Goal: Task Accomplishment & Management: Use online tool/utility

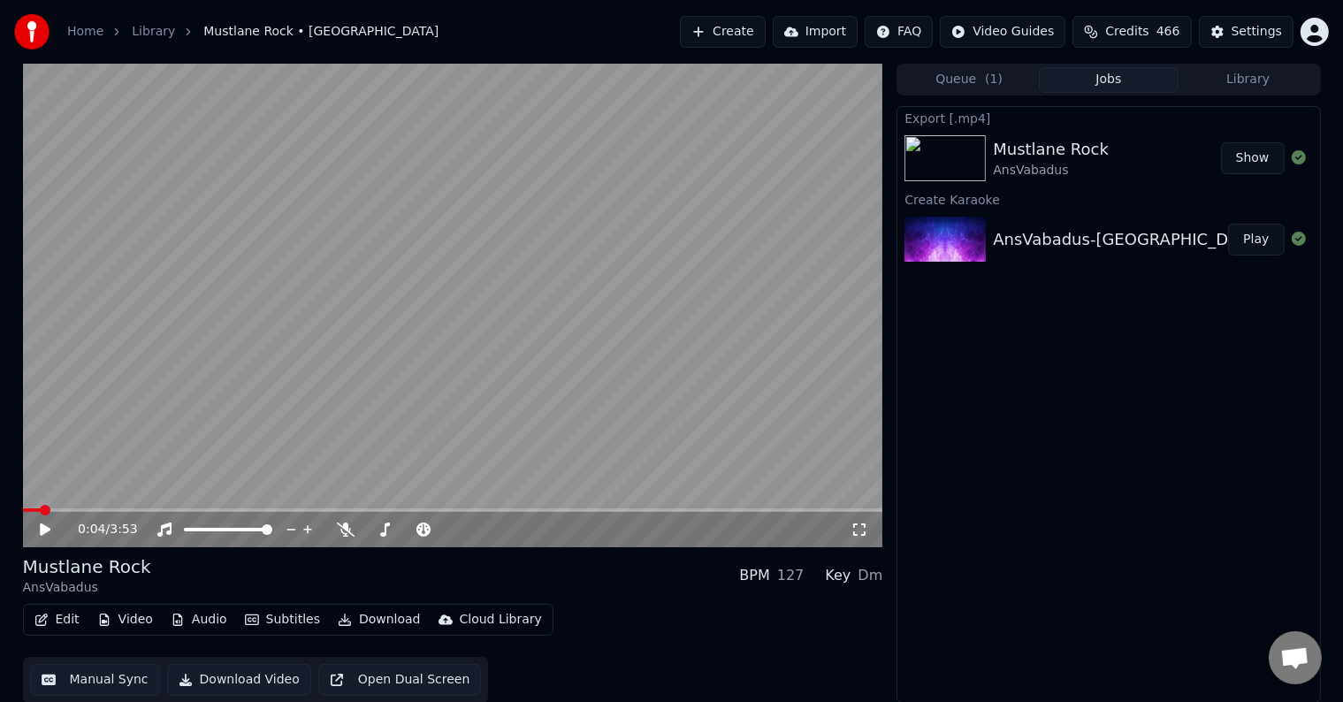
click at [955, 538] on div "Export [.mp4] Mustlane Rock AnsVabadus Show Create Karaoke [GEOGRAPHIC_DATA]-Mu…" at bounding box center [1109, 404] width 424 height 597
drag, startPoint x: 958, startPoint y: 539, endPoint x: 826, endPoint y: 218, distance: 347.3
click at [965, 544] on div "Export [.mp4] Mustlane Rock AnsVabadus Show Create Karaoke [GEOGRAPHIC_DATA]-Mu…" at bounding box center [1109, 404] width 424 height 597
click at [734, 110] on video at bounding box center [453, 306] width 860 height 484
drag, startPoint x: 701, startPoint y: 78, endPoint x: 683, endPoint y: 86, distance: 20.2
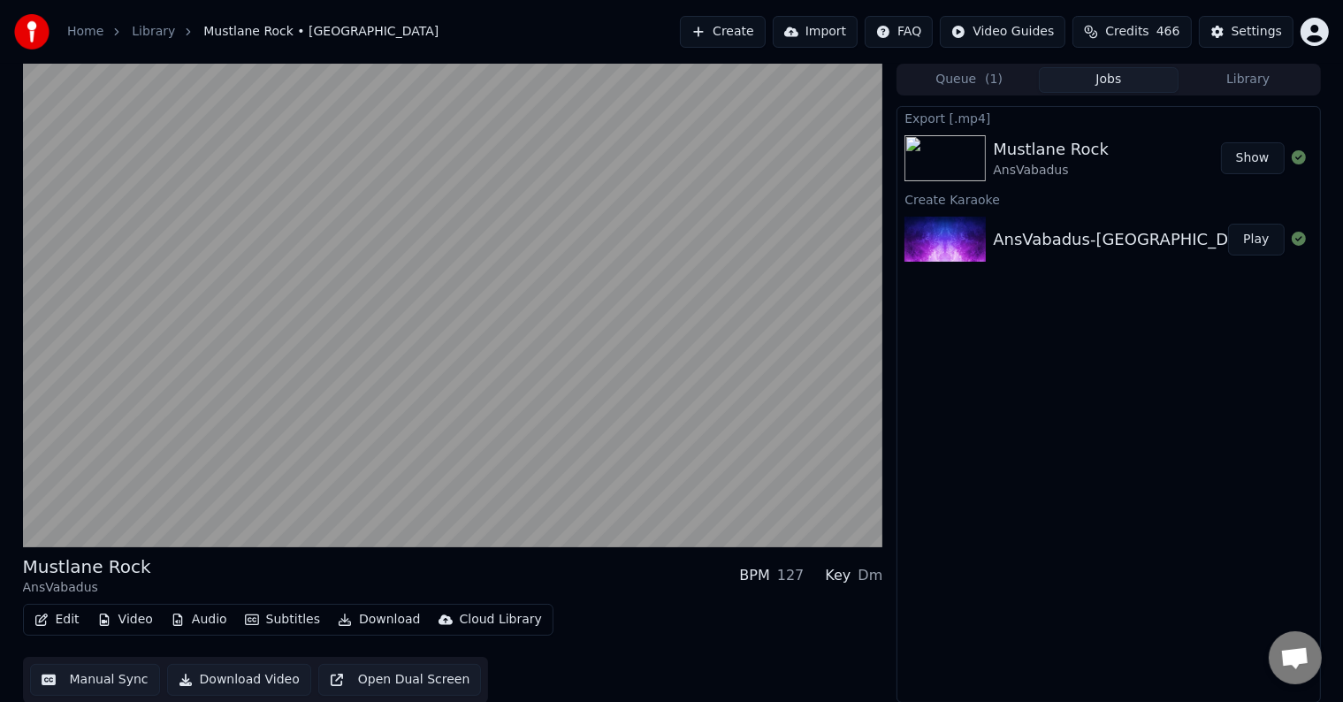
drag, startPoint x: 670, startPoint y: 23, endPoint x: 668, endPoint y: 32, distance: 9.0
click at [680, 32] on button "Create" at bounding box center [723, 32] width 86 height 32
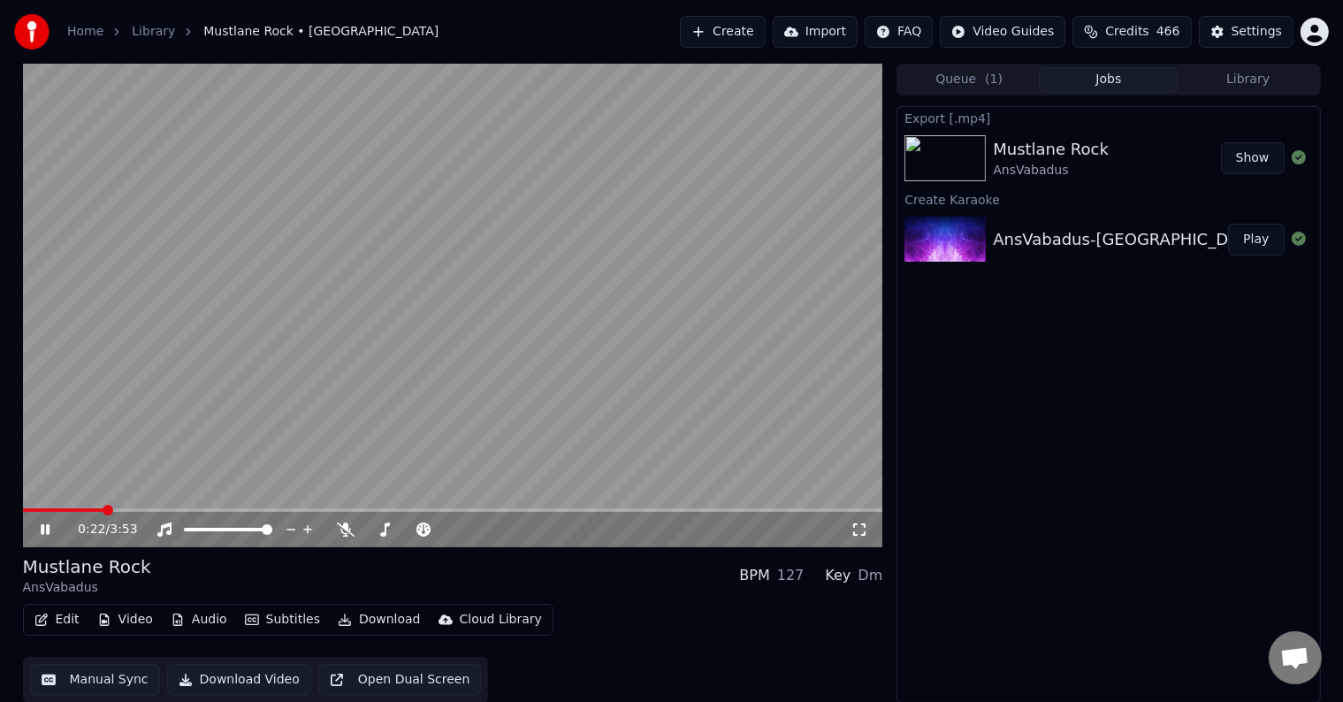
drag, startPoint x: 766, startPoint y: 133, endPoint x: 736, endPoint y: 151, distance: 35.3
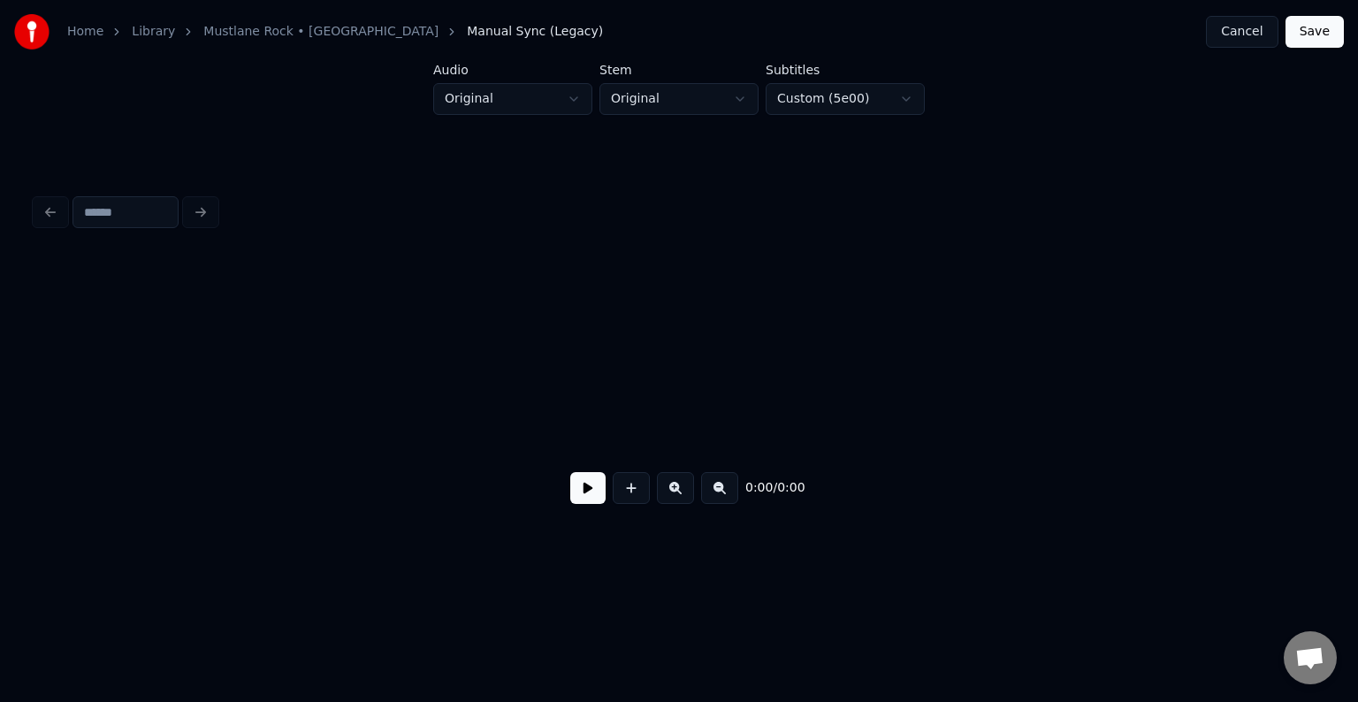
scroll to position [0, 16713]
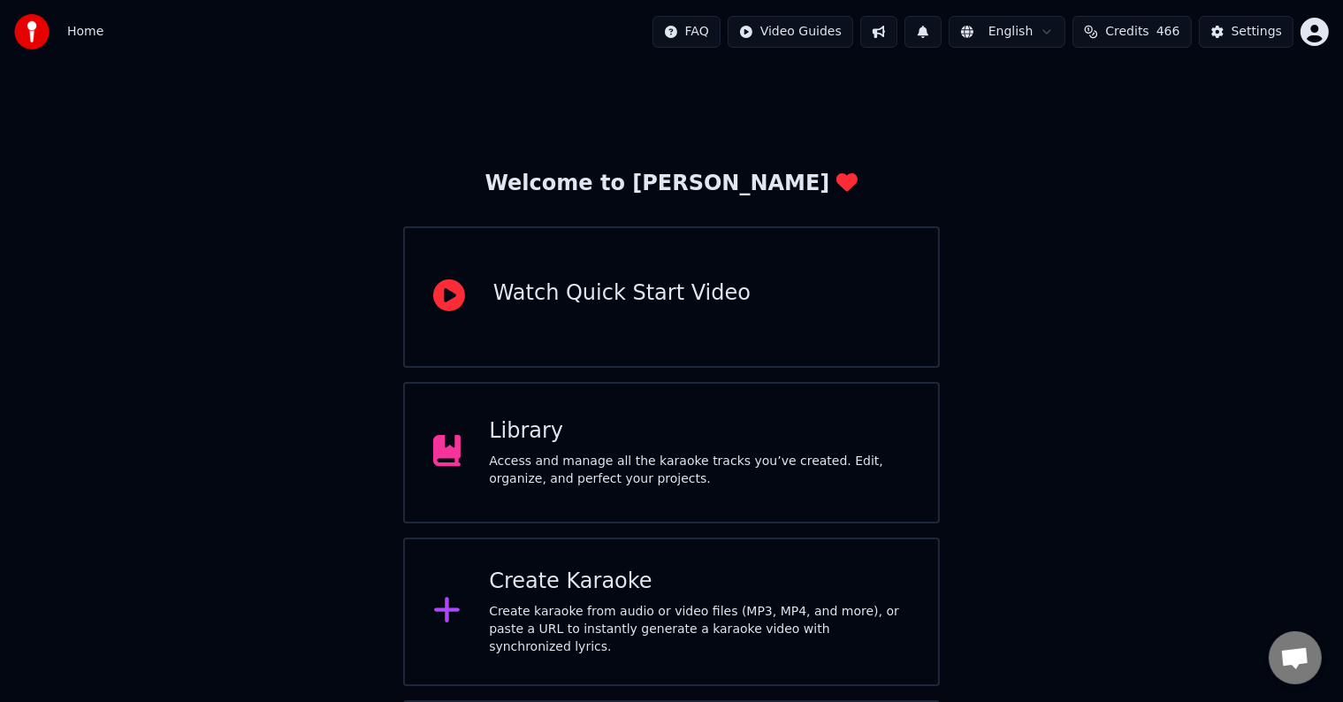
click at [566, 447] on div "Library Access and manage all the karaoke tracks you’ve created. Edit, organize…" at bounding box center [699, 452] width 421 height 71
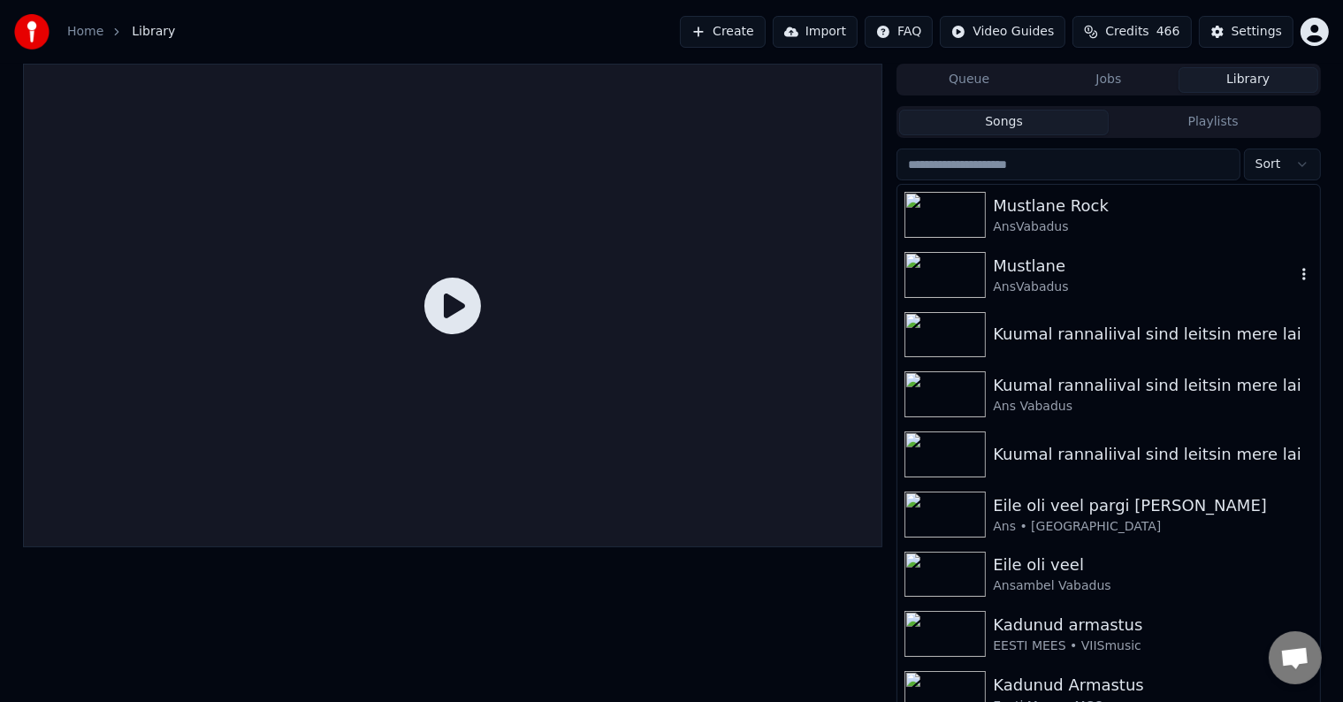
click at [979, 265] on img at bounding box center [944, 275] width 81 height 46
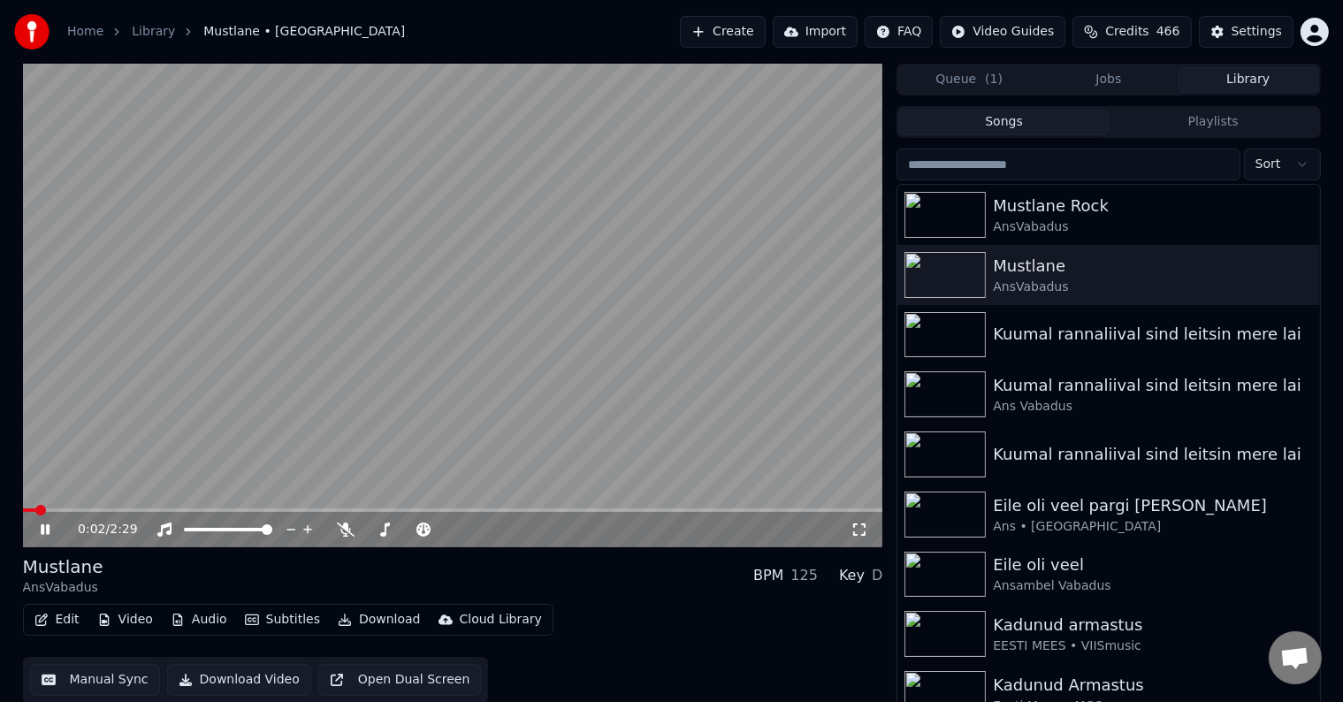
click at [73, 508] on span at bounding box center [453, 510] width 860 height 4
click at [120, 511] on span at bounding box center [453, 510] width 860 height 4
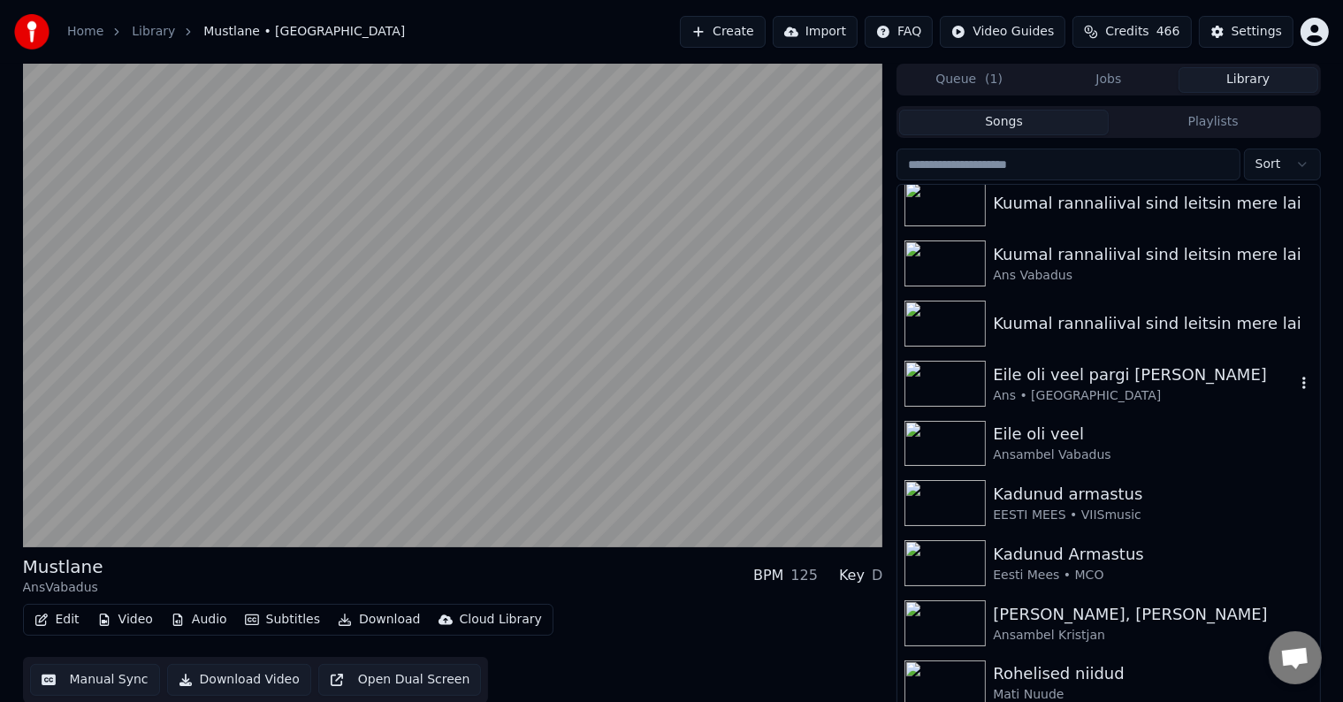
scroll to position [147, 0]
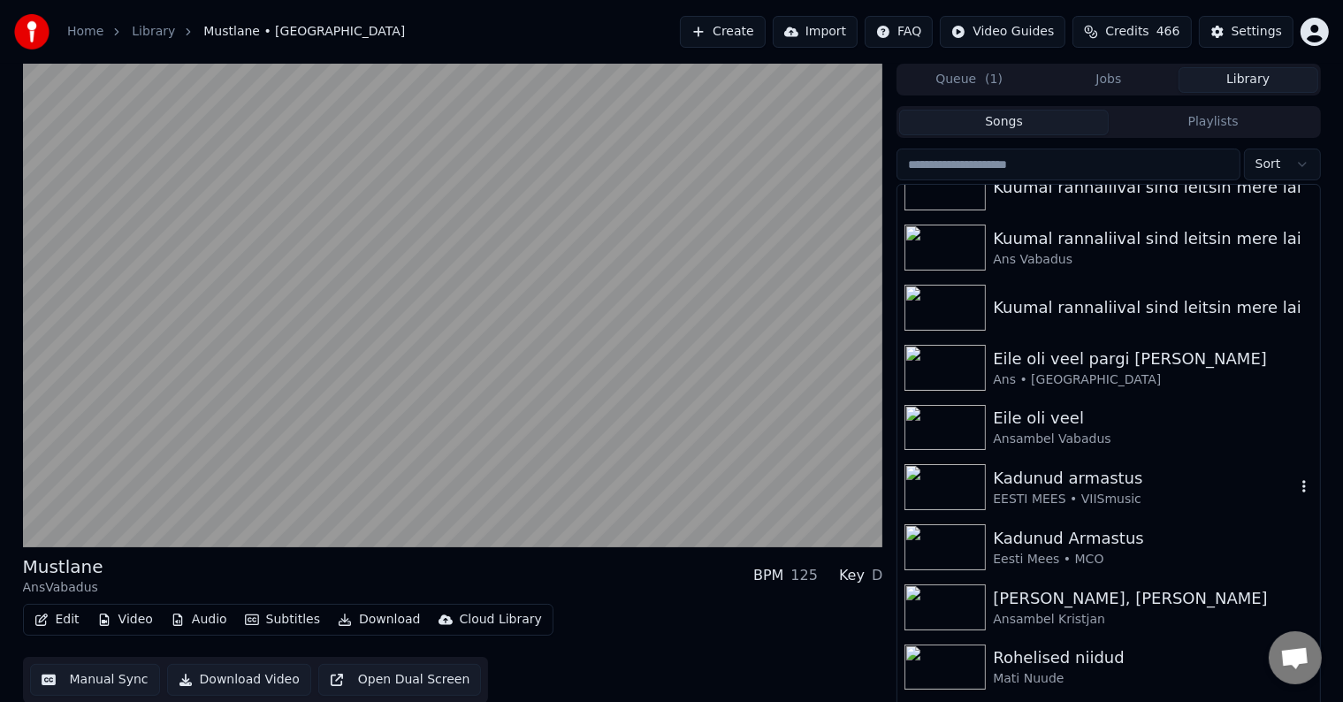
click at [1110, 477] on div "Kadunud armastus" at bounding box center [1143, 478] width 301 height 25
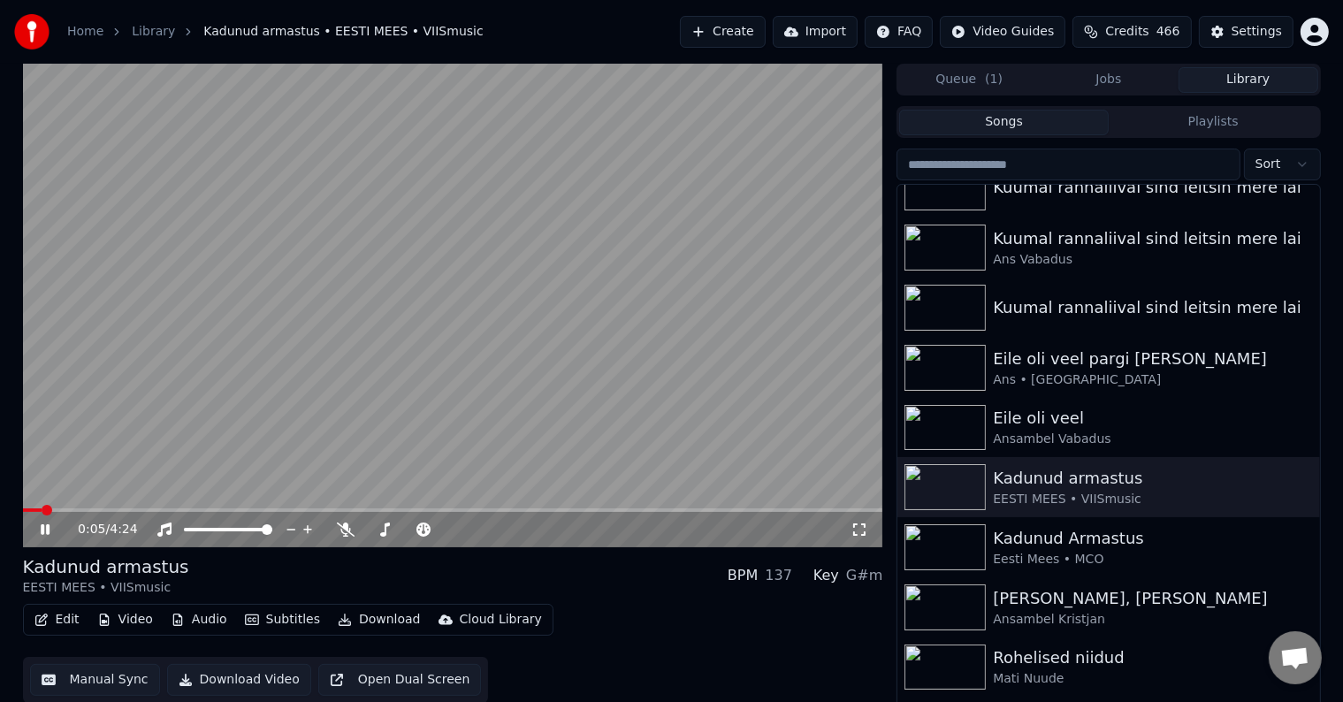
click at [67, 619] on button "Edit" at bounding box center [56, 619] width 59 height 25
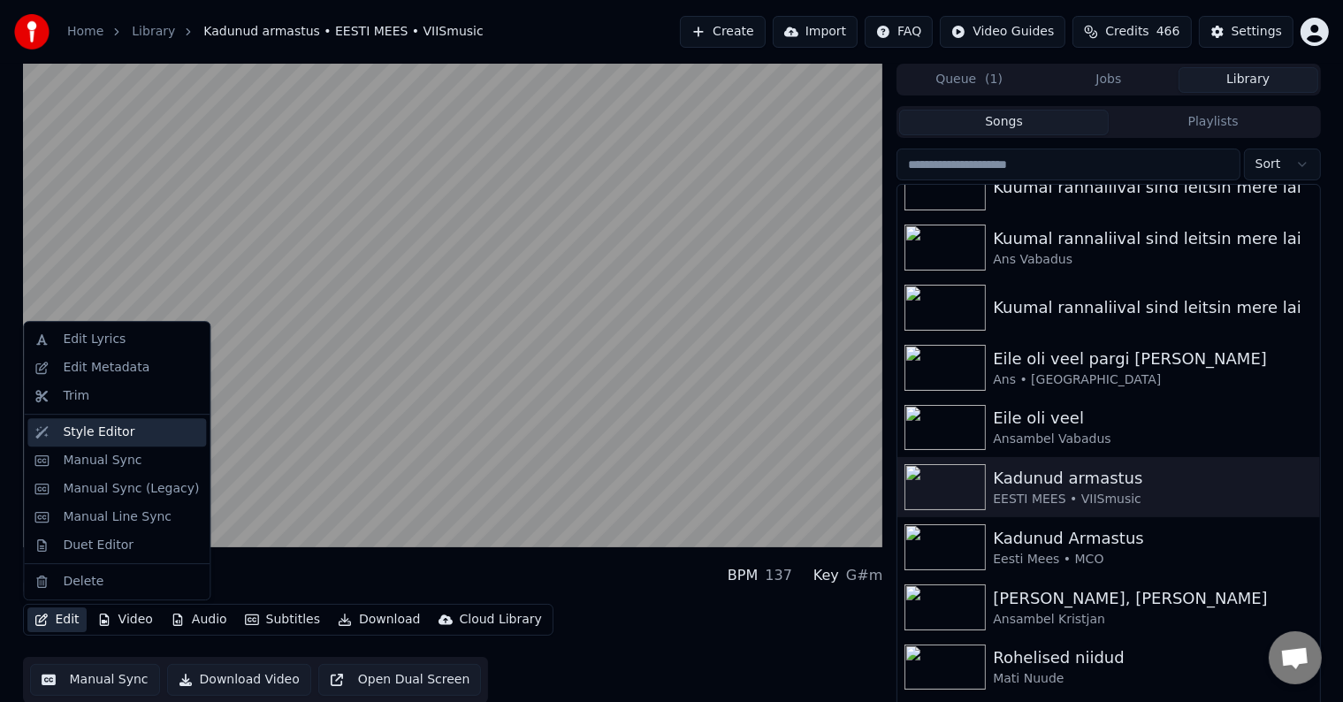
click at [103, 435] on div "Style Editor" at bounding box center [99, 433] width 72 height 18
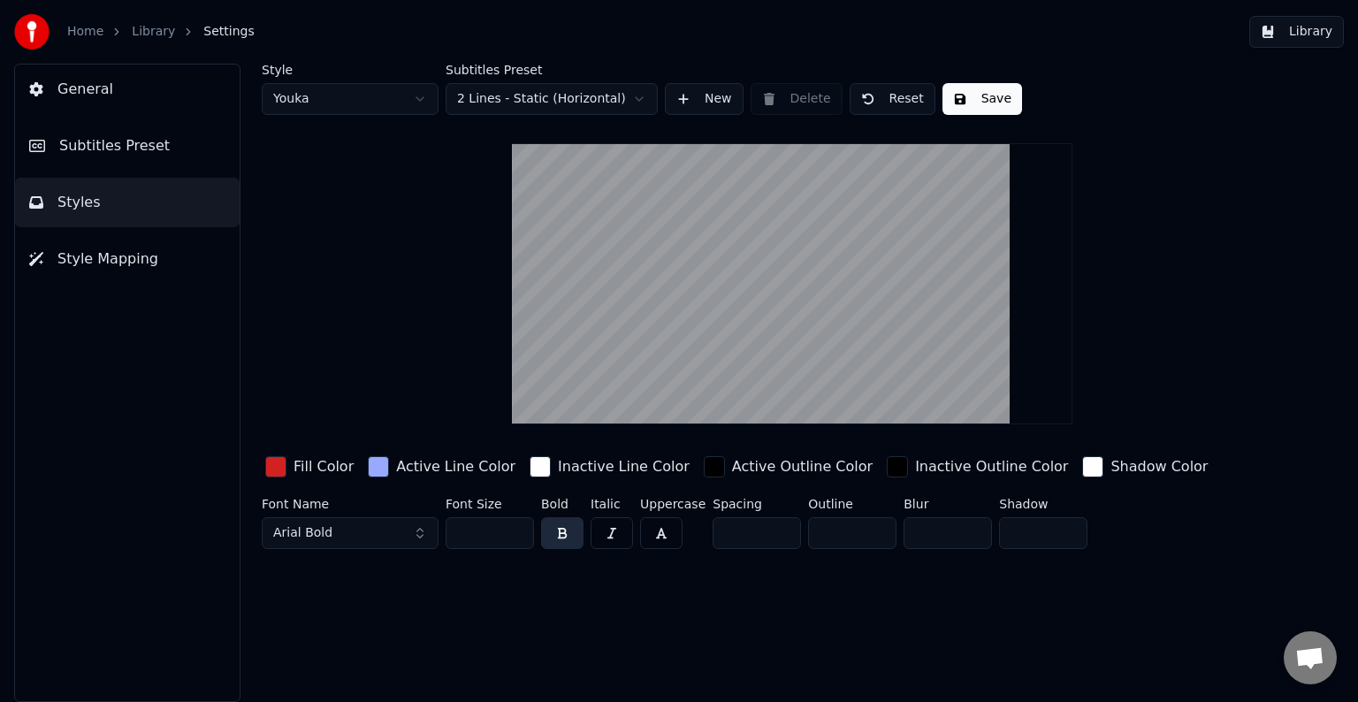
click at [99, 148] on span "Subtitles Preset" at bounding box center [114, 145] width 111 height 21
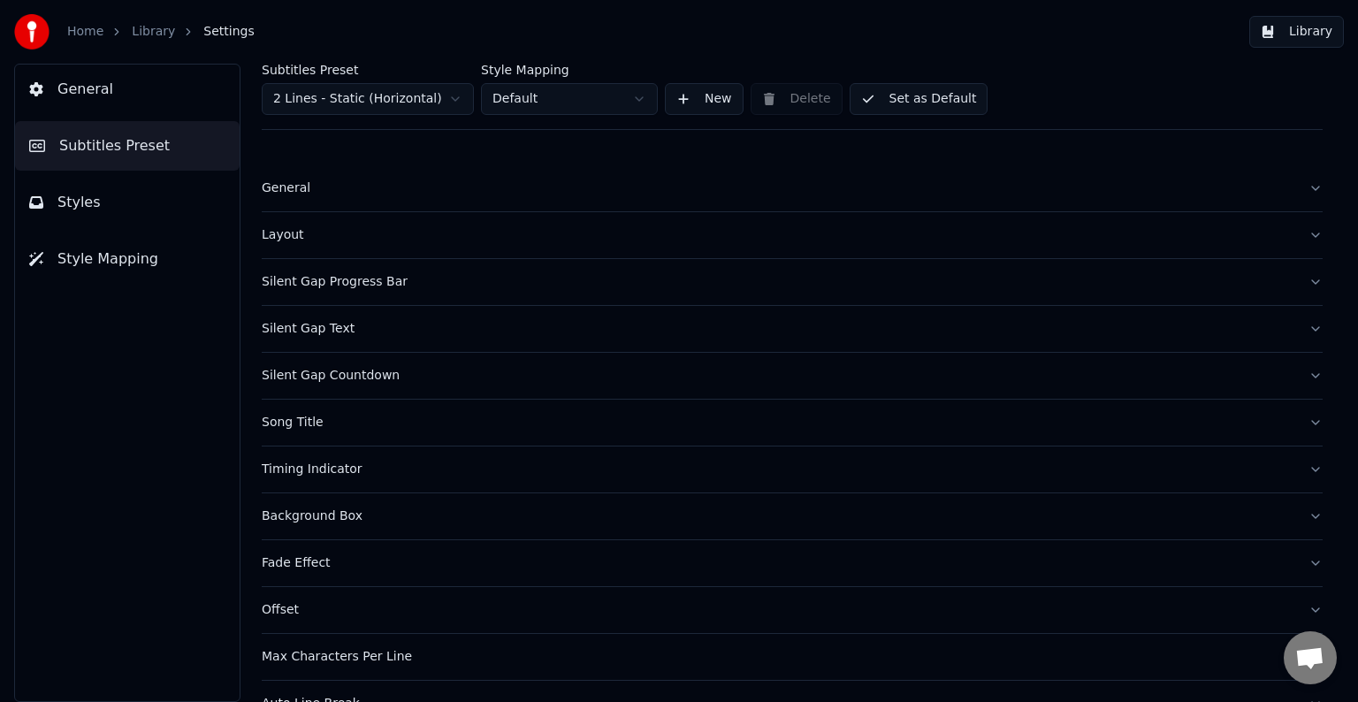
click at [89, 192] on span "Styles" at bounding box center [78, 202] width 43 height 21
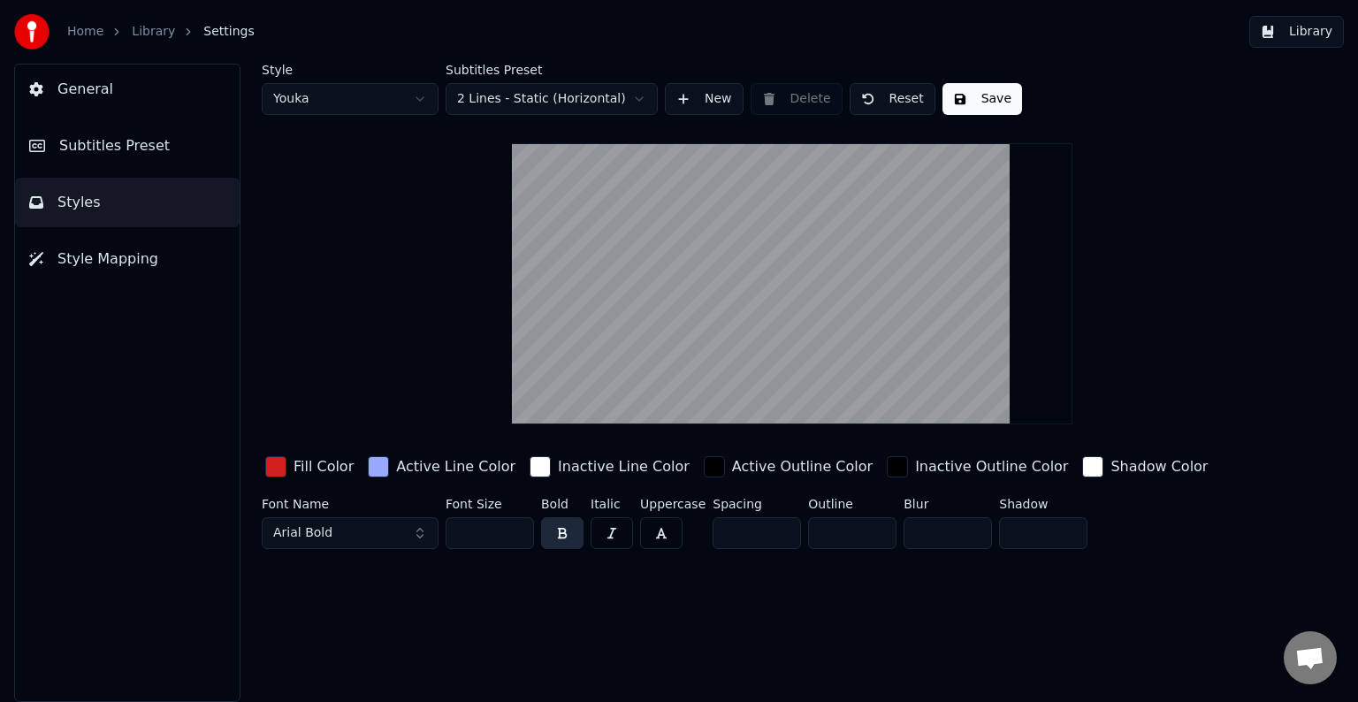
click at [417, 527] on button "Arial Bold" at bounding box center [350, 533] width 177 height 32
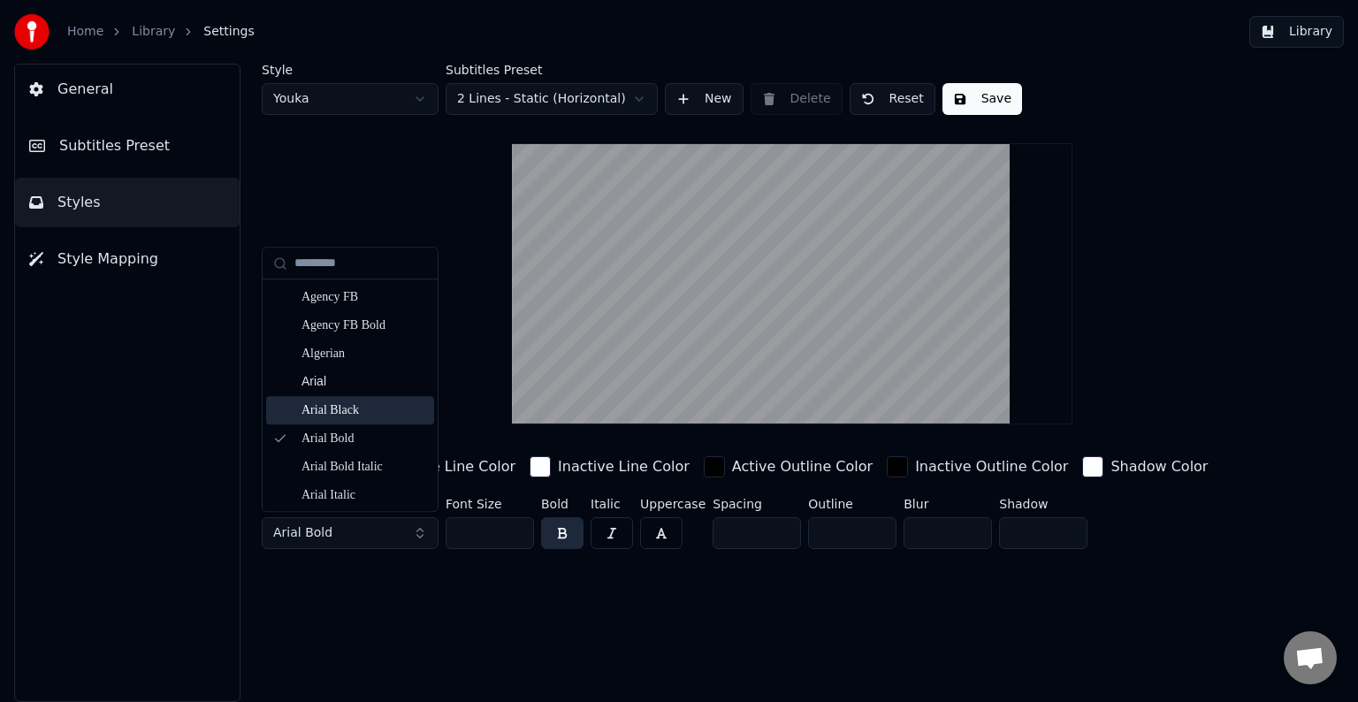
click at [340, 417] on div "Arial Black" at bounding box center [364, 410] width 126 height 18
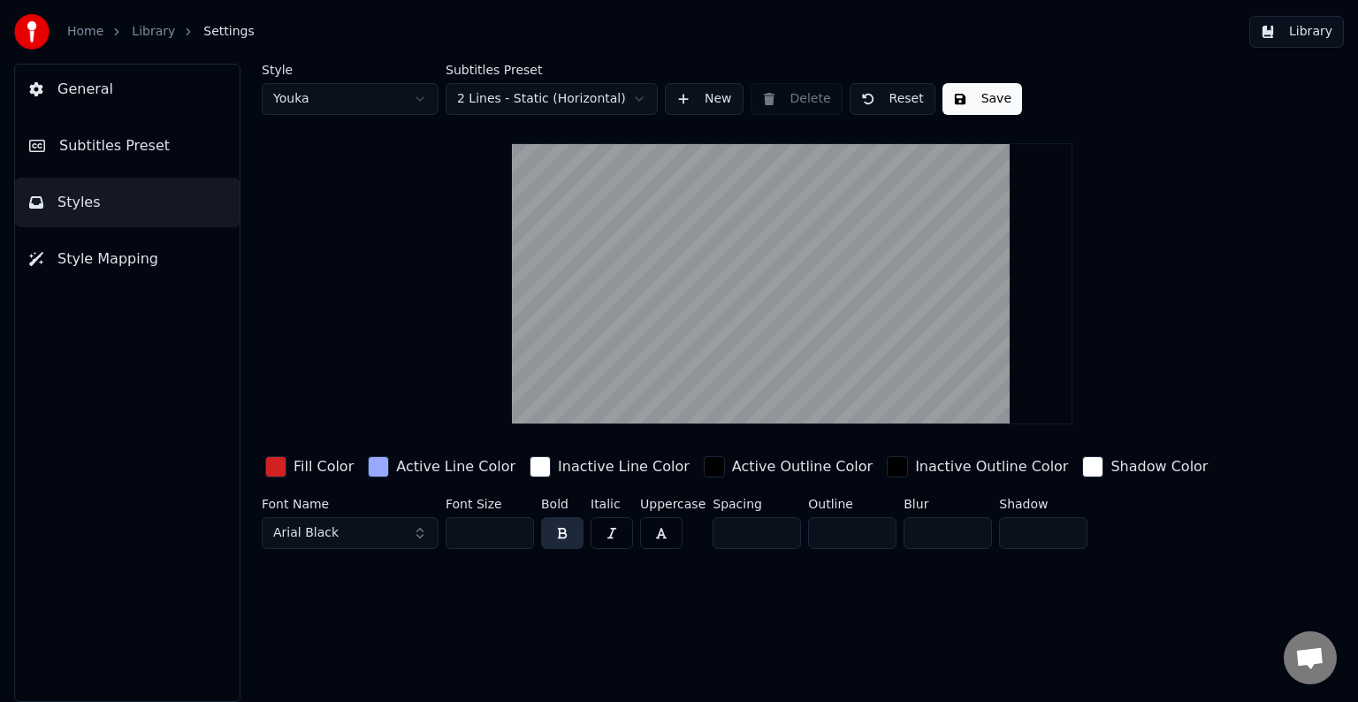
click at [412, 530] on button "Arial Black" at bounding box center [350, 533] width 177 height 32
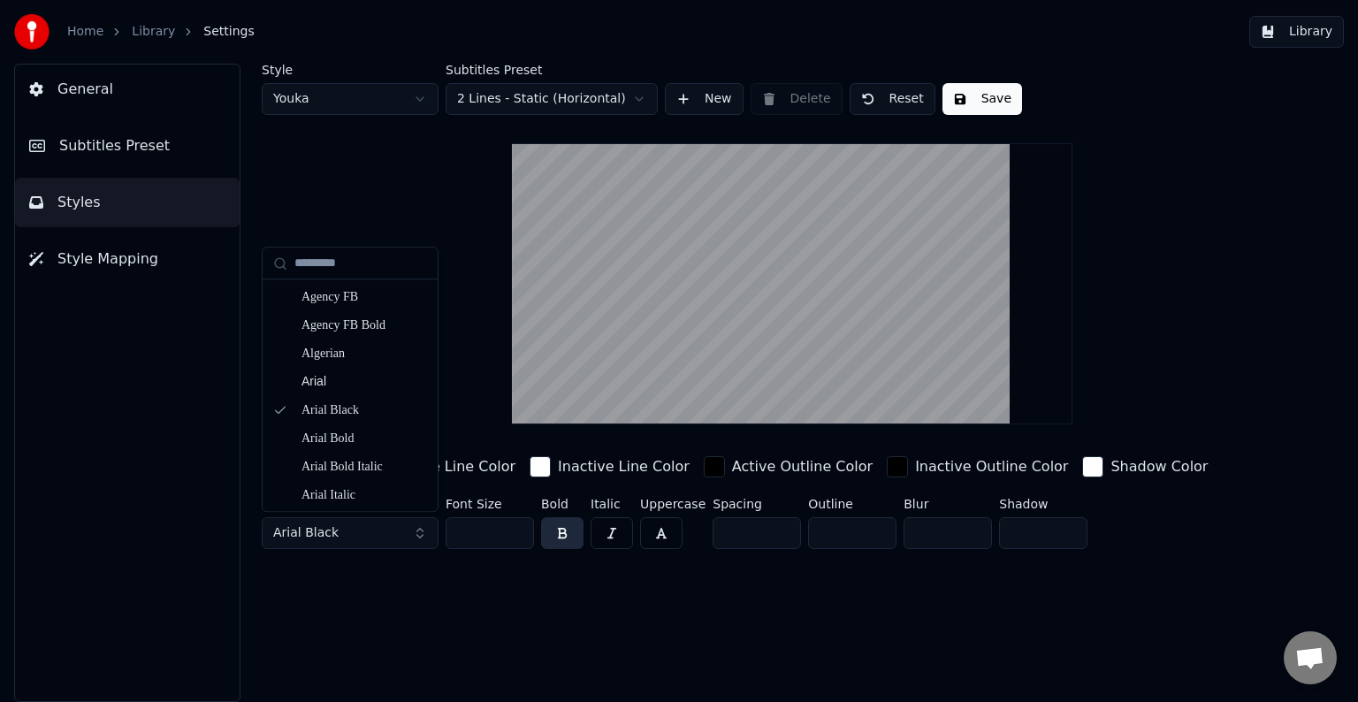
click at [418, 536] on button "Arial Black" at bounding box center [350, 533] width 177 height 32
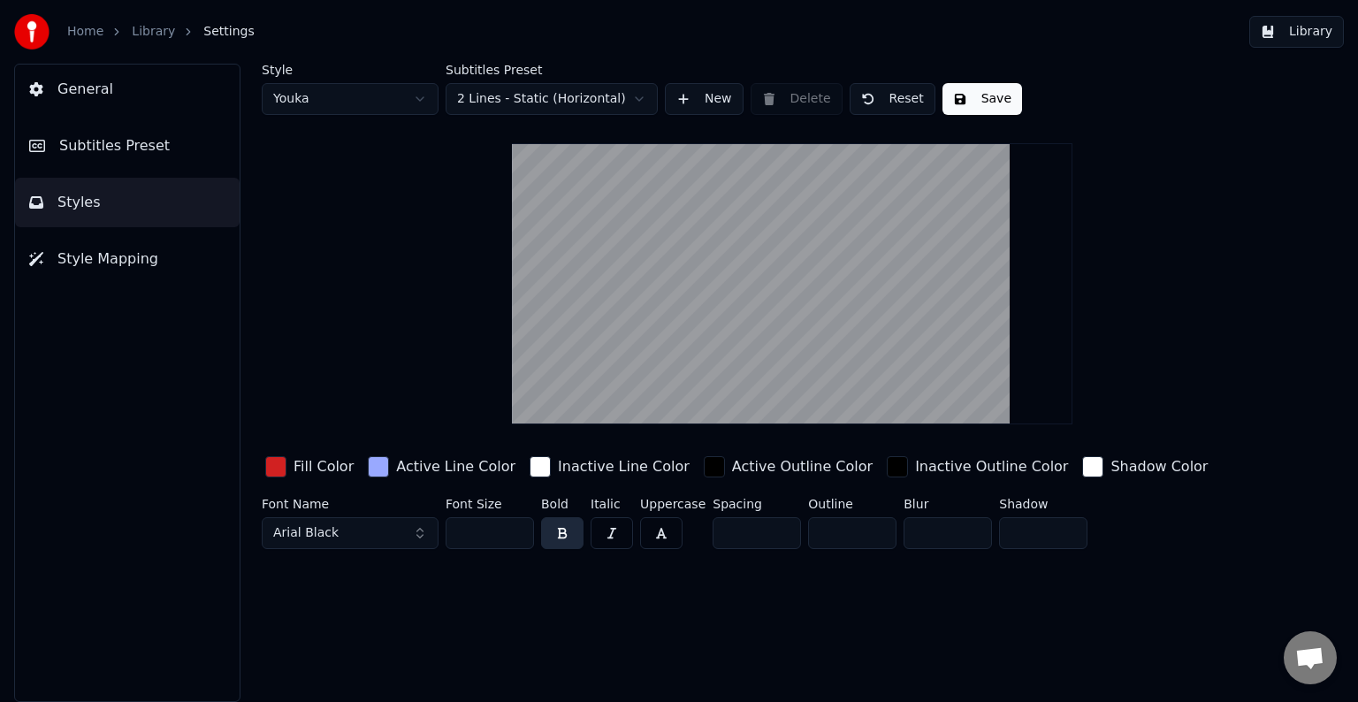
click at [417, 532] on button "Arial Black" at bounding box center [350, 533] width 177 height 32
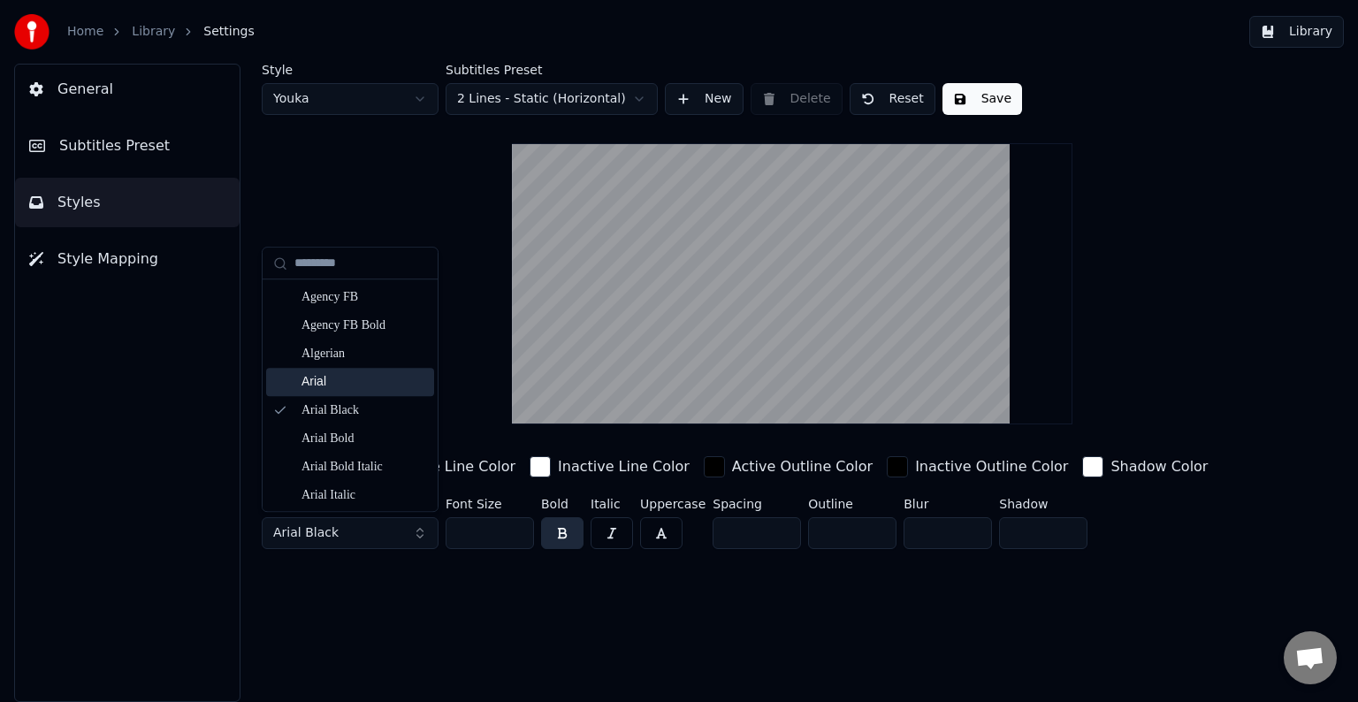
click at [322, 385] on div "Arial" at bounding box center [364, 382] width 126 height 18
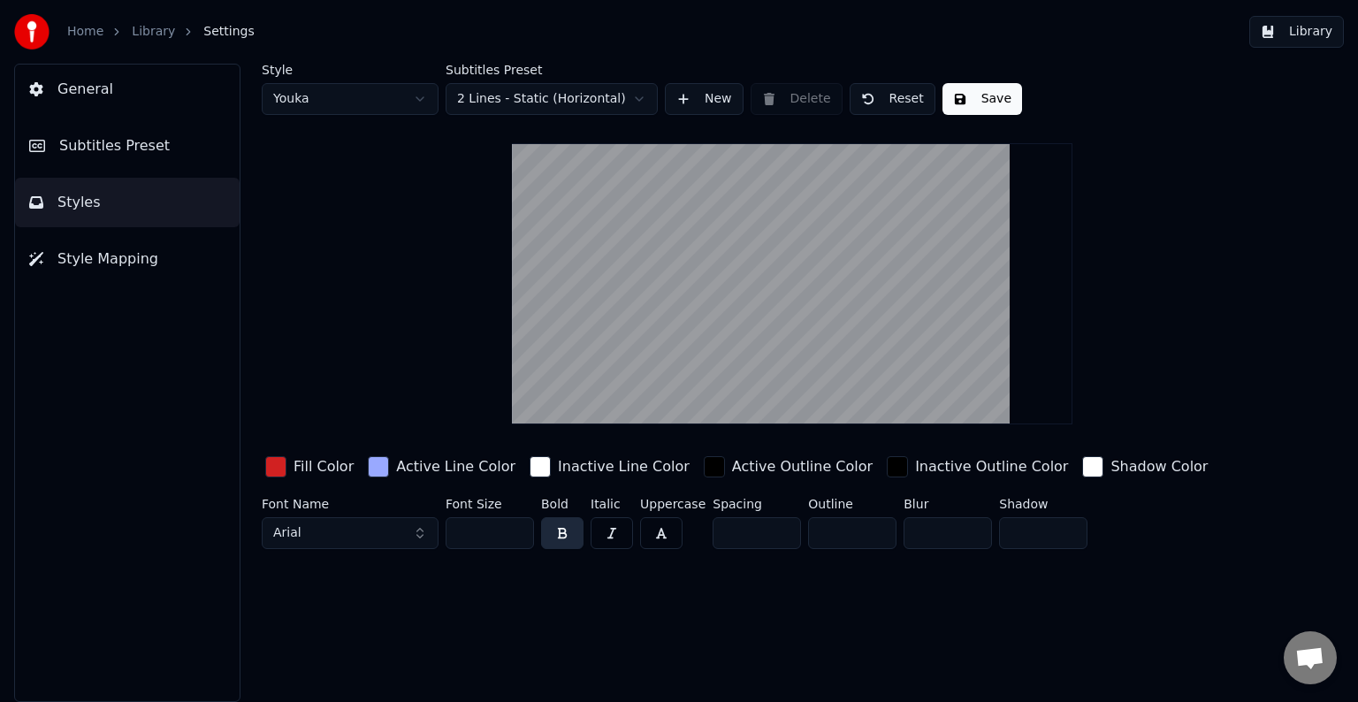
click at [120, 262] on span "Style Mapping" at bounding box center [107, 258] width 101 height 21
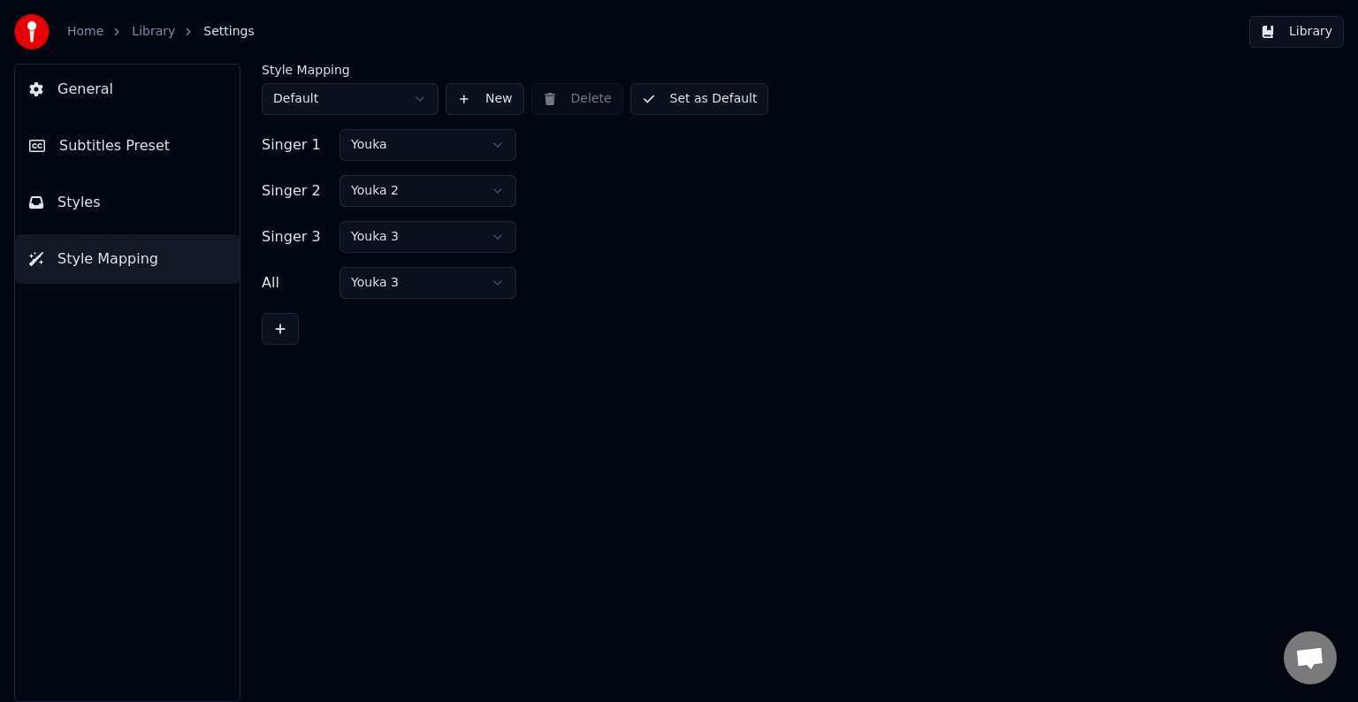
click at [99, 92] on span "General" at bounding box center [85, 89] width 56 height 21
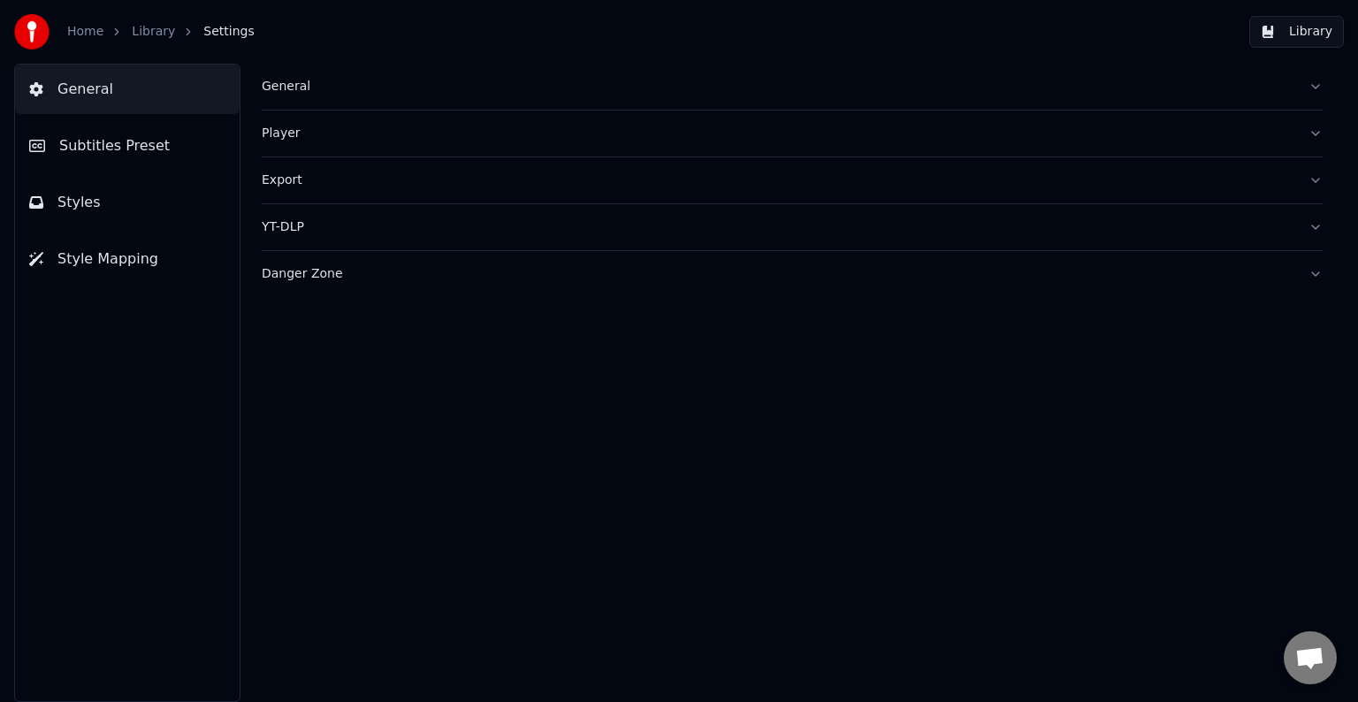
click at [328, 130] on div "Player" at bounding box center [778, 134] width 1033 height 18
click at [385, 274] on input "****" at bounding box center [332, 272] width 141 height 32
click at [385, 275] on input "****" at bounding box center [332, 272] width 141 height 32
click at [385, 264] on input "****" at bounding box center [332, 272] width 141 height 32
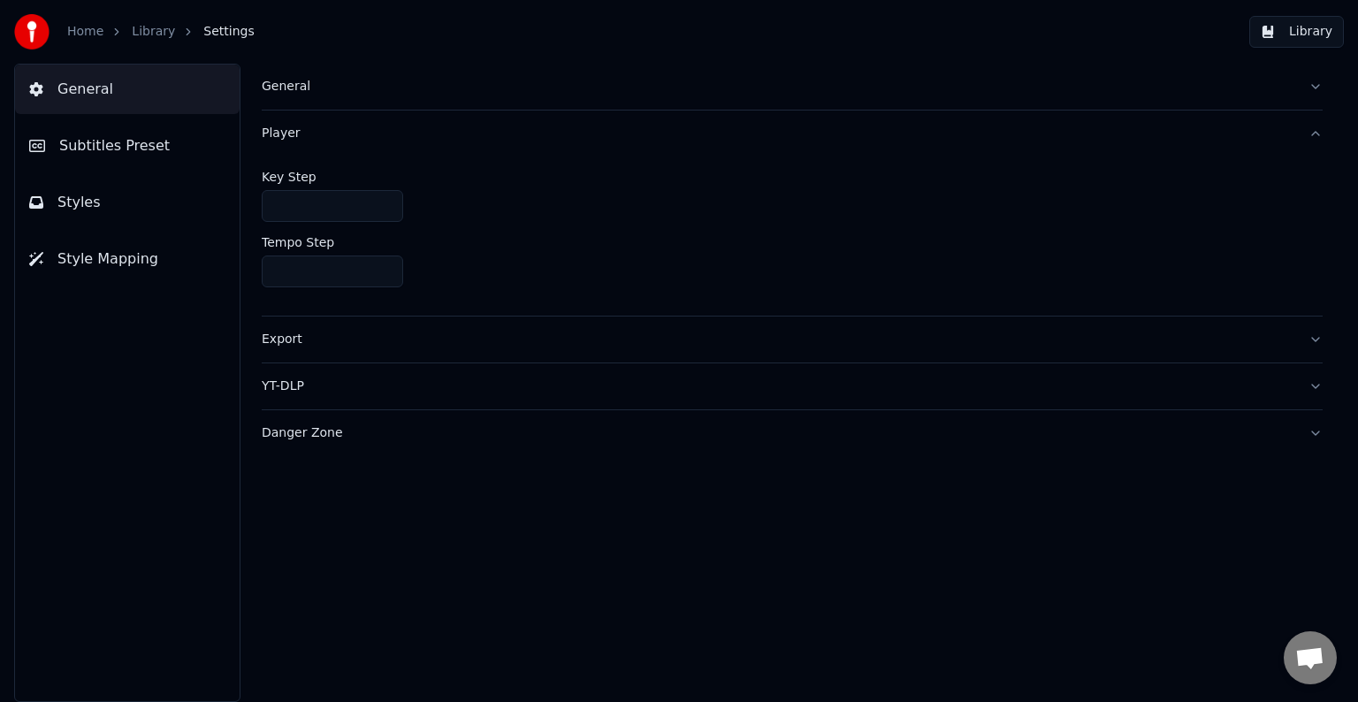
click at [384, 272] on input "****" at bounding box center [332, 272] width 141 height 32
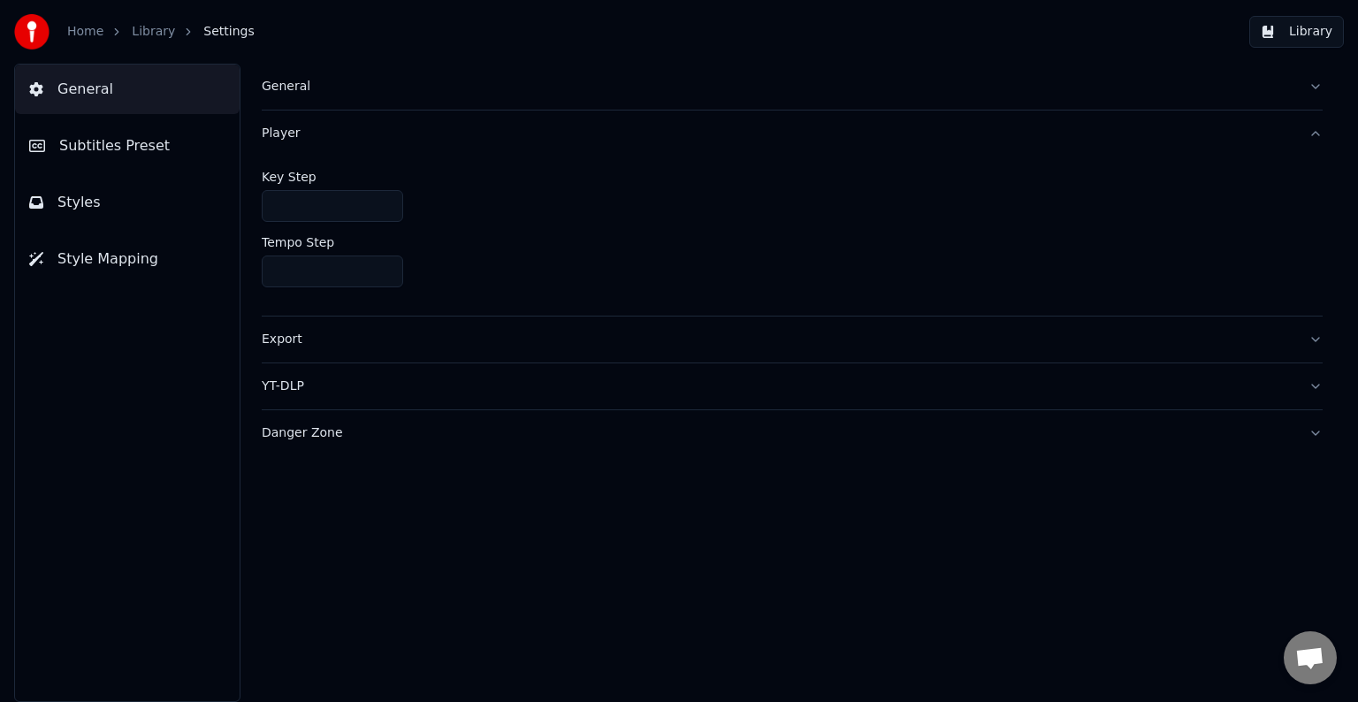
click at [384, 272] on input "****" at bounding box center [332, 272] width 141 height 32
click at [319, 269] on input "****" at bounding box center [332, 272] width 141 height 32
type input "***"
click at [427, 270] on div "***" at bounding box center [792, 272] width 1061 height 32
click at [597, 296] on div "Key Step * Tempo Step ***" at bounding box center [792, 235] width 1061 height 159
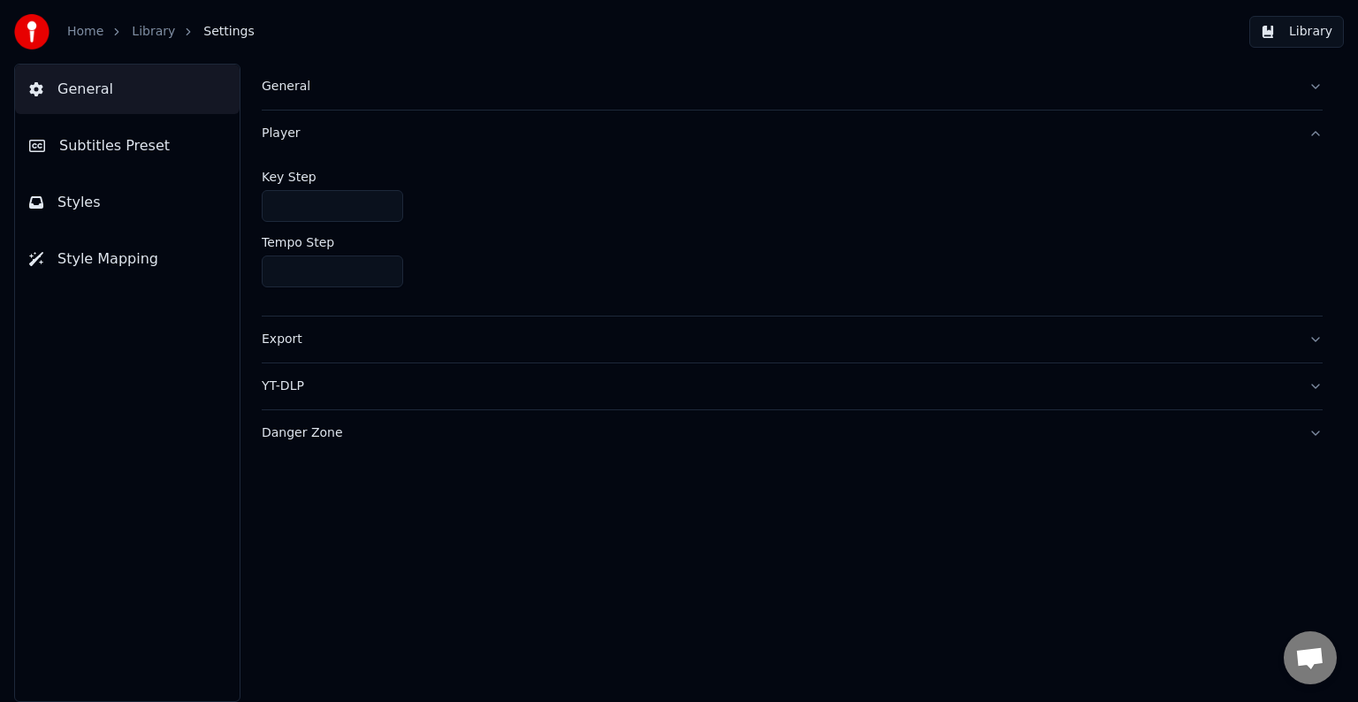
click at [92, 200] on span "Styles" at bounding box center [78, 202] width 43 height 21
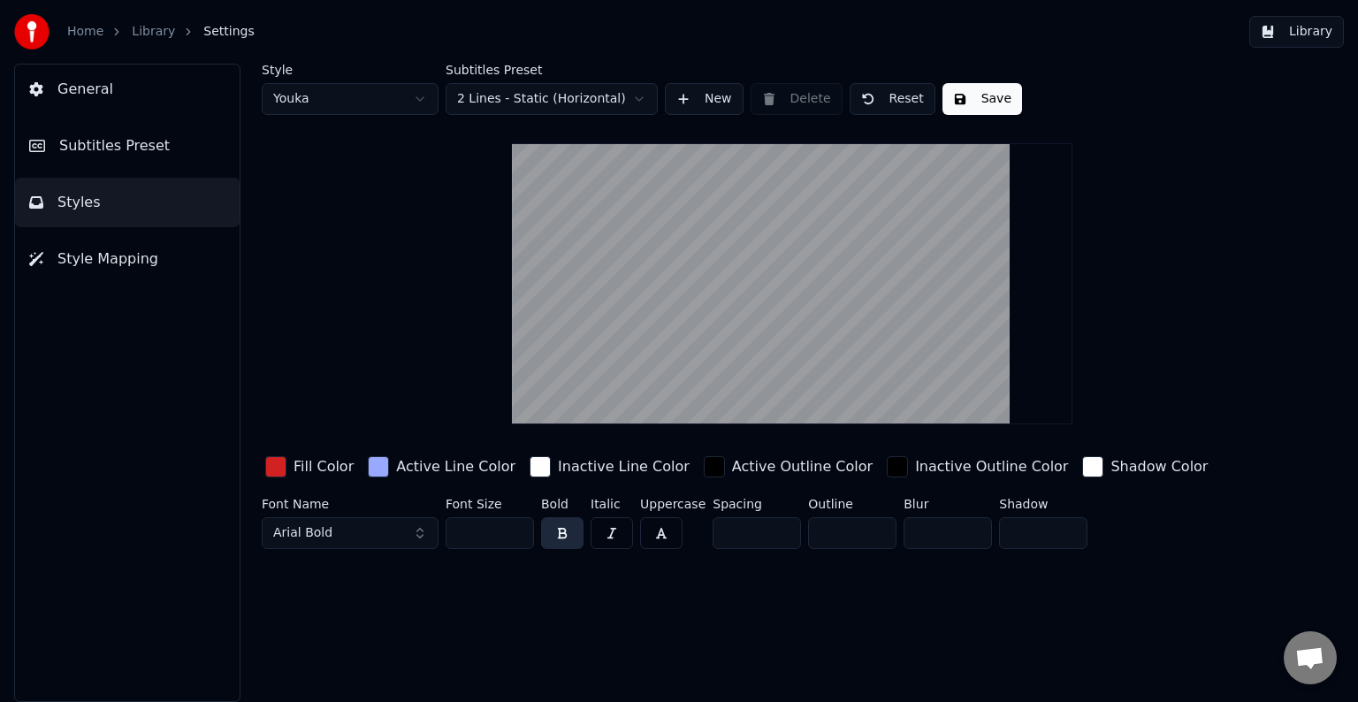
click at [121, 245] on button "Style Mapping" at bounding box center [127, 259] width 225 height 50
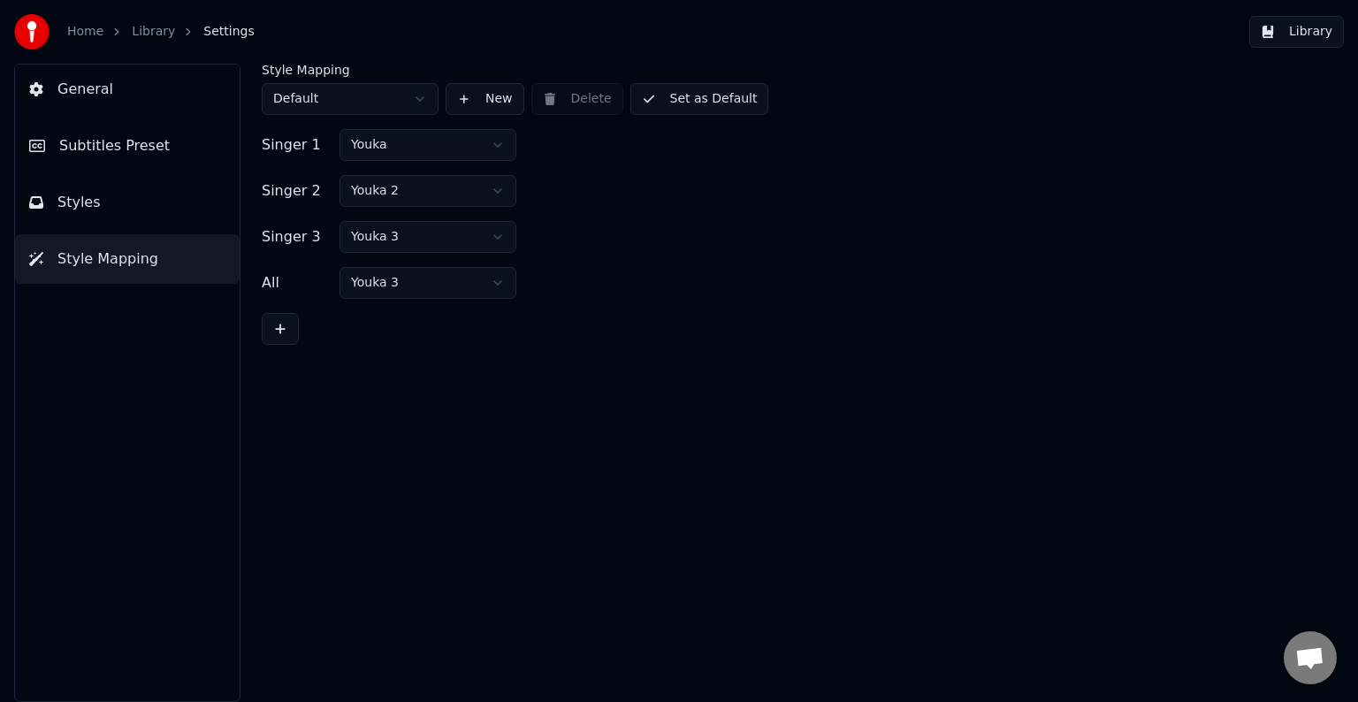
click at [117, 210] on button "Styles" at bounding box center [127, 203] width 225 height 50
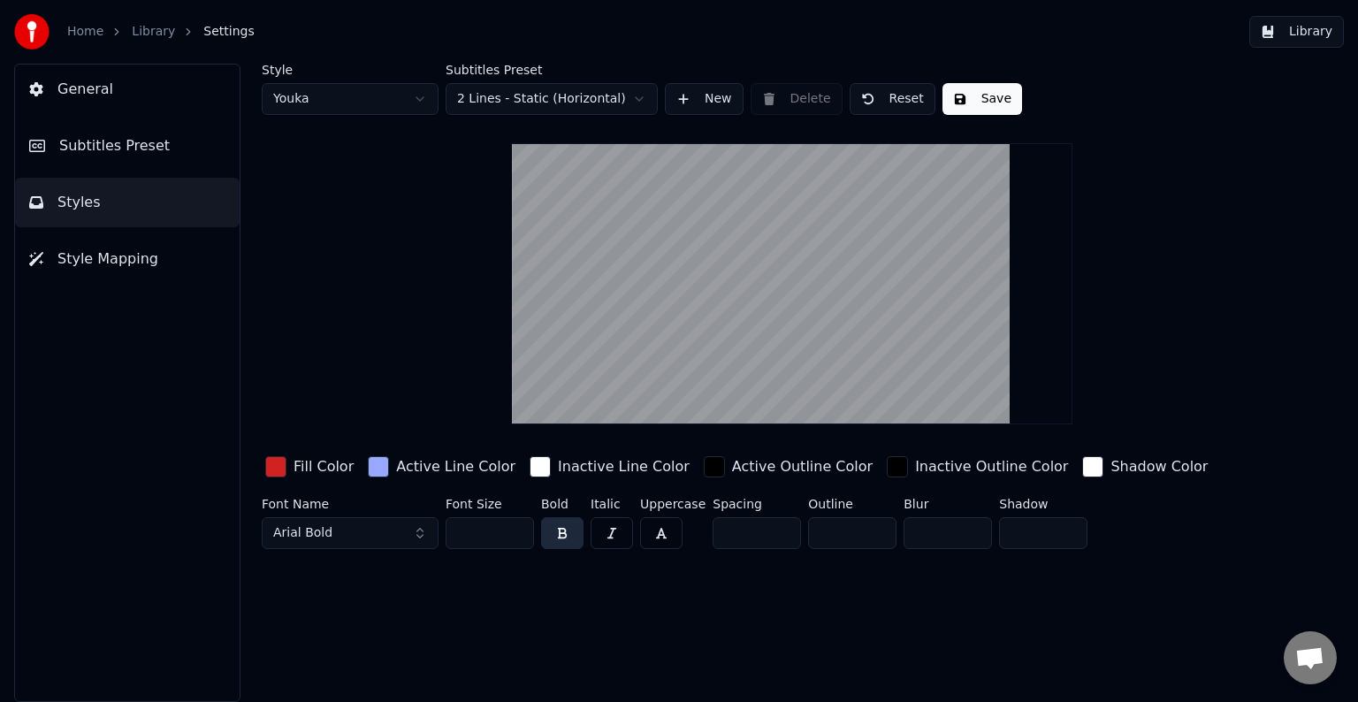
click at [120, 152] on span "Subtitles Preset" at bounding box center [114, 145] width 111 height 21
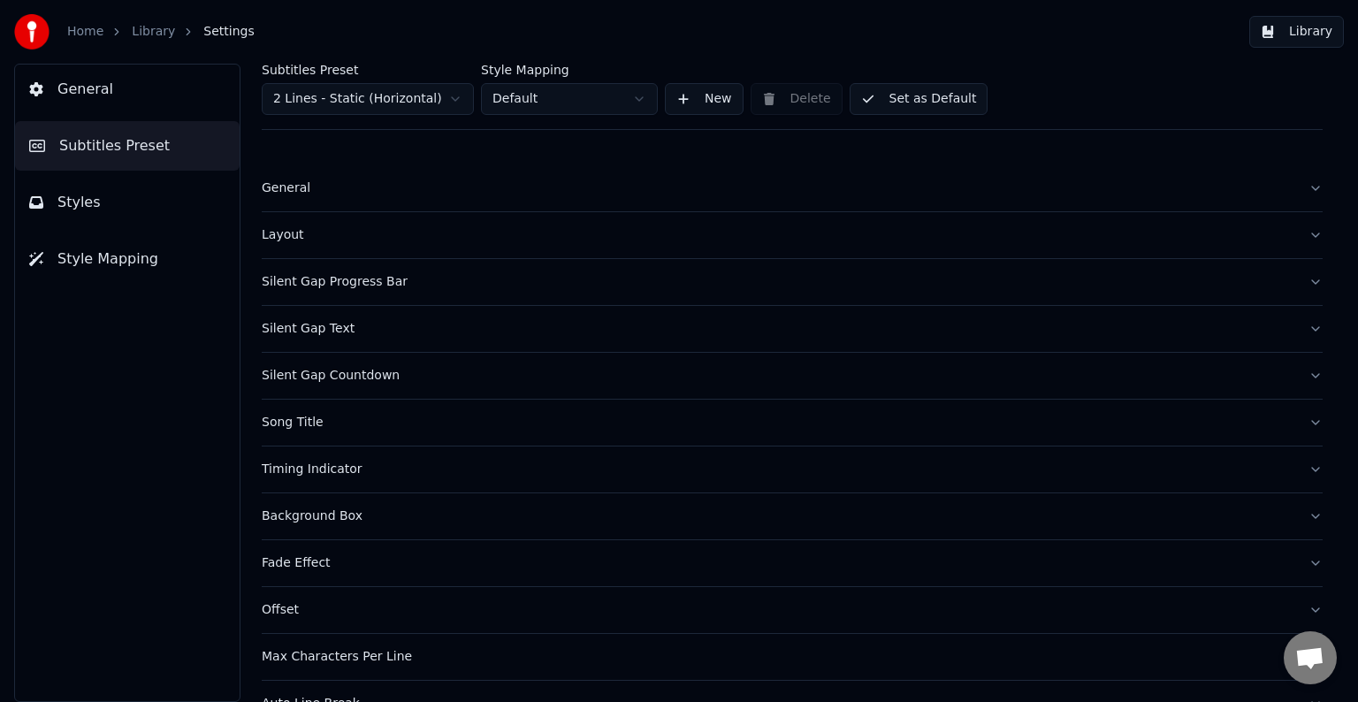
click at [112, 105] on button "General" at bounding box center [127, 90] width 225 height 50
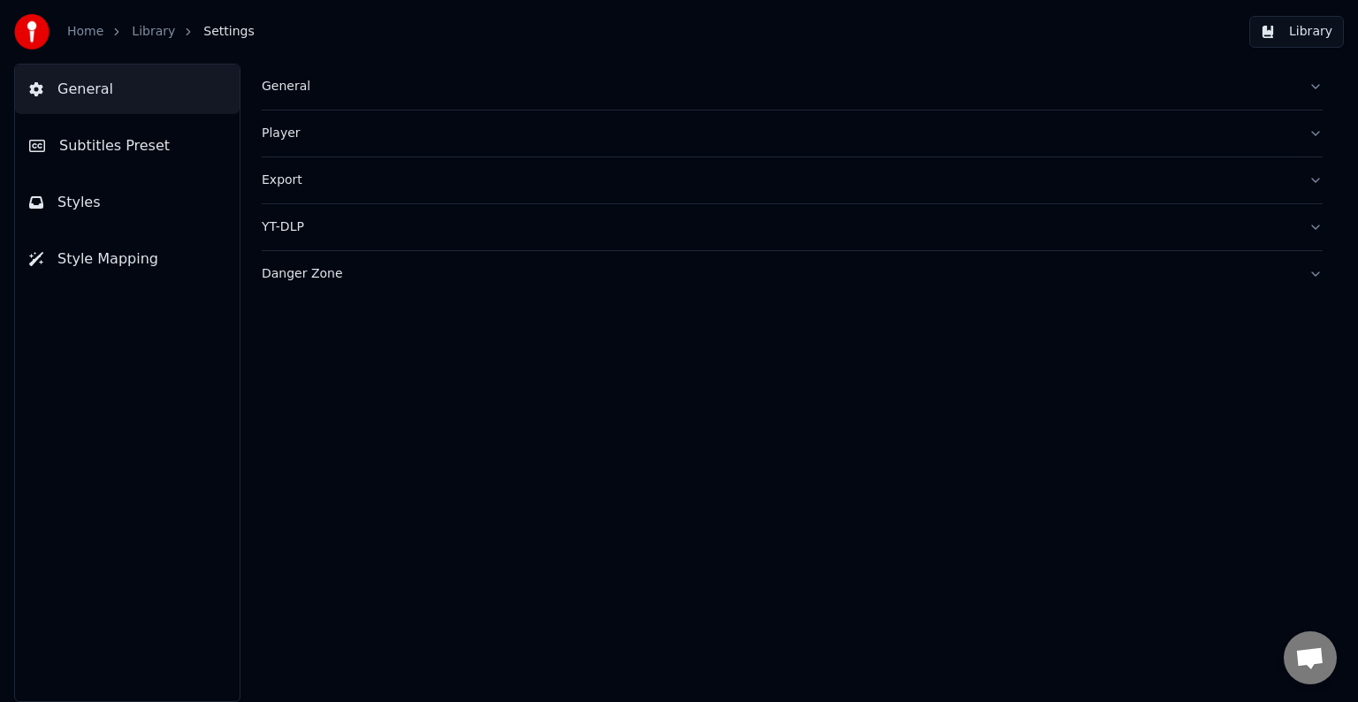
click at [298, 89] on div "General" at bounding box center [778, 87] width 1033 height 18
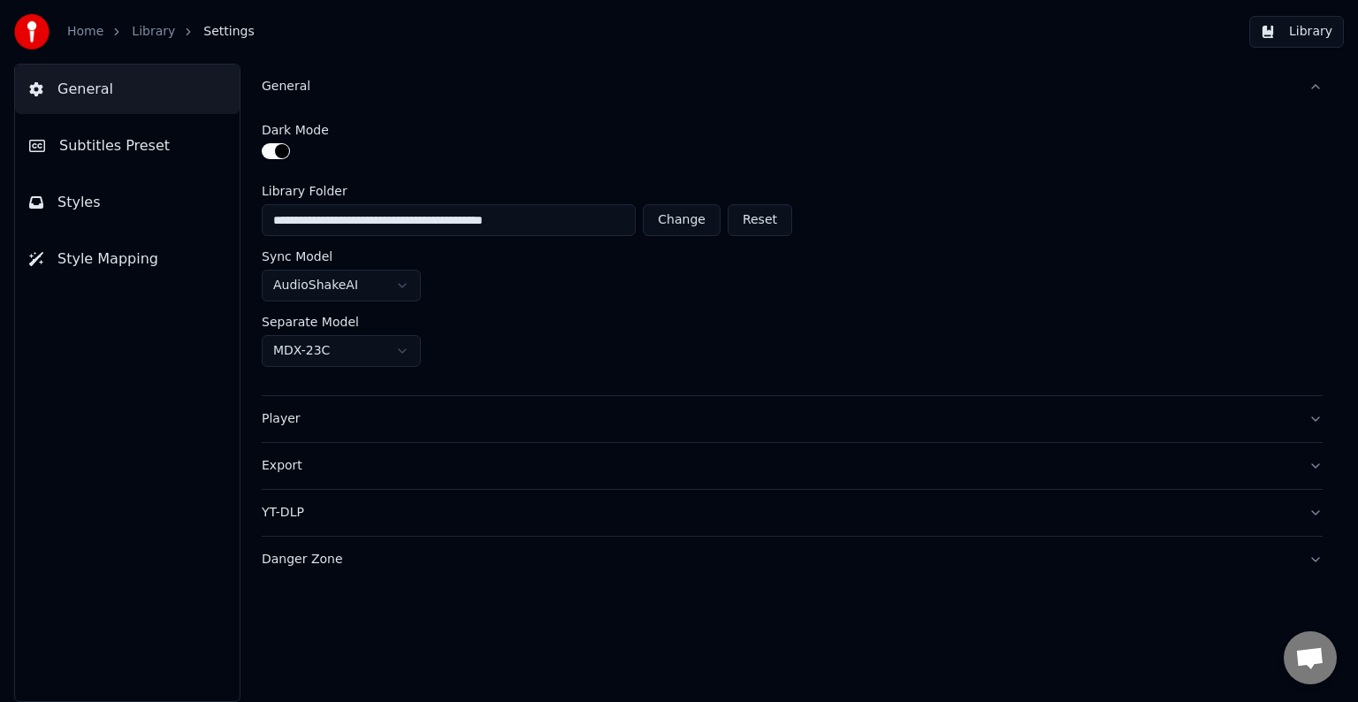
click at [122, 100] on button "General" at bounding box center [127, 90] width 225 height 50
click at [129, 85] on button "General" at bounding box center [127, 90] width 225 height 50
click at [142, 96] on button "General" at bounding box center [127, 90] width 225 height 50
click at [350, 424] on div "Player" at bounding box center [778, 419] width 1033 height 18
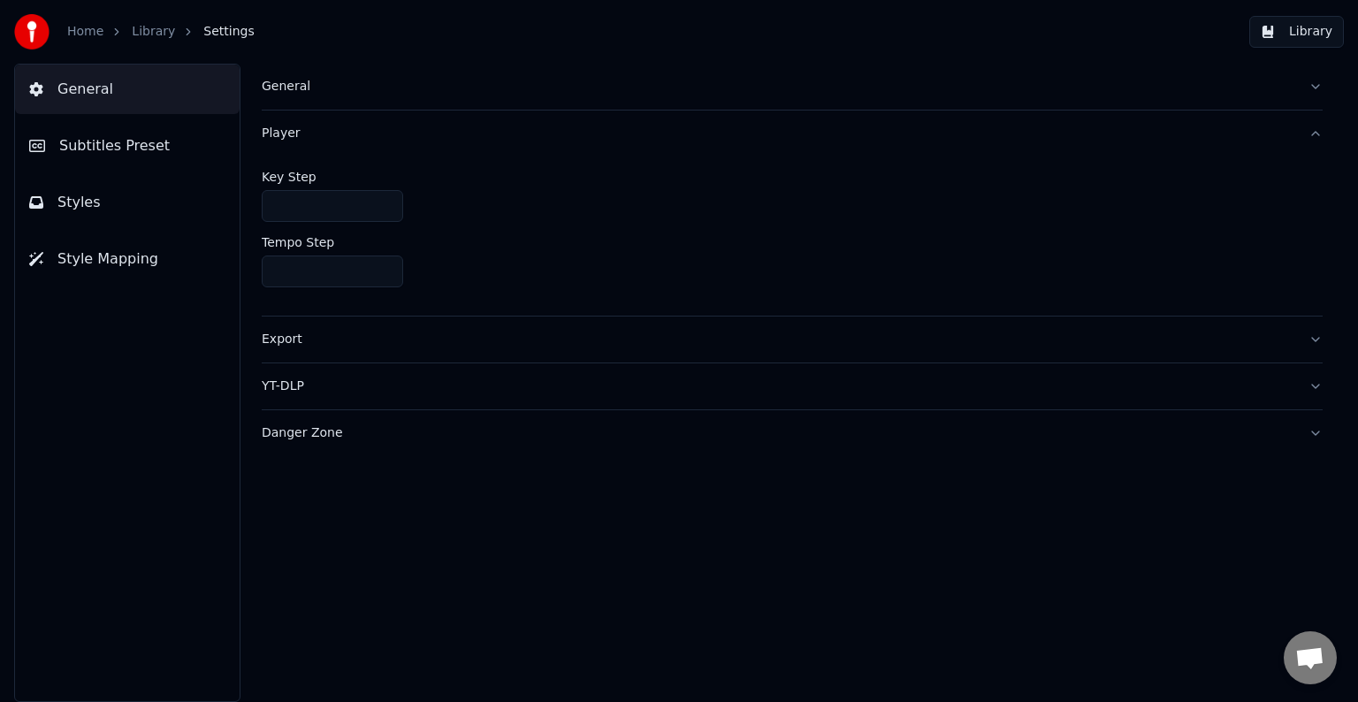
click at [1316, 340] on button "Export" at bounding box center [792, 340] width 1061 height 46
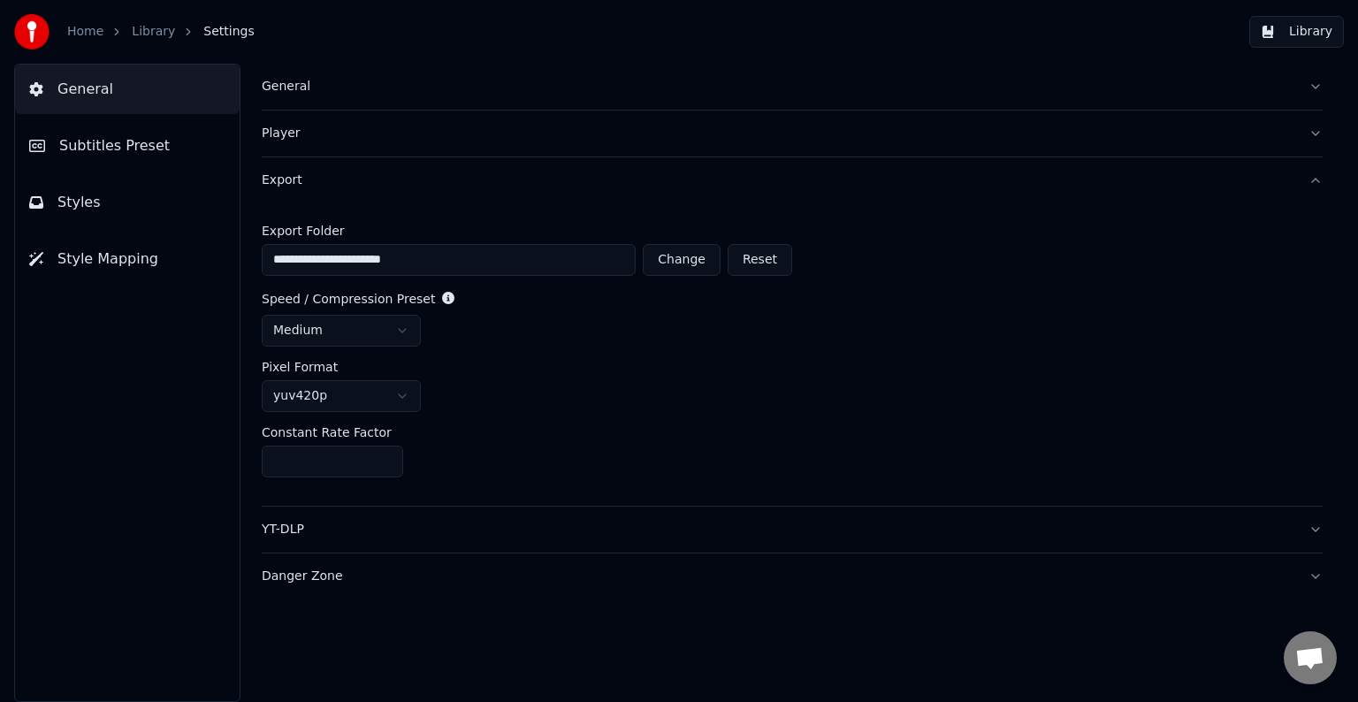
click at [1319, 529] on button "YT-DLP" at bounding box center [792, 530] width 1061 height 46
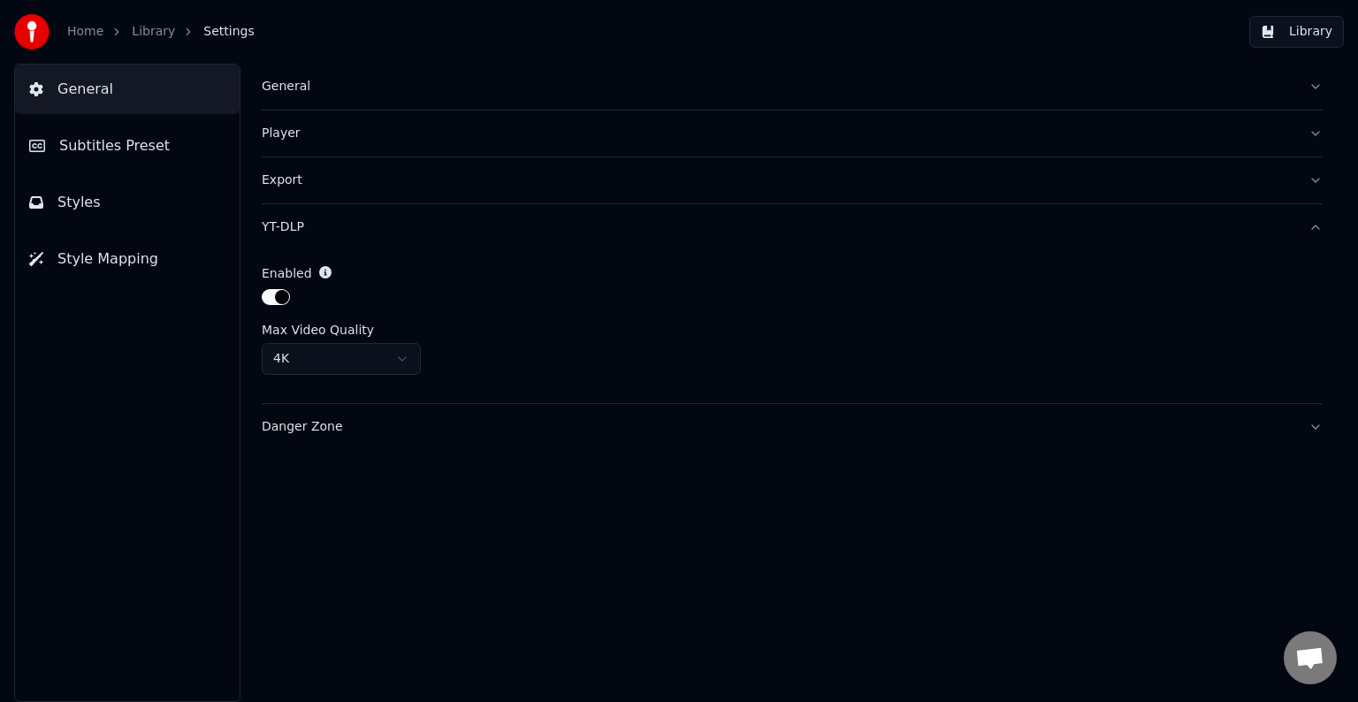
click at [1317, 425] on button "Danger Zone" at bounding box center [792, 427] width 1061 height 46
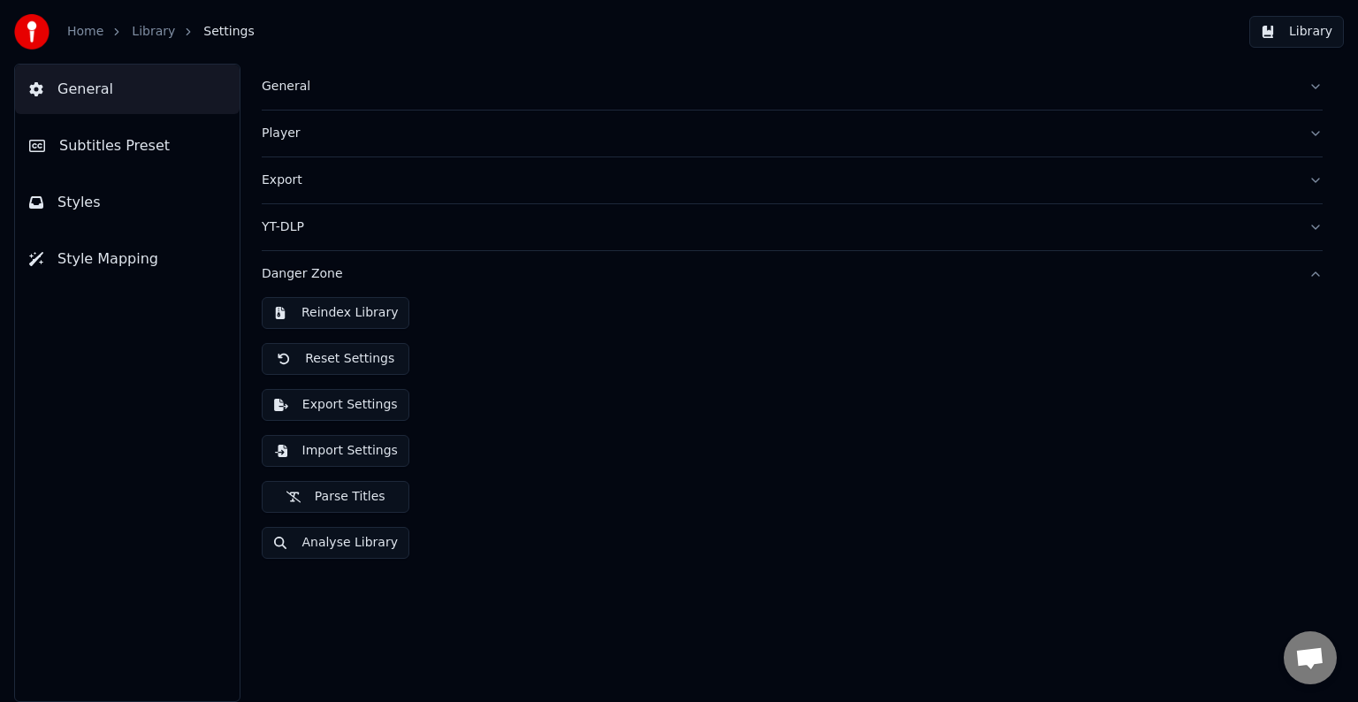
click at [97, 143] on span "Subtitles Preset" at bounding box center [114, 145] width 111 height 21
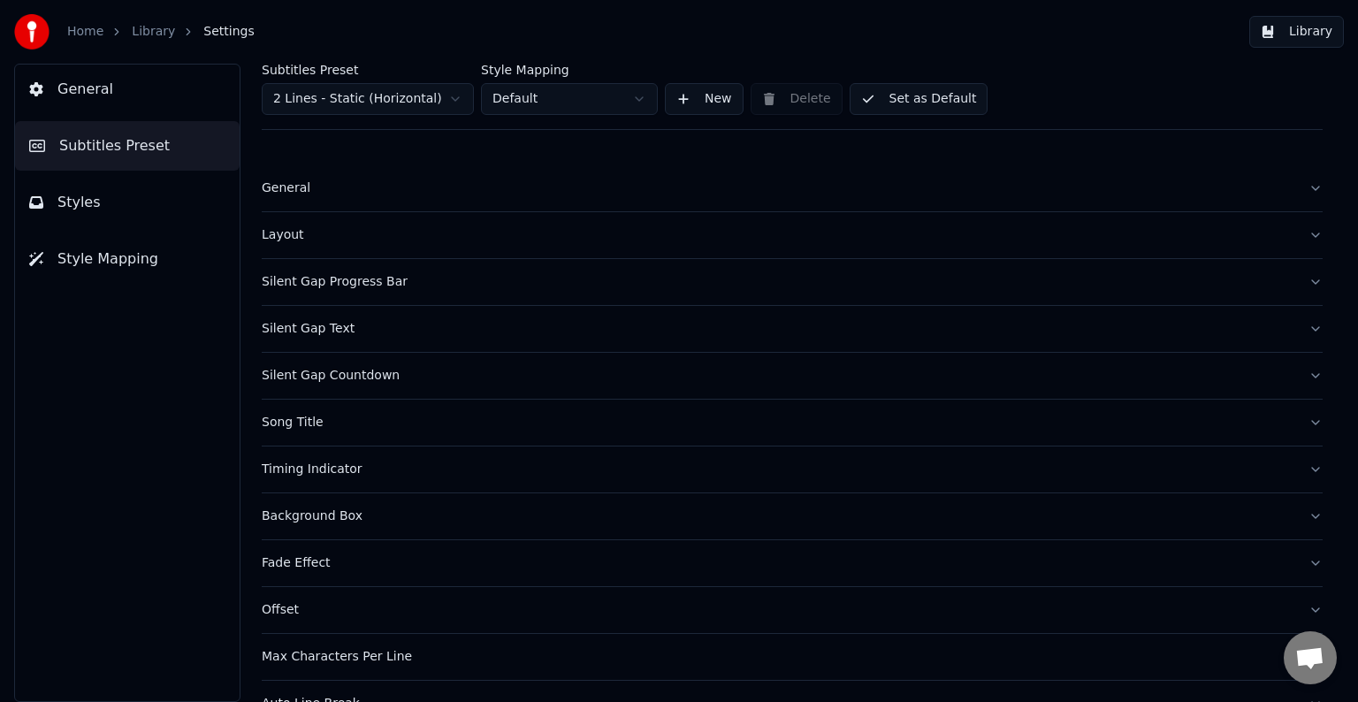
click at [113, 261] on span "Style Mapping" at bounding box center [107, 258] width 101 height 21
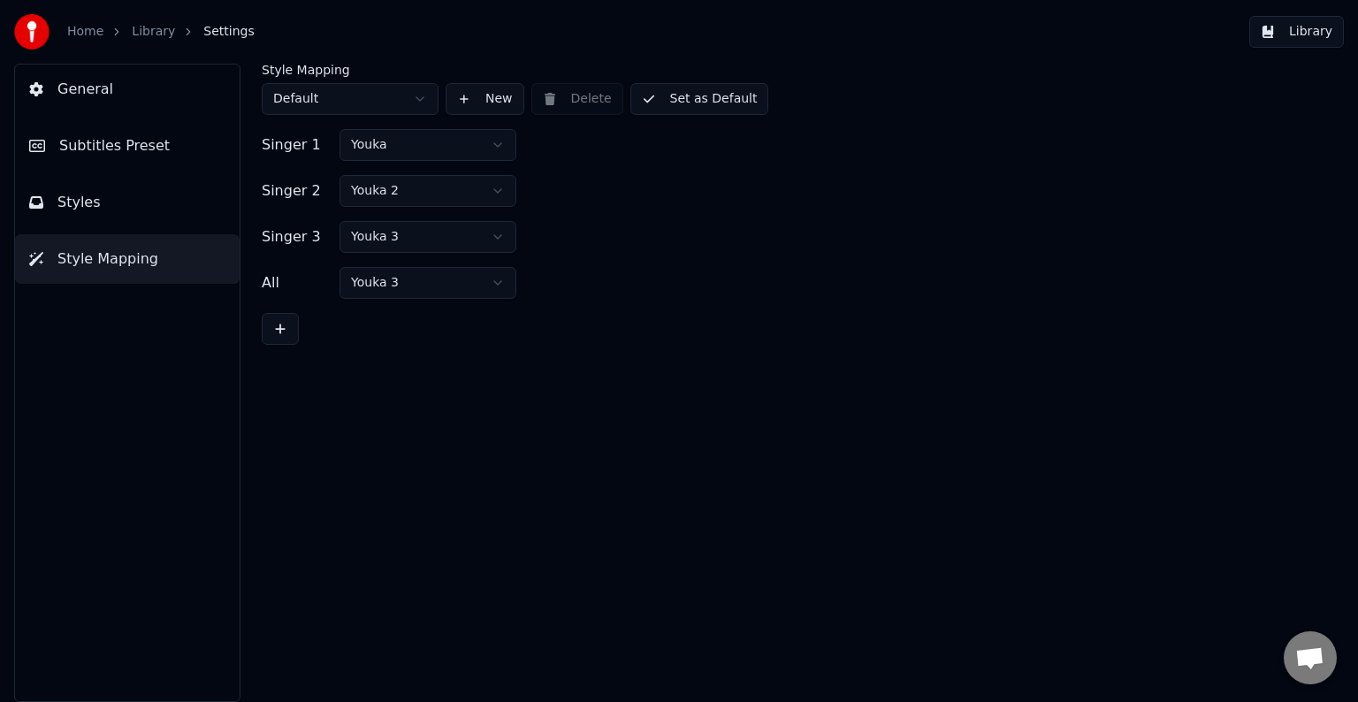
click at [84, 37] on link "Home" at bounding box center [85, 32] width 36 height 18
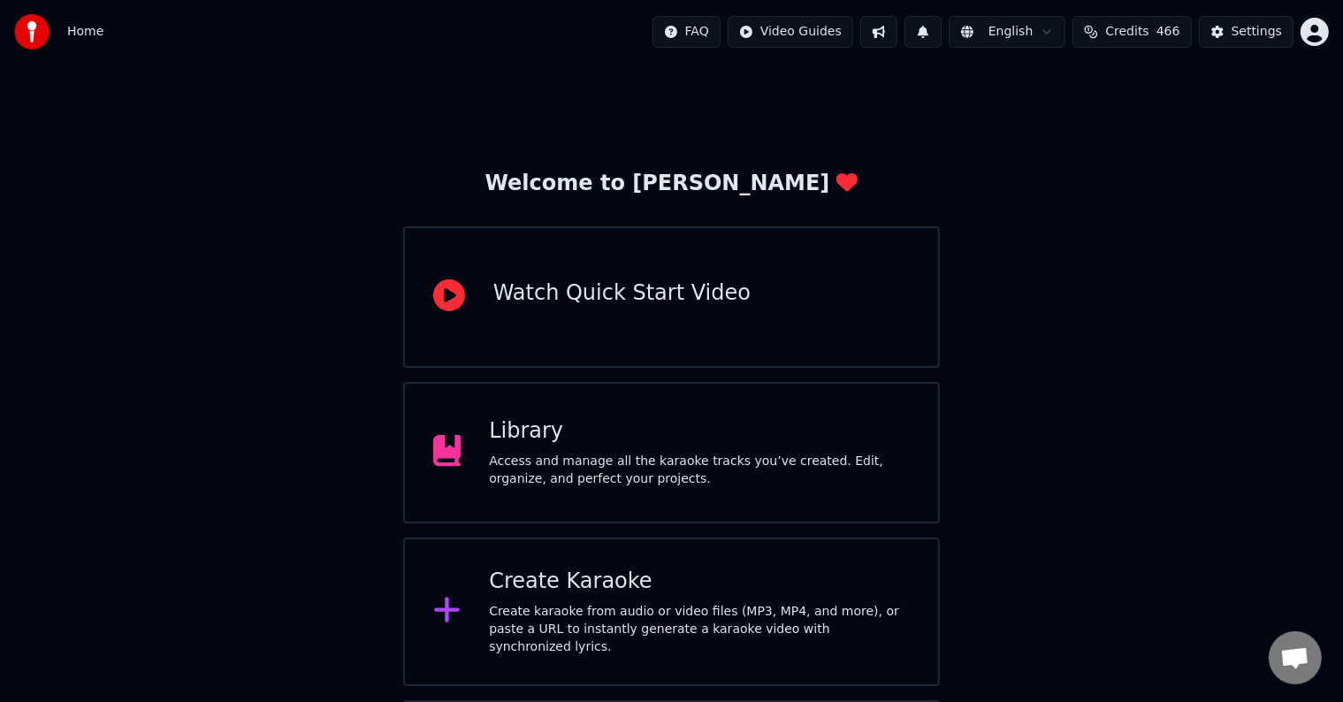
click at [494, 439] on div "Library" at bounding box center [699, 431] width 421 height 28
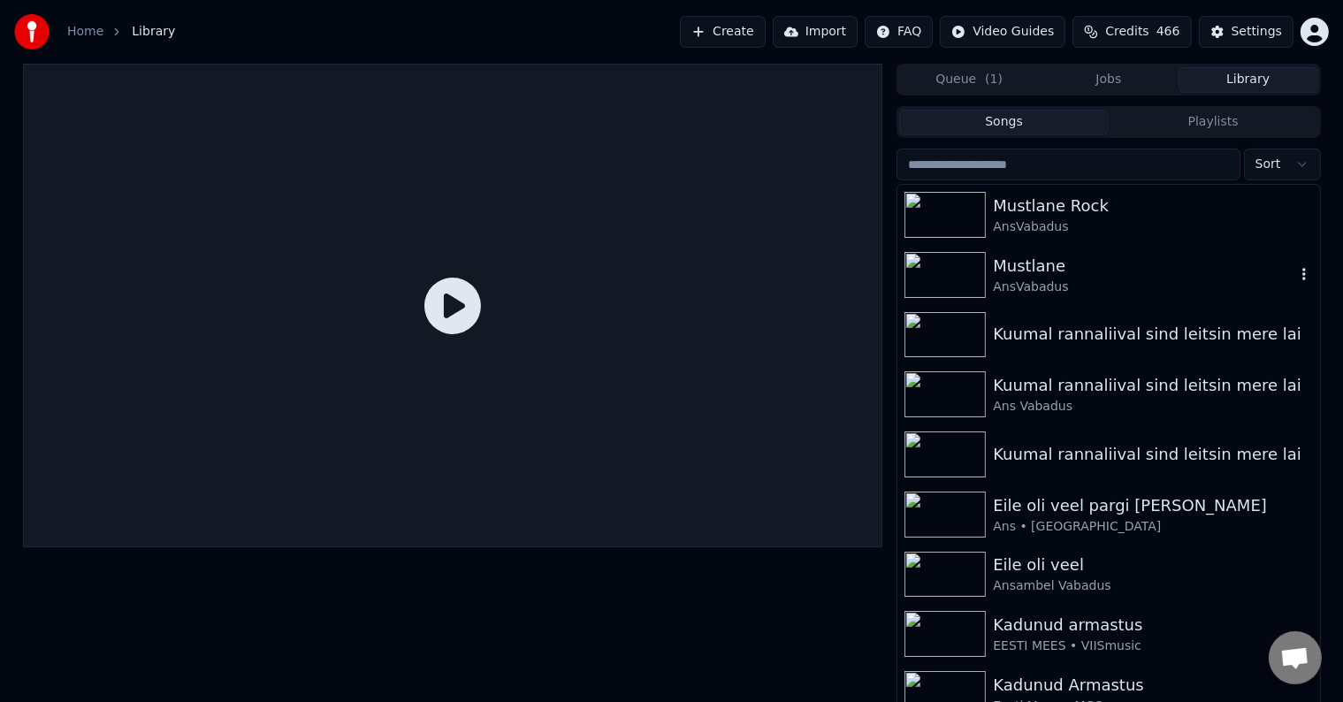
click at [1027, 274] on div "Mustlane" at bounding box center [1143, 266] width 301 height 25
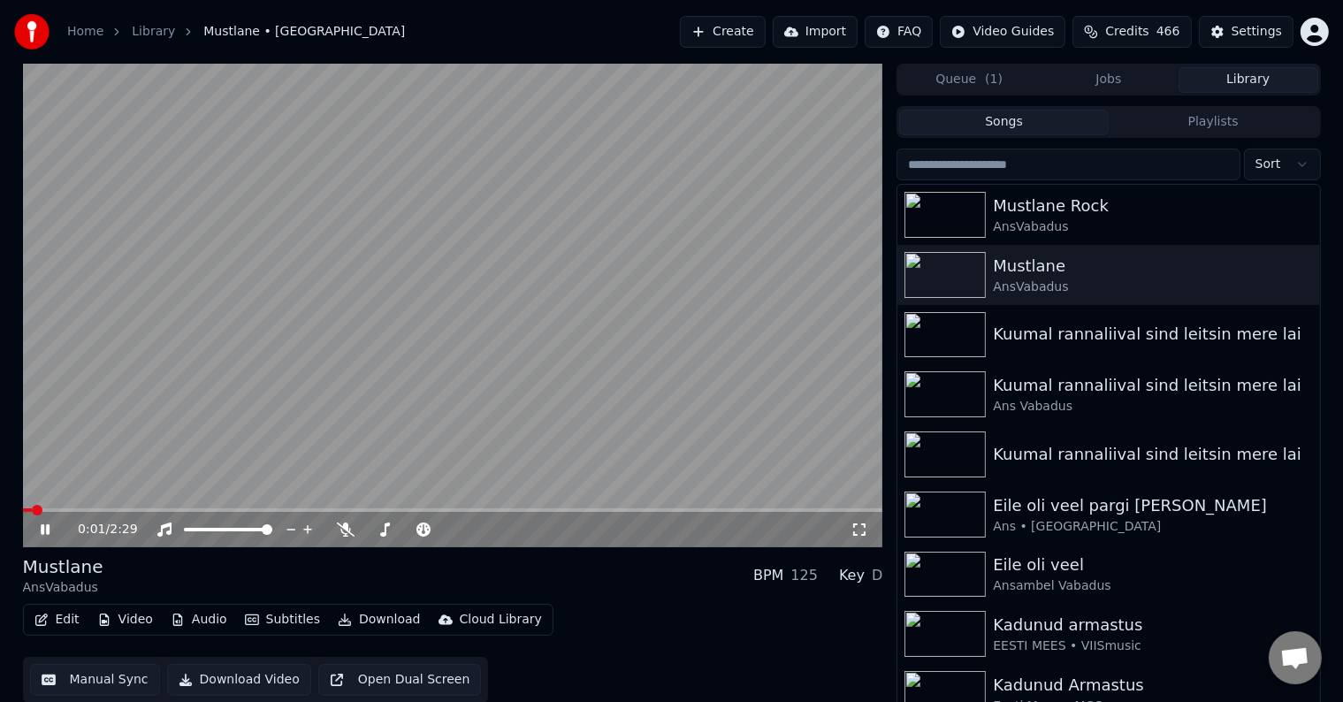
click at [485, 617] on div "Cloud Library" at bounding box center [501, 620] width 82 height 18
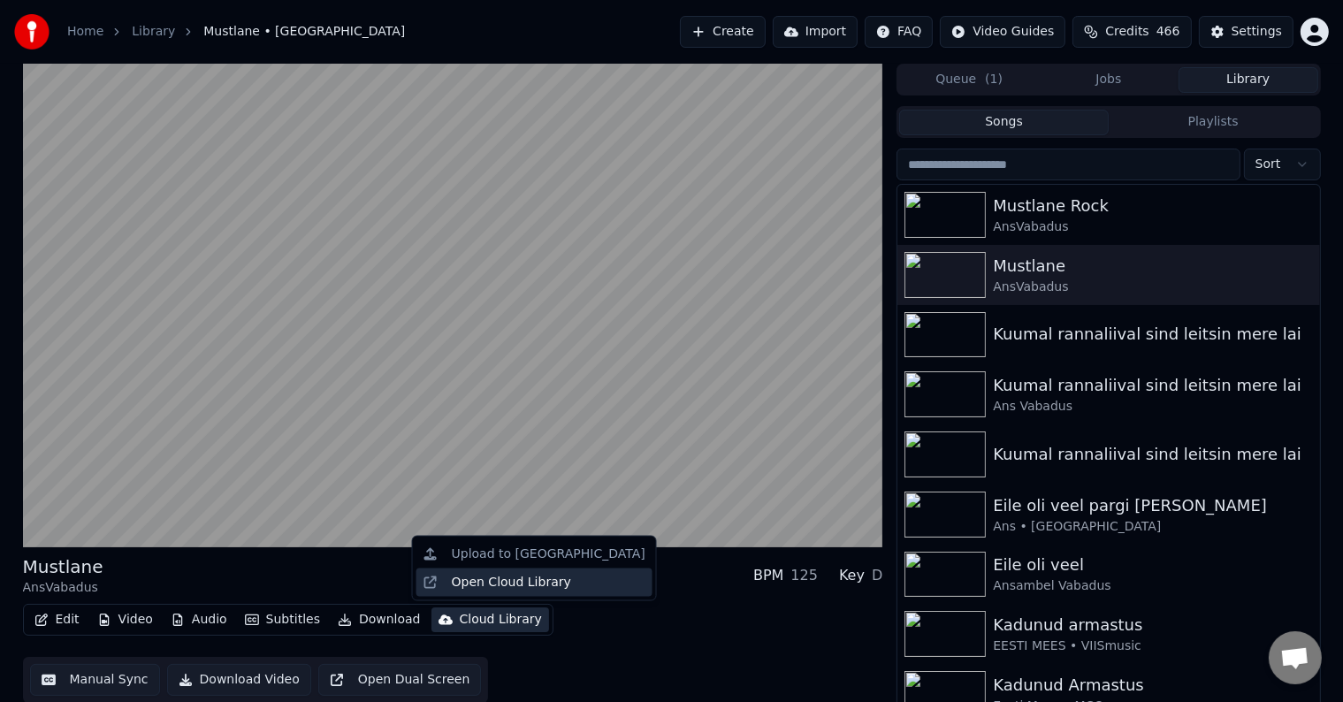
click at [515, 576] on div "Open Cloud Library" at bounding box center [511, 583] width 119 height 18
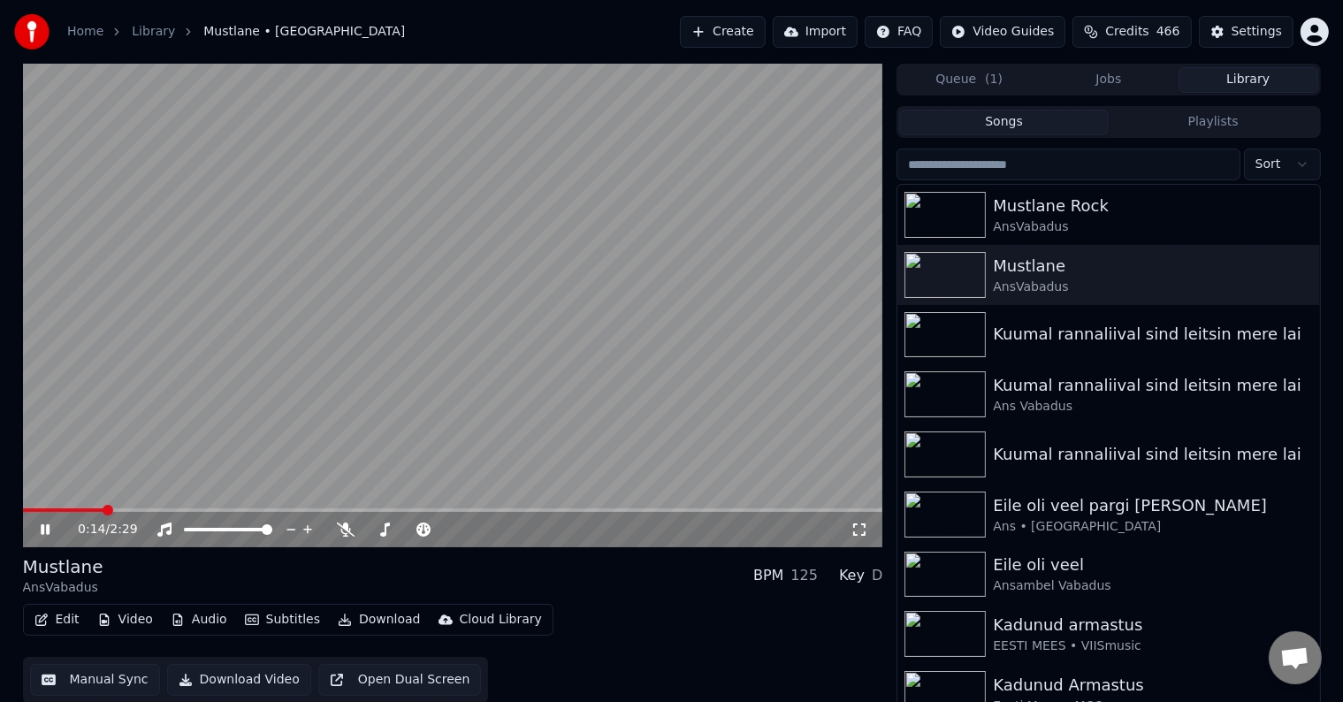
click at [369, 622] on button "Download" at bounding box center [379, 619] width 97 height 25
click at [367, 619] on button "Download" at bounding box center [379, 619] width 97 height 25
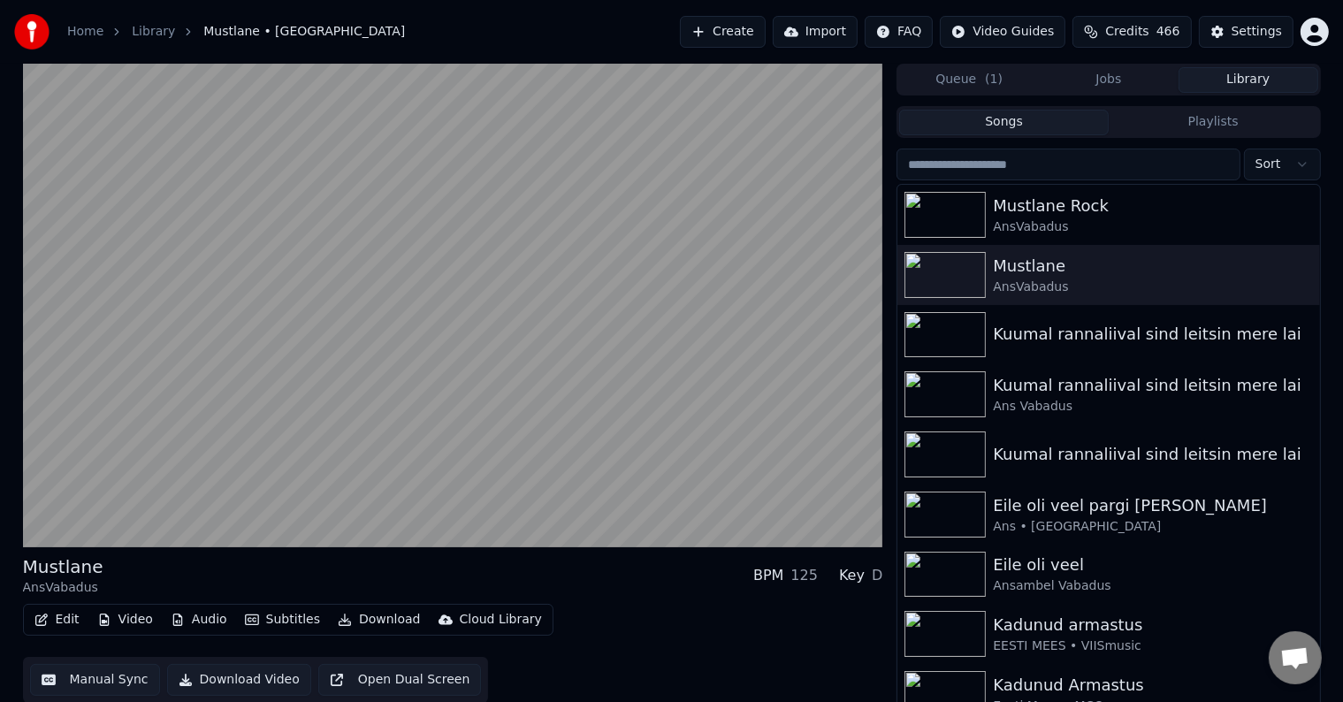
click at [264, 622] on button "Subtitles" at bounding box center [282, 619] width 89 height 25
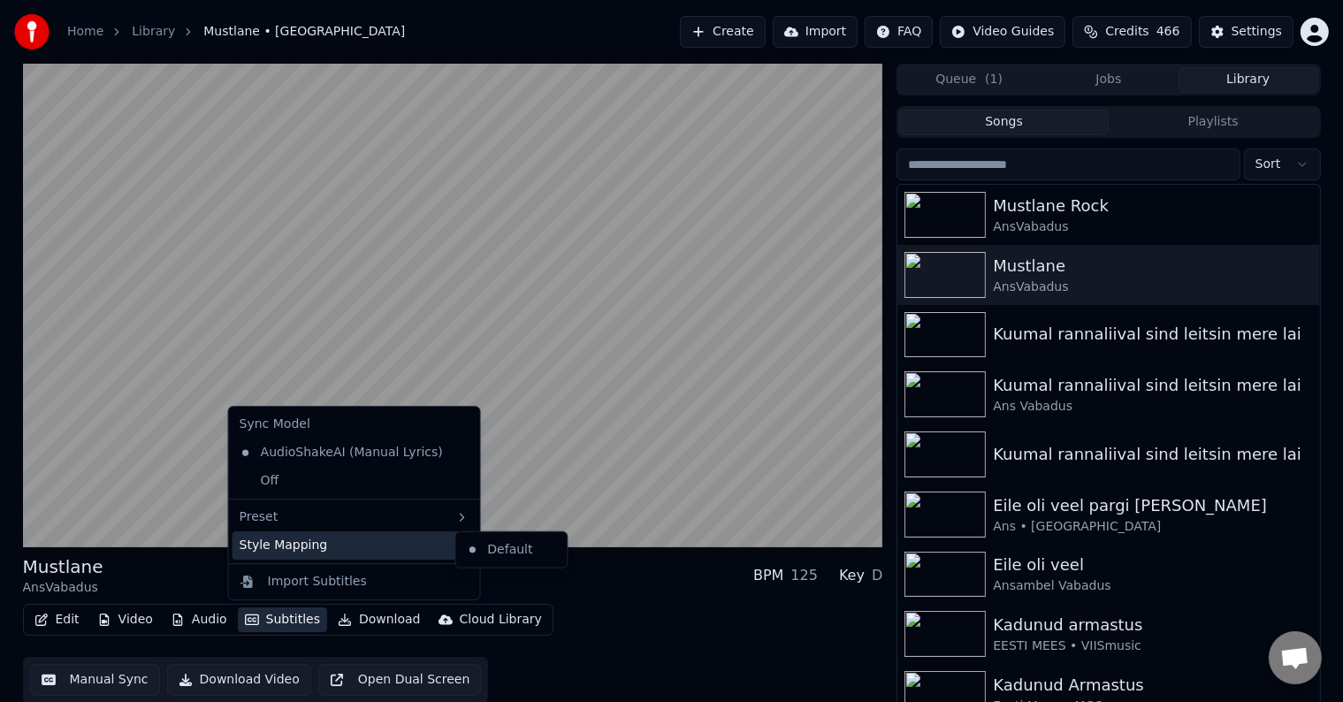
click at [429, 541] on div "Style Mapping" at bounding box center [355, 545] width 244 height 28
click at [461, 542] on icon at bounding box center [463, 545] width 4 height 7
click at [455, 545] on icon at bounding box center [462, 545] width 14 height 14
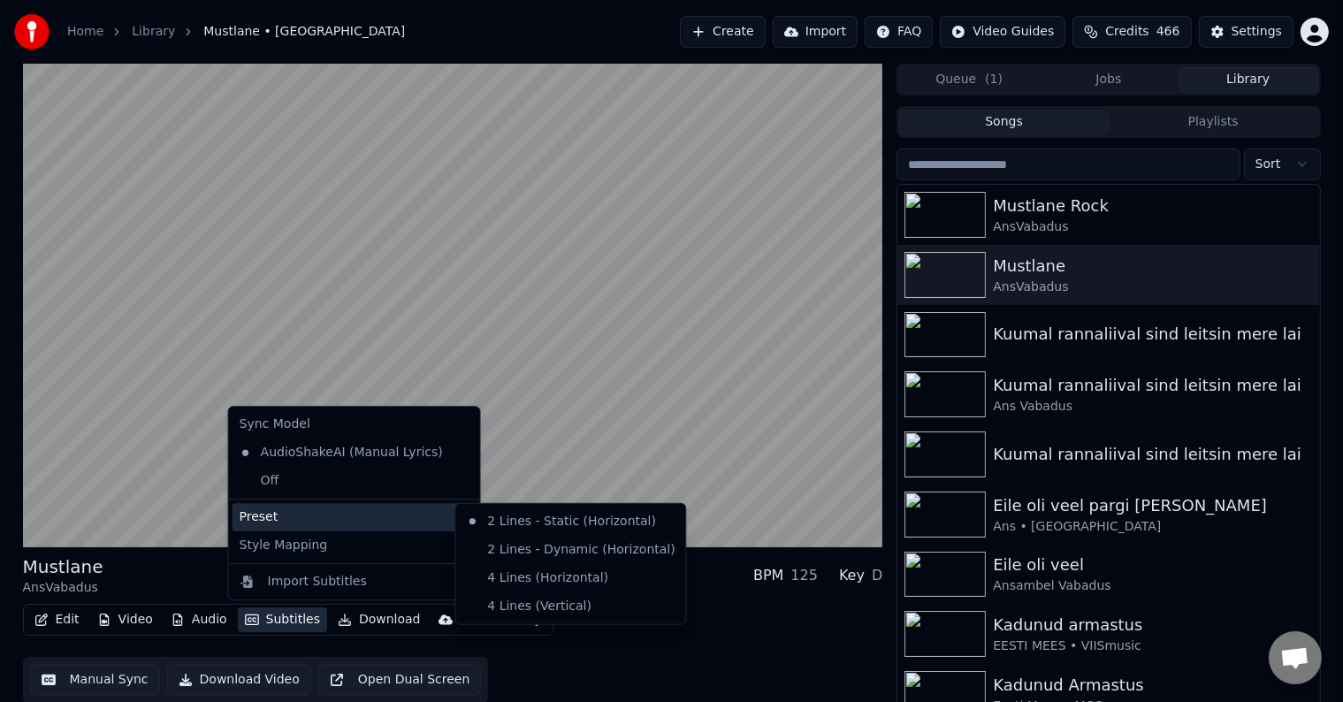
click at [455, 513] on icon at bounding box center [462, 517] width 14 height 14
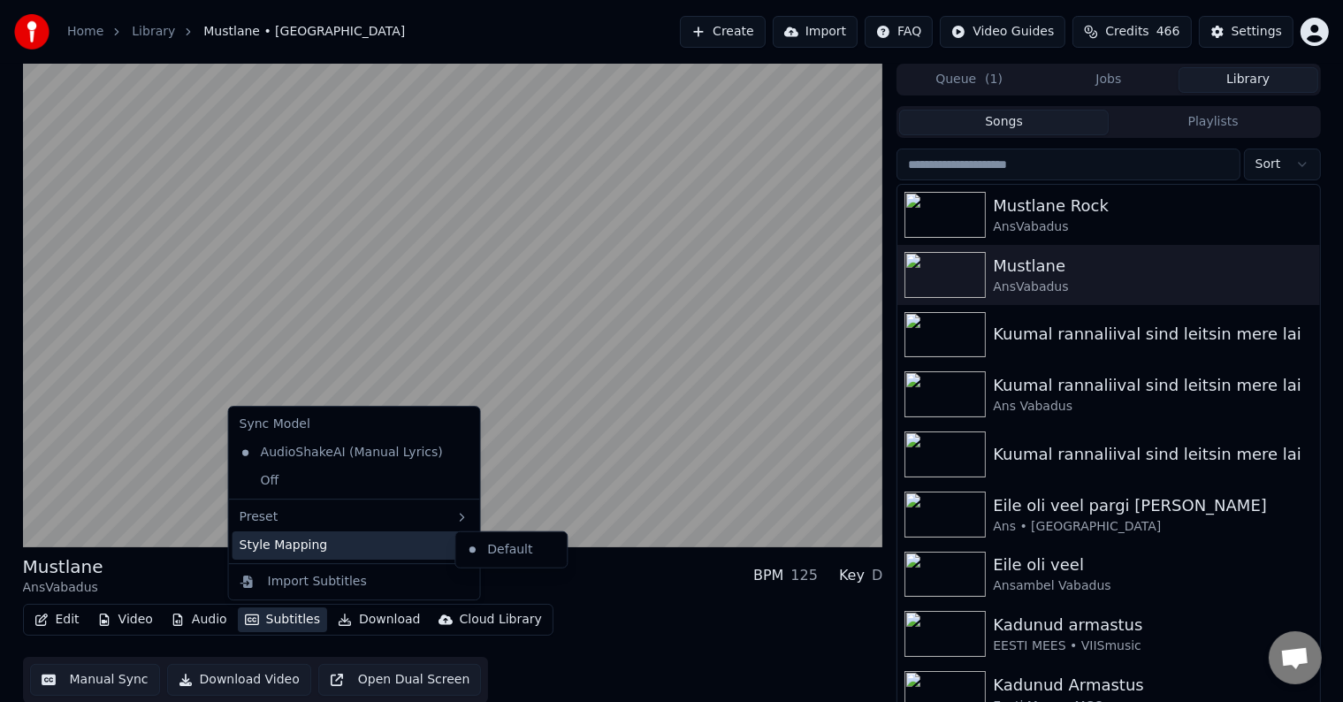
click at [455, 543] on icon at bounding box center [462, 545] width 14 height 14
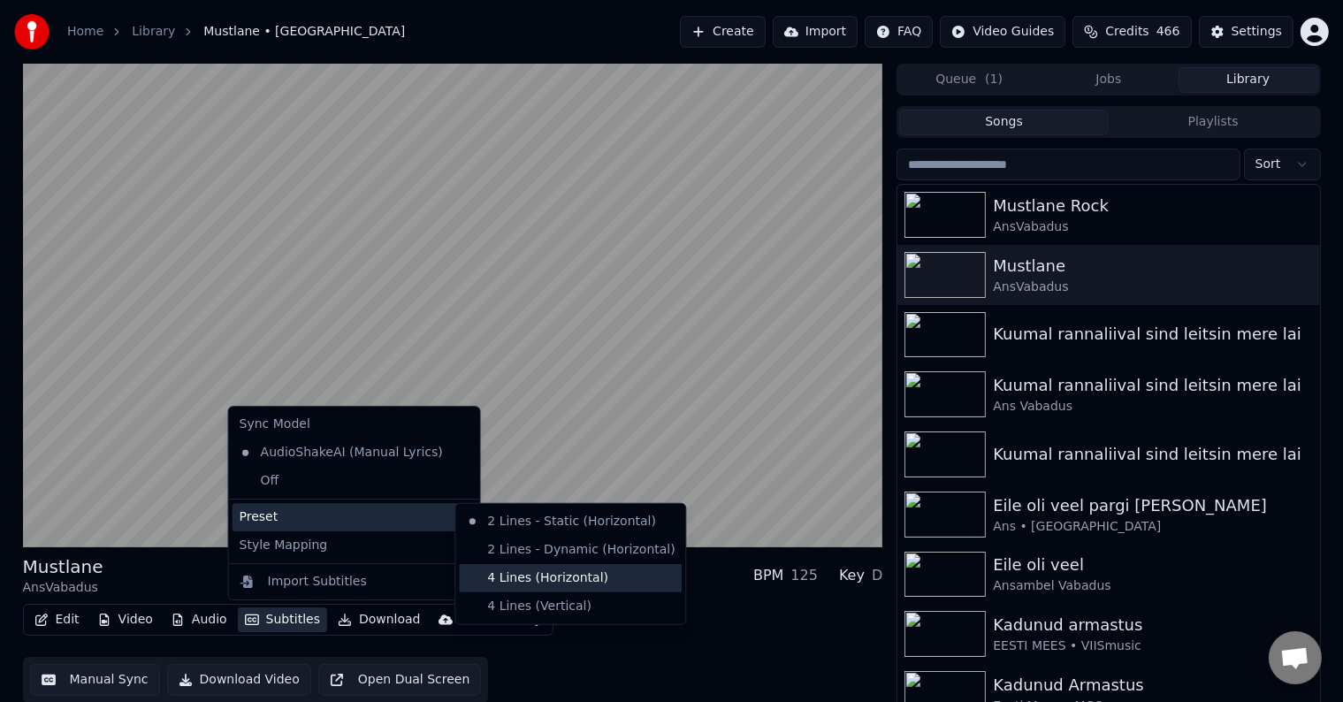
click at [543, 577] on div "4 Lines (Horizontal)" at bounding box center [570, 578] width 223 height 28
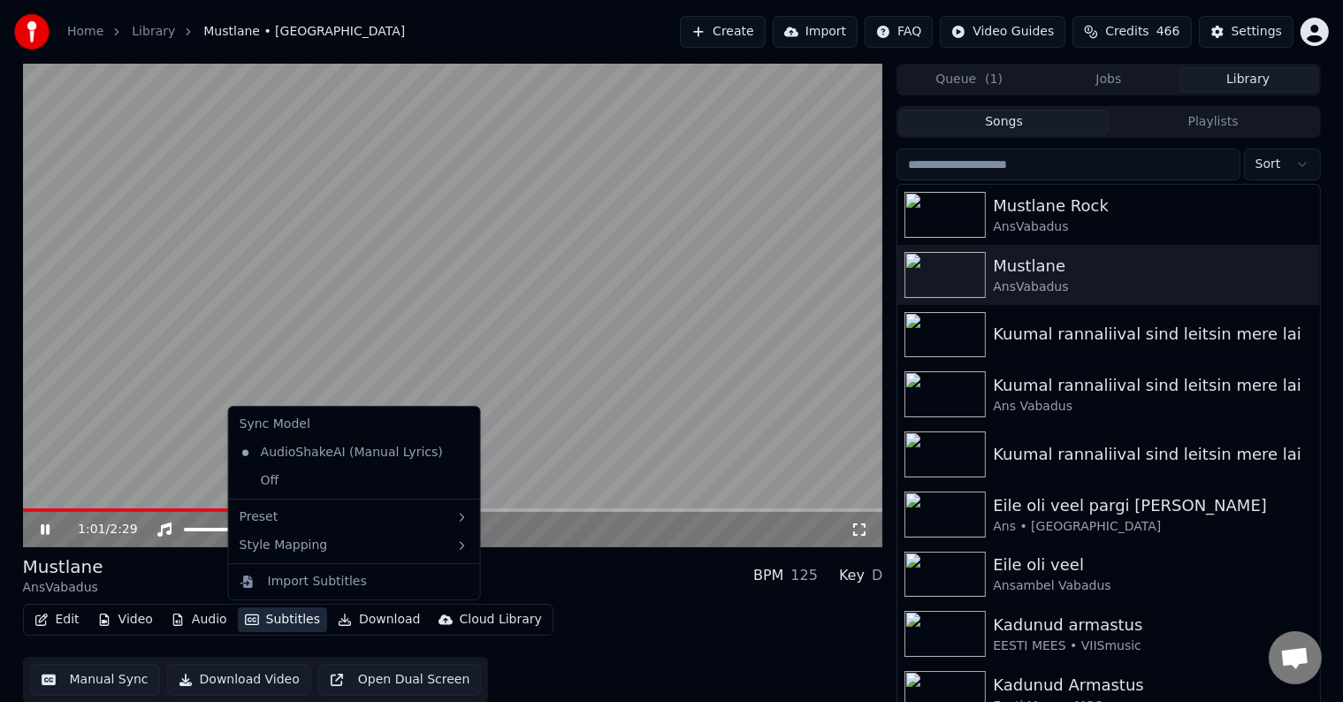
click at [297, 622] on button "Subtitles" at bounding box center [282, 619] width 89 height 25
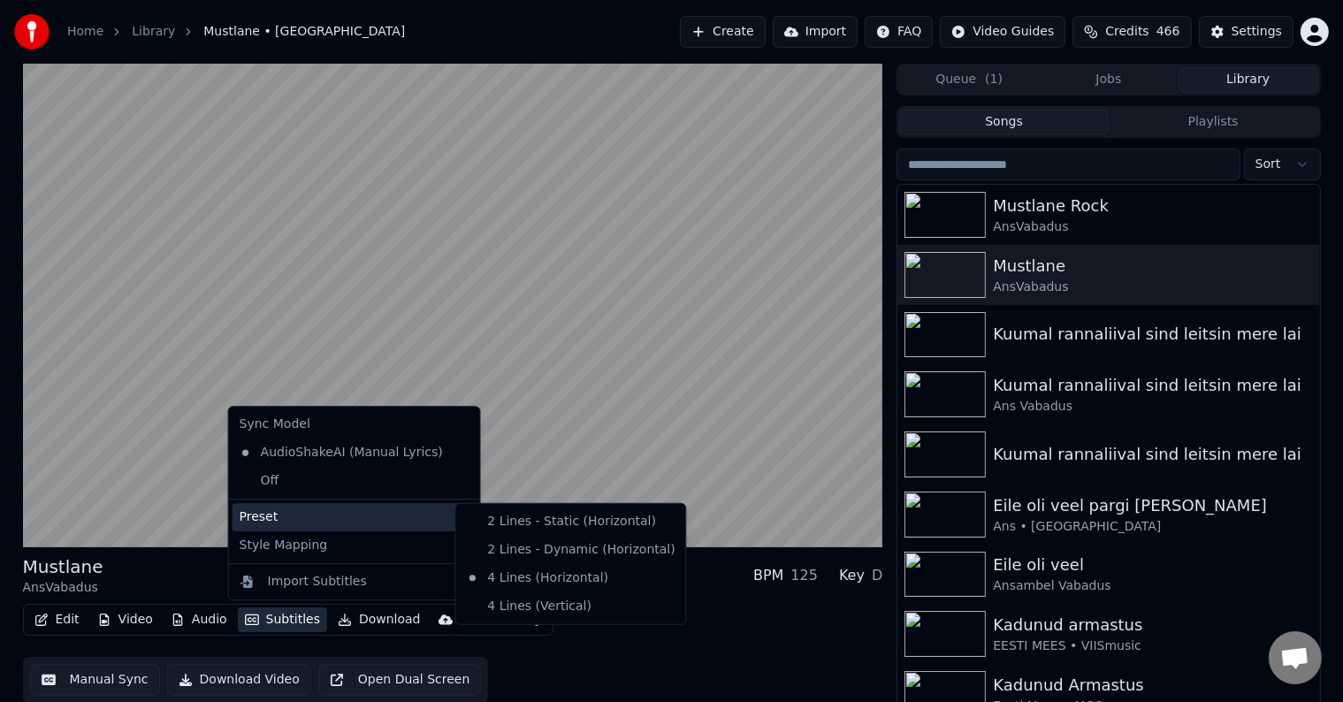
click at [743, 630] on div "Edit Video Audio Subtitles Download Cloud Library Manual Sync Download Video Op…" at bounding box center [453, 653] width 860 height 99
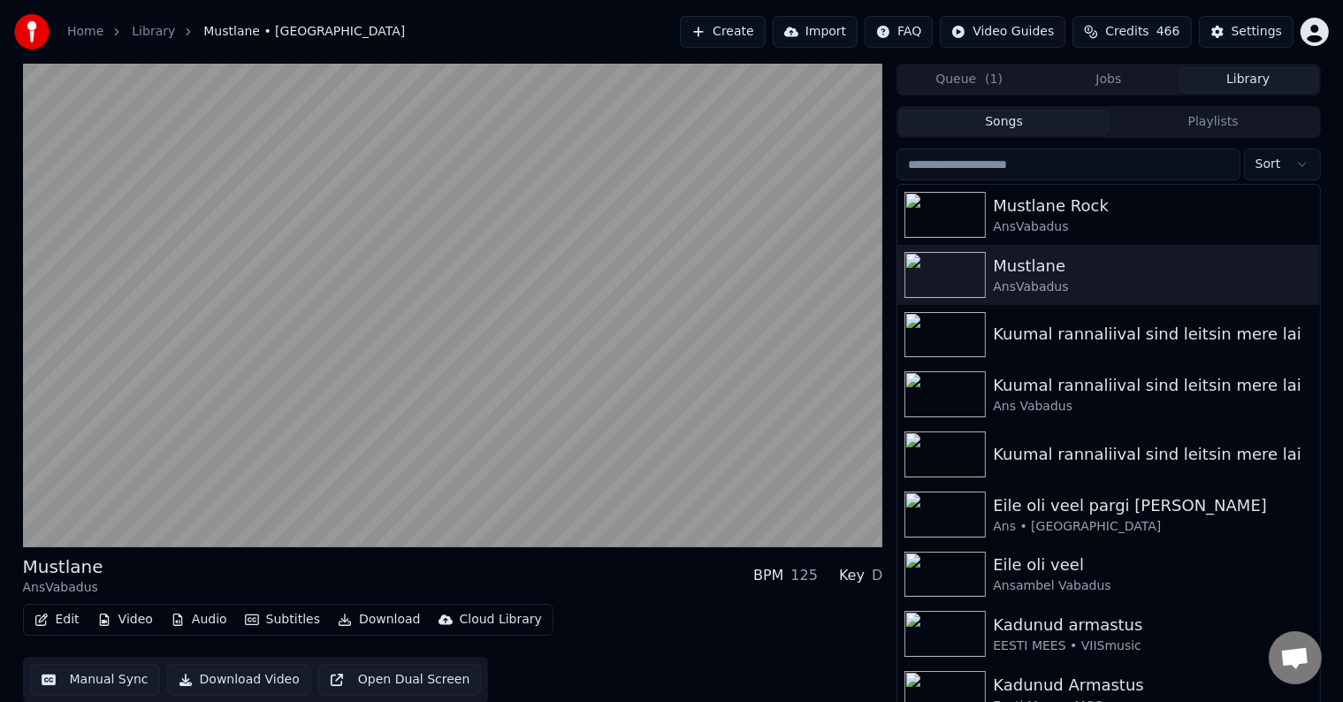
click at [202, 620] on button "Audio" at bounding box center [199, 619] width 71 height 25
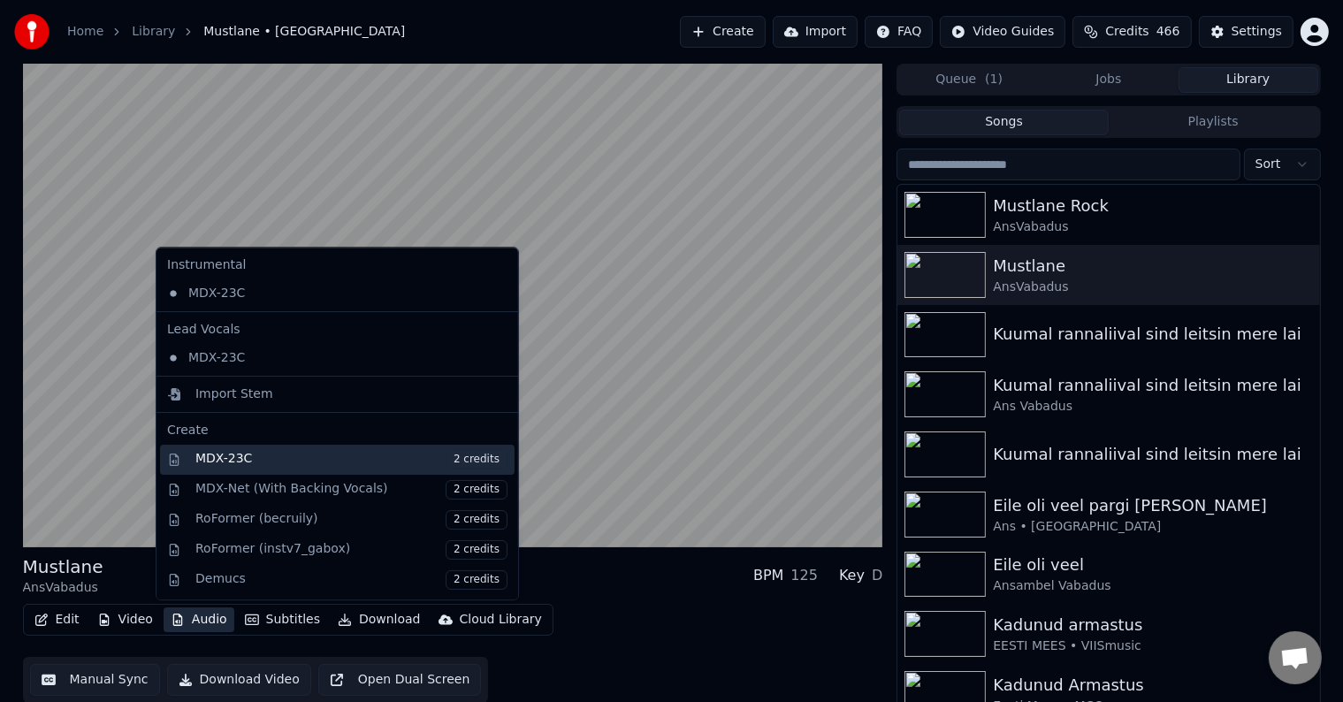
click at [226, 454] on div "MDX-23C 2 credits" at bounding box center [351, 459] width 312 height 19
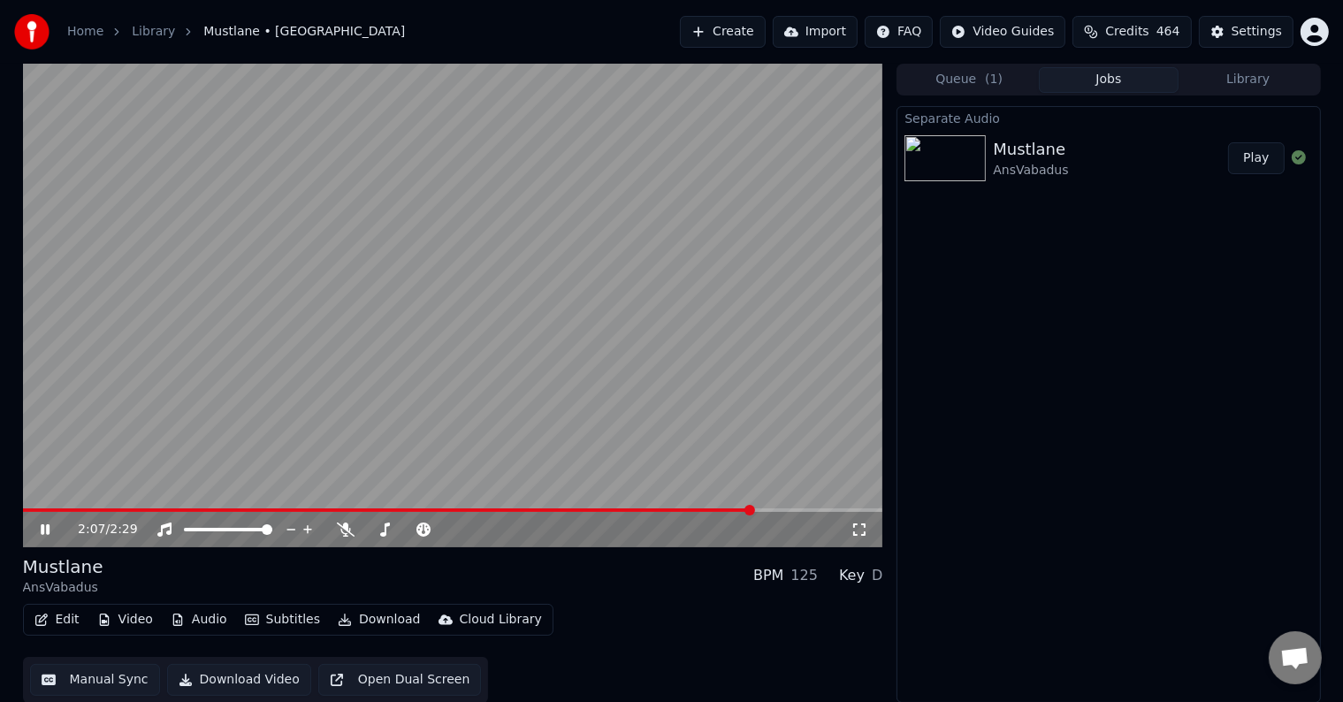
click at [1263, 159] on button "Play" at bounding box center [1256, 158] width 56 height 32
click at [131, 509] on span at bounding box center [453, 510] width 860 height 4
click at [192, 510] on span at bounding box center [453, 510] width 860 height 4
click at [222, 511] on span at bounding box center [453, 510] width 860 height 4
click at [254, 509] on span at bounding box center [453, 510] width 860 height 4
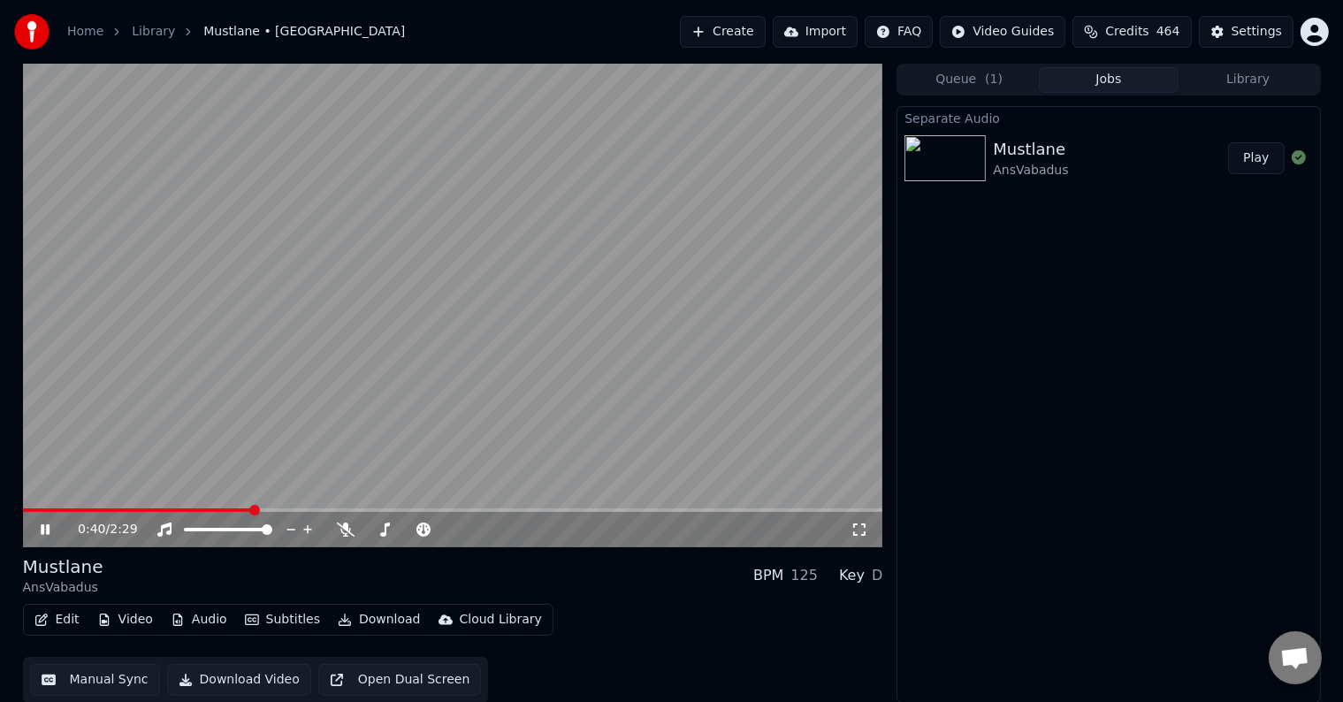
click at [294, 508] on video at bounding box center [453, 306] width 860 height 484
click at [286, 513] on div "0:40 / 2:29" at bounding box center [453, 529] width 860 height 35
click at [47, 534] on icon at bounding box center [58, 530] width 42 height 14
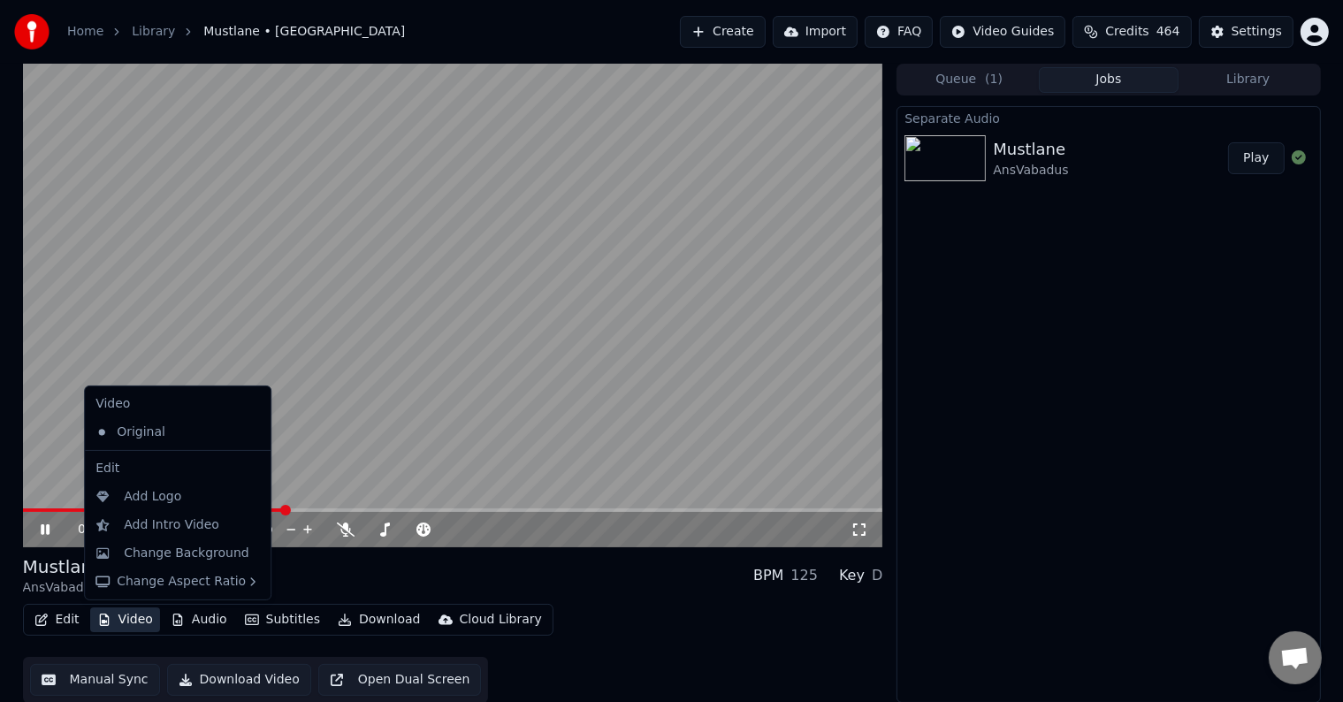
click at [132, 615] on button "Video" at bounding box center [125, 619] width 70 height 25
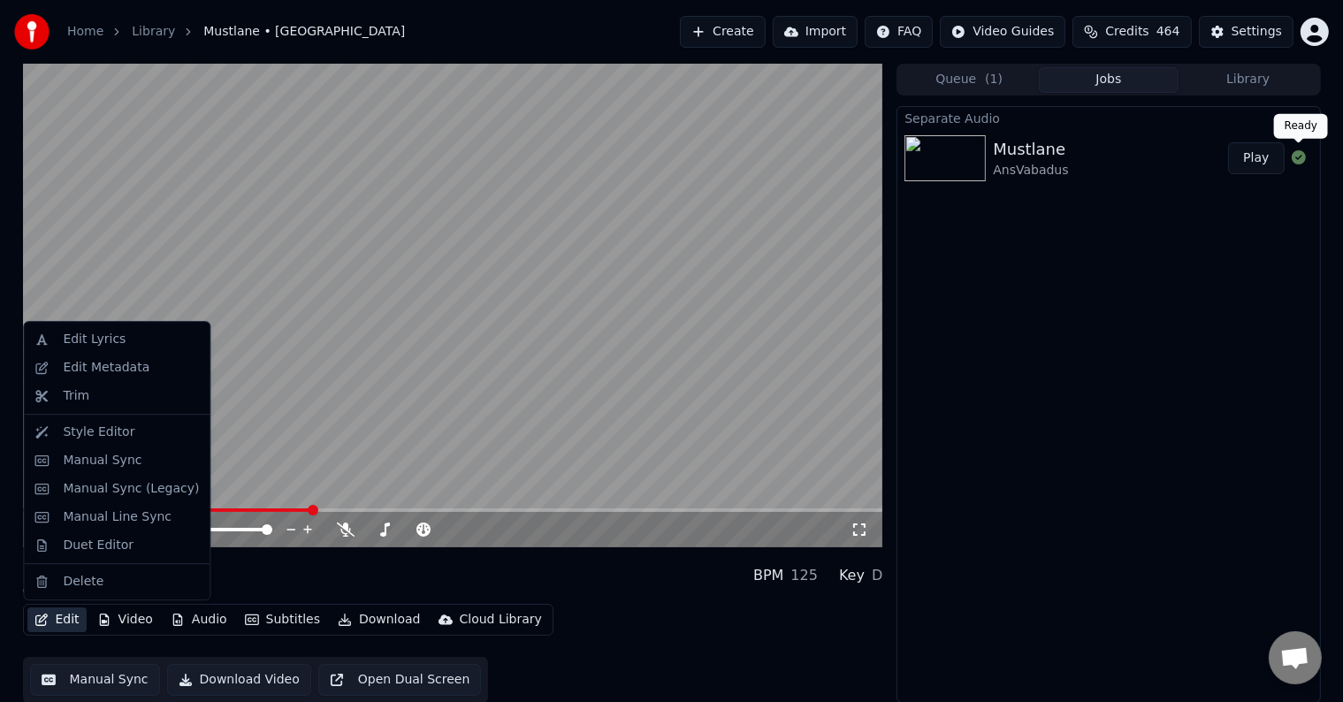
click at [1294, 153] on icon at bounding box center [1299, 157] width 14 height 14
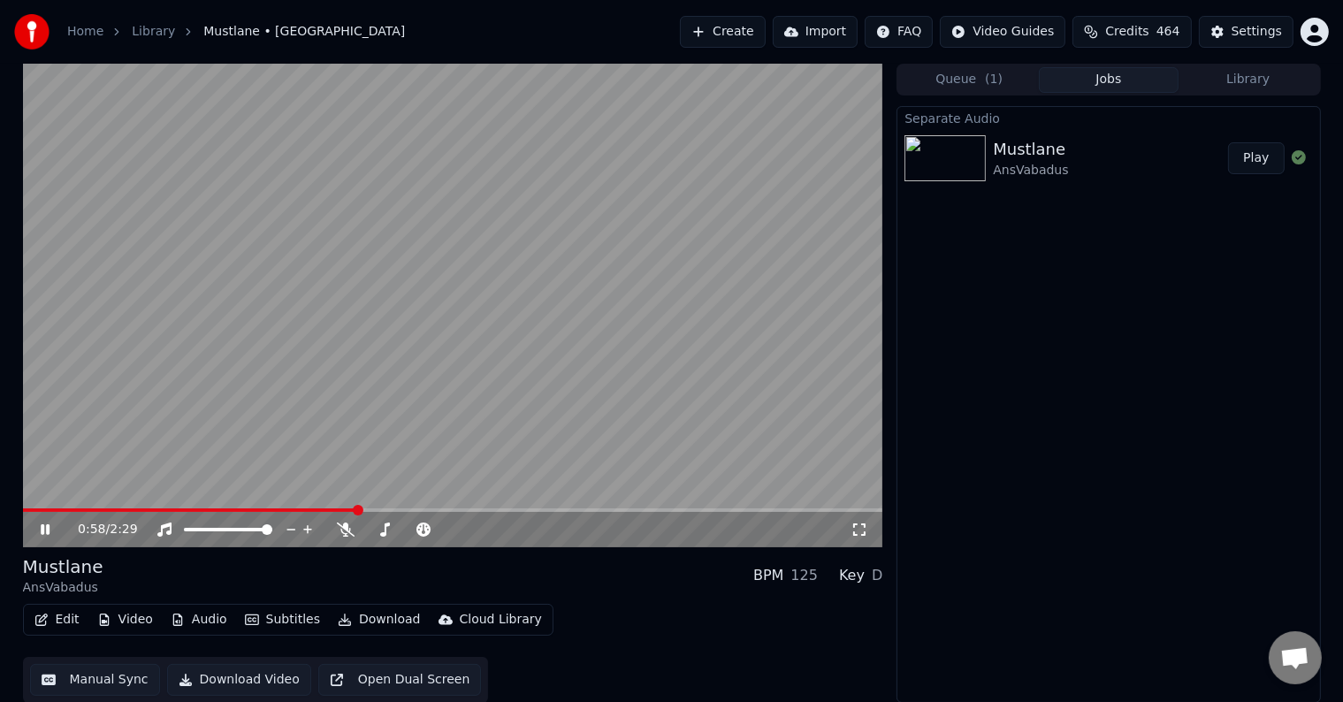
click at [690, 29] on button "Create" at bounding box center [723, 32] width 86 height 32
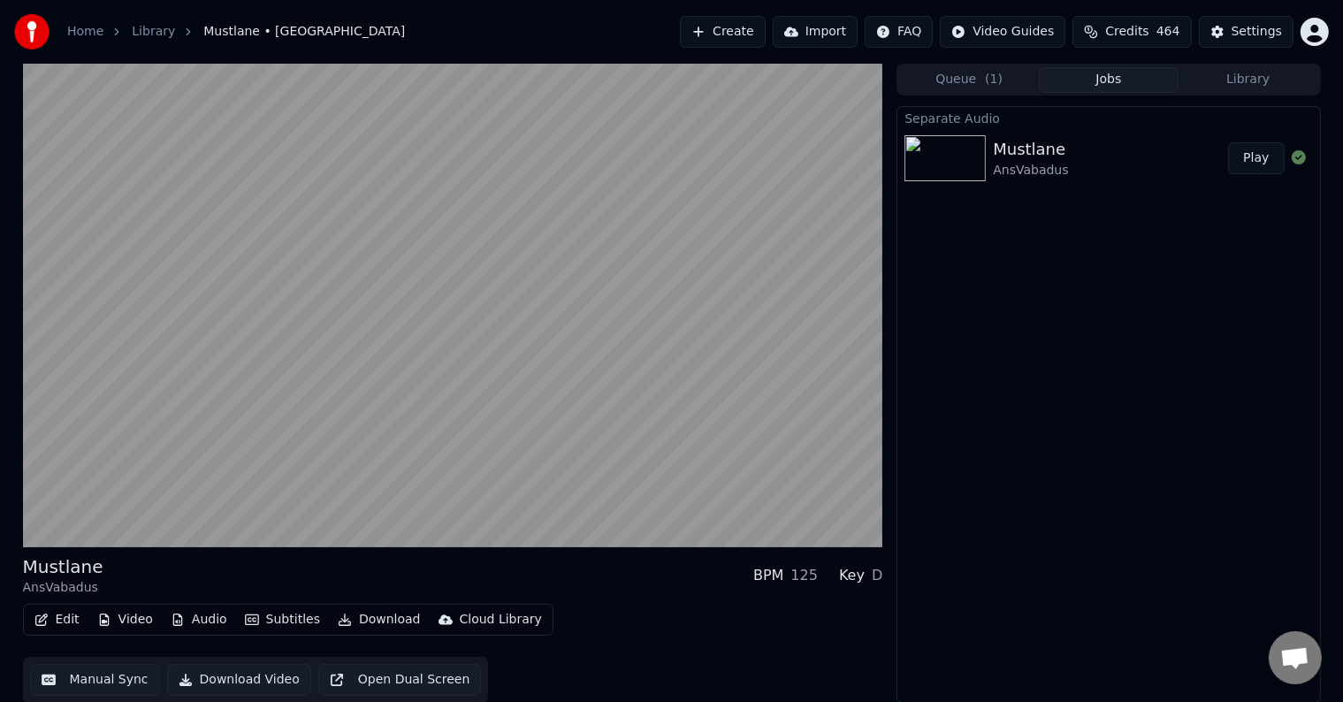
click at [103, 682] on button "Manual Sync" at bounding box center [95, 680] width 130 height 32
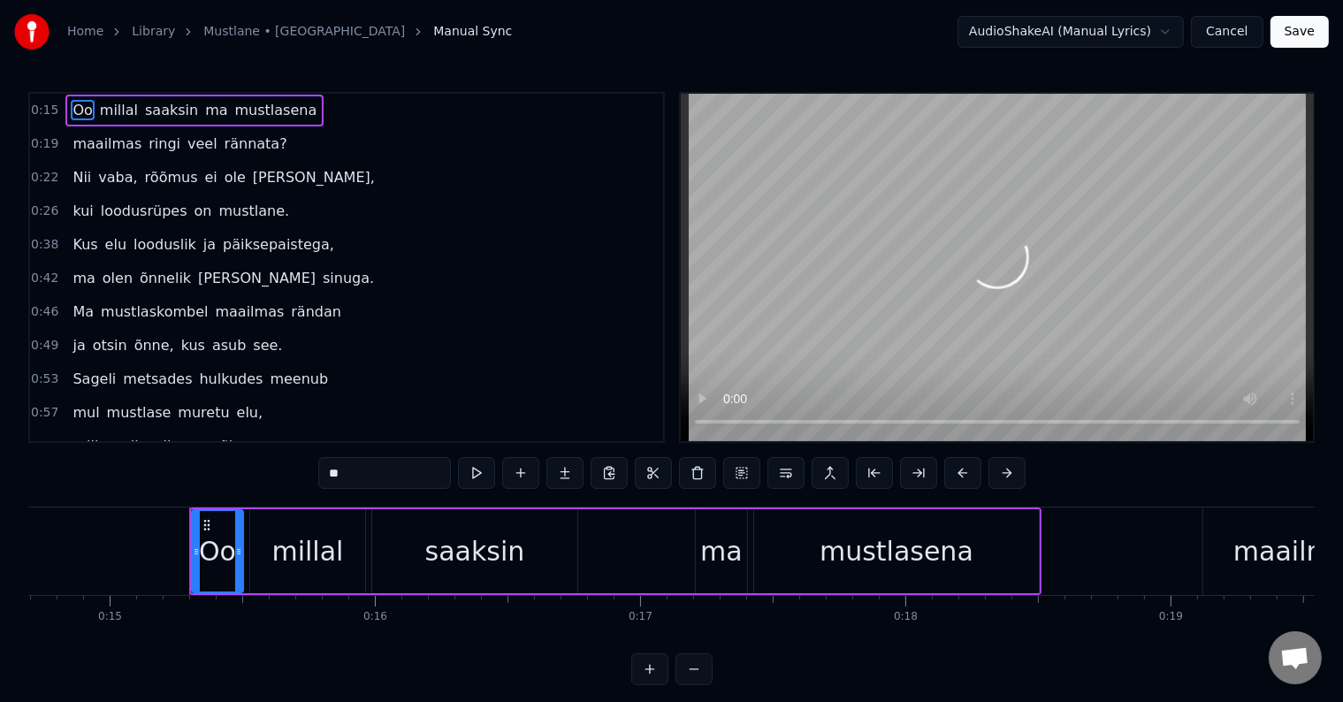
scroll to position [0, 3969]
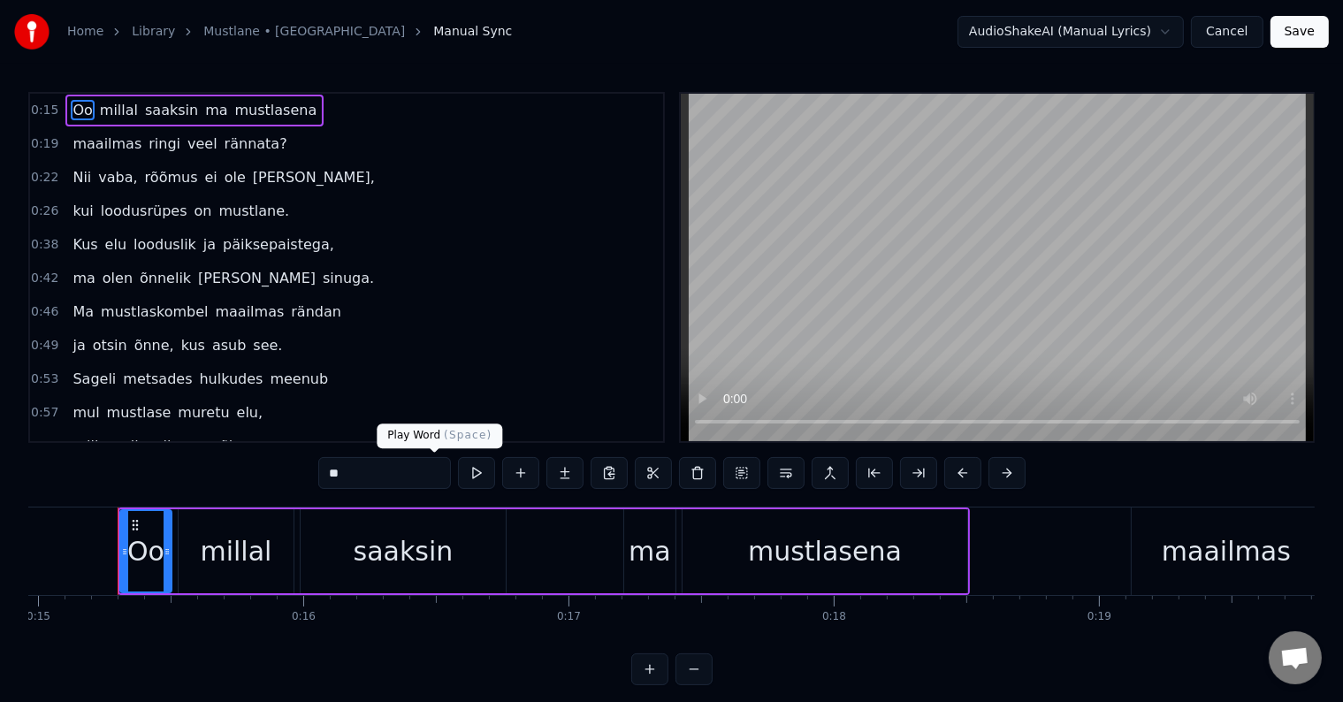
click at [458, 476] on button at bounding box center [476, 473] width 37 height 32
click at [458, 475] on button at bounding box center [476, 473] width 37 height 32
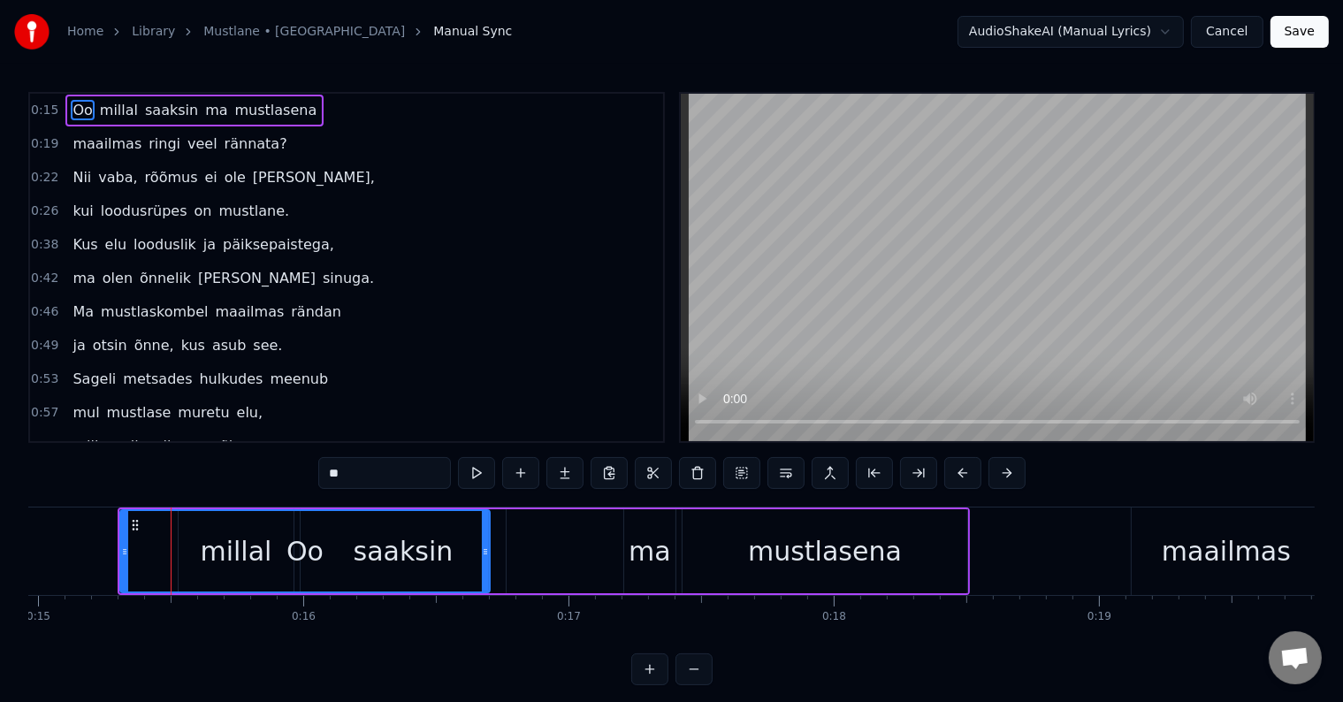
drag, startPoint x: 166, startPoint y: 546, endPoint x: 485, endPoint y: 565, distance: 318.8
click at [485, 565] on div at bounding box center [485, 551] width 7 height 80
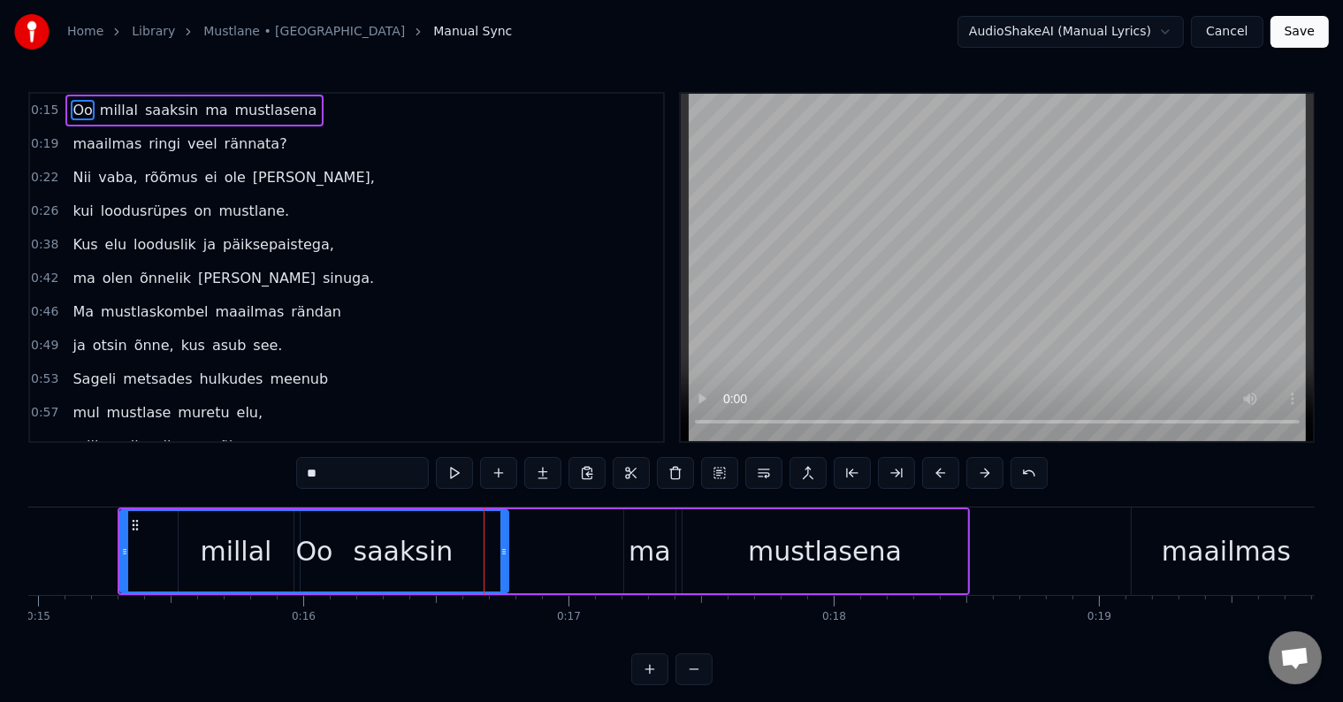
drag, startPoint x: 485, startPoint y: 556, endPoint x: 503, endPoint y: 555, distance: 18.6
click at [503, 555] on icon at bounding box center [503, 552] width 7 height 14
click at [436, 474] on button at bounding box center [454, 473] width 37 height 32
click at [718, 473] on button at bounding box center [719, 473] width 37 height 32
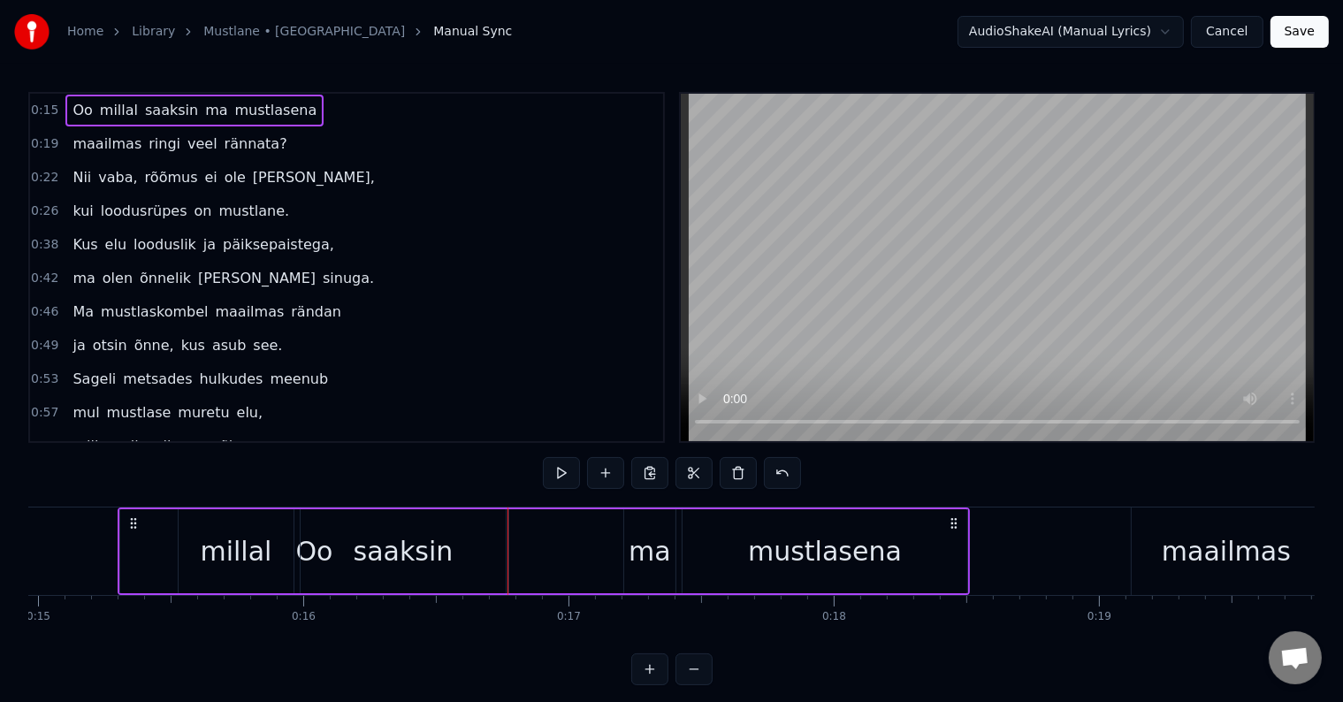
drag, startPoint x: 1018, startPoint y: 233, endPoint x: 929, endPoint y: 233, distance: 88.4
click at [929, 233] on video at bounding box center [997, 267] width 633 height 347
drag, startPoint x: 462, startPoint y: 569, endPoint x: 392, endPoint y: 542, distance: 75.5
click at [392, 542] on div "saaksin" at bounding box center [403, 551] width 205 height 84
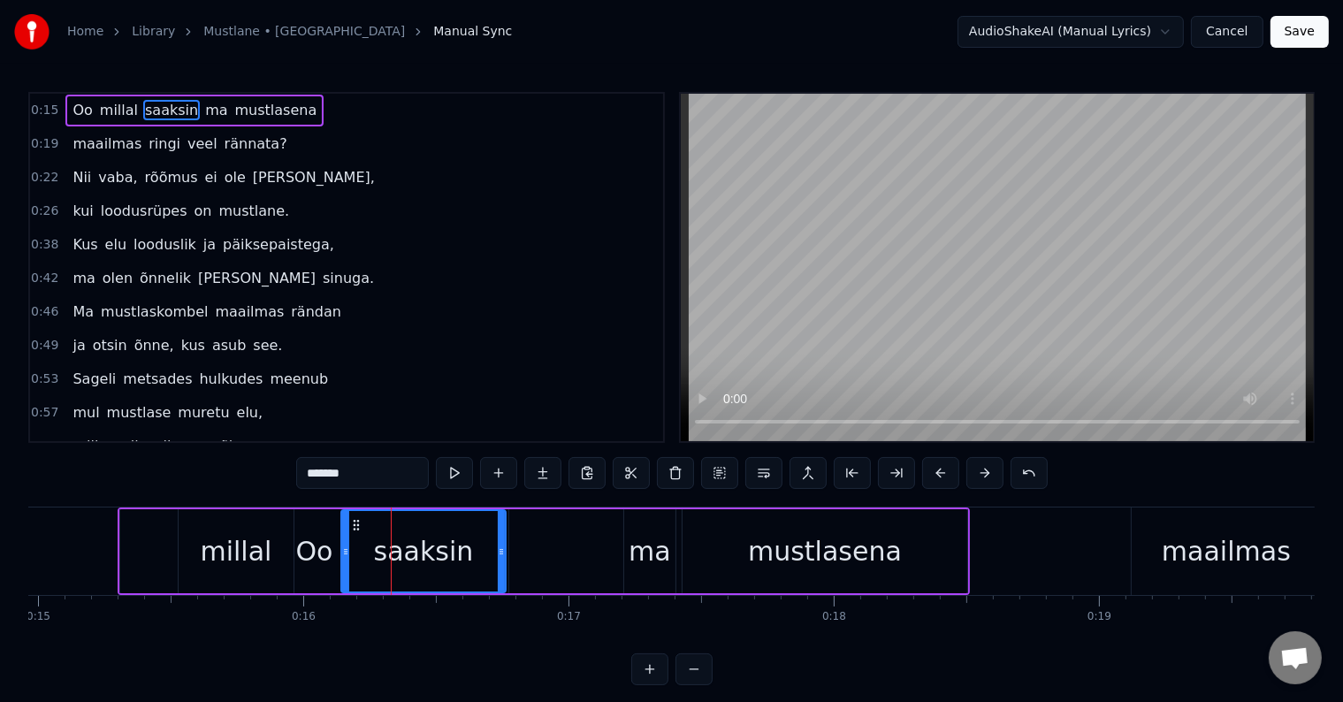
drag, startPoint x: 301, startPoint y: 558, endPoint x: 341, endPoint y: 556, distance: 40.7
click at [342, 556] on icon at bounding box center [345, 552] width 7 height 14
drag, startPoint x: 317, startPoint y: 555, endPoint x: 206, endPoint y: 546, distance: 111.8
click at [206, 546] on div "Oo millal saaksin ma mustlasena" at bounding box center [544, 552] width 852 height 88
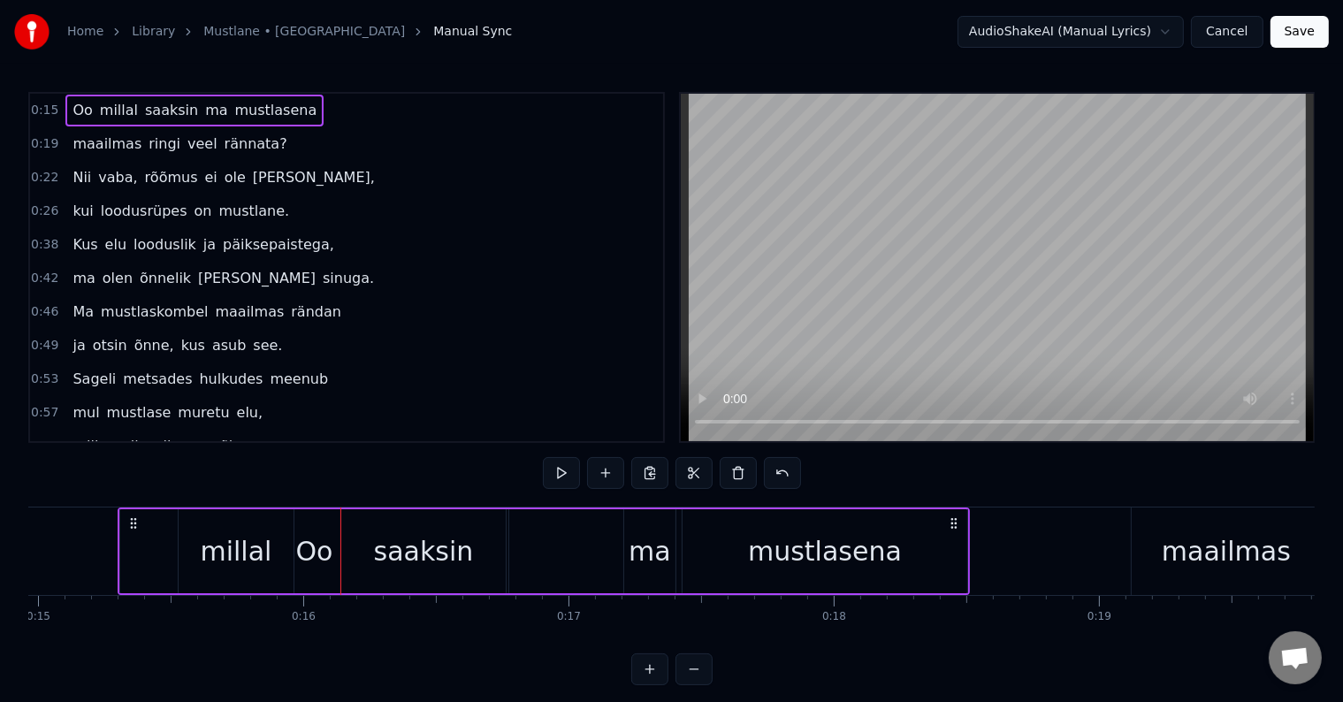
click at [207, 546] on div "millal" at bounding box center [237, 551] width 72 height 40
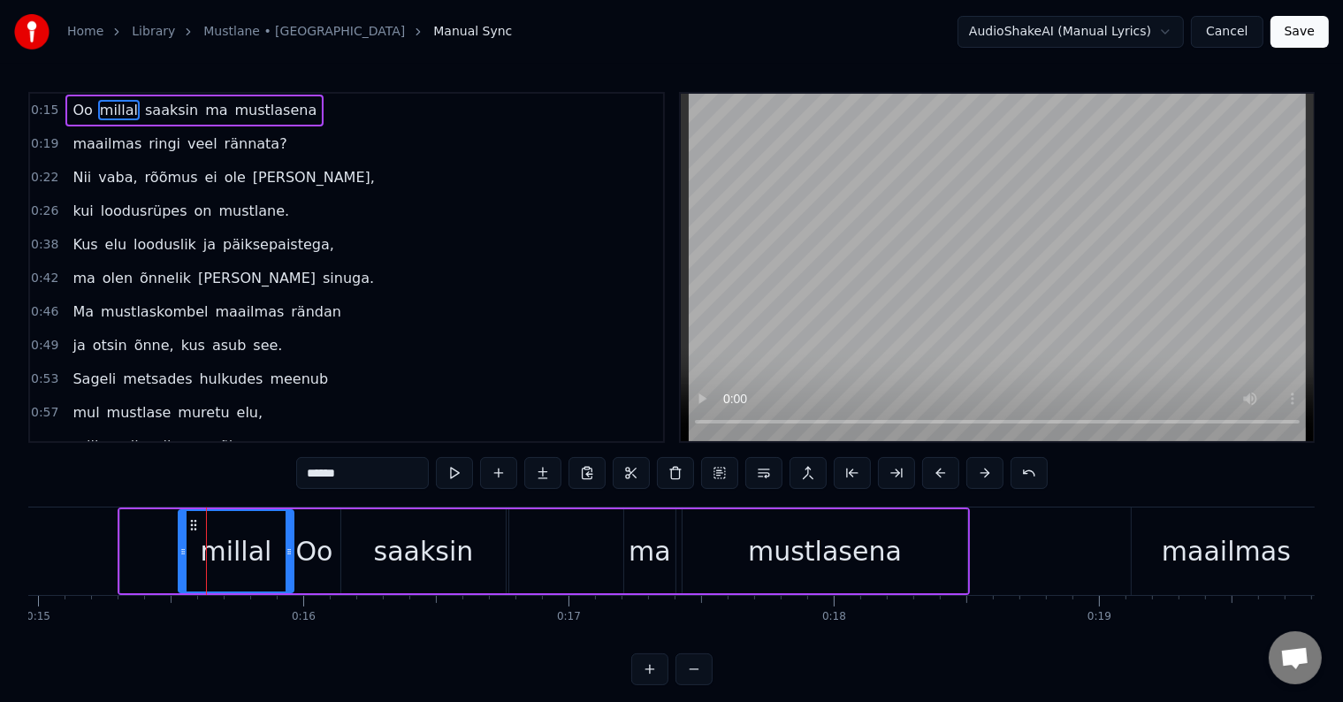
click at [1221, 34] on button "Cancel" at bounding box center [1227, 32] width 72 height 32
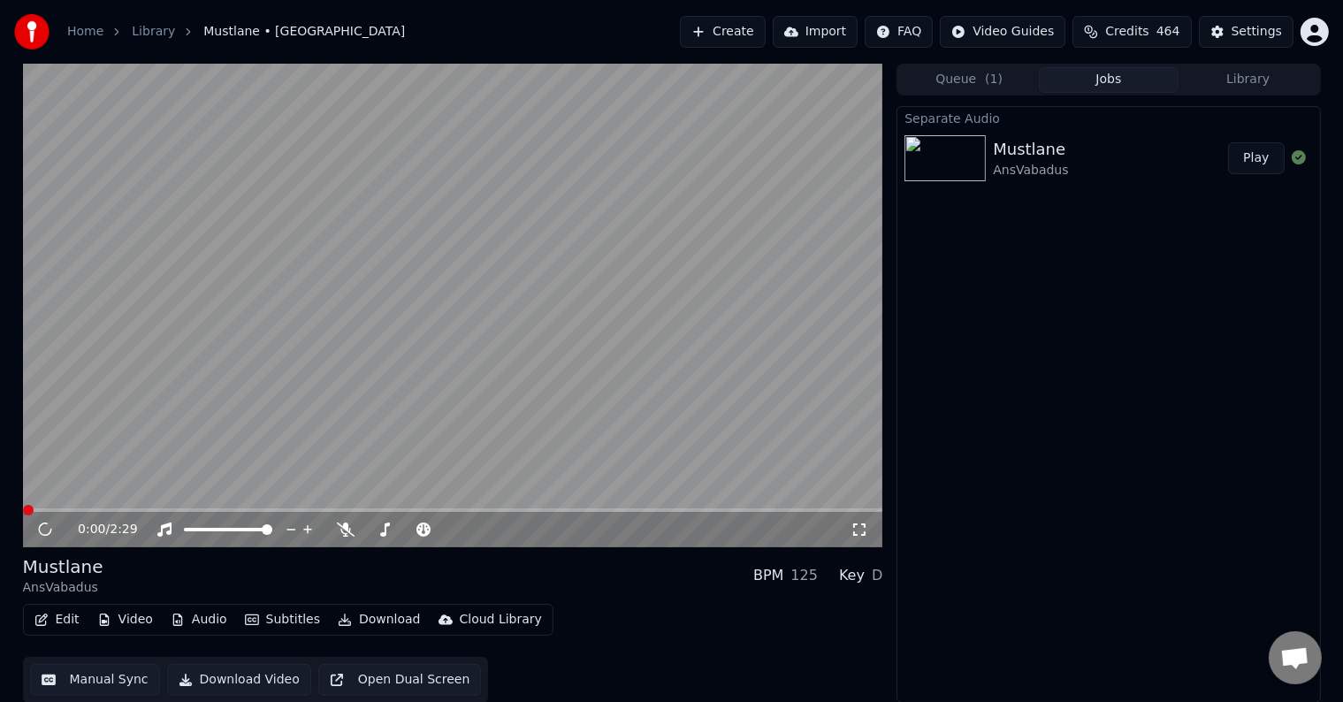
click at [113, 682] on button "Manual Sync" at bounding box center [95, 680] width 130 height 32
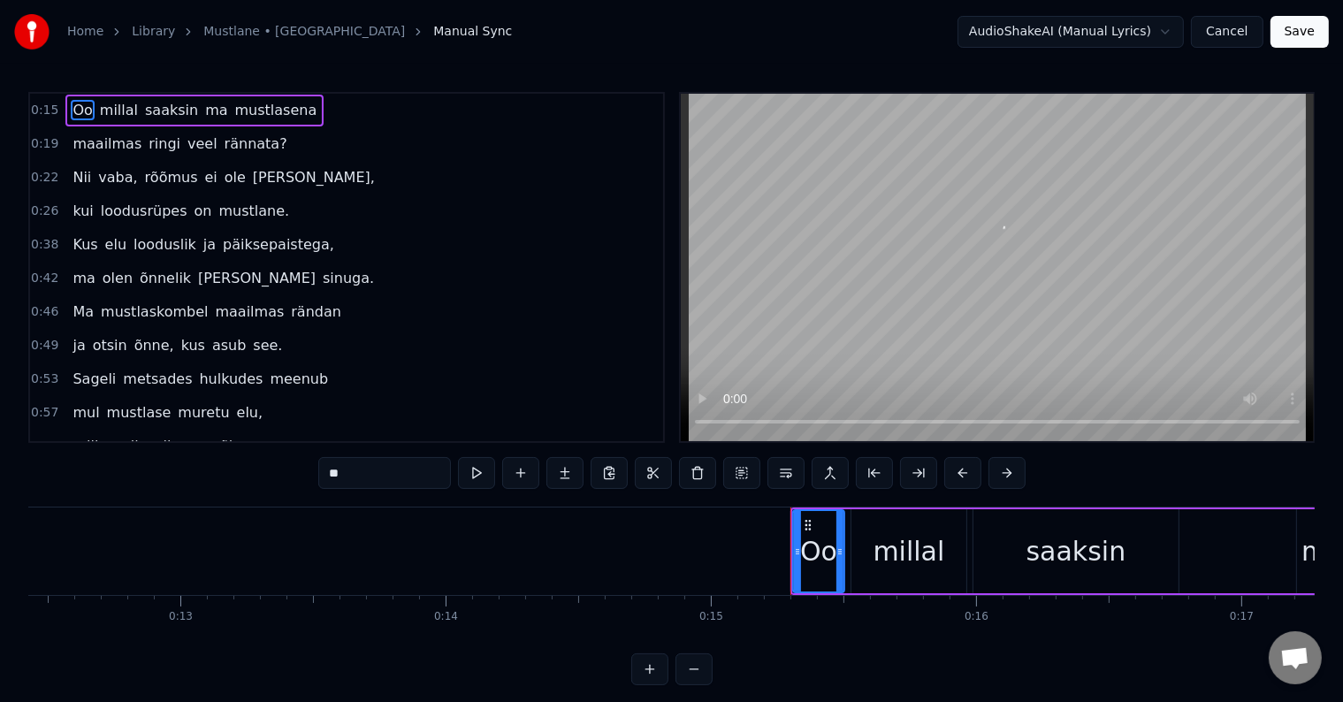
scroll to position [0, 3969]
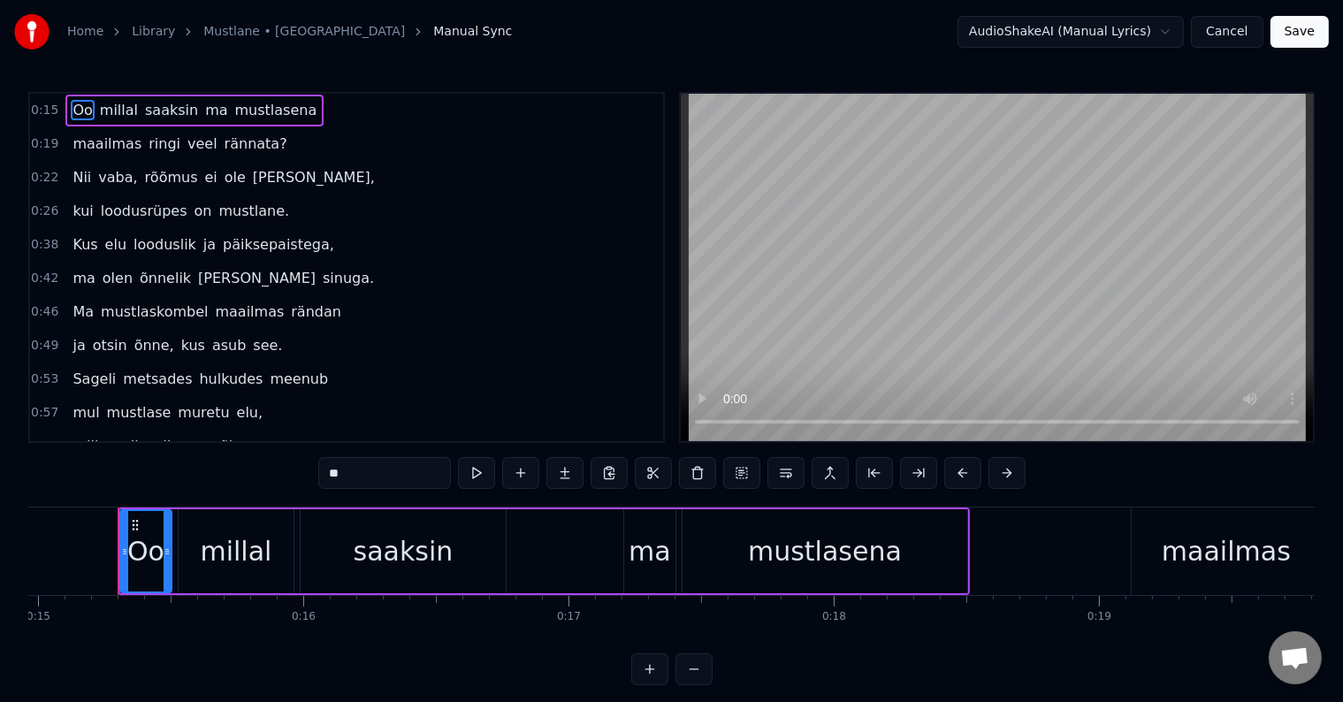
click at [101, 112] on span "millal" at bounding box center [119, 110] width 42 height 20
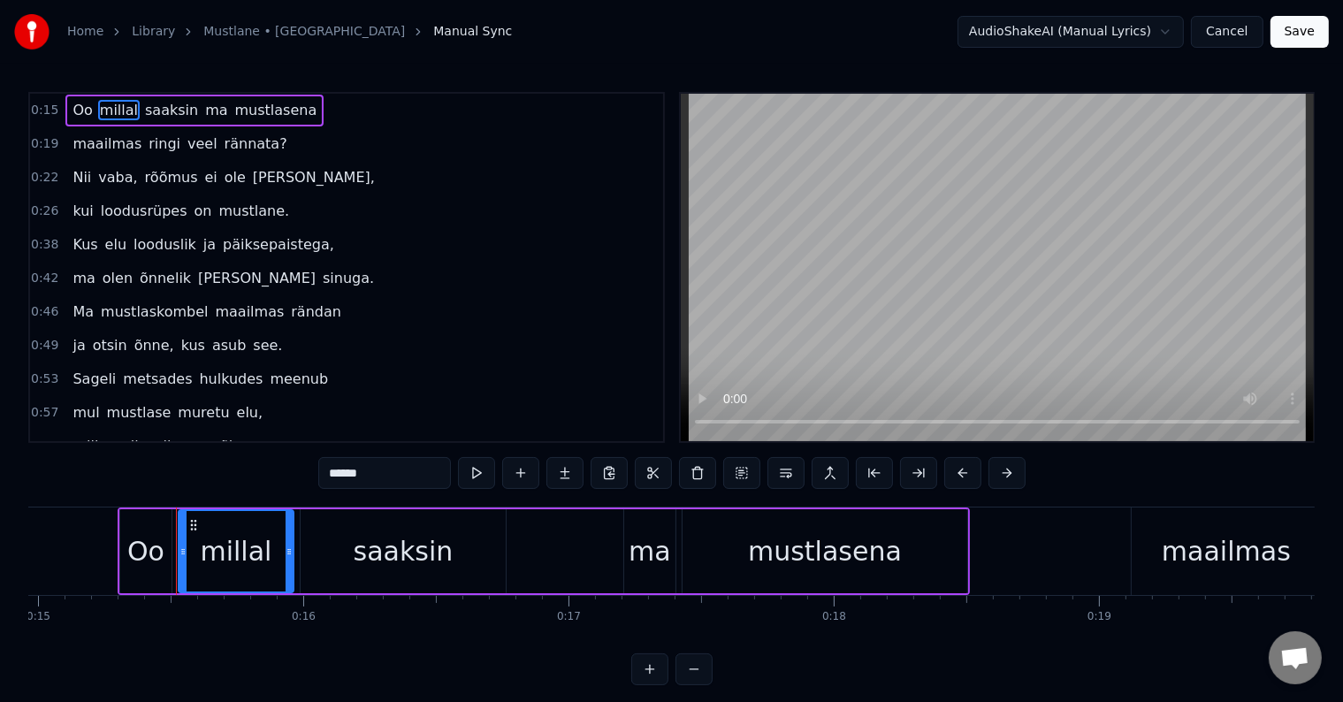
click at [143, 111] on span "saaksin" at bounding box center [171, 110] width 57 height 20
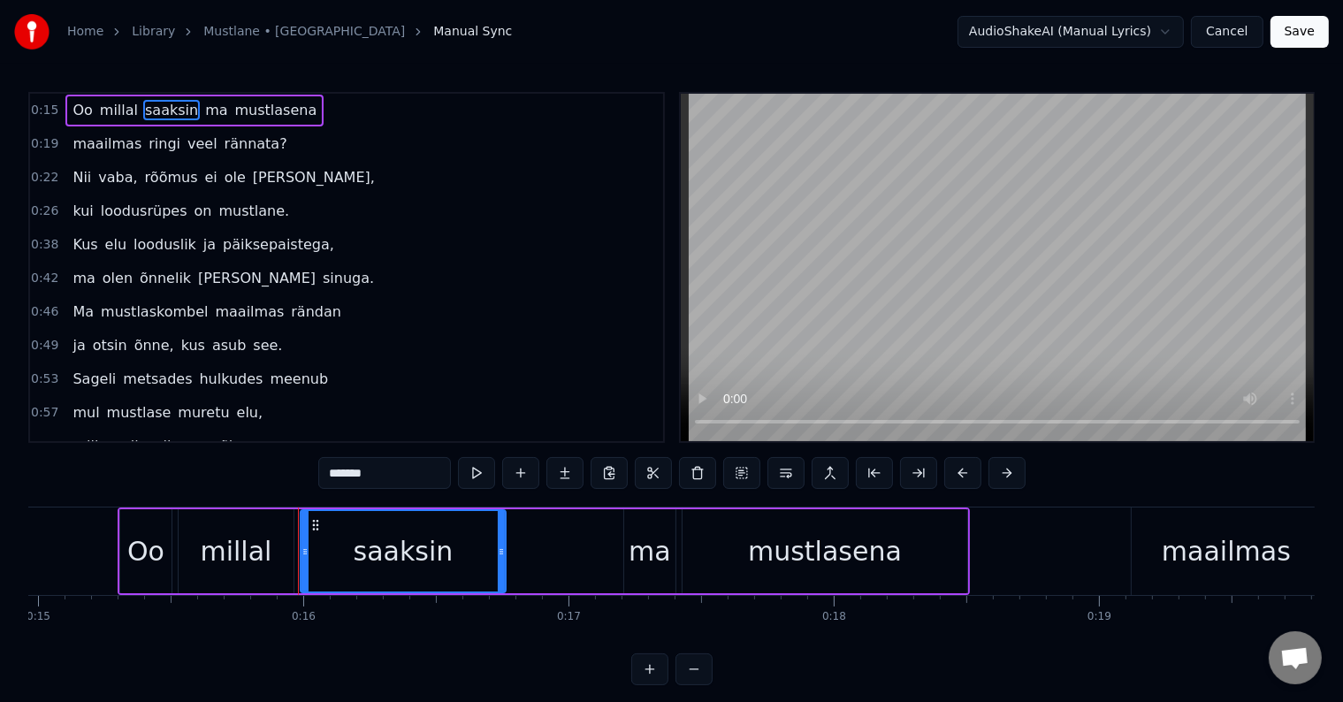
click at [203, 116] on span "ma" at bounding box center [216, 110] width 26 height 20
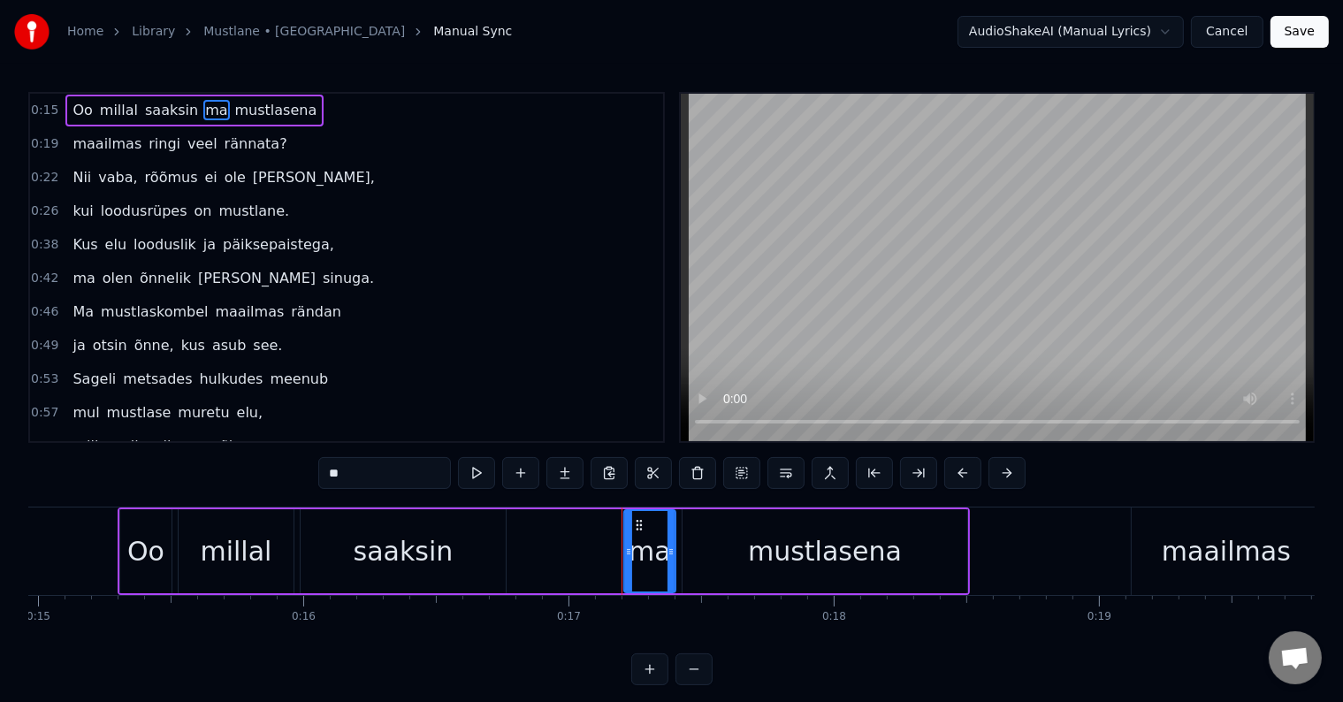
click at [203, 111] on span "ma" at bounding box center [216, 110] width 26 height 20
click at [156, 111] on span "saaksin" at bounding box center [171, 110] width 57 height 20
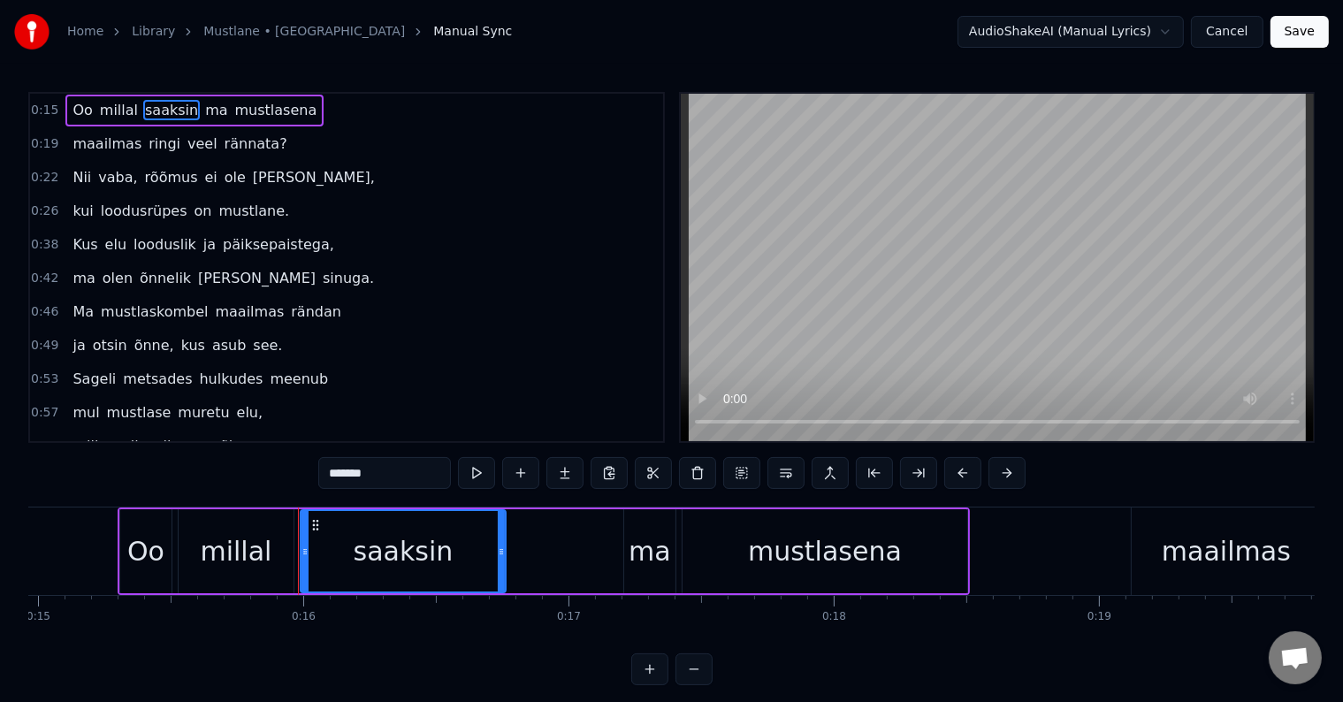
click at [203, 111] on span "ma" at bounding box center [216, 110] width 26 height 20
type input "**"
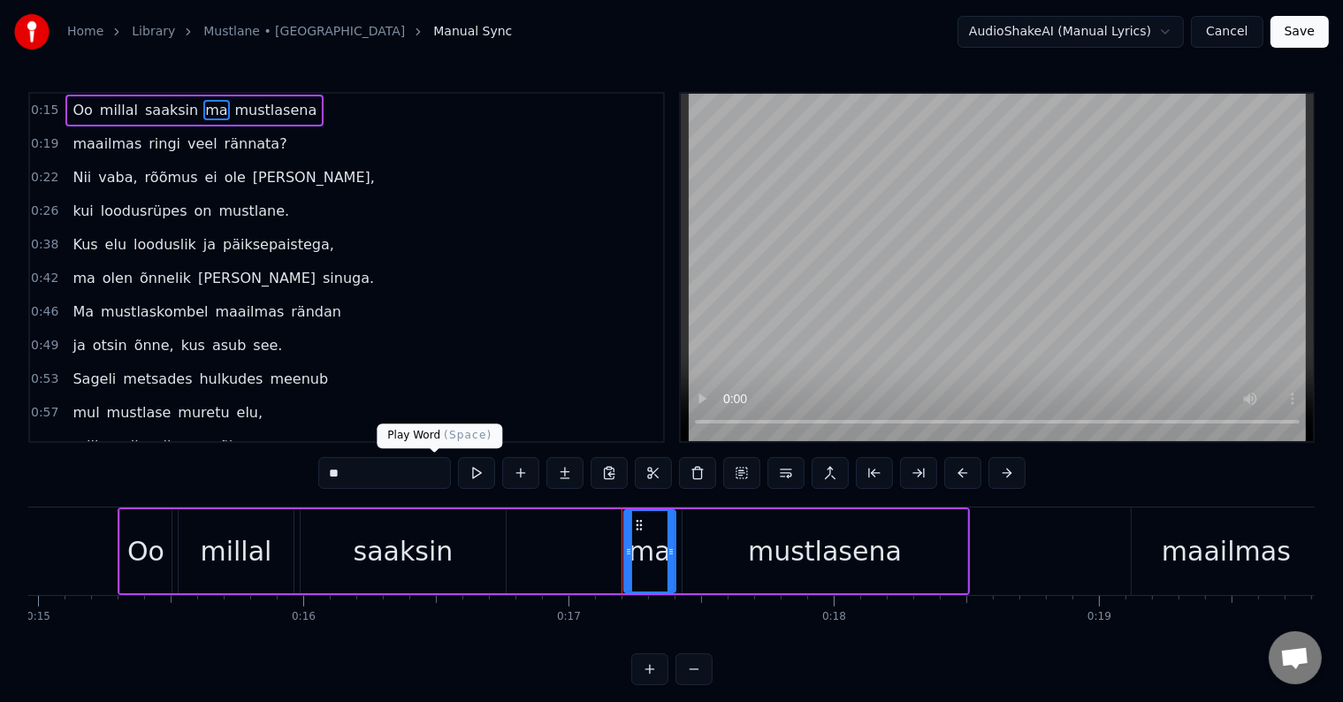
click at [458, 477] on button at bounding box center [476, 473] width 37 height 32
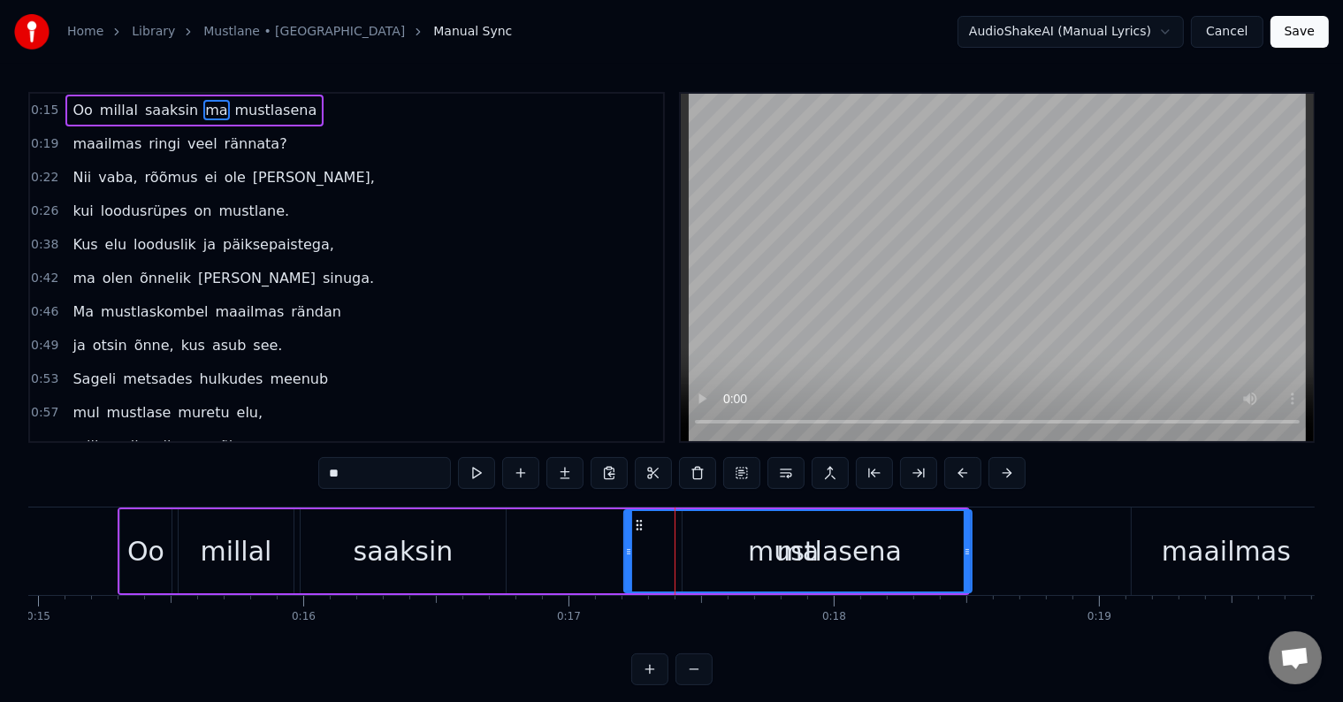
drag, startPoint x: 675, startPoint y: 552, endPoint x: 966, endPoint y: 561, distance: 291.9
click at [966, 561] on div at bounding box center [967, 551] width 7 height 80
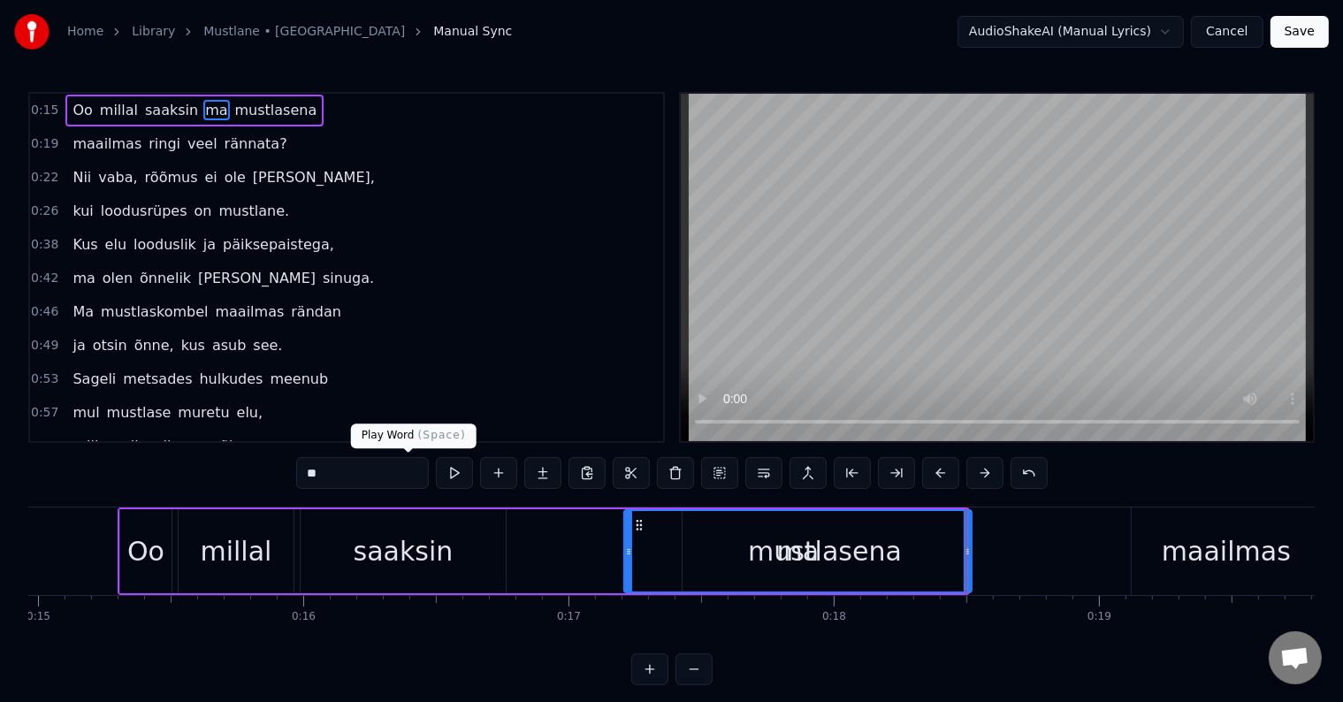
click at [436, 469] on button at bounding box center [454, 473] width 37 height 32
click at [436, 468] on button at bounding box center [454, 473] width 37 height 32
drag, startPoint x: 764, startPoint y: 548, endPoint x: 645, endPoint y: 548, distance: 118.5
click at [652, 548] on div "ma" at bounding box center [798, 551] width 346 height 80
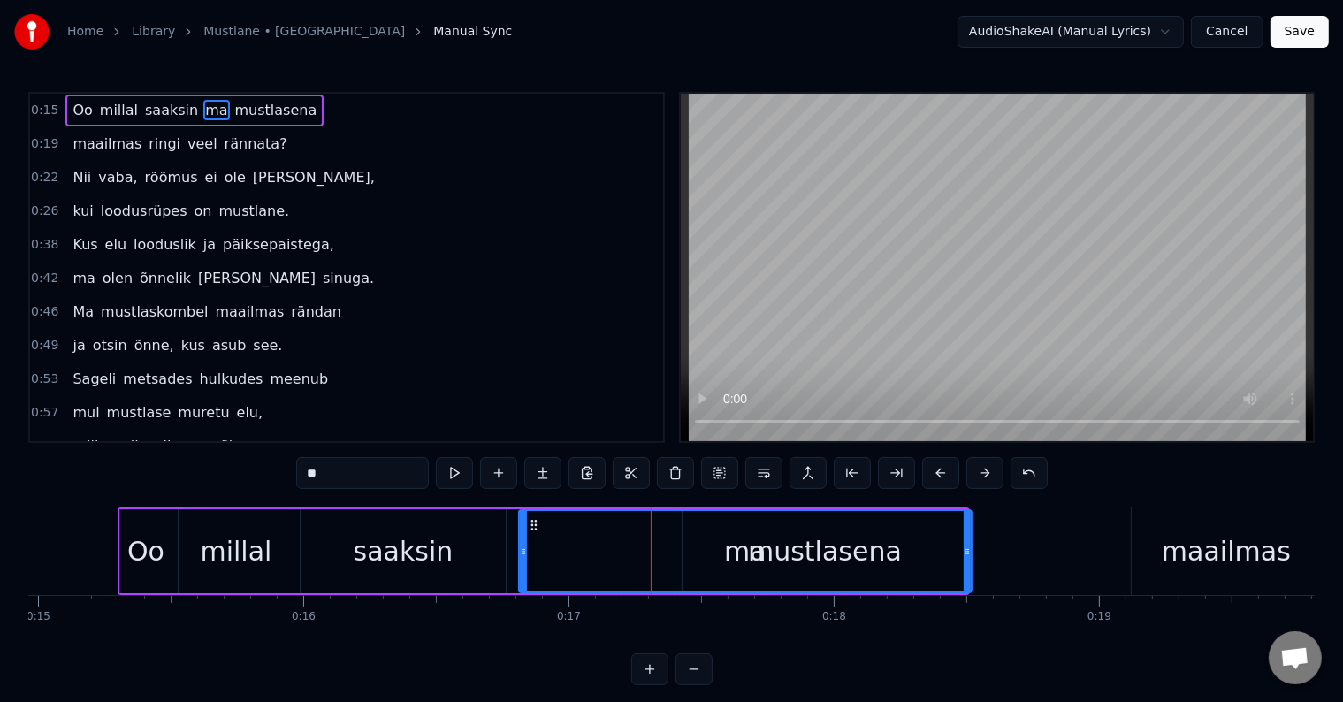
drag, startPoint x: 625, startPoint y: 548, endPoint x: 637, endPoint y: 532, distance: 19.6
click at [605, 534] on div "ma" at bounding box center [745, 551] width 451 height 80
click at [1233, 18] on button "Cancel" at bounding box center [1227, 32] width 72 height 32
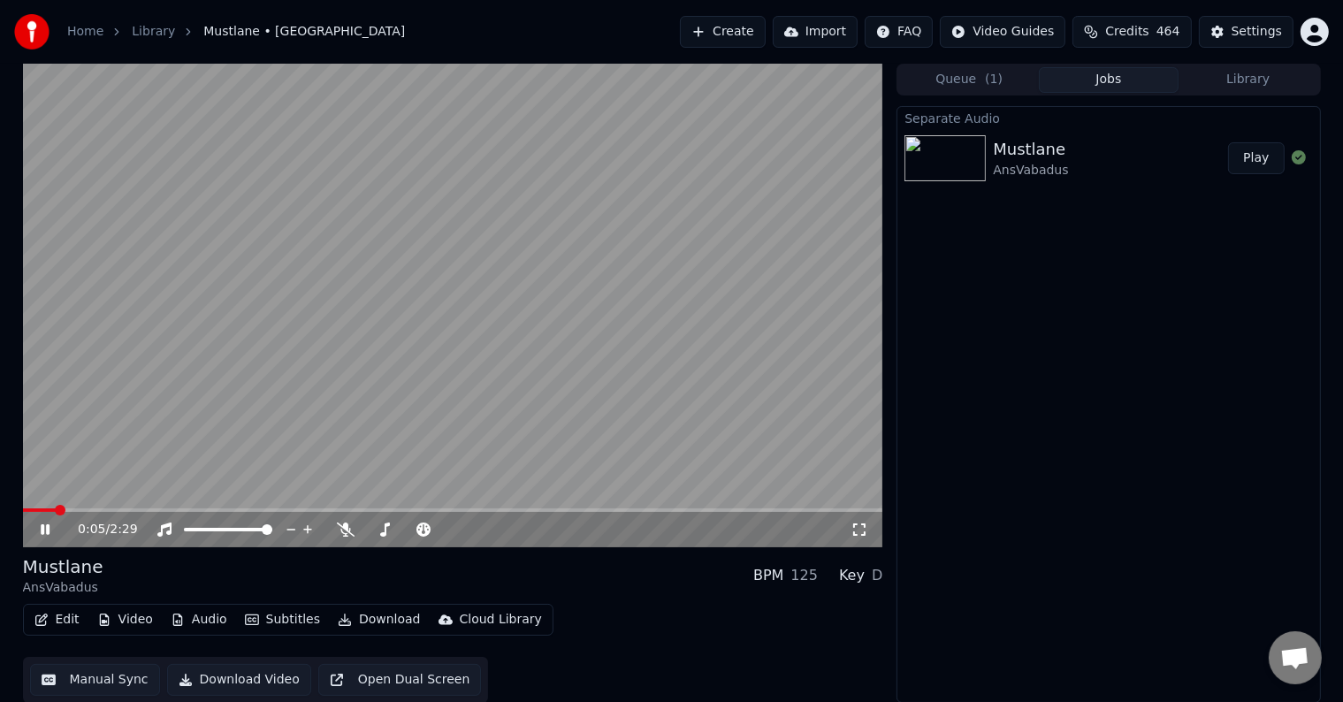
click at [300, 301] on video at bounding box center [453, 306] width 860 height 484
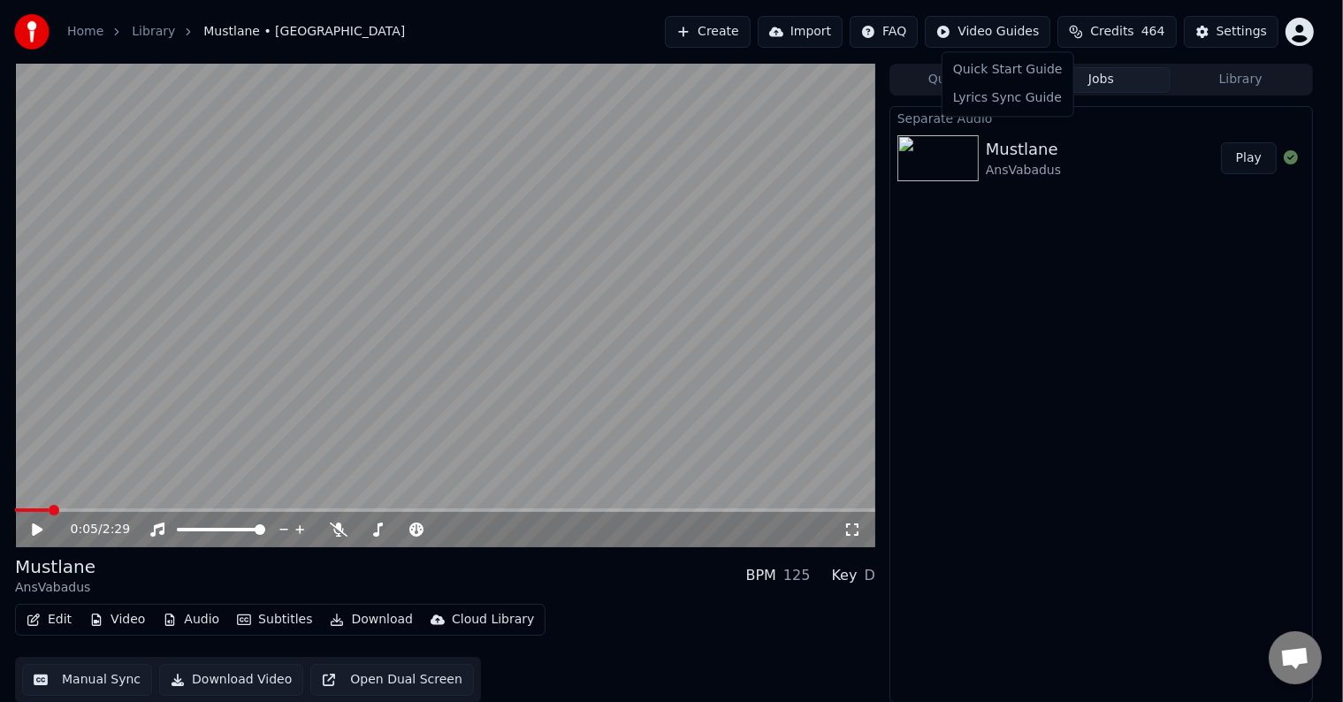
click at [1012, 25] on html "Home Library Mustlane • AnsVabadus Create Import FAQ Video Guides Credits 464 S…" at bounding box center [671, 351] width 1343 height 702
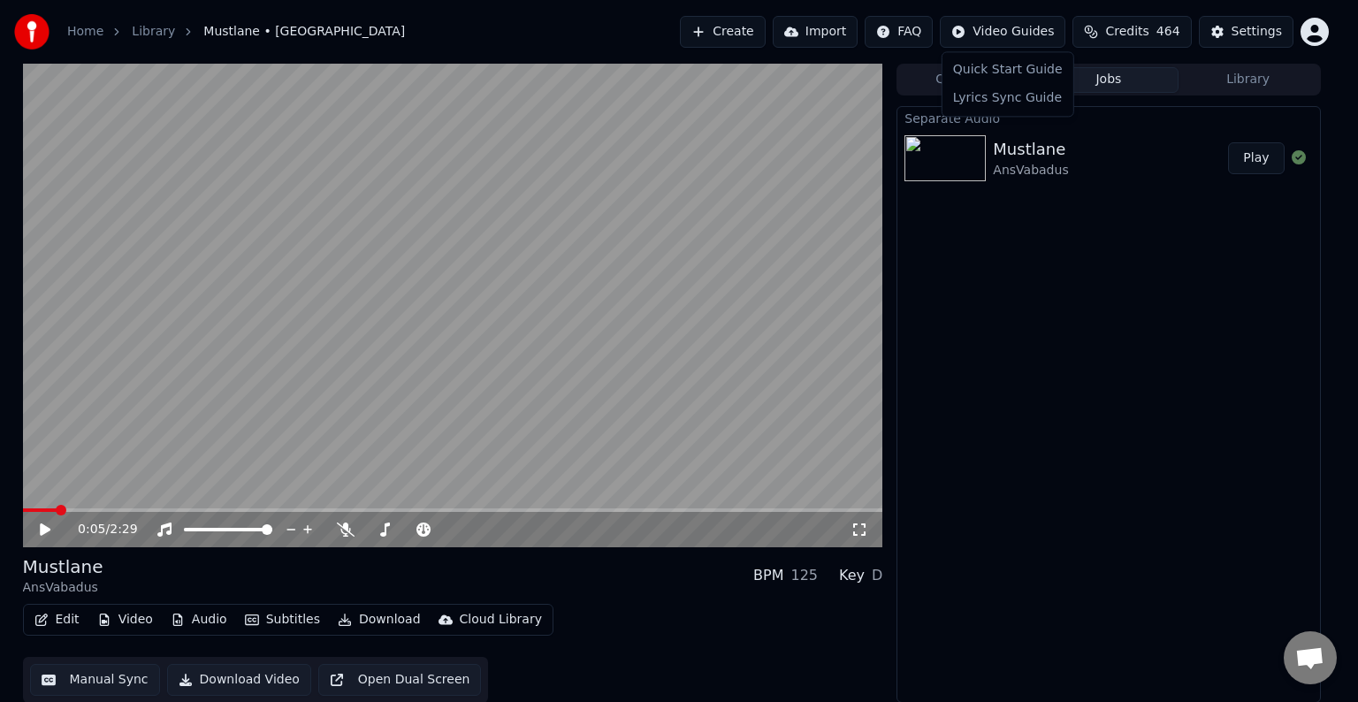
click at [1223, 82] on html "Home Library Mustlane • AnsVabadus Create Import FAQ Video Guides Credits 464 S…" at bounding box center [679, 351] width 1358 height 702
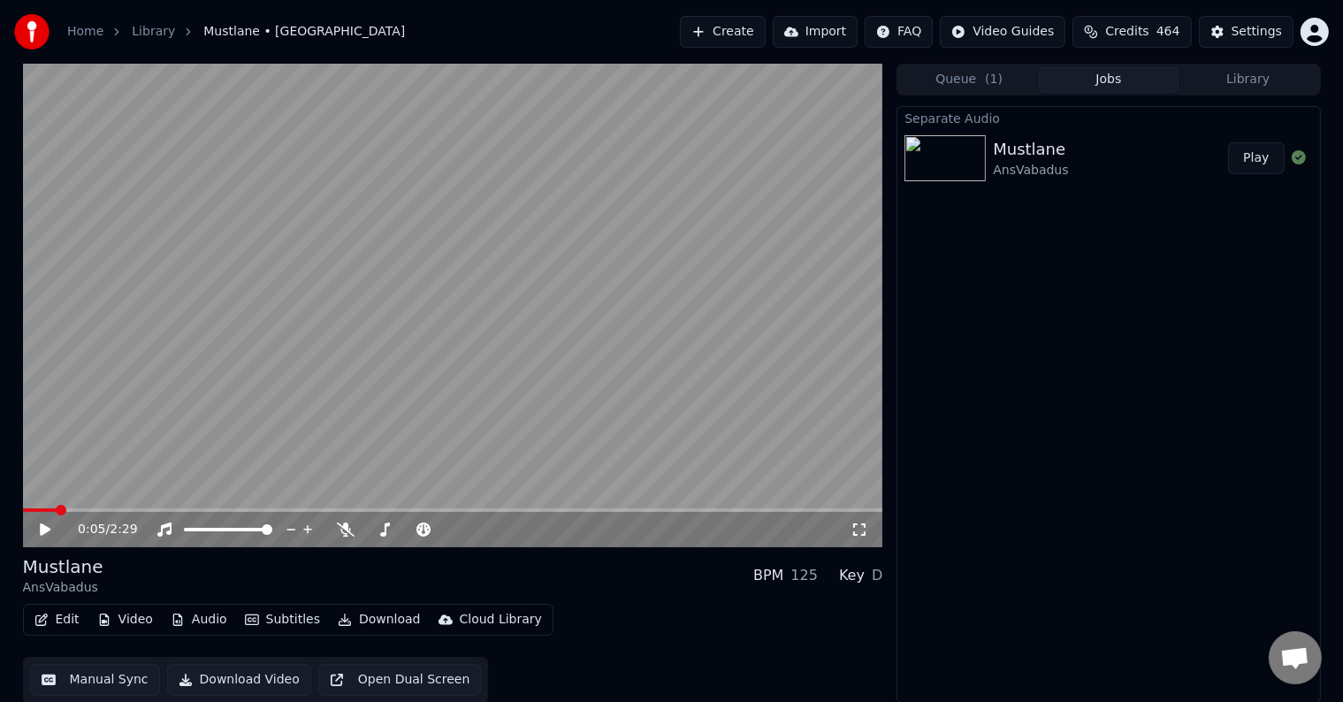
click at [1248, 76] on button "Library" at bounding box center [1249, 80] width 140 height 26
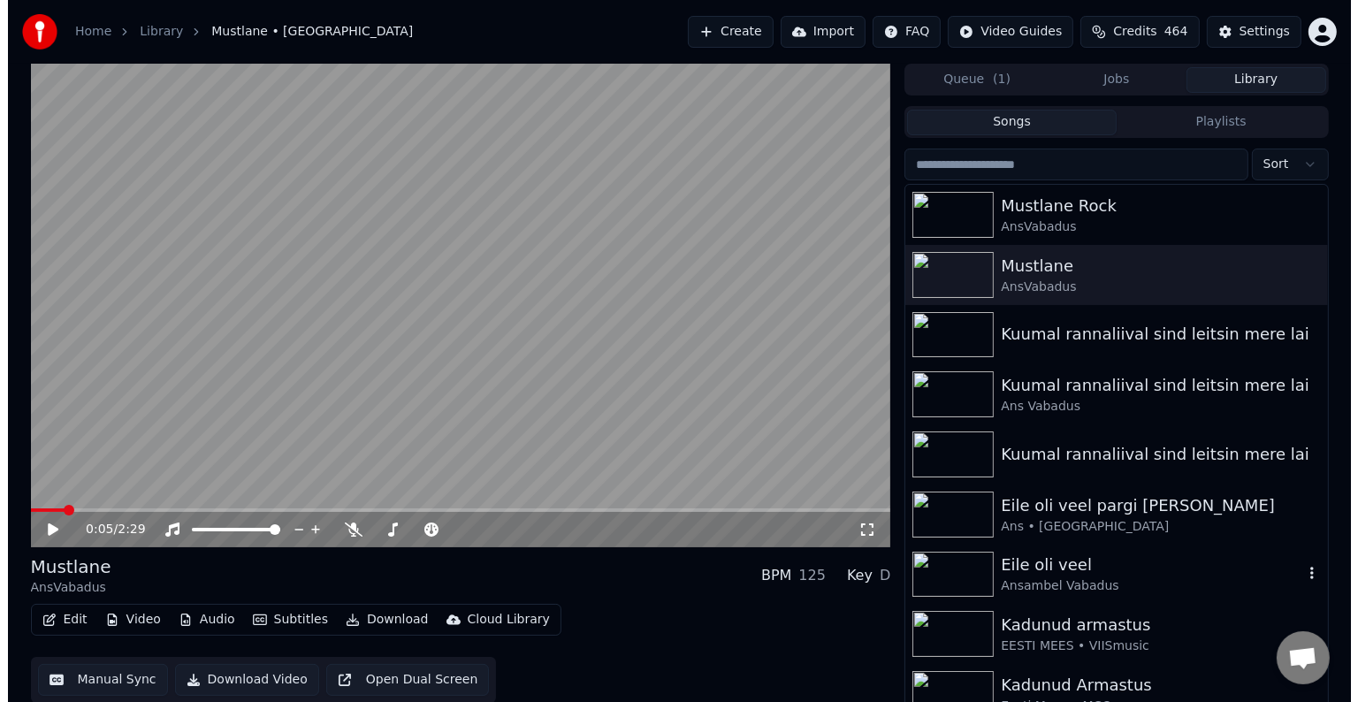
scroll to position [147, 0]
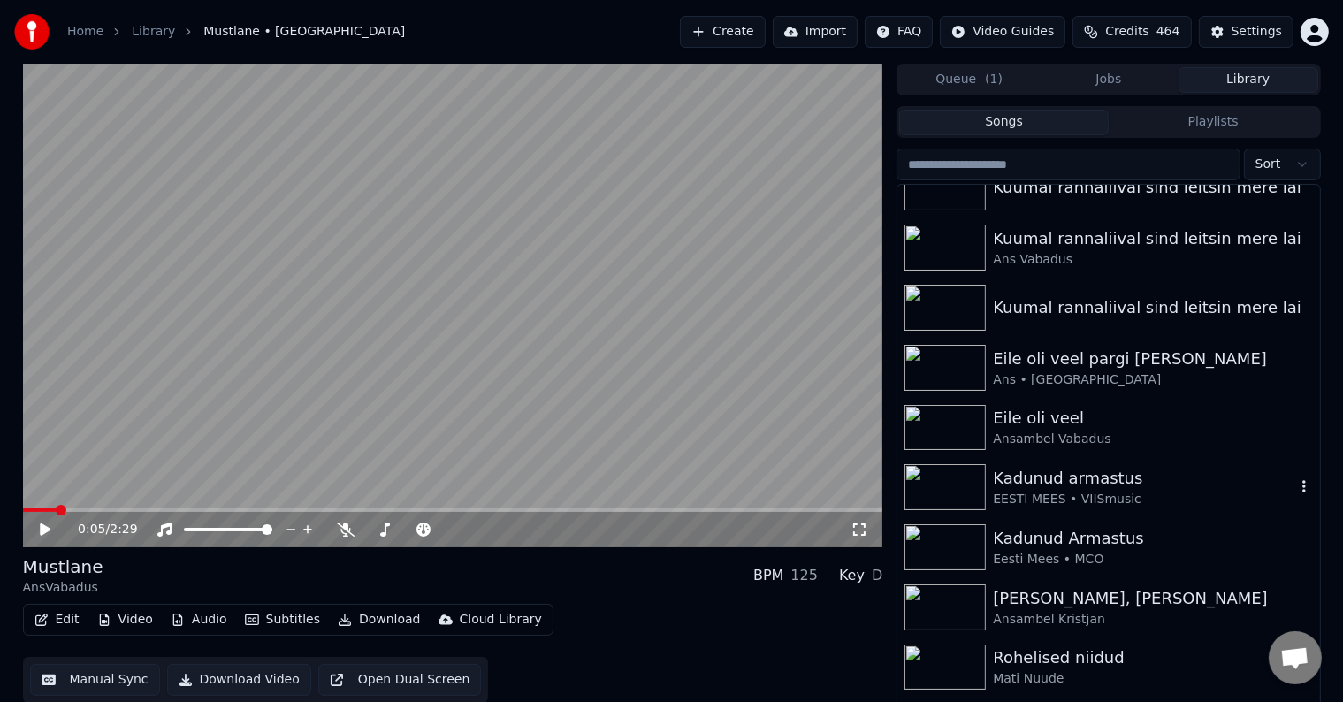
click at [955, 488] on img at bounding box center [944, 487] width 81 height 46
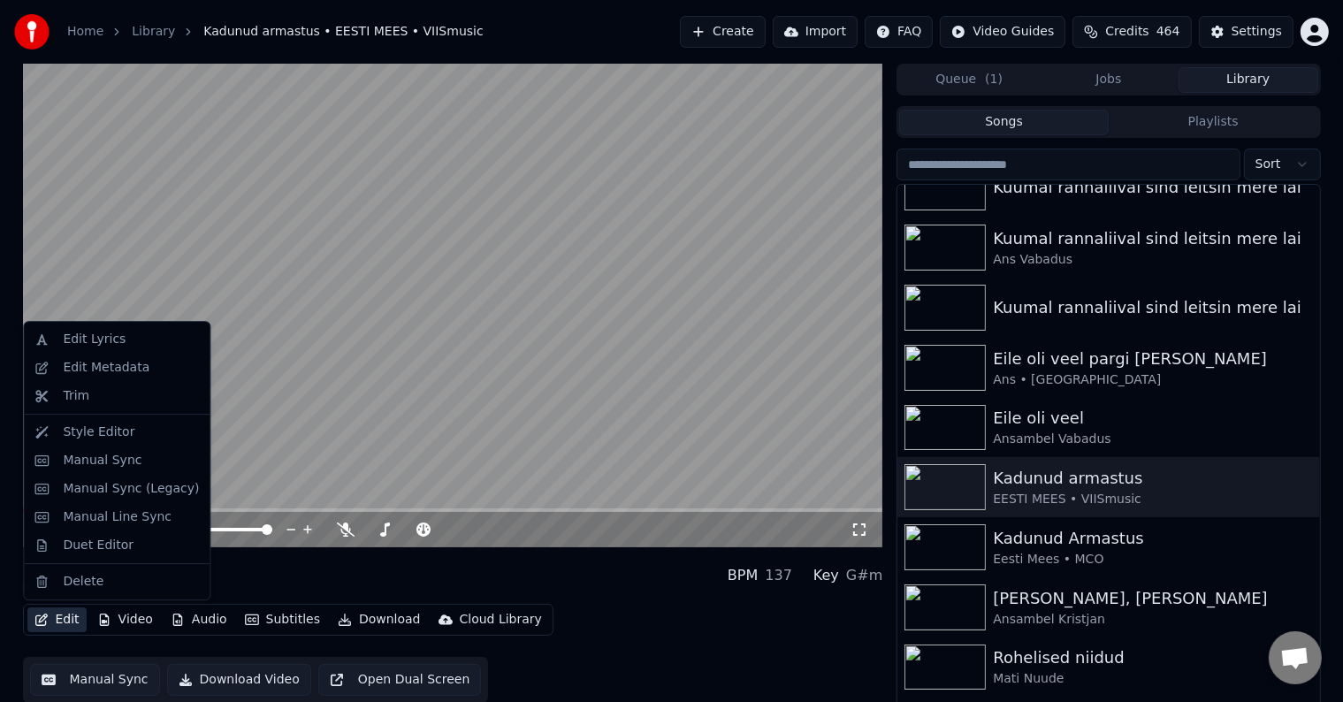
click at [63, 626] on button "Edit" at bounding box center [56, 619] width 59 height 25
click at [103, 485] on div "Manual Sync (Legacy)" at bounding box center [131, 489] width 136 height 18
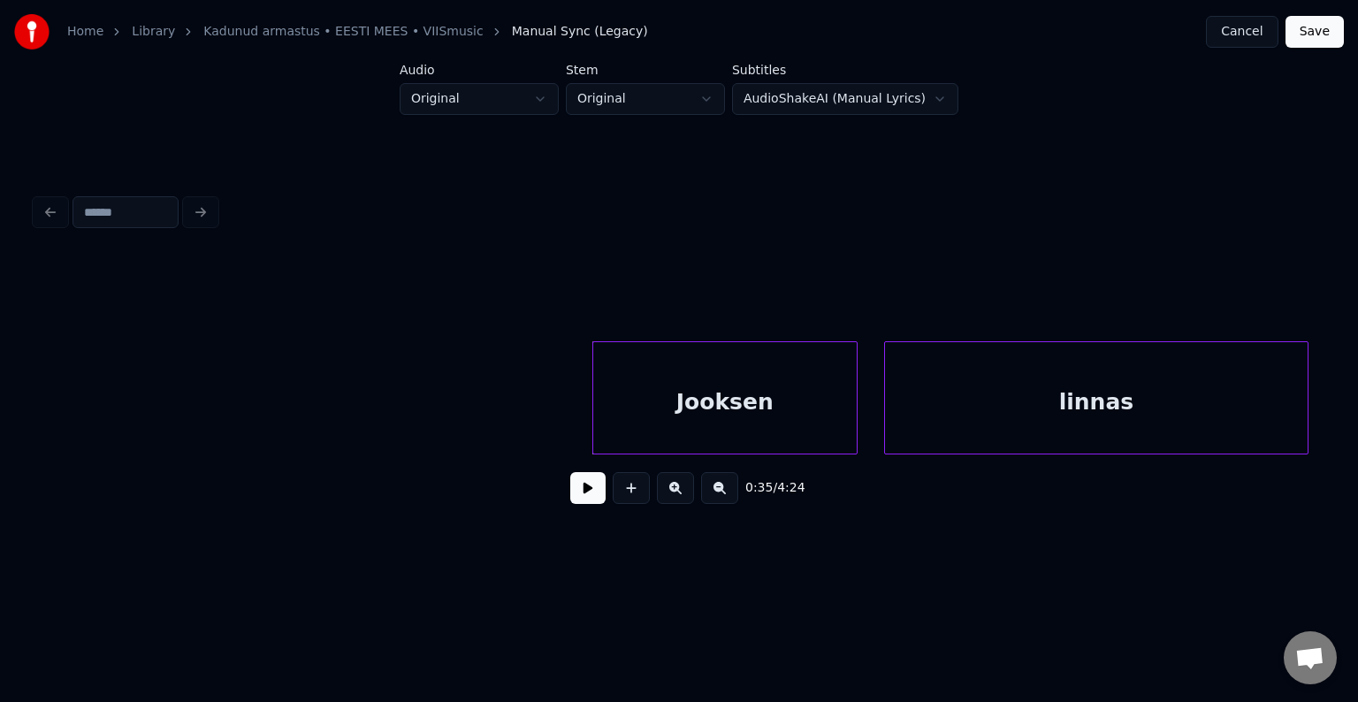
scroll to position [0, 23081]
click at [570, 498] on button at bounding box center [587, 488] width 35 height 32
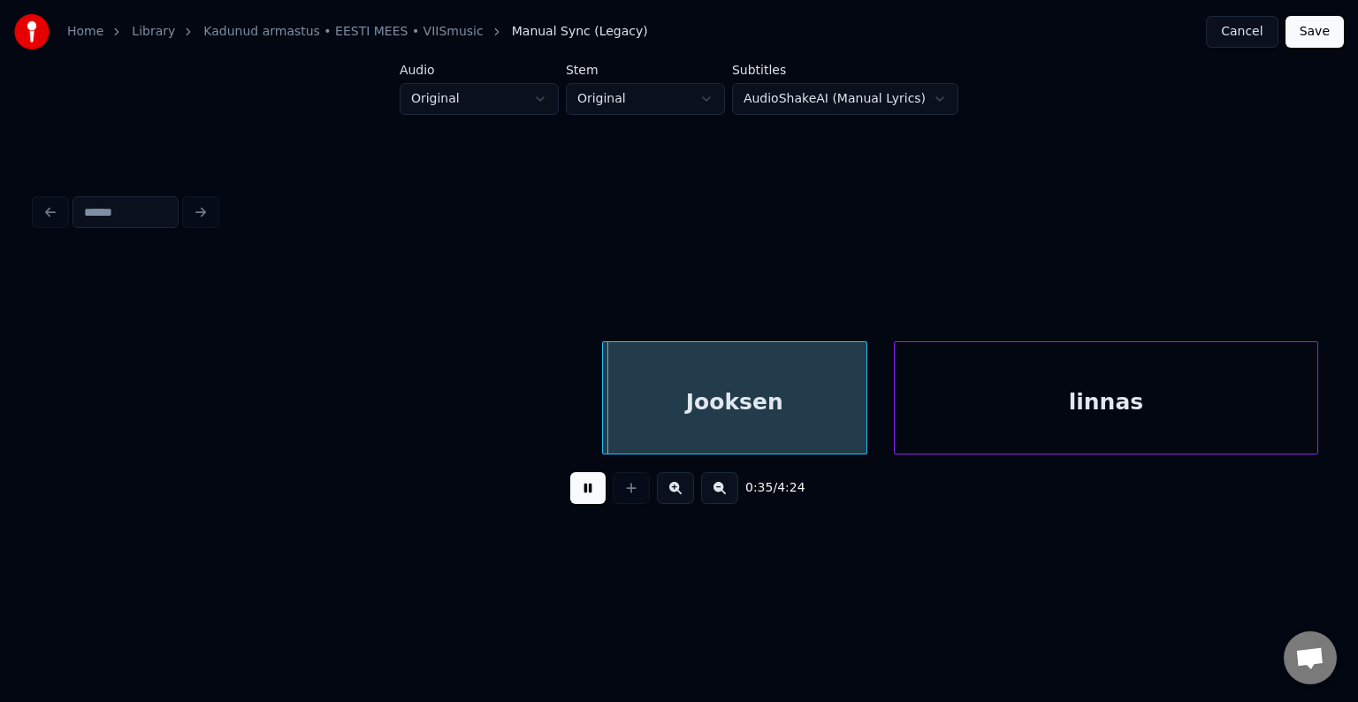
click at [570, 498] on button at bounding box center [587, 488] width 35 height 32
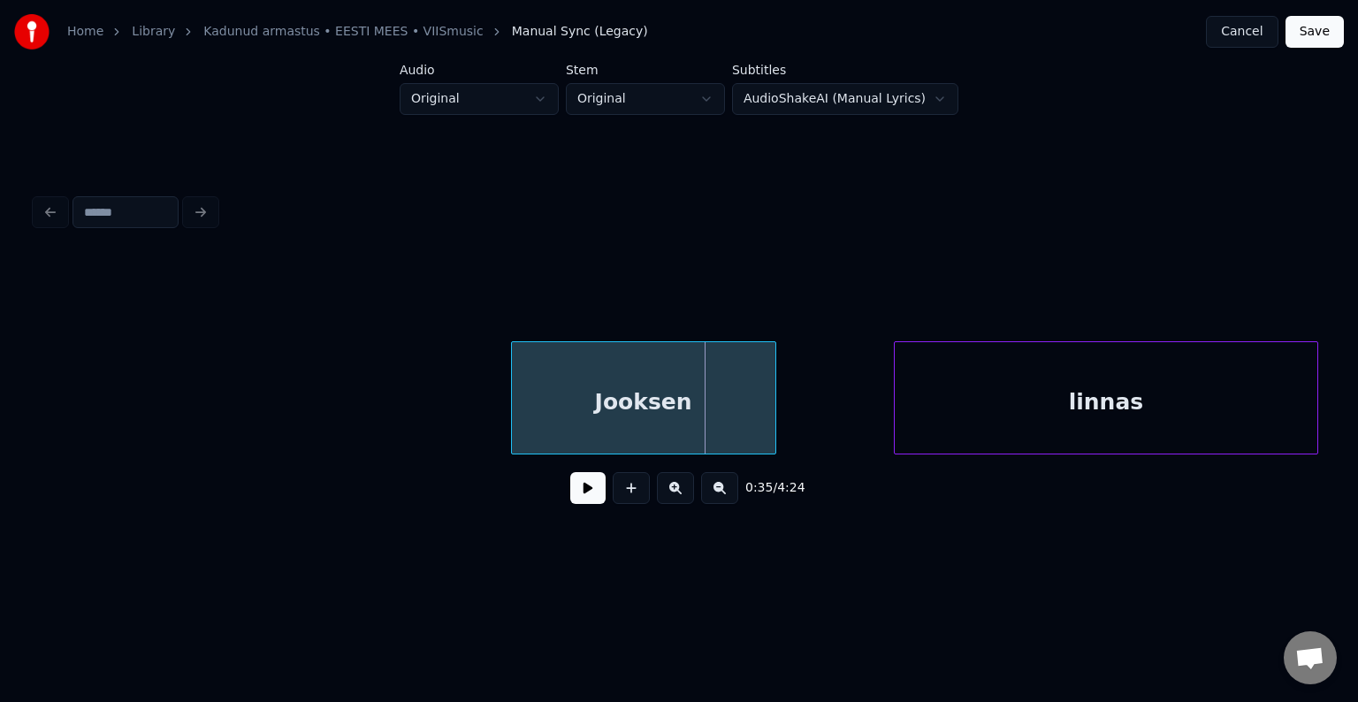
click at [600, 393] on div "Jooksen" at bounding box center [643, 402] width 263 height 120
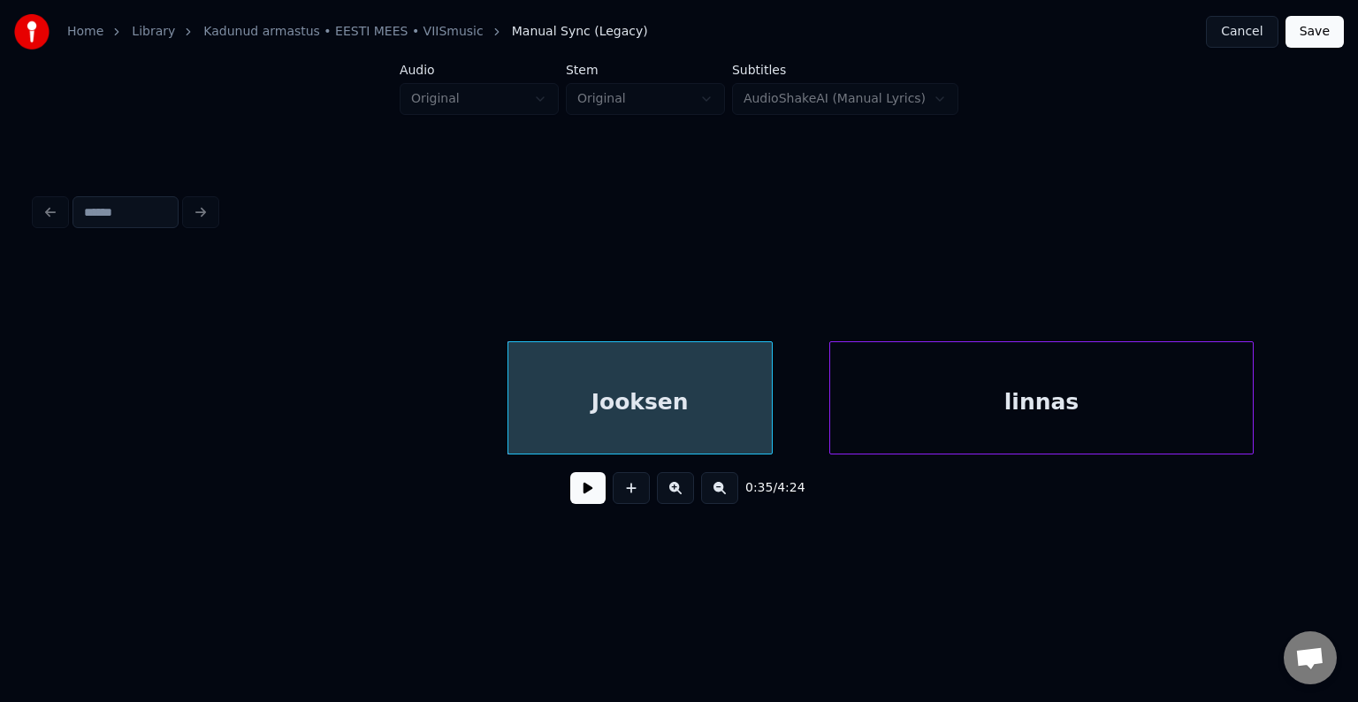
click at [969, 373] on div "linnas" at bounding box center [1041, 402] width 423 height 120
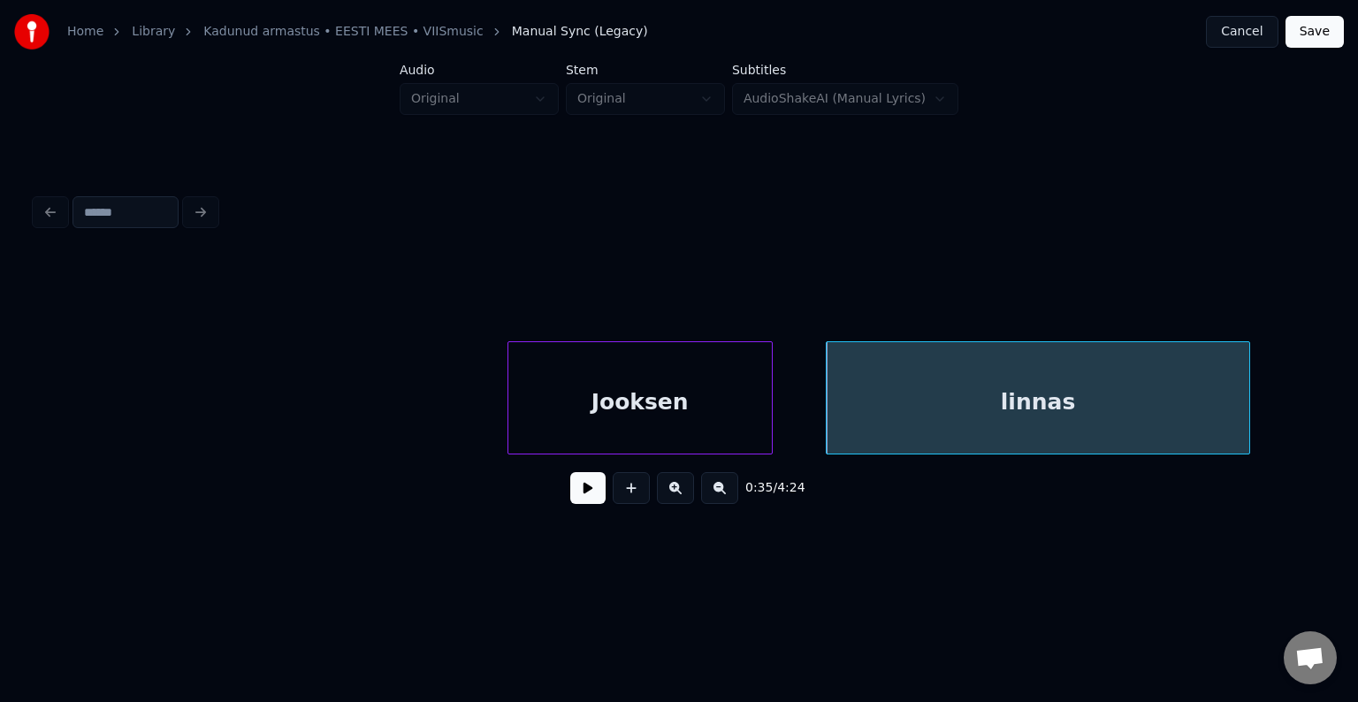
click at [705, 396] on div "Jooksen" at bounding box center [639, 402] width 263 height 120
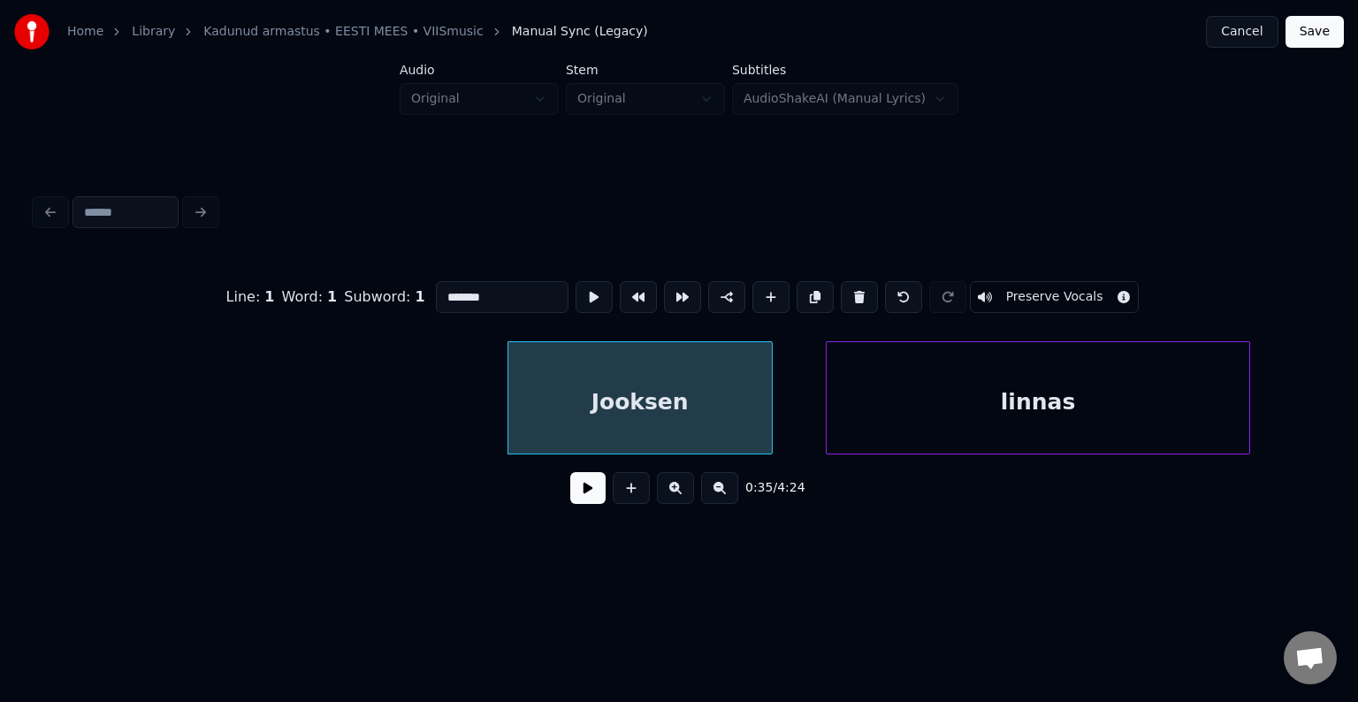
click at [591, 495] on button at bounding box center [587, 488] width 35 height 32
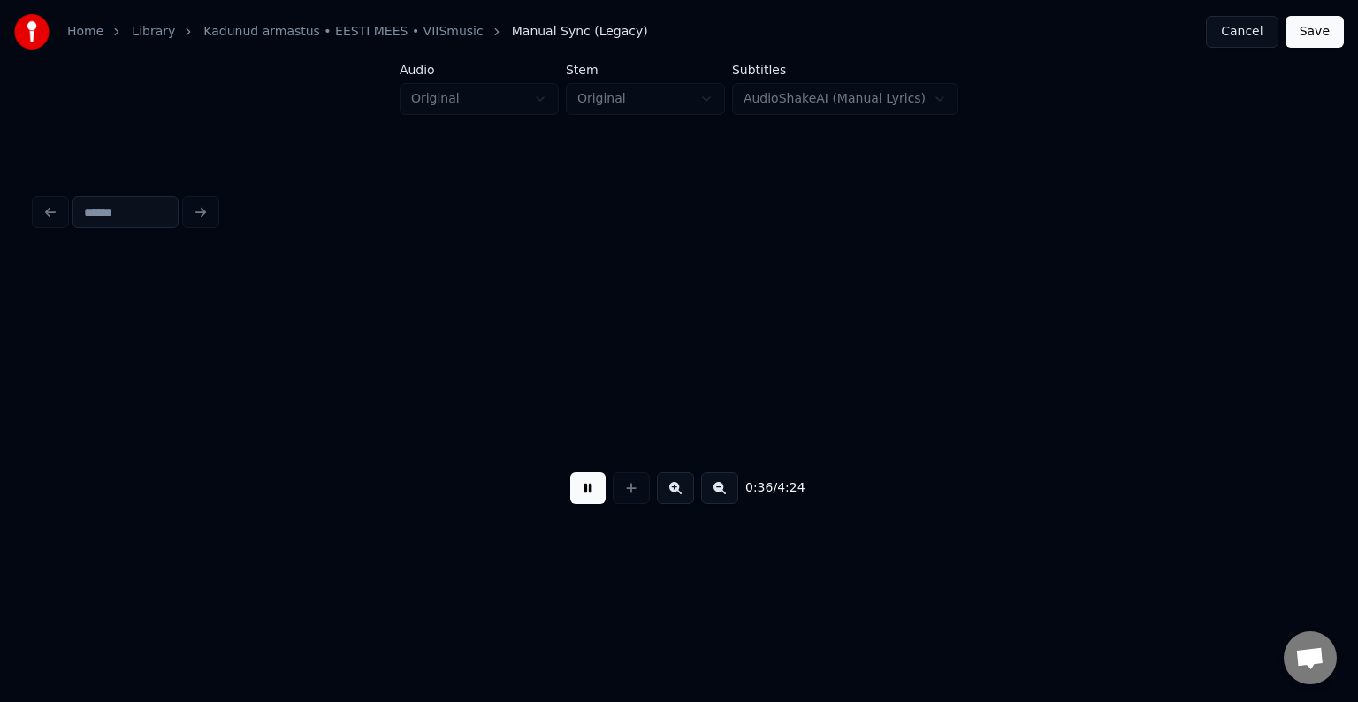
scroll to position [0, 24378]
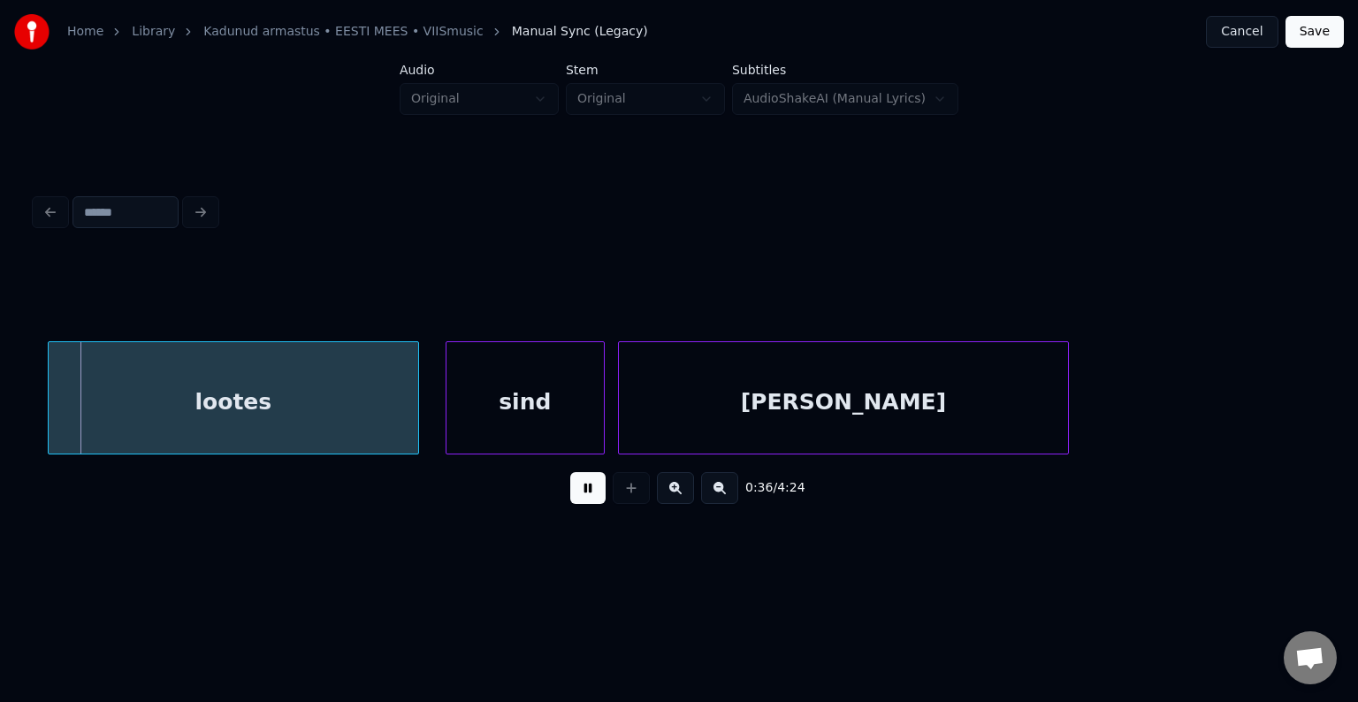
click at [591, 495] on button at bounding box center [587, 488] width 35 height 32
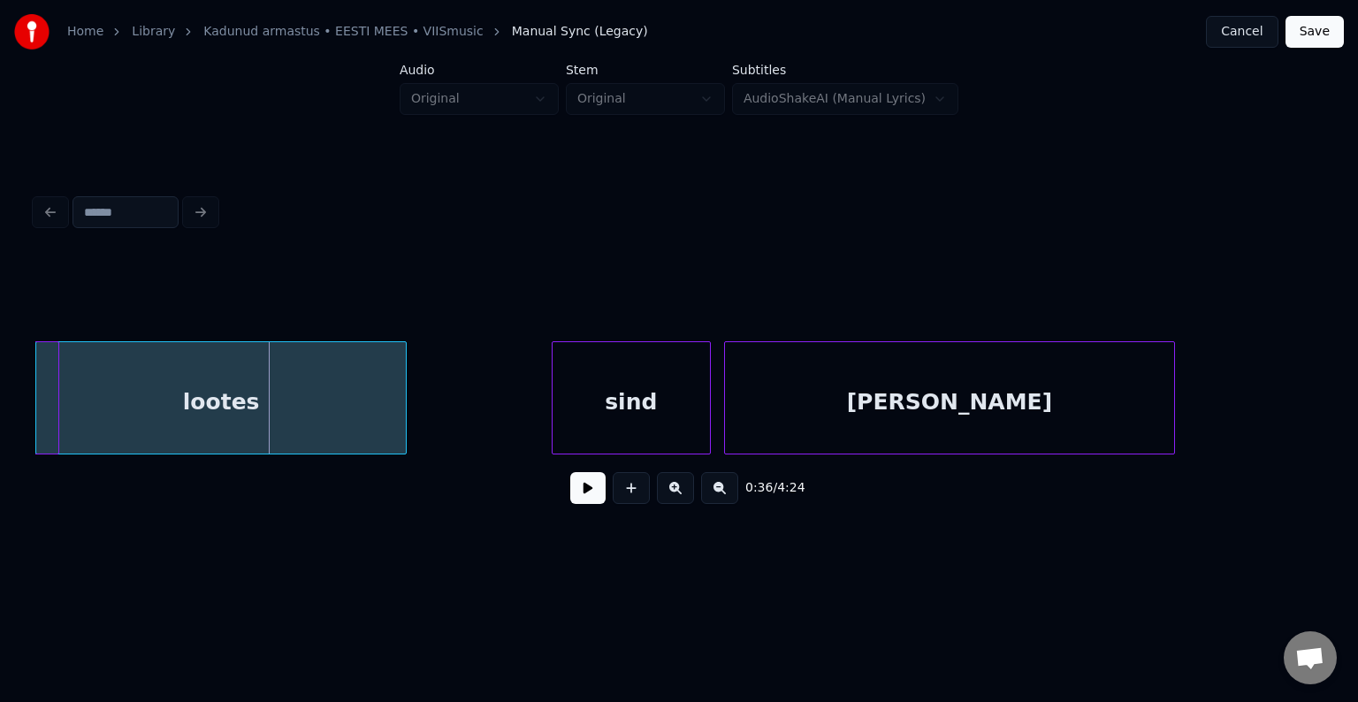
click at [199, 380] on div "lootes" at bounding box center [221, 402] width 370 height 120
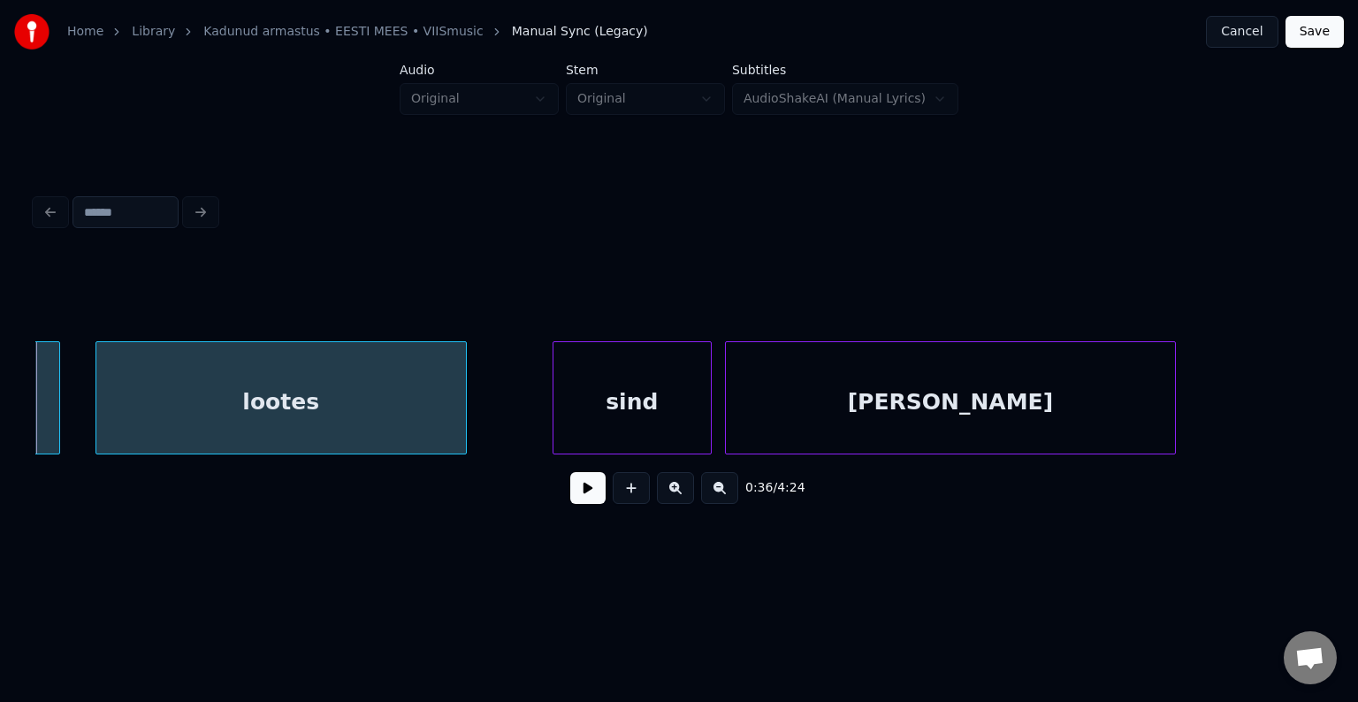
click at [219, 415] on div "lootes" at bounding box center [281, 402] width 370 height 120
click at [581, 500] on button at bounding box center [587, 488] width 35 height 32
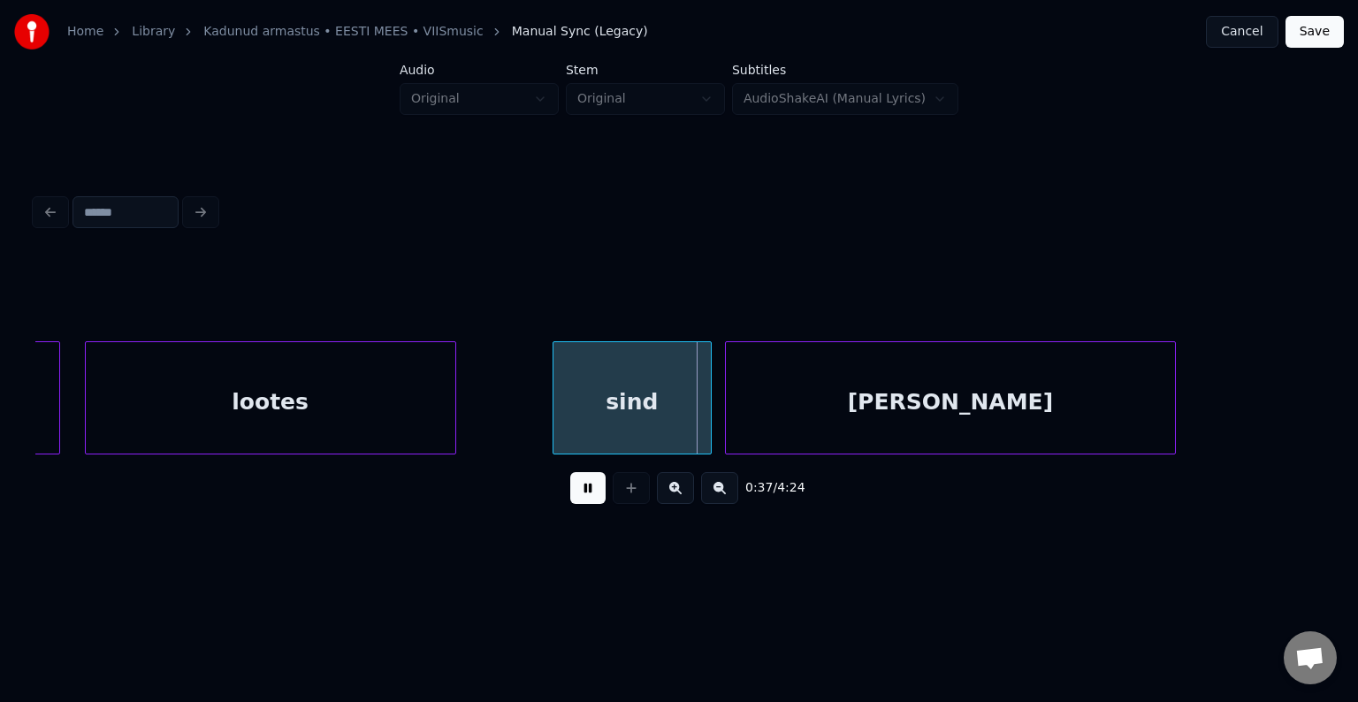
click at [584, 496] on button at bounding box center [587, 488] width 35 height 32
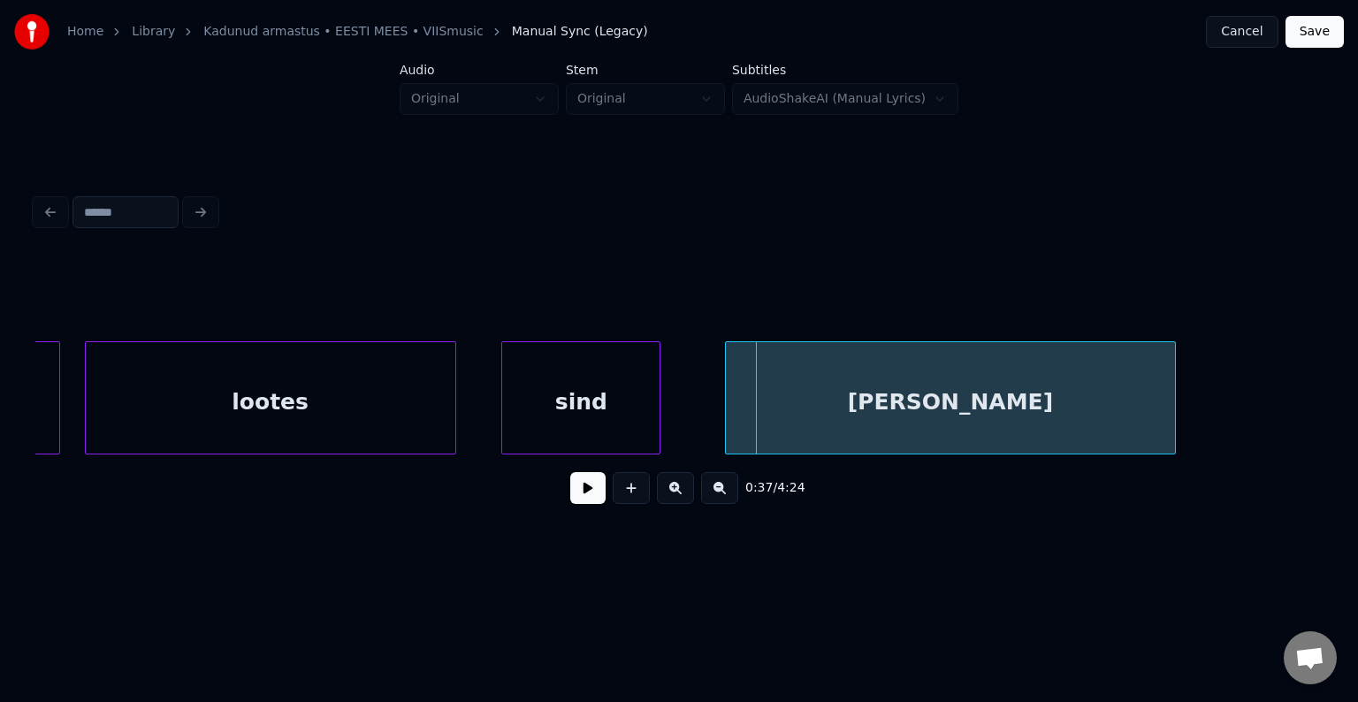
click at [569, 386] on div "sind" at bounding box center [580, 402] width 157 height 120
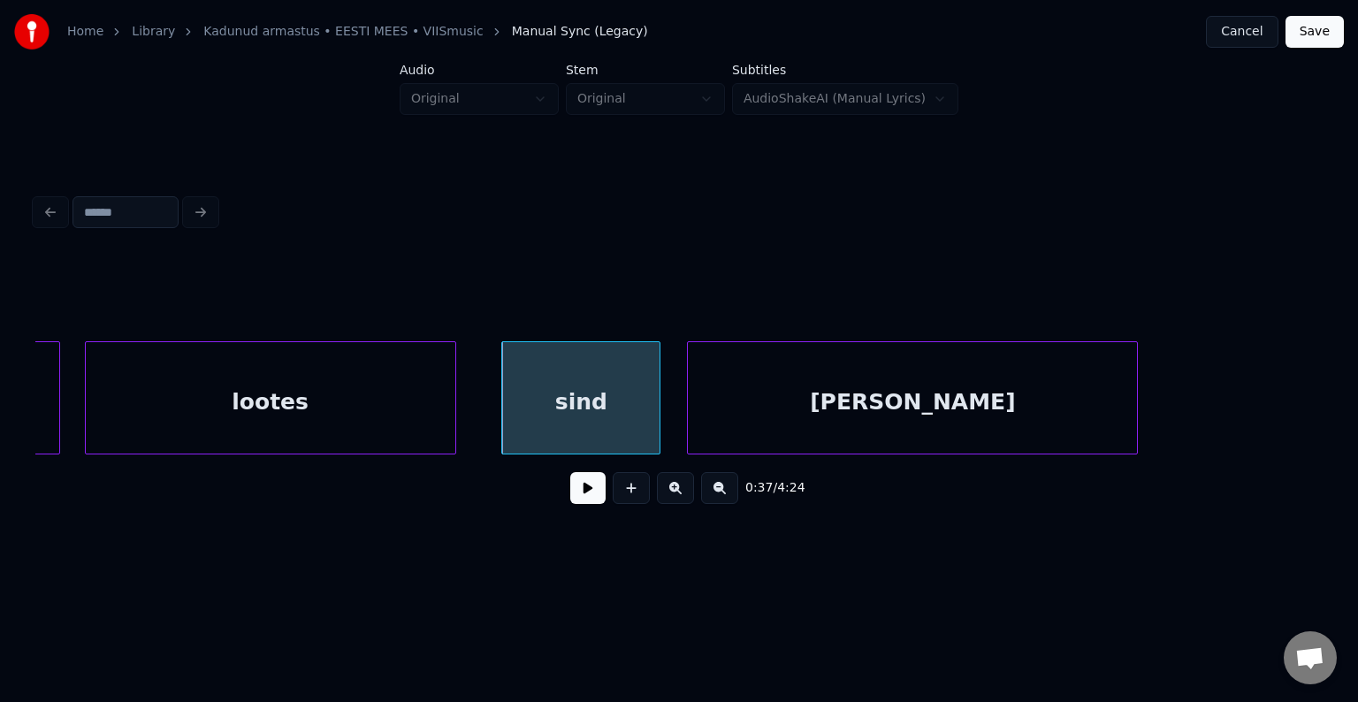
click at [802, 378] on div "leida" at bounding box center [912, 402] width 449 height 120
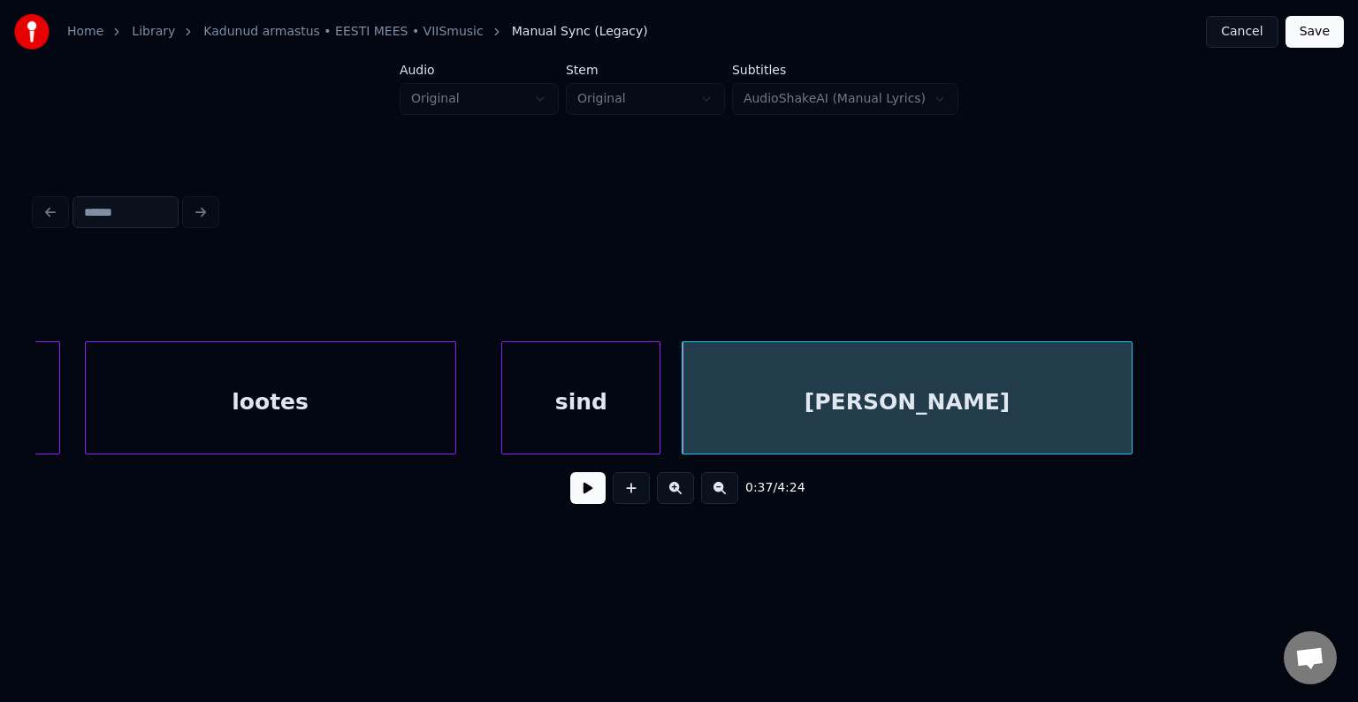
click at [579, 404] on div "sind" at bounding box center [580, 402] width 157 height 120
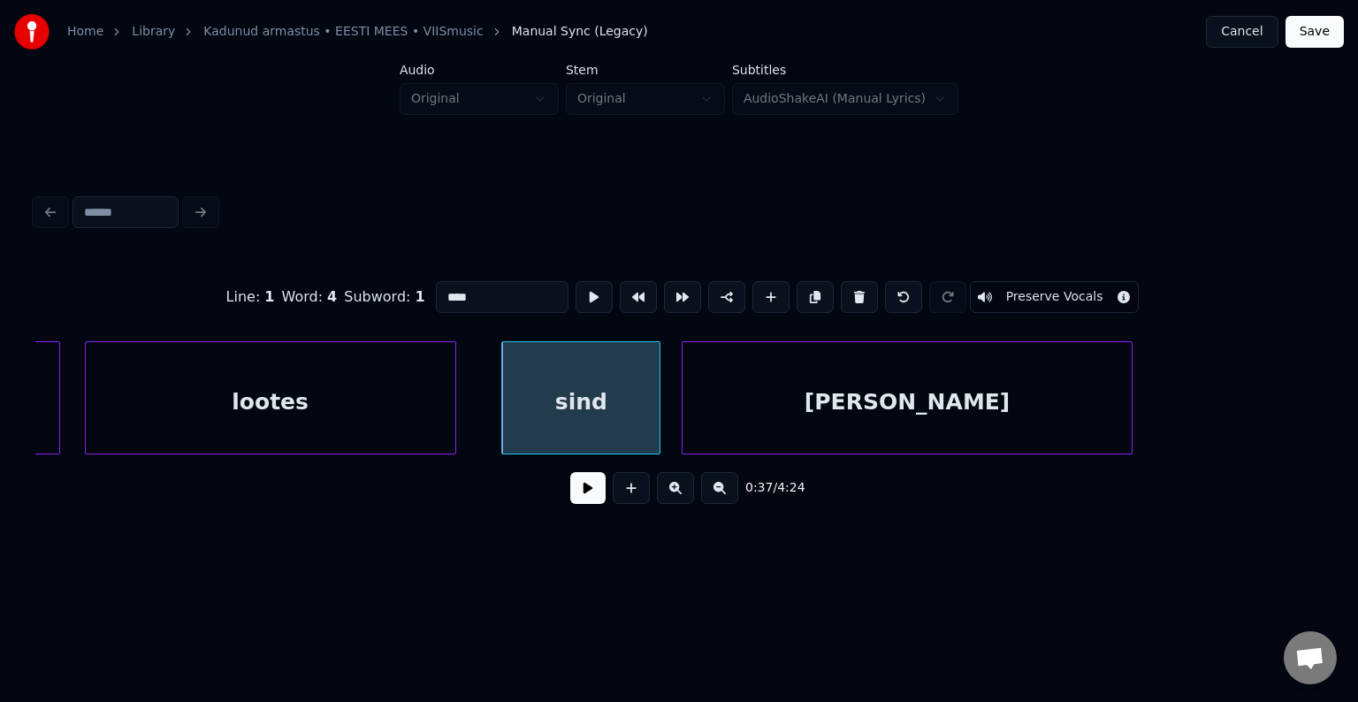
click at [570, 502] on button at bounding box center [587, 488] width 35 height 32
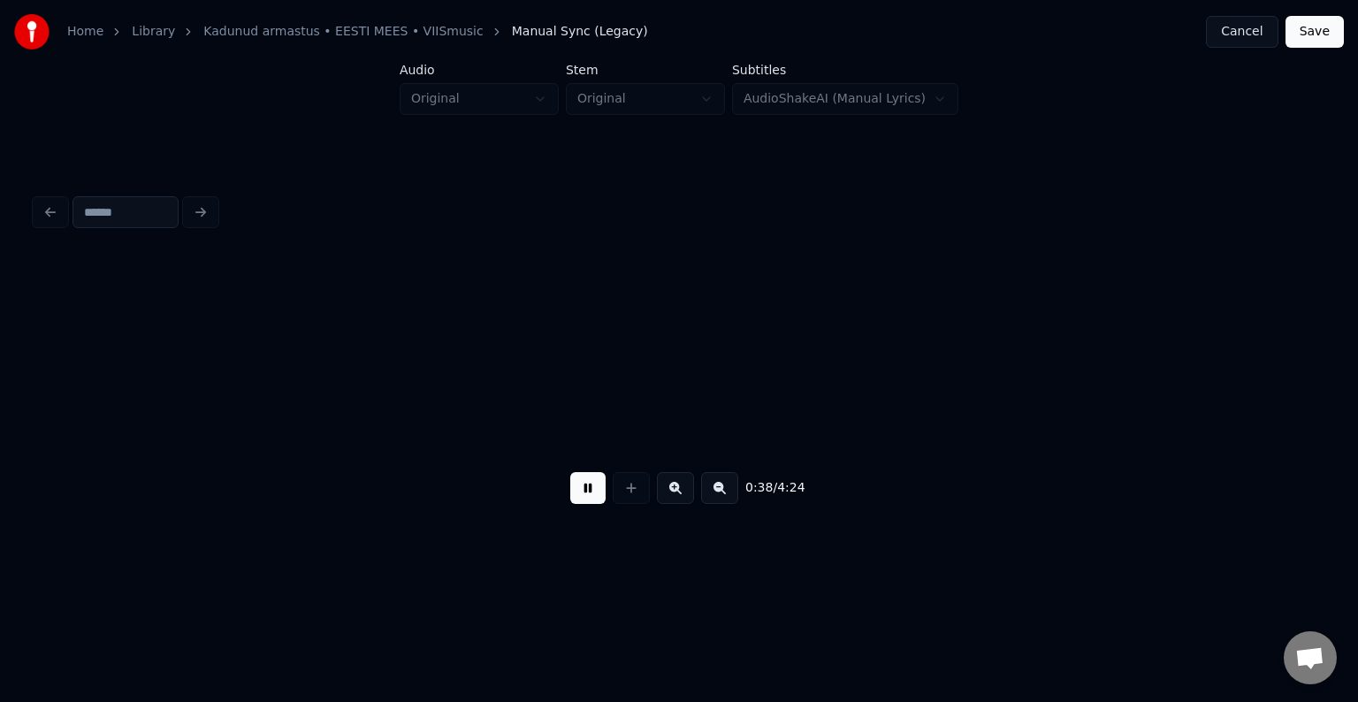
scroll to position [0, 25566]
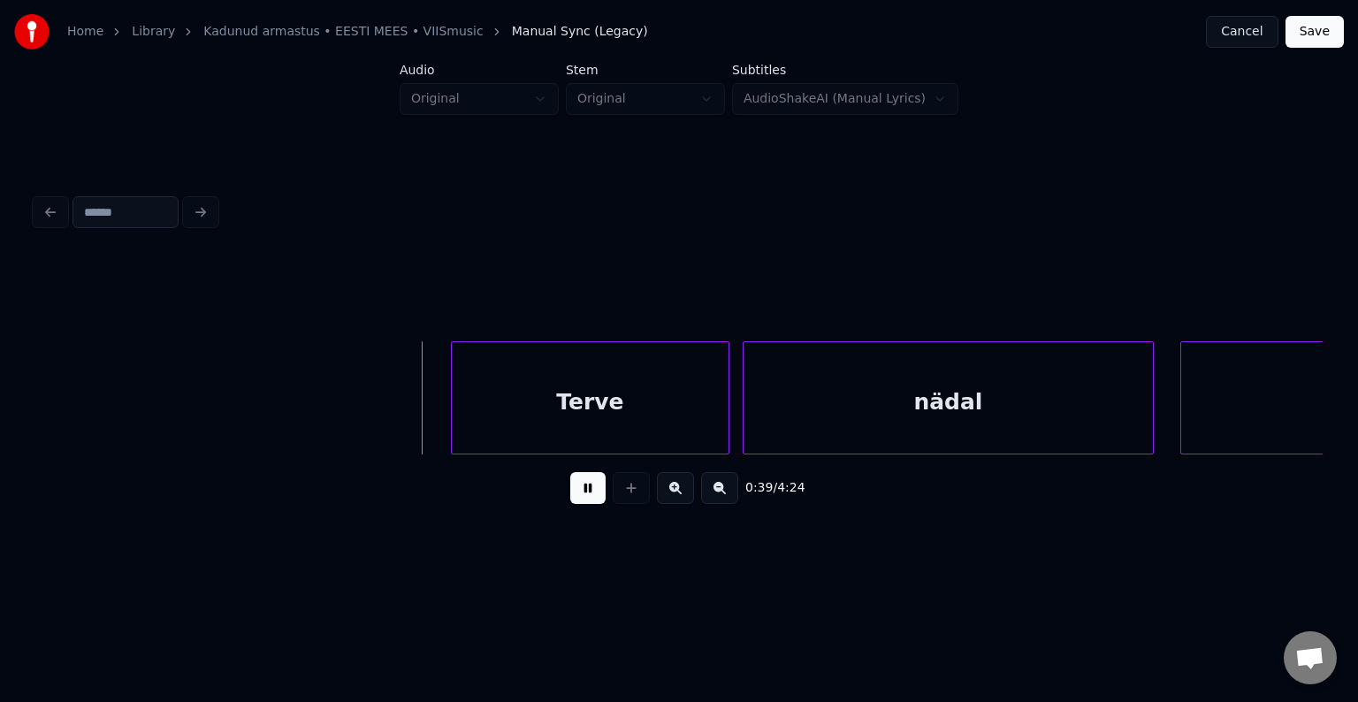
click at [576, 489] on button at bounding box center [587, 488] width 35 height 32
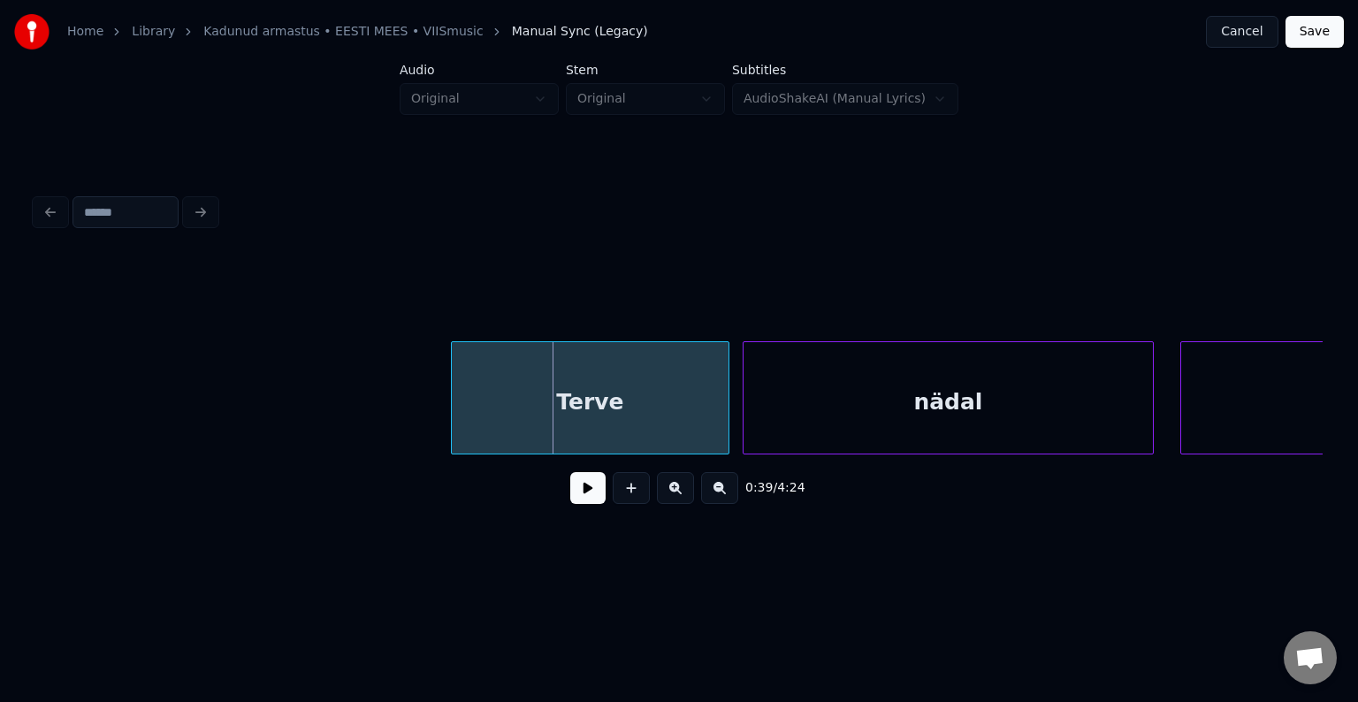
click at [577, 487] on button at bounding box center [587, 488] width 35 height 32
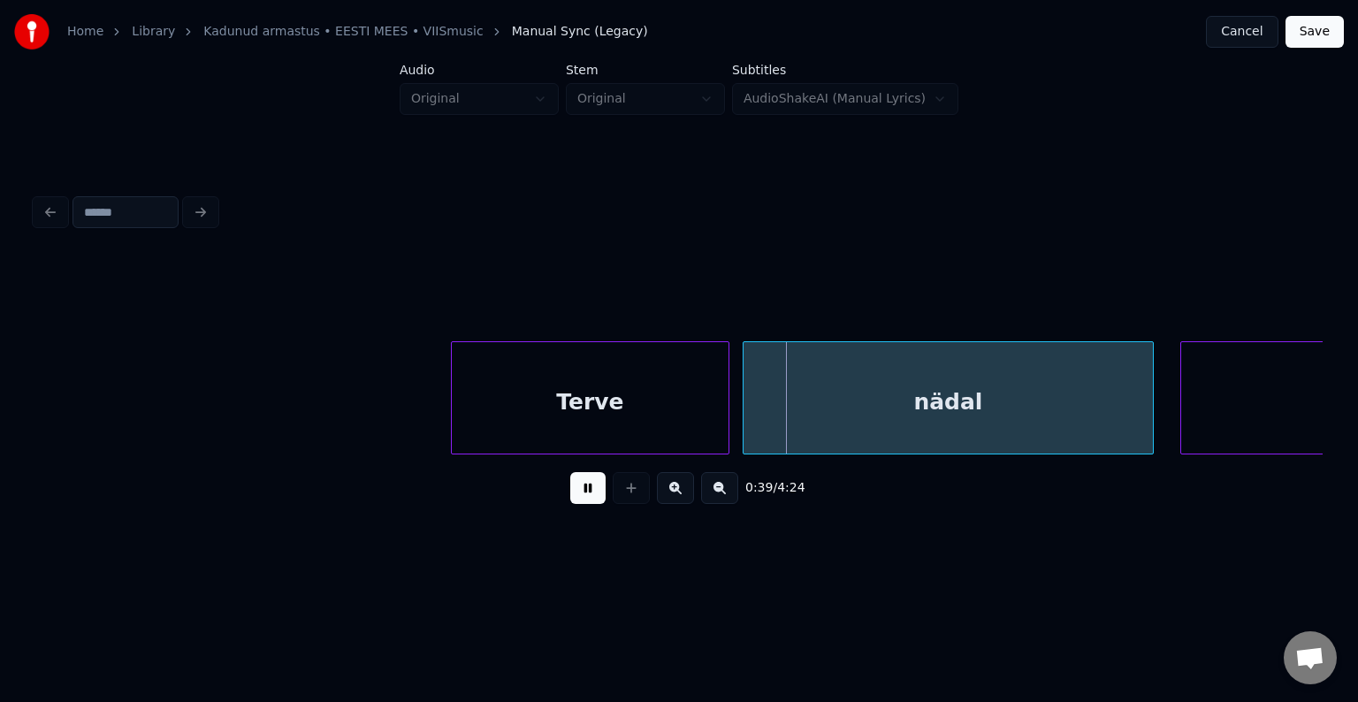
click at [577, 487] on button at bounding box center [587, 488] width 35 height 32
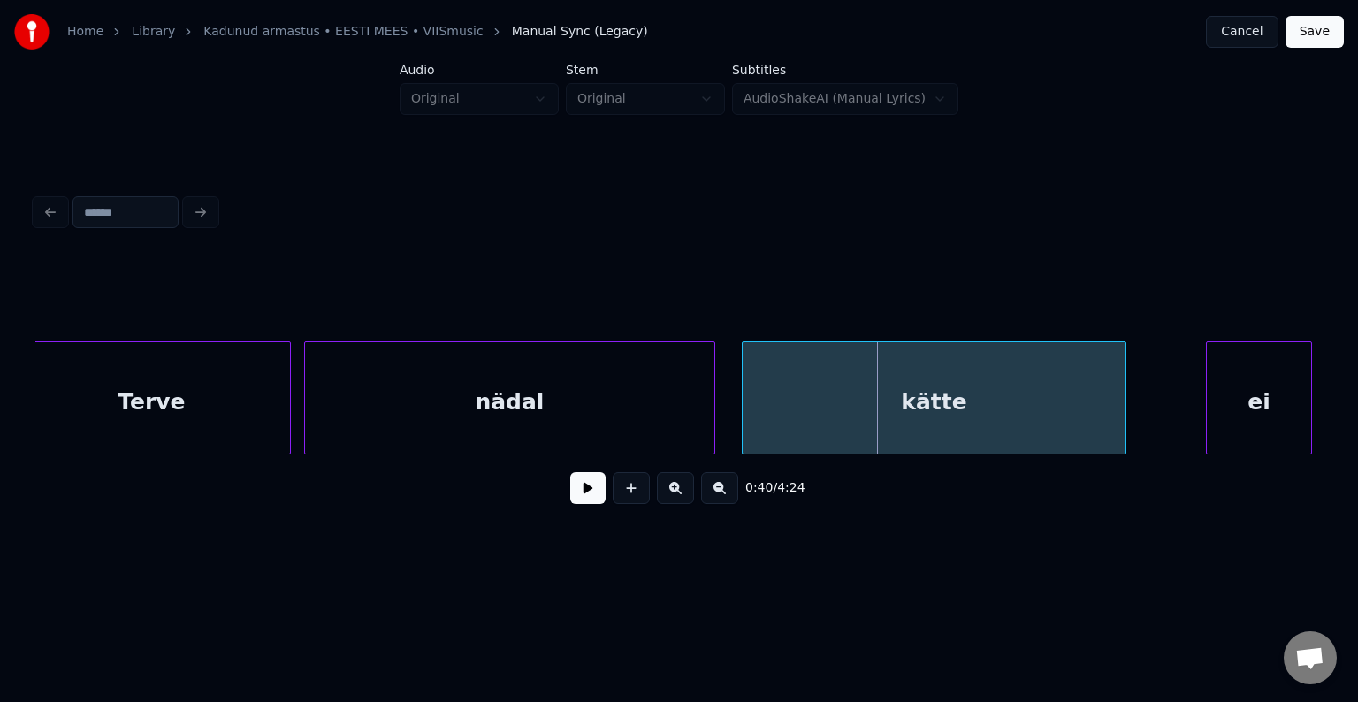
scroll to position [0, 26026]
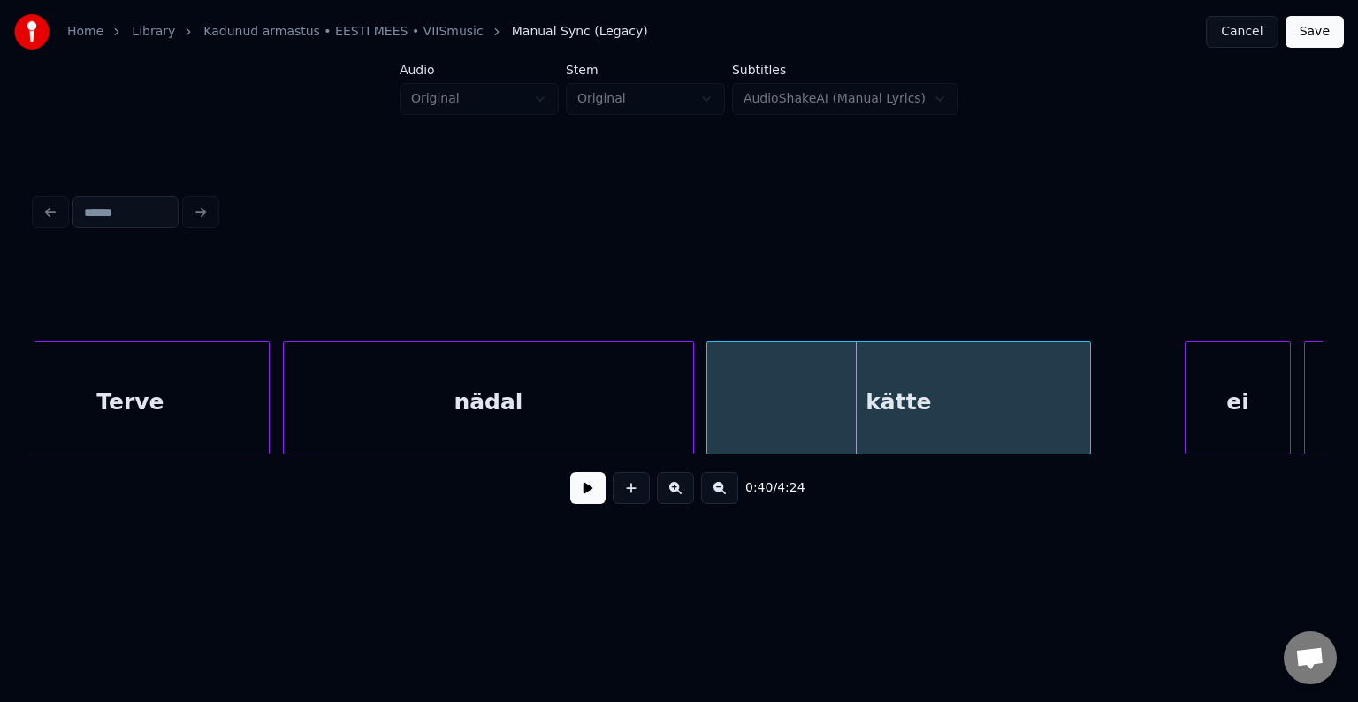
click at [1061, 410] on div "kätte" at bounding box center [898, 402] width 383 height 120
click at [1201, 406] on div "ei" at bounding box center [1196, 402] width 104 height 120
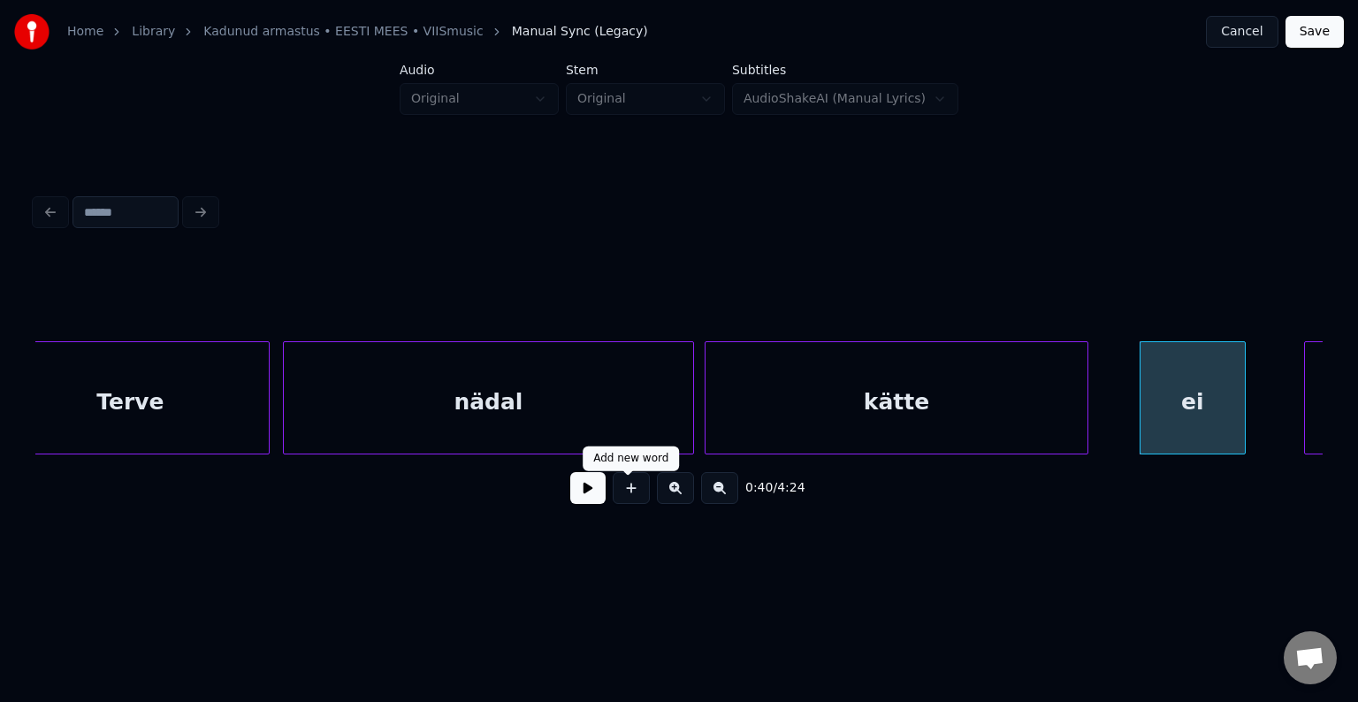
click at [574, 496] on button at bounding box center [587, 488] width 35 height 32
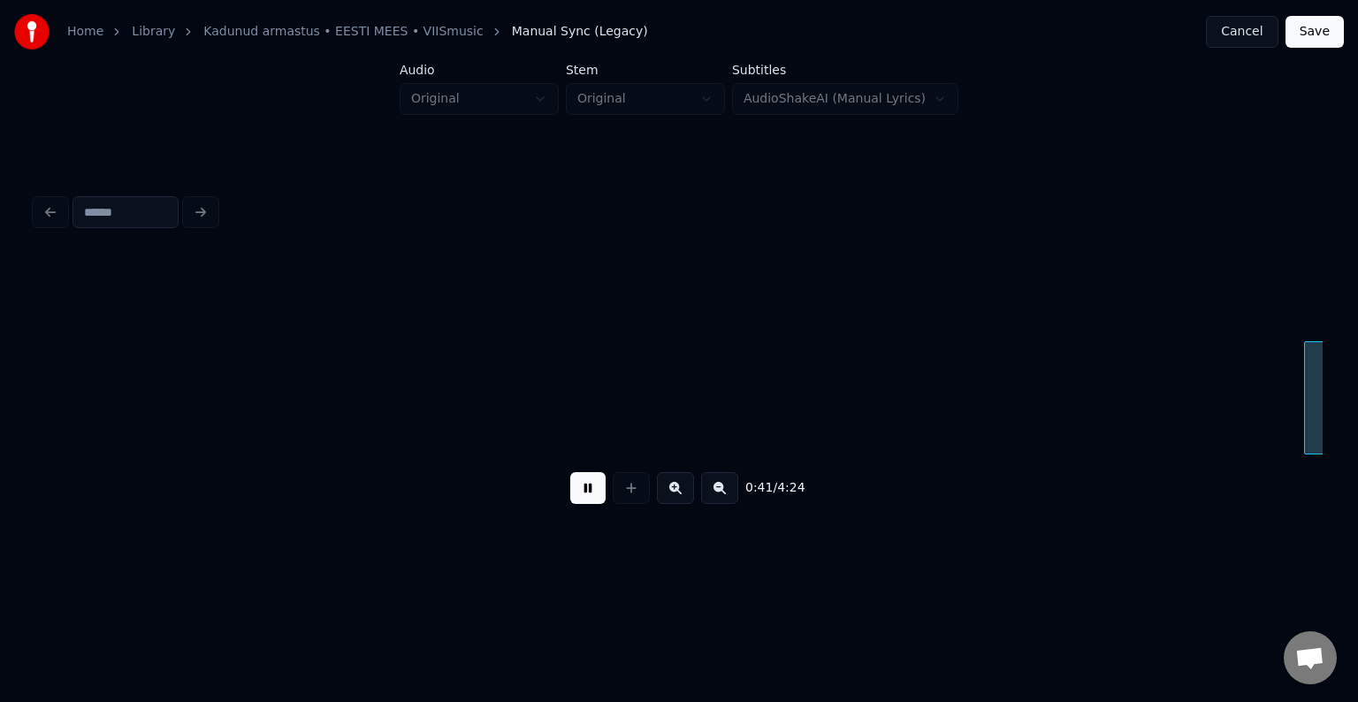
scroll to position [0, 27321]
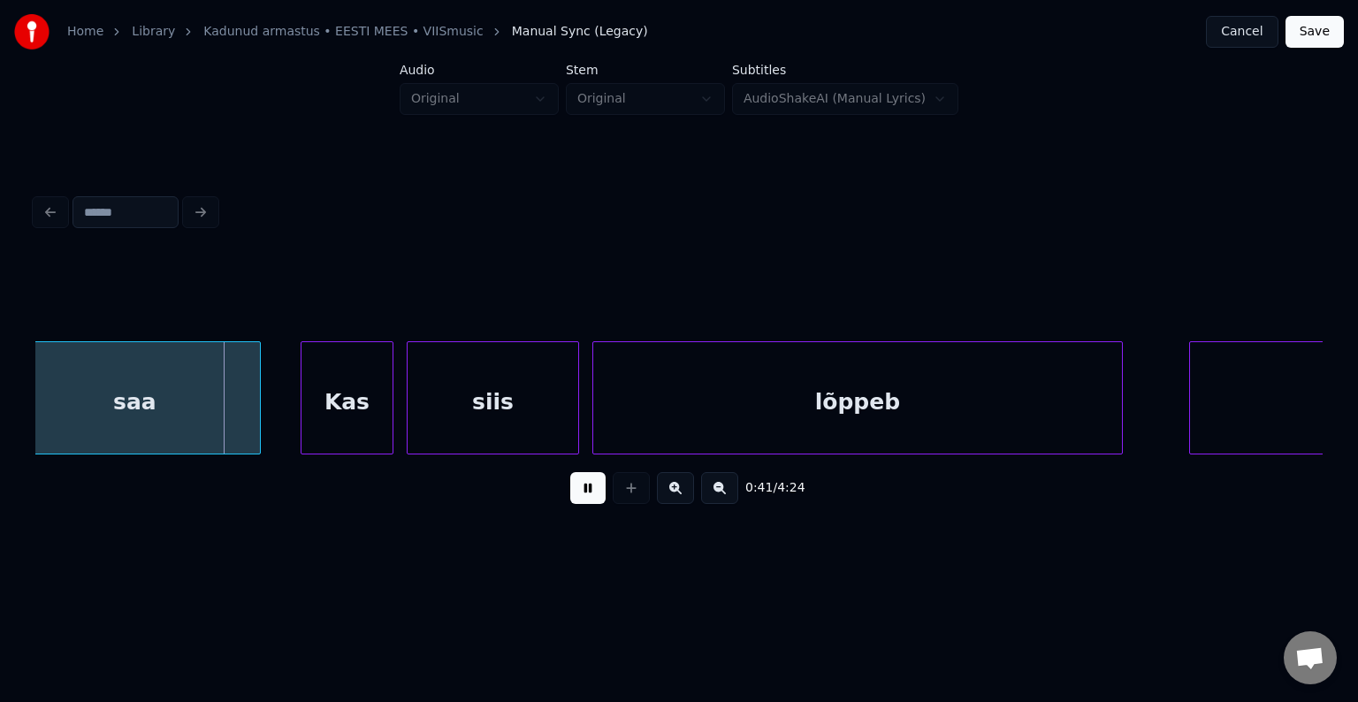
click at [574, 496] on button at bounding box center [587, 488] width 35 height 32
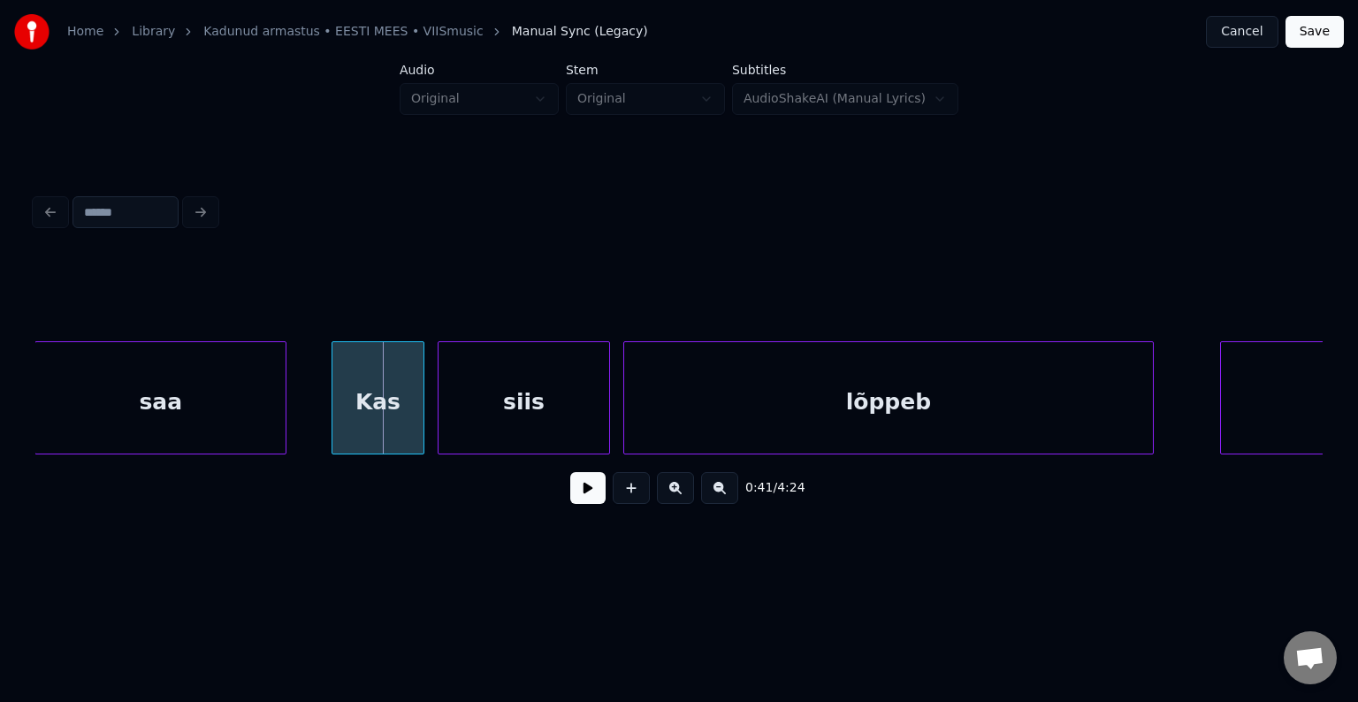
scroll to position [0, 27288]
click at [166, 402] on div "saa" at bounding box center [163, 402] width 250 height 120
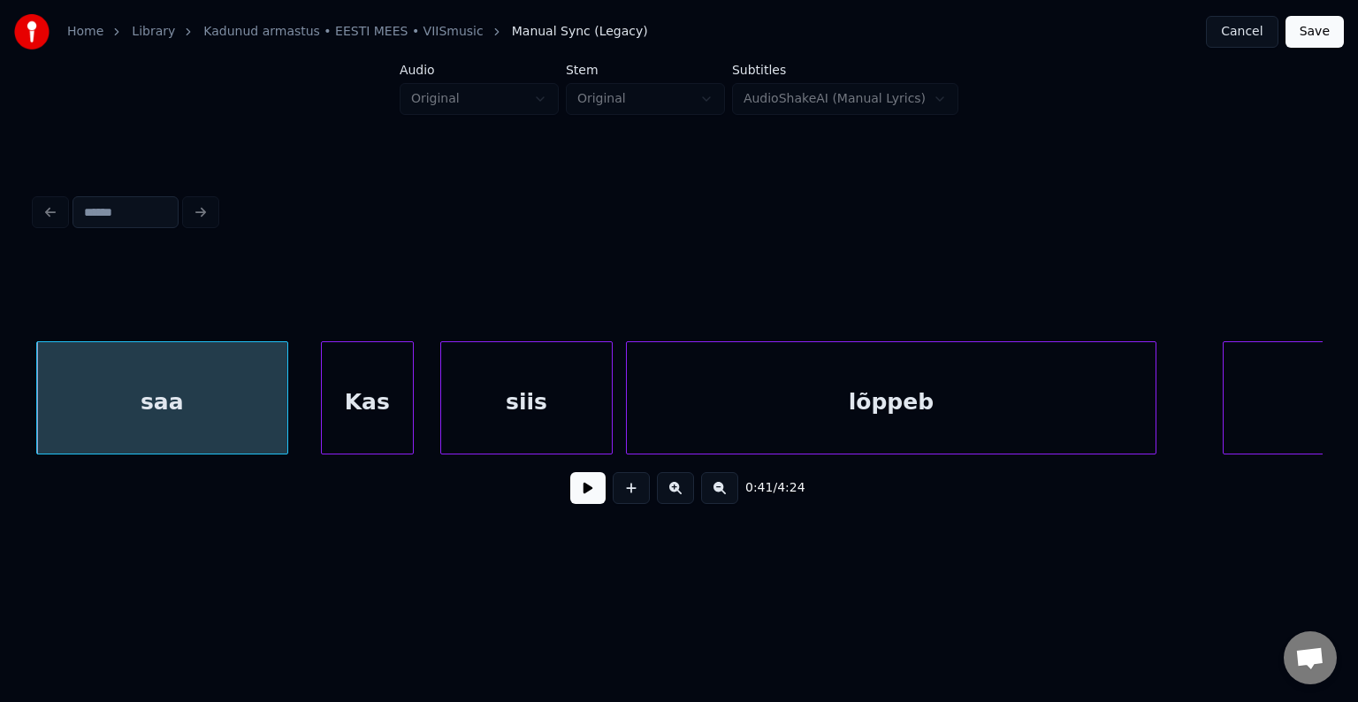
click at [374, 395] on div "Kas" at bounding box center [367, 402] width 91 height 120
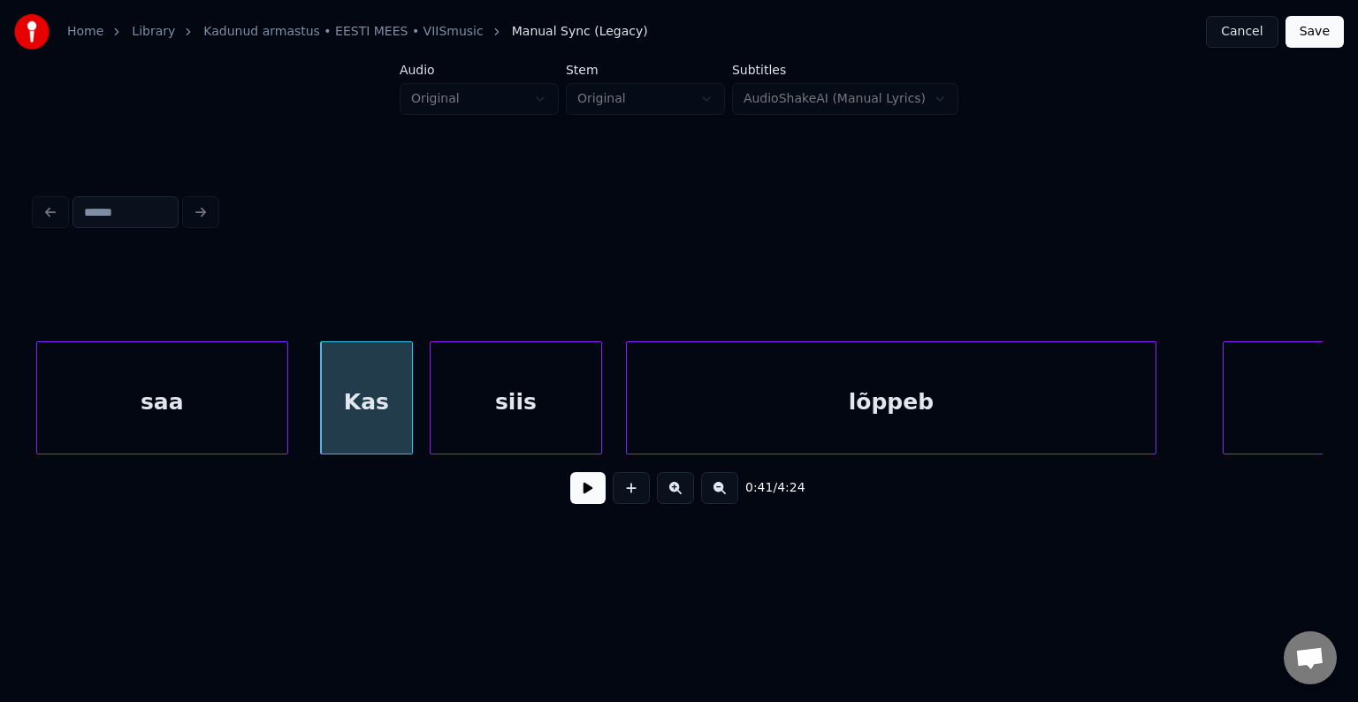
click at [523, 401] on div "siis" at bounding box center [516, 402] width 171 height 120
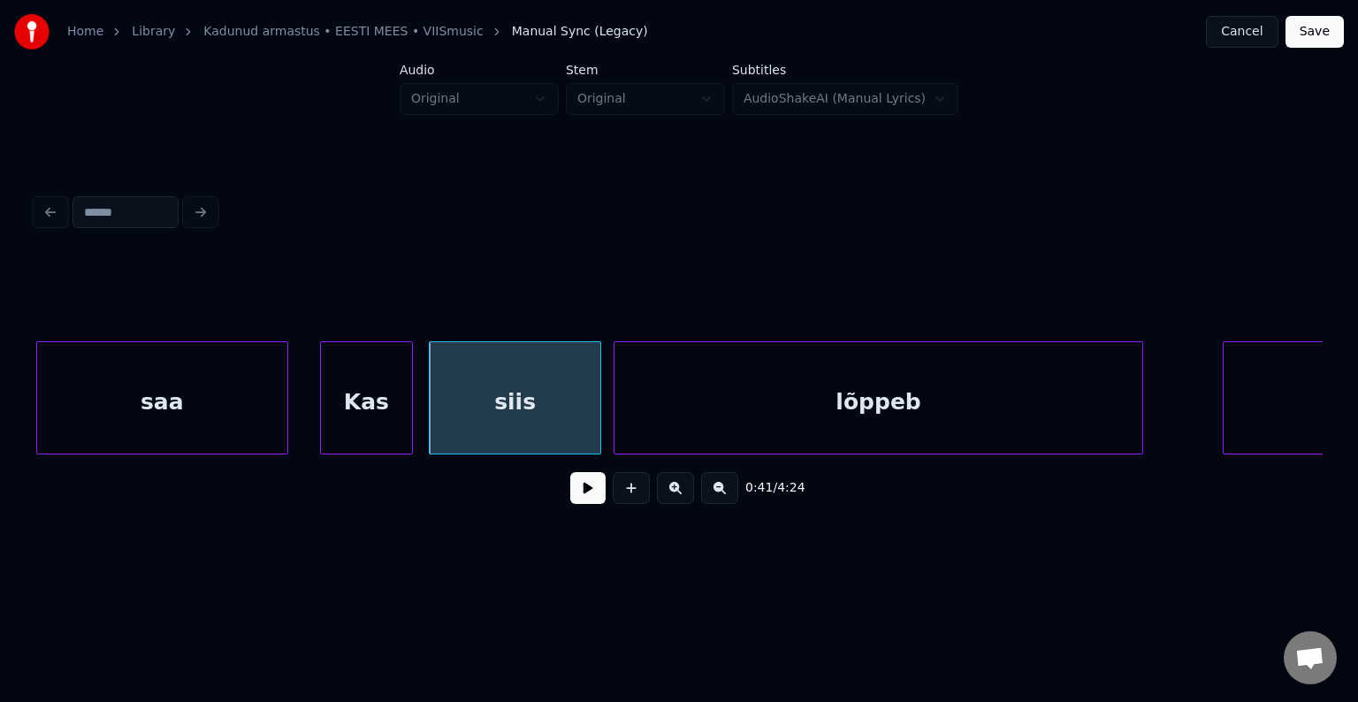
click at [693, 401] on div "lõppeb" at bounding box center [878, 402] width 529 height 120
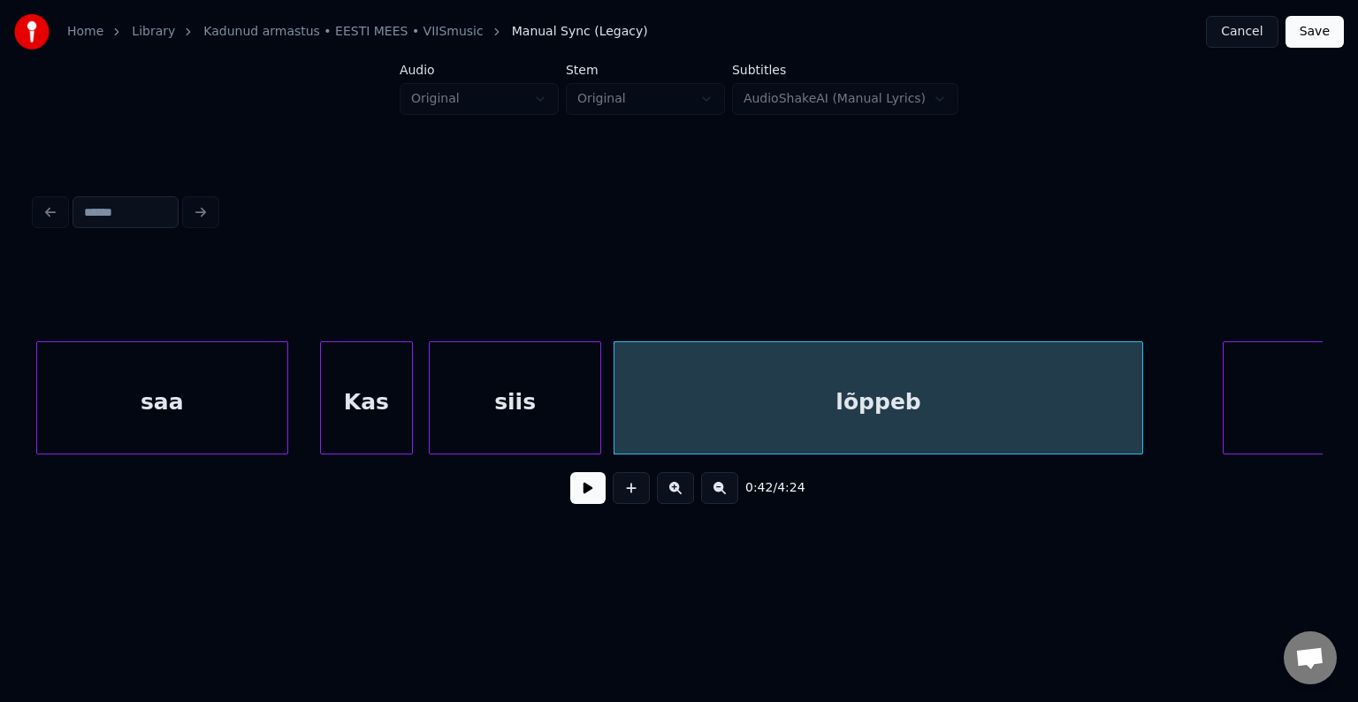
click at [924, 391] on div "lõppeb" at bounding box center [878, 402] width 529 height 120
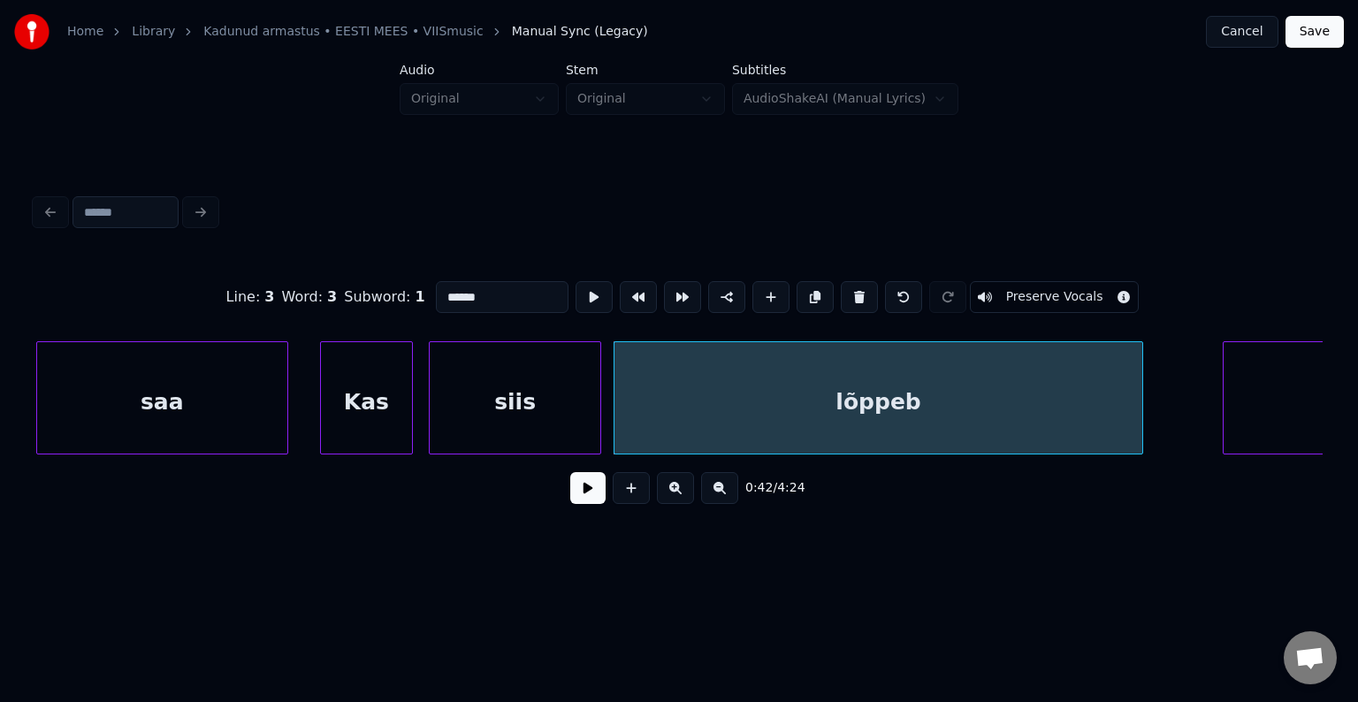
click at [570, 504] on button at bounding box center [587, 488] width 35 height 32
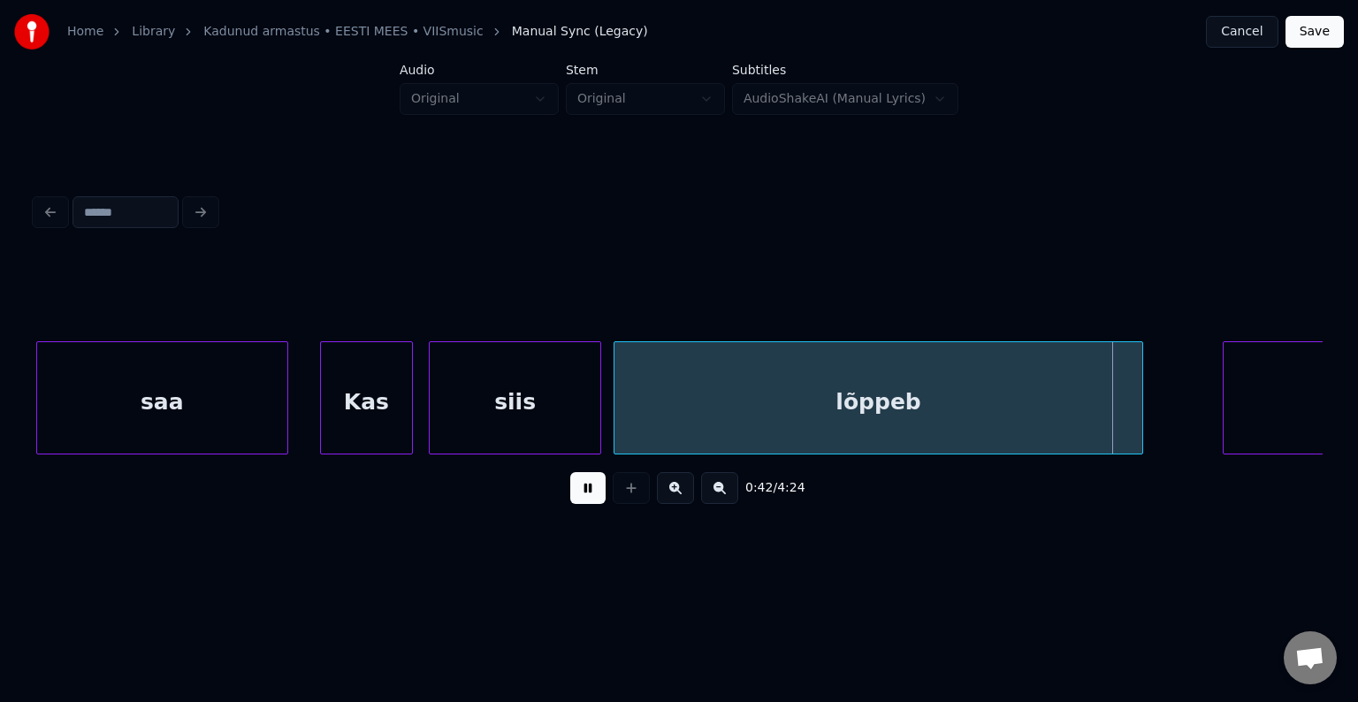
click at [576, 497] on button at bounding box center [587, 488] width 35 height 32
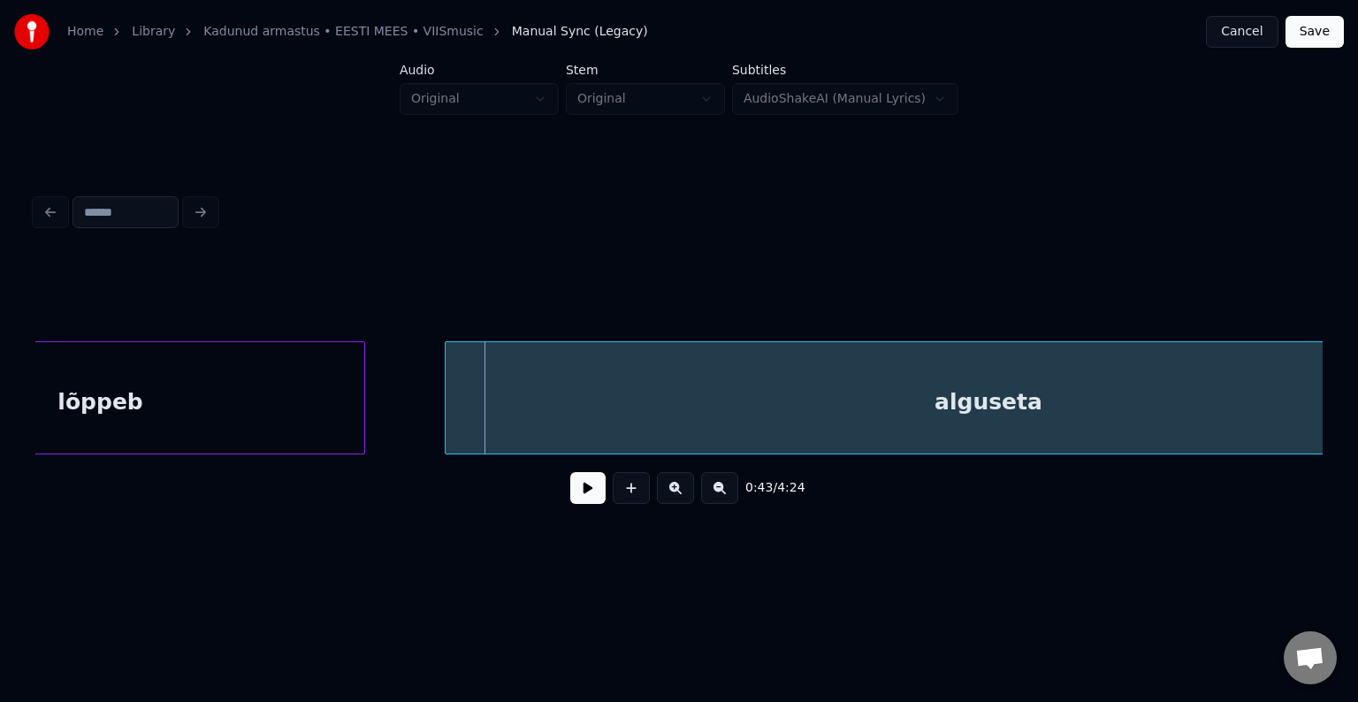
scroll to position [0, 28272]
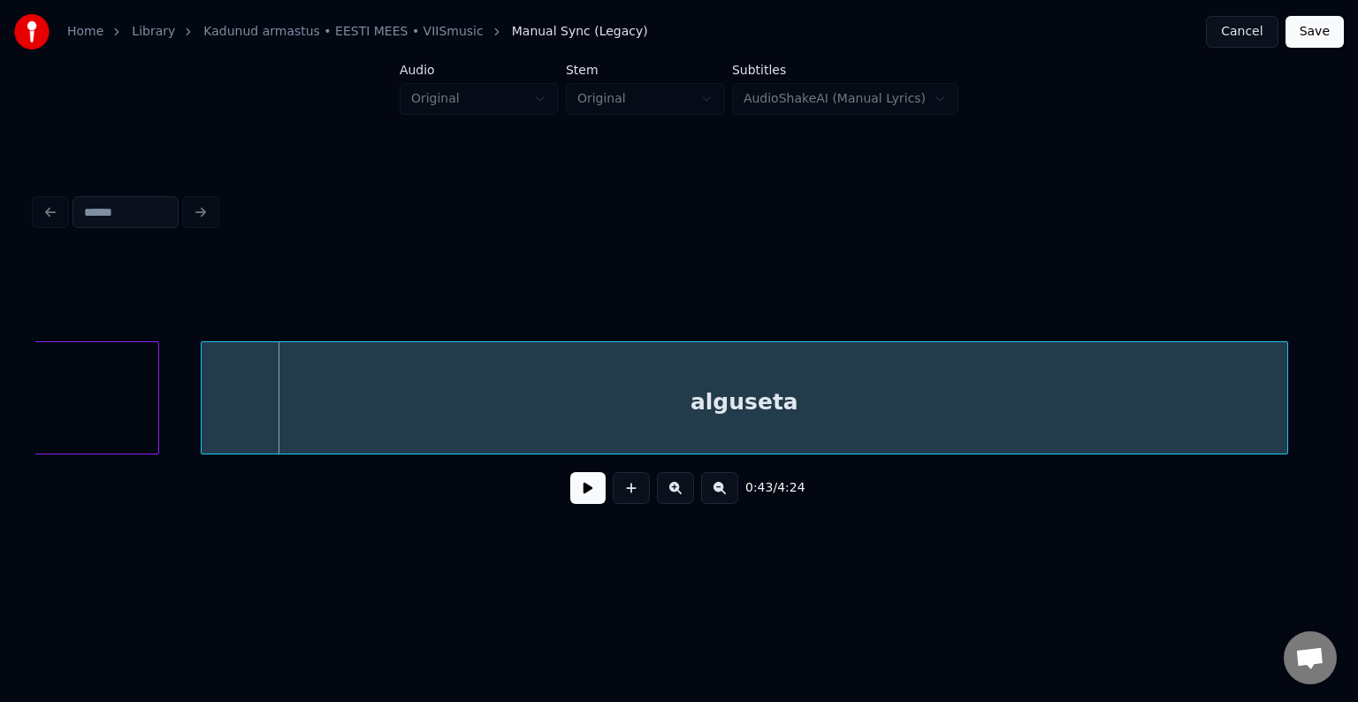
click at [1074, 396] on div "alguseta" at bounding box center [745, 402] width 1086 height 120
click at [576, 497] on button at bounding box center [587, 488] width 35 height 32
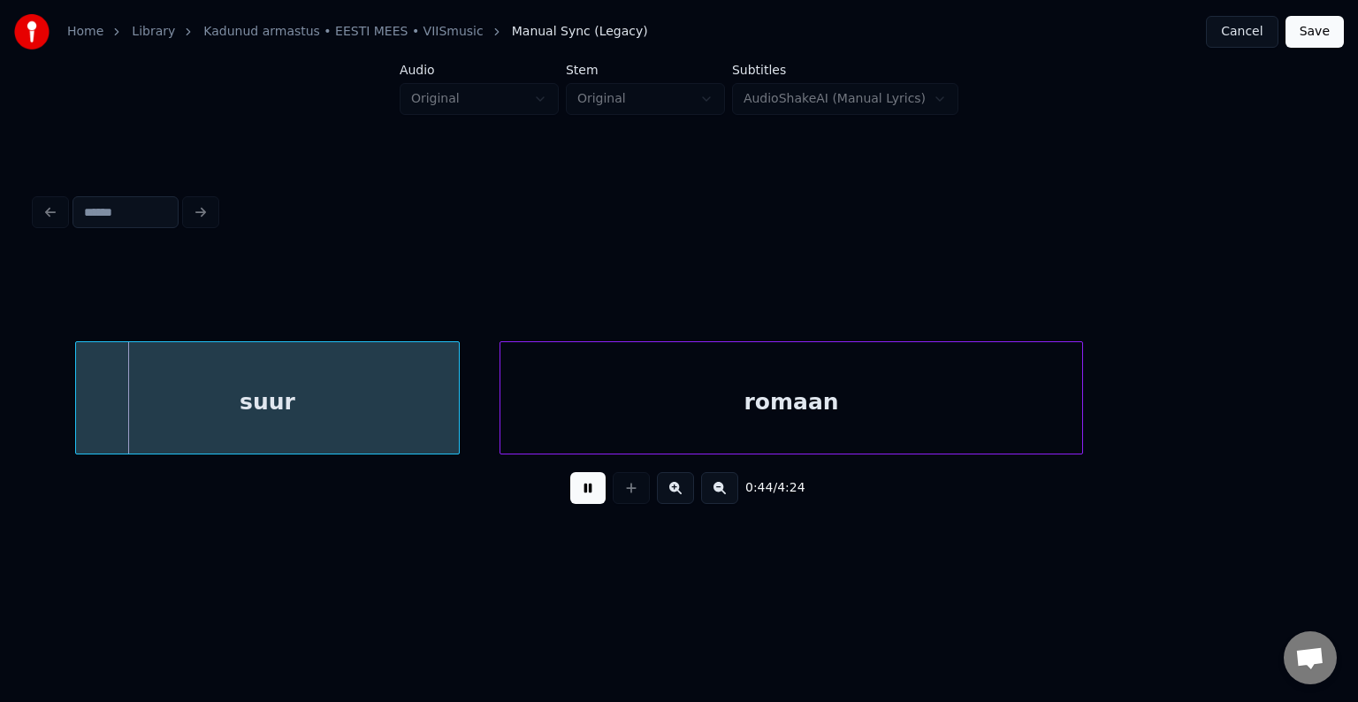
click at [576, 497] on button at bounding box center [587, 488] width 35 height 32
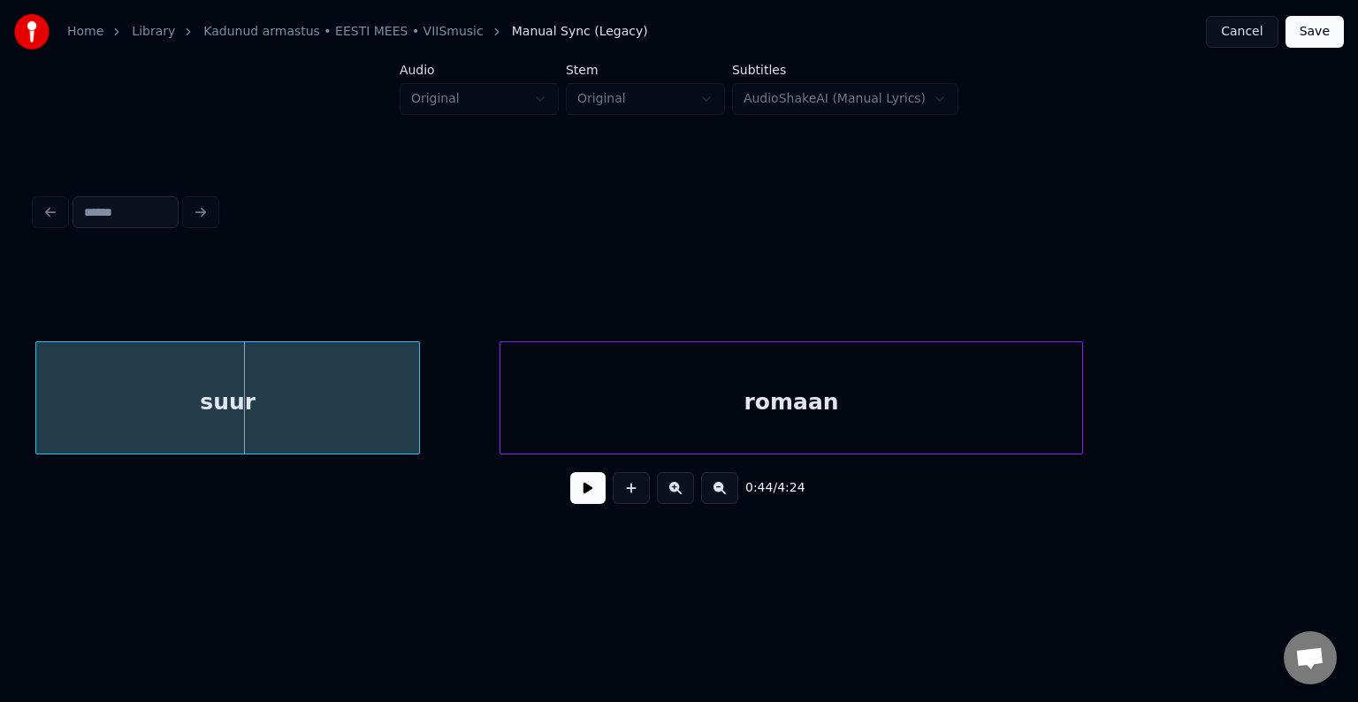
scroll to position [0, 29556]
click at [213, 393] on div "suur" at bounding box center [228, 402] width 383 height 120
click at [622, 404] on div "romaan" at bounding box center [769, 402] width 582 height 120
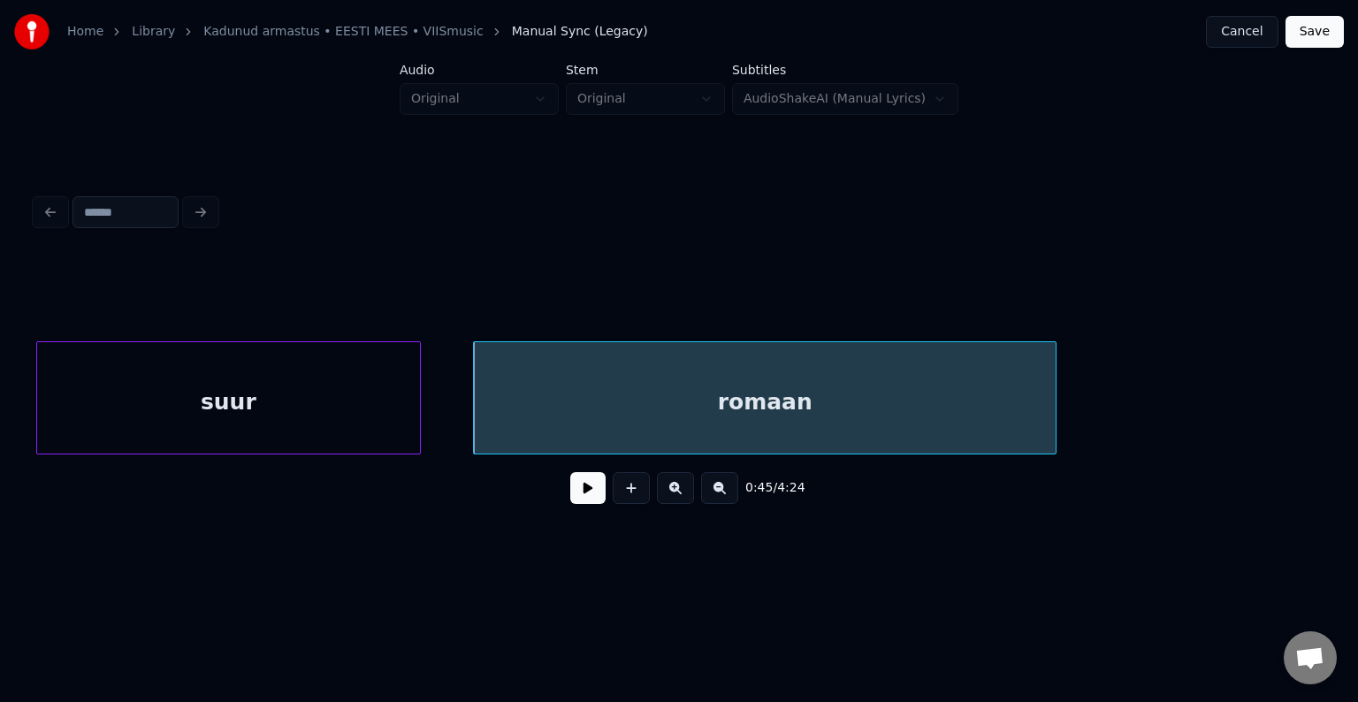
click at [571, 492] on button at bounding box center [587, 488] width 35 height 32
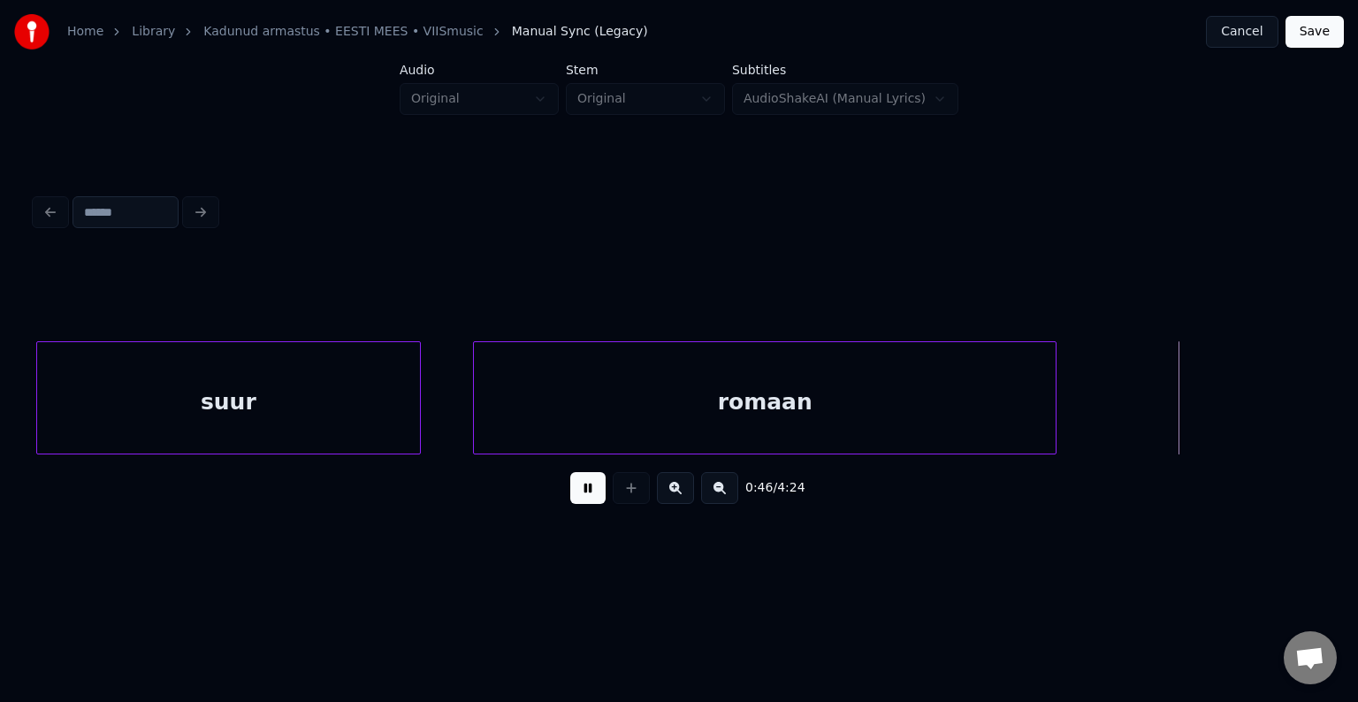
click at [571, 489] on button at bounding box center [587, 488] width 35 height 32
click at [577, 504] on button at bounding box center [587, 488] width 35 height 32
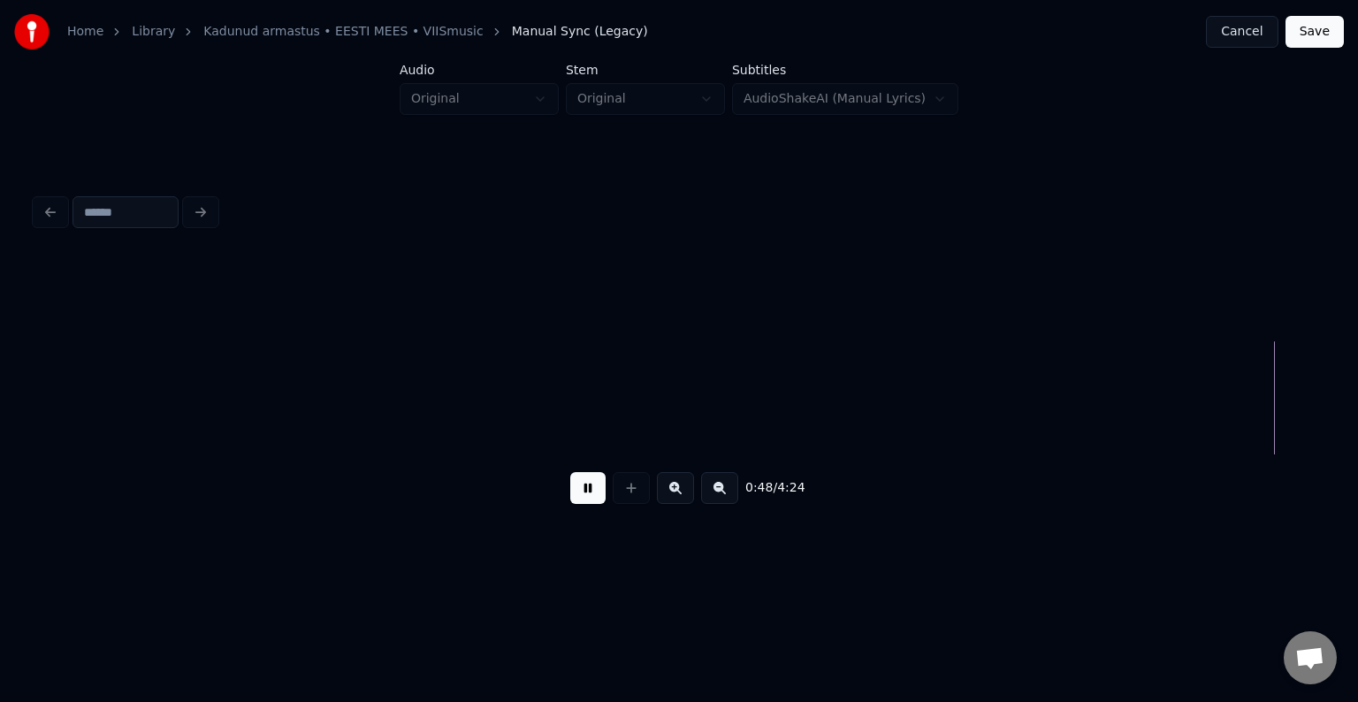
scroll to position [0, 32139]
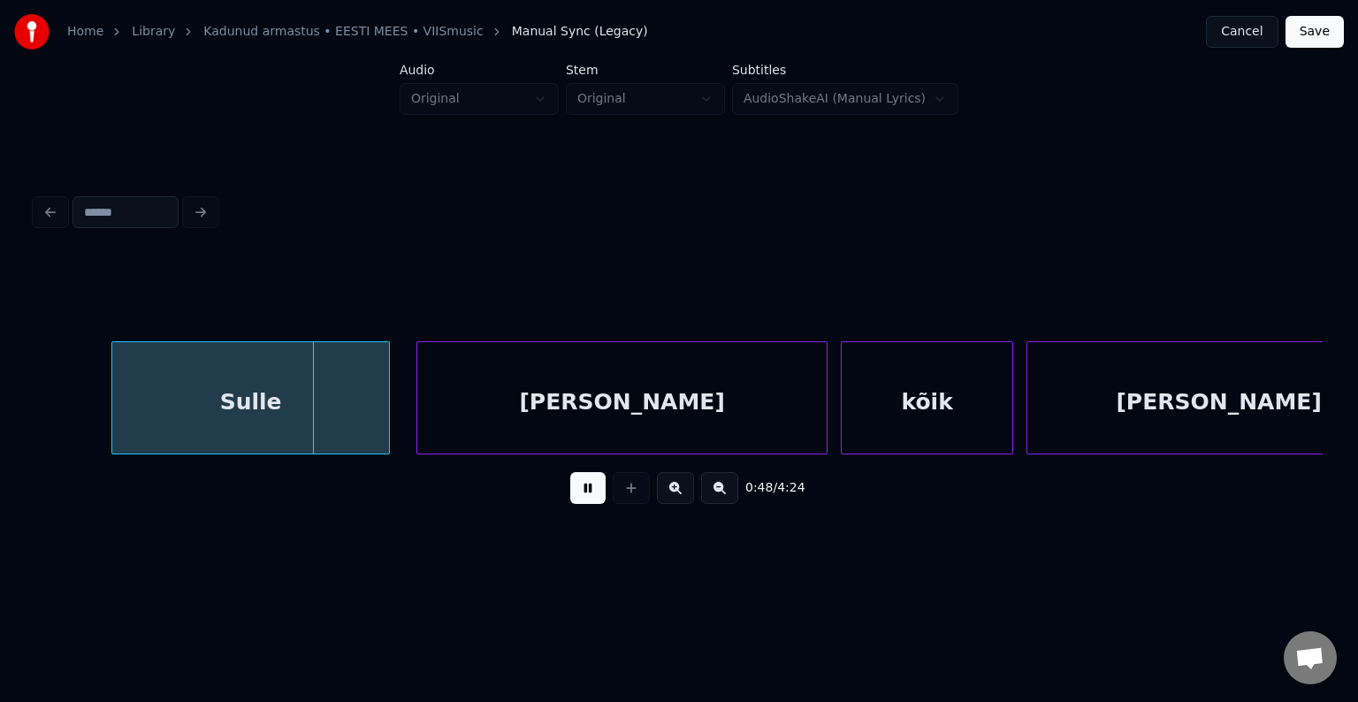
click at [587, 491] on button at bounding box center [587, 488] width 35 height 32
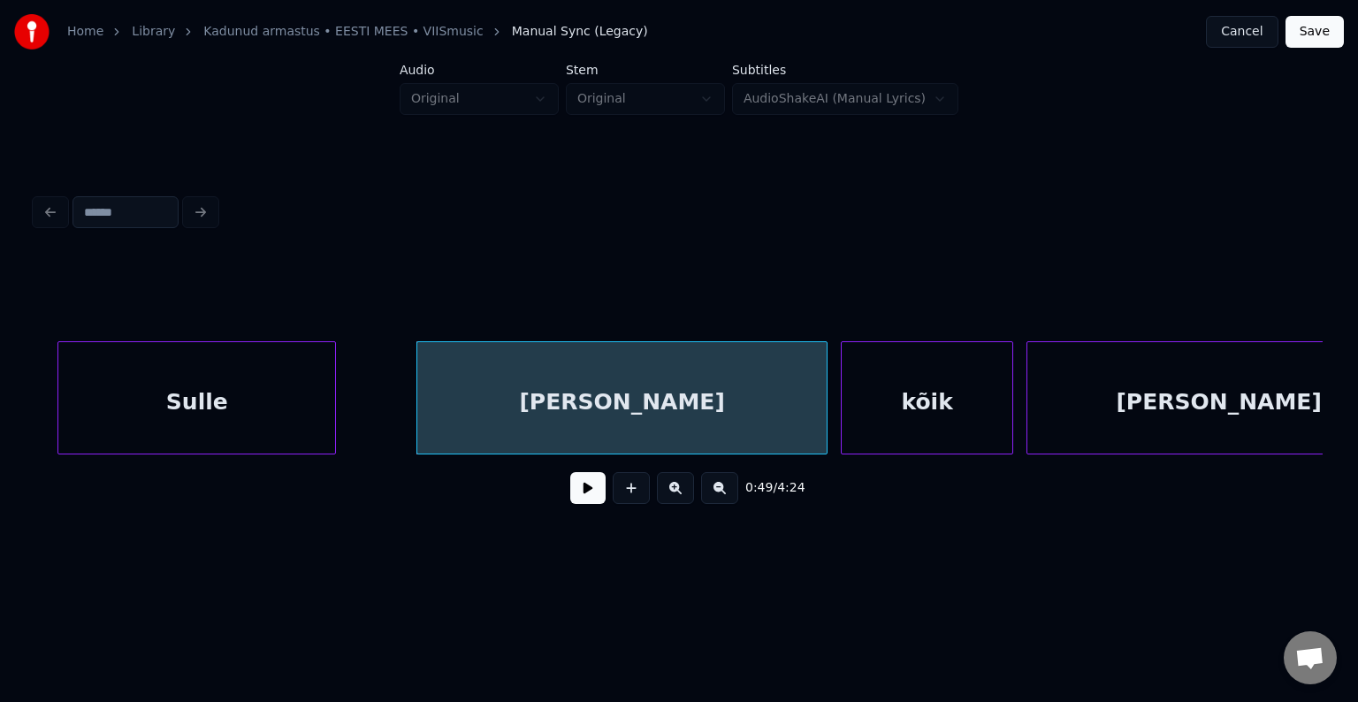
click at [256, 412] on div "Sulle" at bounding box center [196, 402] width 277 height 120
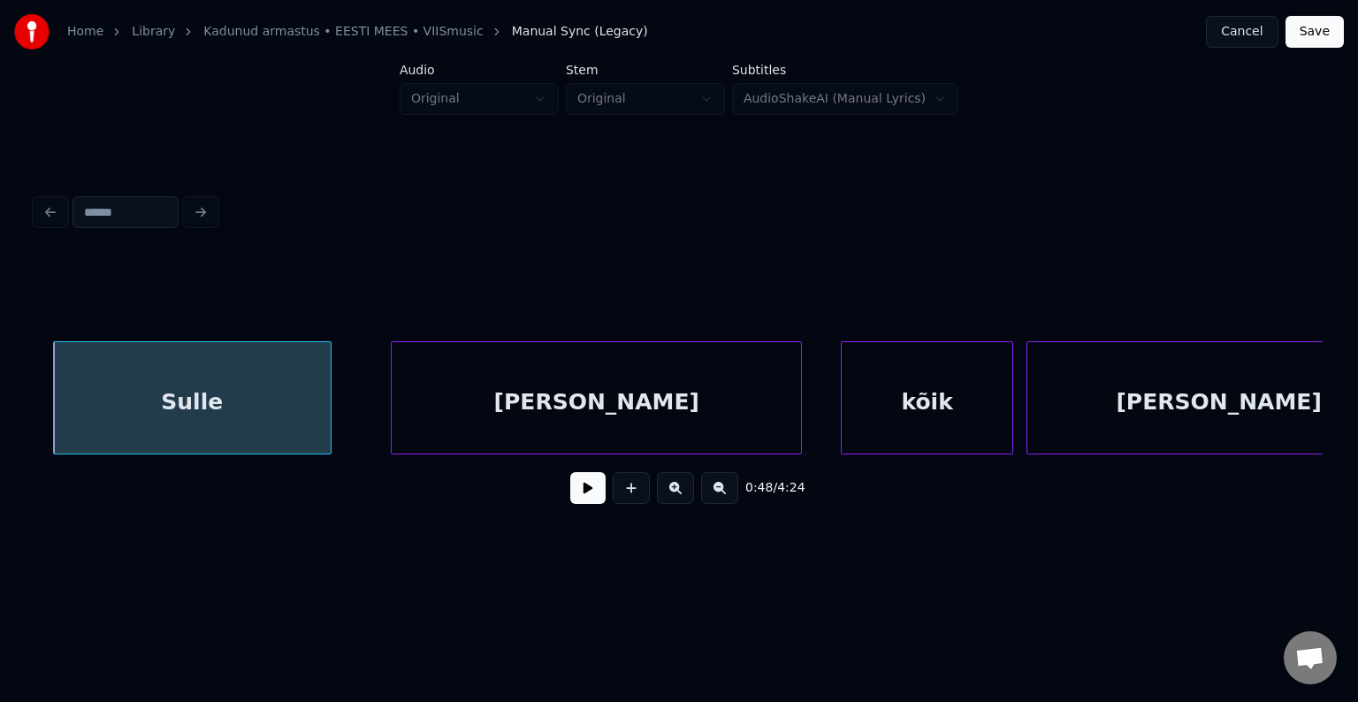
click at [523, 407] on div "maise" at bounding box center [596, 402] width 409 height 120
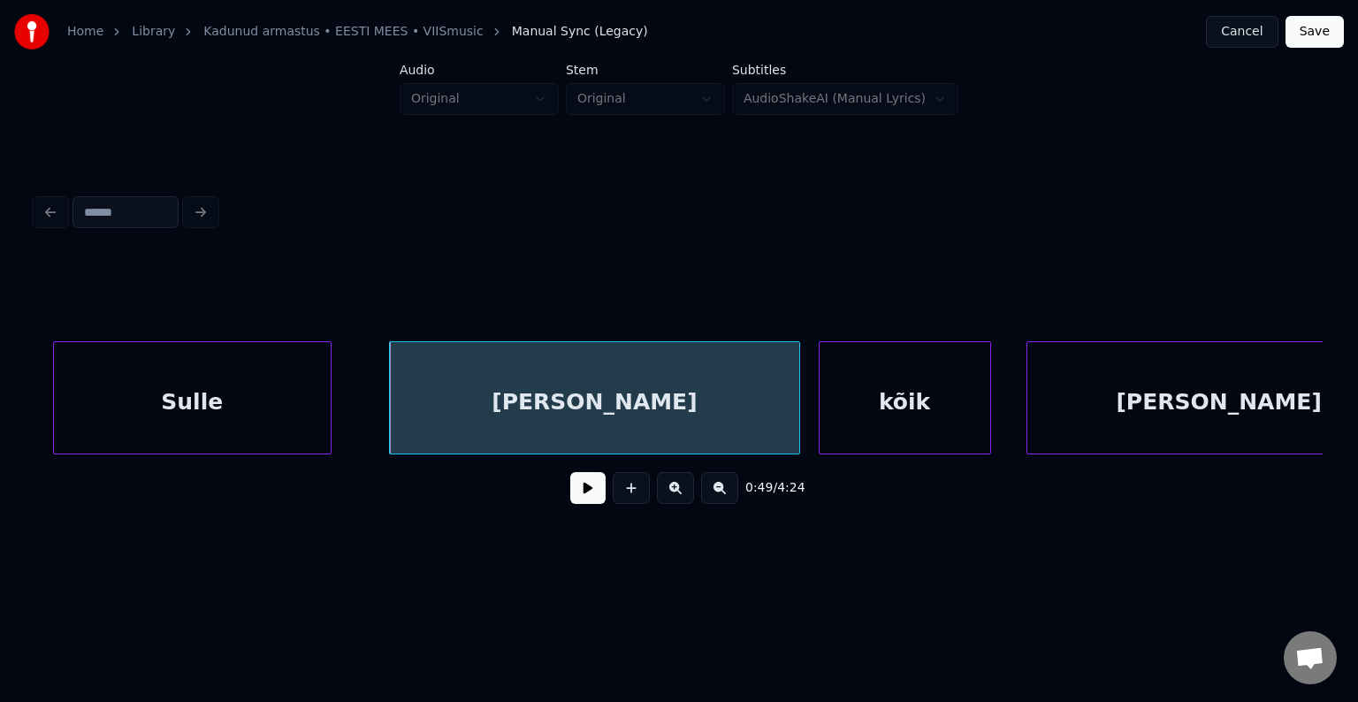
click at [866, 412] on div "kõik" at bounding box center [905, 402] width 171 height 120
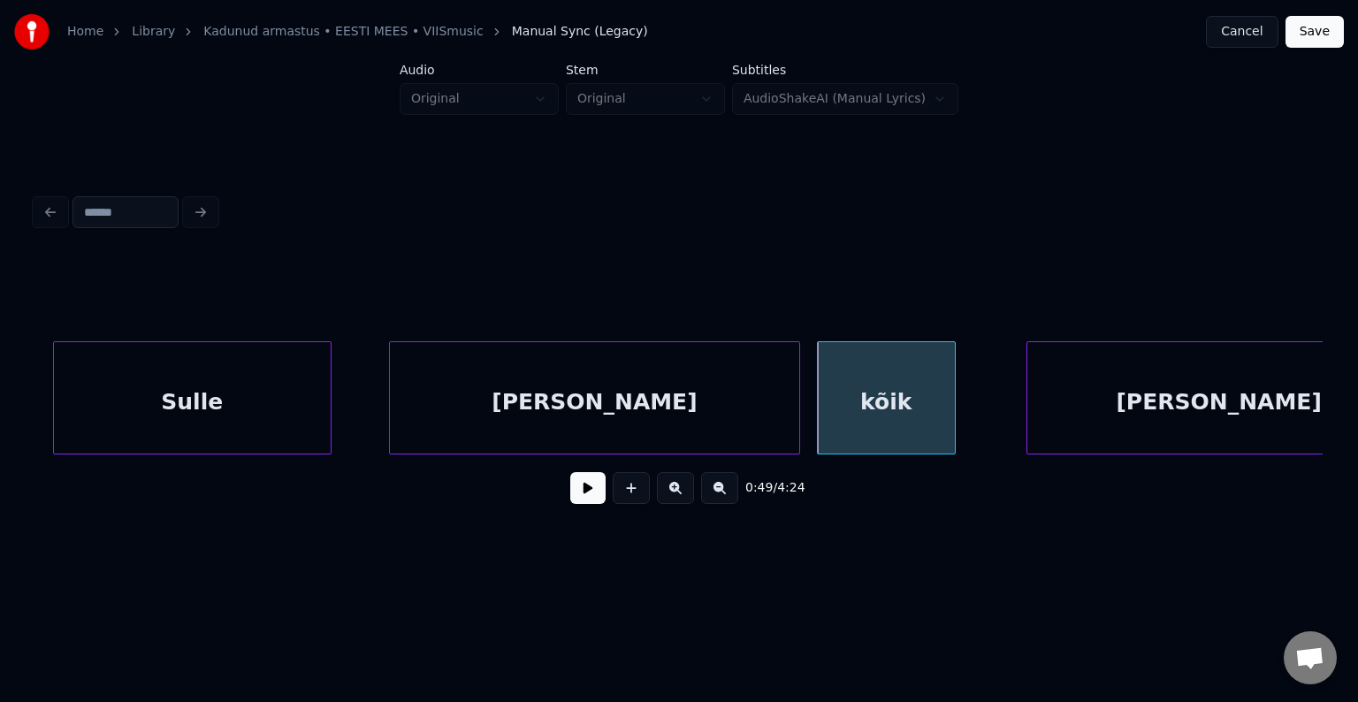
click at [950, 400] on div at bounding box center [952, 397] width 5 height 111
click at [698, 405] on div "maise" at bounding box center [594, 402] width 409 height 120
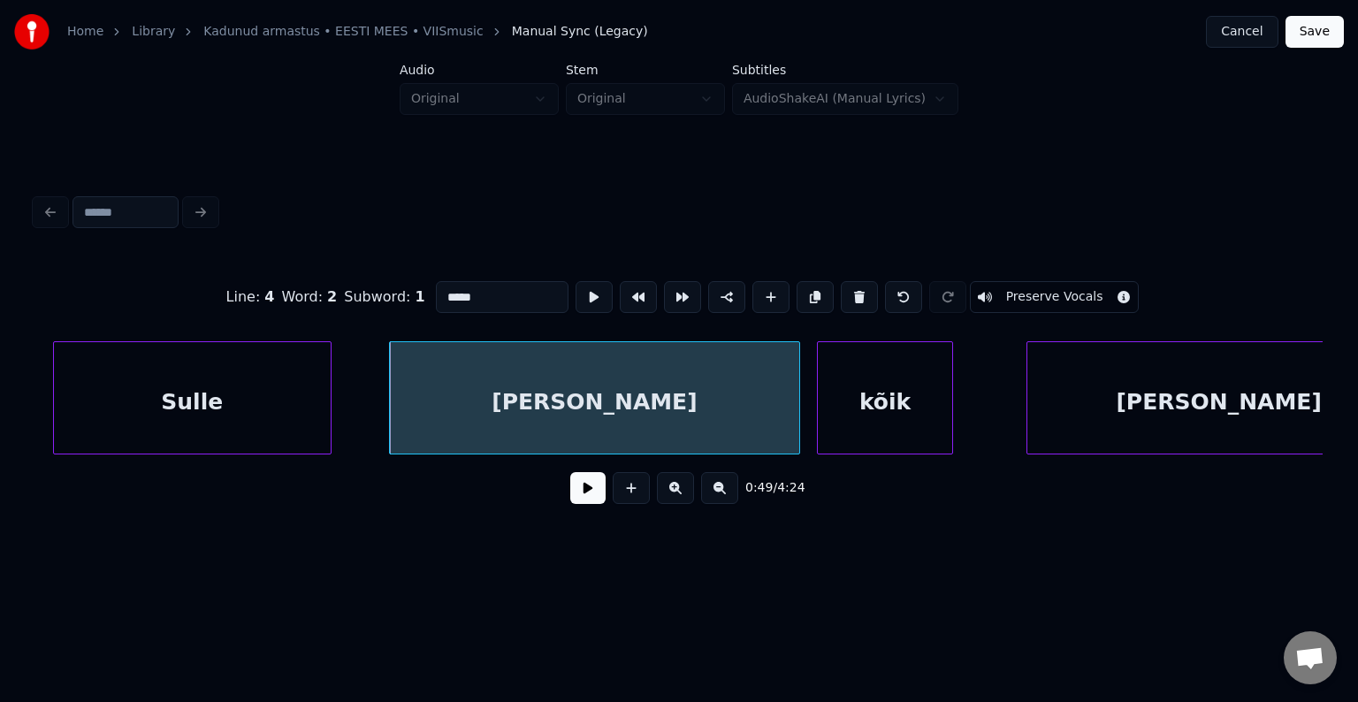
click at [579, 490] on button at bounding box center [587, 488] width 35 height 32
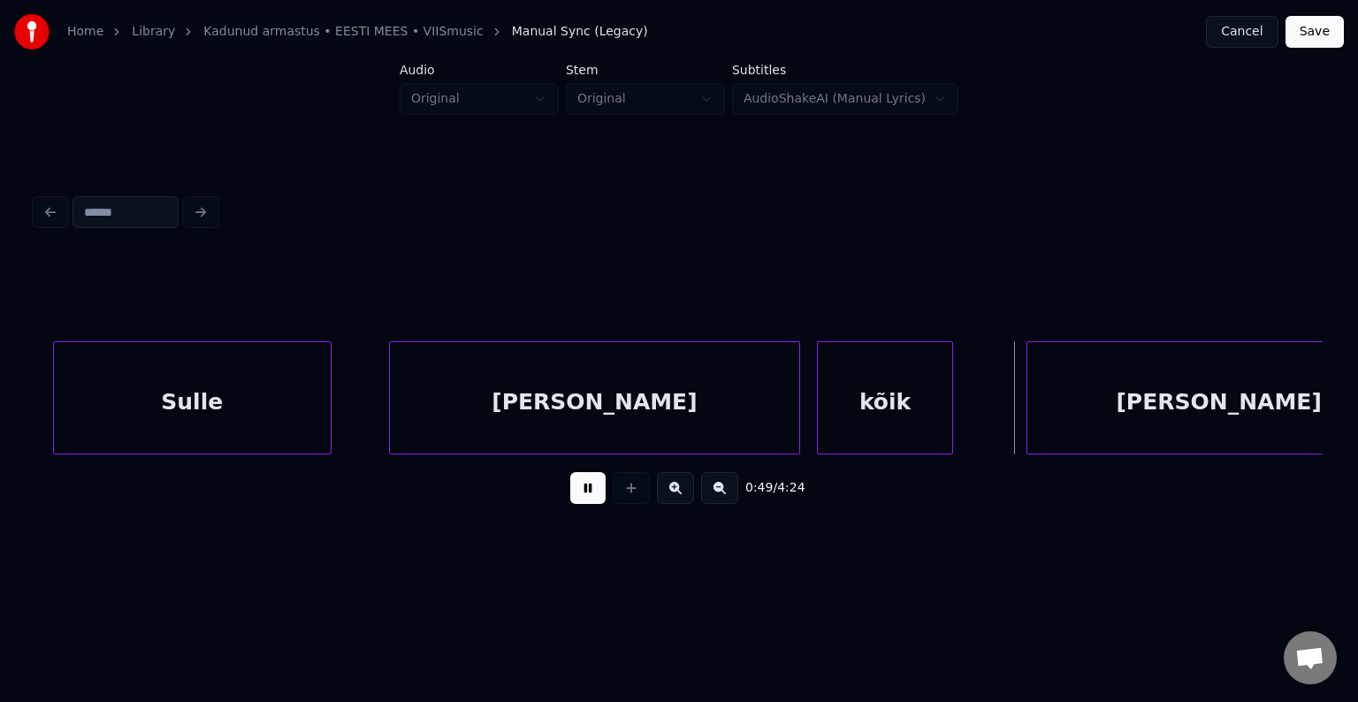
click at [579, 490] on button at bounding box center [587, 488] width 35 height 32
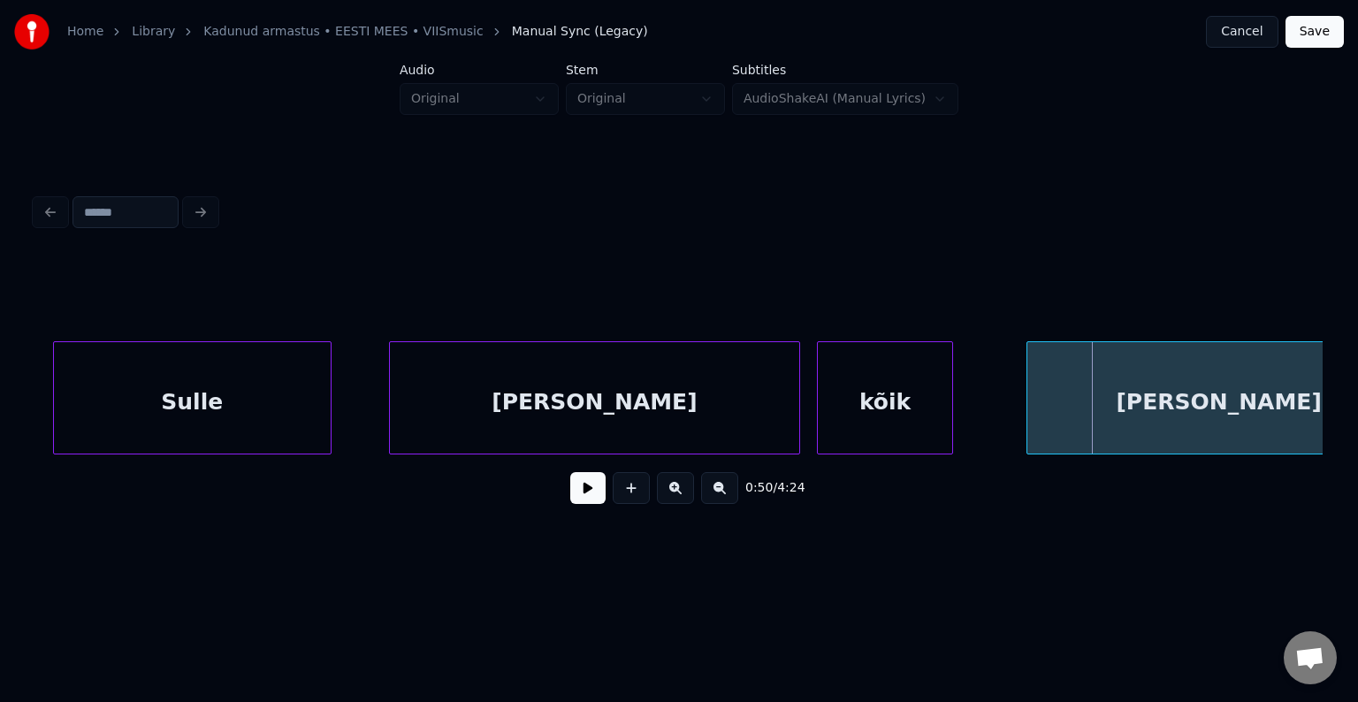
scroll to position [0, 32223]
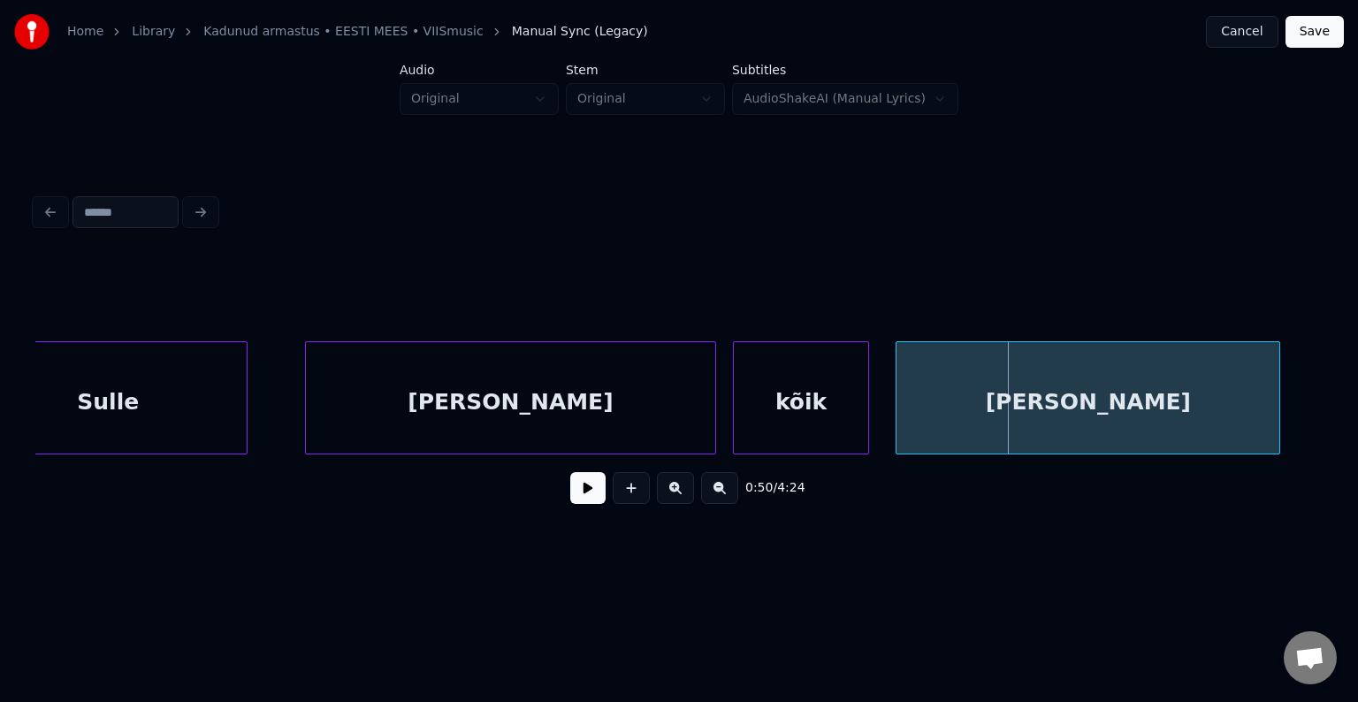
click at [1059, 408] on div "annan" at bounding box center [1088, 402] width 383 height 120
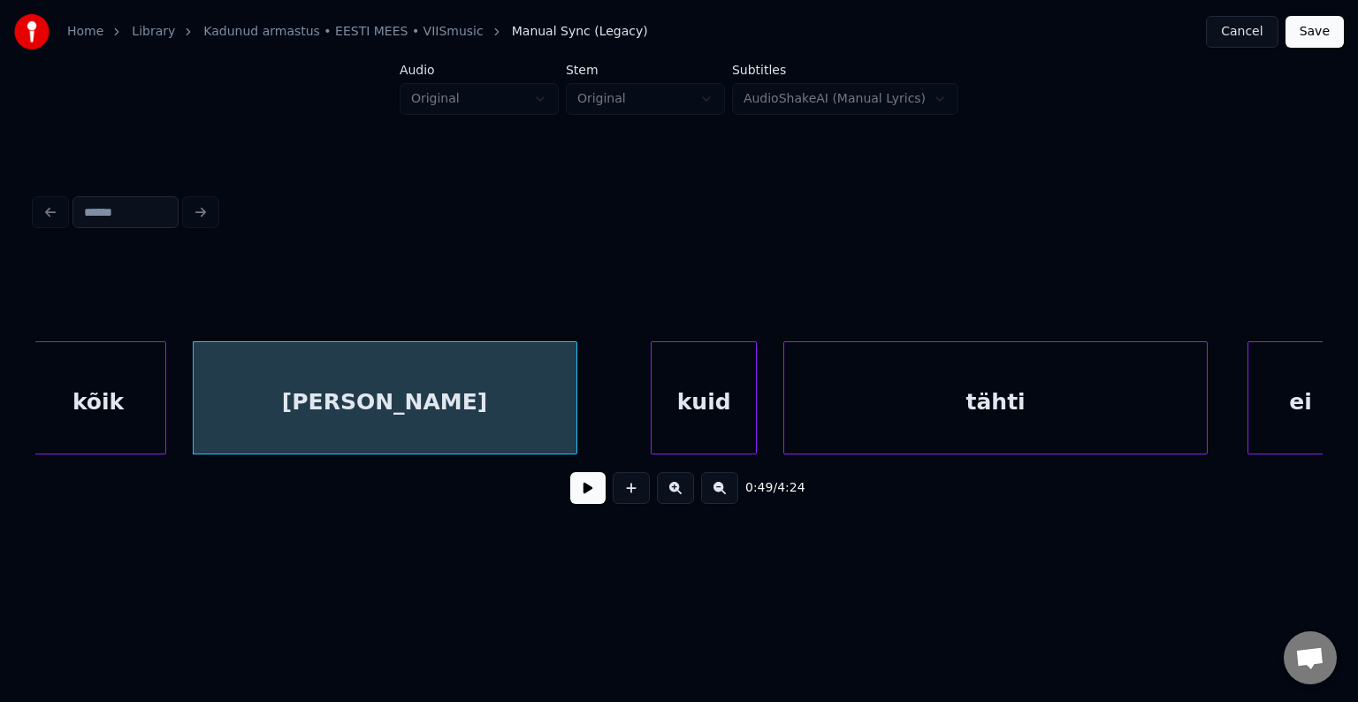
scroll to position [0, 32930]
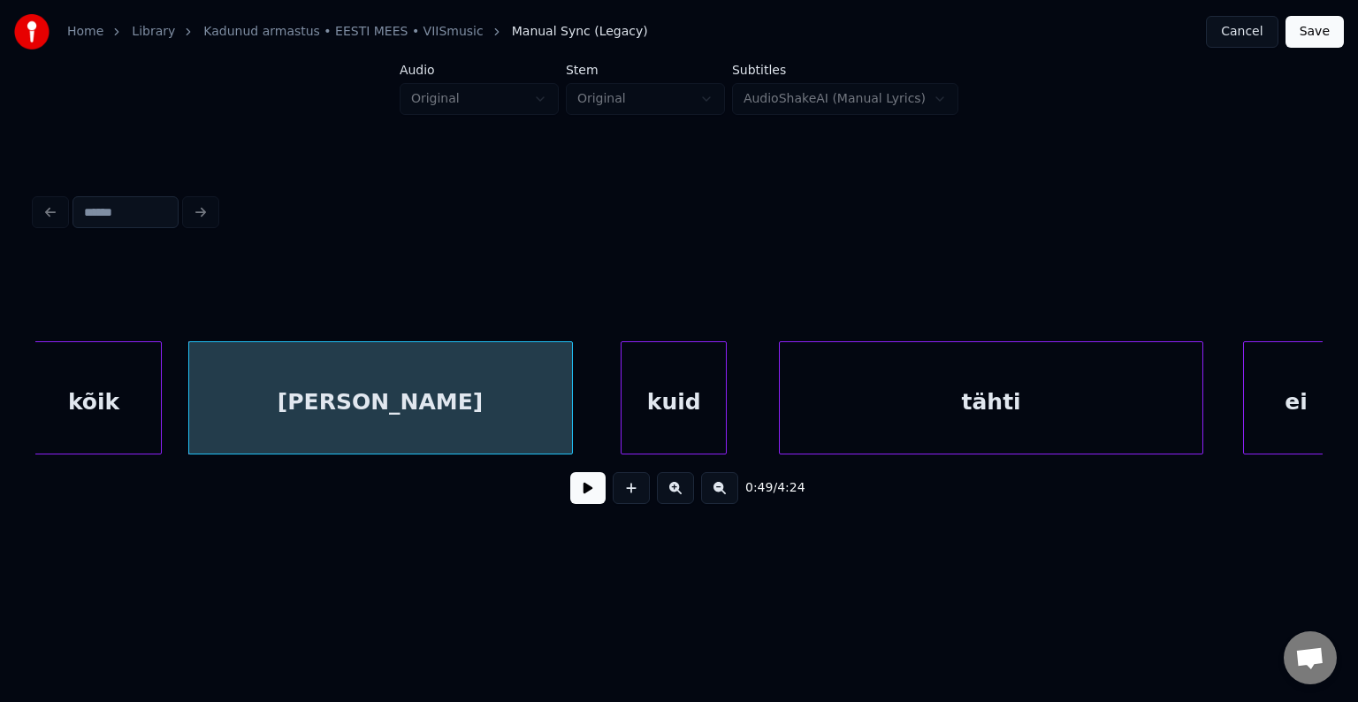
click at [707, 403] on div "kuid" at bounding box center [674, 402] width 104 height 120
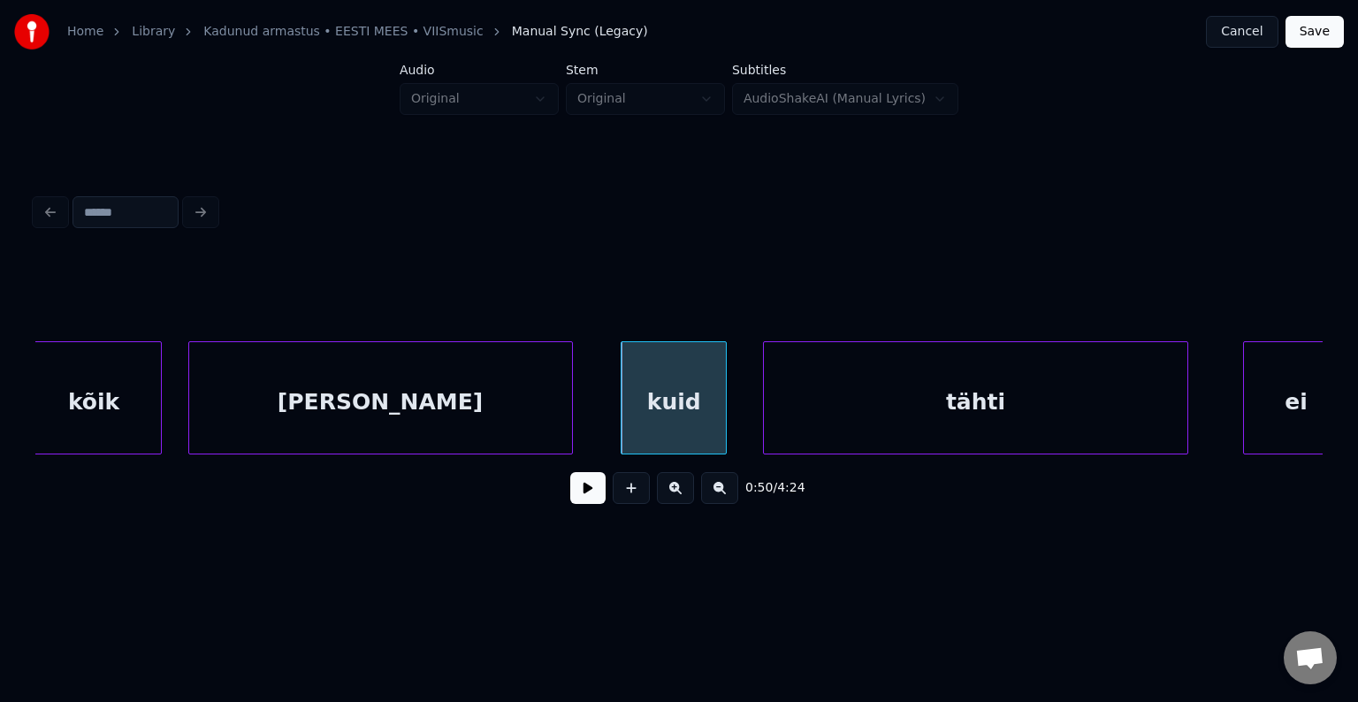
click at [902, 401] on div "tähti" at bounding box center [975, 402] width 423 height 120
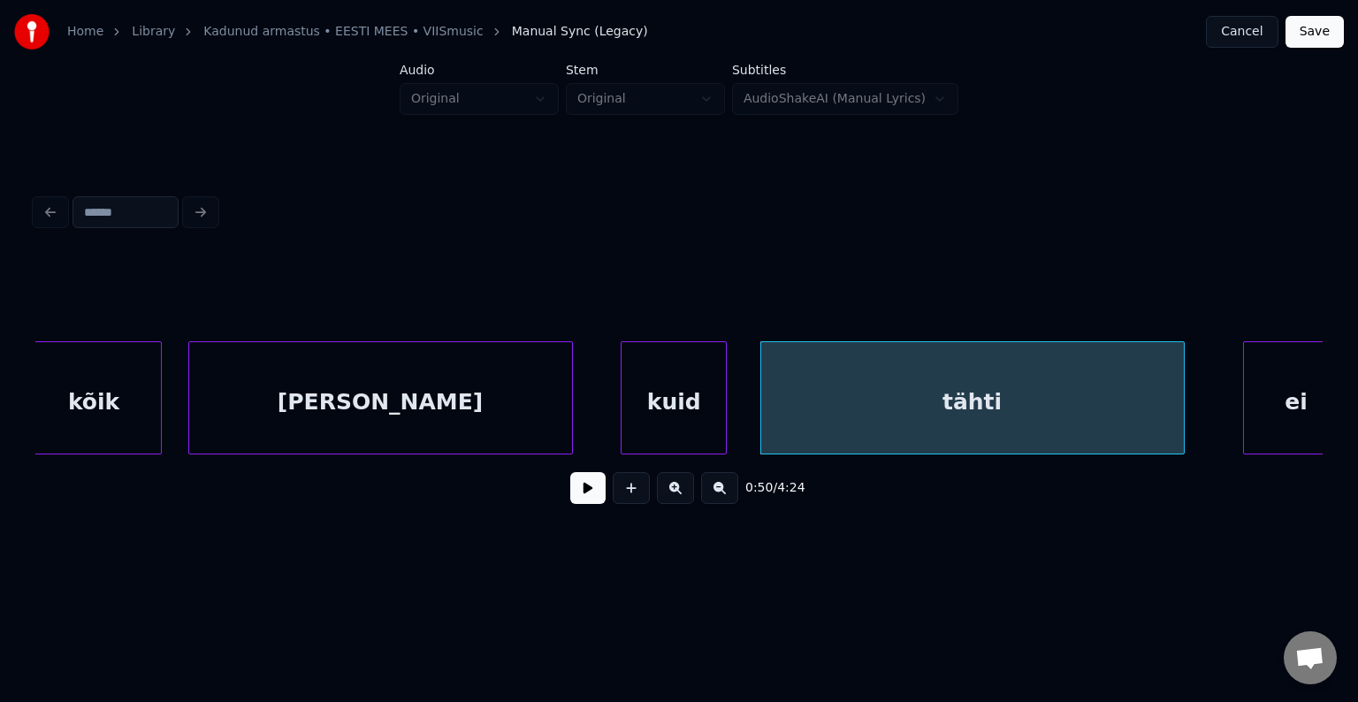
click at [462, 389] on div "annan" at bounding box center [380, 402] width 383 height 120
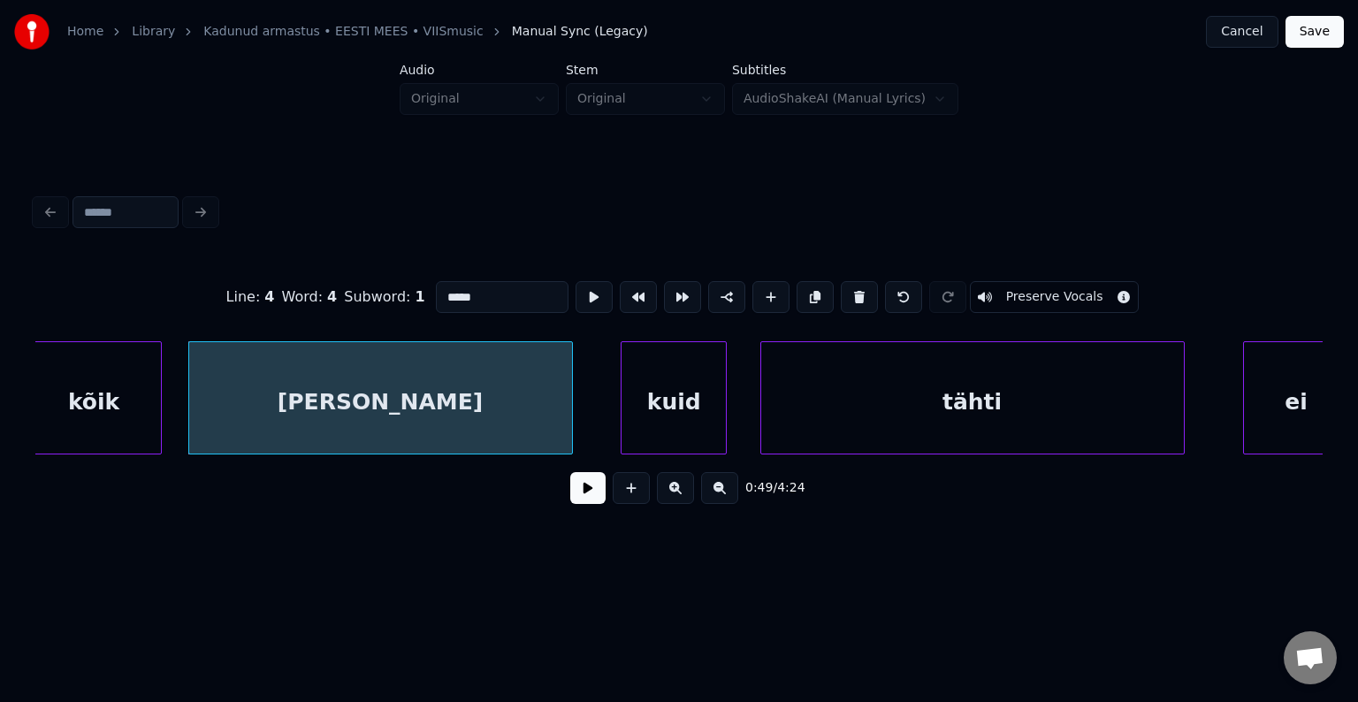
click at [570, 481] on button at bounding box center [587, 488] width 35 height 32
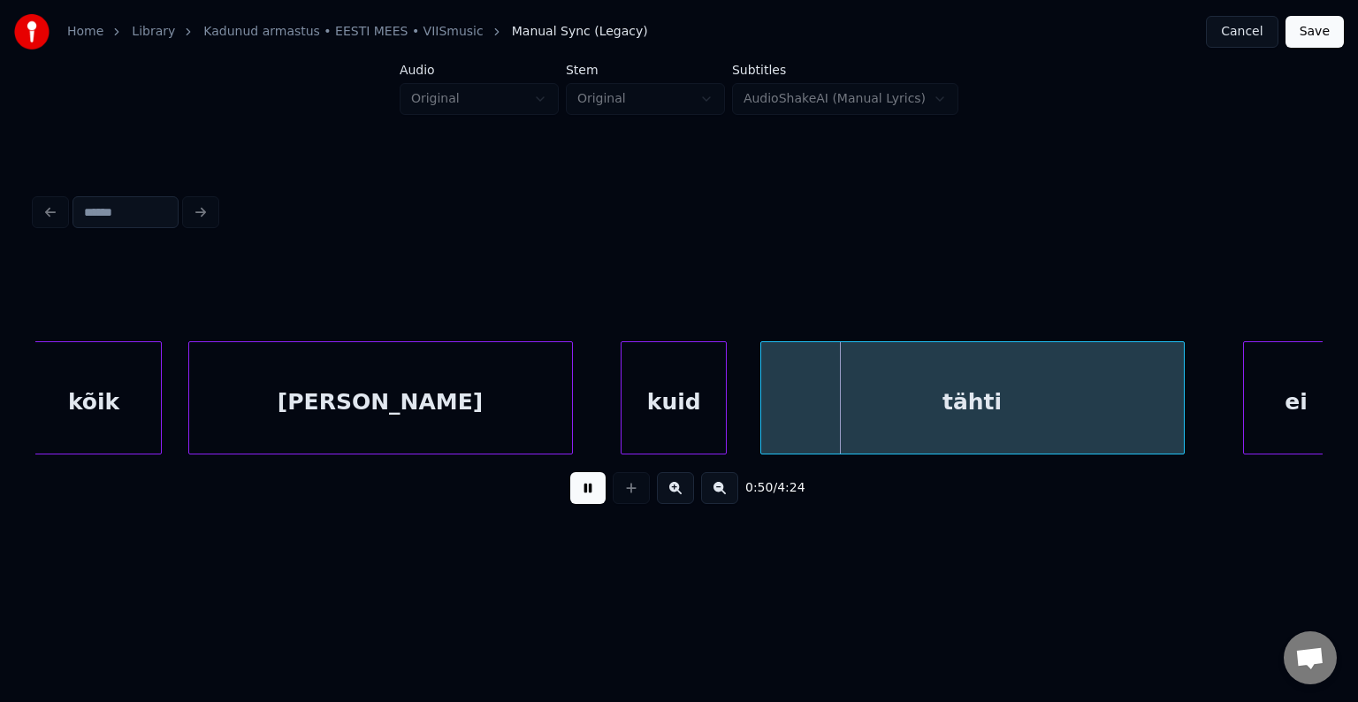
click at [570, 482] on button at bounding box center [587, 488] width 35 height 32
click at [570, 495] on button at bounding box center [587, 488] width 35 height 32
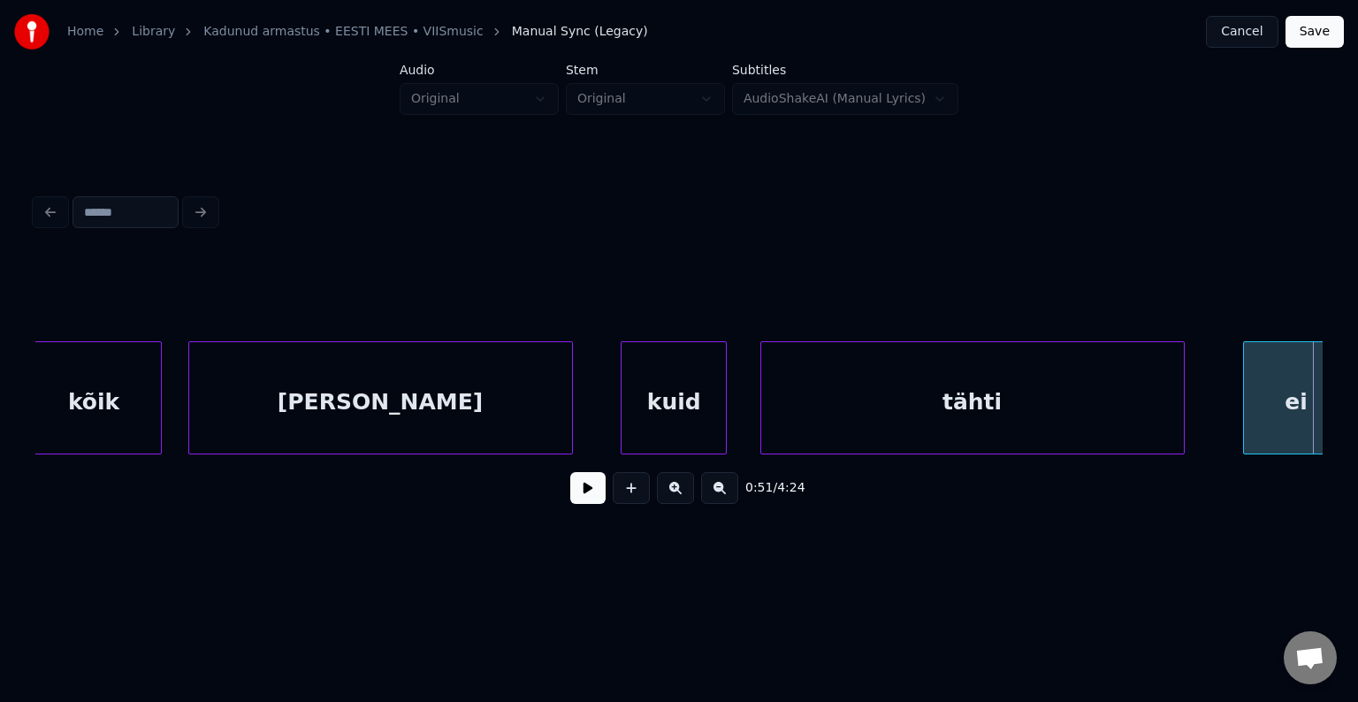
click at [1316, 454] on div "kõik annan kuid tähti ei" at bounding box center [678, 397] width 1287 height 113
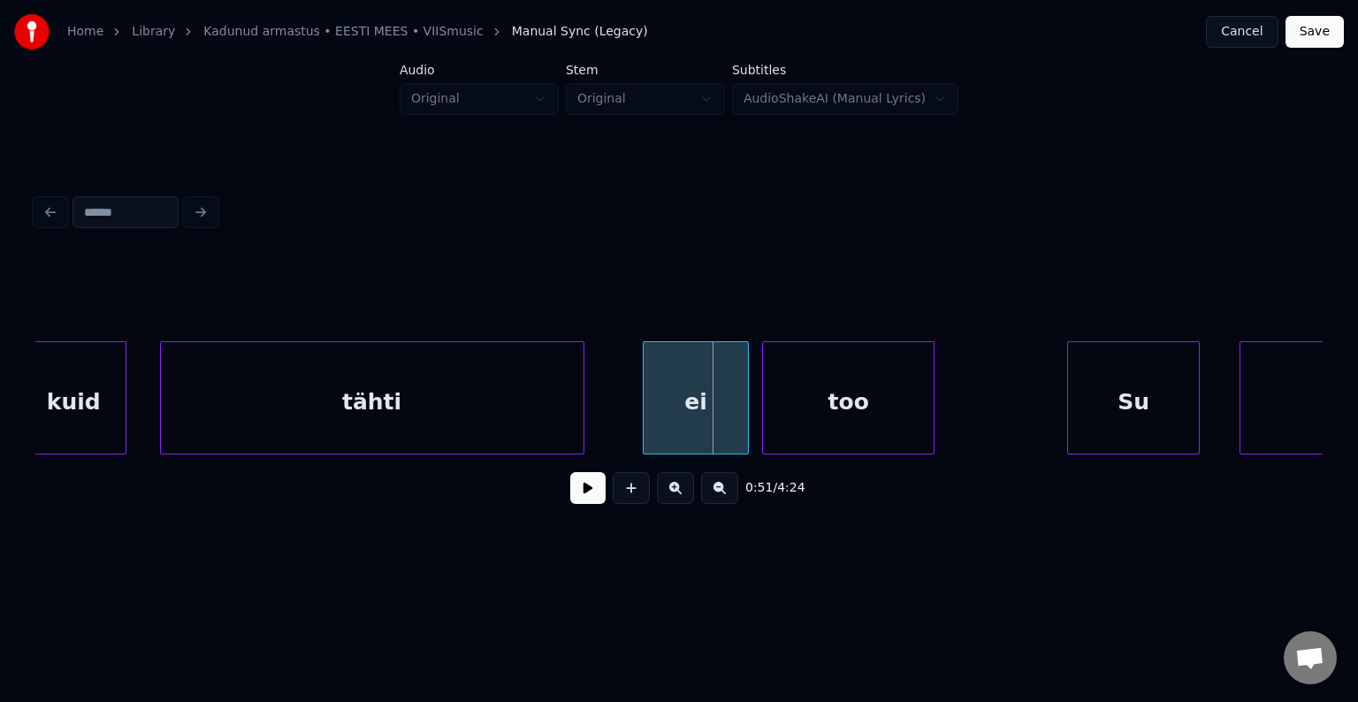
scroll to position [0, 33532]
click at [675, 401] on div "ei" at bounding box center [671, 402] width 104 height 120
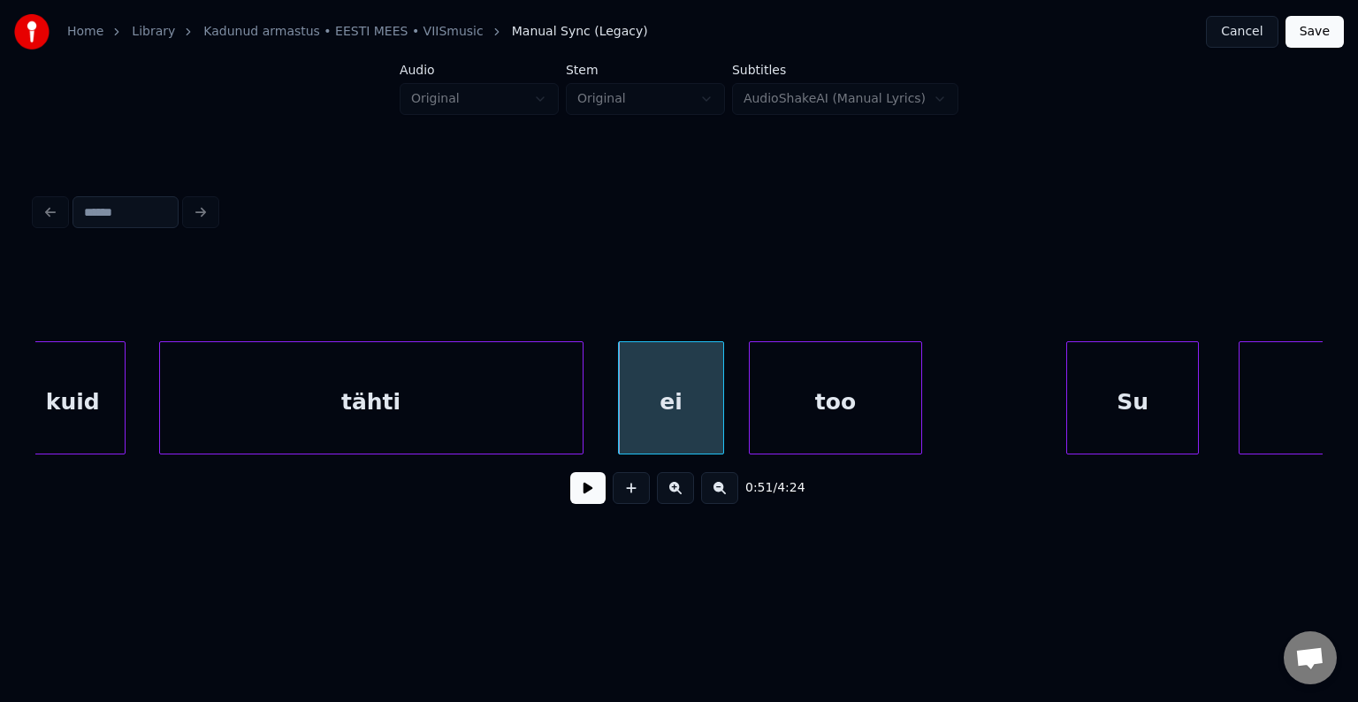
click at [845, 414] on div "too" at bounding box center [835, 402] width 171 height 120
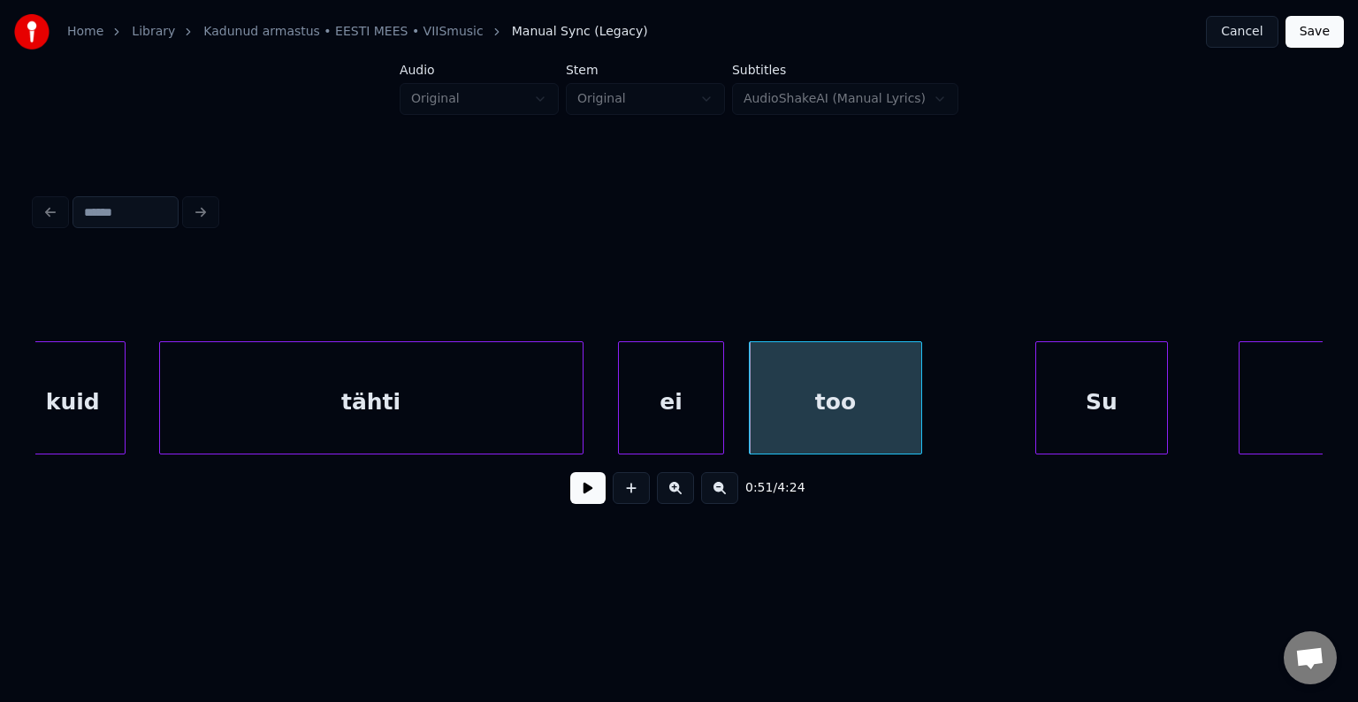
click at [1109, 405] on div "Su" at bounding box center [1101, 402] width 131 height 120
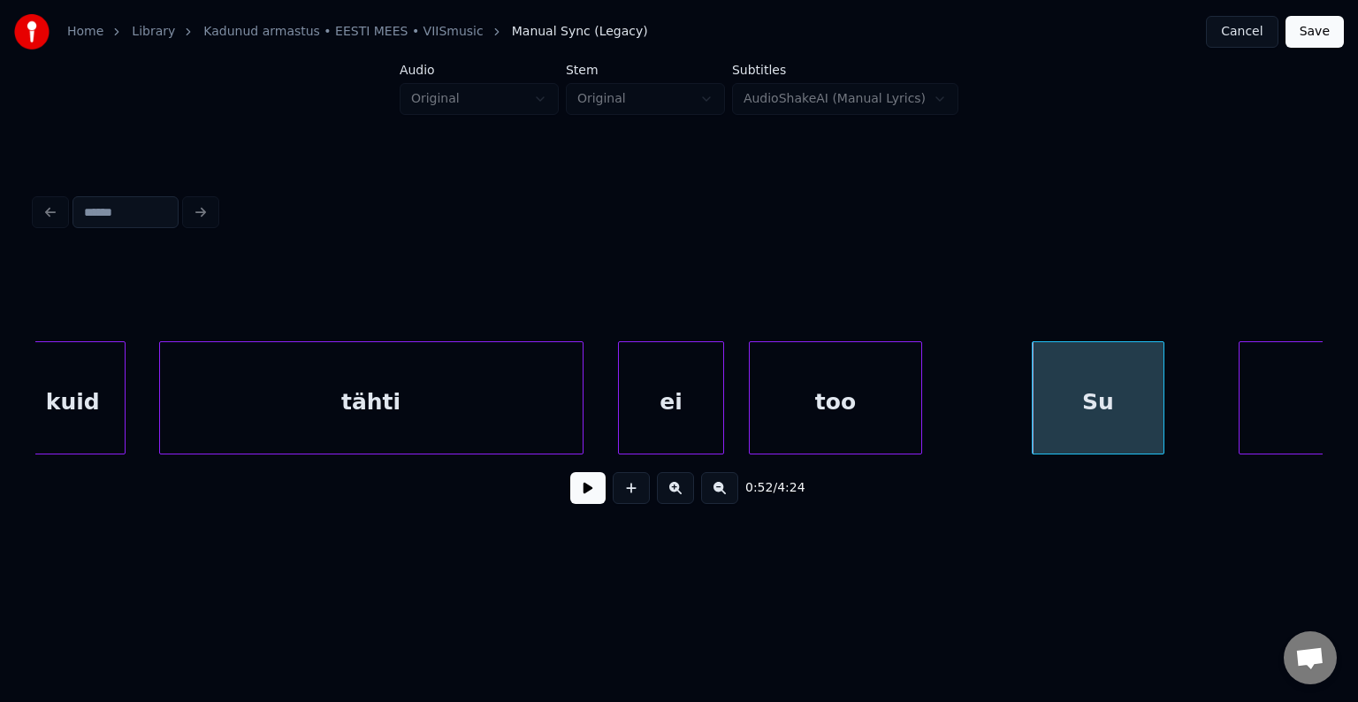
click at [1110, 403] on div "Su" at bounding box center [1098, 402] width 131 height 120
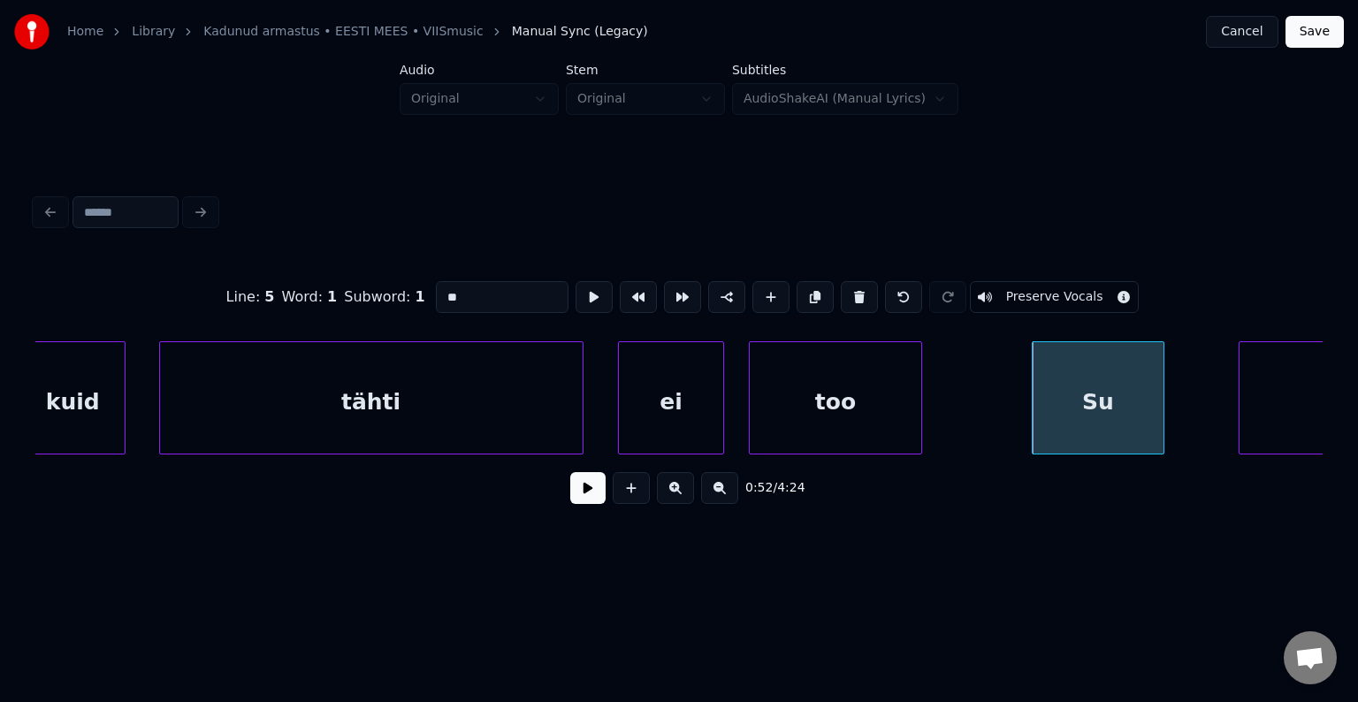
click at [570, 499] on button at bounding box center [587, 488] width 35 height 32
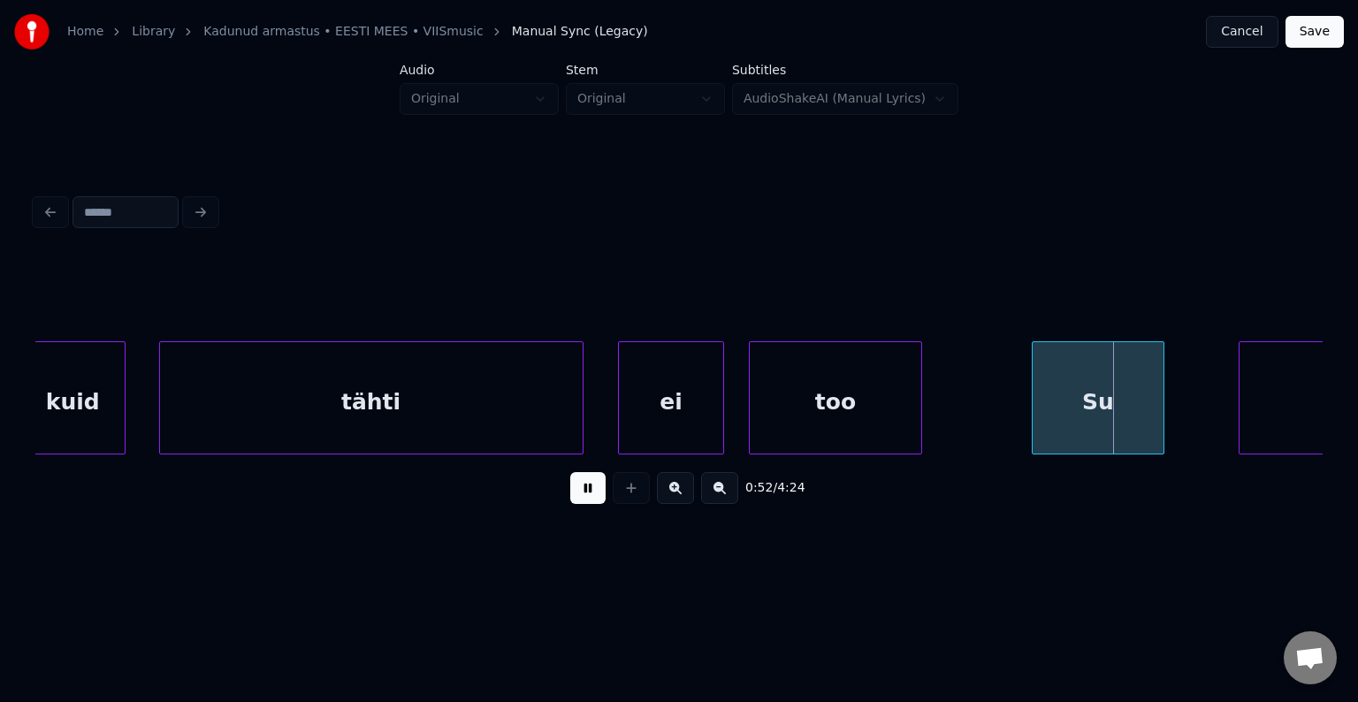
click at [570, 499] on button at bounding box center [587, 488] width 35 height 32
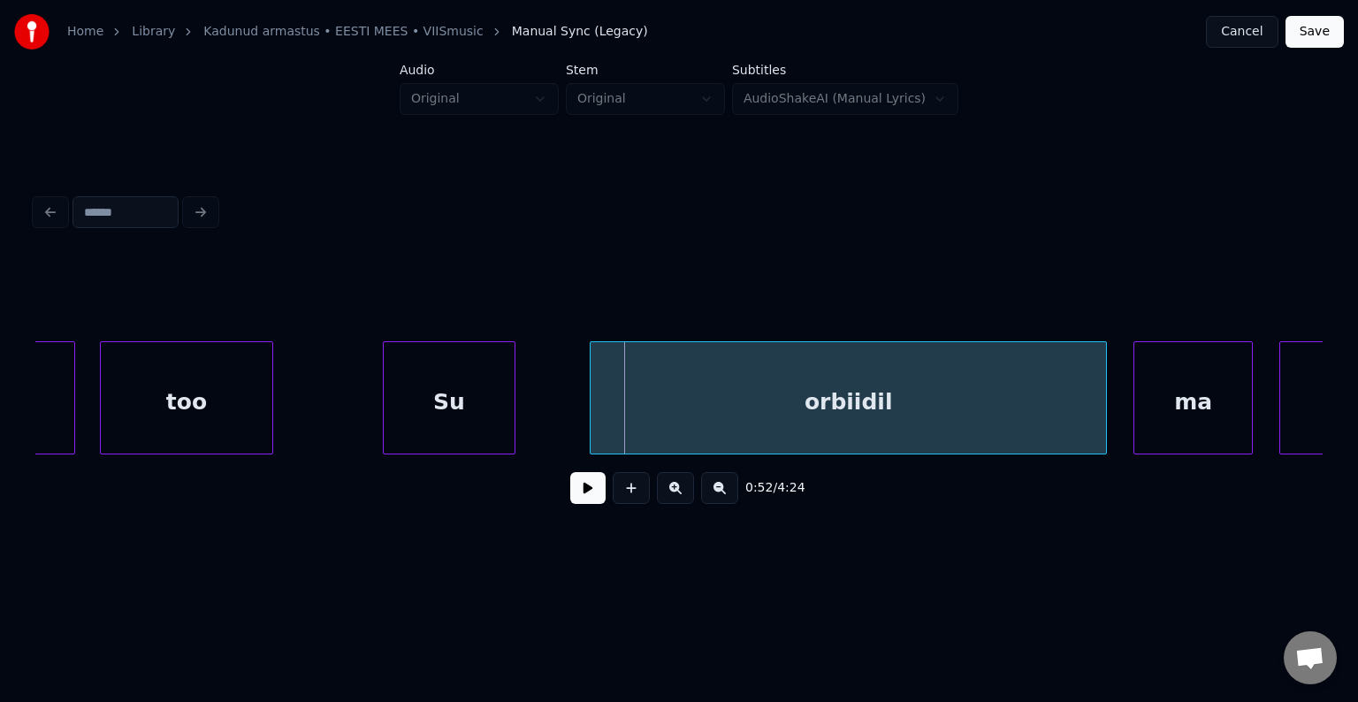
scroll to position [0, 34310]
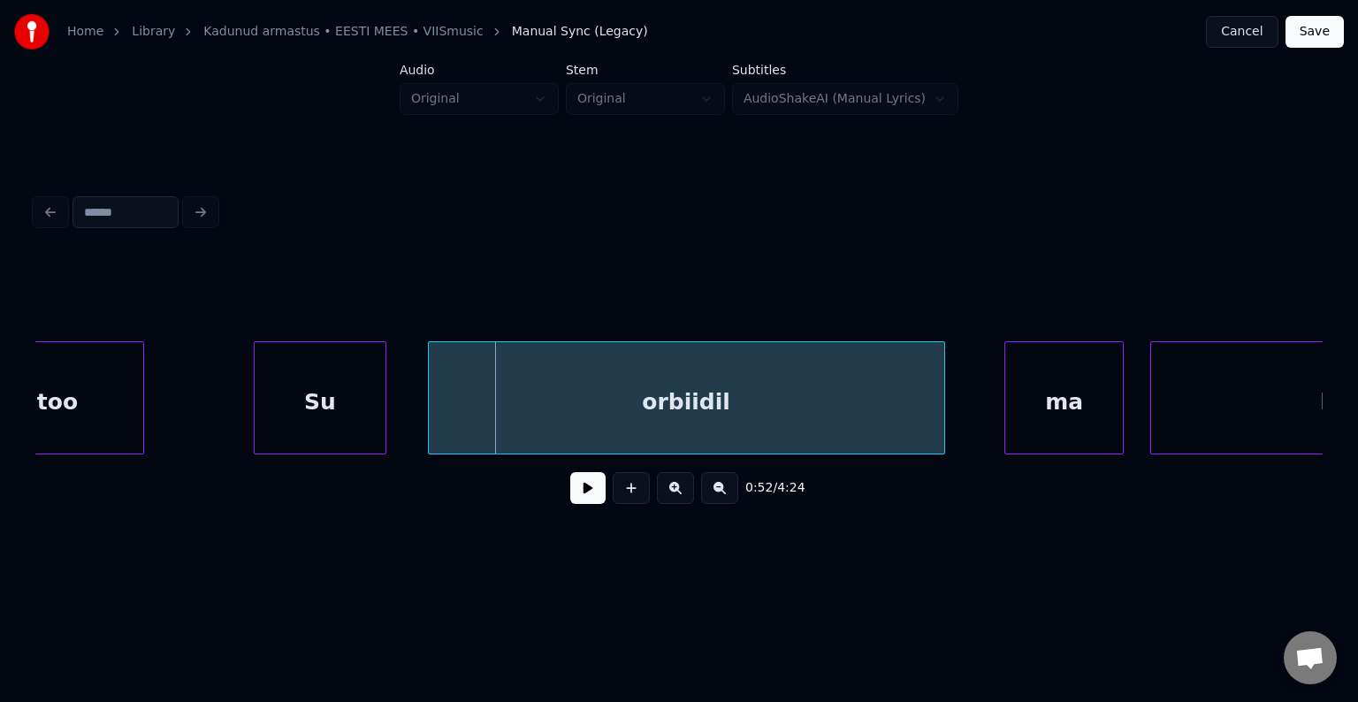
click at [820, 406] on div "orbiidil" at bounding box center [686, 402] width 515 height 120
click at [570, 495] on button at bounding box center [587, 488] width 35 height 32
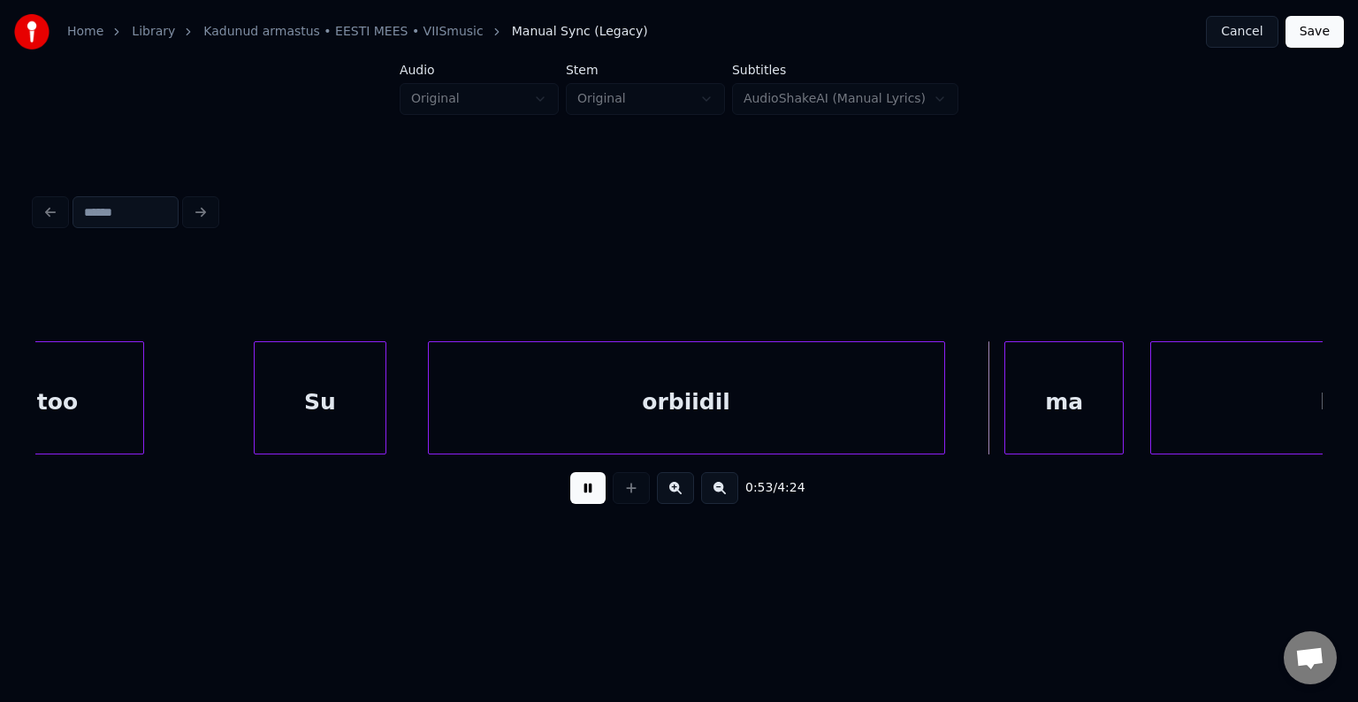
click at [570, 495] on button at bounding box center [587, 488] width 35 height 32
click at [1027, 413] on div "ma" at bounding box center [1040, 402] width 118 height 120
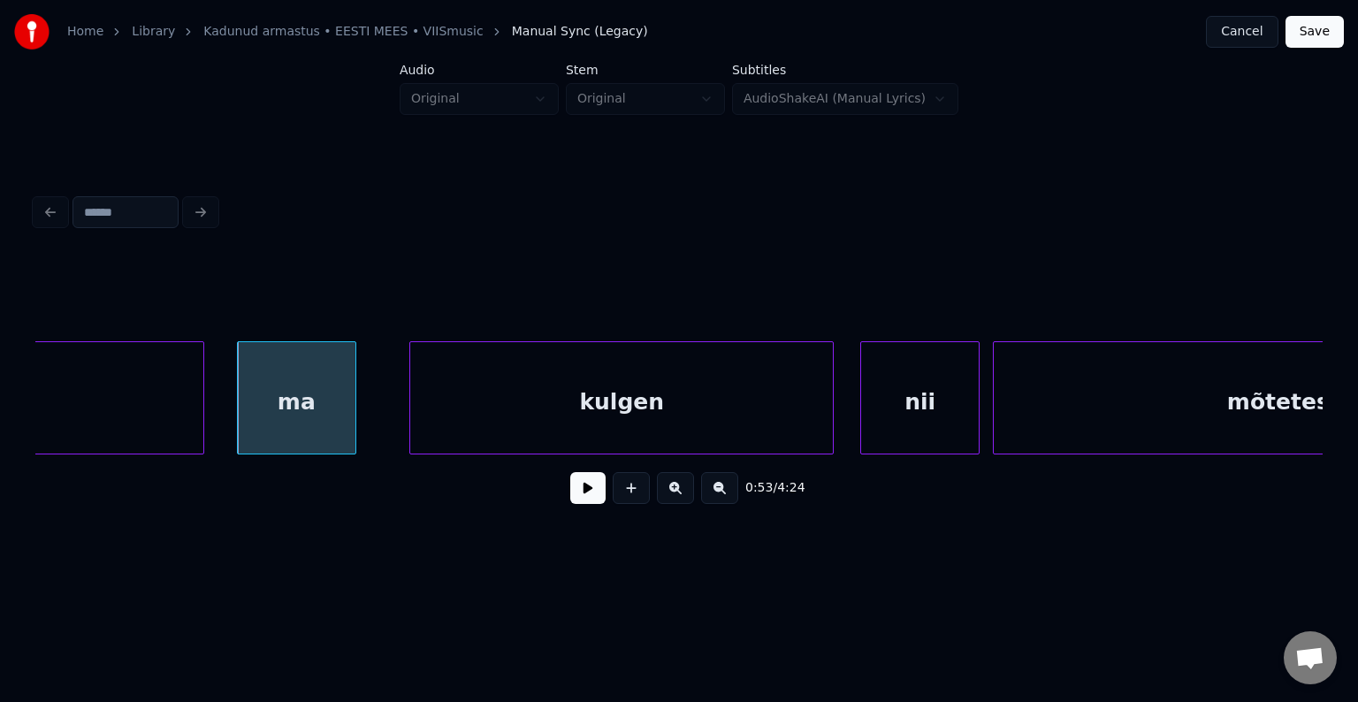
scroll to position [0, 35052]
click at [697, 407] on div "kulgen" at bounding box center [598, 402] width 423 height 120
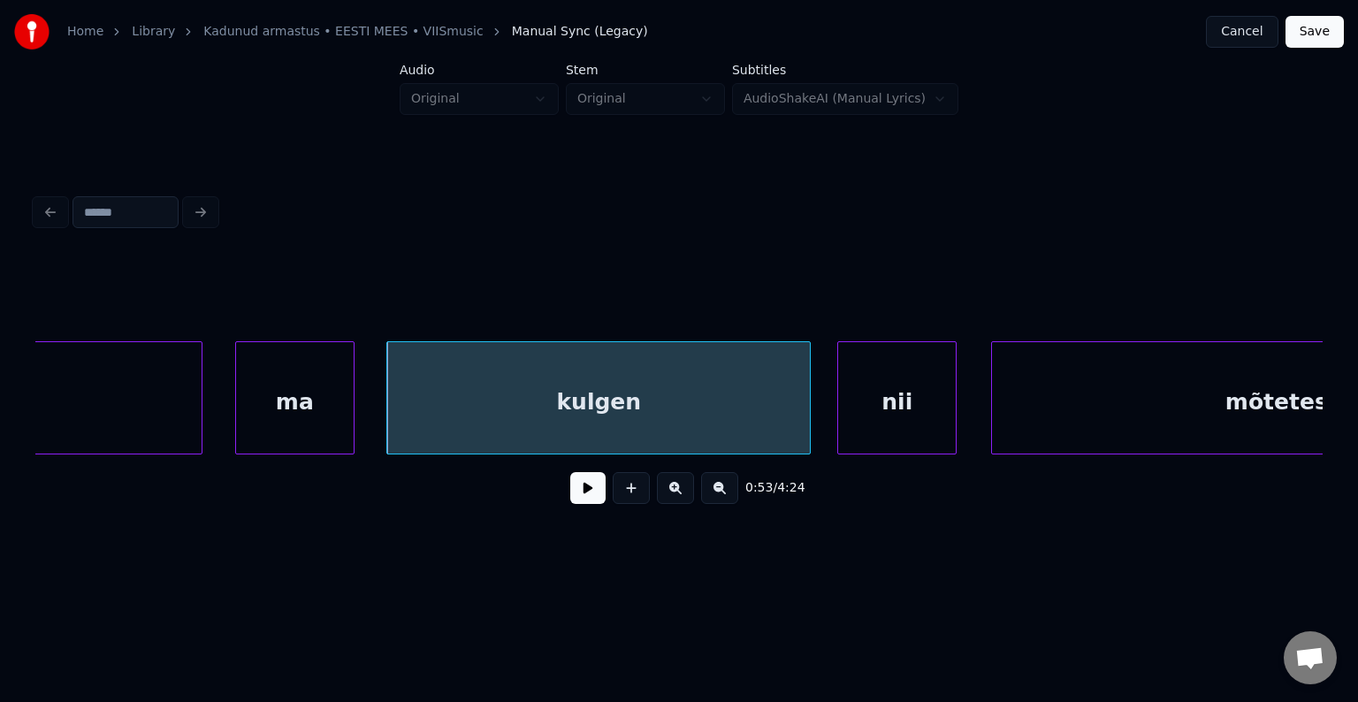
click at [901, 401] on div "nii" at bounding box center [897, 402] width 118 height 120
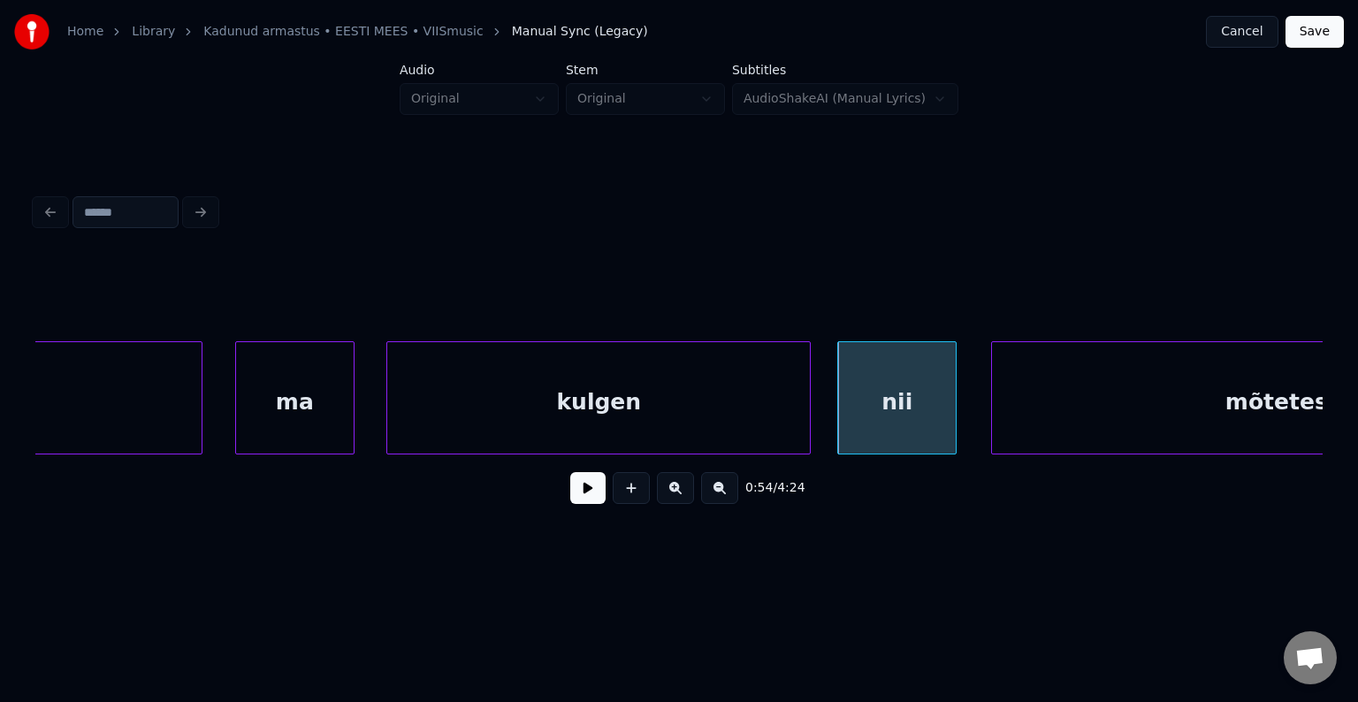
click at [622, 408] on div "kulgen" at bounding box center [598, 402] width 423 height 120
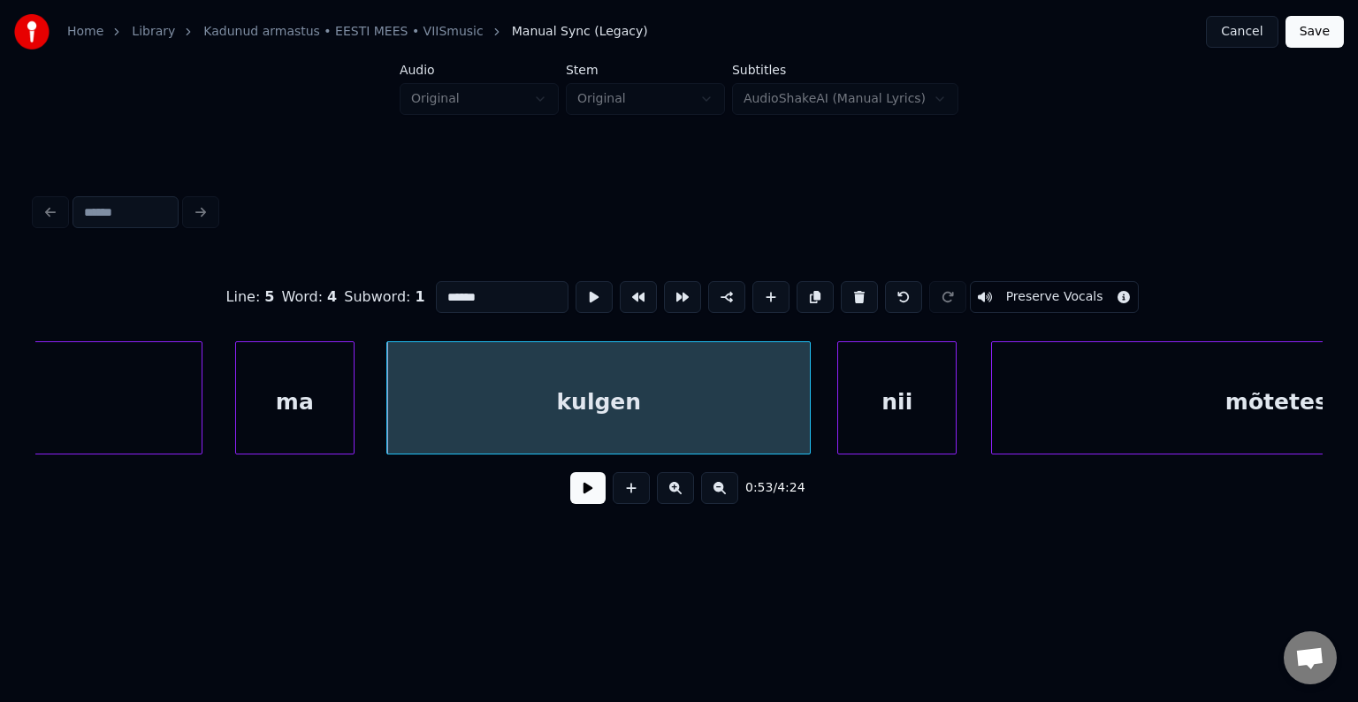
click at [578, 488] on button at bounding box center [587, 488] width 35 height 32
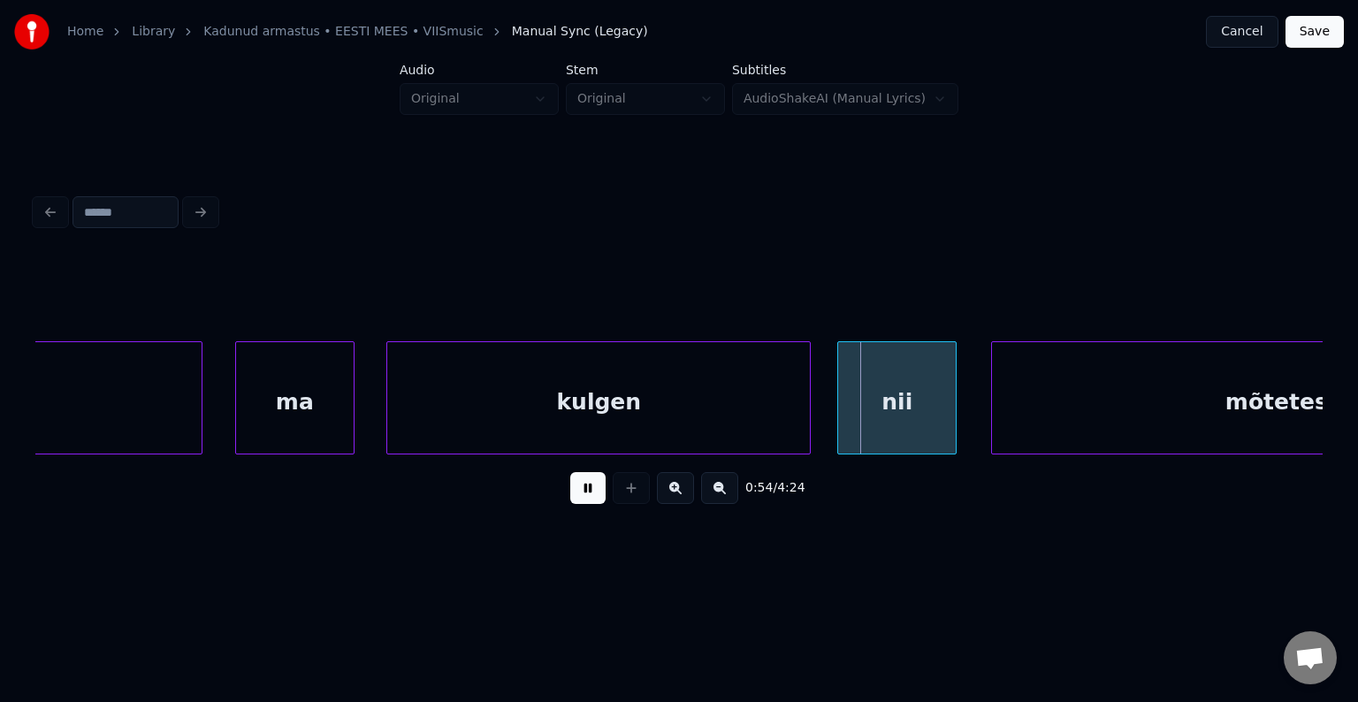
click at [580, 485] on button at bounding box center [587, 488] width 35 height 32
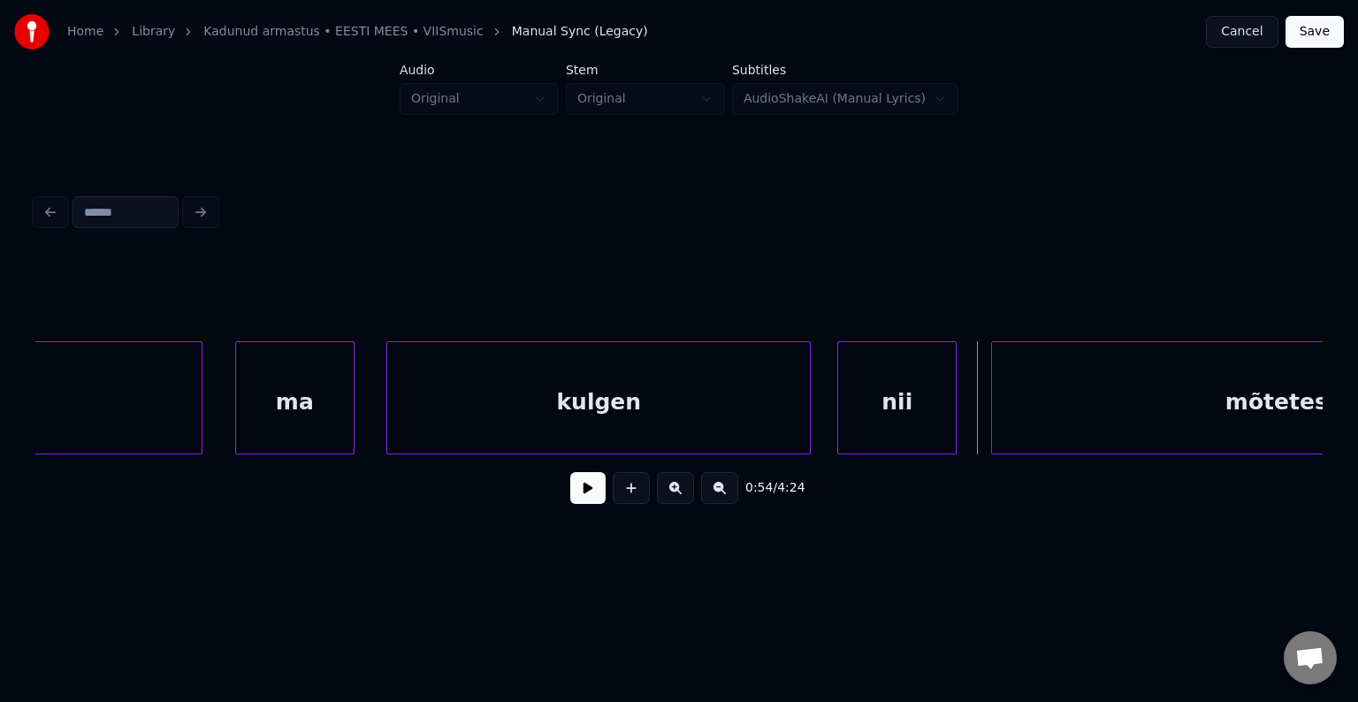
scroll to position [0, 35288]
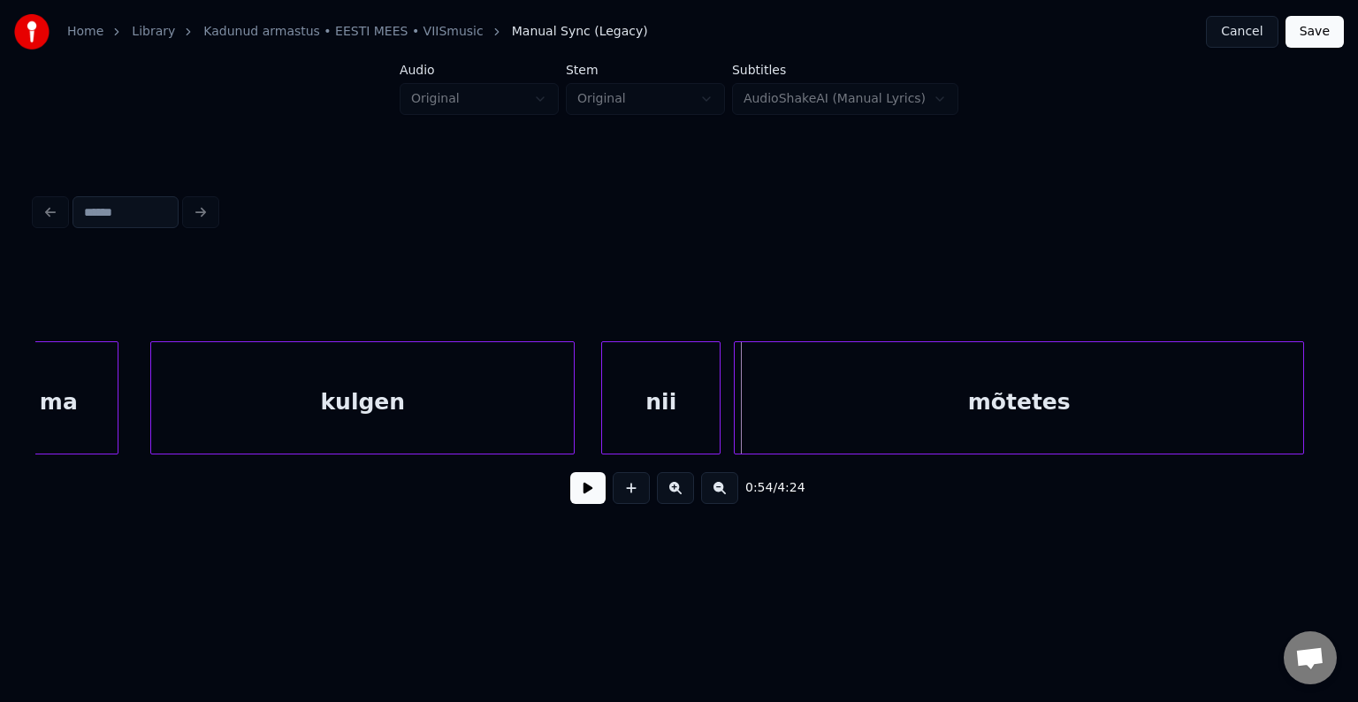
click at [1057, 408] on div "mõtetes" at bounding box center [1019, 402] width 569 height 120
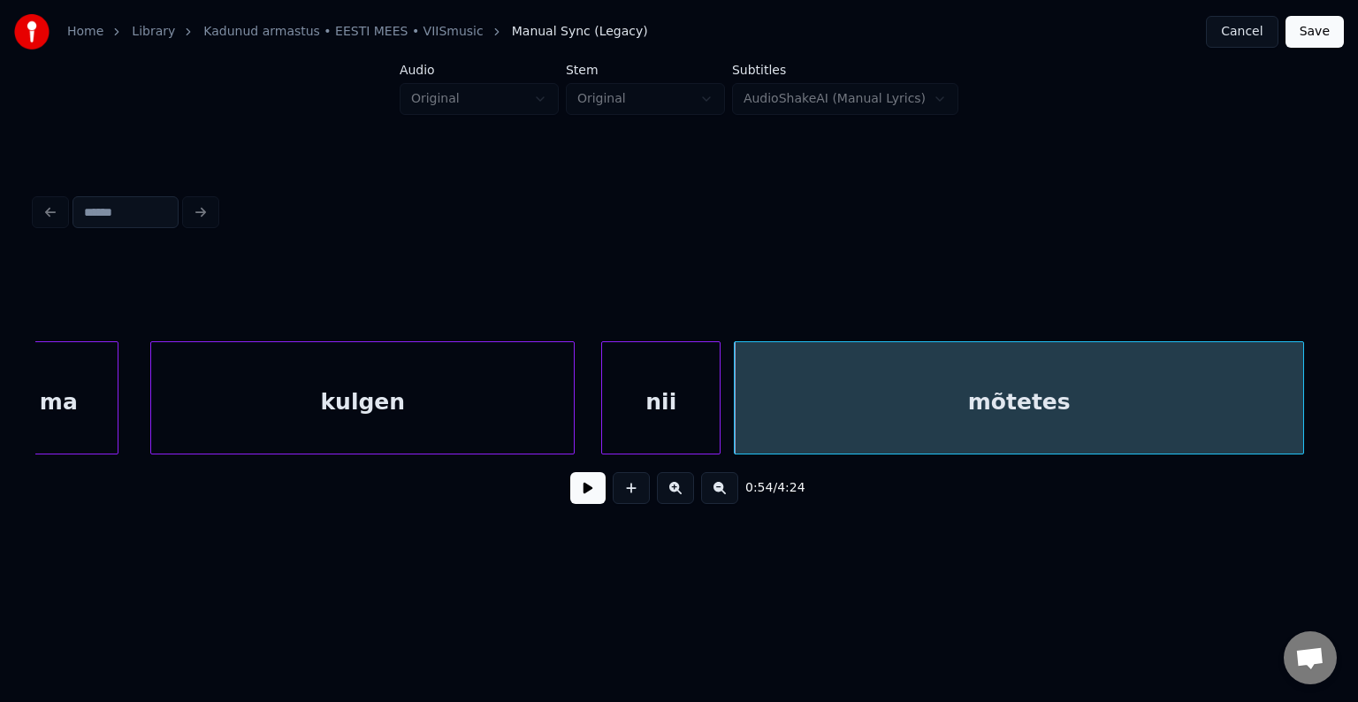
click at [570, 485] on button at bounding box center [587, 488] width 35 height 32
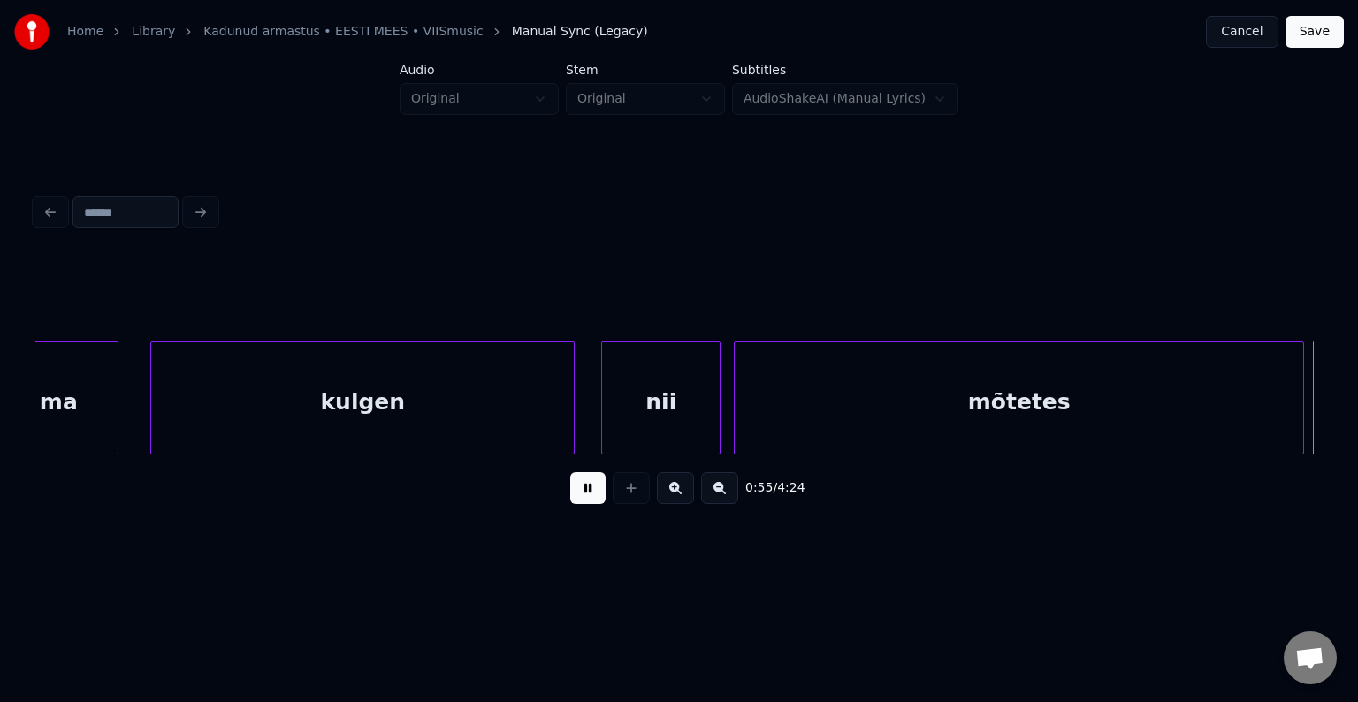
click at [570, 485] on button at bounding box center [587, 488] width 35 height 32
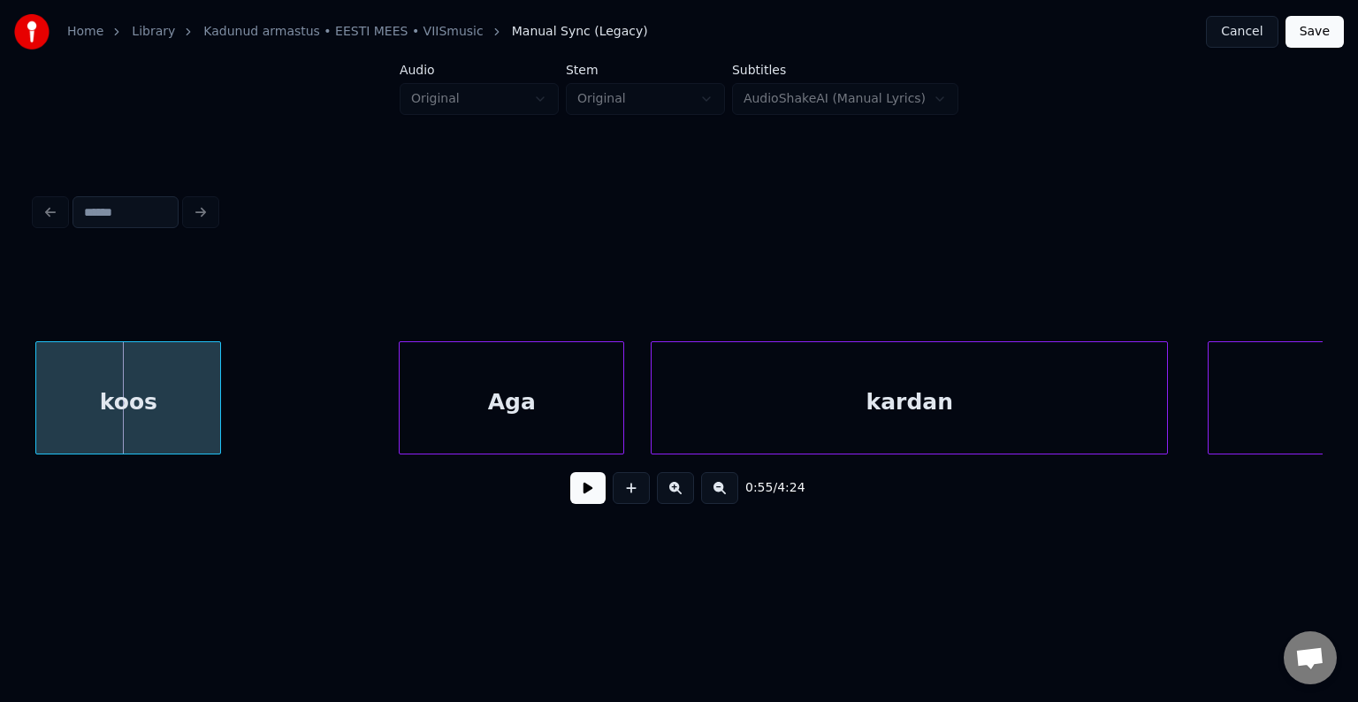
scroll to position [0, 36572]
click at [156, 407] on div "koos" at bounding box center [129, 402] width 184 height 120
click at [500, 424] on div "Aga" at bounding box center [468, 402] width 224 height 120
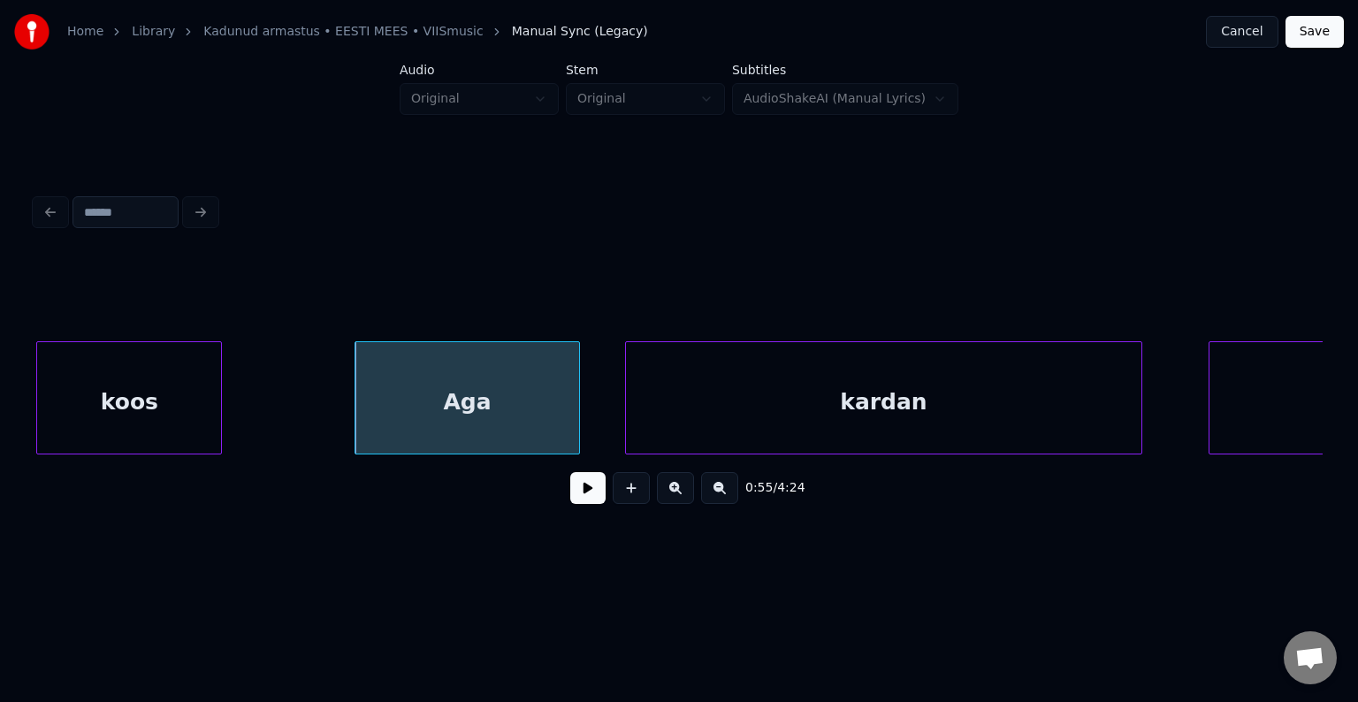
click at [817, 412] on div "kardan" at bounding box center [883, 402] width 515 height 120
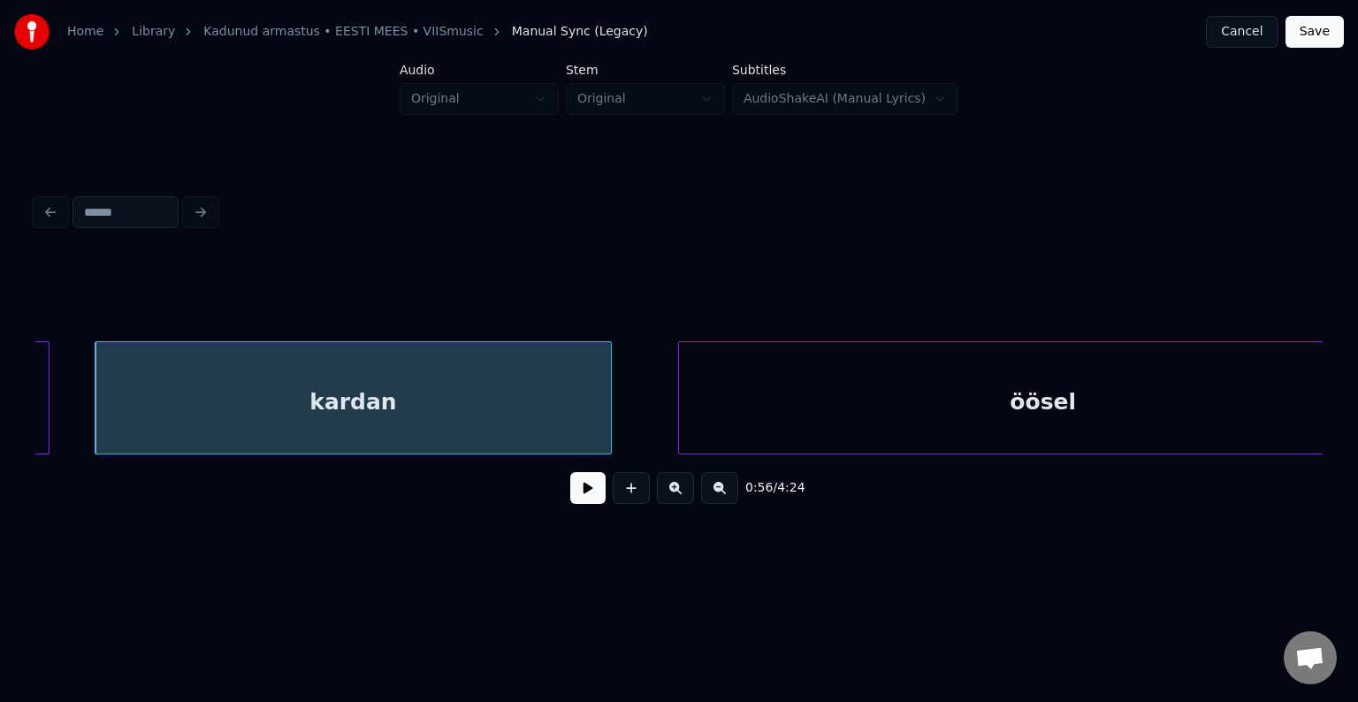
scroll to position [0, 37184]
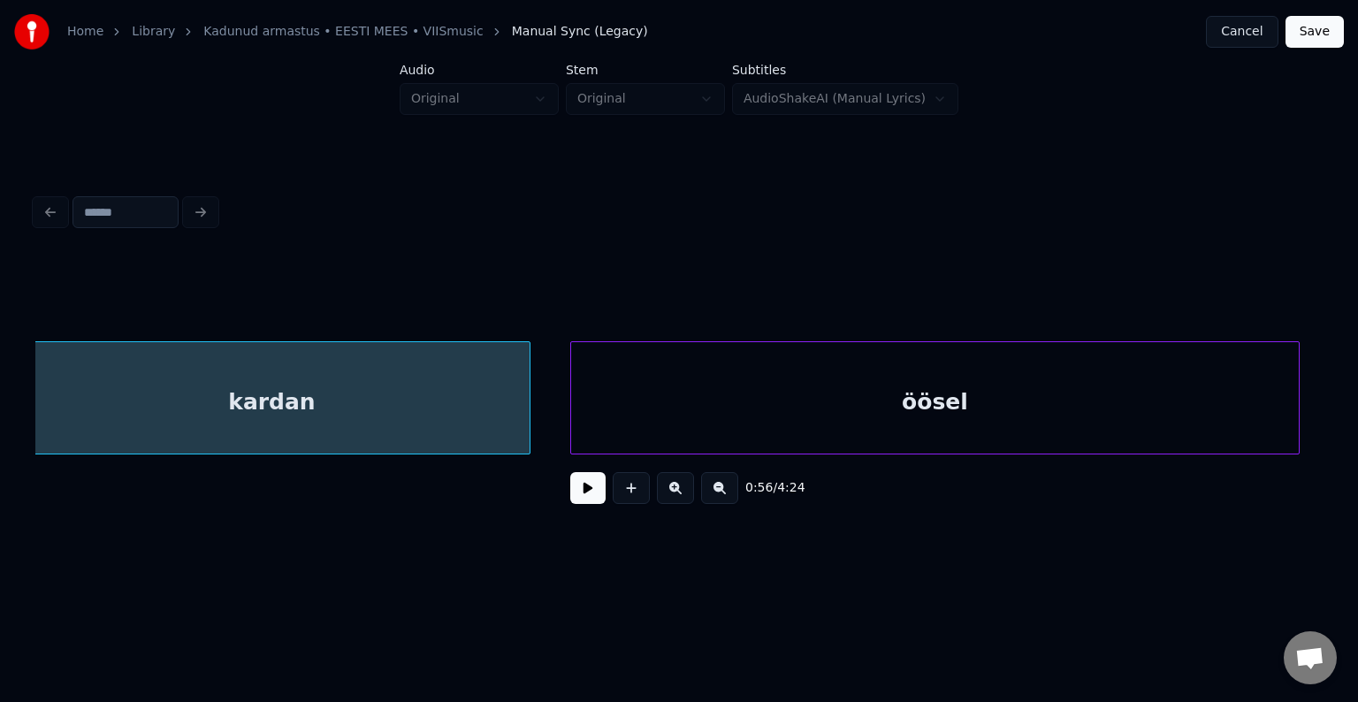
click at [1133, 397] on div "öösel" at bounding box center [935, 402] width 728 height 120
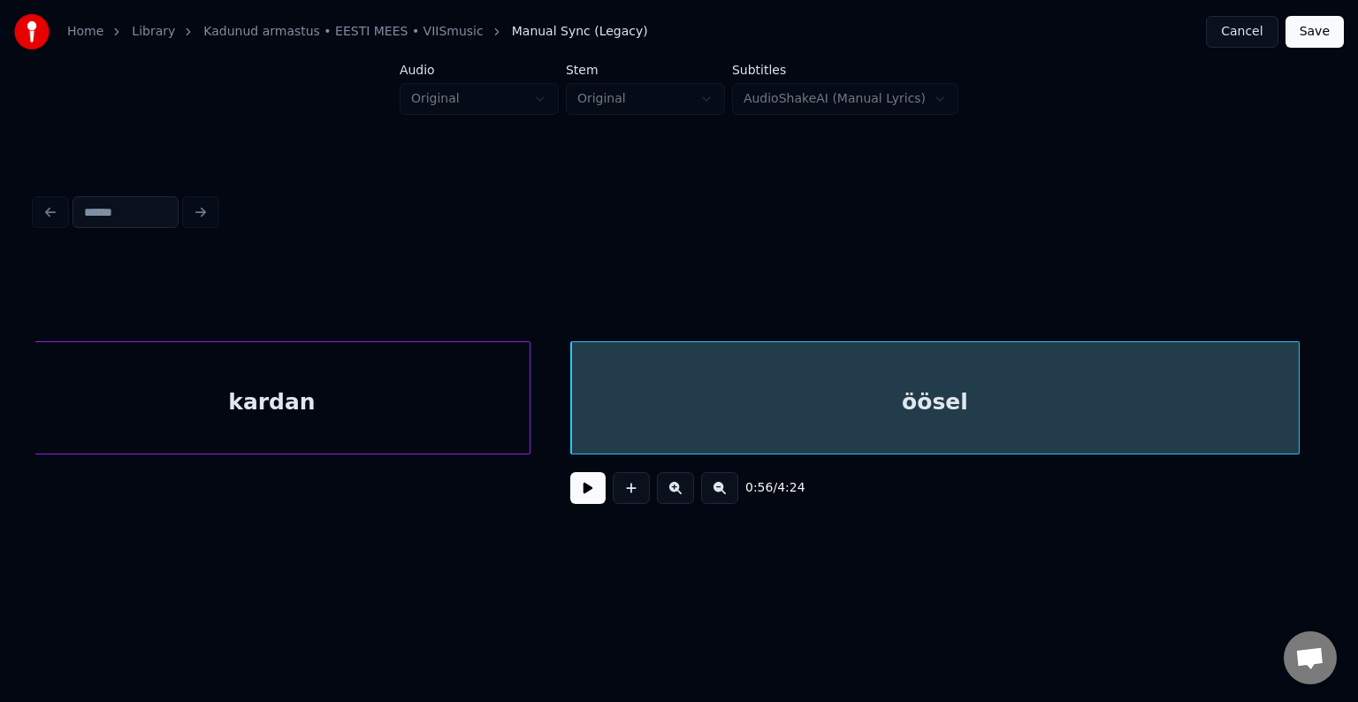
click at [446, 404] on div "kardan" at bounding box center [271, 402] width 515 height 120
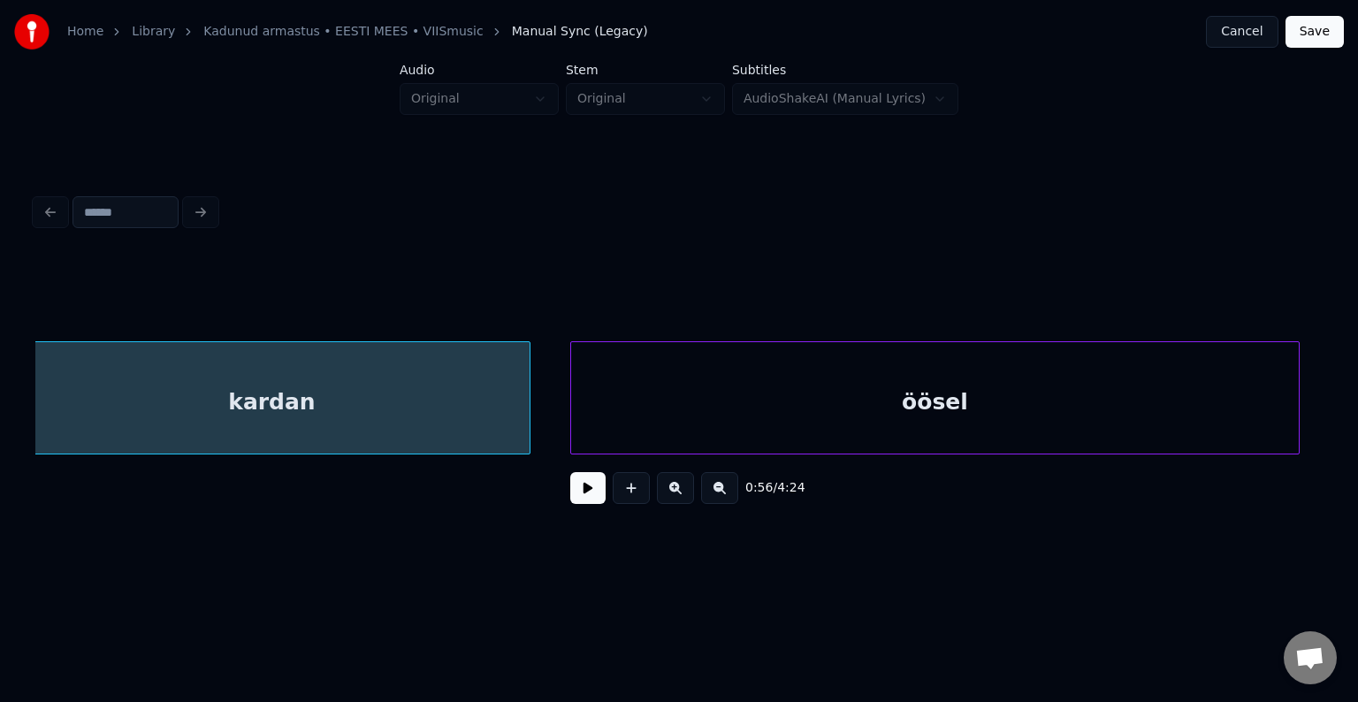
scroll to position [0, 37162]
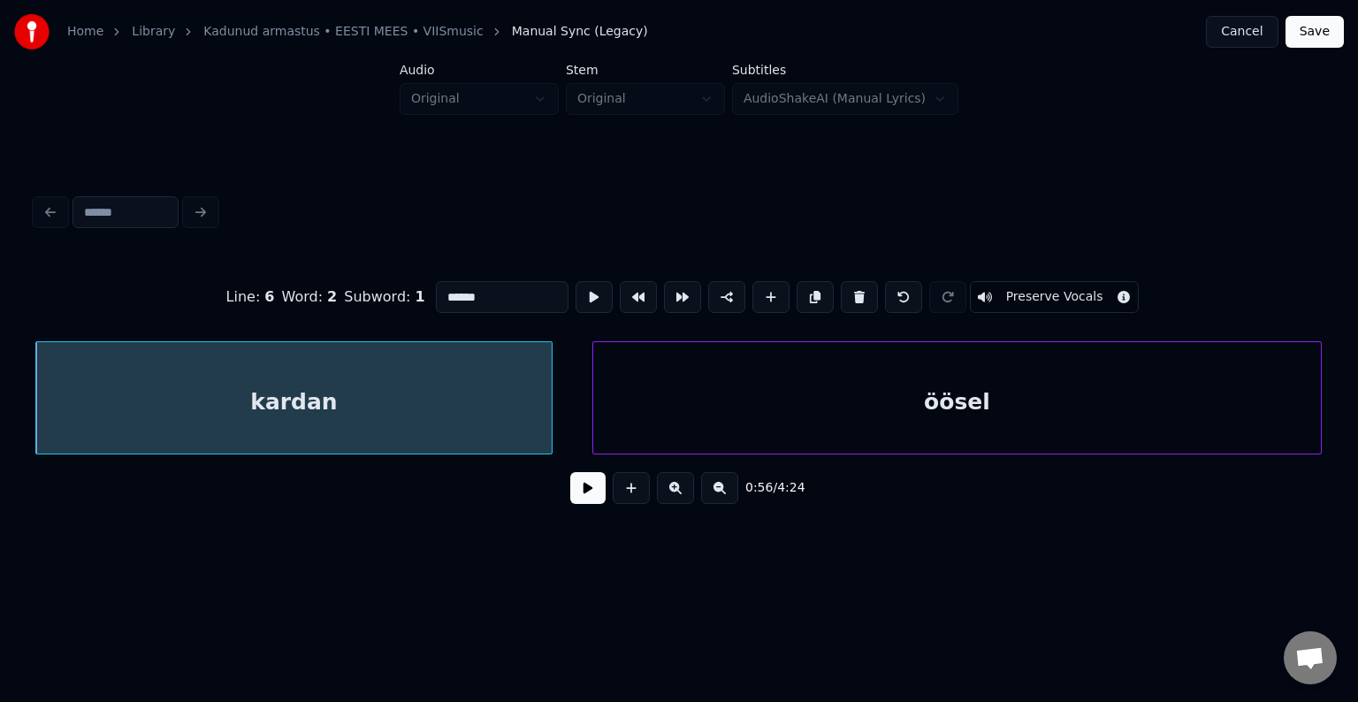
click at [570, 499] on button at bounding box center [587, 488] width 35 height 32
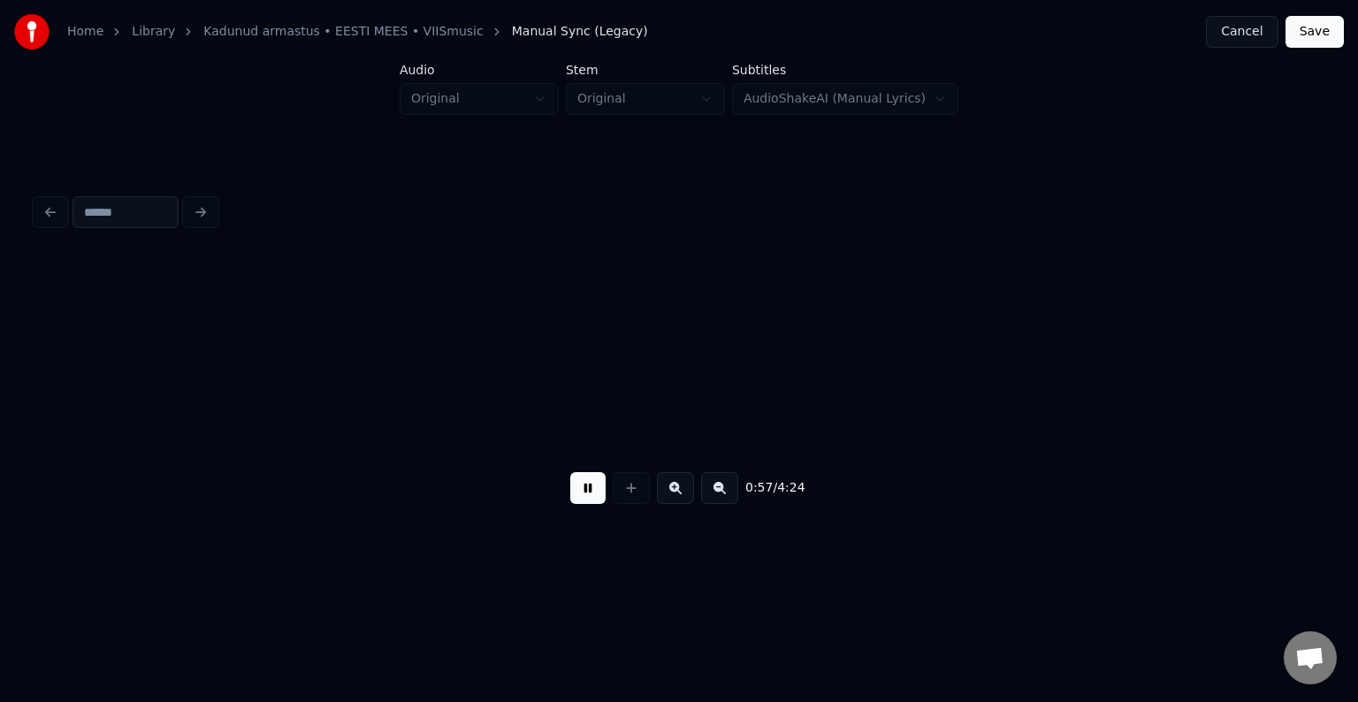
scroll to position [0, 38450]
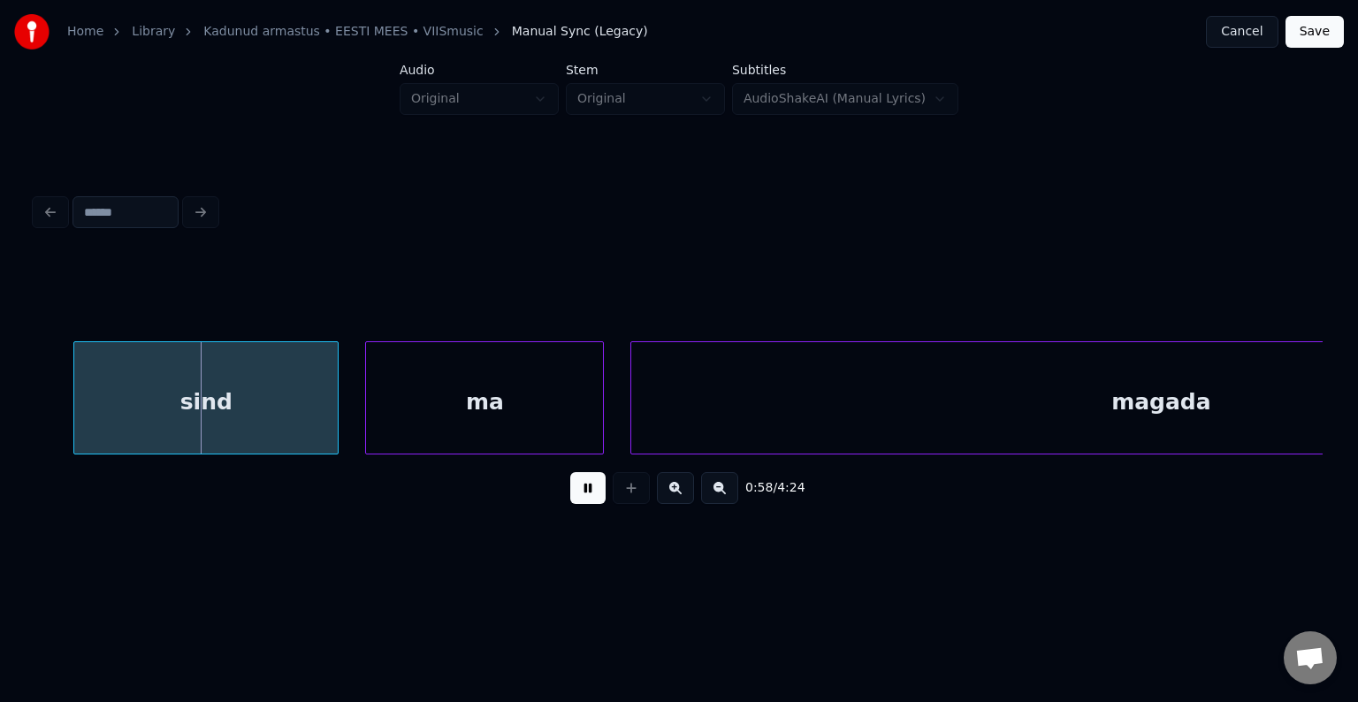
click at [570, 494] on button at bounding box center [587, 488] width 35 height 32
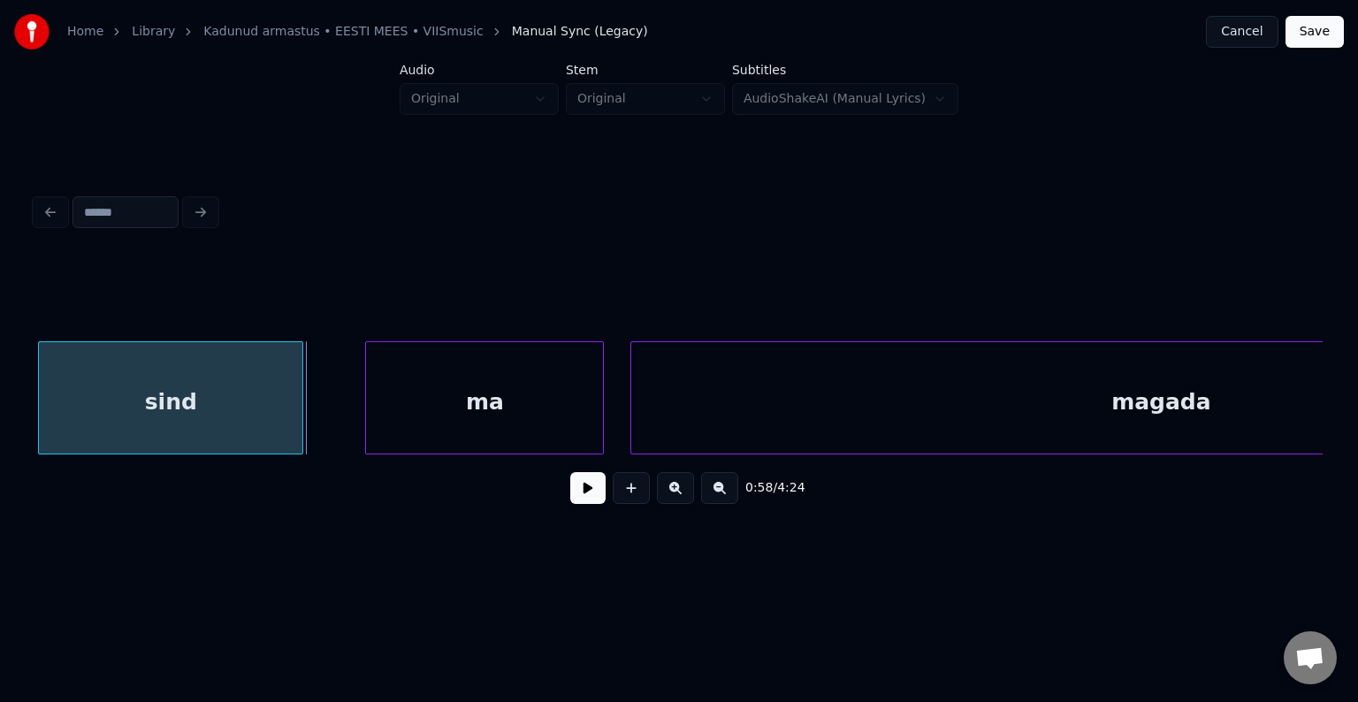
click at [219, 400] on div "sind" at bounding box center [170, 402] width 263 height 120
click at [446, 405] on div "ma" at bounding box center [462, 402] width 237 height 120
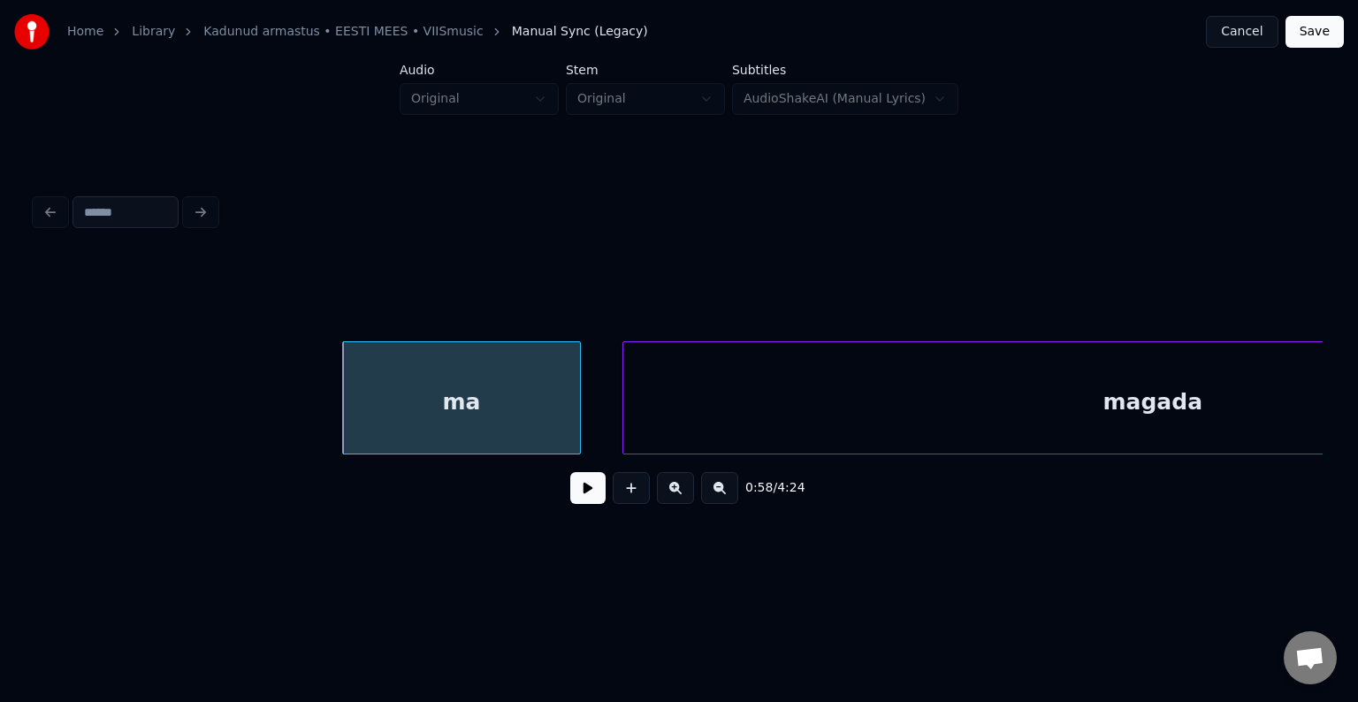
scroll to position [0, 38815]
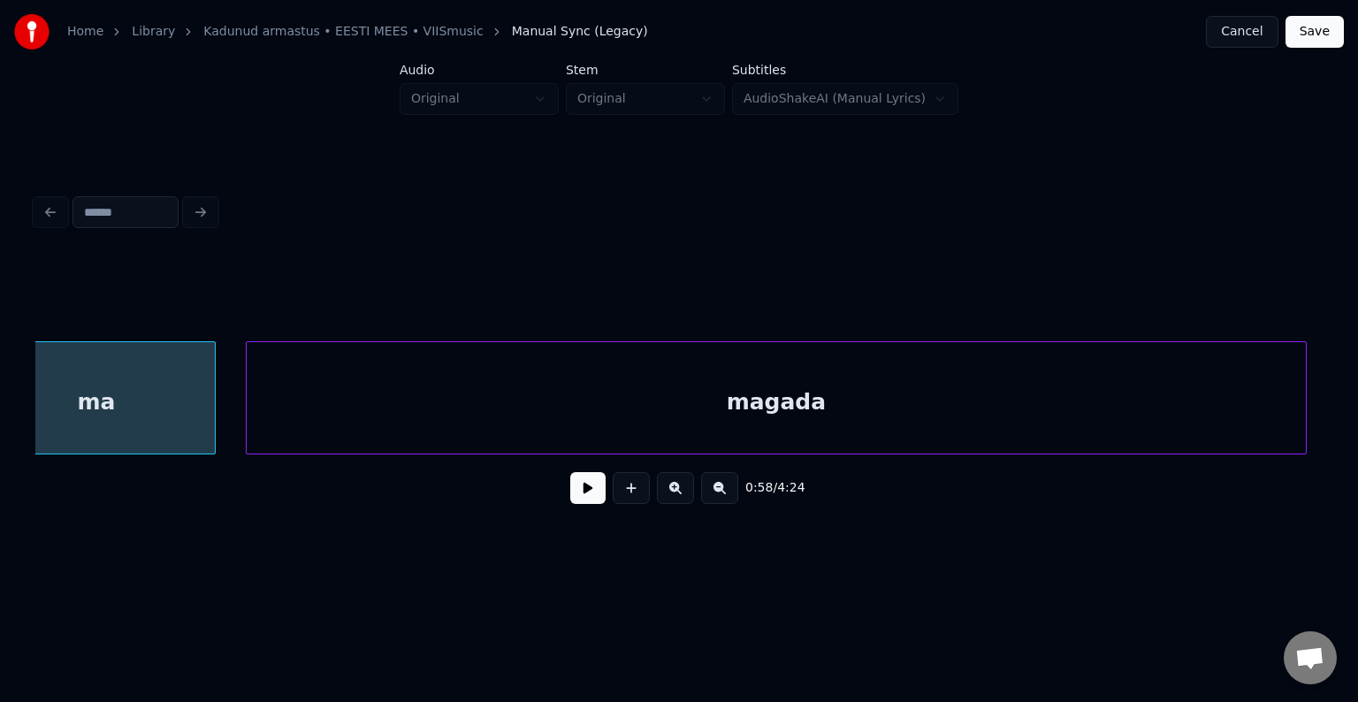
click at [812, 395] on div "magada" at bounding box center [776, 402] width 1059 height 120
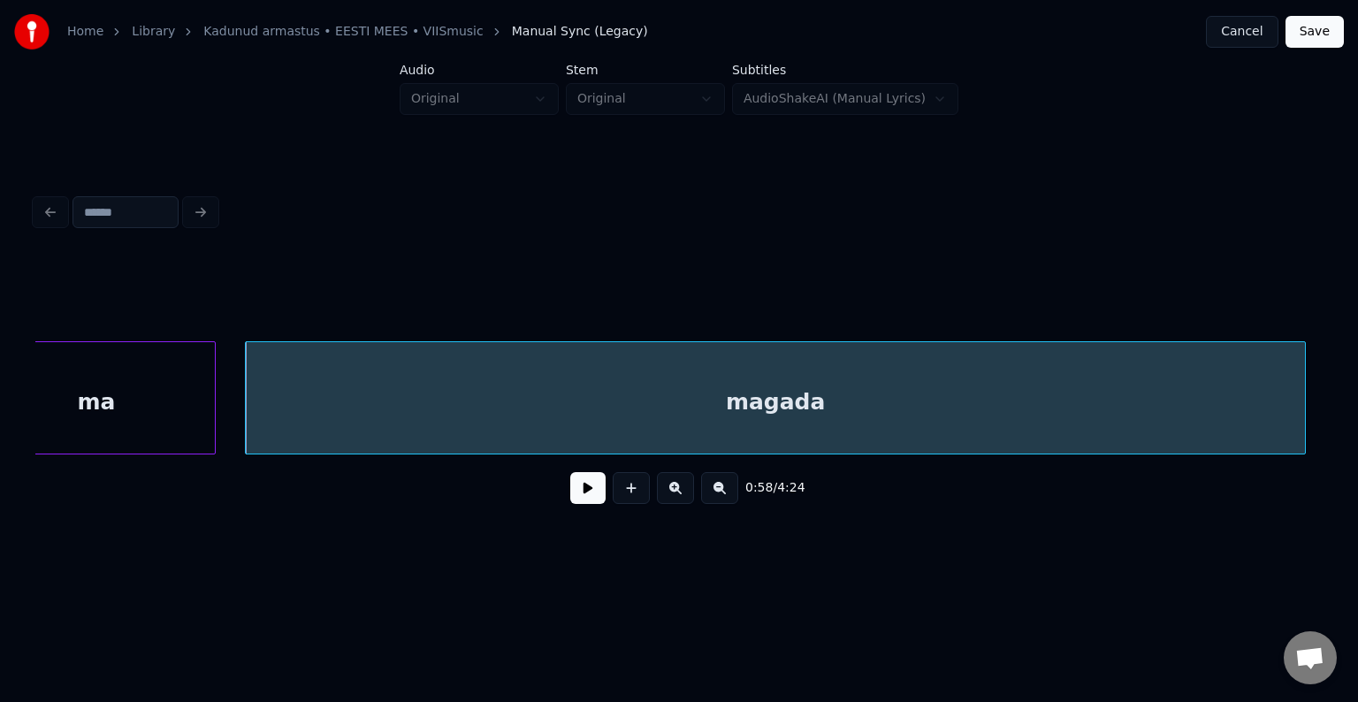
click at [170, 381] on div "ma" at bounding box center [96, 402] width 237 height 120
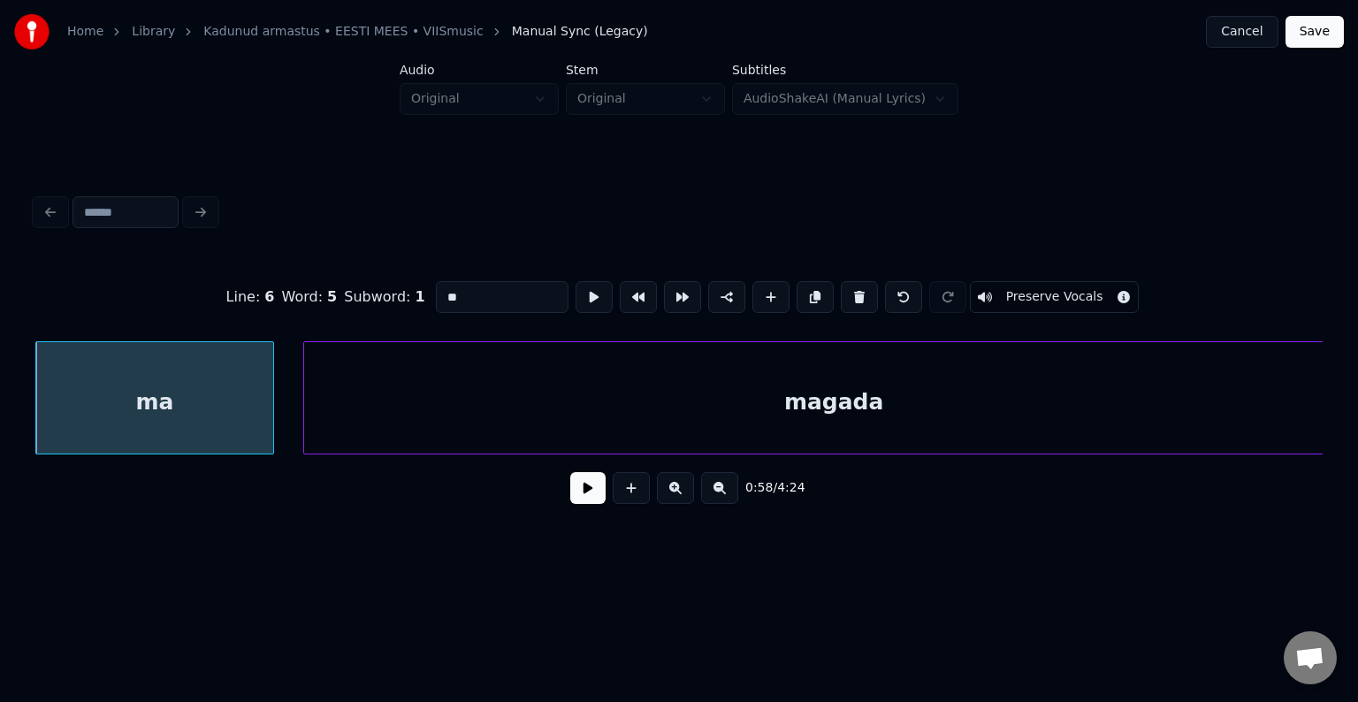
click at [570, 504] on button at bounding box center [587, 488] width 35 height 32
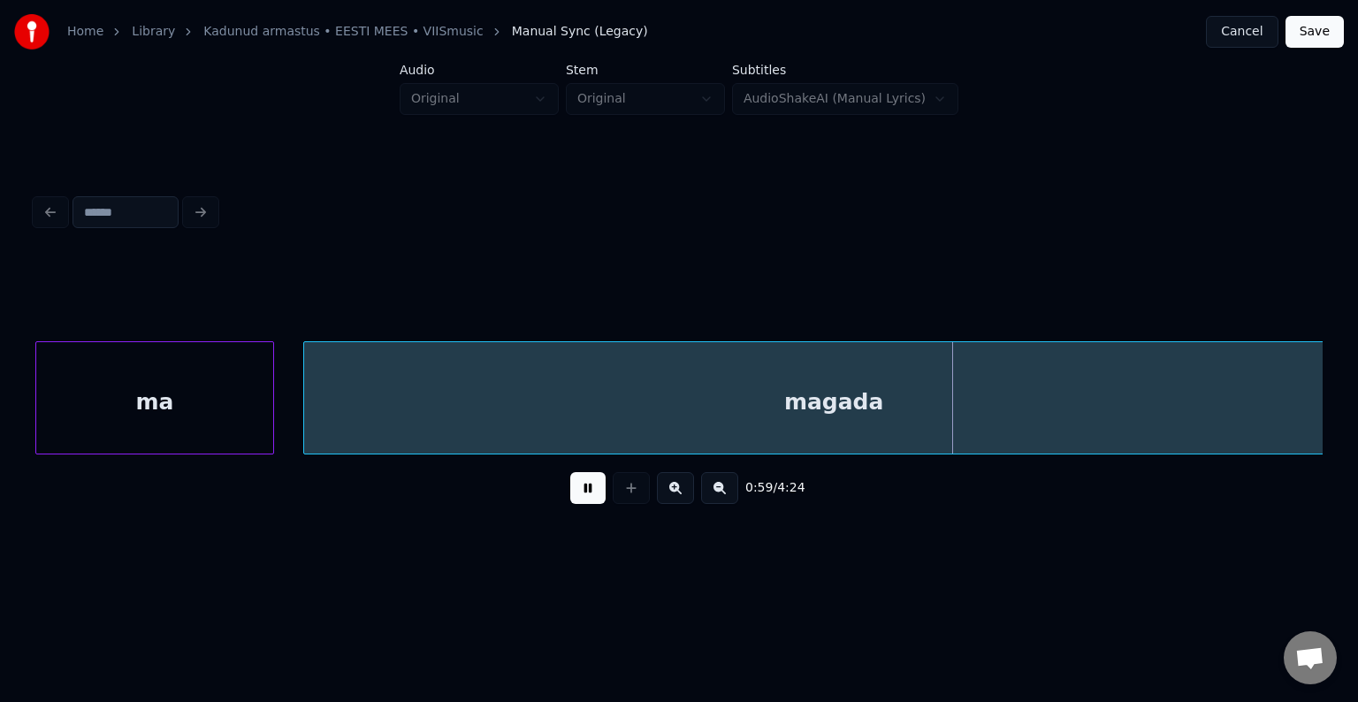
click at [570, 504] on button at bounding box center [587, 488] width 35 height 32
click at [201, 416] on div "ma" at bounding box center [154, 402] width 237 height 120
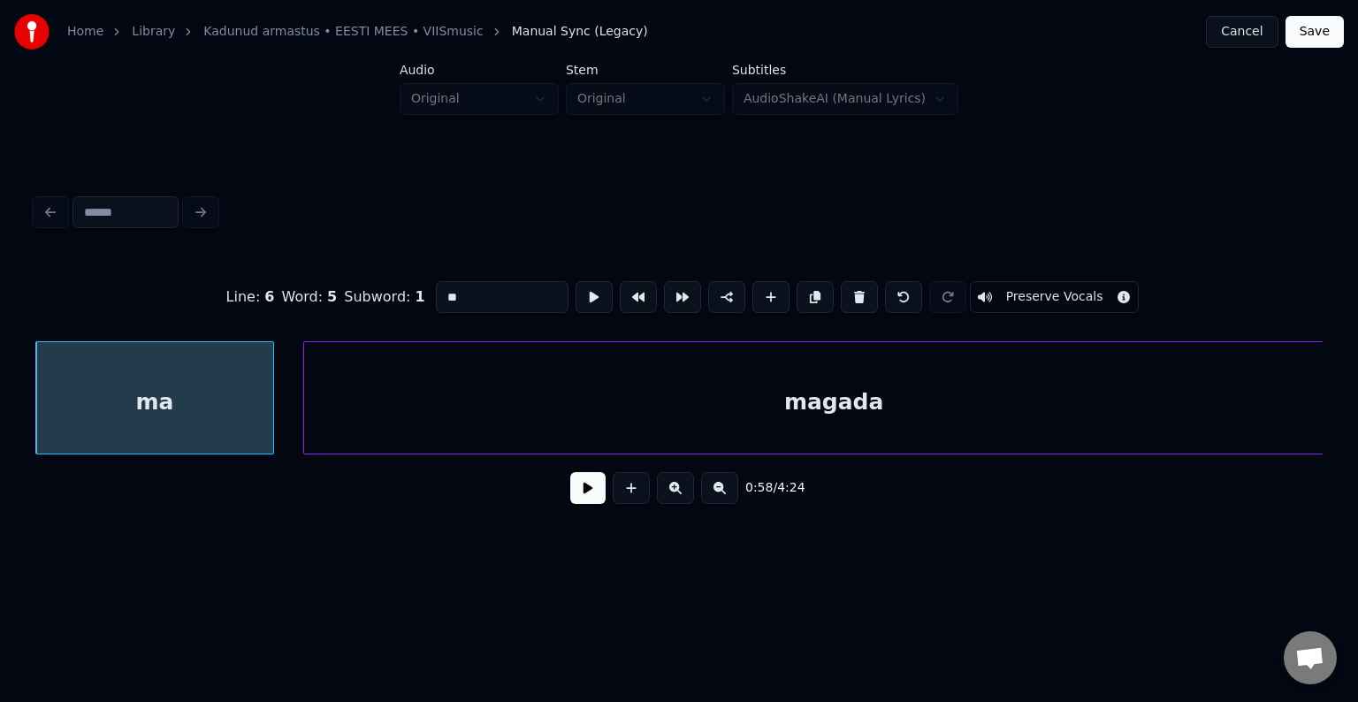
click at [583, 504] on button at bounding box center [587, 488] width 35 height 32
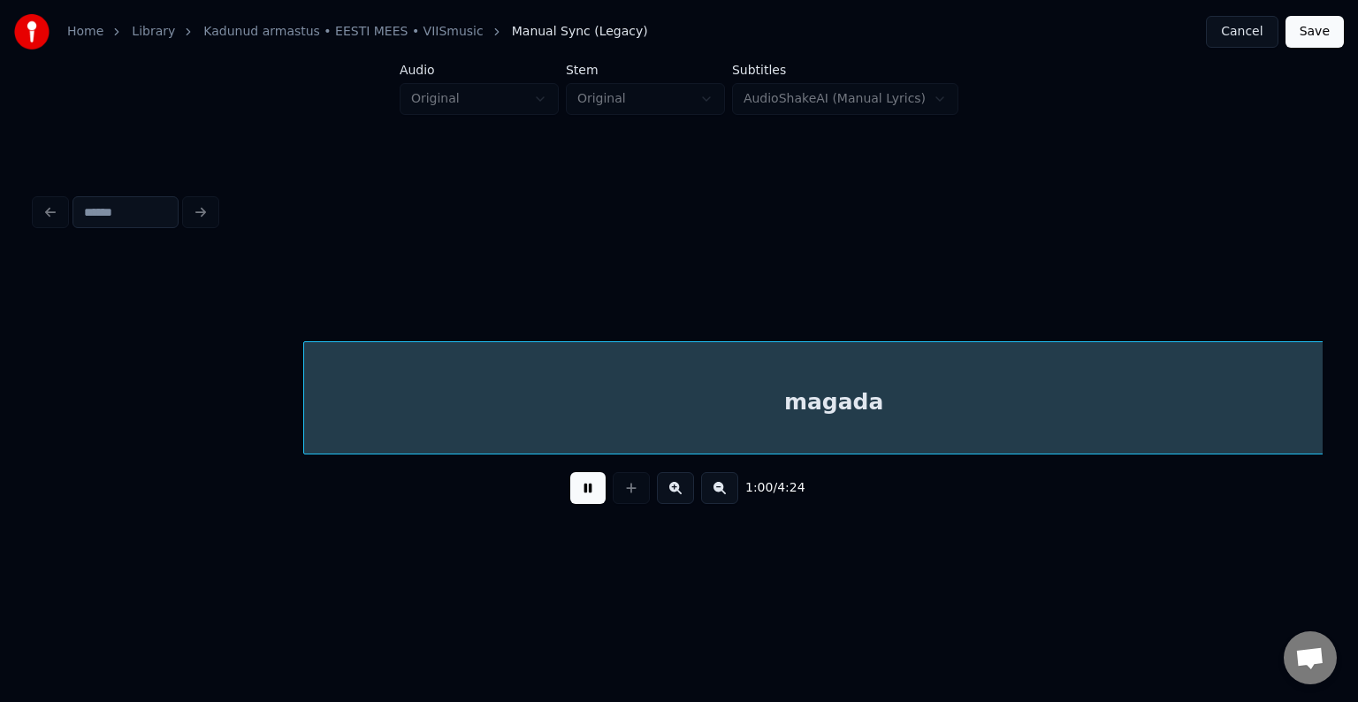
click at [583, 500] on button at bounding box center [587, 488] width 35 height 32
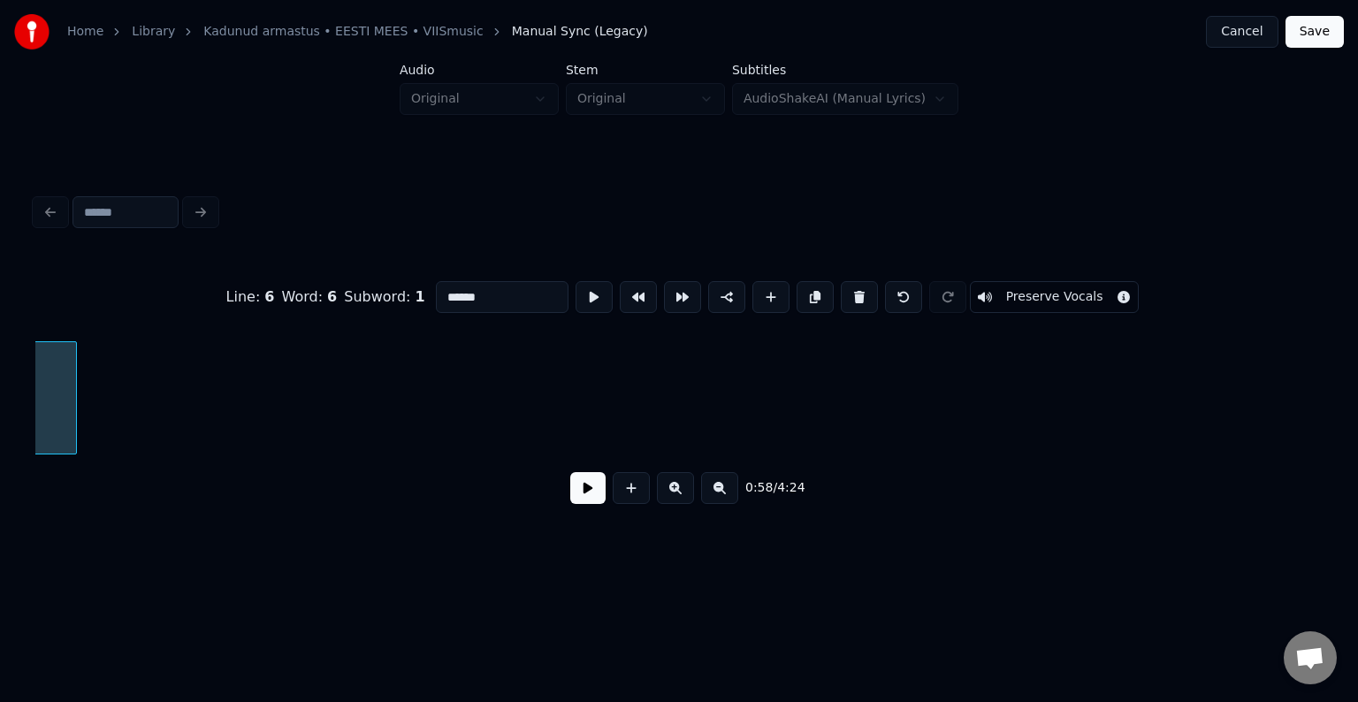
scroll to position [0, 39025]
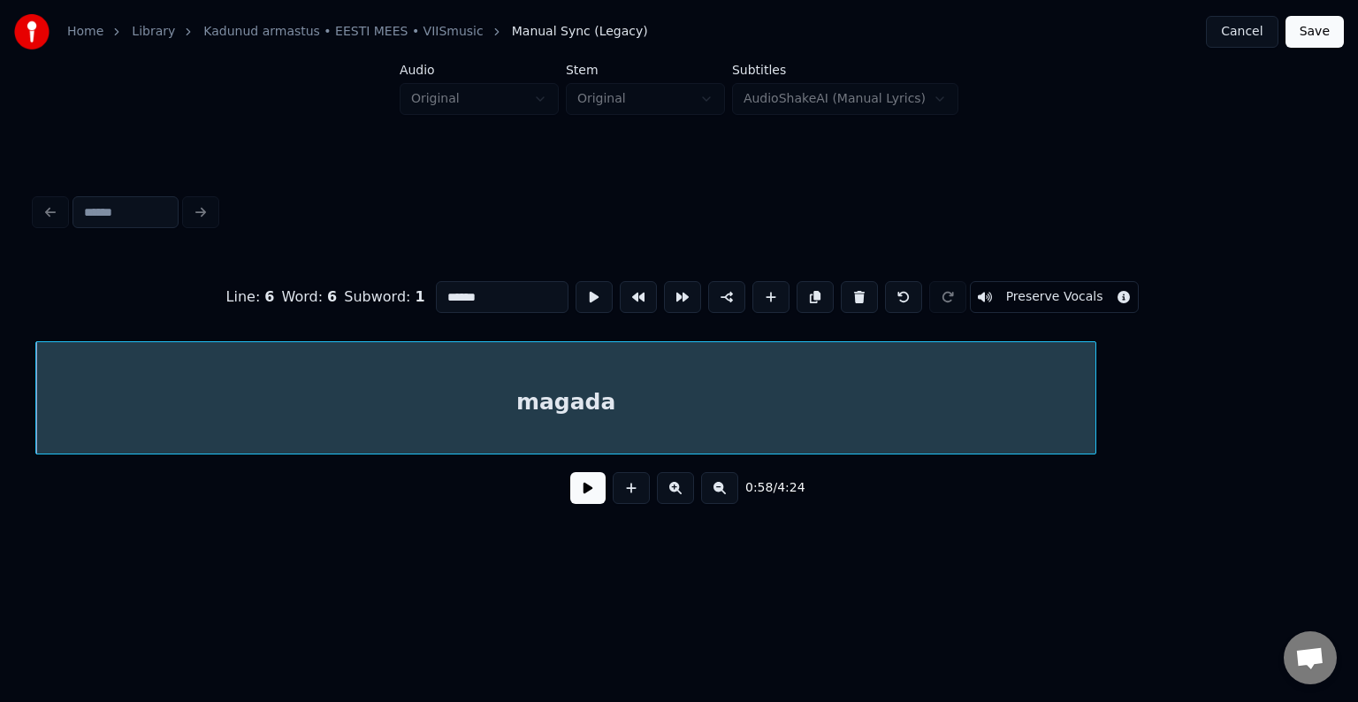
click at [486, 290] on input "******" at bounding box center [502, 297] width 133 height 32
type input "*********"
click at [581, 492] on button at bounding box center [587, 488] width 35 height 32
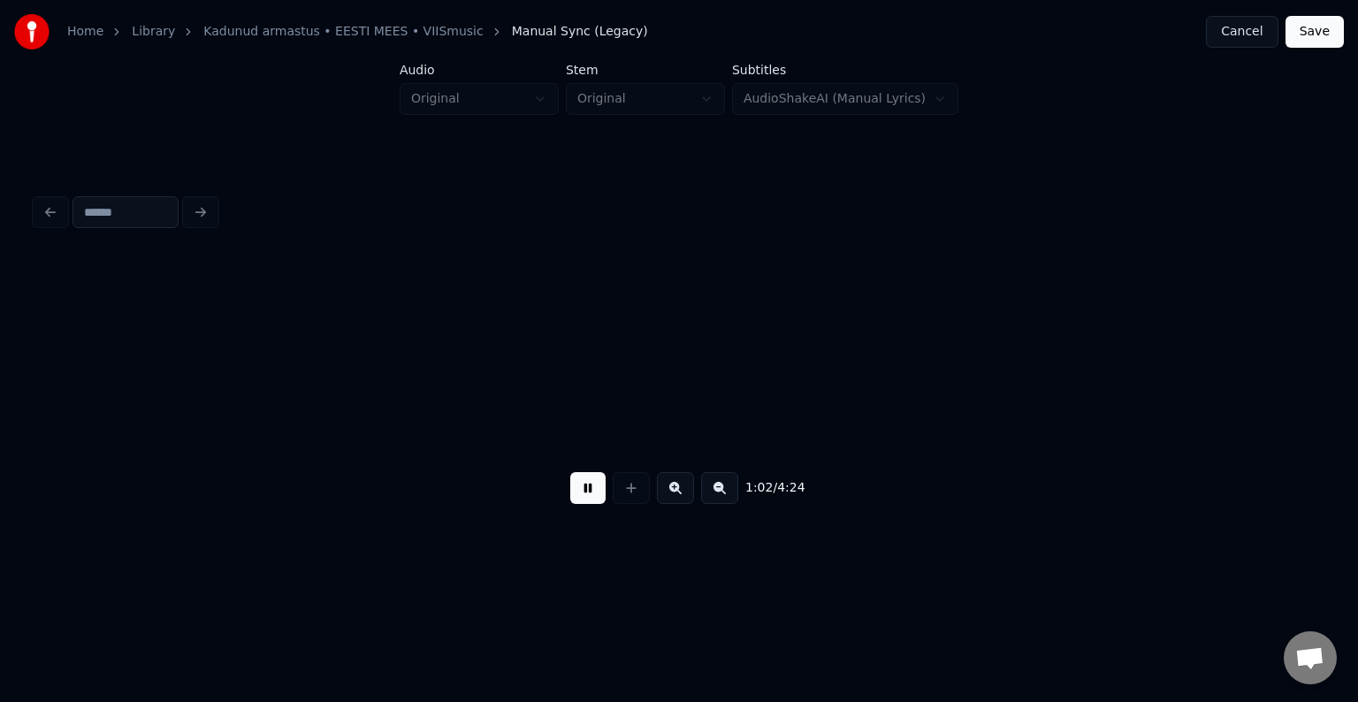
scroll to position [0, 41614]
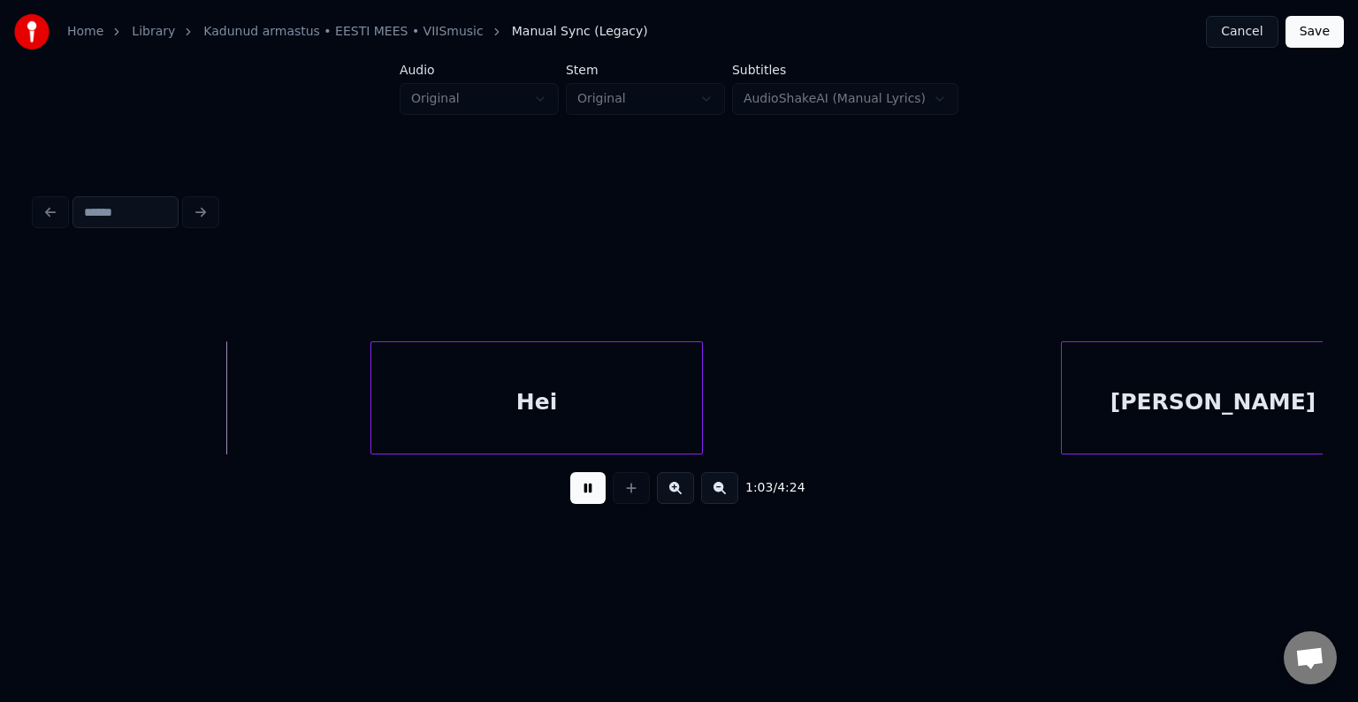
click at [573, 497] on button at bounding box center [587, 488] width 35 height 32
click at [538, 400] on div "Hei" at bounding box center [501, 402] width 330 height 120
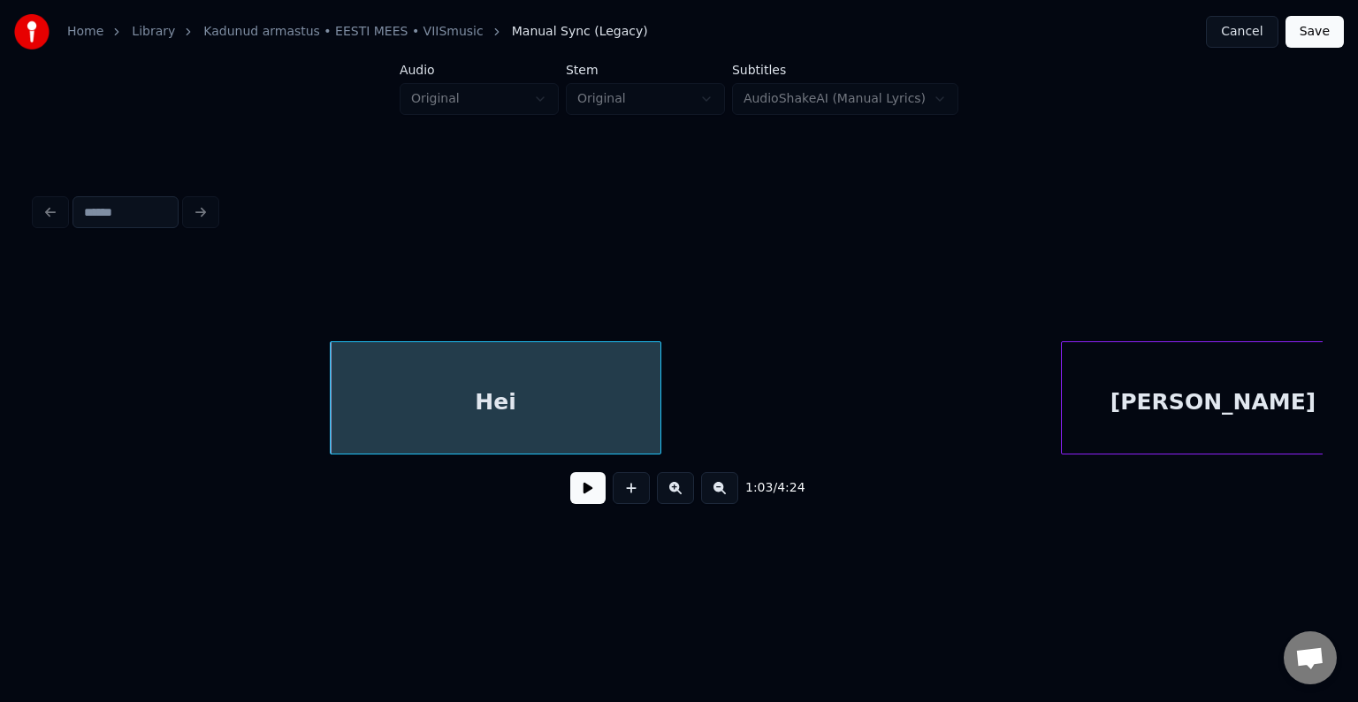
click at [591, 500] on button at bounding box center [587, 488] width 35 height 32
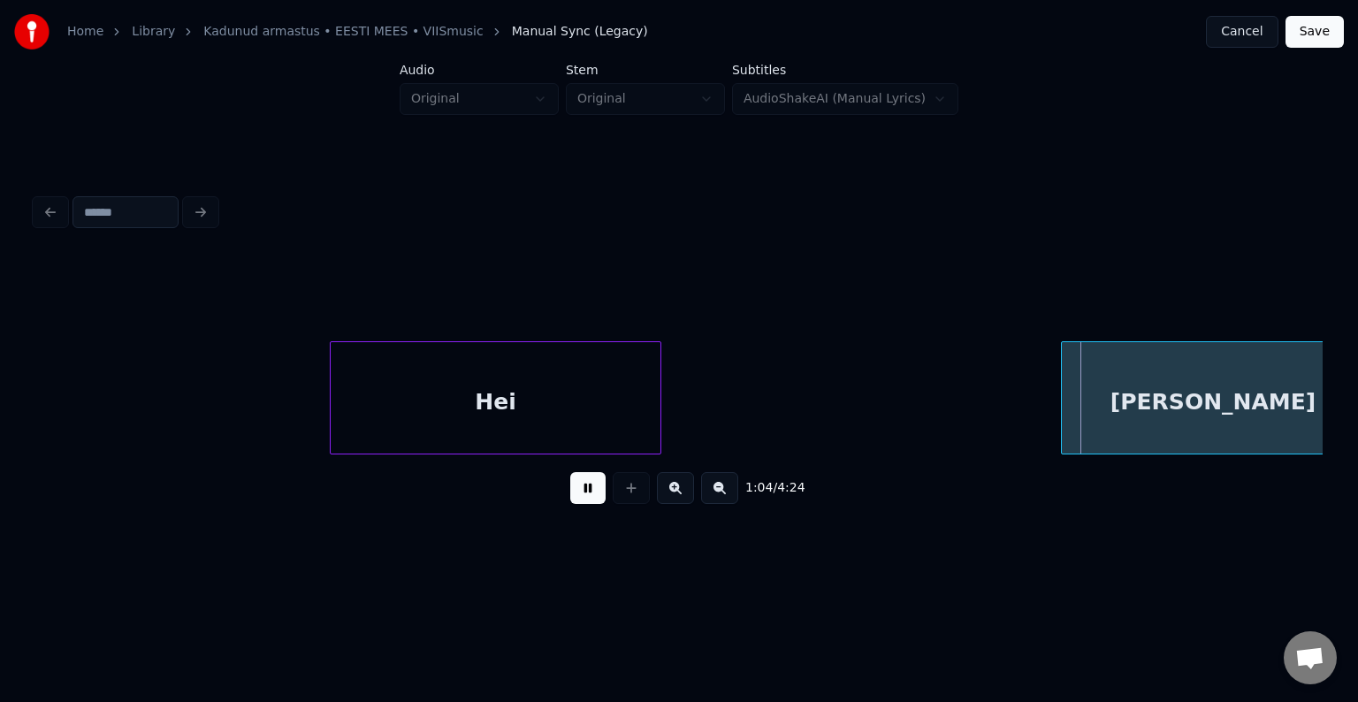
drag, startPoint x: 591, startPoint y: 500, endPoint x: 699, endPoint y: 463, distance: 114.6
click at [591, 499] on button at bounding box center [587, 488] width 35 height 32
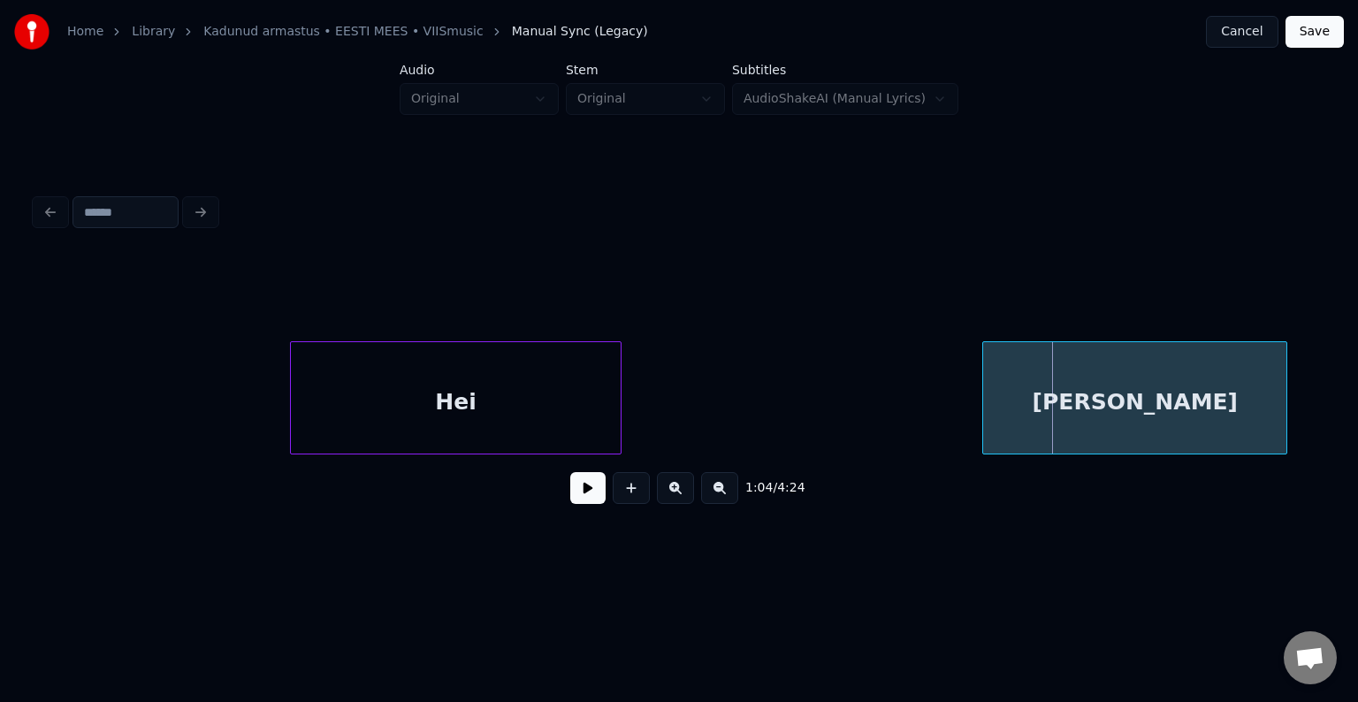
click at [1110, 408] on div "anna" at bounding box center [1134, 402] width 303 height 120
click at [573, 500] on button at bounding box center [587, 488] width 35 height 32
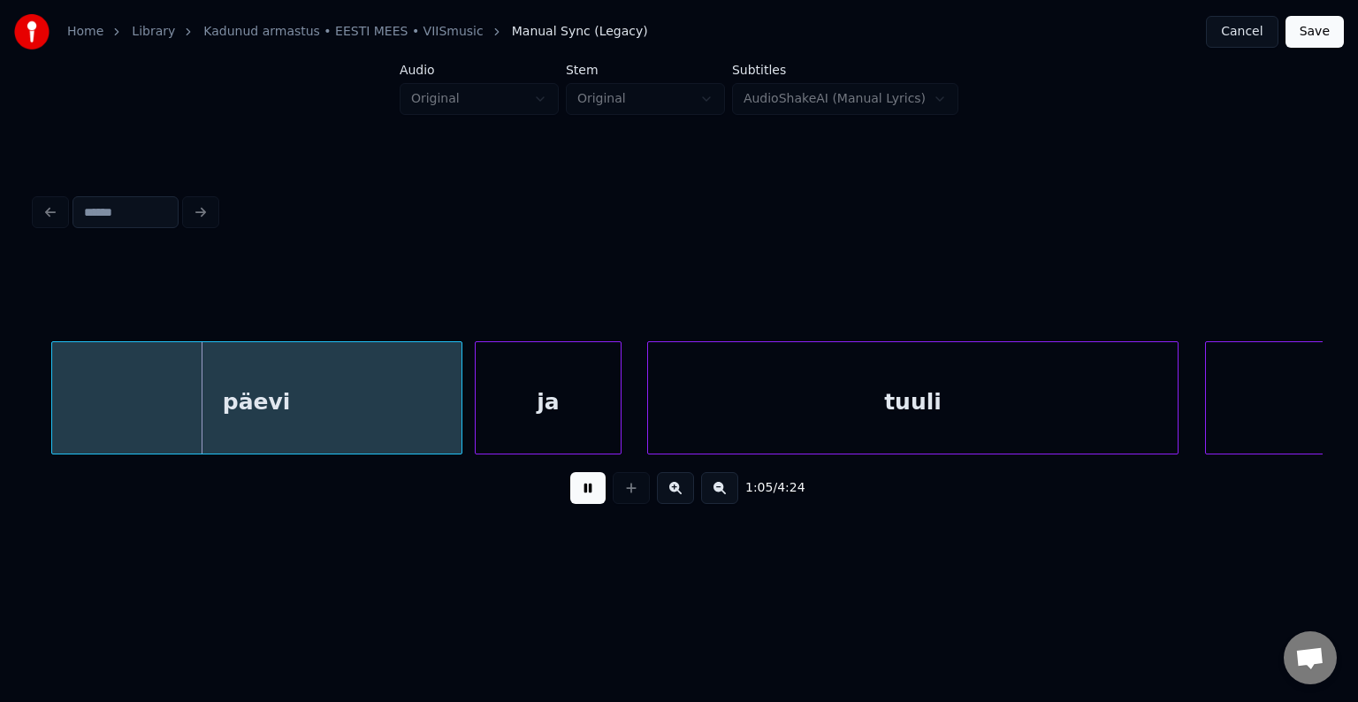
click at [577, 497] on button at bounding box center [587, 488] width 35 height 32
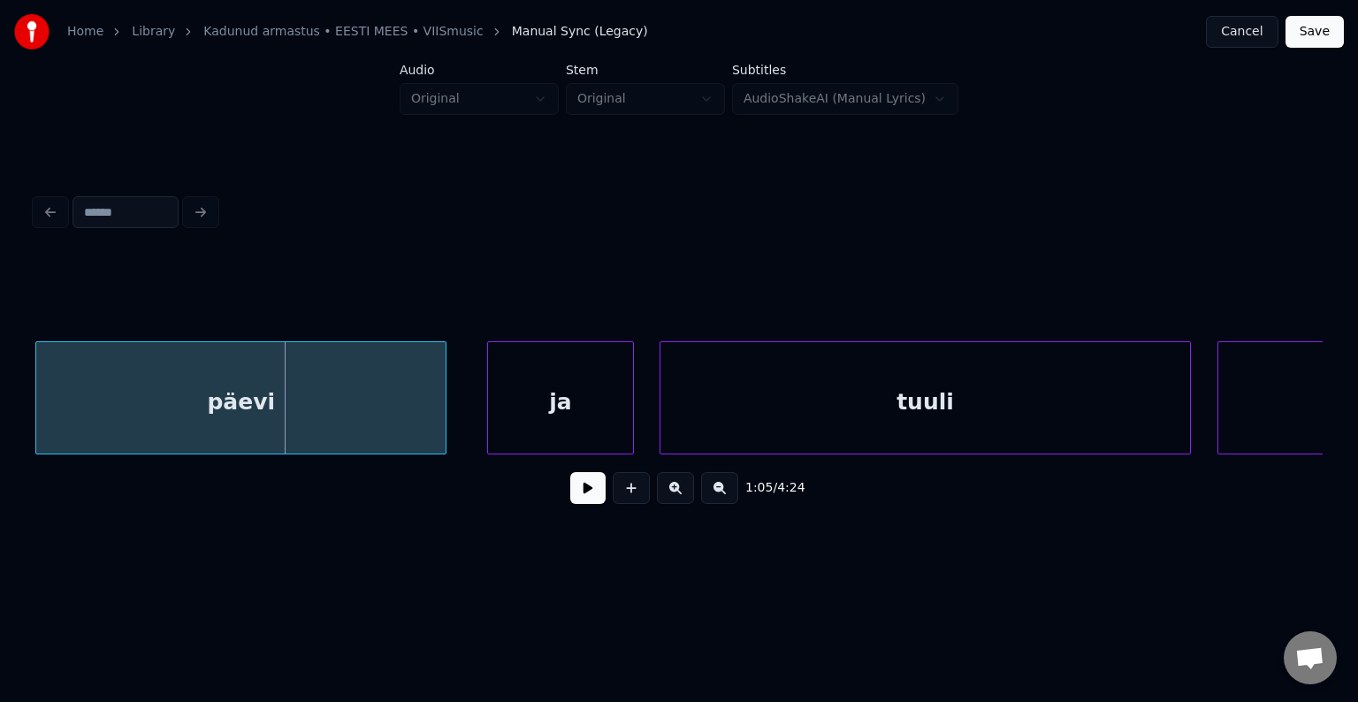
scroll to position [0, 42928]
click at [286, 423] on div "päevi" at bounding box center [241, 402] width 409 height 120
click at [546, 417] on div "ja" at bounding box center [537, 402] width 144 height 120
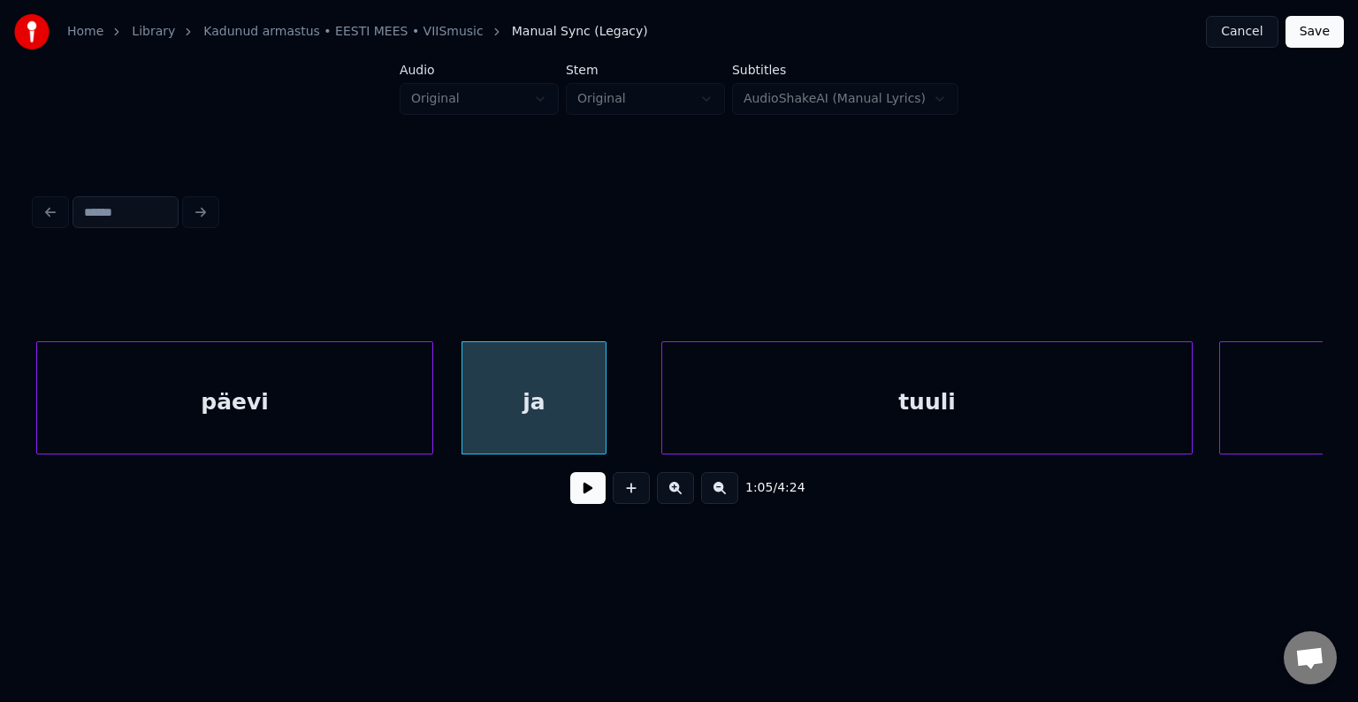
click at [428, 414] on div at bounding box center [429, 397] width 5 height 111
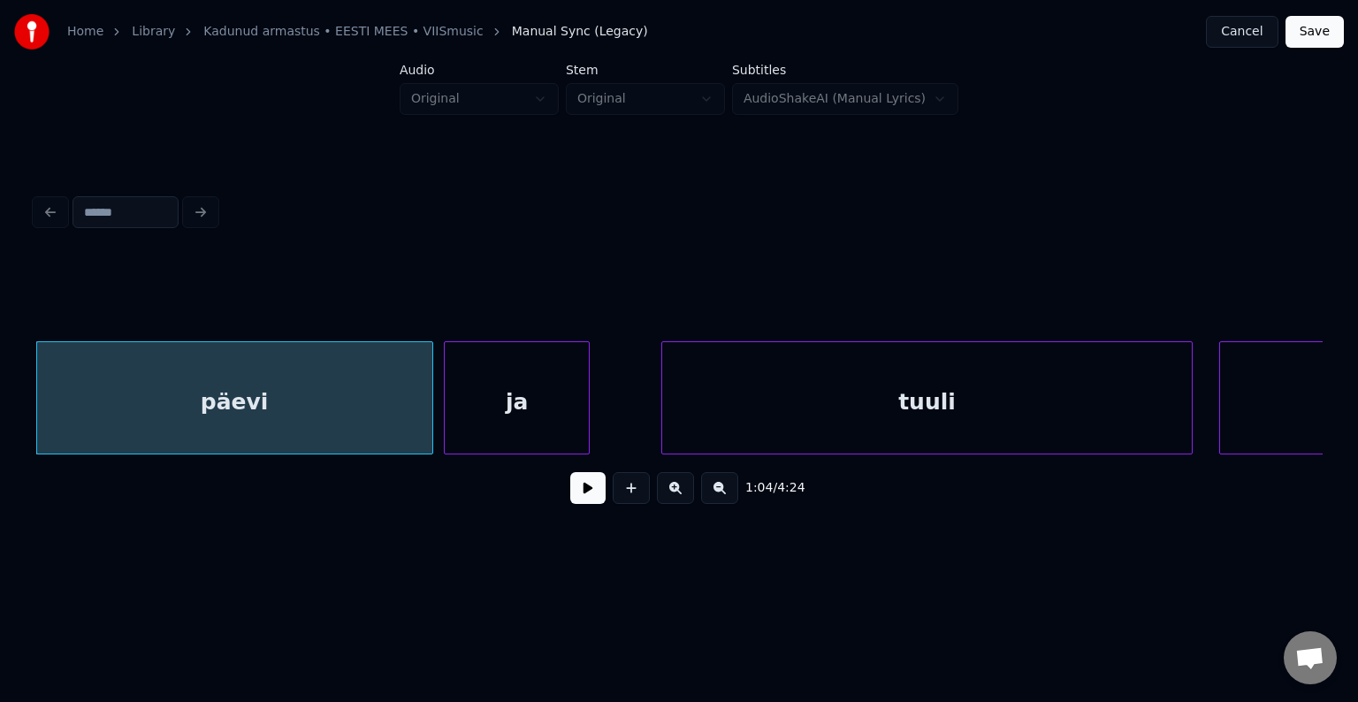
click at [516, 410] on div "ja" at bounding box center [517, 402] width 144 height 120
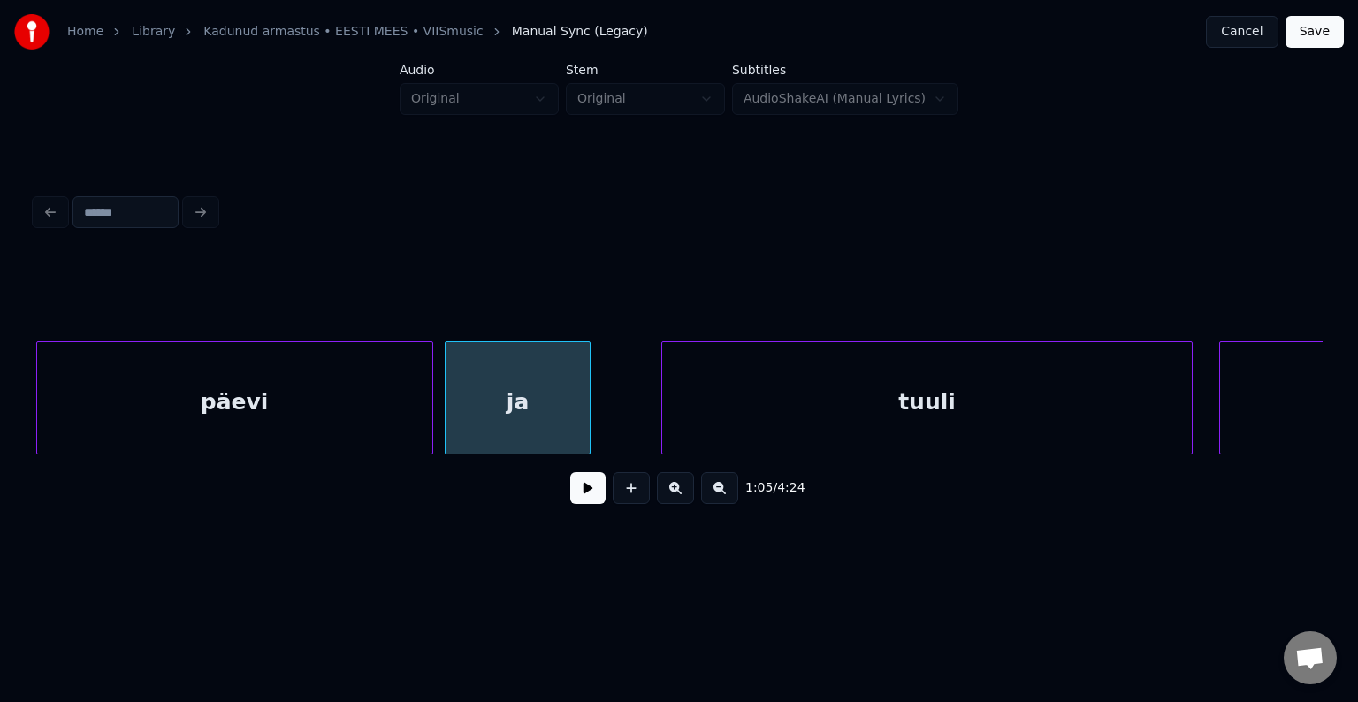
click at [329, 414] on div "päevi" at bounding box center [234, 402] width 395 height 120
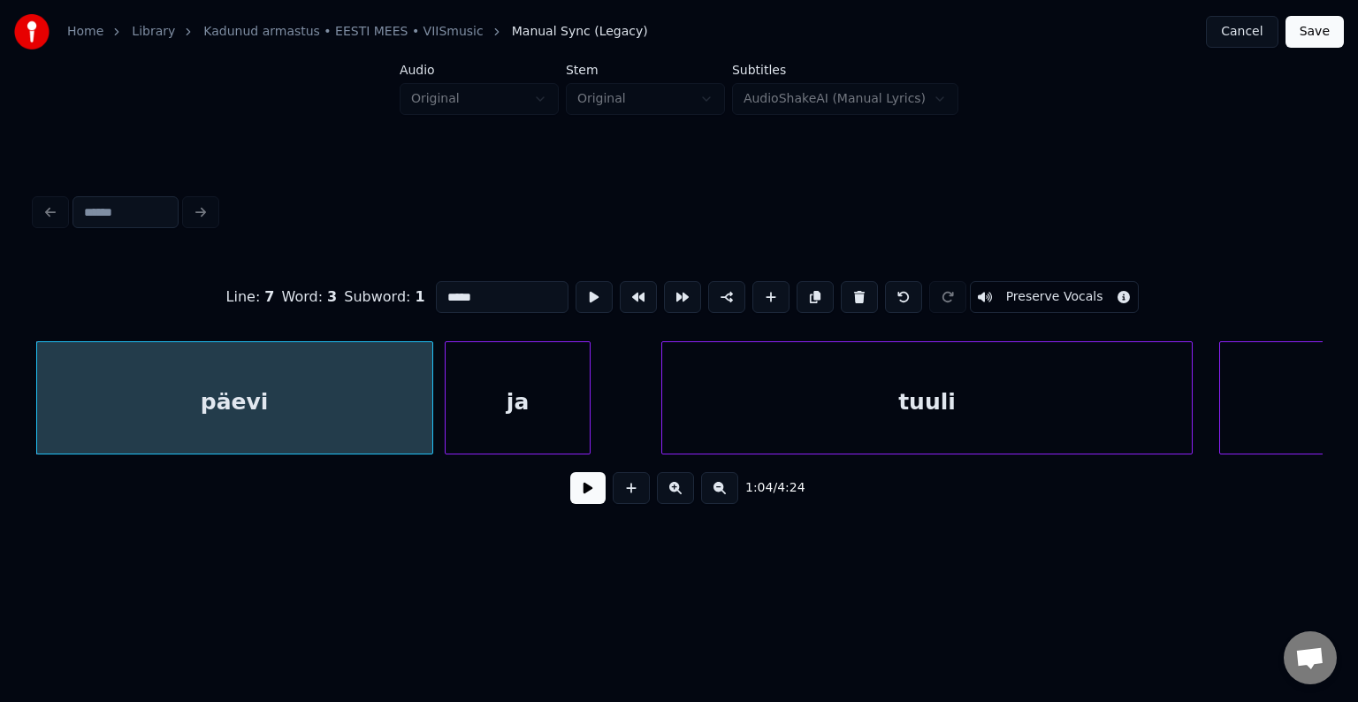
click at [577, 496] on button at bounding box center [587, 488] width 35 height 32
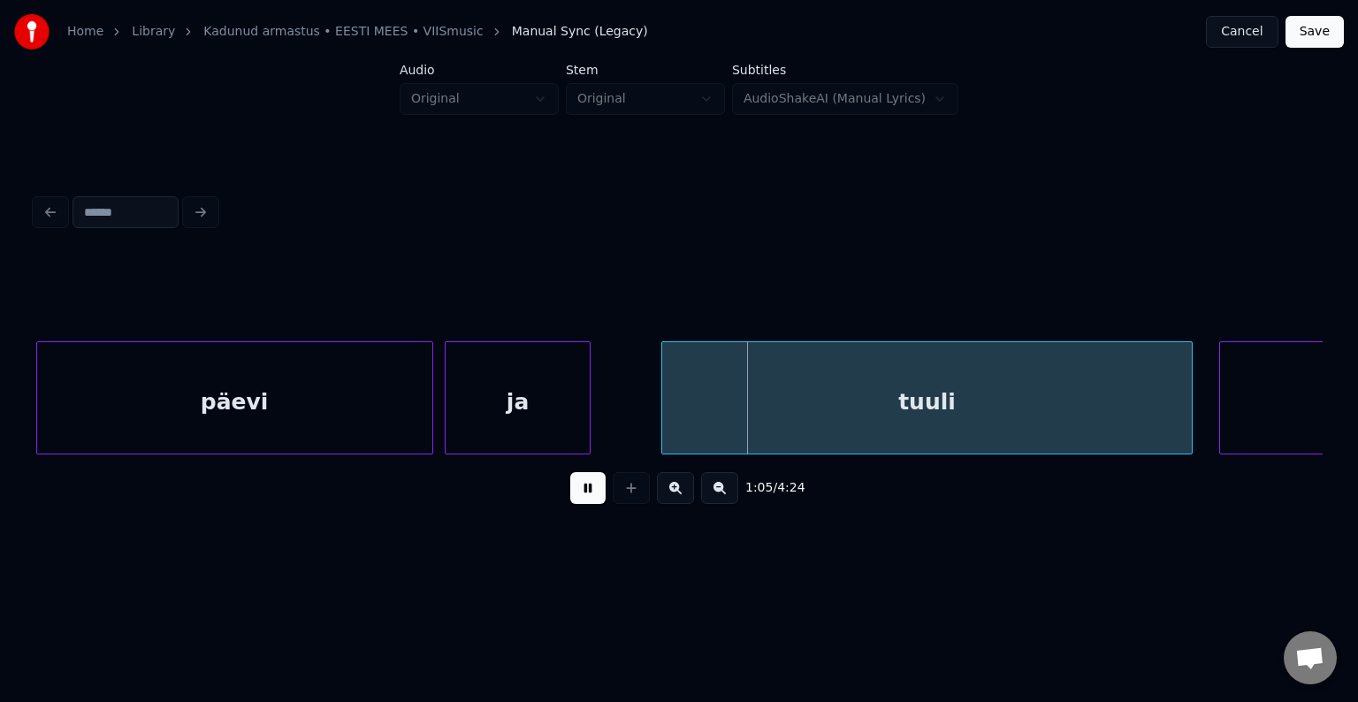
click at [577, 496] on button at bounding box center [587, 488] width 35 height 32
click at [802, 409] on div "tuuli" at bounding box center [902, 402] width 529 height 120
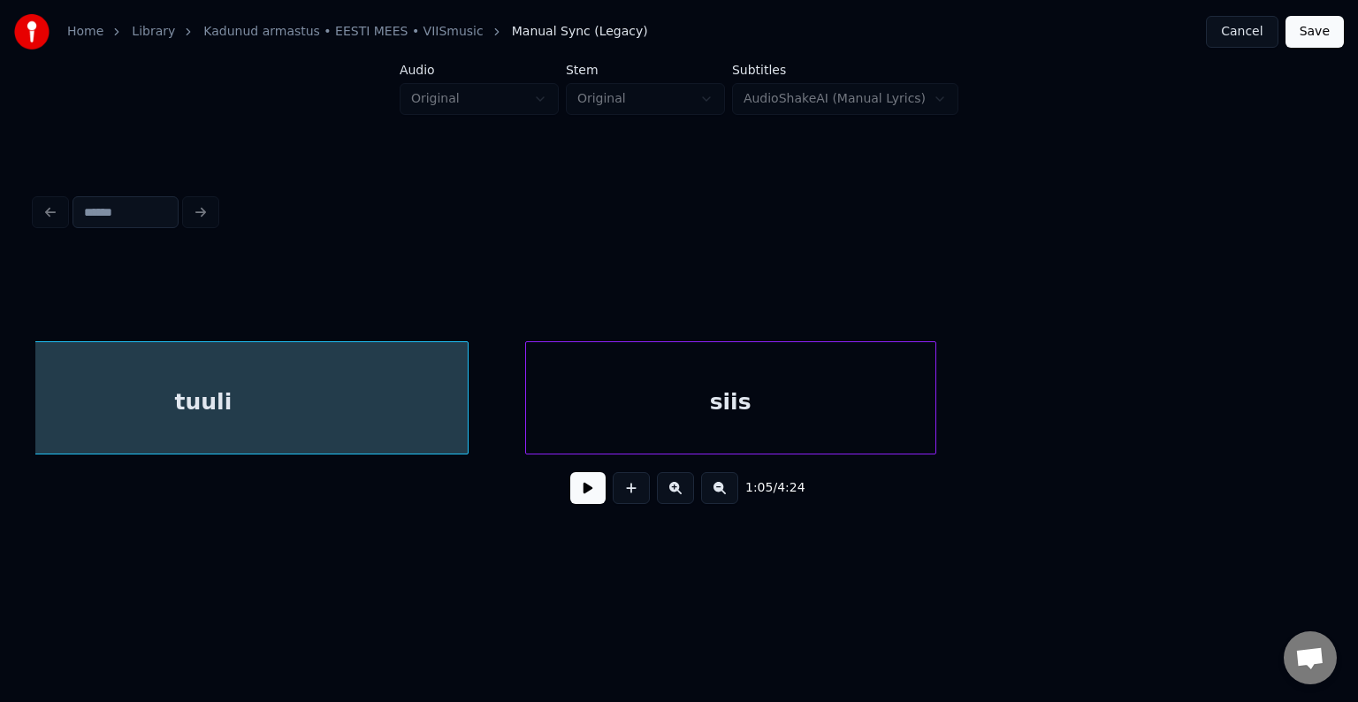
scroll to position [0, 43636]
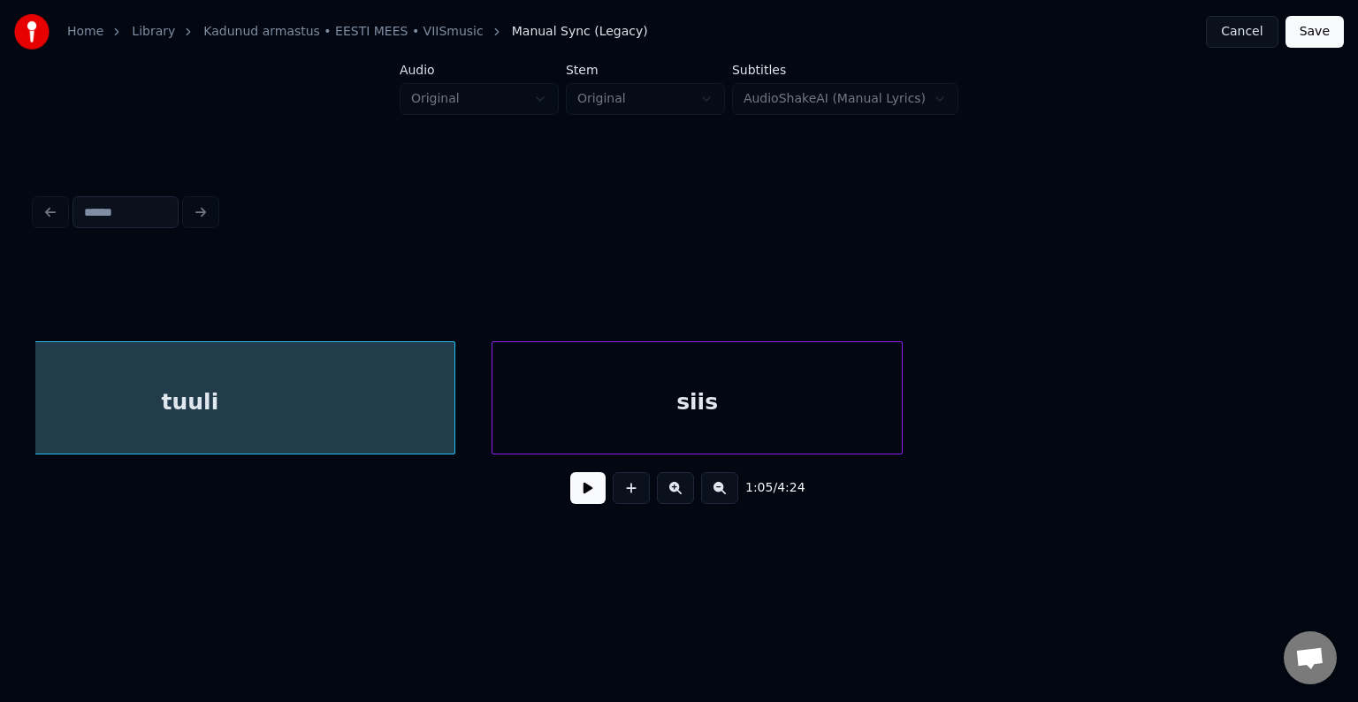
click at [860, 401] on div "siis" at bounding box center [696, 402] width 409 height 120
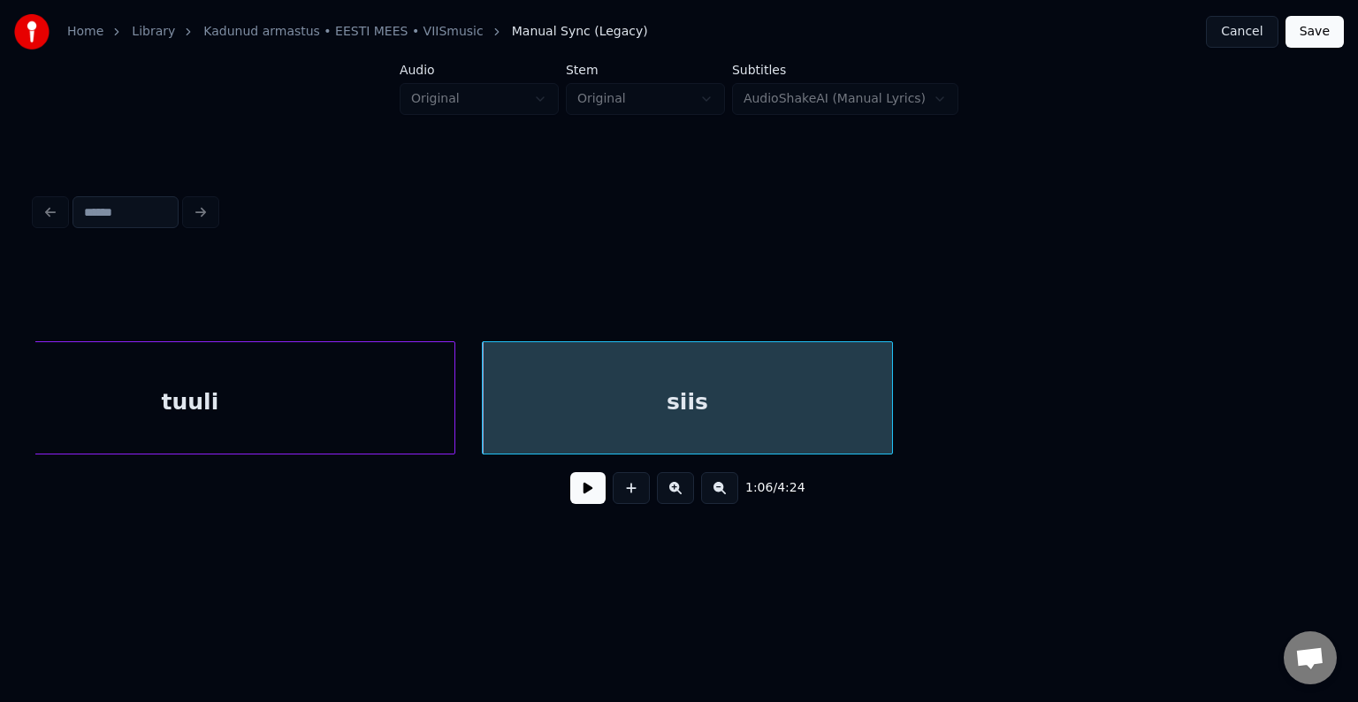
click at [580, 502] on button at bounding box center [587, 488] width 35 height 32
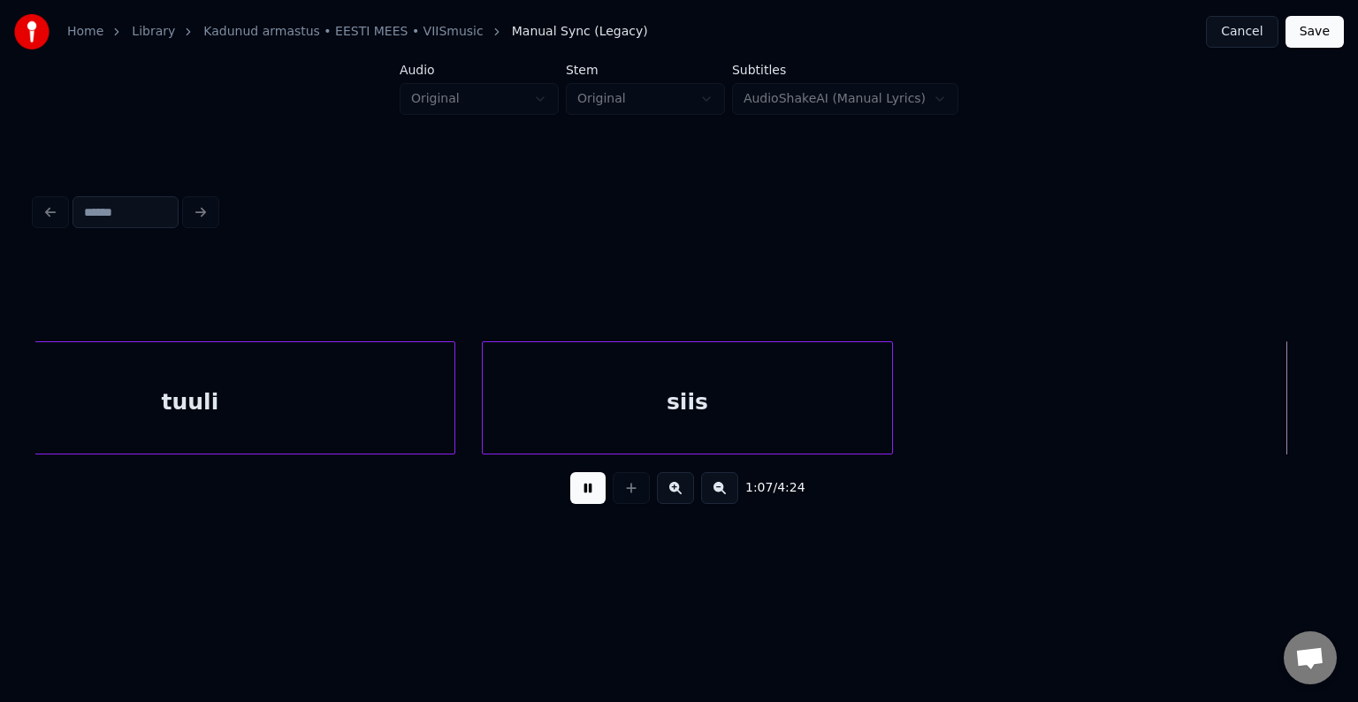
scroll to position [0, 44923]
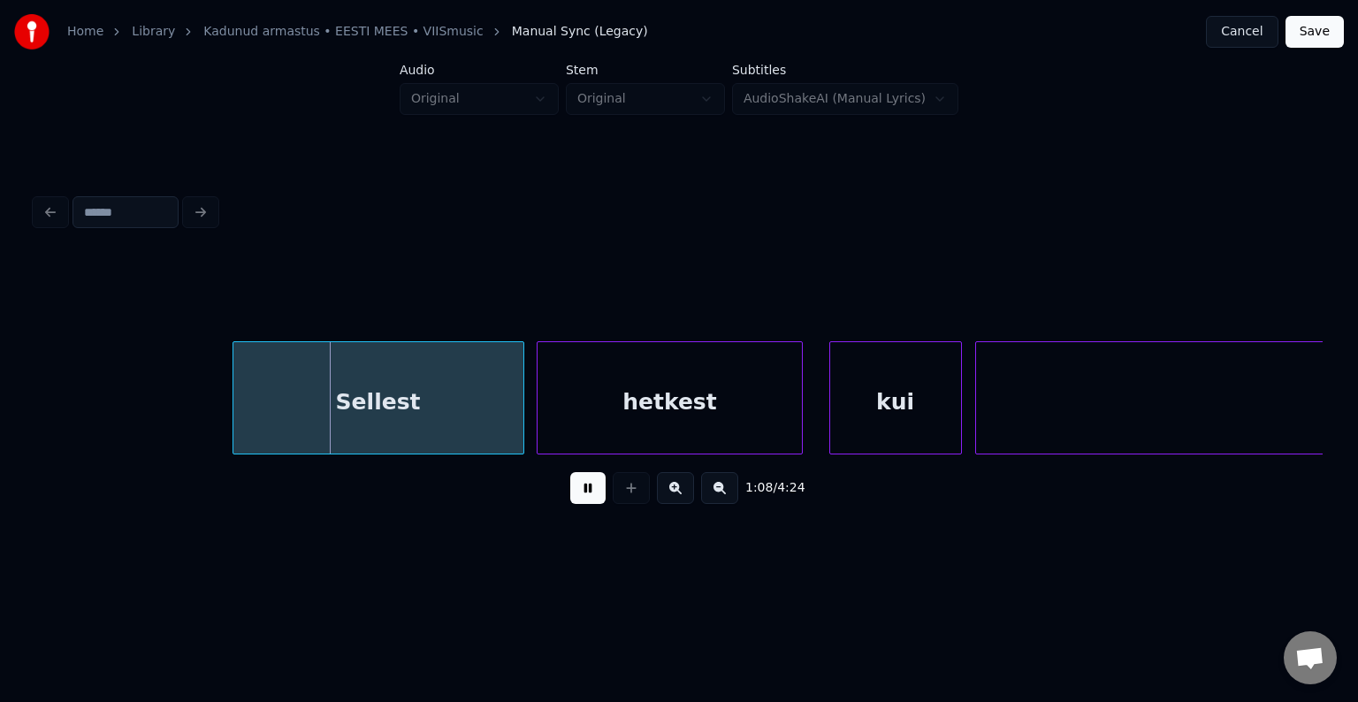
click at [580, 500] on button at bounding box center [587, 488] width 35 height 32
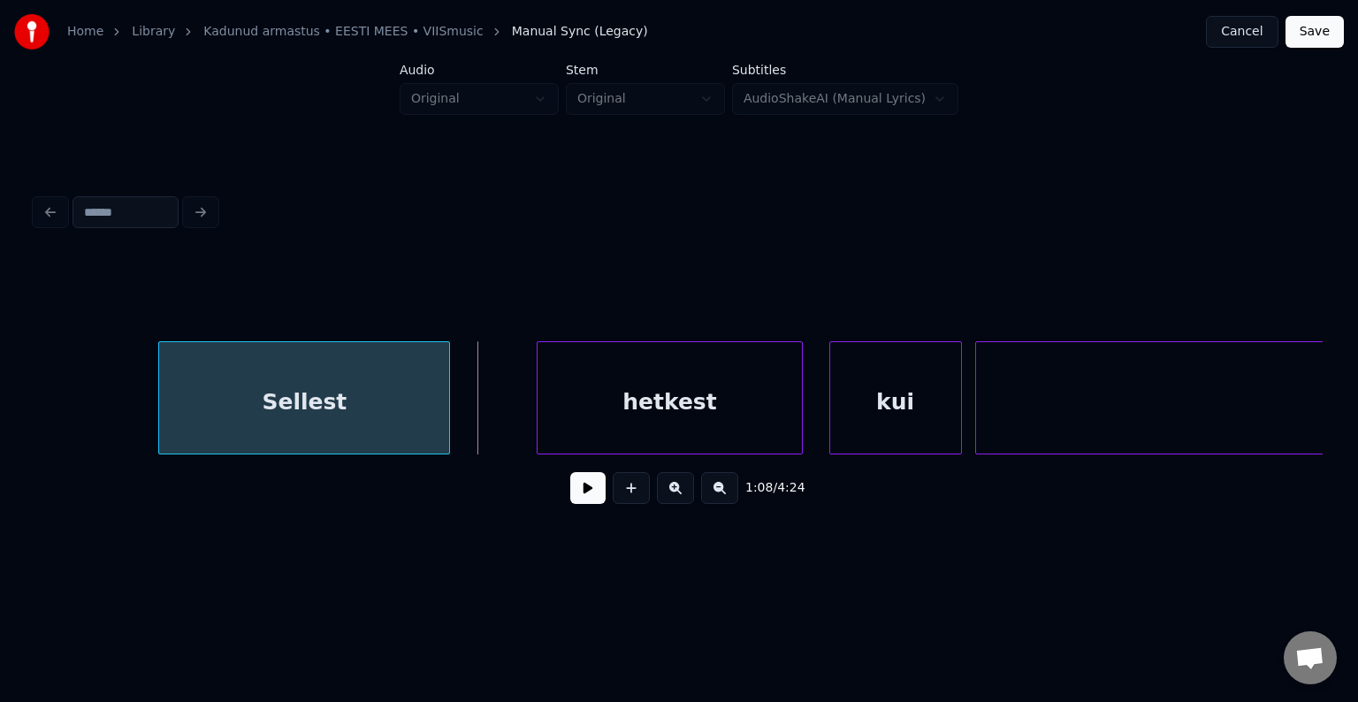
click at [376, 405] on div "Sellest" at bounding box center [304, 402] width 290 height 120
click at [592, 417] on div "hetkest" at bounding box center [629, 402] width 263 height 120
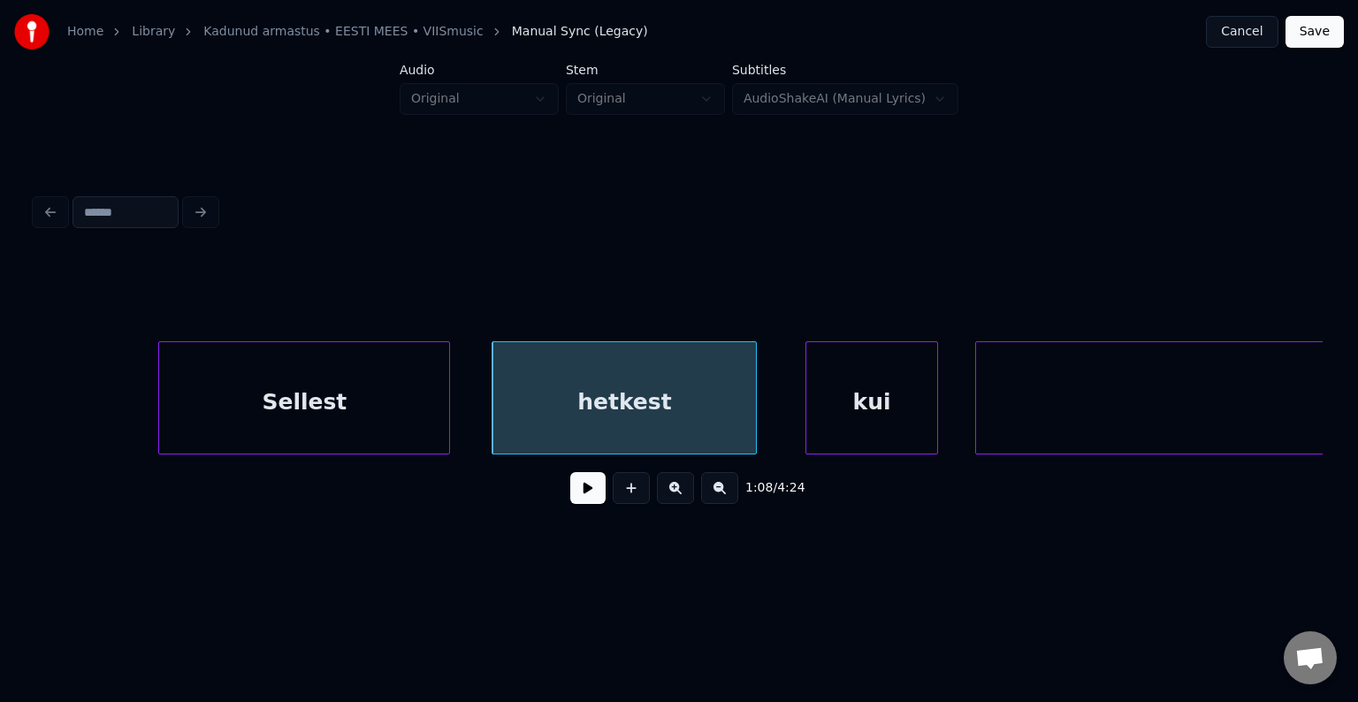
click at [846, 413] on div "kui" at bounding box center [871, 402] width 131 height 120
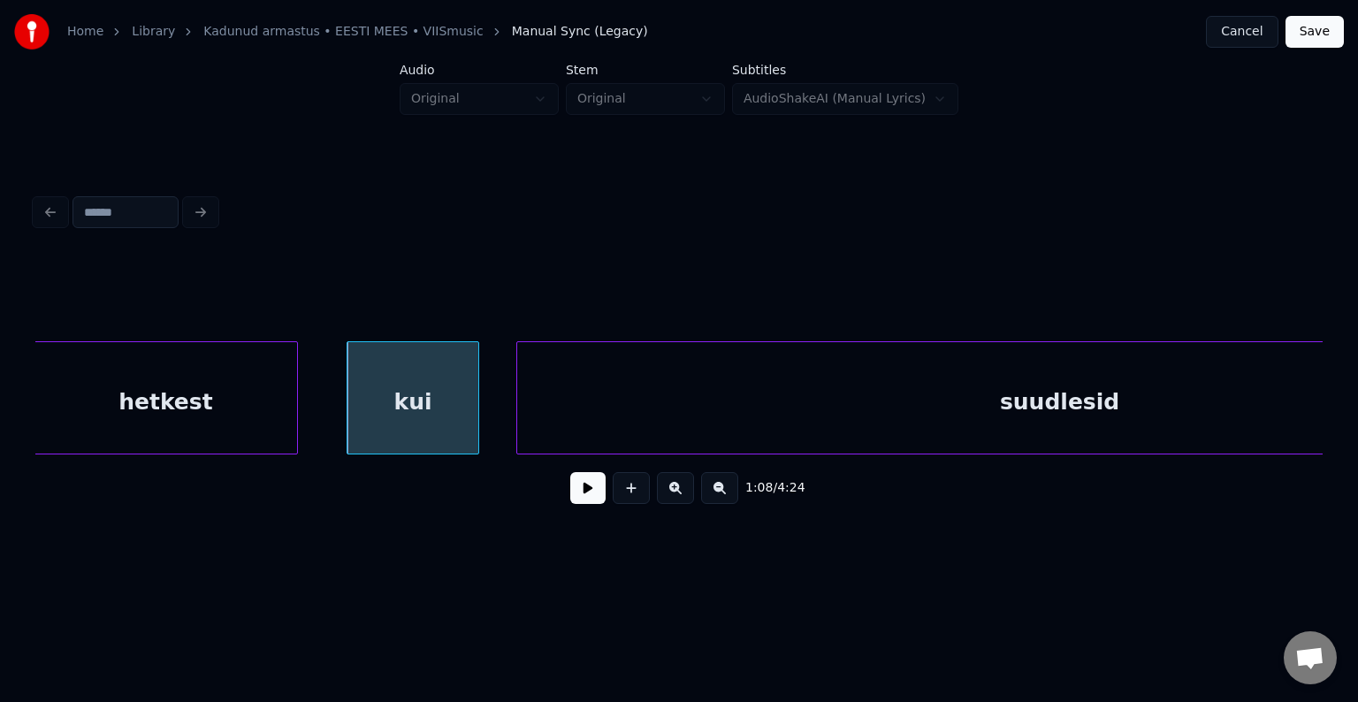
scroll to position [0, 45383]
click at [421, 407] on div "kui" at bounding box center [412, 402] width 131 height 120
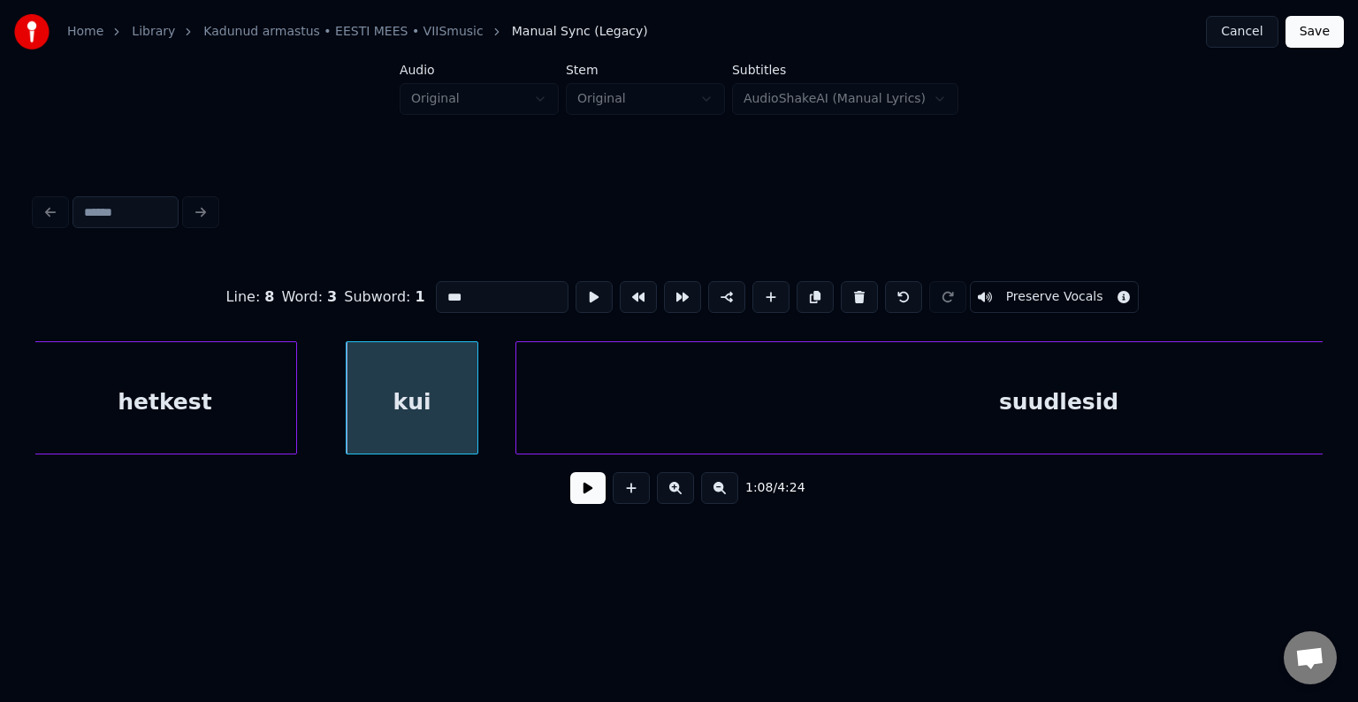
click at [570, 499] on button at bounding box center [587, 488] width 35 height 32
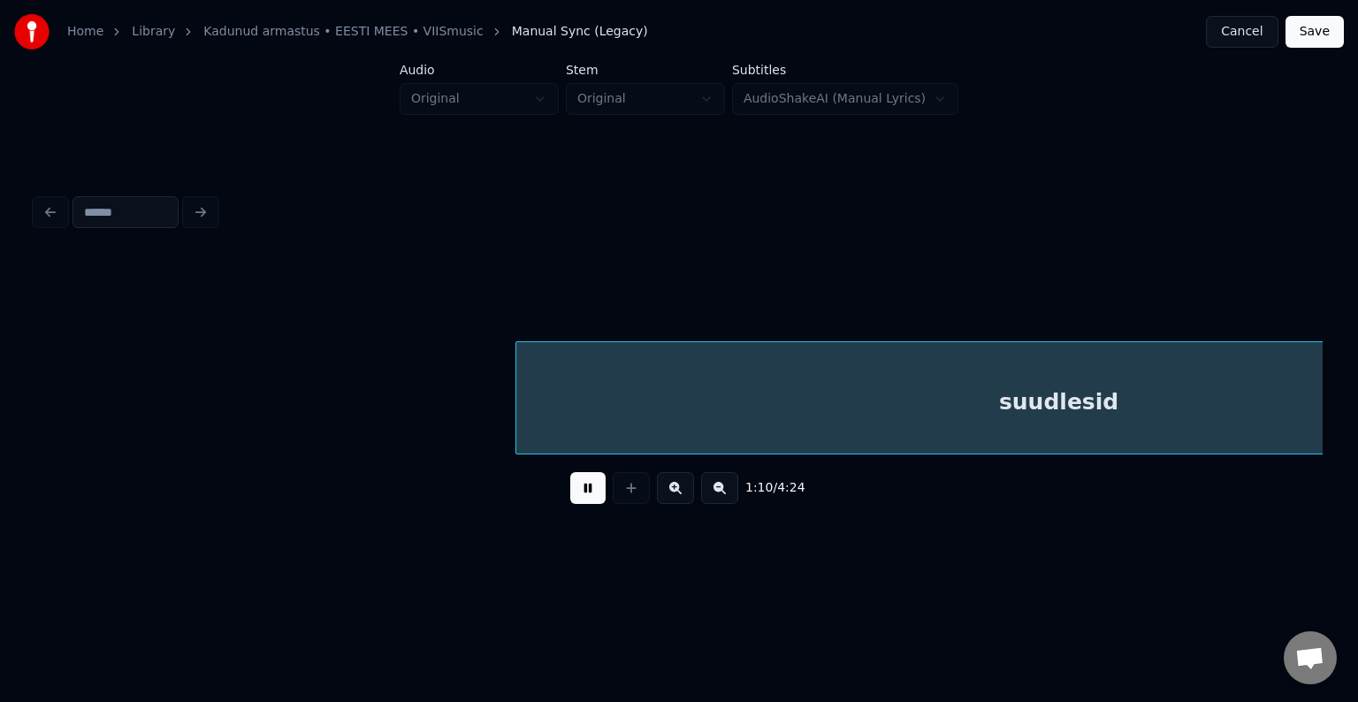
scroll to position [0, 46676]
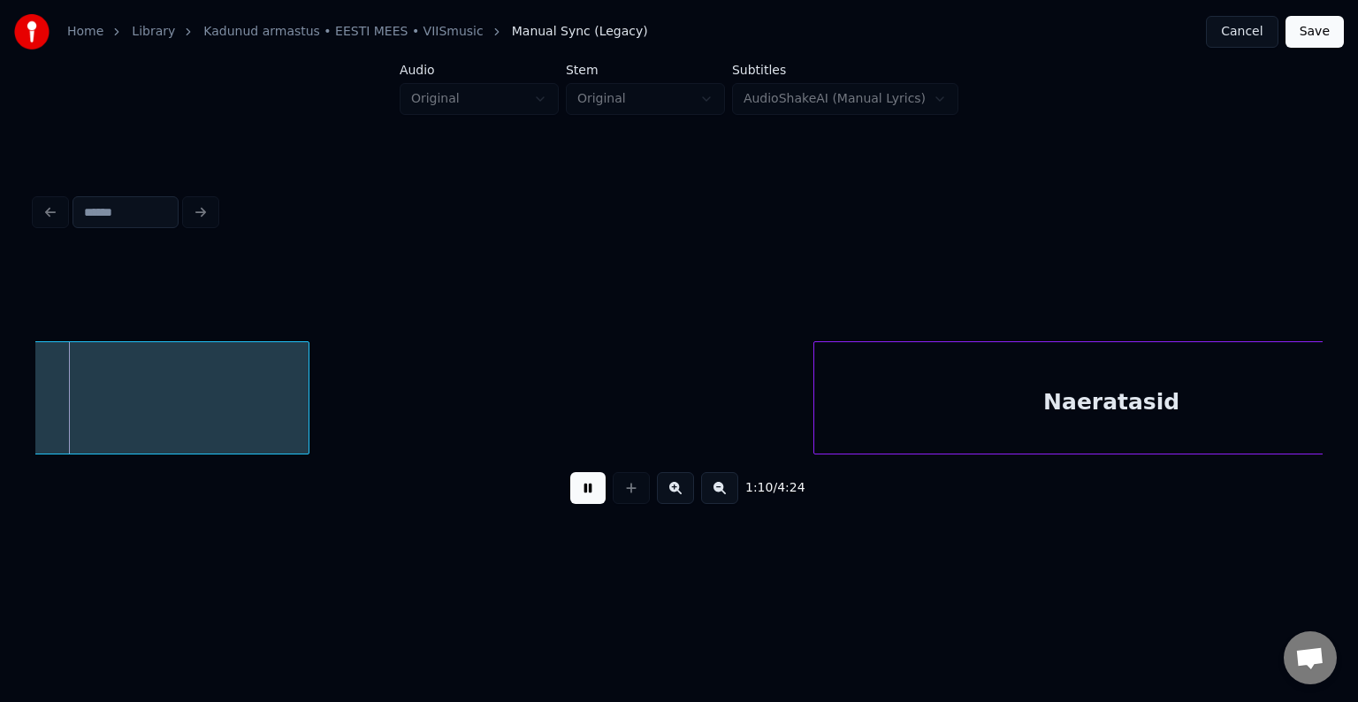
click at [570, 496] on button at bounding box center [587, 488] width 35 height 32
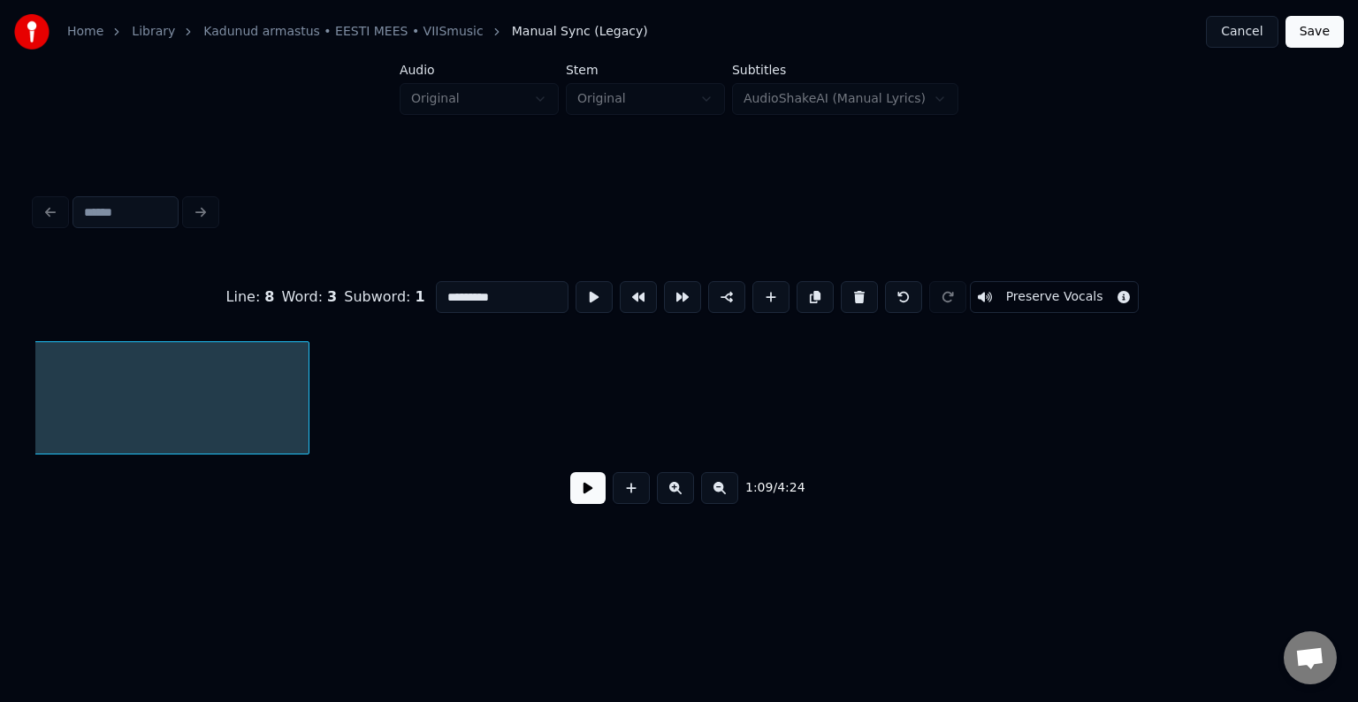
scroll to position [0, 45863]
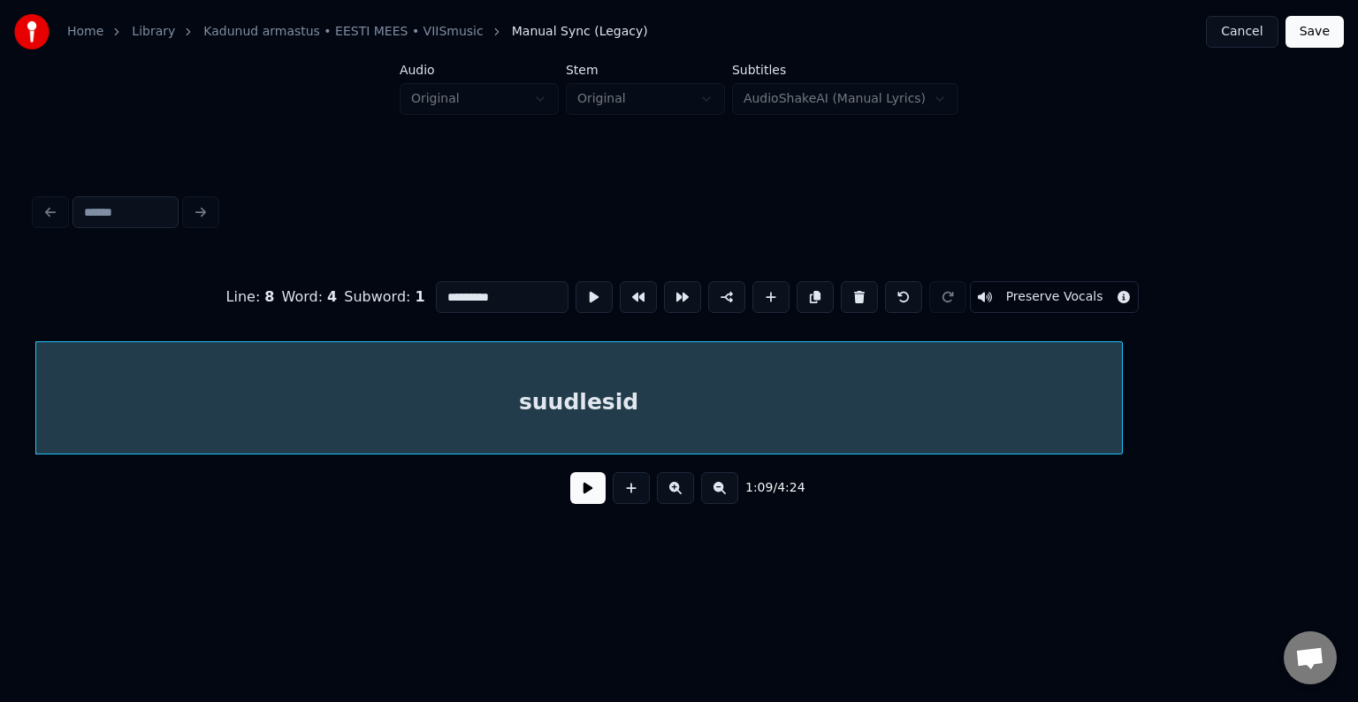
click at [455, 296] on input "*********" at bounding box center [502, 297] width 133 height 32
type input "**********"
click at [583, 492] on button at bounding box center [587, 488] width 35 height 32
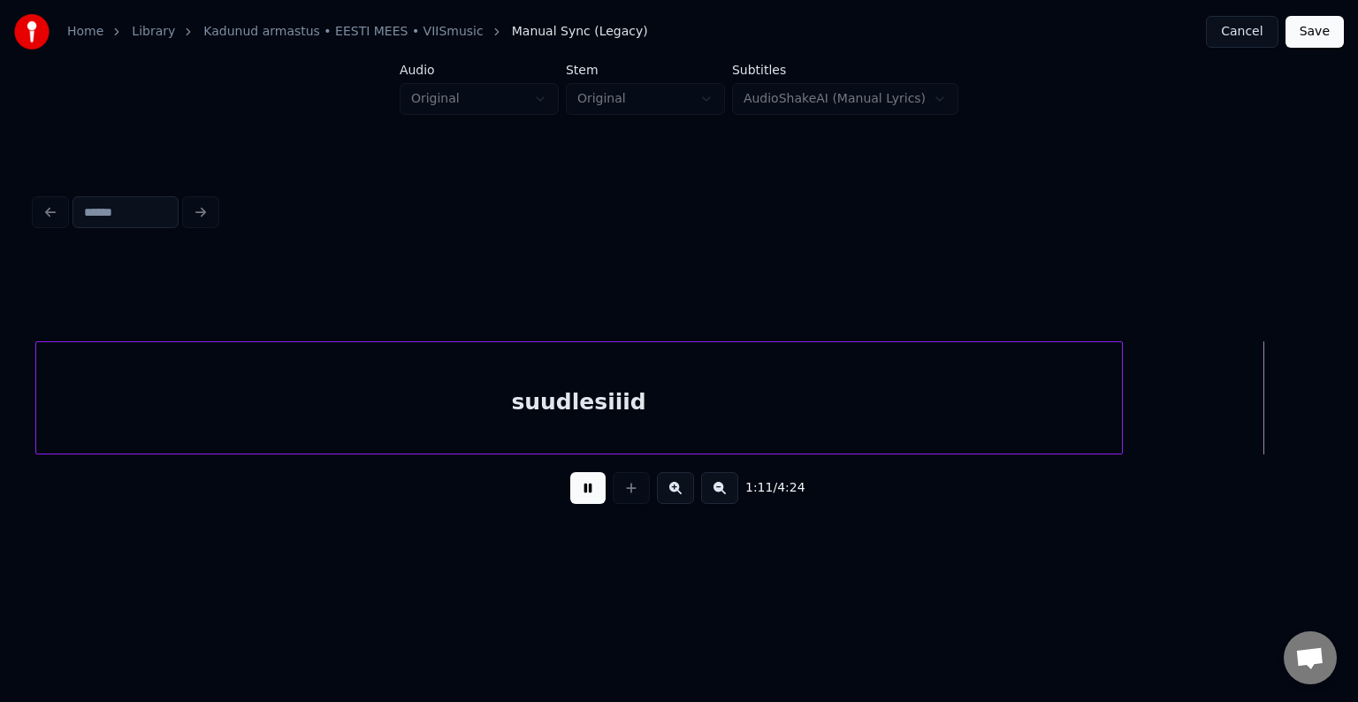
scroll to position [0, 47156]
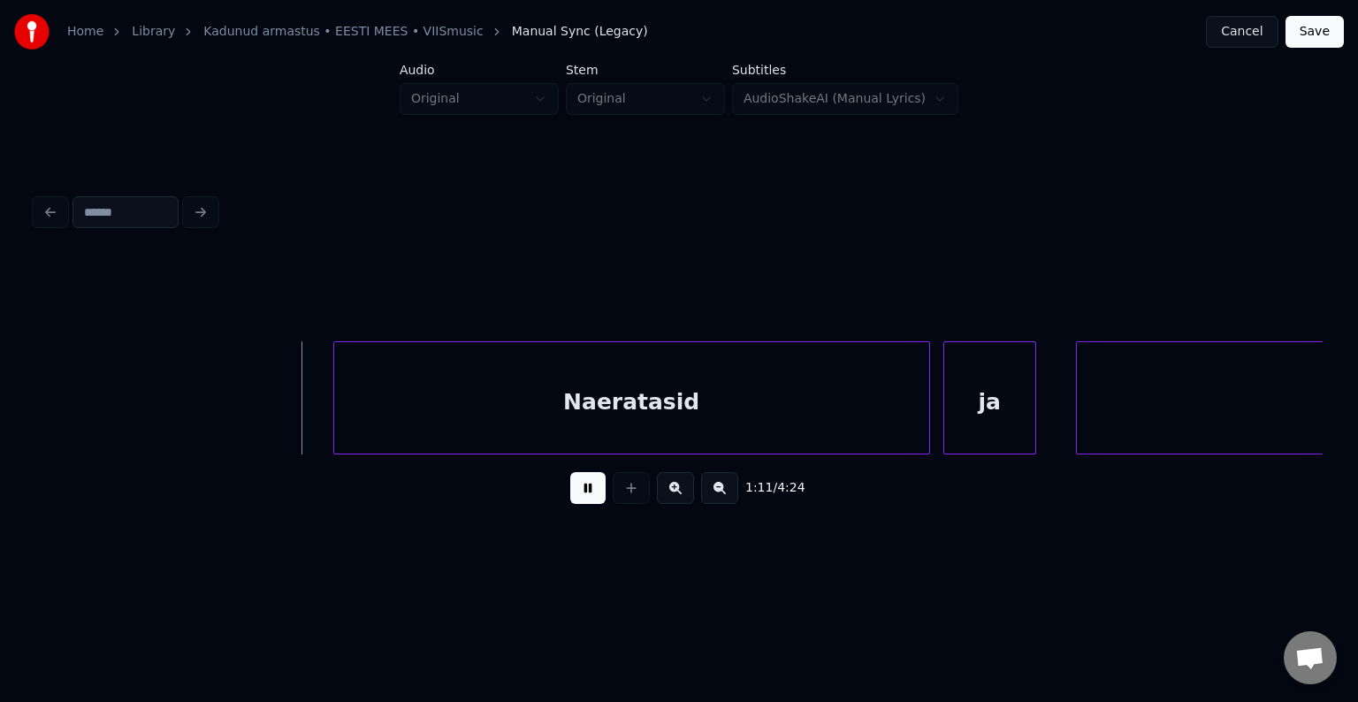
click at [582, 492] on button at bounding box center [587, 488] width 35 height 32
click at [673, 376] on div "Naeratasid" at bounding box center [563, 402] width 595 height 120
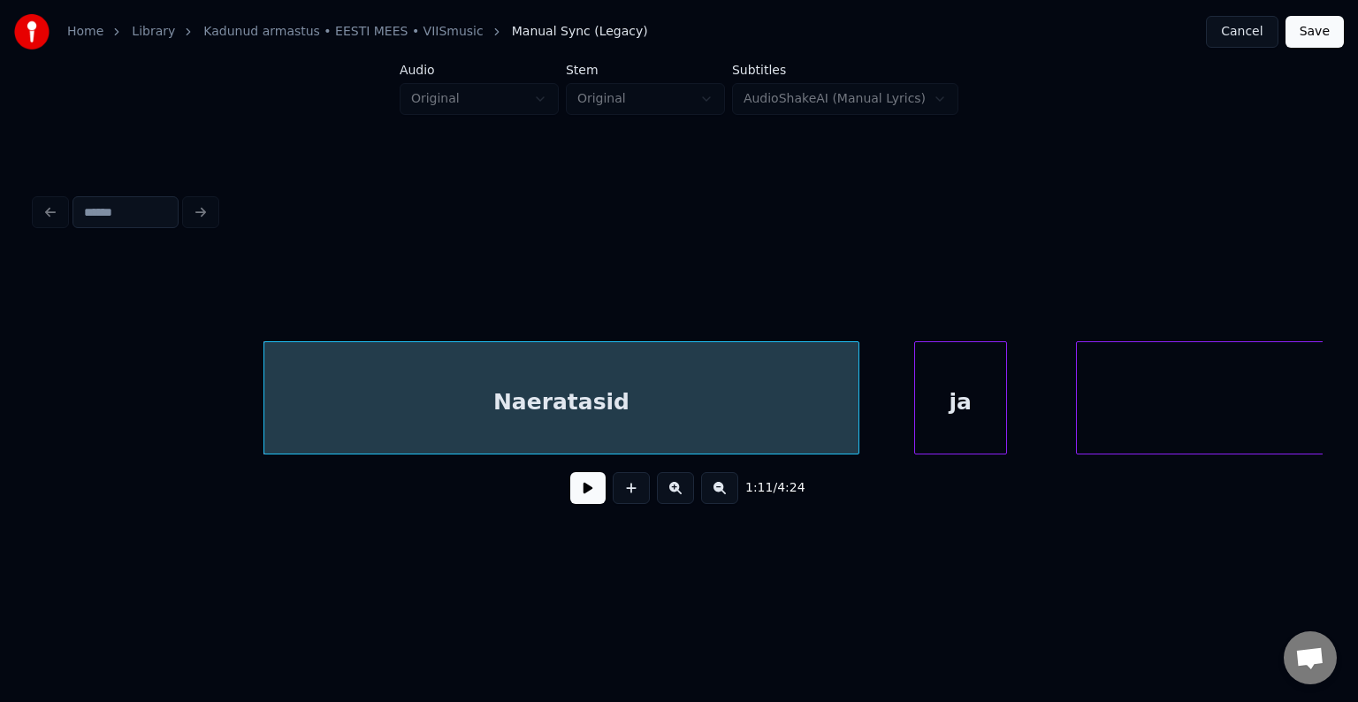
click at [972, 392] on div "ja" at bounding box center [960, 402] width 91 height 120
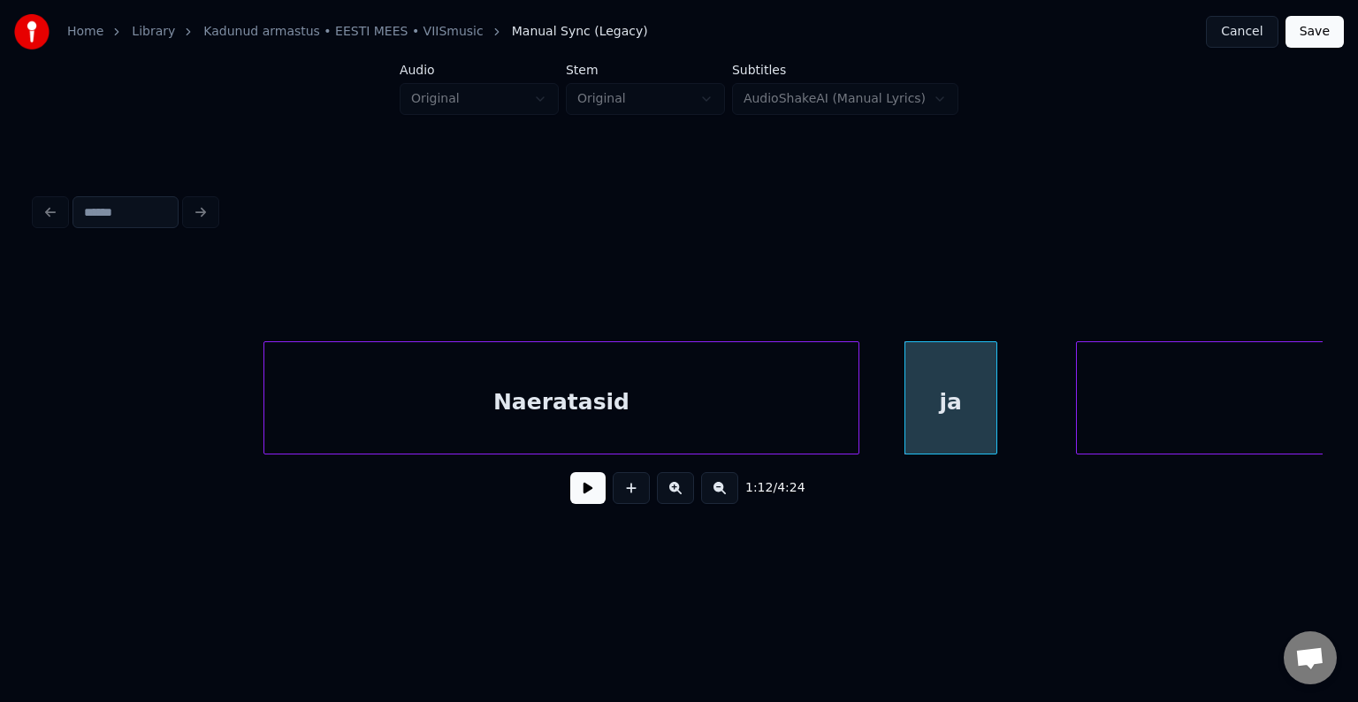
scroll to position [0, 48086]
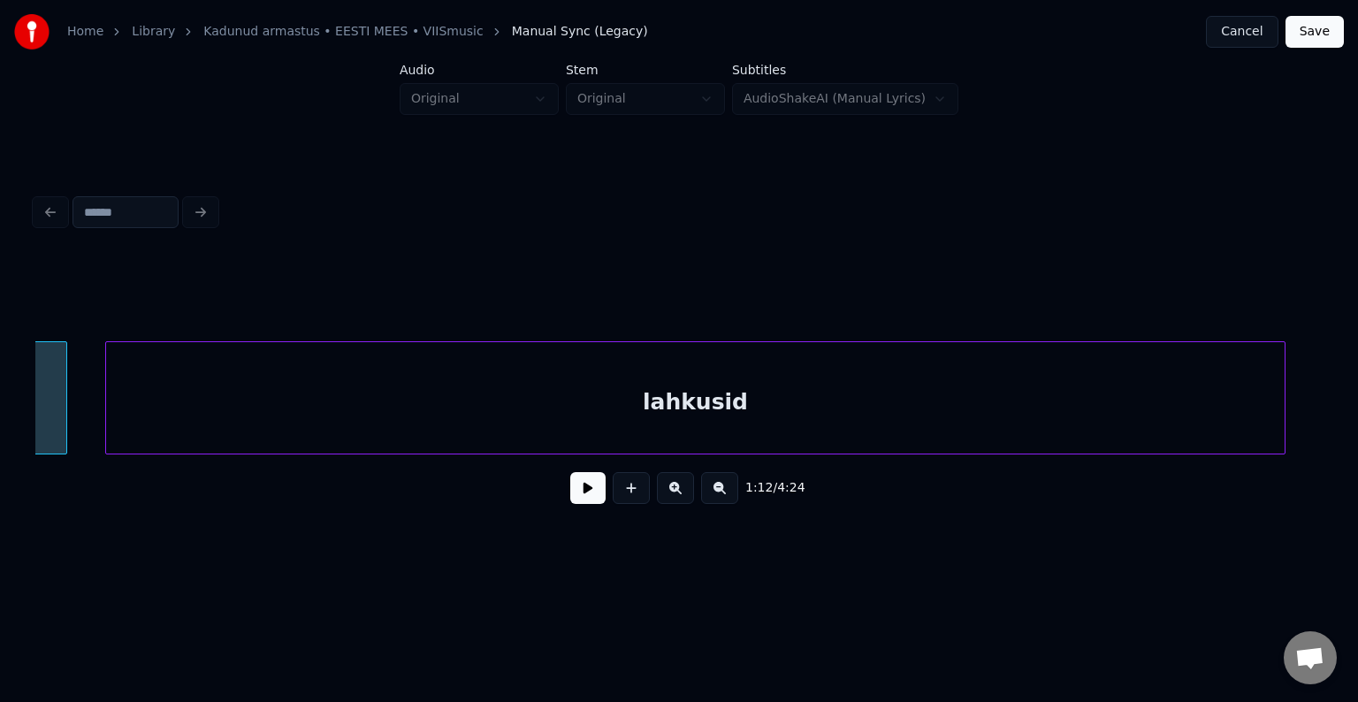
click at [1163, 388] on div "lahkusid" at bounding box center [695, 402] width 1179 height 120
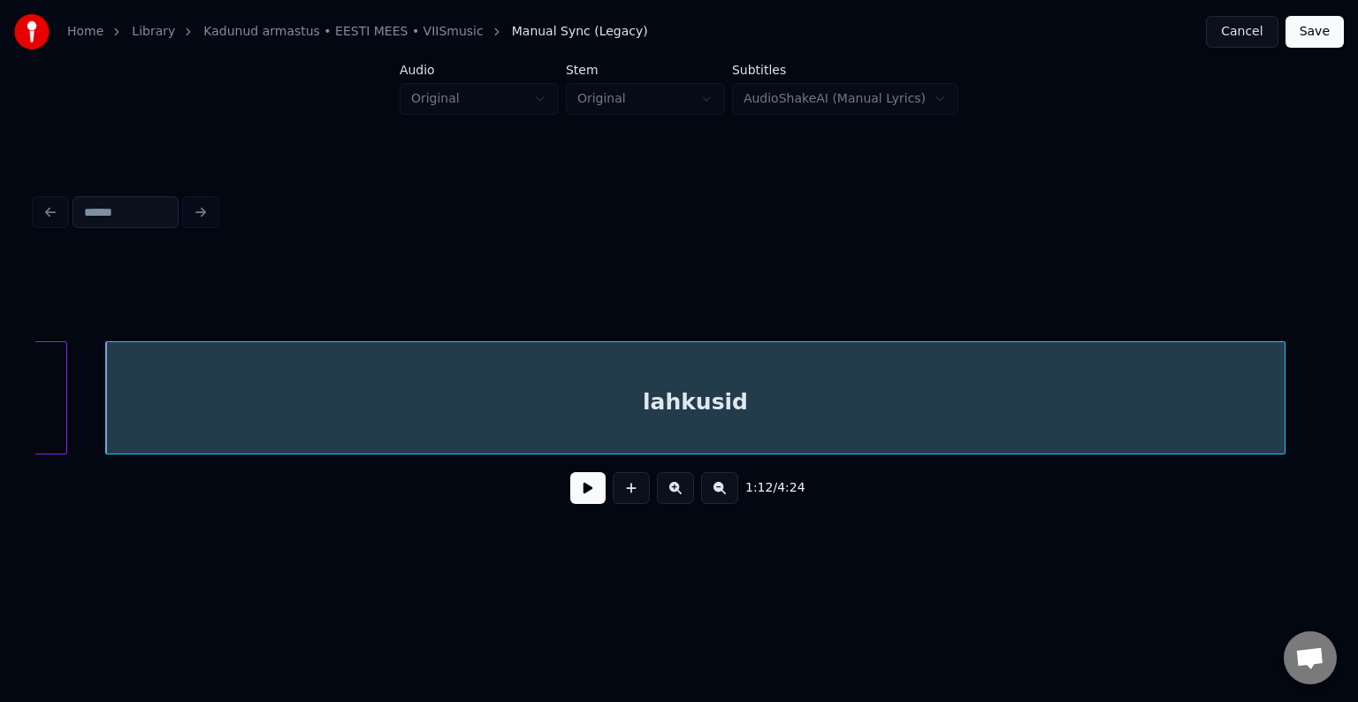
click at [50, 405] on div "ja" at bounding box center [20, 402] width 91 height 120
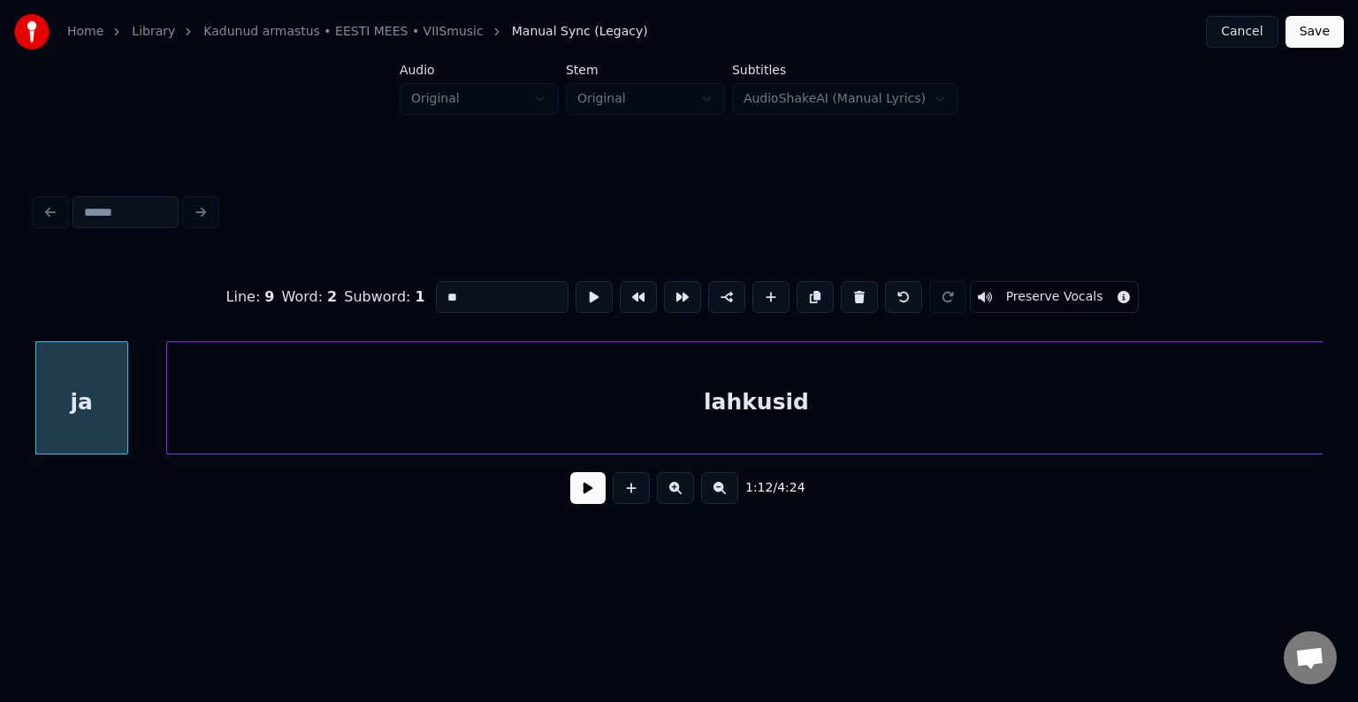
click at [579, 499] on button at bounding box center [587, 488] width 35 height 32
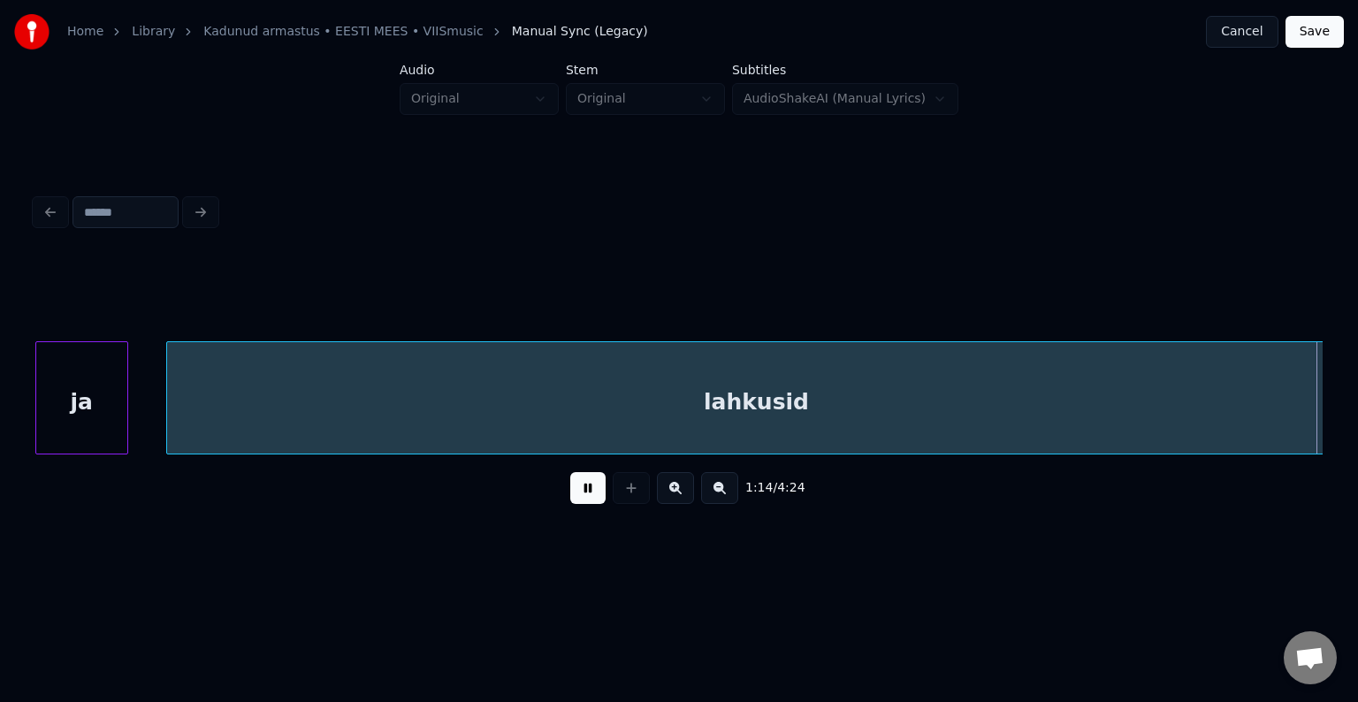
click at [579, 498] on button at bounding box center [587, 488] width 35 height 32
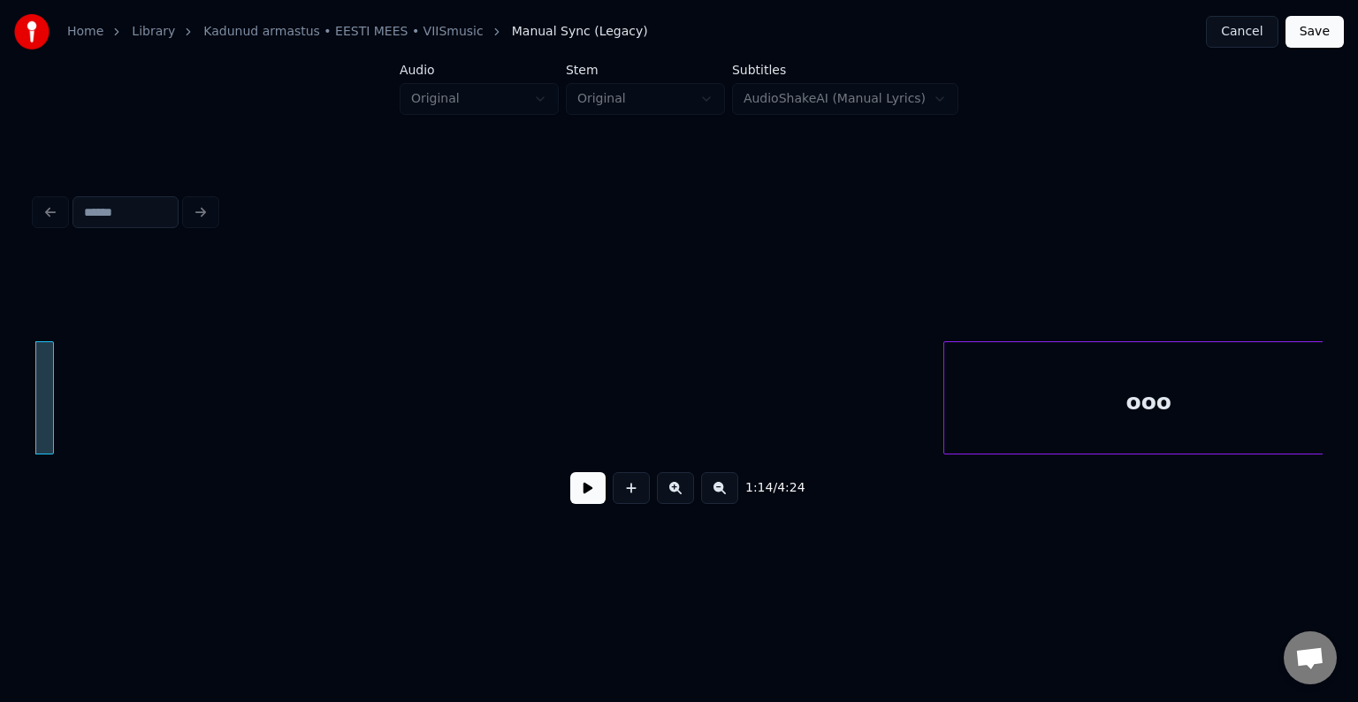
click at [50, 405] on div at bounding box center [50, 397] width 5 height 111
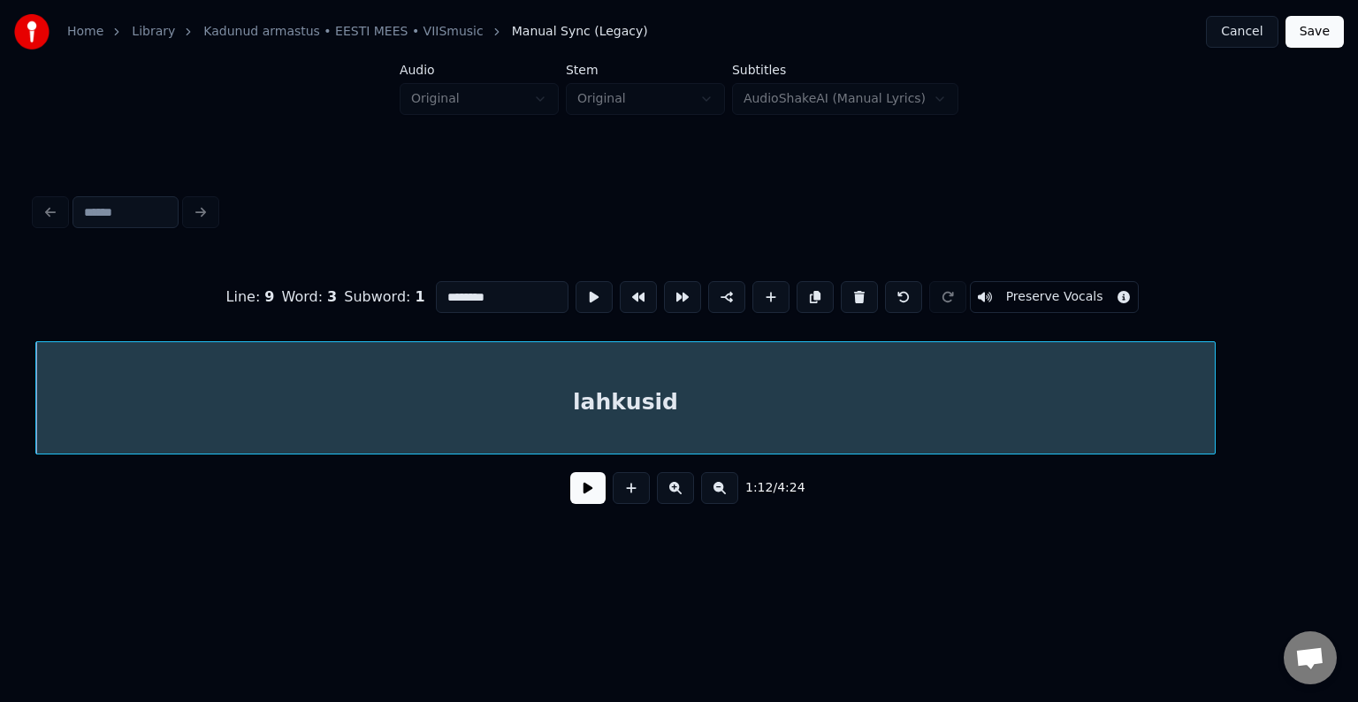
click at [446, 286] on input "********" at bounding box center [502, 297] width 133 height 32
click at [537, 410] on div "lahkusiiid" at bounding box center [625, 402] width 1179 height 120
type input "**********"
click at [573, 492] on button at bounding box center [587, 488] width 35 height 32
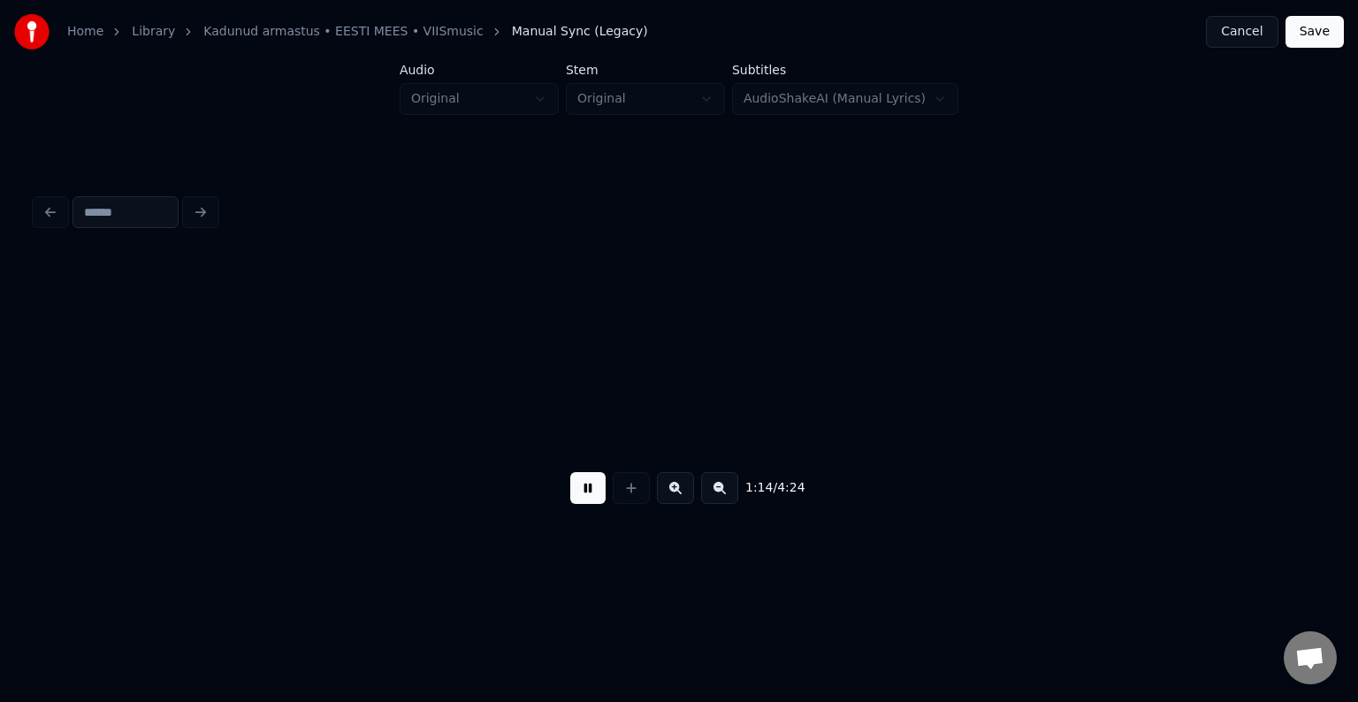
scroll to position [0, 49448]
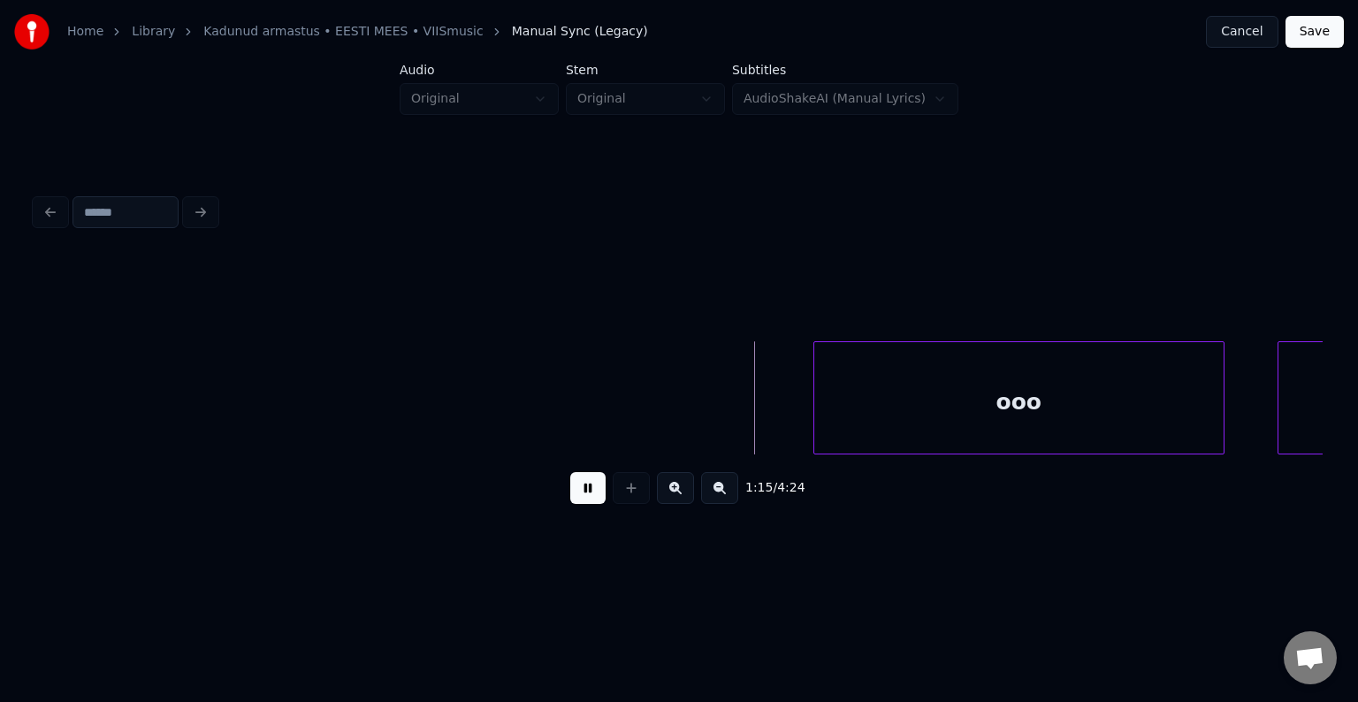
drag, startPoint x: 585, startPoint y: 495, endPoint x: 622, endPoint y: 478, distance: 40.8
click at [589, 492] on button at bounding box center [587, 488] width 35 height 32
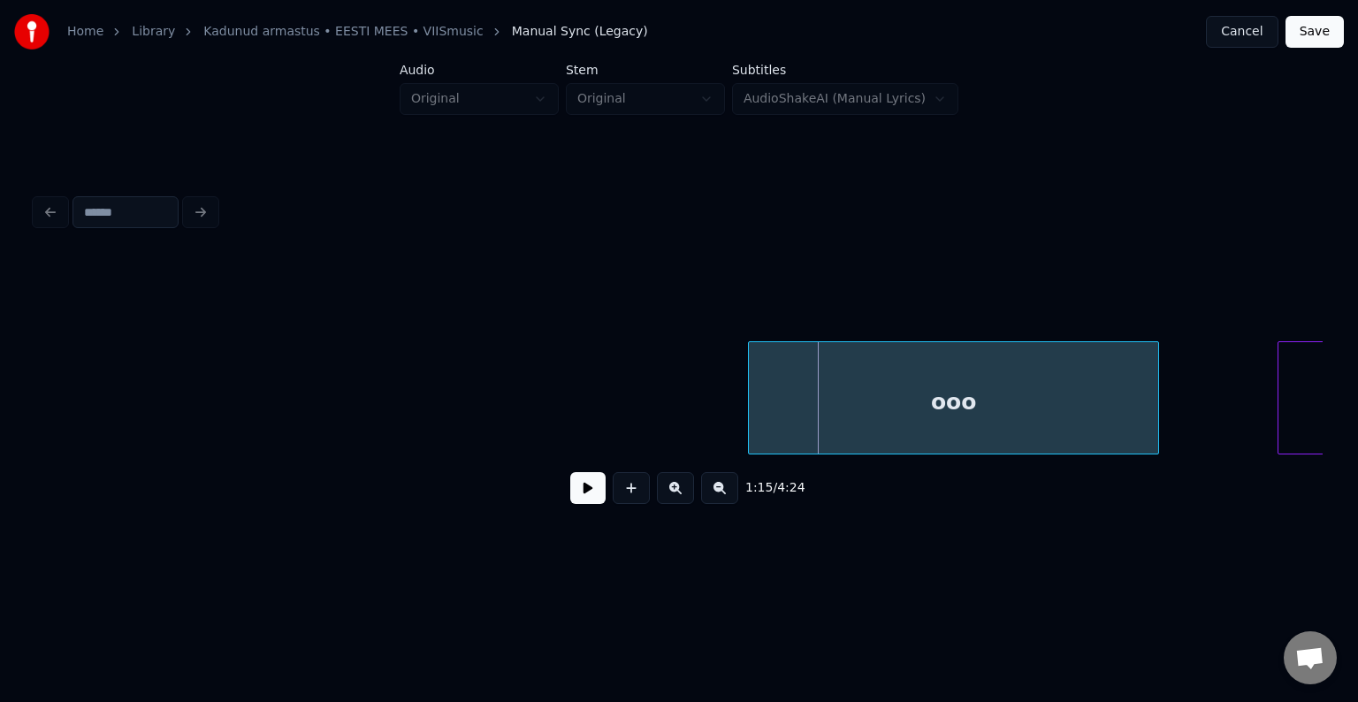
click at [886, 398] on div "ooo" at bounding box center [953, 402] width 409 height 120
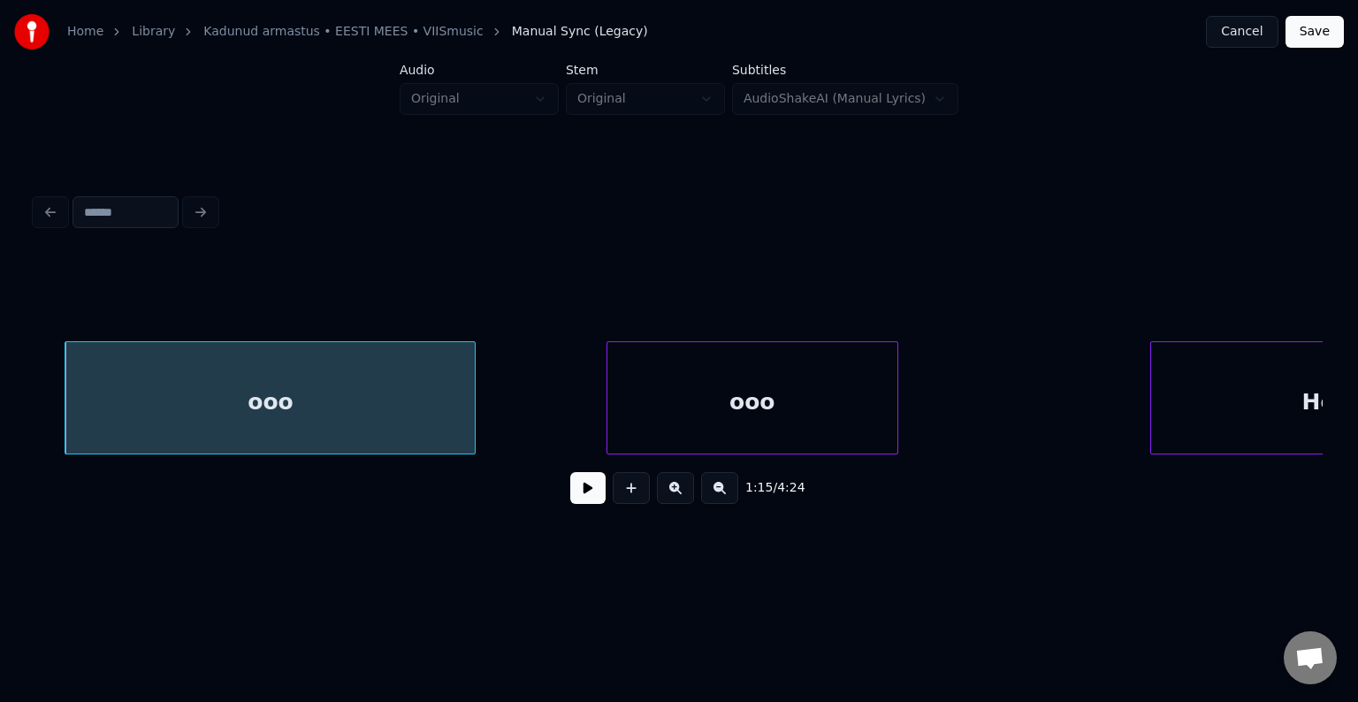
scroll to position [0, 50120]
click at [845, 400] on div "ooo" at bounding box center [709, 402] width 290 height 120
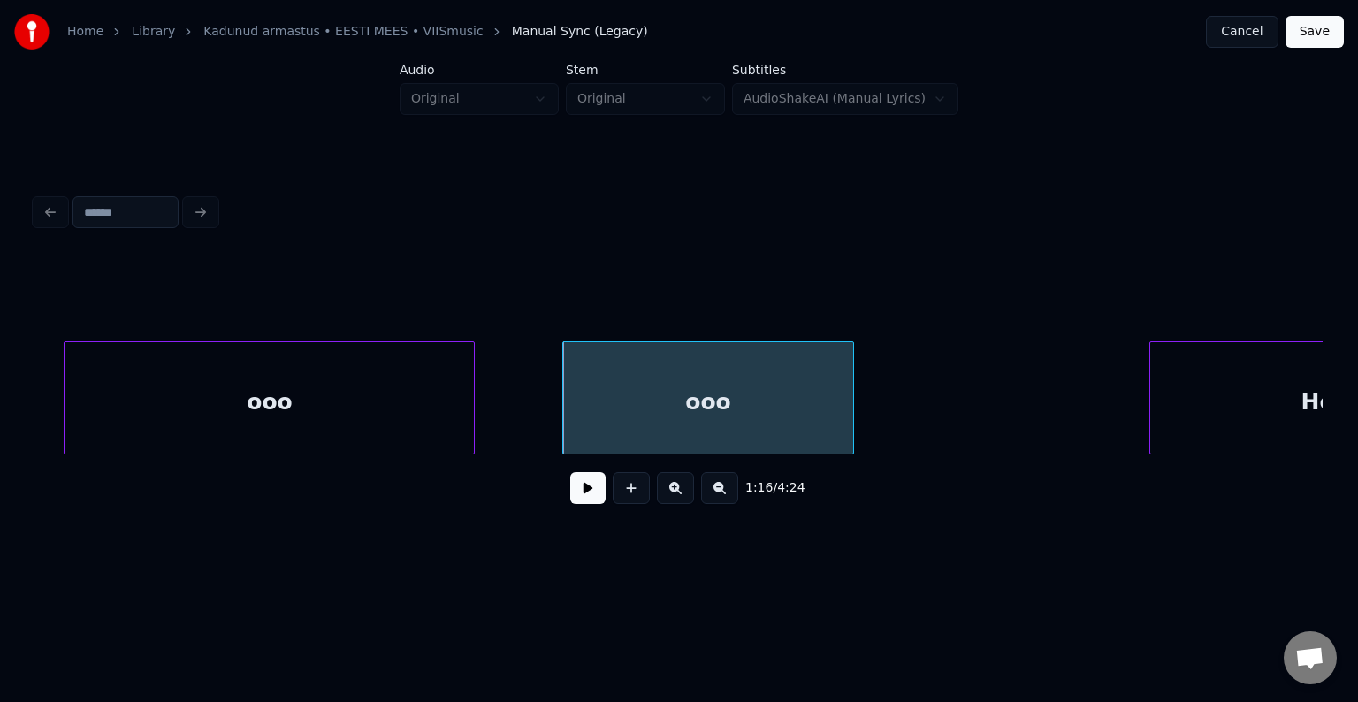
click at [315, 411] on div "ooo" at bounding box center [269, 402] width 409 height 120
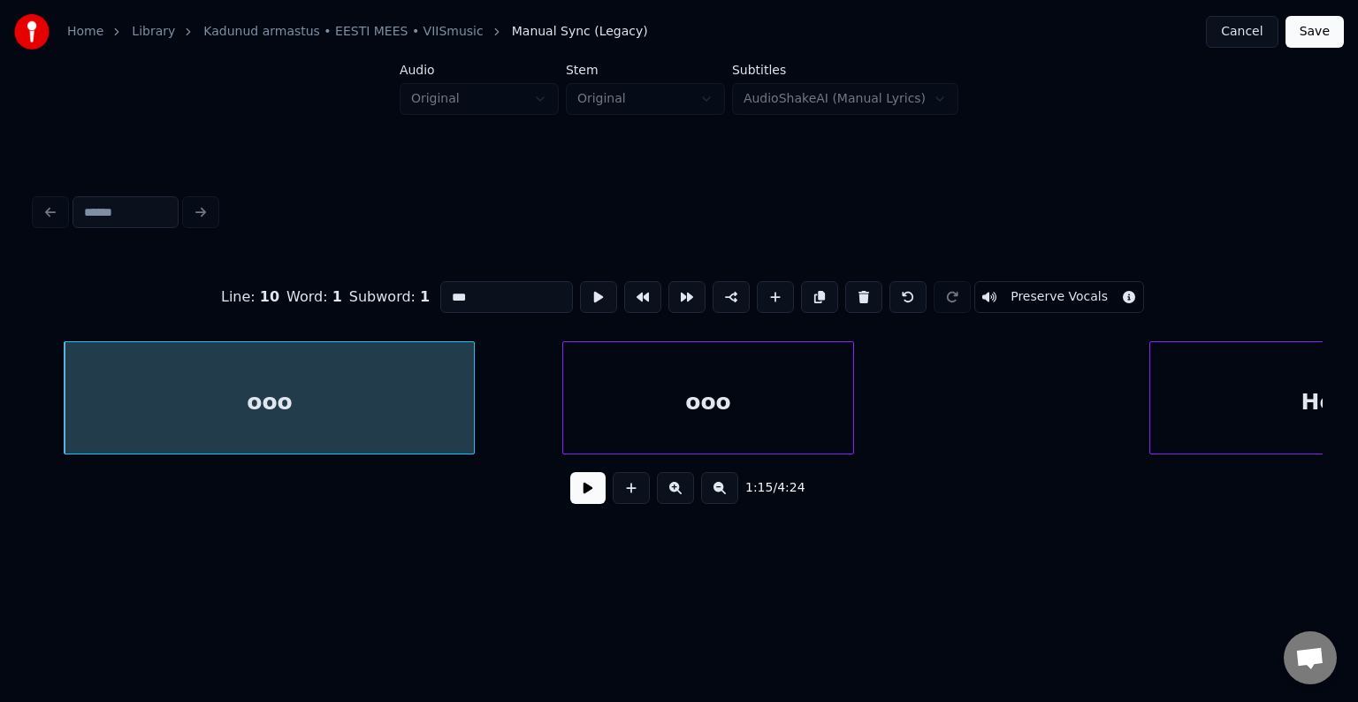
click at [574, 502] on button at bounding box center [587, 488] width 35 height 32
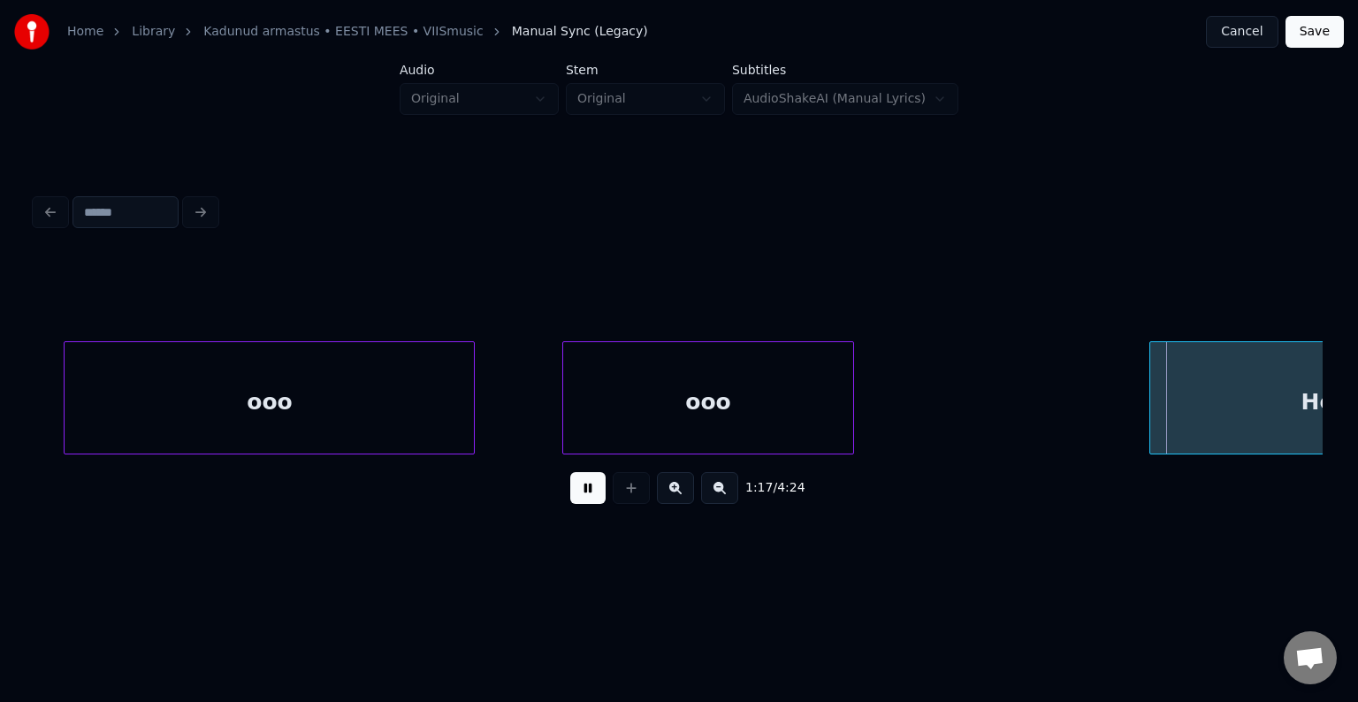
click at [579, 499] on button at bounding box center [587, 488] width 35 height 32
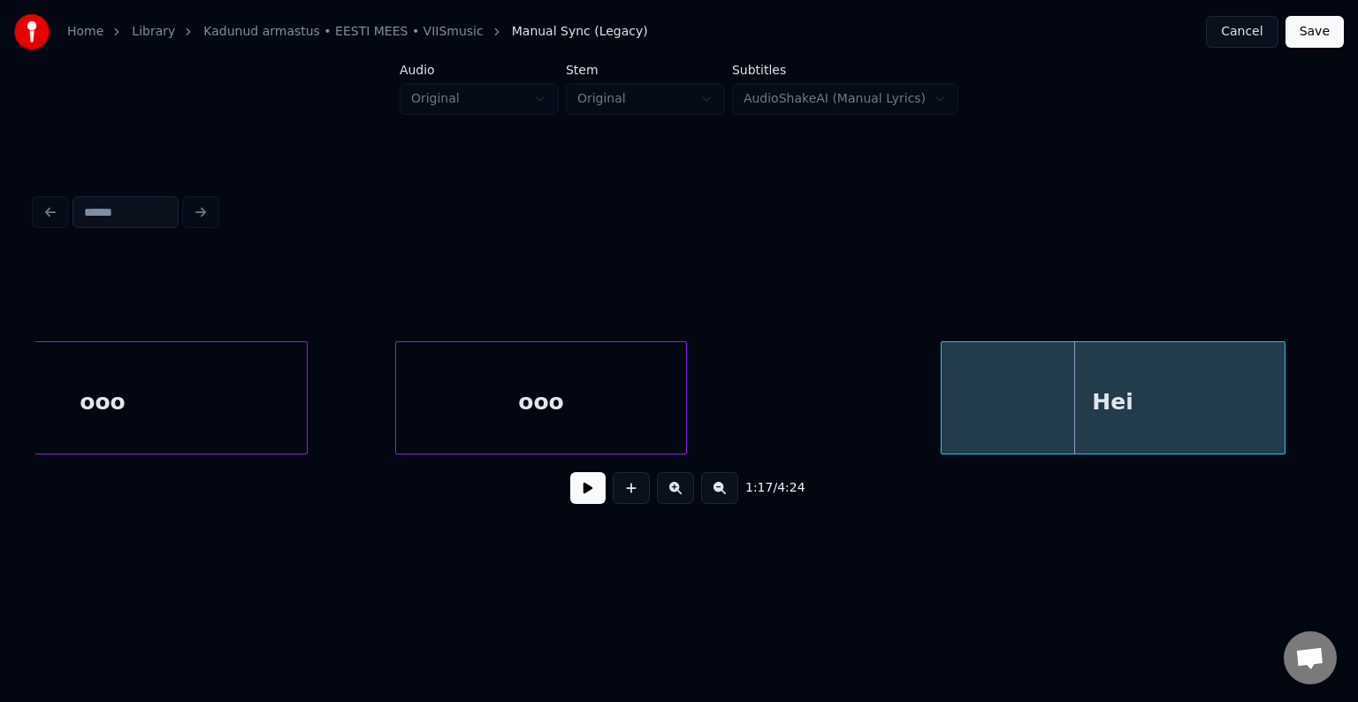
click at [1172, 408] on div "Hei" at bounding box center [1113, 402] width 343 height 120
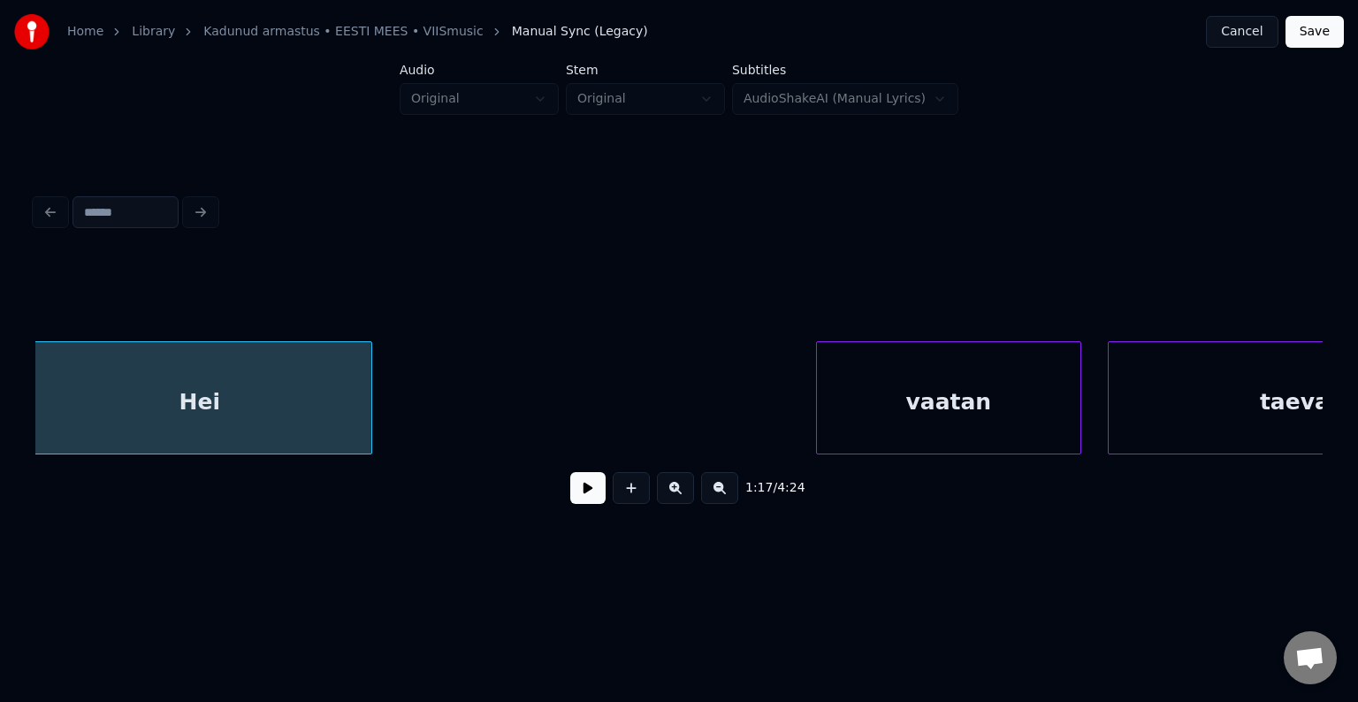
scroll to position [0, 51313]
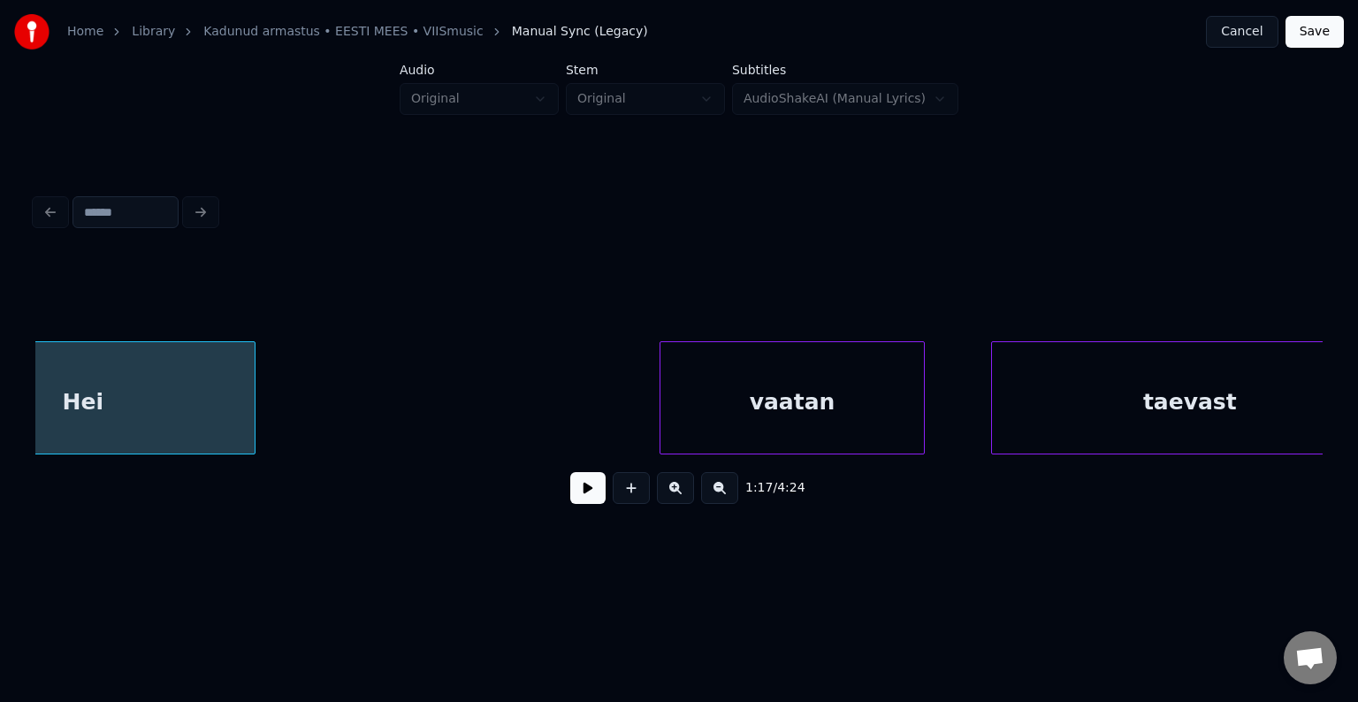
click at [857, 414] on div "vaatan" at bounding box center [791, 402] width 263 height 120
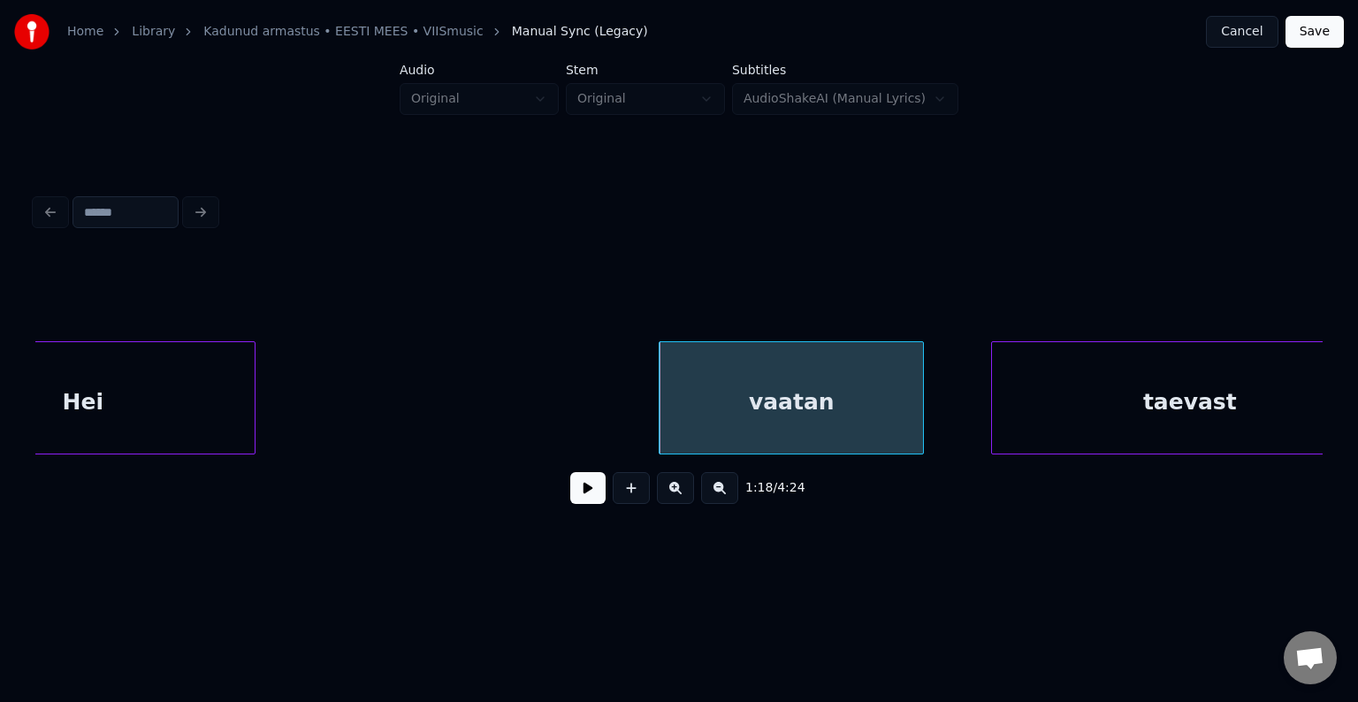
click at [197, 417] on div "Hei" at bounding box center [83, 402] width 343 height 120
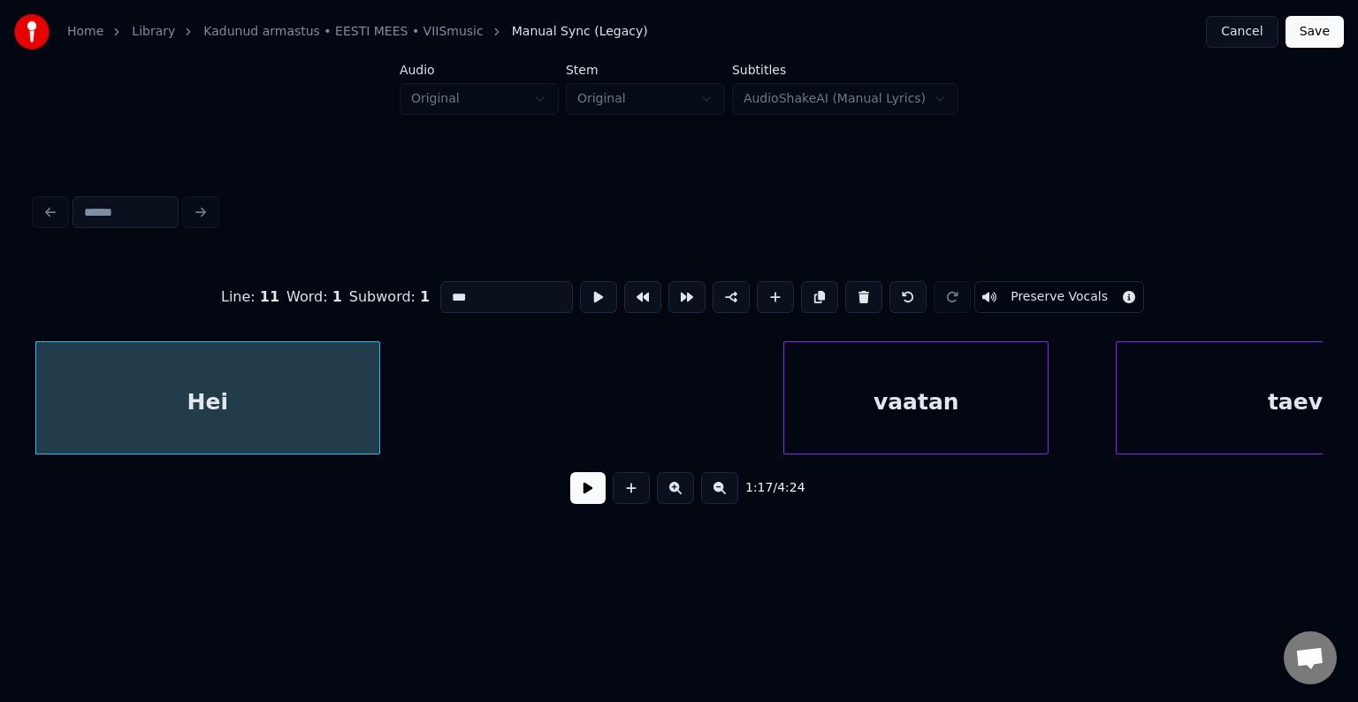
click at [570, 501] on button at bounding box center [587, 488] width 35 height 32
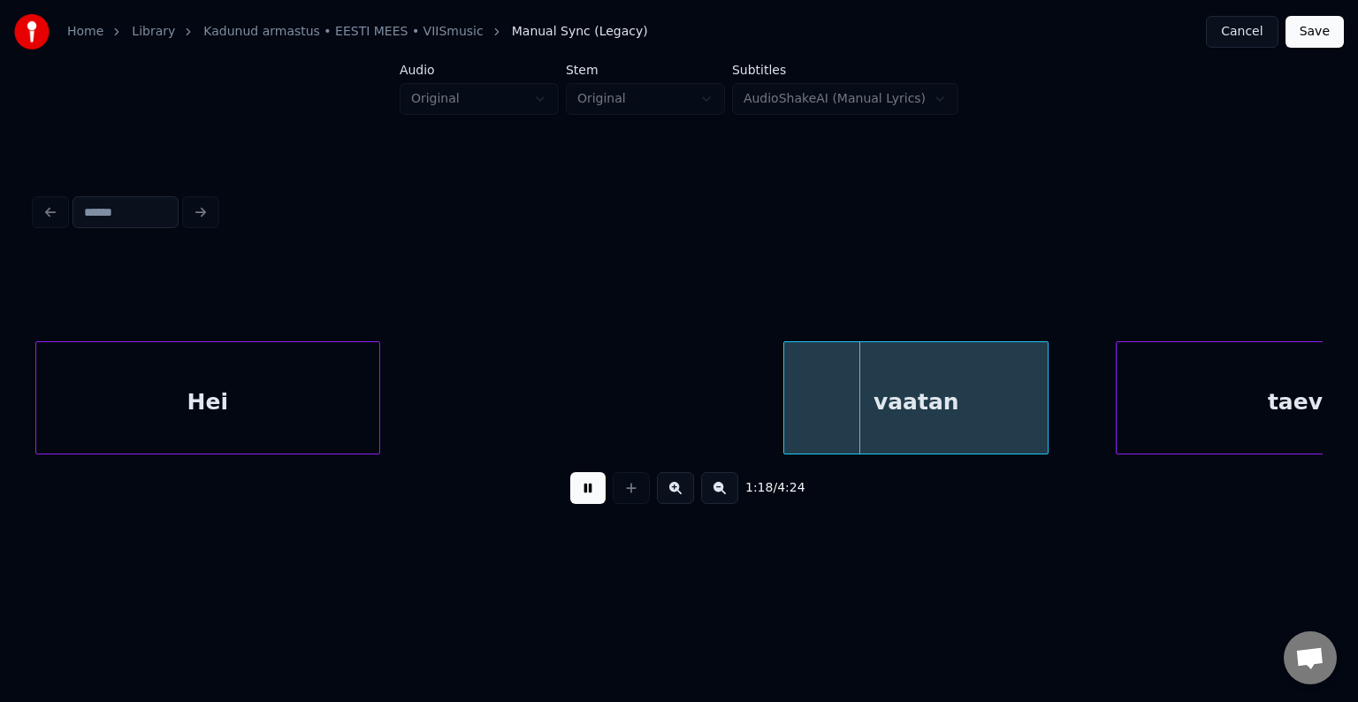
click at [570, 495] on button at bounding box center [587, 488] width 35 height 32
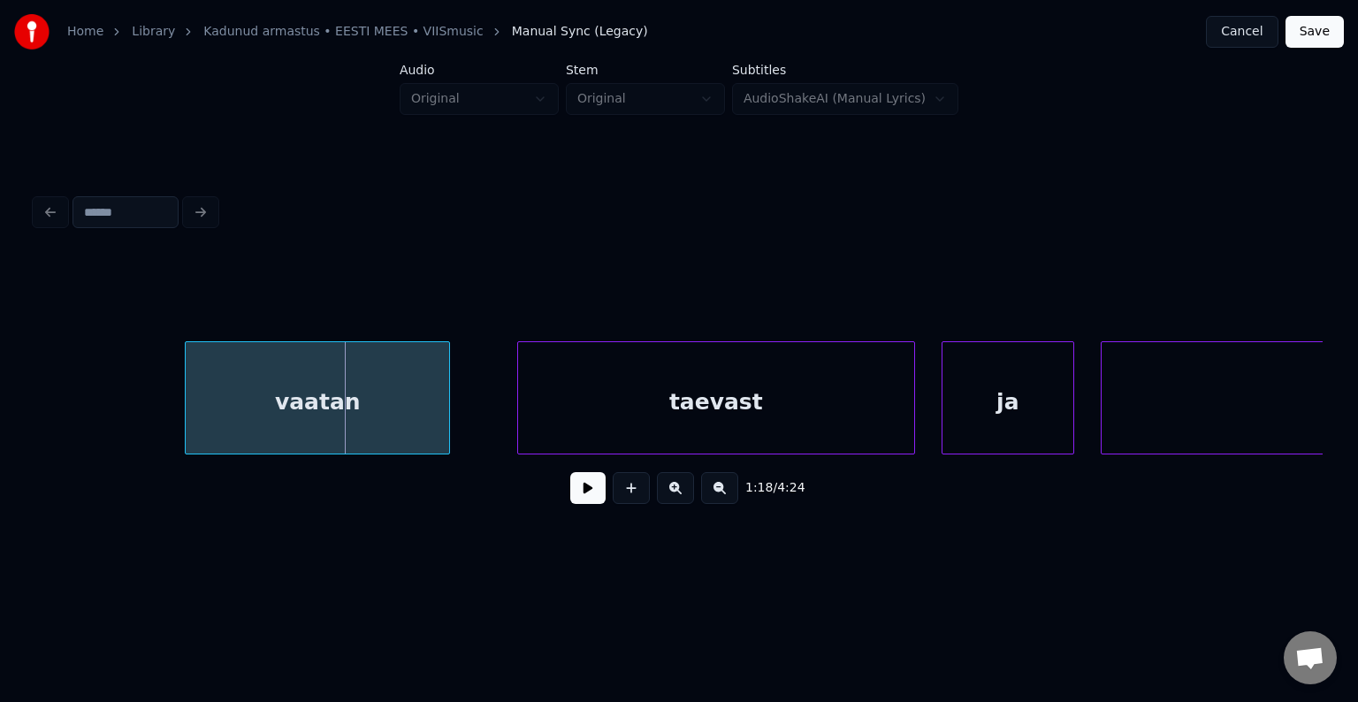
scroll to position [0, 51789]
click at [783, 410] on div "taevast" at bounding box center [687, 402] width 396 height 120
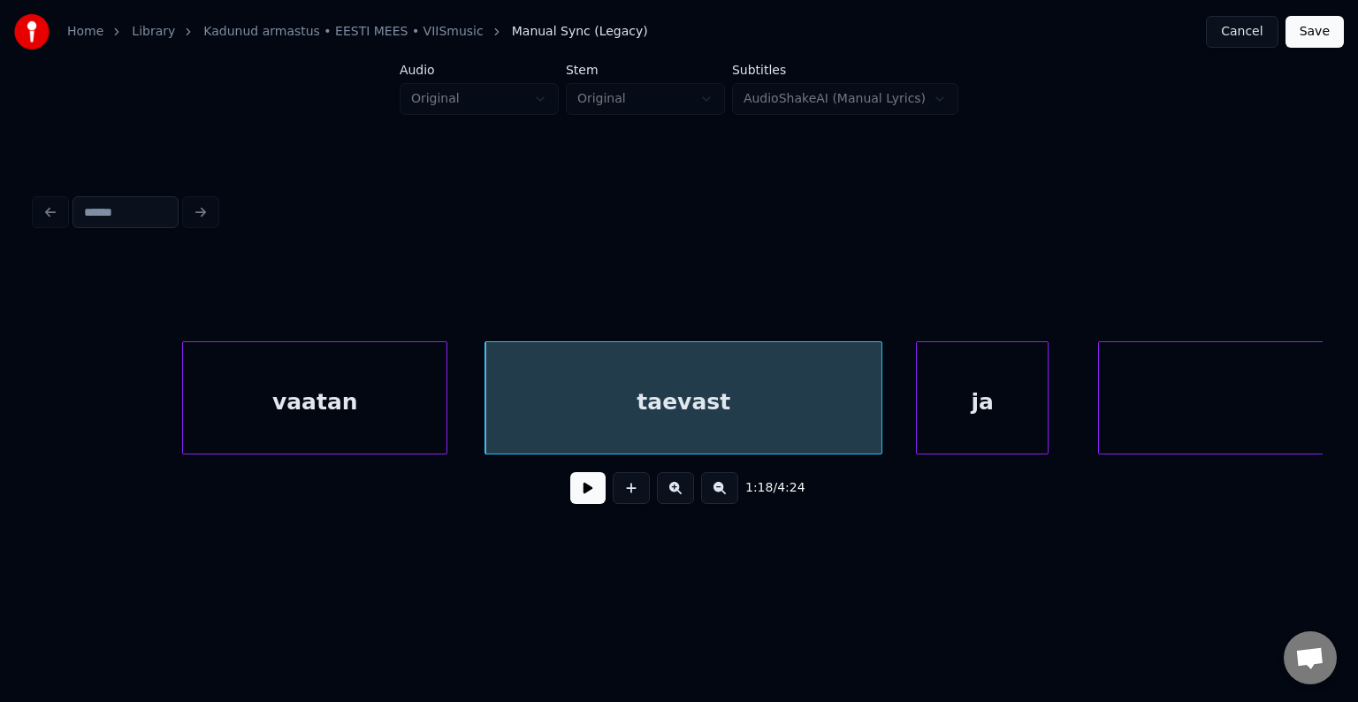
click at [1021, 419] on div "ja" at bounding box center [982, 402] width 131 height 120
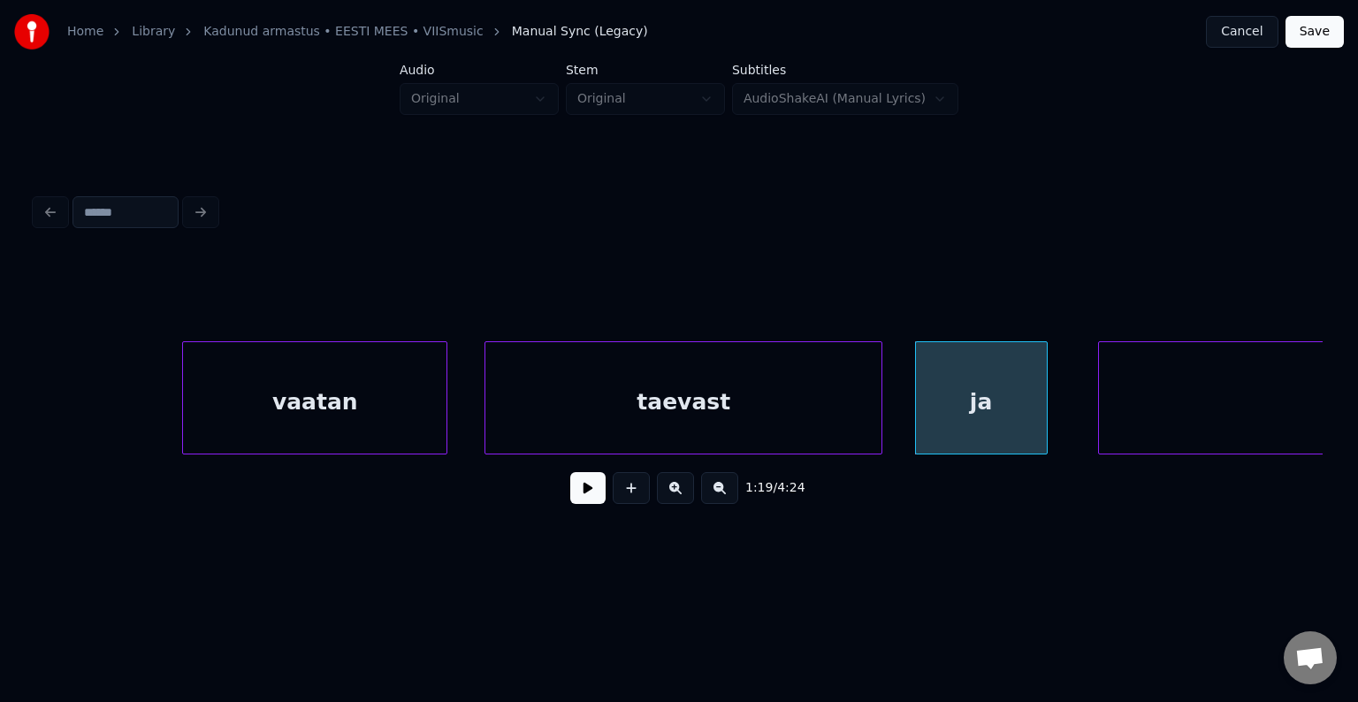
click at [727, 415] on div "taevast" at bounding box center [683, 402] width 396 height 120
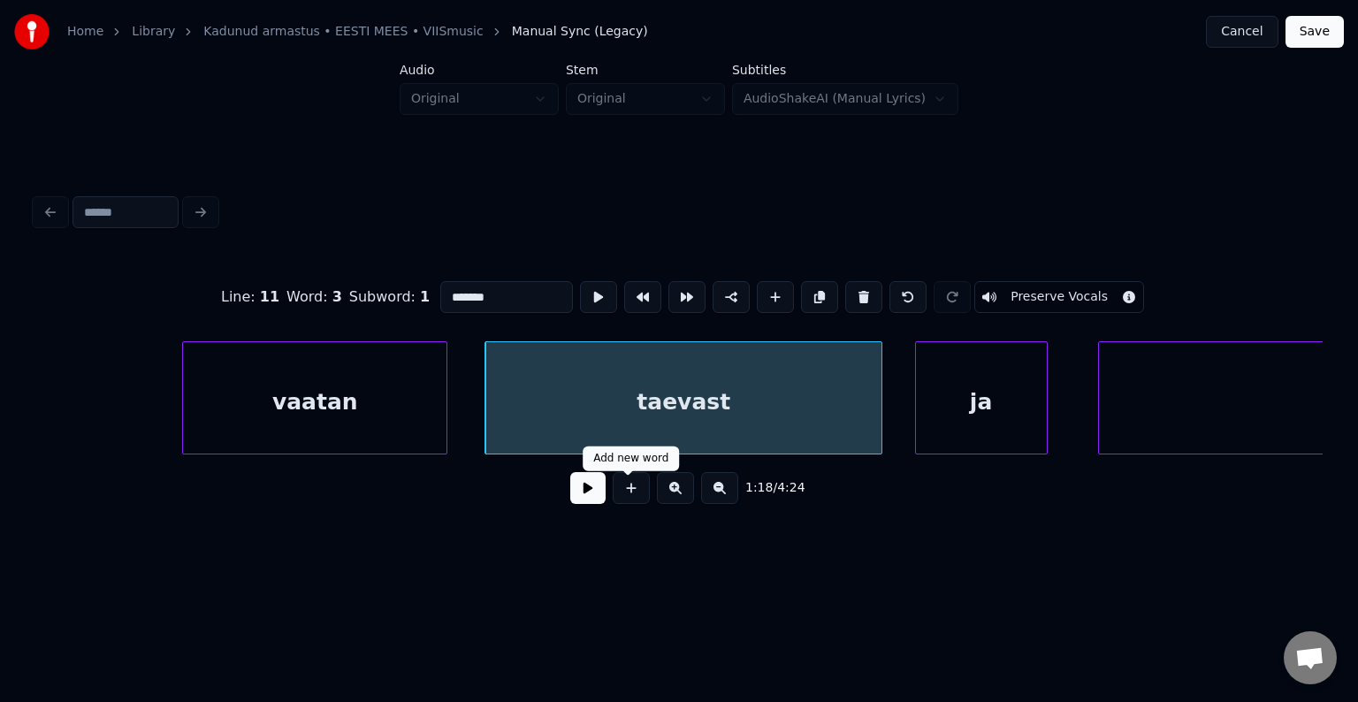
click at [570, 500] on button at bounding box center [587, 488] width 35 height 32
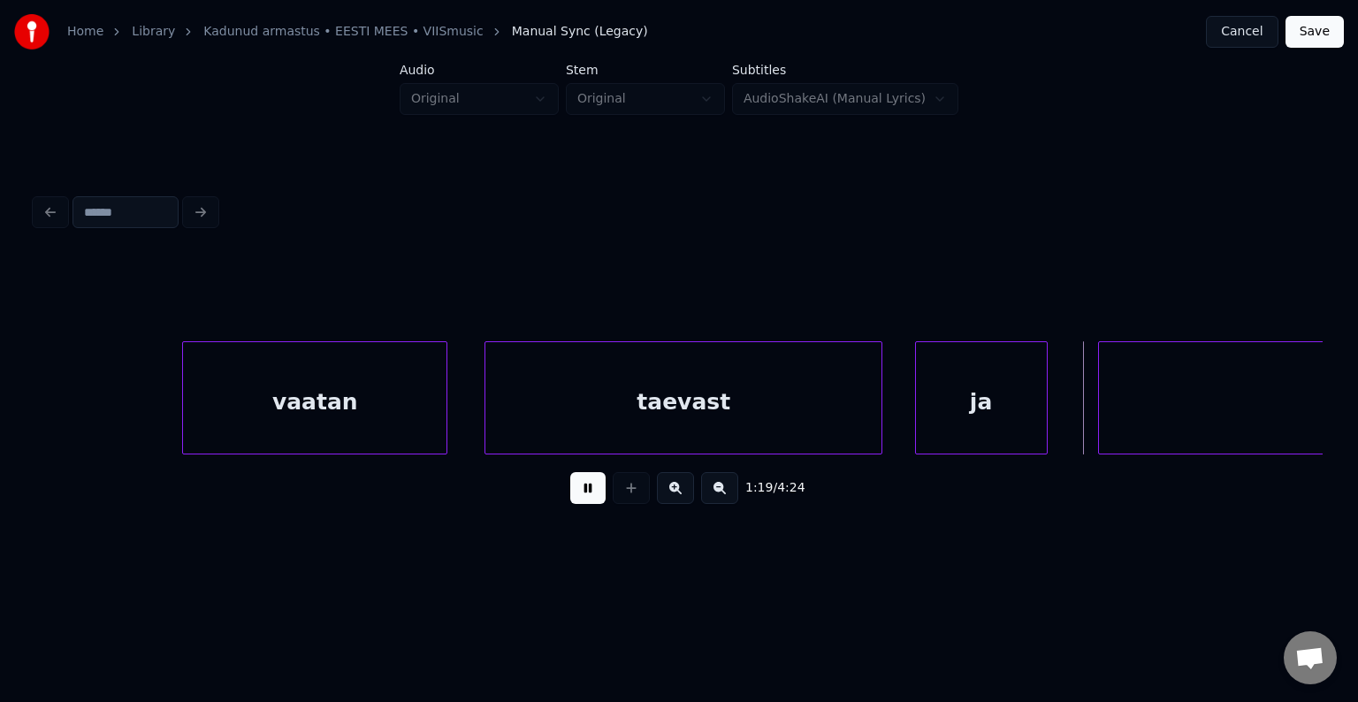
click at [570, 499] on button at bounding box center [587, 488] width 35 height 32
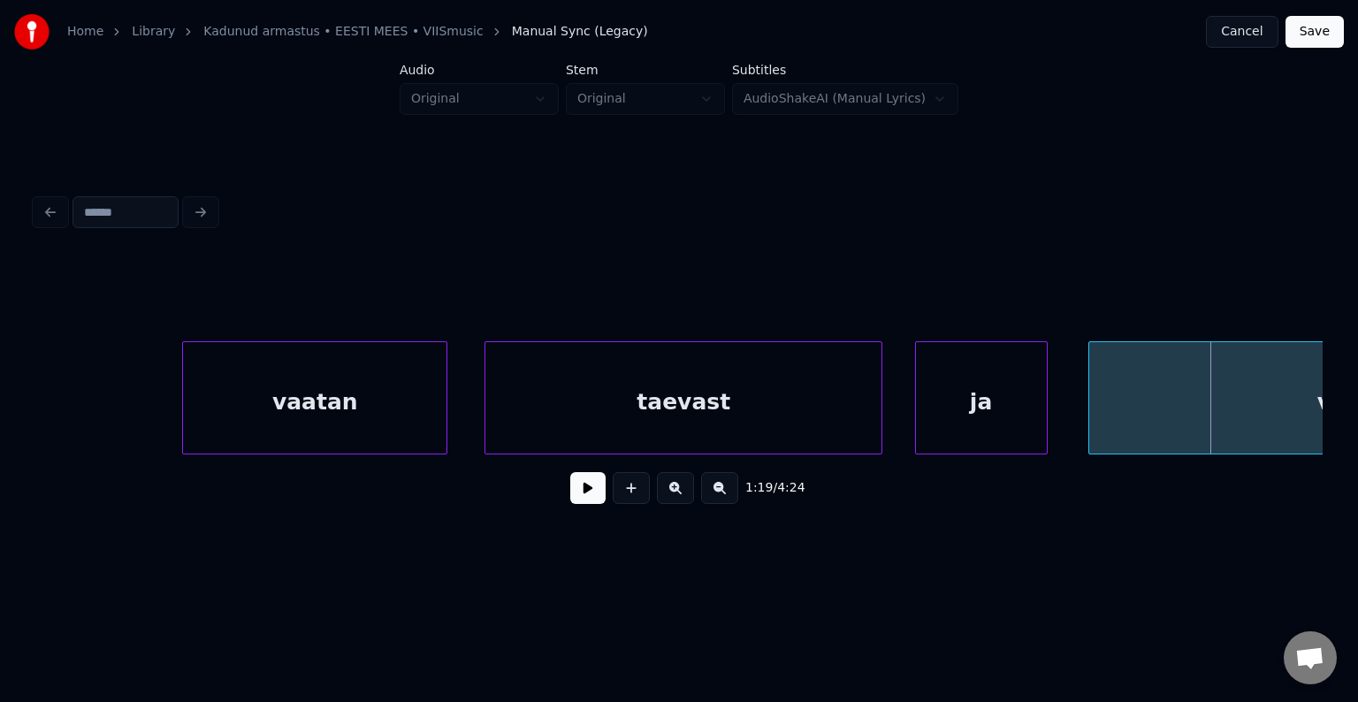
scroll to position [0, 52105]
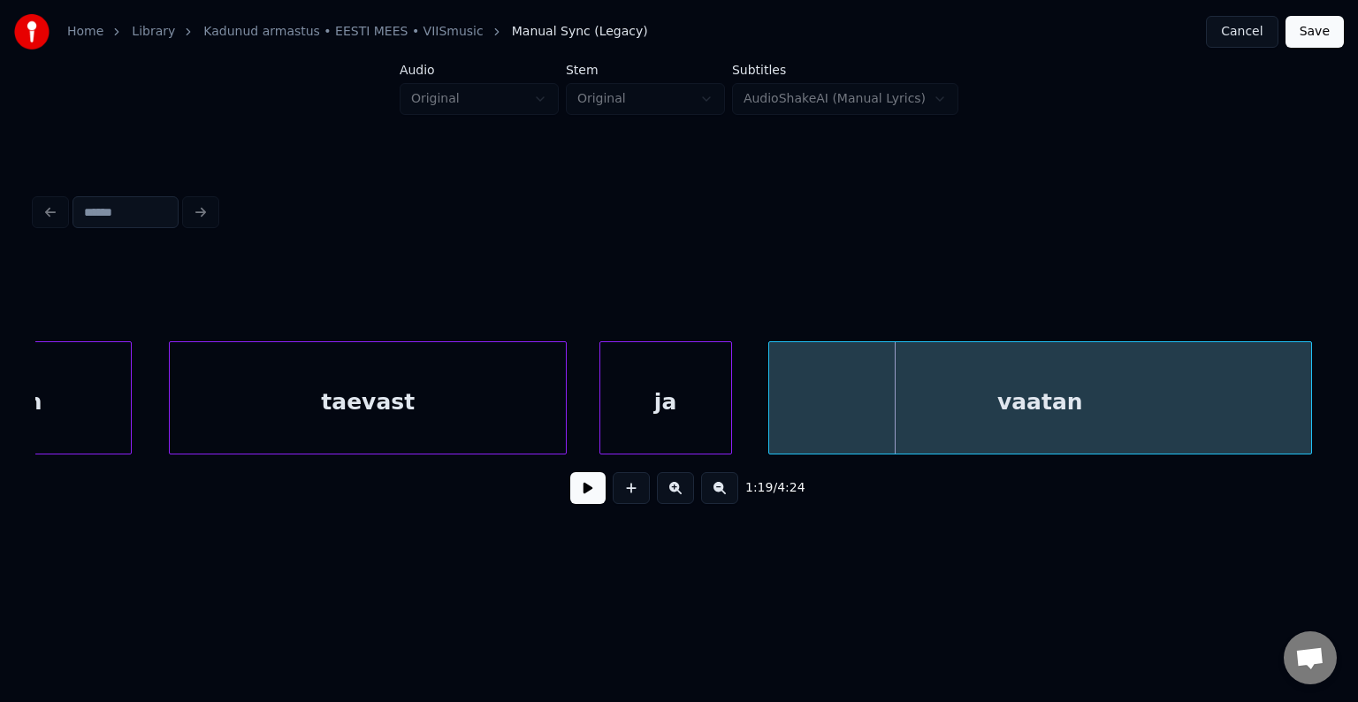
click at [1174, 417] on div "vaatan" at bounding box center [1040, 402] width 542 height 120
click at [570, 502] on button at bounding box center [587, 488] width 35 height 32
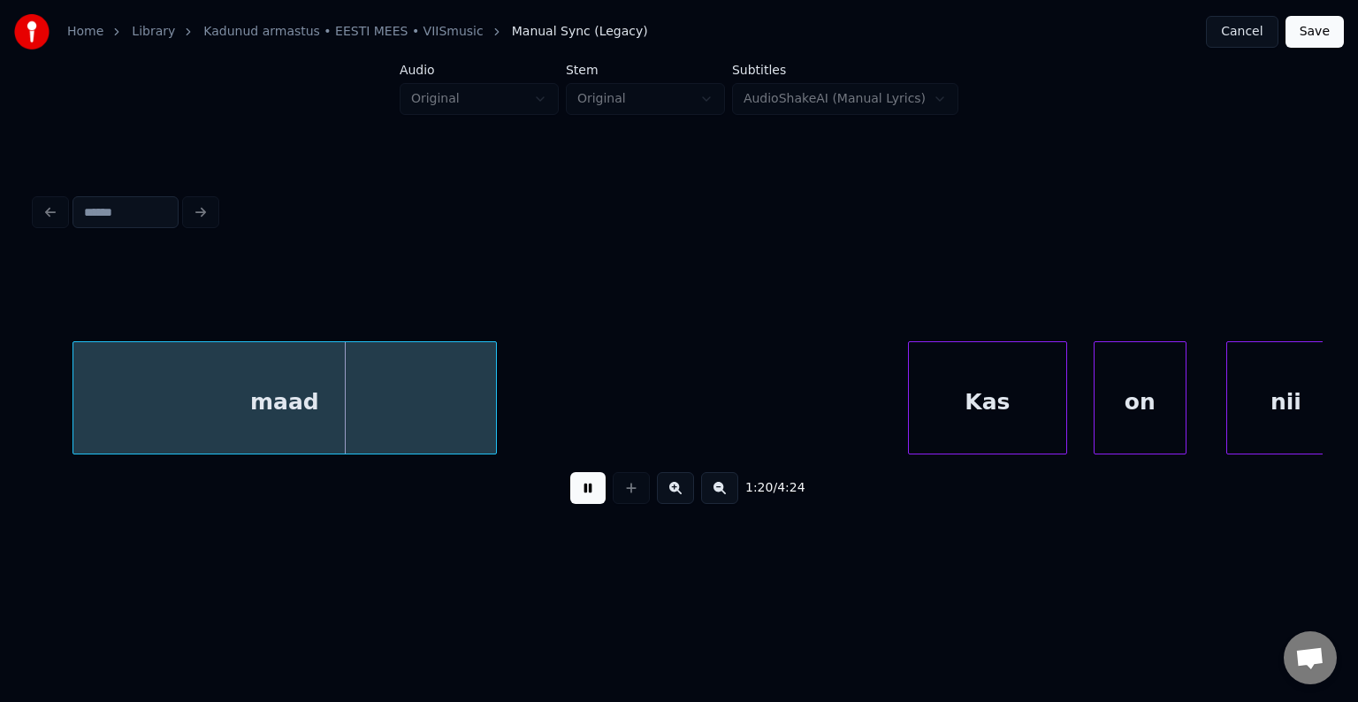
drag, startPoint x: 573, startPoint y: 500, endPoint x: 515, endPoint y: 462, distance: 68.9
click at [573, 499] on button at bounding box center [587, 488] width 35 height 32
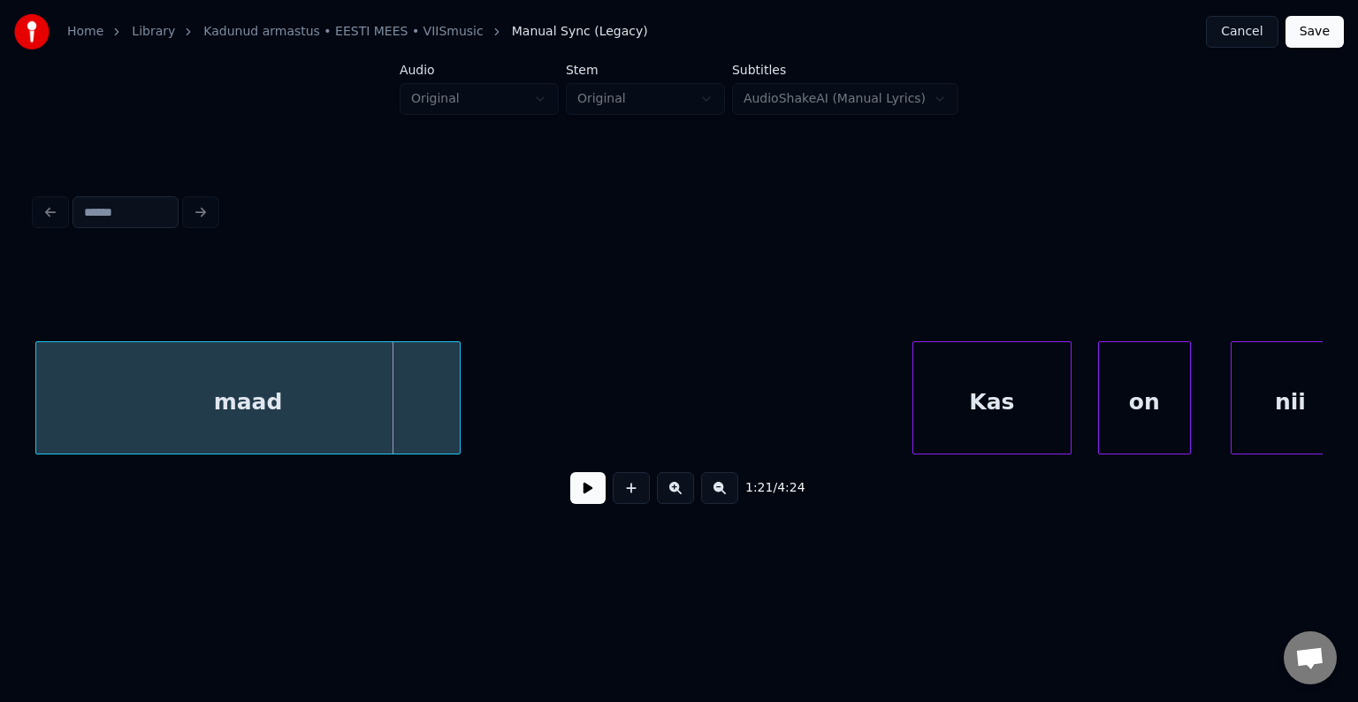
click at [337, 407] on div "maad" at bounding box center [247, 402] width 423 height 120
click at [570, 492] on button at bounding box center [587, 488] width 35 height 32
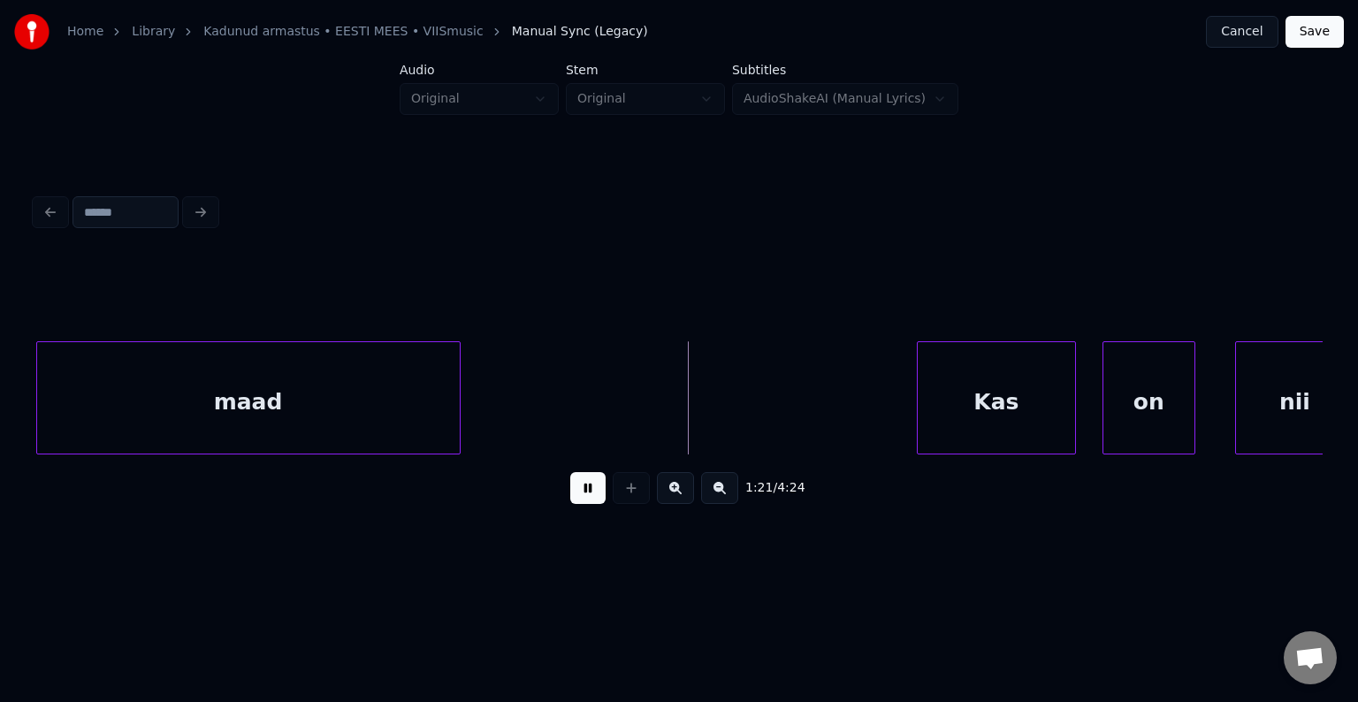
click at [570, 490] on button at bounding box center [587, 488] width 35 height 32
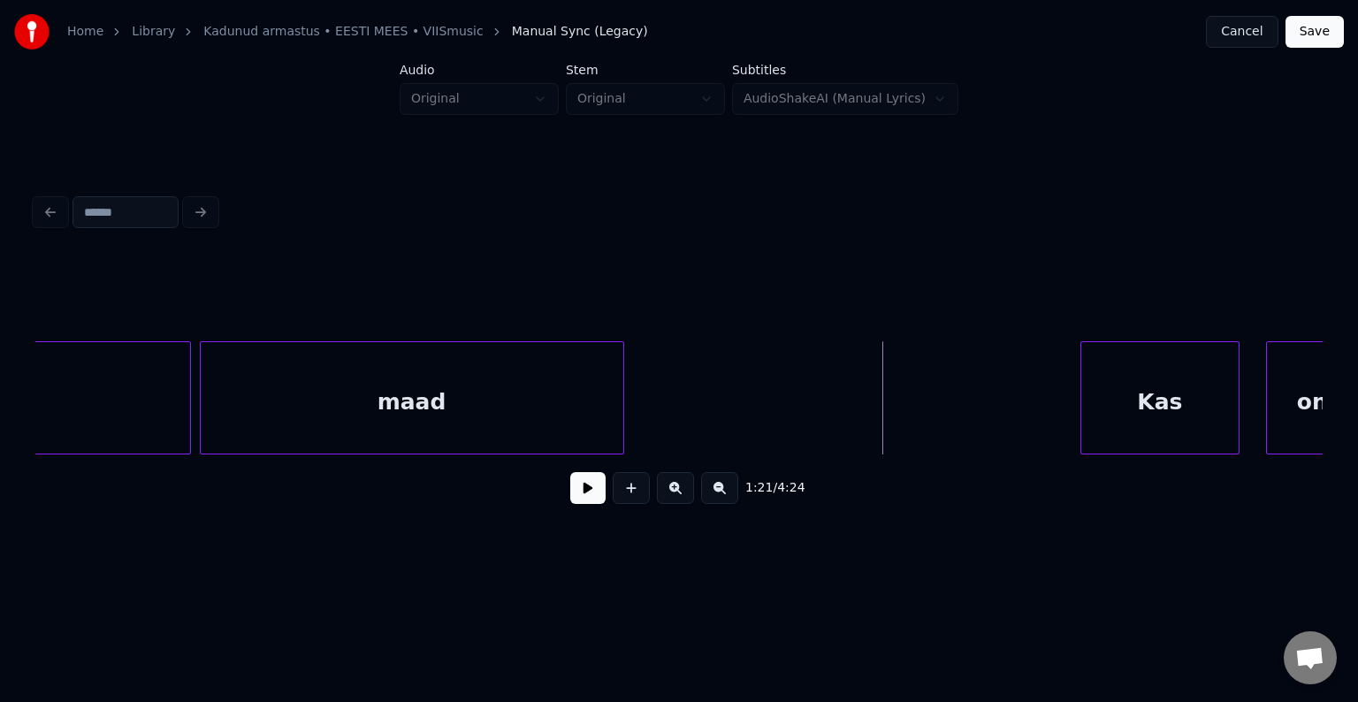
scroll to position [0, 53177]
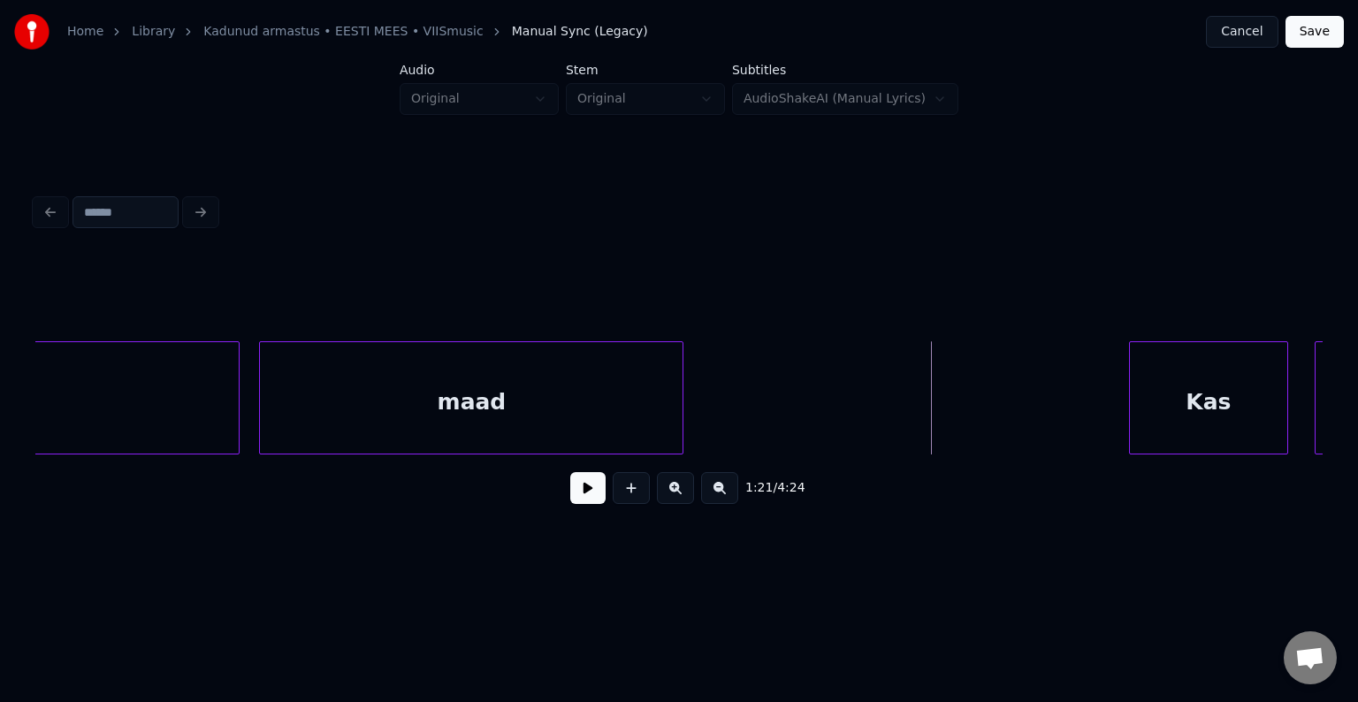
click at [413, 423] on div "maad" at bounding box center [471, 402] width 423 height 120
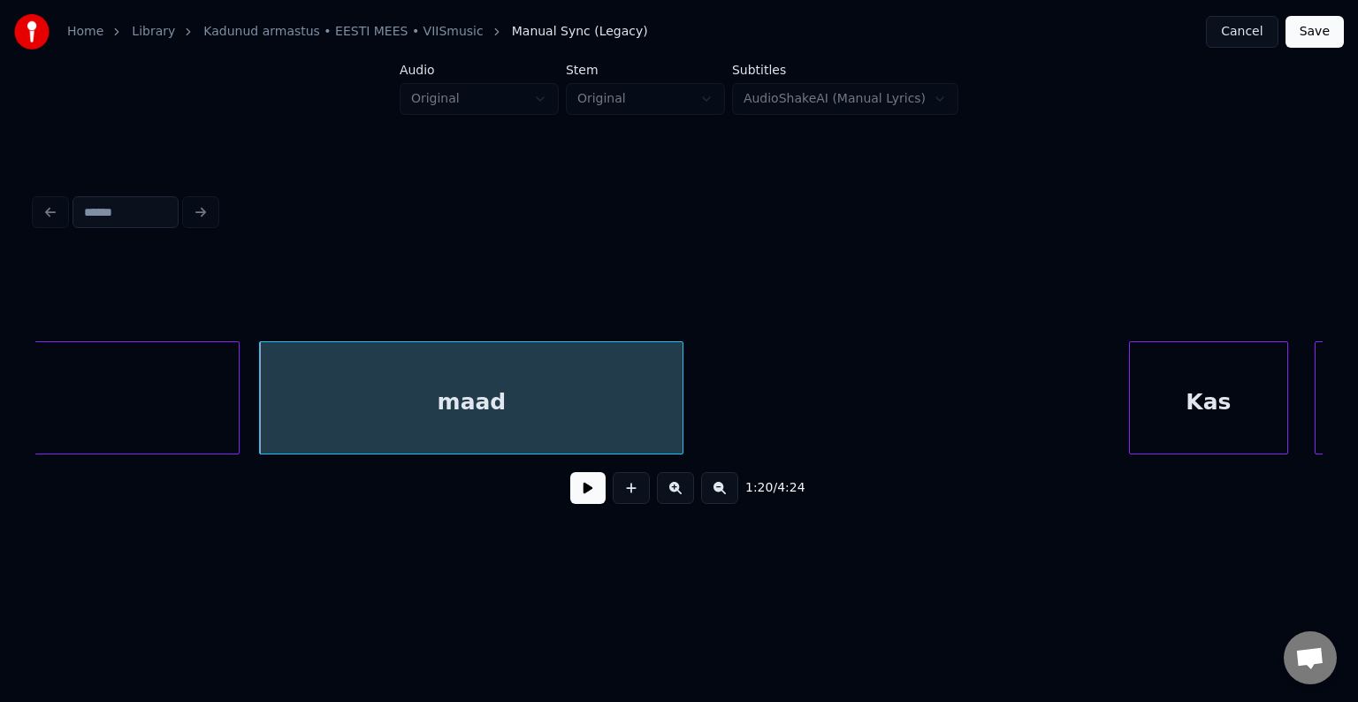
click at [570, 496] on button at bounding box center [587, 488] width 35 height 32
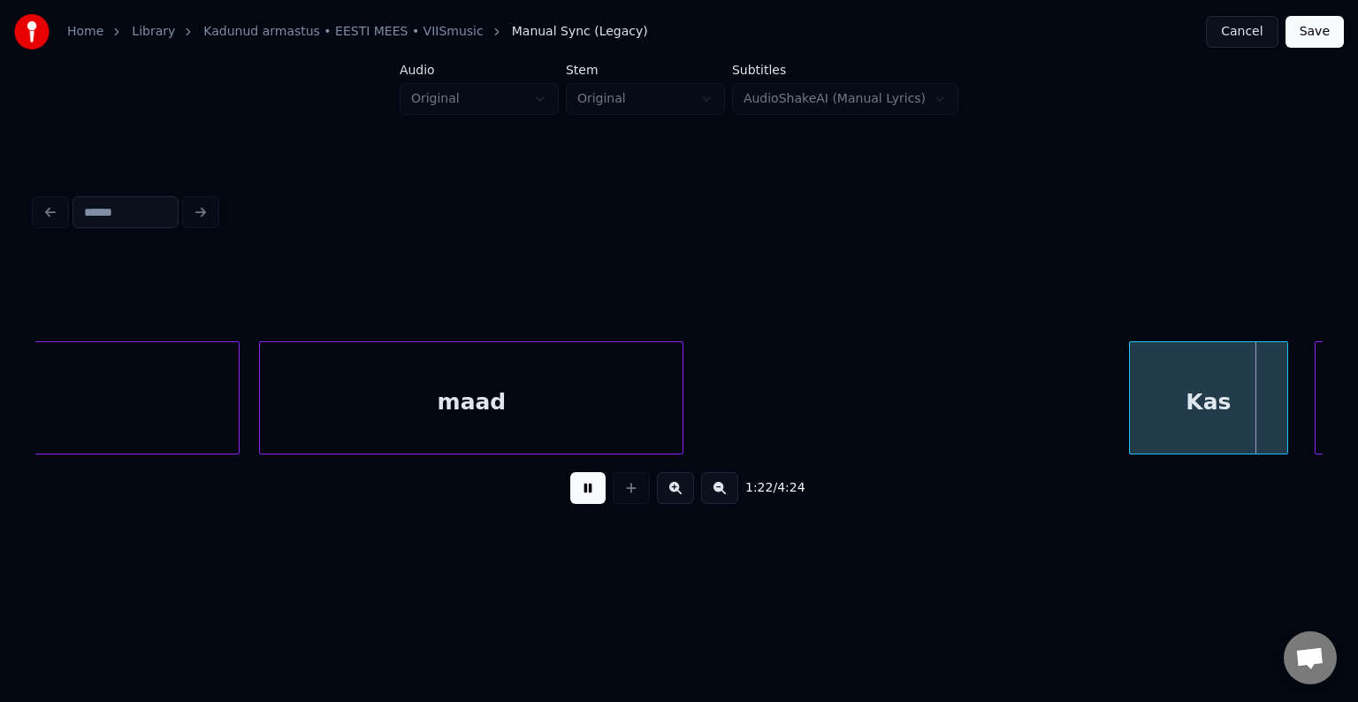
click at [570, 496] on button at bounding box center [587, 488] width 35 height 32
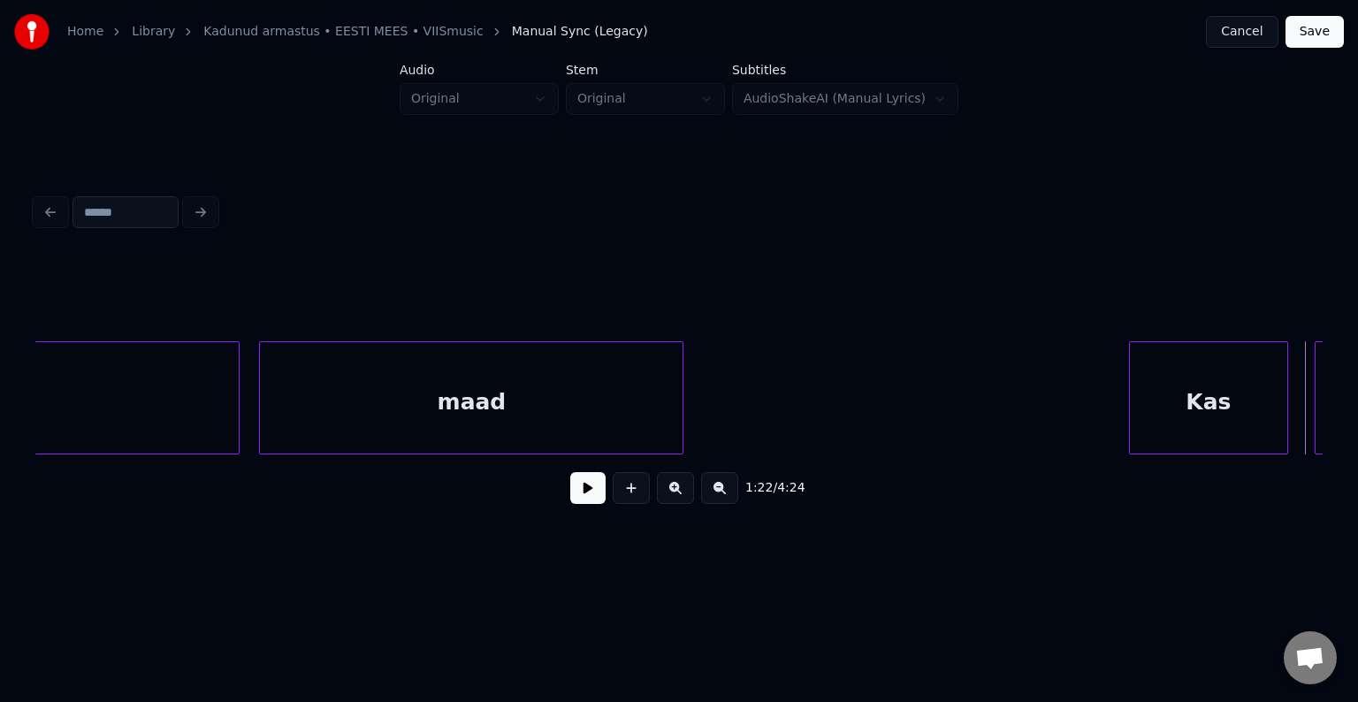
click at [1323, 455] on div "1:22 / 4:24" at bounding box center [678, 354] width 1301 height 350
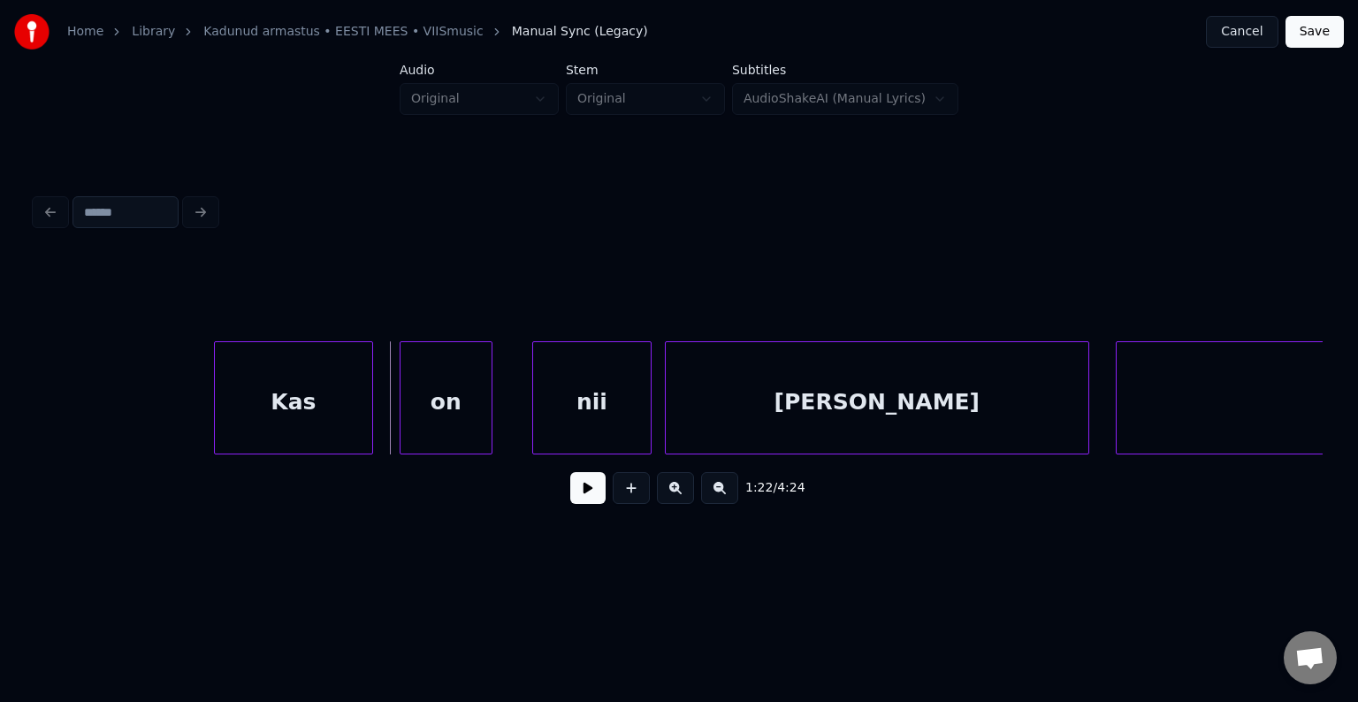
scroll to position [0, 54097]
click at [301, 413] on div "Kas" at bounding box center [288, 402] width 157 height 120
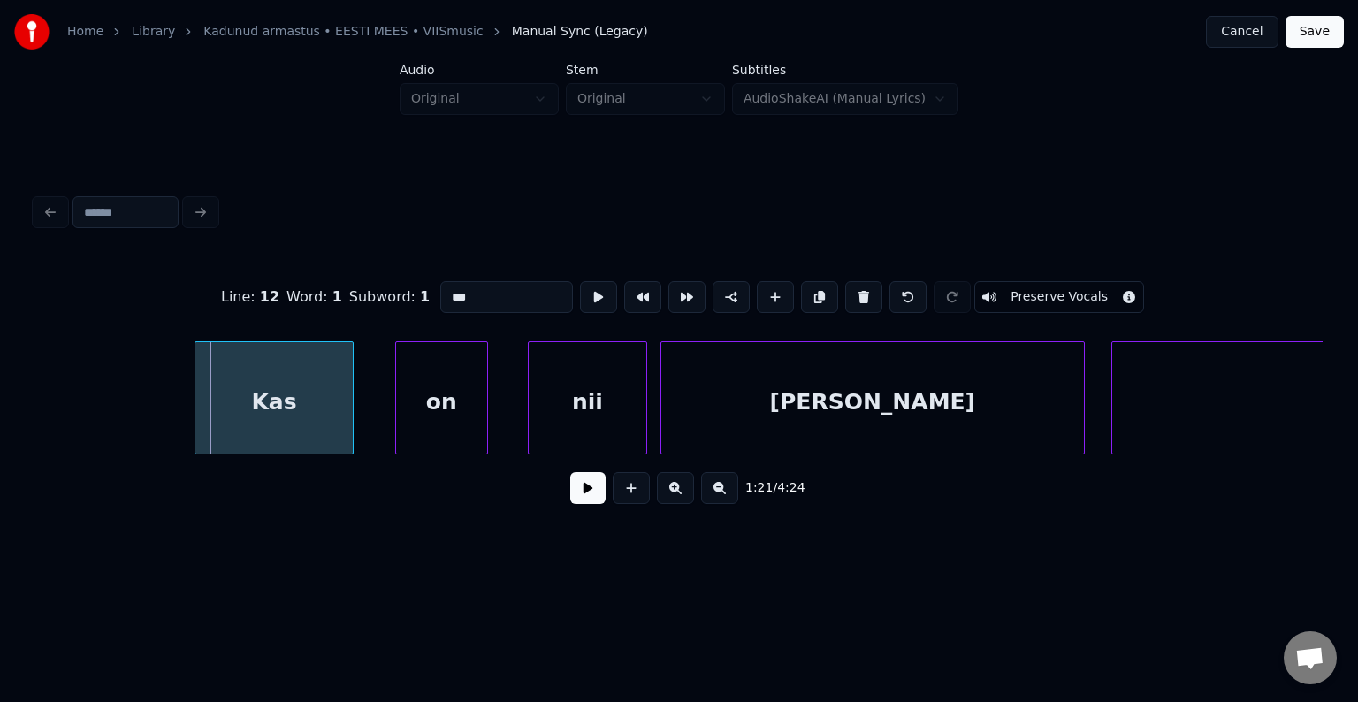
click at [286, 410] on div "Kas" at bounding box center [273, 402] width 157 height 120
click at [411, 418] on div "on" at bounding box center [429, 402] width 91 height 120
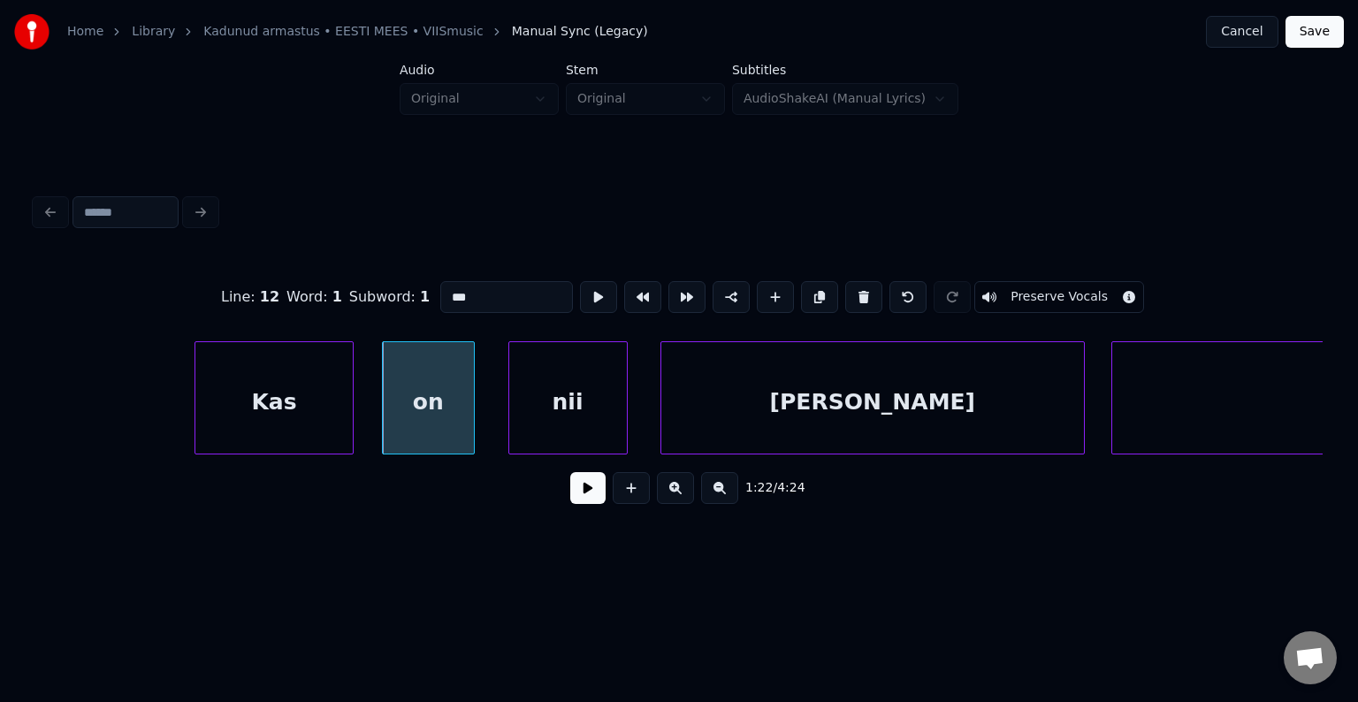
click at [568, 418] on div "nii" at bounding box center [568, 402] width 118 height 120
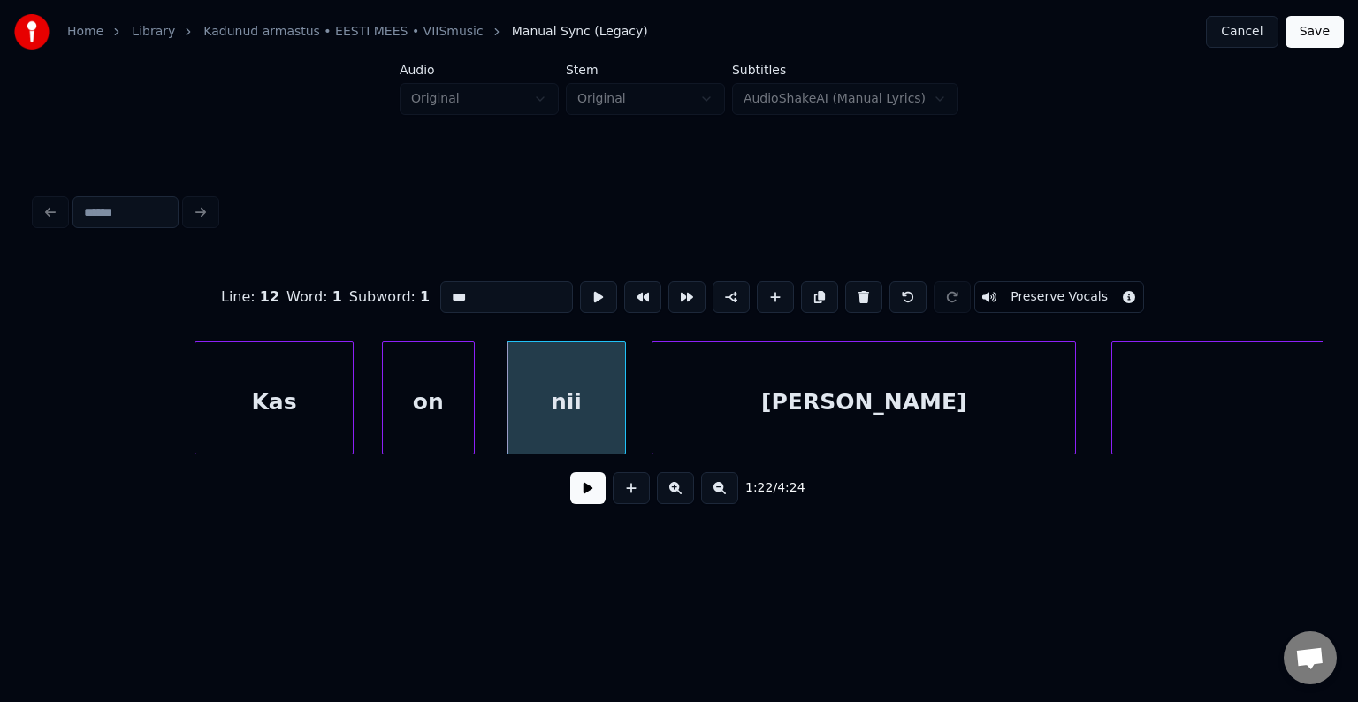
click at [809, 421] on div "raske" at bounding box center [864, 402] width 423 height 120
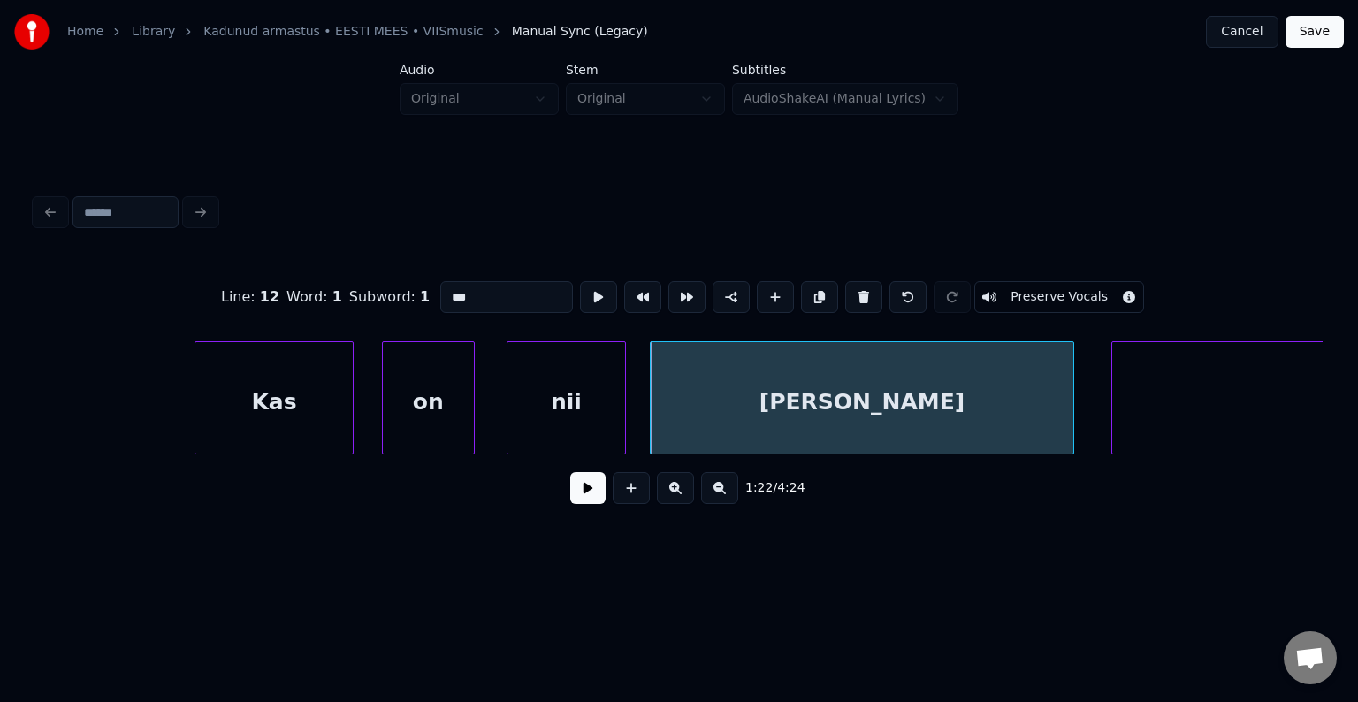
click at [294, 400] on div "Kas" at bounding box center [273, 402] width 157 height 120
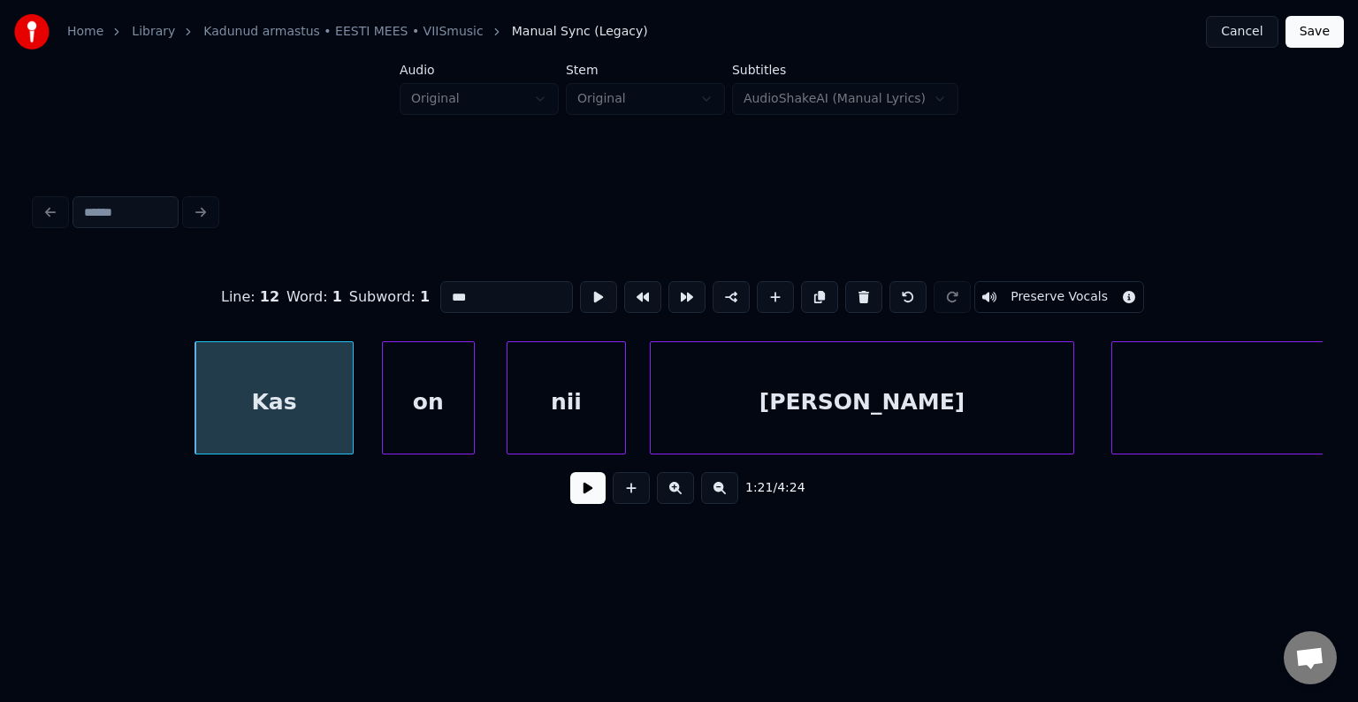
click at [570, 500] on button at bounding box center [587, 488] width 35 height 32
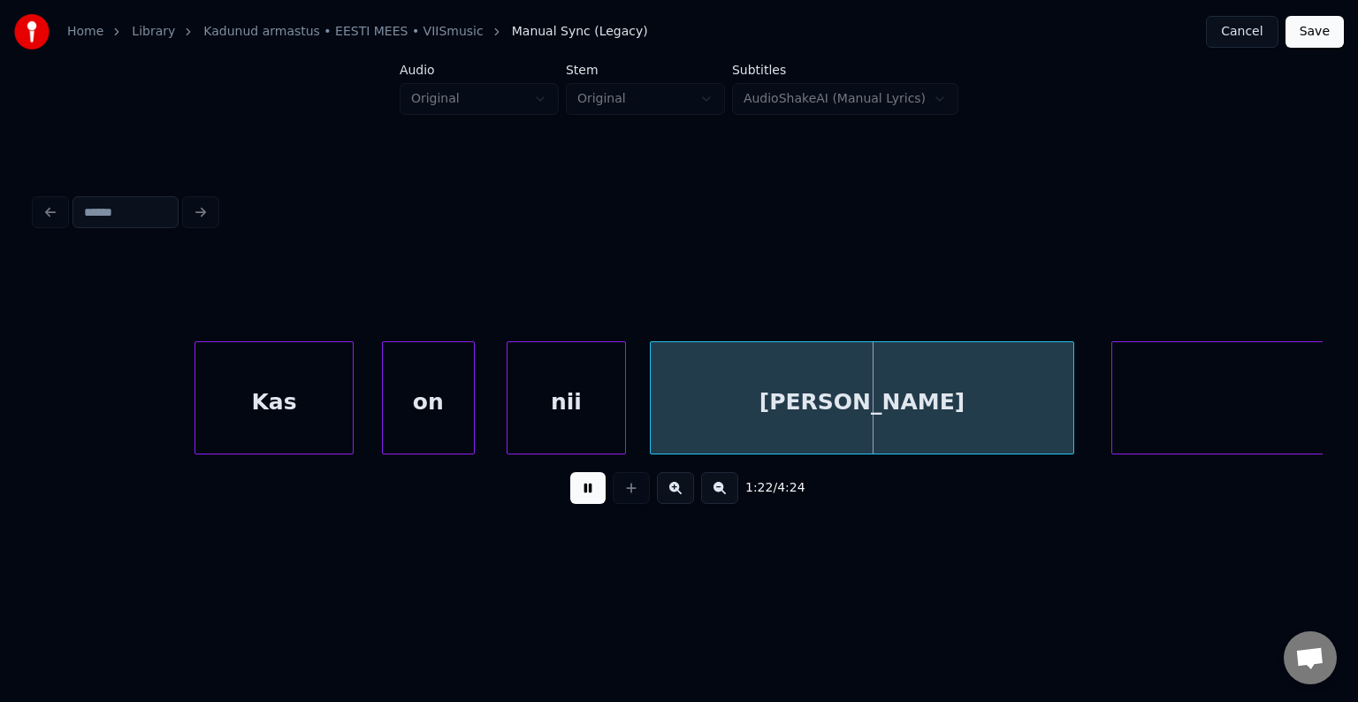
click at [570, 499] on button at bounding box center [587, 488] width 35 height 32
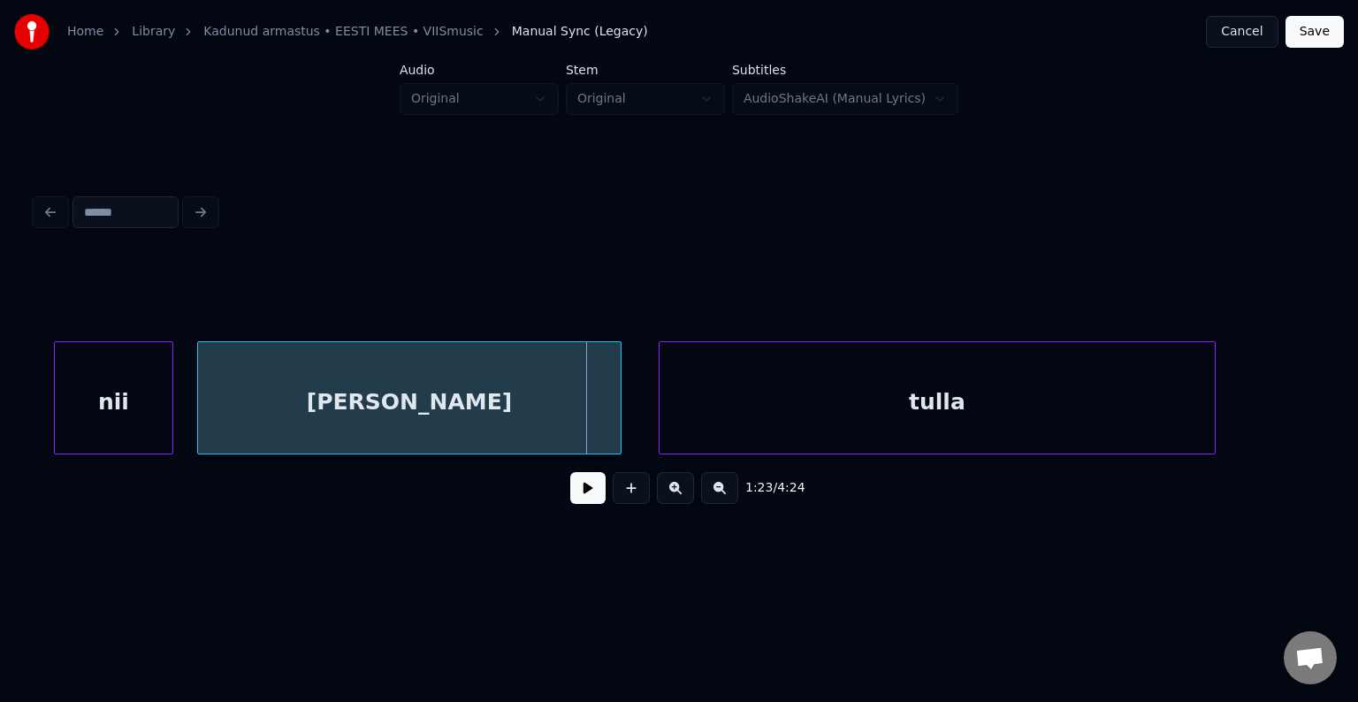
scroll to position [0, 54592]
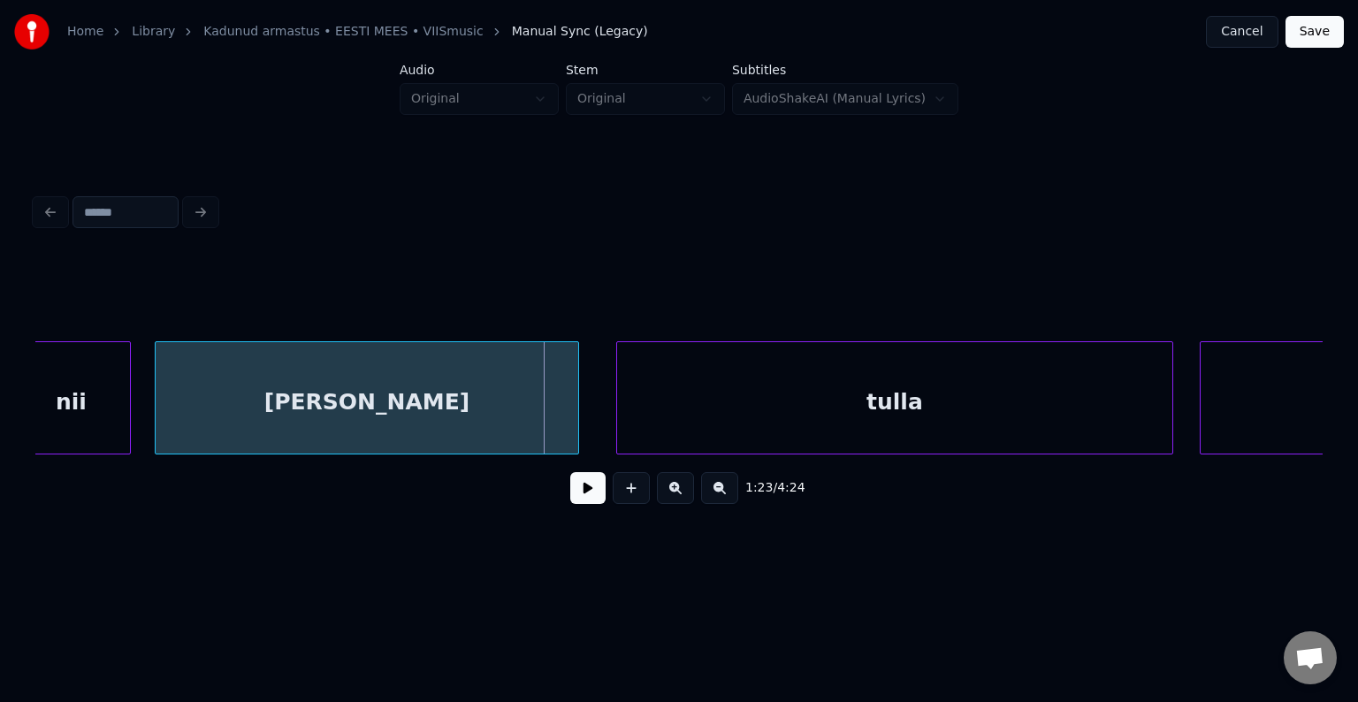
click at [570, 491] on button at bounding box center [587, 488] width 35 height 32
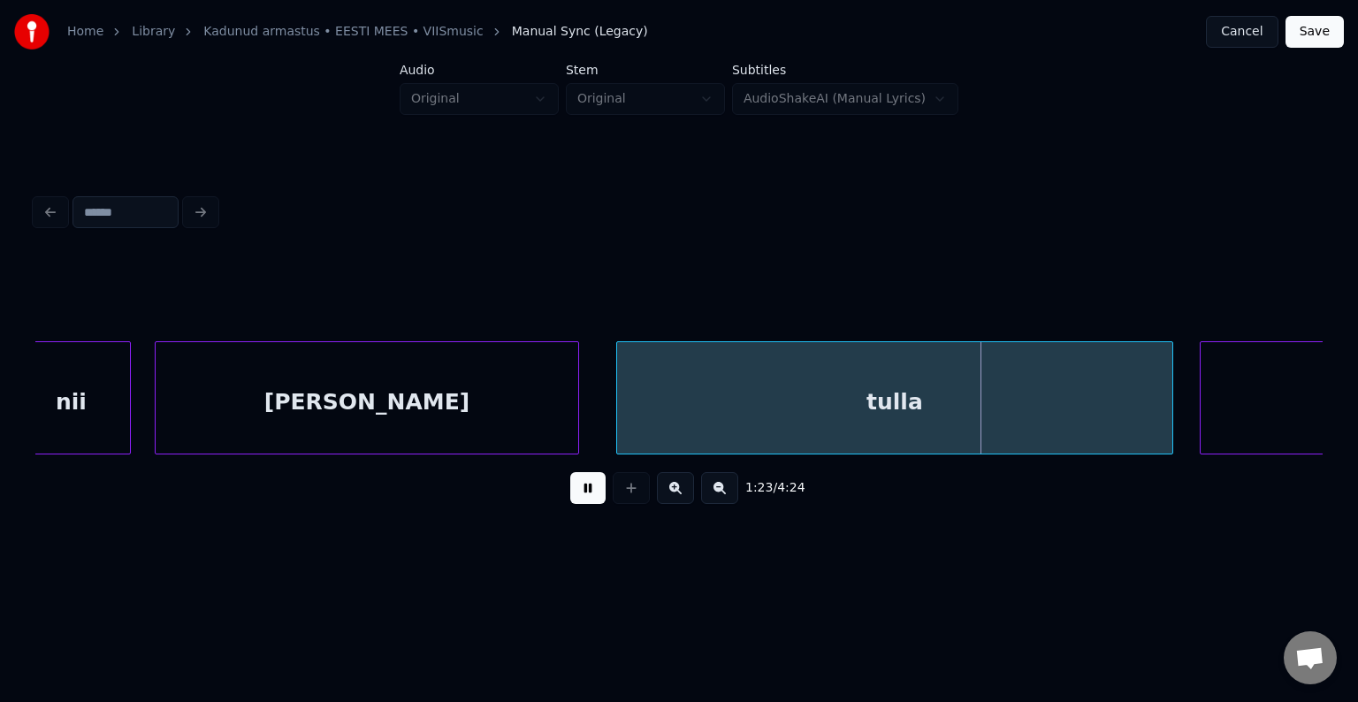
click at [570, 489] on button at bounding box center [587, 488] width 35 height 32
click at [746, 416] on div "tulla" at bounding box center [875, 402] width 555 height 120
click at [574, 500] on button at bounding box center [587, 488] width 35 height 32
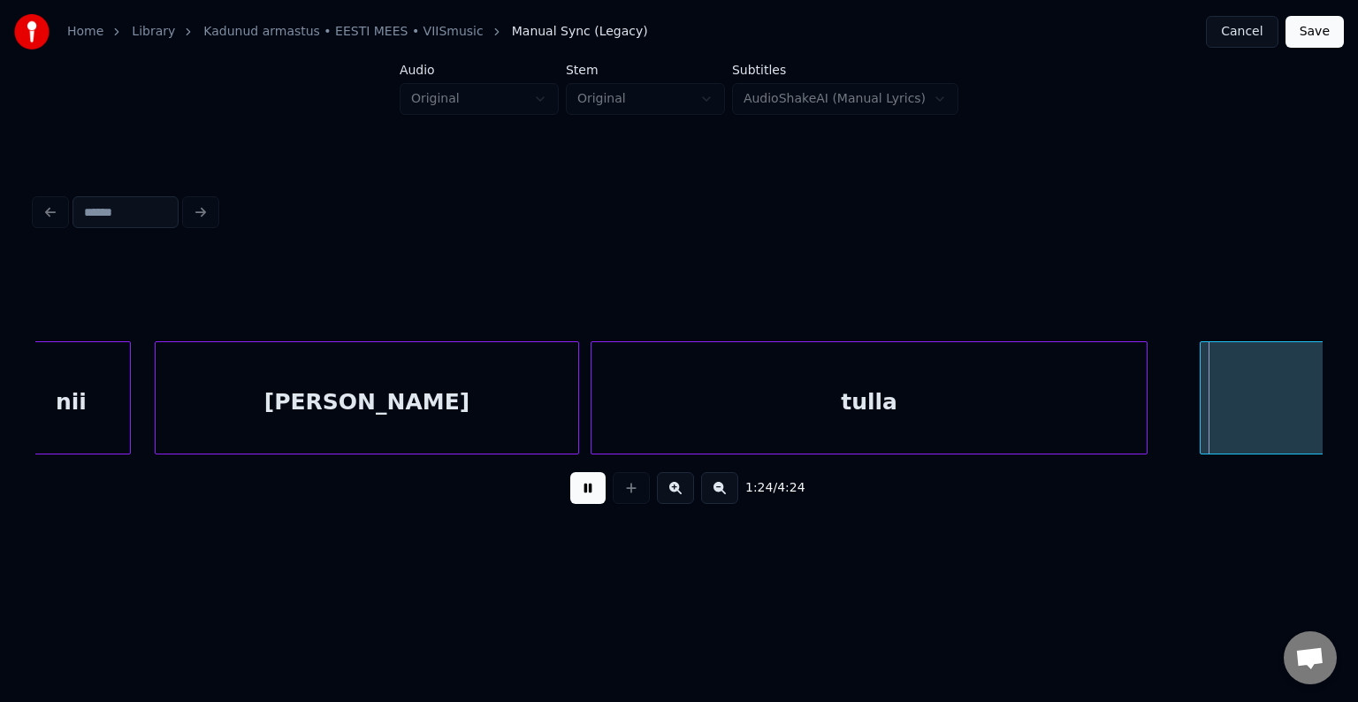
click at [574, 500] on button at bounding box center [587, 488] width 35 height 32
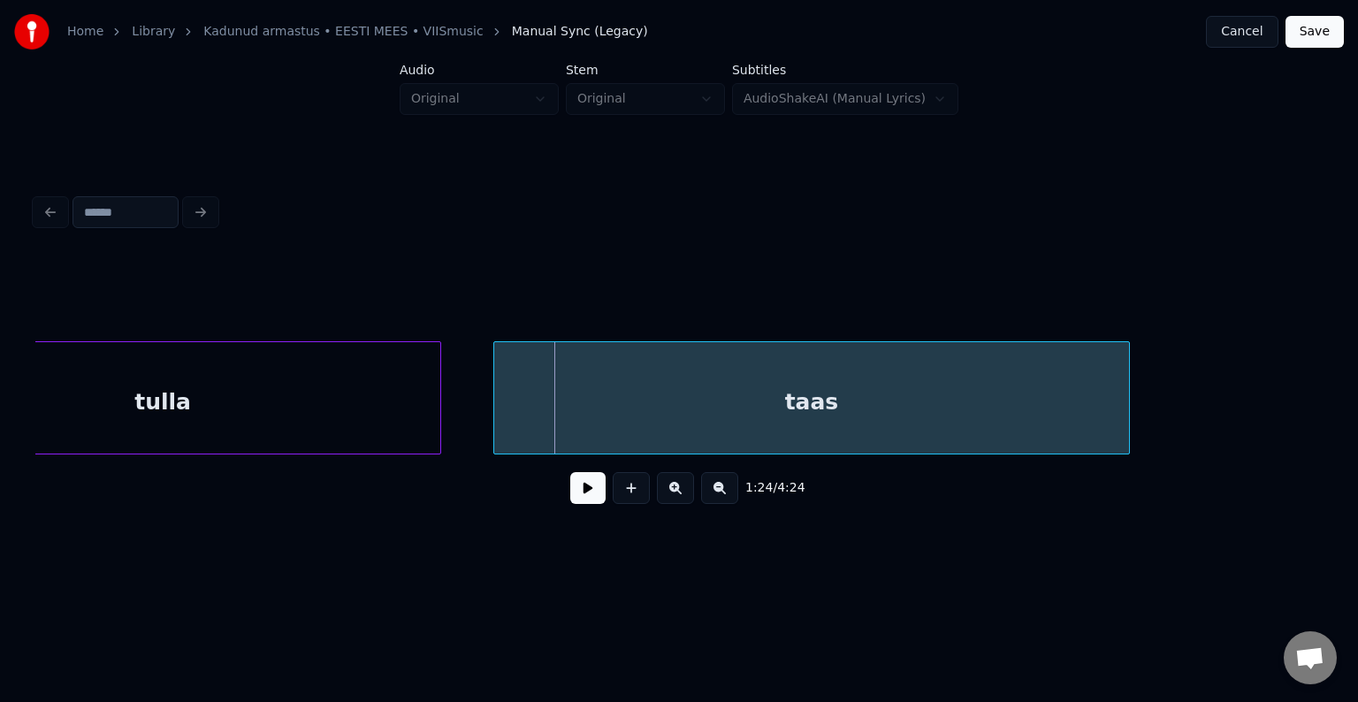
scroll to position [0, 55299]
click at [1046, 416] on div "taas" at bounding box center [786, 402] width 635 height 120
click at [580, 488] on button at bounding box center [587, 488] width 35 height 32
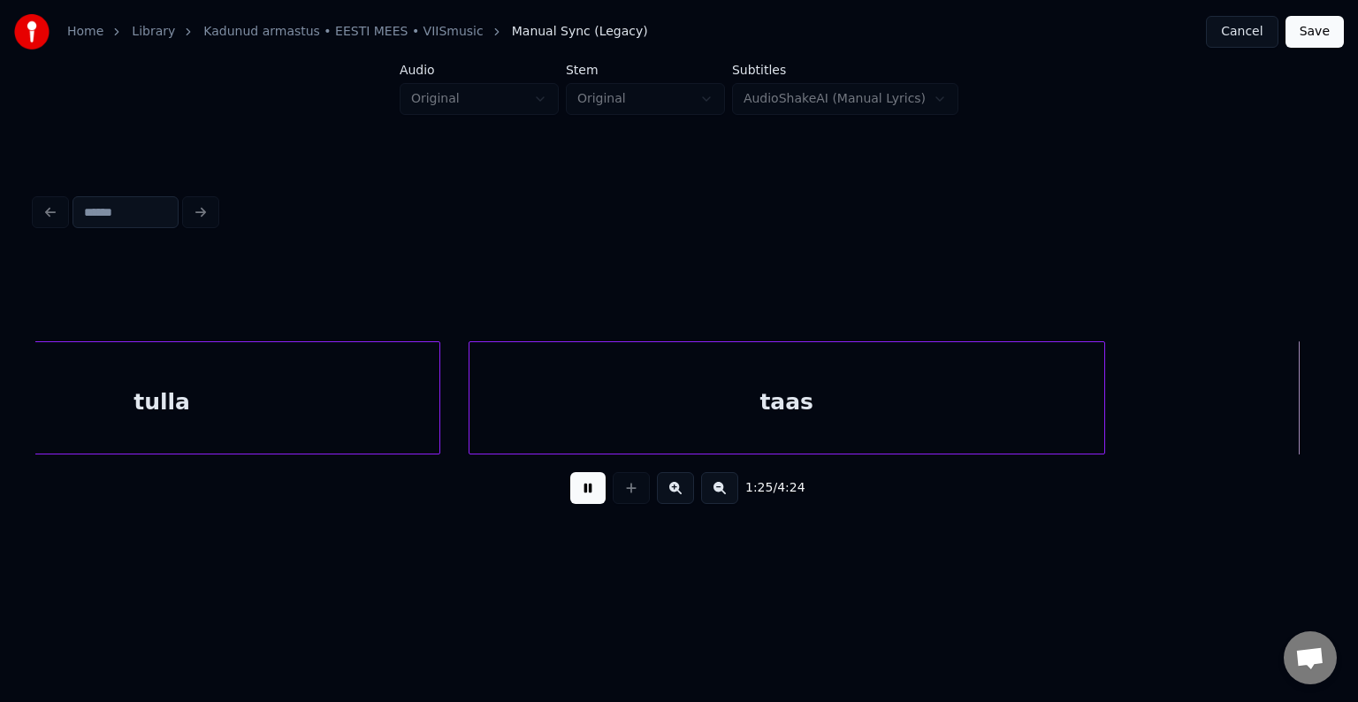
scroll to position [0, 56596]
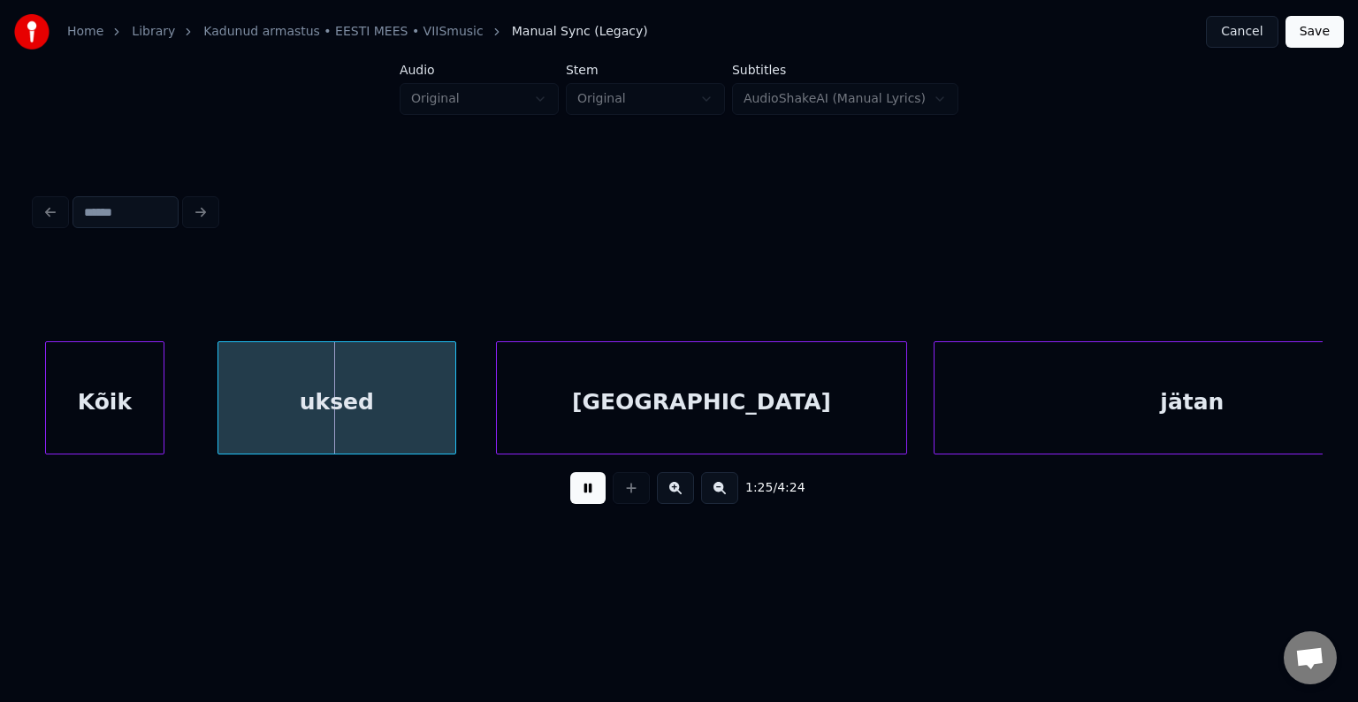
click at [580, 488] on button at bounding box center [587, 488] width 35 height 32
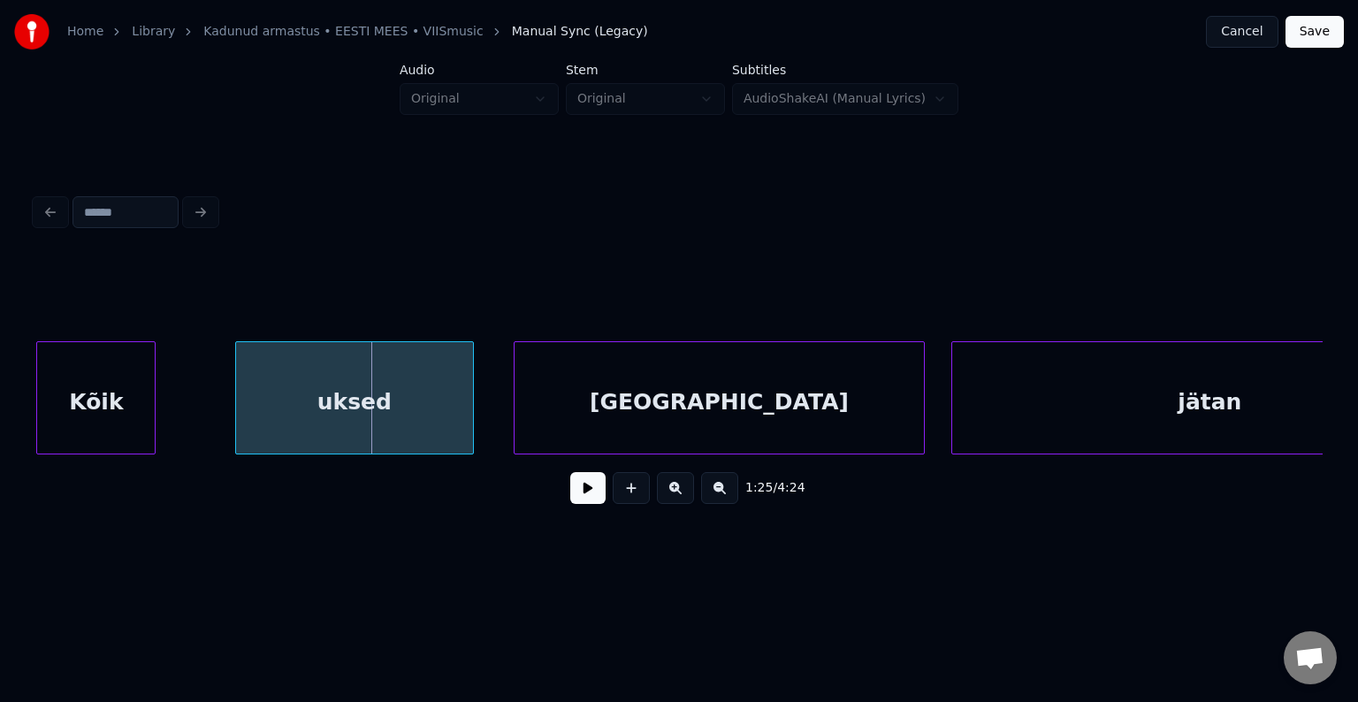
scroll to position [0, 56575]
click at [96, 408] on div "Kõik" at bounding box center [99, 402] width 118 height 120
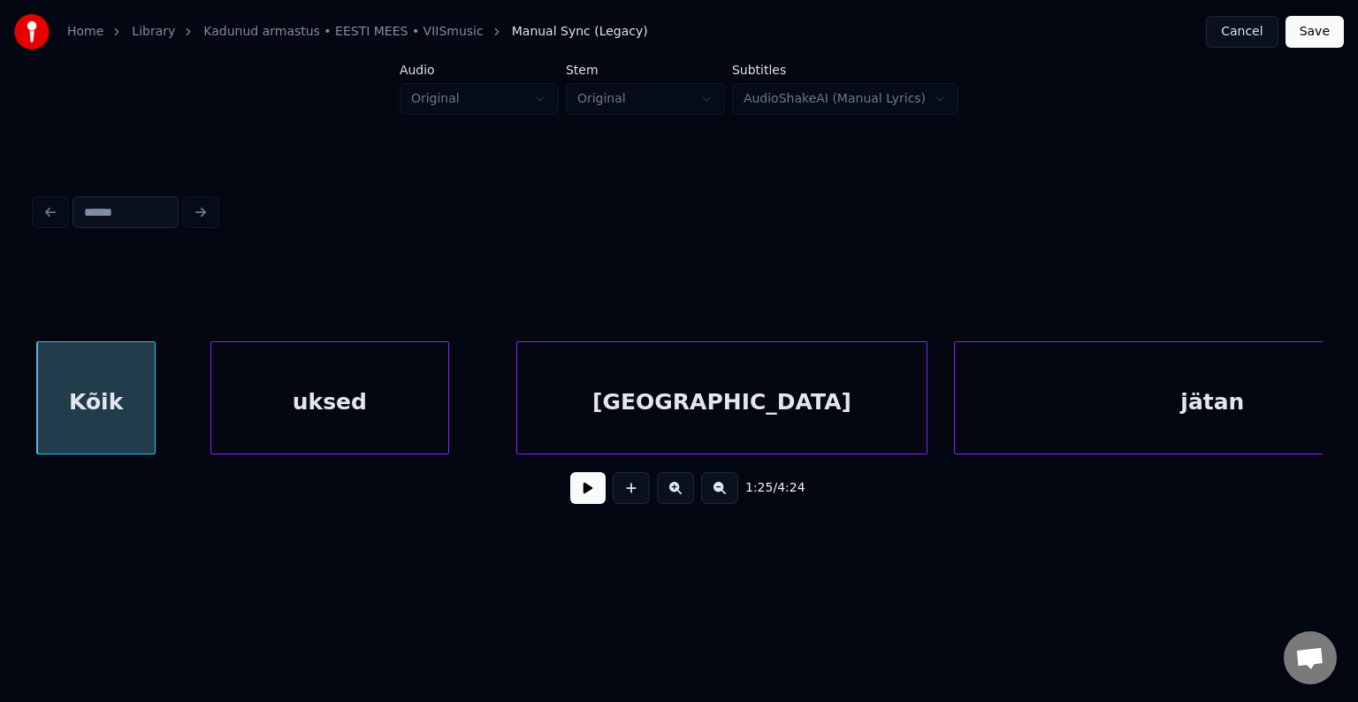
click at [281, 416] on div "uksed" at bounding box center [329, 402] width 237 height 120
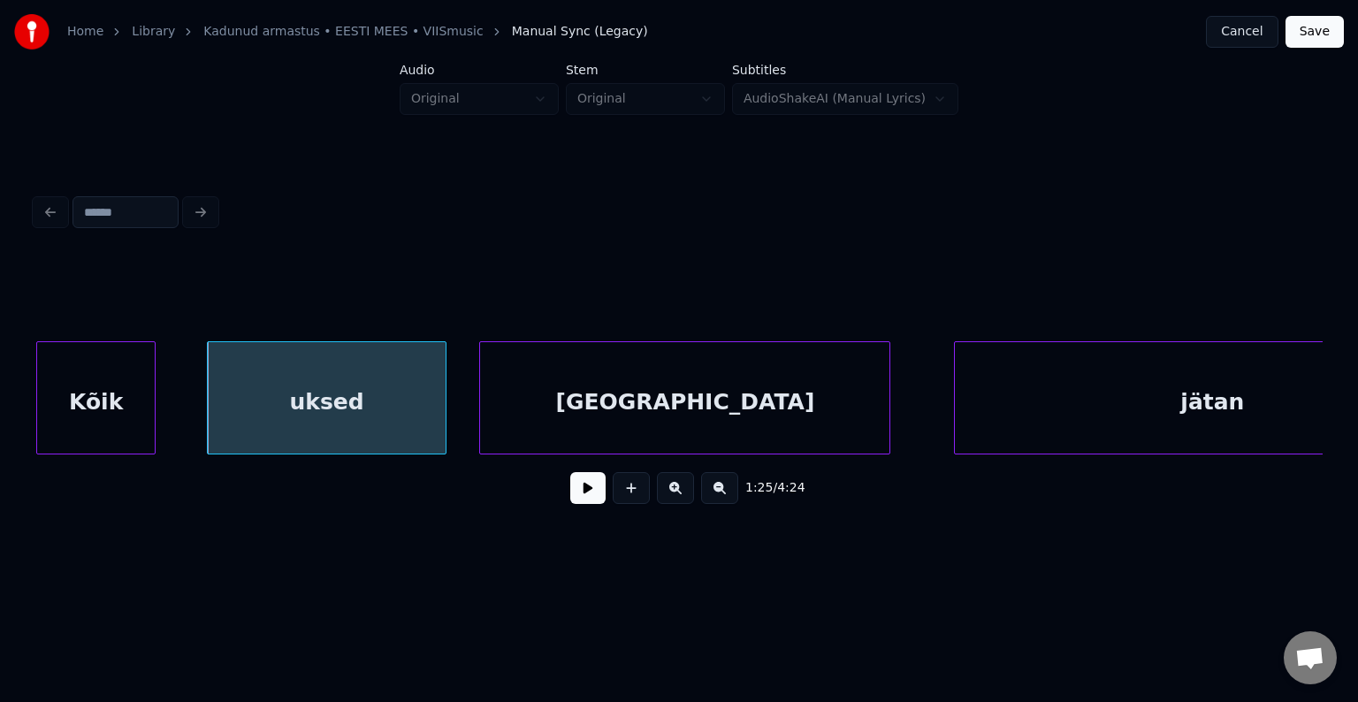
click at [554, 422] on div "lahti" at bounding box center [684, 402] width 409 height 120
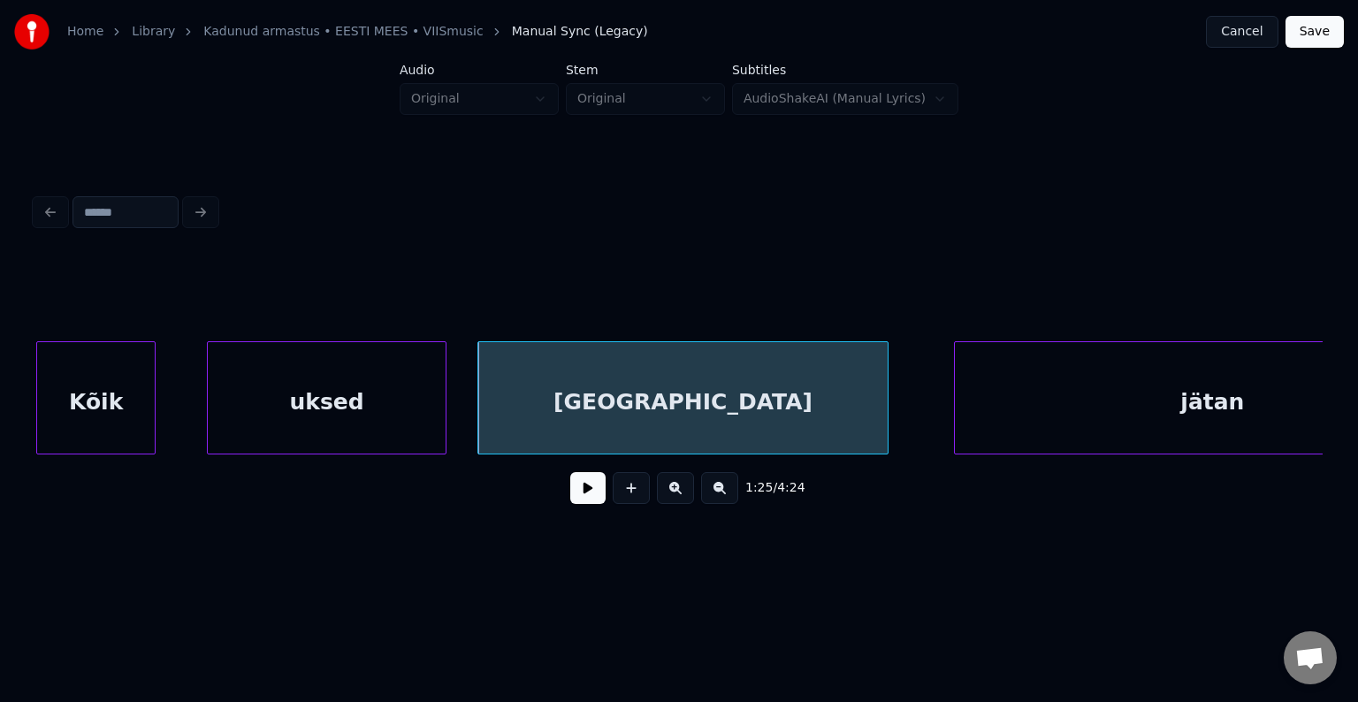
scroll to position [0, 56719]
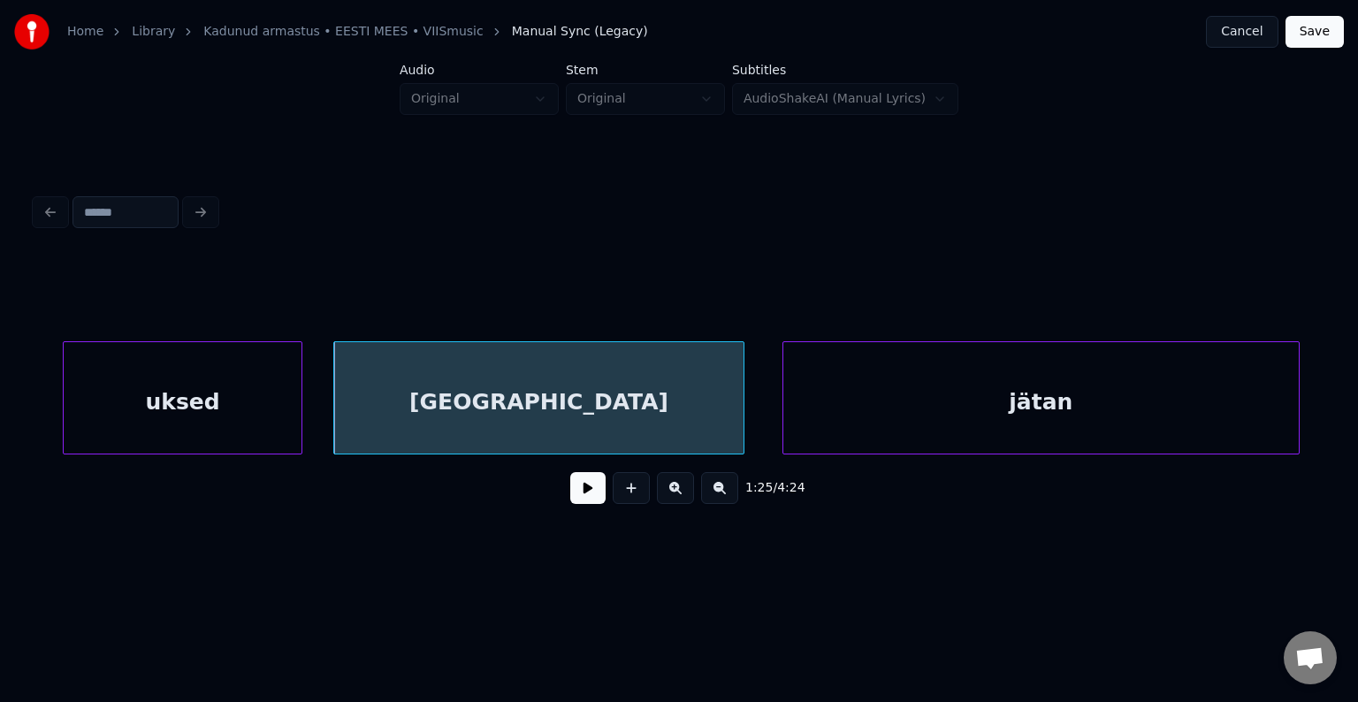
click at [1084, 408] on div "jätan" at bounding box center [1040, 402] width 515 height 120
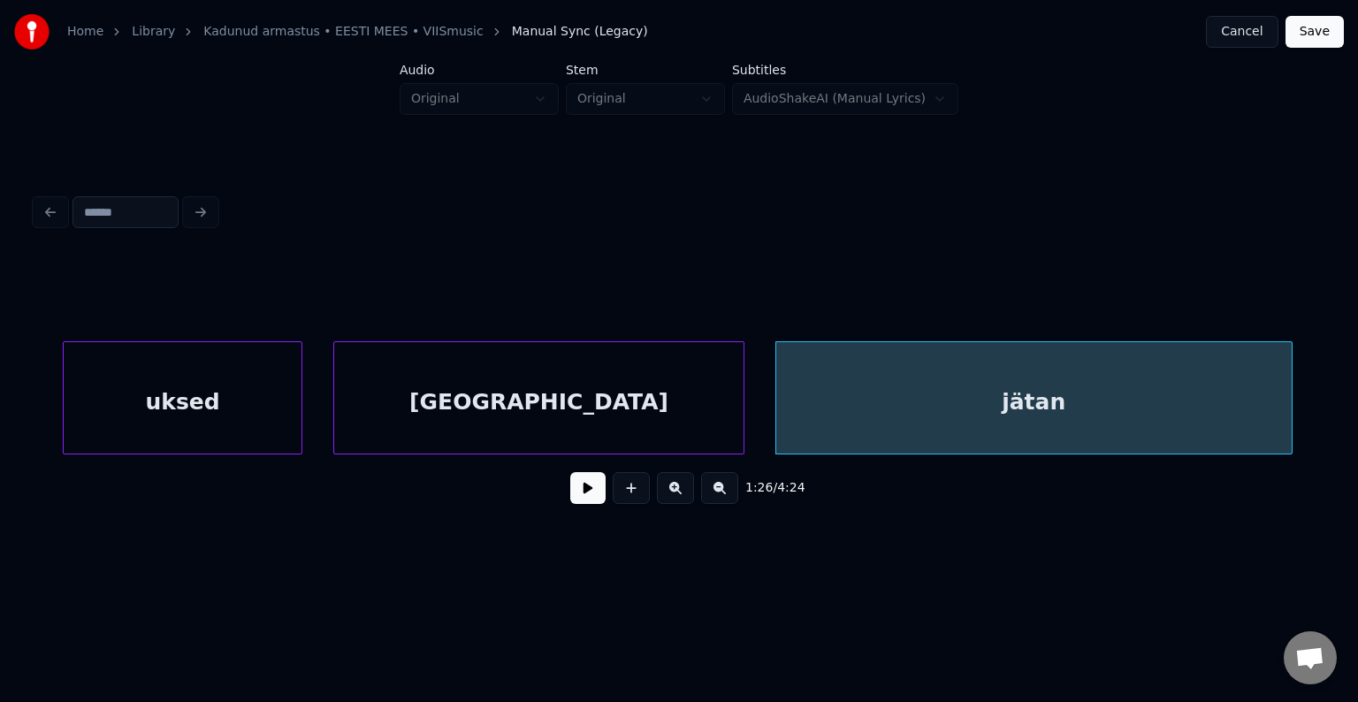
click at [240, 405] on div "uksed" at bounding box center [182, 402] width 237 height 120
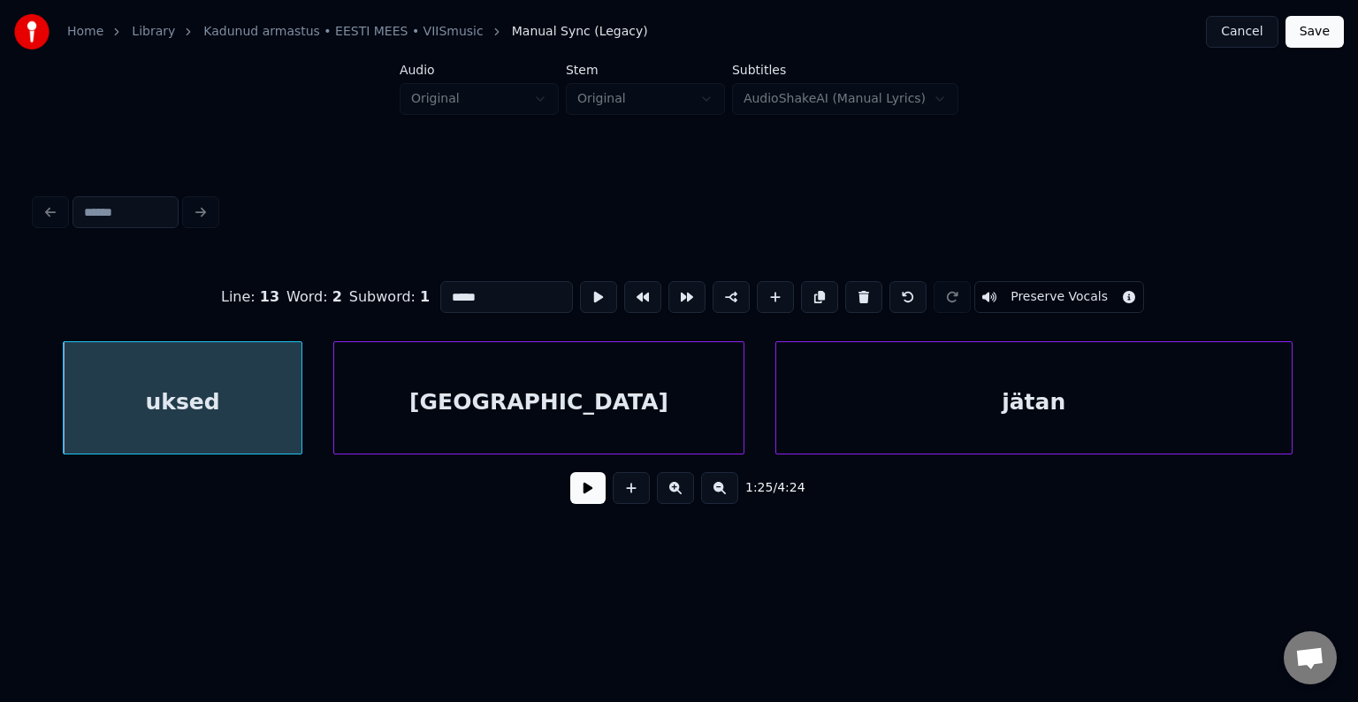
click at [576, 495] on button at bounding box center [587, 488] width 35 height 32
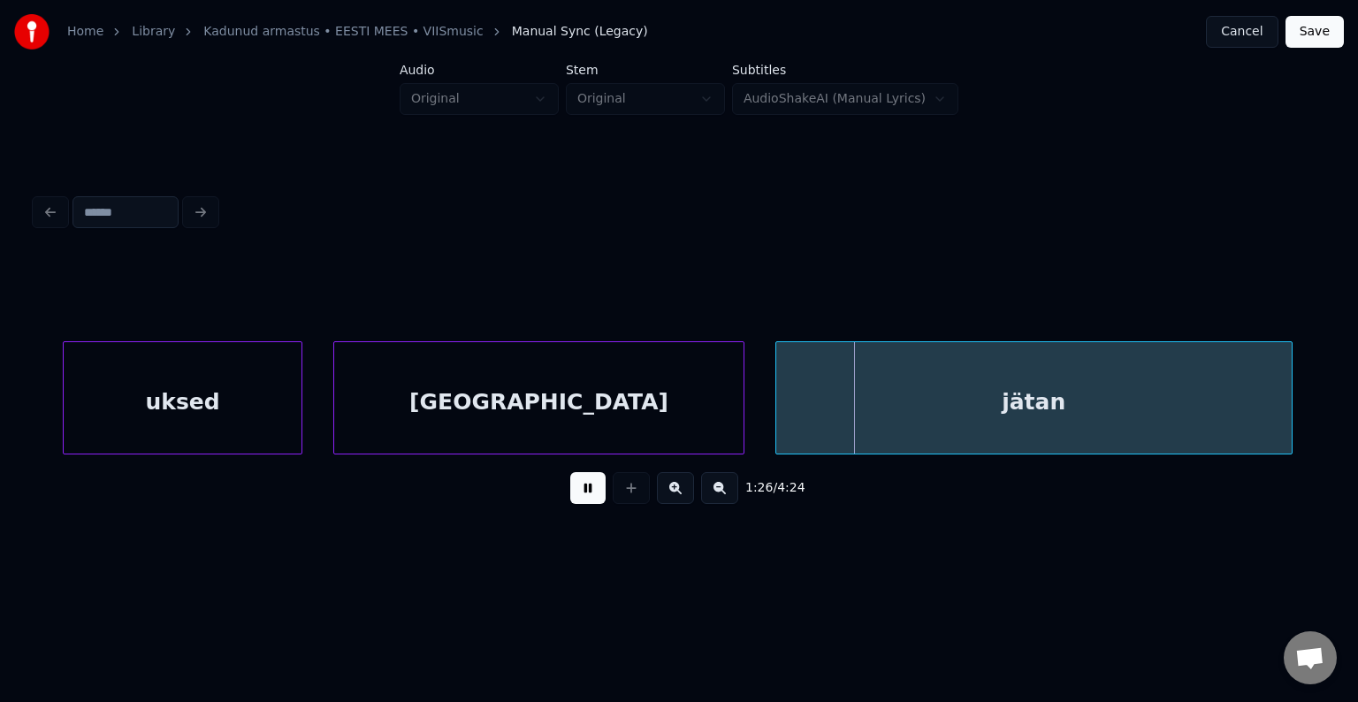
click at [575, 494] on button at bounding box center [587, 488] width 35 height 32
click at [575, 496] on button at bounding box center [587, 488] width 35 height 32
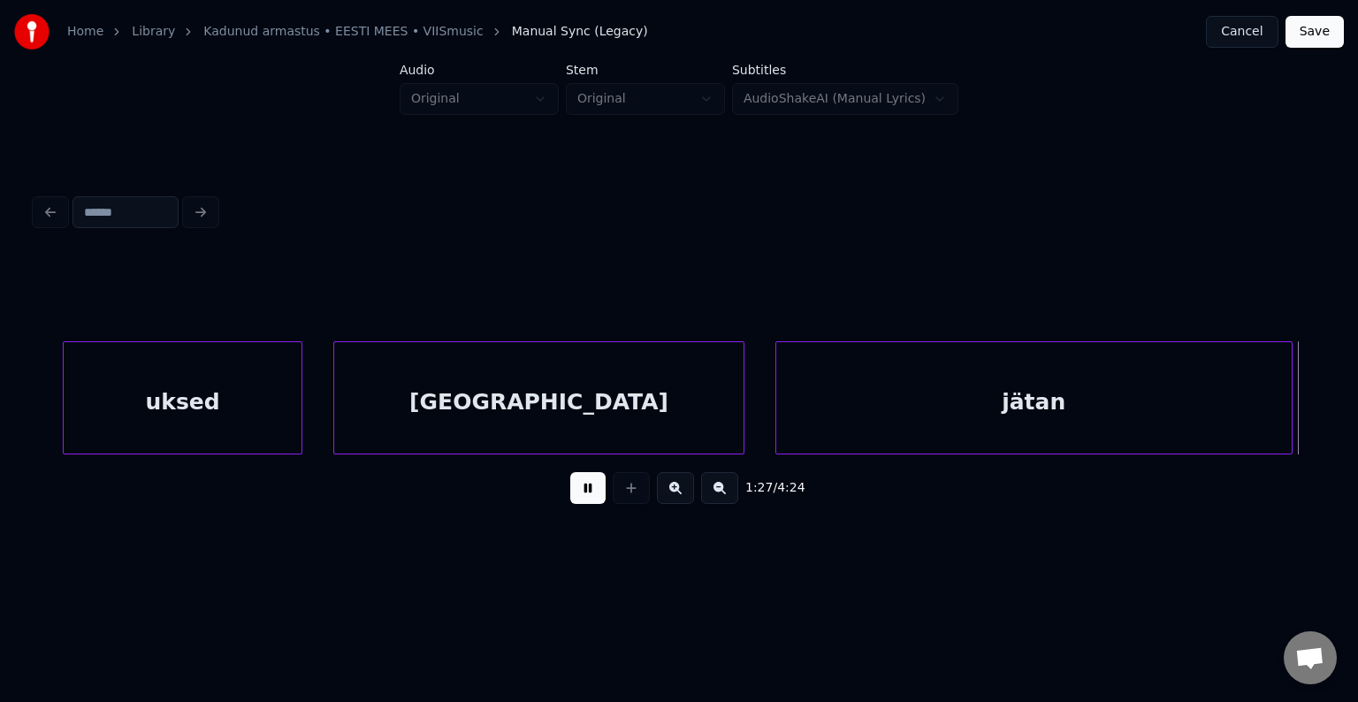
click at [575, 496] on button at bounding box center [587, 488] width 35 height 32
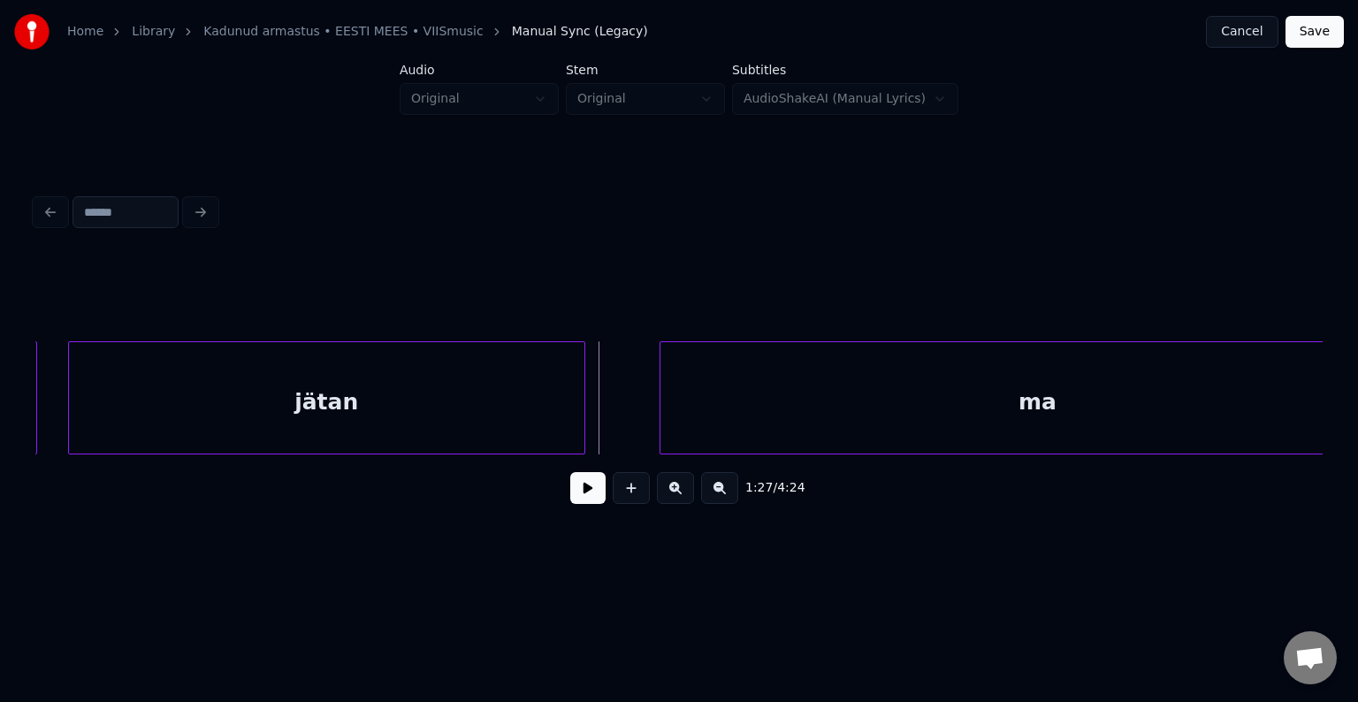
scroll to position [0, 57515]
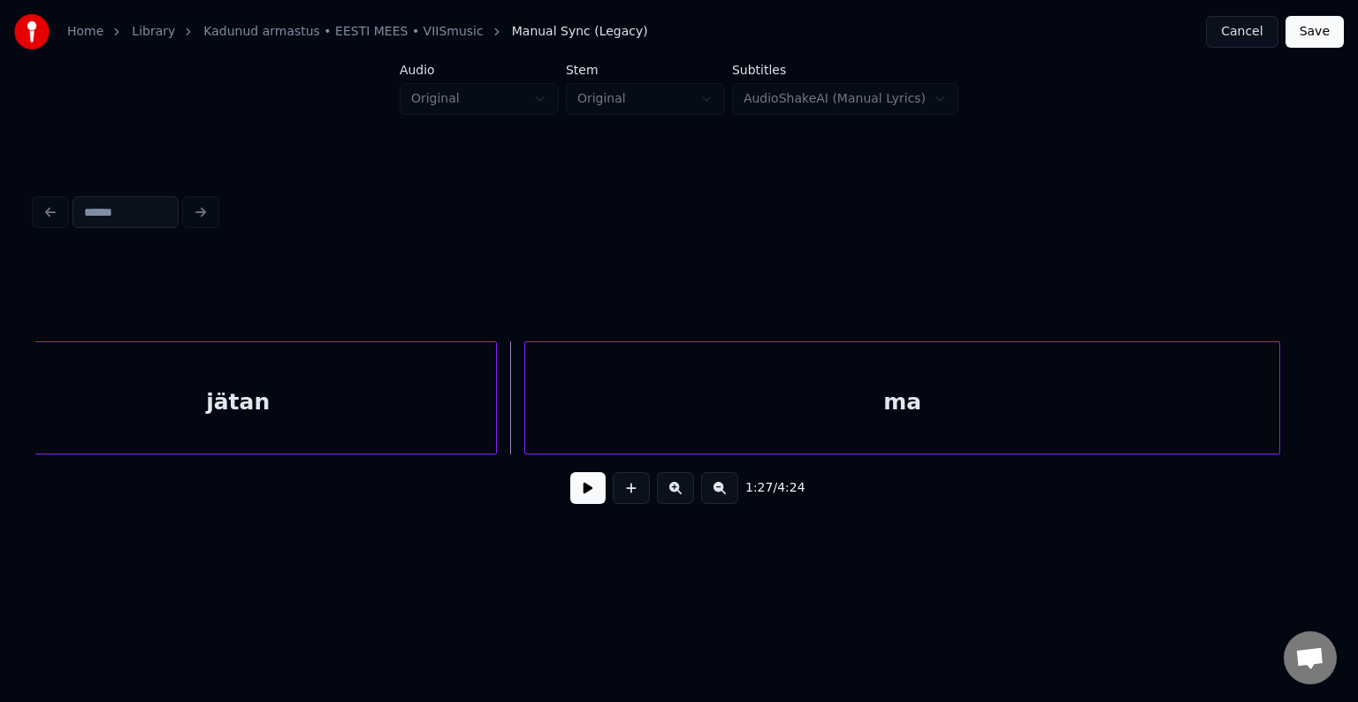
click at [1124, 412] on div "ma" at bounding box center [902, 402] width 754 height 120
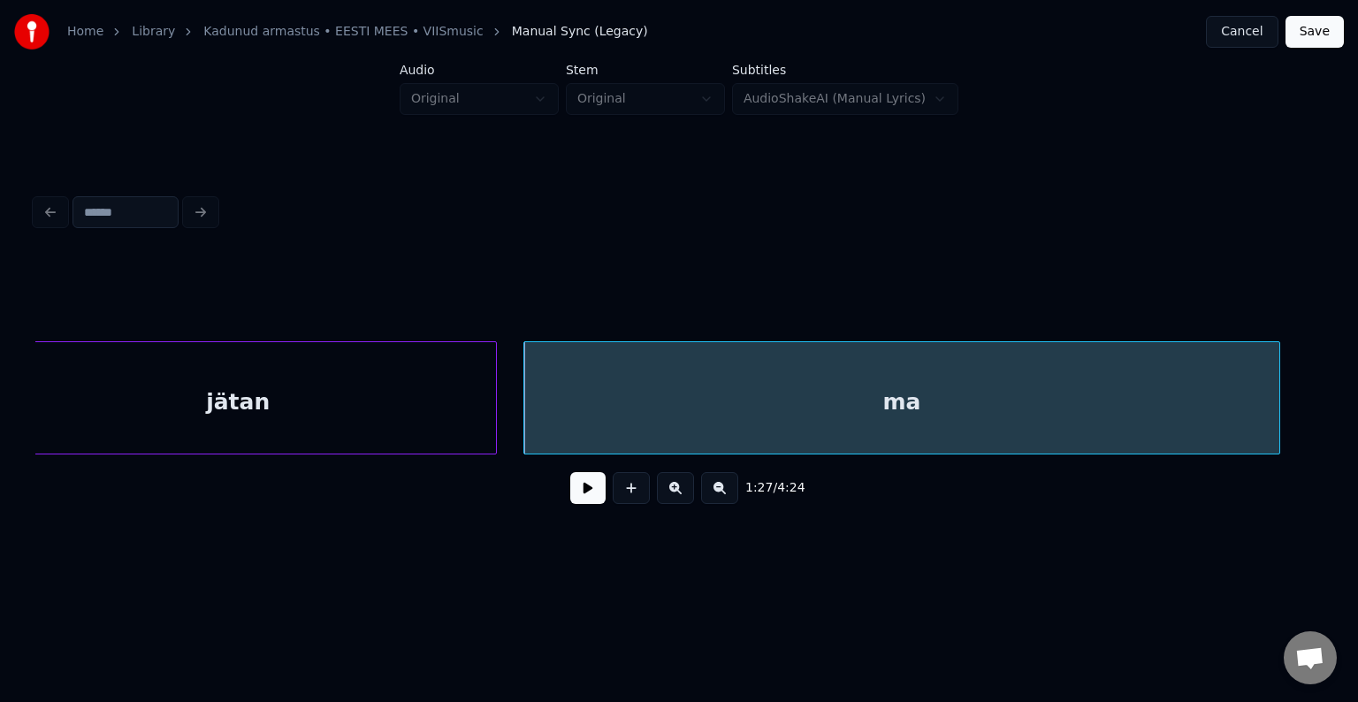
click at [570, 492] on button at bounding box center [587, 488] width 35 height 32
click at [761, 417] on div "ma" at bounding box center [901, 402] width 754 height 120
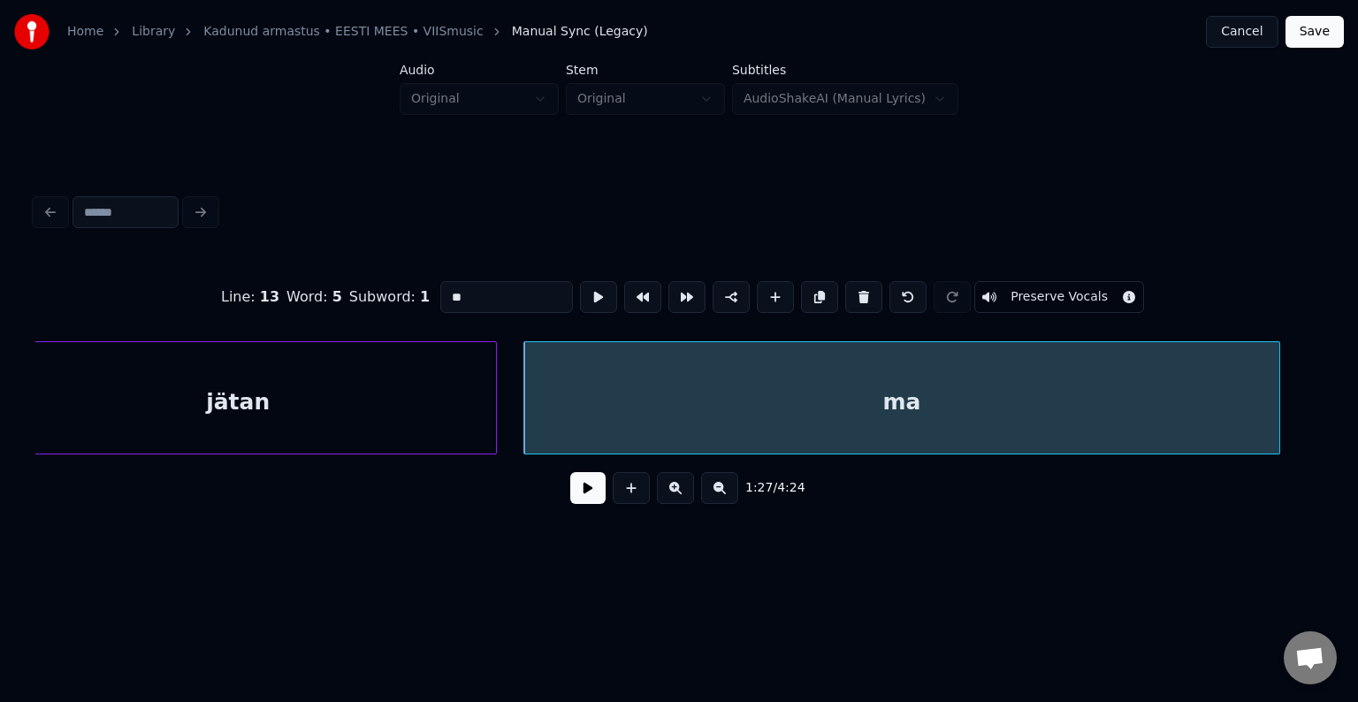
click at [464, 286] on input "**" at bounding box center [506, 297] width 133 height 32
type input "****"
click at [581, 485] on button at bounding box center [587, 488] width 35 height 32
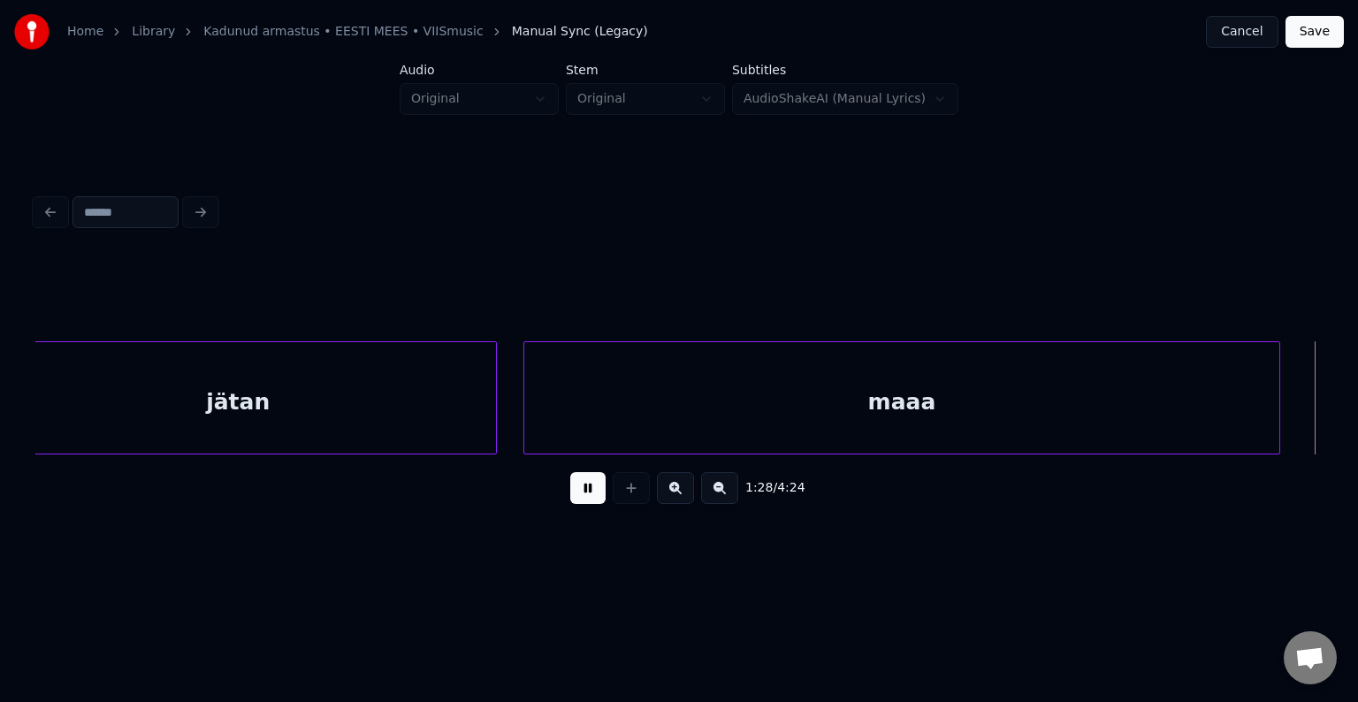
scroll to position [0, 58804]
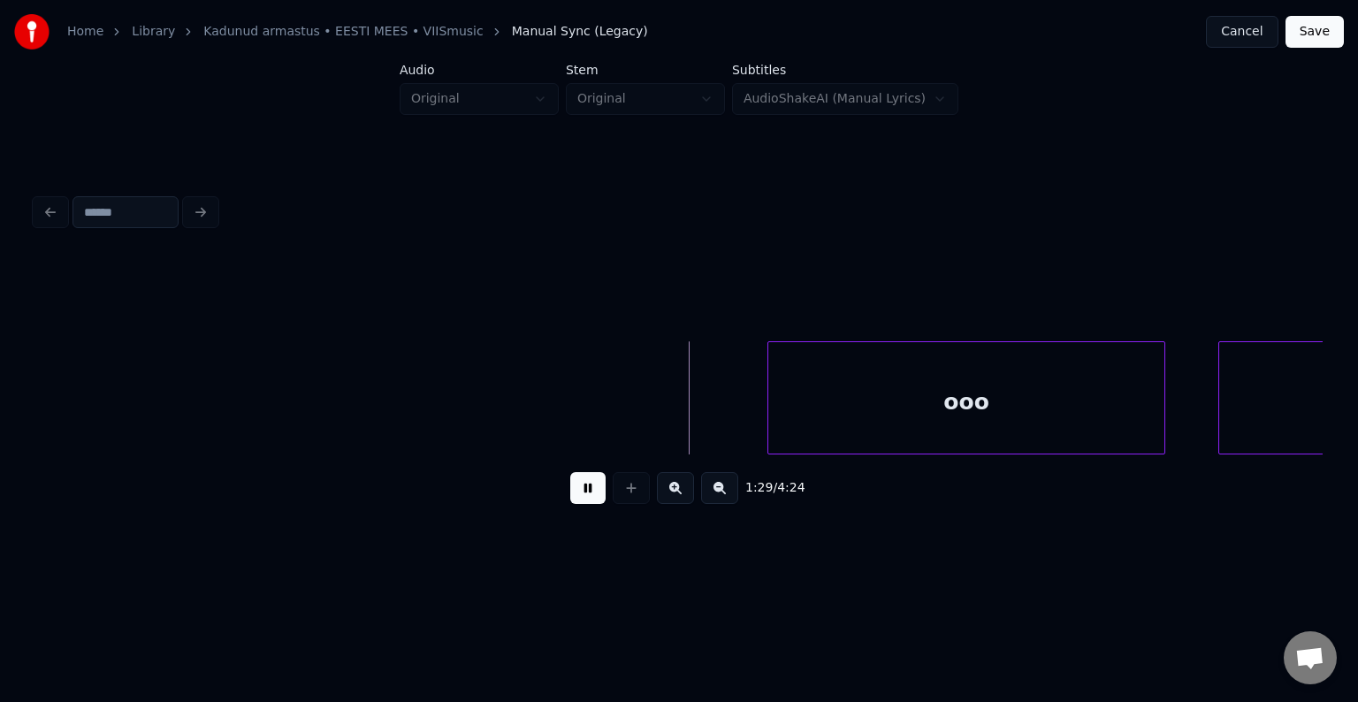
click at [581, 485] on button at bounding box center [587, 488] width 35 height 32
click at [859, 408] on div "ooo" at bounding box center [893, 402] width 396 height 120
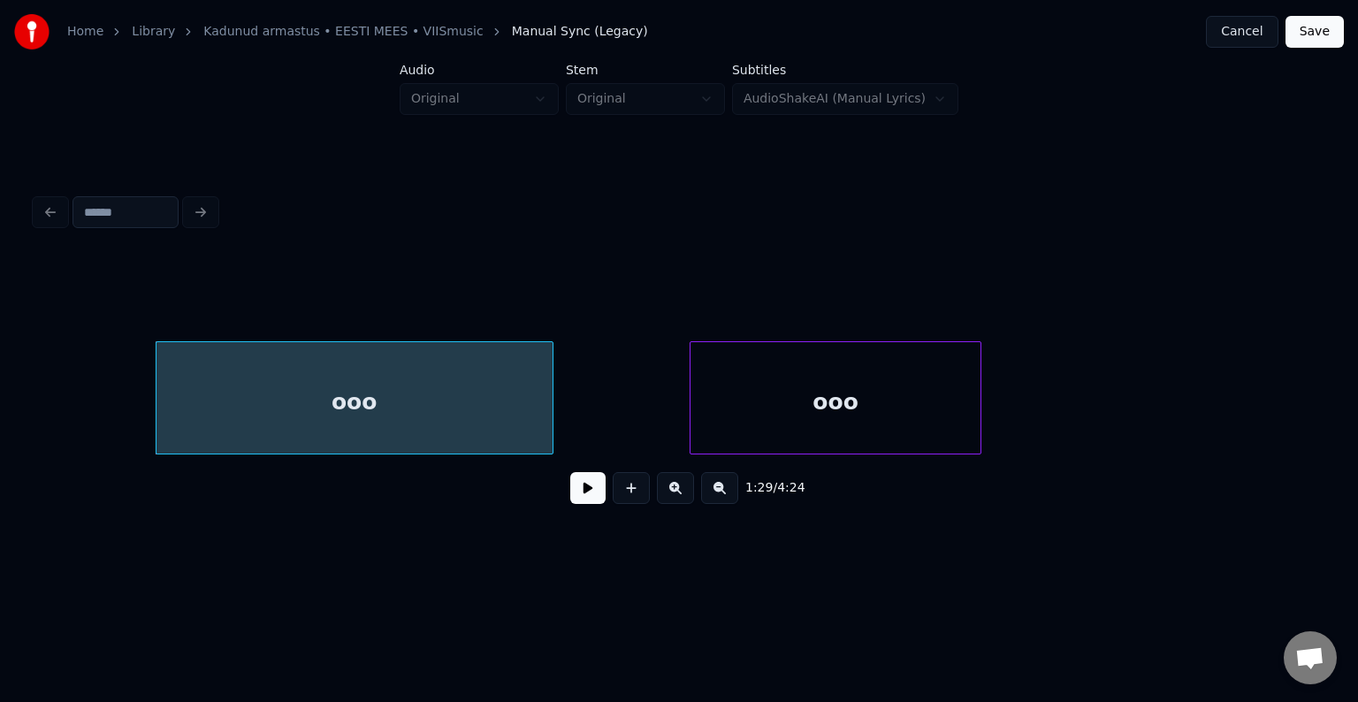
scroll to position [0, 59370]
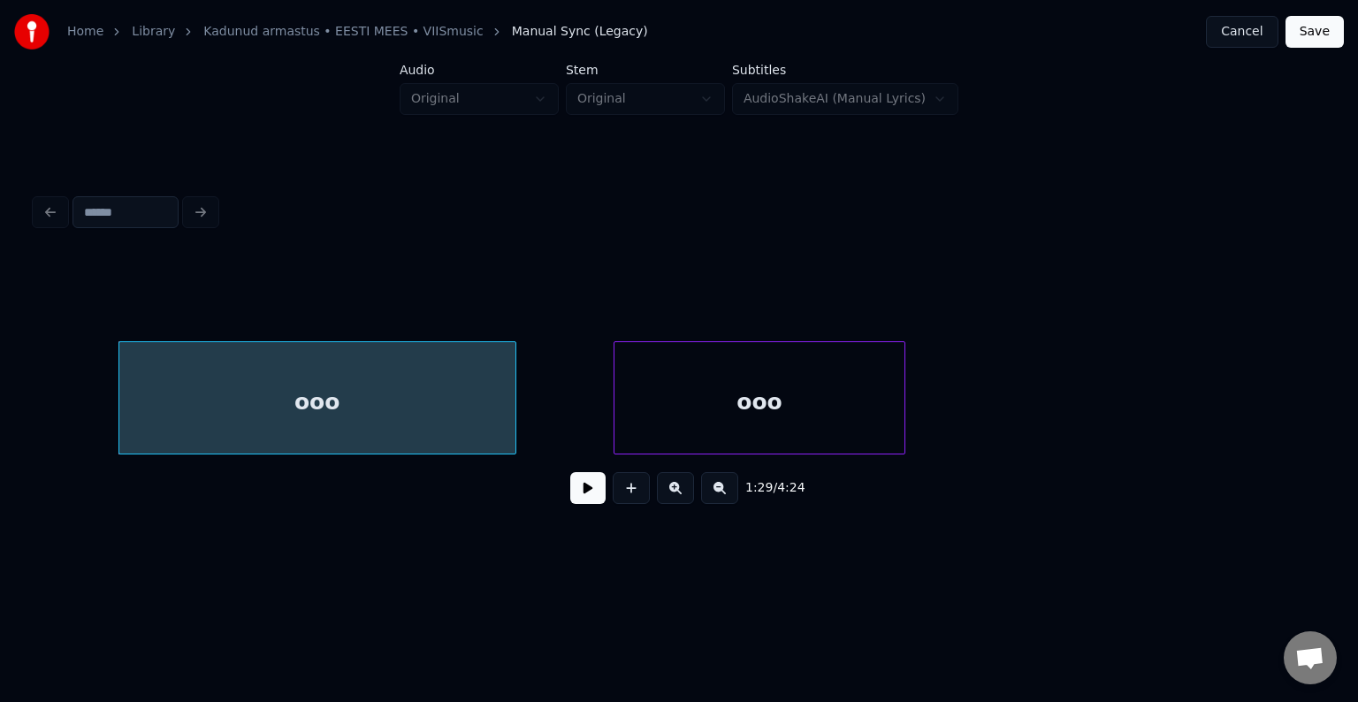
click at [861, 400] on div "ooo" at bounding box center [759, 402] width 290 height 120
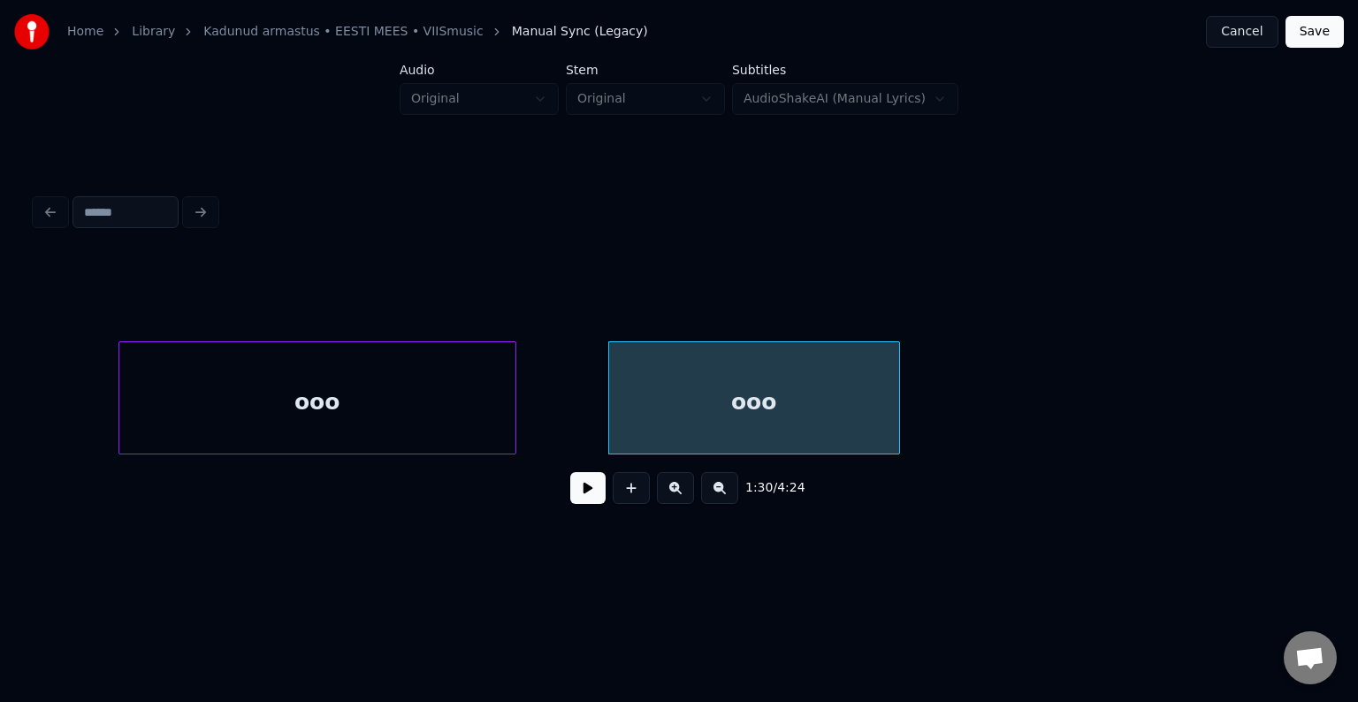
click at [575, 504] on button at bounding box center [587, 488] width 35 height 32
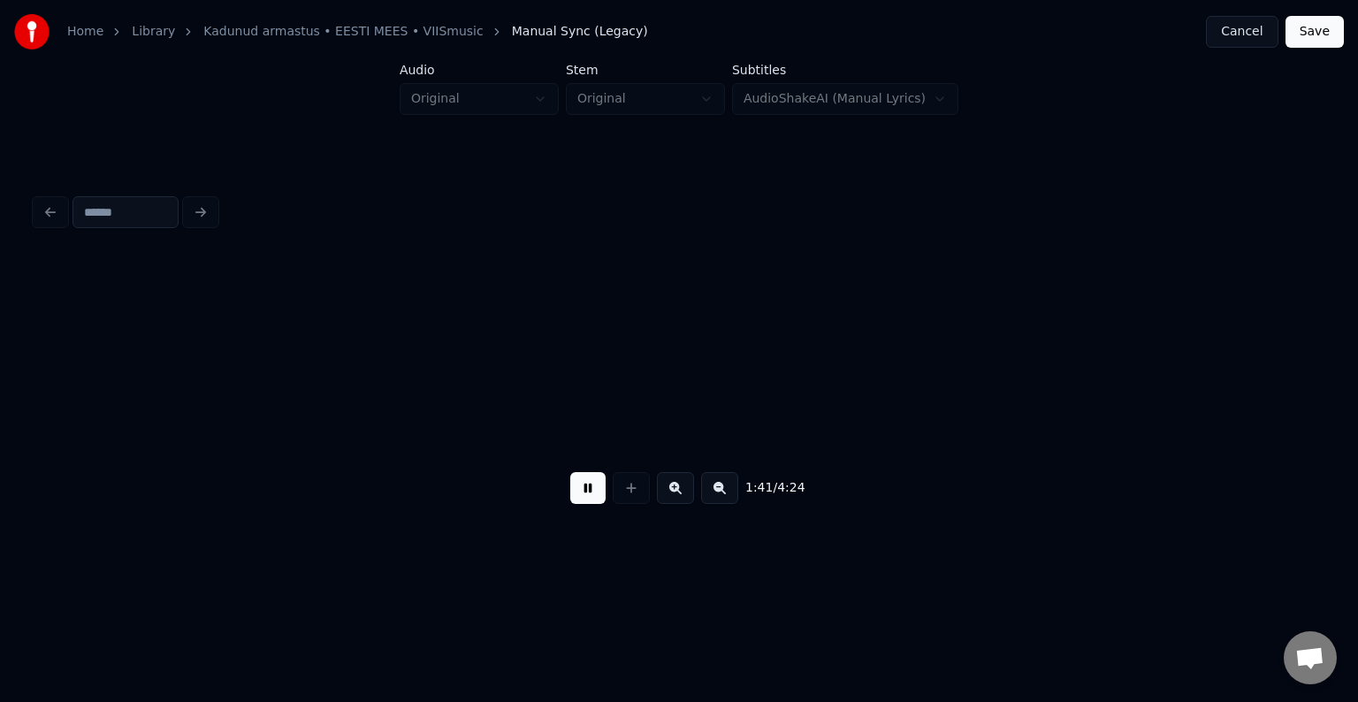
scroll to position [0, 67132]
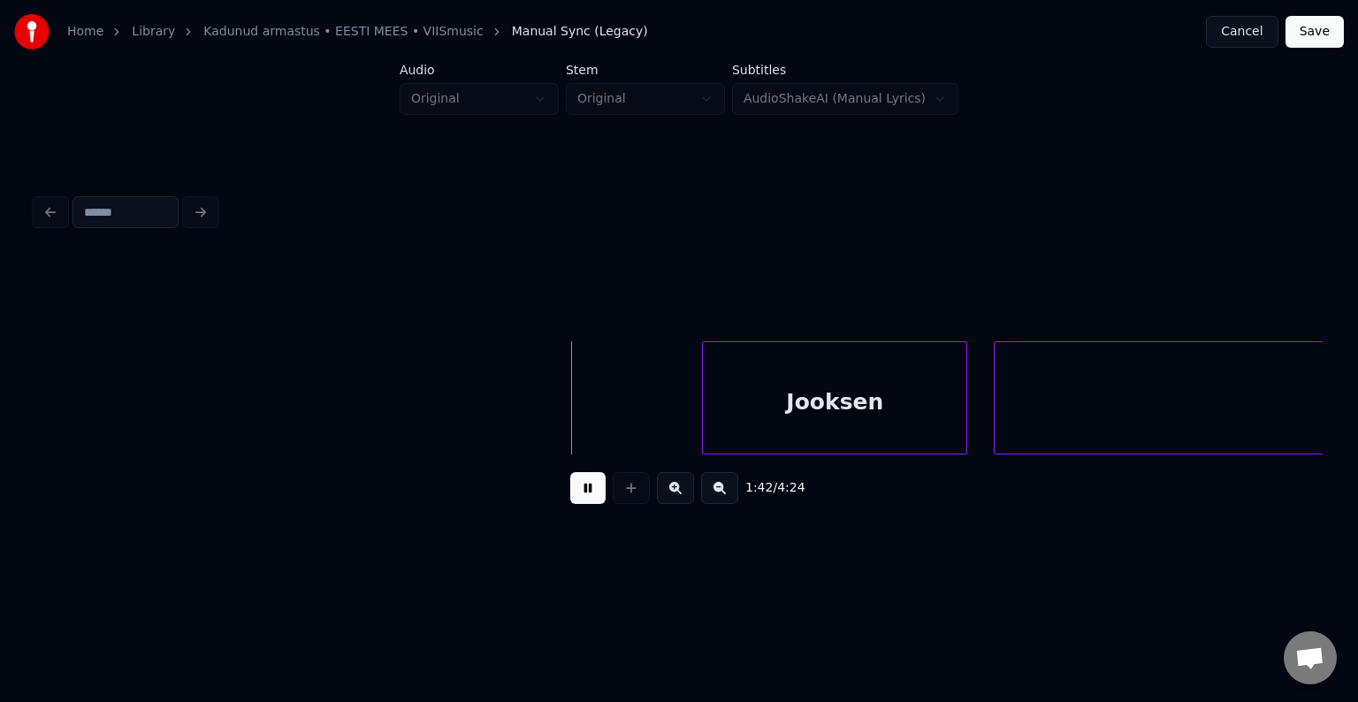
click at [583, 497] on button at bounding box center [587, 488] width 35 height 32
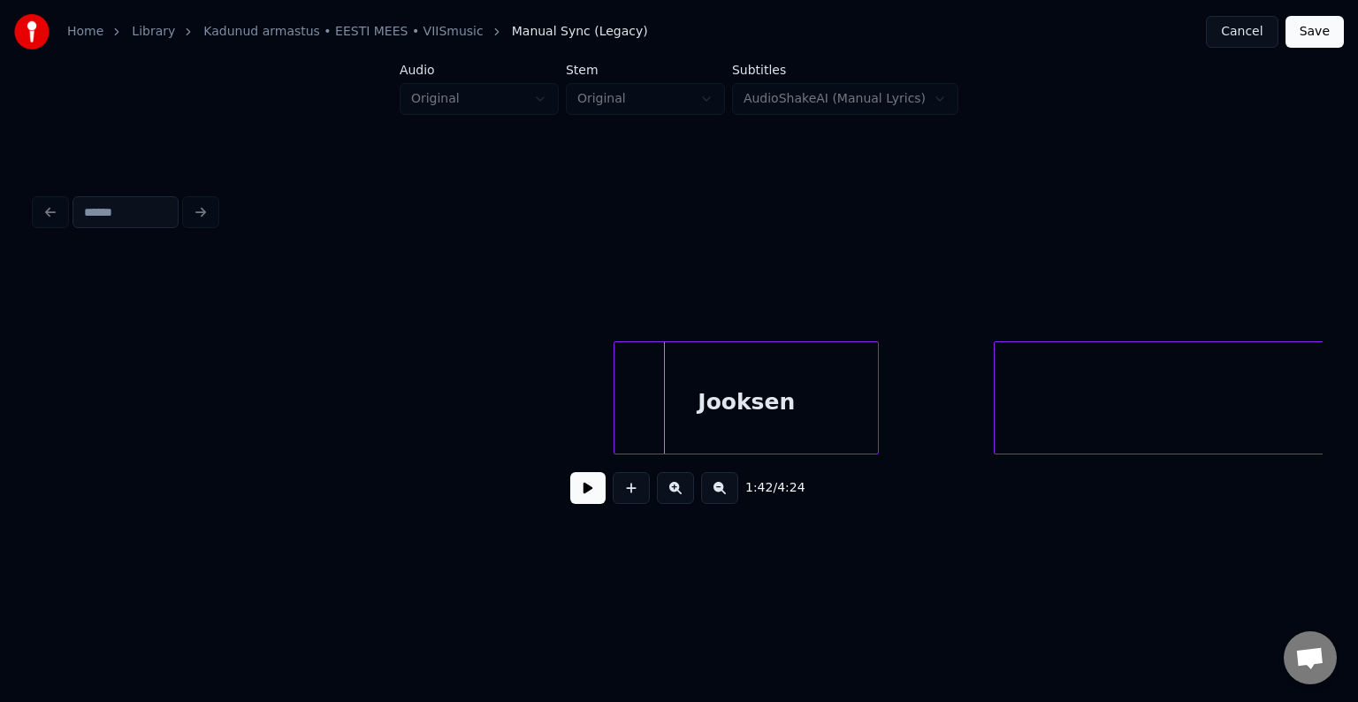
click at [688, 396] on div "Jooksen" at bounding box center [745, 402] width 263 height 120
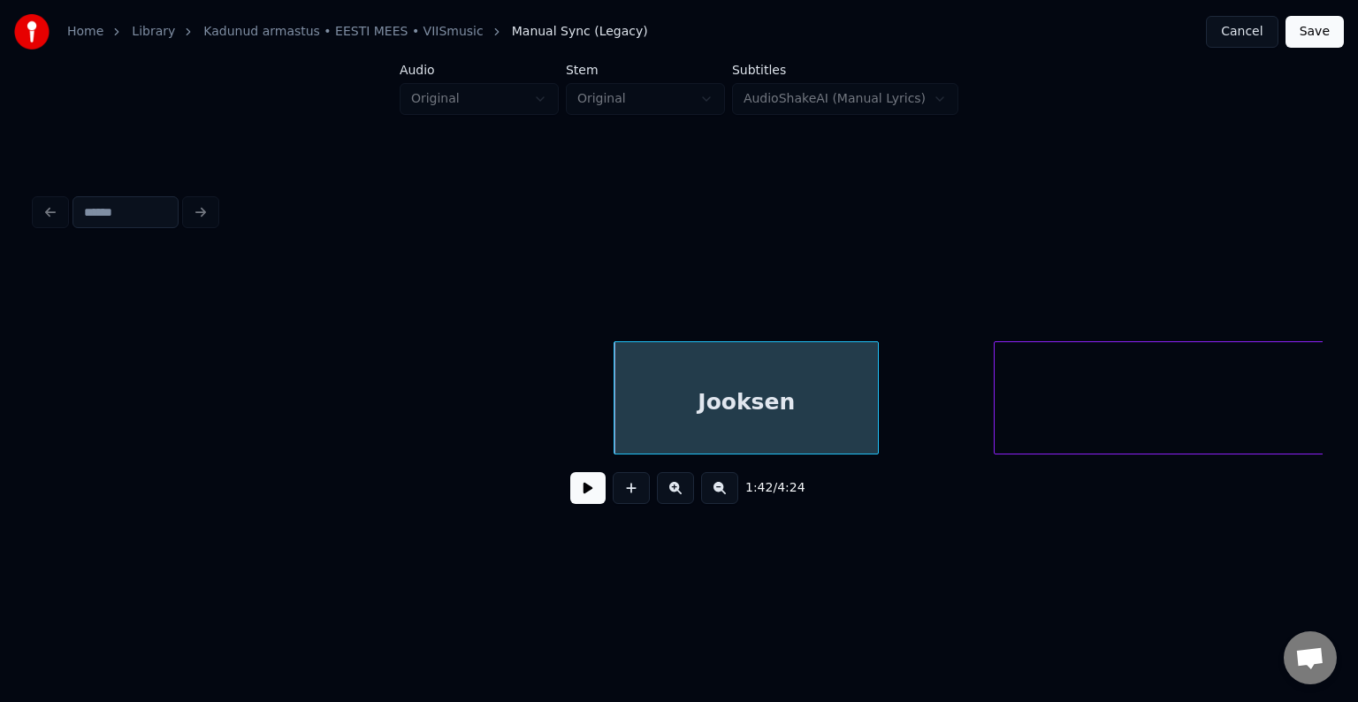
scroll to position [0, 67765]
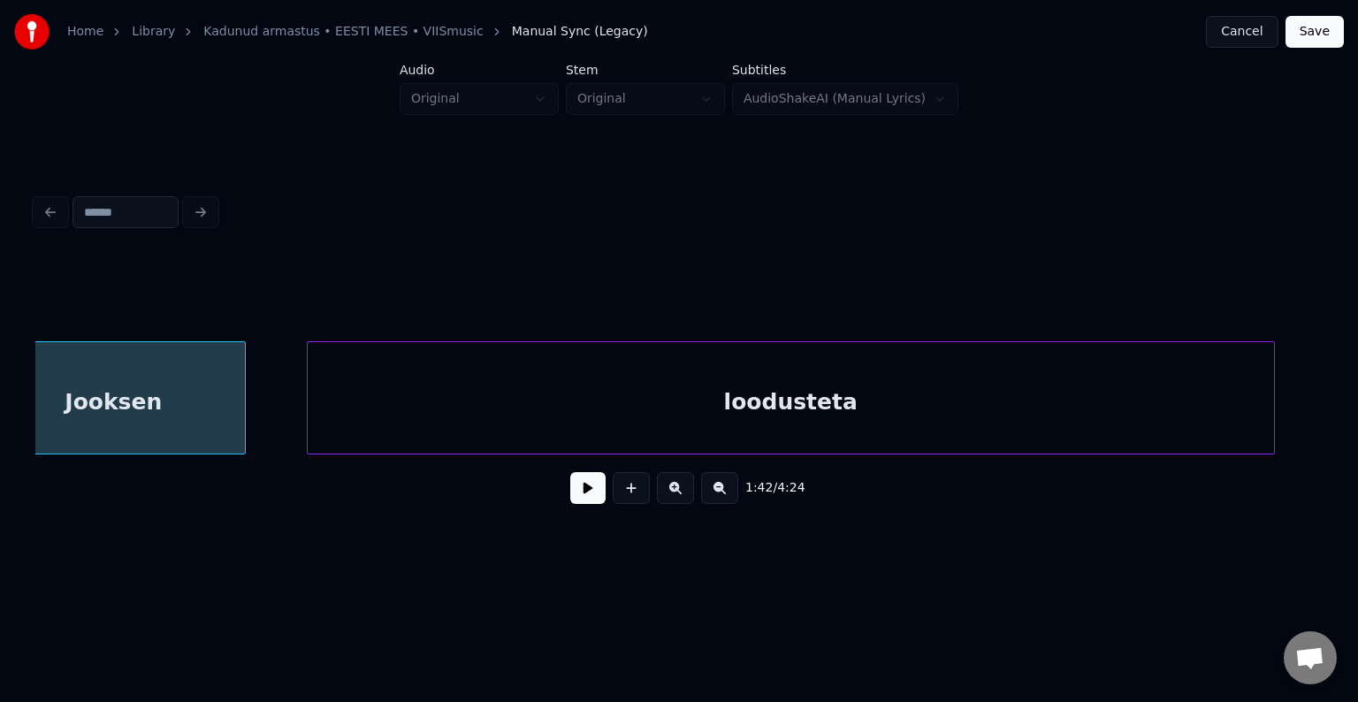
click at [1030, 387] on div "loodusteta" at bounding box center [791, 402] width 966 height 120
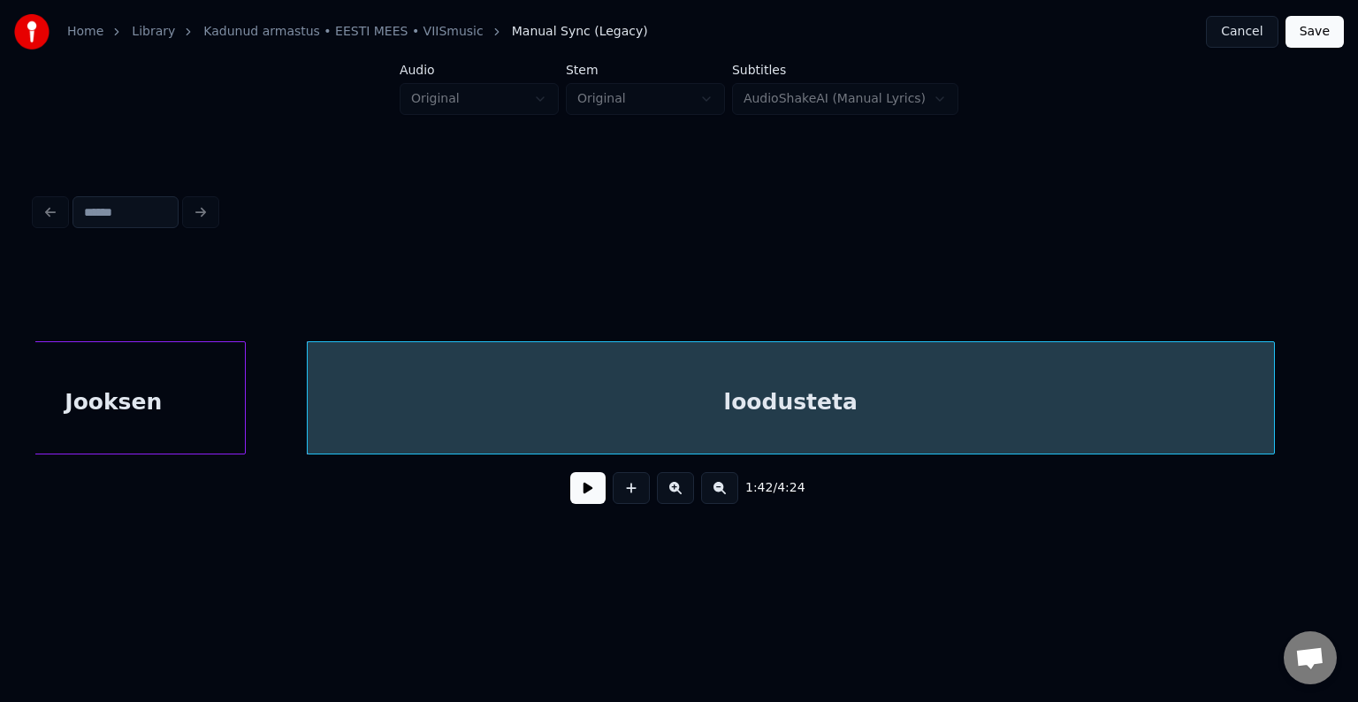
click at [227, 408] on div "Jooksen" at bounding box center [112, 402] width 263 height 120
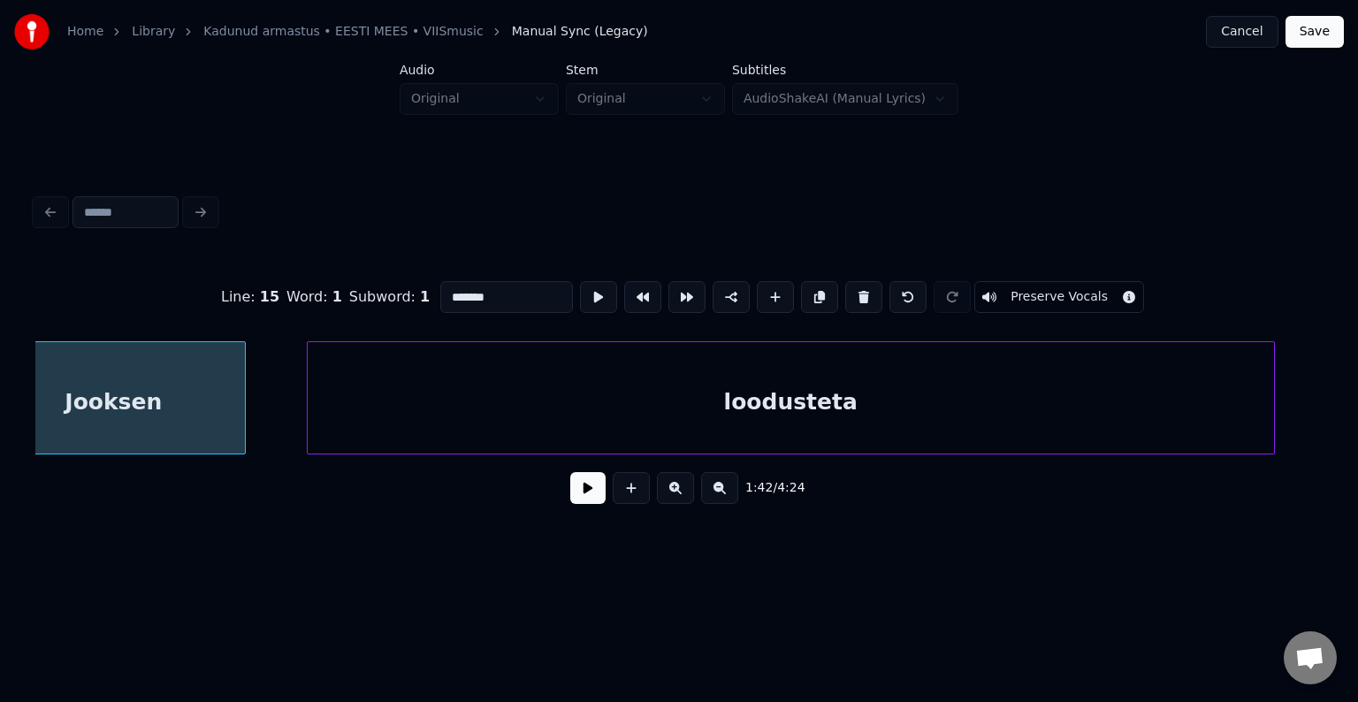
scroll to position [0, 67710]
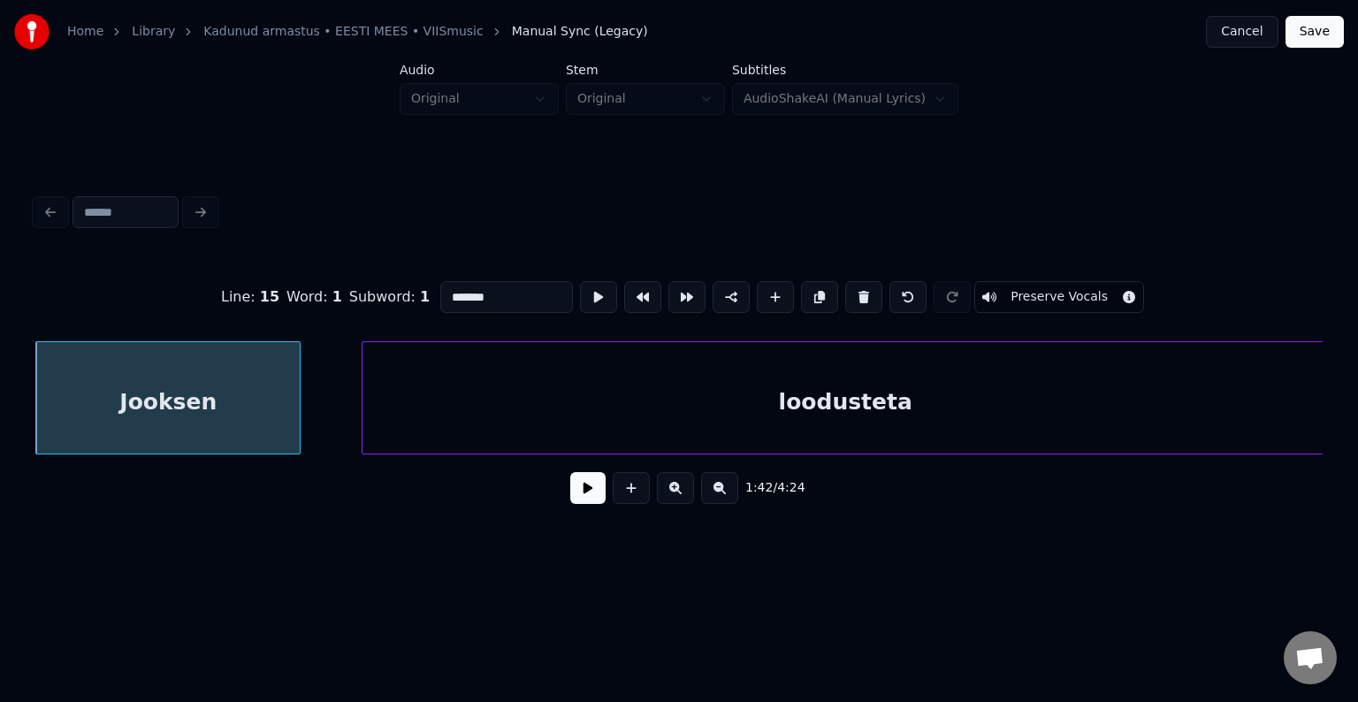
click at [570, 499] on button at bounding box center [587, 488] width 35 height 32
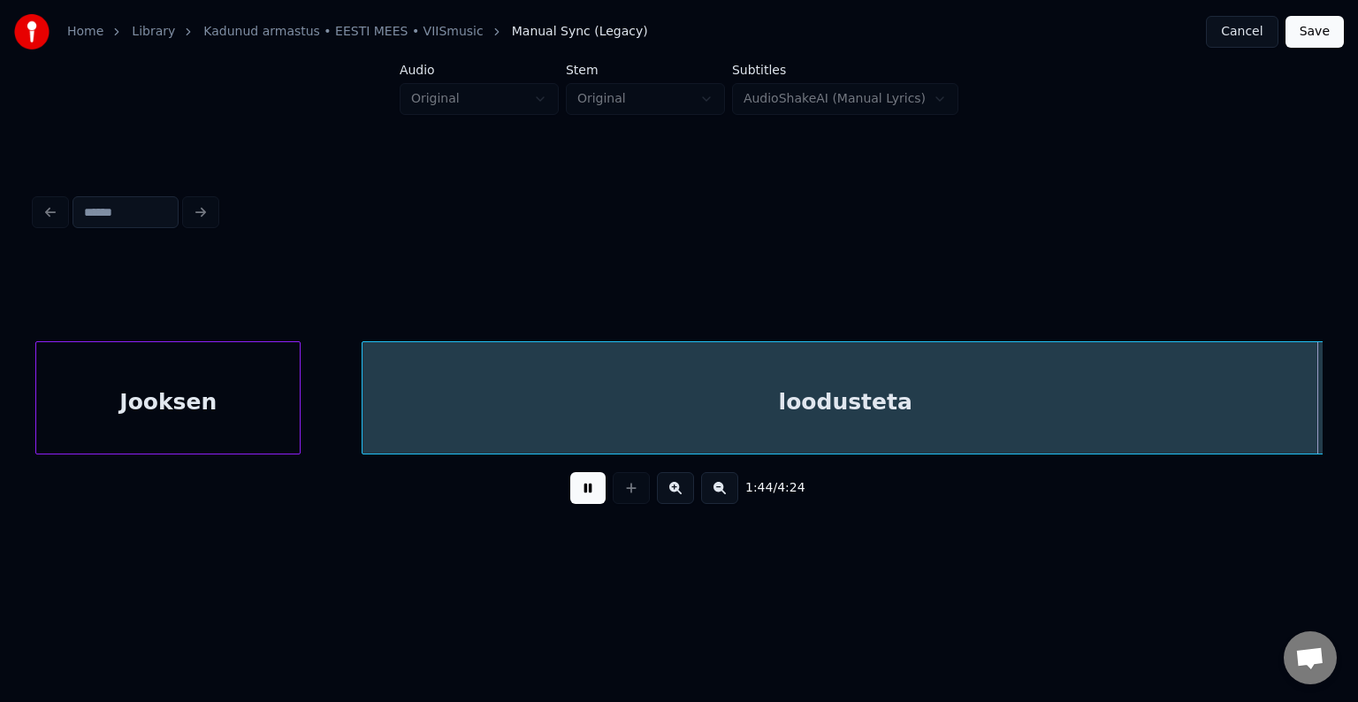
scroll to position [0, 69003]
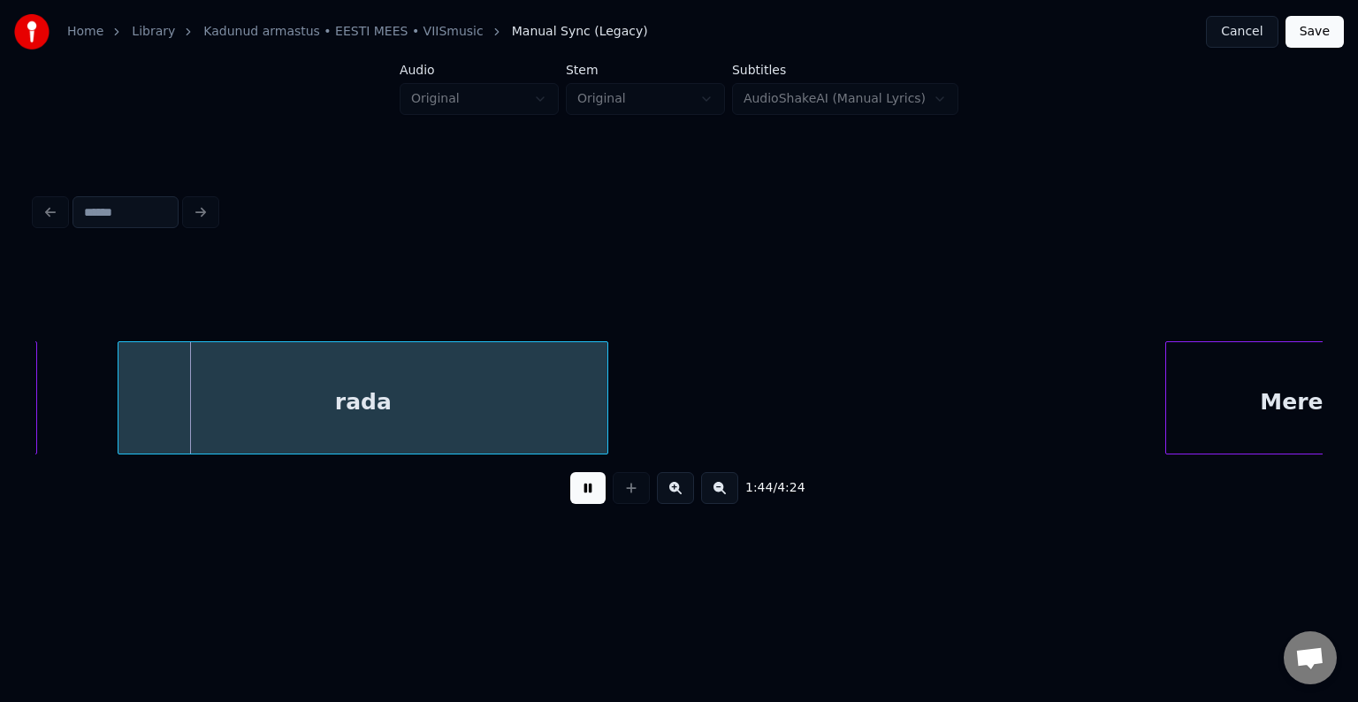
click at [570, 496] on button at bounding box center [587, 488] width 35 height 32
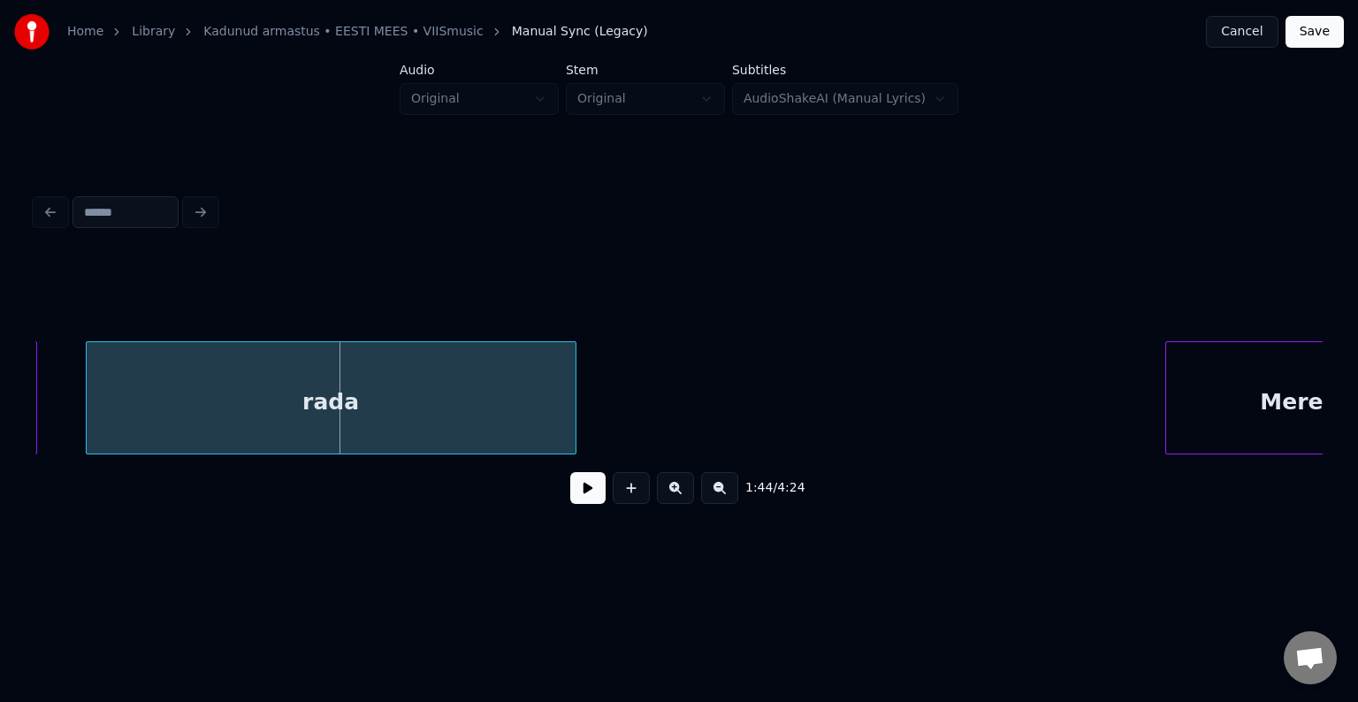
click at [433, 406] on div "rada" at bounding box center [331, 402] width 489 height 120
drag, startPoint x: 564, startPoint y: 474, endPoint x: 567, endPoint y: 488, distance: 14.4
click at [565, 477] on div "1:44 / 4:24" at bounding box center [678, 487] width 1287 height 67
click at [570, 488] on button at bounding box center [587, 488] width 35 height 32
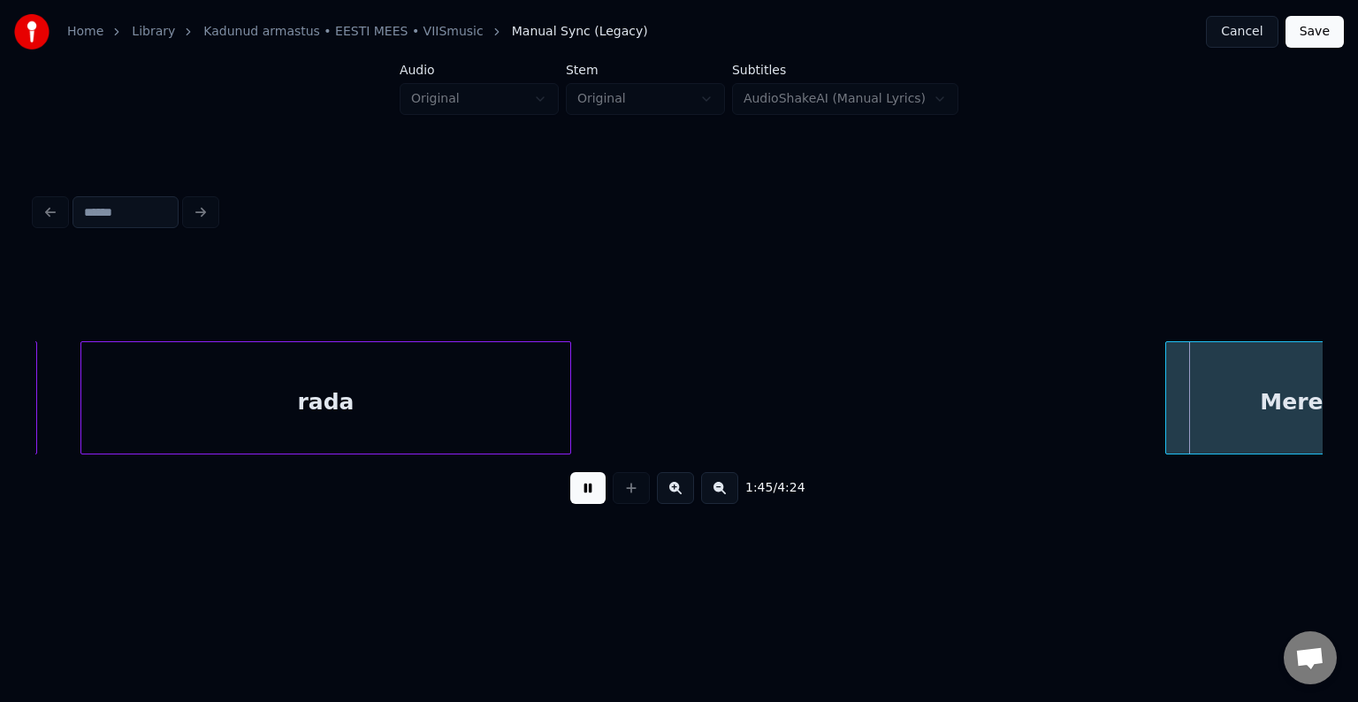
click at [574, 495] on button at bounding box center [587, 488] width 35 height 32
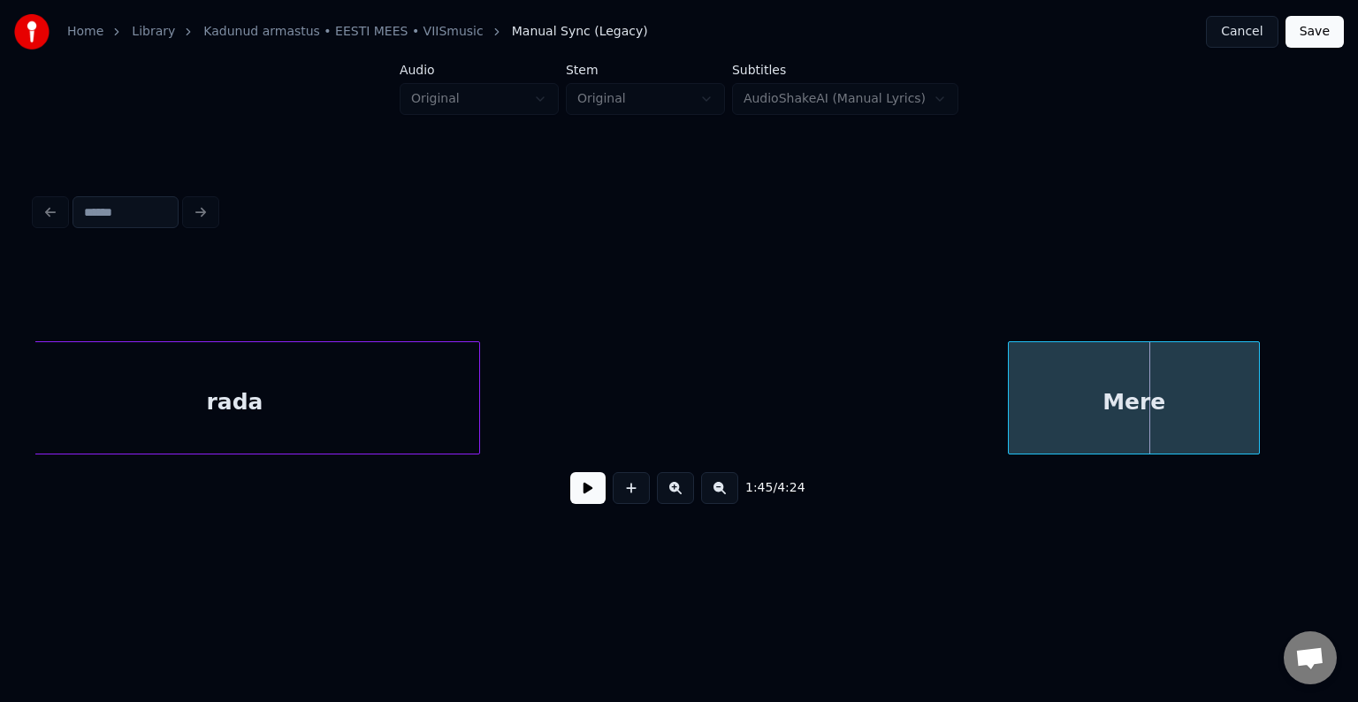
click at [1129, 403] on div "Mere" at bounding box center [1134, 402] width 250 height 120
click at [576, 498] on button at bounding box center [587, 488] width 35 height 32
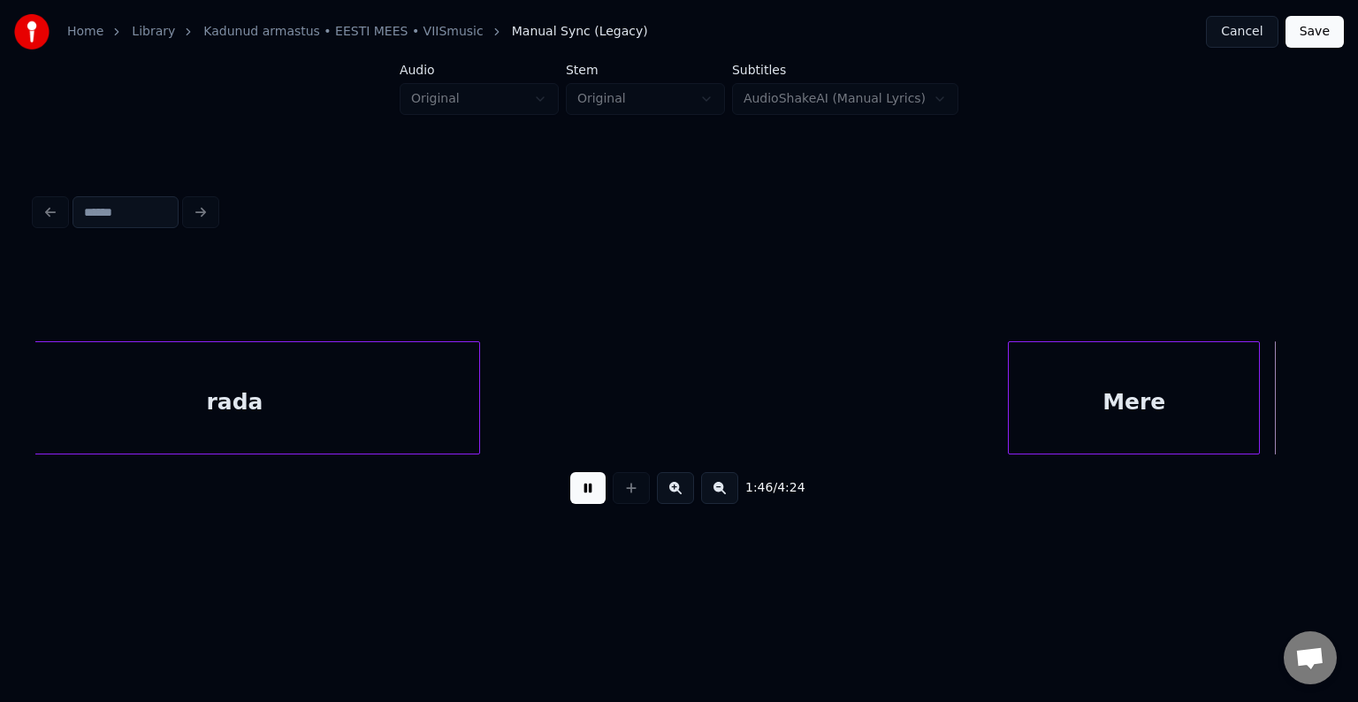
scroll to position [0, 70382]
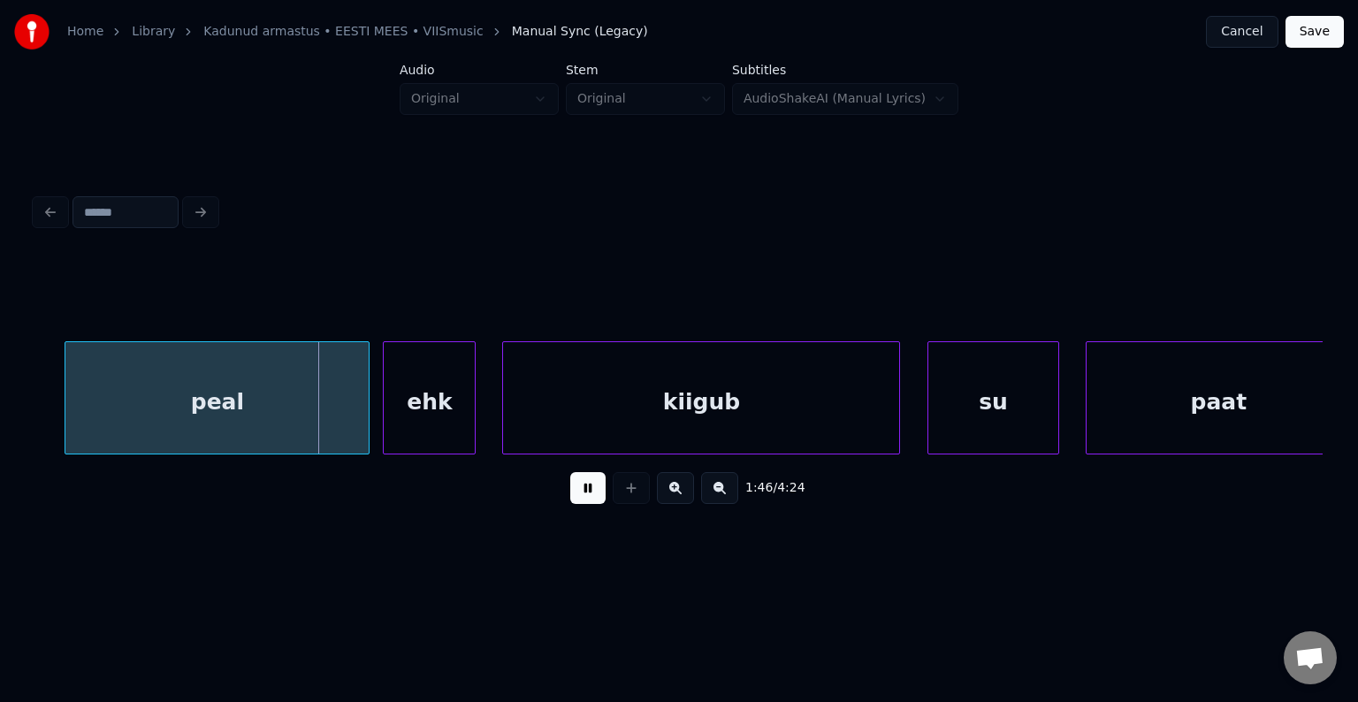
click at [577, 494] on button at bounding box center [587, 488] width 35 height 32
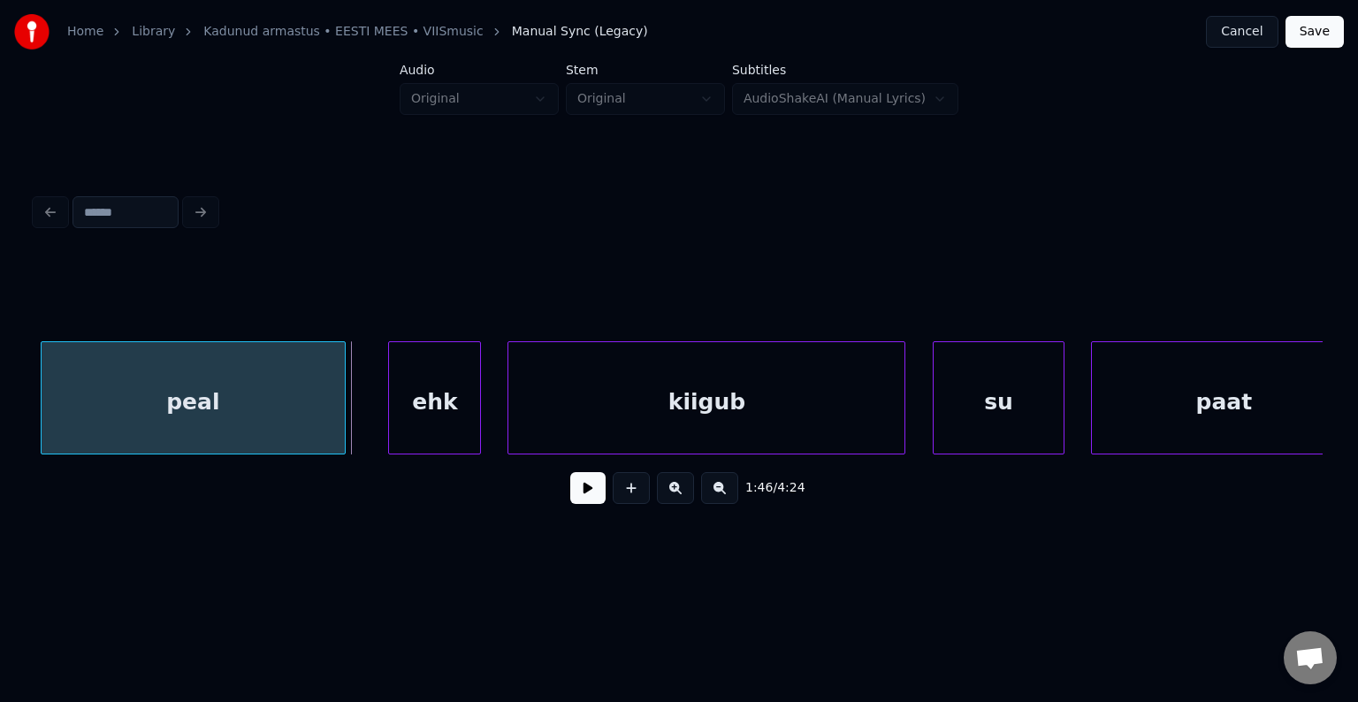
click at [202, 404] on div "peal" at bounding box center [193, 402] width 303 height 120
click at [408, 410] on div "ehk" at bounding box center [399, 402] width 91 height 120
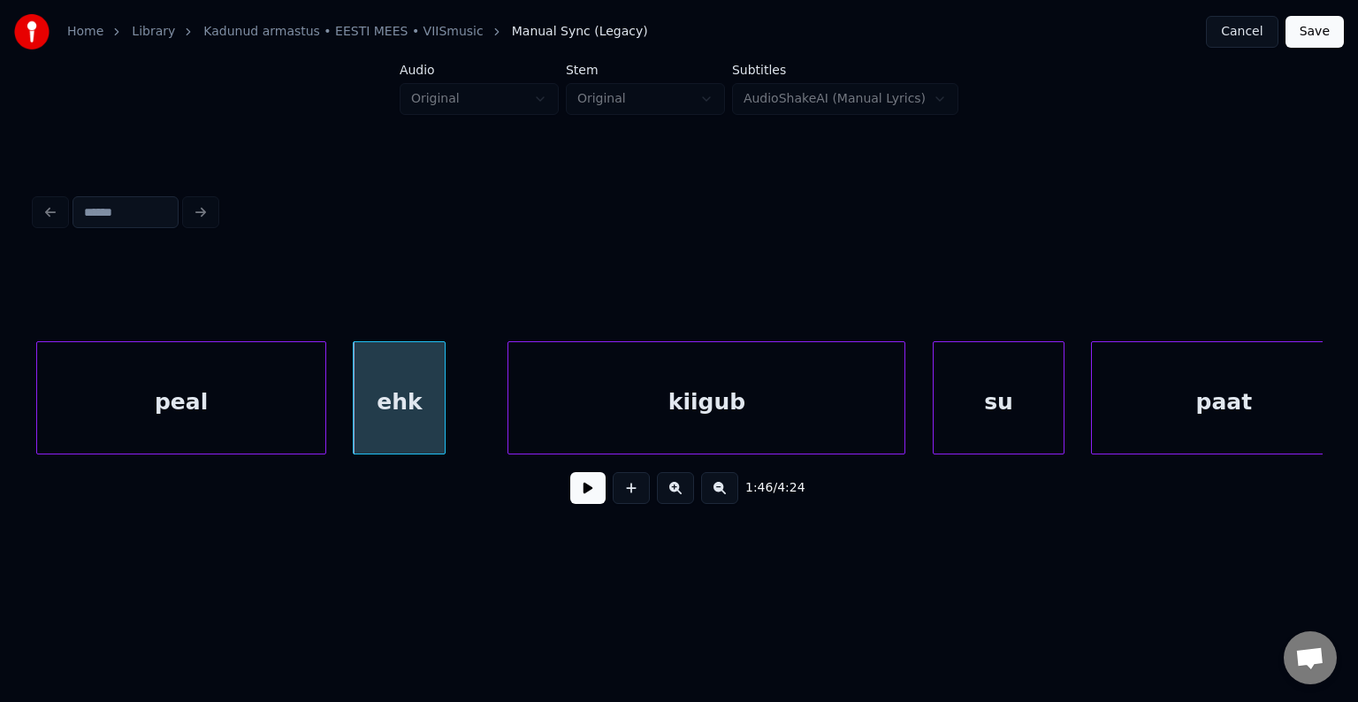
click at [320, 405] on div at bounding box center [322, 397] width 5 height 111
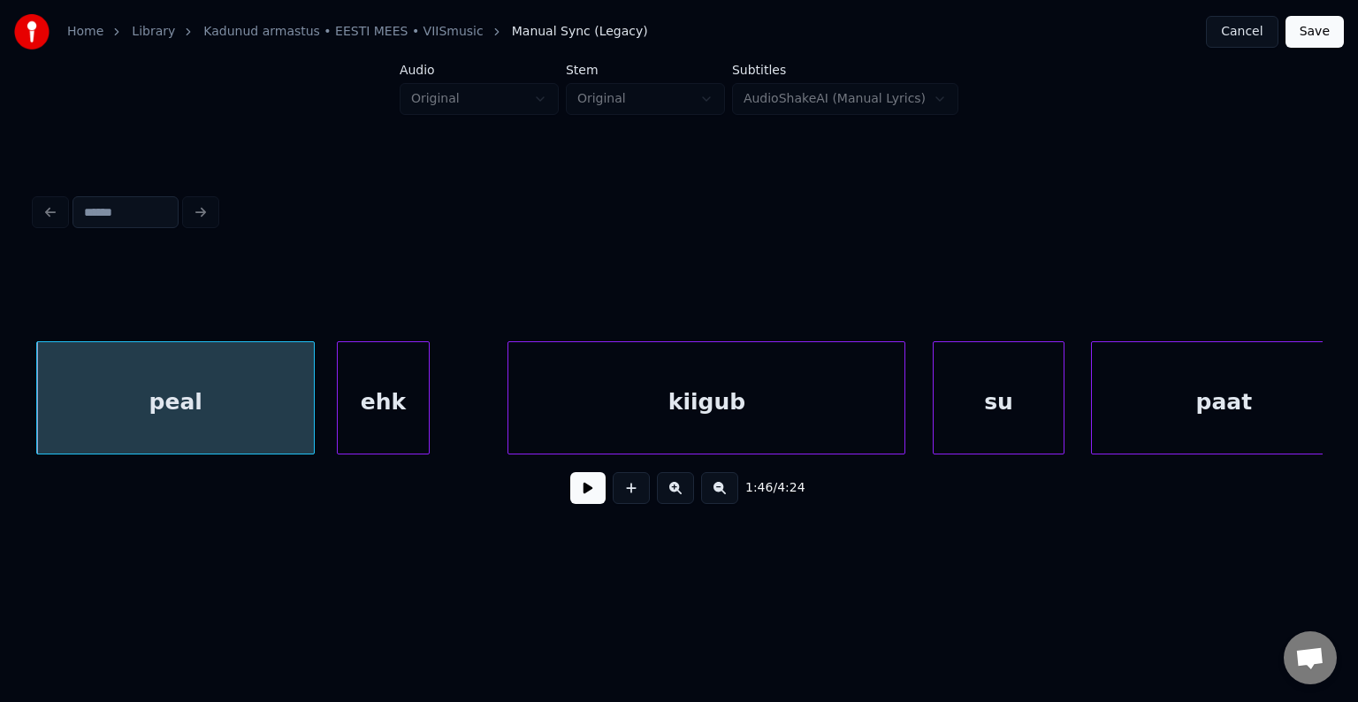
click at [402, 405] on div "ehk" at bounding box center [383, 402] width 91 height 120
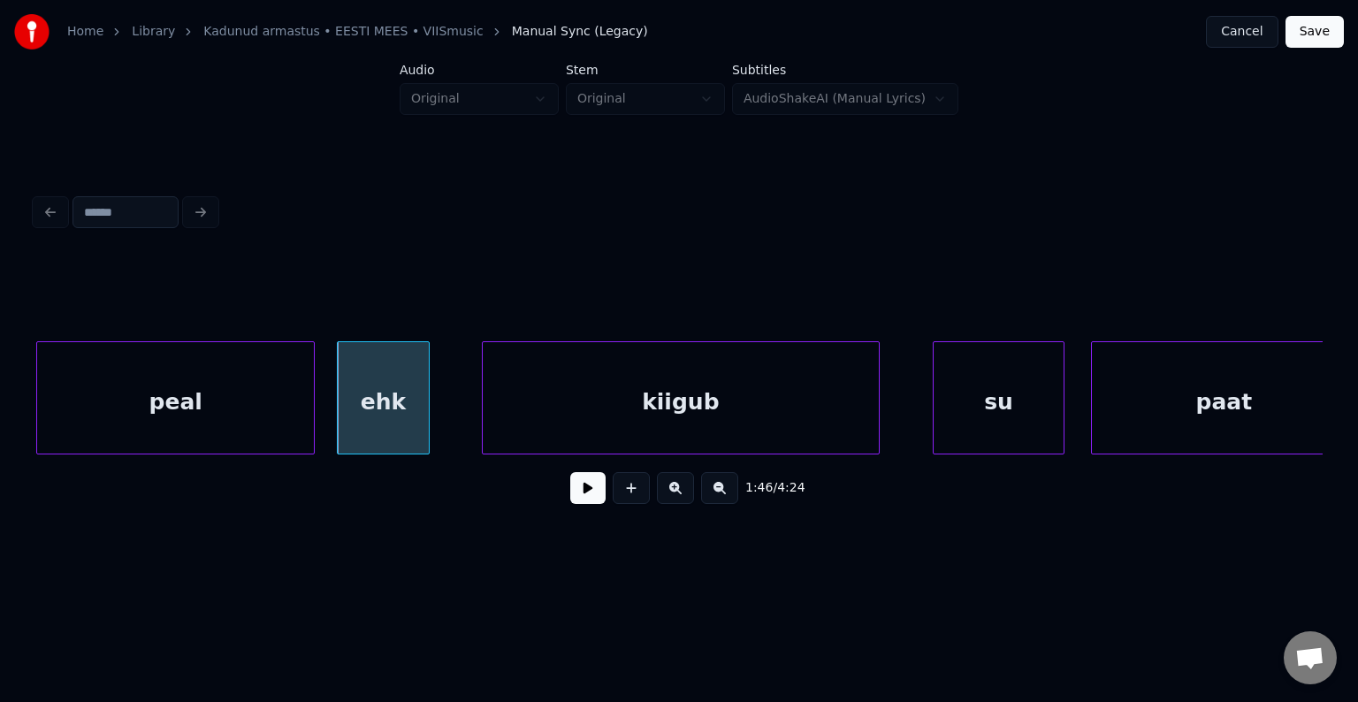
click at [673, 408] on div "kiigub" at bounding box center [681, 402] width 396 height 120
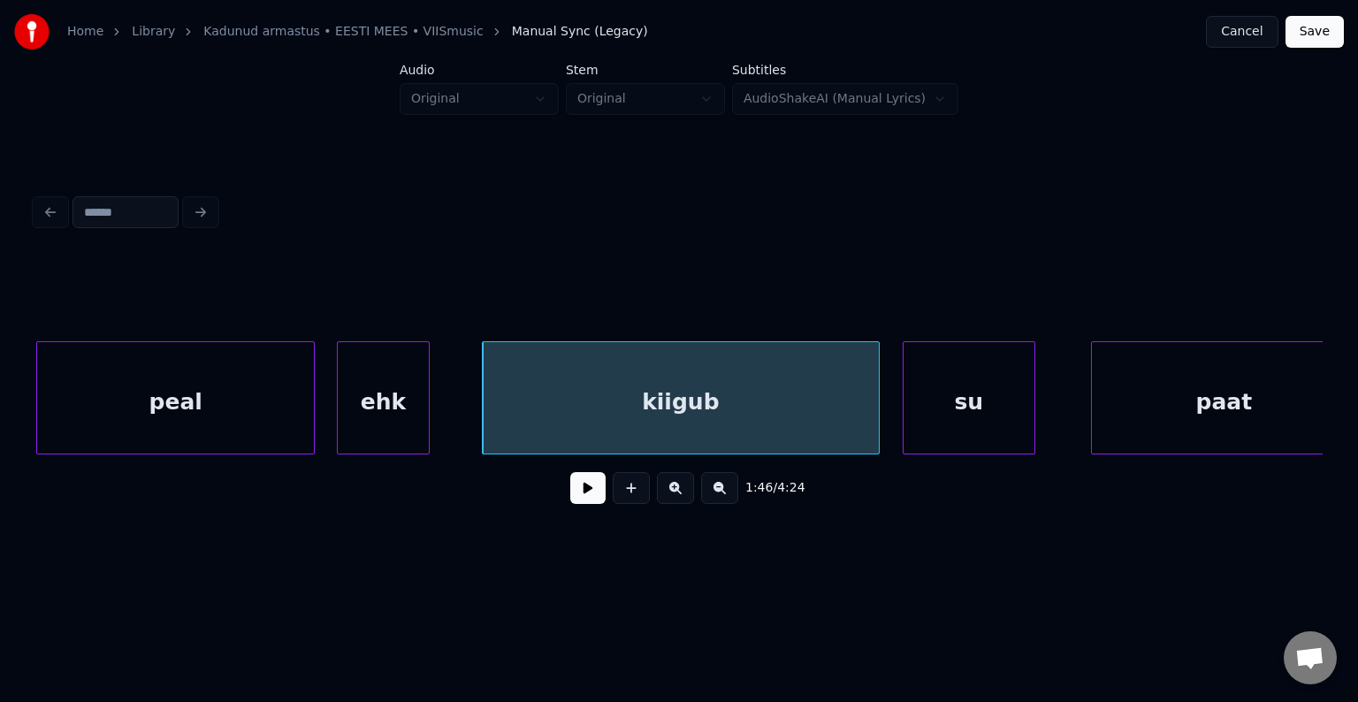
click at [962, 402] on div "su" at bounding box center [969, 402] width 131 height 120
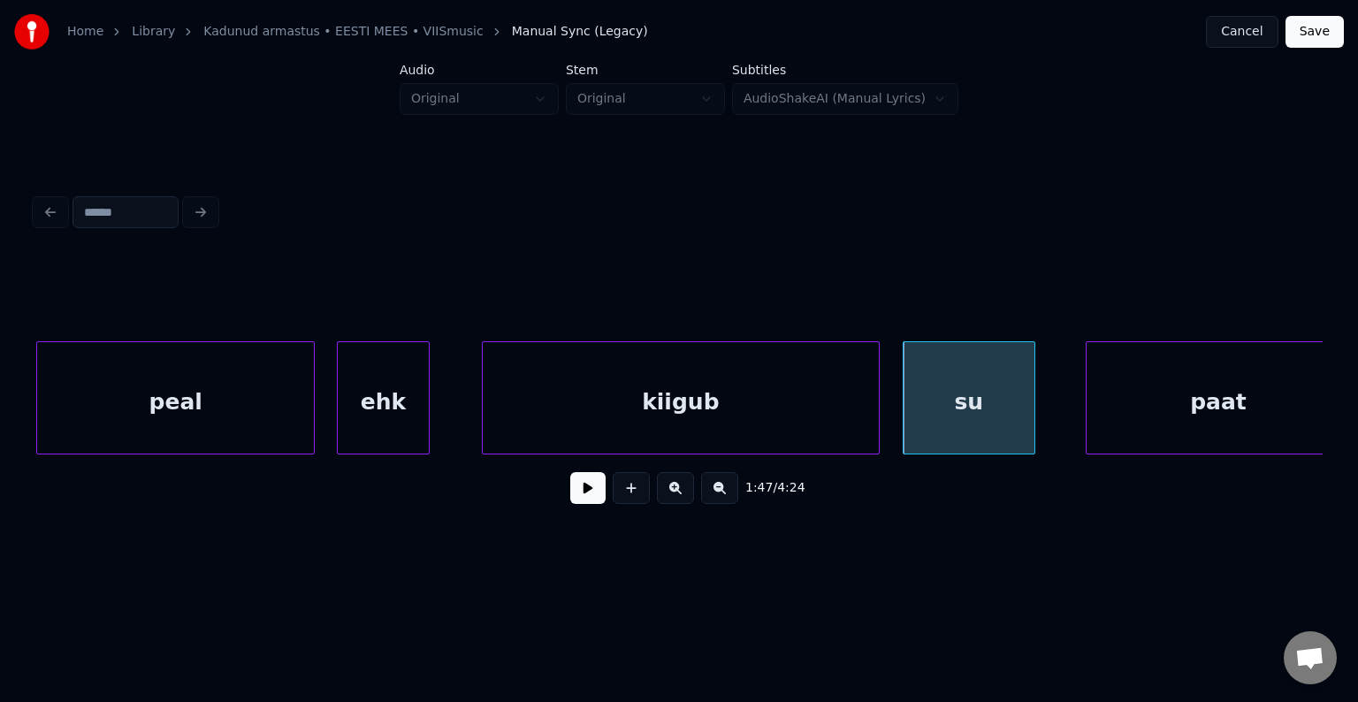
scroll to position [0, 70407]
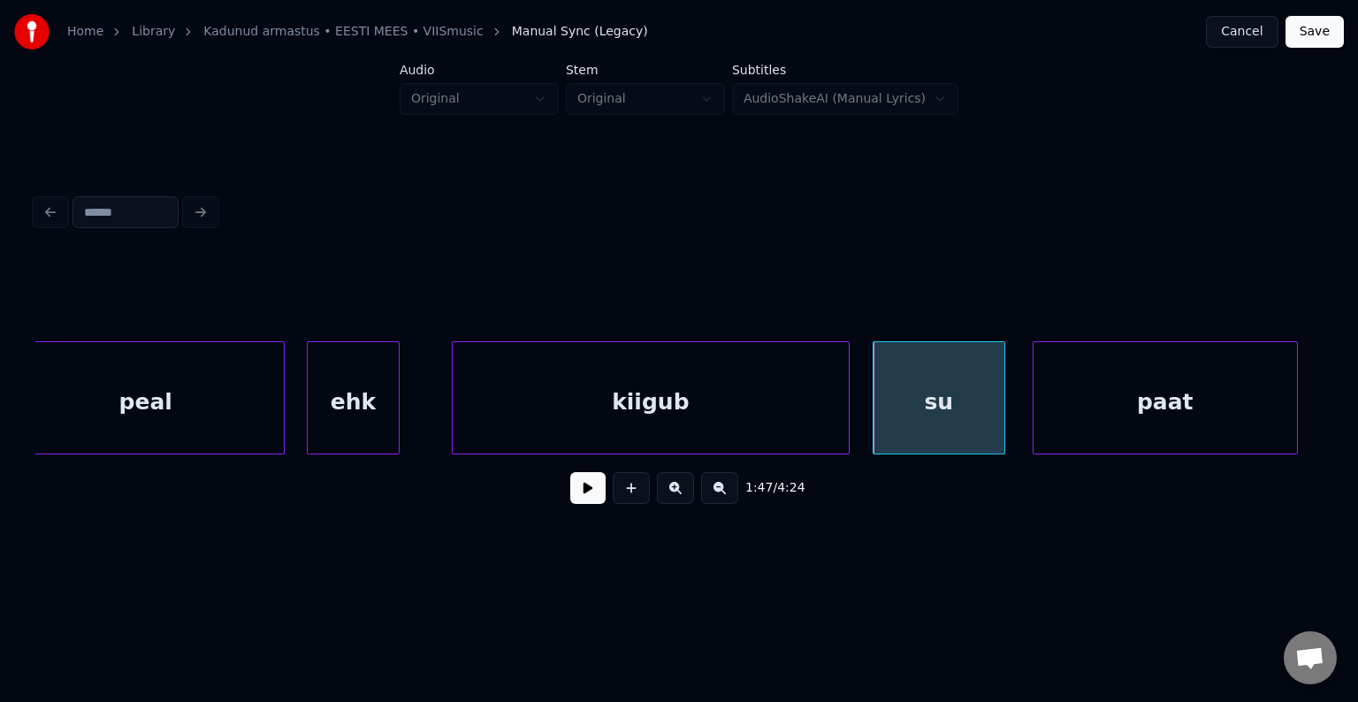
click at [1133, 400] on div "paat" at bounding box center [1165, 402] width 263 height 120
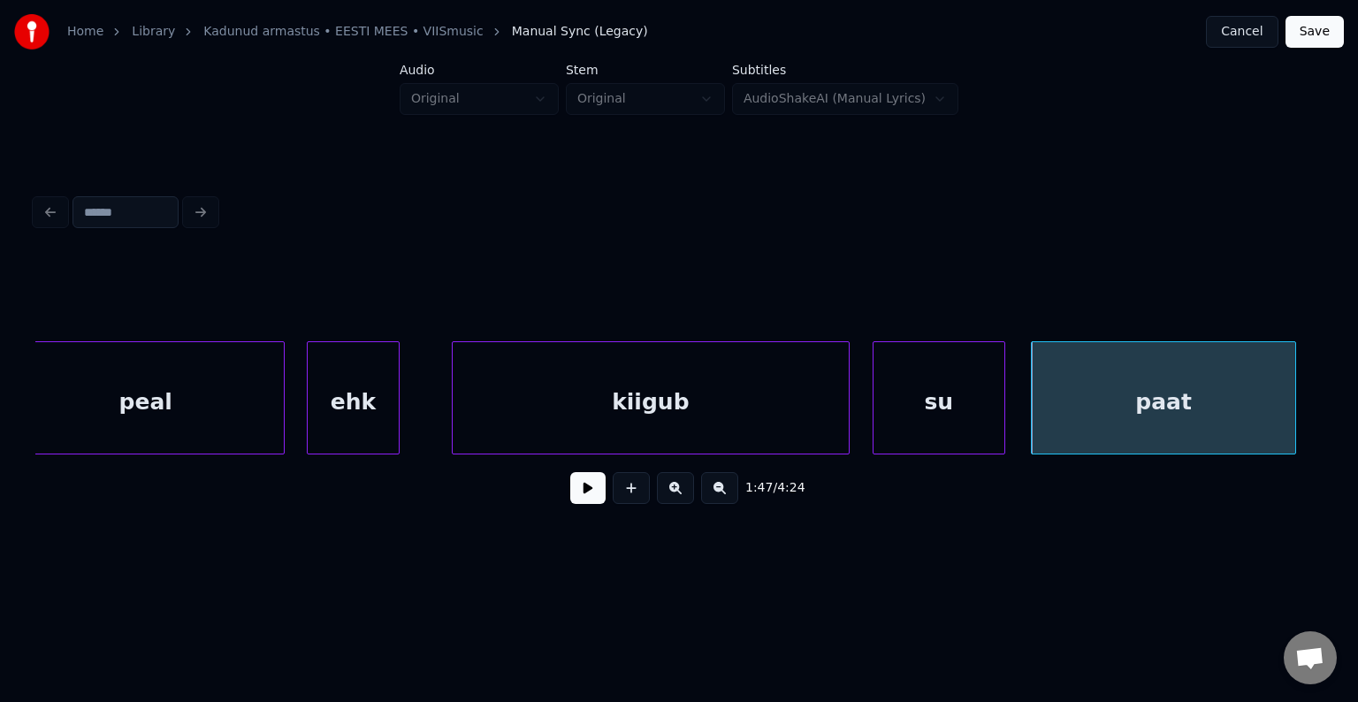
click at [382, 423] on div "ehk" at bounding box center [353, 402] width 91 height 120
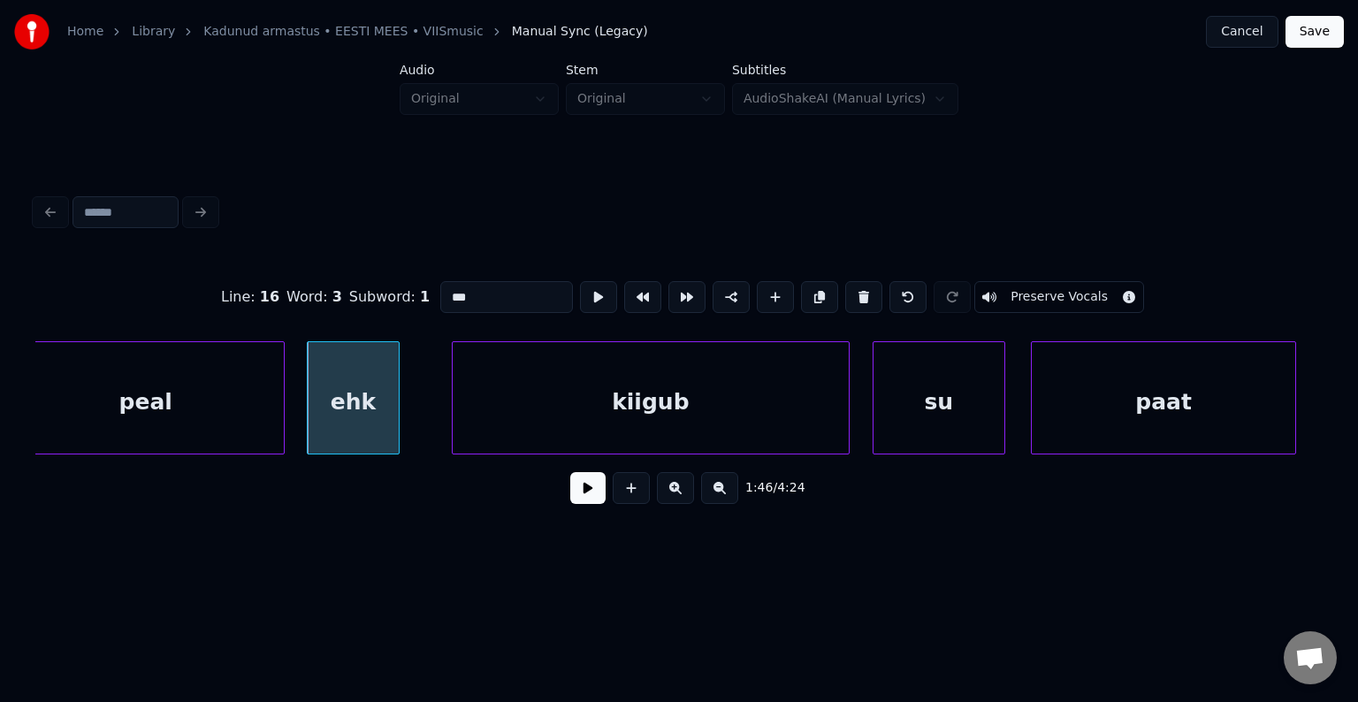
click at [587, 503] on button at bounding box center [587, 488] width 35 height 32
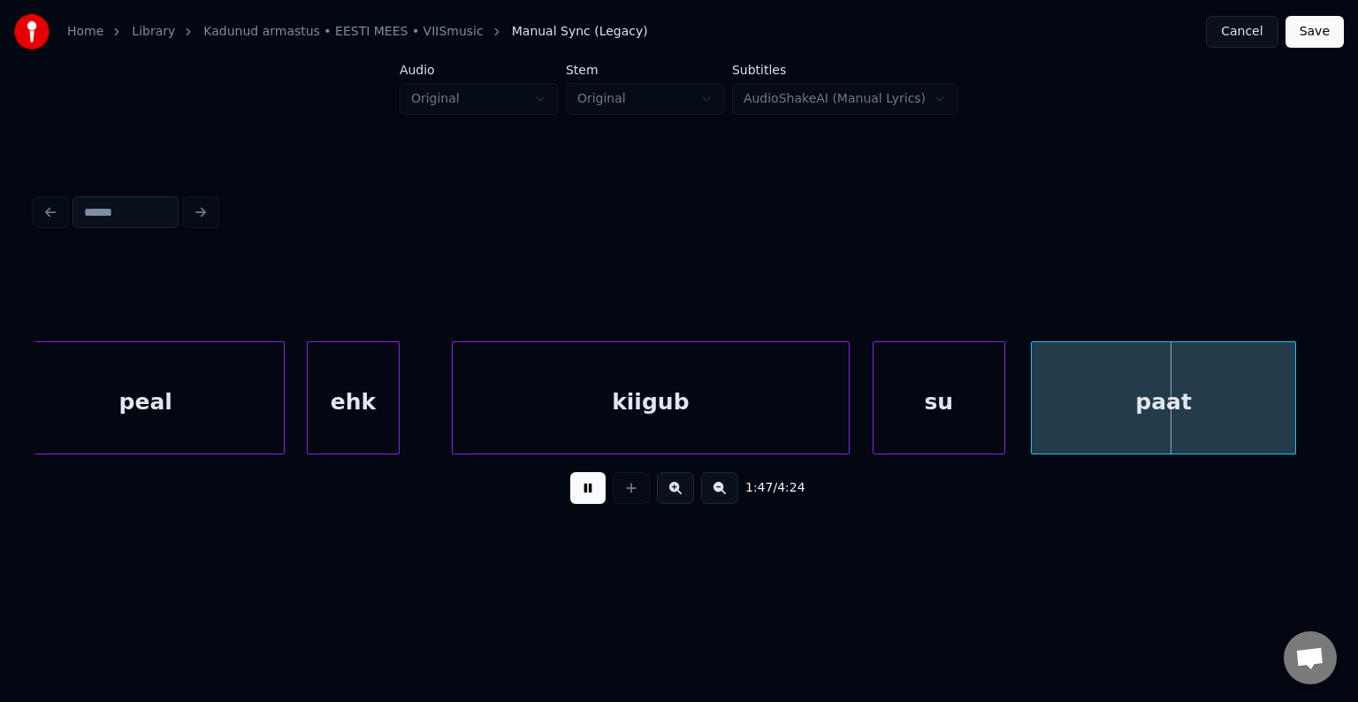
click at [587, 503] on button at bounding box center [587, 488] width 35 height 32
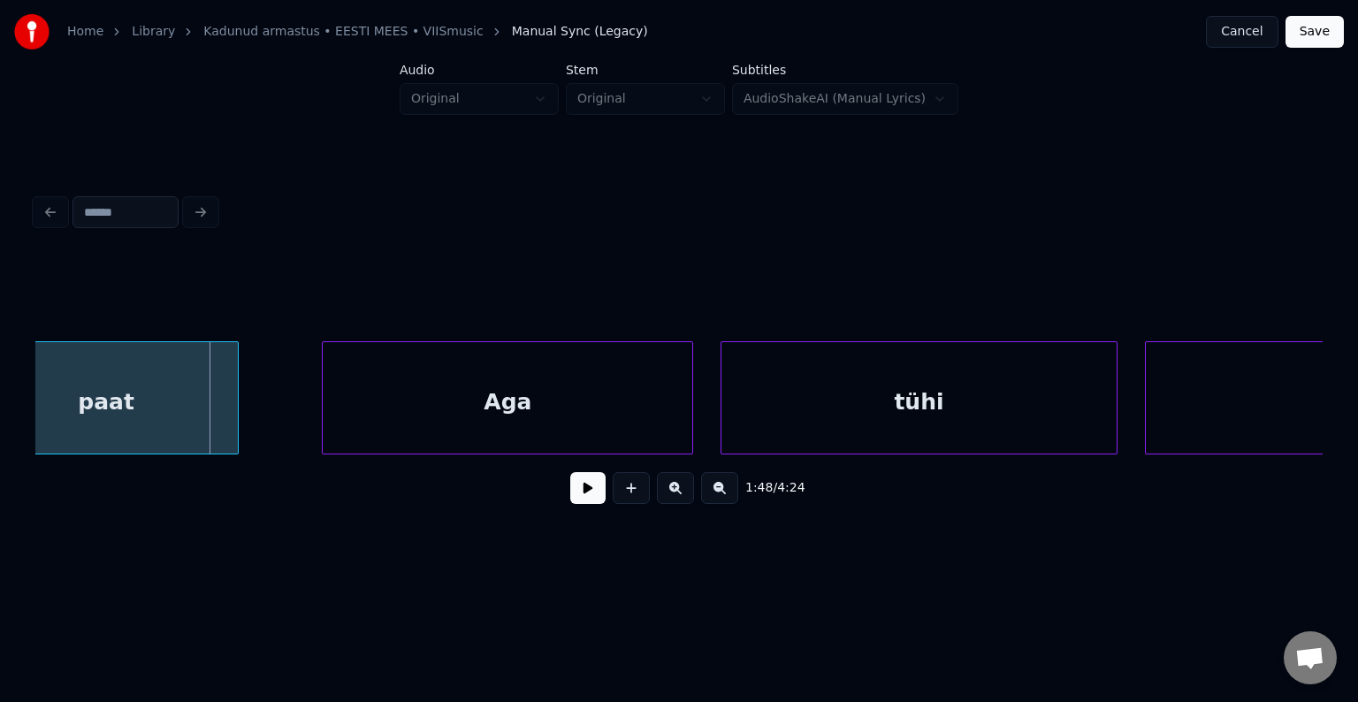
scroll to position [0, 71468]
click at [568, 414] on div "Aga" at bounding box center [465, 402] width 370 height 120
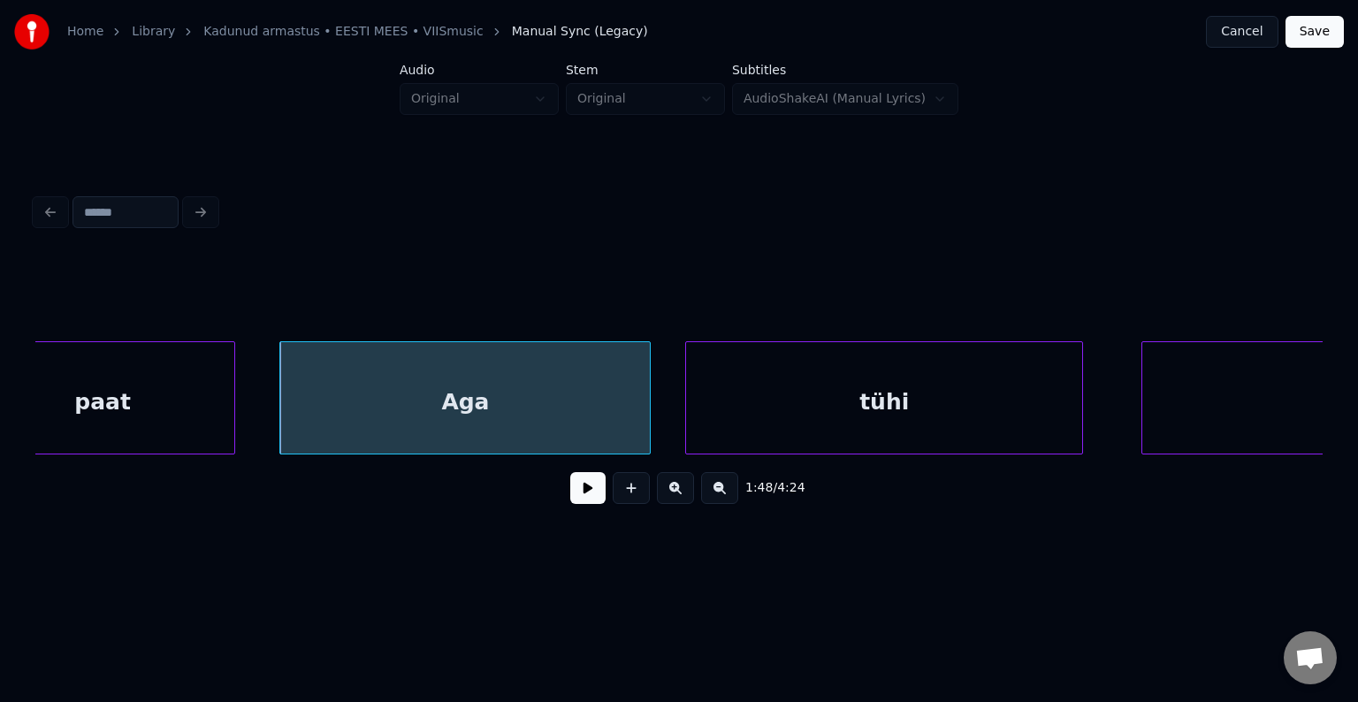
click at [888, 413] on div "tühi" at bounding box center [884, 402] width 396 height 120
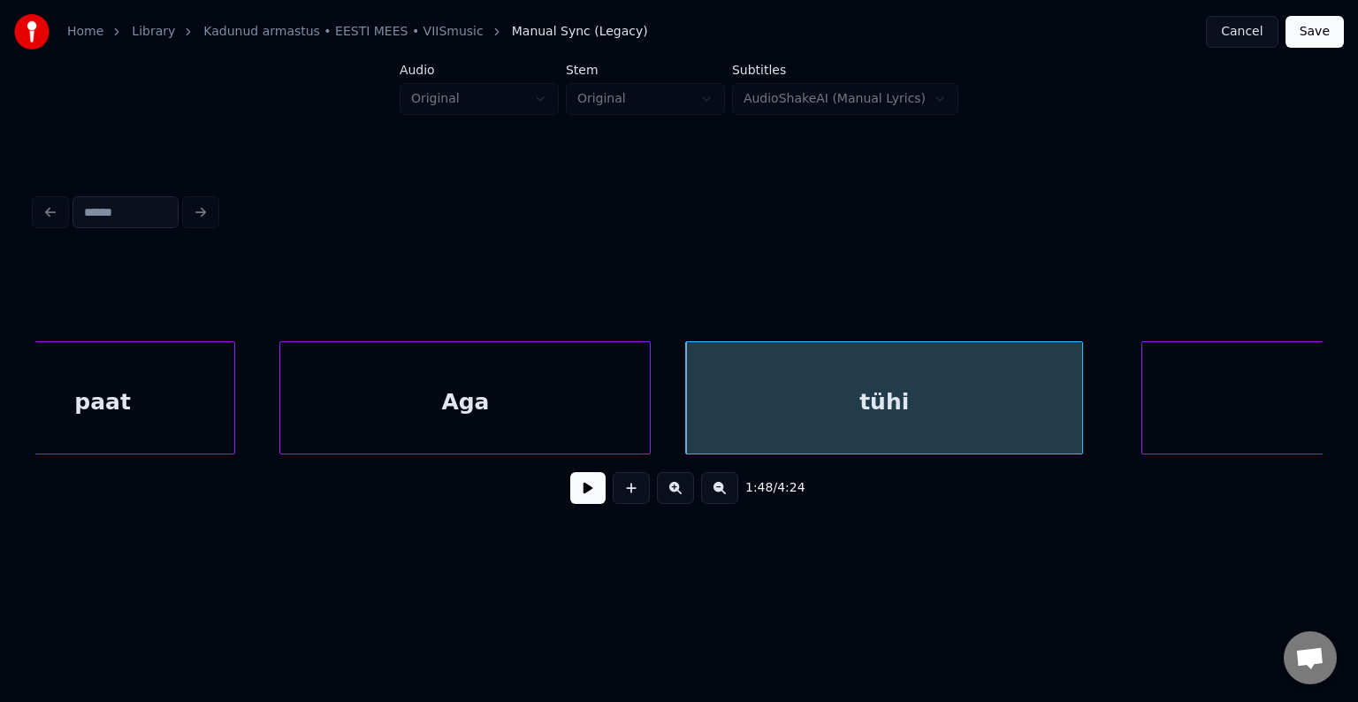
click at [541, 416] on div "Aga" at bounding box center [465, 402] width 370 height 120
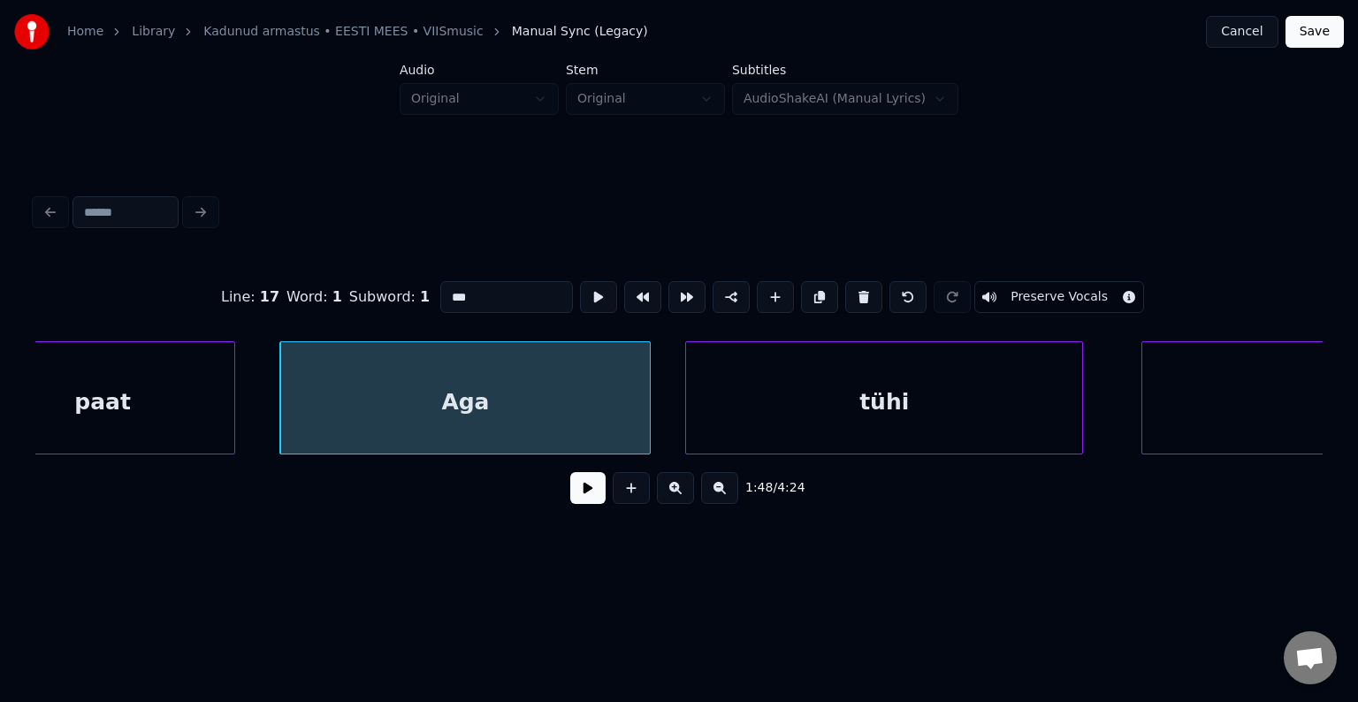
click at [585, 493] on button at bounding box center [587, 488] width 35 height 32
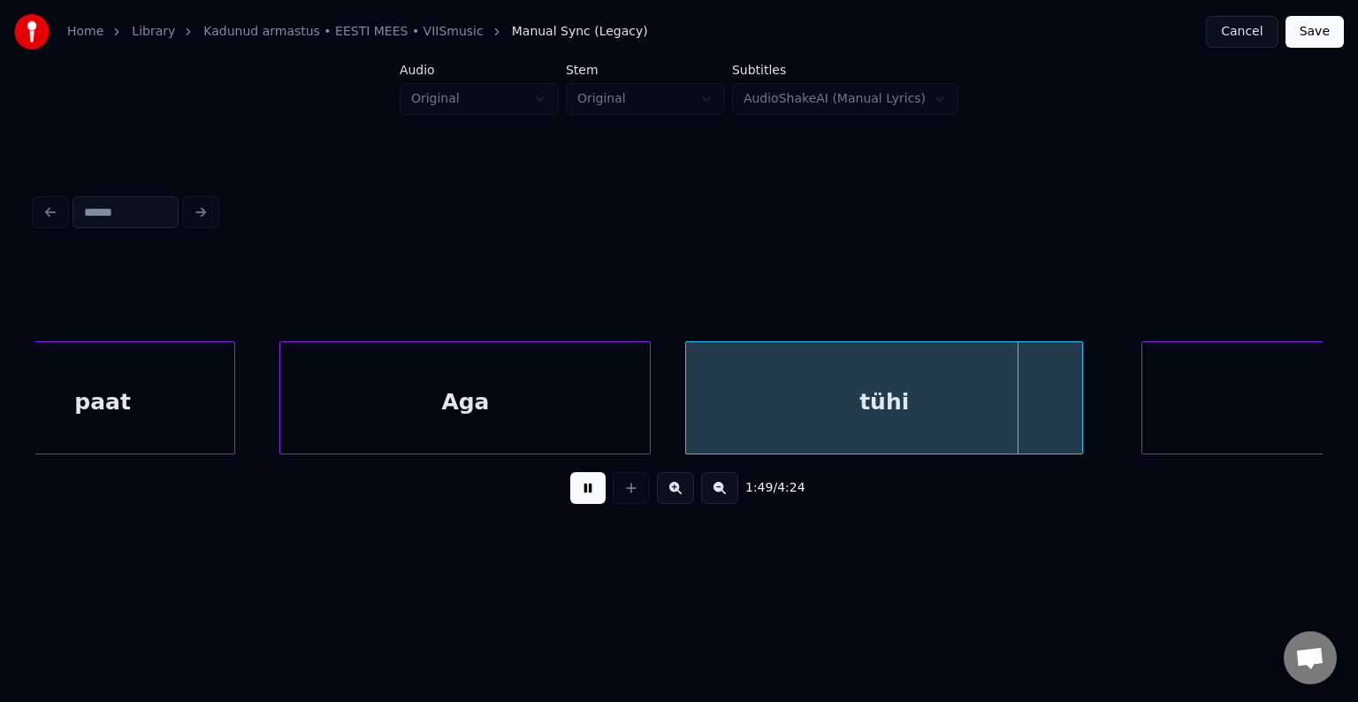
drag, startPoint x: 586, startPoint y: 493, endPoint x: 854, endPoint y: 463, distance: 269.6
click at [587, 493] on button at bounding box center [587, 488] width 35 height 32
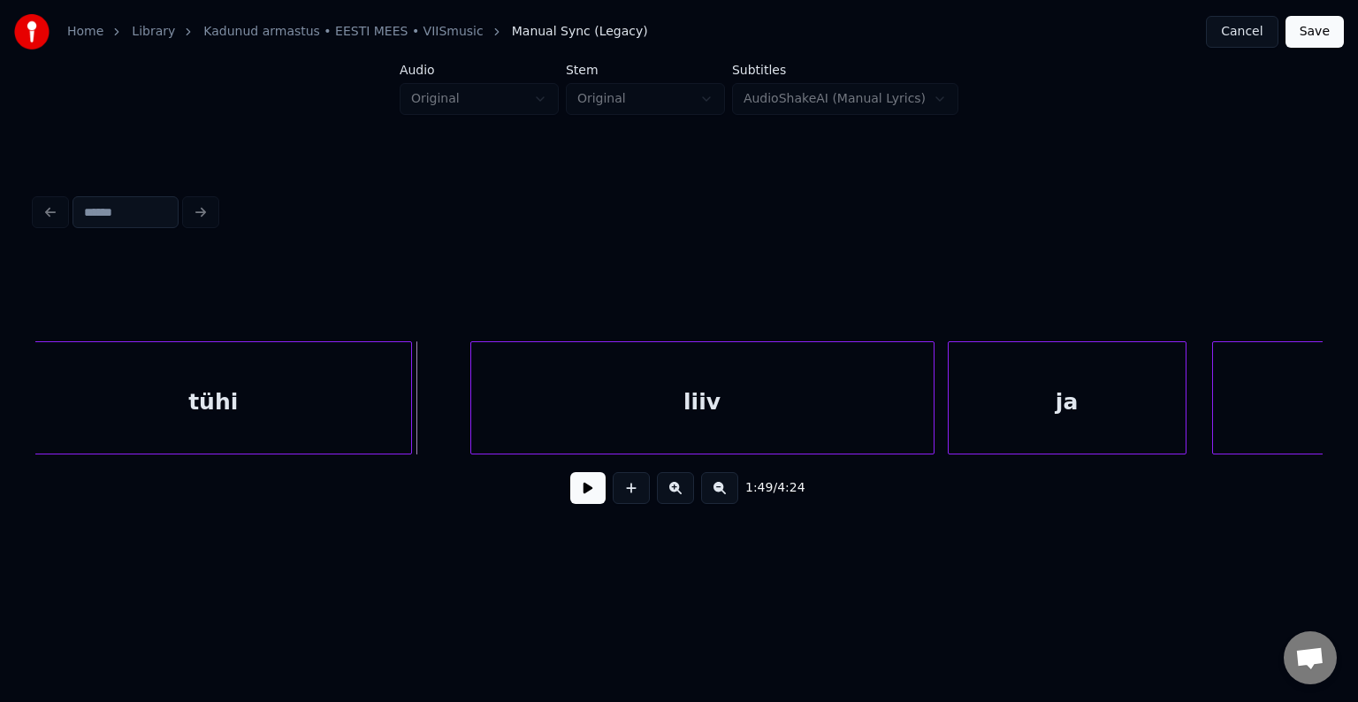
scroll to position [0, 72140]
click at [844, 405] on div "liiv" at bounding box center [685, 402] width 462 height 120
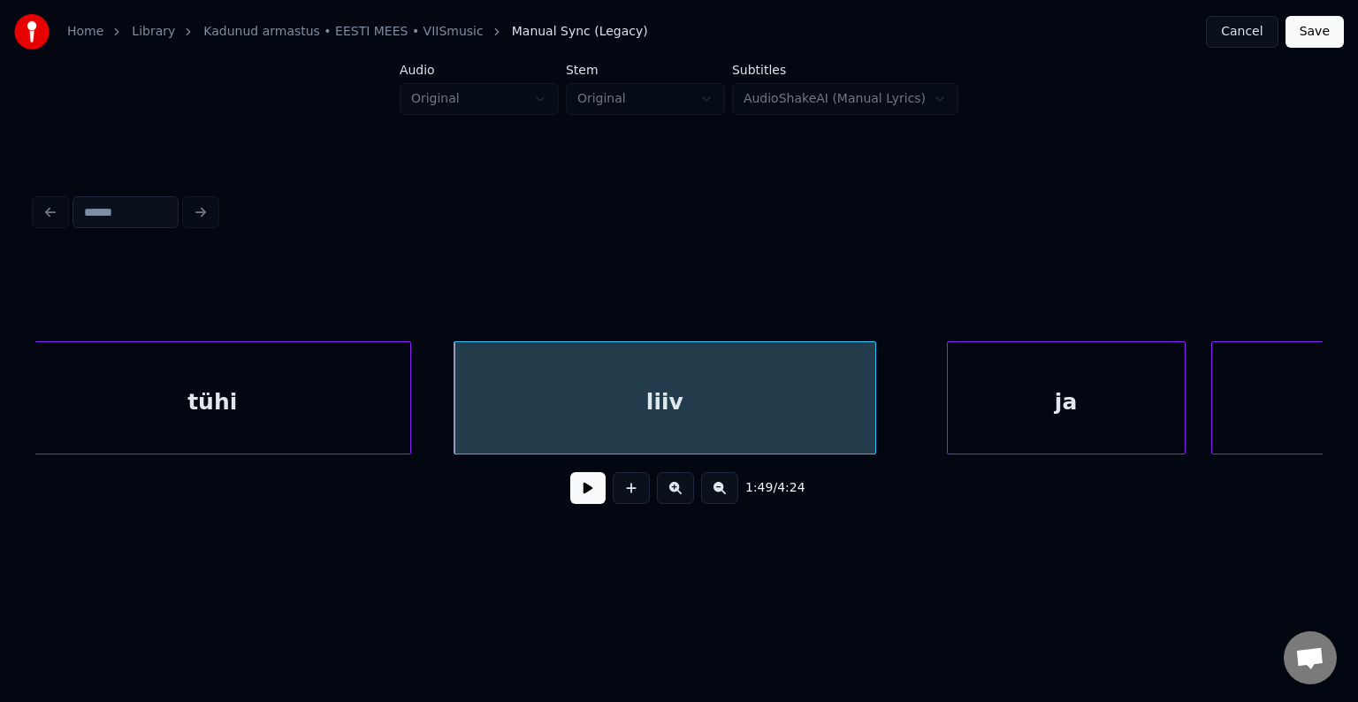
click at [872, 405] on div at bounding box center [872, 397] width 5 height 111
click at [990, 405] on div "ja" at bounding box center [1018, 402] width 237 height 120
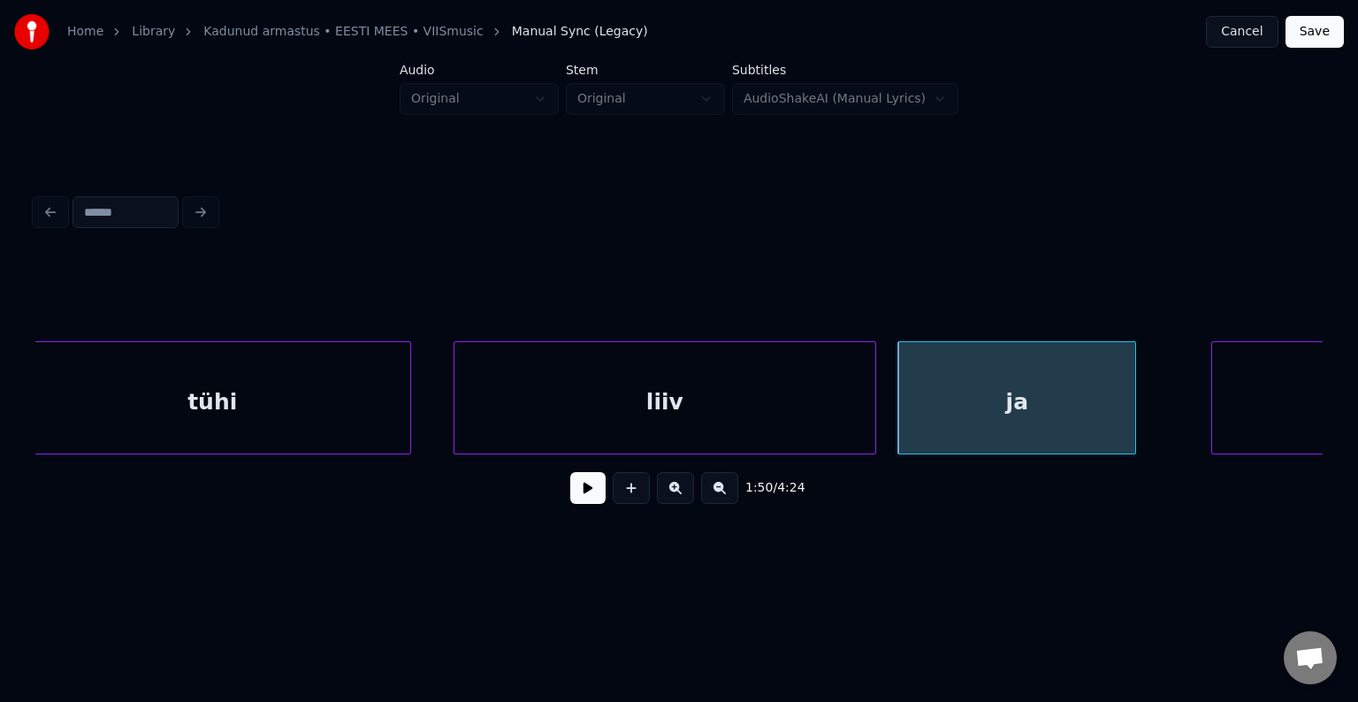
click at [780, 409] on div "liiv" at bounding box center [664, 402] width 421 height 120
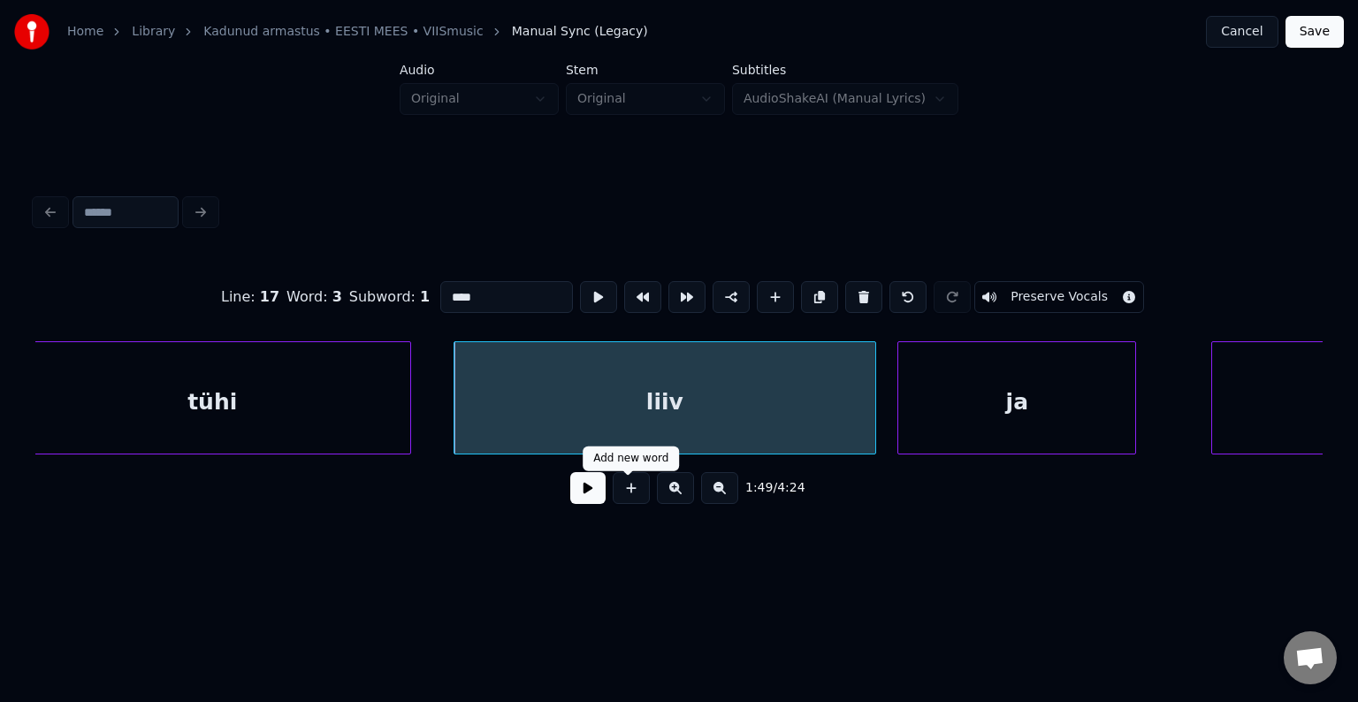
click at [587, 493] on button at bounding box center [587, 488] width 35 height 32
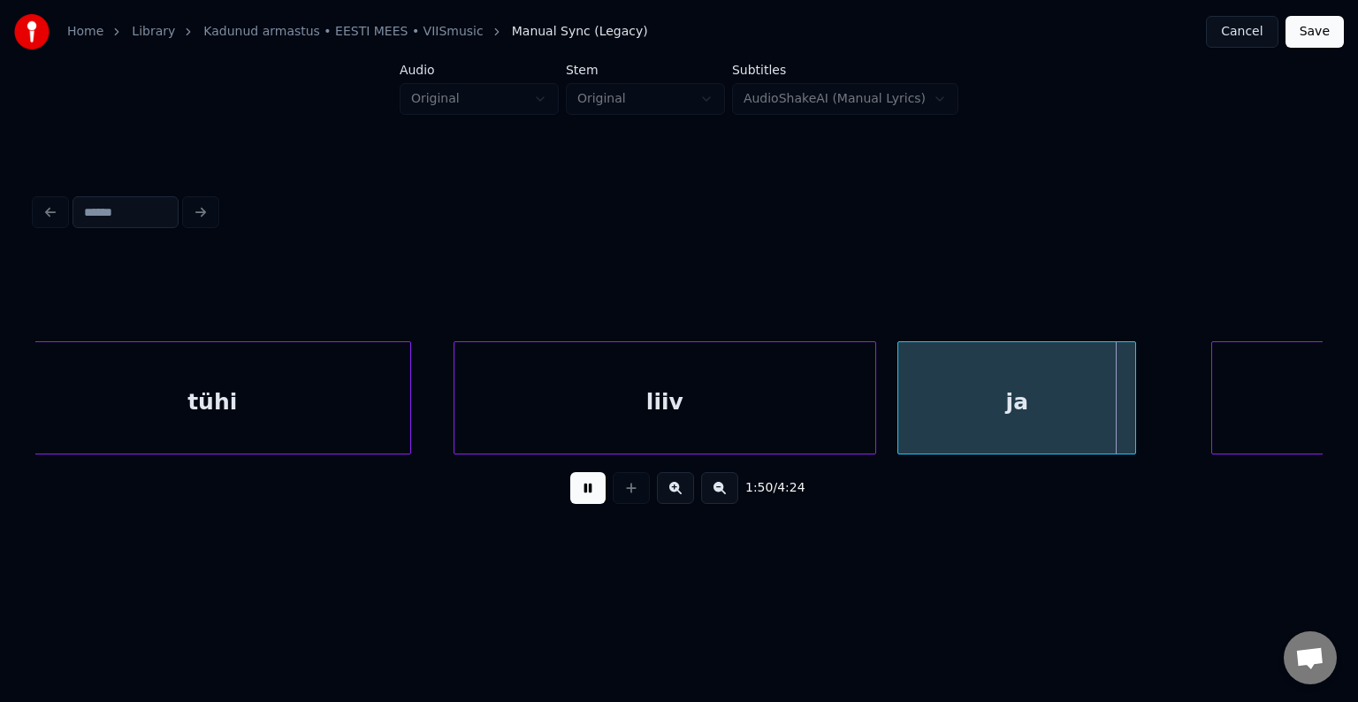
click at [587, 493] on button at bounding box center [587, 488] width 35 height 32
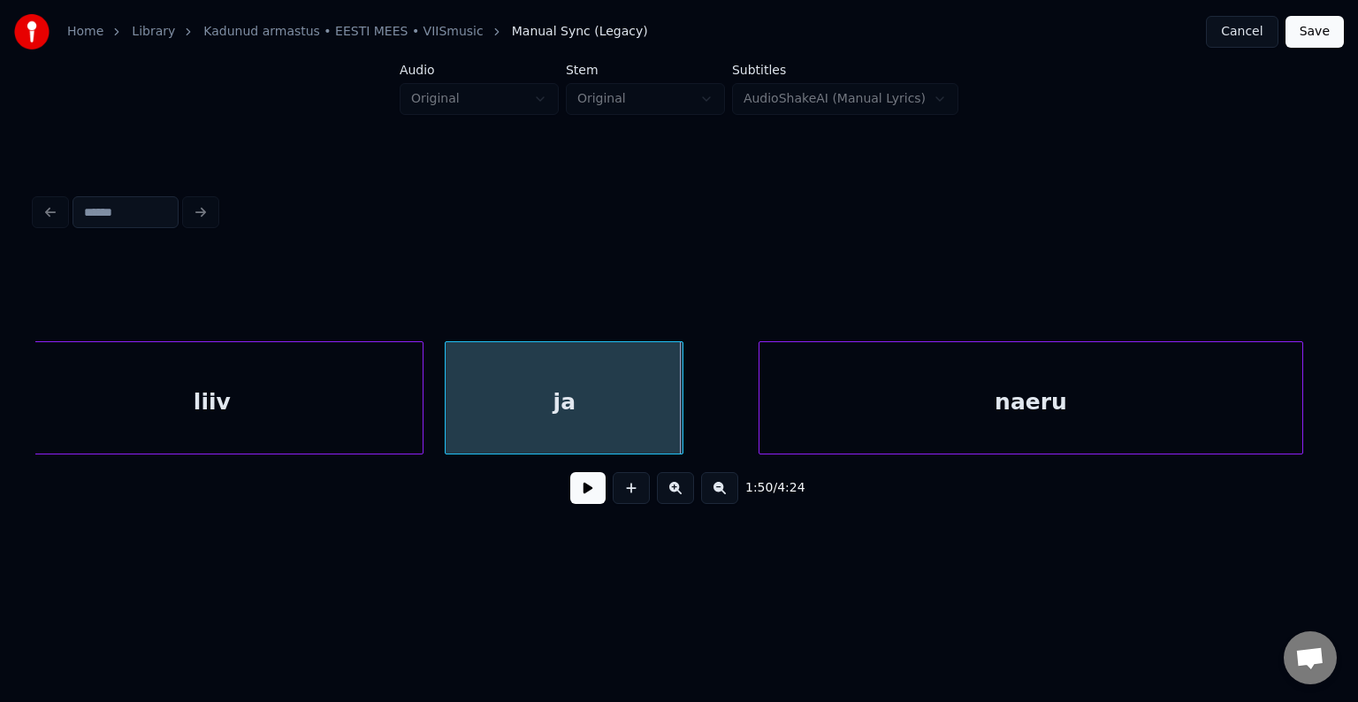
scroll to position [0, 72600]
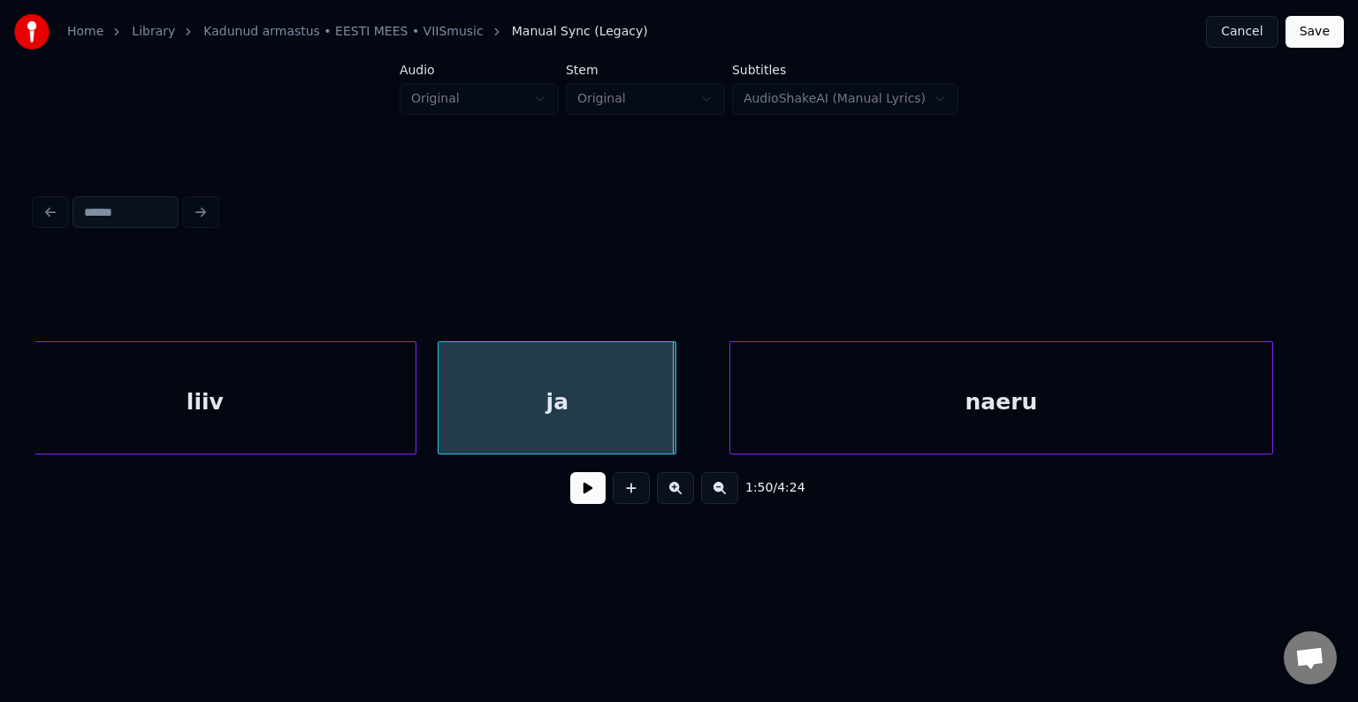
click at [1090, 410] on div "naeru" at bounding box center [1001, 402] width 542 height 120
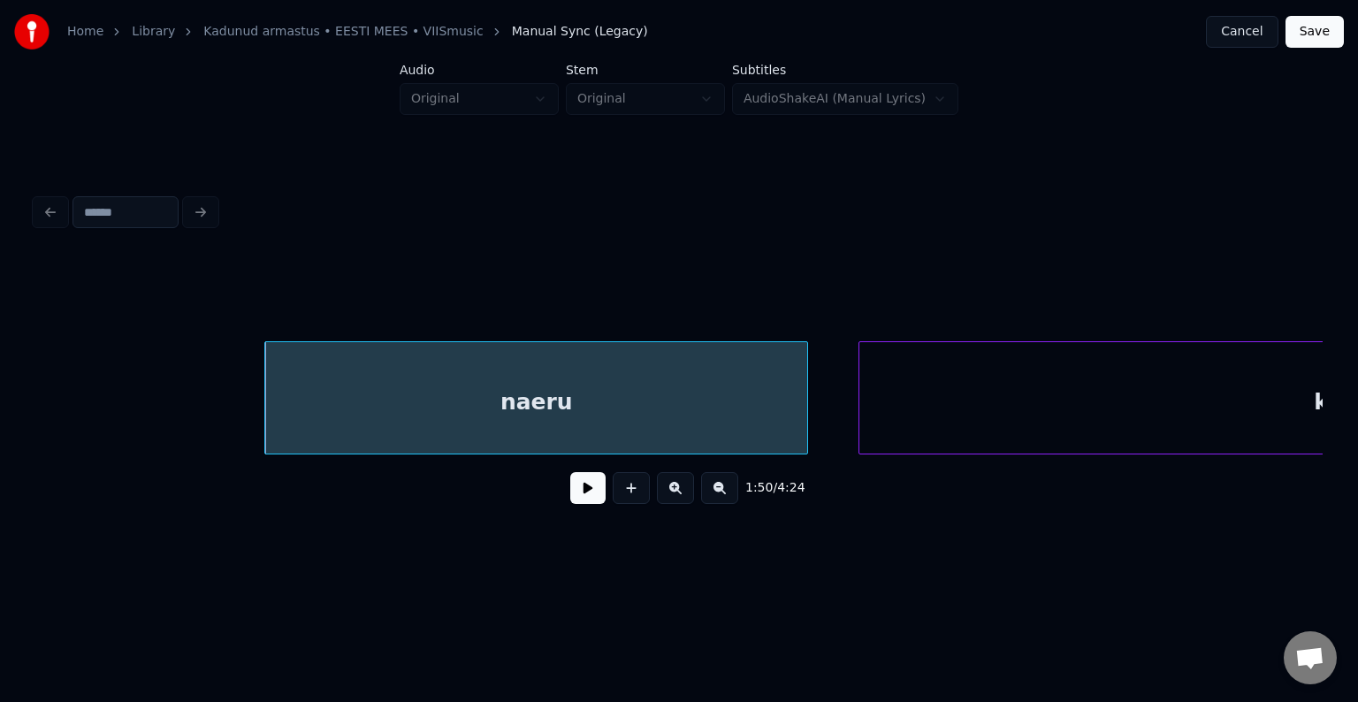
scroll to position [0, 73603]
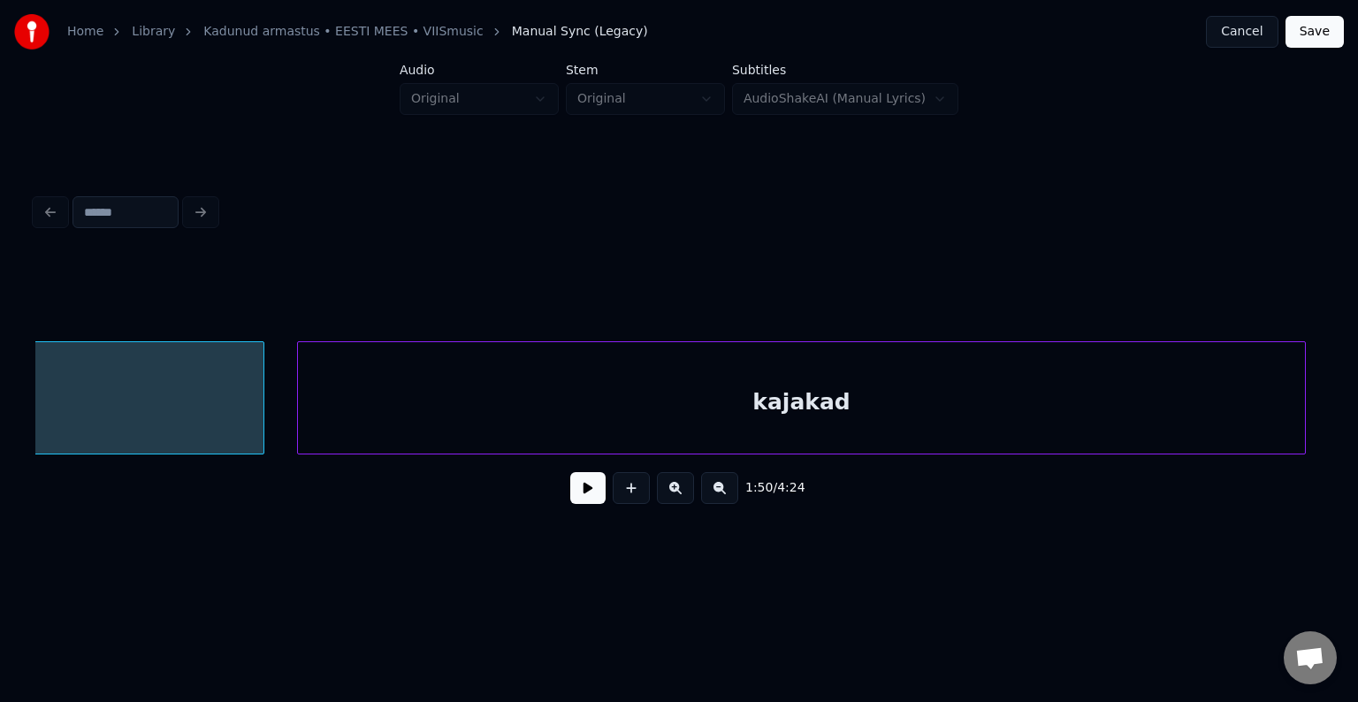
click at [1202, 408] on div "kajakad" at bounding box center [801, 402] width 1006 height 120
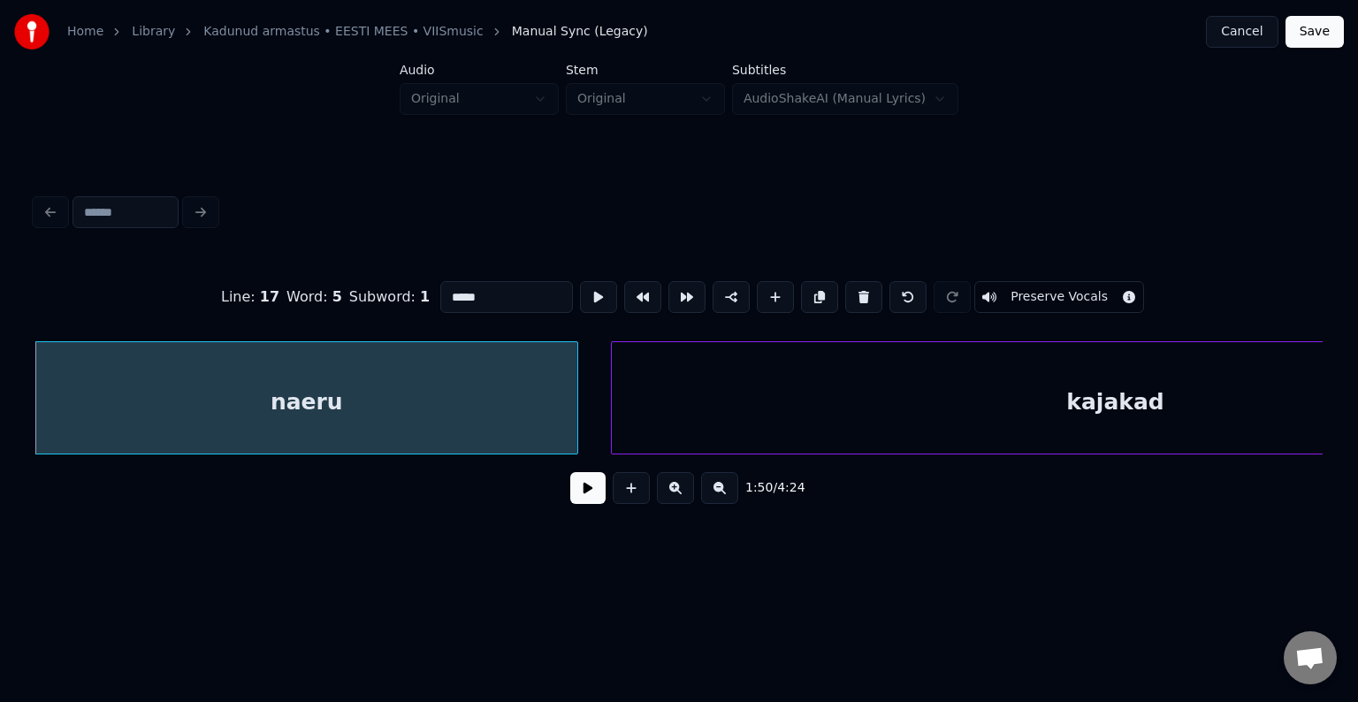
click at [573, 496] on button at bounding box center [587, 488] width 35 height 32
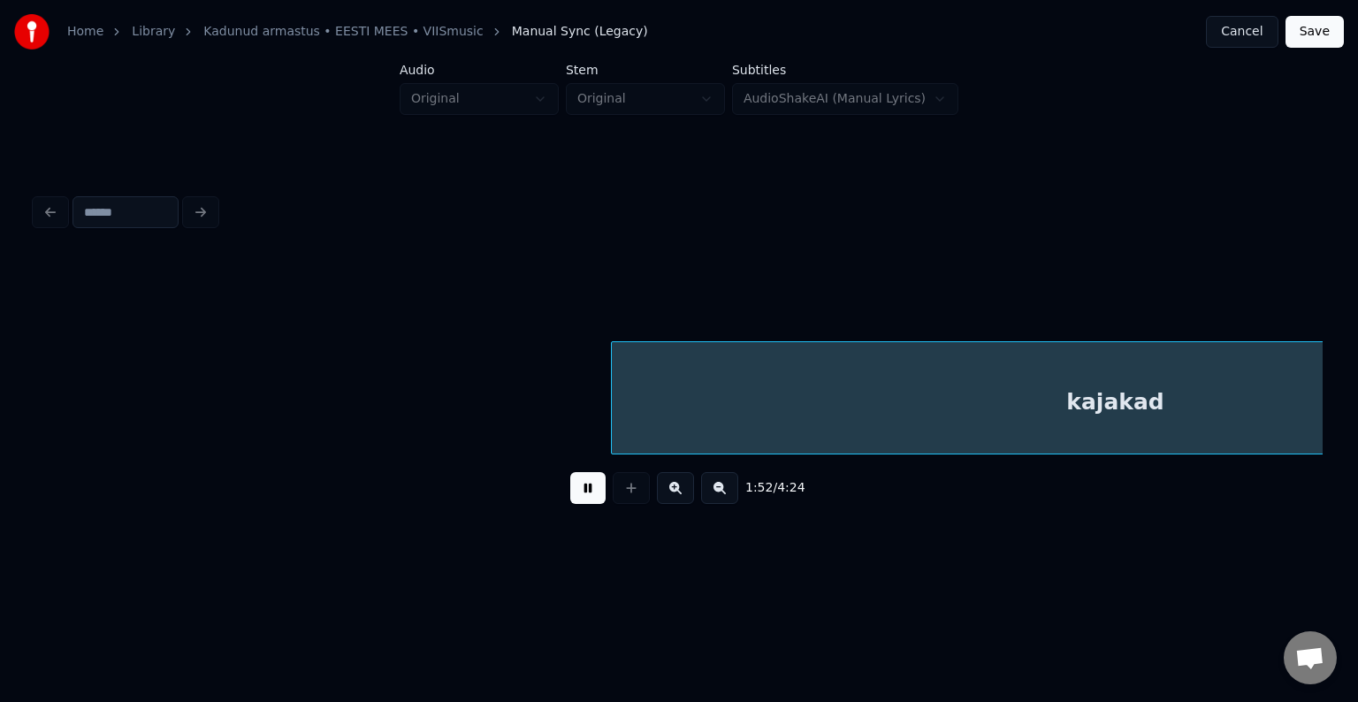
scroll to position [0, 74580]
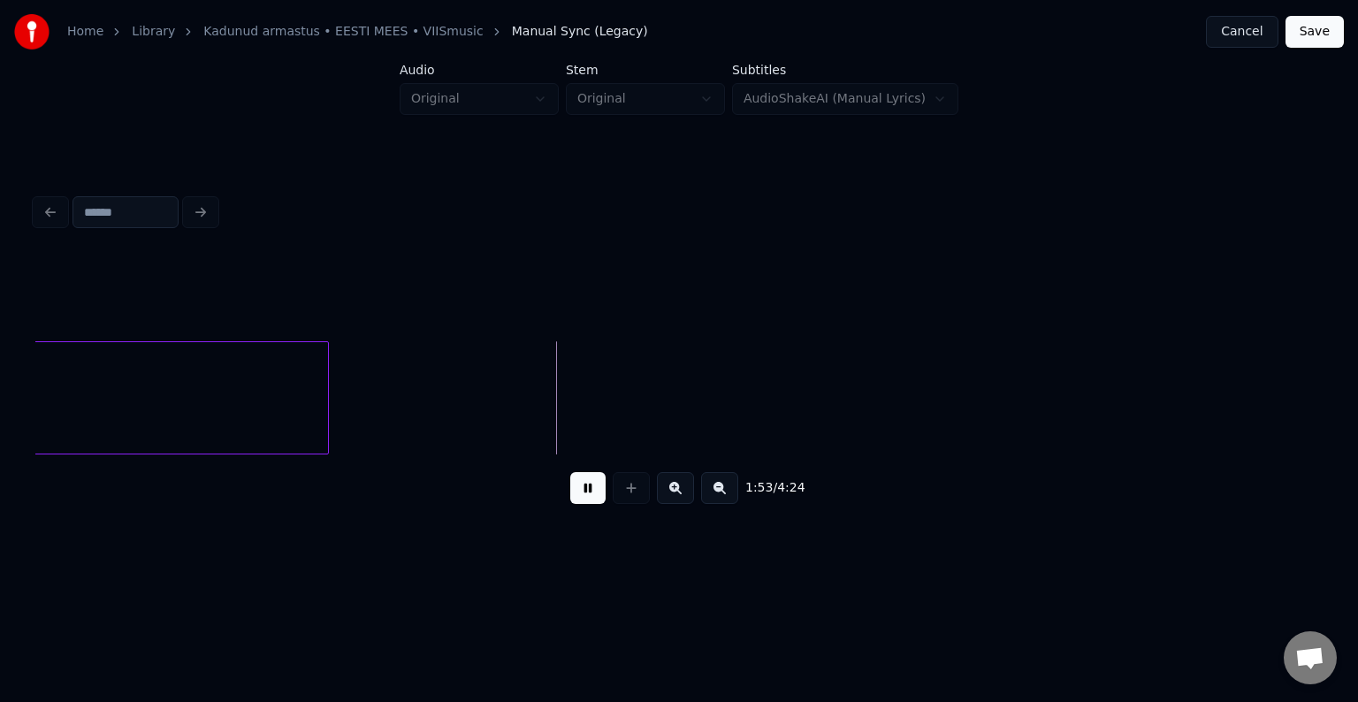
click at [573, 493] on button at bounding box center [587, 488] width 35 height 32
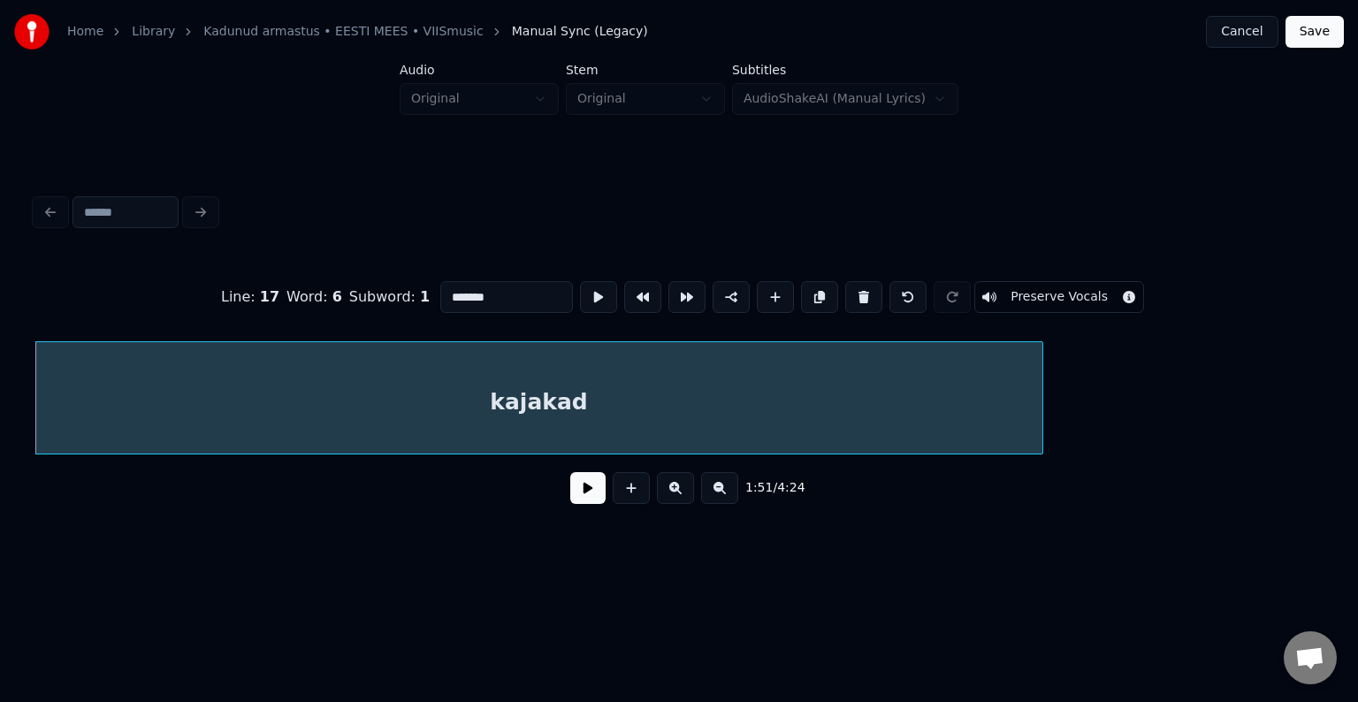
click at [446, 290] on input "*******" at bounding box center [506, 297] width 133 height 32
type input "**********"
click at [585, 499] on button at bounding box center [587, 488] width 35 height 32
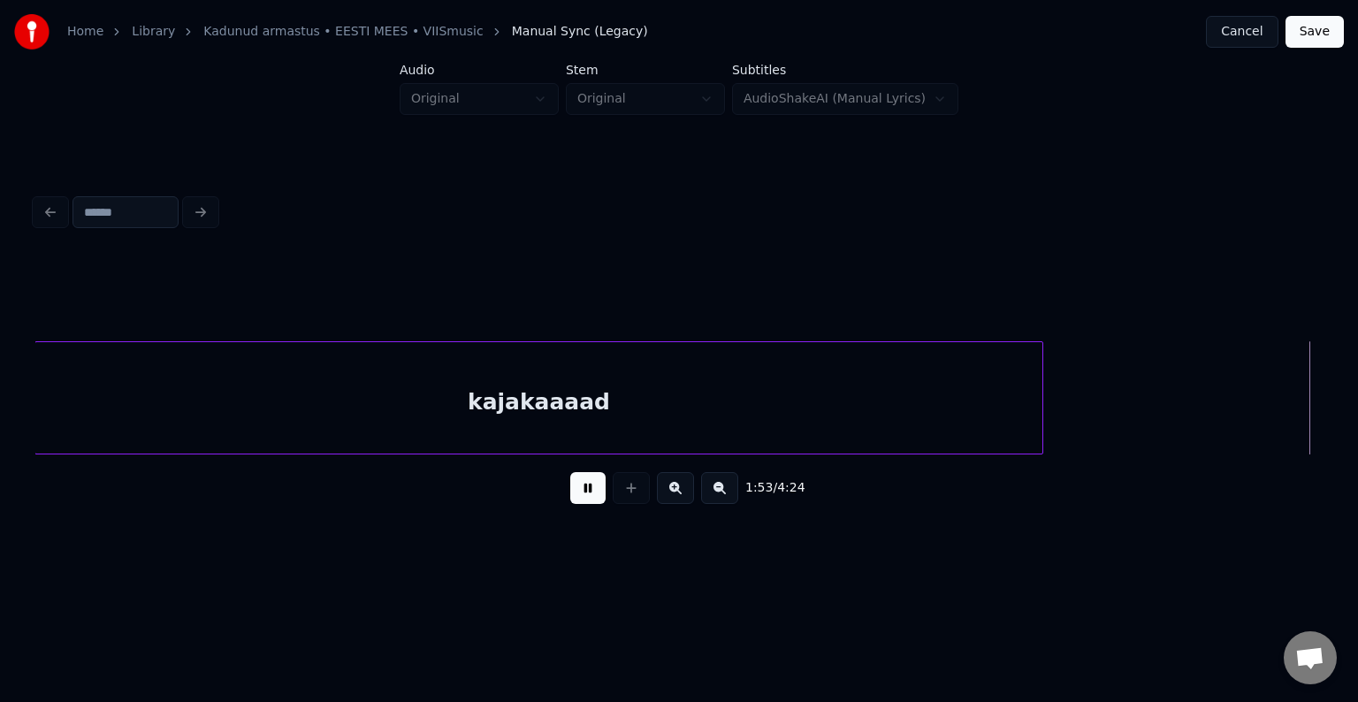
scroll to position [0, 75161]
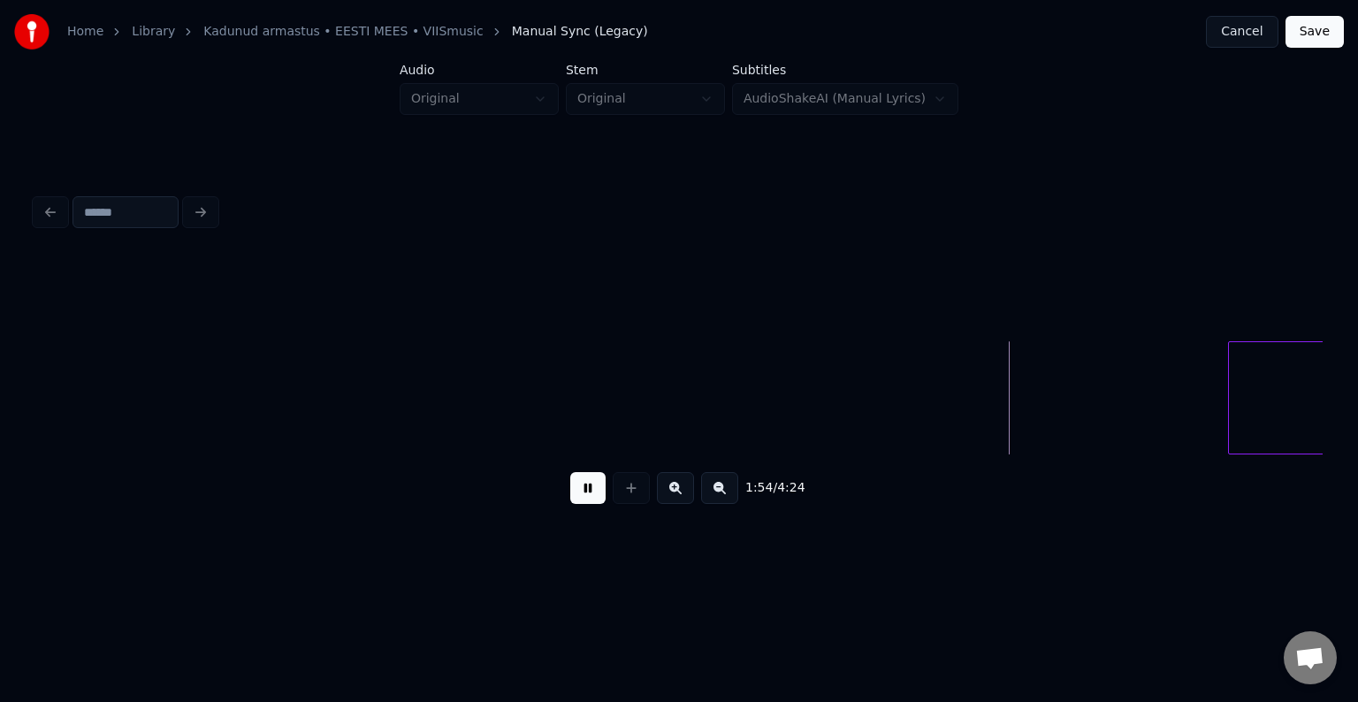
click at [585, 500] on button at bounding box center [587, 488] width 35 height 32
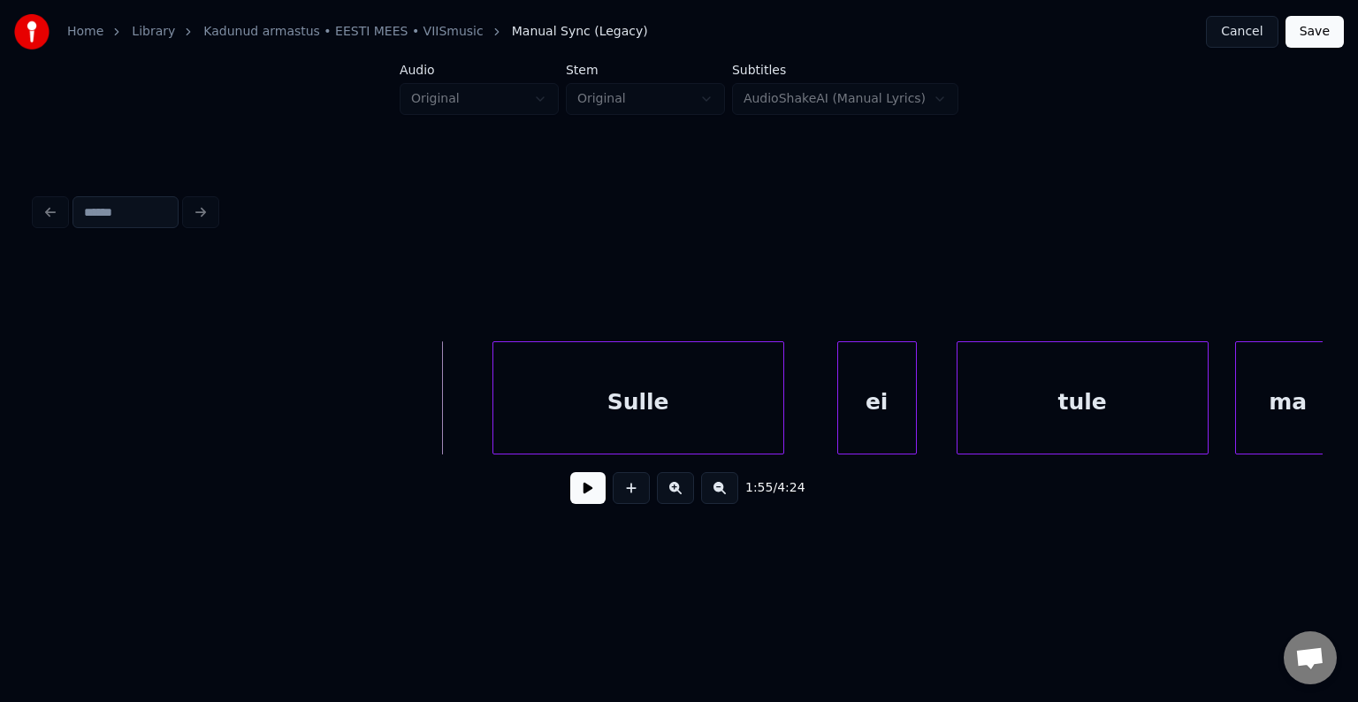
scroll to position [0, 75904]
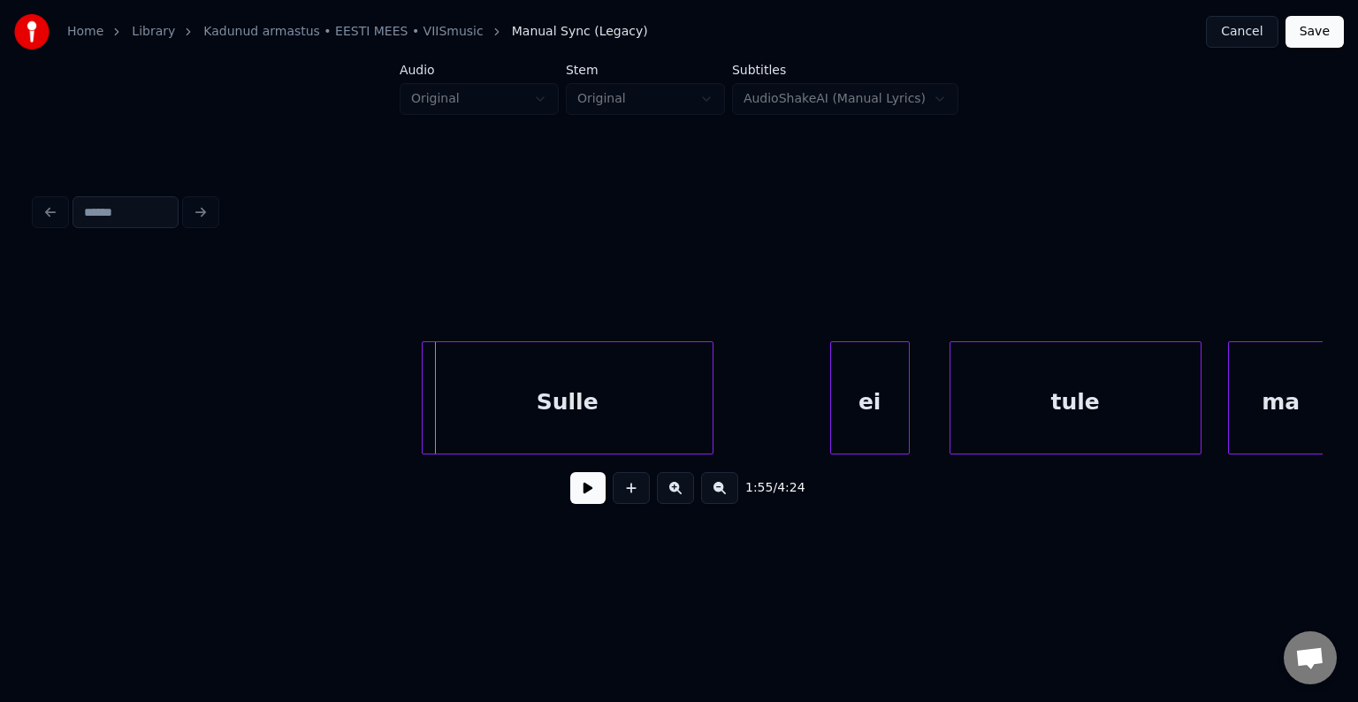
click at [626, 387] on div "Sulle" at bounding box center [568, 402] width 290 height 120
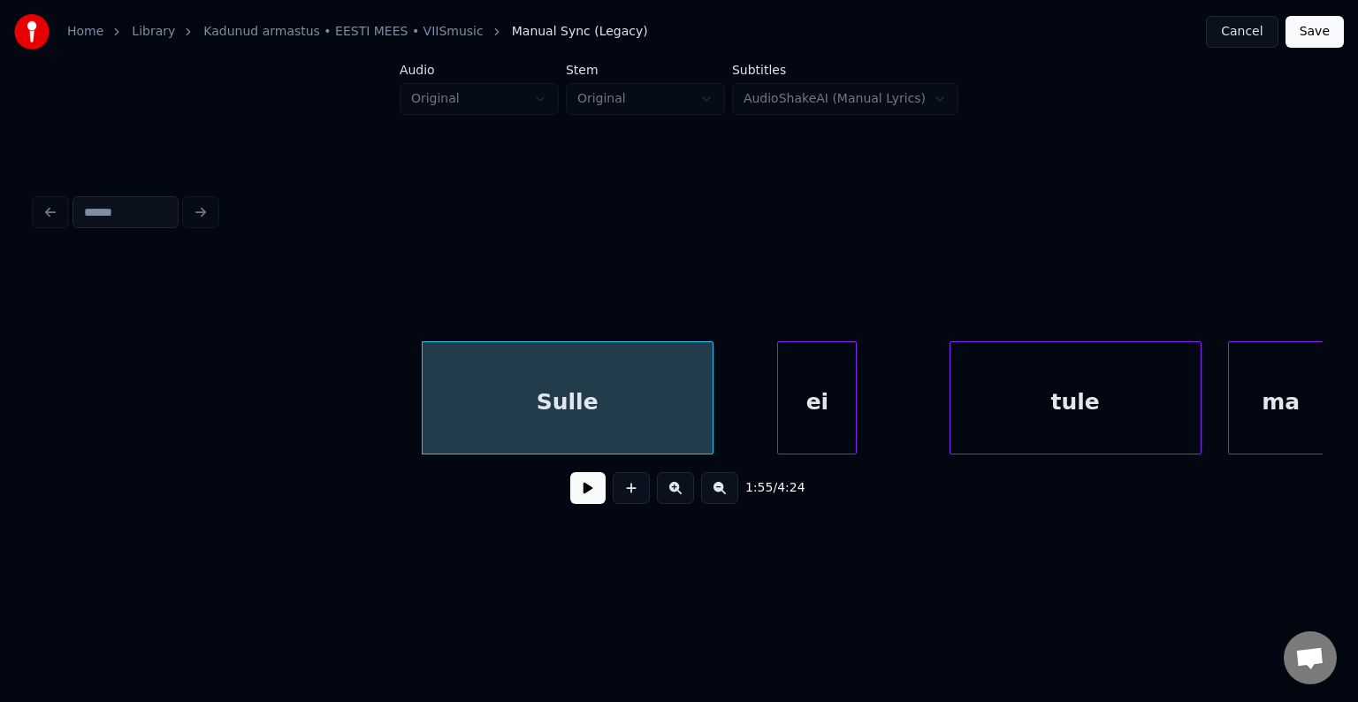
click at [817, 395] on div "ei" at bounding box center [817, 402] width 78 height 120
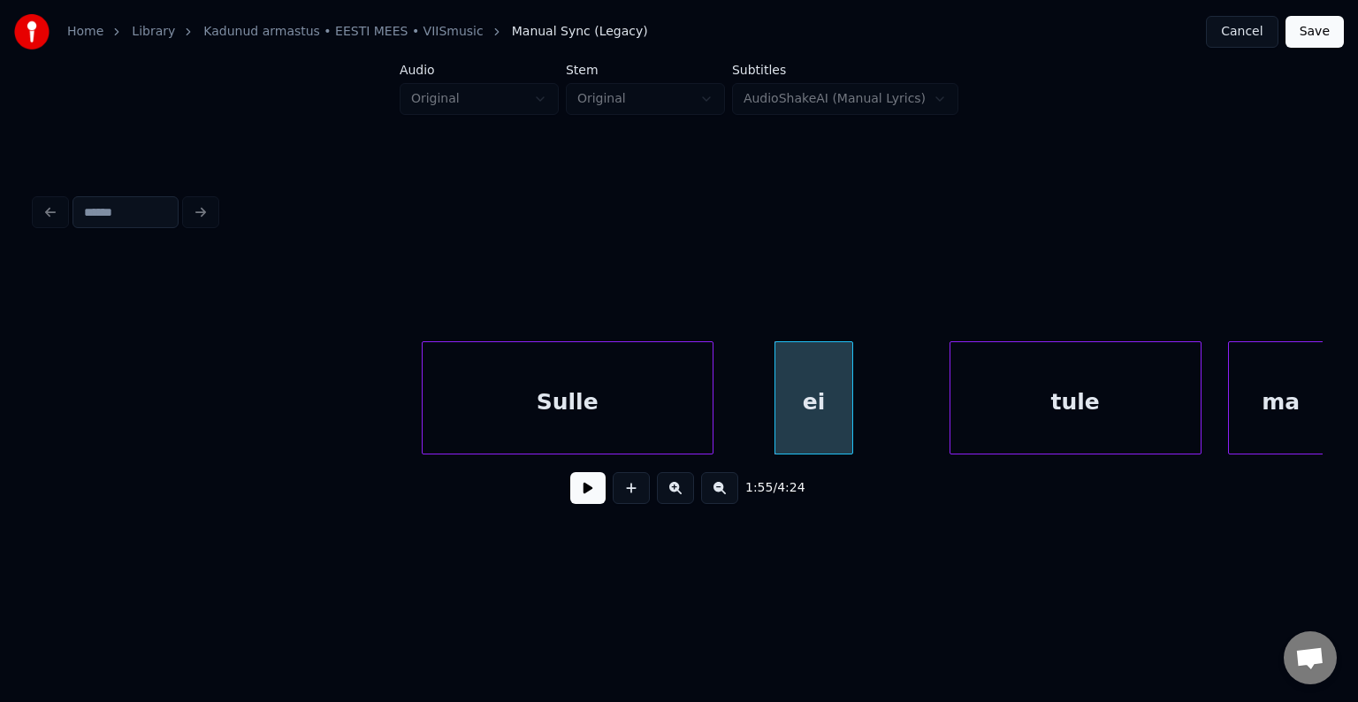
click at [565, 398] on div "Sulle" at bounding box center [568, 402] width 290 height 120
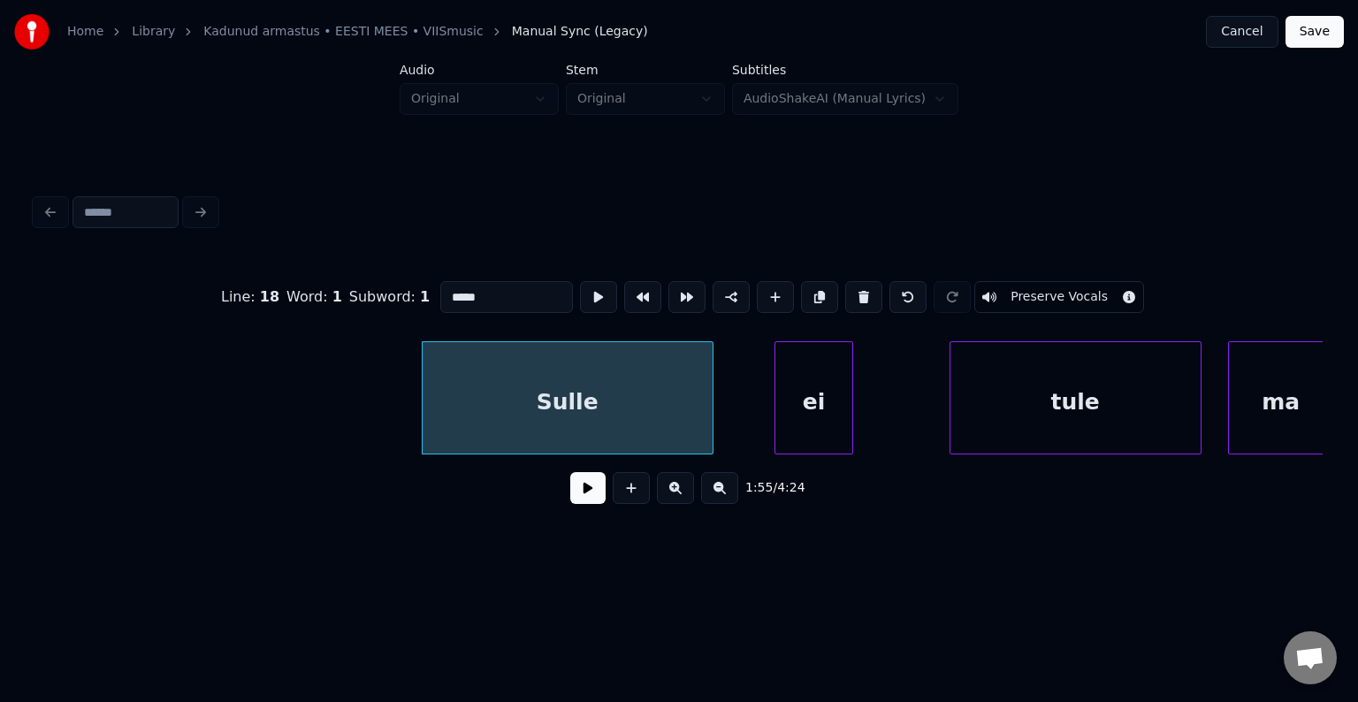
click at [583, 501] on button at bounding box center [587, 488] width 35 height 32
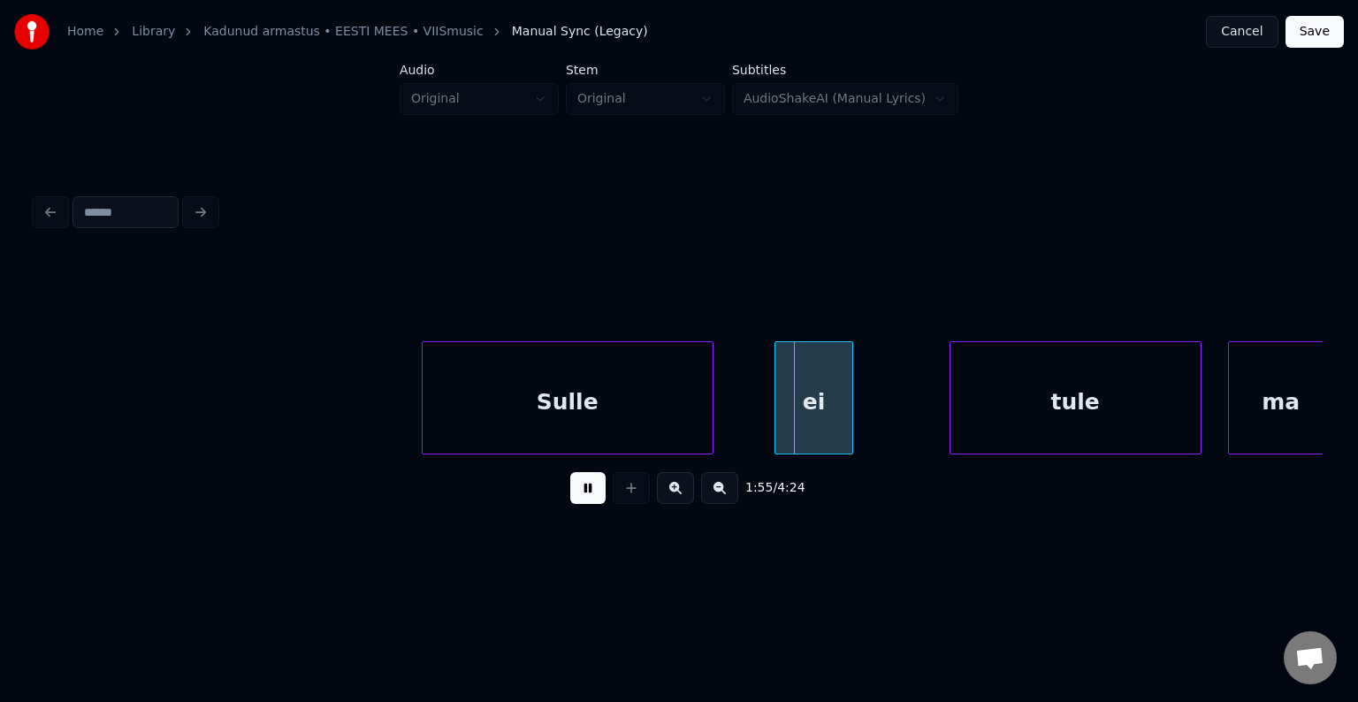
click at [583, 500] on button at bounding box center [587, 488] width 35 height 32
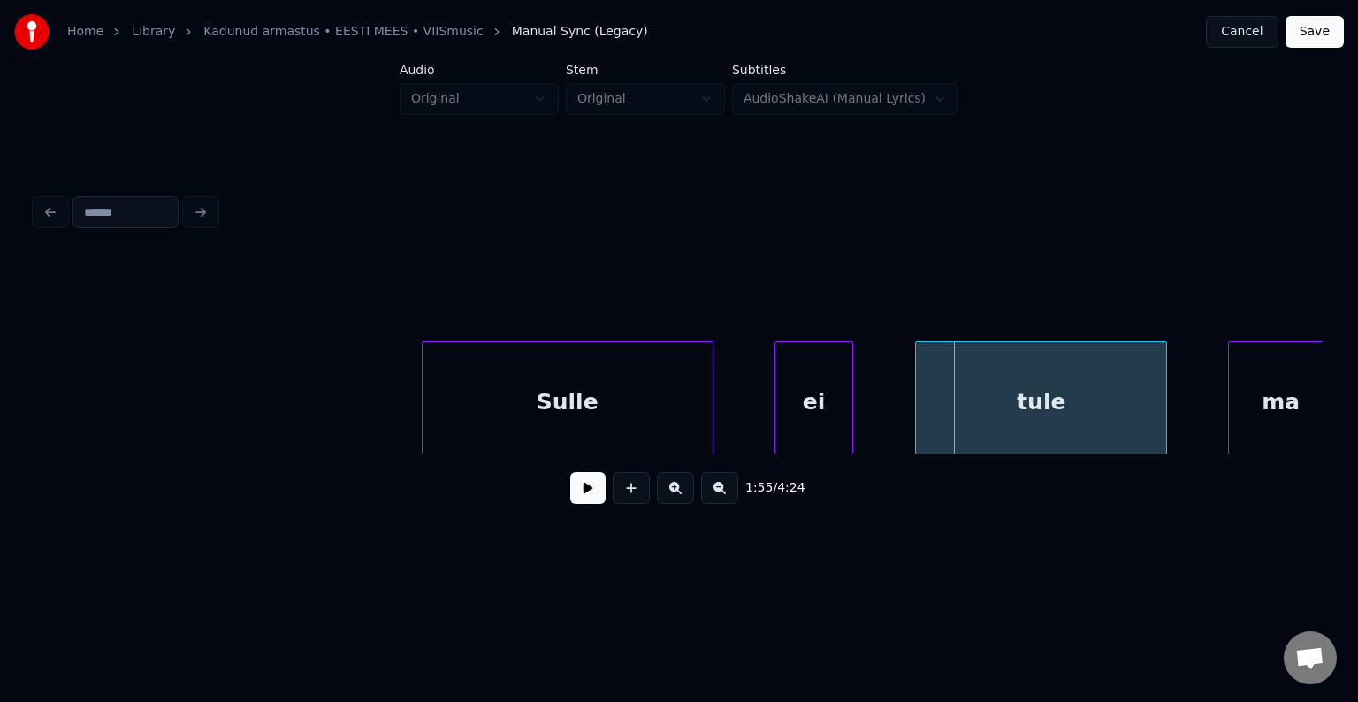
click at [992, 417] on div "tule" at bounding box center [1041, 402] width 250 height 120
click at [600, 404] on div "Sulle" at bounding box center [568, 402] width 290 height 120
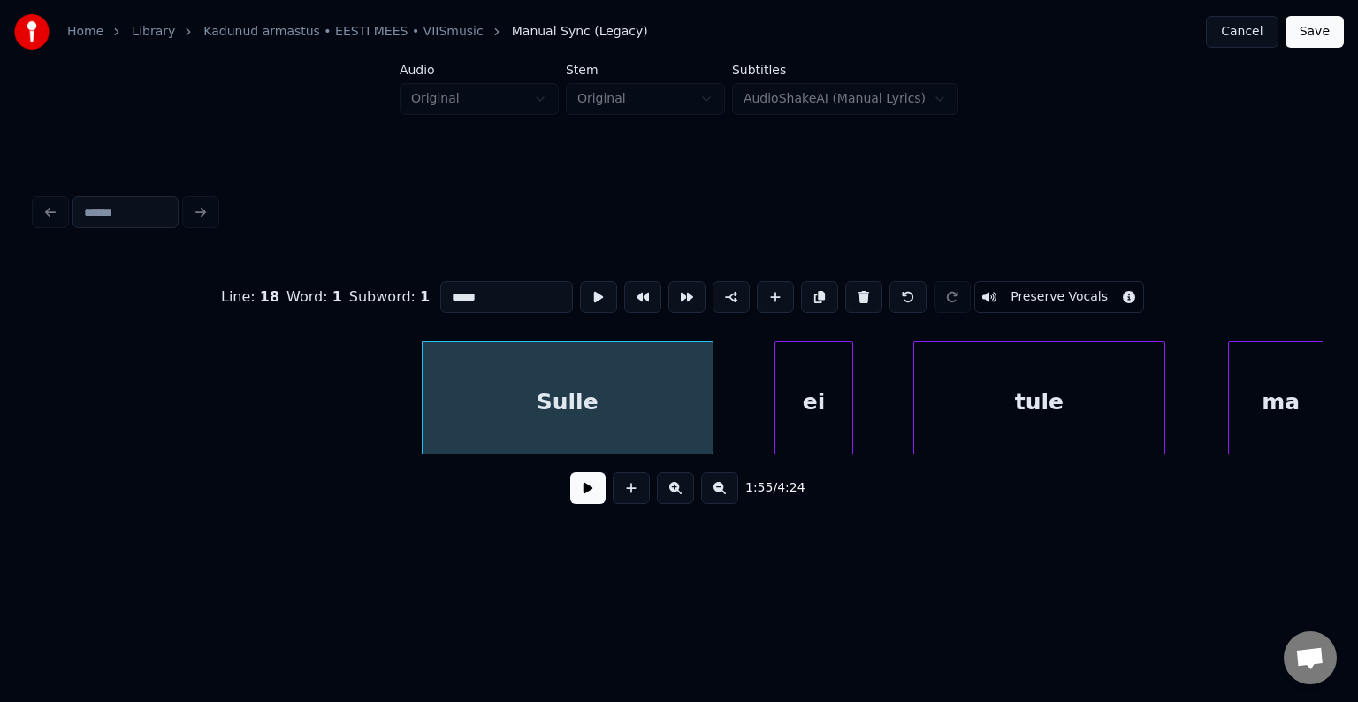
click at [584, 485] on button at bounding box center [587, 488] width 35 height 32
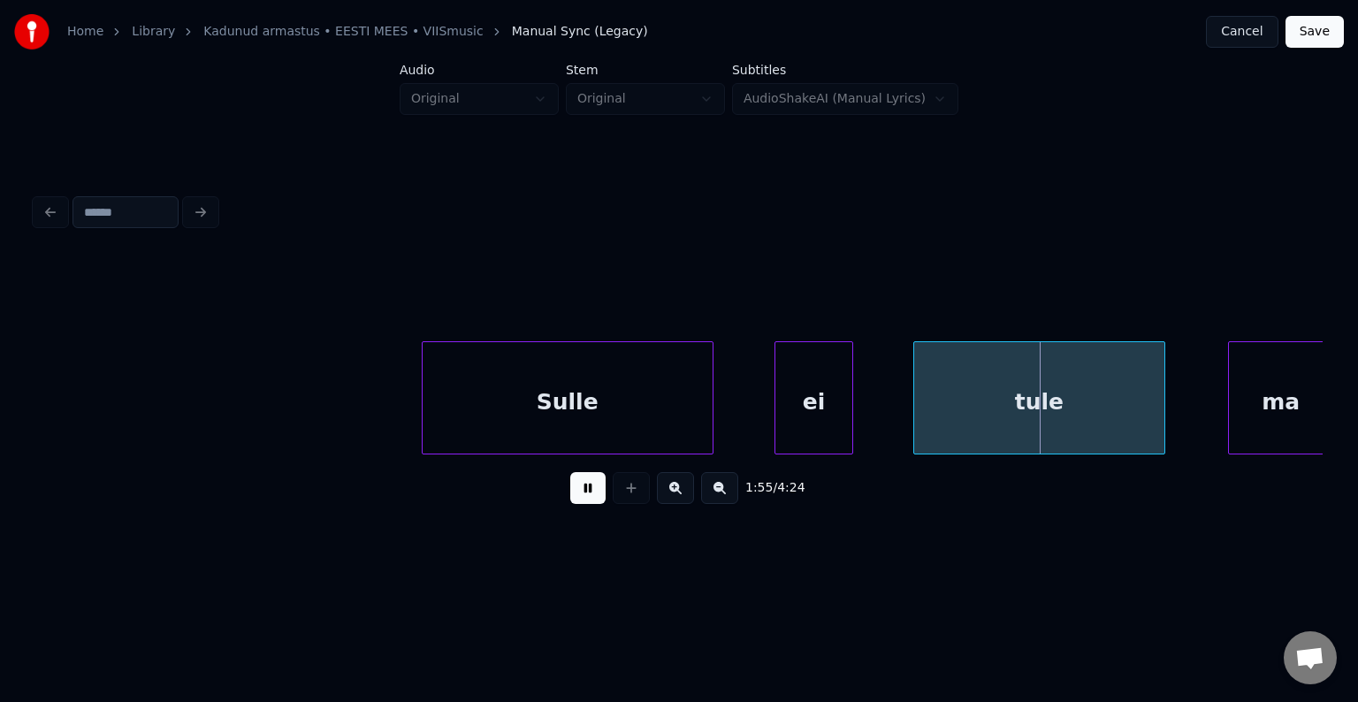
click at [584, 485] on button at bounding box center [587, 488] width 35 height 32
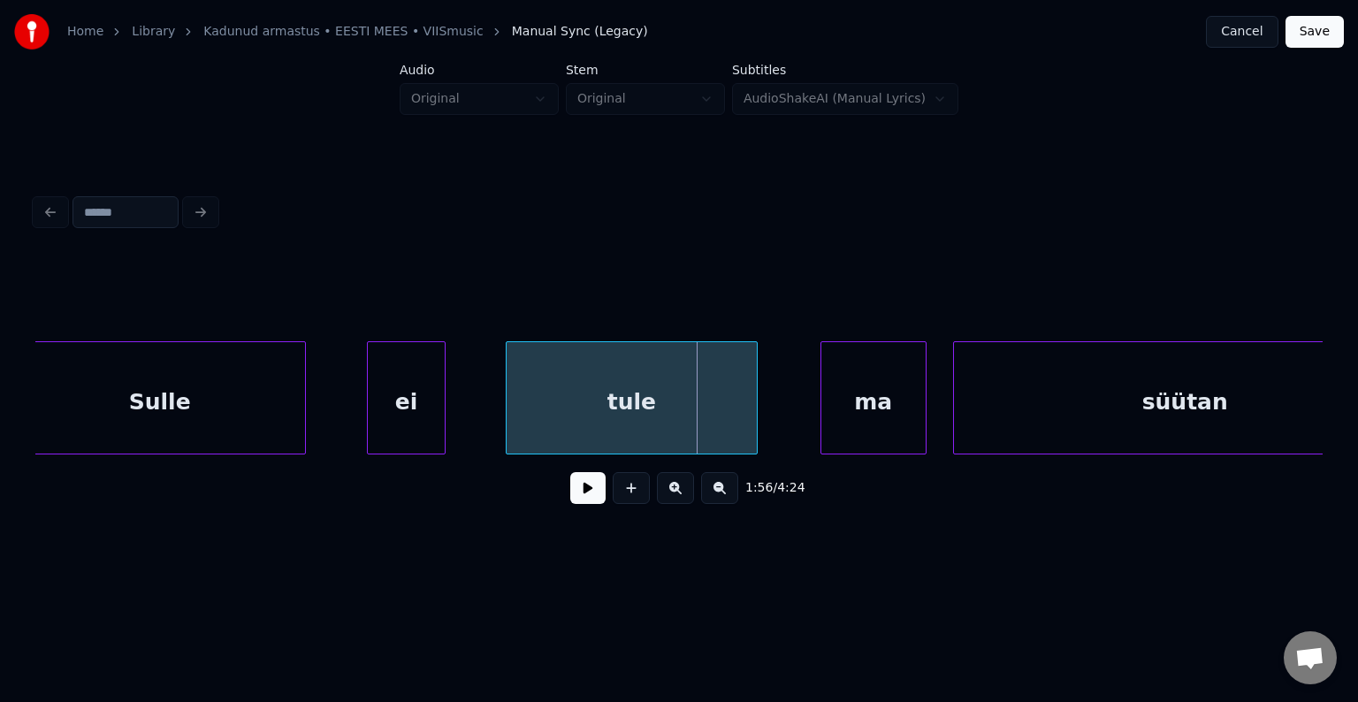
scroll to position [0, 76328]
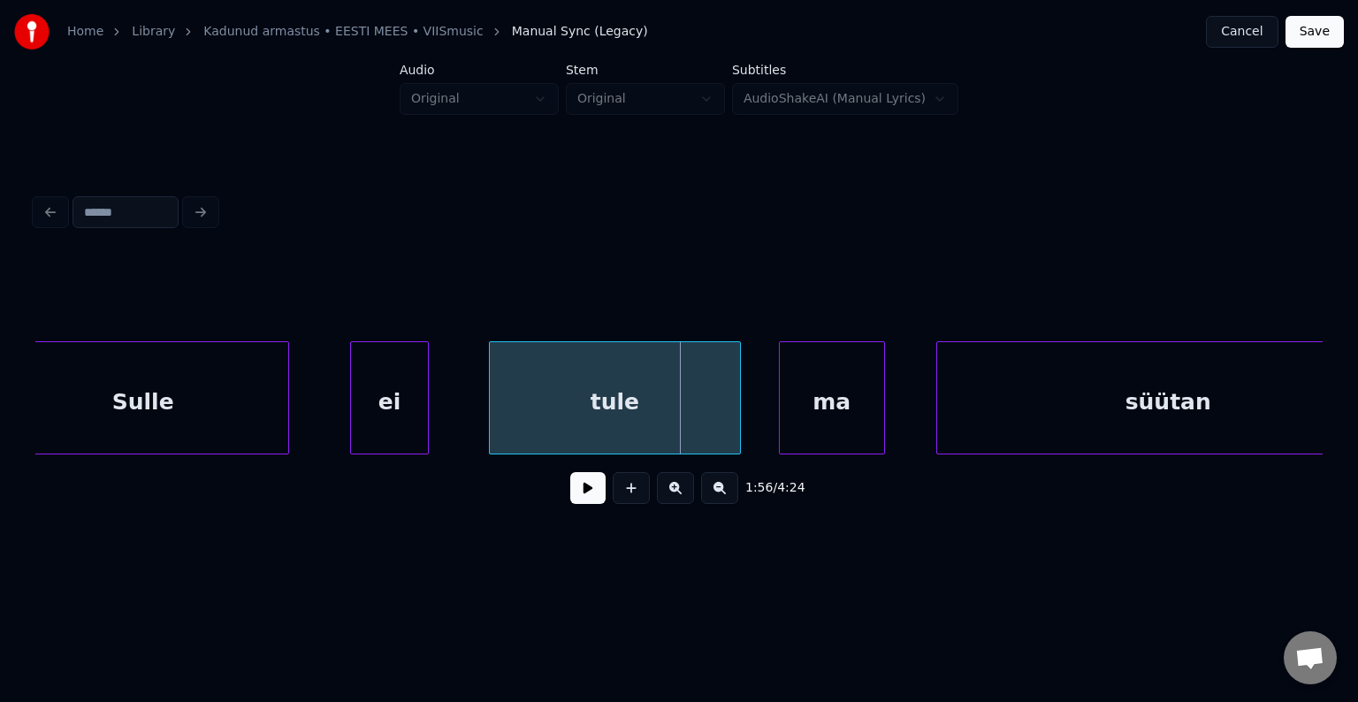
click at [841, 401] on div "ma" at bounding box center [832, 402] width 104 height 120
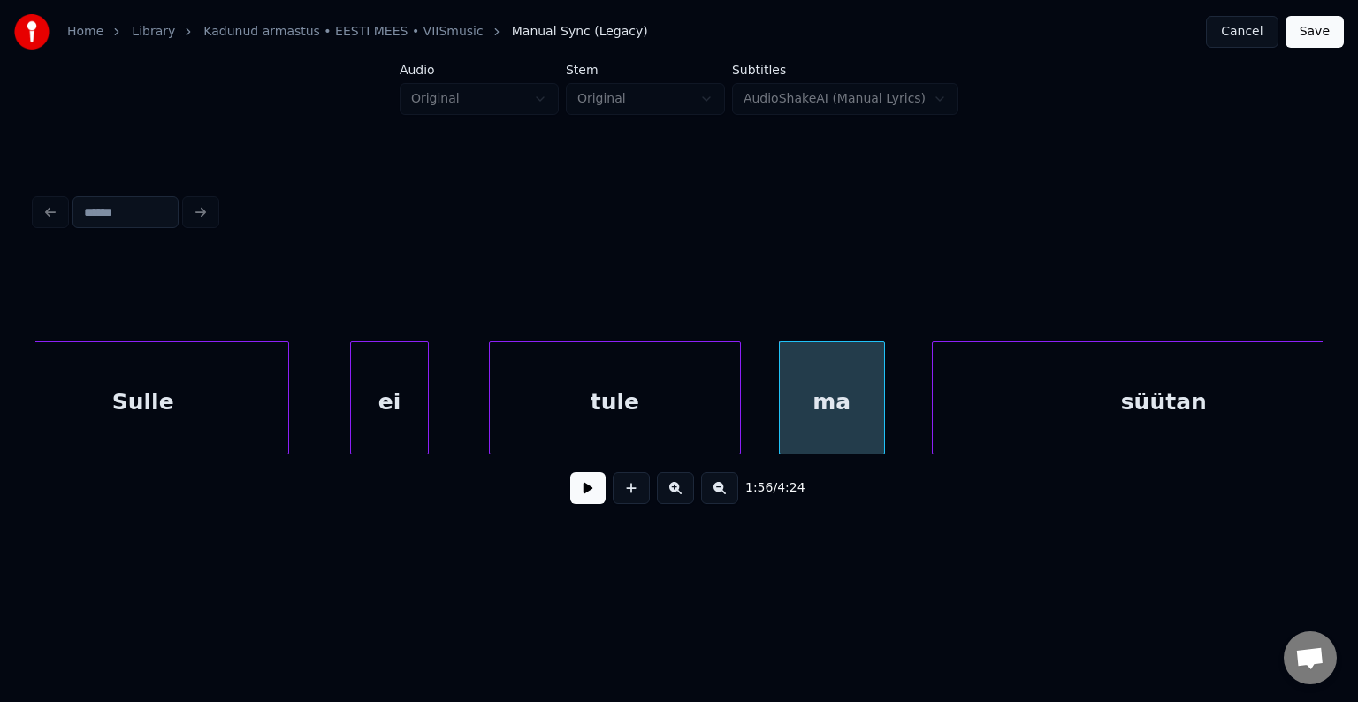
scroll to position [0, 76401]
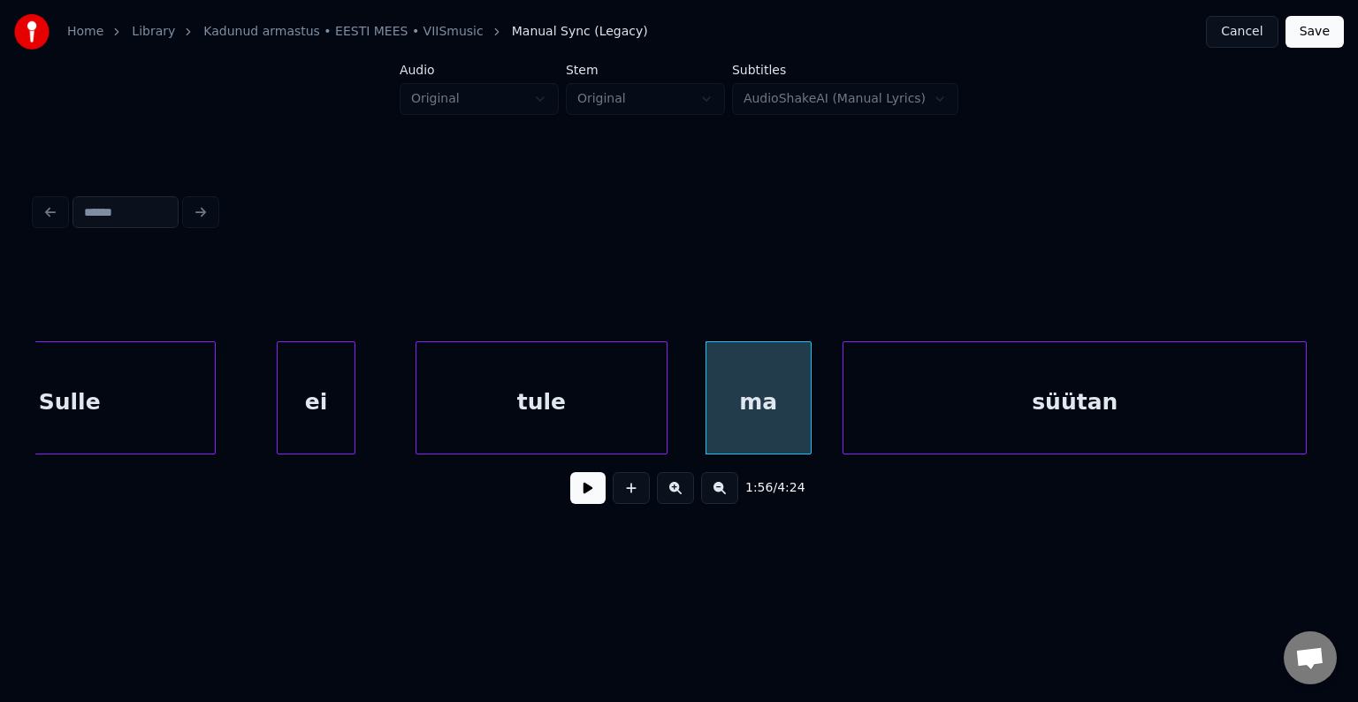
click at [1086, 397] on div "süütan" at bounding box center [1074, 402] width 462 height 120
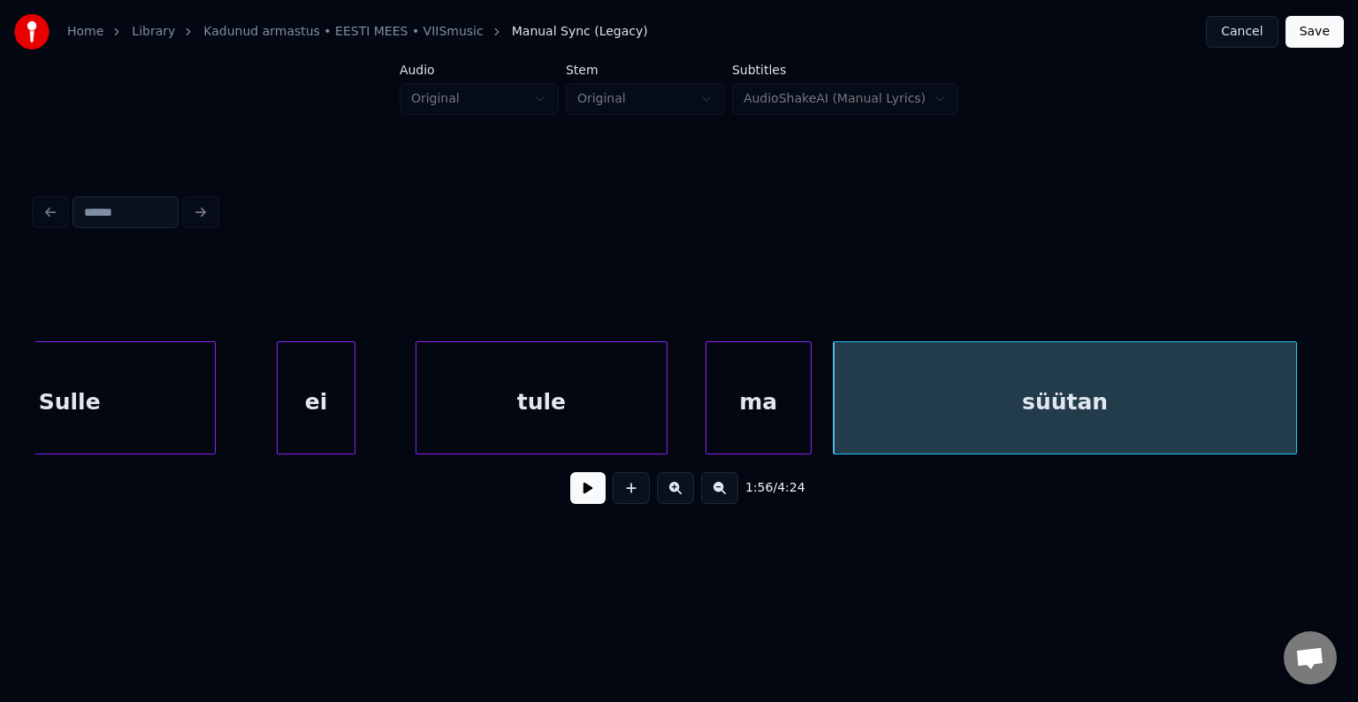
click at [303, 403] on div "ei" at bounding box center [317, 402] width 78 height 120
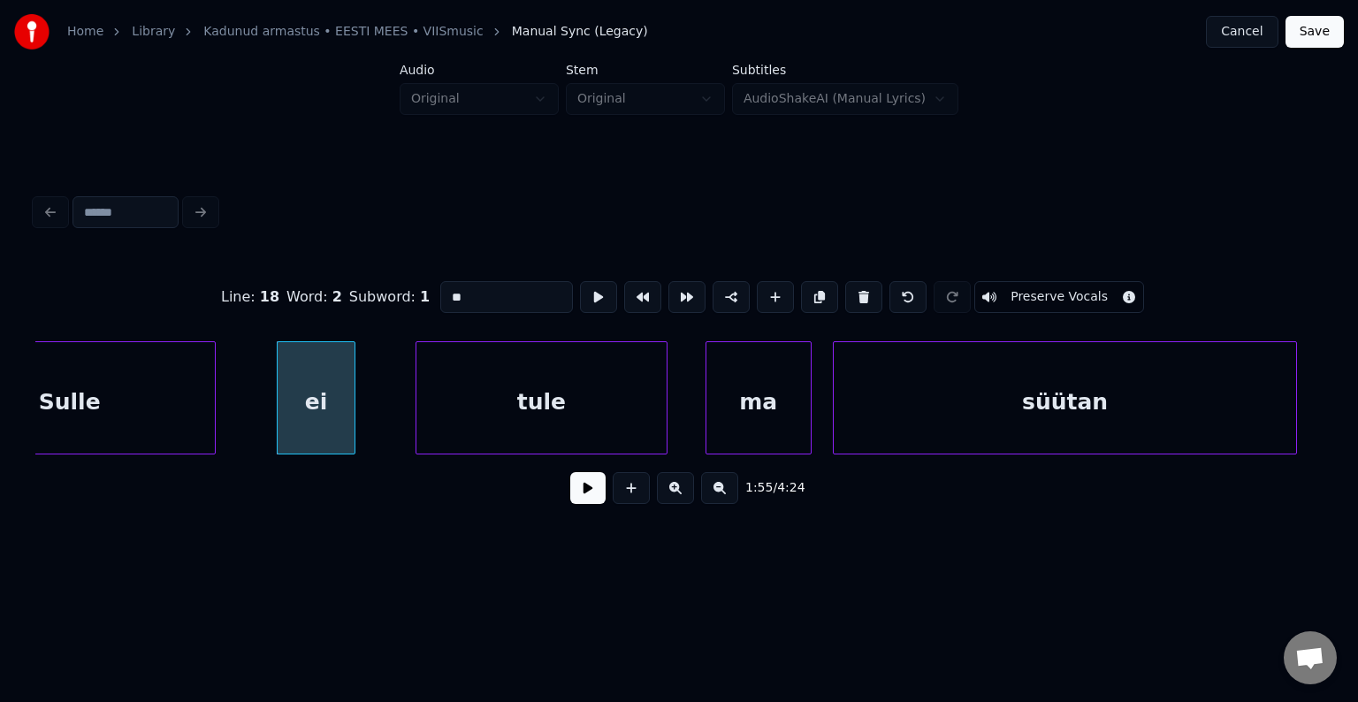
click at [141, 400] on div "Sulle" at bounding box center [70, 402] width 290 height 120
type input "*****"
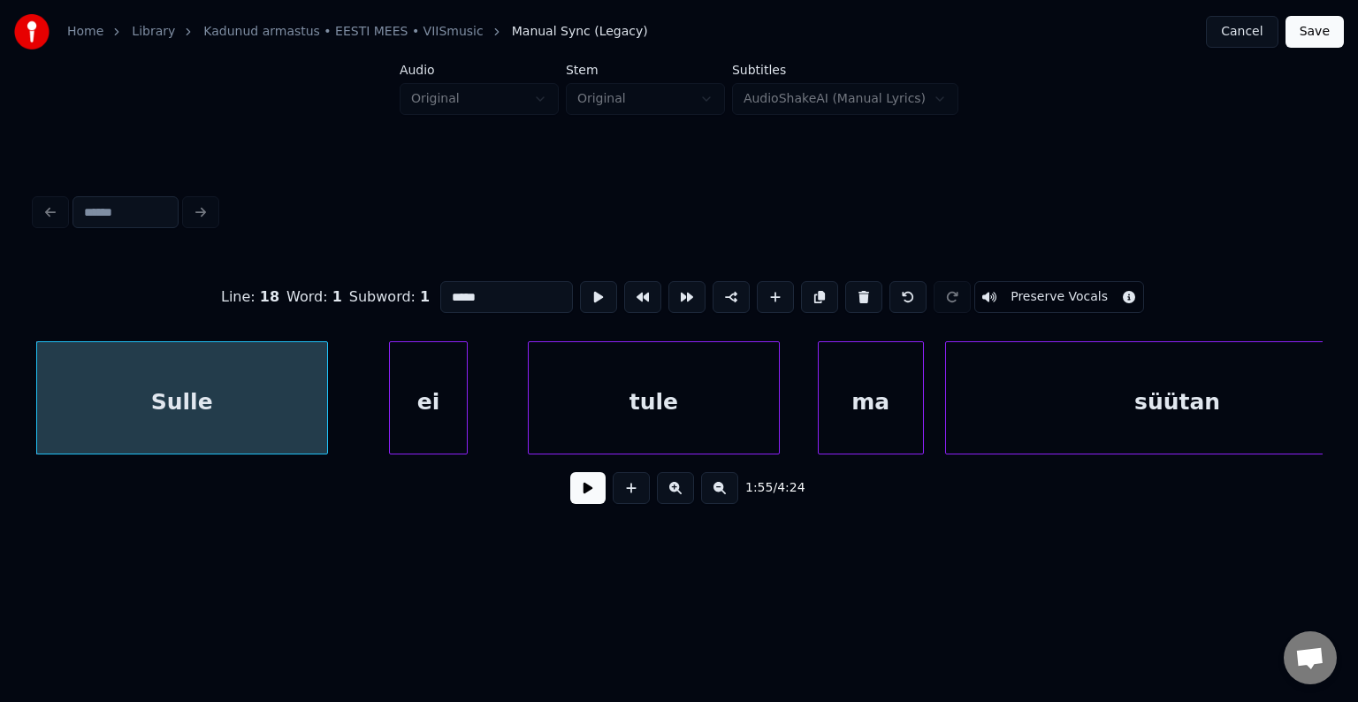
click at [573, 504] on button at bounding box center [587, 488] width 35 height 32
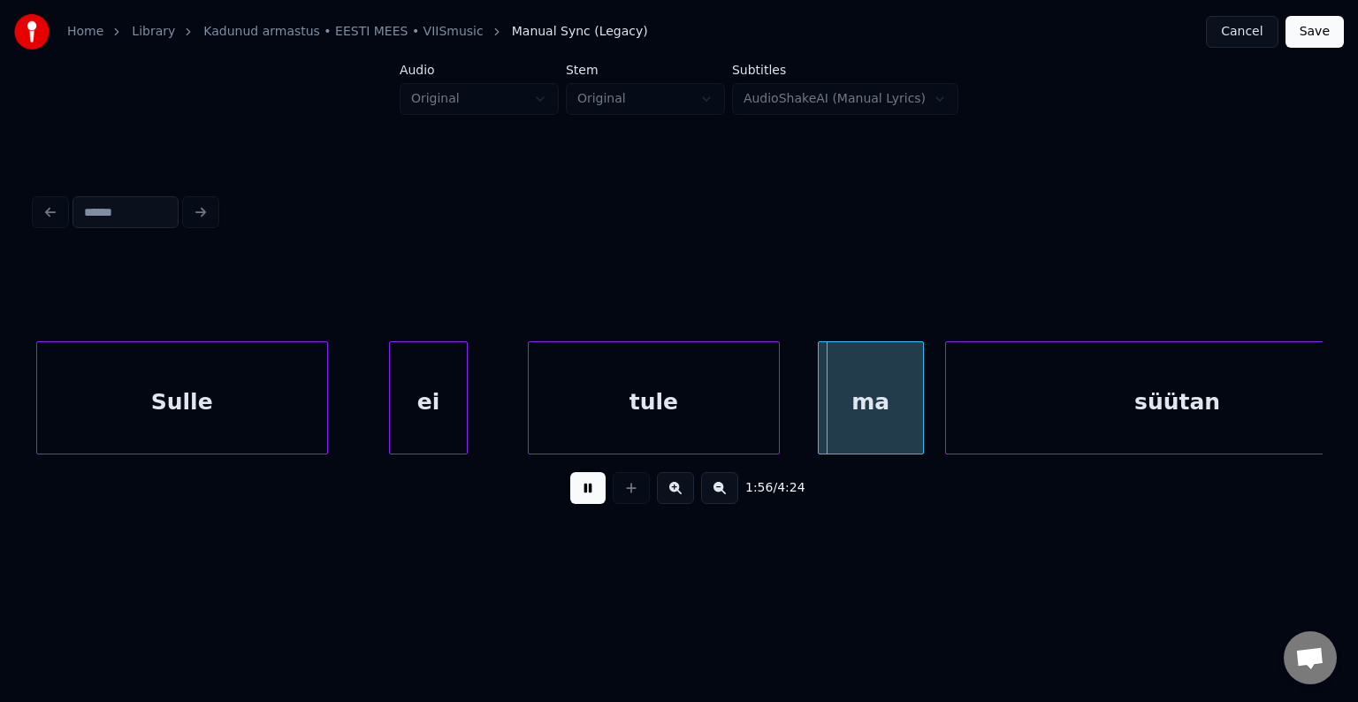
drag, startPoint x: 573, startPoint y: 504, endPoint x: 566, endPoint y: 498, distance: 9.4
click at [573, 503] on button at bounding box center [587, 488] width 35 height 32
click at [223, 393] on div "Sulle" at bounding box center [182, 402] width 290 height 120
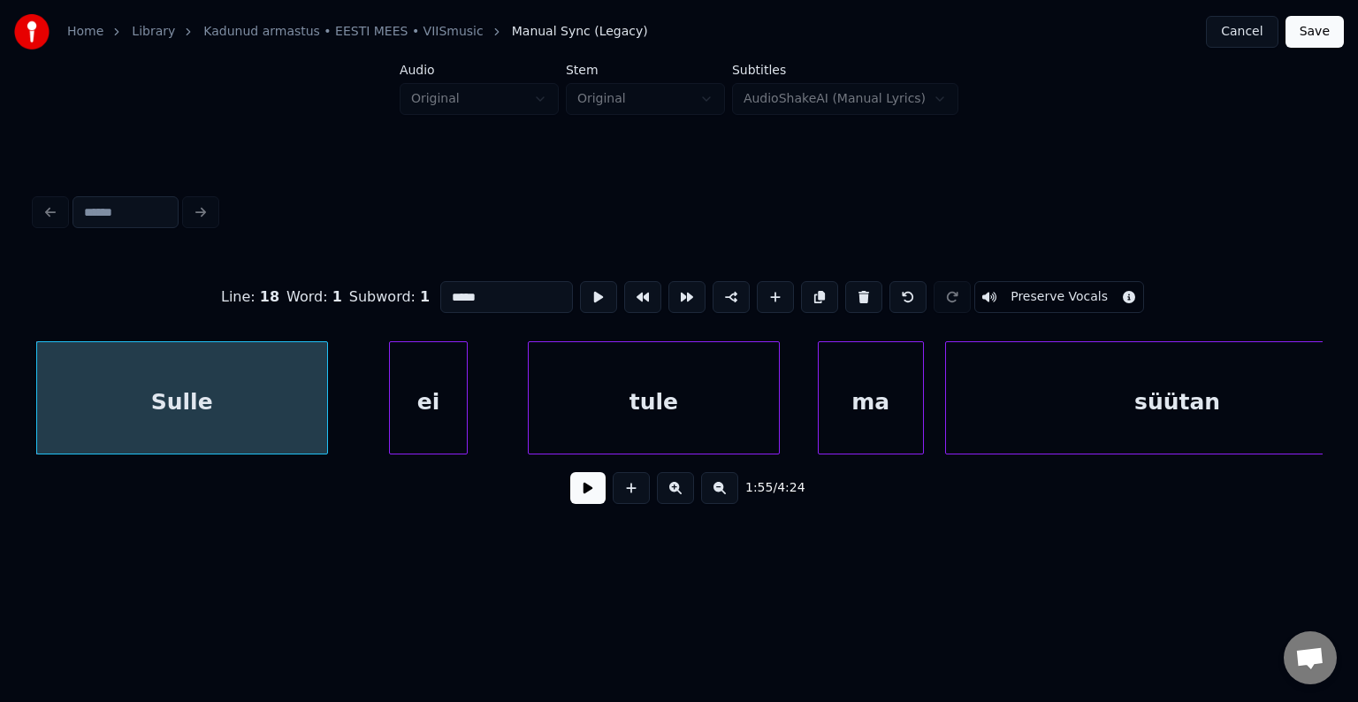
click at [584, 497] on button at bounding box center [587, 488] width 35 height 32
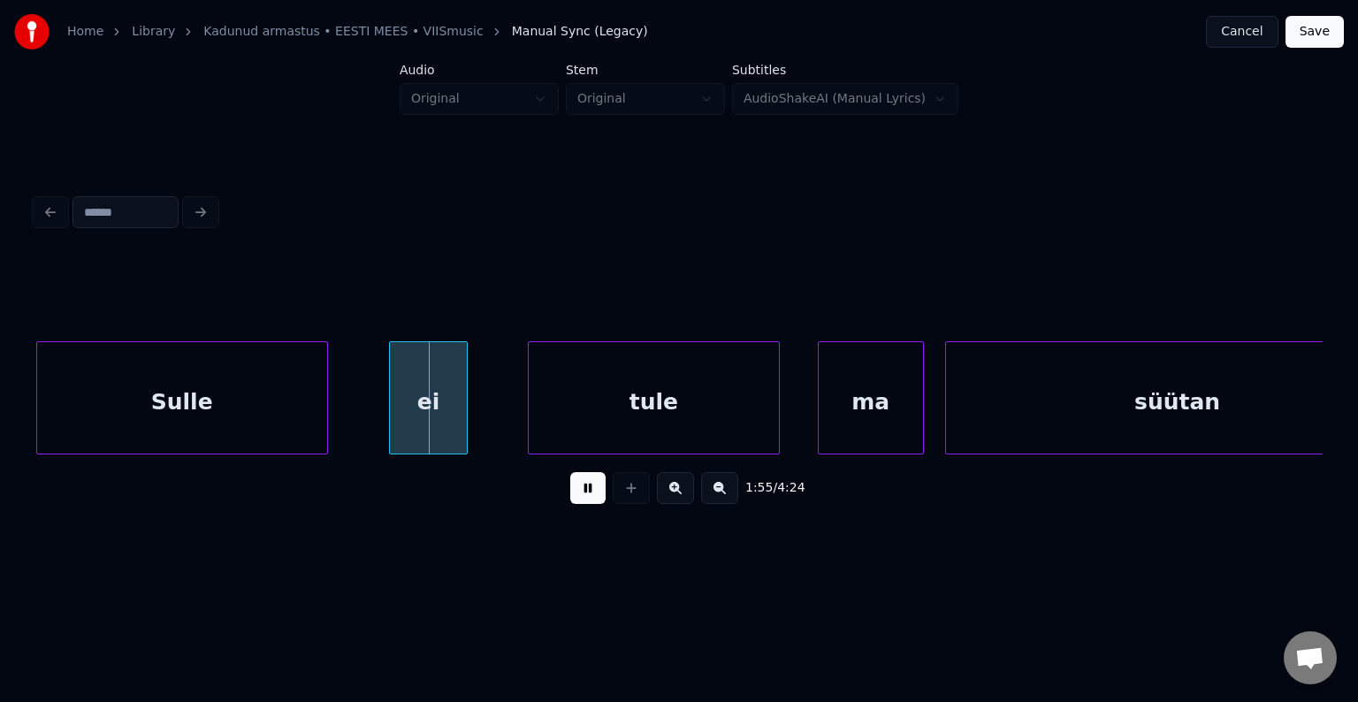
click at [584, 497] on button at bounding box center [587, 488] width 35 height 32
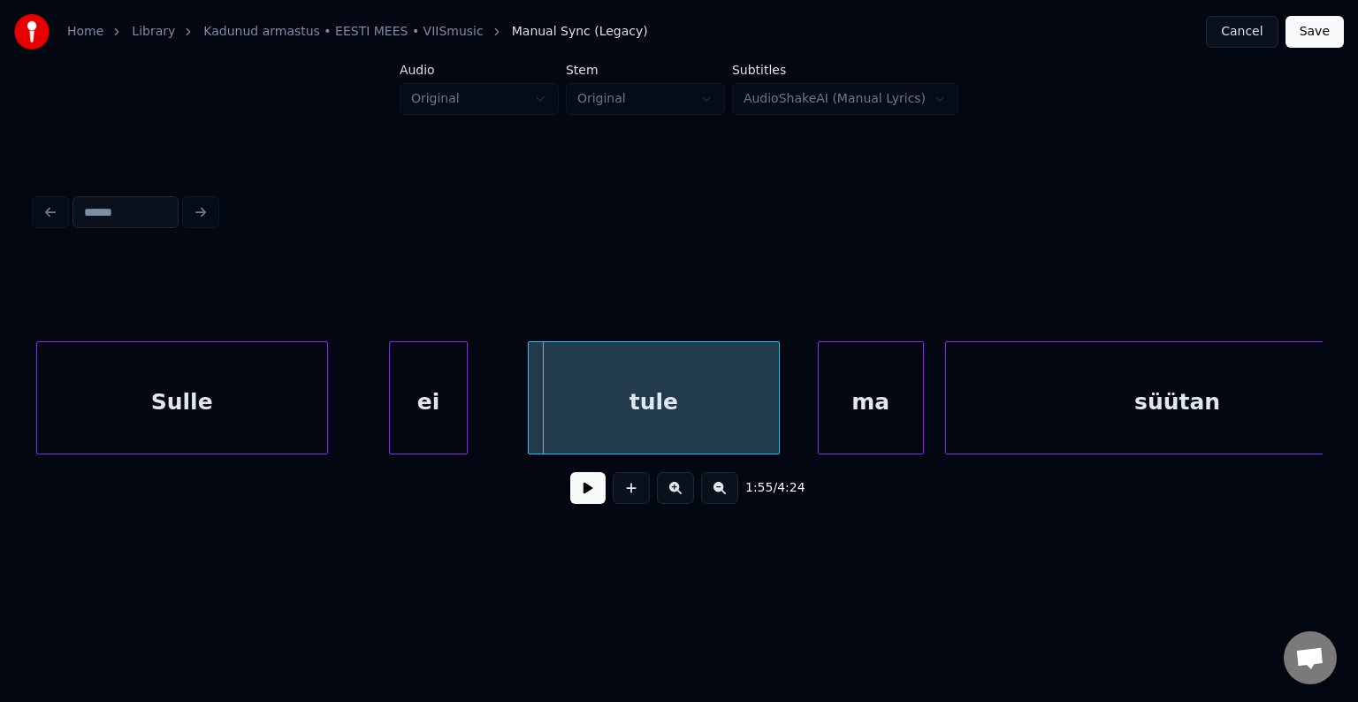
click at [431, 400] on div "ei" at bounding box center [429, 402] width 78 height 120
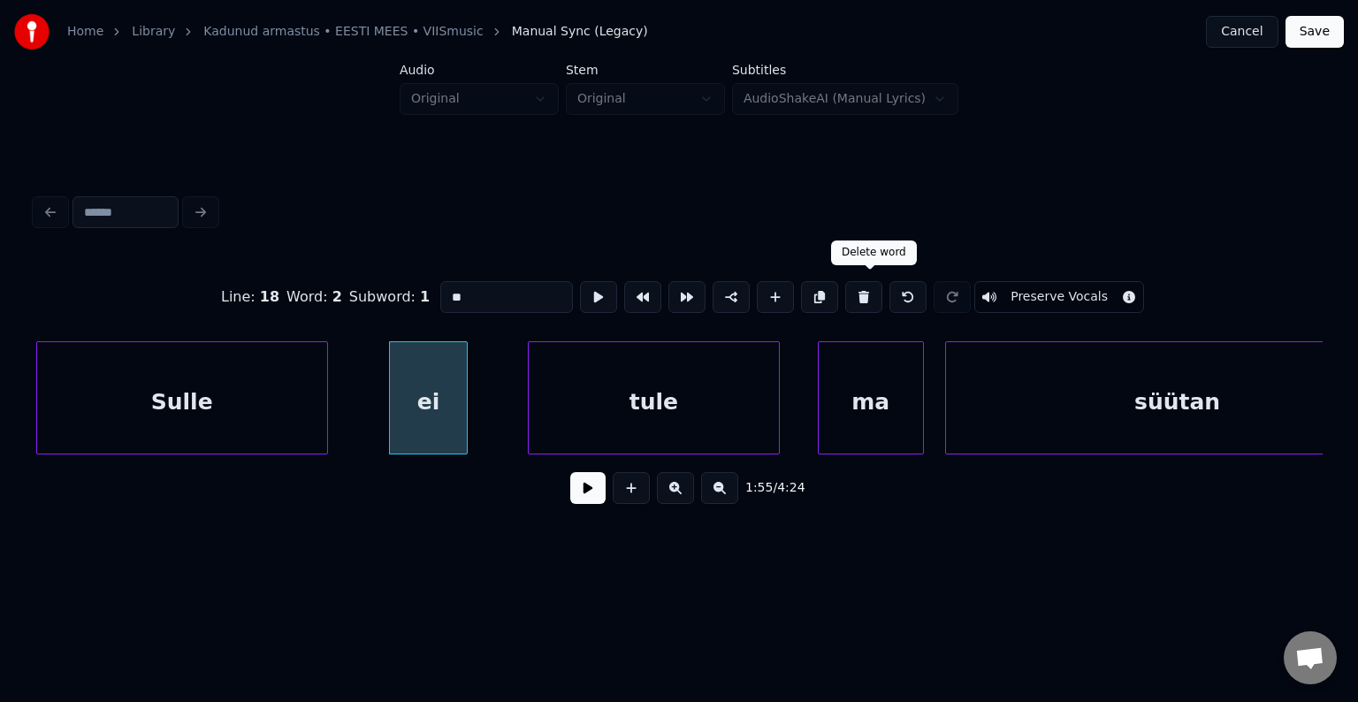
click at [869, 289] on button at bounding box center [863, 297] width 37 height 32
type input "*****"
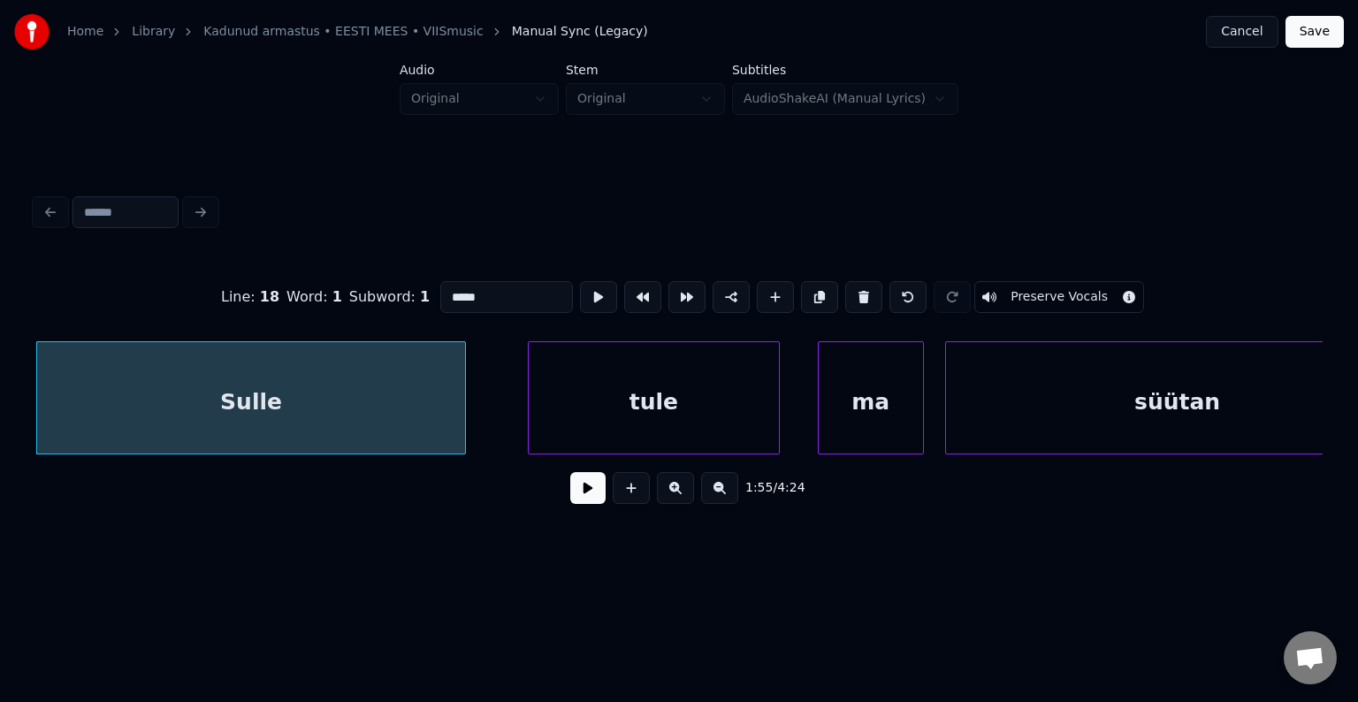
click at [463, 400] on div at bounding box center [462, 397] width 5 height 111
click at [350, 403] on div "Sulle" at bounding box center [251, 402] width 429 height 120
click at [570, 493] on button at bounding box center [587, 488] width 35 height 32
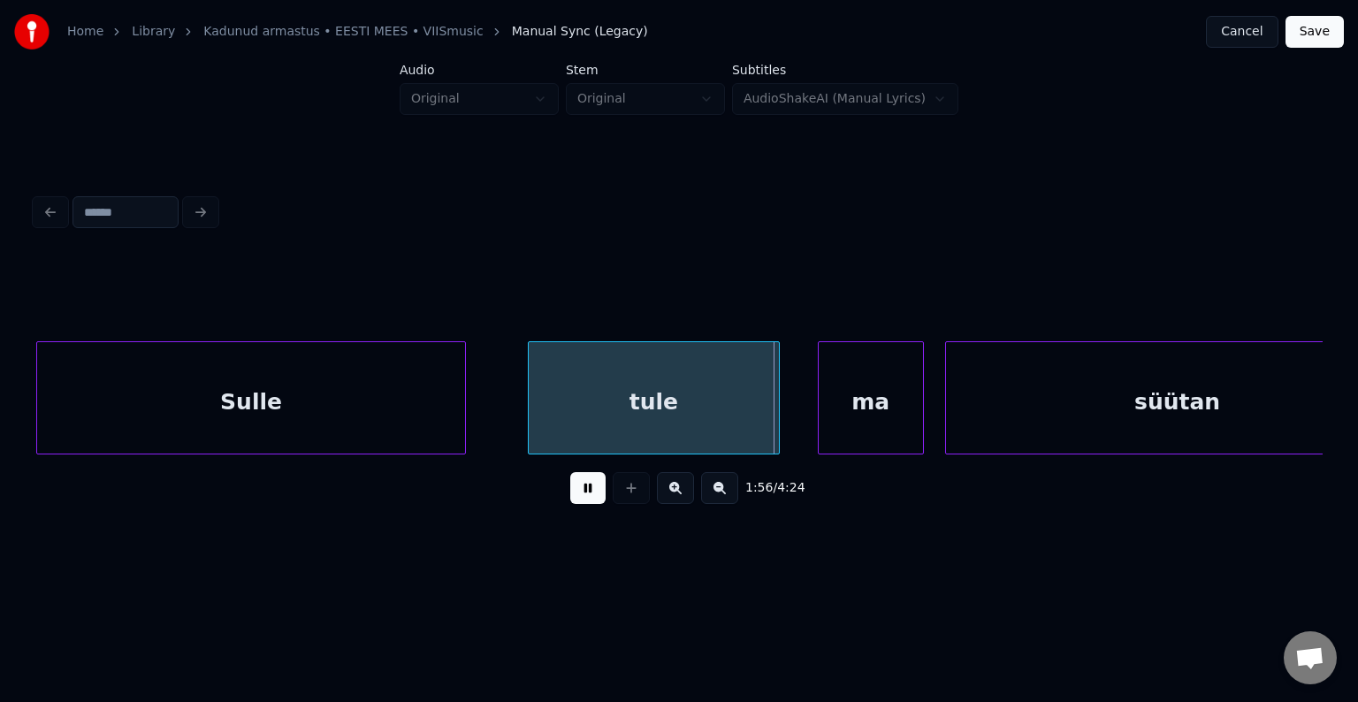
click at [570, 493] on button at bounding box center [587, 488] width 35 height 32
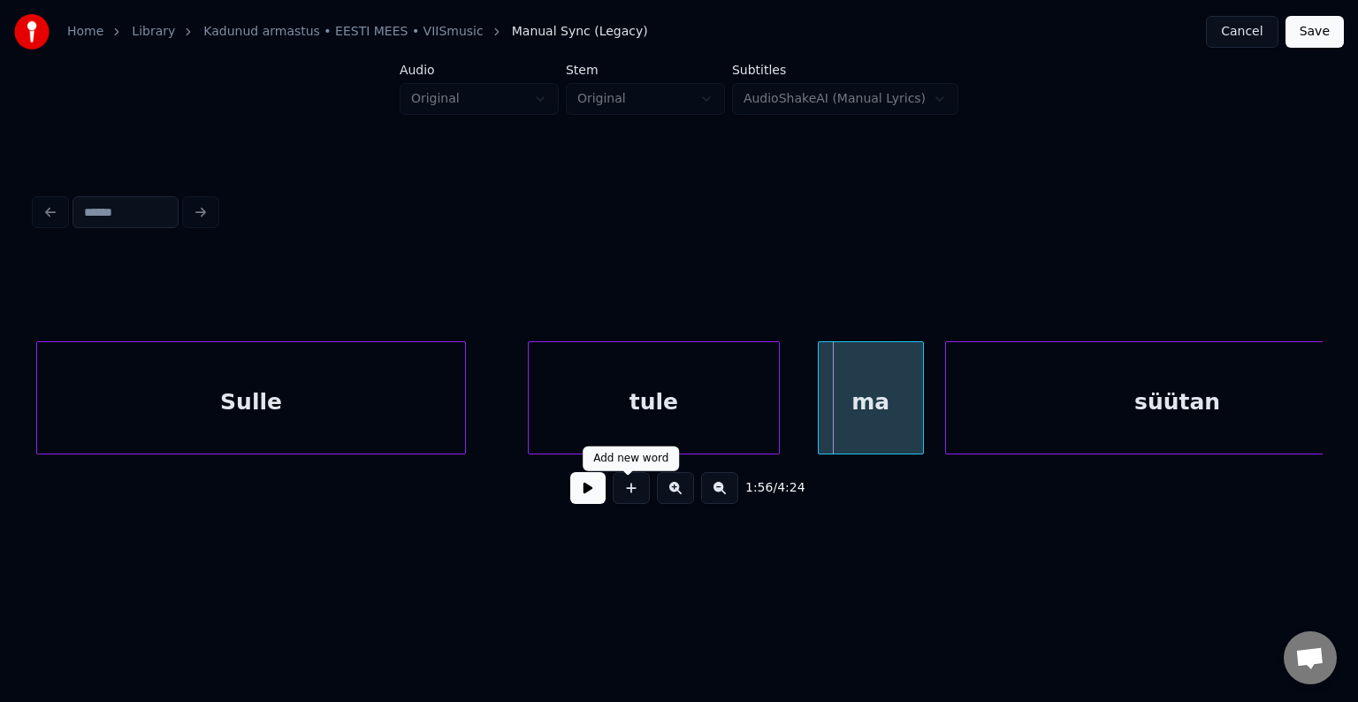
click at [587, 495] on button at bounding box center [587, 488] width 35 height 32
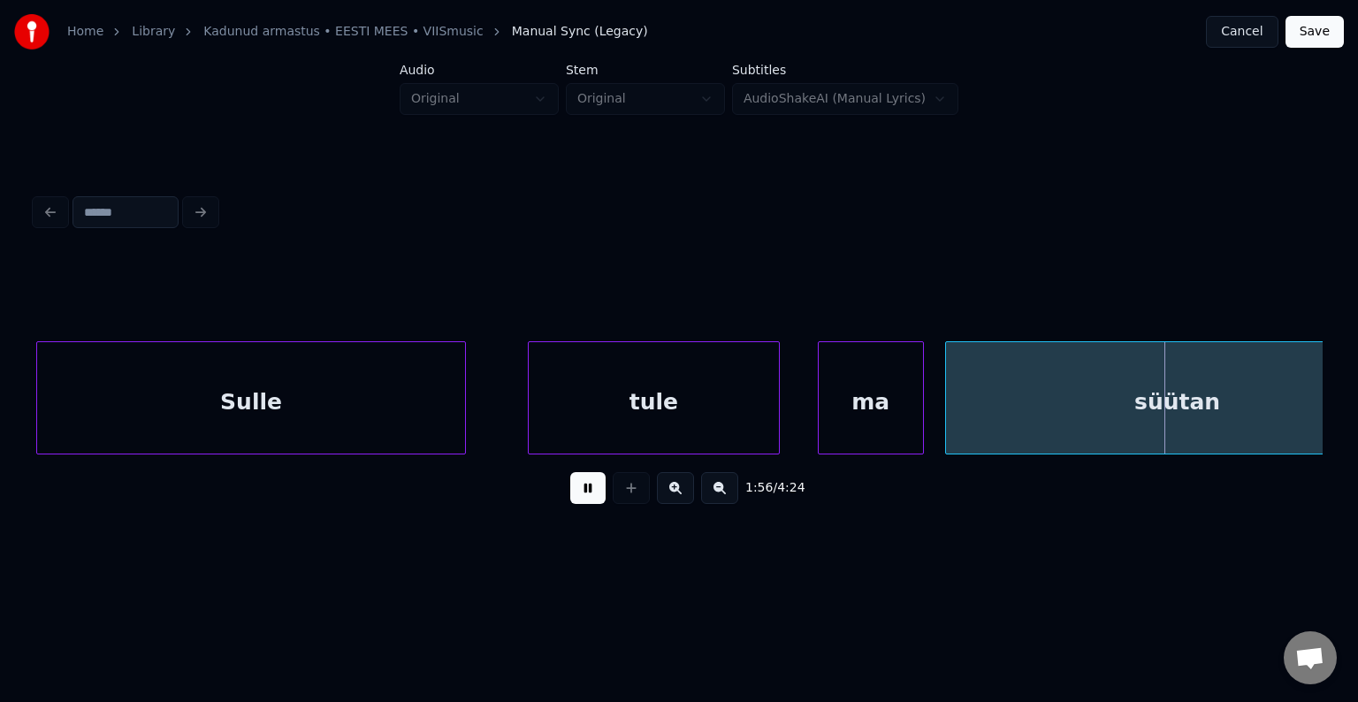
click at [587, 495] on button at bounding box center [587, 488] width 35 height 32
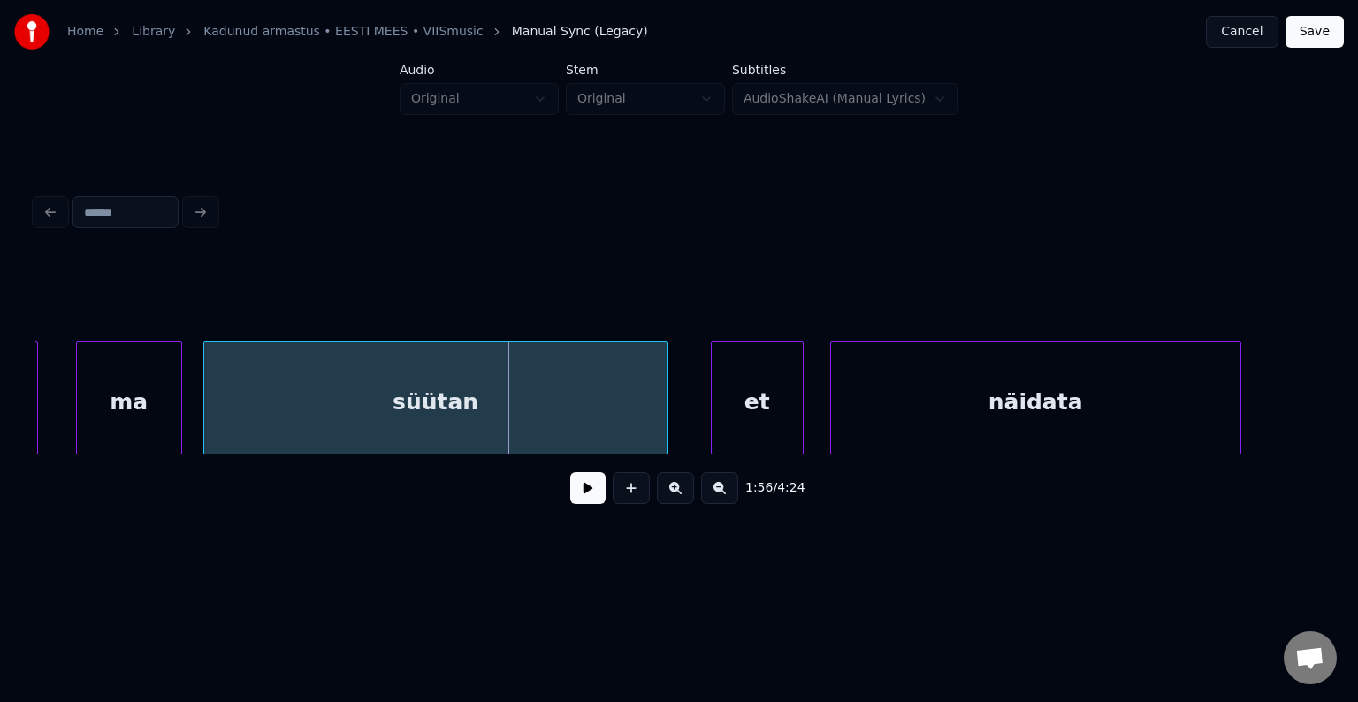
scroll to position [0, 77032]
click at [614, 393] on div at bounding box center [615, 397] width 5 height 111
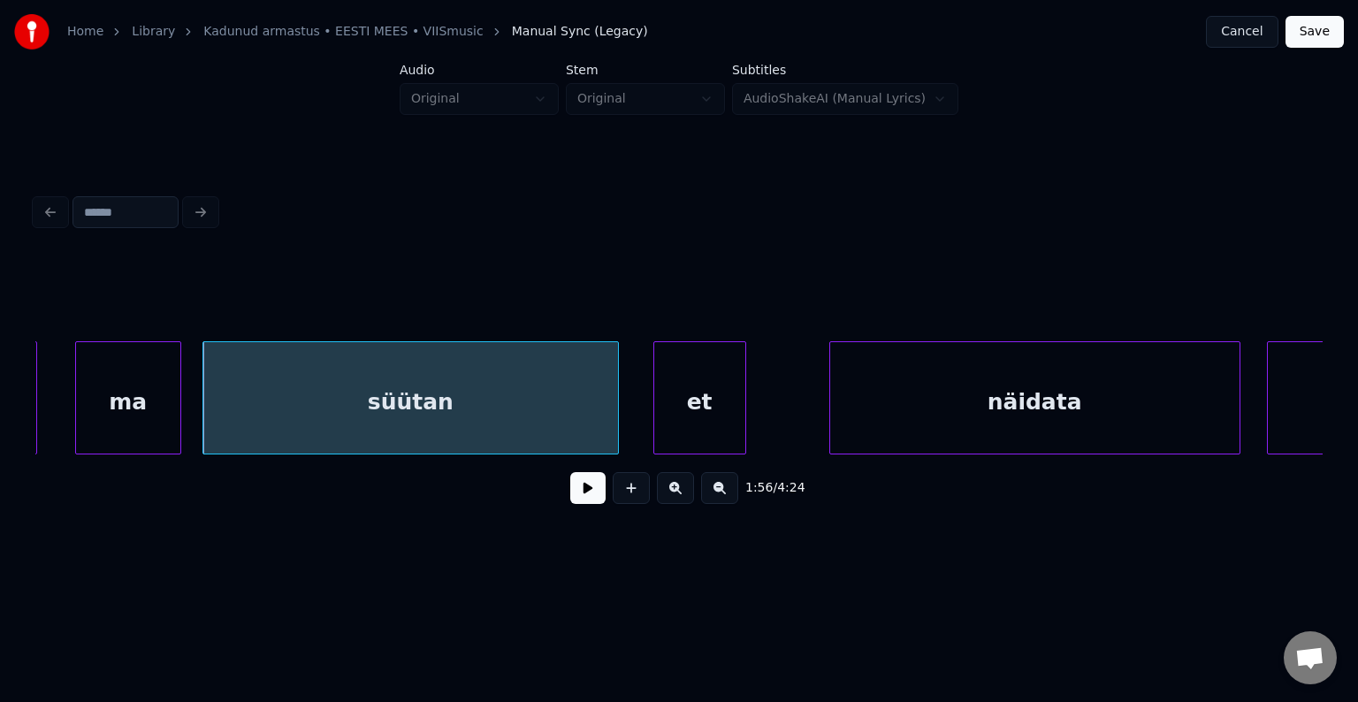
click at [683, 393] on div "et" at bounding box center [699, 402] width 91 height 120
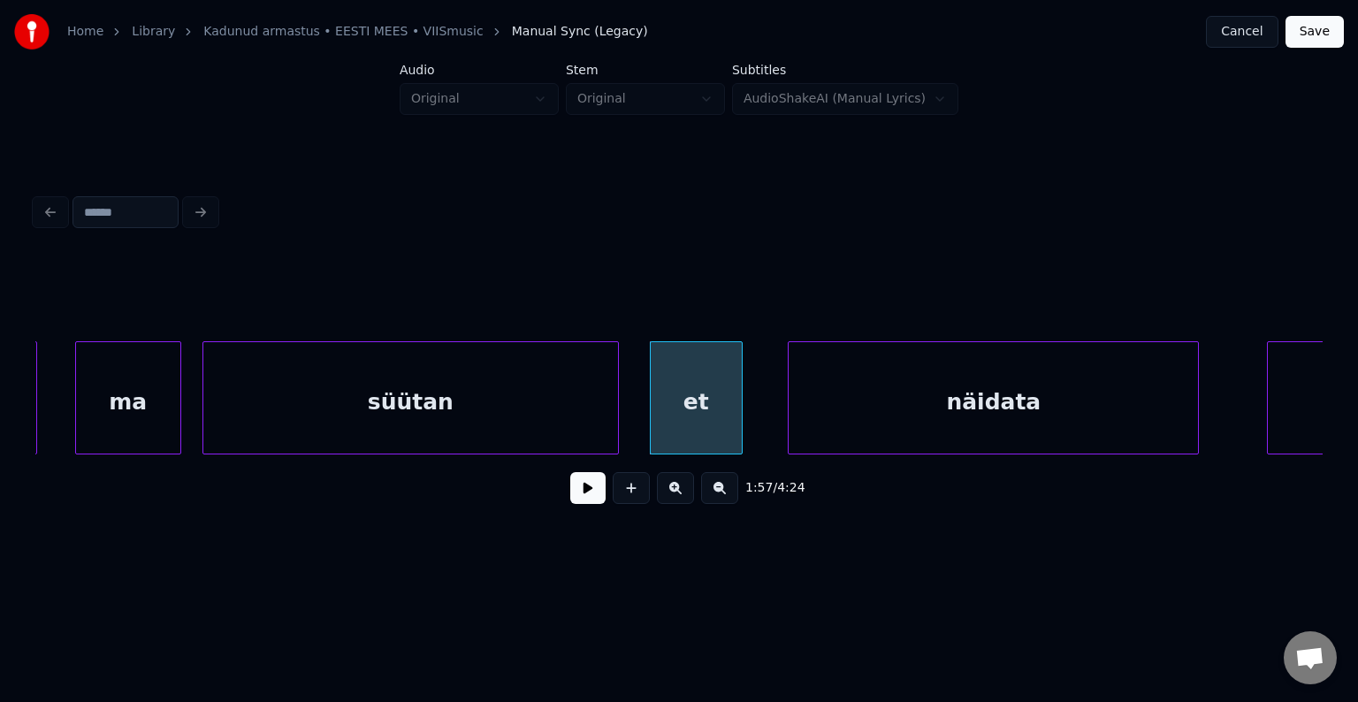
click at [863, 399] on div "näidata" at bounding box center [993, 402] width 409 height 120
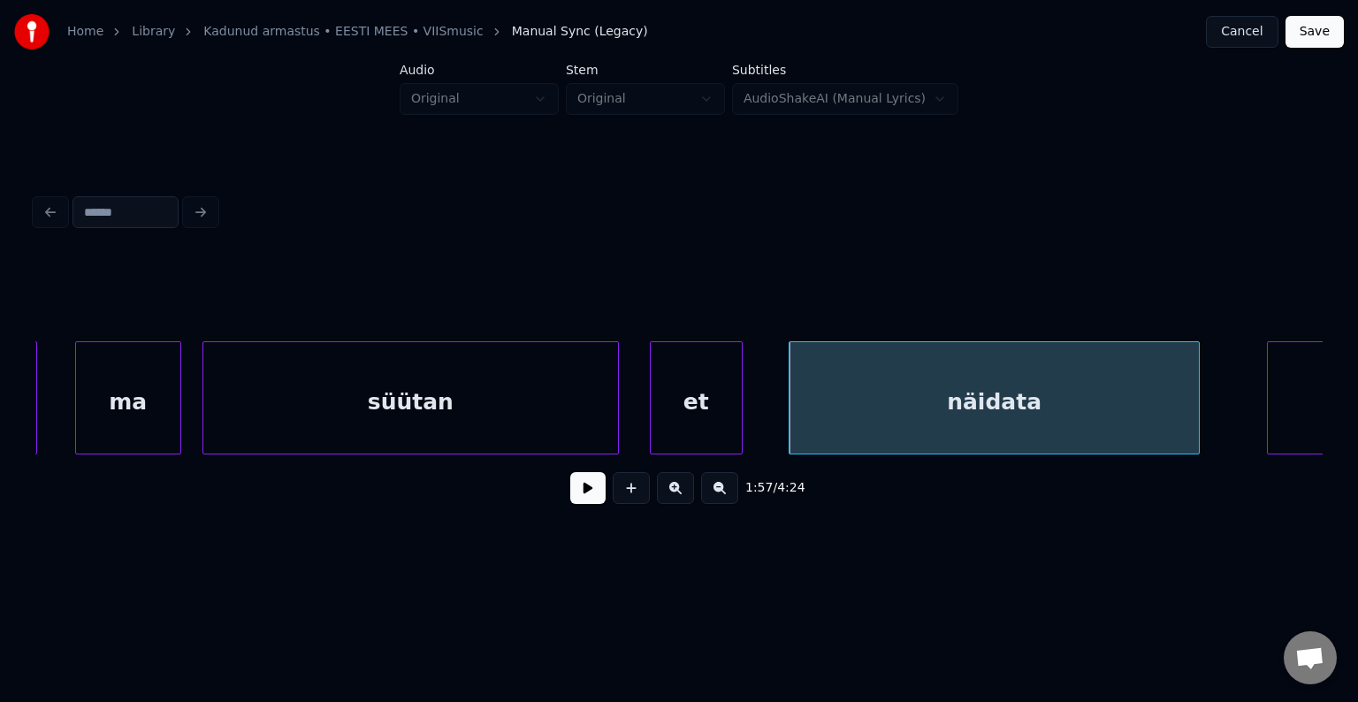
click at [500, 419] on div "süütan" at bounding box center [410, 402] width 415 height 120
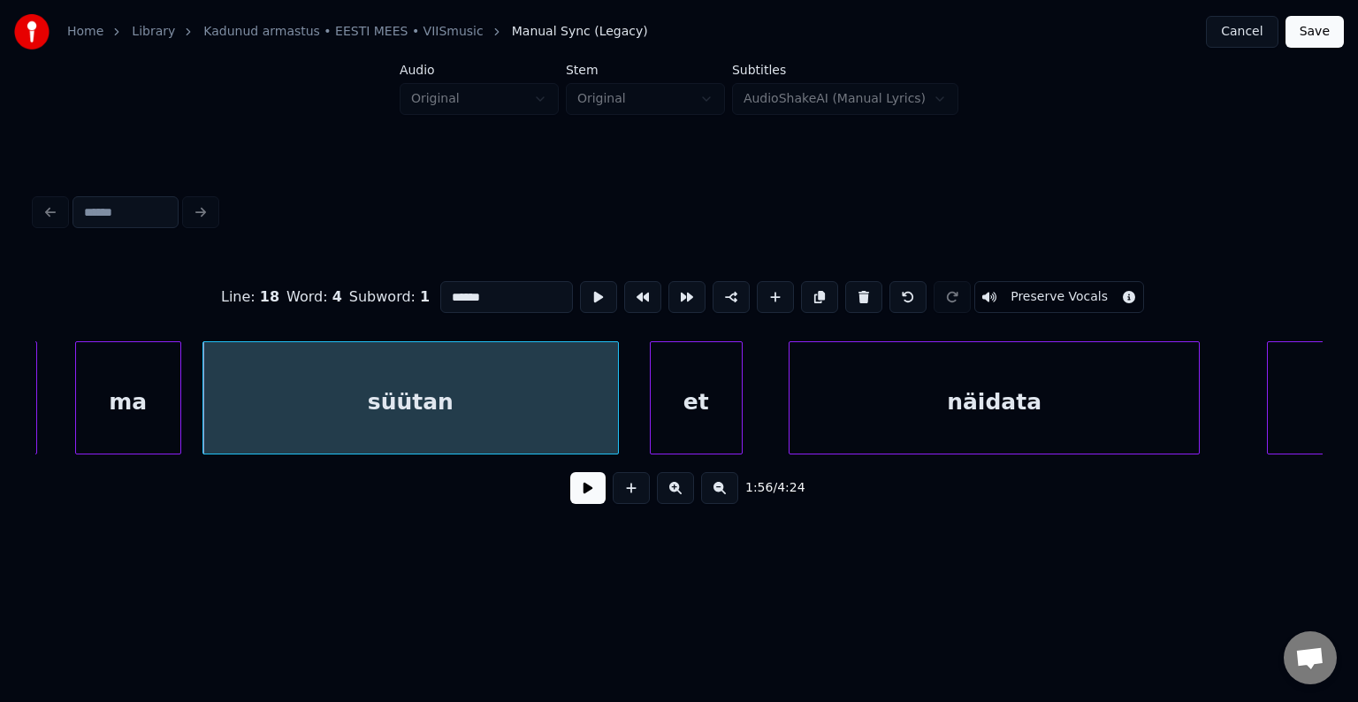
click at [570, 494] on button at bounding box center [587, 488] width 35 height 32
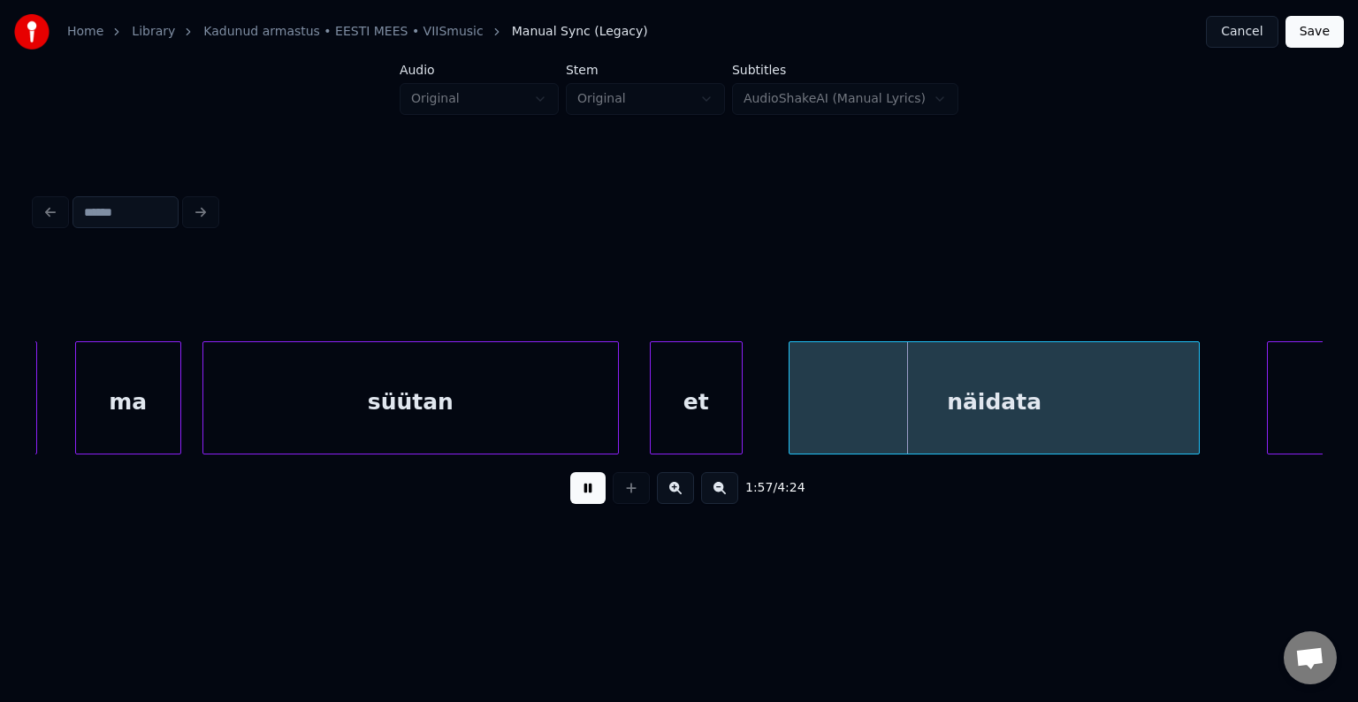
click at [570, 494] on button at bounding box center [587, 488] width 35 height 32
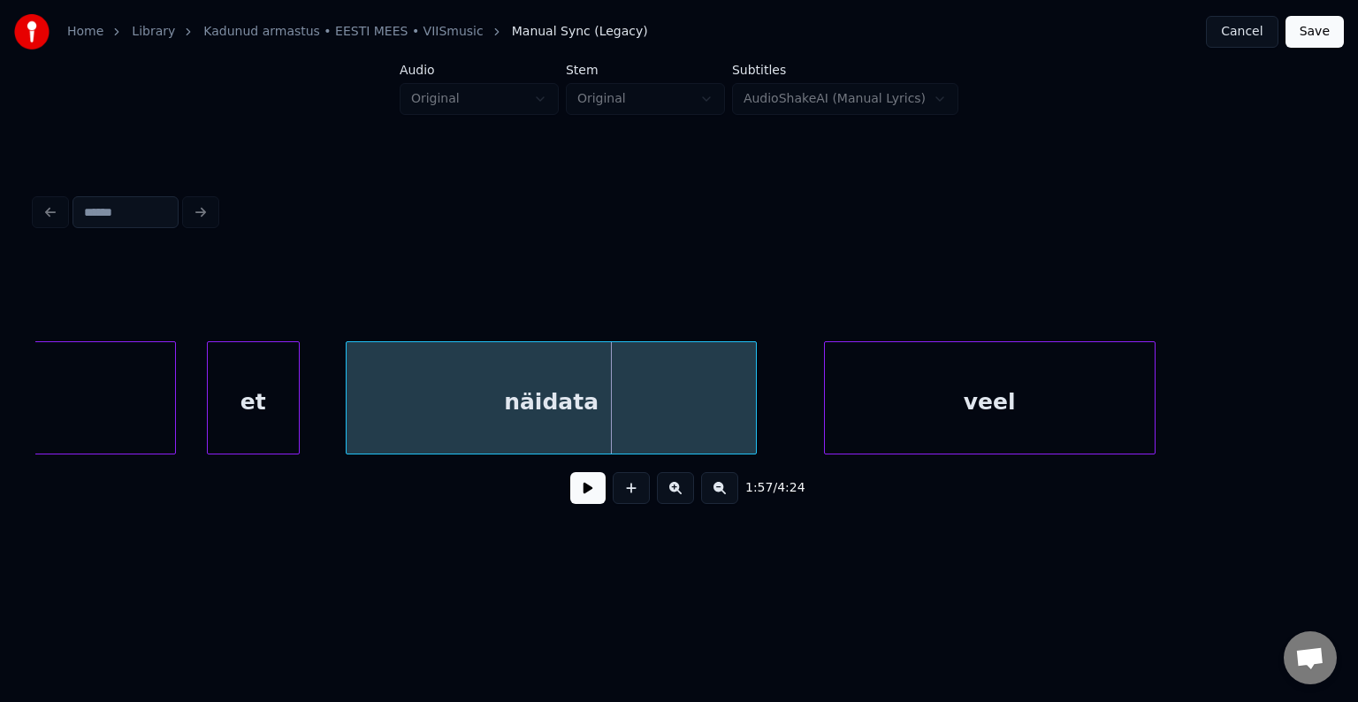
scroll to position [0, 77527]
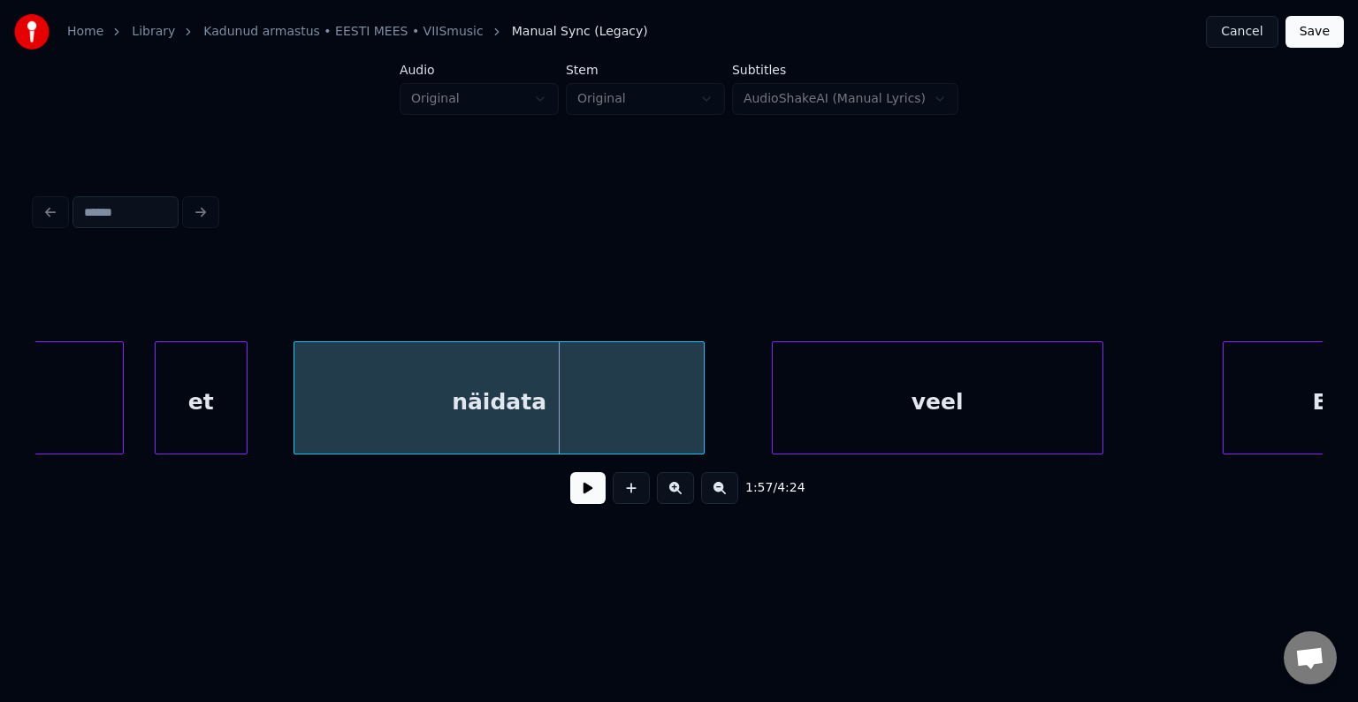
click at [582, 488] on button at bounding box center [587, 488] width 35 height 32
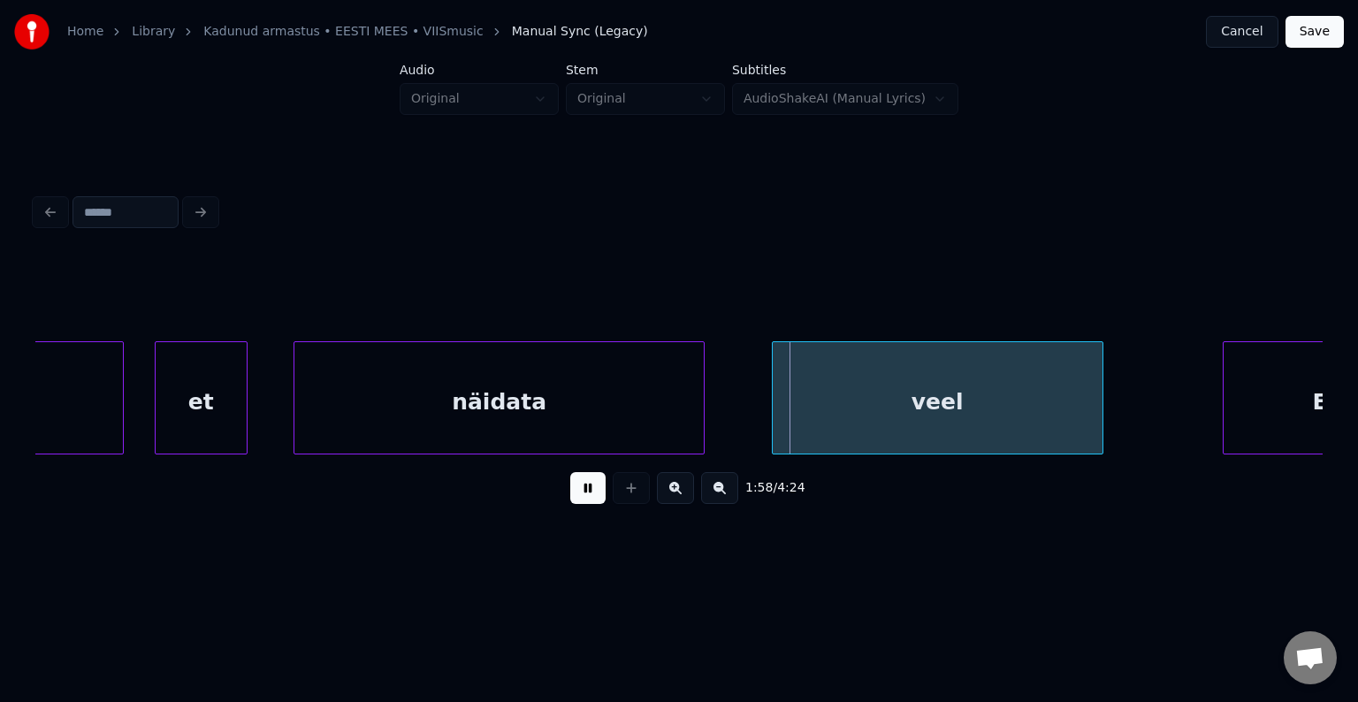
click at [583, 488] on button at bounding box center [587, 488] width 35 height 32
click at [890, 425] on div "veel" at bounding box center [909, 402] width 330 height 120
click at [577, 486] on button at bounding box center [587, 488] width 35 height 32
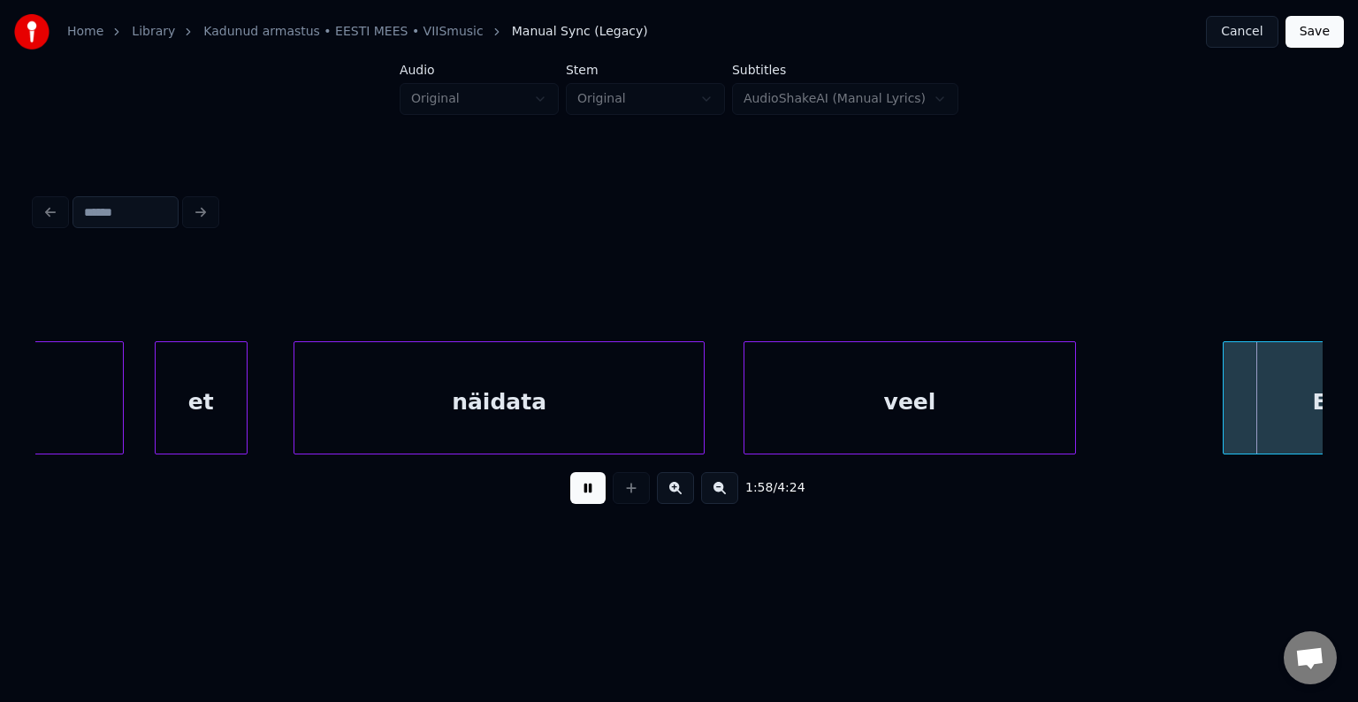
drag, startPoint x: 579, startPoint y: 486, endPoint x: 647, endPoint y: 487, distance: 68.1
click at [580, 486] on button at bounding box center [587, 488] width 35 height 32
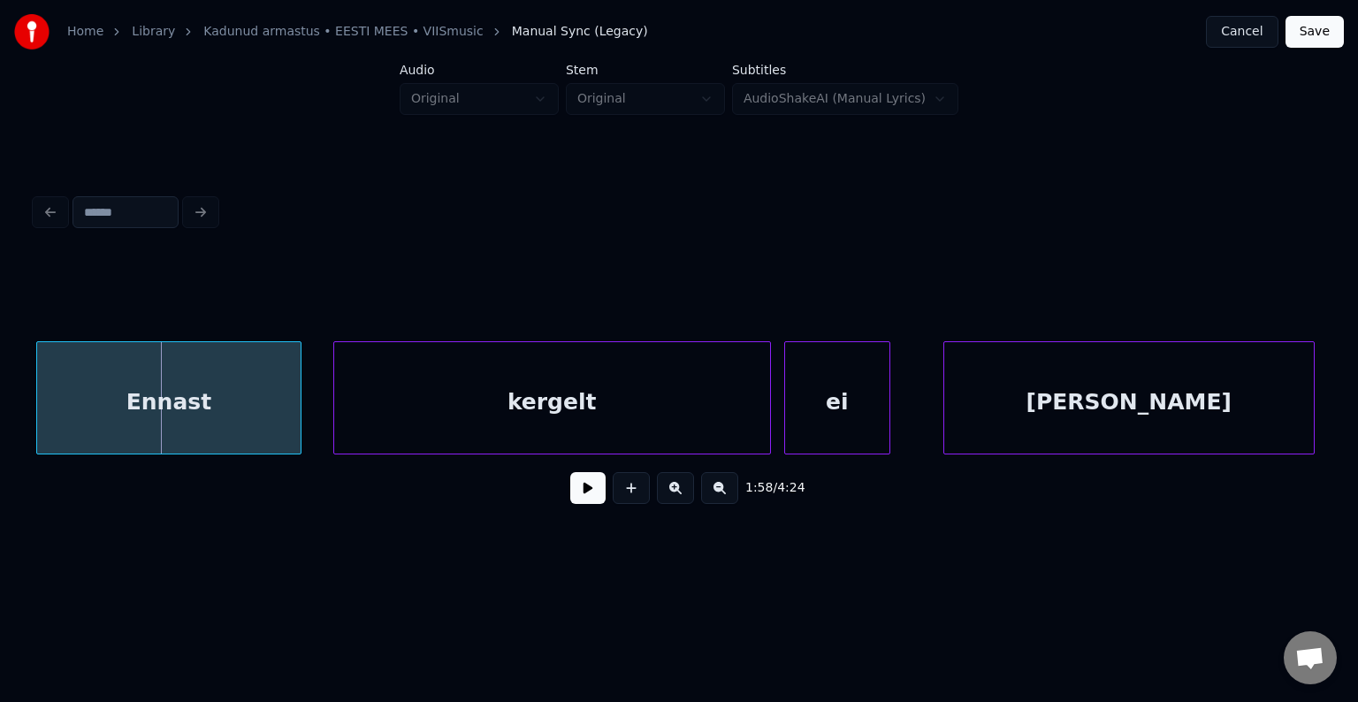
click at [138, 398] on div "Ennast" at bounding box center [168, 402] width 263 height 120
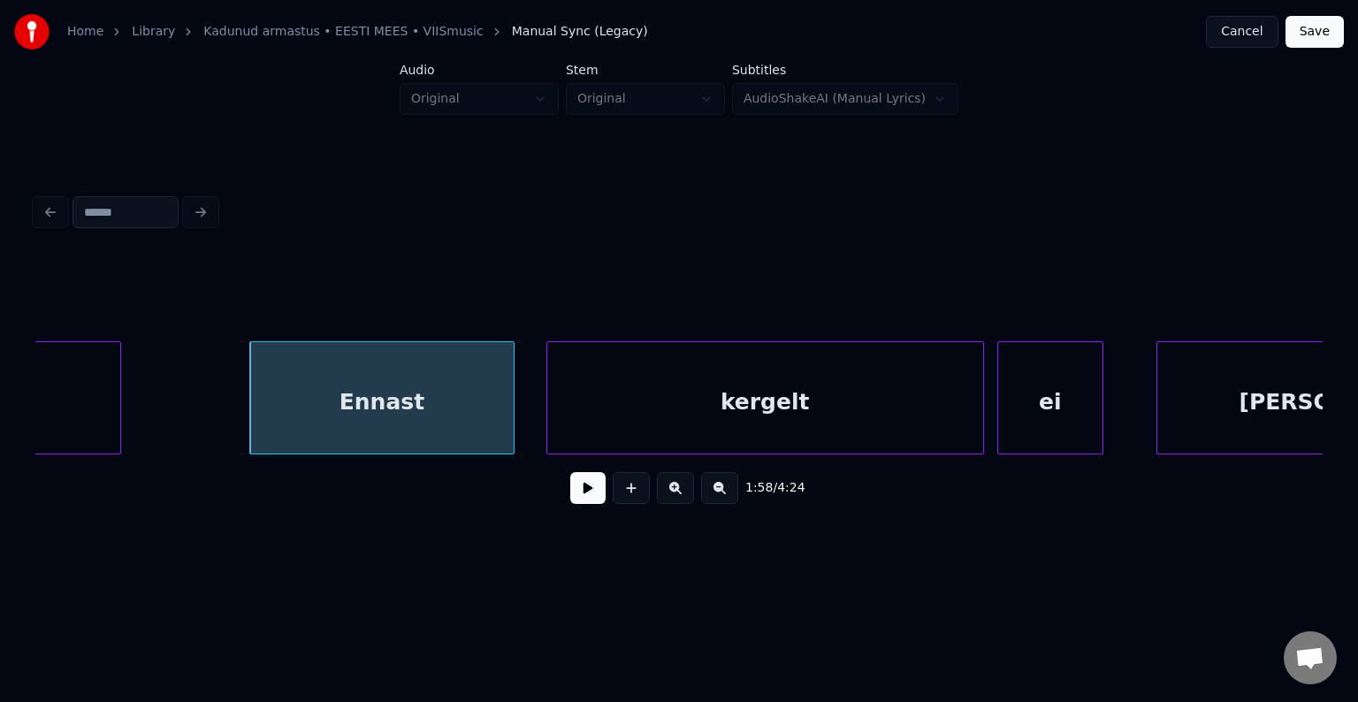
scroll to position [0, 78447]
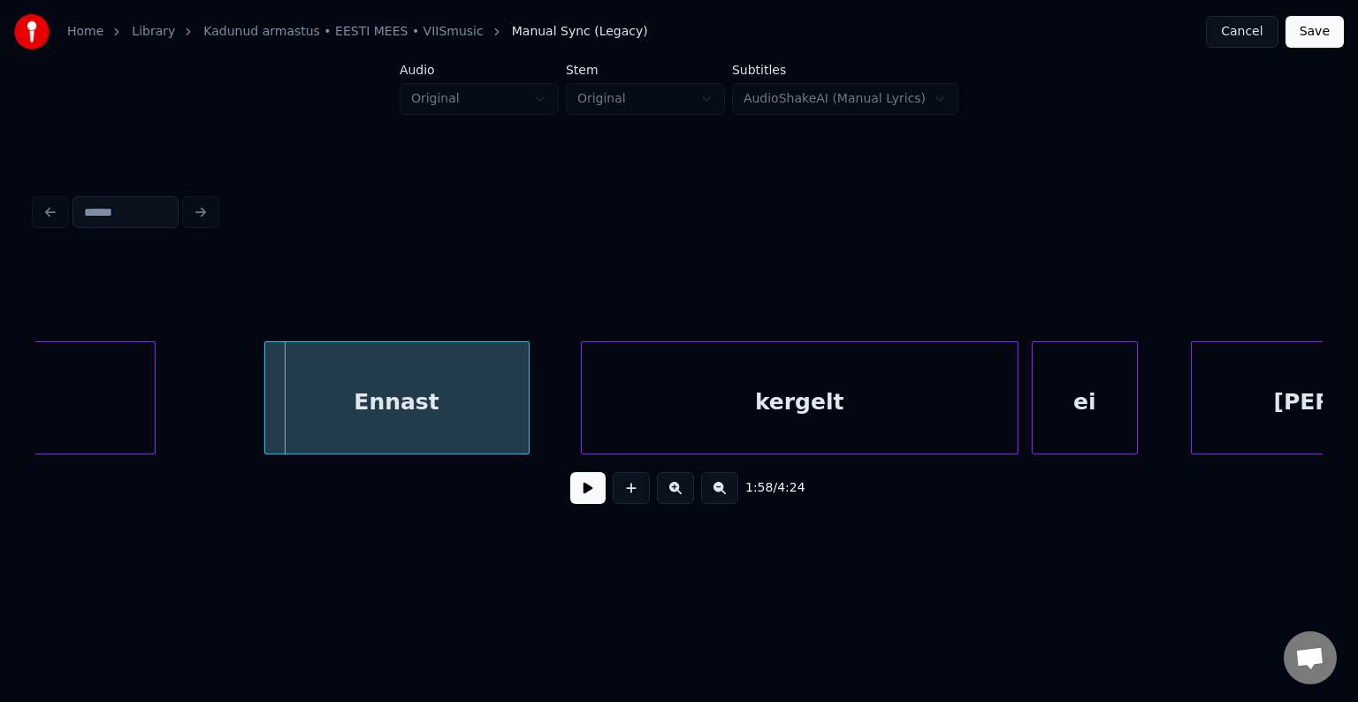
click at [367, 404] on div "Ennast" at bounding box center [396, 402] width 263 height 120
click at [706, 403] on div "kergelt" at bounding box center [779, 402] width 436 height 120
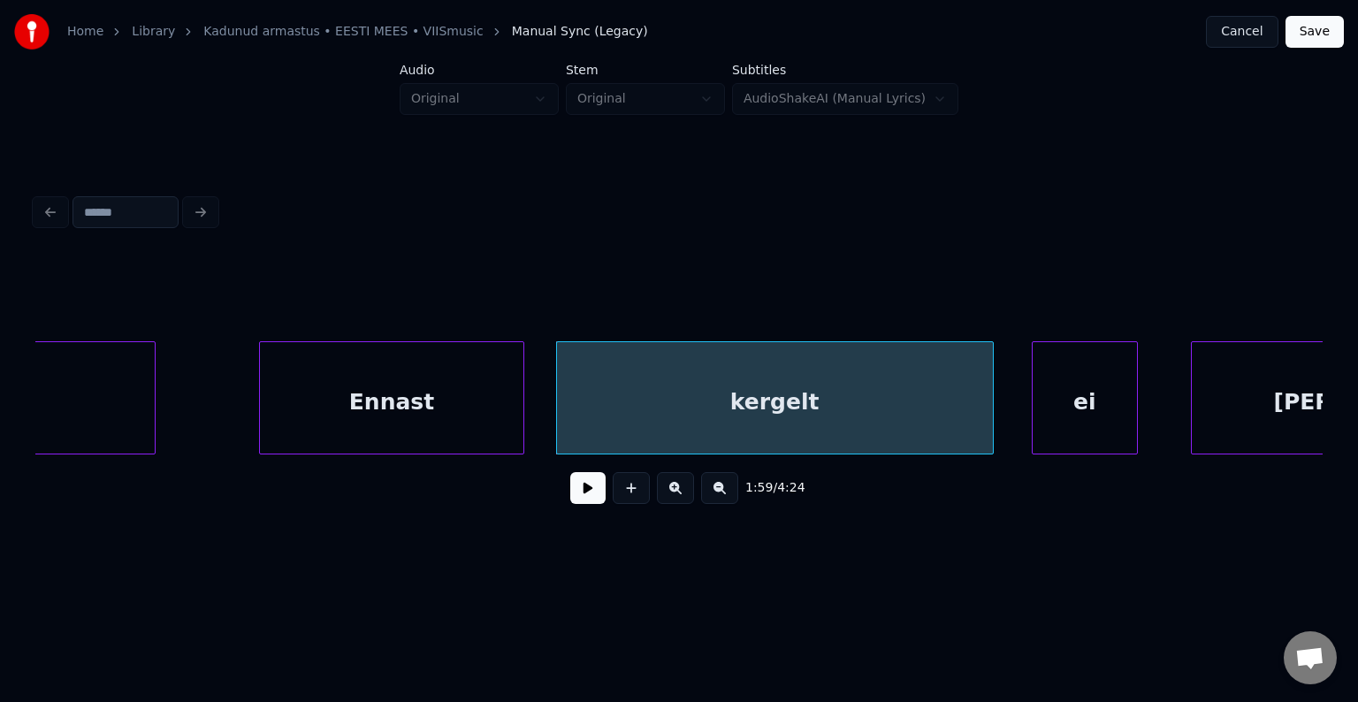
click at [576, 485] on button at bounding box center [587, 488] width 35 height 32
click at [576, 487] on button at bounding box center [587, 488] width 35 height 32
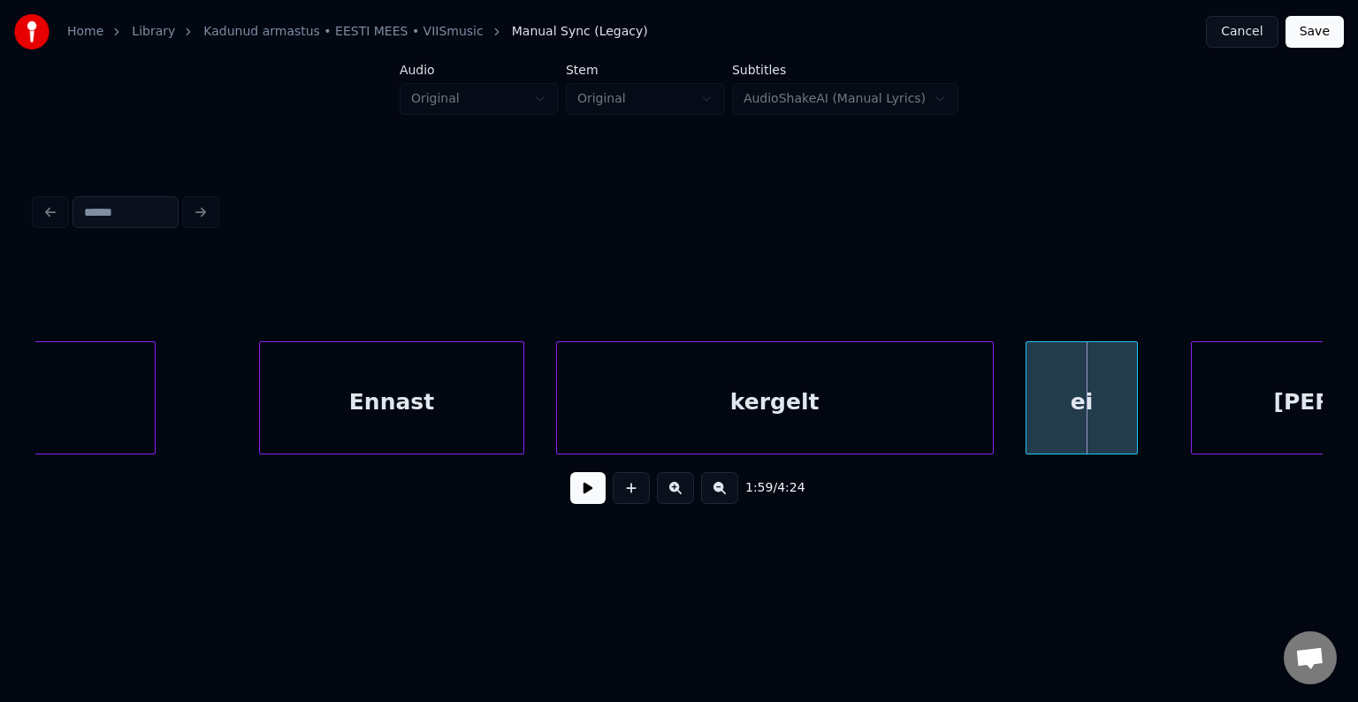
click at [1032, 417] on div at bounding box center [1029, 397] width 5 height 111
click at [1055, 419] on div "ei" at bounding box center [1062, 402] width 106 height 120
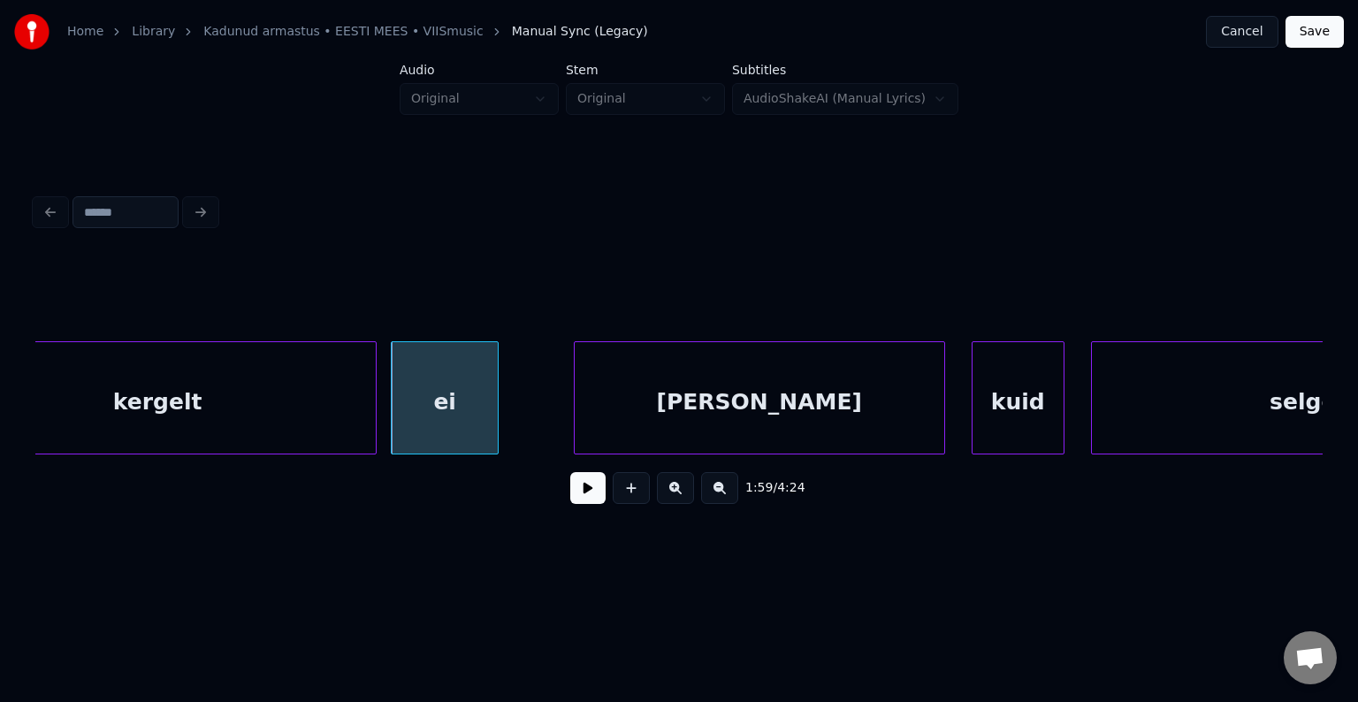
scroll to position [0, 79084]
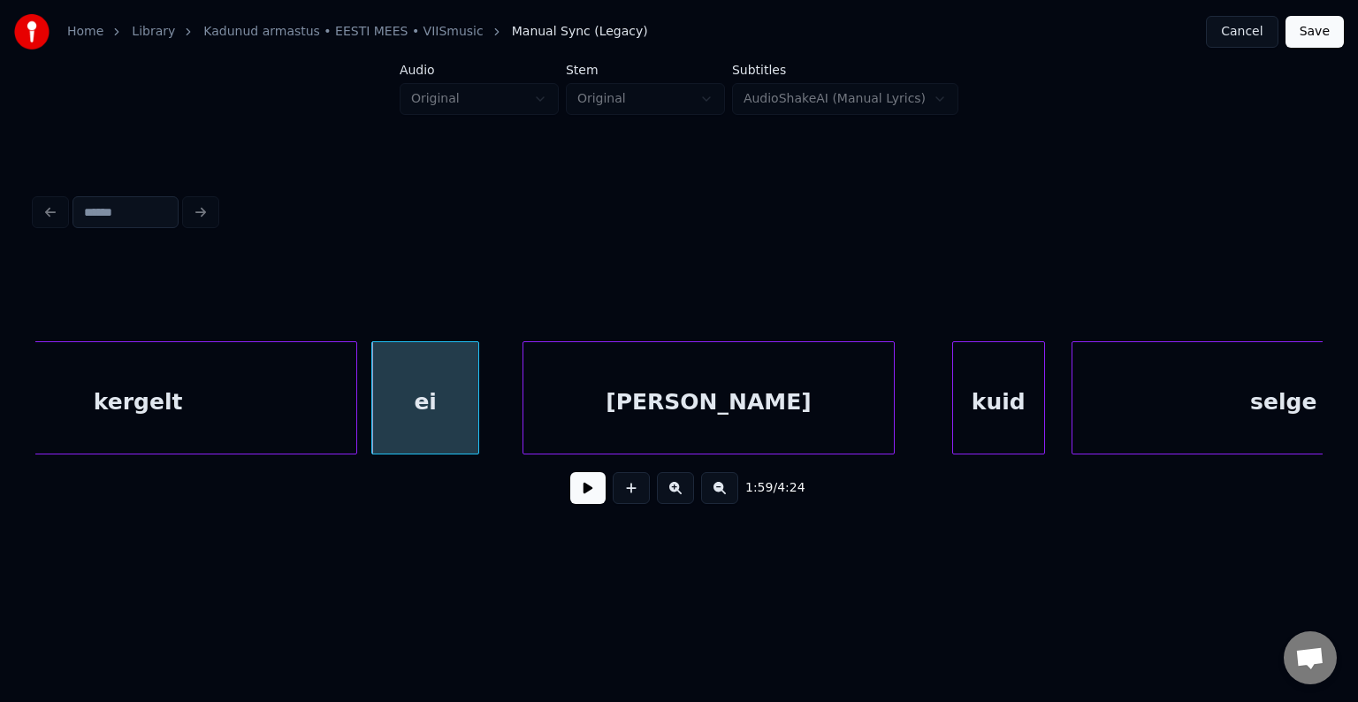
click at [817, 412] on div "anna" at bounding box center [708, 402] width 370 height 120
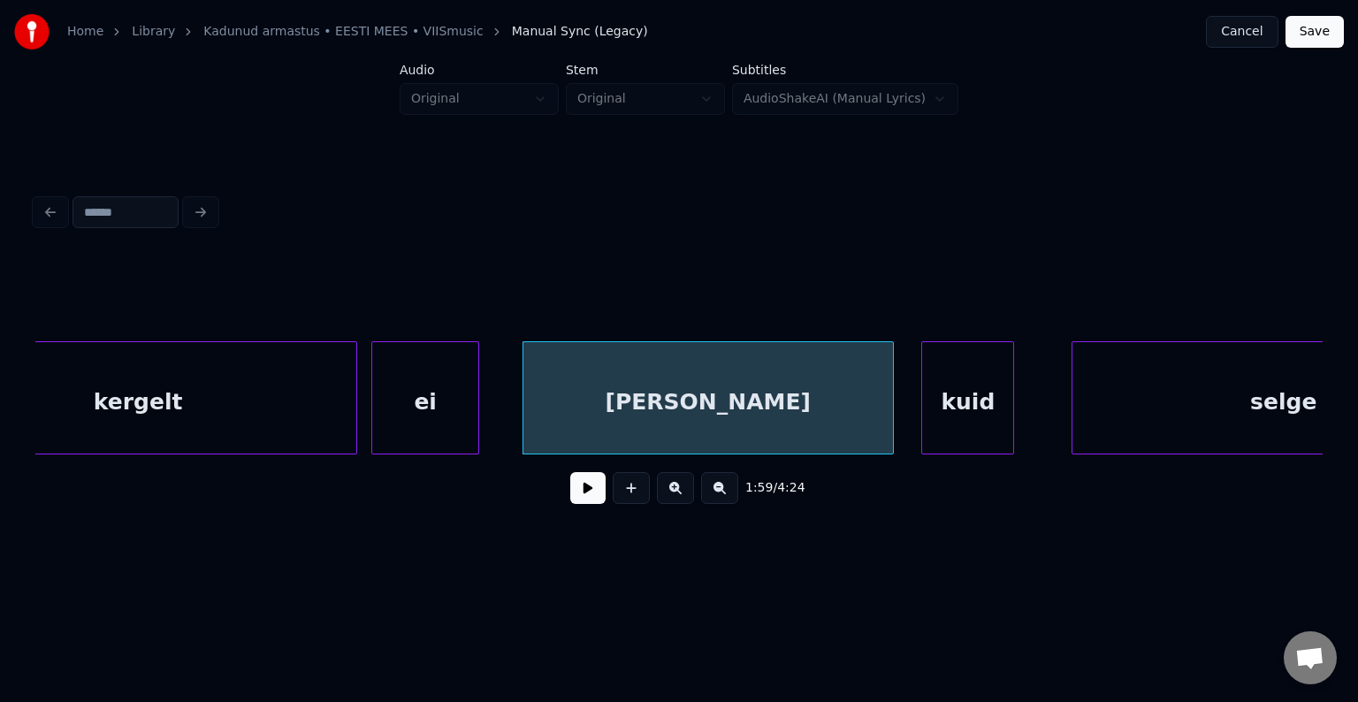
click at [981, 410] on div "kuid" at bounding box center [967, 402] width 91 height 120
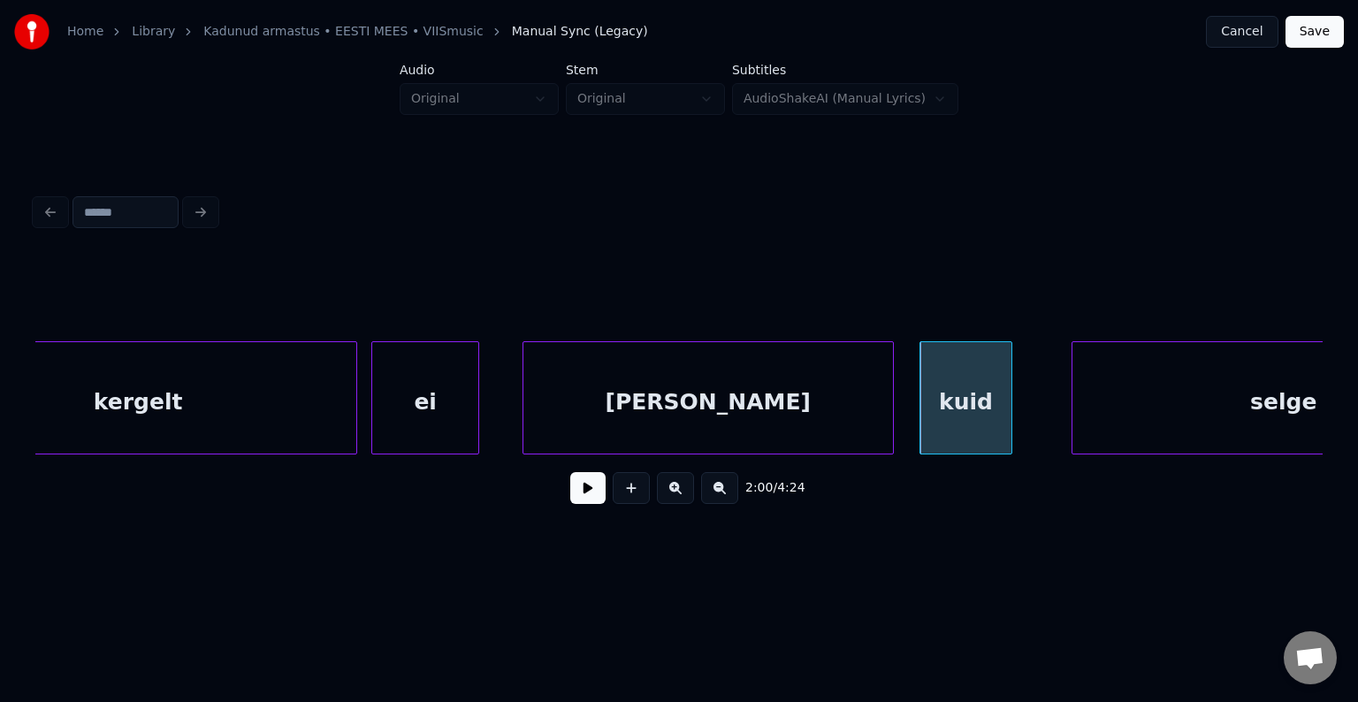
click at [698, 407] on div "anna" at bounding box center [708, 402] width 370 height 120
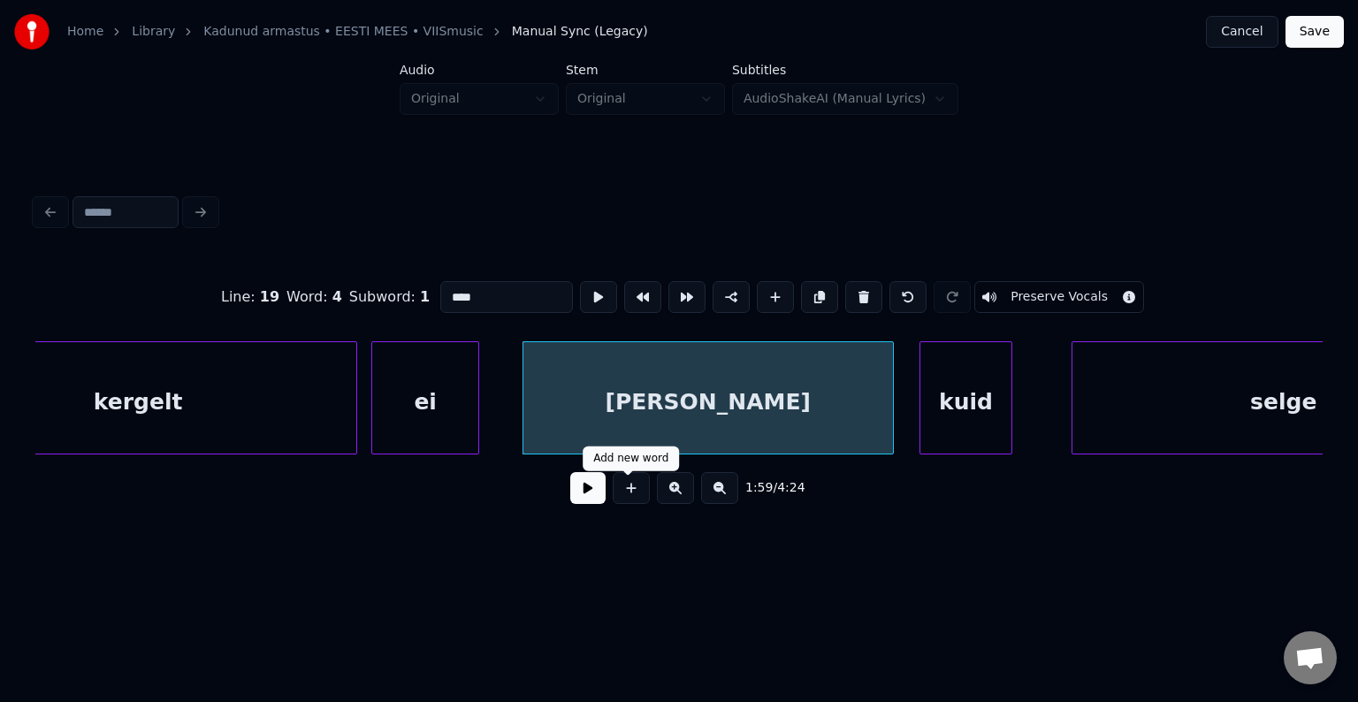
click at [571, 489] on button at bounding box center [587, 488] width 35 height 32
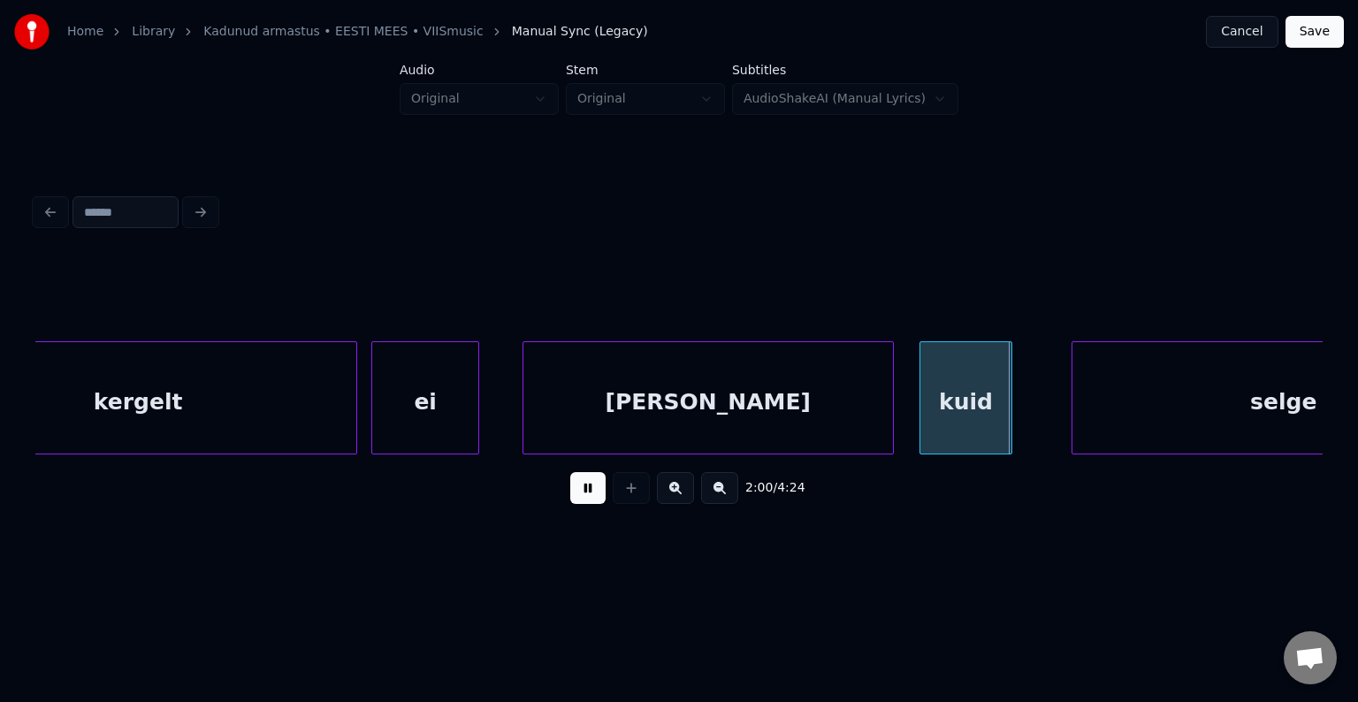
click at [573, 488] on button at bounding box center [587, 488] width 35 height 32
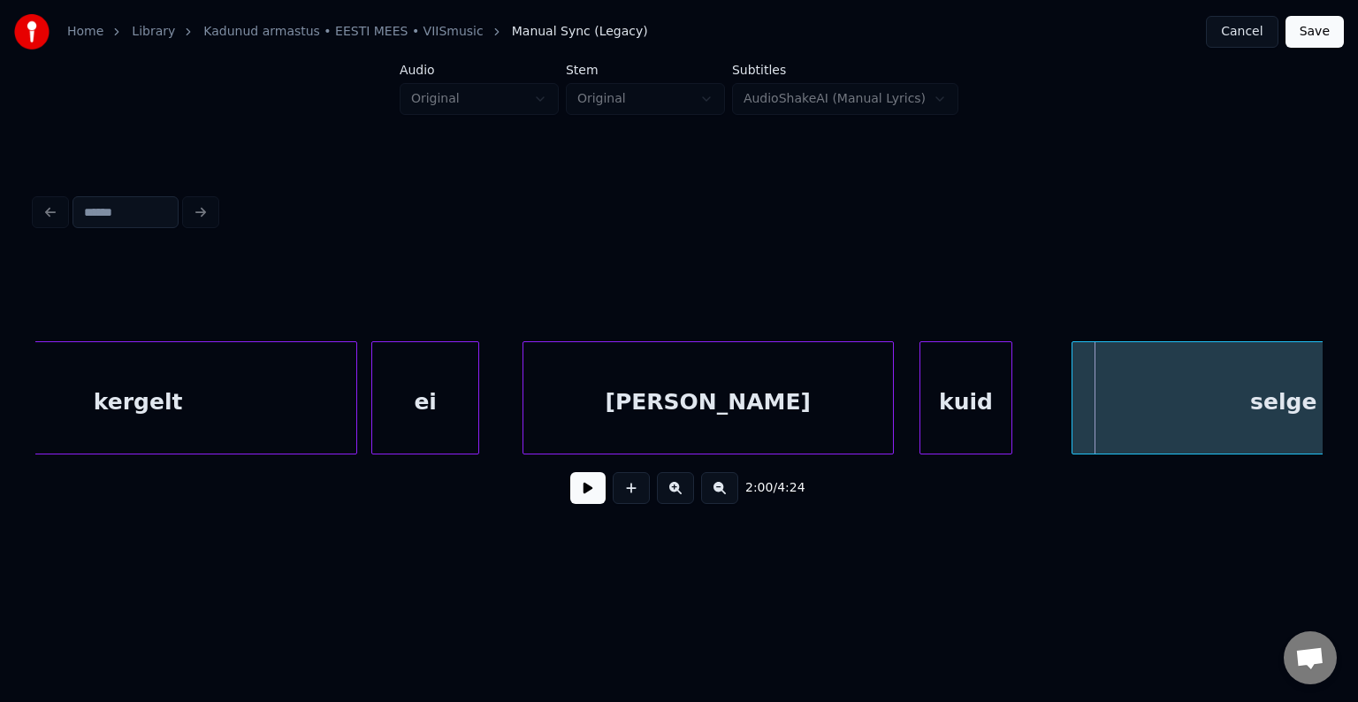
scroll to position [0, 79254]
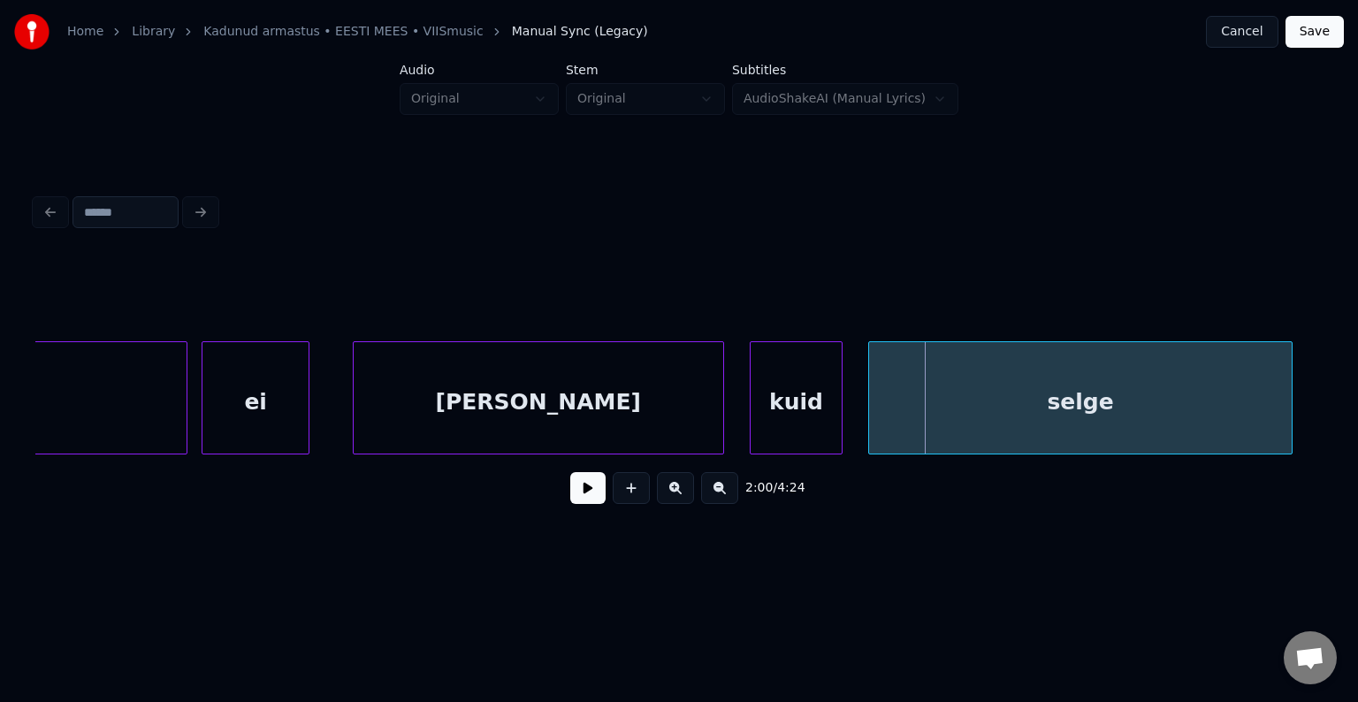
click at [1126, 428] on div "selge" at bounding box center [1080, 402] width 423 height 120
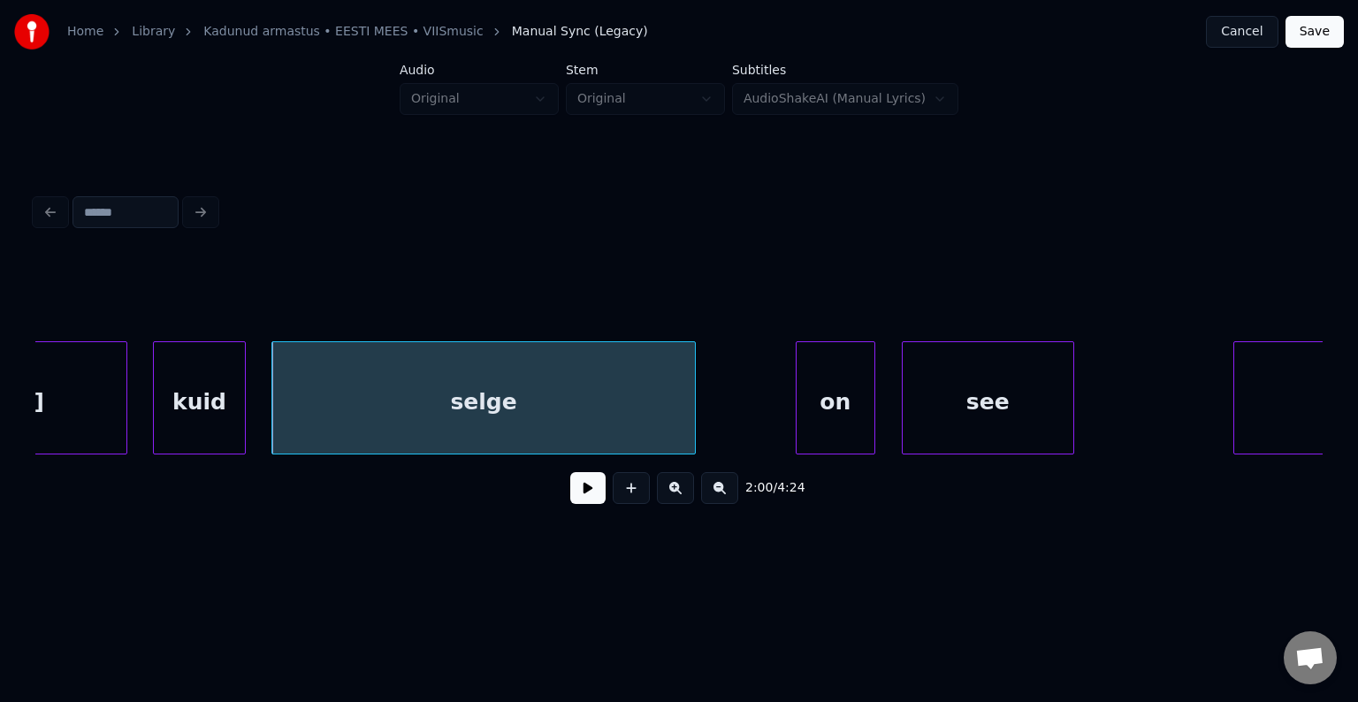
scroll to position [0, 79855]
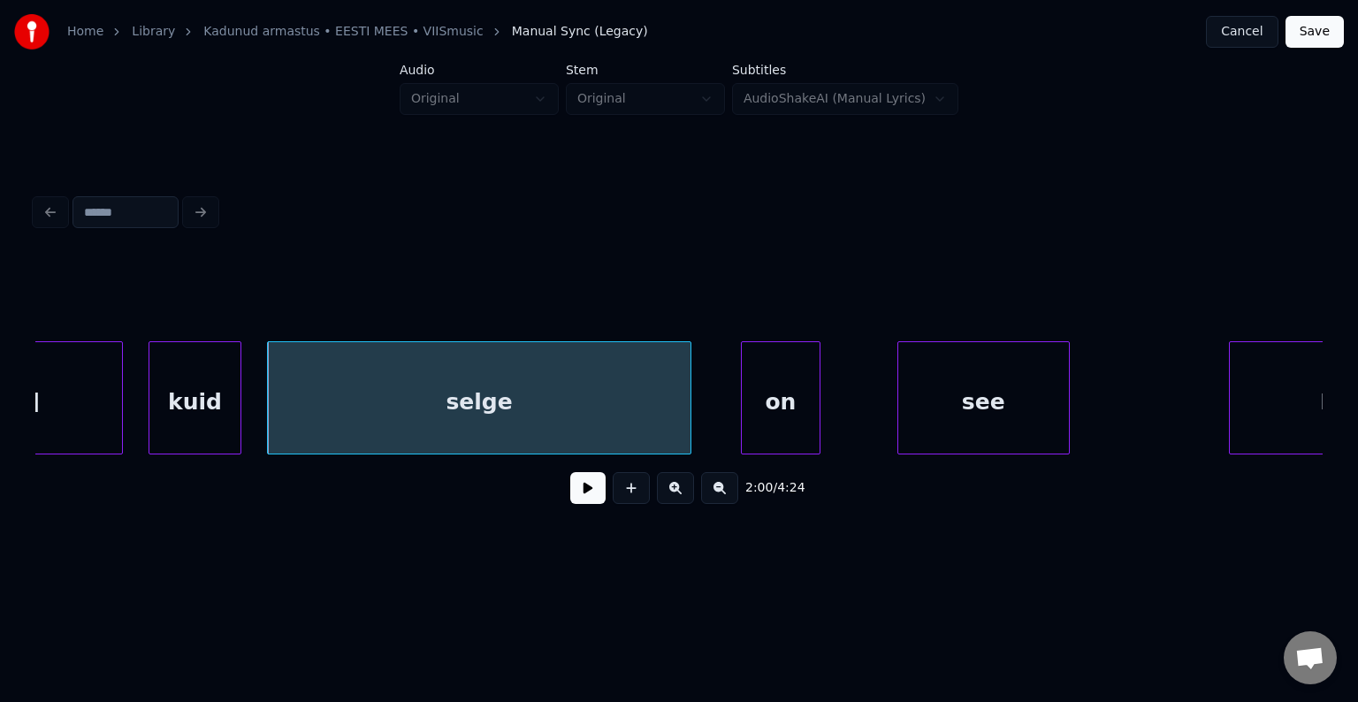
click at [797, 396] on div "on" at bounding box center [781, 402] width 78 height 120
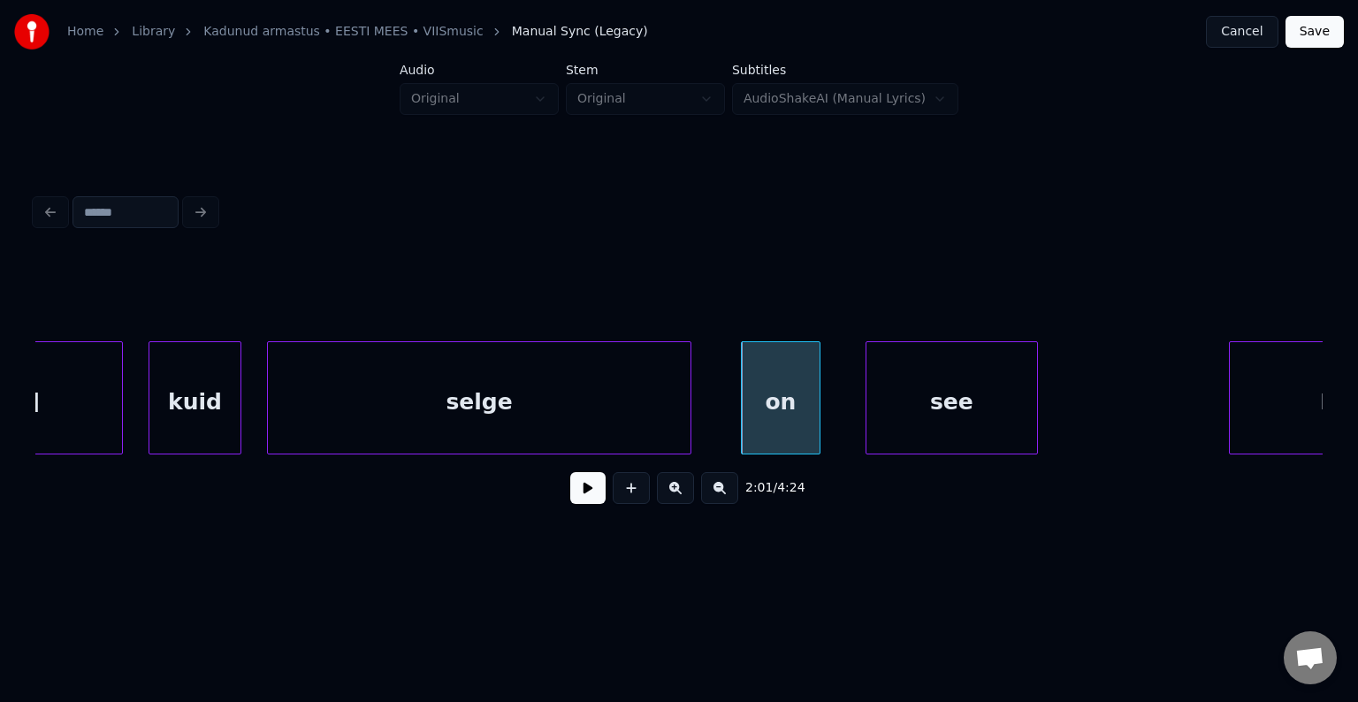
click at [917, 403] on div "see" at bounding box center [951, 402] width 171 height 120
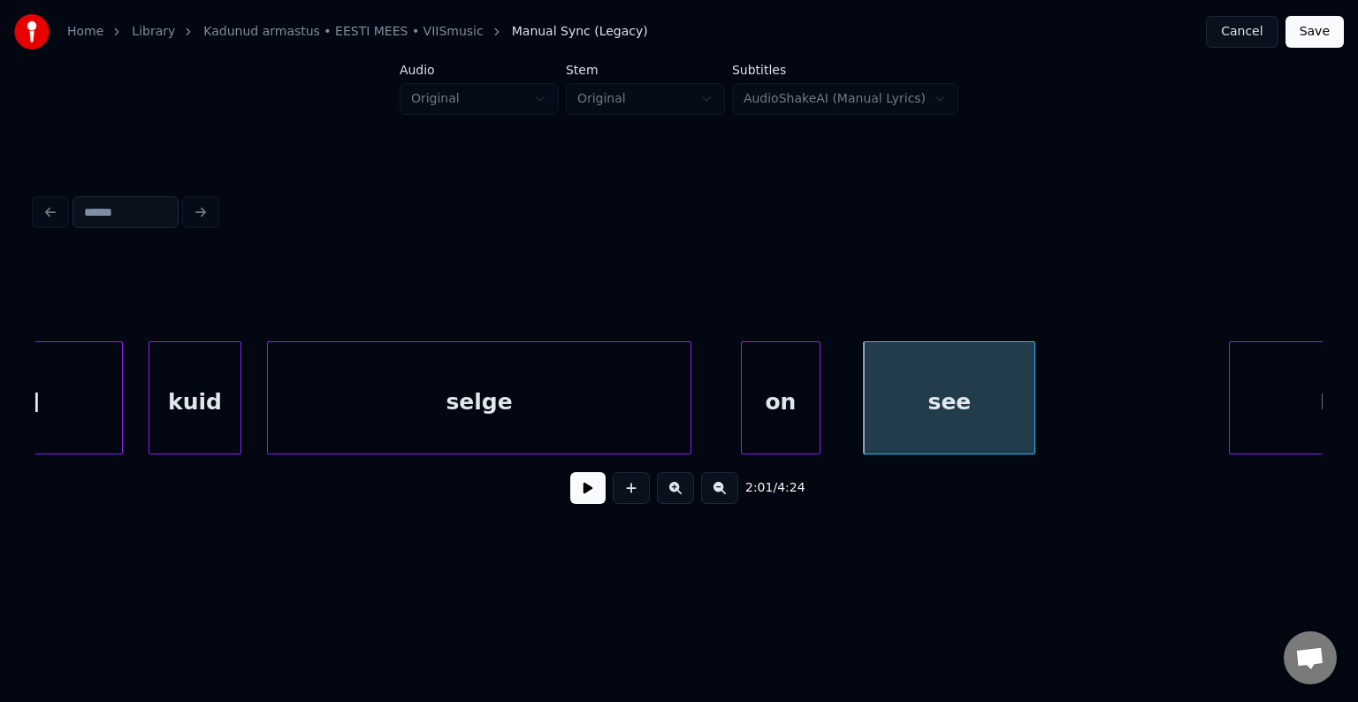
click at [549, 397] on div "selge" at bounding box center [479, 402] width 423 height 120
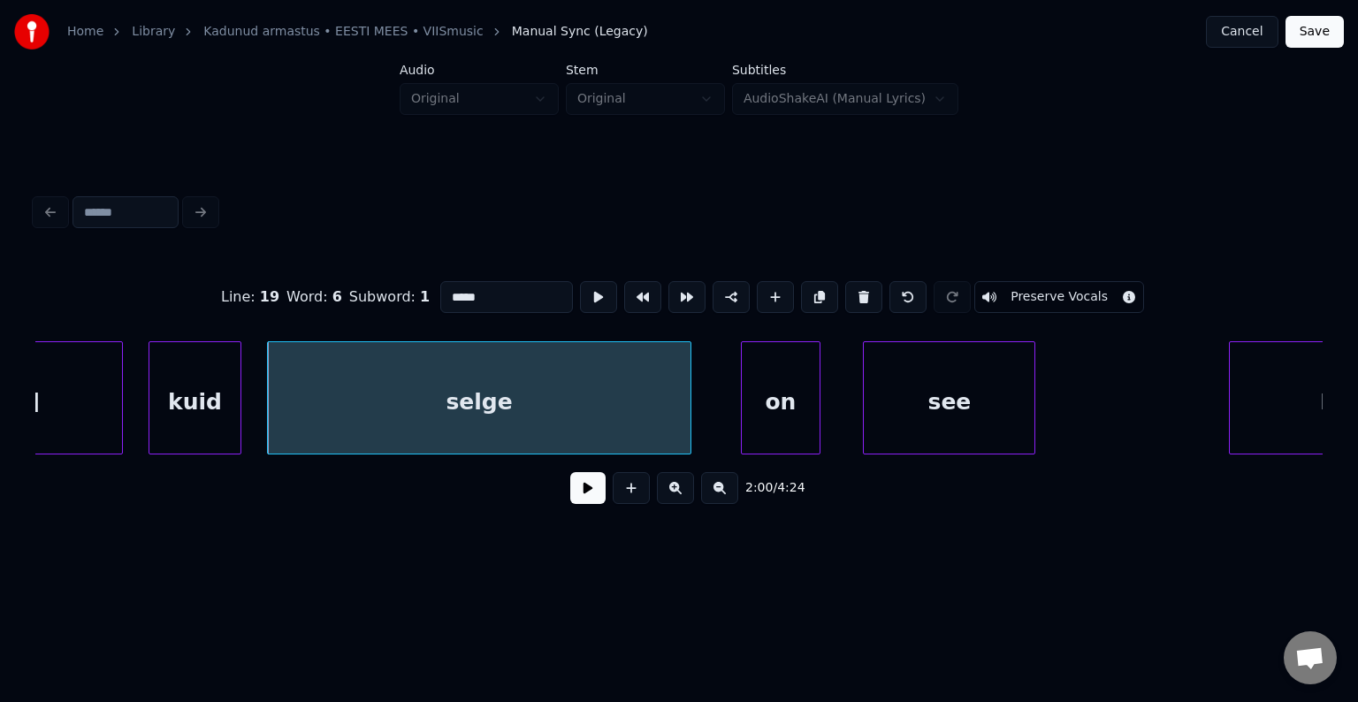
click at [570, 496] on button at bounding box center [587, 488] width 35 height 32
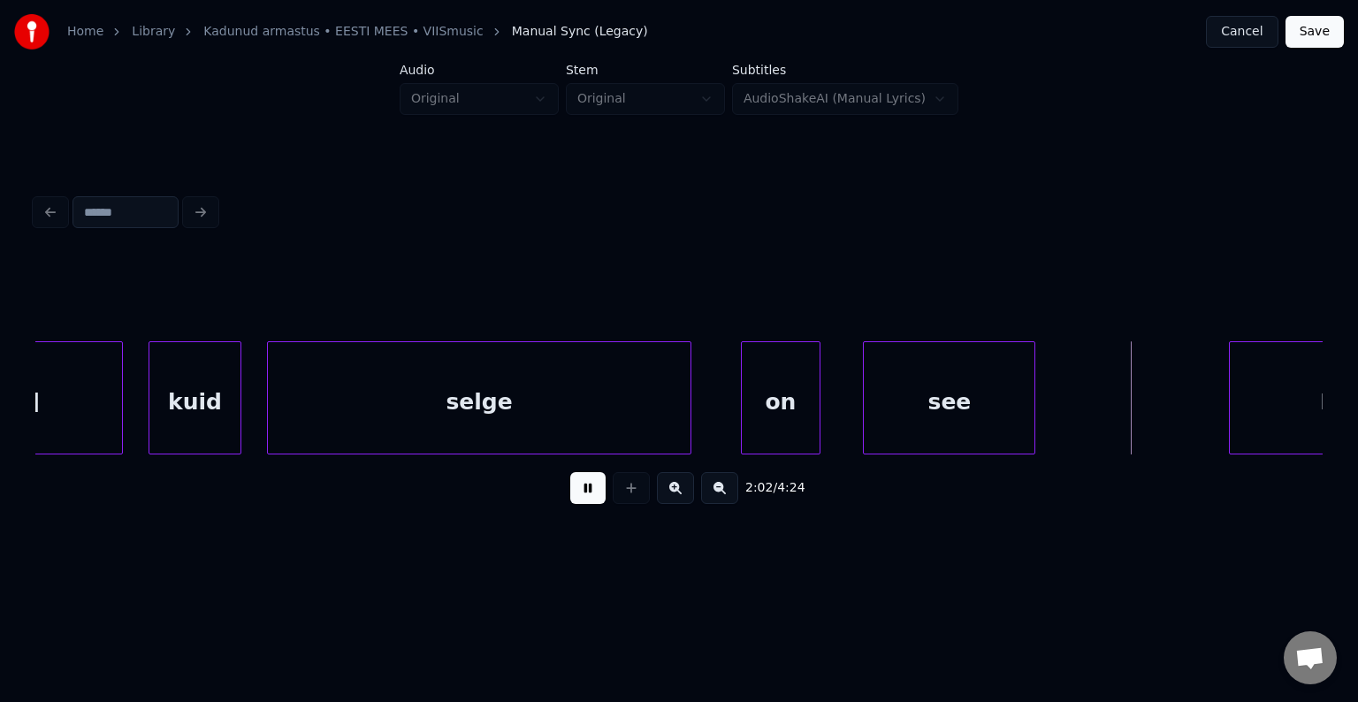
drag, startPoint x: 562, startPoint y: 495, endPoint x: 580, endPoint y: 495, distance: 17.7
click at [570, 495] on button at bounding box center [587, 488] width 35 height 32
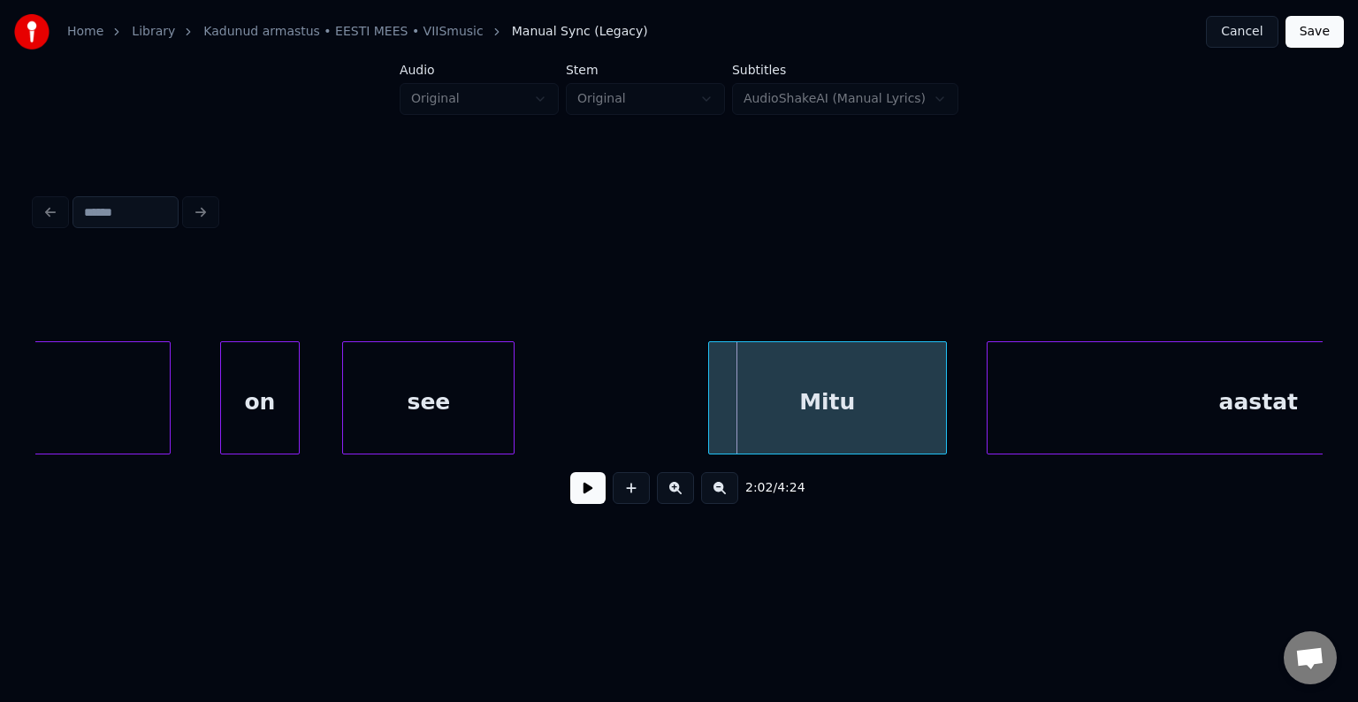
scroll to position [0, 80385]
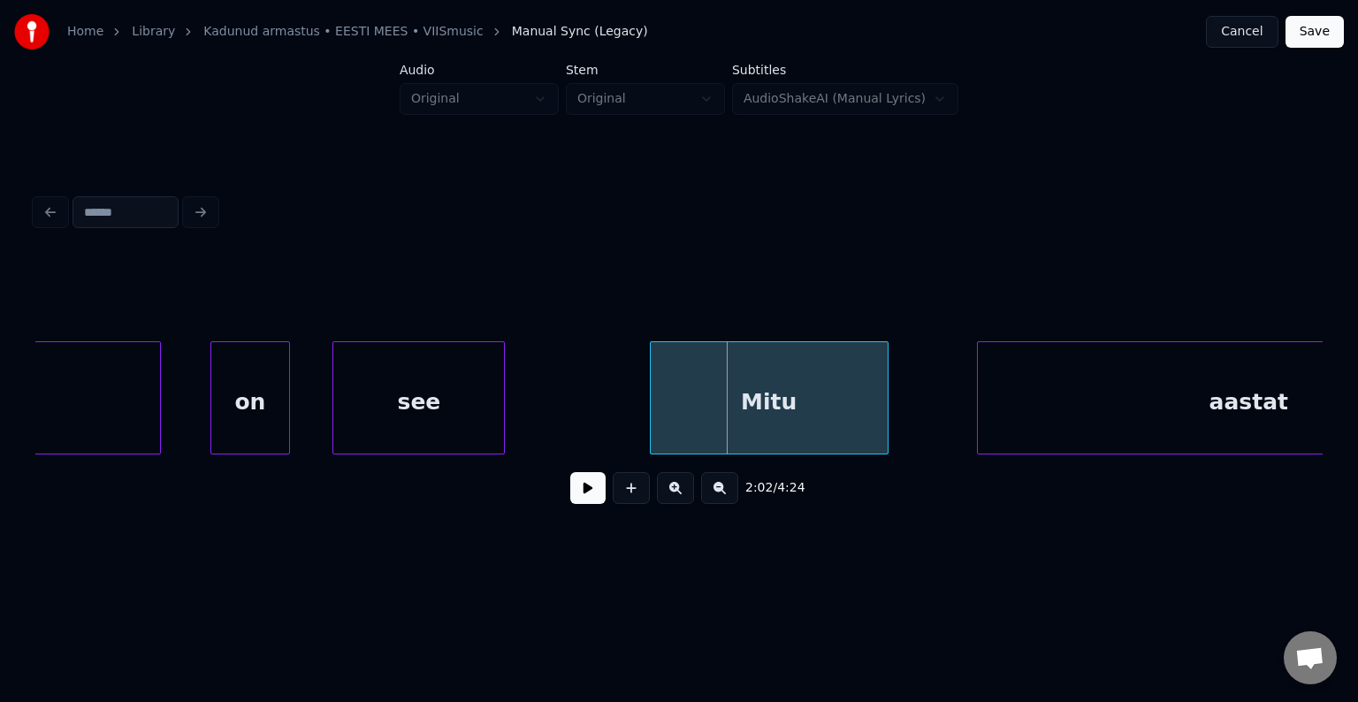
click at [832, 401] on div "Mitu" at bounding box center [769, 402] width 237 height 120
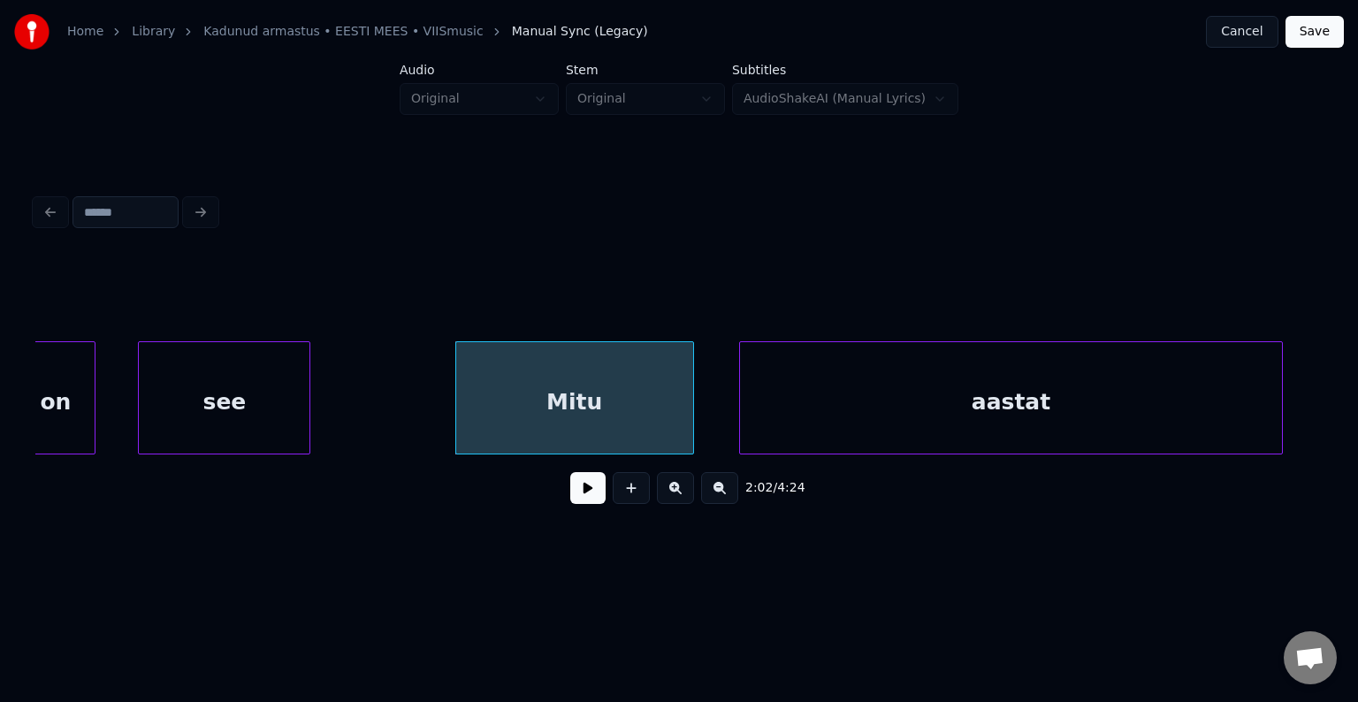
click at [1079, 409] on div "aastat" at bounding box center [1011, 402] width 542 height 120
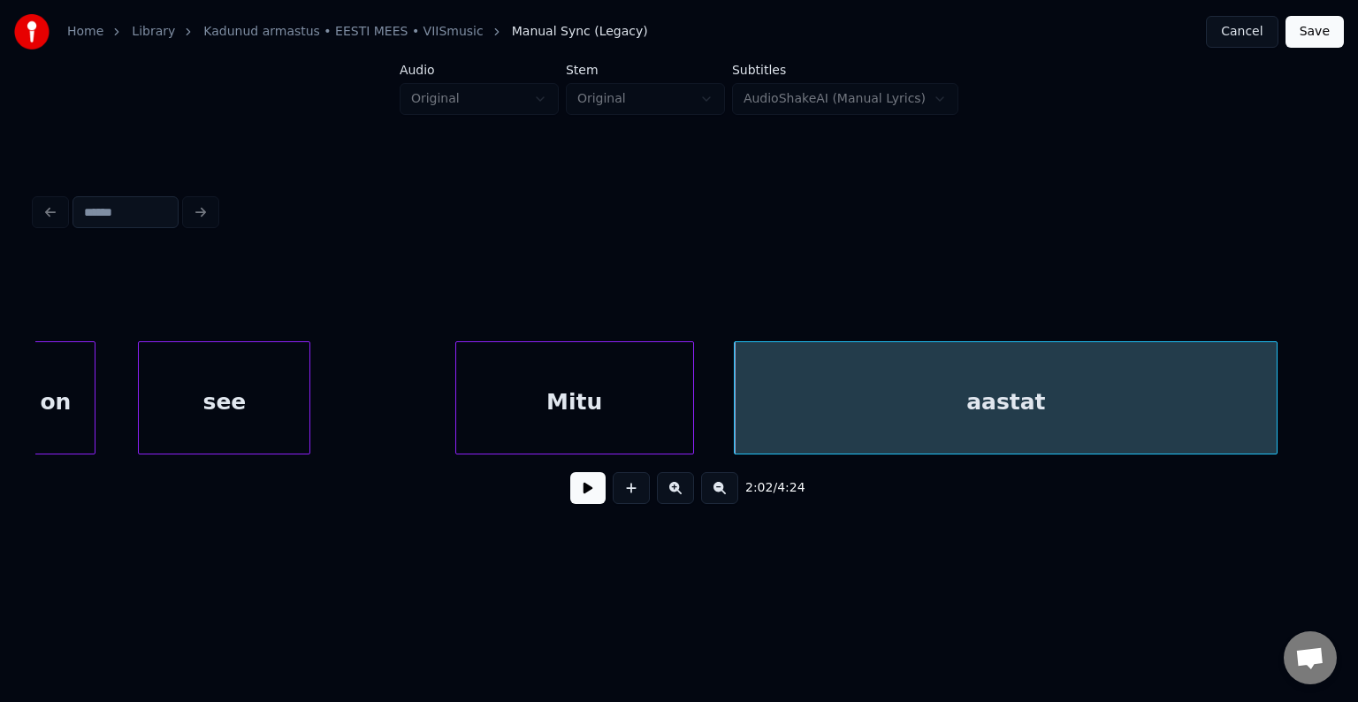
click at [601, 416] on div "Mitu" at bounding box center [574, 402] width 237 height 120
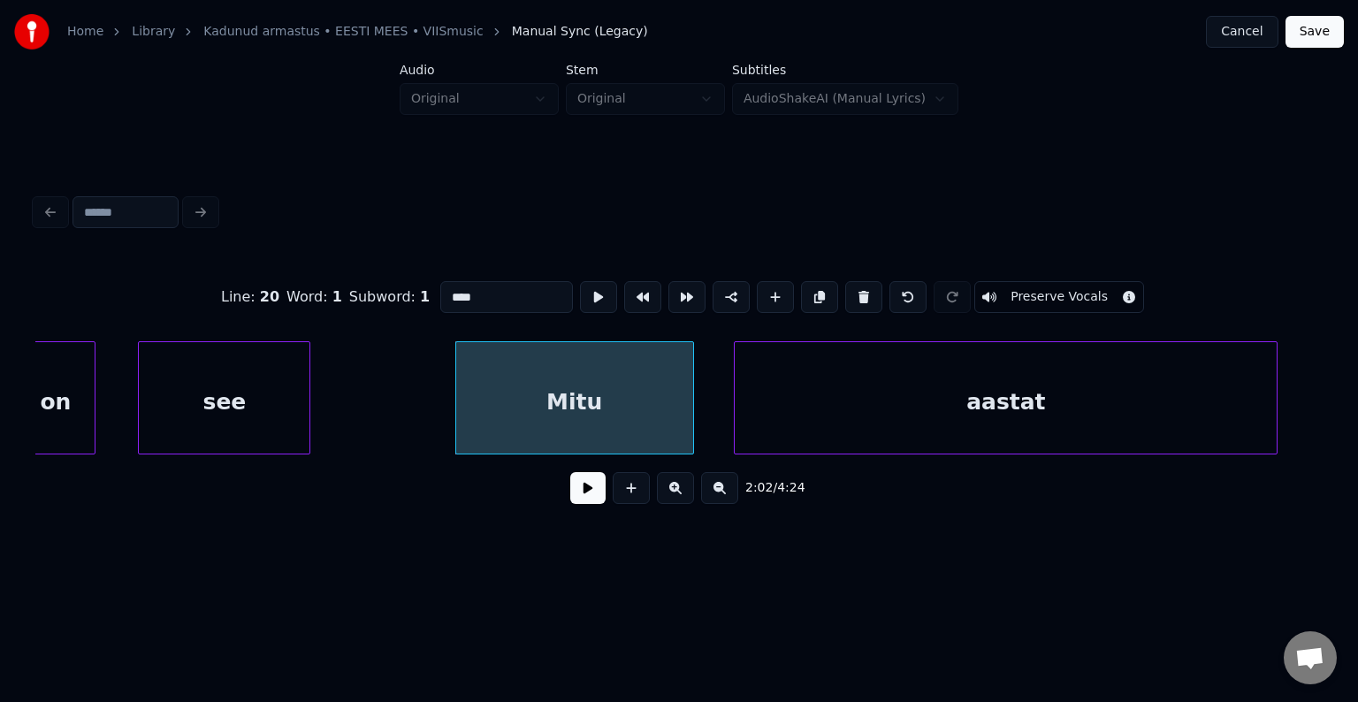
click at [574, 492] on button at bounding box center [587, 488] width 35 height 32
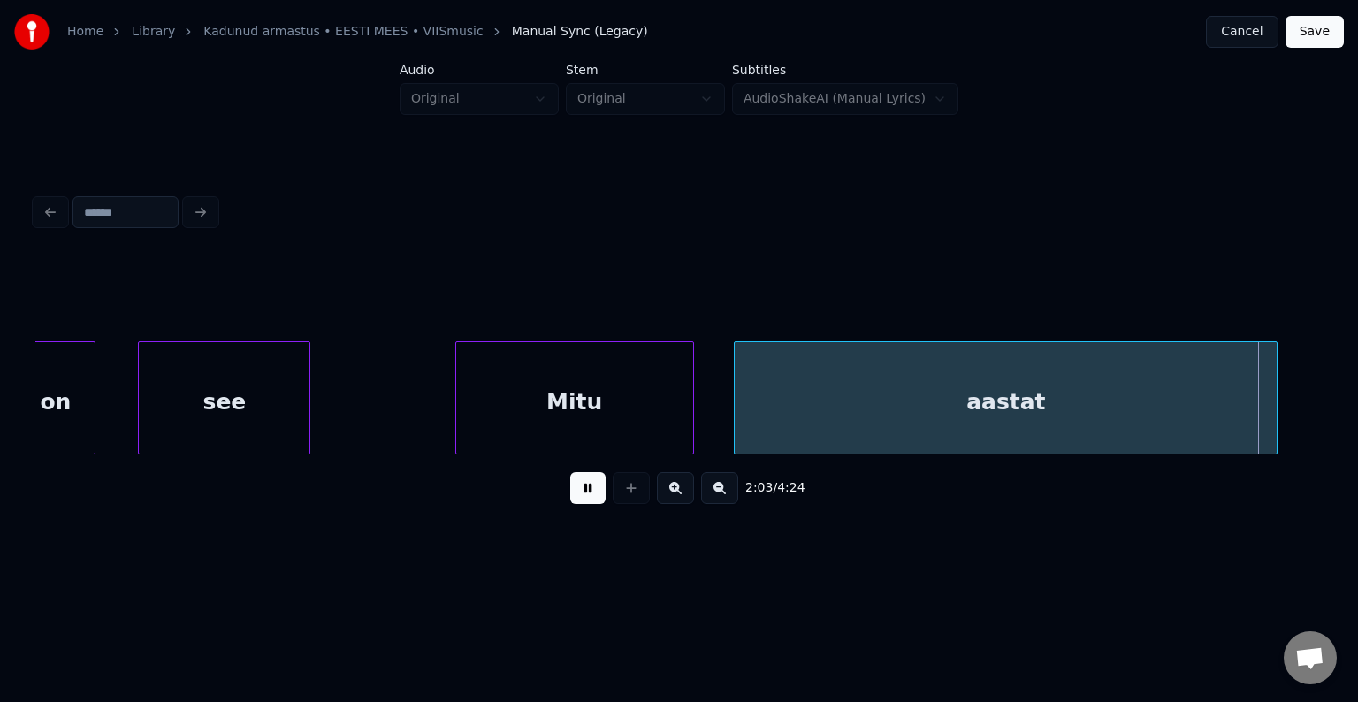
click at [575, 492] on button at bounding box center [587, 488] width 35 height 32
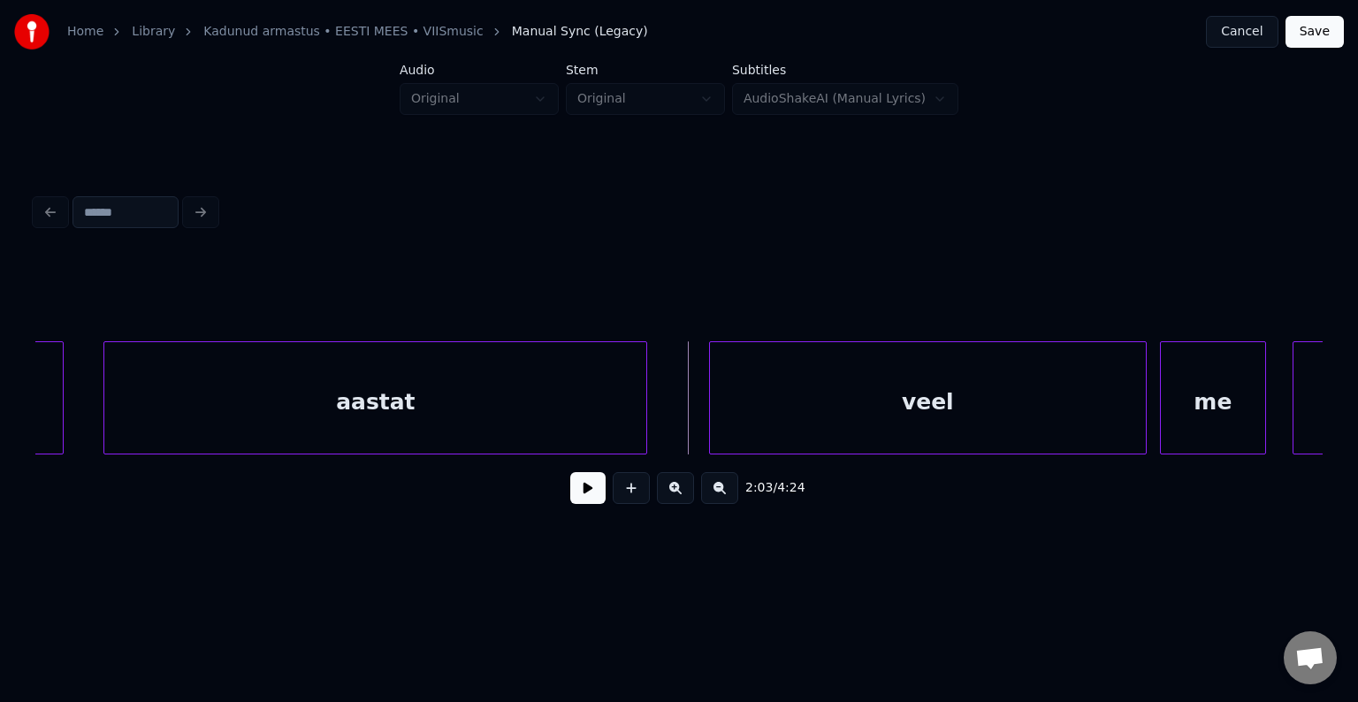
scroll to position [0, 81217]
click at [988, 396] on div "veel" at bounding box center [897, 402] width 436 height 120
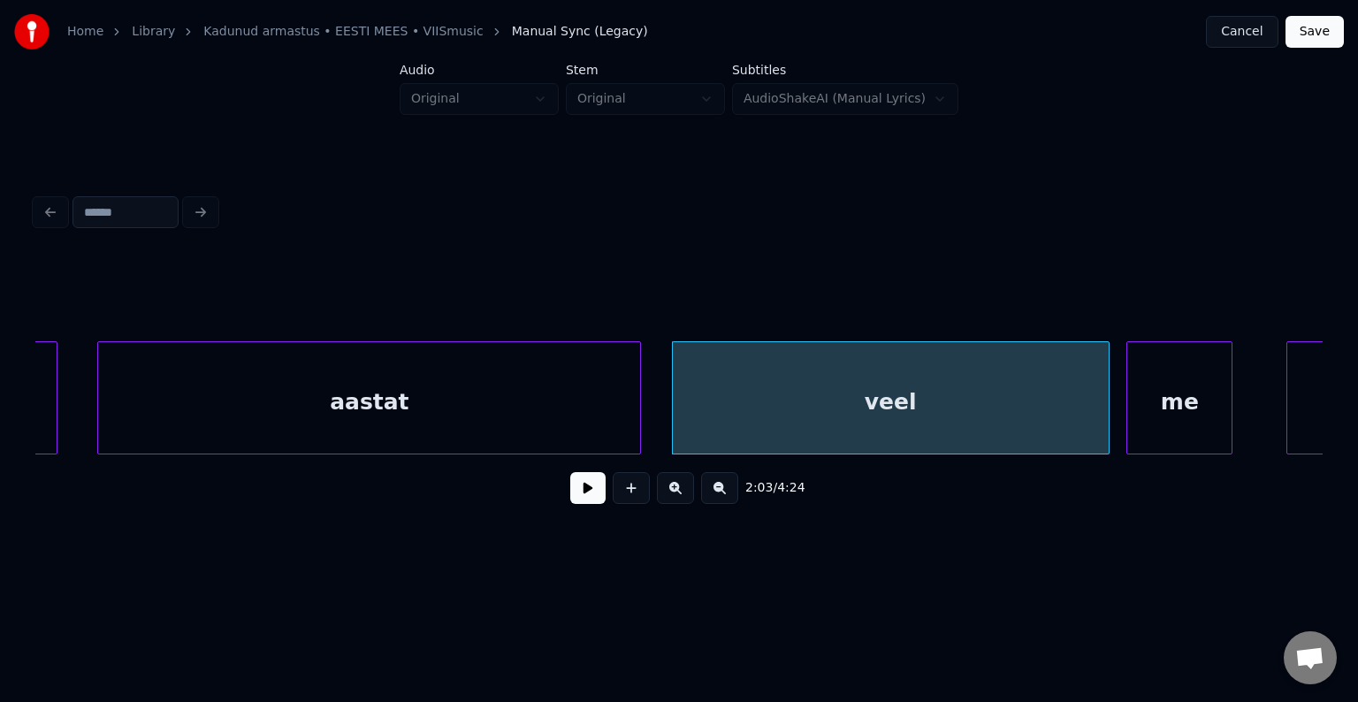
click at [1175, 397] on div "me" at bounding box center [1179, 402] width 104 height 120
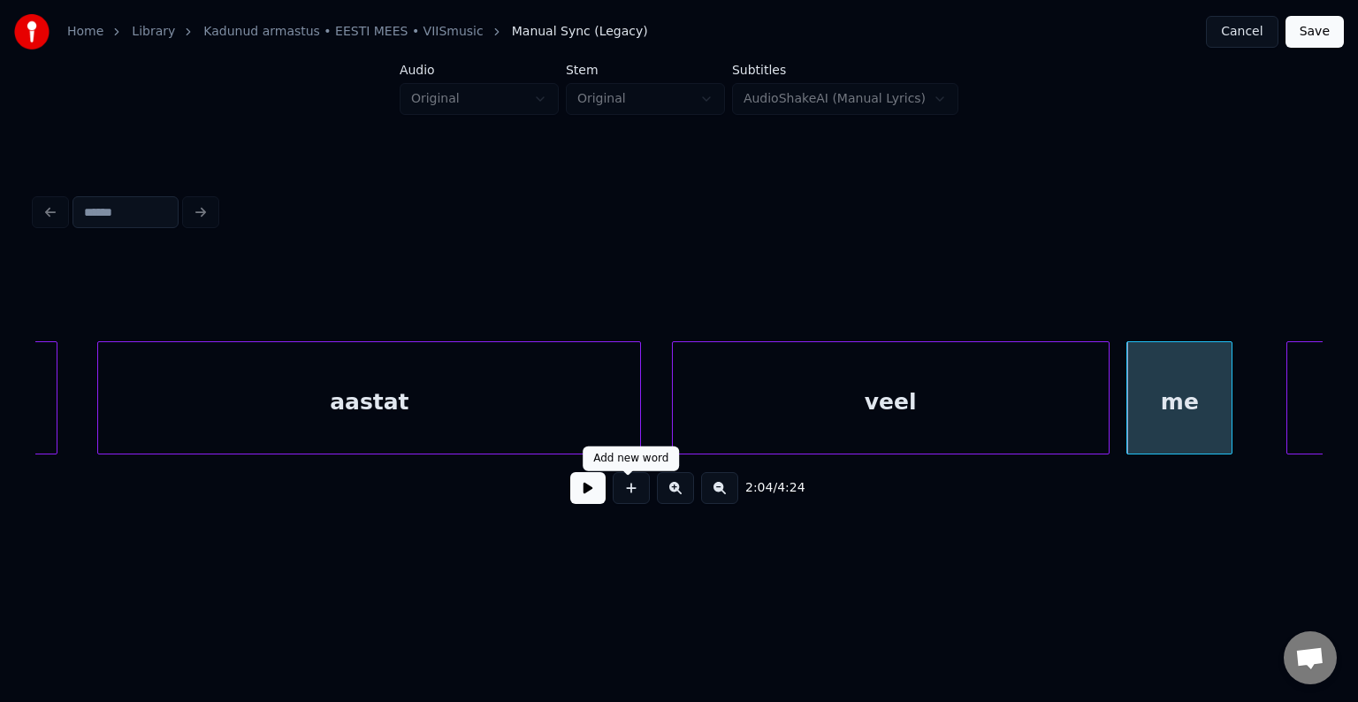
click at [805, 393] on div "veel" at bounding box center [891, 402] width 436 height 120
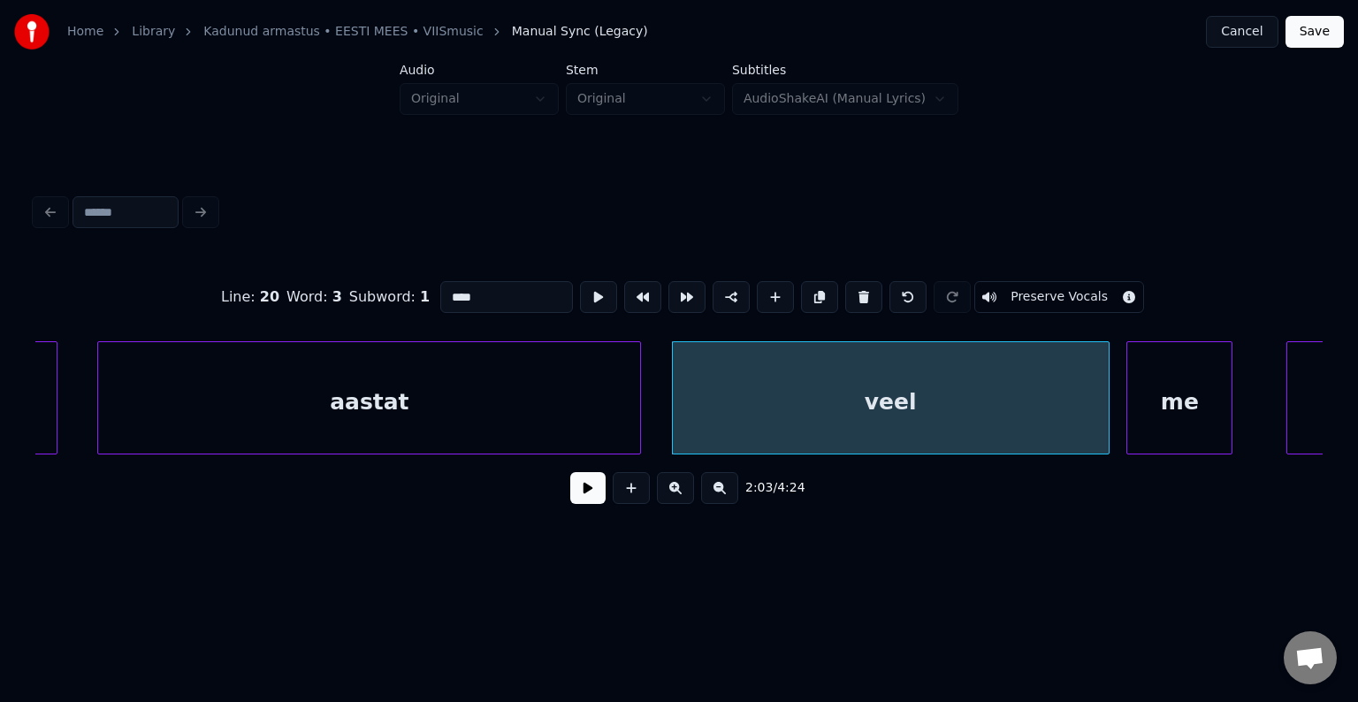
click at [579, 492] on button at bounding box center [587, 488] width 35 height 32
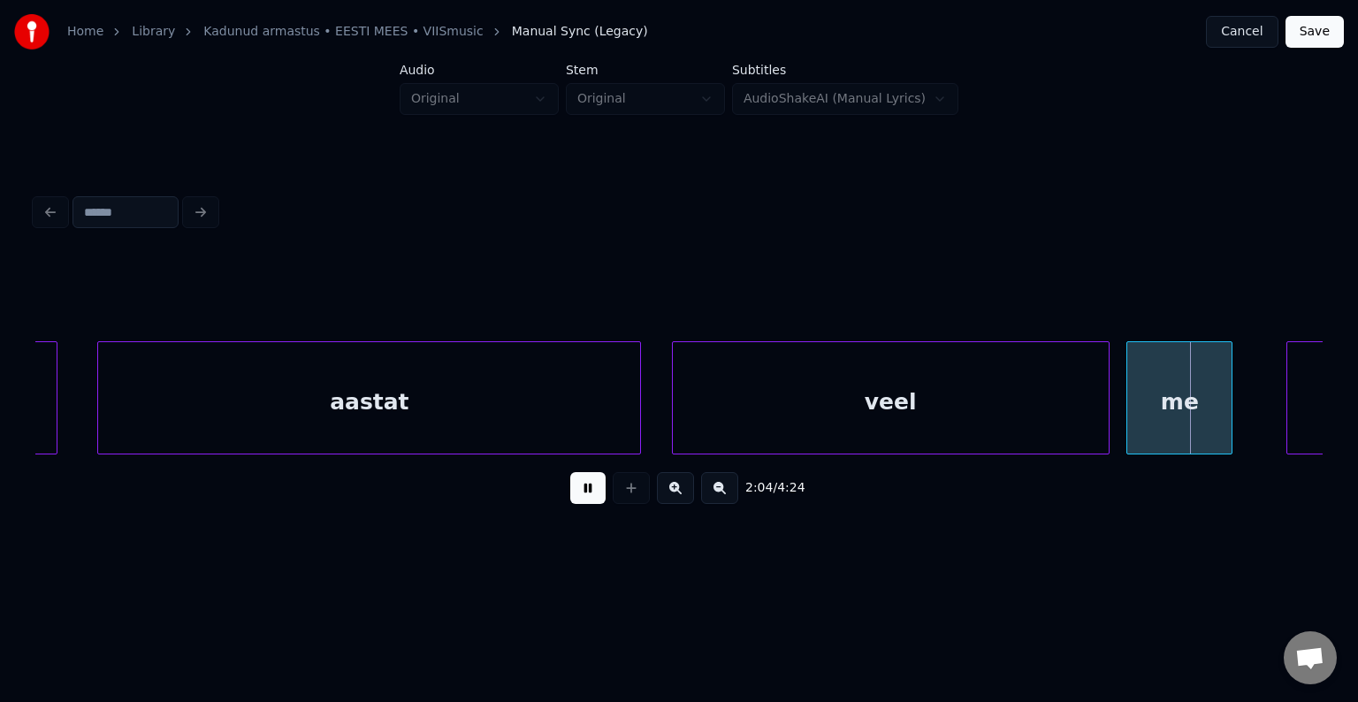
click at [582, 492] on button at bounding box center [587, 488] width 35 height 32
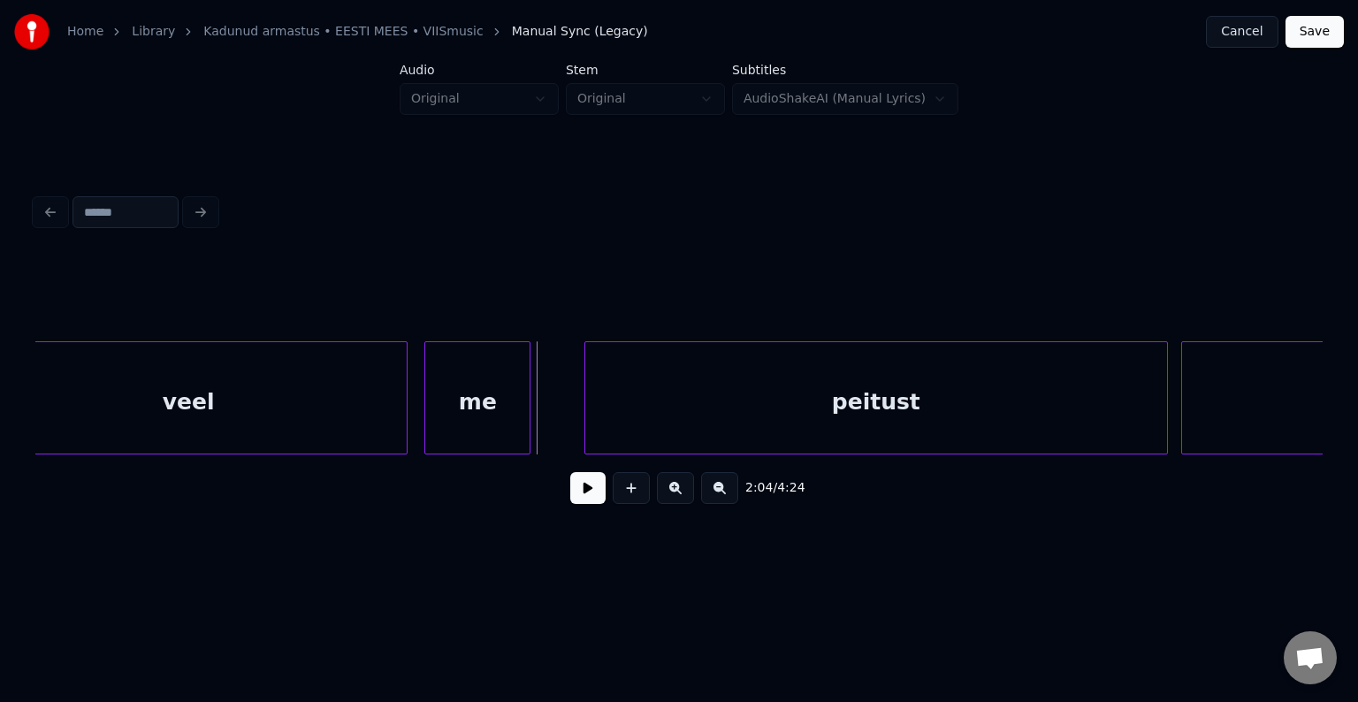
scroll to position [0, 81924]
click at [1019, 415] on div "peitust" at bounding box center [853, 402] width 582 height 120
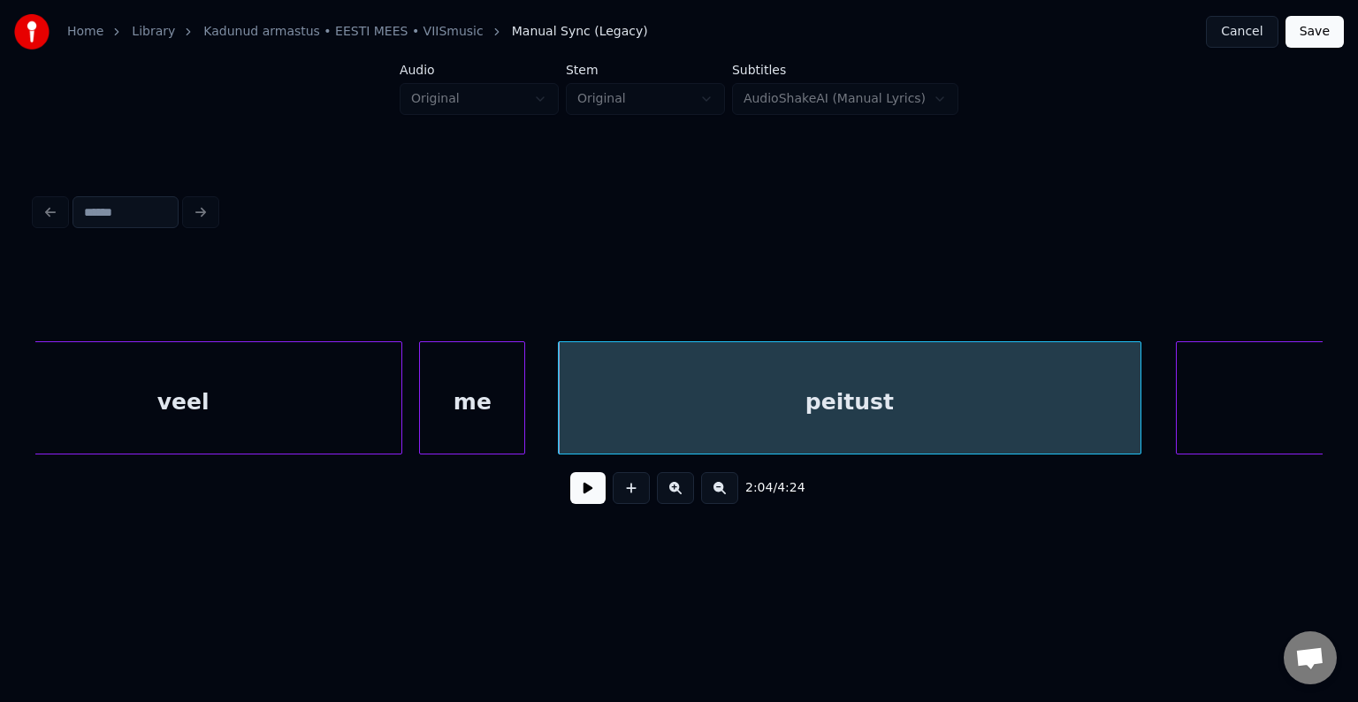
click at [570, 496] on button at bounding box center [587, 488] width 35 height 32
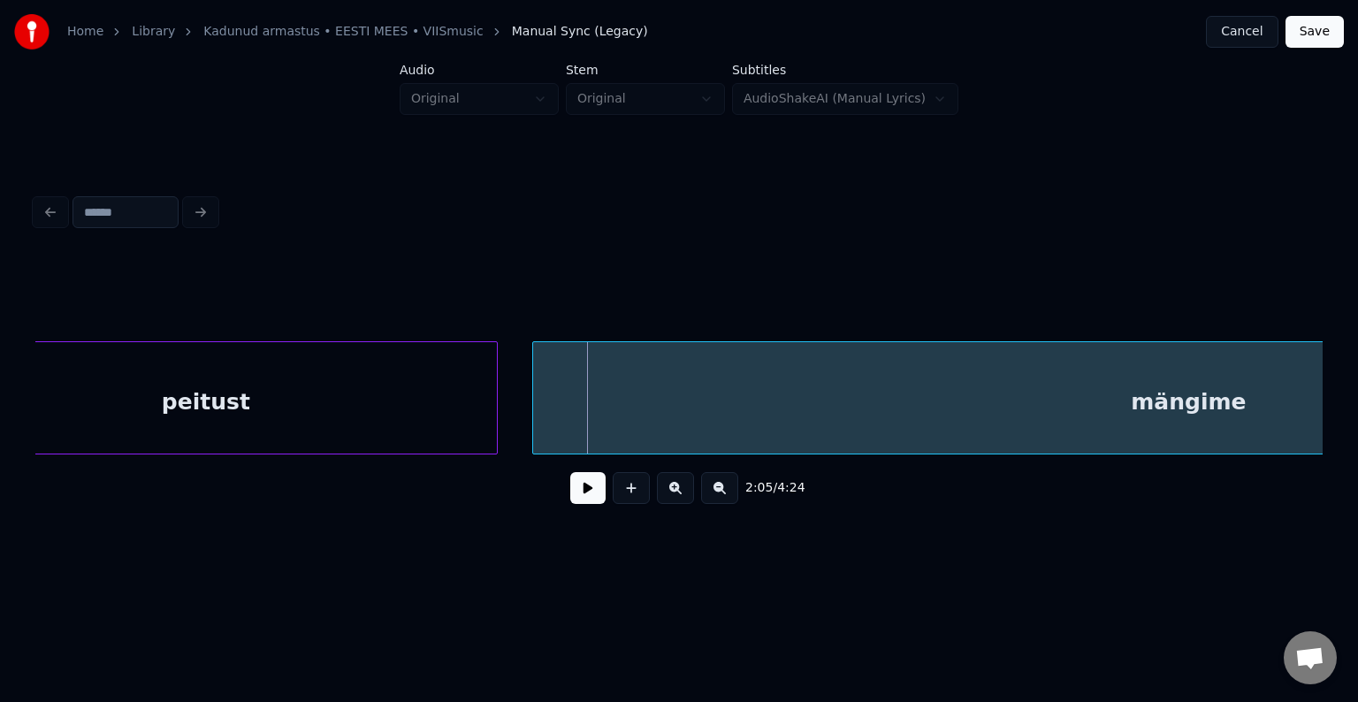
scroll to position [0, 82596]
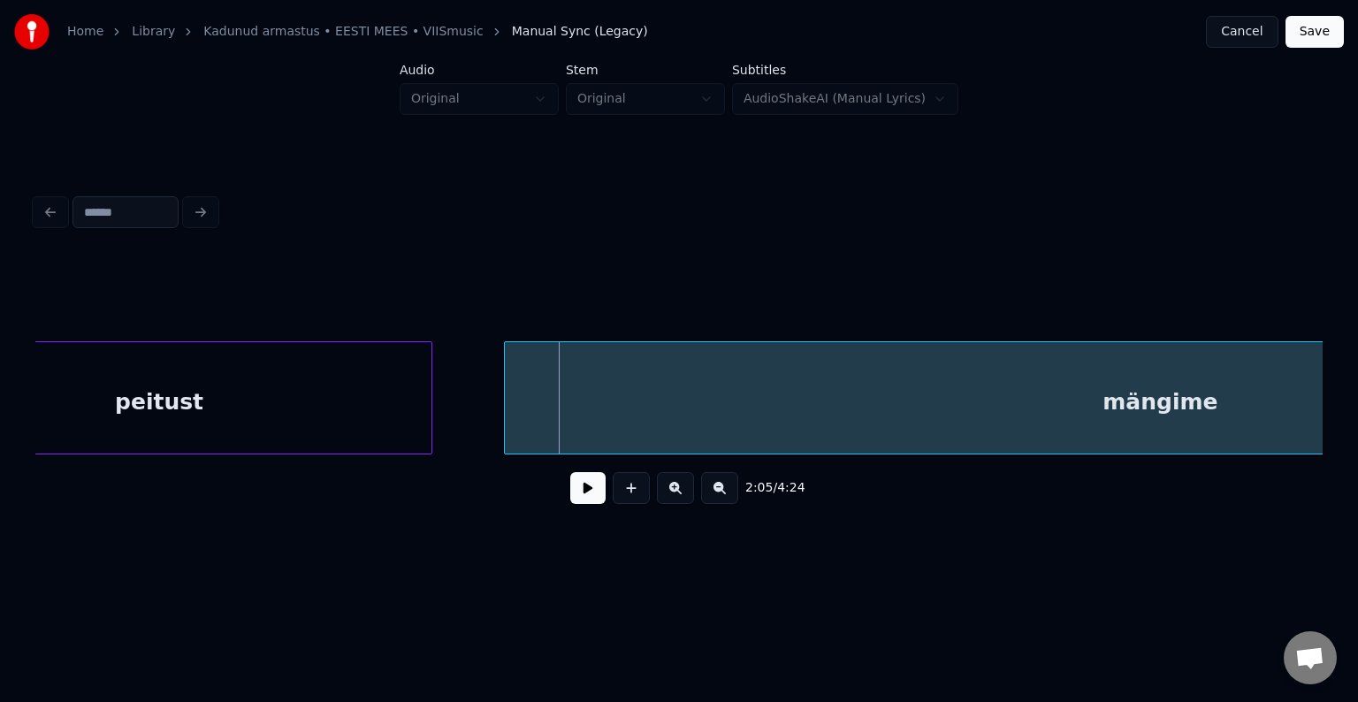
click at [426, 392] on div at bounding box center [428, 397] width 5 height 111
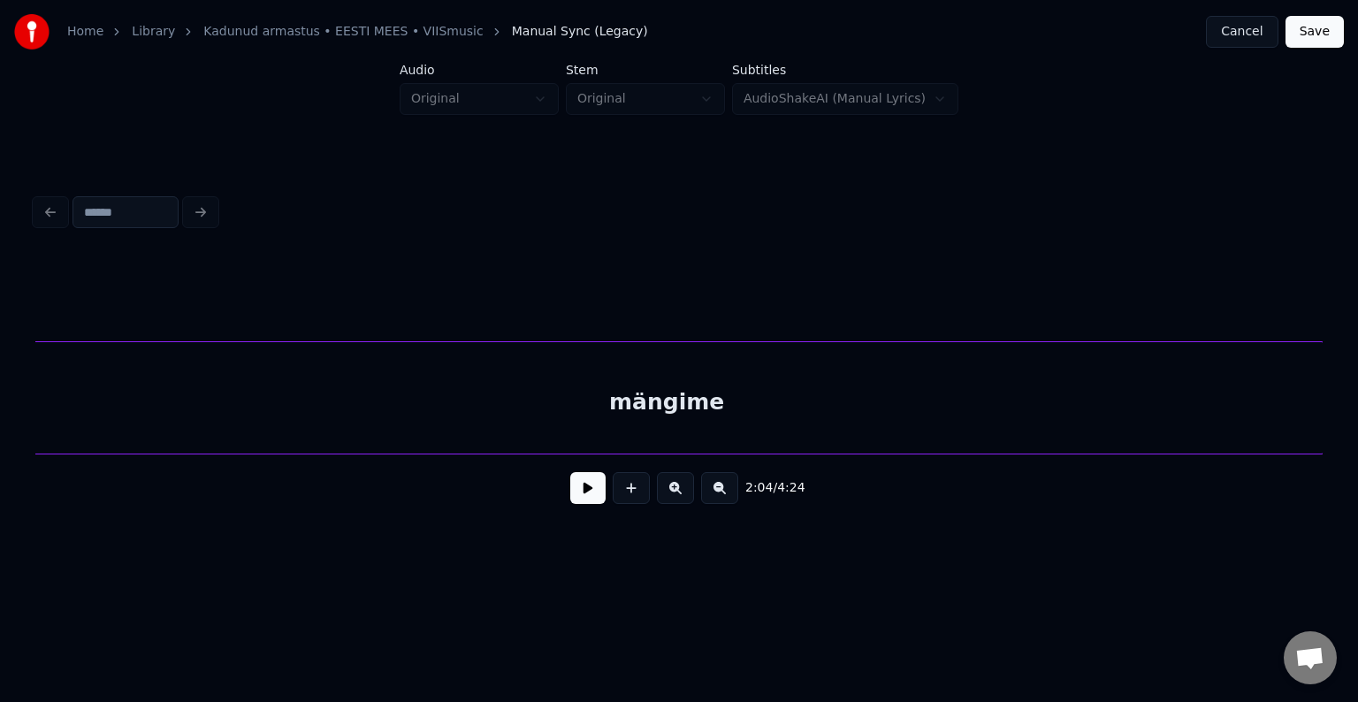
scroll to position [0, 83015]
click at [790, 409] on div "mängime" at bounding box center [692, 402] width 1311 height 120
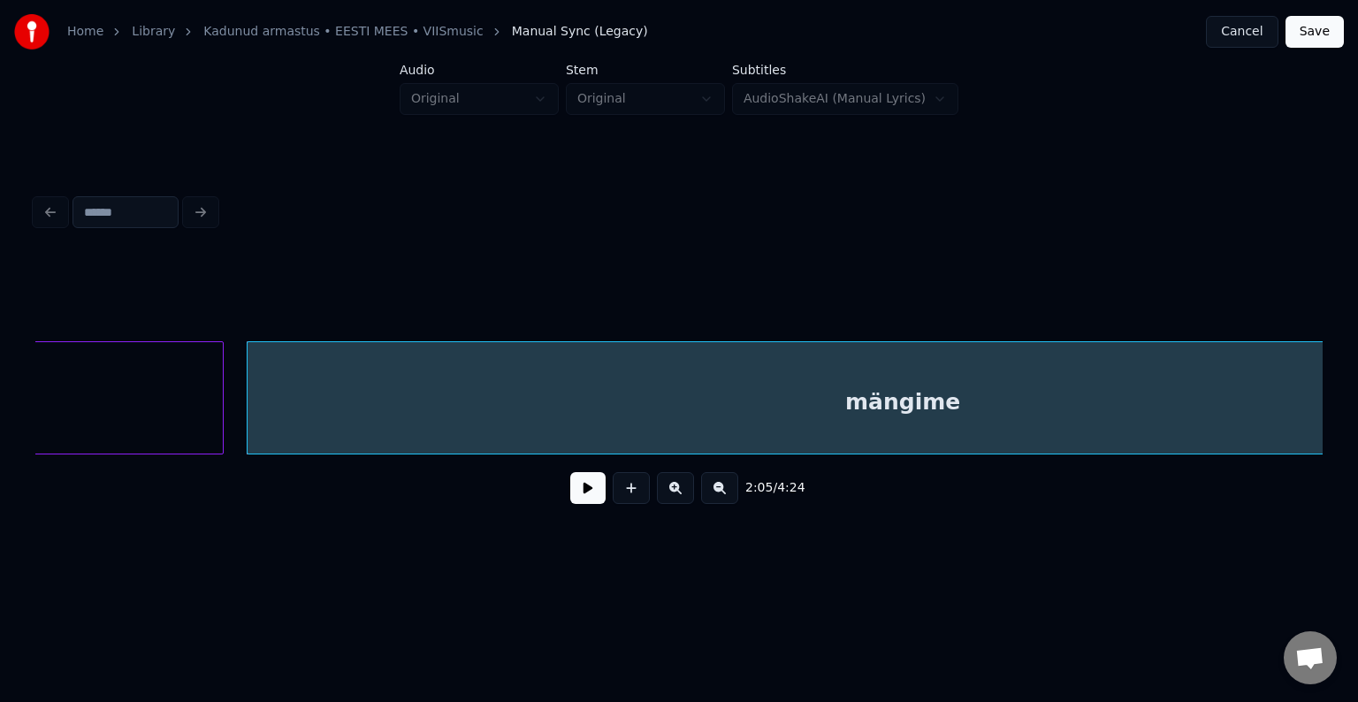
scroll to position [0, 82803]
click at [571, 496] on button at bounding box center [587, 488] width 35 height 32
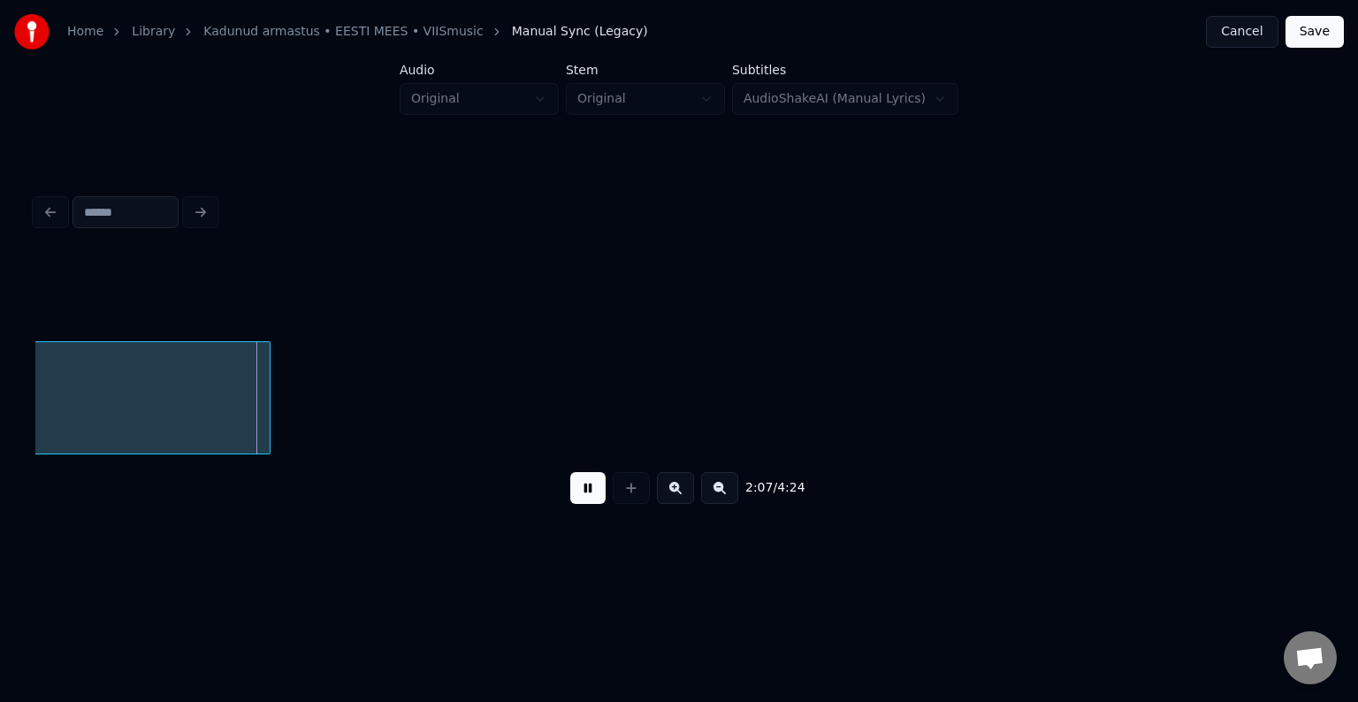
click at [572, 493] on button at bounding box center [587, 488] width 35 height 32
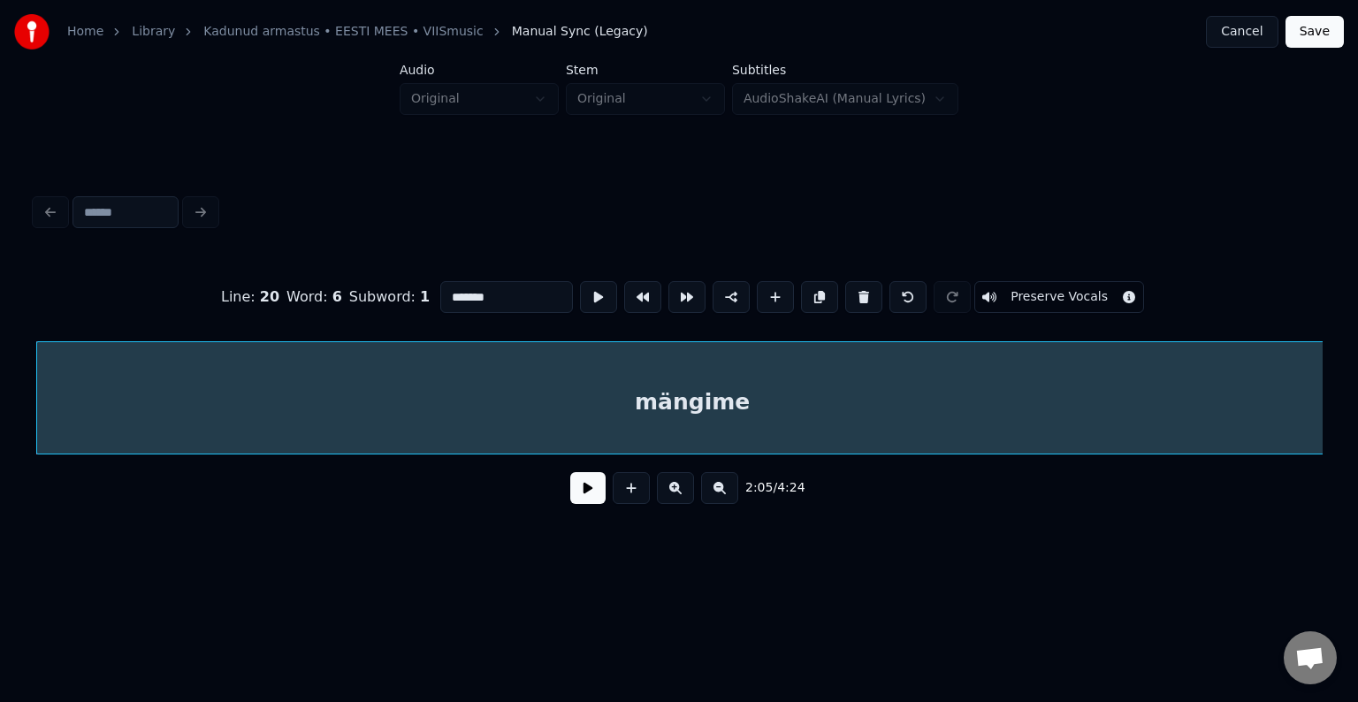
click at [484, 294] on input "*******" at bounding box center [506, 297] width 133 height 32
type input "**********"
click at [573, 490] on button at bounding box center [587, 488] width 35 height 32
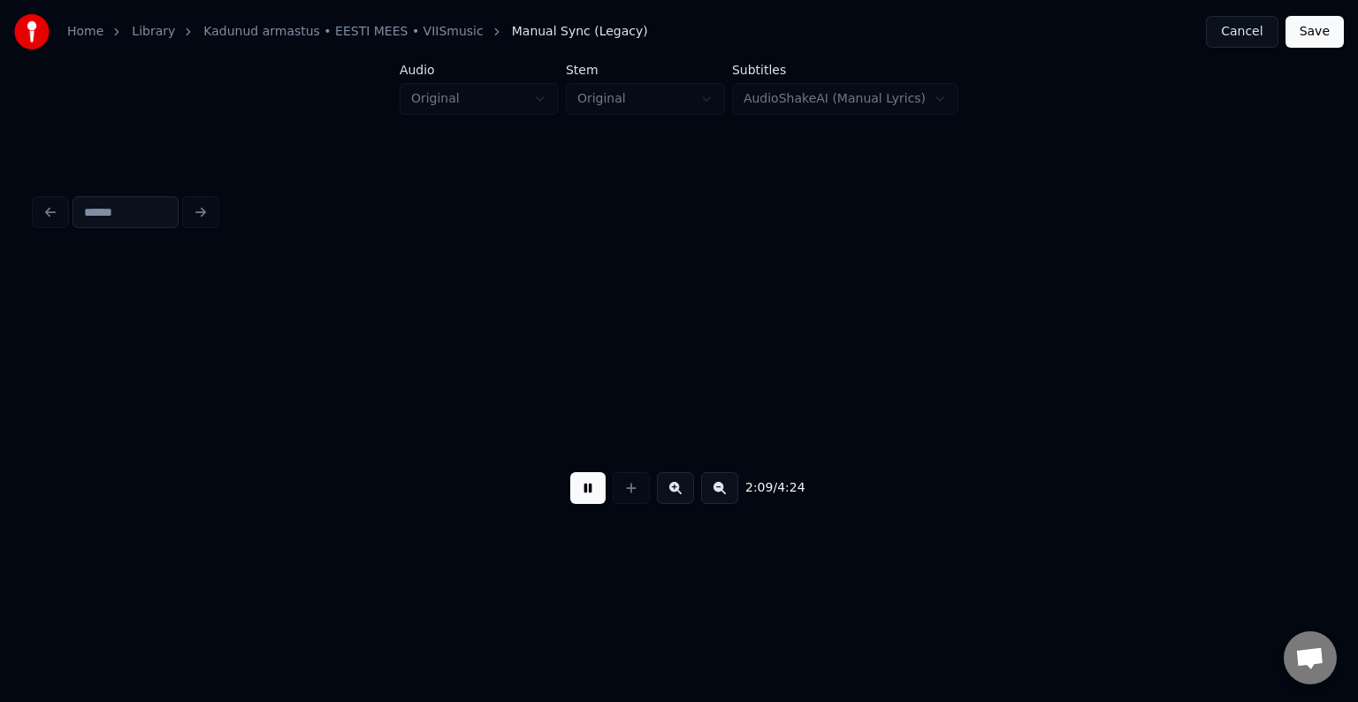
scroll to position [0, 85597]
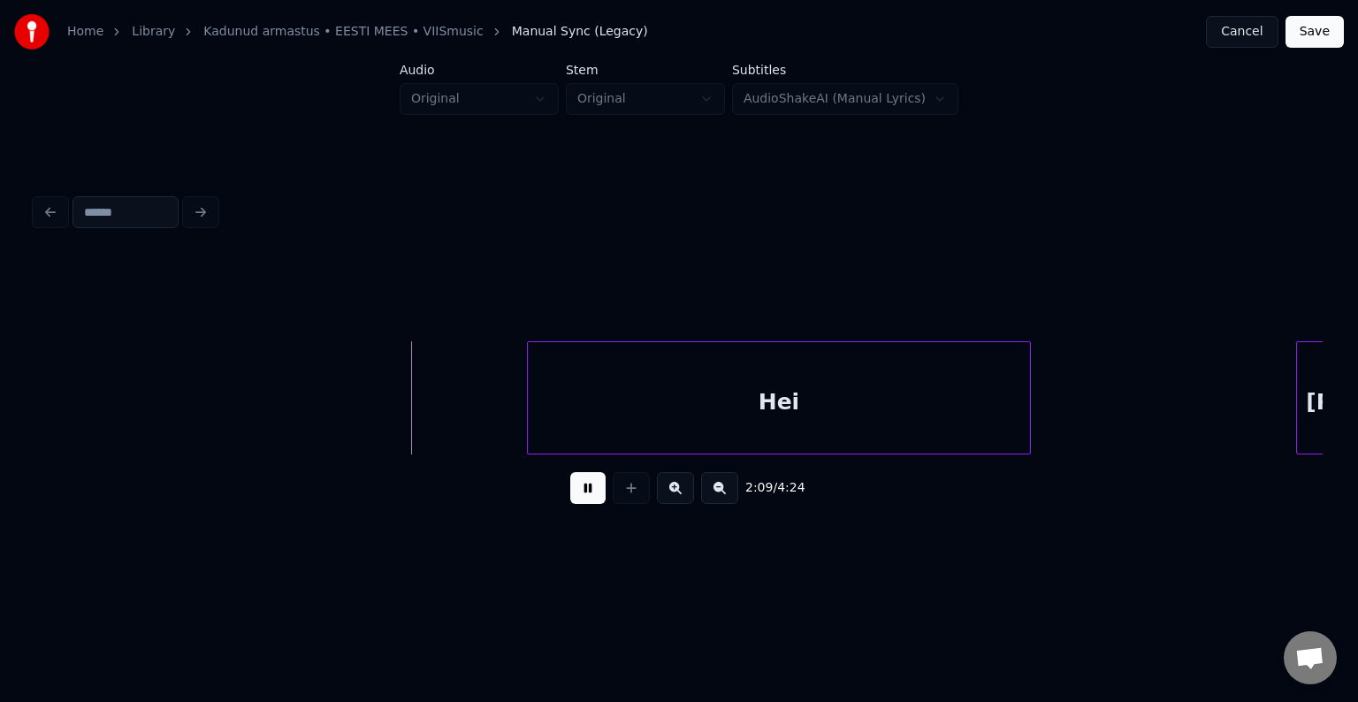
click at [576, 492] on button at bounding box center [587, 488] width 35 height 32
click at [744, 419] on div "Hei" at bounding box center [738, 402] width 502 height 120
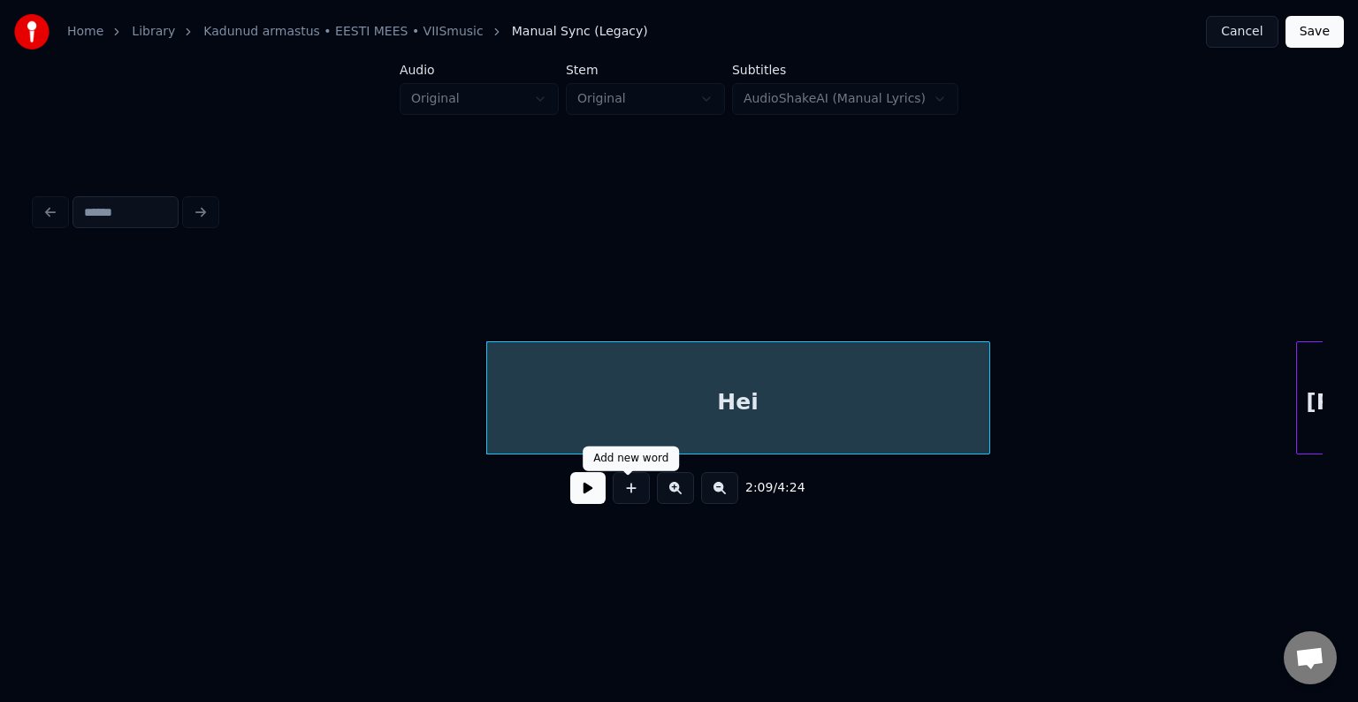
click at [574, 495] on button at bounding box center [587, 488] width 35 height 32
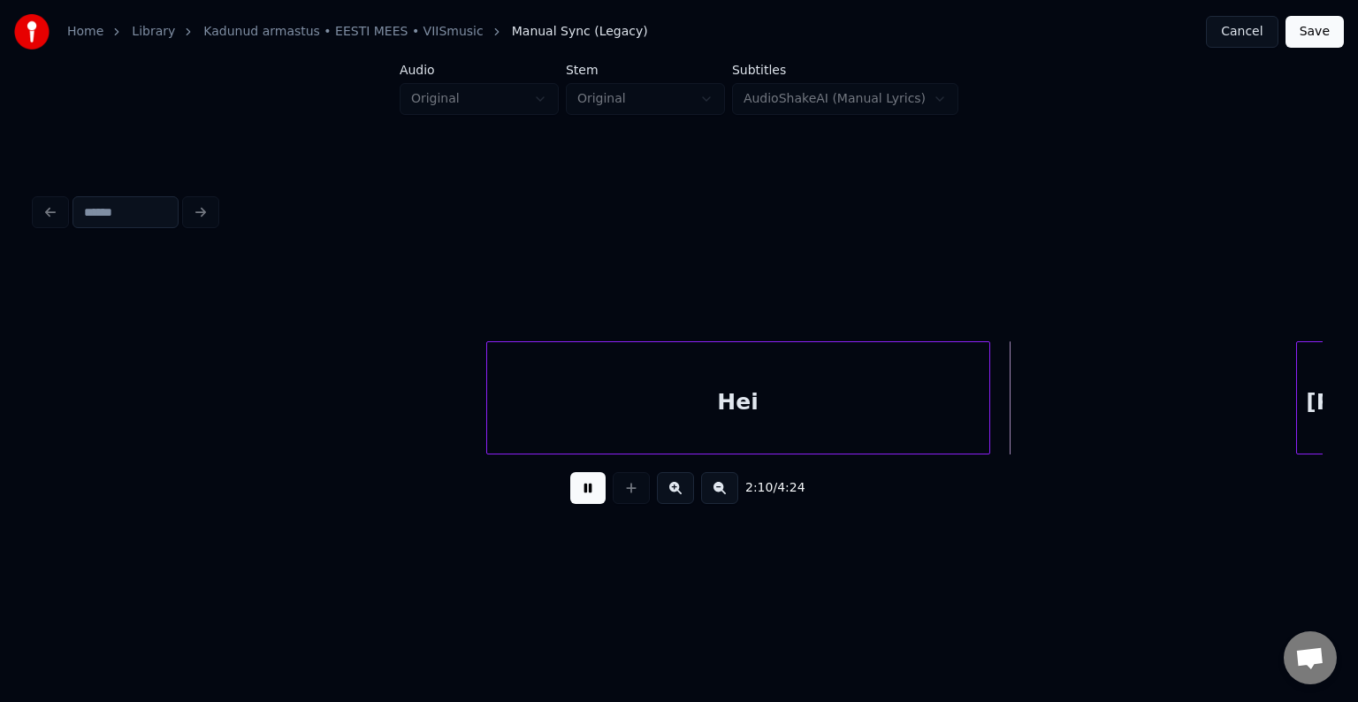
click at [575, 495] on button at bounding box center [587, 488] width 35 height 32
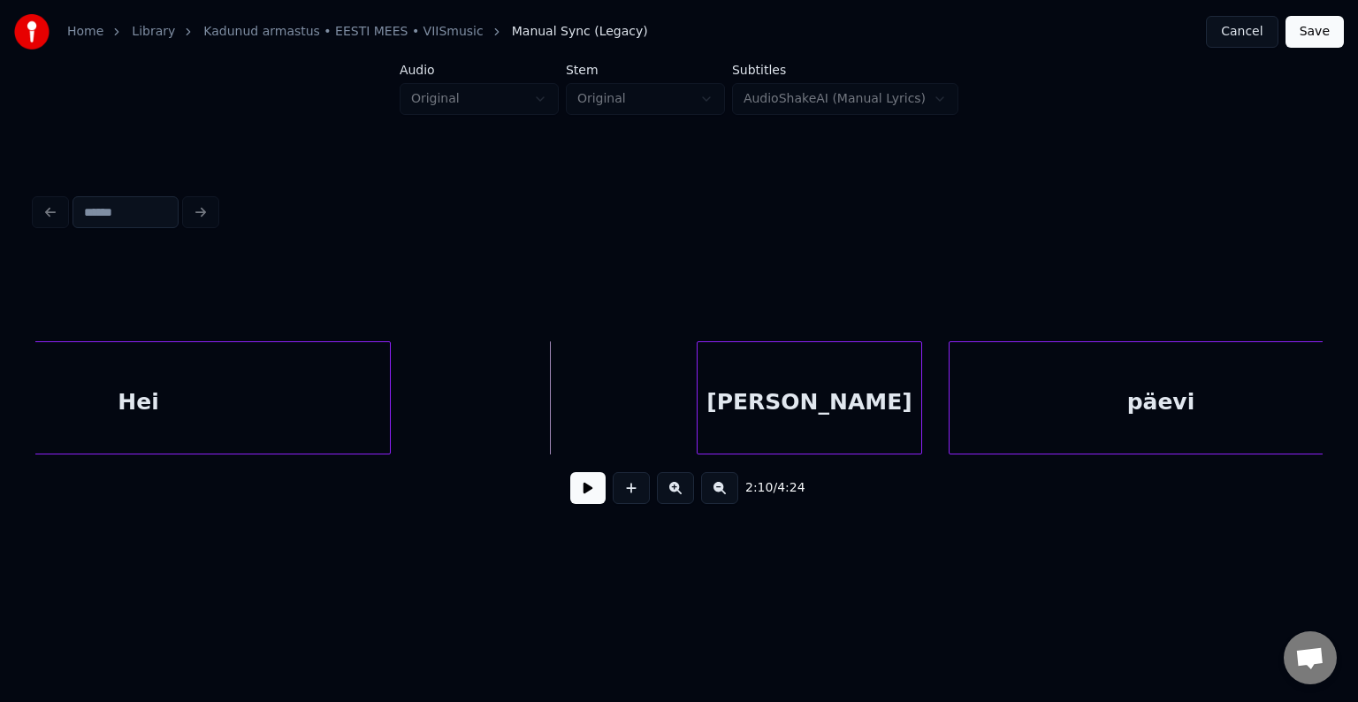
scroll to position [0, 86198]
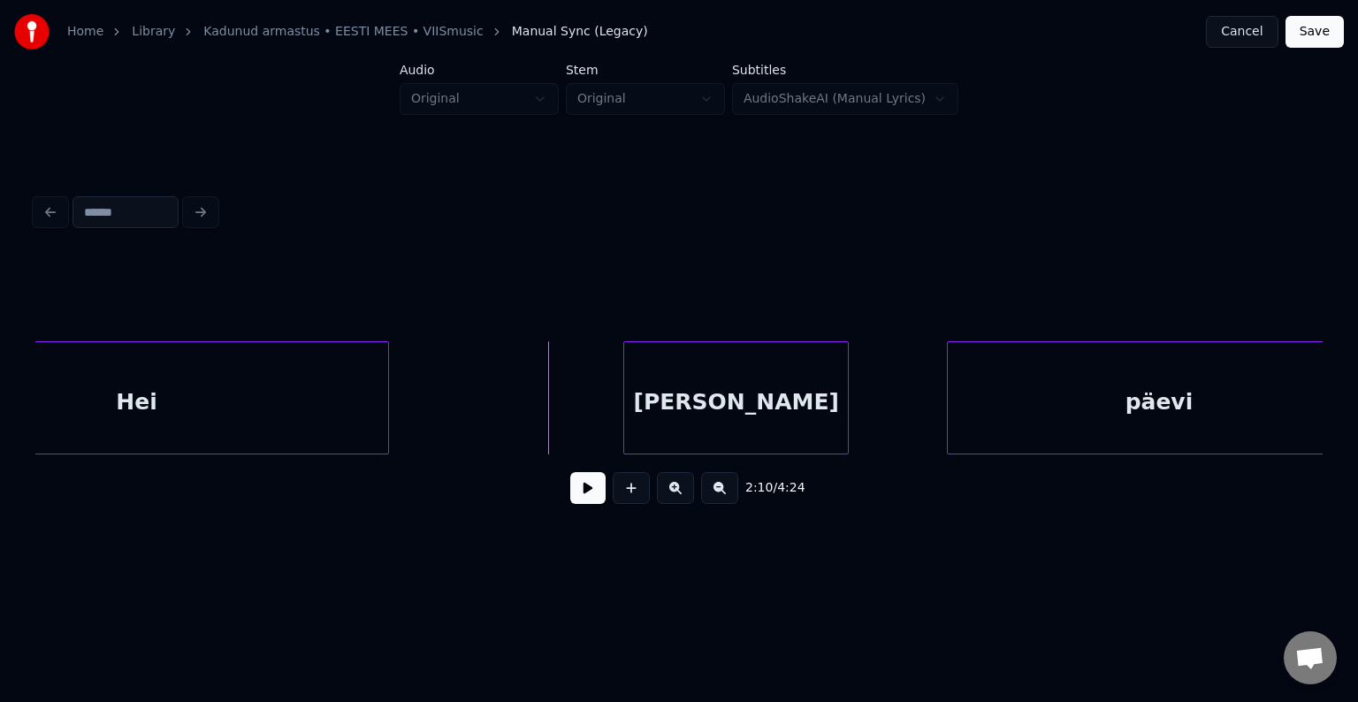
click at [748, 411] on div "anna" at bounding box center [736, 402] width 224 height 120
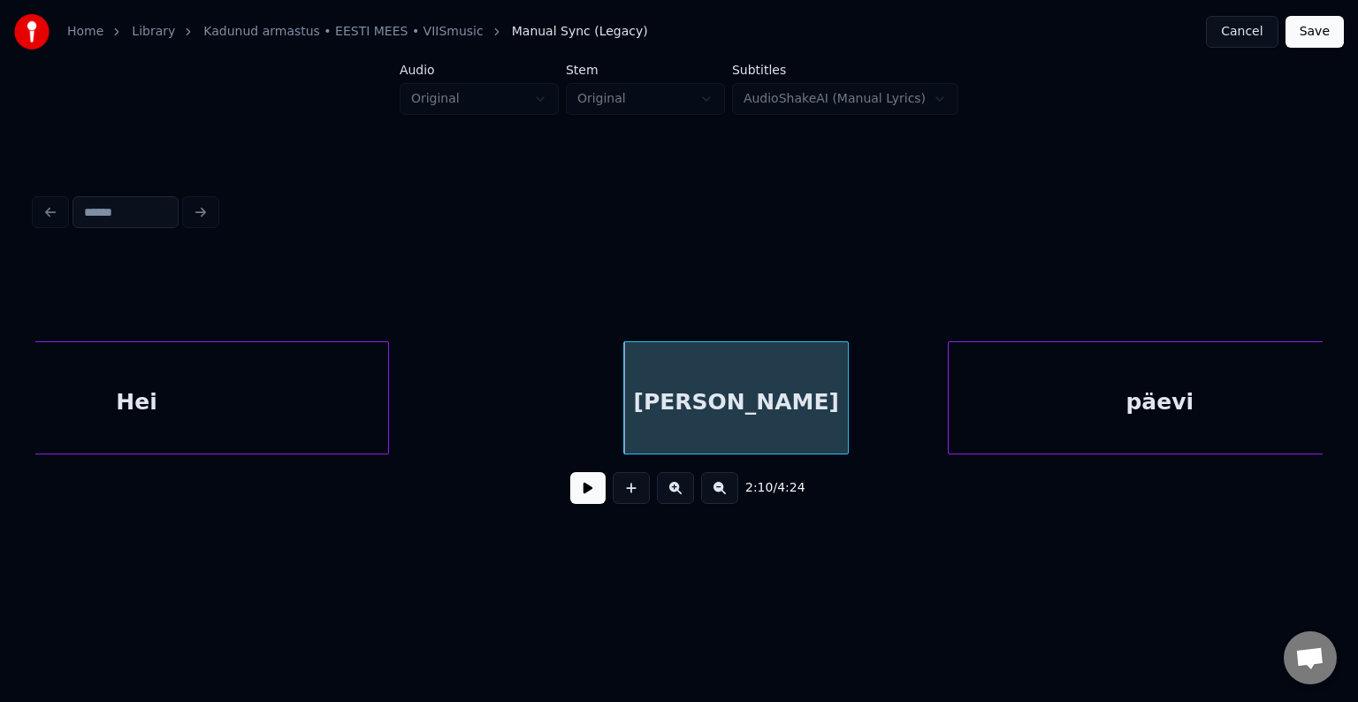
scroll to position [0, 86247]
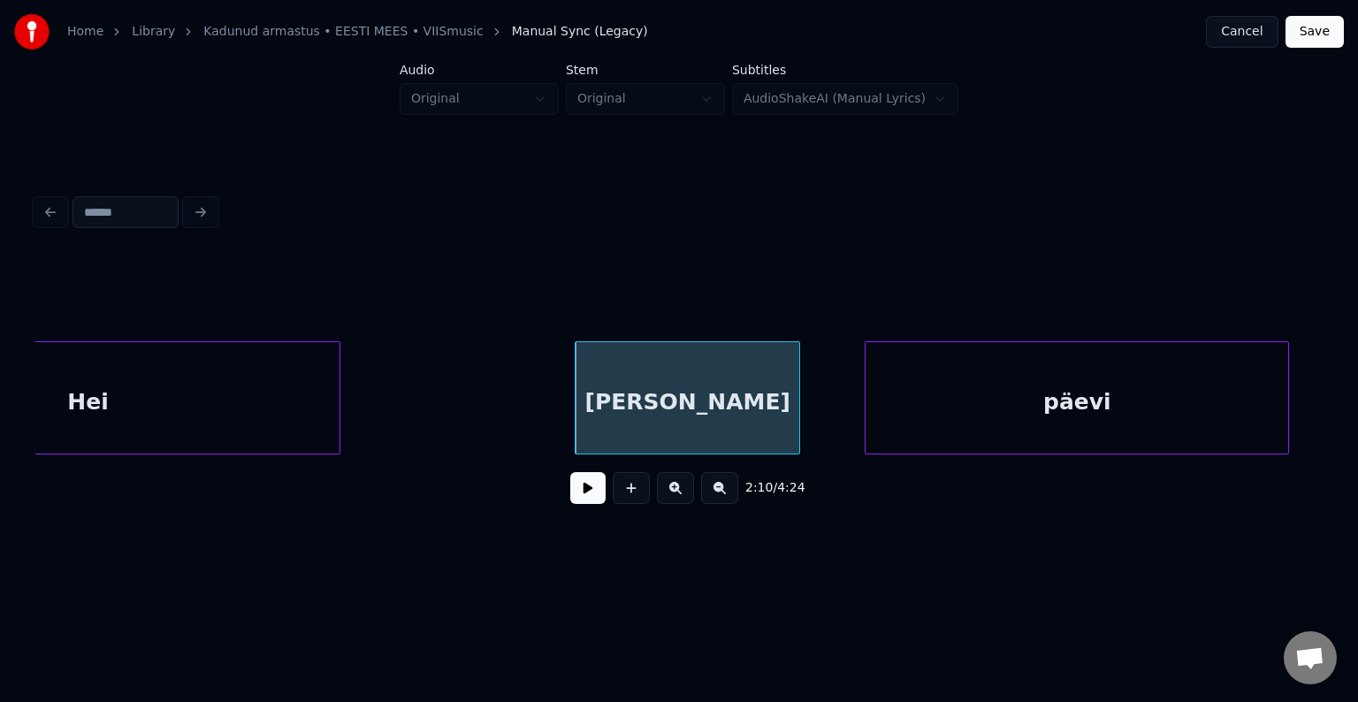
click at [1072, 410] on div "päevi" at bounding box center [1077, 402] width 423 height 120
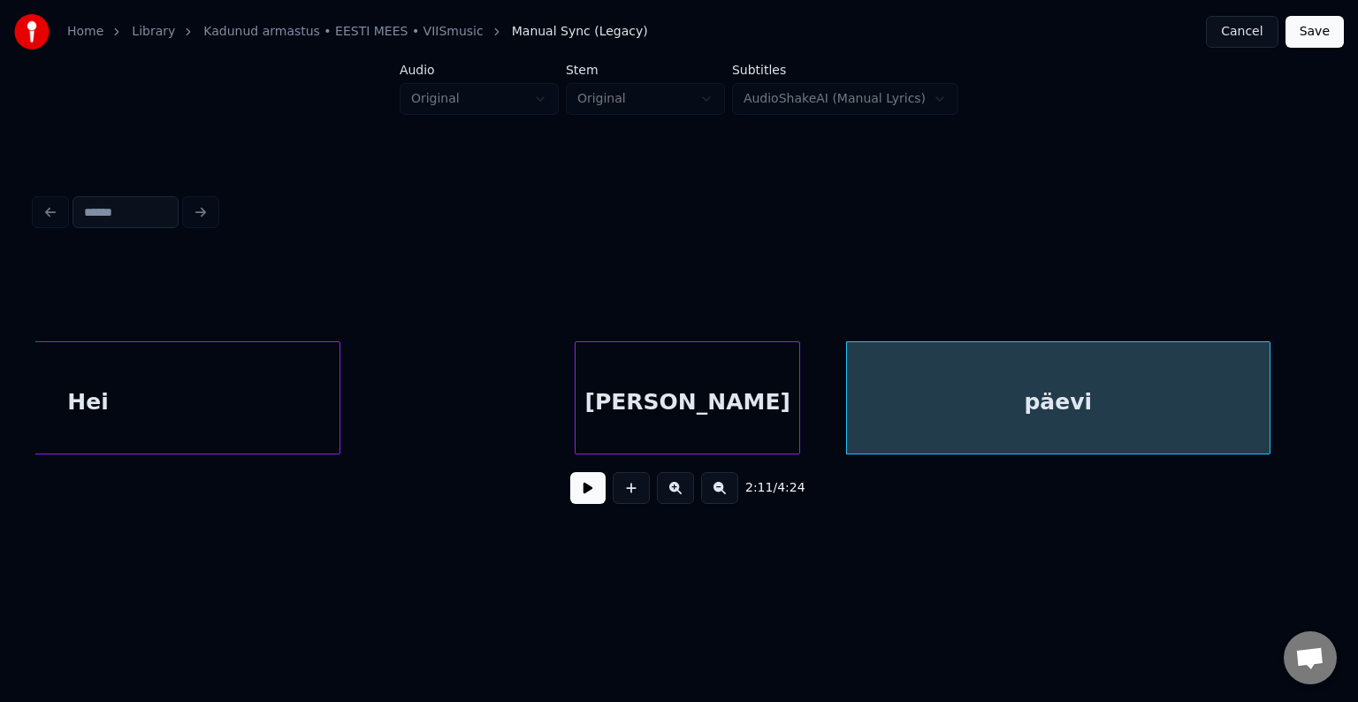
click at [660, 420] on div "anna" at bounding box center [688, 402] width 224 height 120
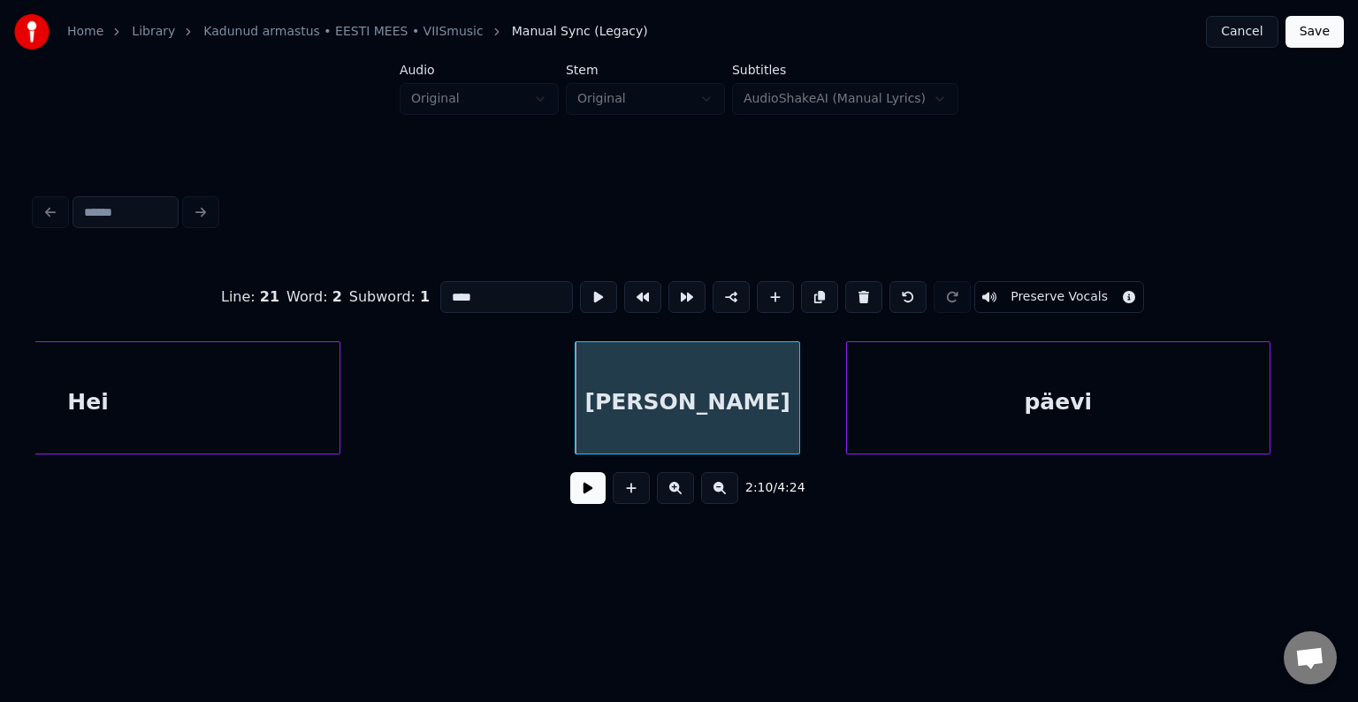
click at [576, 495] on button at bounding box center [587, 488] width 35 height 32
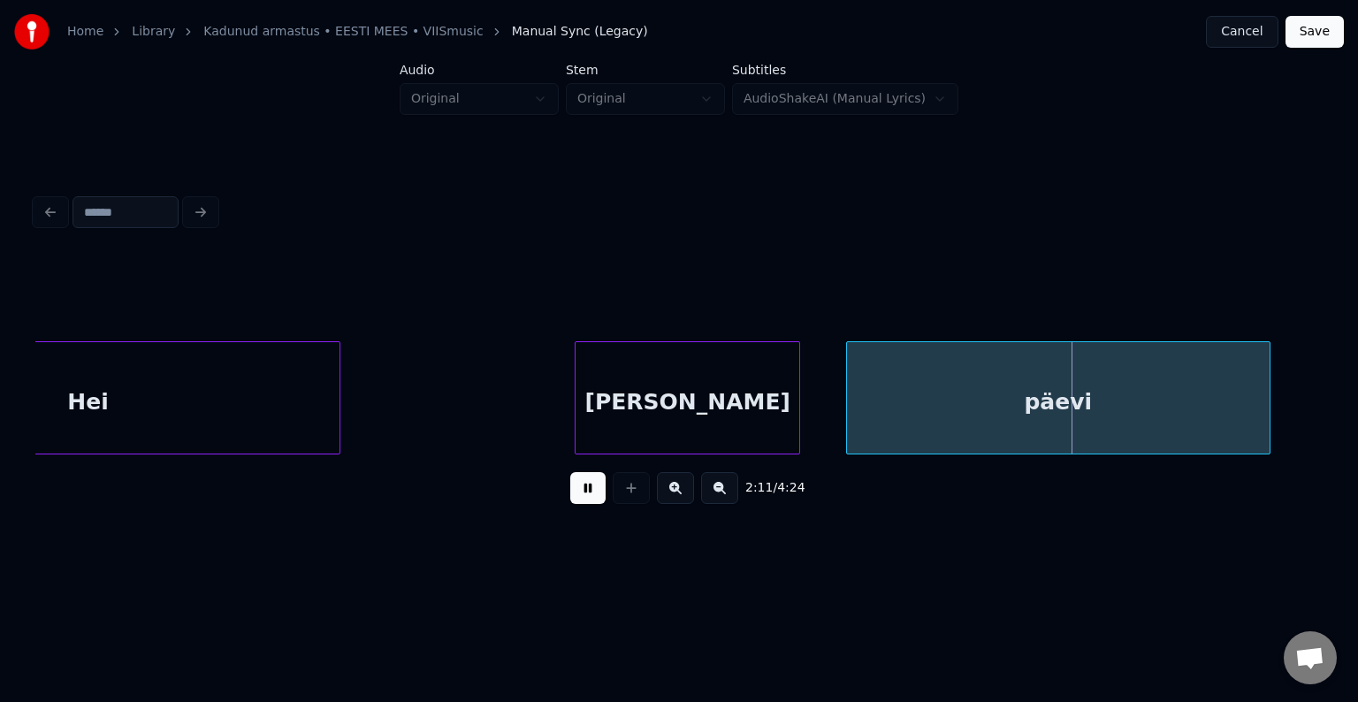
drag, startPoint x: 579, startPoint y: 495, endPoint x: 778, endPoint y: 484, distance: 199.3
click at [591, 494] on button at bounding box center [587, 488] width 35 height 32
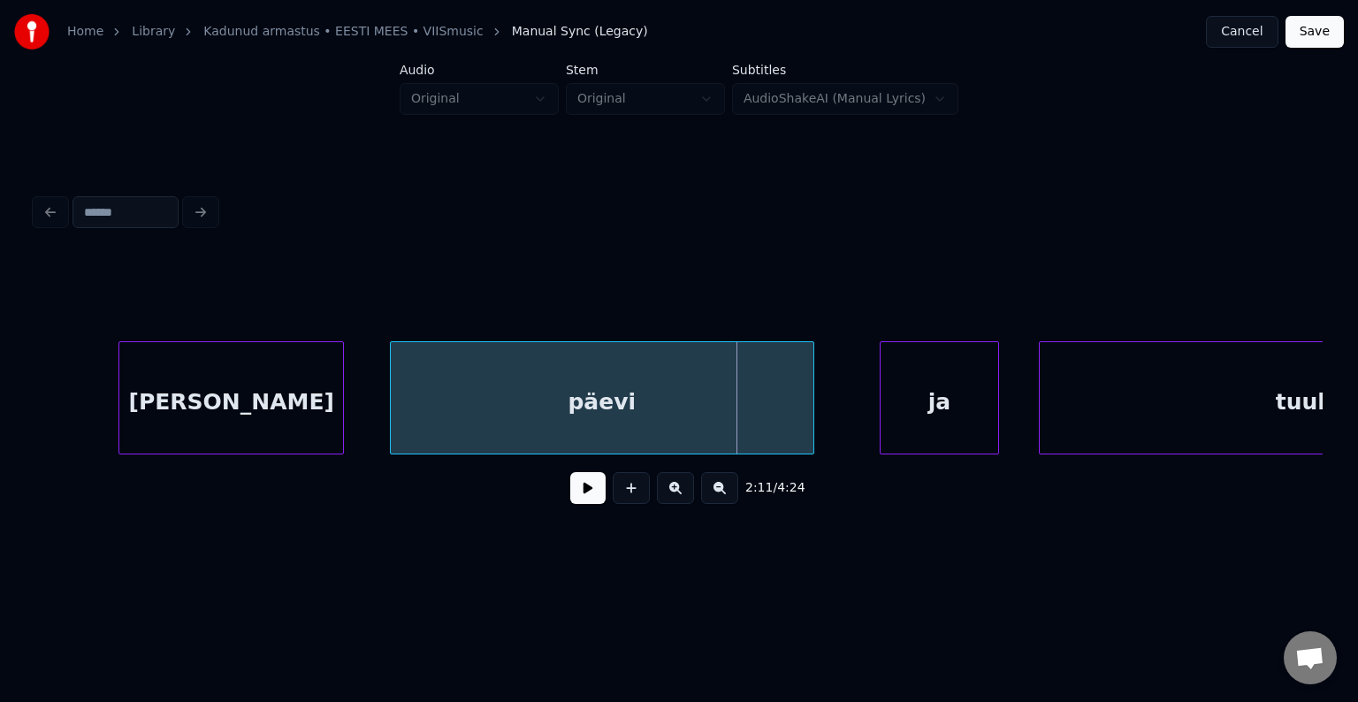
scroll to position [0, 86742]
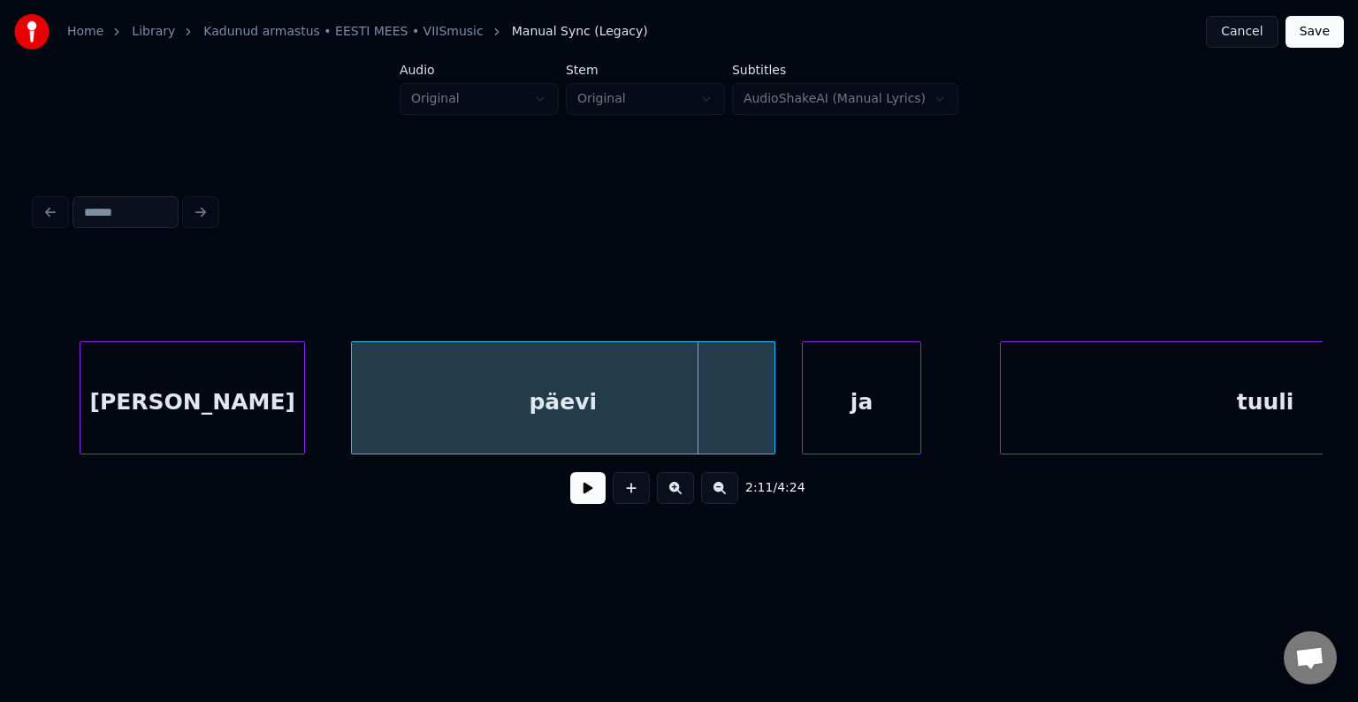
click at [875, 415] on div "ja" at bounding box center [862, 402] width 118 height 120
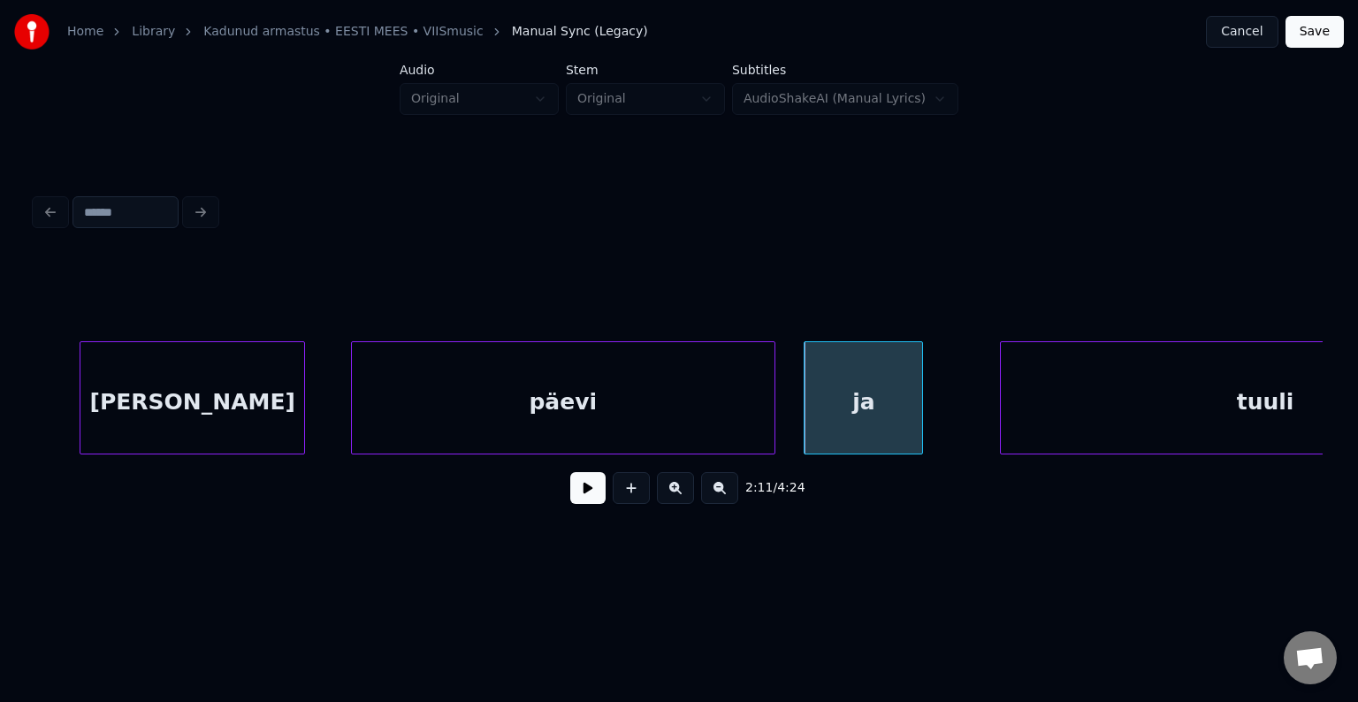
scroll to position [0, 86944]
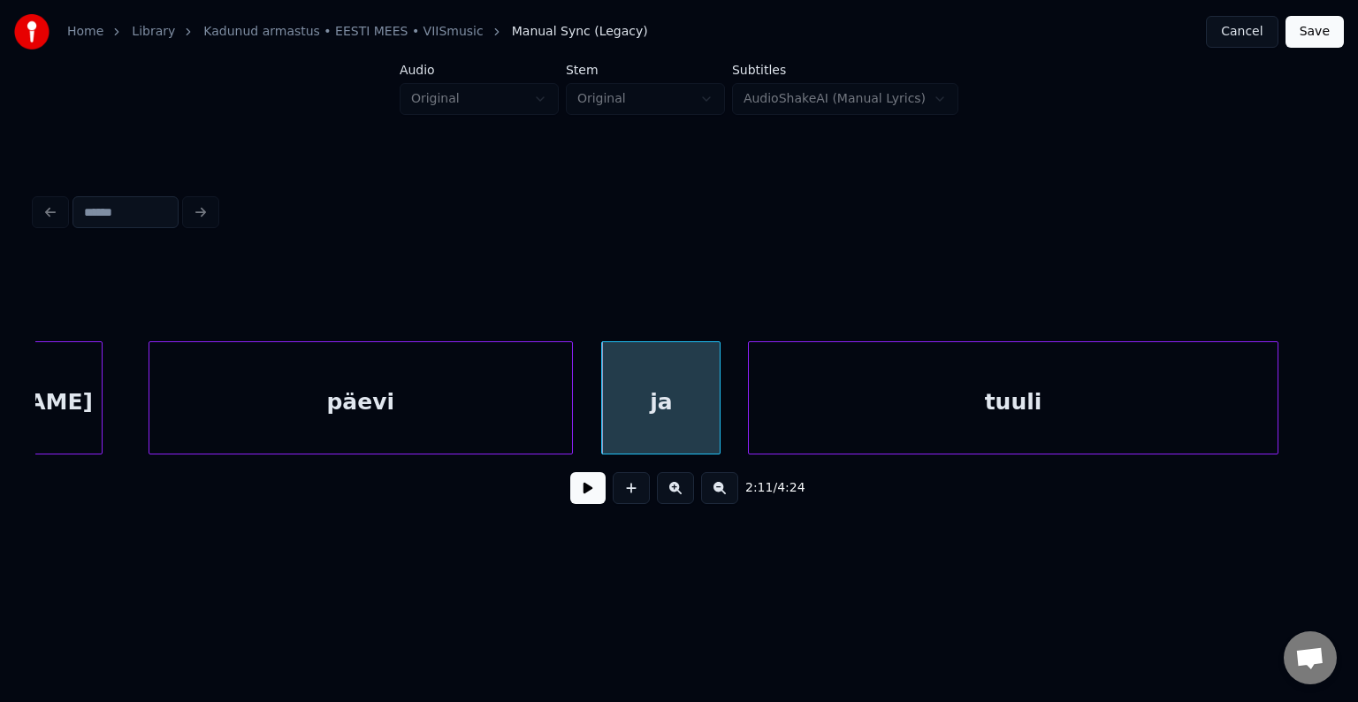
click at [1114, 407] on div "tuuli" at bounding box center [1013, 402] width 529 height 120
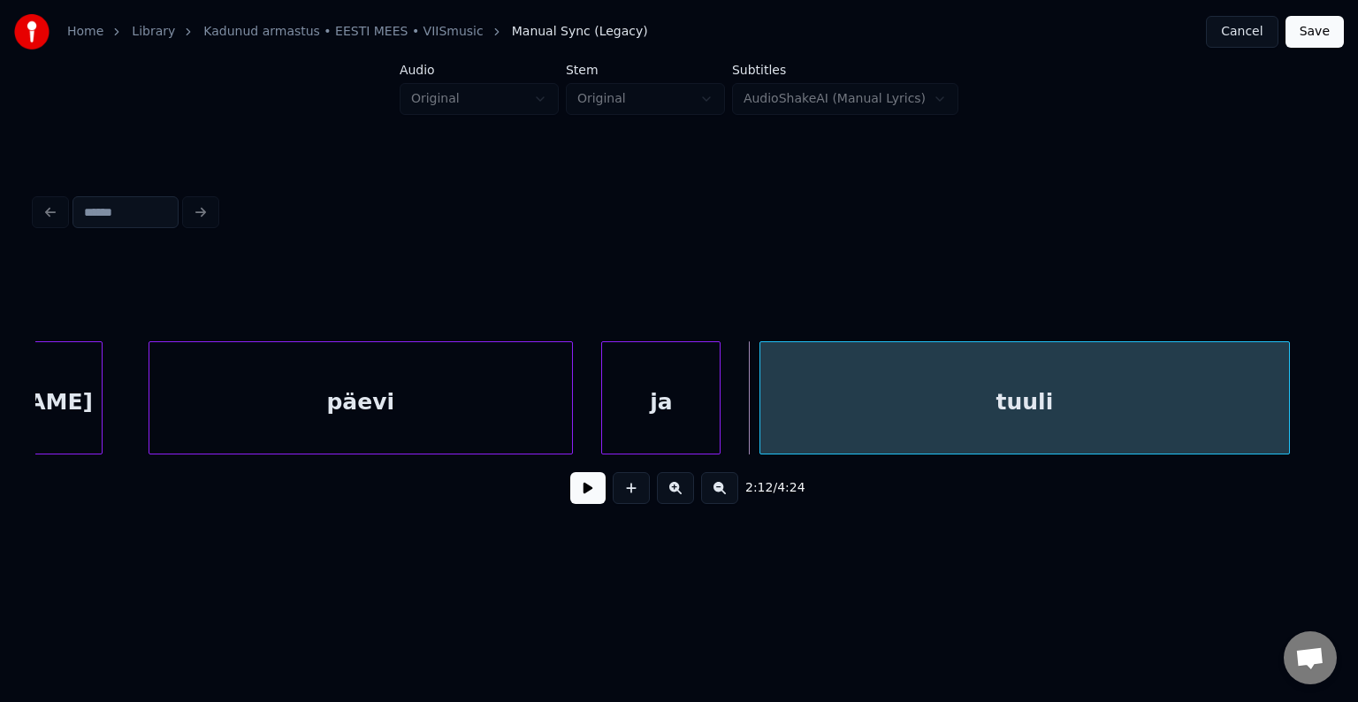
click at [1116, 404] on div "tuuli" at bounding box center [1024, 402] width 529 height 120
click at [587, 492] on button at bounding box center [587, 488] width 35 height 32
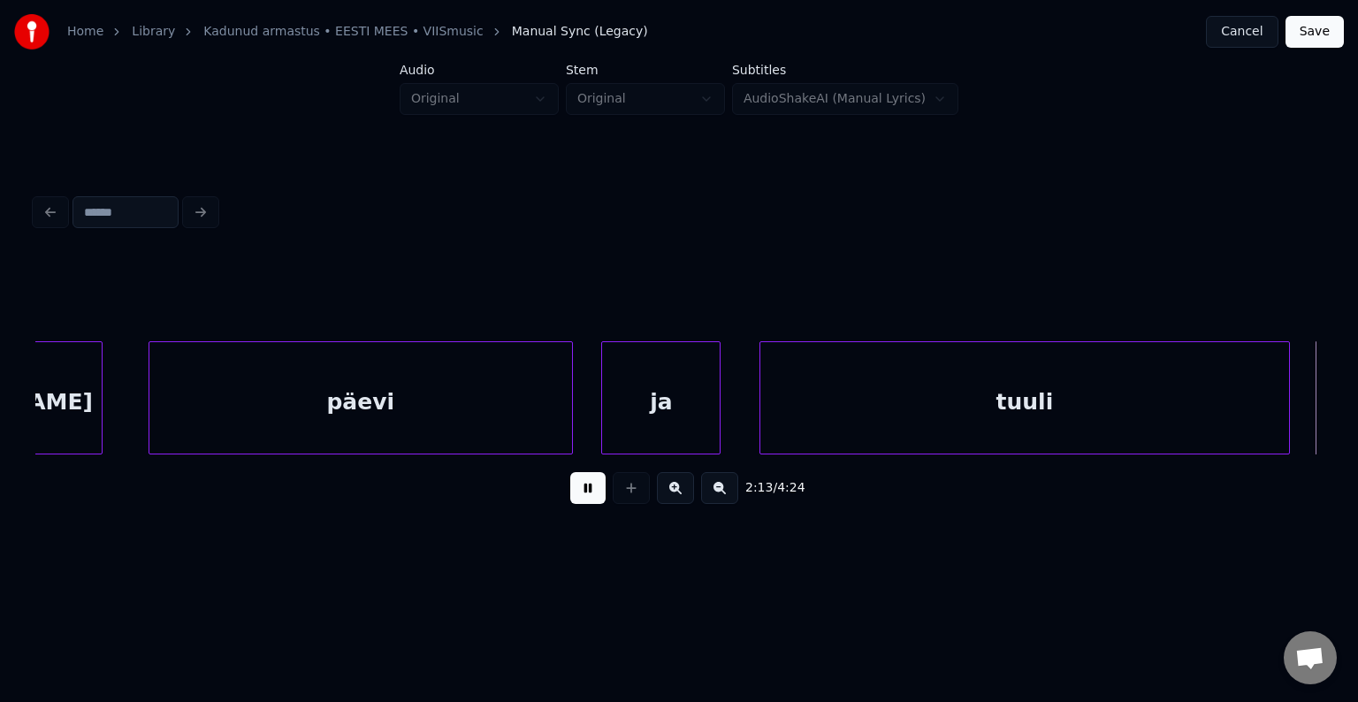
scroll to position [0, 88235]
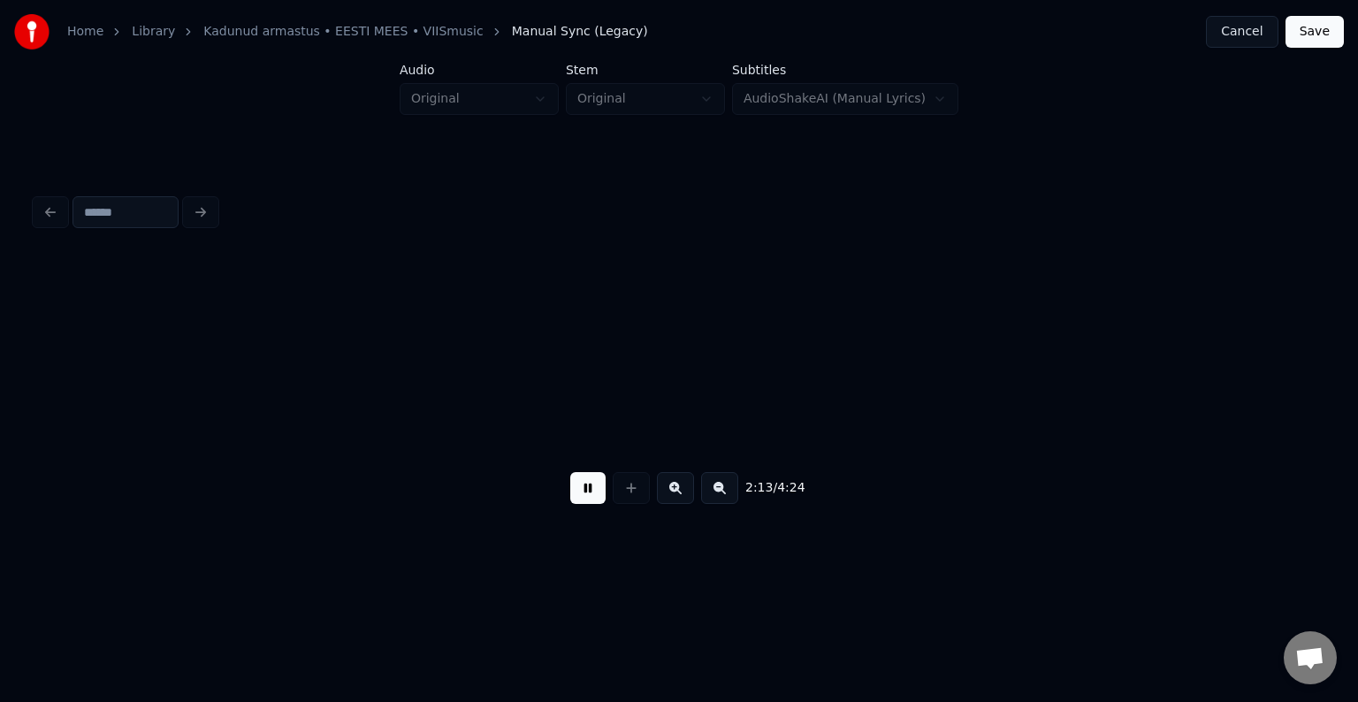
click at [587, 492] on button at bounding box center [587, 488] width 35 height 32
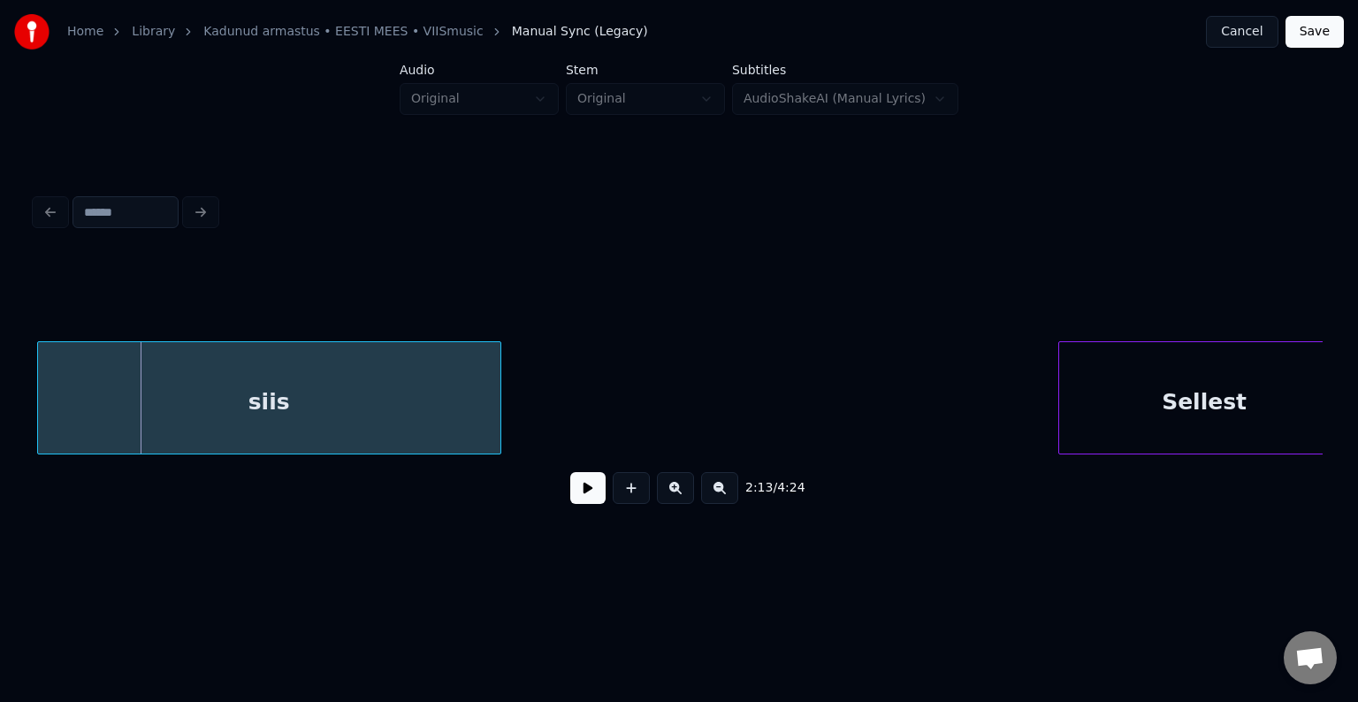
scroll to position [0, 88232]
click at [340, 417] on div "siis" at bounding box center [272, 402] width 462 height 120
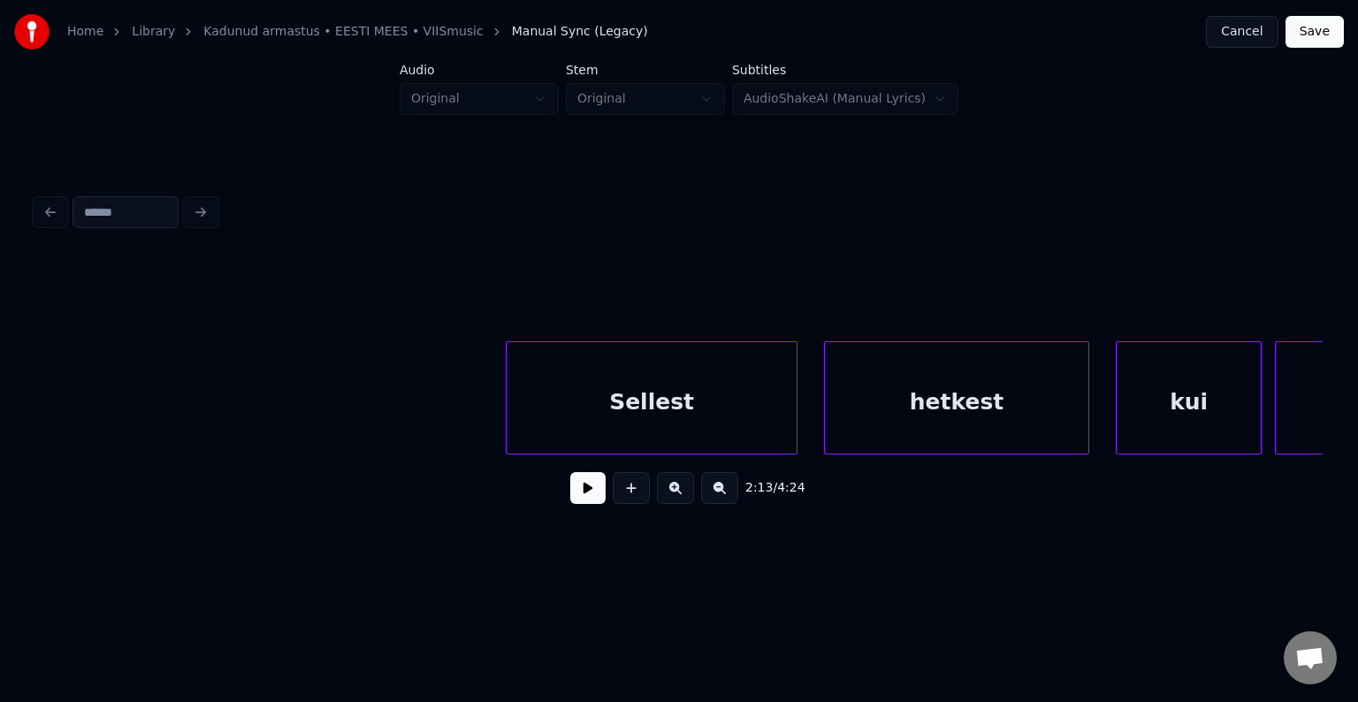
scroll to position [0, 88834]
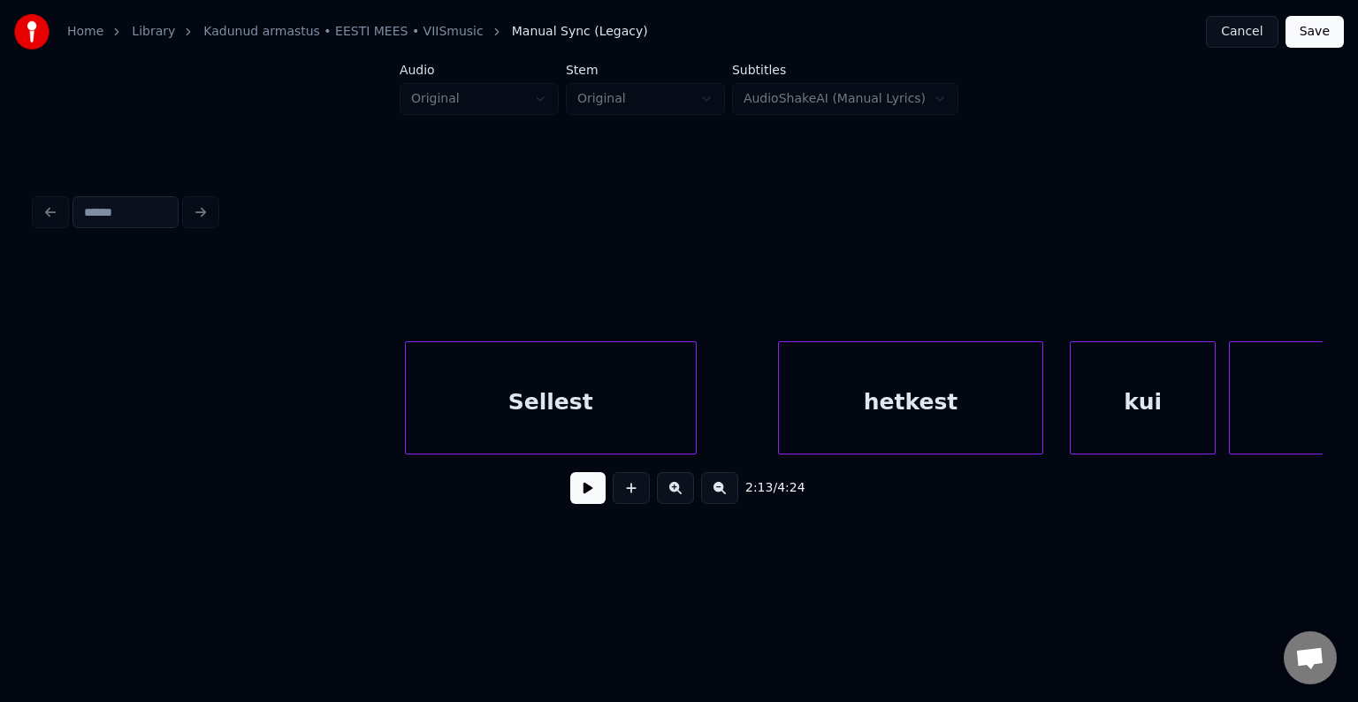
click at [618, 401] on div "Sellest" at bounding box center [551, 402] width 290 height 120
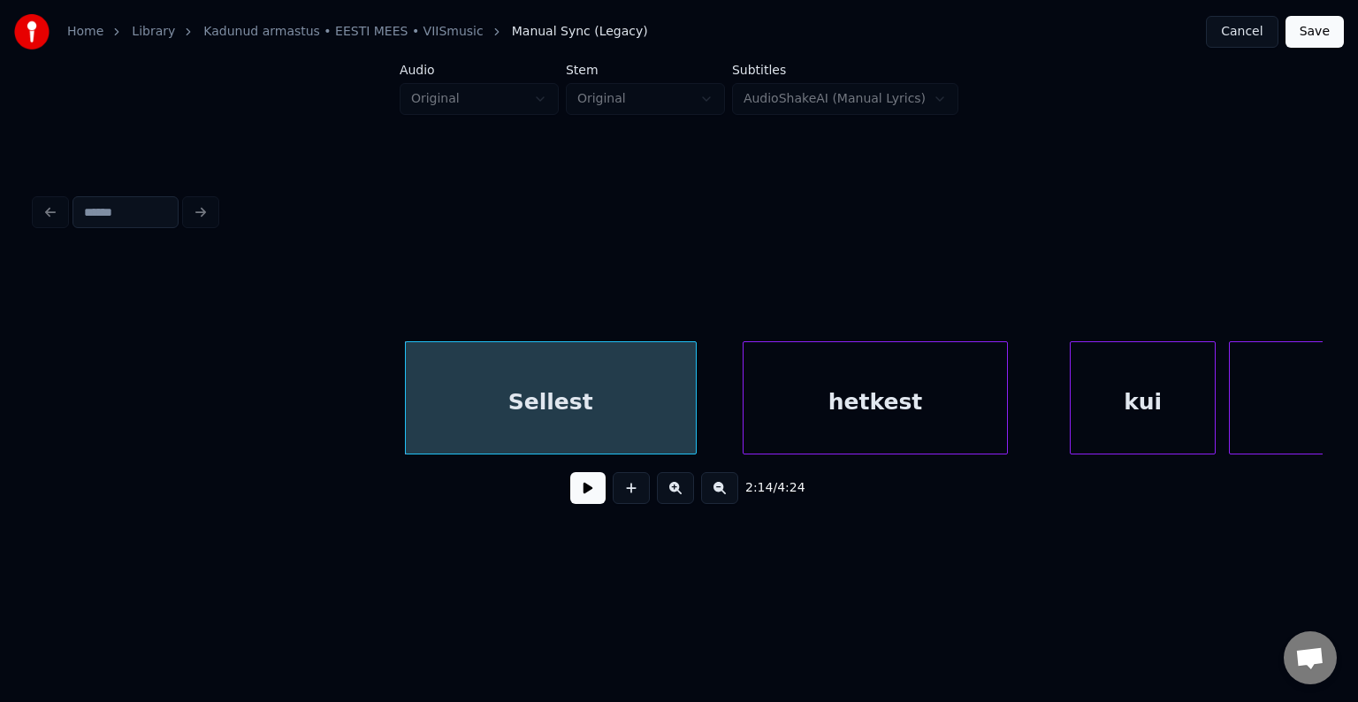
click at [872, 401] on div "hetkest" at bounding box center [875, 402] width 263 height 120
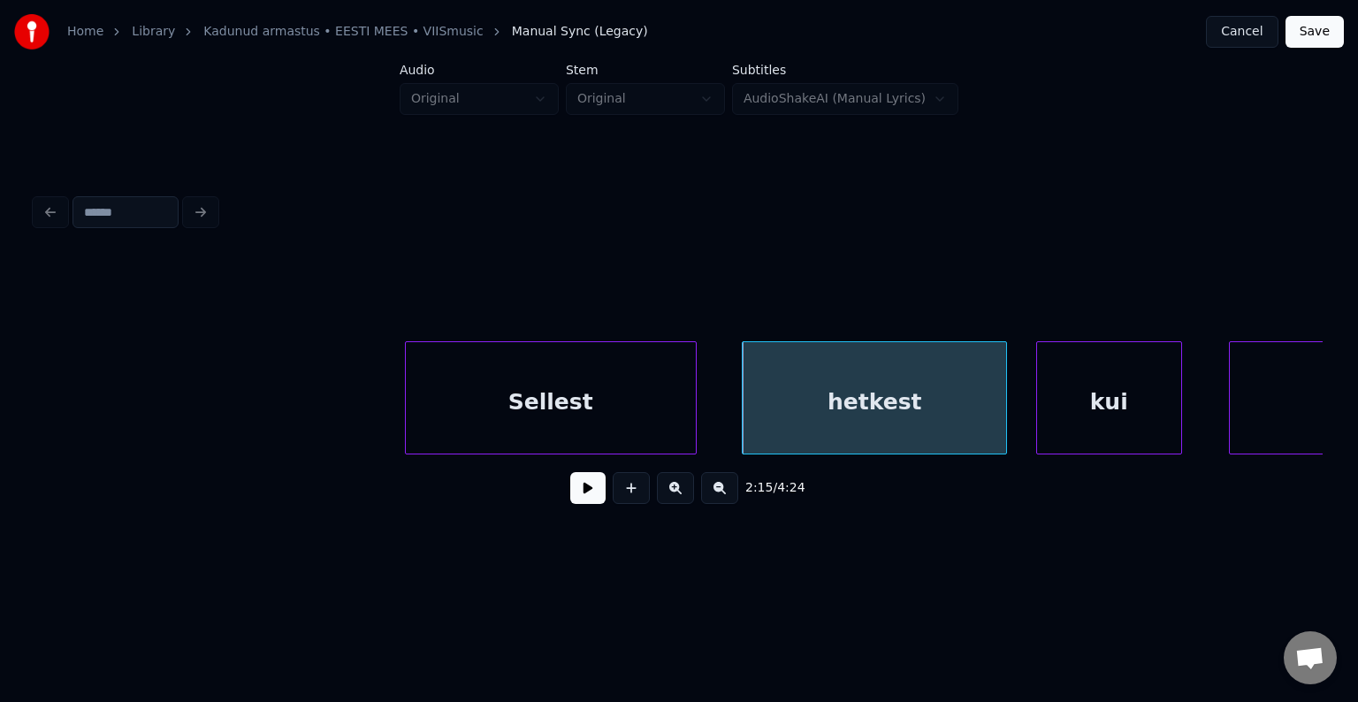
click at [1105, 402] on div "kui" at bounding box center [1109, 402] width 144 height 120
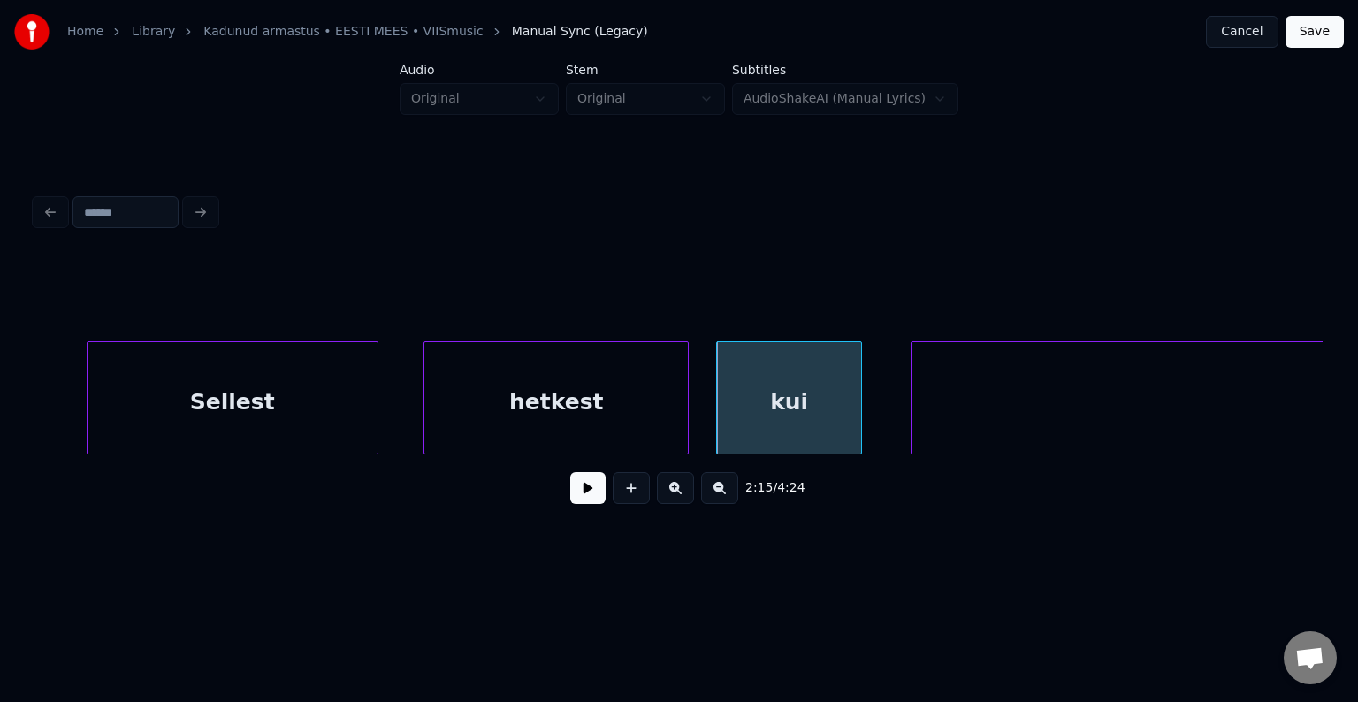
scroll to position [0, 89902]
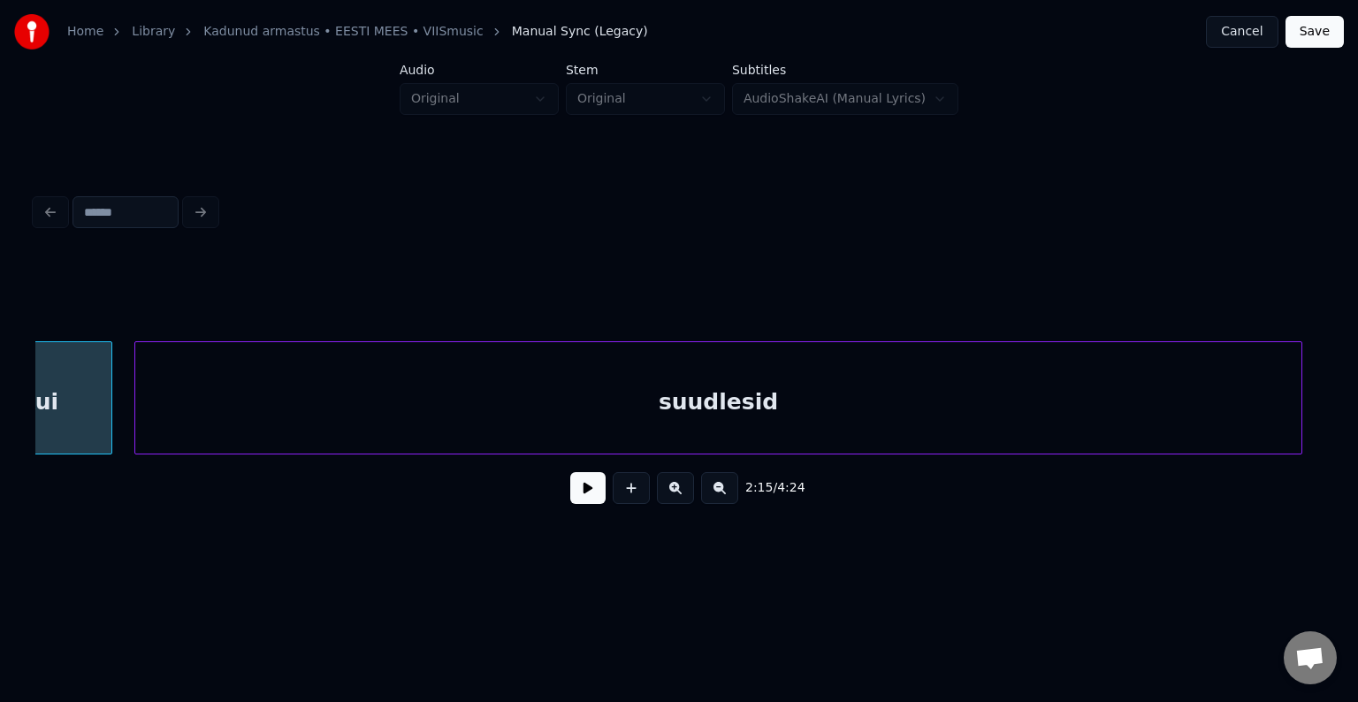
click at [1169, 411] on div "suudlesid" at bounding box center [717, 402] width 1165 height 120
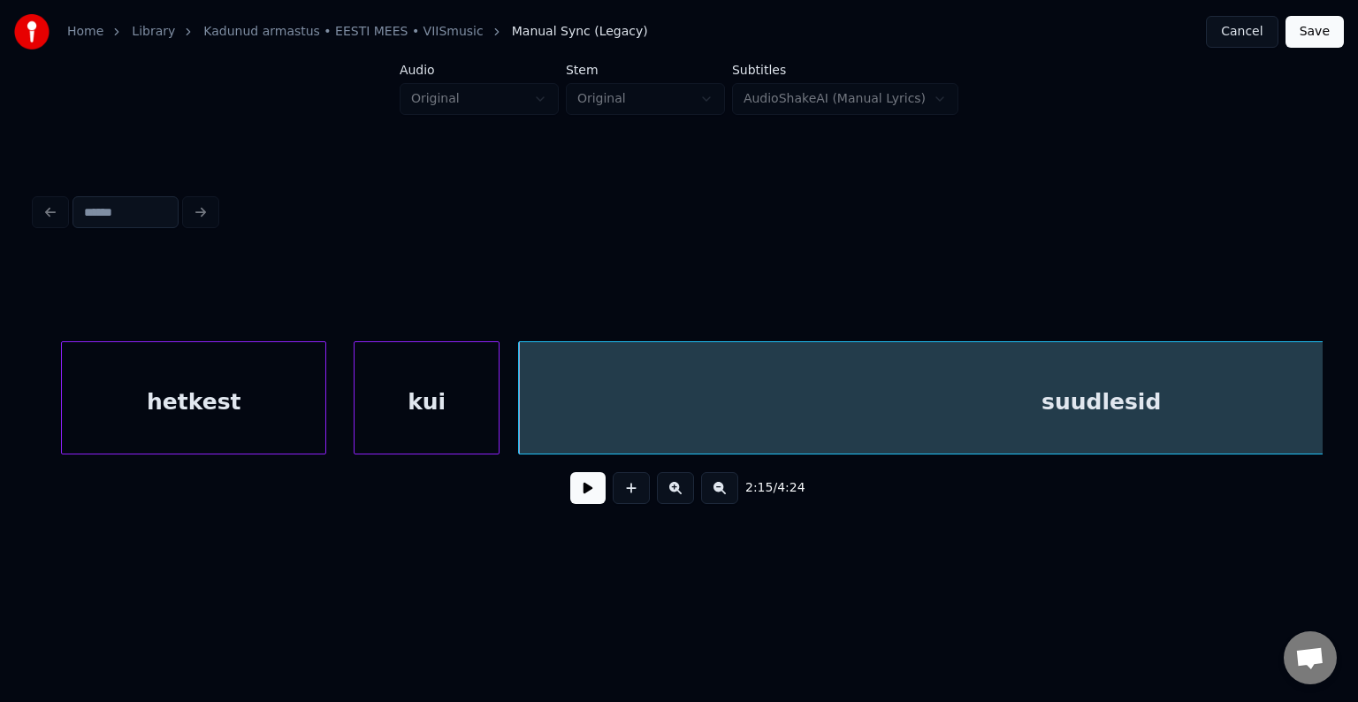
scroll to position [0, 89513]
click at [118, 423] on div "hetkest" at bounding box center [195, 402] width 263 height 120
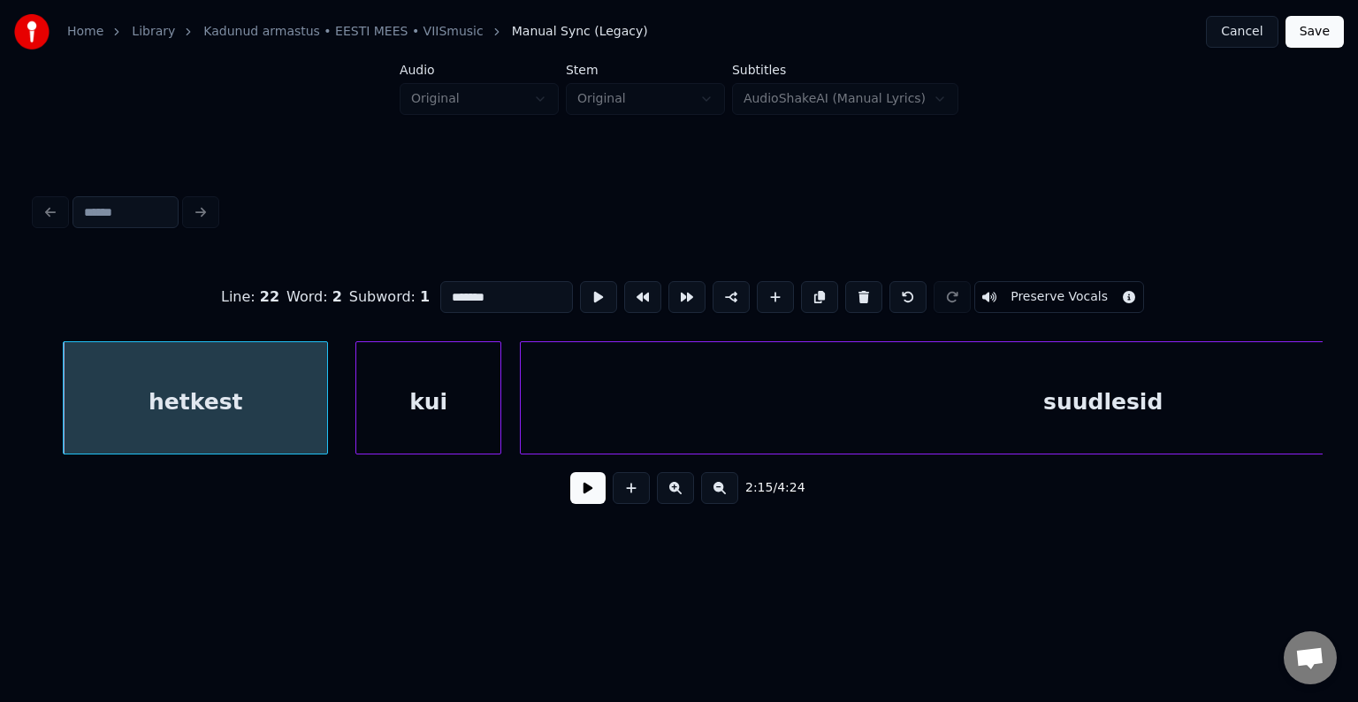
click at [583, 504] on button at bounding box center [587, 488] width 35 height 32
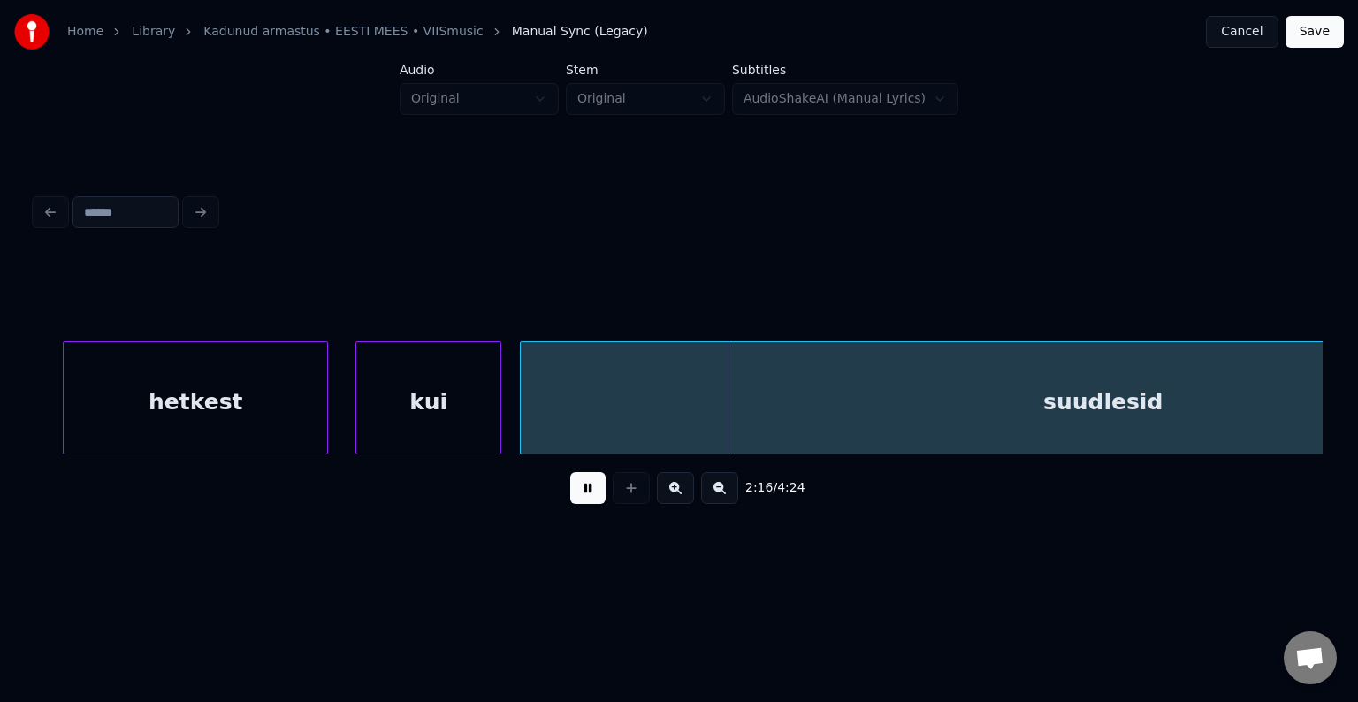
click at [587, 504] on button at bounding box center [587, 488] width 35 height 32
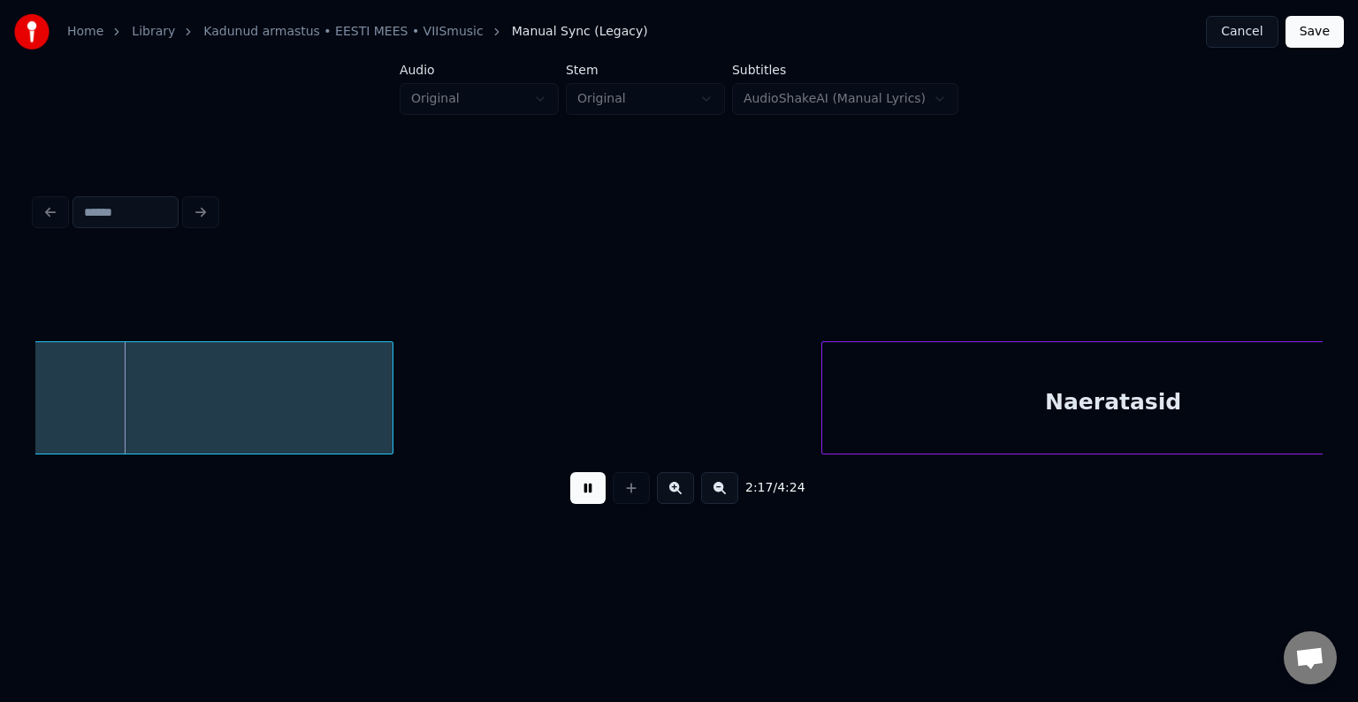
click at [587, 504] on button at bounding box center [587, 488] width 35 height 32
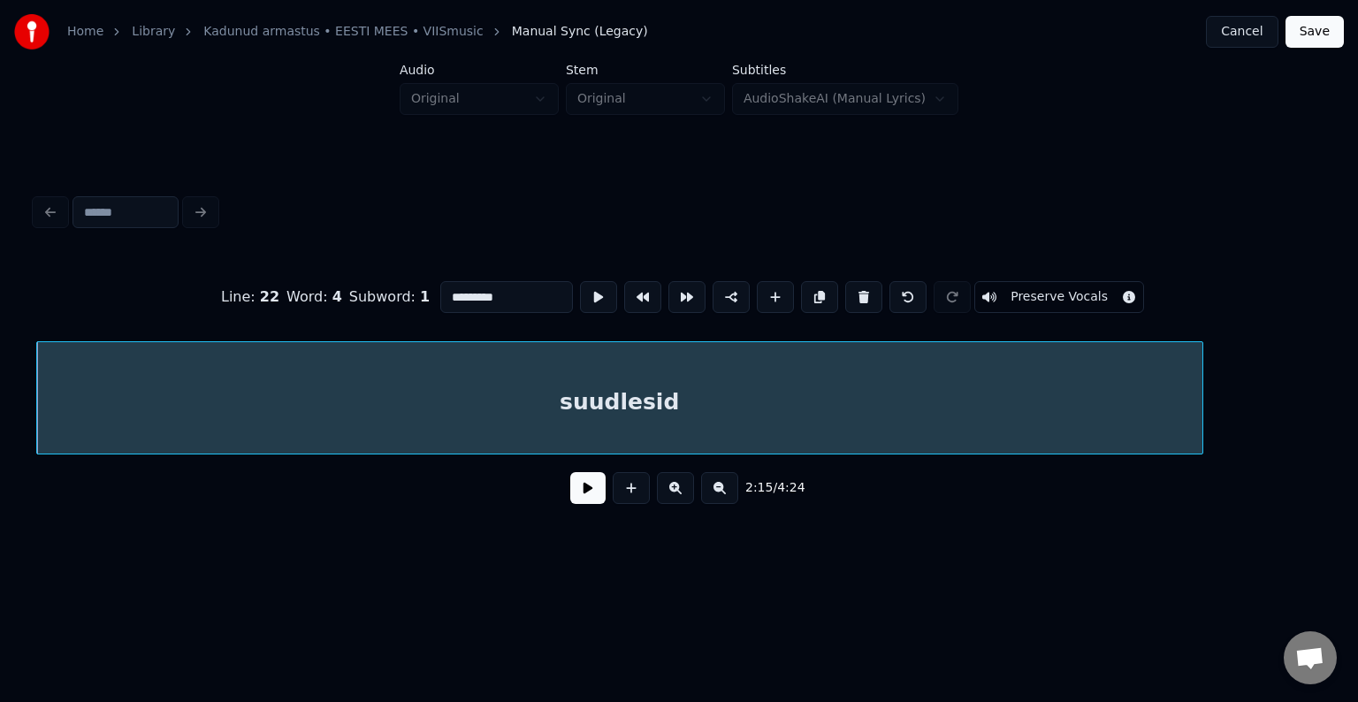
click at [455, 288] on input "*********" at bounding box center [506, 297] width 133 height 32
click at [636, 414] on div "suudlesiiiid" at bounding box center [619, 402] width 1165 height 120
type input "**********"
click at [573, 504] on button at bounding box center [587, 488] width 35 height 32
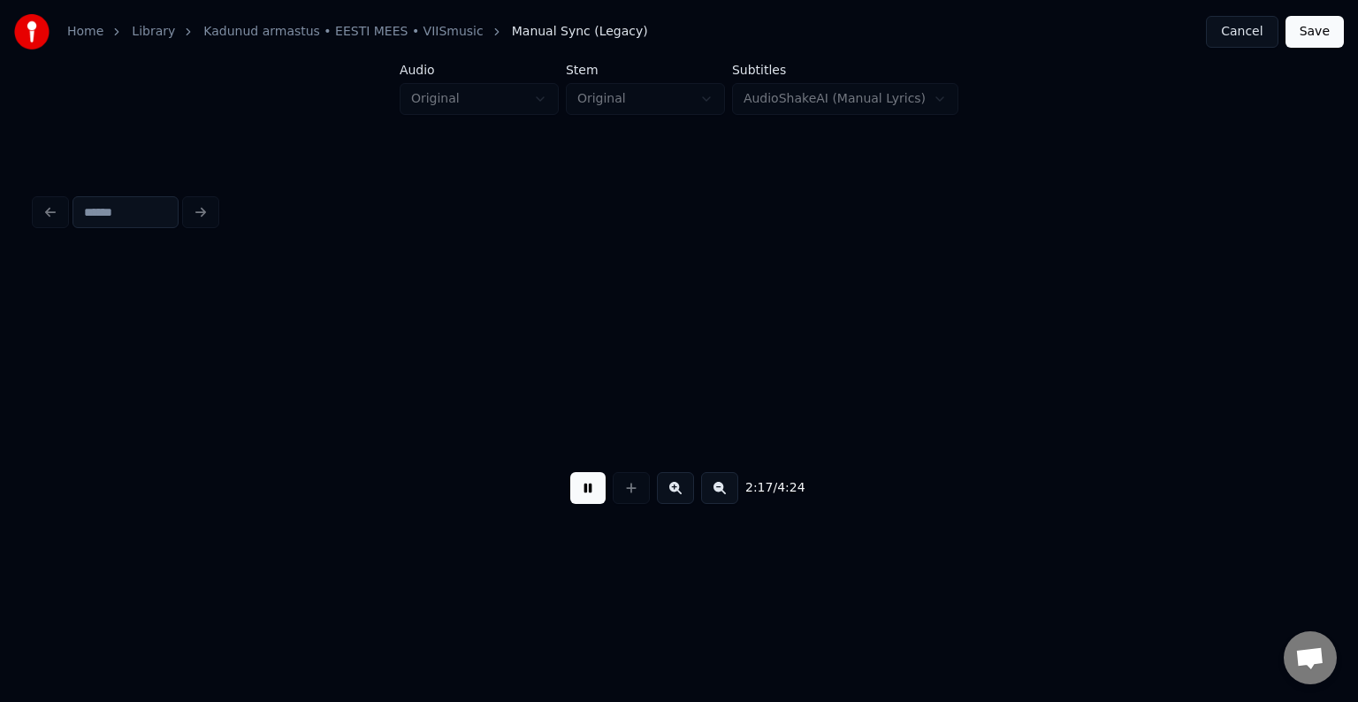
scroll to position [0, 91290]
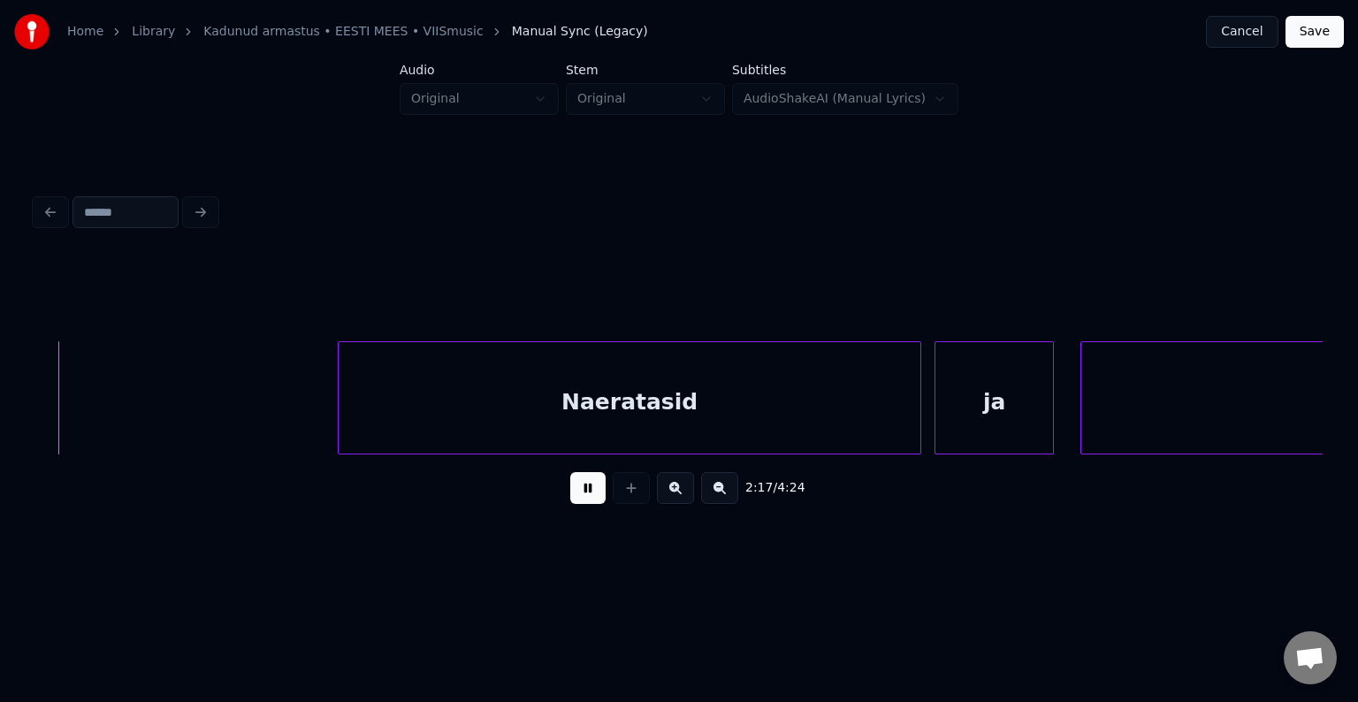
click at [588, 492] on button at bounding box center [587, 488] width 35 height 32
click at [575, 379] on div "Naeratasid" at bounding box center [571, 402] width 582 height 120
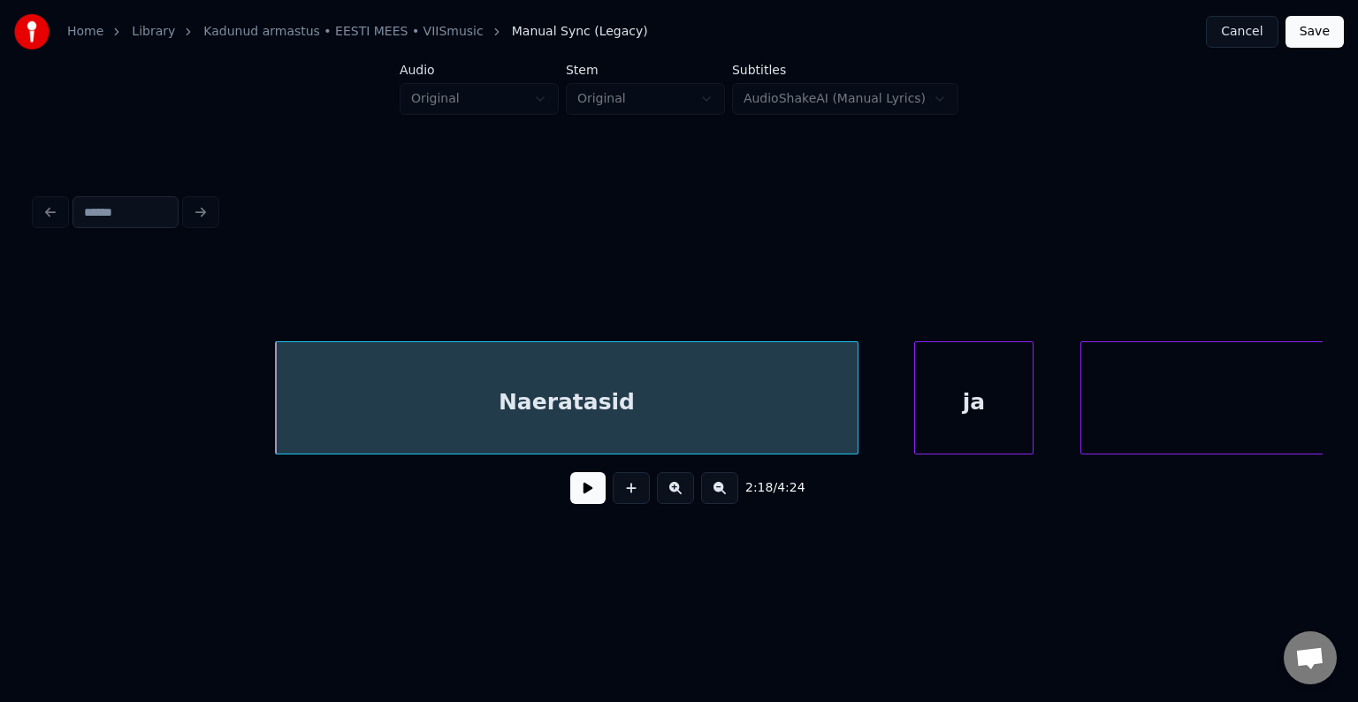
click at [973, 396] on div "ja" at bounding box center [974, 402] width 118 height 120
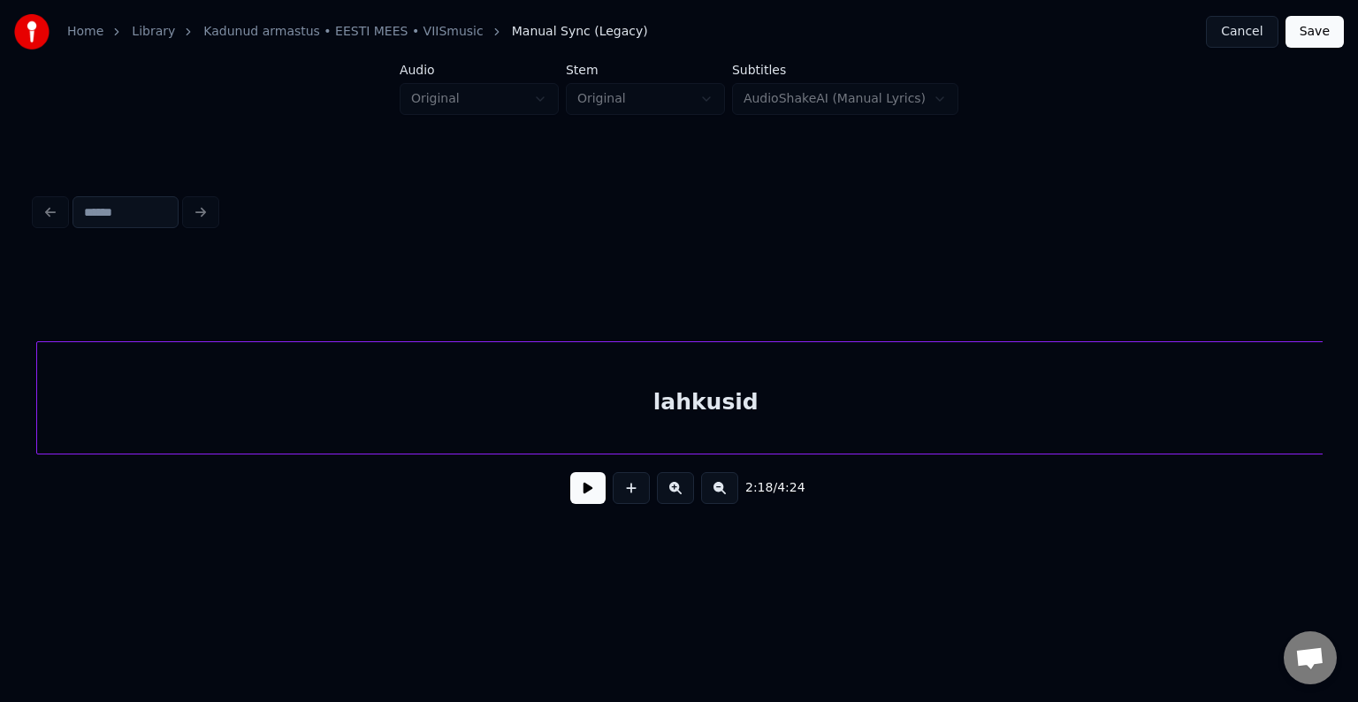
click at [1146, 405] on div "lahkusid" at bounding box center [706, 402] width 1338 height 120
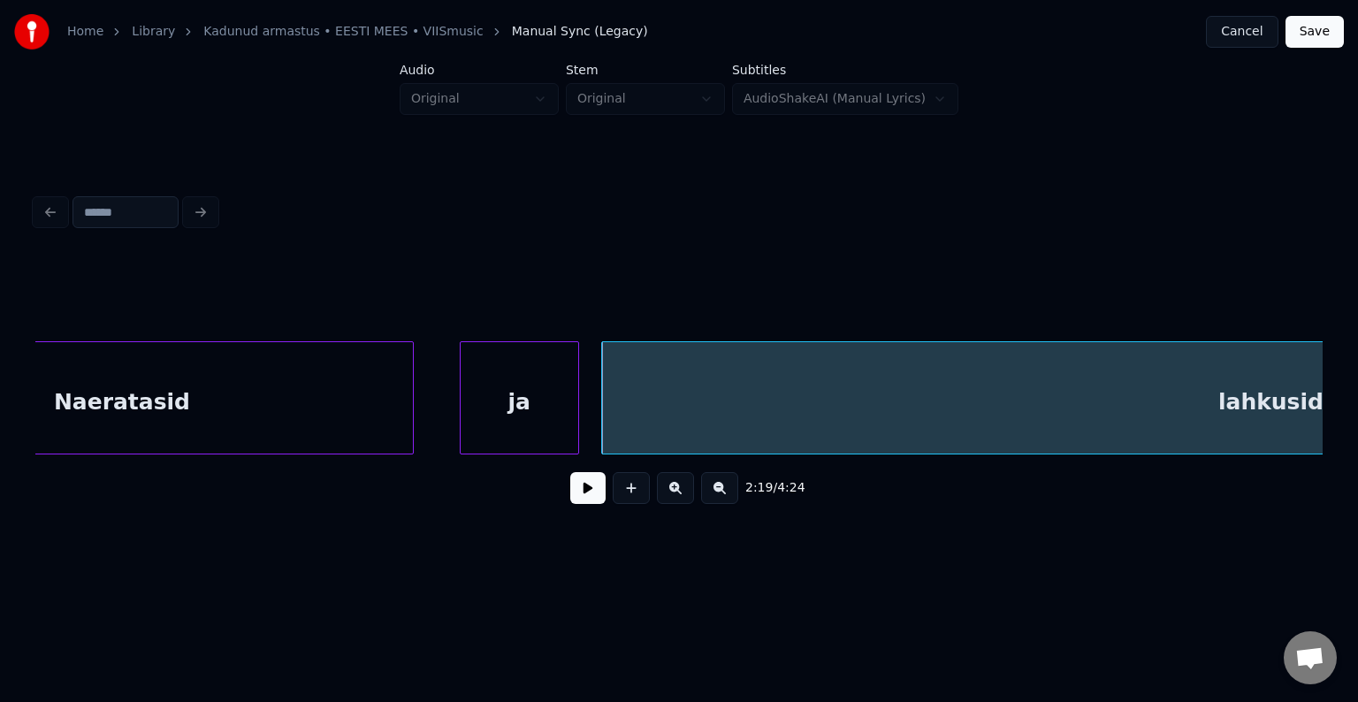
click at [151, 411] on div "Naeratasid" at bounding box center [122, 402] width 582 height 120
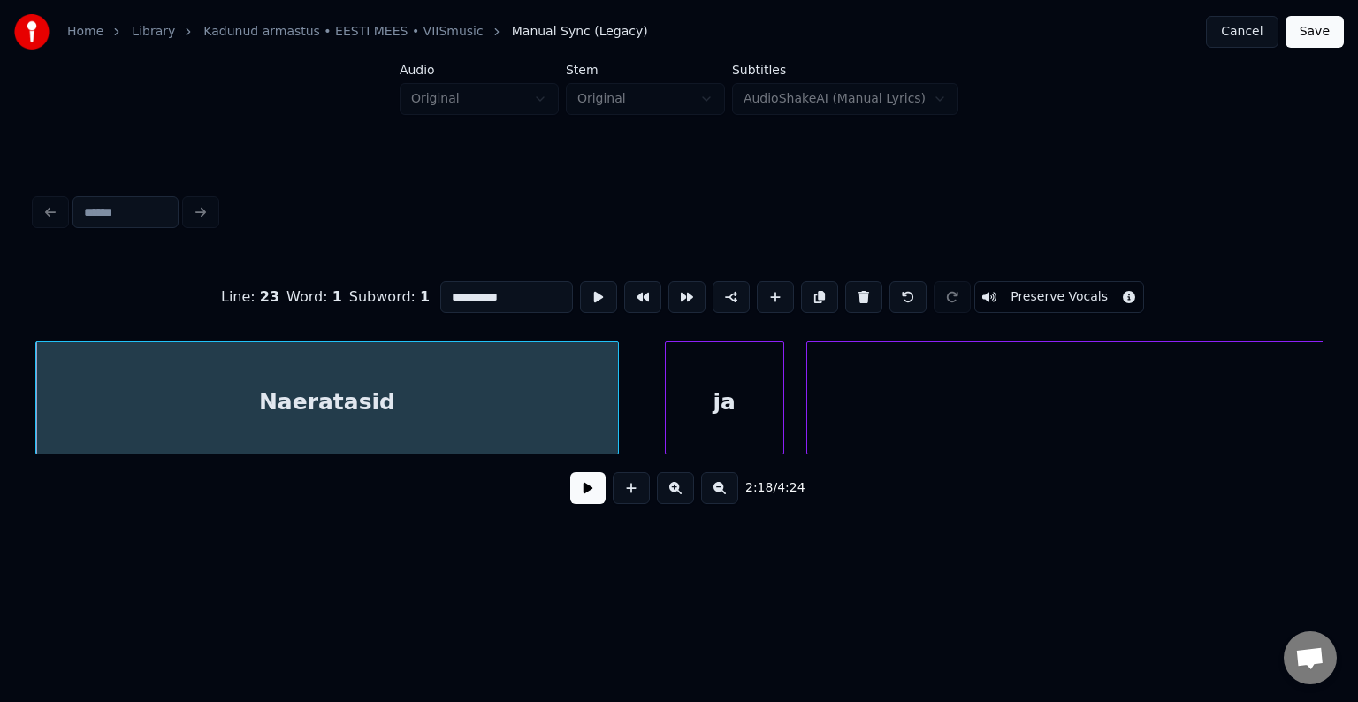
click at [570, 492] on button at bounding box center [587, 488] width 35 height 32
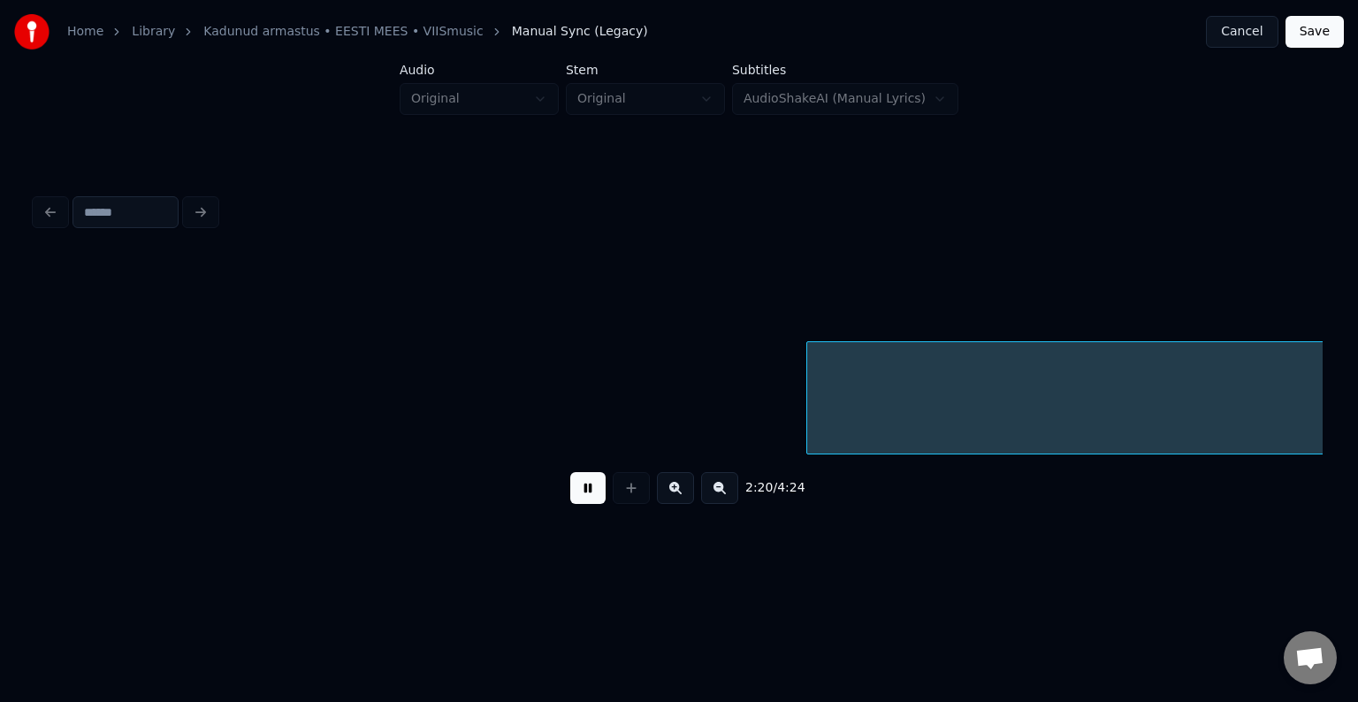
scroll to position [0, 92818]
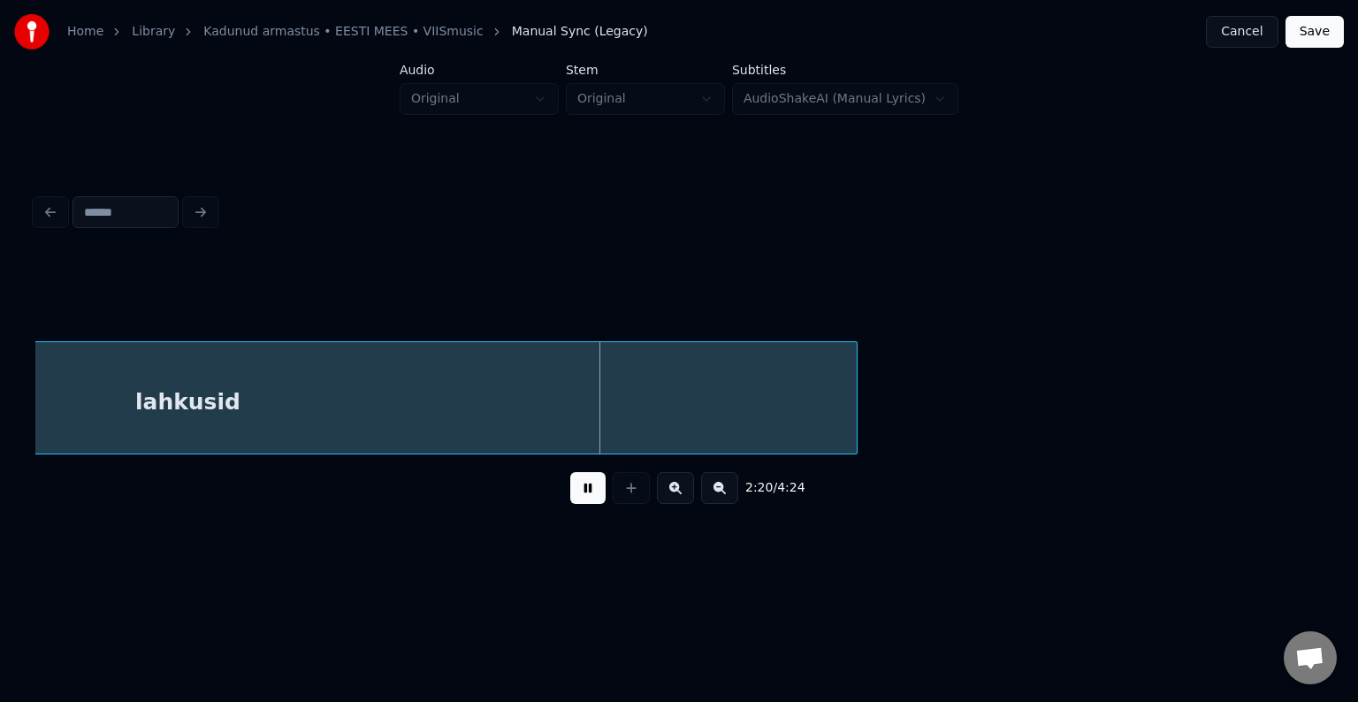
click at [580, 495] on button at bounding box center [587, 488] width 35 height 32
click at [551, 417] on div "lahkusid" at bounding box center [188, 402] width 1338 height 120
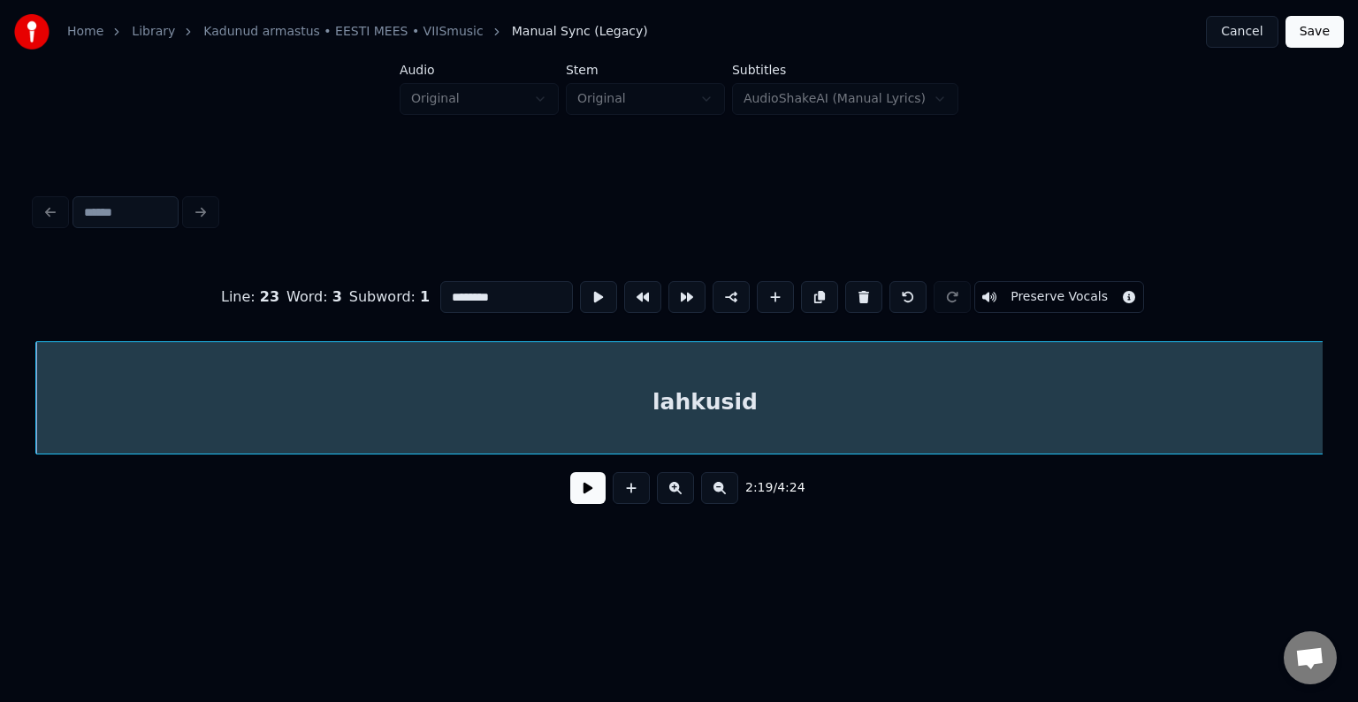
click at [449, 286] on input "********" at bounding box center [506, 297] width 133 height 32
type input "**********"
click at [573, 501] on button at bounding box center [587, 488] width 35 height 32
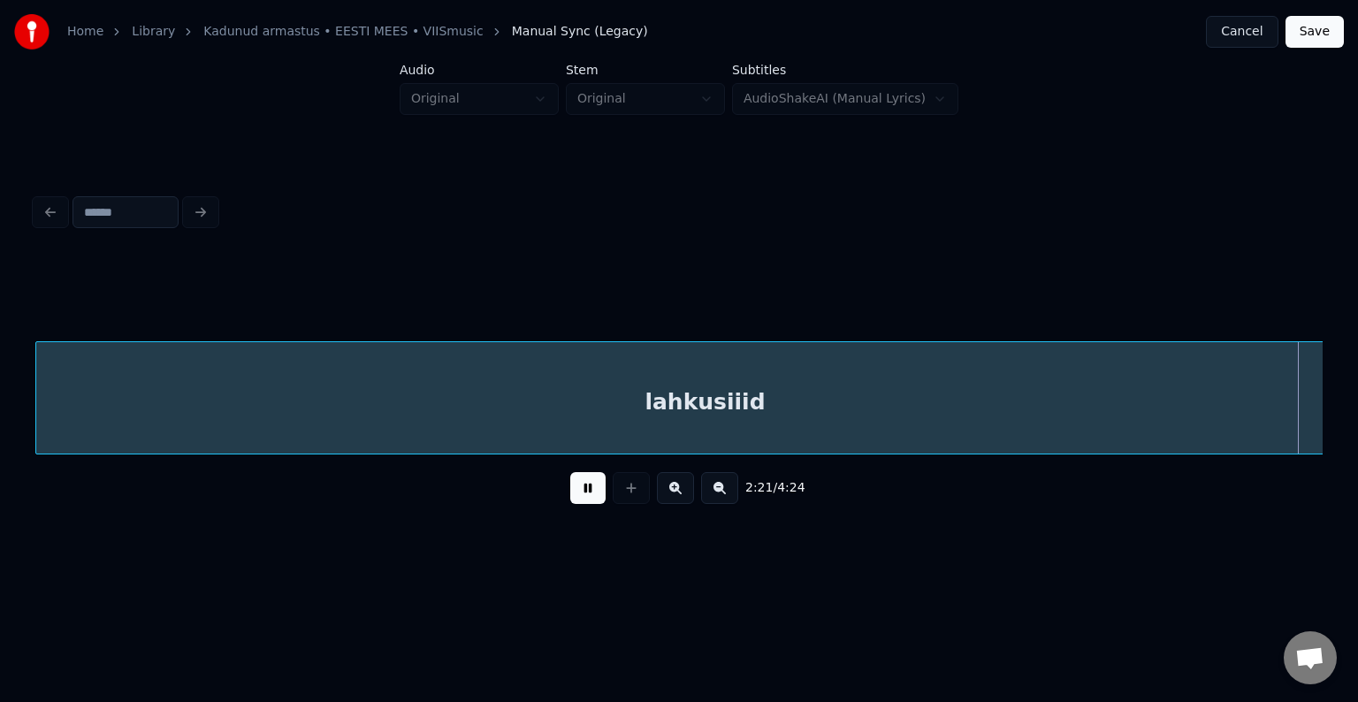
scroll to position [0, 93595]
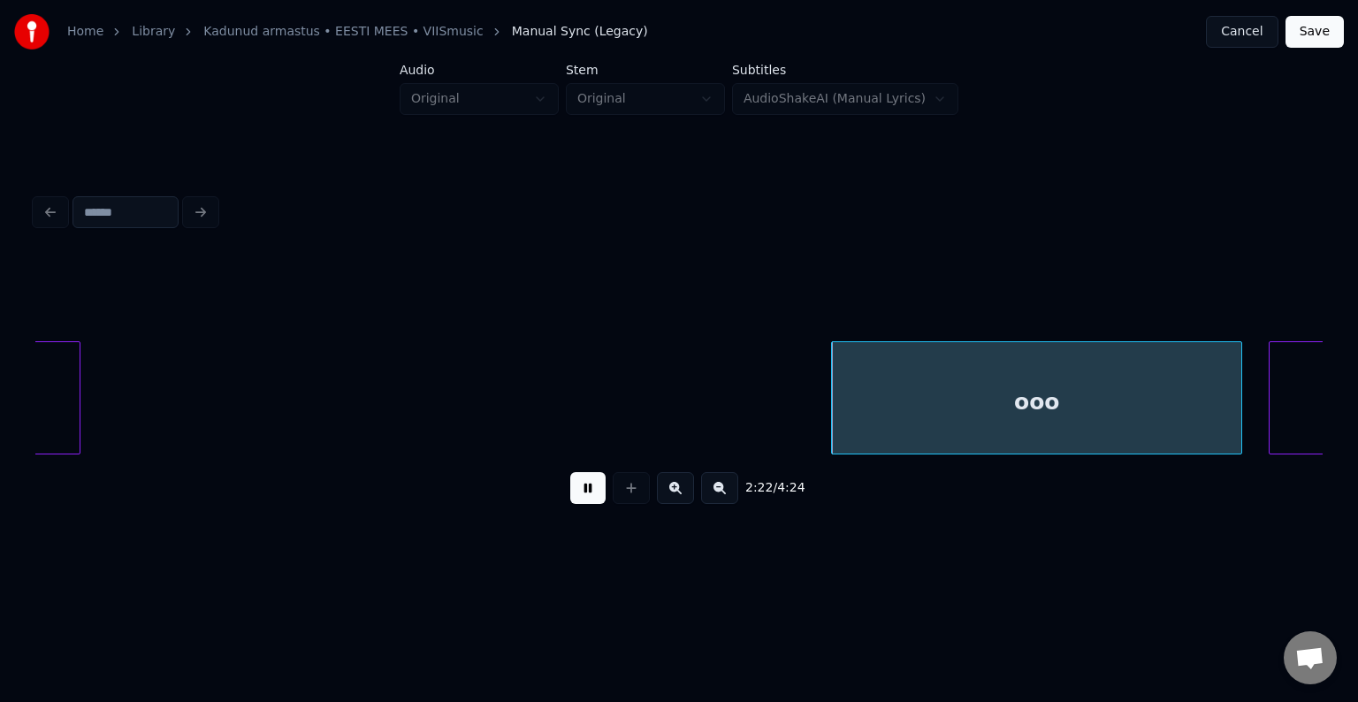
click at [580, 497] on button at bounding box center [587, 488] width 35 height 32
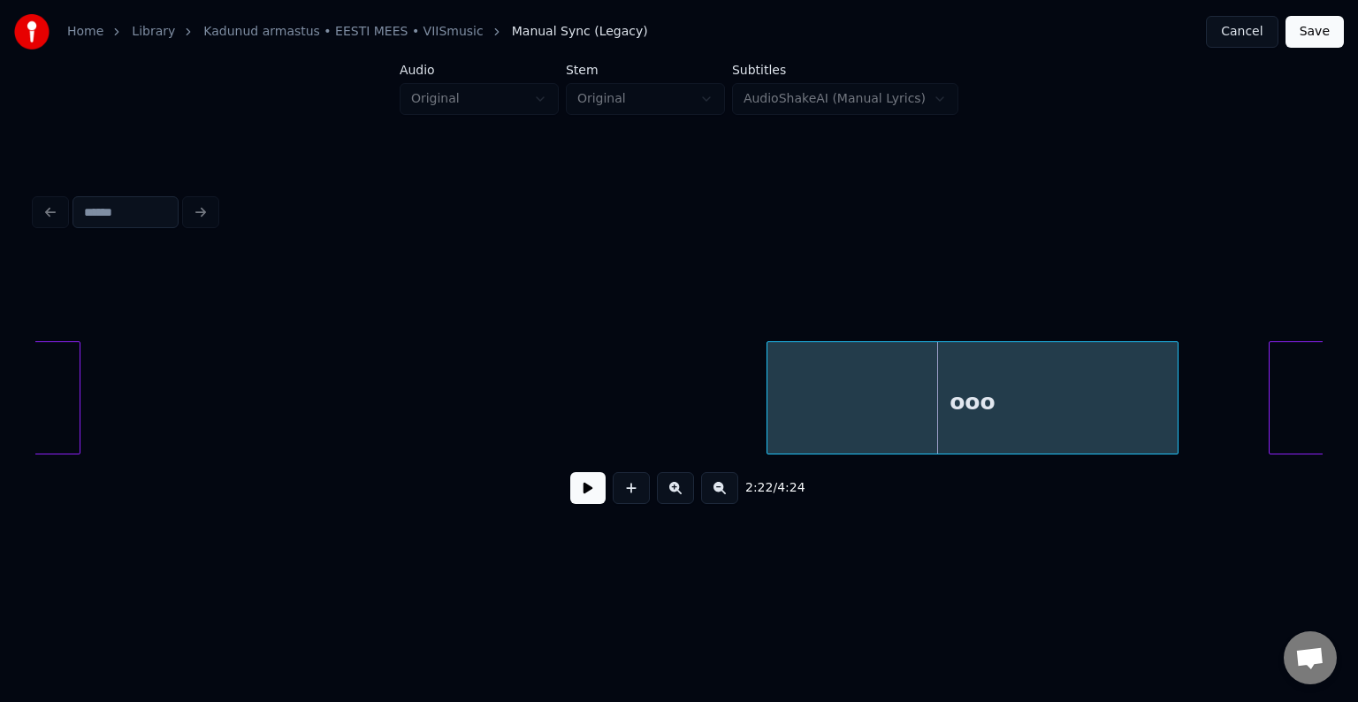
click at [950, 393] on div "ooo" at bounding box center [971, 402] width 409 height 120
click at [1323, 455] on div "2:22 / 4:24" at bounding box center [678, 354] width 1301 height 350
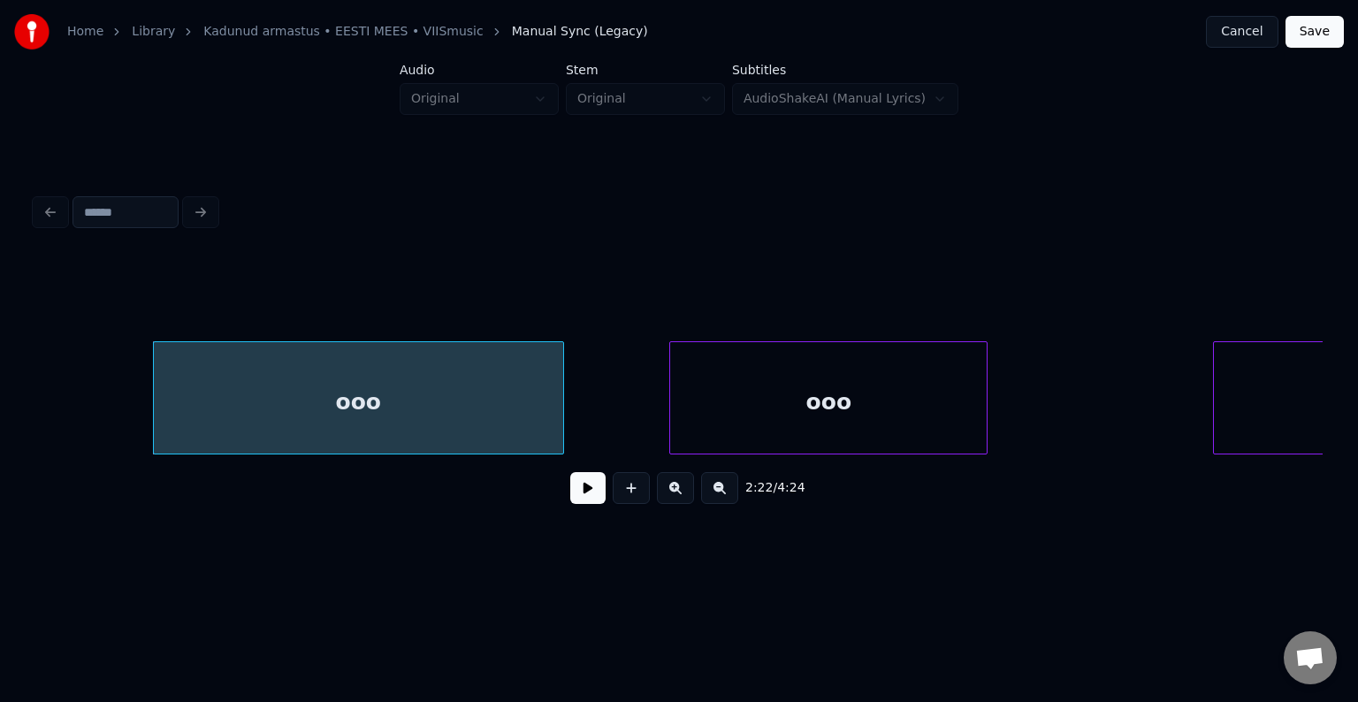
scroll to position [0, 94196]
click at [923, 386] on div "ooo" at bounding box center [801, 402] width 317 height 120
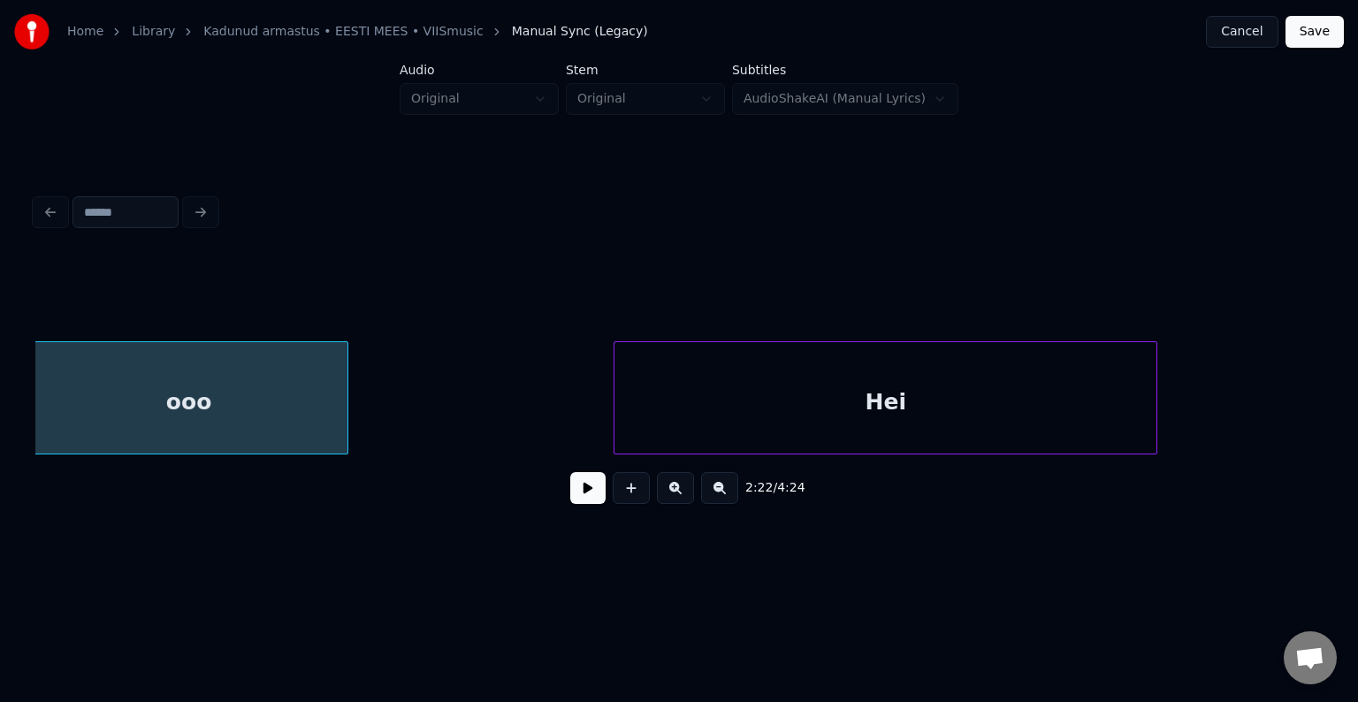
scroll to position [0, 94833]
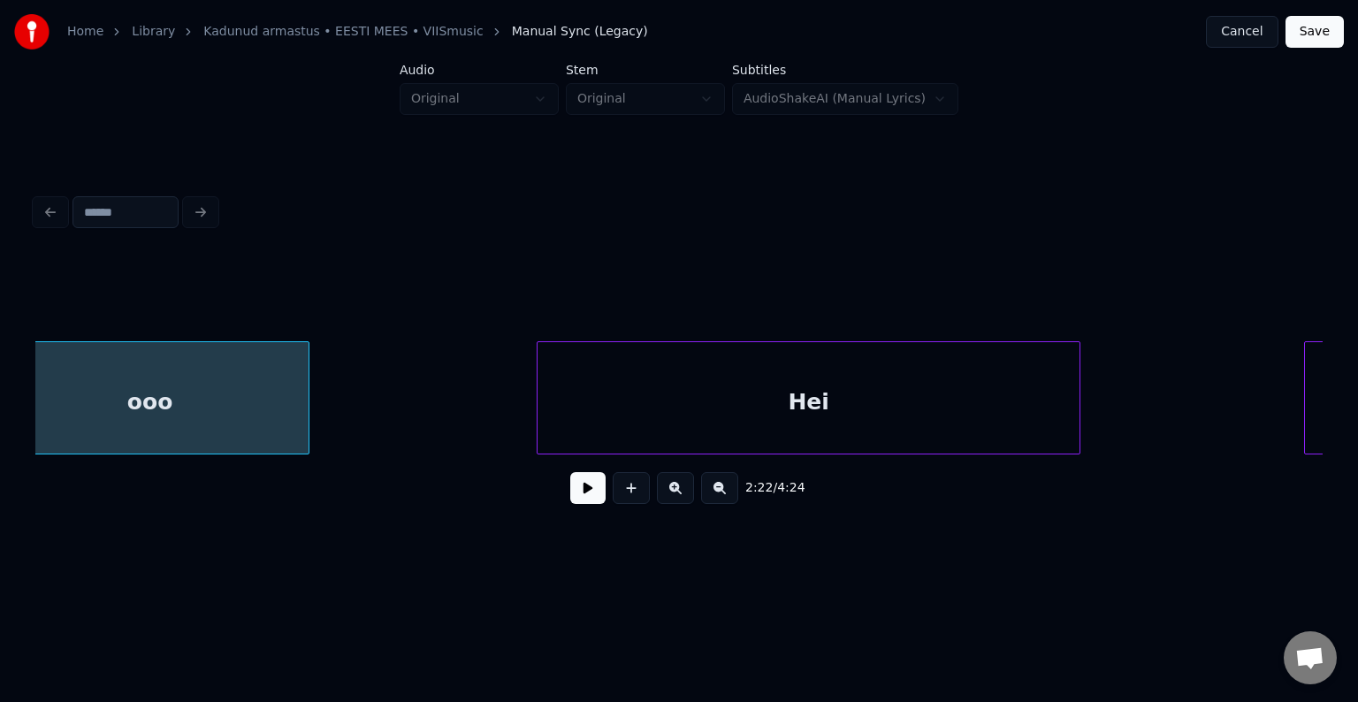
click at [1029, 416] on div "Hei" at bounding box center [809, 402] width 542 height 120
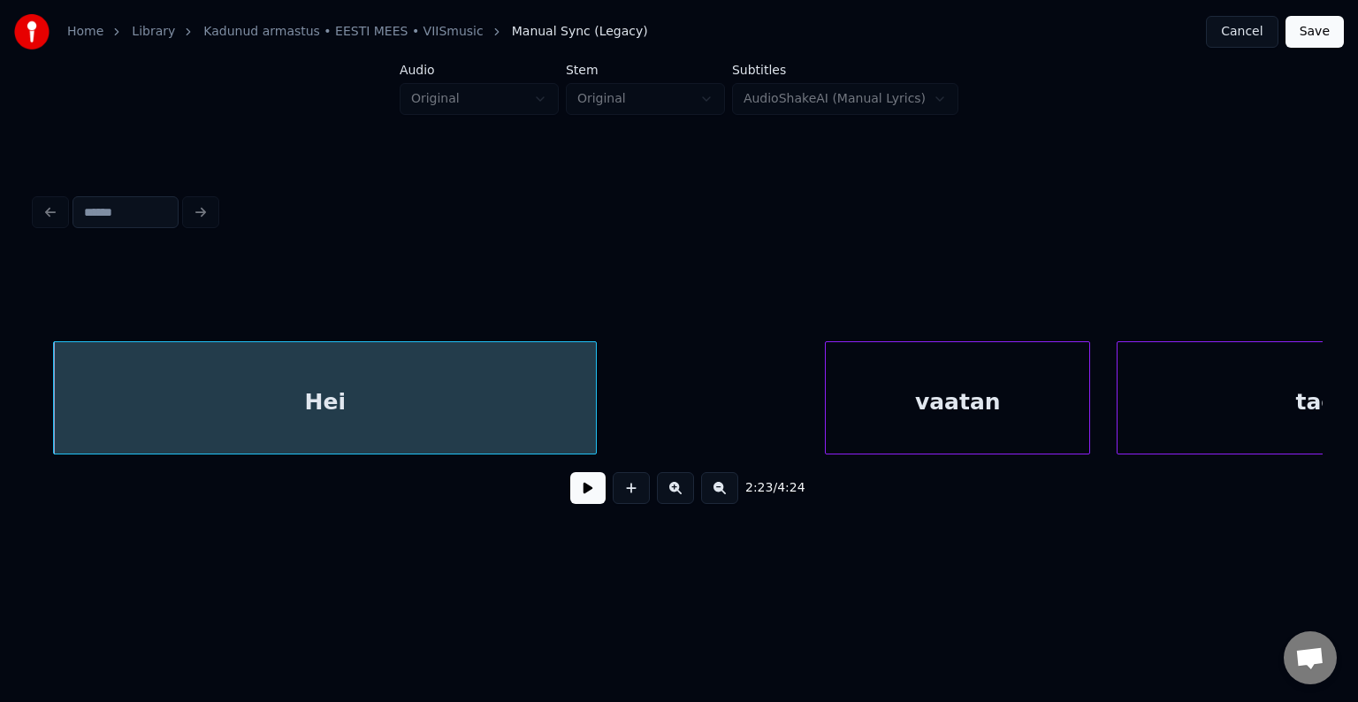
scroll to position [0, 95328]
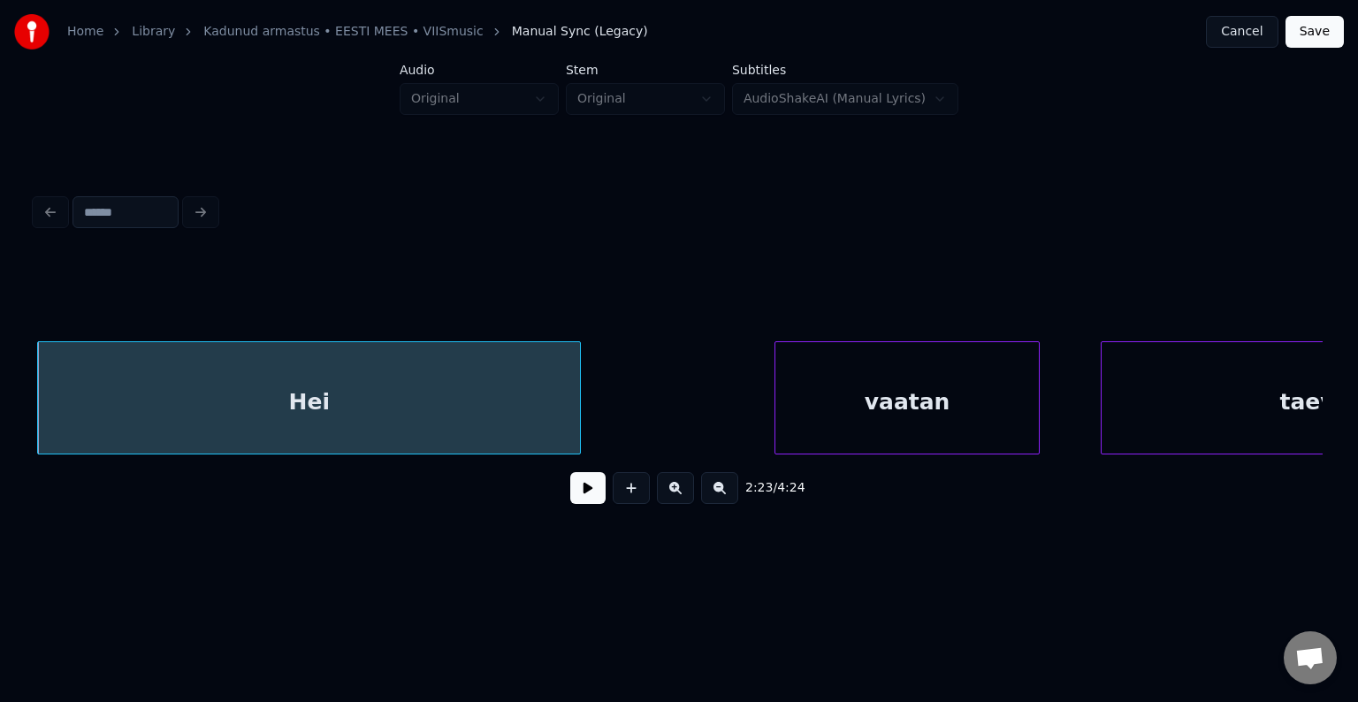
click at [977, 412] on div "vaatan" at bounding box center [906, 402] width 263 height 120
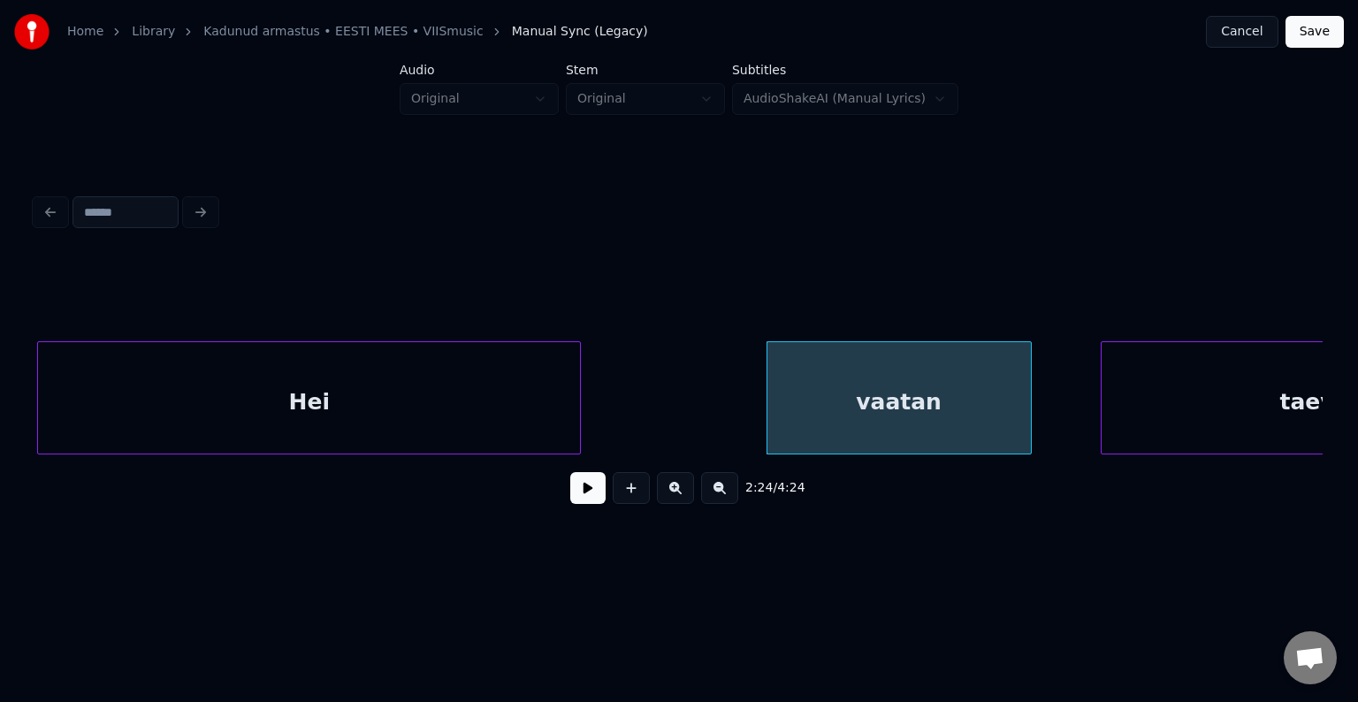
click at [279, 403] on div "Hei" at bounding box center [309, 402] width 542 height 120
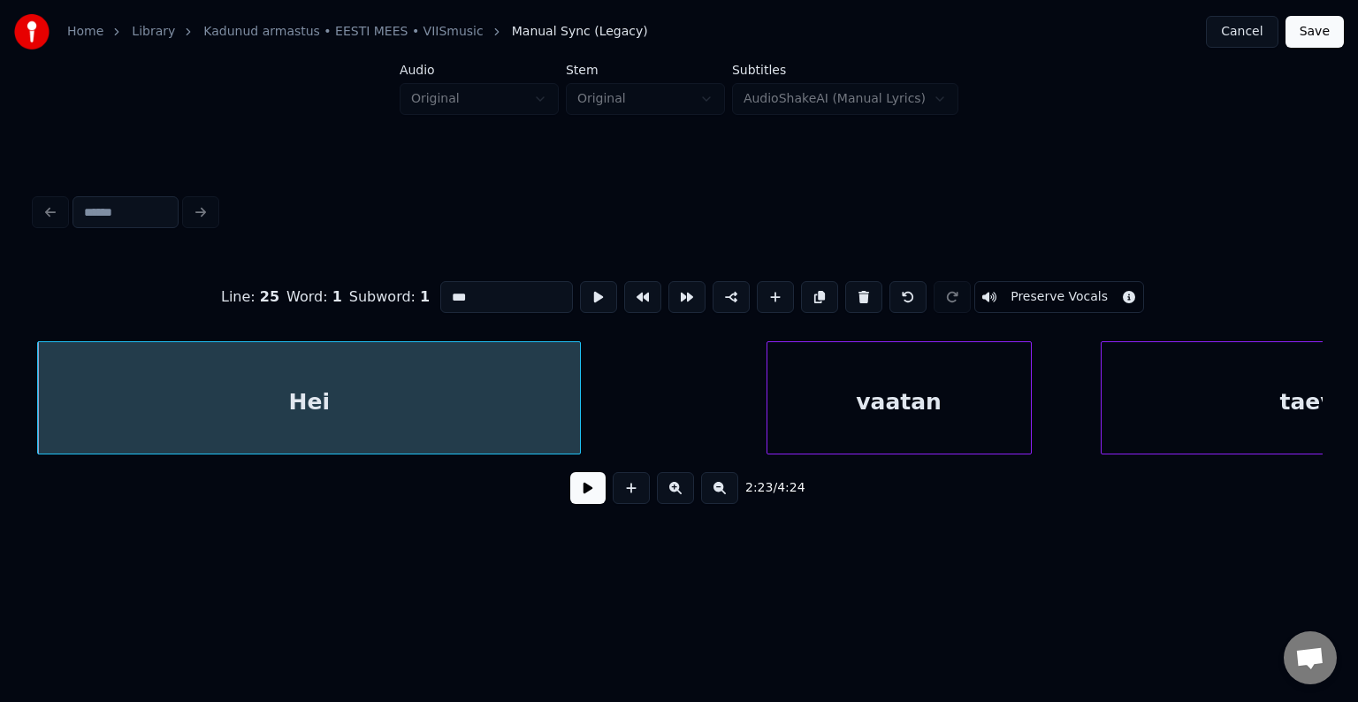
drag, startPoint x: 567, startPoint y: 515, endPoint x: 579, endPoint y: 506, distance: 15.2
click at [569, 508] on div "2:23 / 4:24" at bounding box center [679, 488] width 1259 height 39
click at [580, 504] on button at bounding box center [587, 488] width 35 height 32
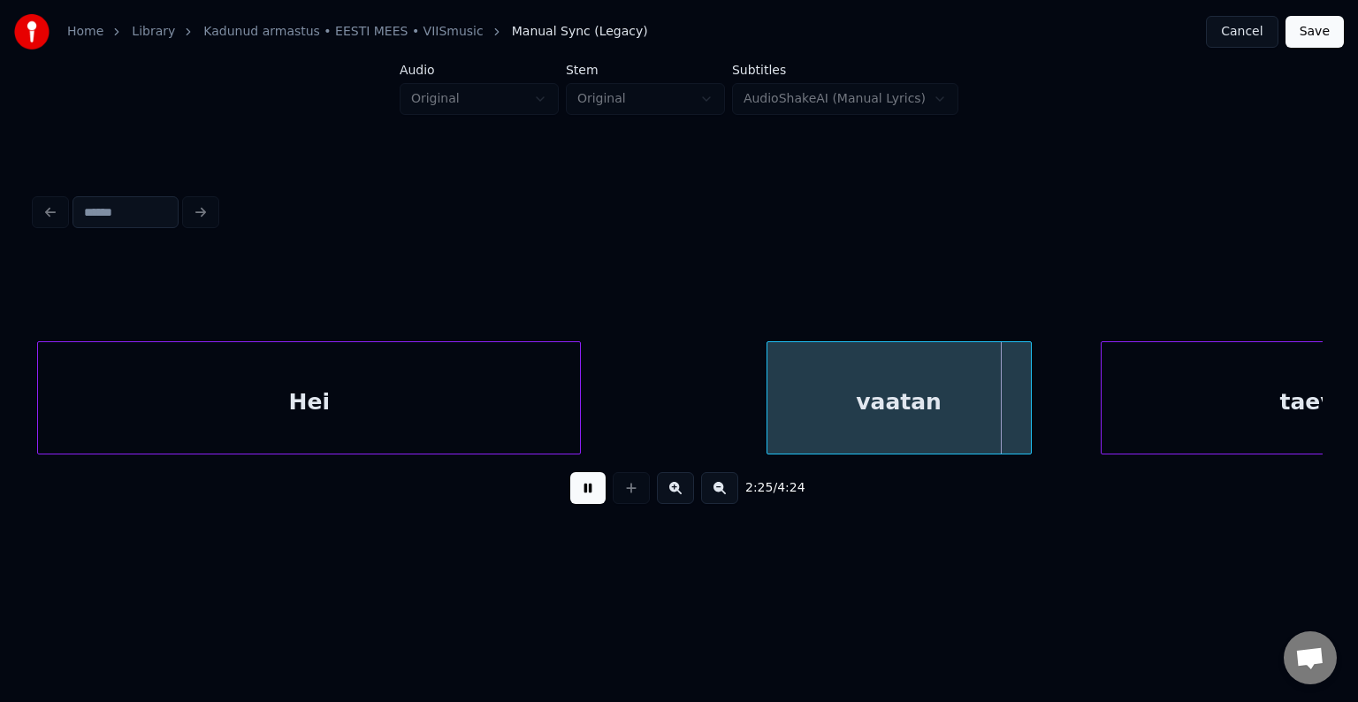
click at [580, 504] on button at bounding box center [587, 488] width 35 height 32
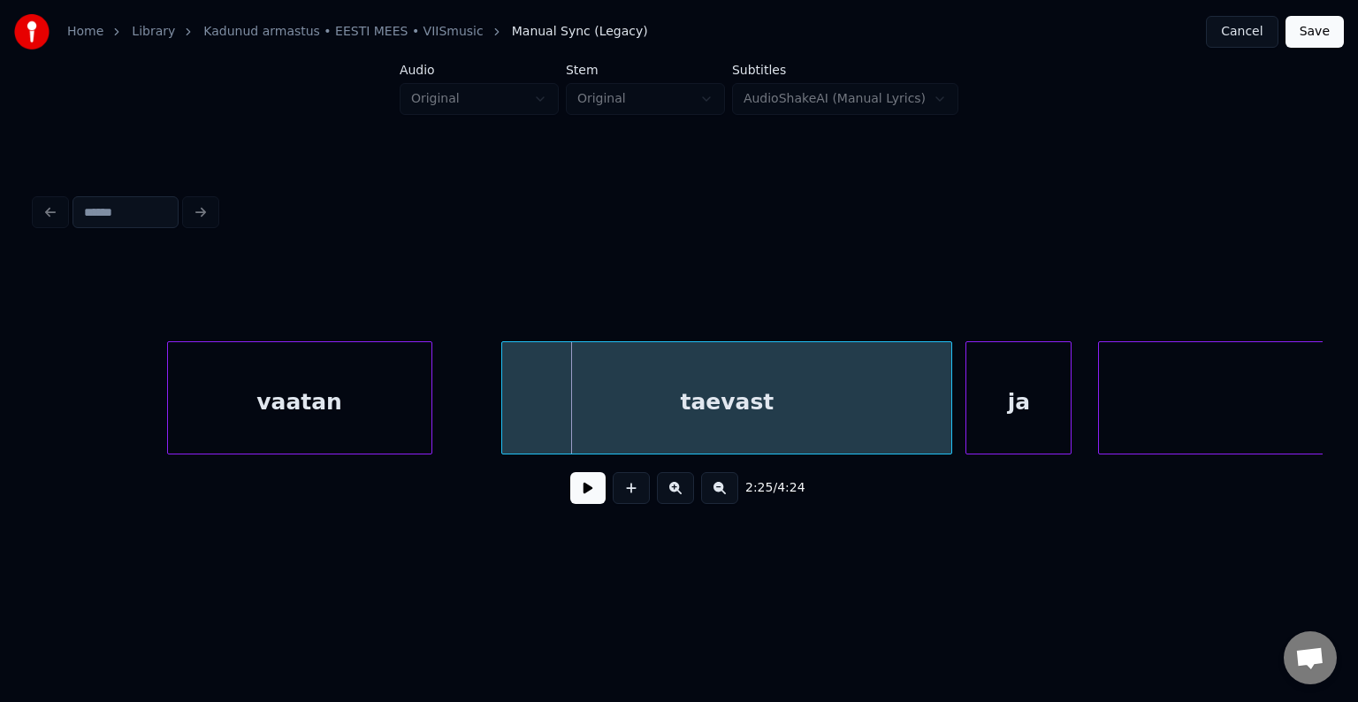
scroll to position [0, 95929]
click at [793, 425] on div "taevast" at bounding box center [699, 402] width 449 height 120
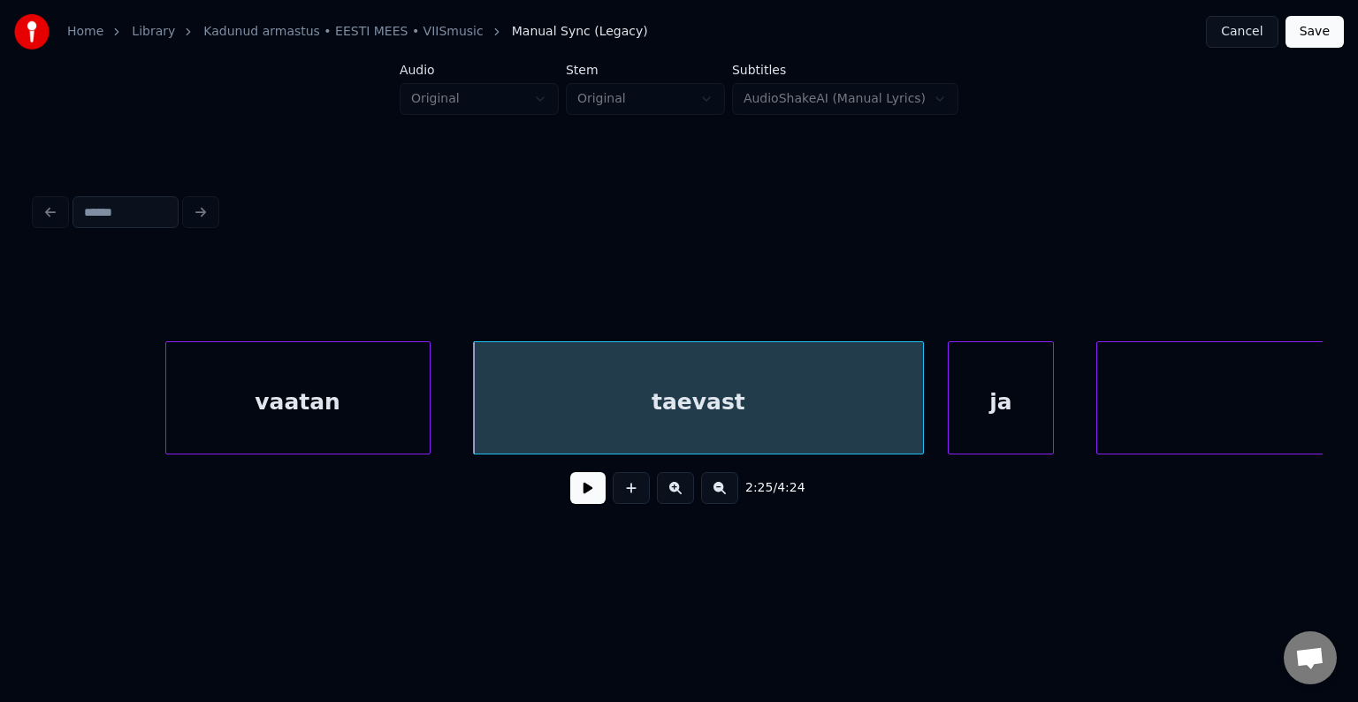
click at [1040, 425] on div "ja" at bounding box center [1001, 402] width 104 height 120
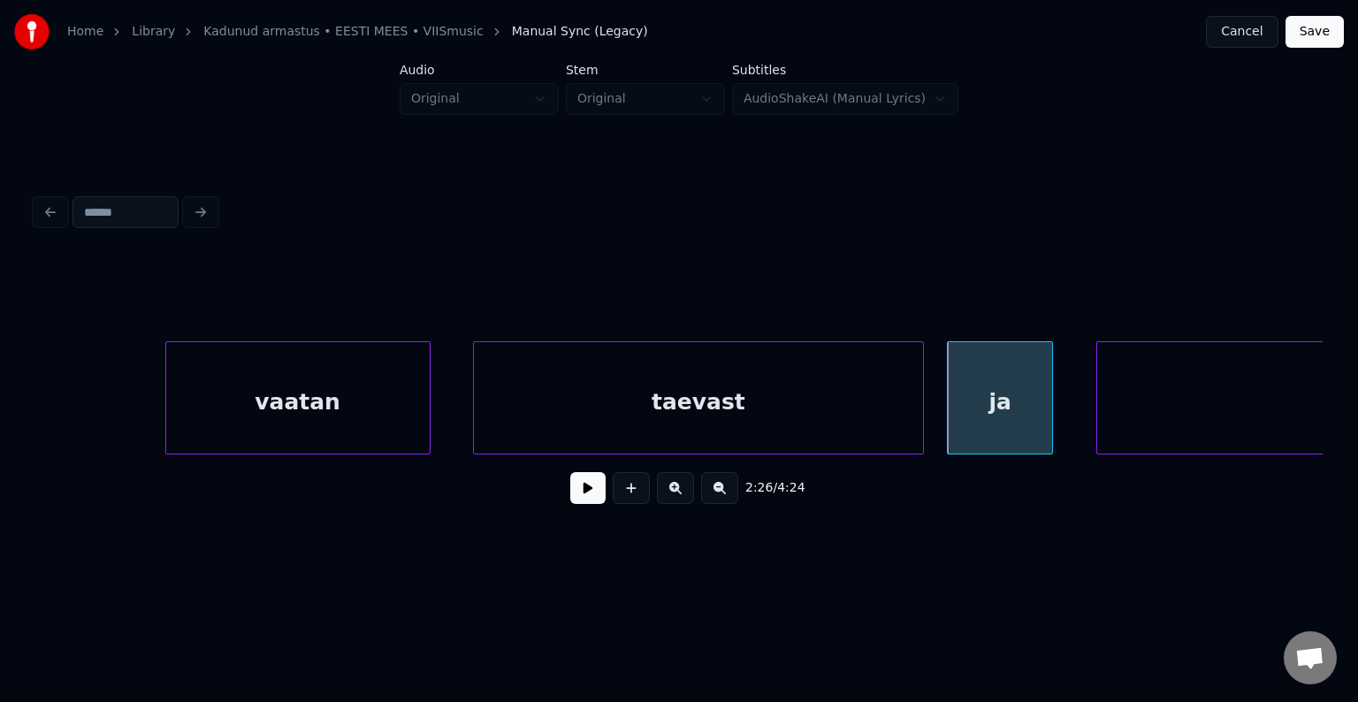
click at [711, 413] on div "taevast" at bounding box center [698, 402] width 449 height 120
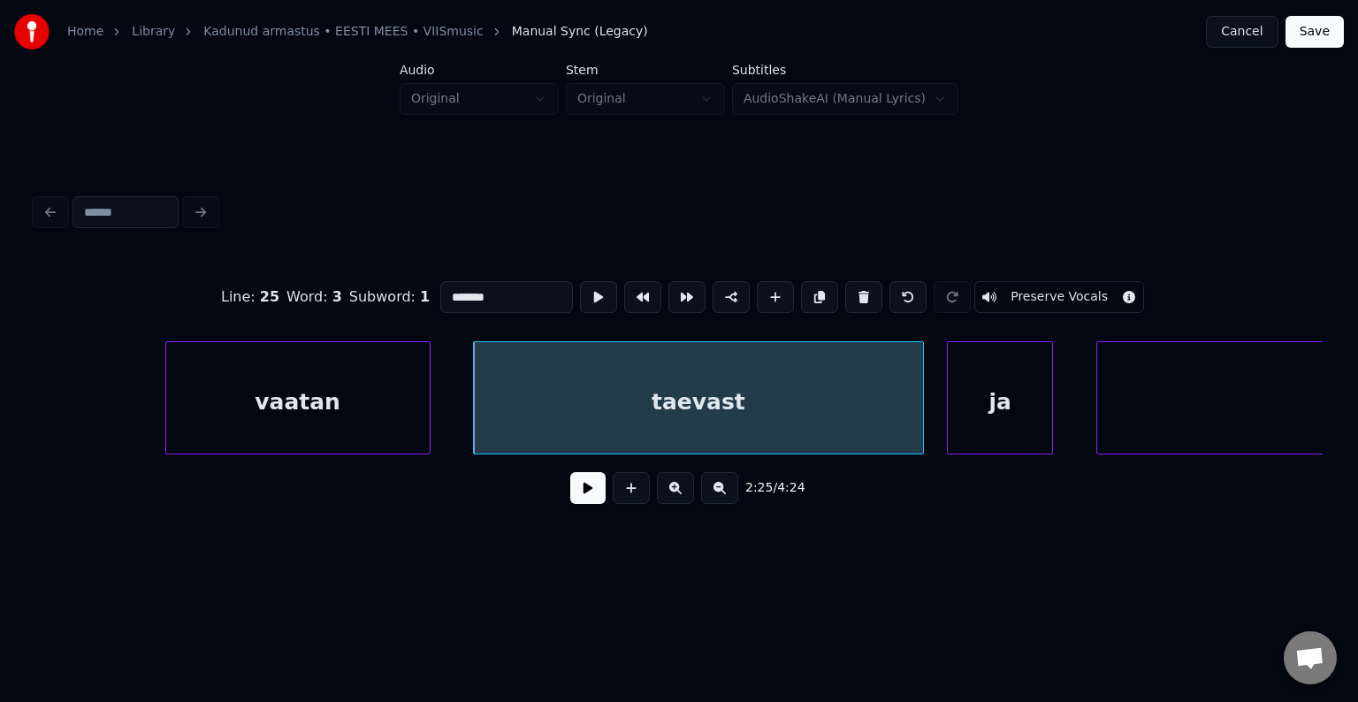
click at [591, 484] on button at bounding box center [587, 488] width 35 height 32
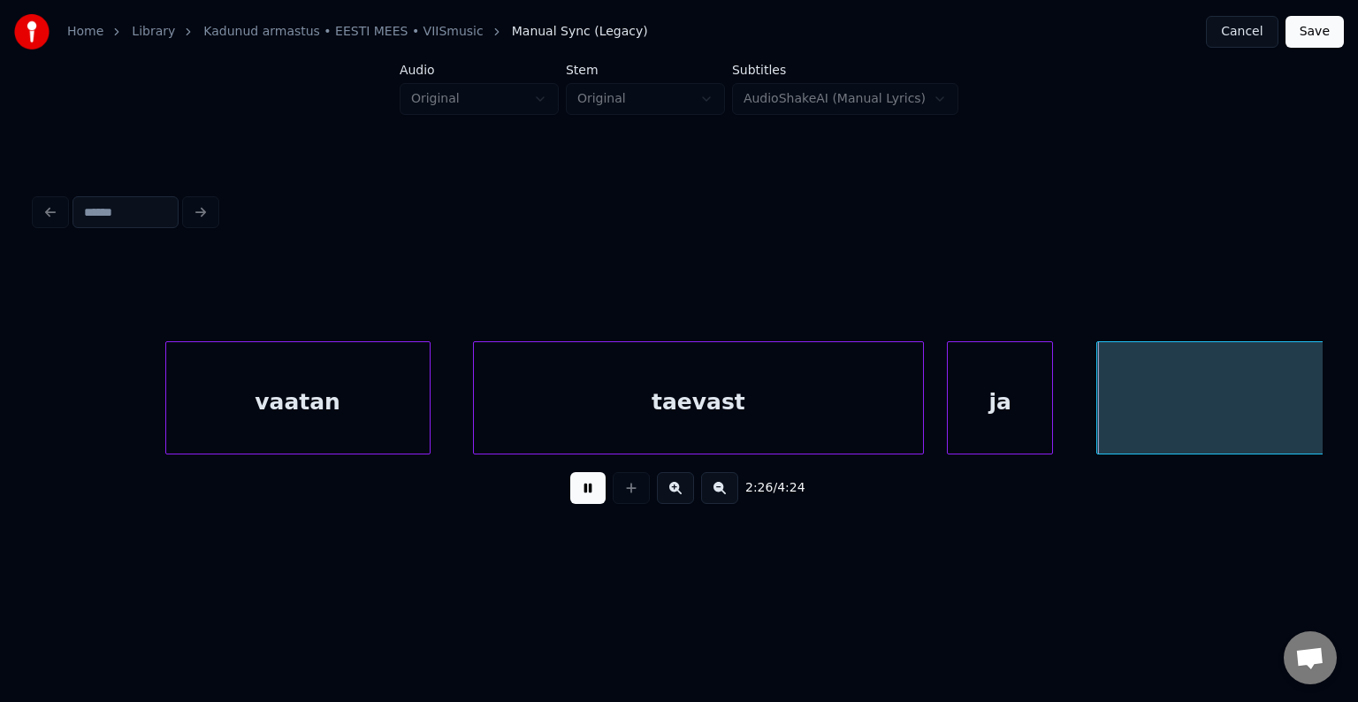
click at [591, 485] on button at bounding box center [587, 488] width 35 height 32
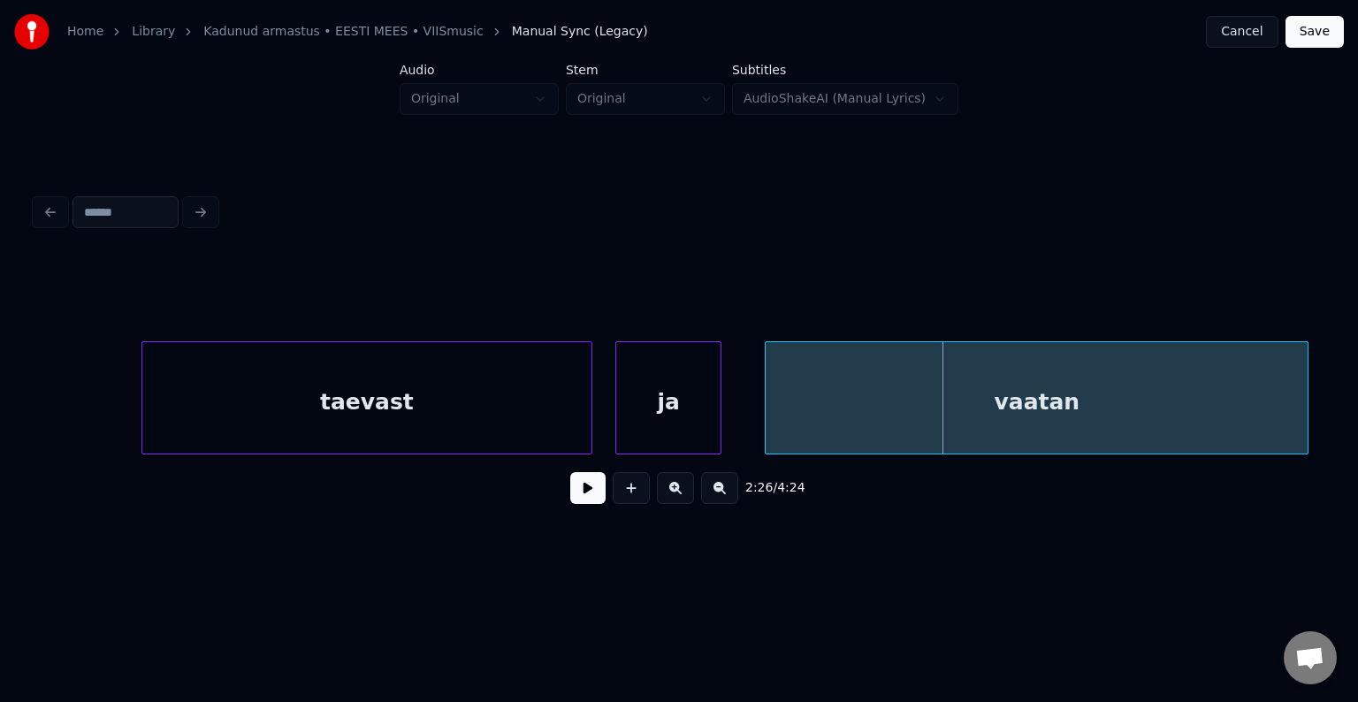
scroll to position [0, 96353]
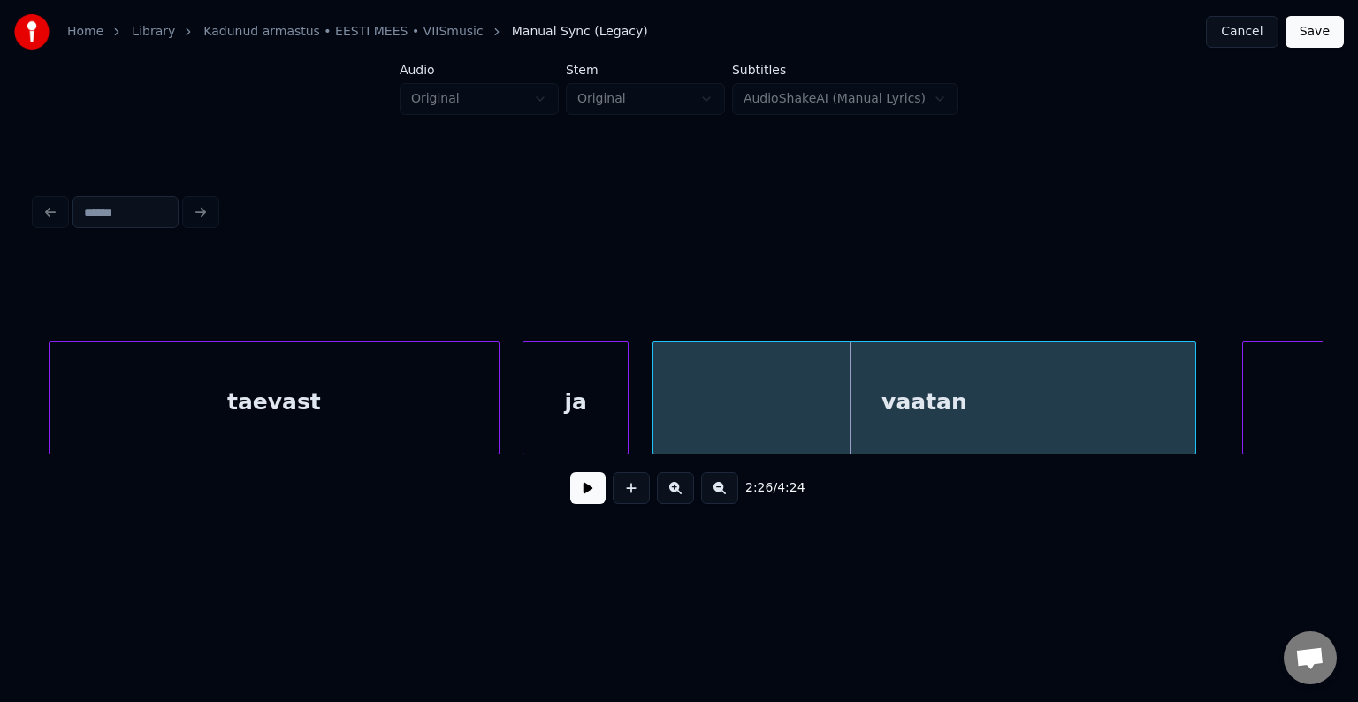
click at [1022, 411] on div "vaatan" at bounding box center [924, 402] width 542 height 120
click at [570, 504] on button at bounding box center [587, 488] width 35 height 32
click at [570, 500] on button at bounding box center [587, 488] width 35 height 32
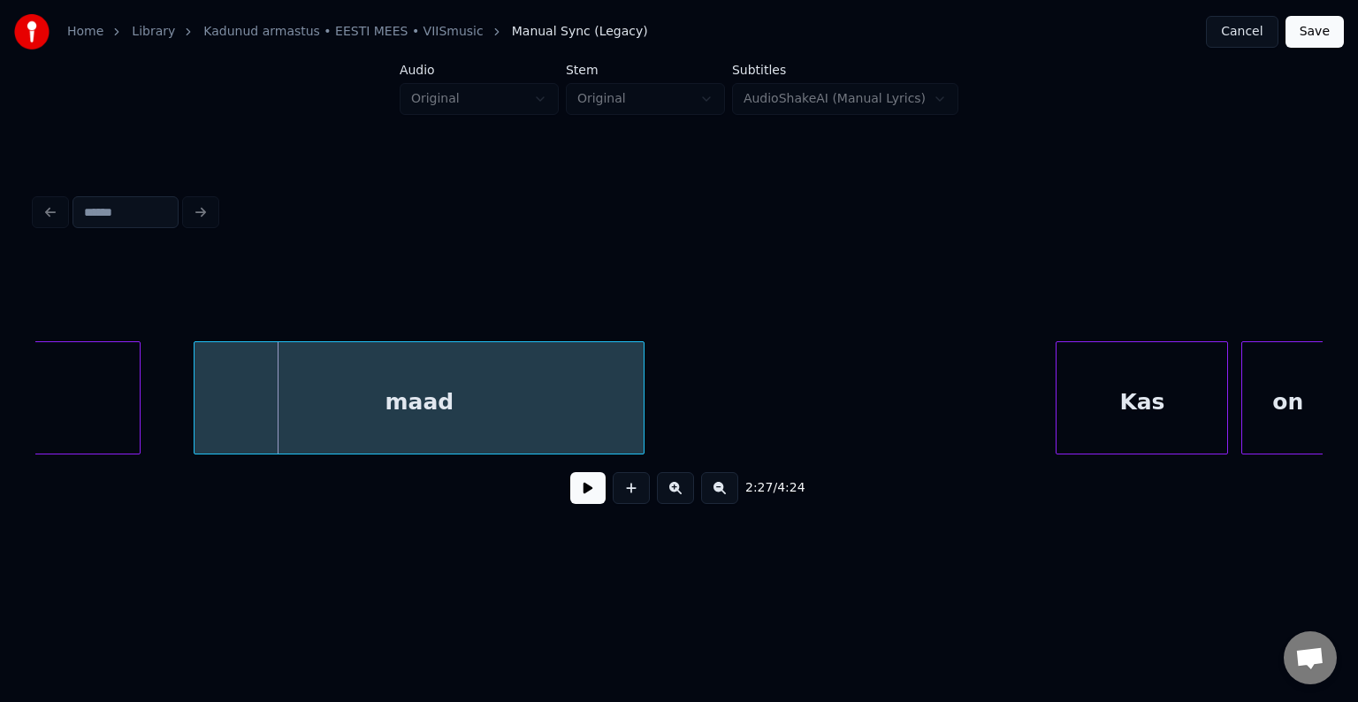
scroll to position [0, 97360]
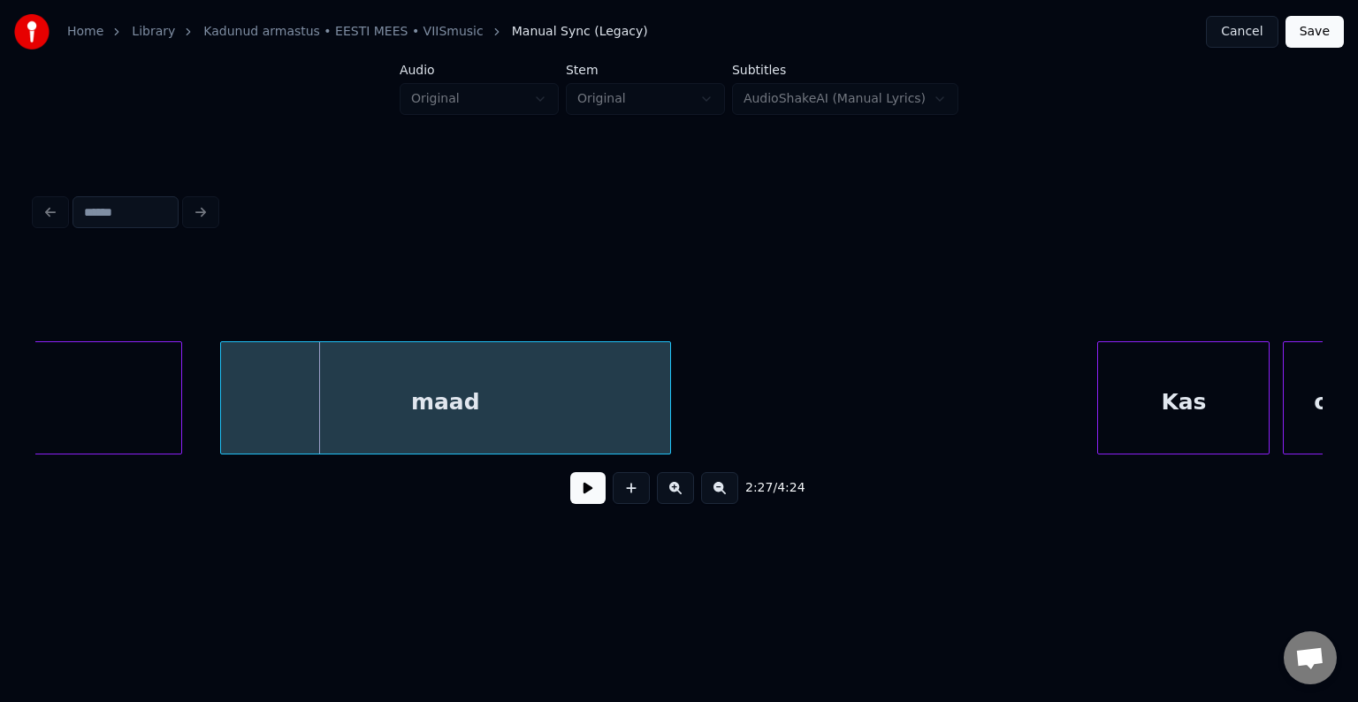
click at [474, 400] on div "maad" at bounding box center [445, 402] width 449 height 120
click at [570, 489] on button at bounding box center [587, 488] width 35 height 32
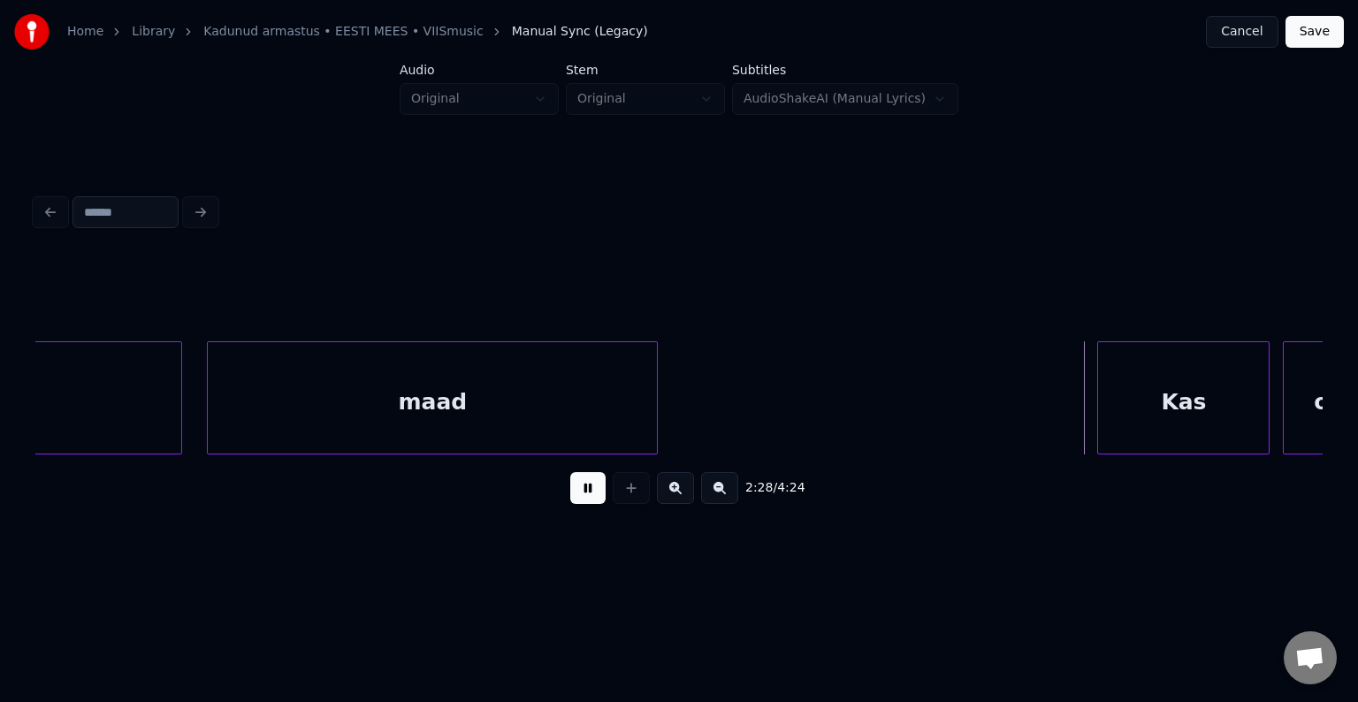
click at [570, 489] on button at bounding box center [587, 488] width 35 height 32
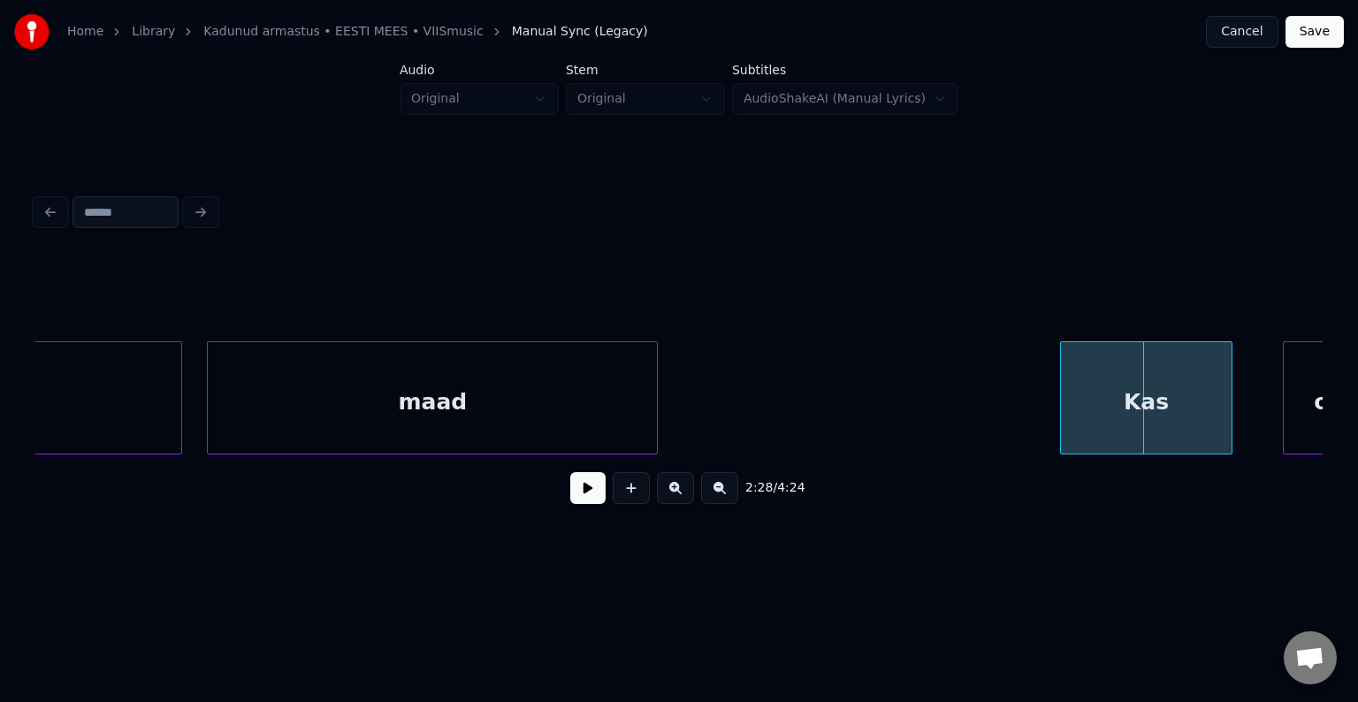
click at [1164, 408] on div "Kas" at bounding box center [1146, 402] width 171 height 120
click at [1170, 407] on div "Kas" at bounding box center [1157, 402] width 171 height 120
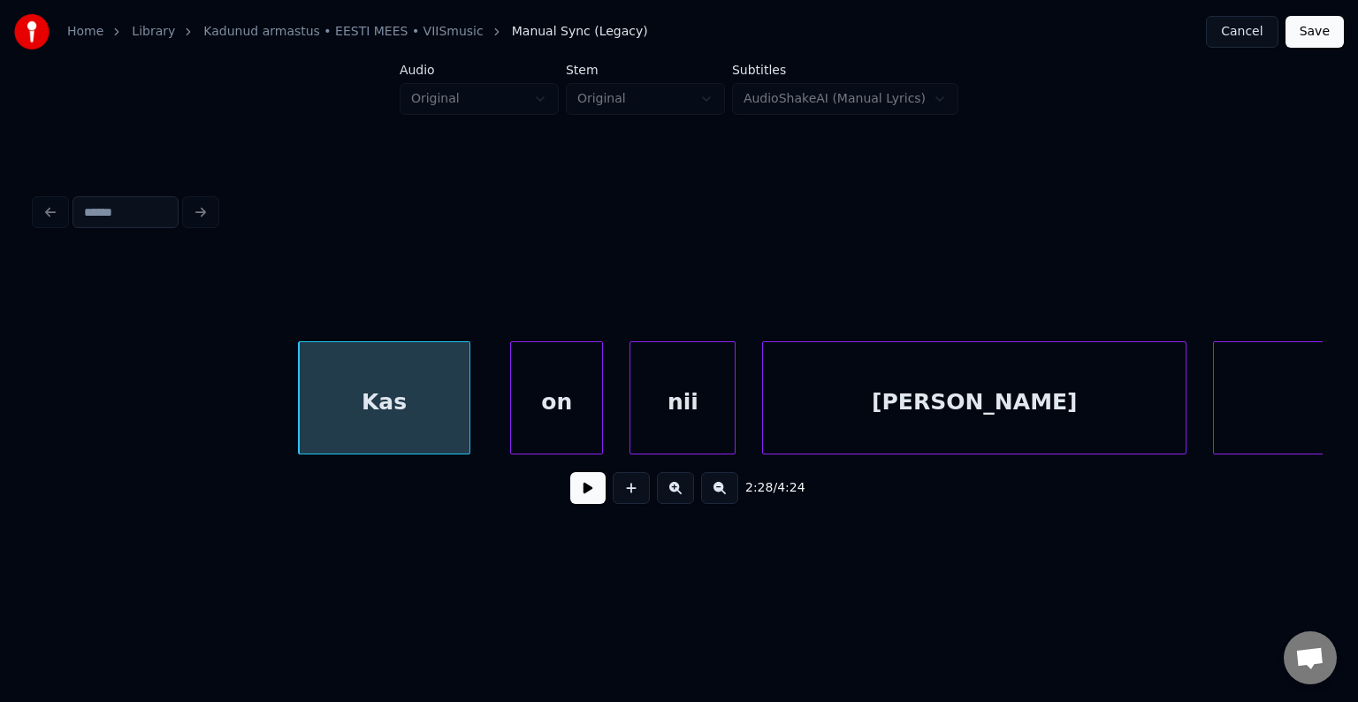
scroll to position [0, 98244]
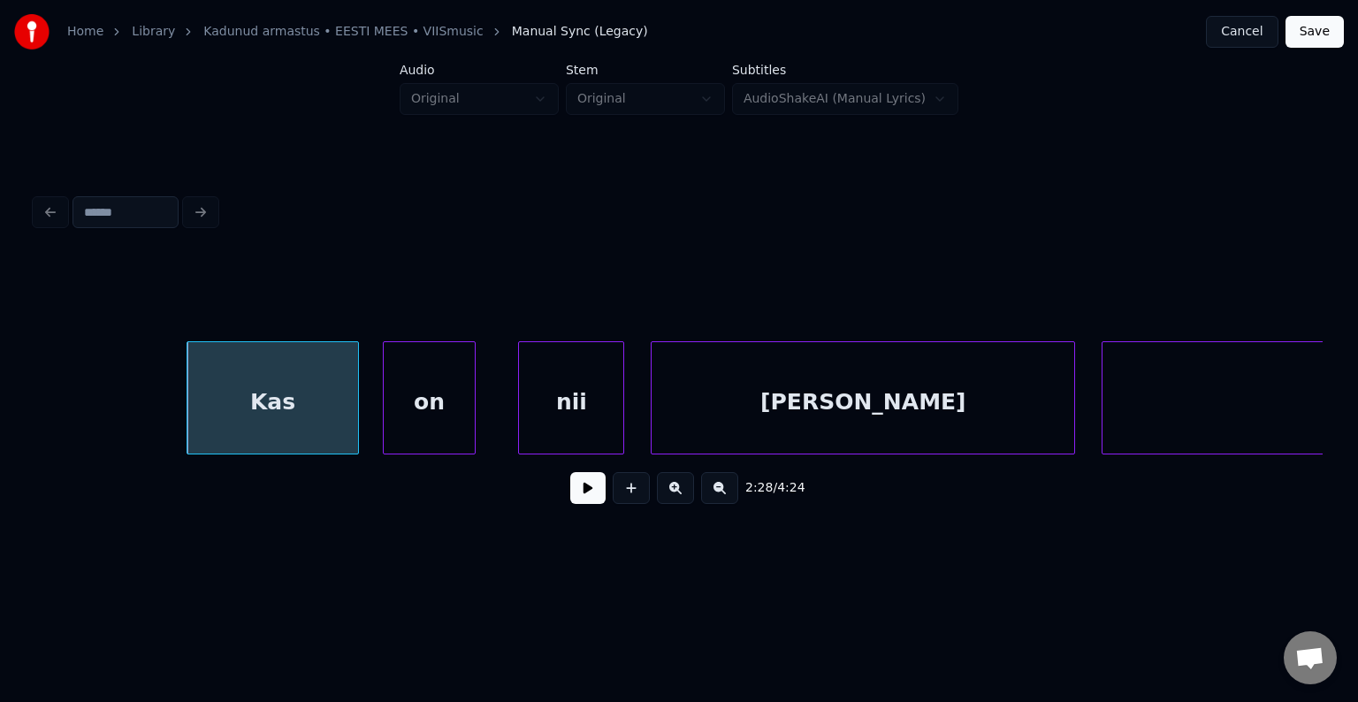
click at [453, 421] on div "on" at bounding box center [429, 402] width 91 height 120
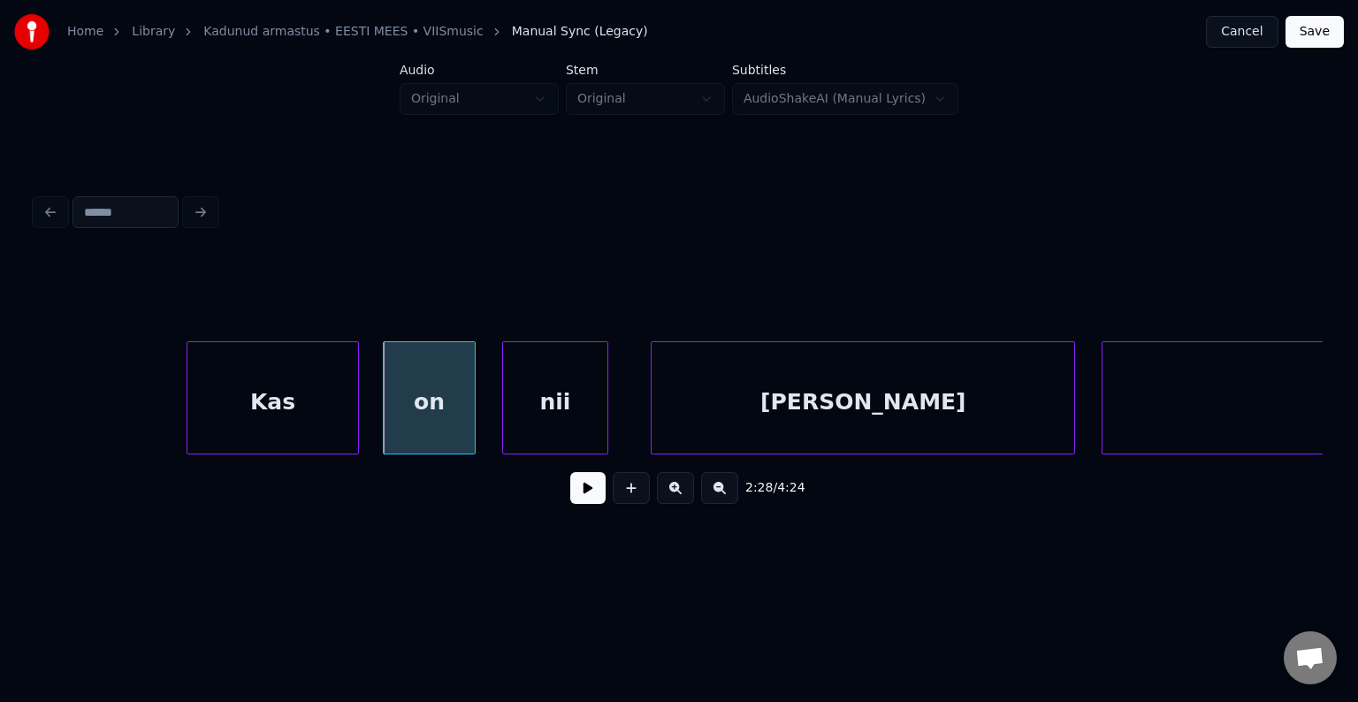
click at [583, 412] on div "nii" at bounding box center [555, 402] width 104 height 120
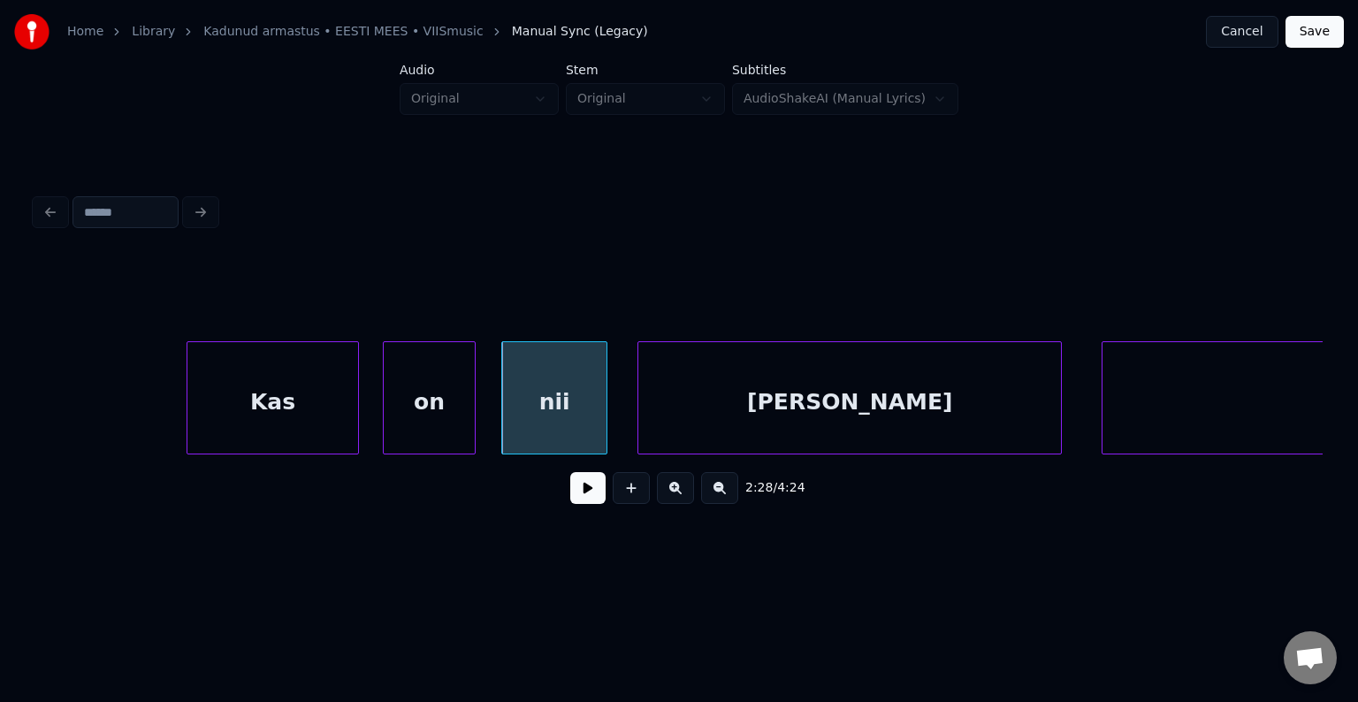
click at [771, 410] on div "raske" at bounding box center [849, 402] width 423 height 120
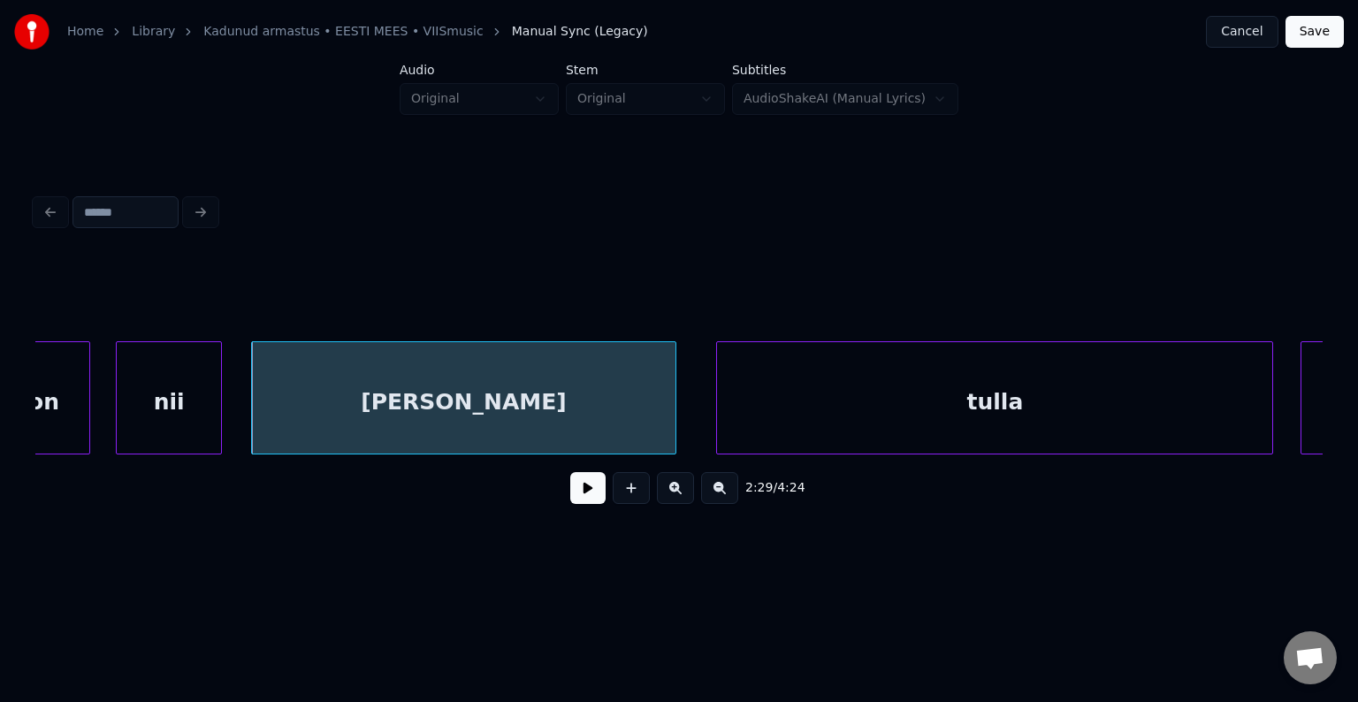
scroll to position [0, 98633]
click at [1110, 412] on div "tulla" at bounding box center [974, 402] width 555 height 120
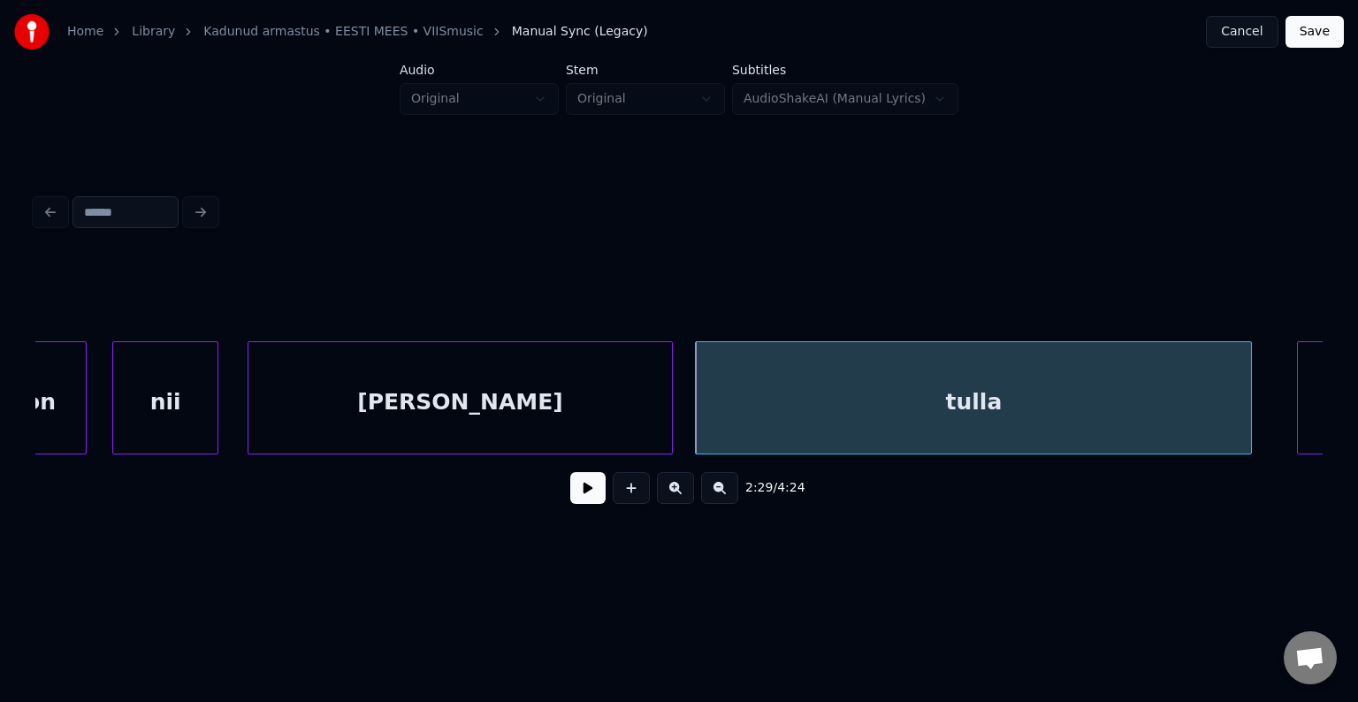
click at [544, 400] on div "raske" at bounding box center [459, 402] width 423 height 120
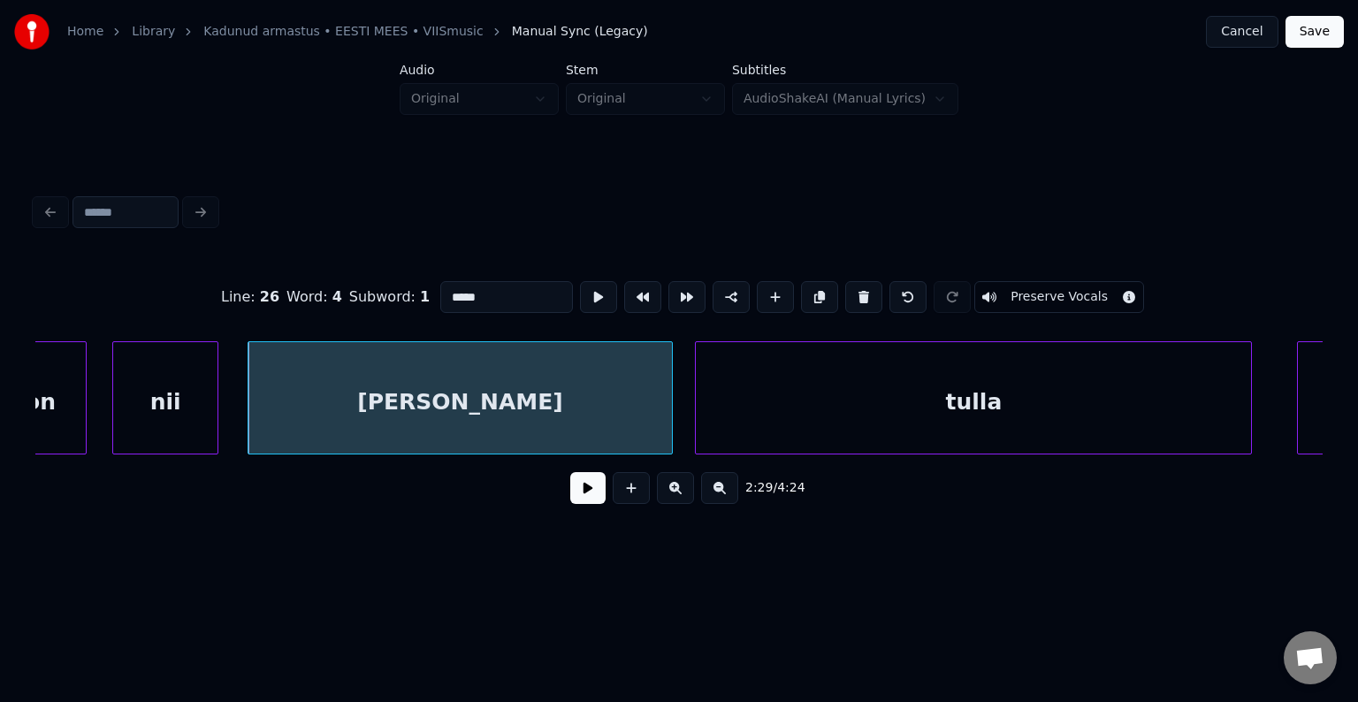
click at [570, 497] on button at bounding box center [587, 488] width 35 height 32
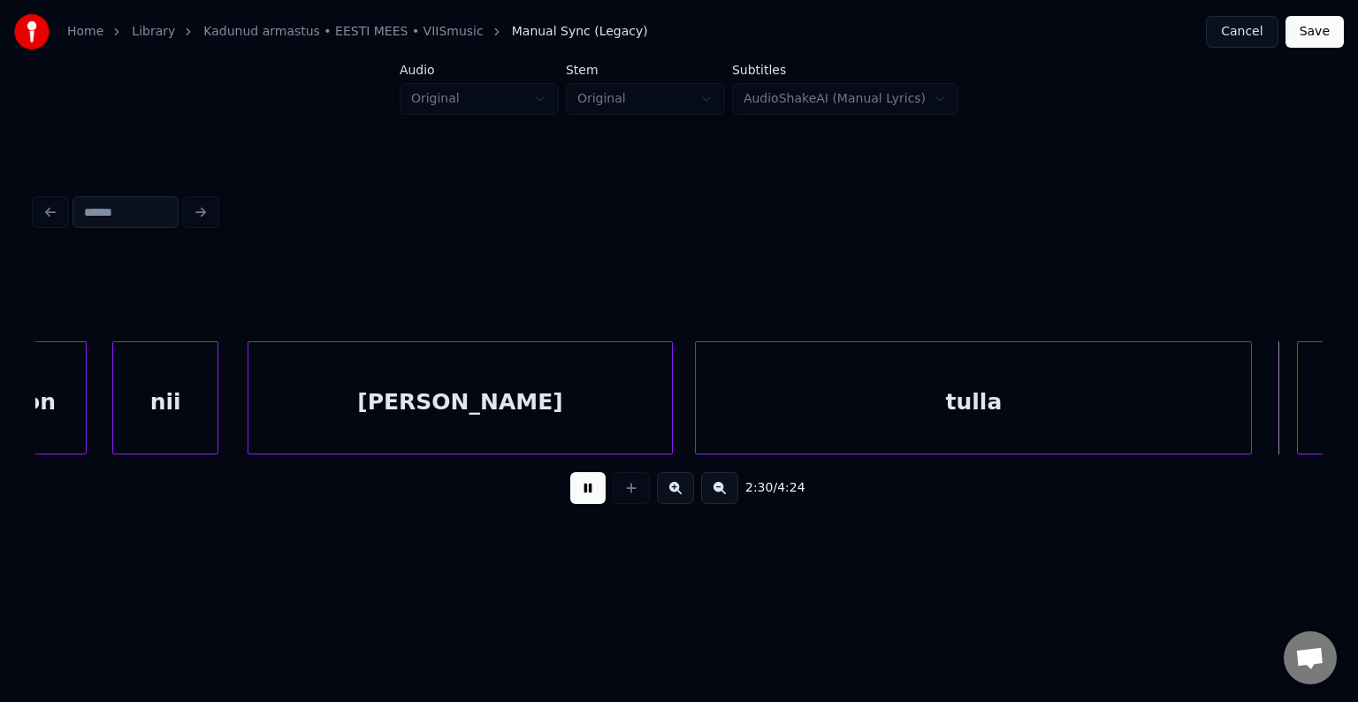
click at [570, 495] on button at bounding box center [587, 488] width 35 height 32
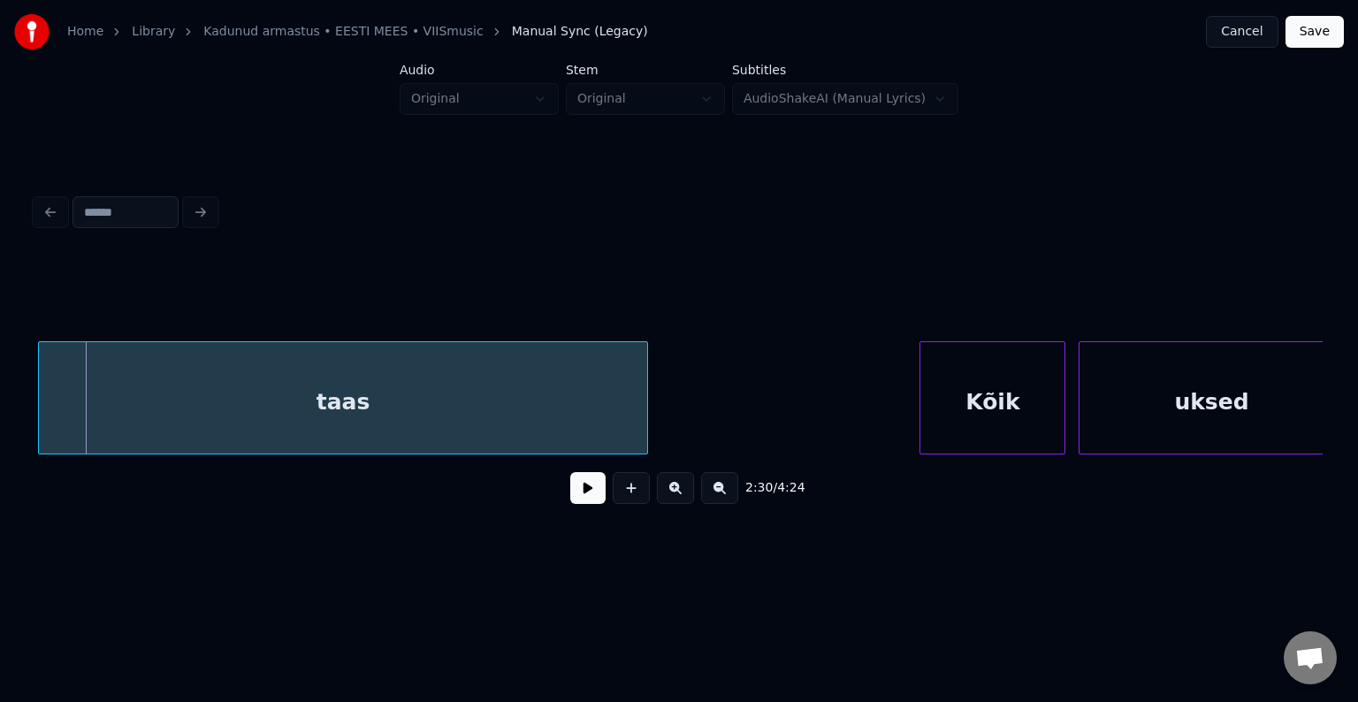
click at [439, 408] on div "taas" at bounding box center [343, 402] width 608 height 120
click at [555, 489] on div "2:30 / 4:24" at bounding box center [679, 488] width 1259 height 39
click at [570, 494] on button at bounding box center [587, 488] width 35 height 32
click at [570, 495] on button at bounding box center [587, 488] width 35 height 32
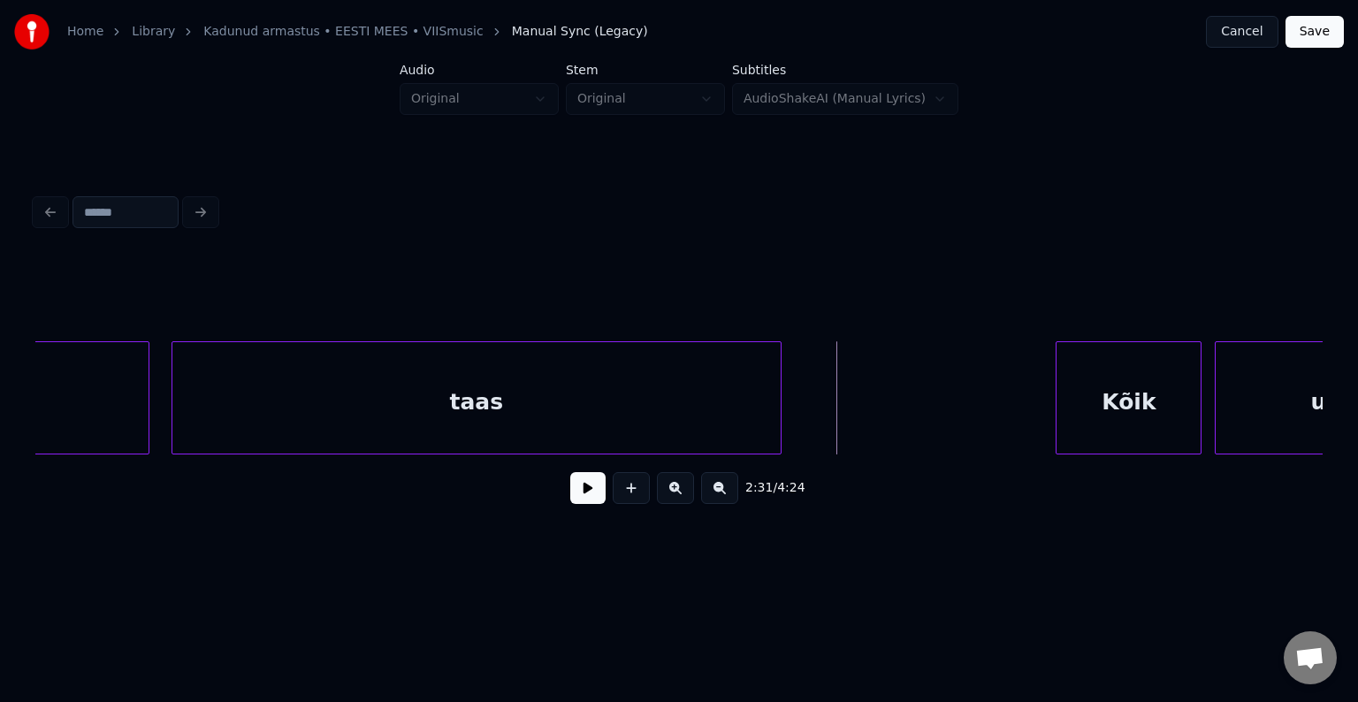
scroll to position [0, 99694]
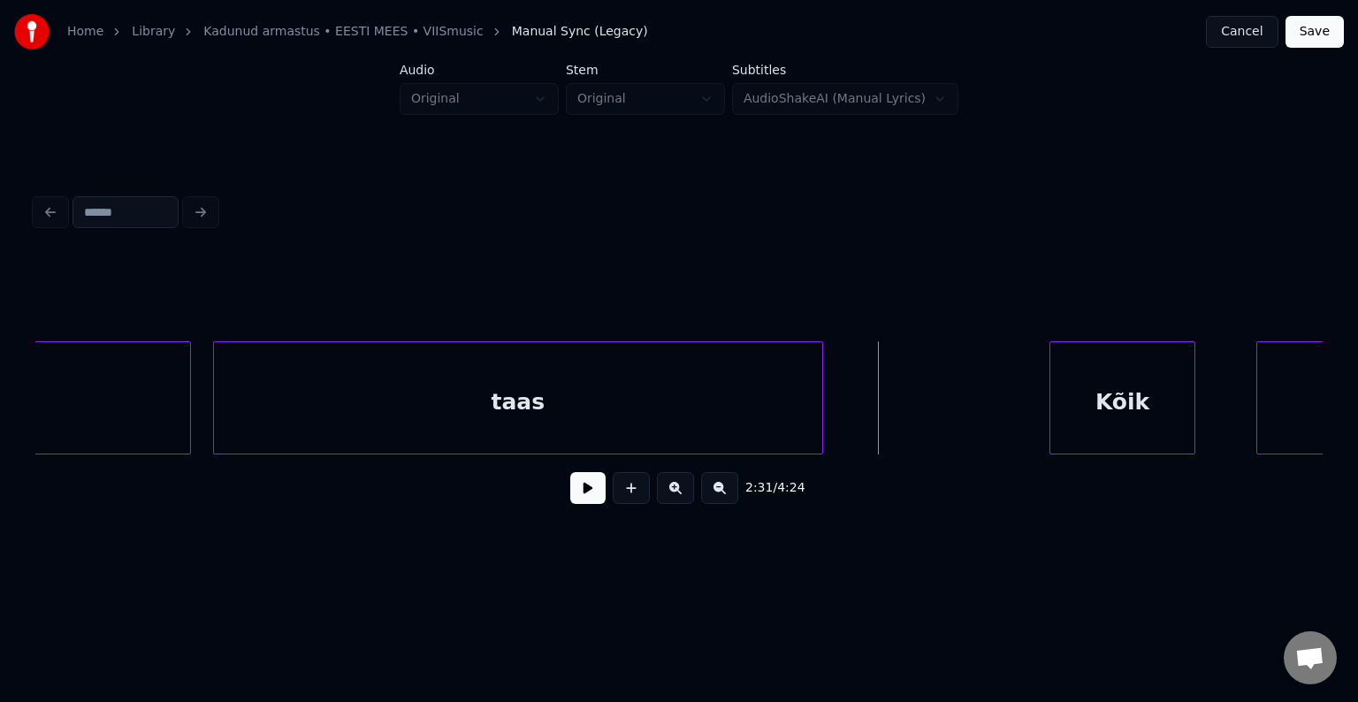
click at [1133, 393] on div "Kõik" at bounding box center [1122, 402] width 144 height 120
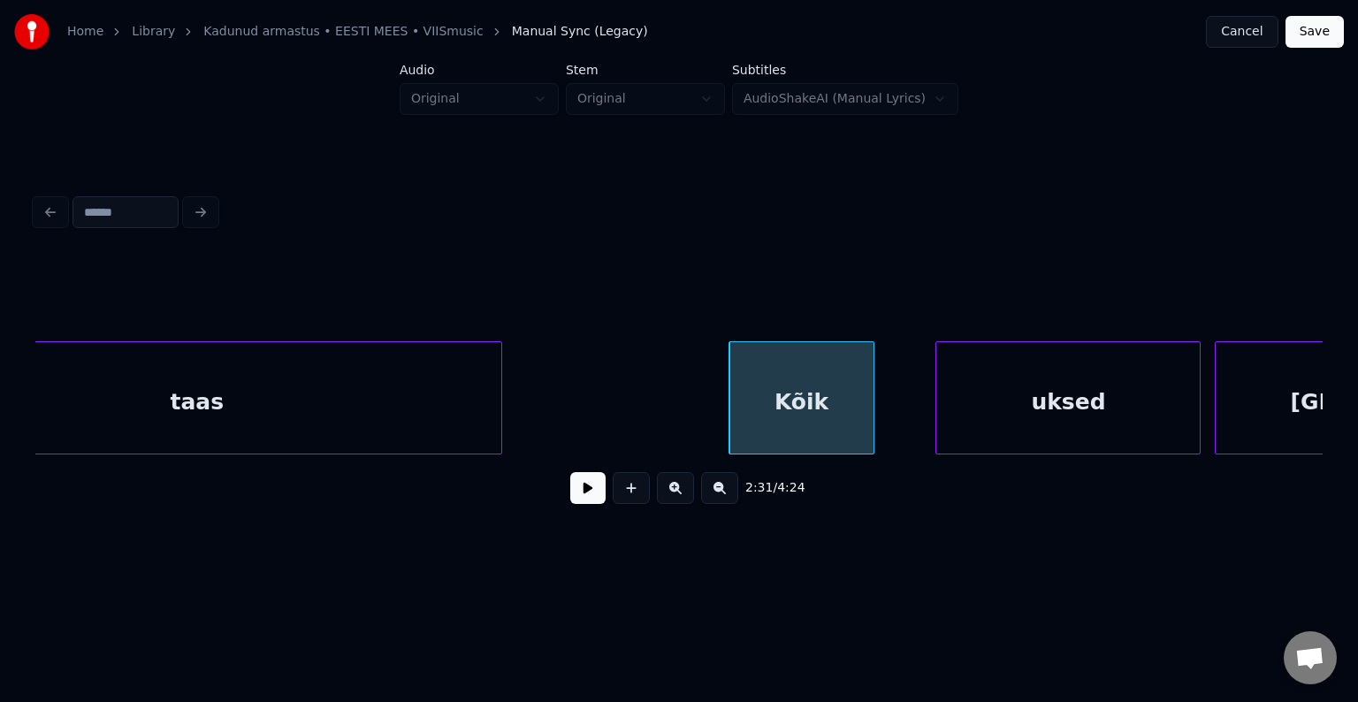
scroll to position [0, 100119]
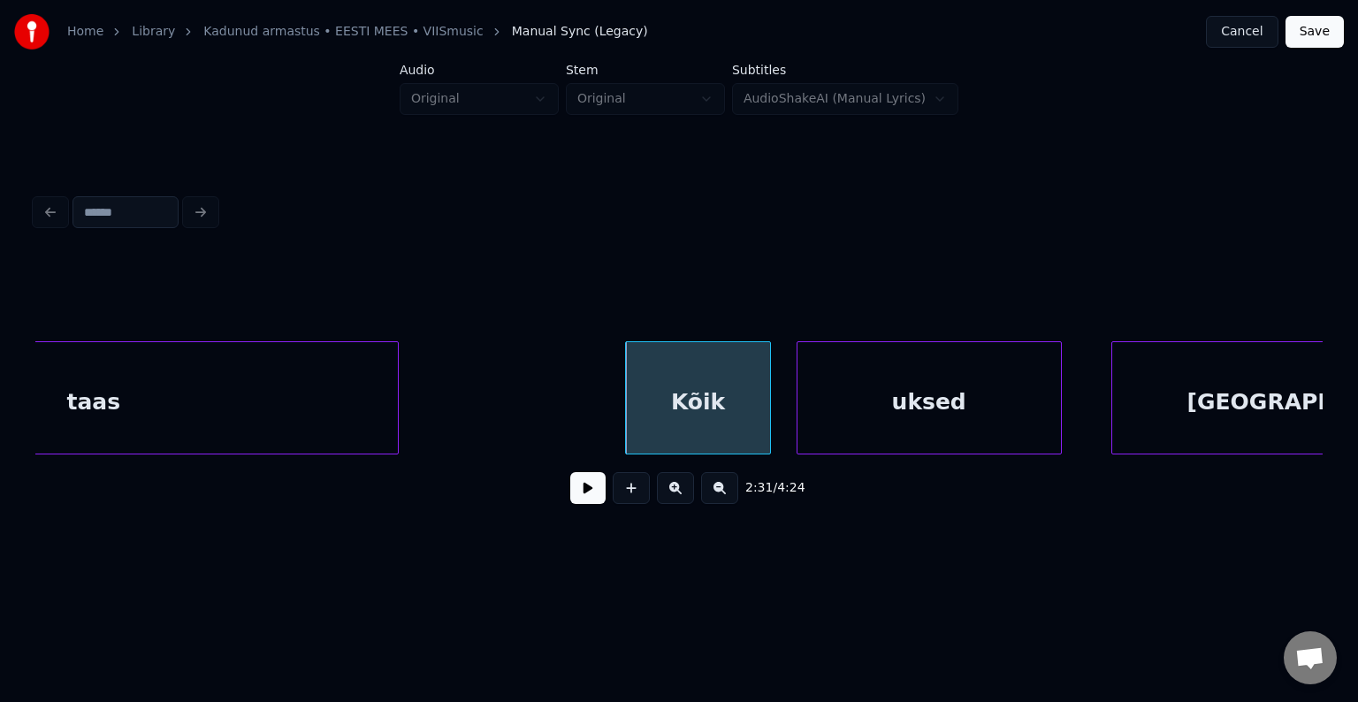
click at [963, 408] on div "uksed" at bounding box center [929, 402] width 263 height 120
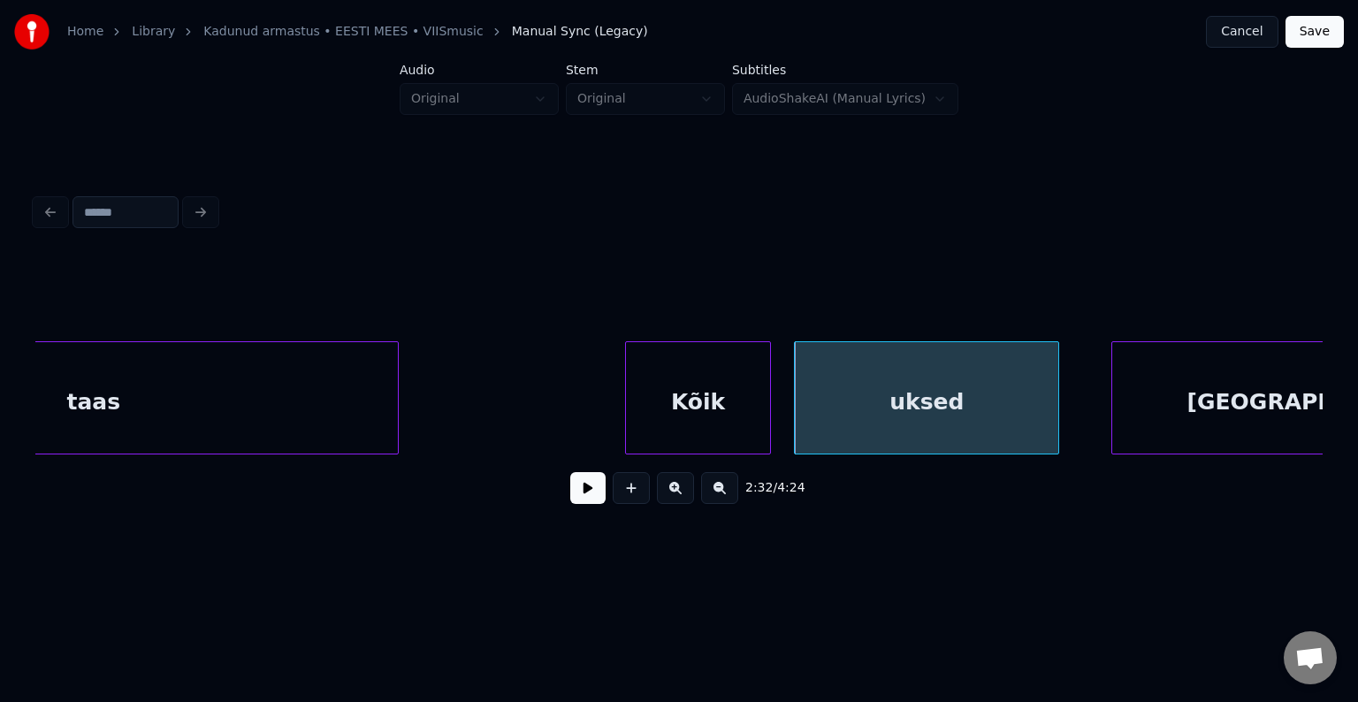
scroll to position [0, 100315]
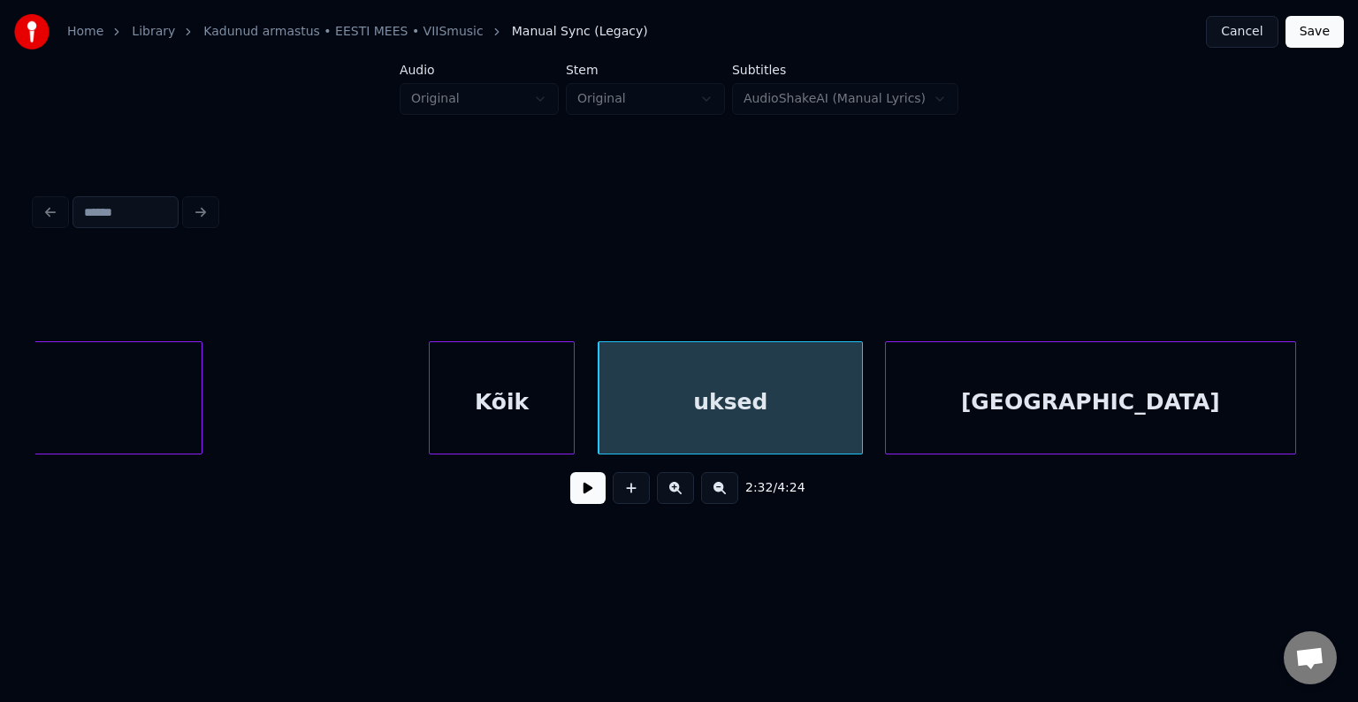
click at [1200, 393] on div "lahti" at bounding box center [1090, 402] width 409 height 120
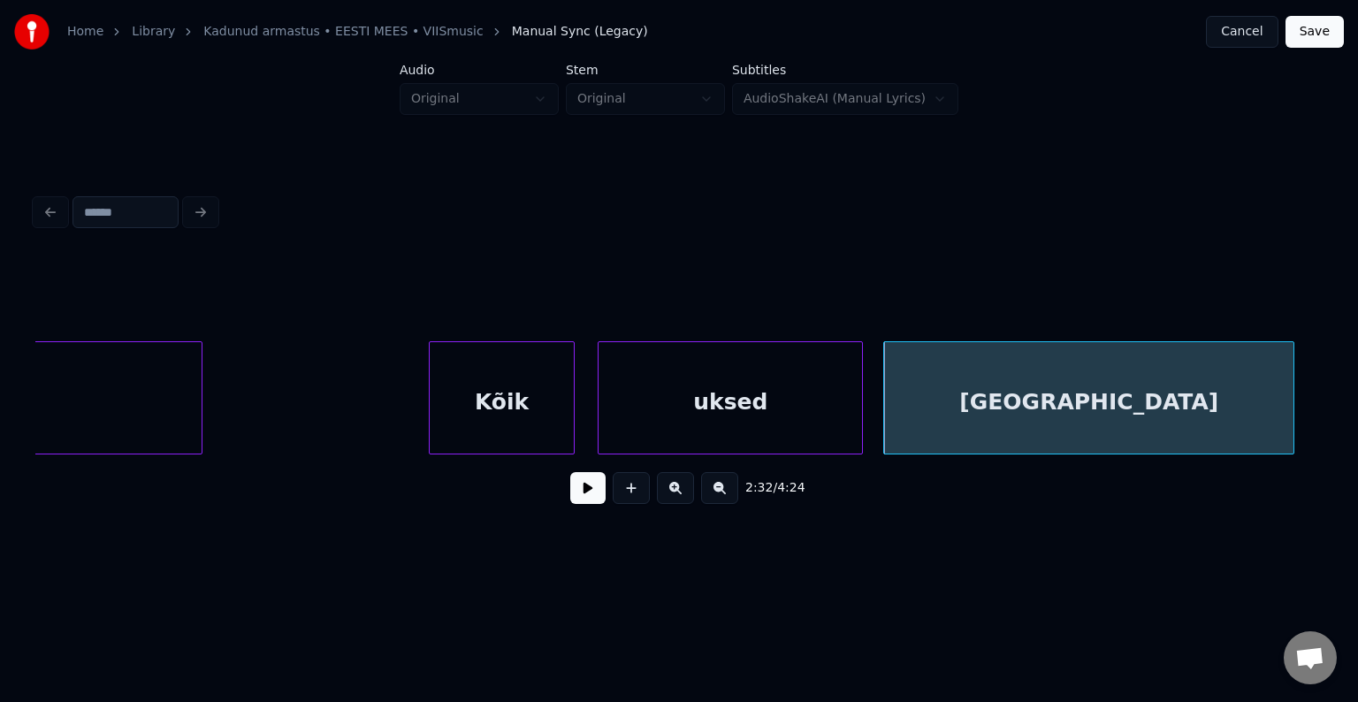
click at [534, 410] on div "Kõik" at bounding box center [502, 402] width 144 height 120
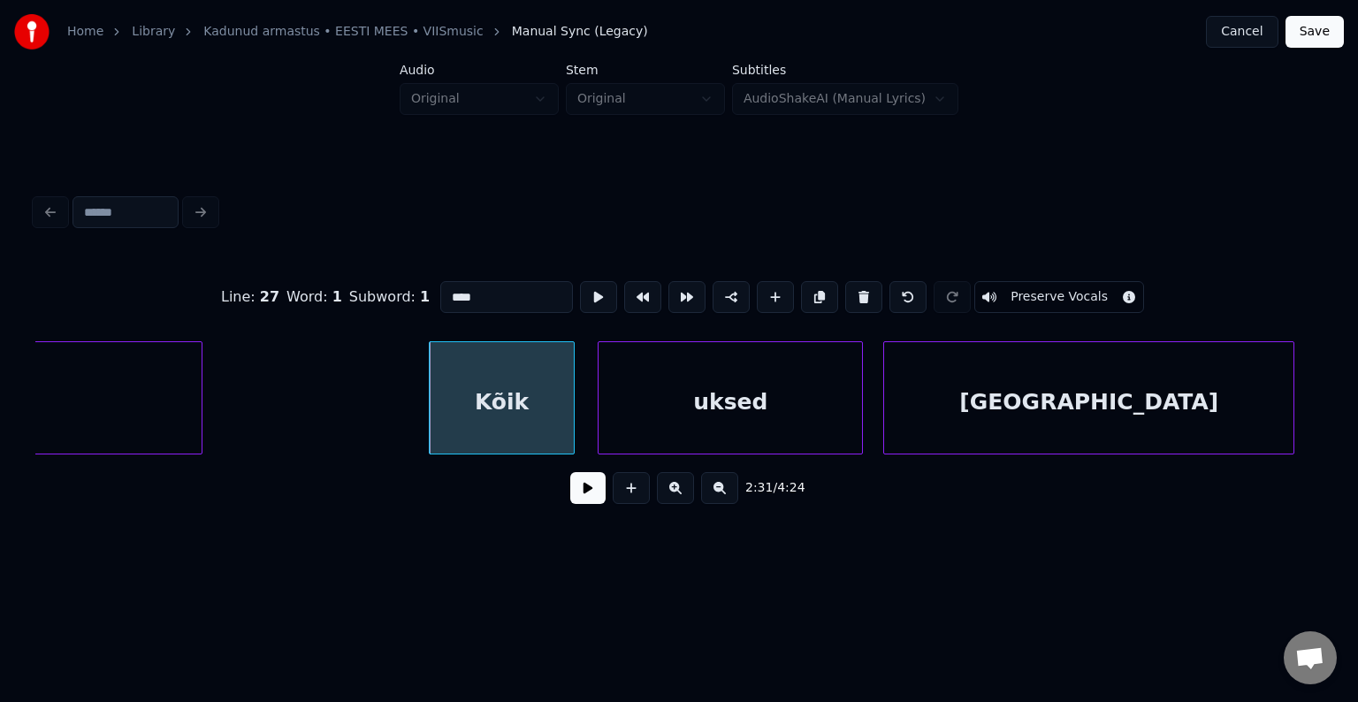
click at [549, 501] on div "2:31 / 4:24" at bounding box center [679, 488] width 1259 height 39
click at [570, 501] on button at bounding box center [587, 488] width 35 height 32
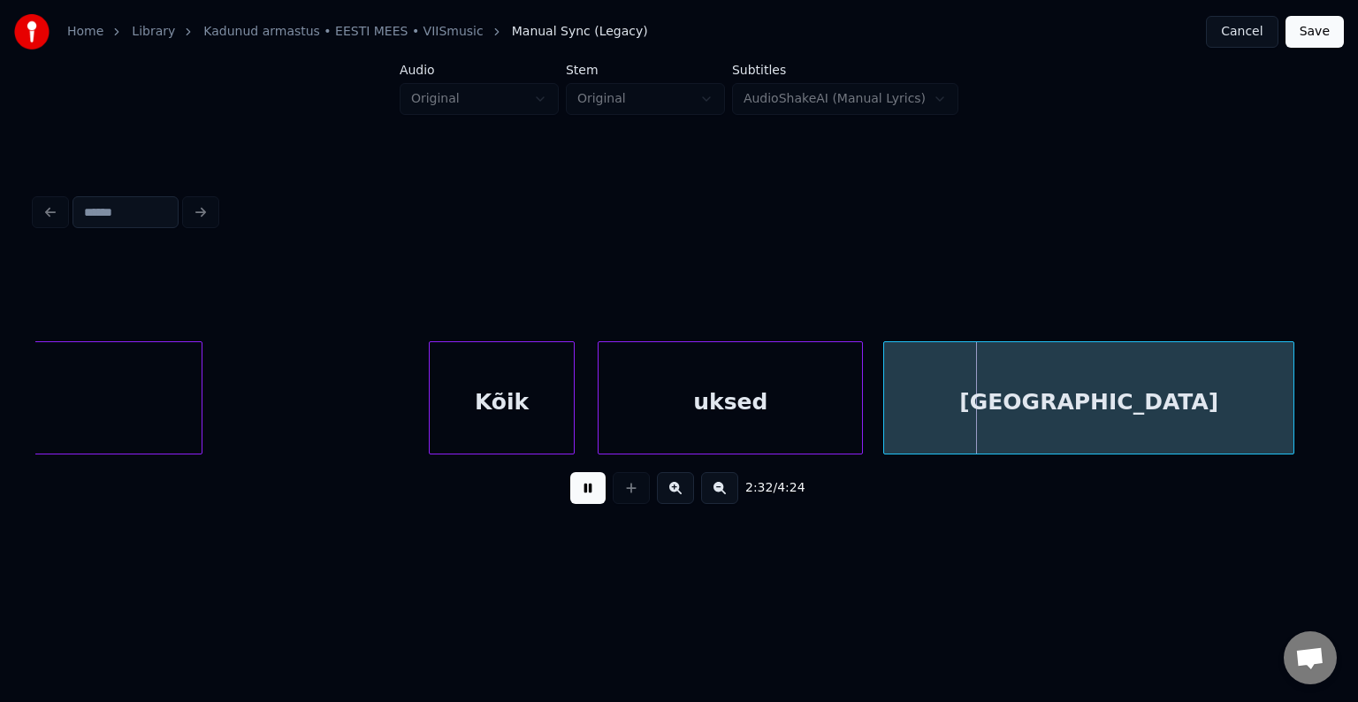
click at [572, 501] on button at bounding box center [587, 488] width 35 height 32
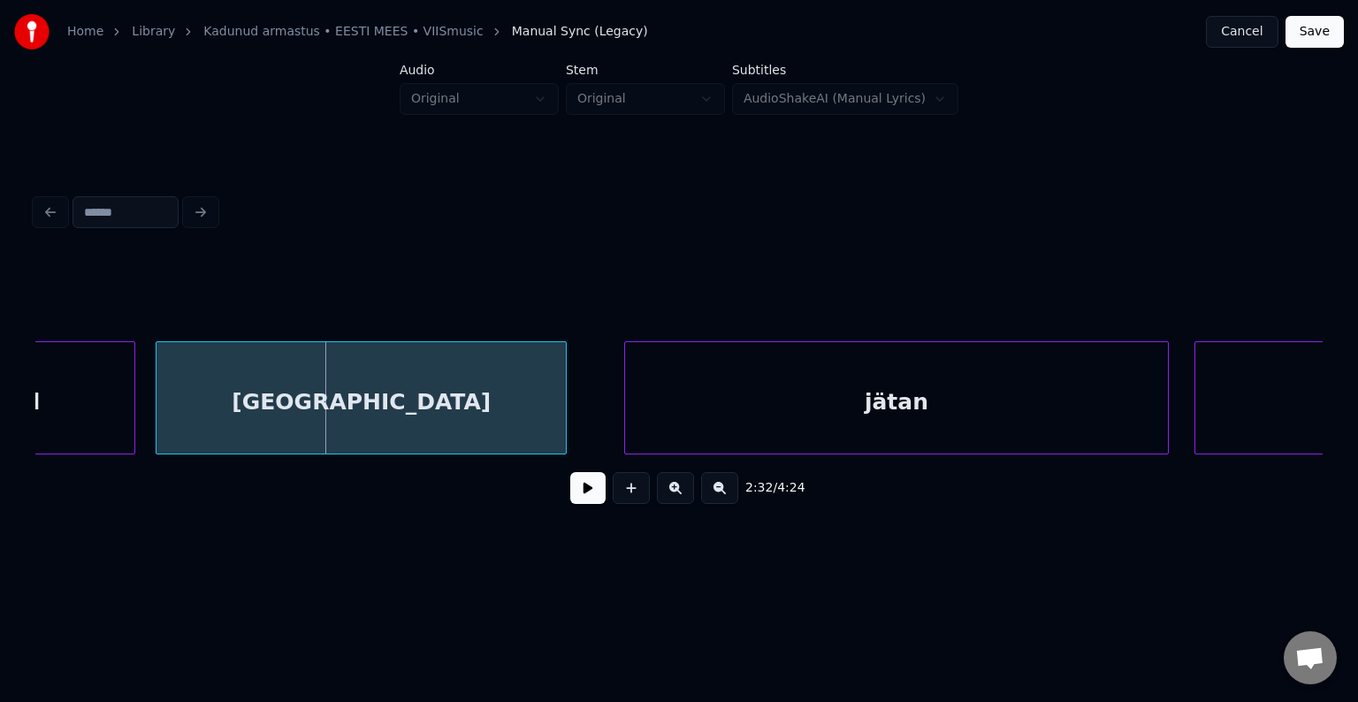
scroll to position [0, 101058]
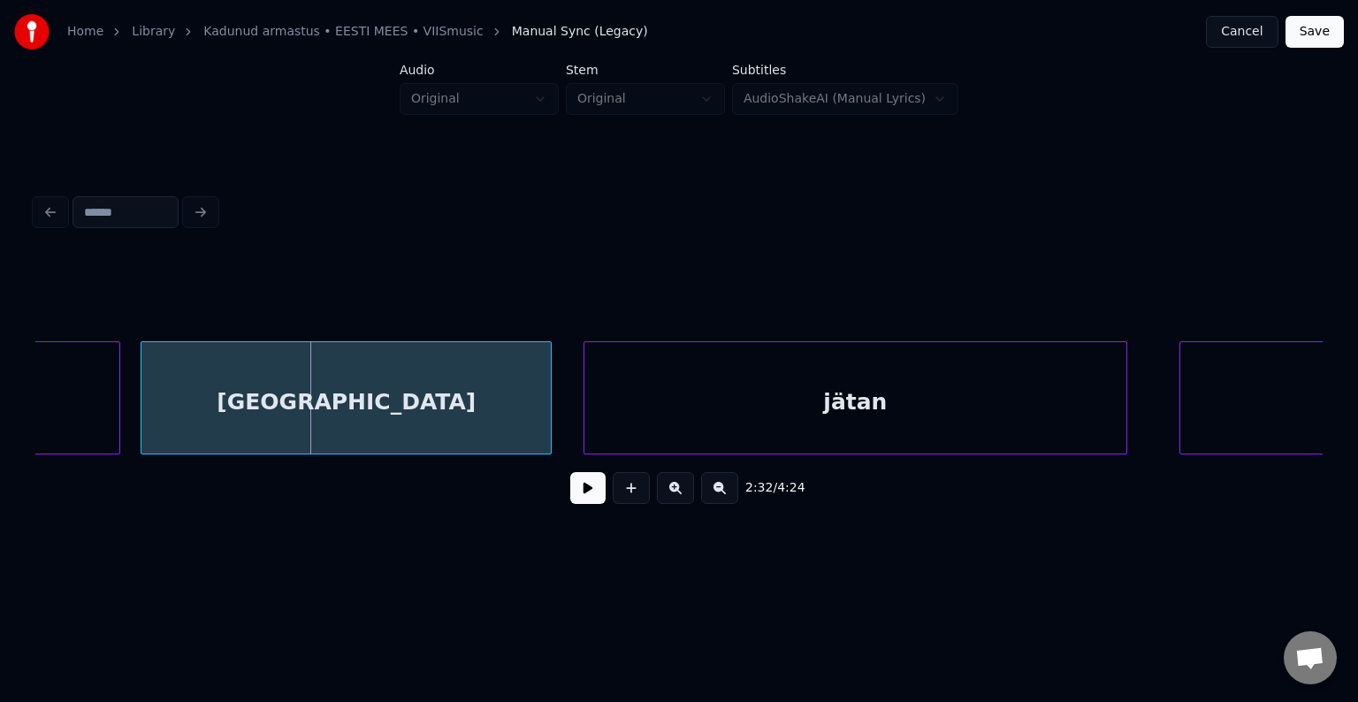
click at [996, 417] on div "jätan" at bounding box center [855, 402] width 542 height 120
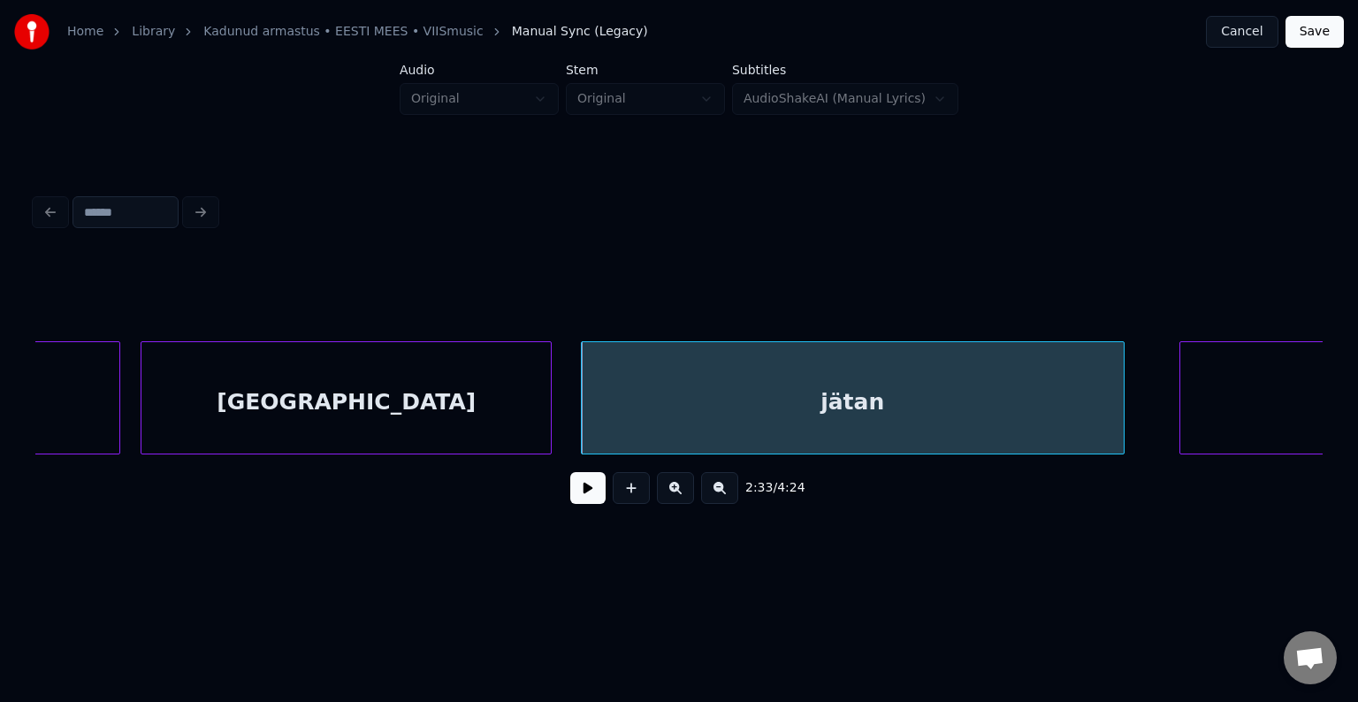
click at [570, 491] on button at bounding box center [587, 488] width 35 height 32
drag, startPoint x: 567, startPoint y: 491, endPoint x: 857, endPoint y: 458, distance: 291.8
click at [578, 487] on button at bounding box center [587, 488] width 35 height 32
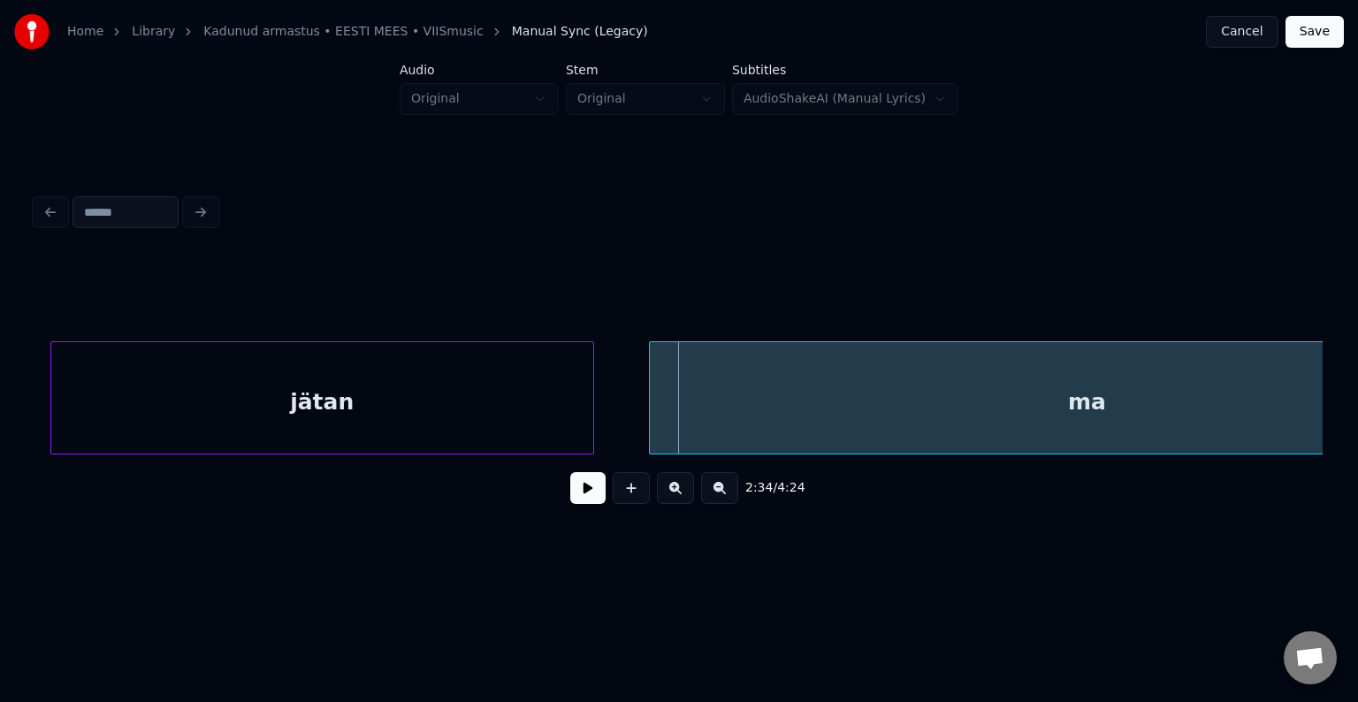
scroll to position [0, 101787]
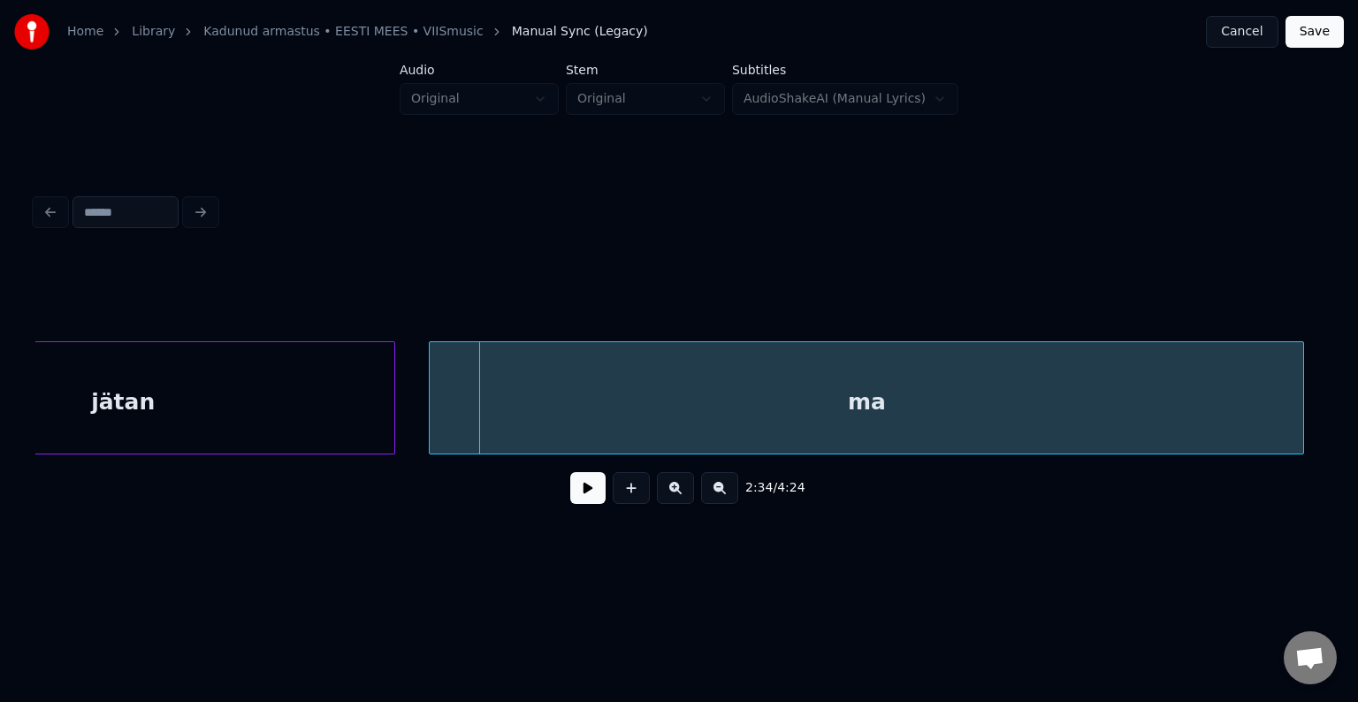
click at [1187, 423] on div "ma" at bounding box center [867, 402] width 874 height 120
click at [570, 494] on button at bounding box center [587, 488] width 35 height 32
click at [570, 492] on button at bounding box center [587, 488] width 35 height 32
click at [799, 421] on div "ma" at bounding box center [861, 402] width 874 height 120
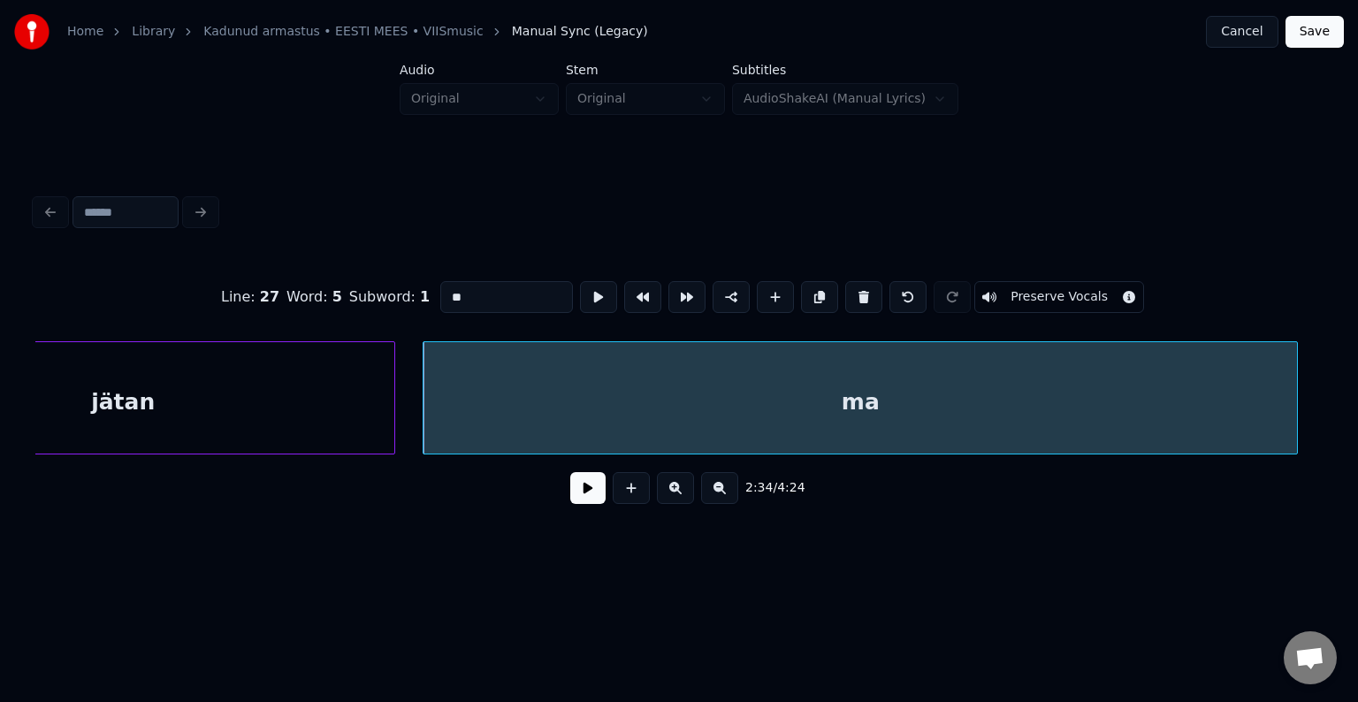
click at [488, 290] on input "**" at bounding box center [506, 297] width 133 height 32
type input "*****"
click at [574, 490] on button at bounding box center [587, 488] width 35 height 32
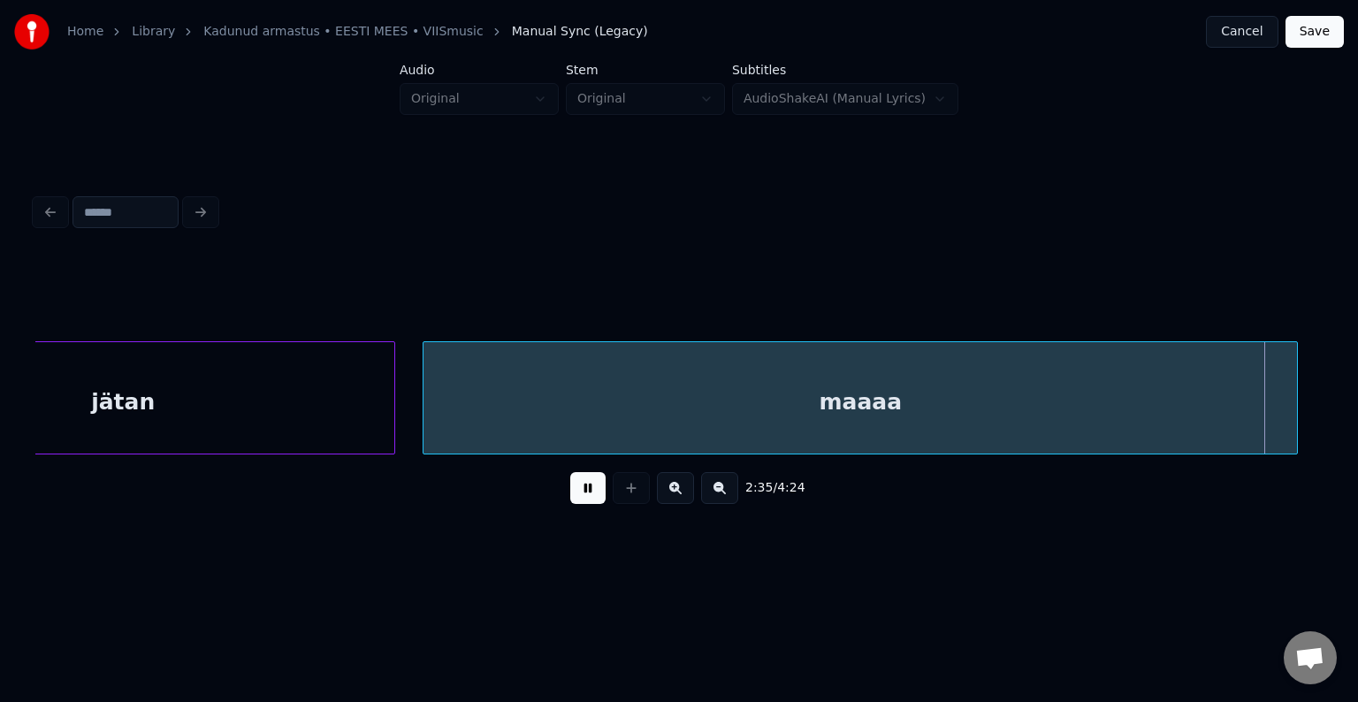
scroll to position [0, 103082]
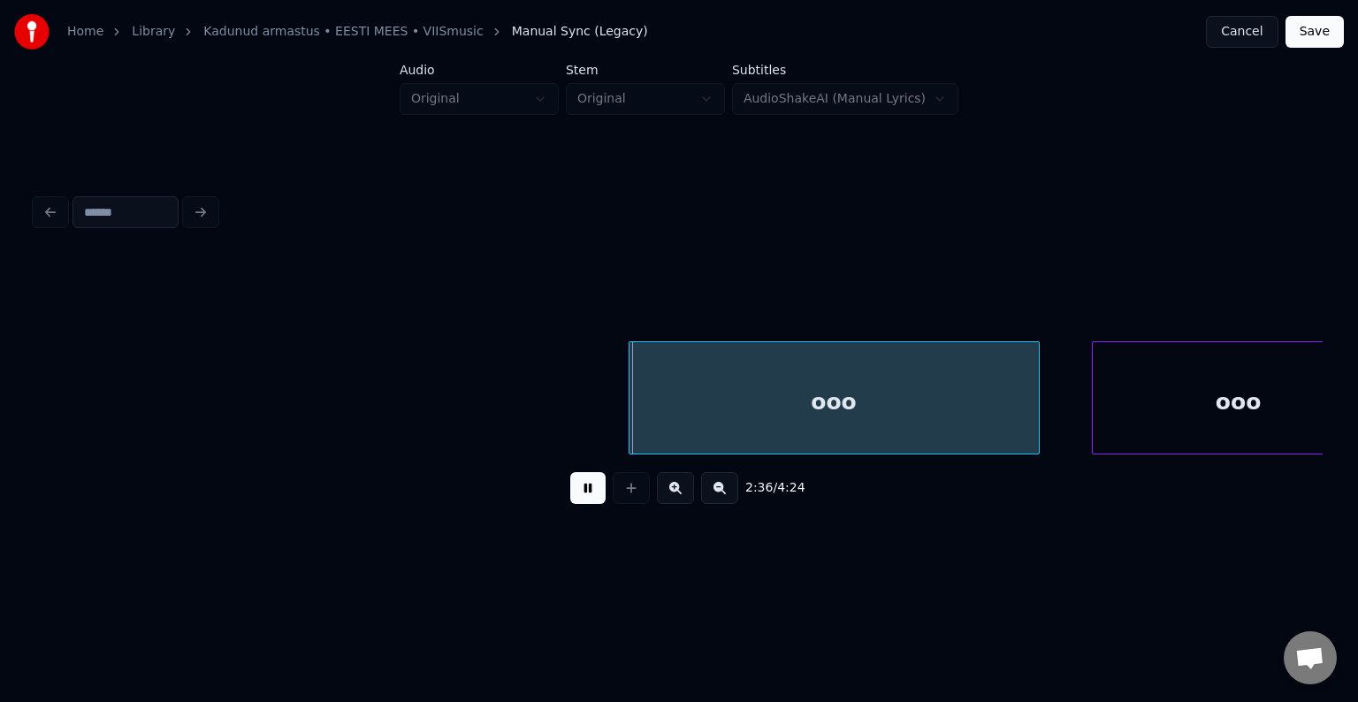
click at [582, 494] on button at bounding box center [587, 488] width 35 height 32
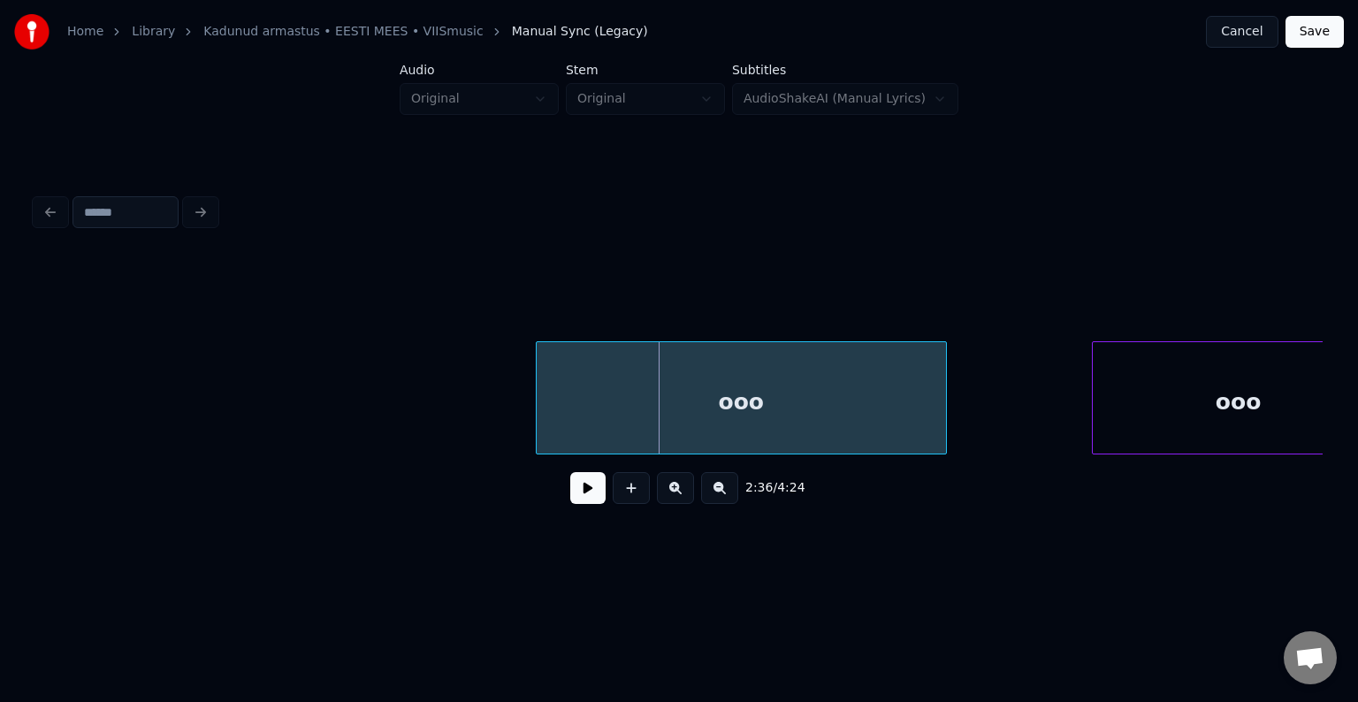
click at [776, 400] on div "ooo" at bounding box center [741, 402] width 409 height 120
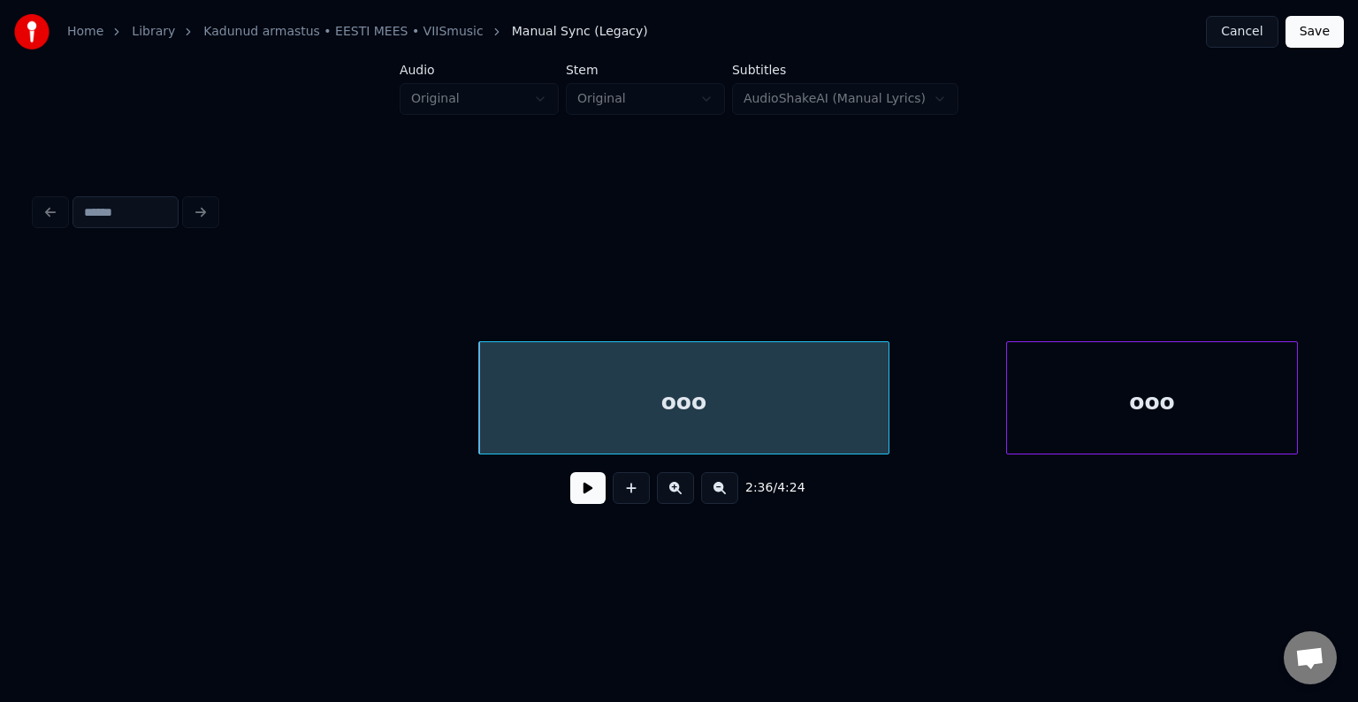
click at [1141, 397] on div "ooo" at bounding box center [1152, 402] width 290 height 120
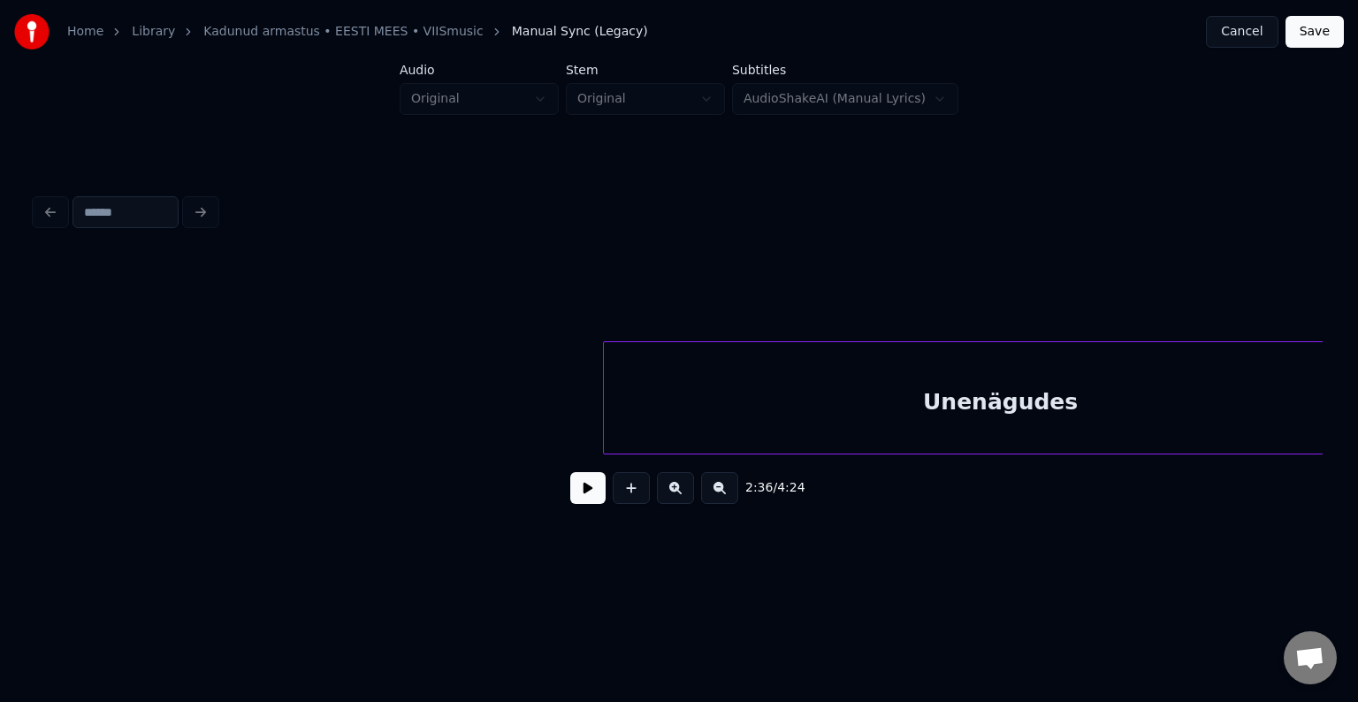
scroll to position [0, 104518]
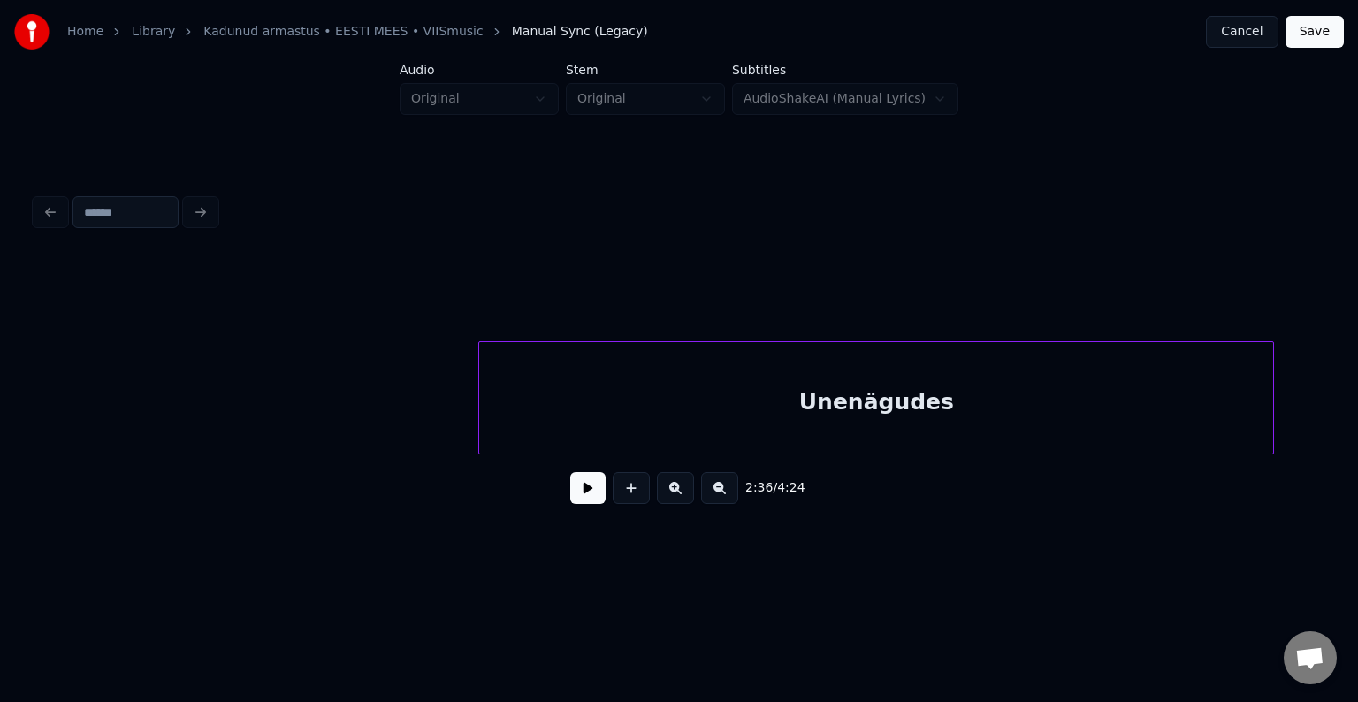
click at [1038, 397] on div "Unenägudes" at bounding box center [876, 402] width 794 height 120
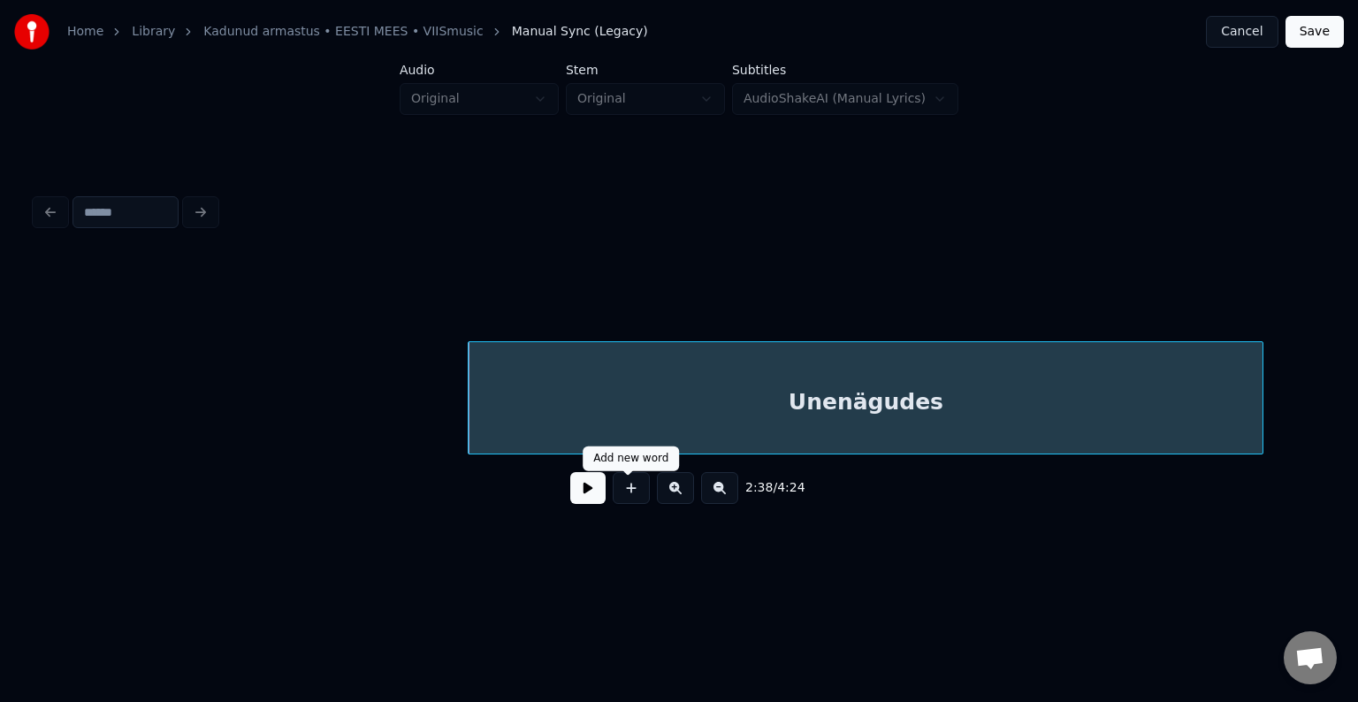
click at [574, 497] on button at bounding box center [587, 488] width 35 height 32
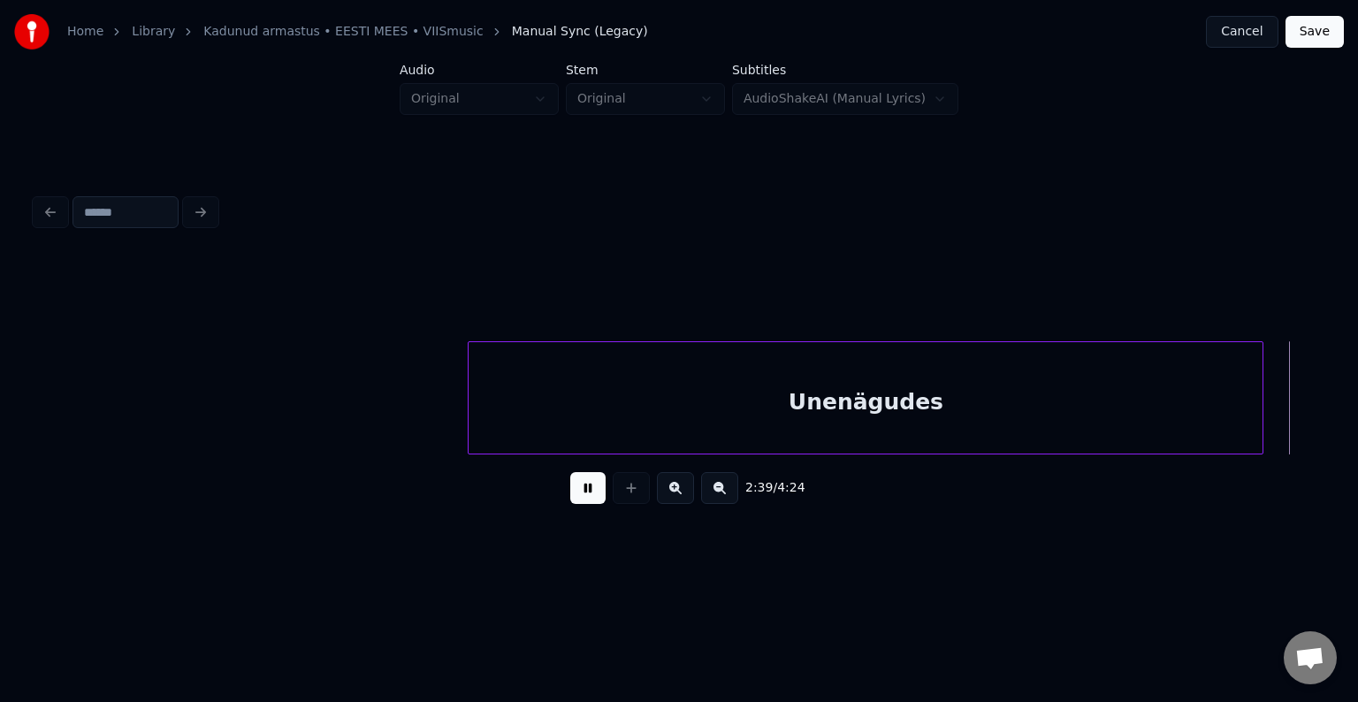
click at [573, 496] on button at bounding box center [587, 488] width 35 height 32
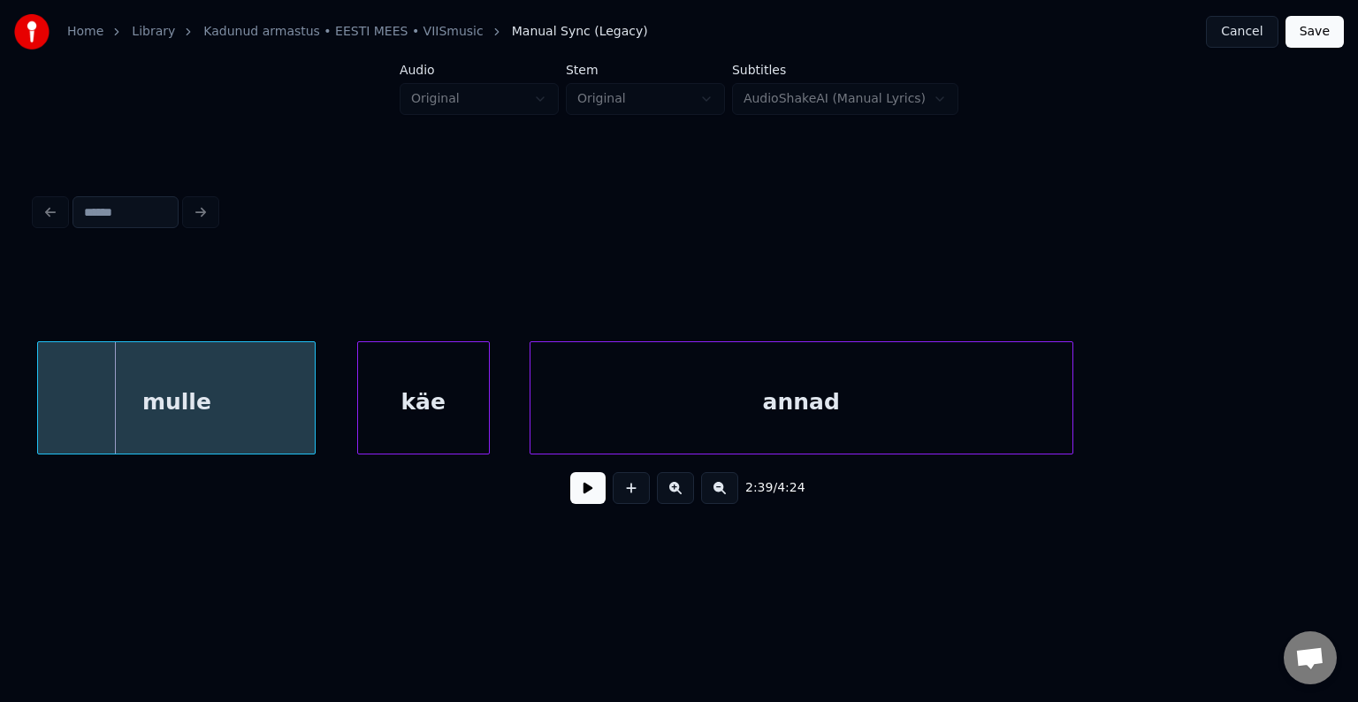
click at [175, 414] on div "mulle" at bounding box center [176, 402] width 277 height 120
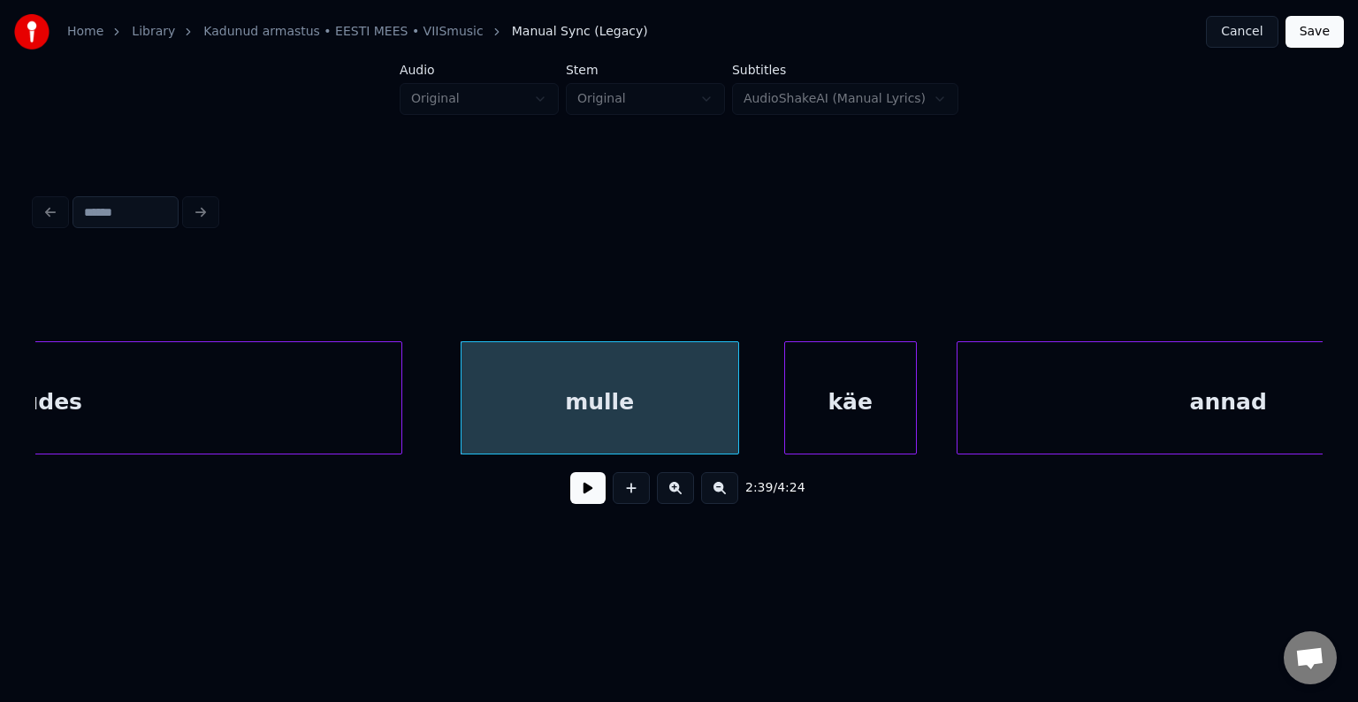
click at [123, 413] on div "Unenägudes" at bounding box center [4, 402] width 794 height 120
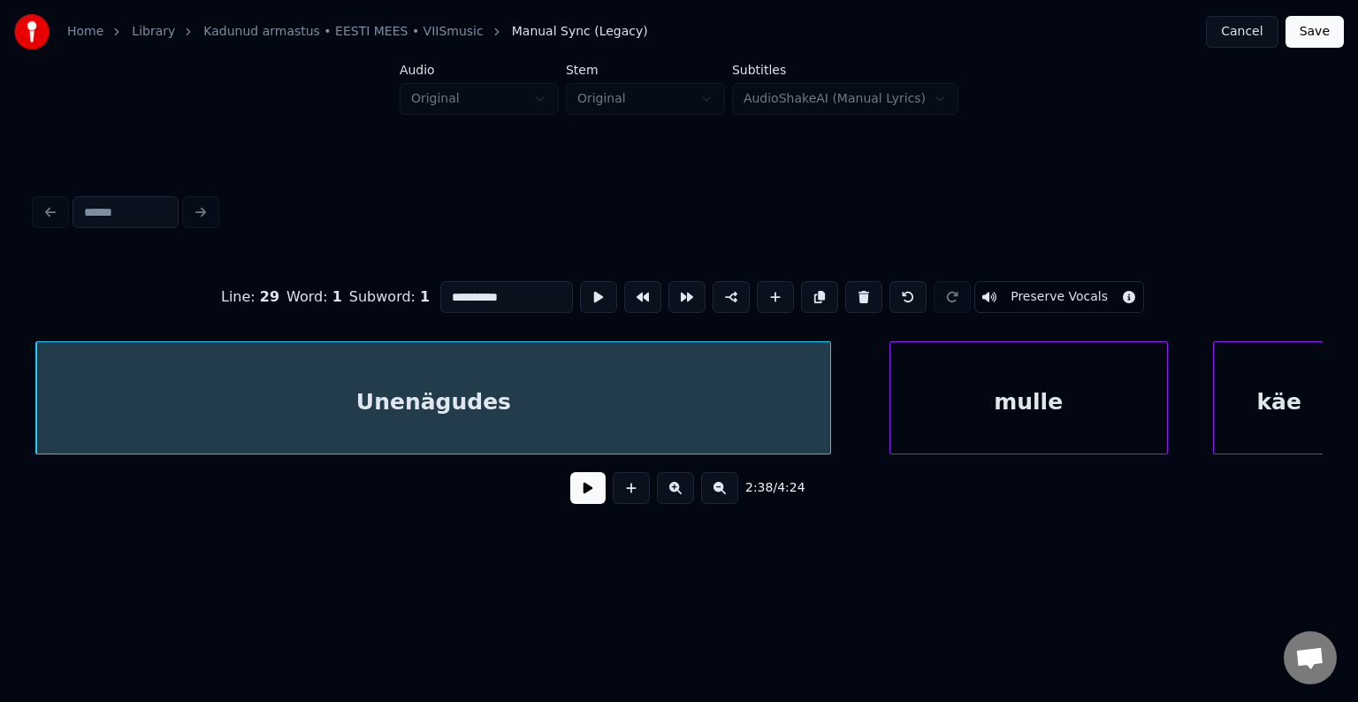
click at [574, 501] on button at bounding box center [587, 488] width 35 height 32
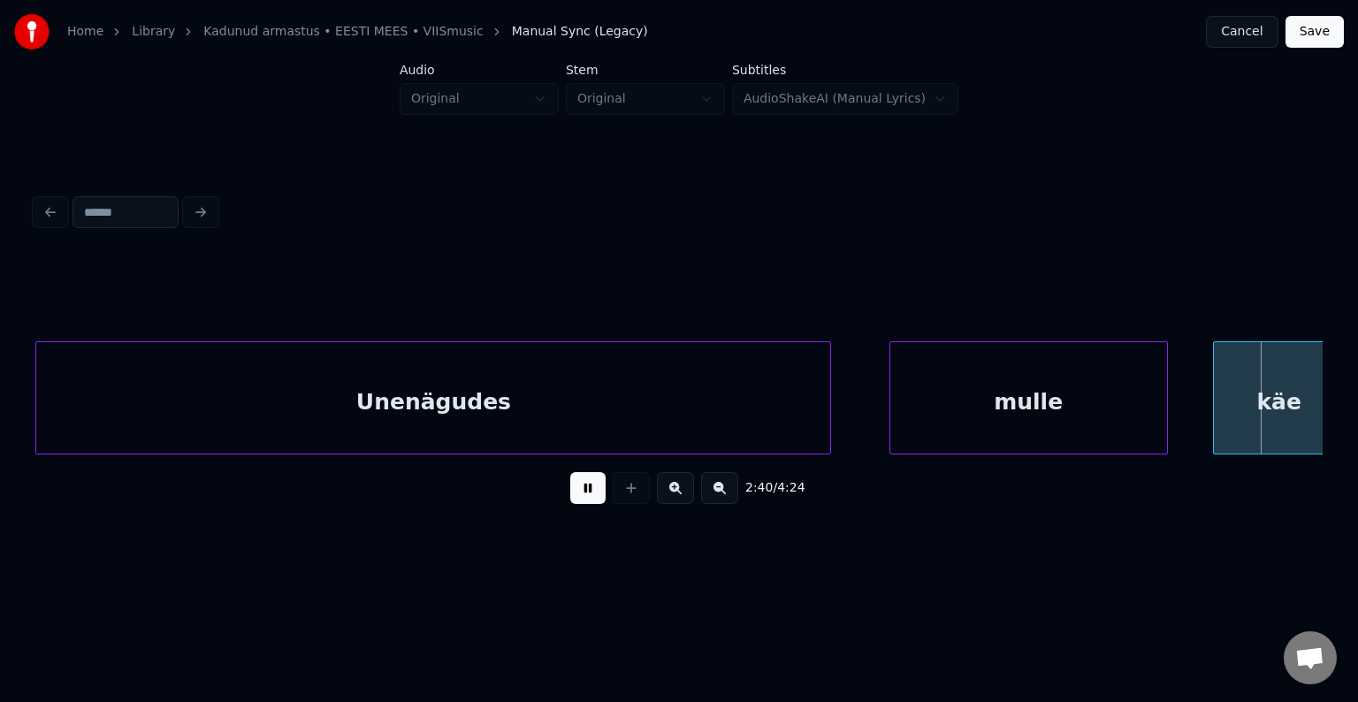
click at [574, 498] on button at bounding box center [587, 488] width 35 height 32
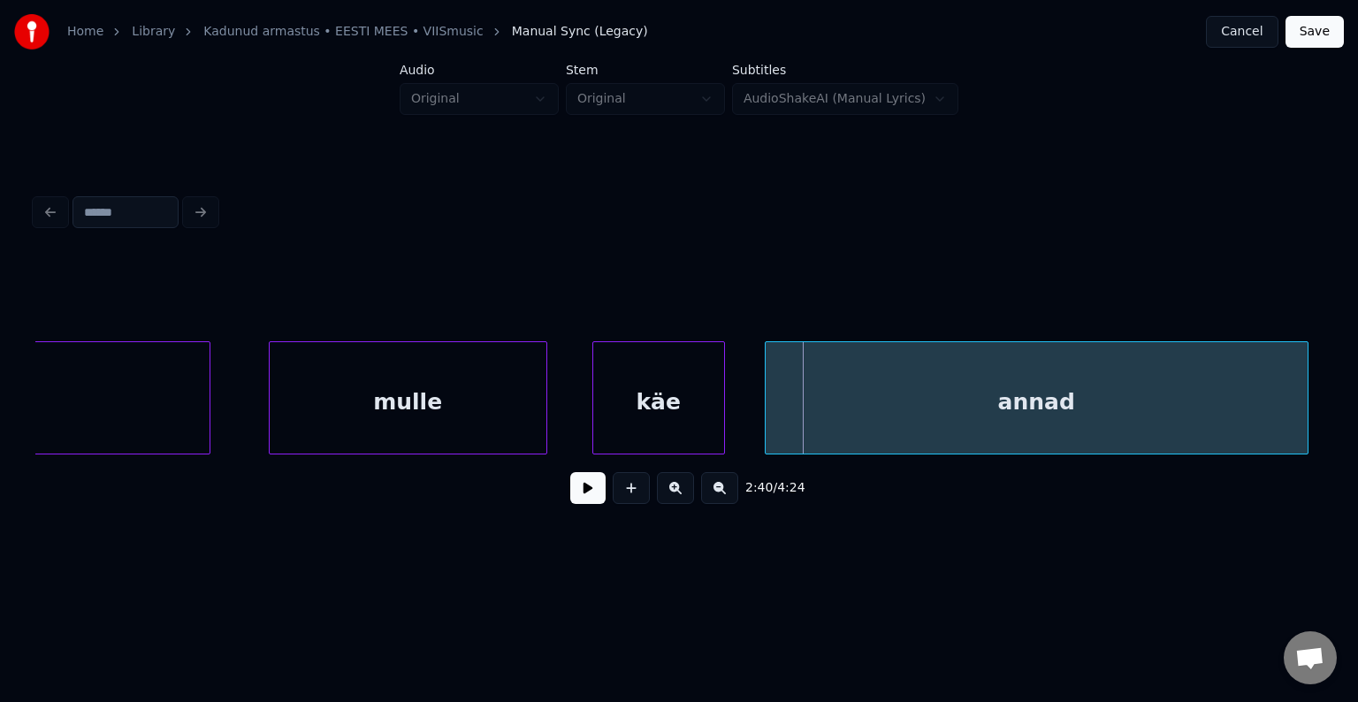
scroll to position [0, 105570]
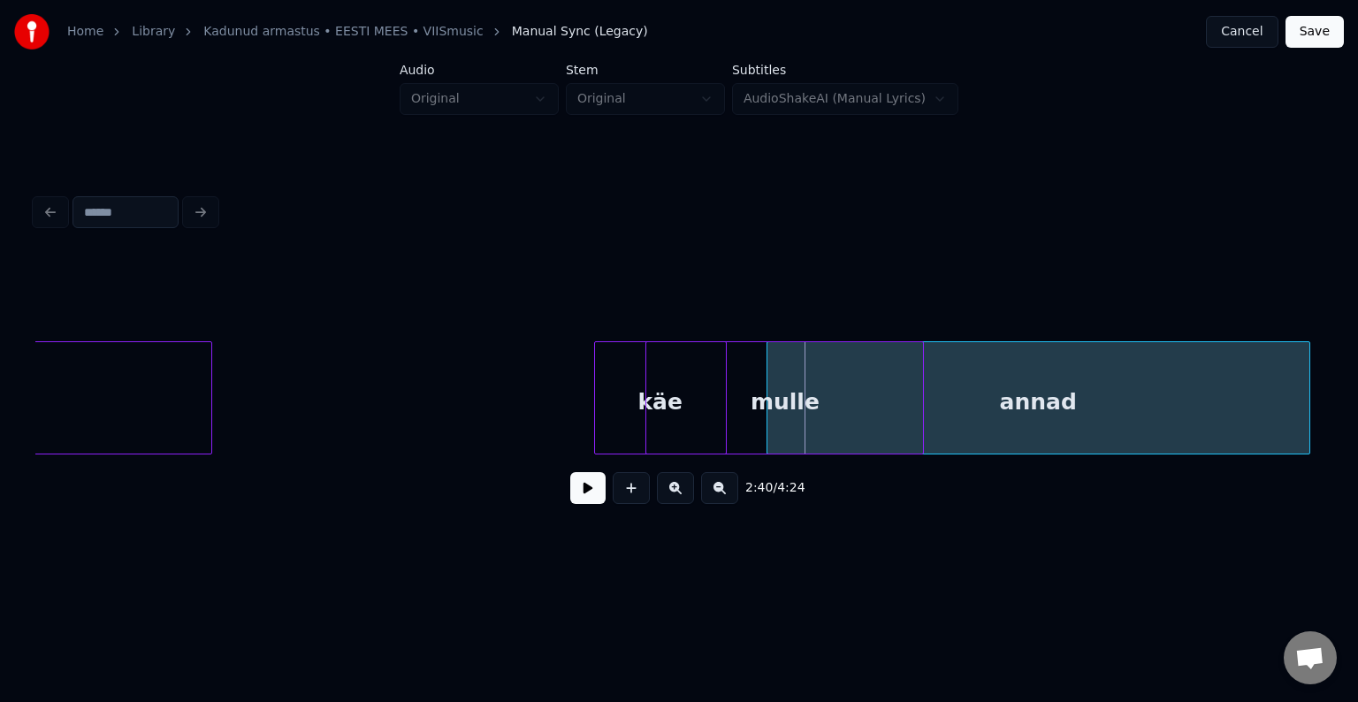
click at [743, 421] on div "mulle" at bounding box center [784, 402] width 277 height 120
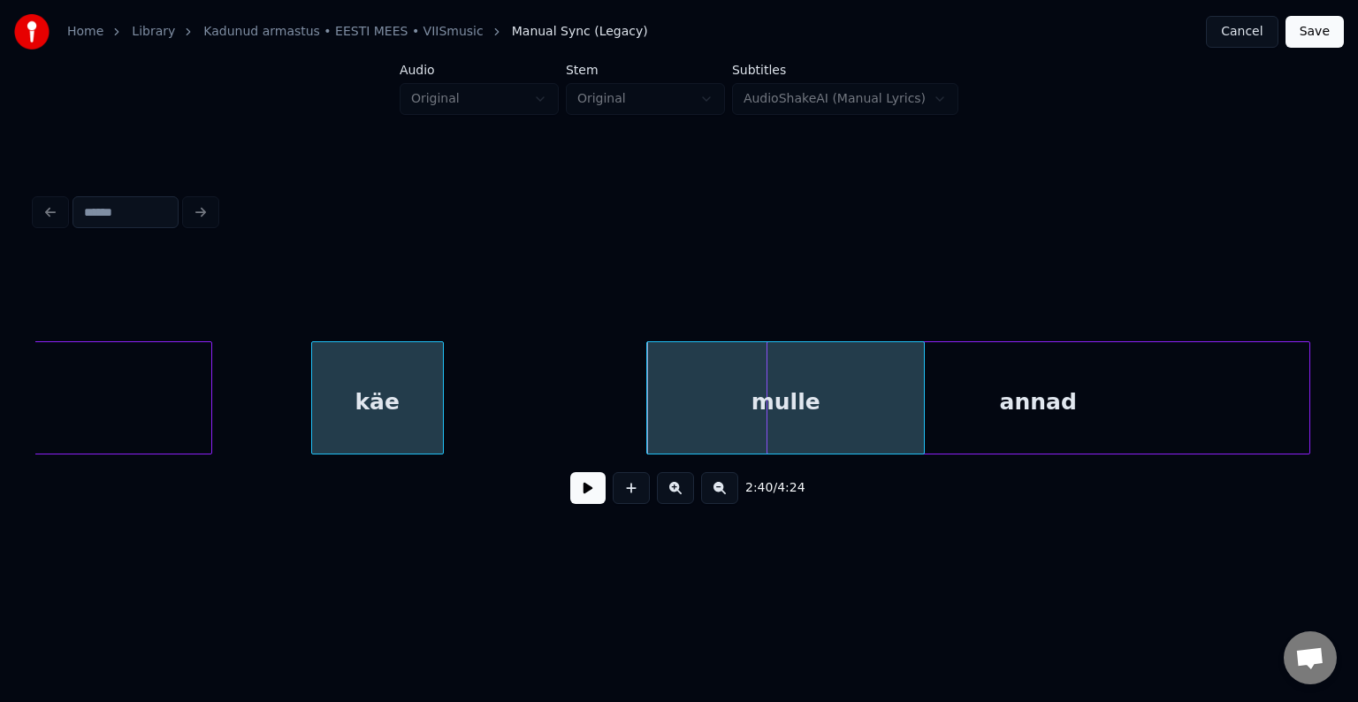
click at [324, 371] on div "käe" at bounding box center [377, 402] width 131 height 120
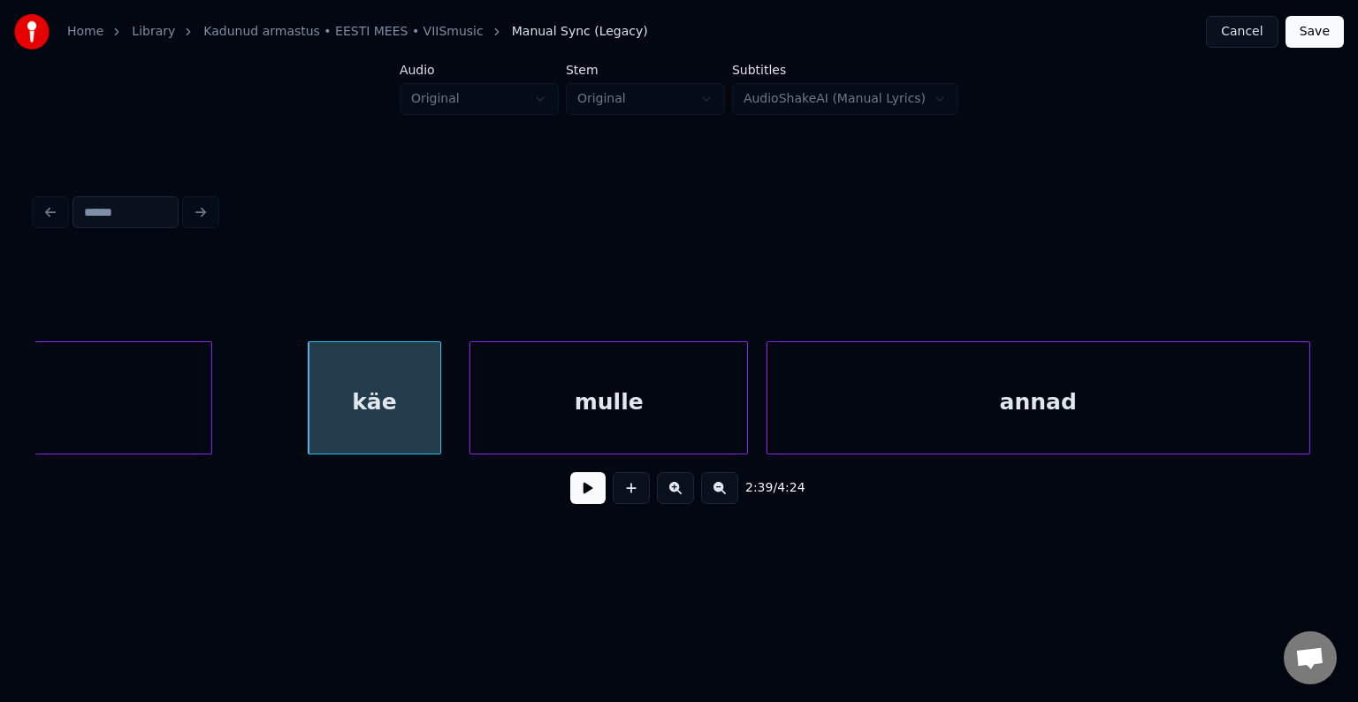
click at [527, 382] on div "mulle" at bounding box center [608, 402] width 277 height 120
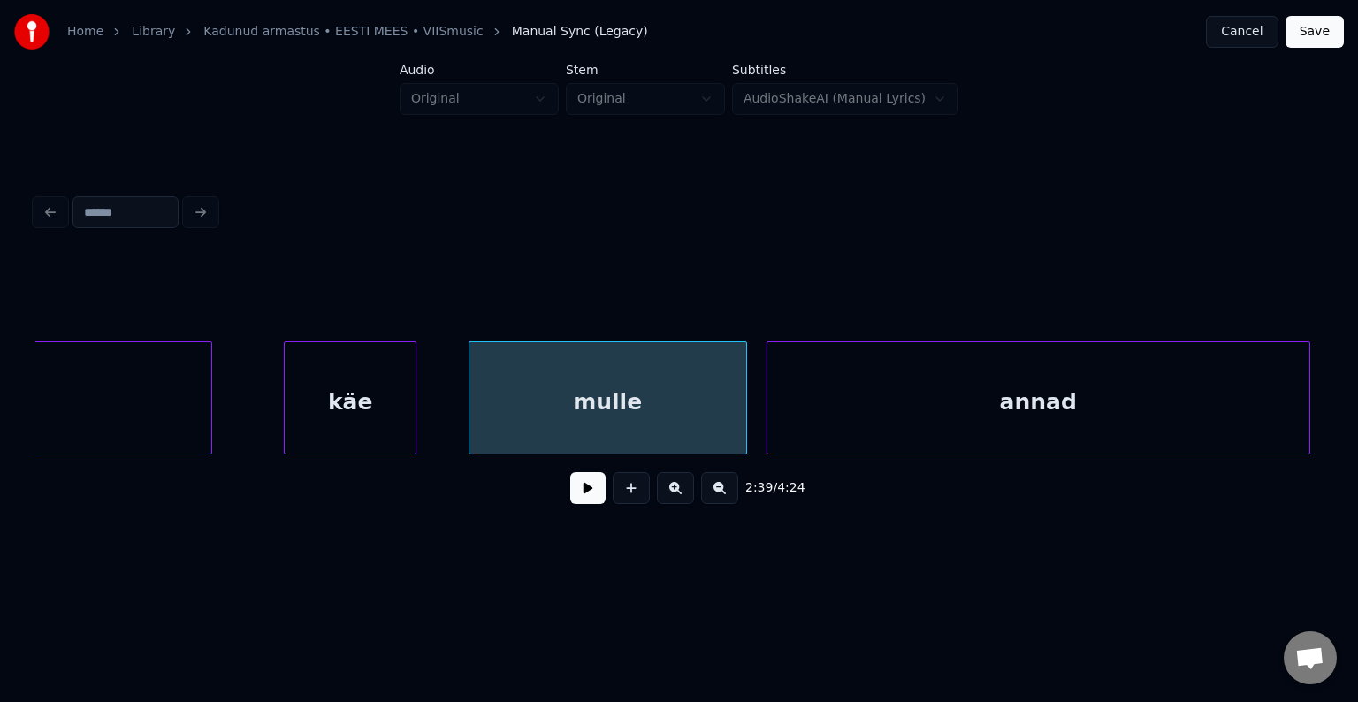
click at [340, 393] on div "käe" at bounding box center [350, 402] width 131 height 120
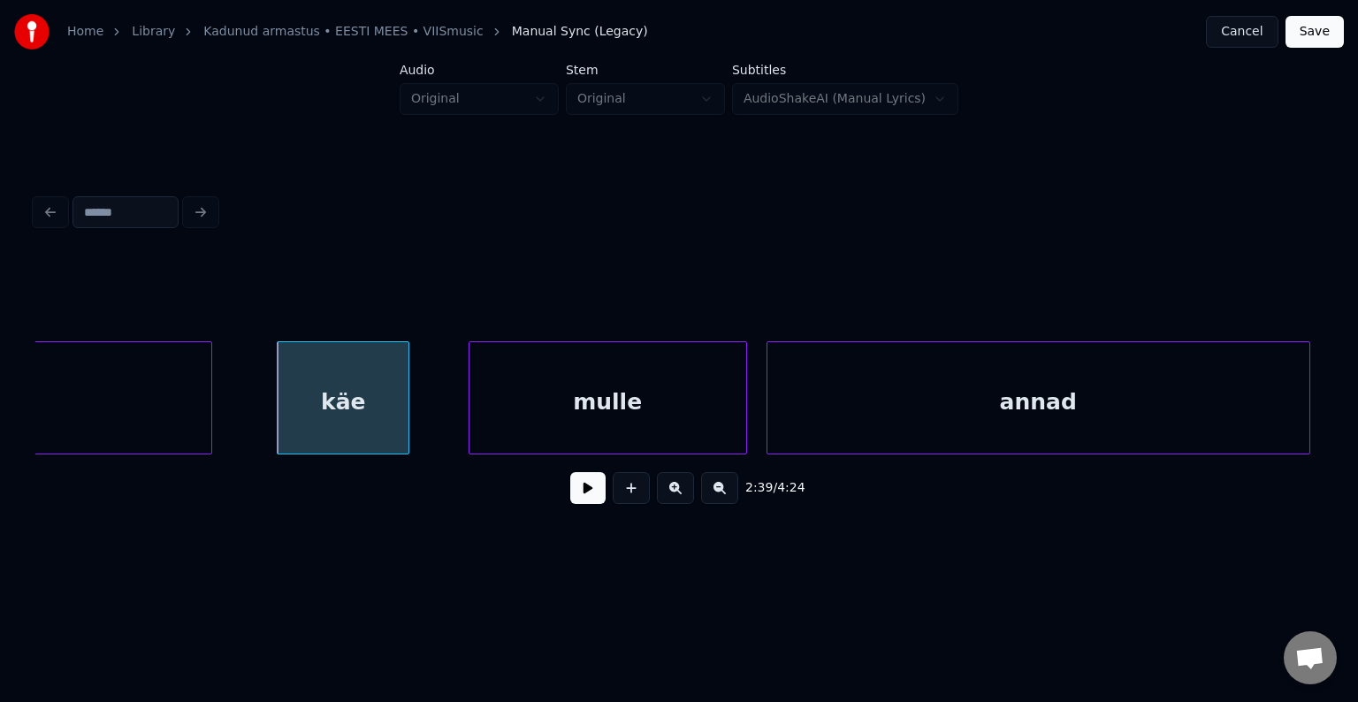
click at [576, 496] on button at bounding box center [587, 488] width 35 height 32
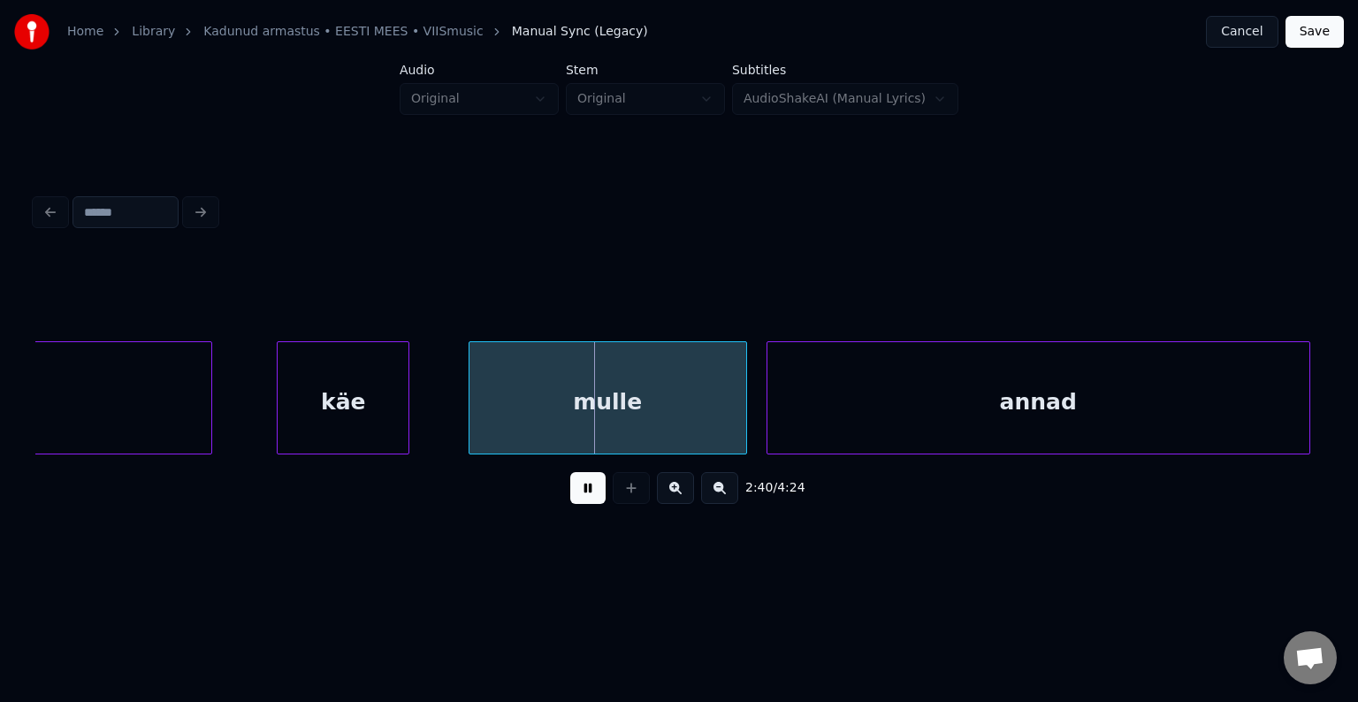
click at [576, 496] on button at bounding box center [587, 488] width 35 height 32
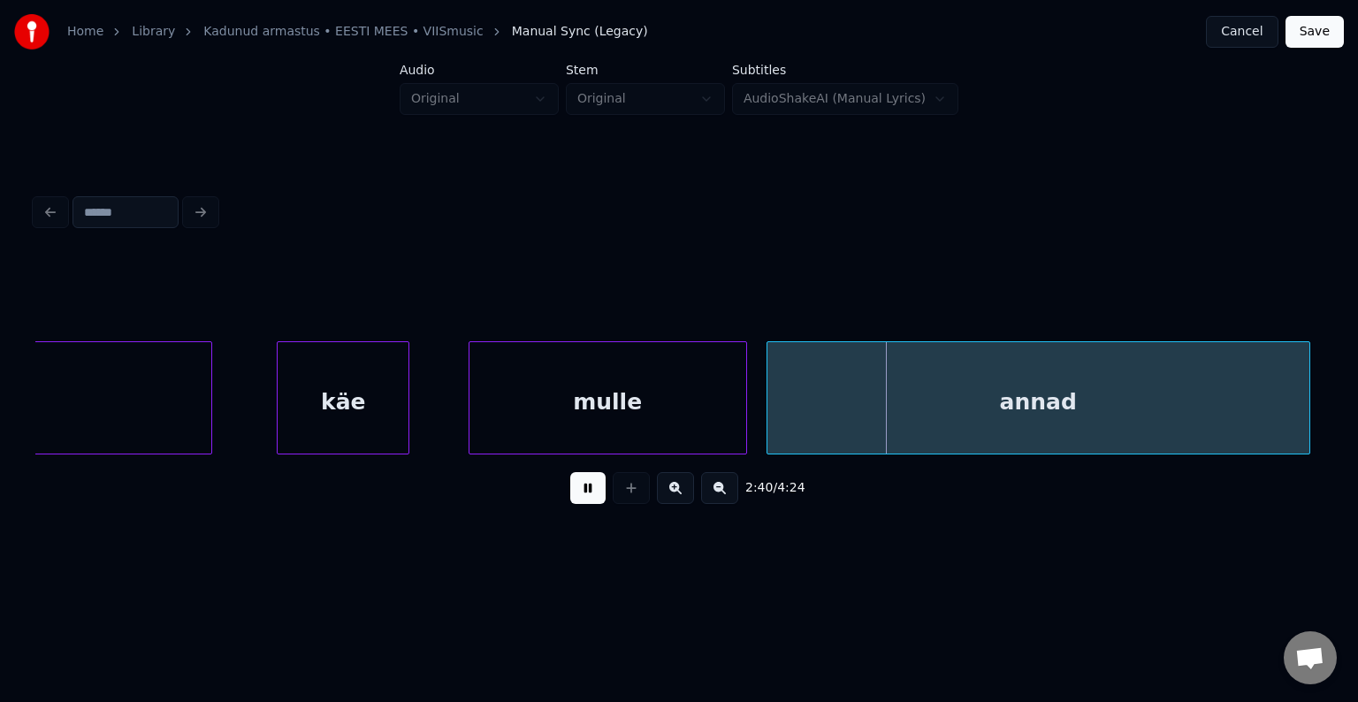
click at [576, 496] on button at bounding box center [587, 488] width 35 height 32
click at [368, 401] on div "käe" at bounding box center [343, 402] width 131 height 120
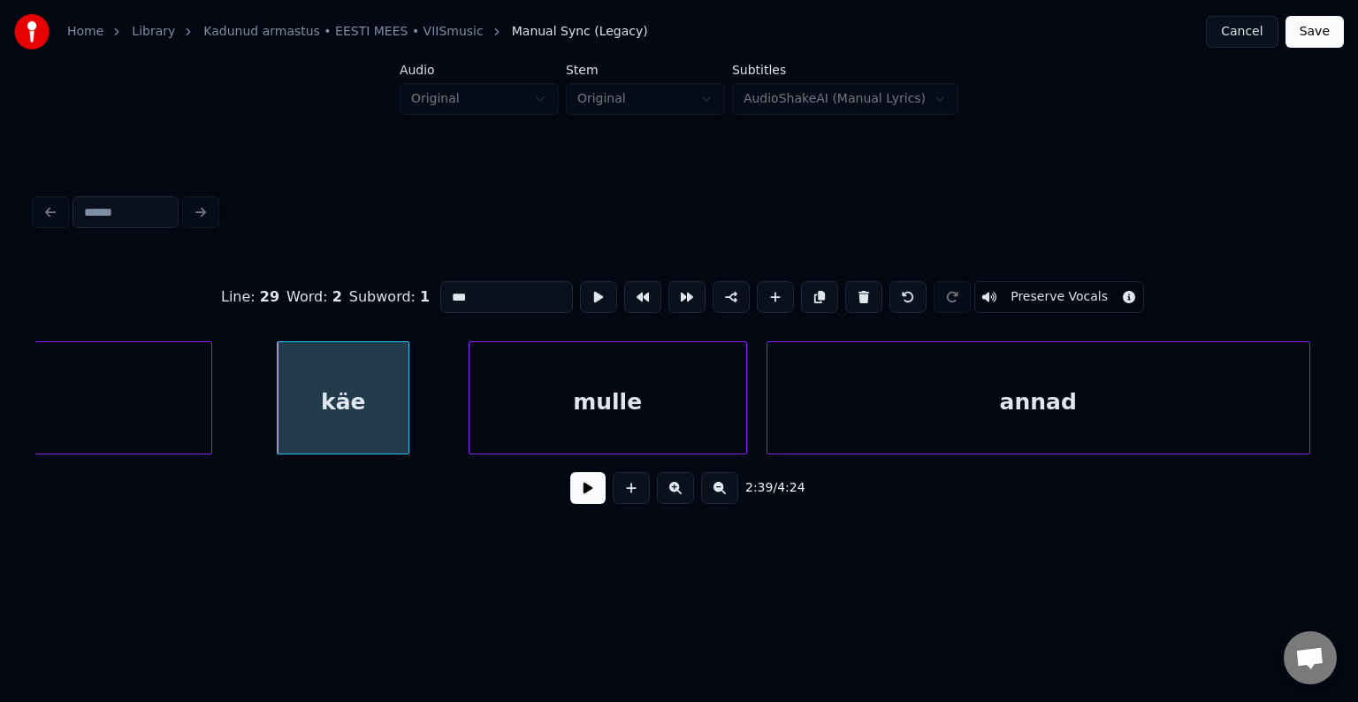
click at [573, 497] on button at bounding box center [587, 488] width 35 height 32
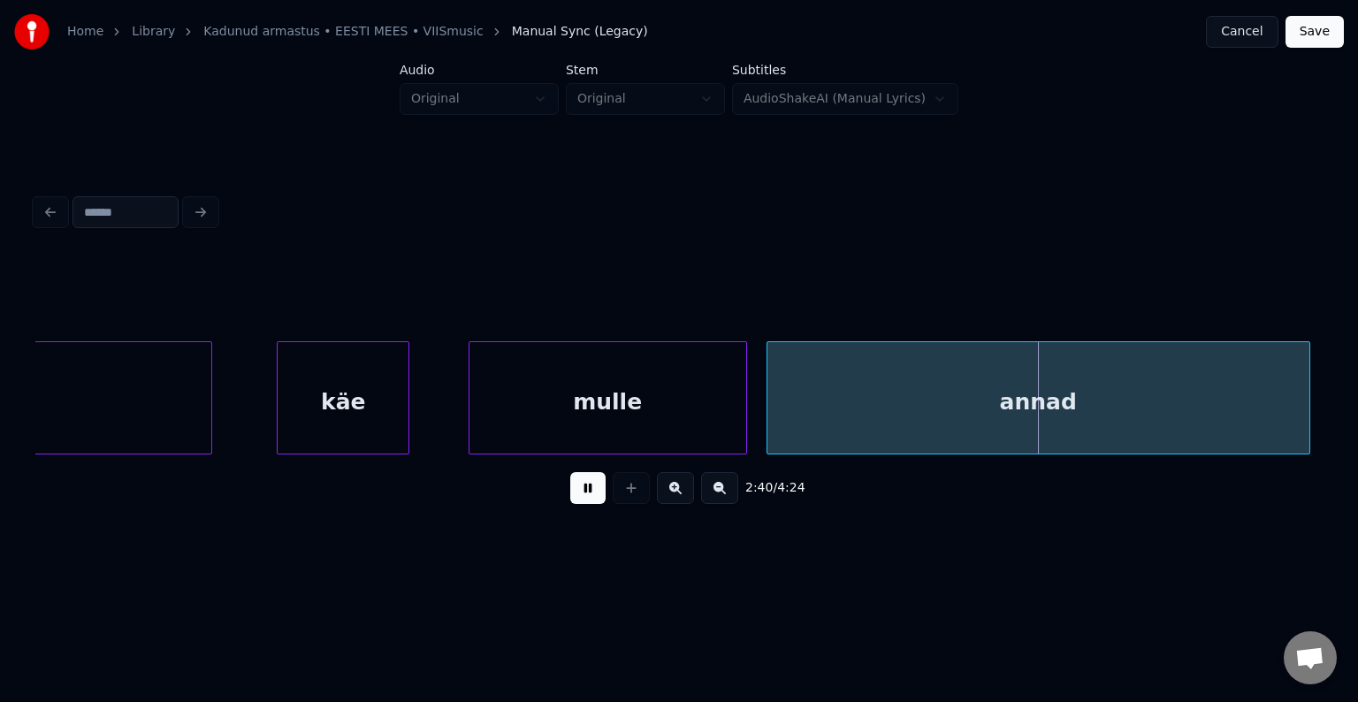
click at [573, 493] on button at bounding box center [587, 488] width 35 height 32
click at [534, 405] on div "mulle" at bounding box center [607, 402] width 277 height 120
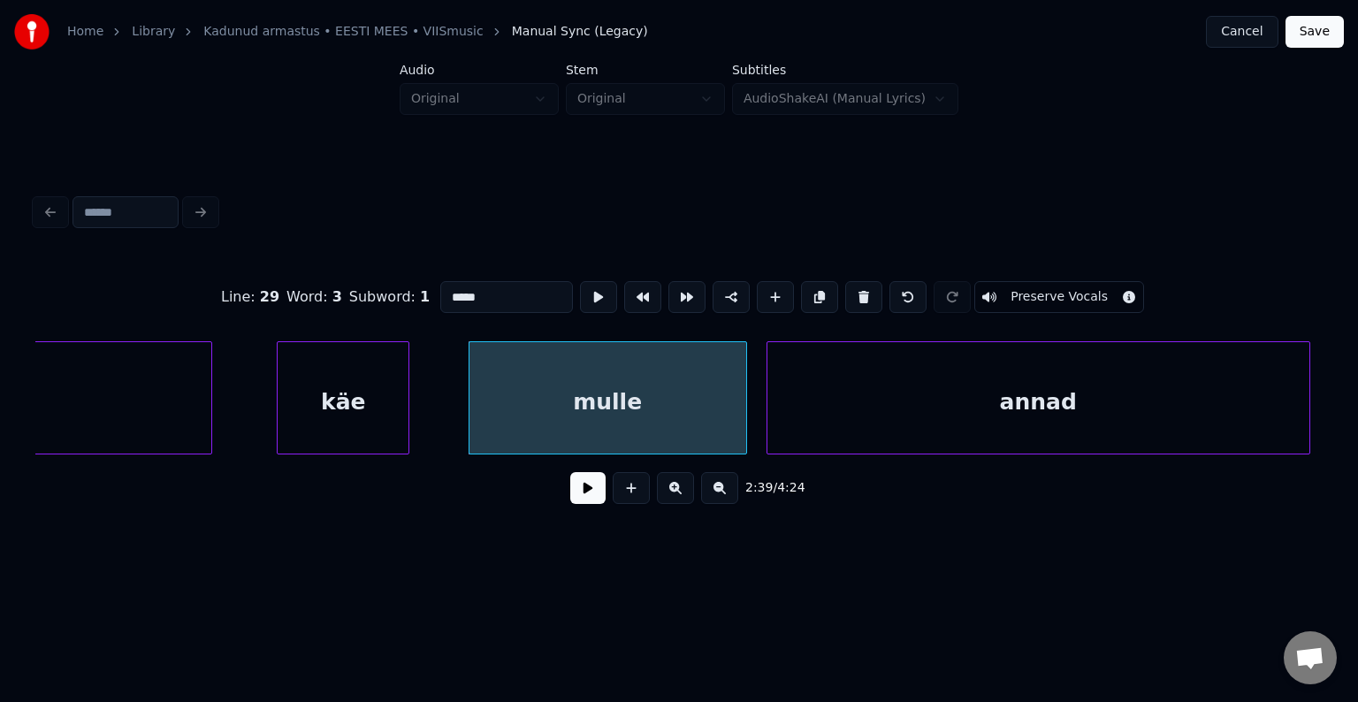
click at [457, 294] on input "*****" at bounding box center [506, 297] width 133 height 32
click at [627, 391] on div "mul" at bounding box center [580, 402] width 277 height 120
type input "***"
click at [594, 480] on button at bounding box center [587, 488] width 35 height 32
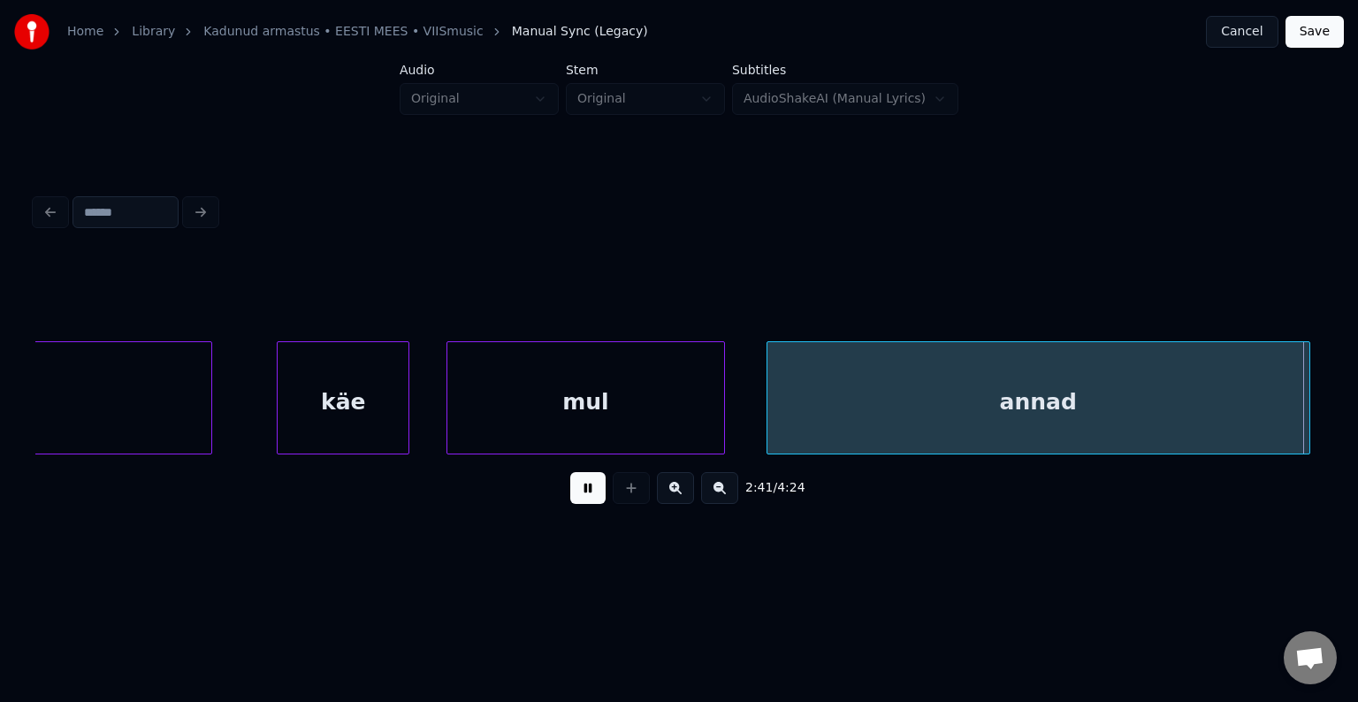
scroll to position [0, 106868]
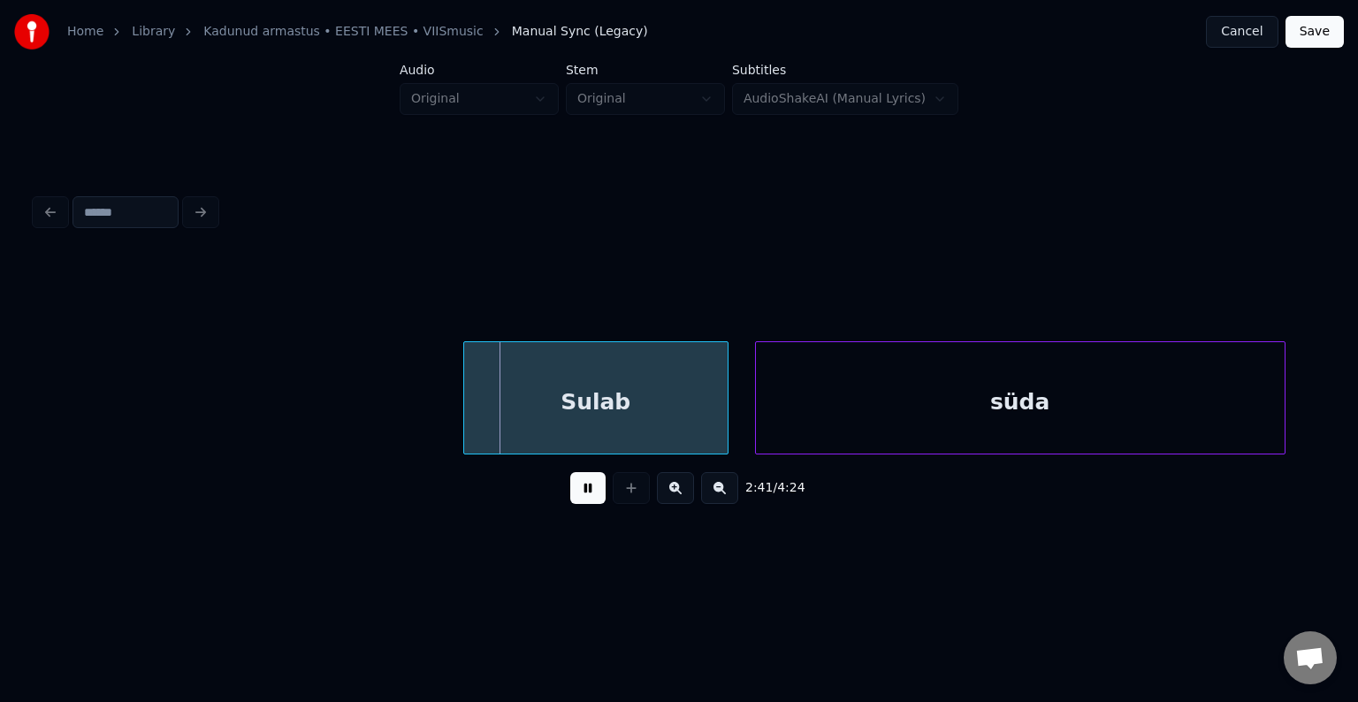
drag, startPoint x: 595, startPoint y: 484, endPoint x: 601, endPoint y: 466, distance: 18.7
click at [597, 482] on button at bounding box center [587, 488] width 35 height 32
click at [592, 399] on div "Sulab" at bounding box center [578, 402] width 263 height 120
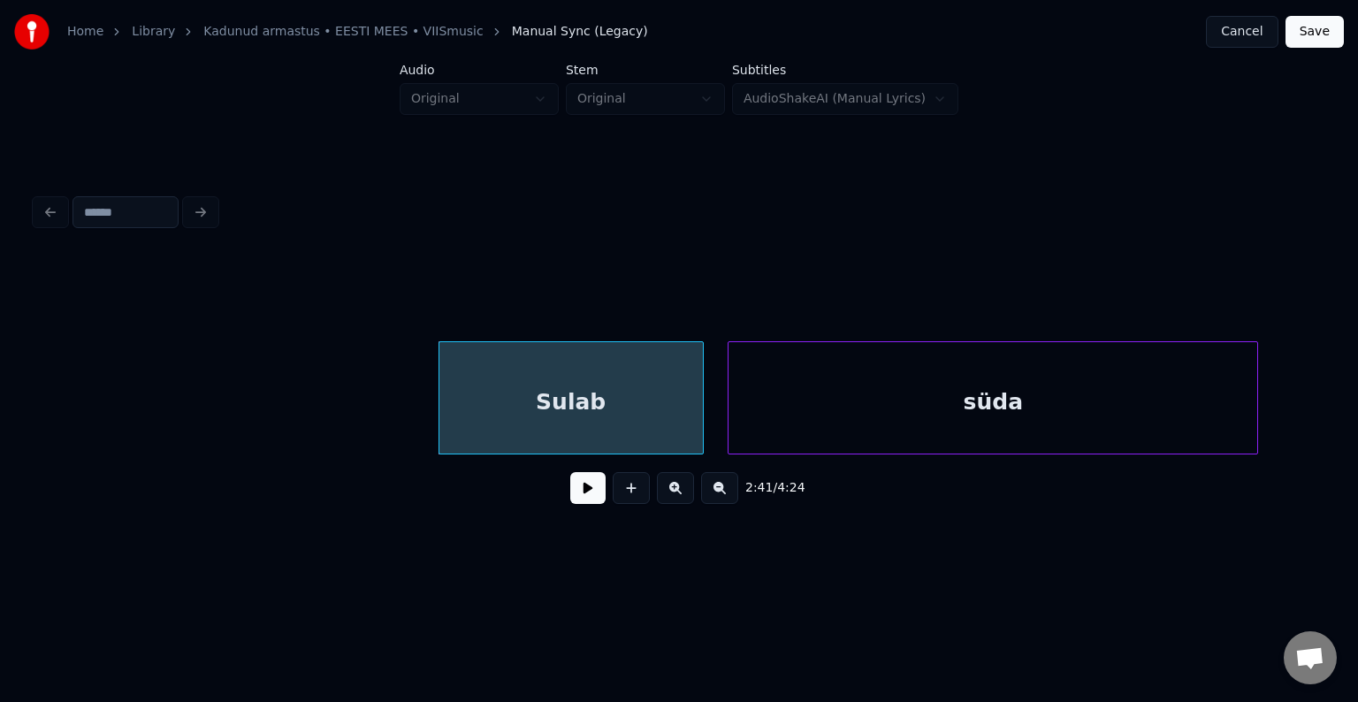
click at [832, 389] on div "süda" at bounding box center [993, 402] width 529 height 120
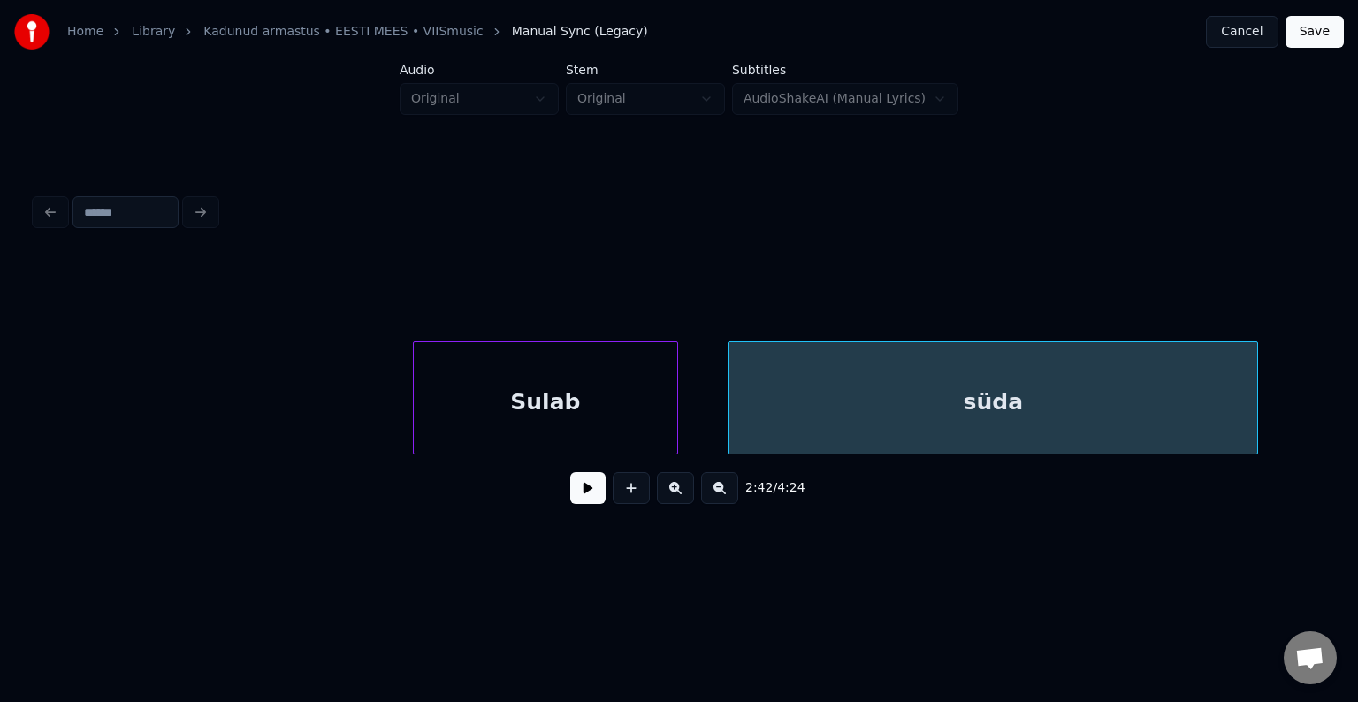
click at [611, 371] on div "Sulab" at bounding box center [545, 402] width 263 height 120
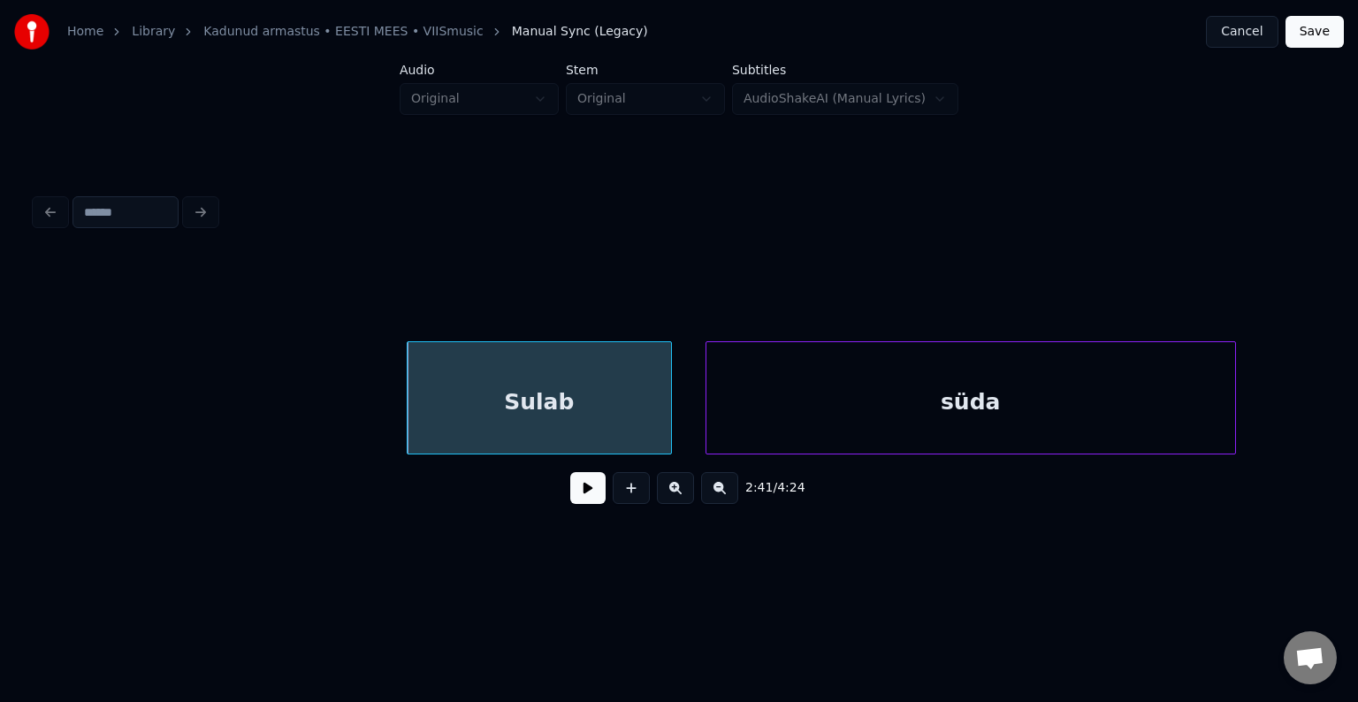
click at [835, 400] on div "süda" at bounding box center [970, 402] width 529 height 120
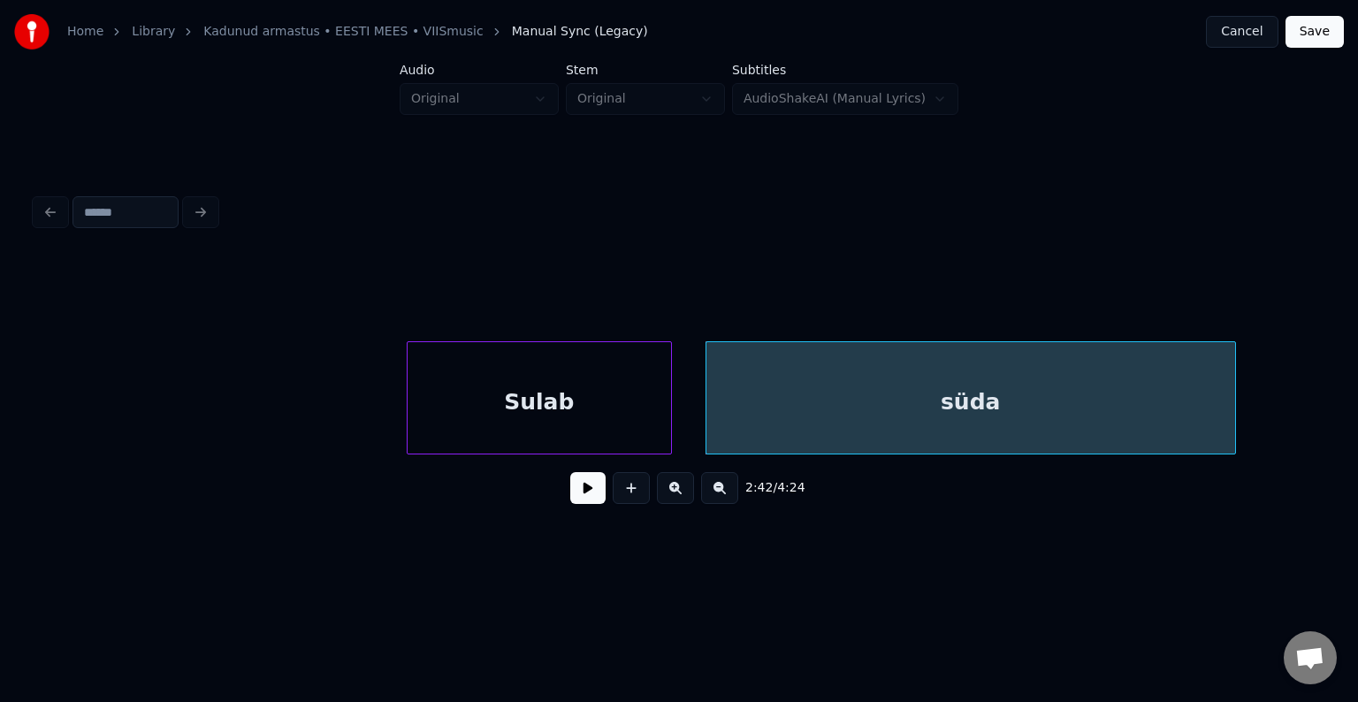
click at [558, 396] on div "Sulab" at bounding box center [539, 402] width 263 height 120
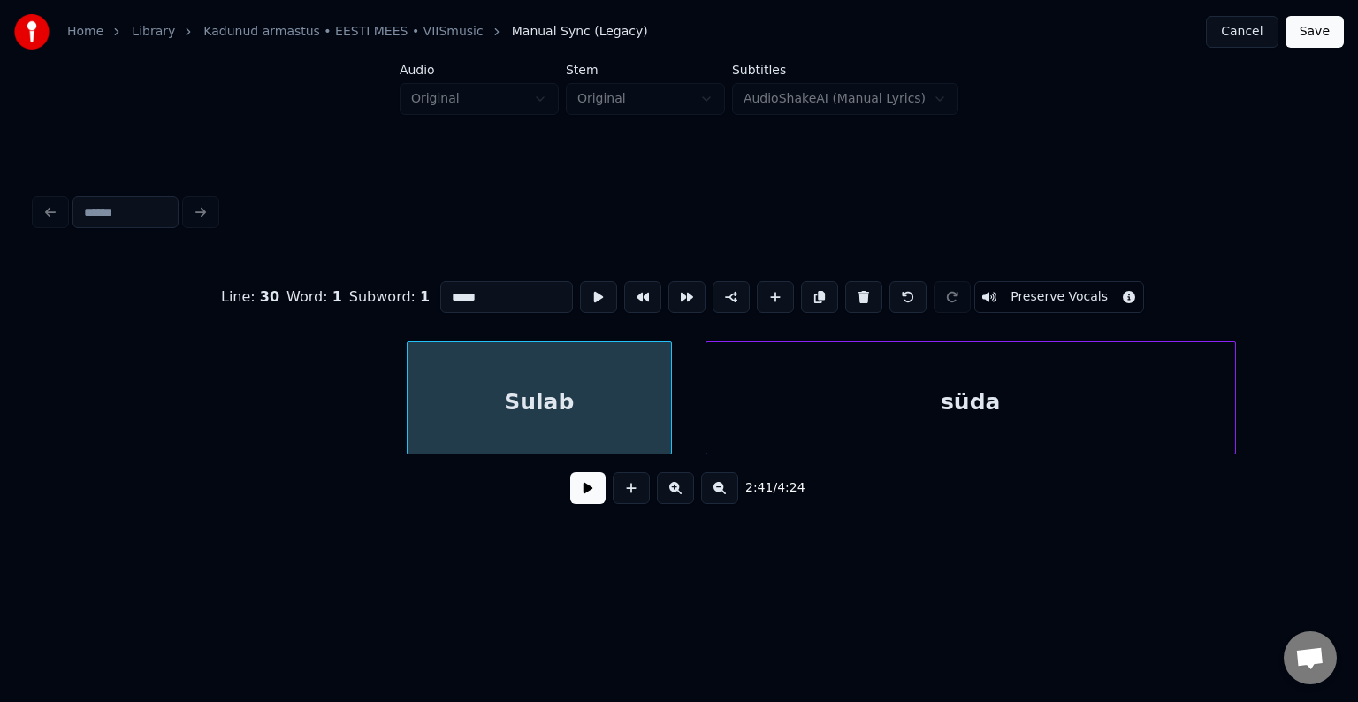
click at [575, 482] on button at bounding box center [587, 488] width 35 height 32
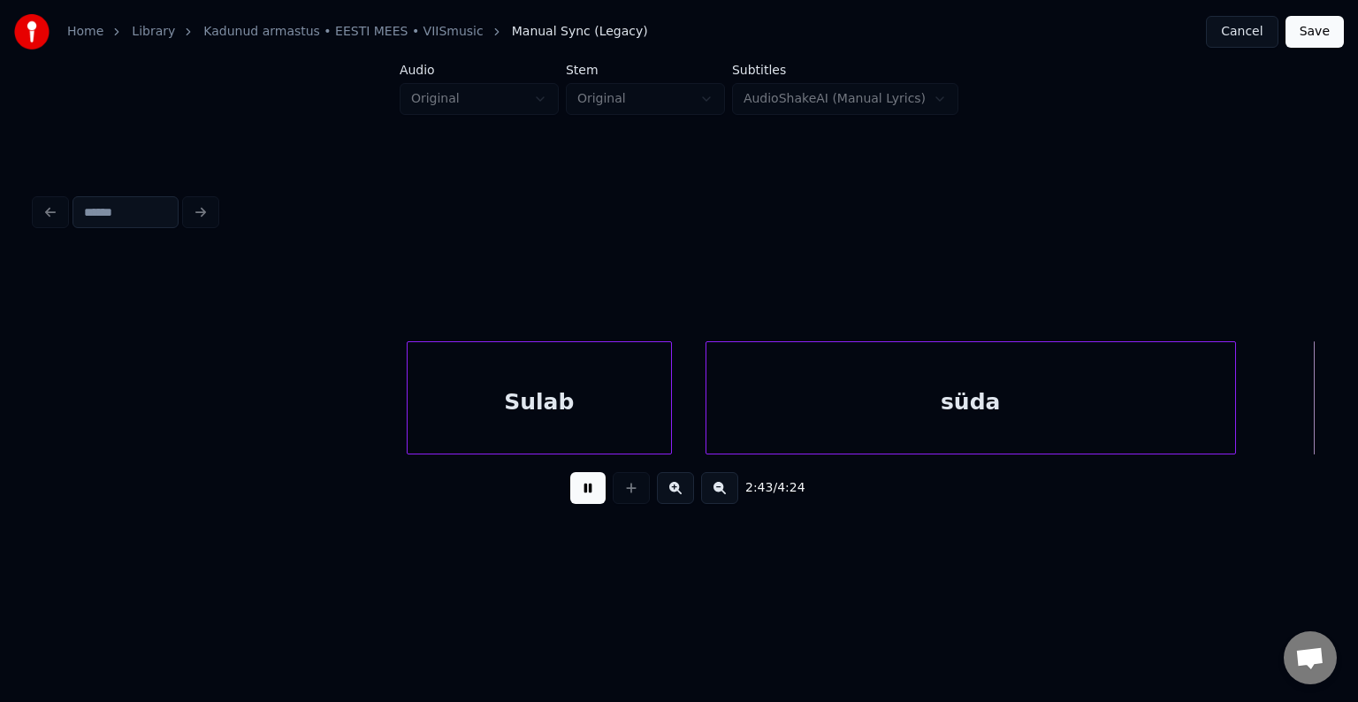
click at [576, 481] on button at bounding box center [587, 488] width 35 height 32
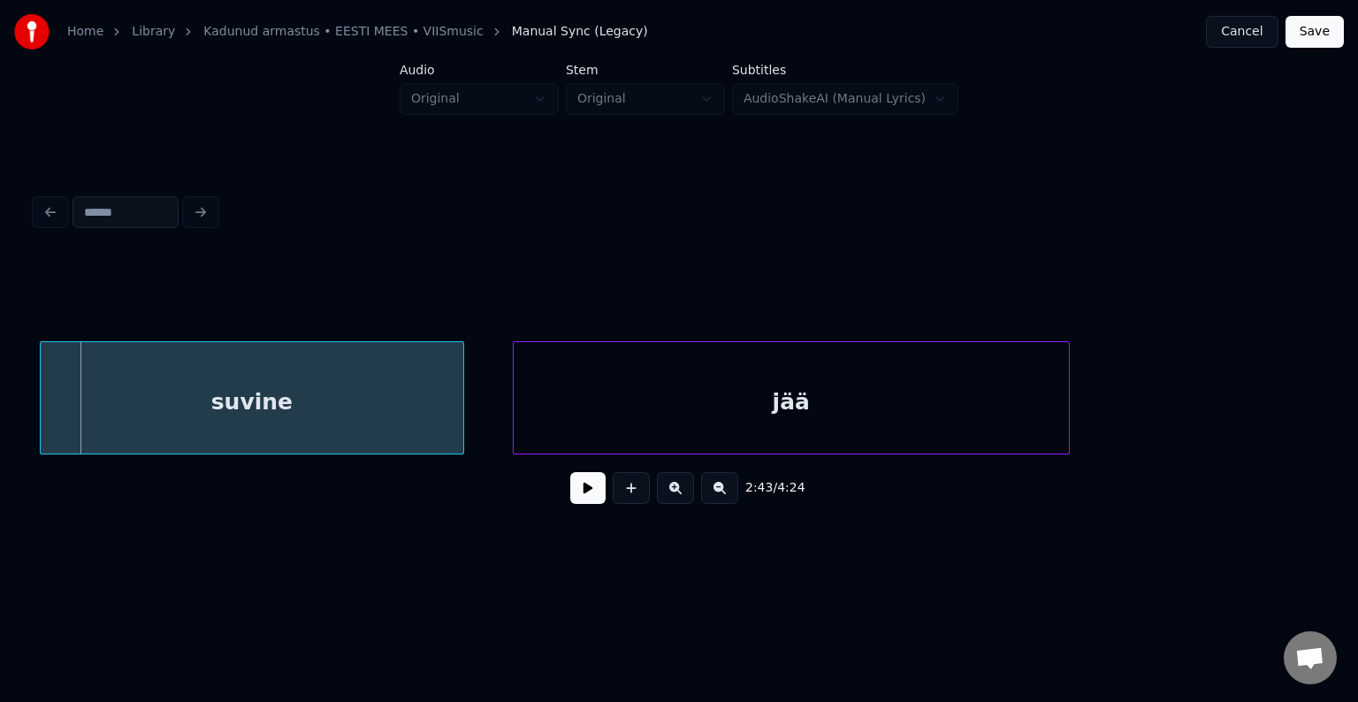
click at [337, 405] on div "suvine" at bounding box center [252, 402] width 423 height 120
click at [625, 408] on div "jää" at bounding box center [775, 402] width 555 height 120
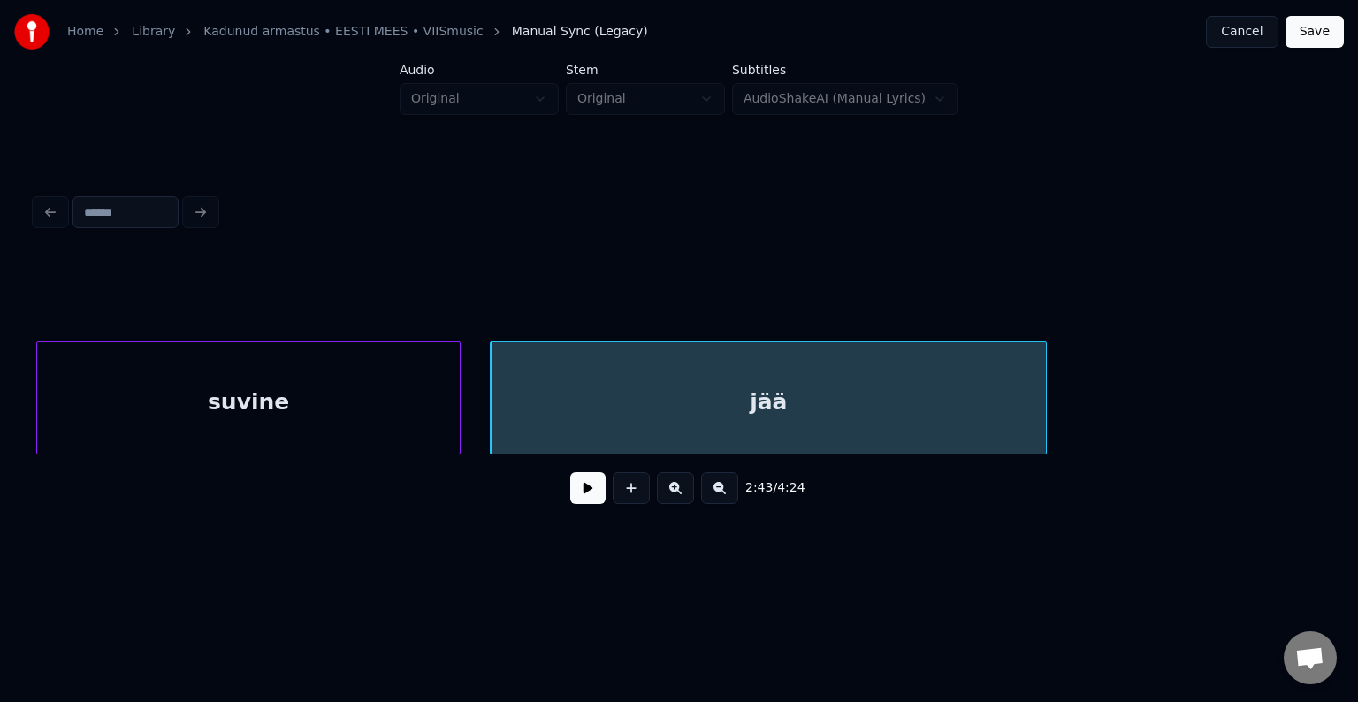
click at [570, 493] on button at bounding box center [587, 488] width 35 height 32
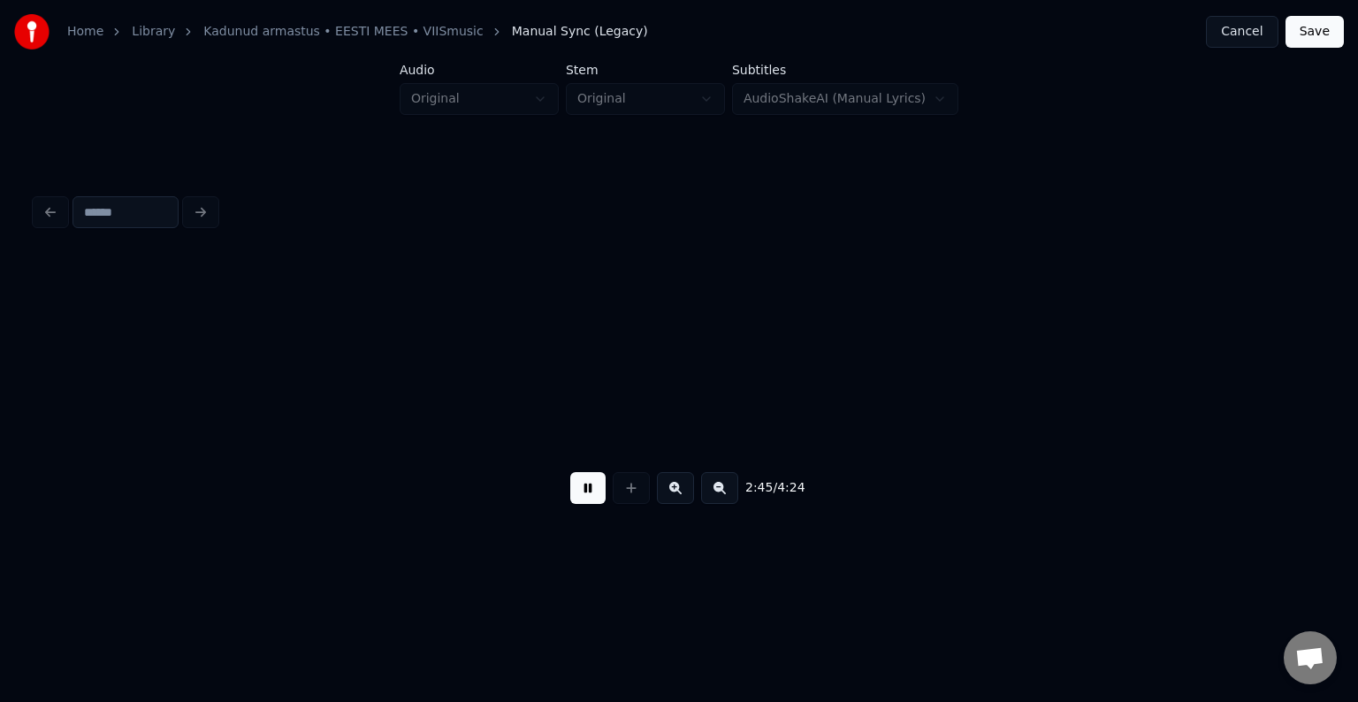
scroll to position [0, 109423]
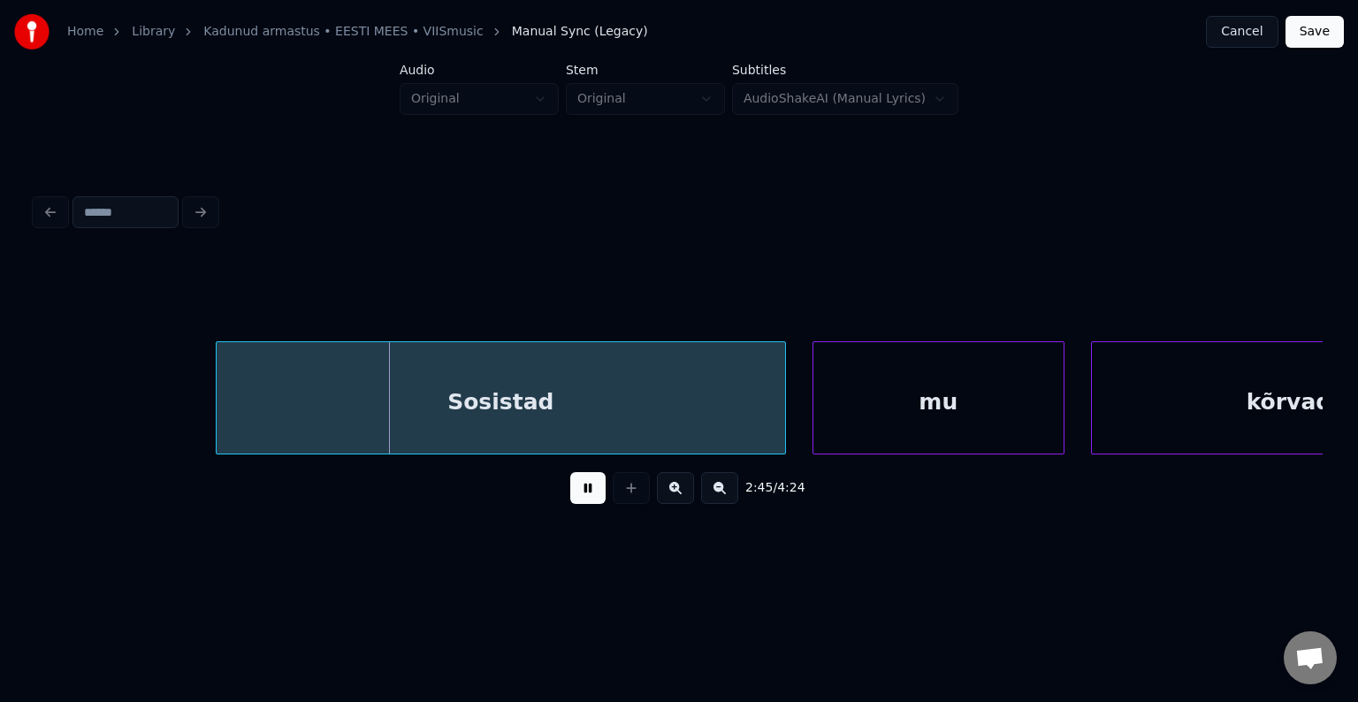
click at [570, 493] on button at bounding box center [587, 488] width 35 height 32
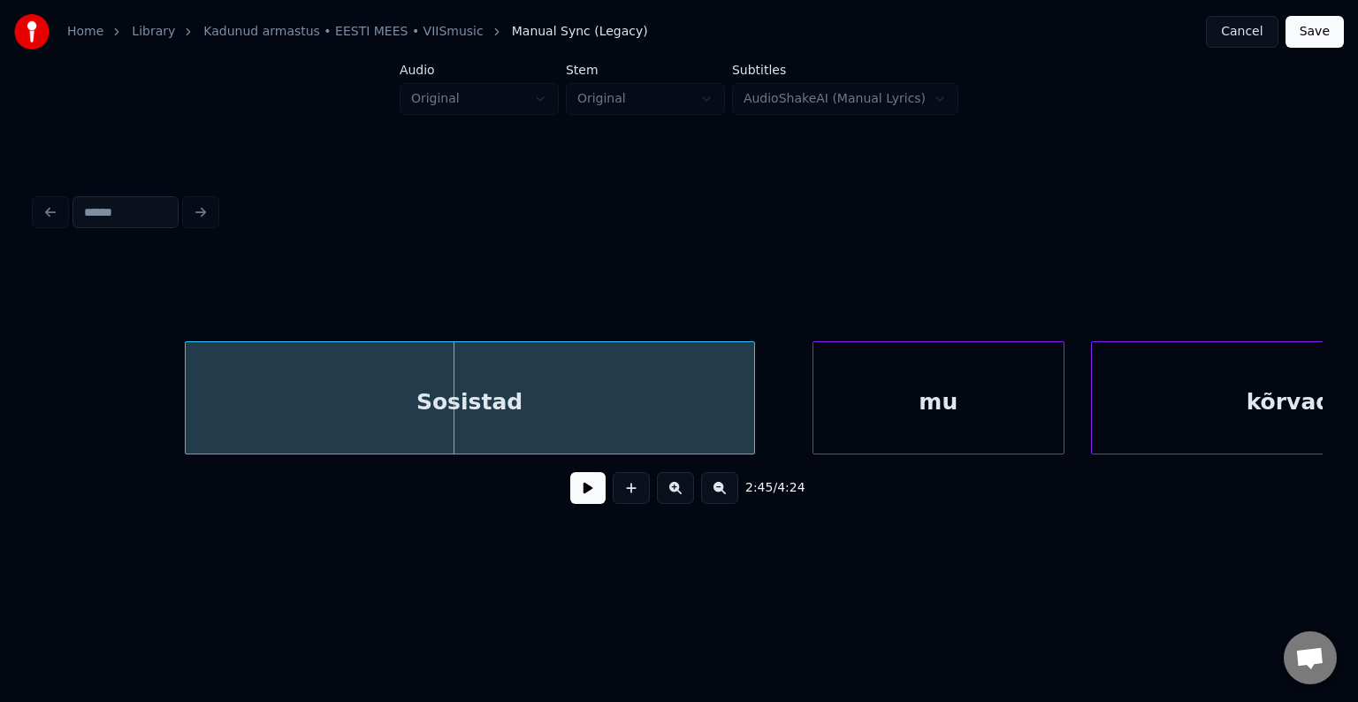
click at [523, 393] on div "Sosistad" at bounding box center [470, 402] width 569 height 120
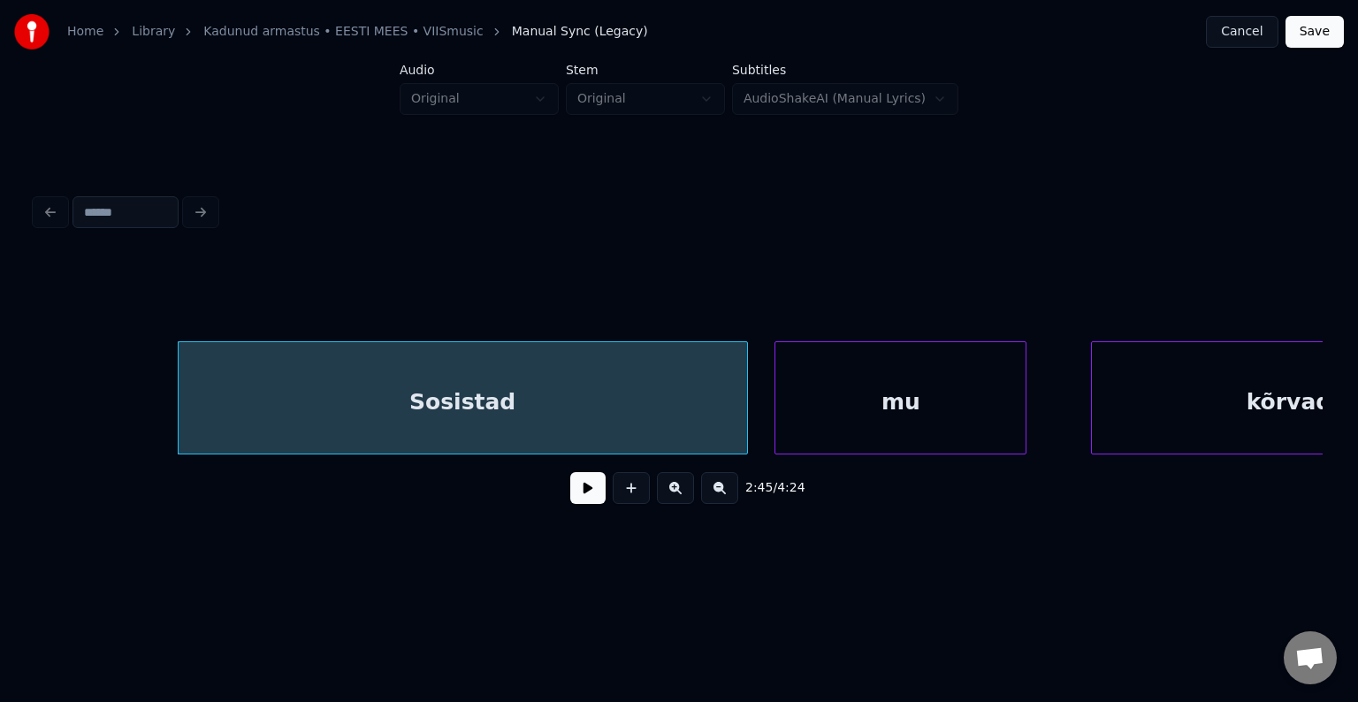
click at [880, 407] on div "mu" at bounding box center [900, 402] width 250 height 120
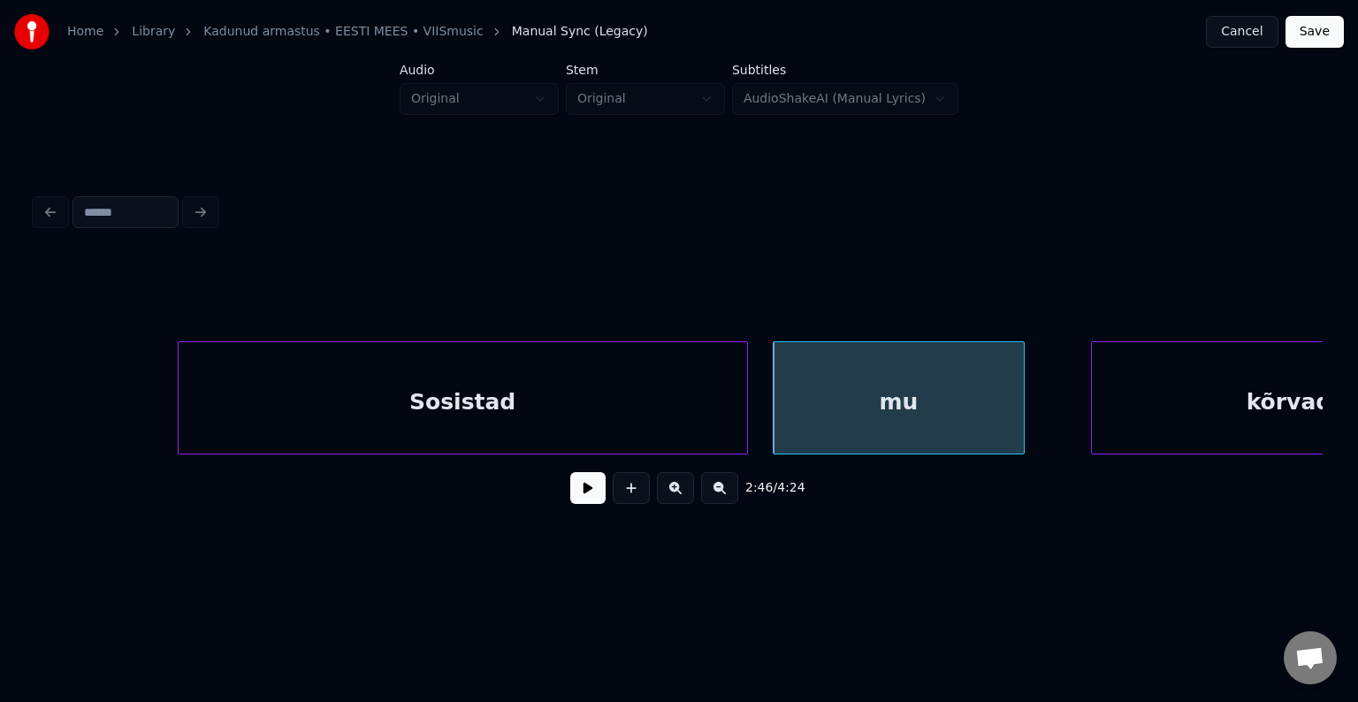
click at [533, 375] on div "Sosistad" at bounding box center [463, 402] width 569 height 120
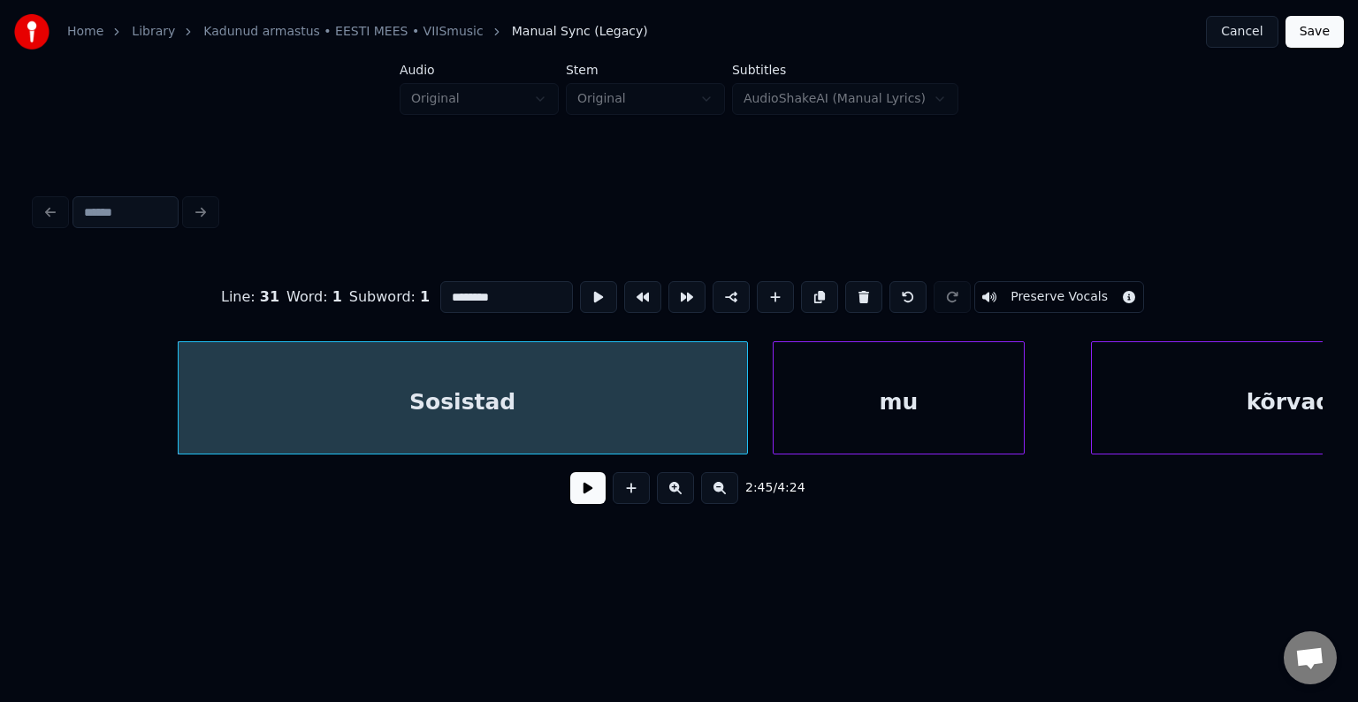
click at [581, 485] on button at bounding box center [587, 488] width 35 height 32
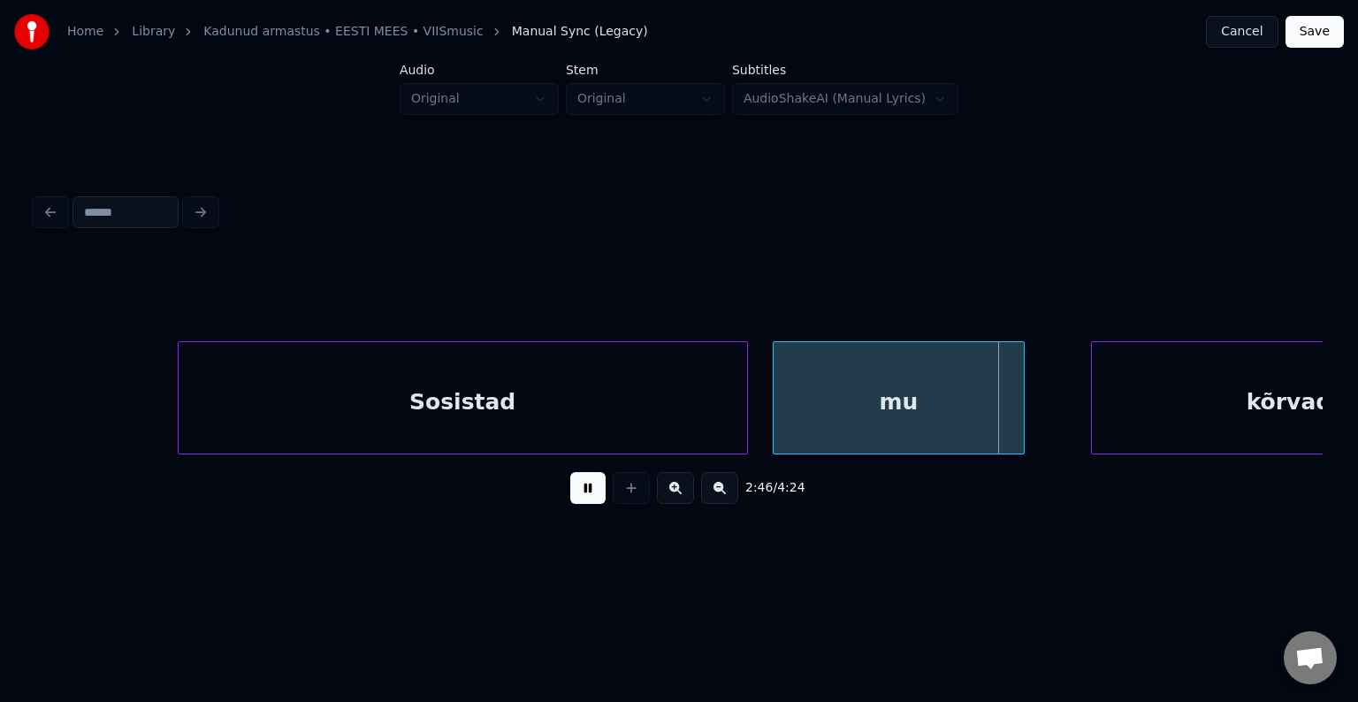
click at [581, 485] on button at bounding box center [587, 488] width 35 height 32
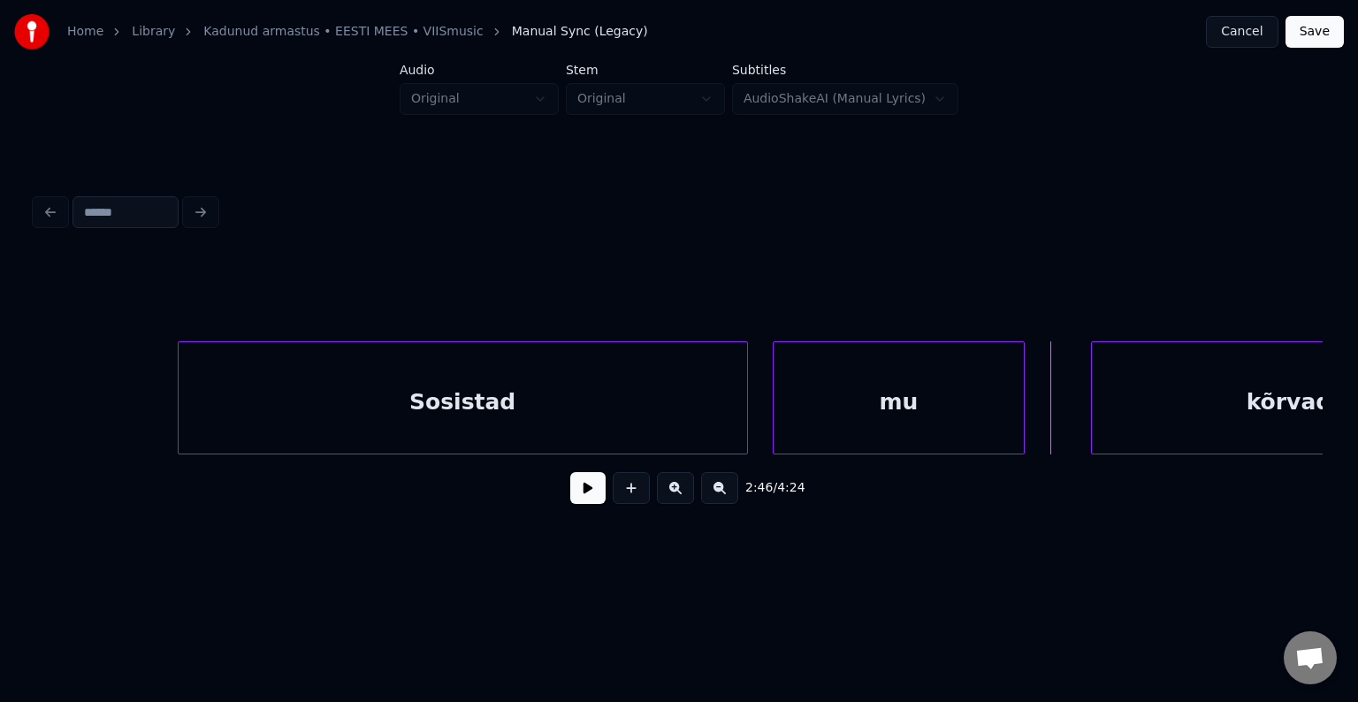
click at [490, 417] on div "Sosistad" at bounding box center [463, 402] width 569 height 120
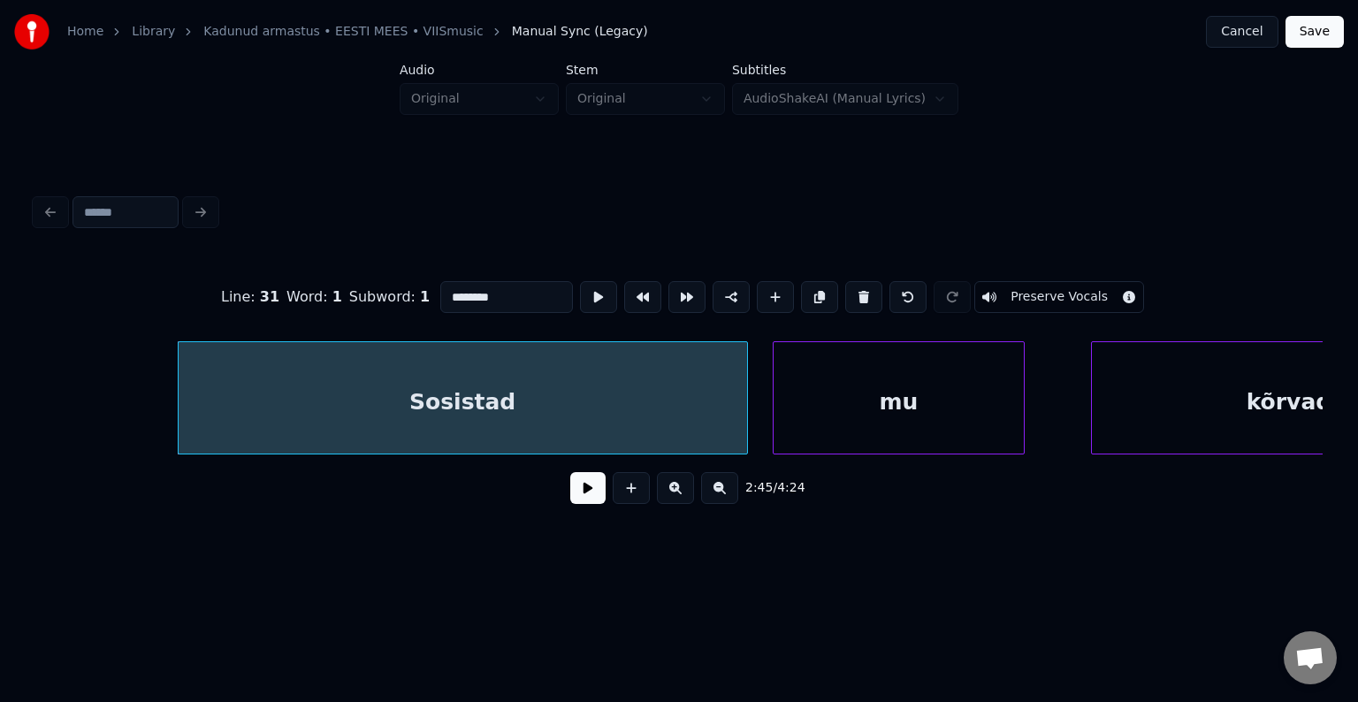
click at [584, 495] on button at bounding box center [587, 488] width 35 height 32
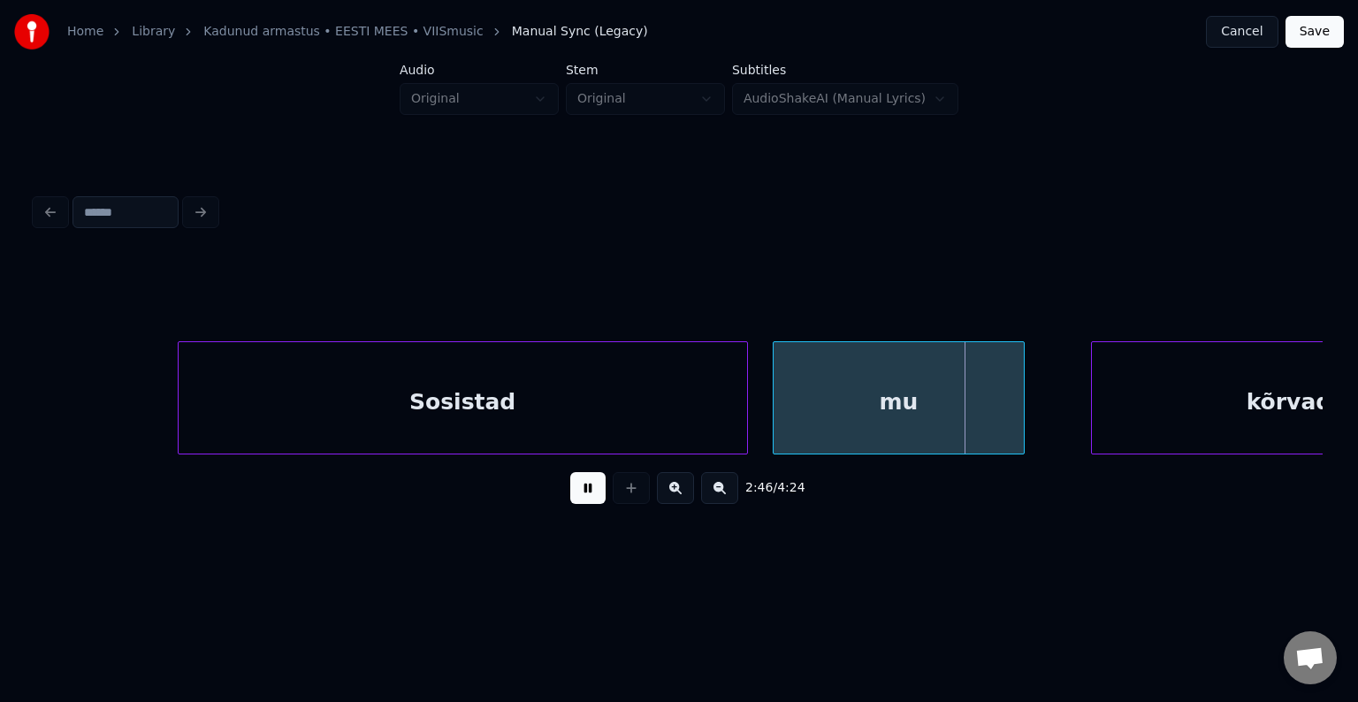
click at [584, 495] on button at bounding box center [587, 488] width 35 height 32
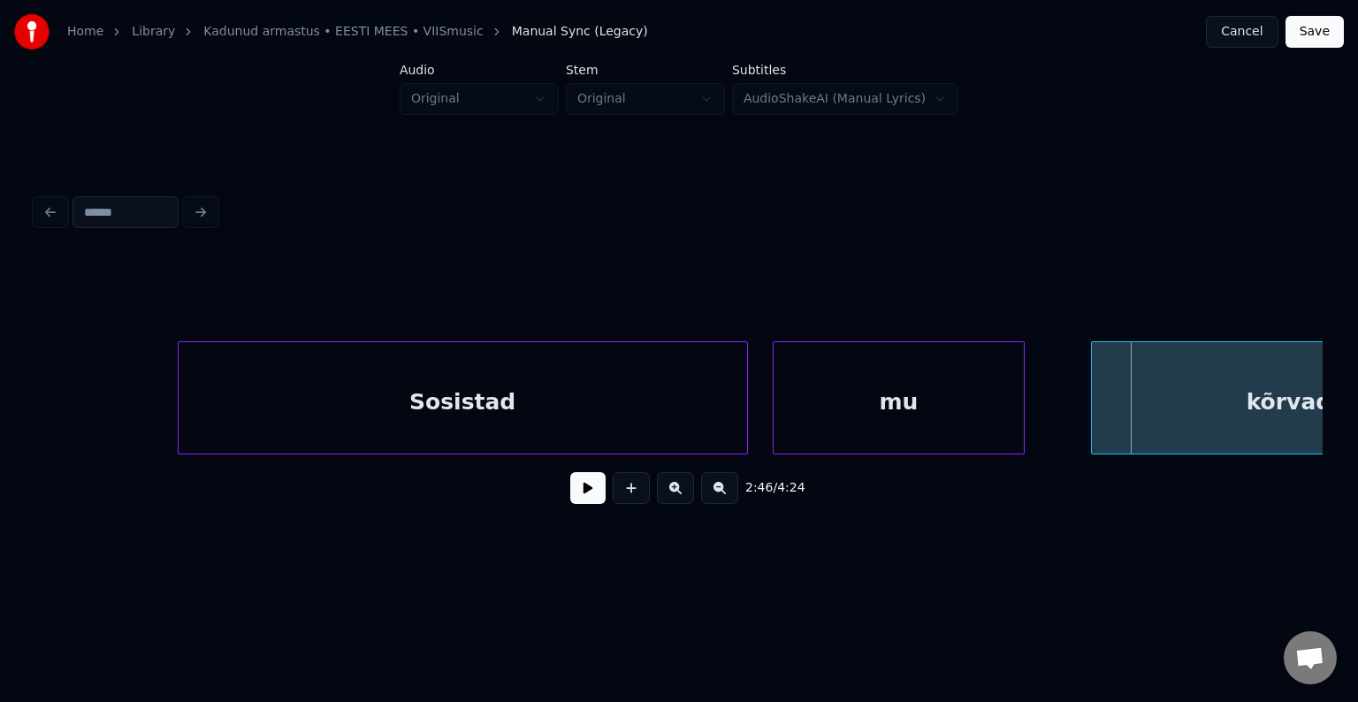
click at [859, 393] on div "mu" at bounding box center [899, 402] width 250 height 120
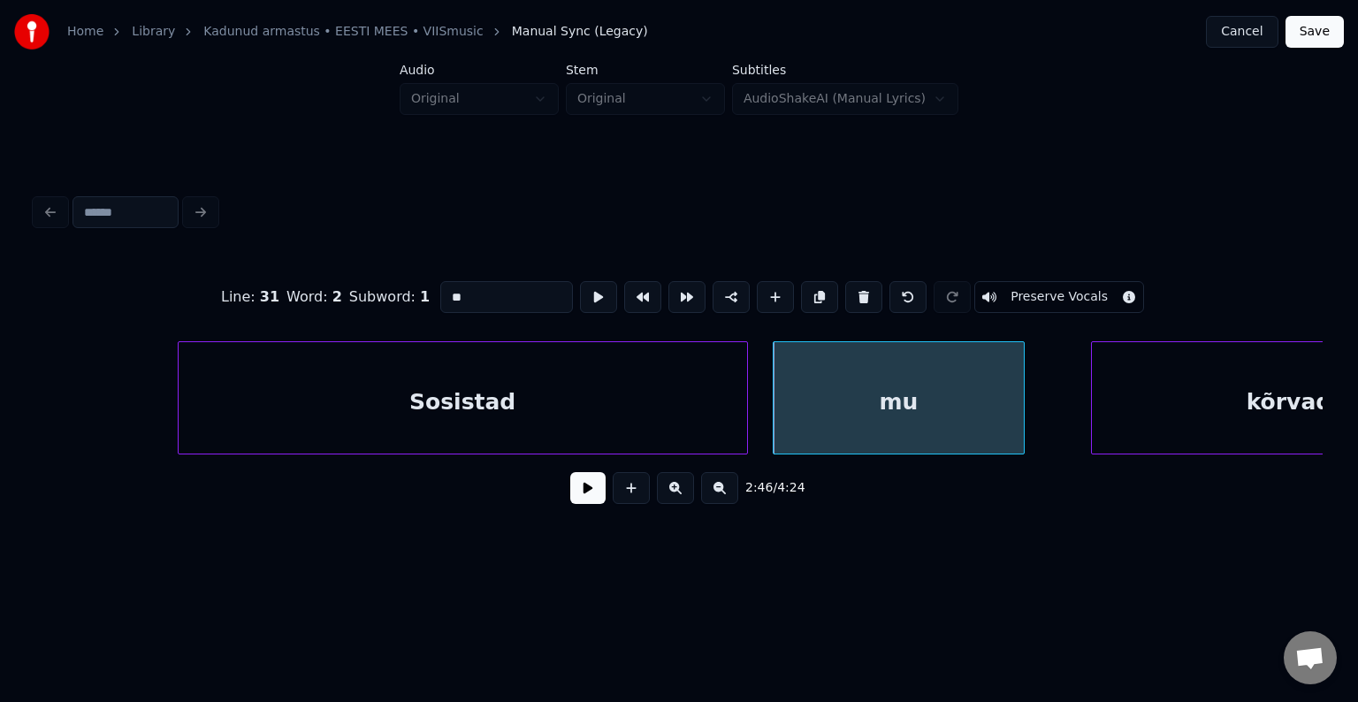
click at [460, 290] on input "**" at bounding box center [506, 297] width 133 height 32
click at [541, 361] on div "Sosistad" at bounding box center [463, 402] width 569 height 120
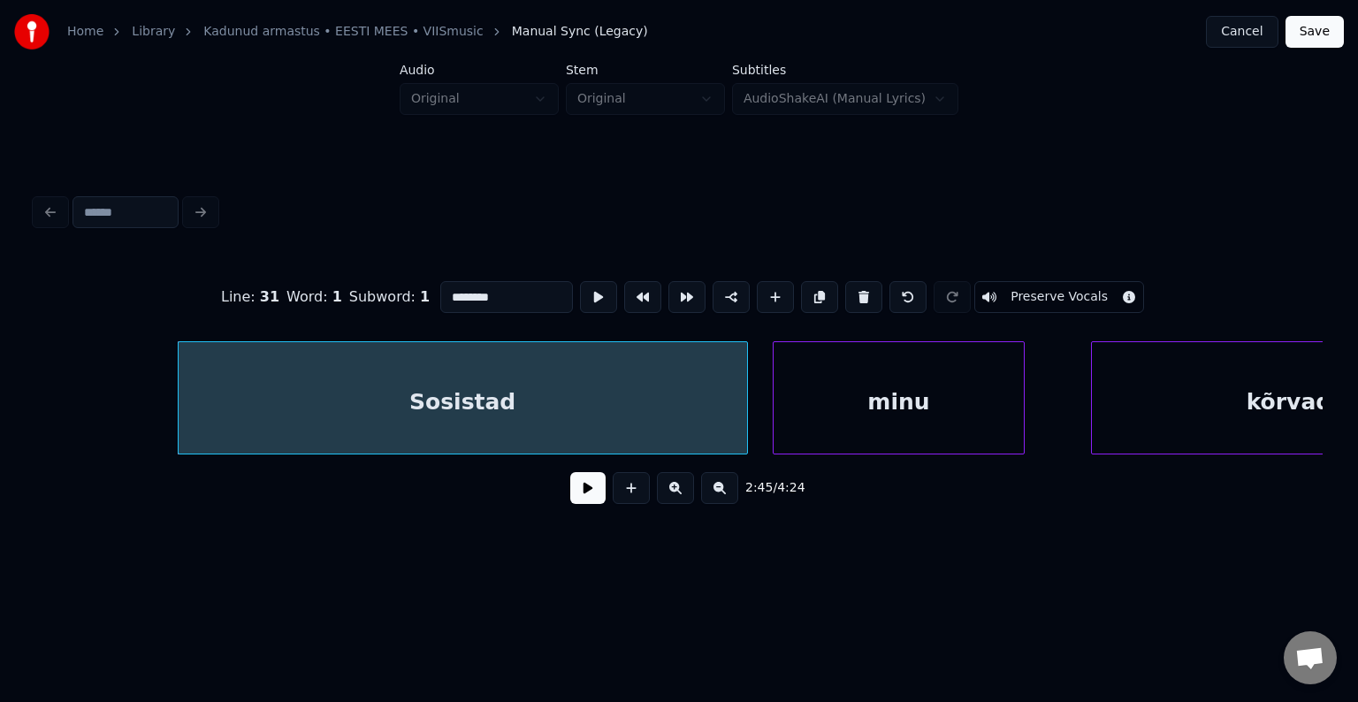
type input "********"
click at [555, 485] on div "2:45 / 4:24" at bounding box center [679, 488] width 1259 height 39
click at [570, 494] on button at bounding box center [587, 488] width 35 height 32
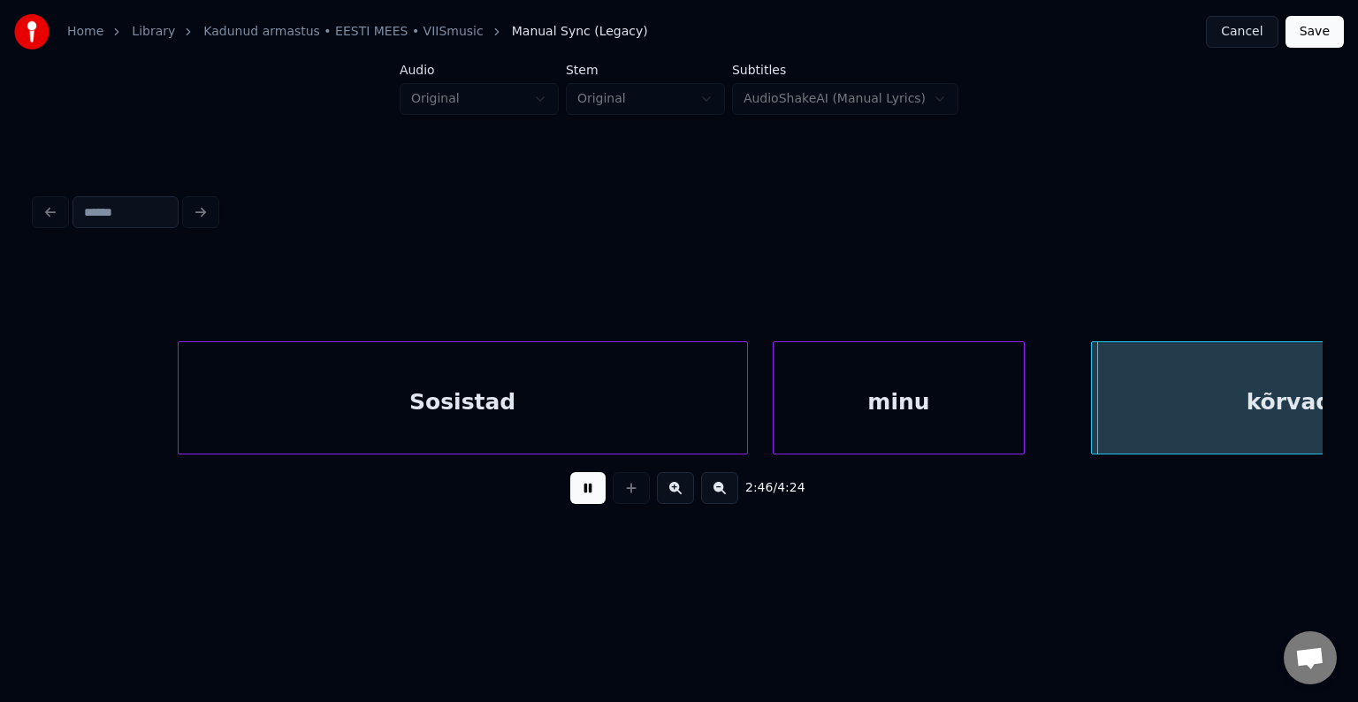
click at [570, 492] on button at bounding box center [587, 488] width 35 height 32
click at [366, 357] on div "Sosistad" at bounding box center [463, 402] width 569 height 120
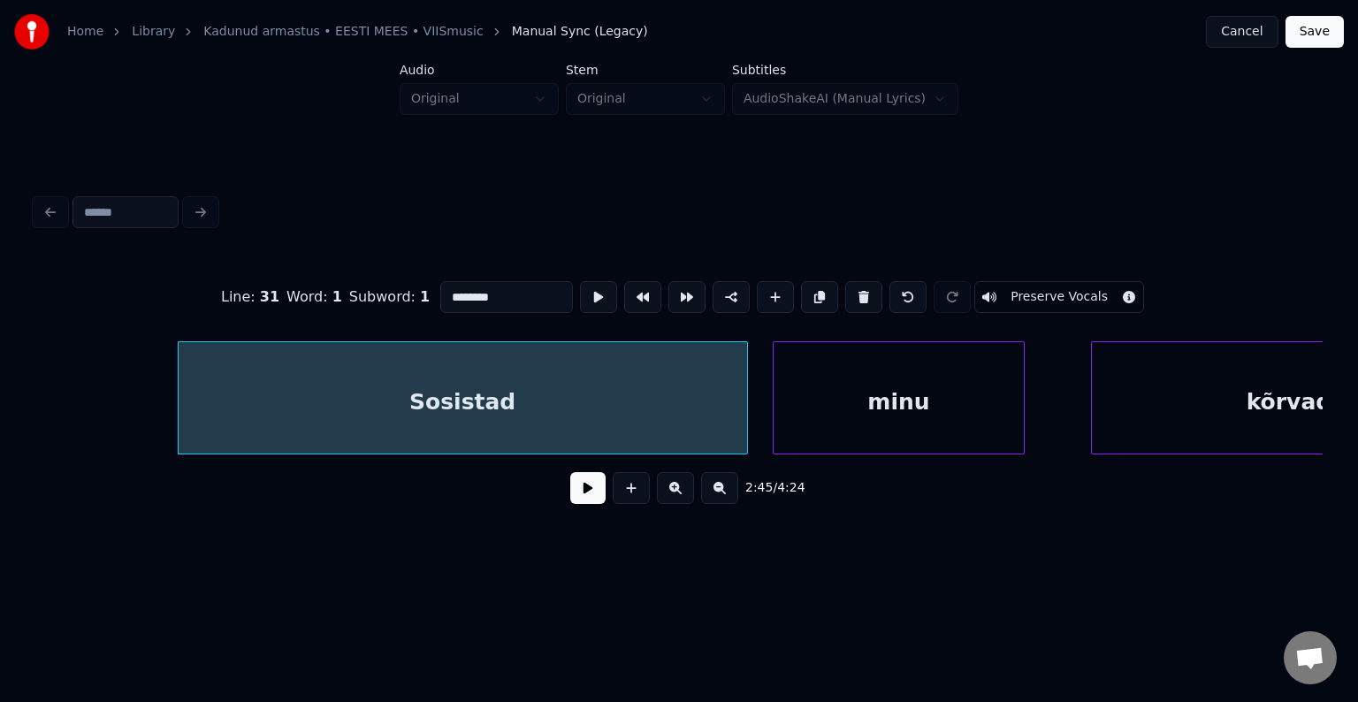
click at [573, 488] on button at bounding box center [587, 488] width 35 height 32
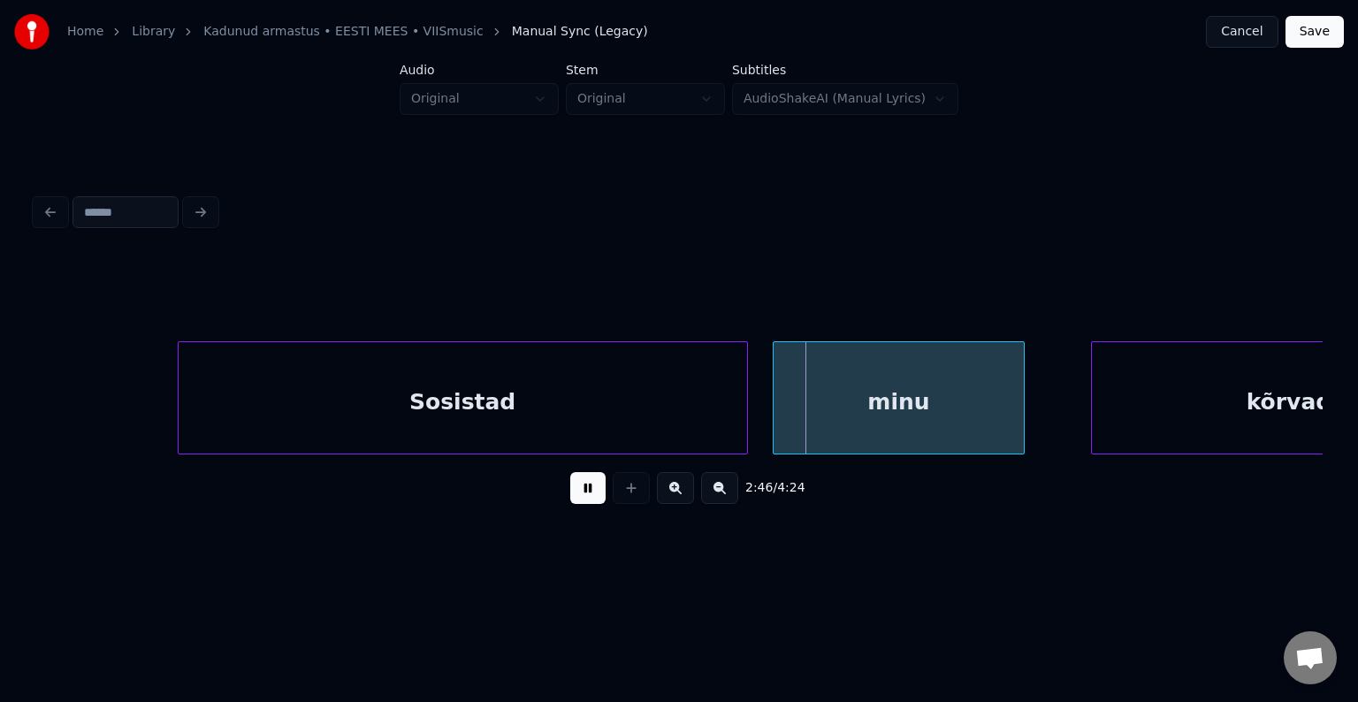
click at [573, 487] on button at bounding box center [587, 488] width 35 height 32
click at [487, 395] on div "Sosistad" at bounding box center [463, 402] width 569 height 120
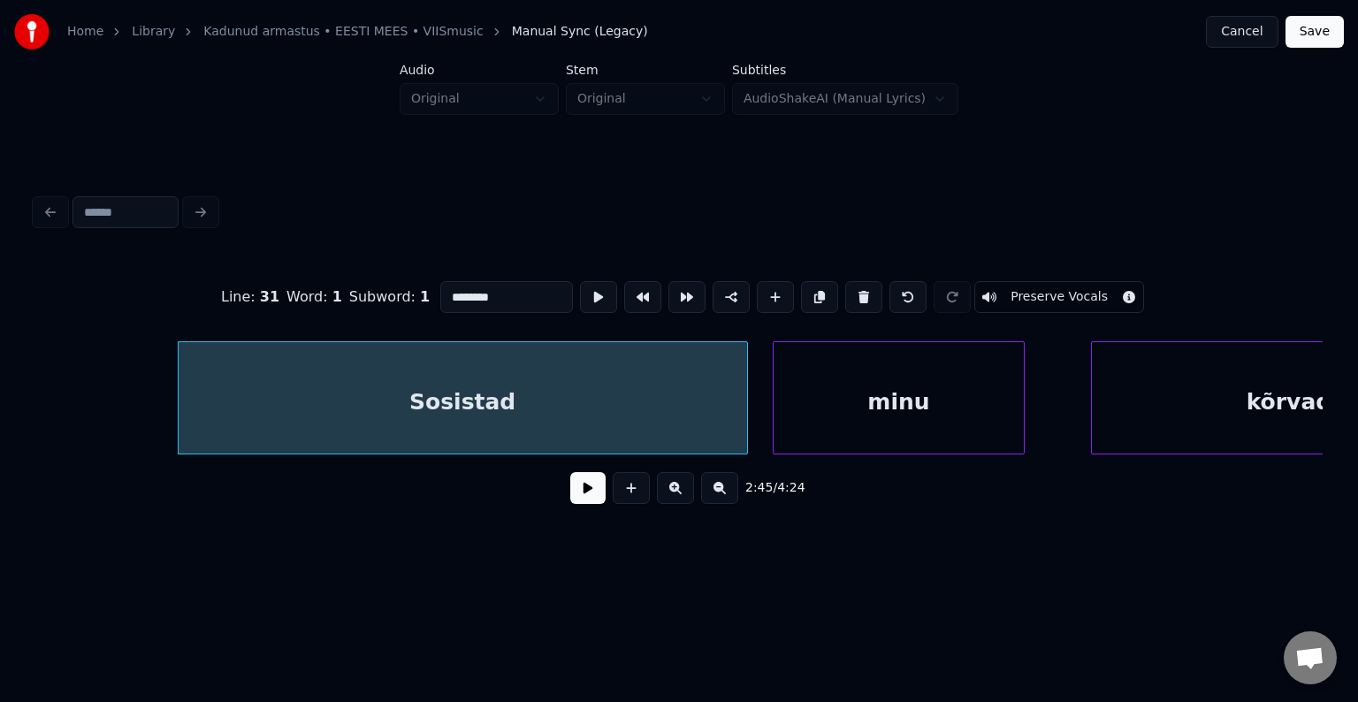
click at [502, 304] on input "********" at bounding box center [506, 297] width 133 height 32
click at [515, 415] on div "Sosista" at bounding box center [463, 402] width 569 height 120
type input "*******"
click at [582, 492] on button at bounding box center [587, 488] width 35 height 32
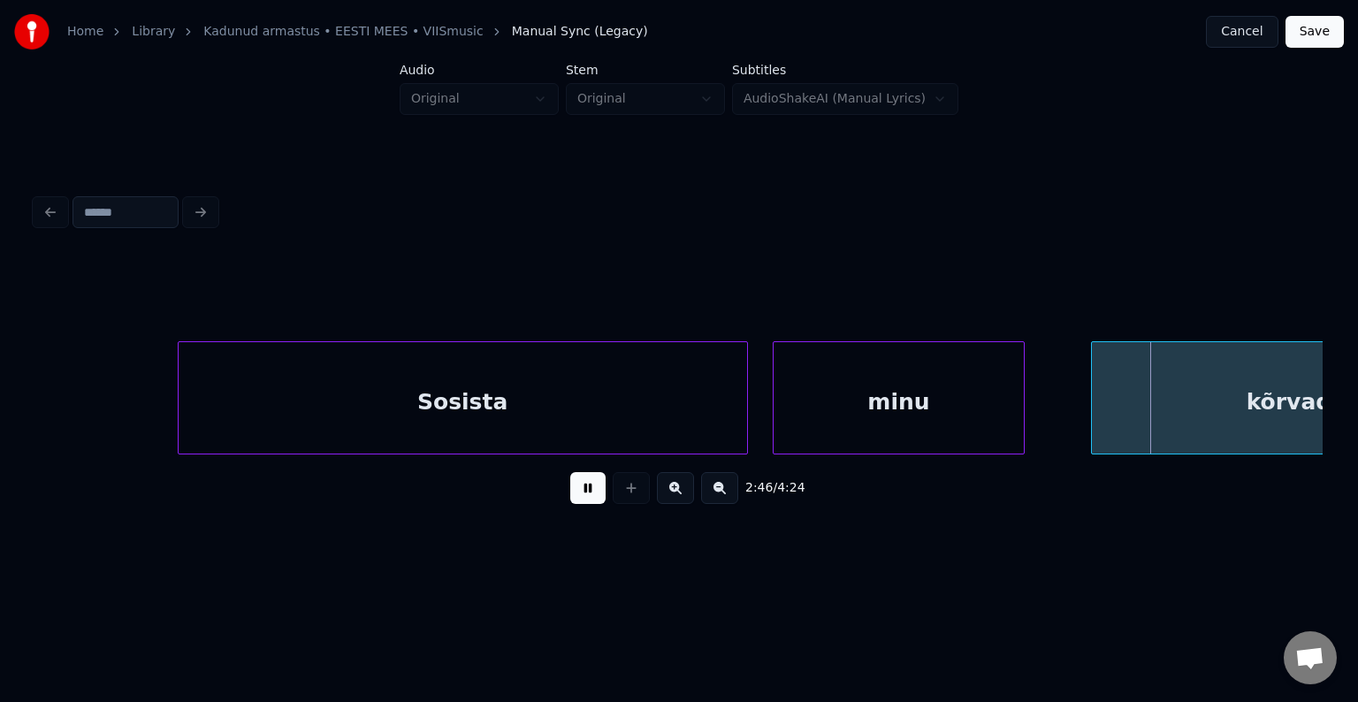
click at [582, 492] on button at bounding box center [587, 488] width 35 height 32
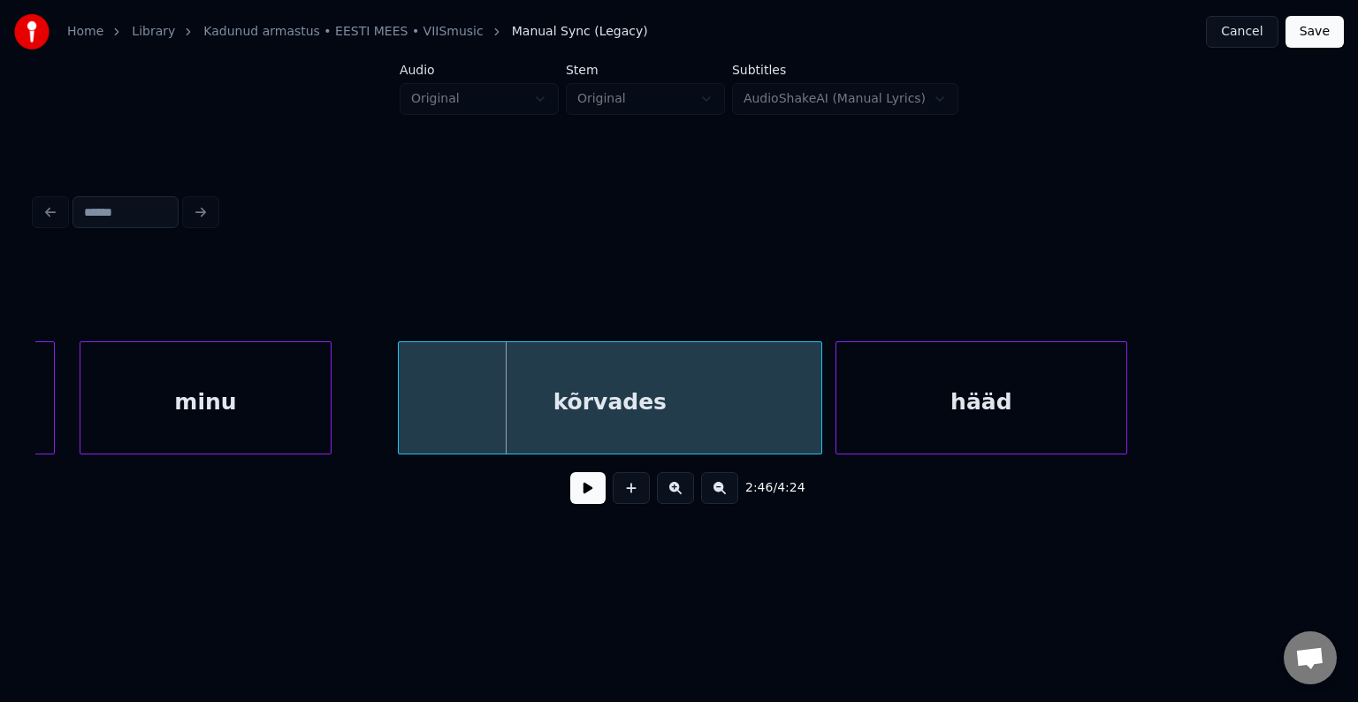
scroll to position [0, 110130]
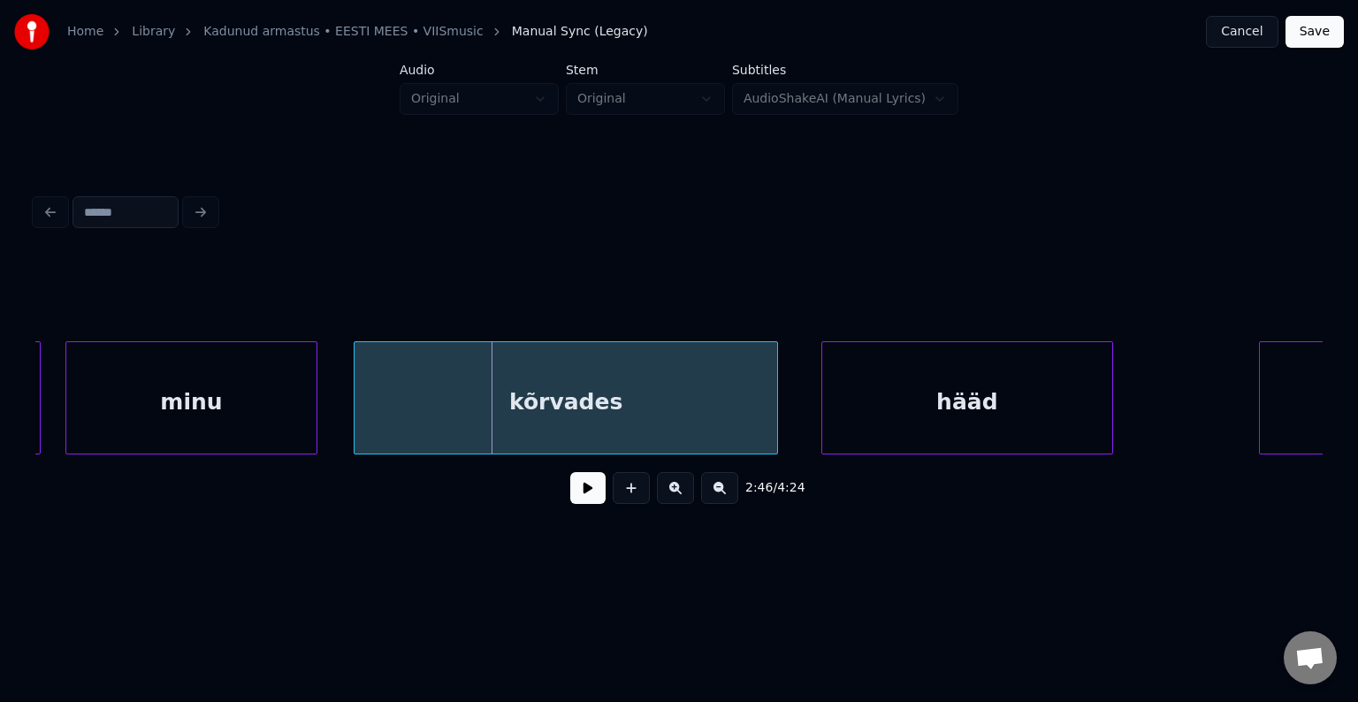
click at [730, 386] on div "kõrvades" at bounding box center [566, 402] width 423 height 120
click at [572, 485] on button at bounding box center [587, 488] width 35 height 32
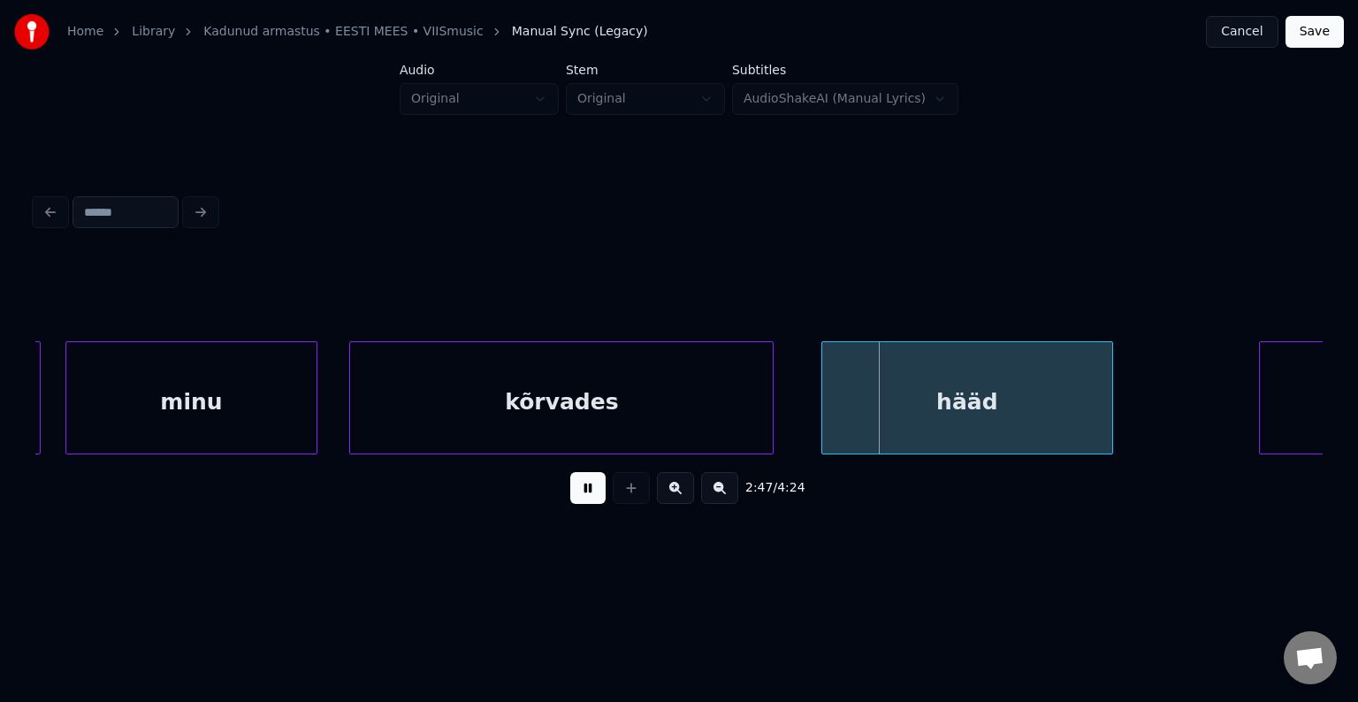
click at [572, 485] on button at bounding box center [587, 488] width 35 height 32
click at [951, 404] on div "hääd" at bounding box center [935, 402] width 290 height 120
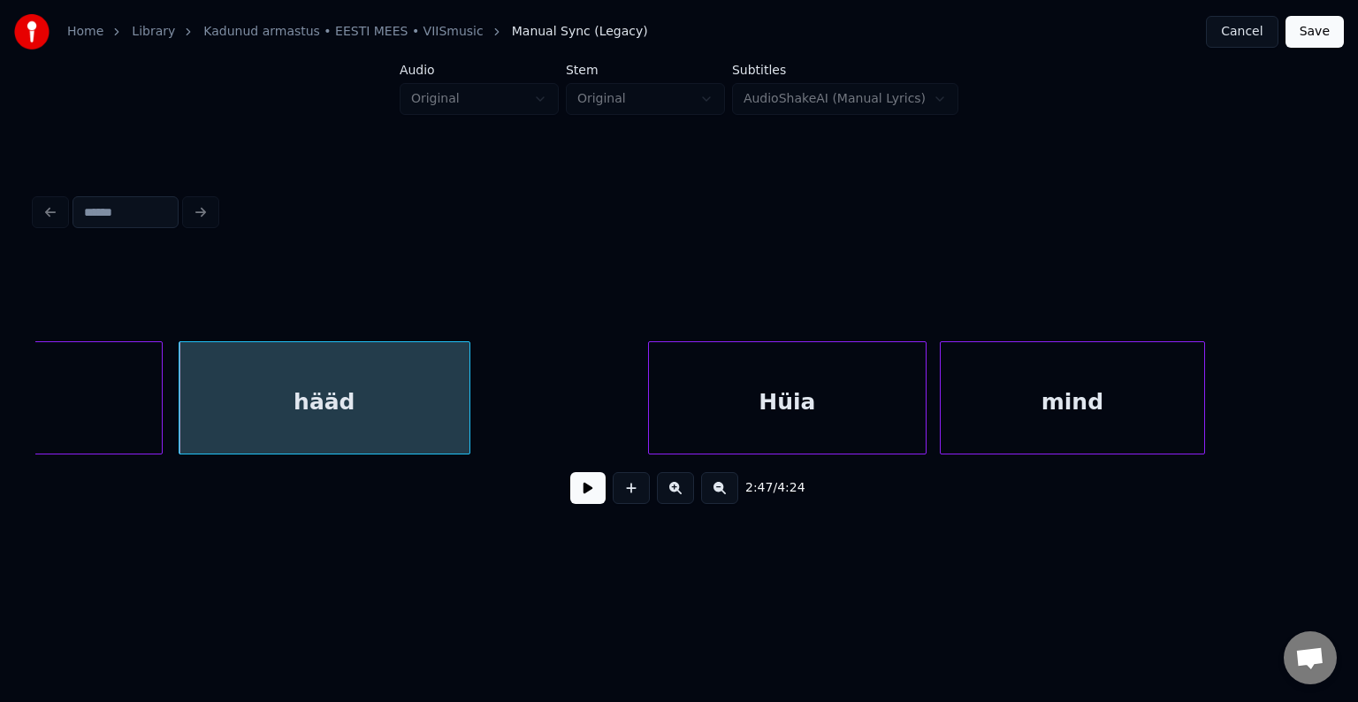
scroll to position [0, 110767]
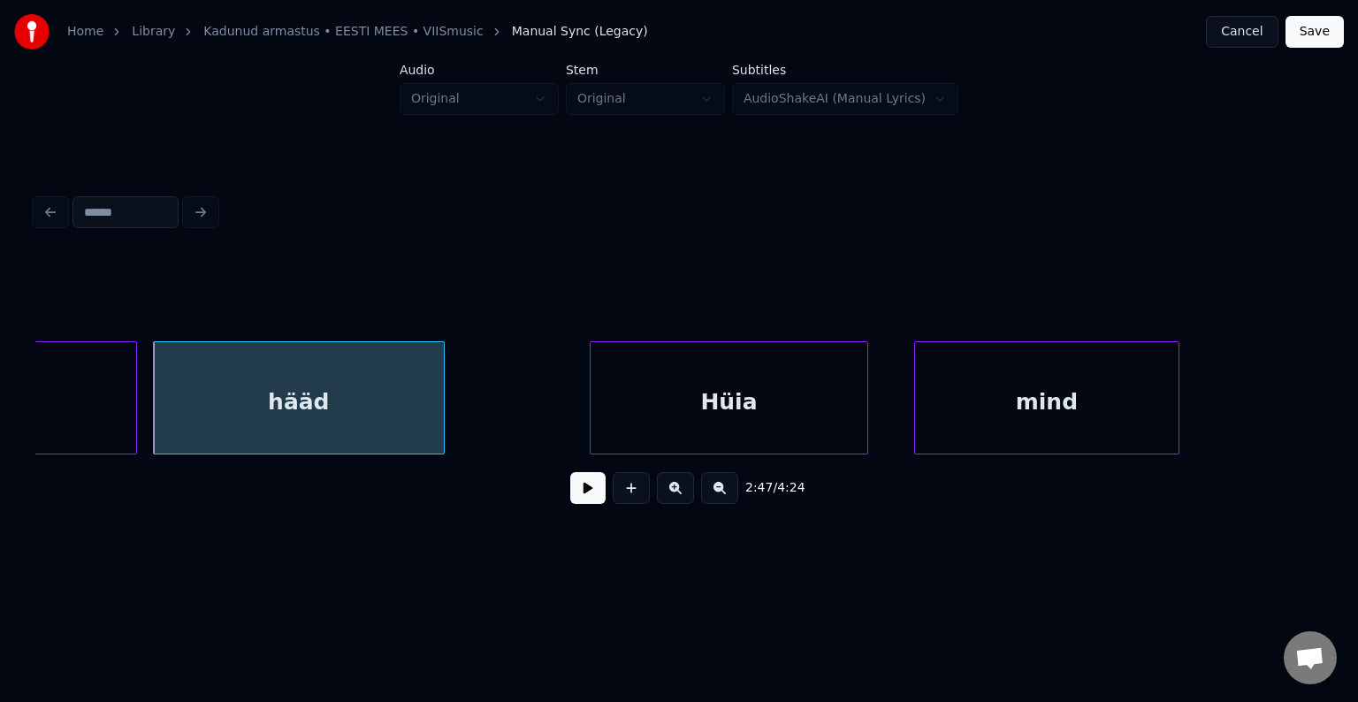
click at [791, 407] on div "Hüia" at bounding box center [729, 402] width 277 height 120
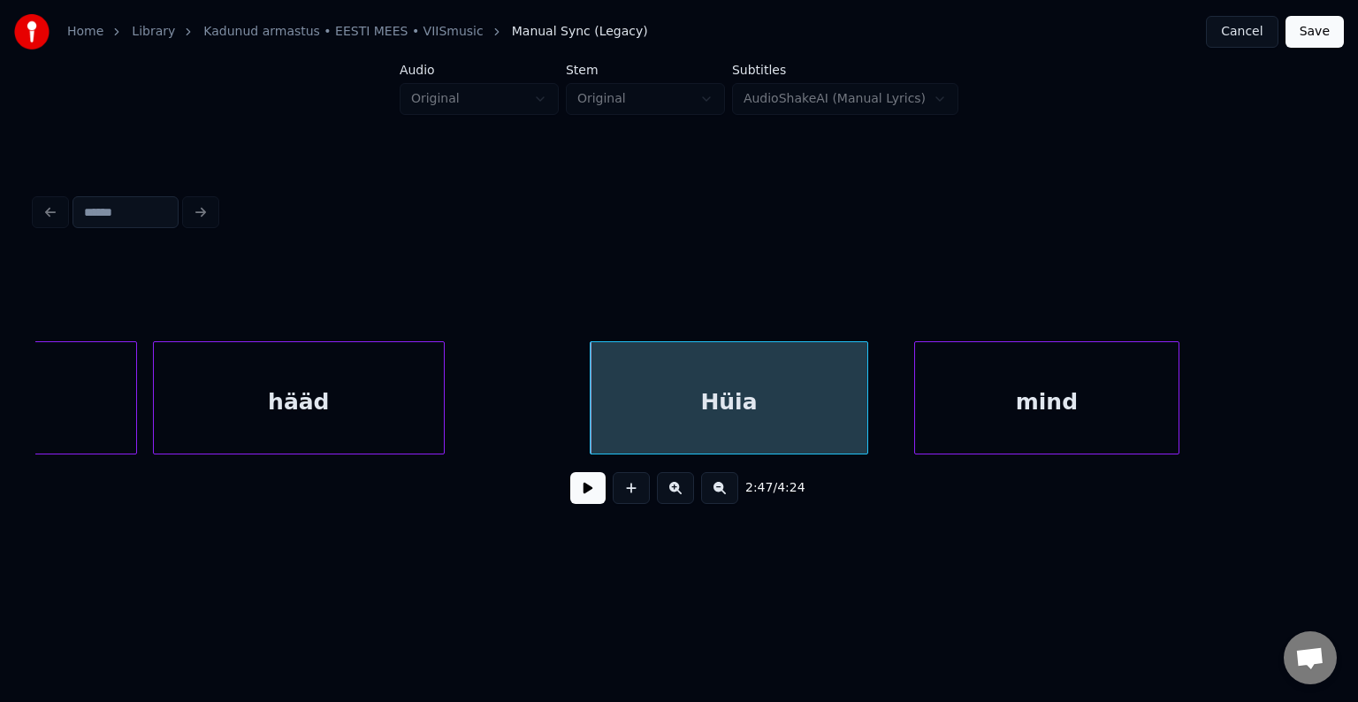
click at [570, 490] on button at bounding box center [587, 488] width 35 height 32
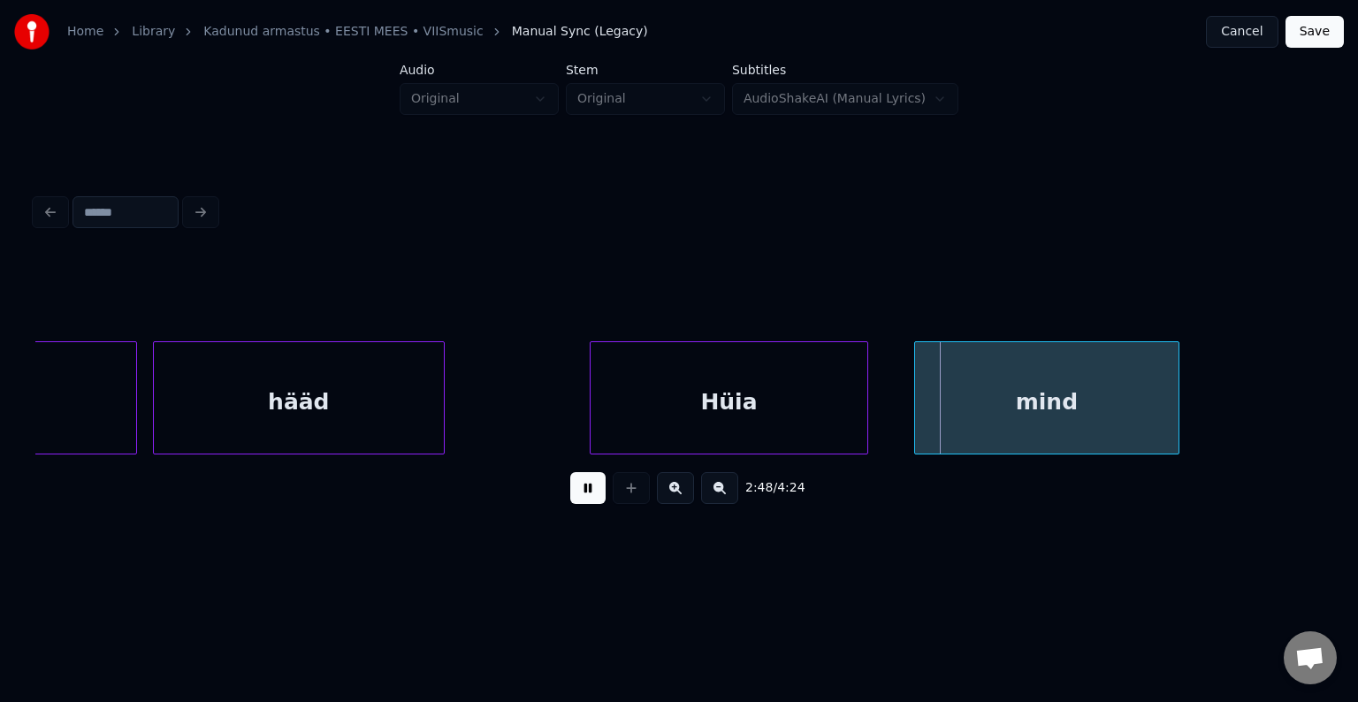
click at [570, 490] on button at bounding box center [587, 488] width 35 height 32
click at [1009, 406] on div "mind" at bounding box center [1031, 402] width 263 height 120
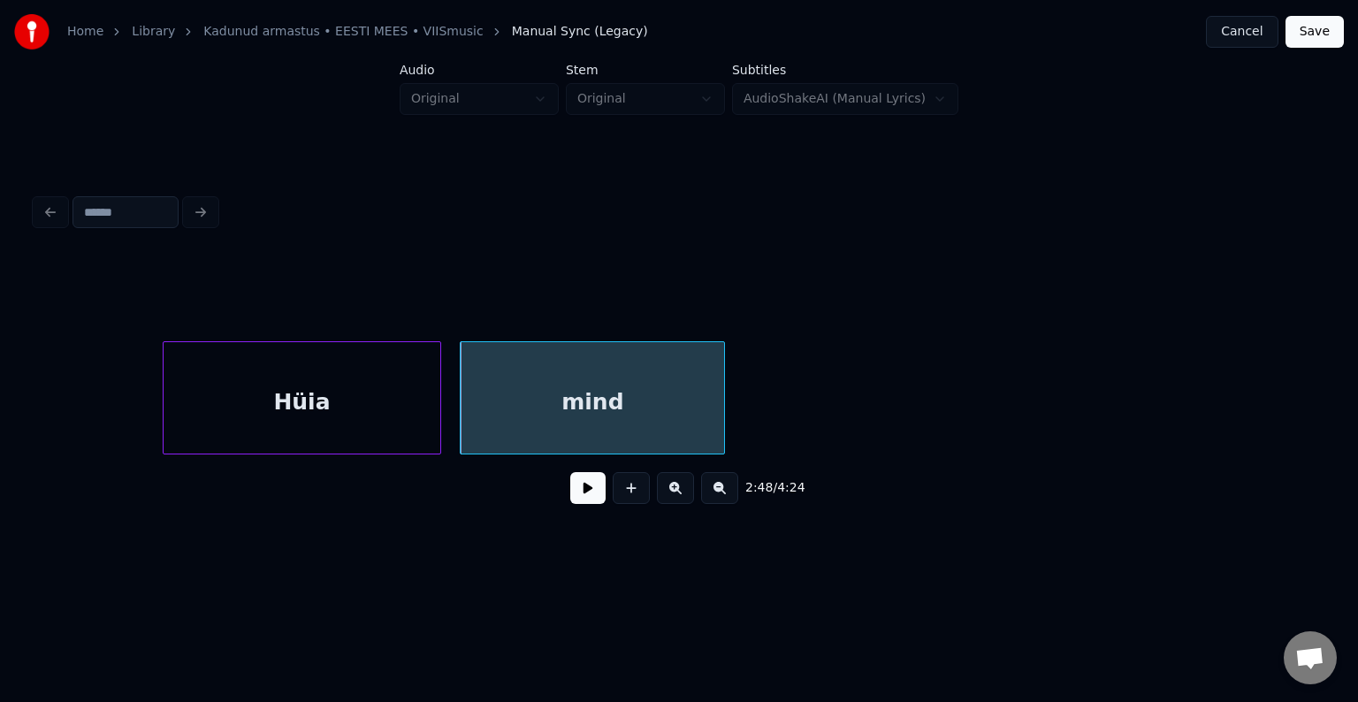
scroll to position [0, 111226]
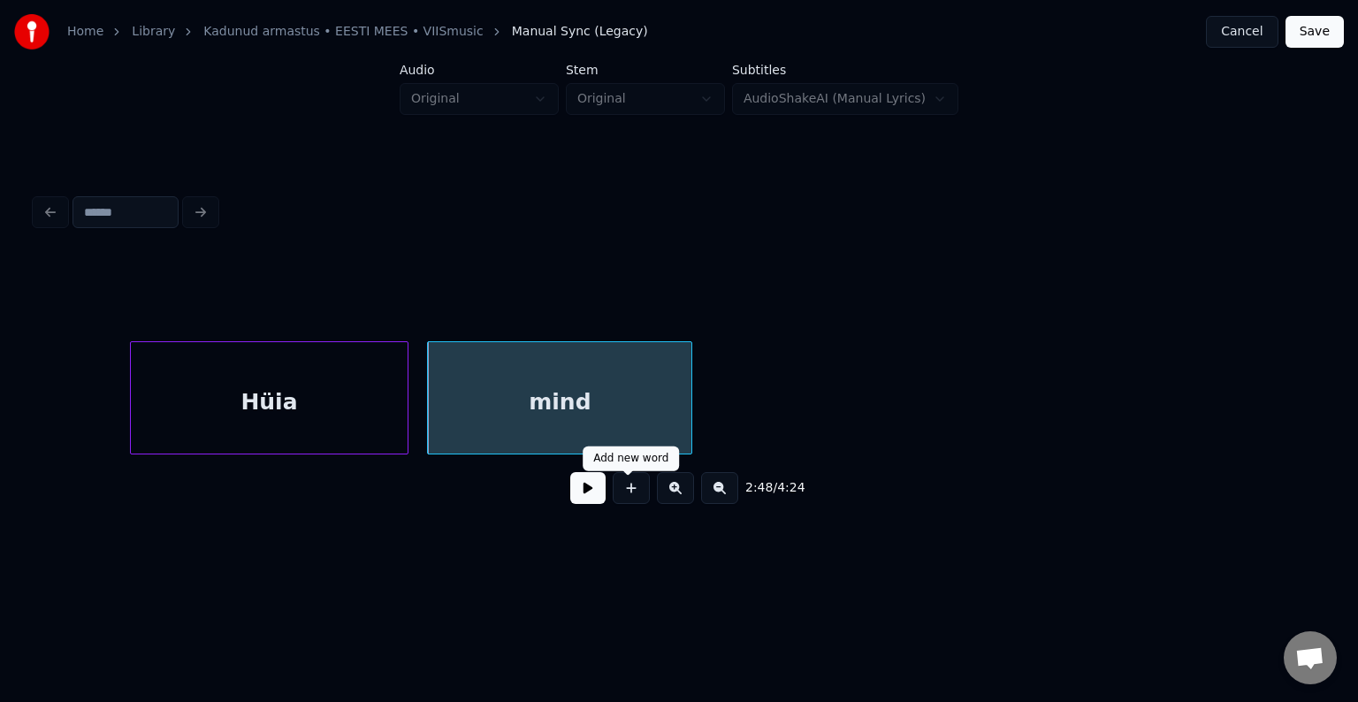
click at [586, 503] on button at bounding box center [587, 488] width 35 height 32
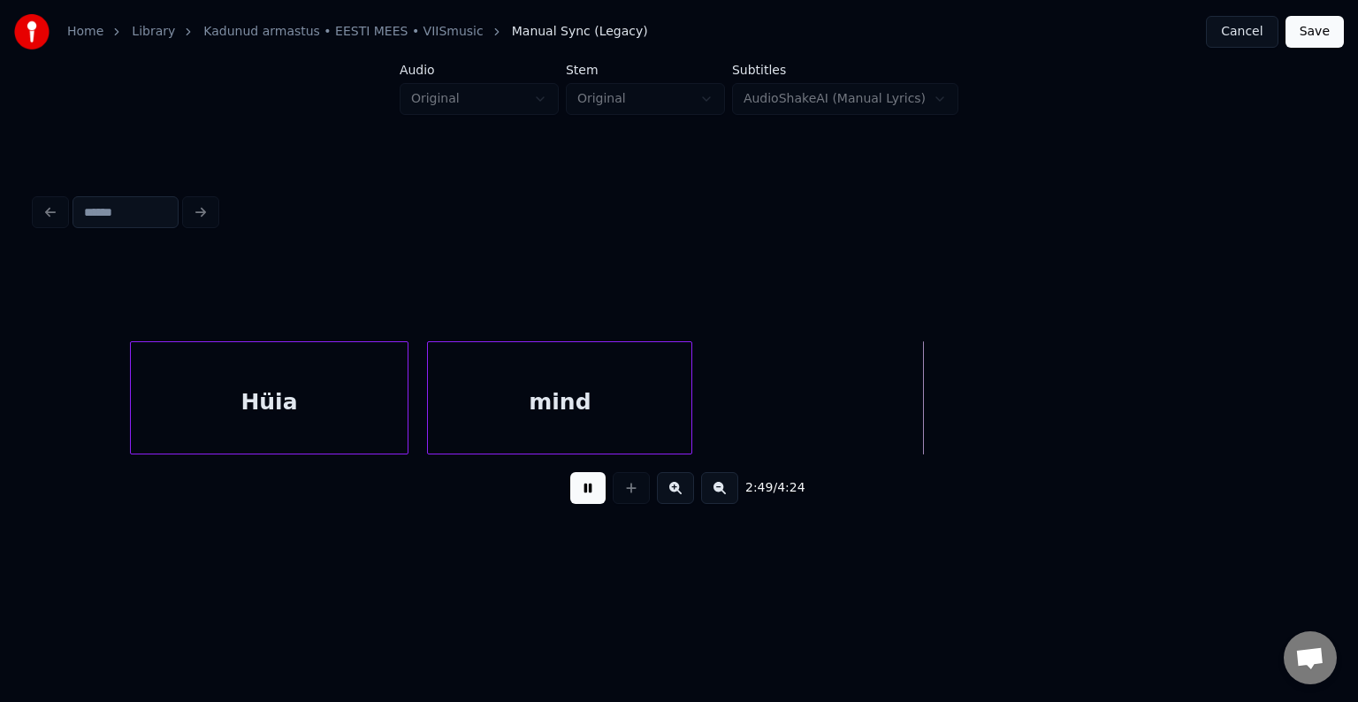
click at [586, 502] on button at bounding box center [587, 488] width 35 height 32
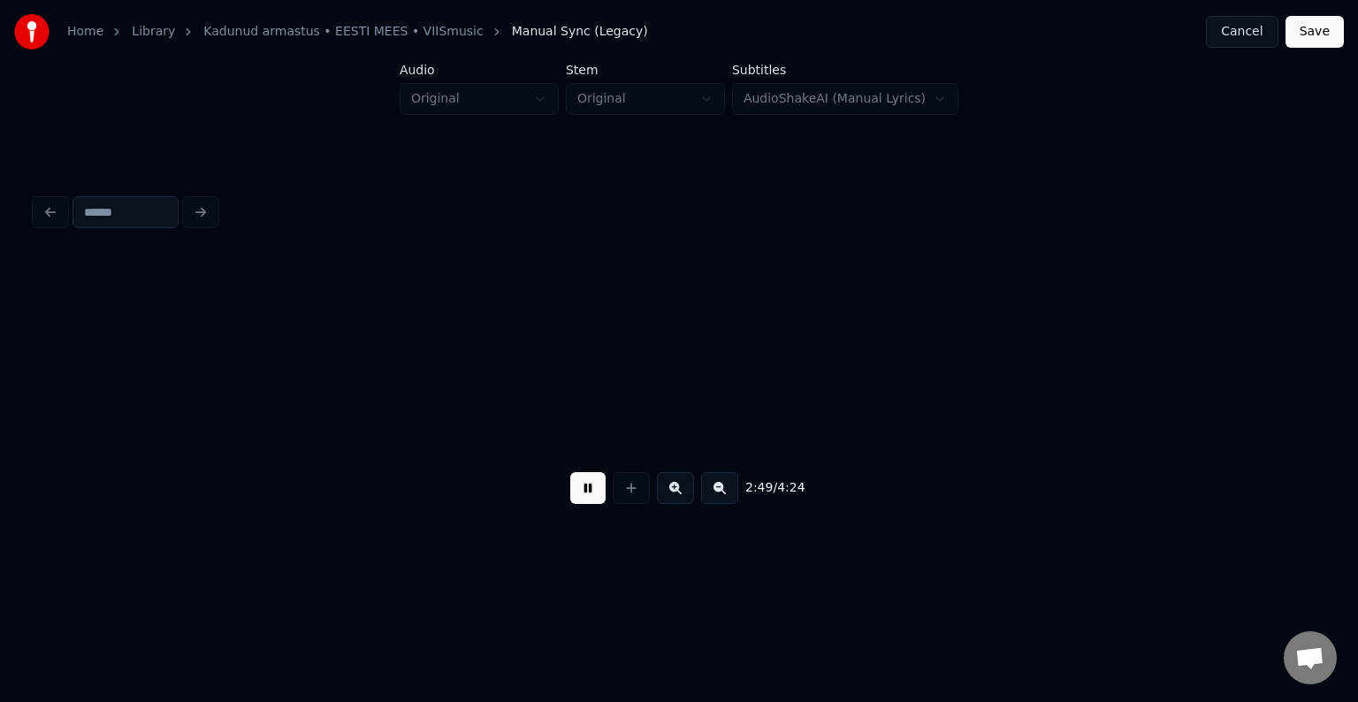
scroll to position [0, 112523]
click at [586, 502] on button at bounding box center [587, 488] width 35 height 32
click at [36, 452] on div "2:50 / 4:24" at bounding box center [678, 354] width 1301 height 350
click at [177, 421] on div "mind" at bounding box center [182, 402] width 263 height 120
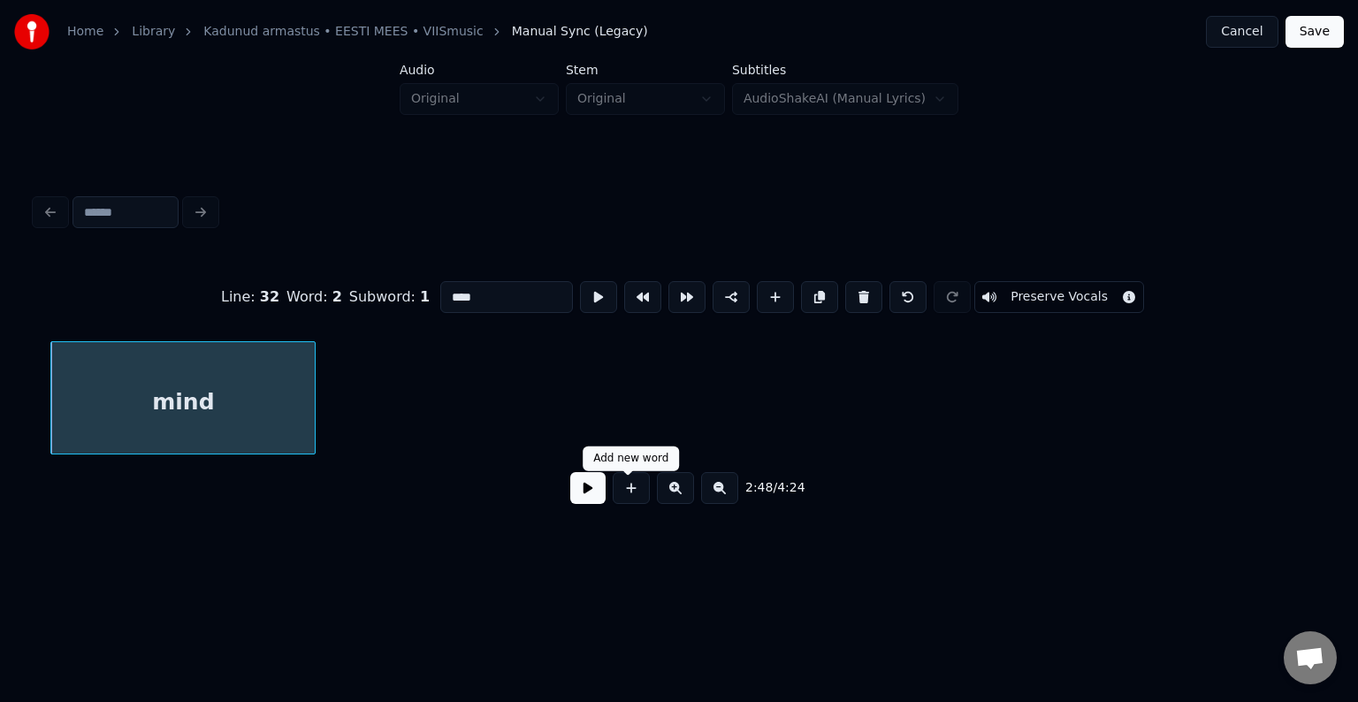
click at [591, 500] on button at bounding box center [587, 488] width 35 height 32
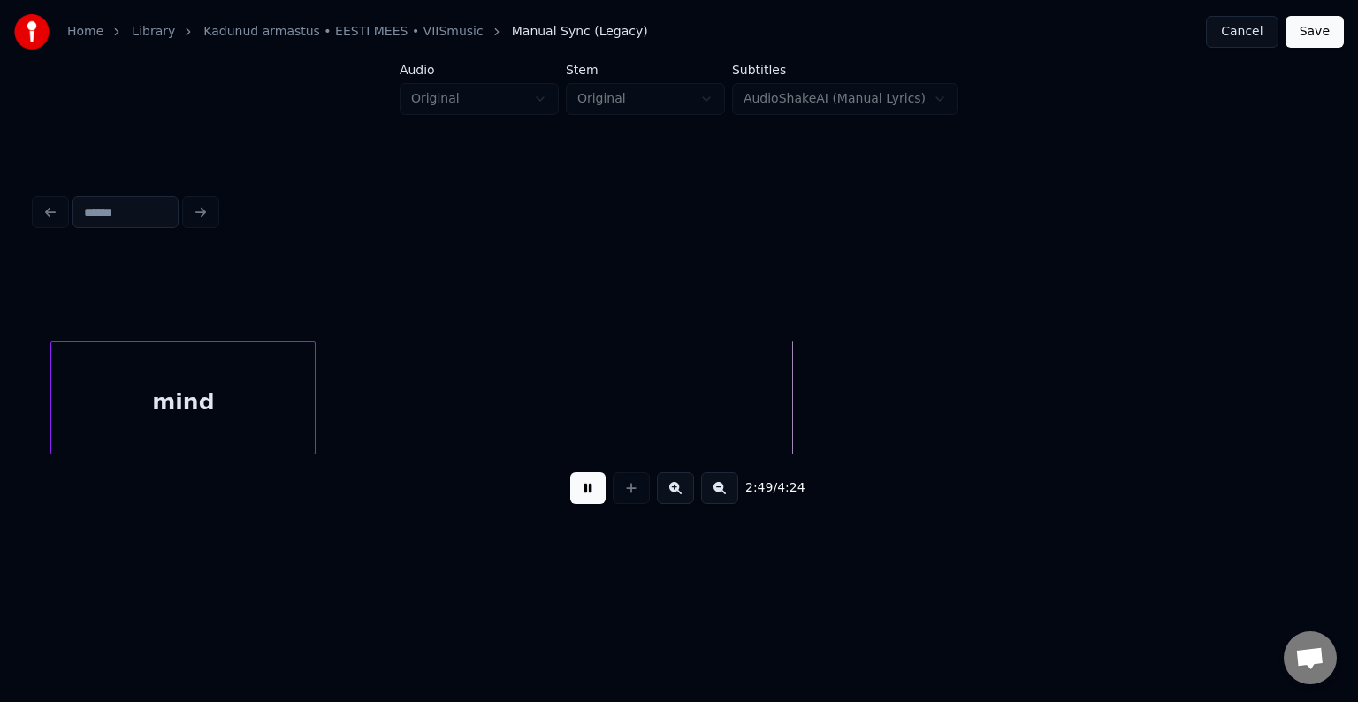
click at [581, 501] on button at bounding box center [587, 488] width 35 height 32
click at [581, 500] on button at bounding box center [587, 488] width 35 height 32
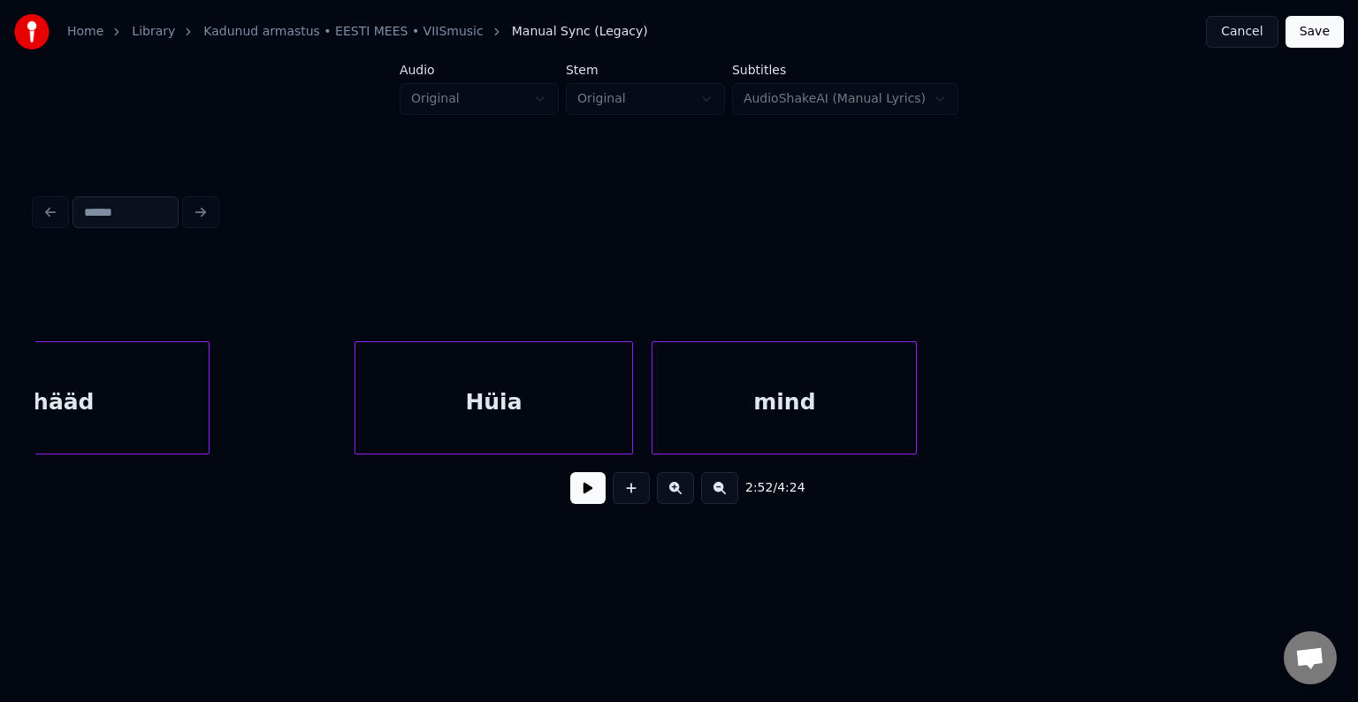
scroll to position [0, 110975]
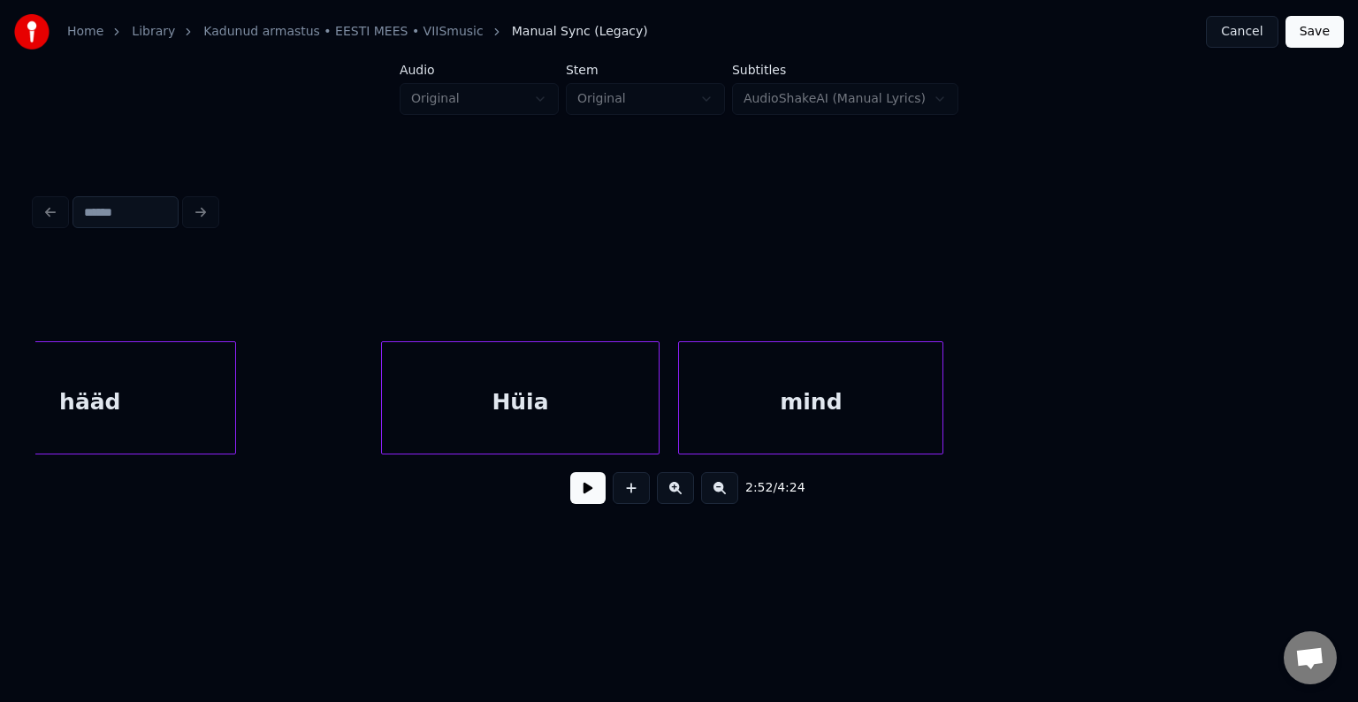
click at [497, 395] on div "Hüia" at bounding box center [520, 402] width 277 height 120
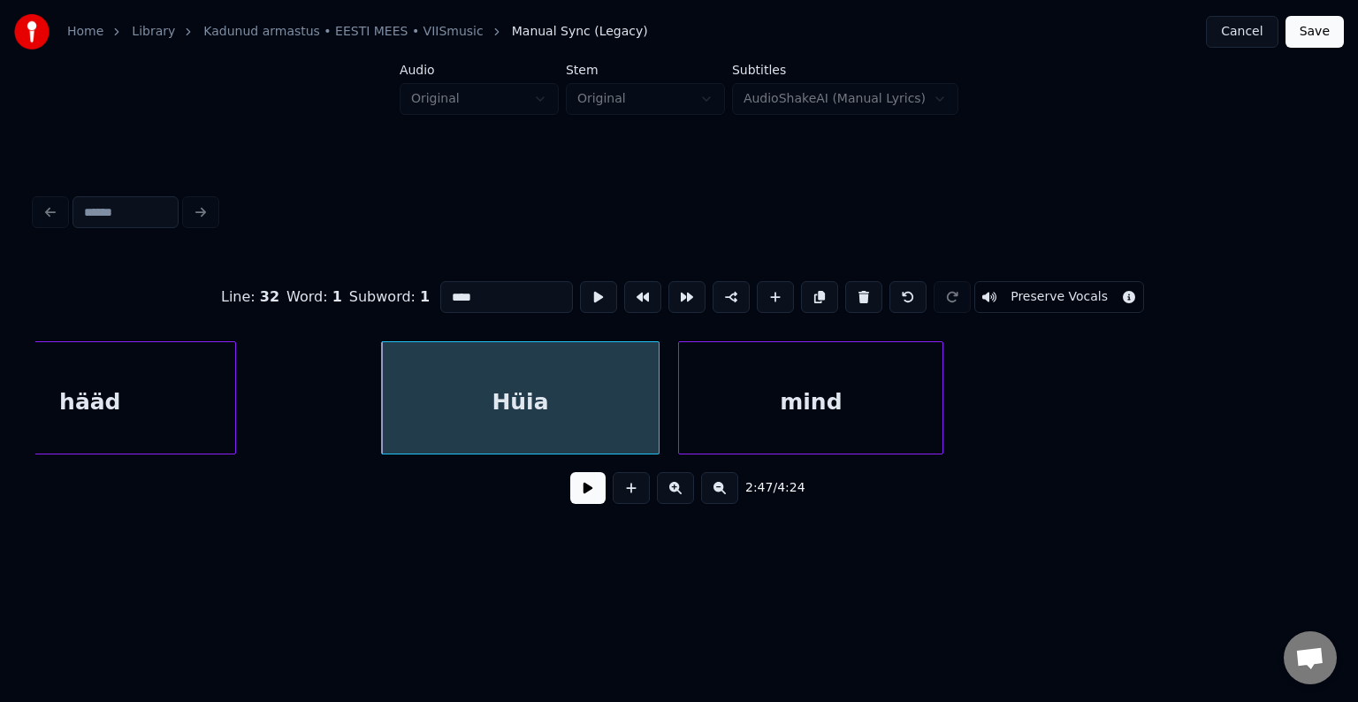
click at [584, 502] on button at bounding box center [587, 488] width 35 height 32
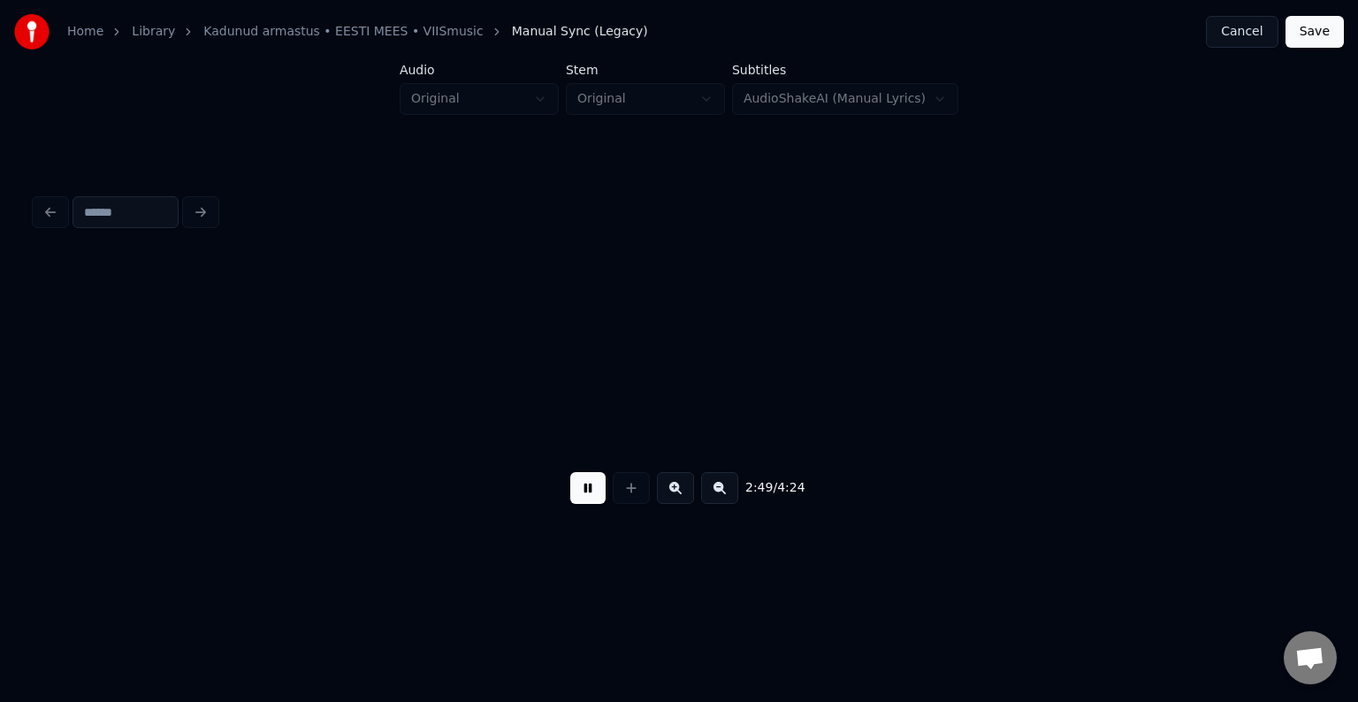
scroll to position [0, 112270]
click at [584, 499] on button at bounding box center [587, 488] width 35 height 32
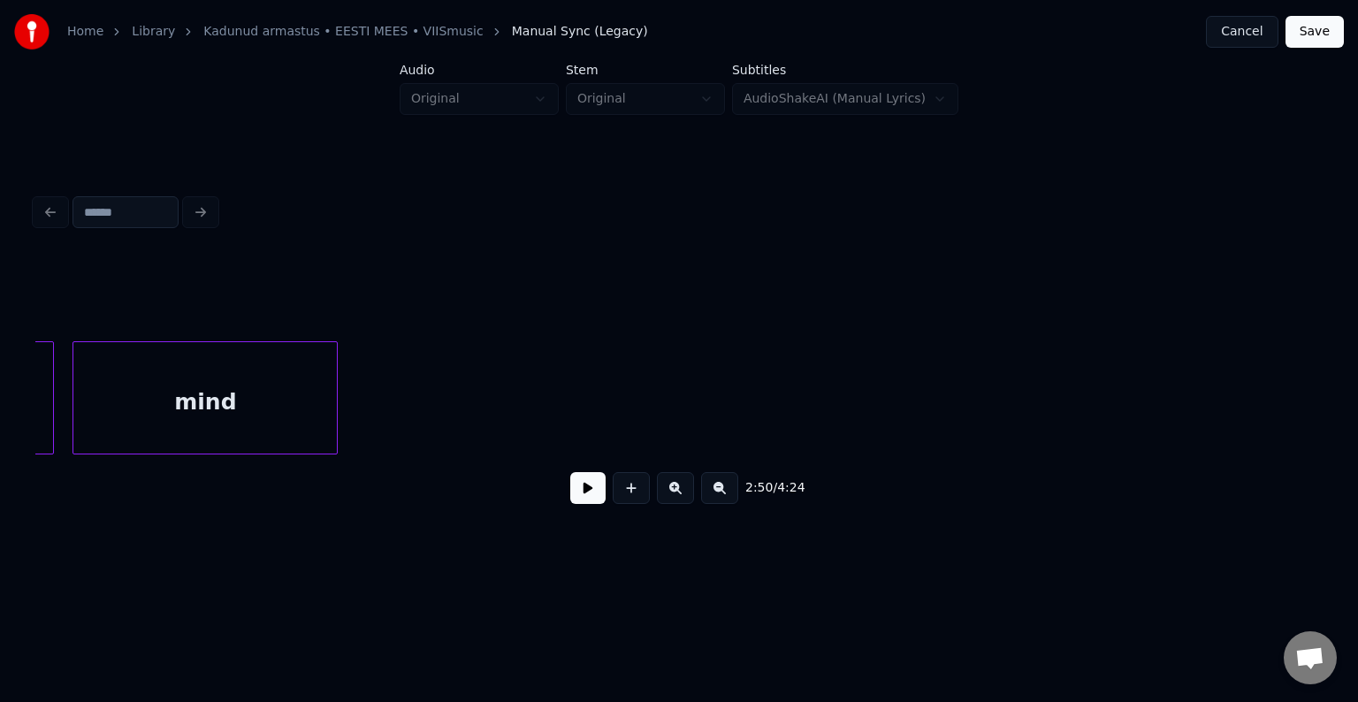
scroll to position [0, 111562]
click at [633, 501] on button at bounding box center [631, 488] width 37 height 32
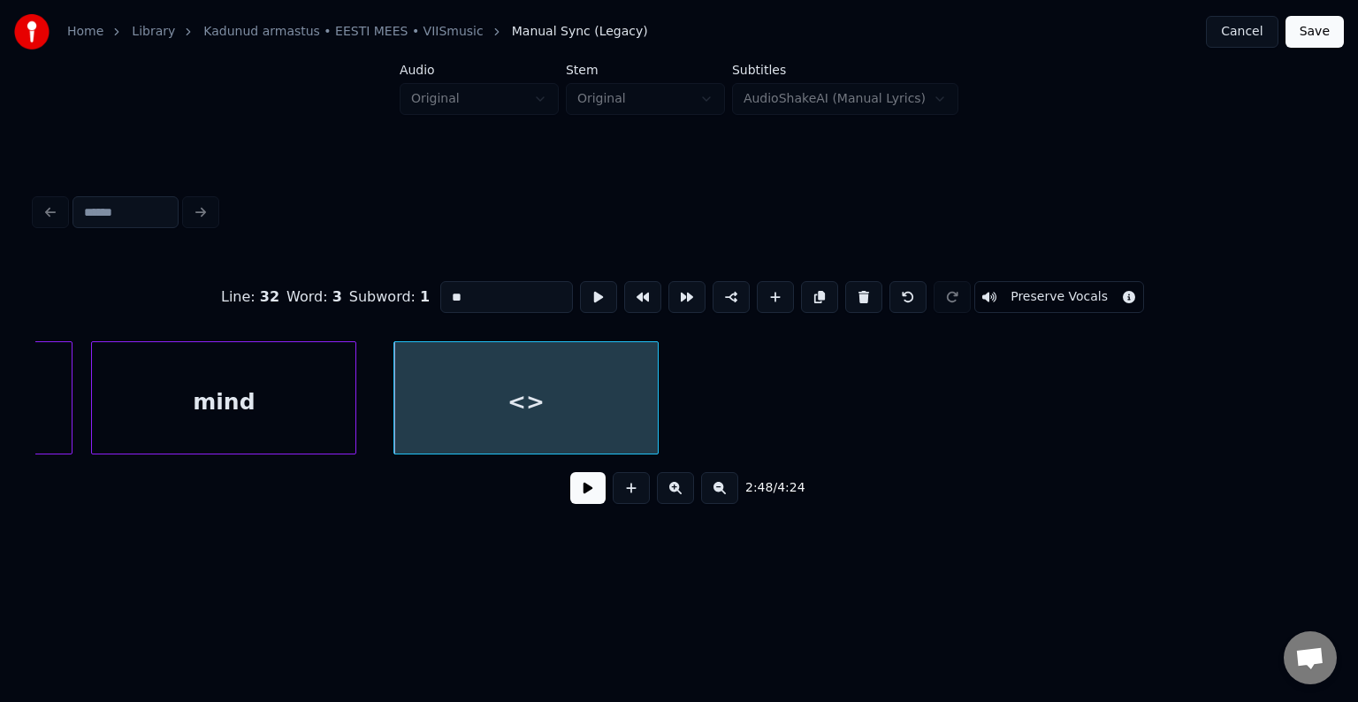
click at [587, 414] on div "<>" at bounding box center [525, 402] width 263 height 120
drag, startPoint x: 473, startPoint y: 301, endPoint x: 372, endPoint y: 285, distance: 102.0
click at [372, 285] on div "Line : 32 Word : 3 Subword : 1 ** Preserve Vocals" at bounding box center [678, 297] width 1287 height 88
type input "****"
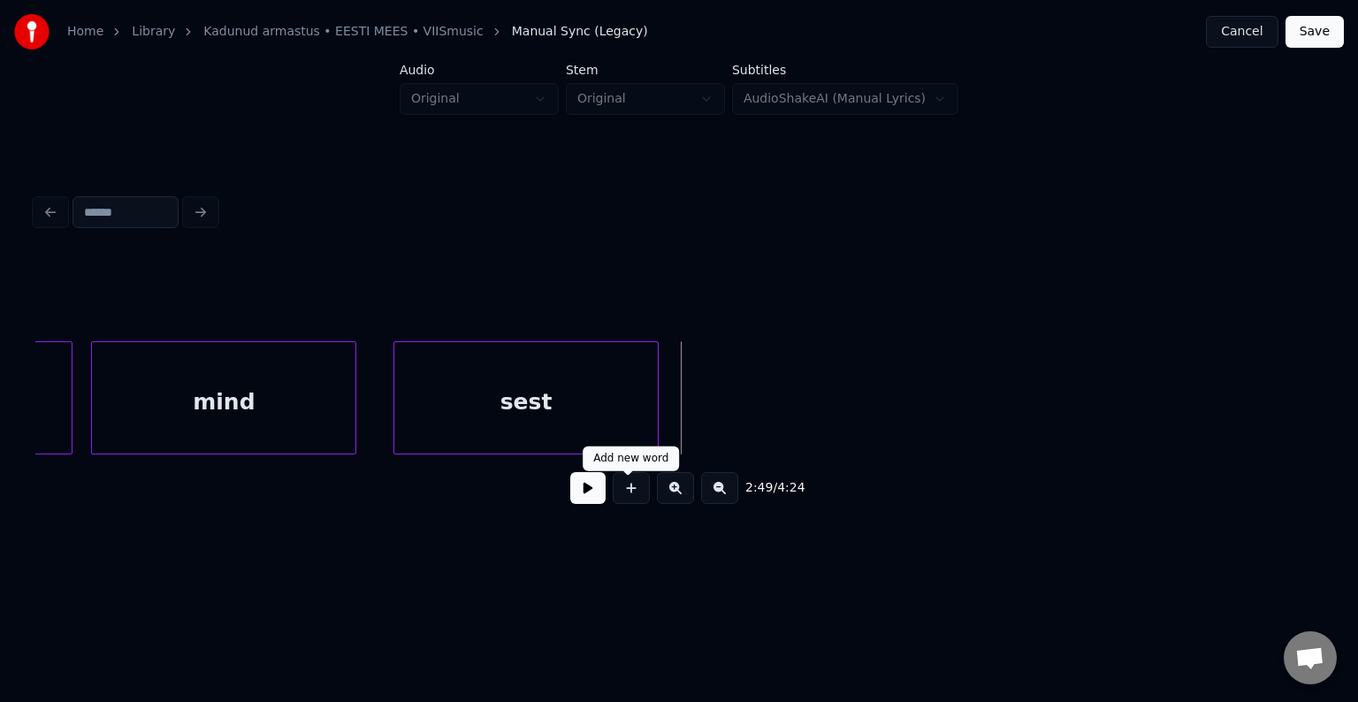
click at [619, 497] on button at bounding box center [631, 488] width 37 height 32
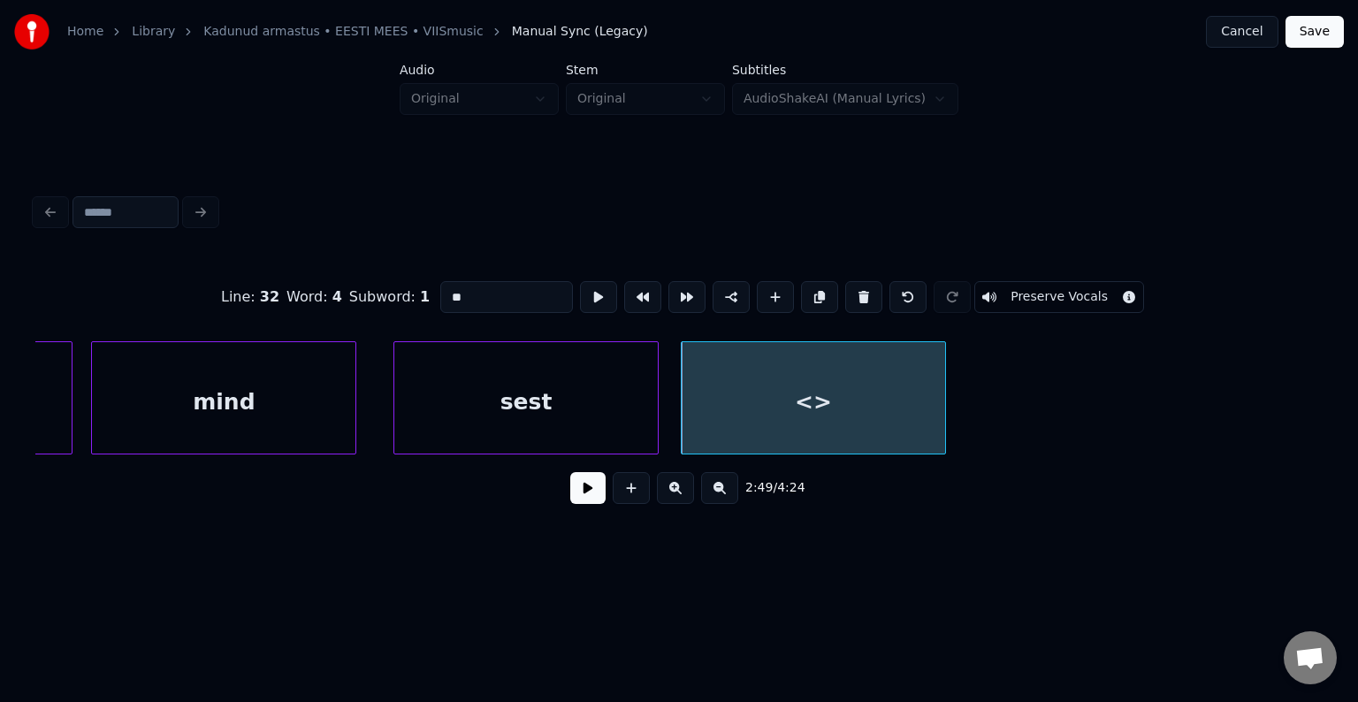
click at [756, 408] on div "<>" at bounding box center [813, 402] width 263 height 120
drag, startPoint x: 472, startPoint y: 297, endPoint x: 301, endPoint y: 269, distance: 173.0
click at [301, 269] on div "Line : 32 Word : 4 Subword : 1 ** Preserve Vocals" at bounding box center [678, 297] width 1287 height 88
click at [609, 368] on div "sest" at bounding box center [525, 402] width 263 height 120
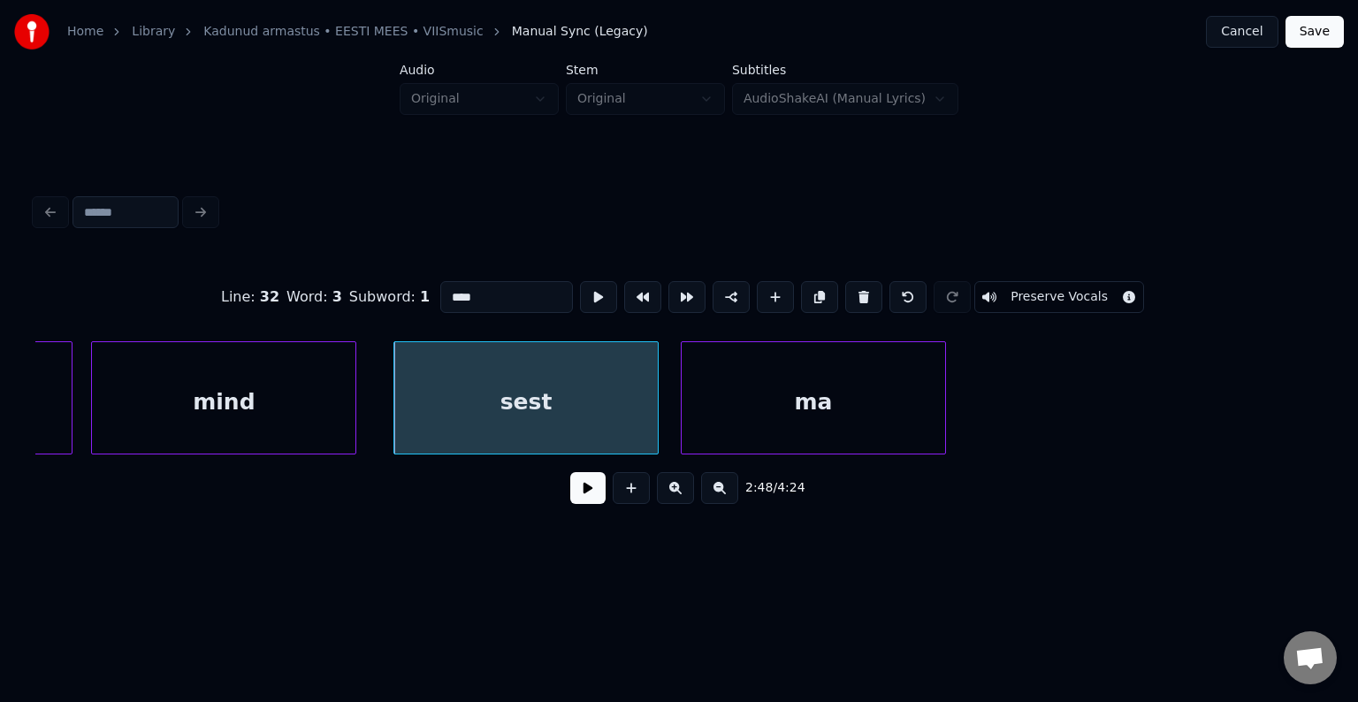
type input "****"
click at [570, 499] on button at bounding box center [587, 488] width 35 height 32
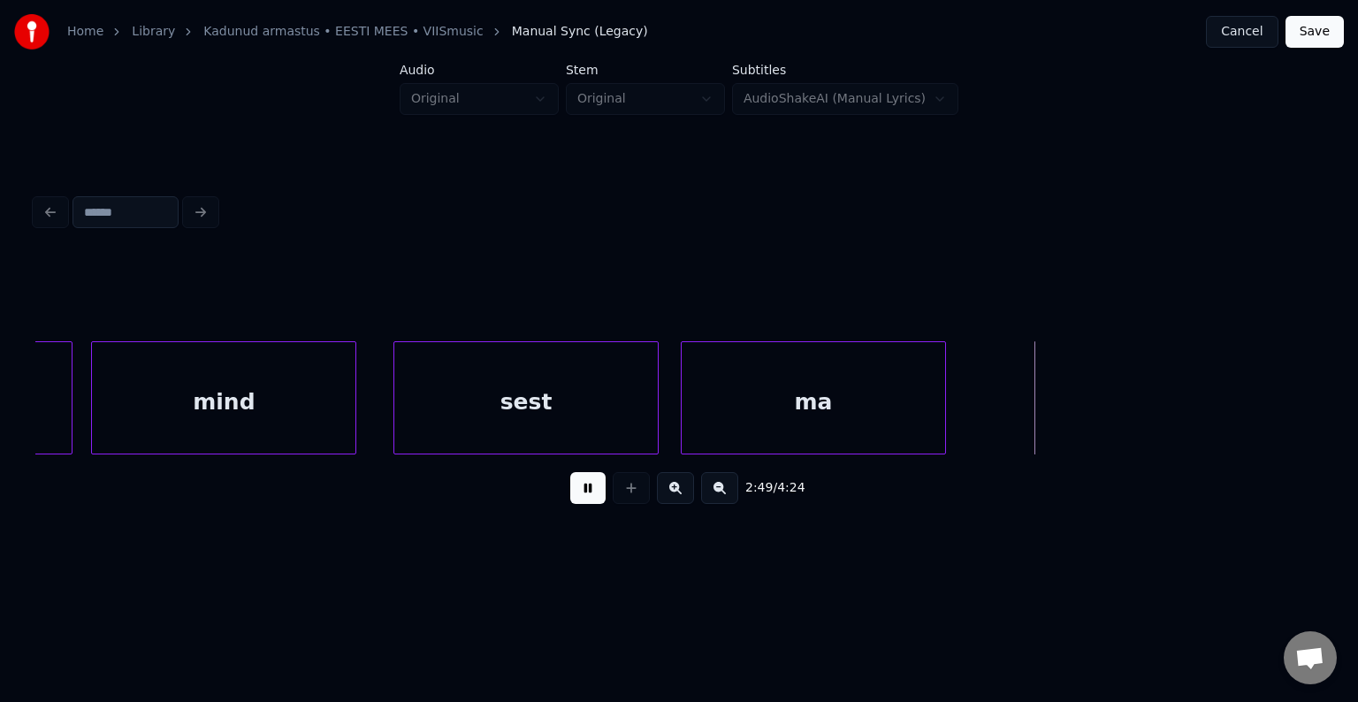
click at [570, 499] on button at bounding box center [587, 488] width 35 height 32
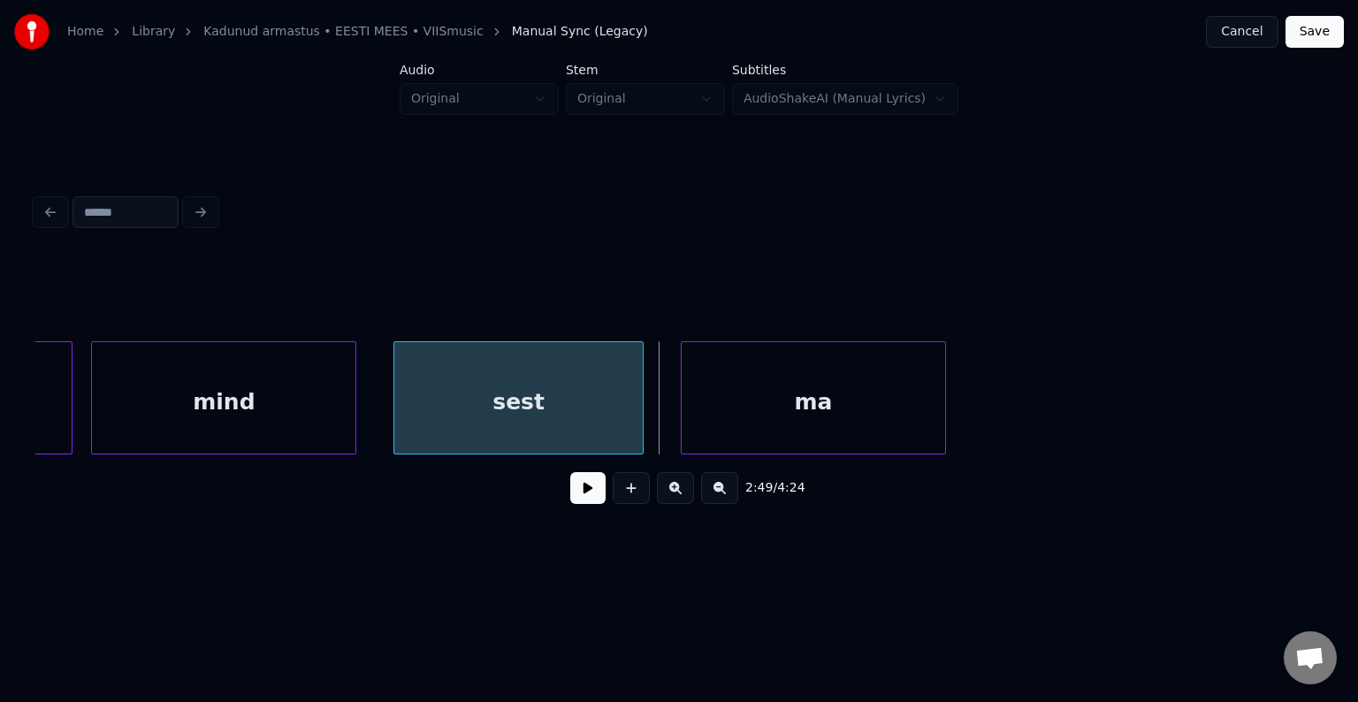
click at [638, 405] on div at bounding box center [639, 397] width 5 height 111
click at [726, 410] on div "ma" at bounding box center [808, 402] width 263 height 120
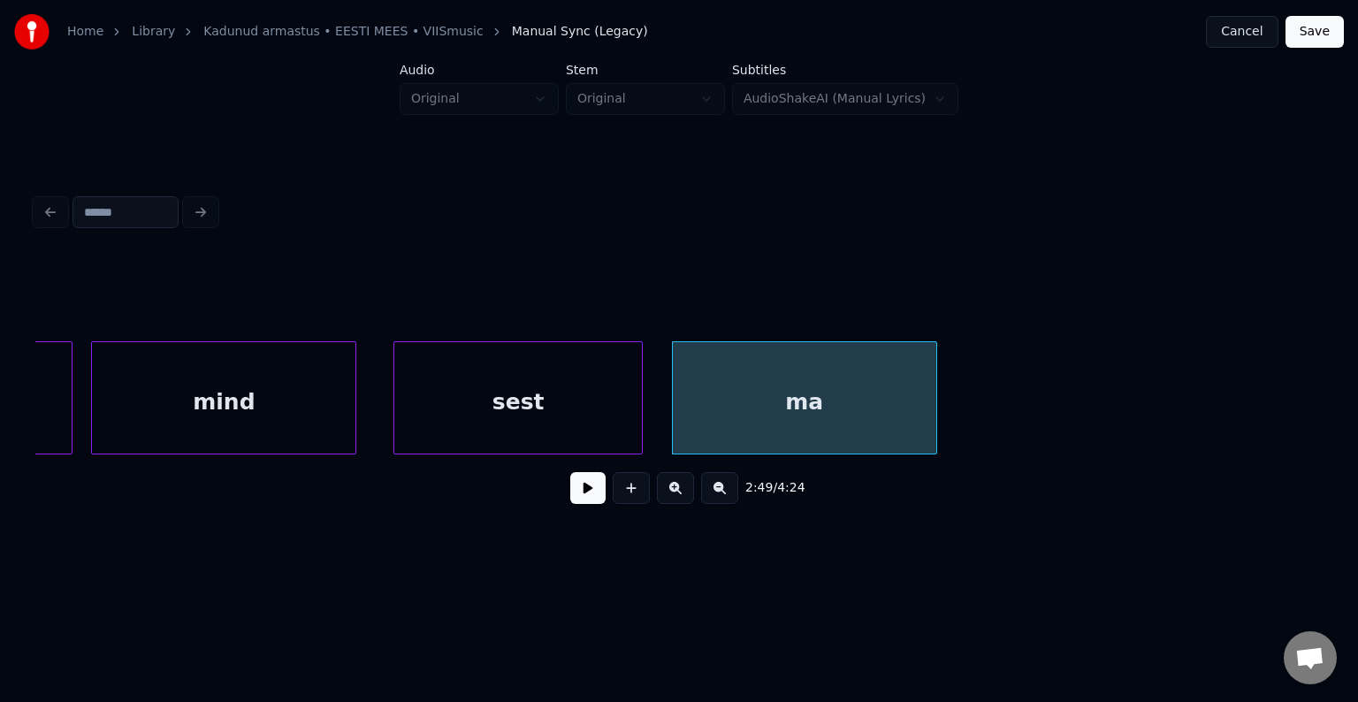
click at [601, 408] on div "sest" at bounding box center [518, 402] width 248 height 120
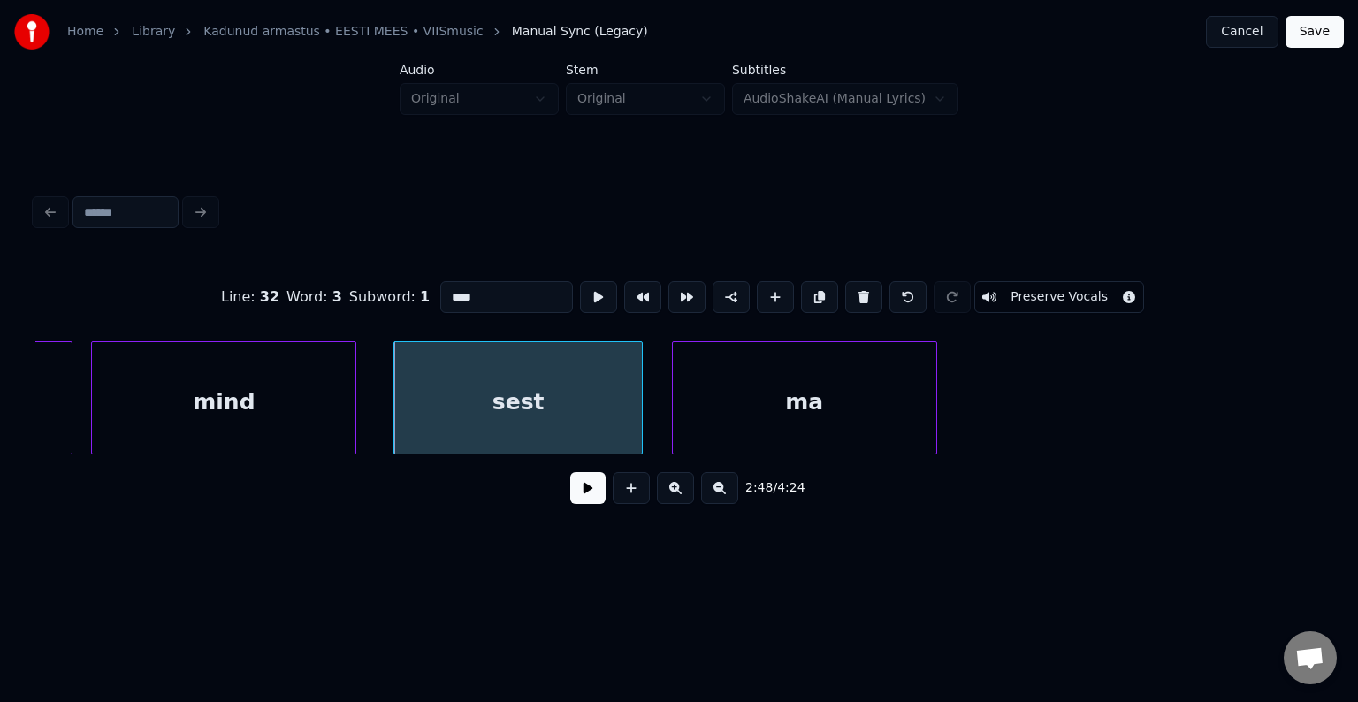
click at [570, 492] on button at bounding box center [587, 488] width 35 height 32
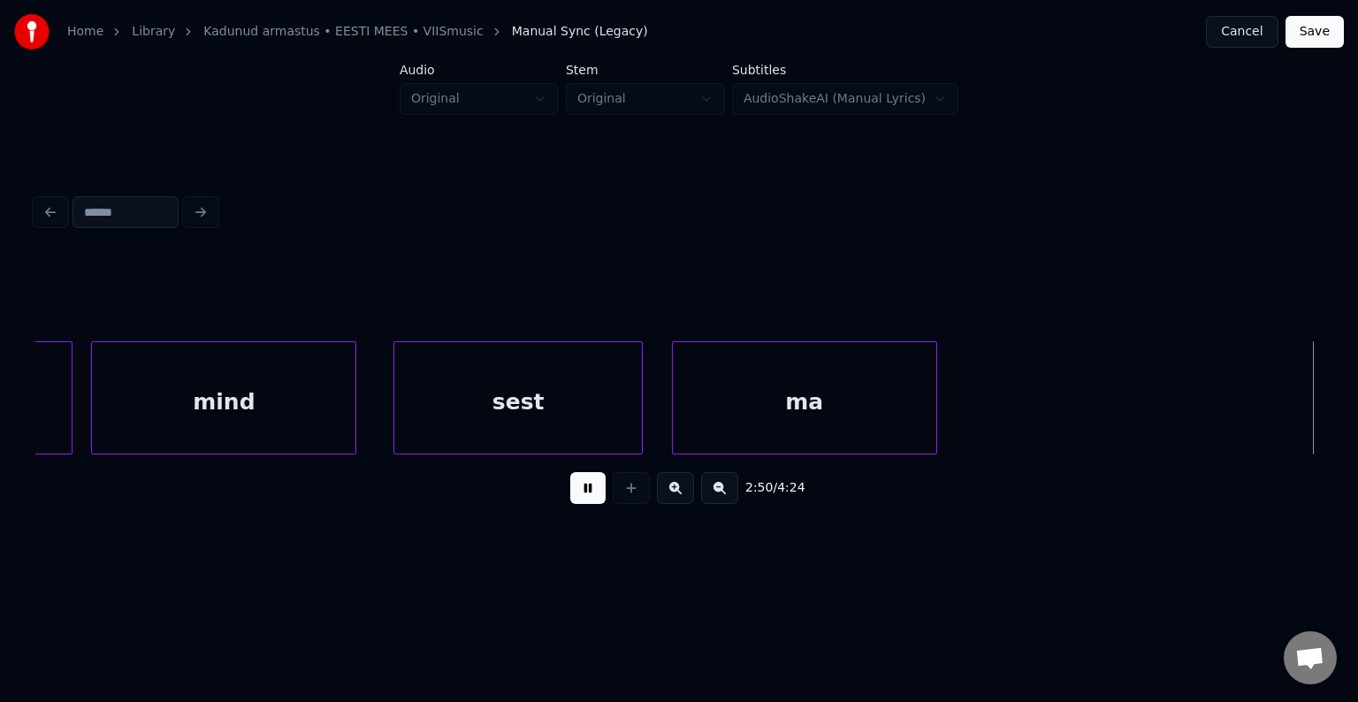
scroll to position [0, 112852]
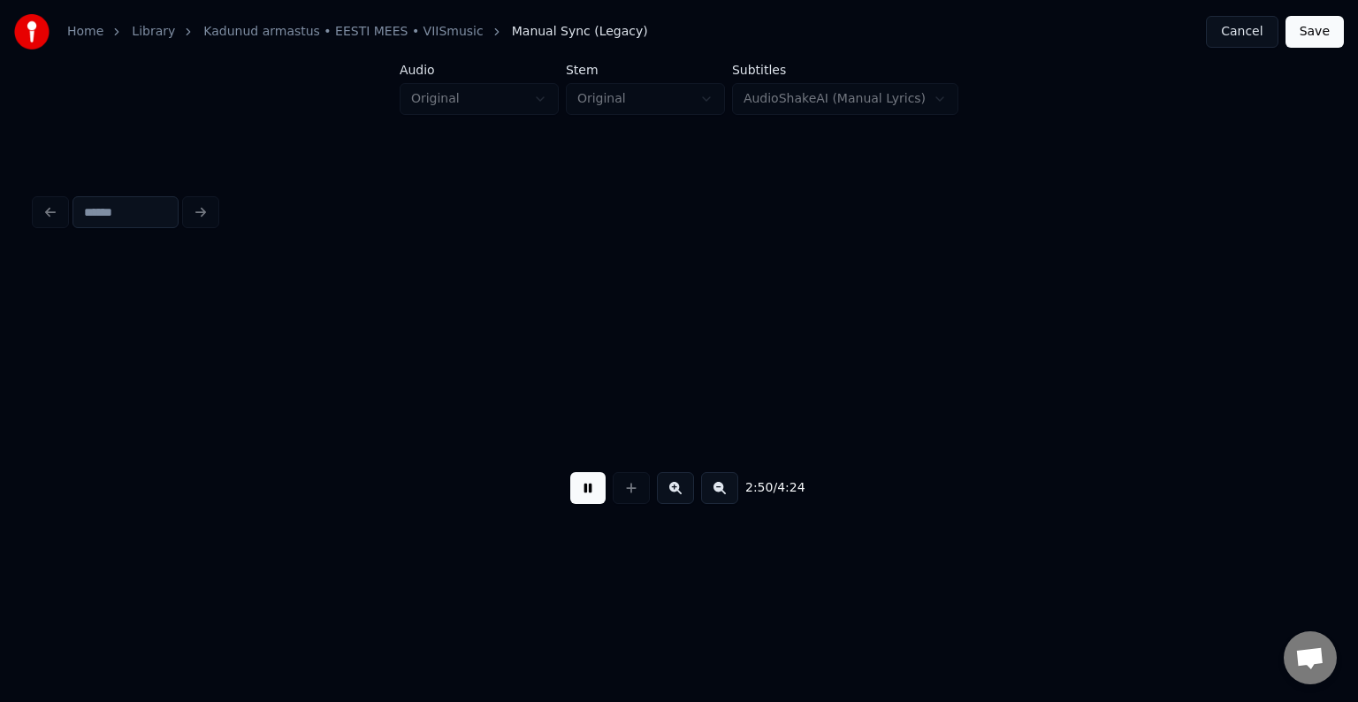
click at [570, 492] on button at bounding box center [587, 488] width 35 height 32
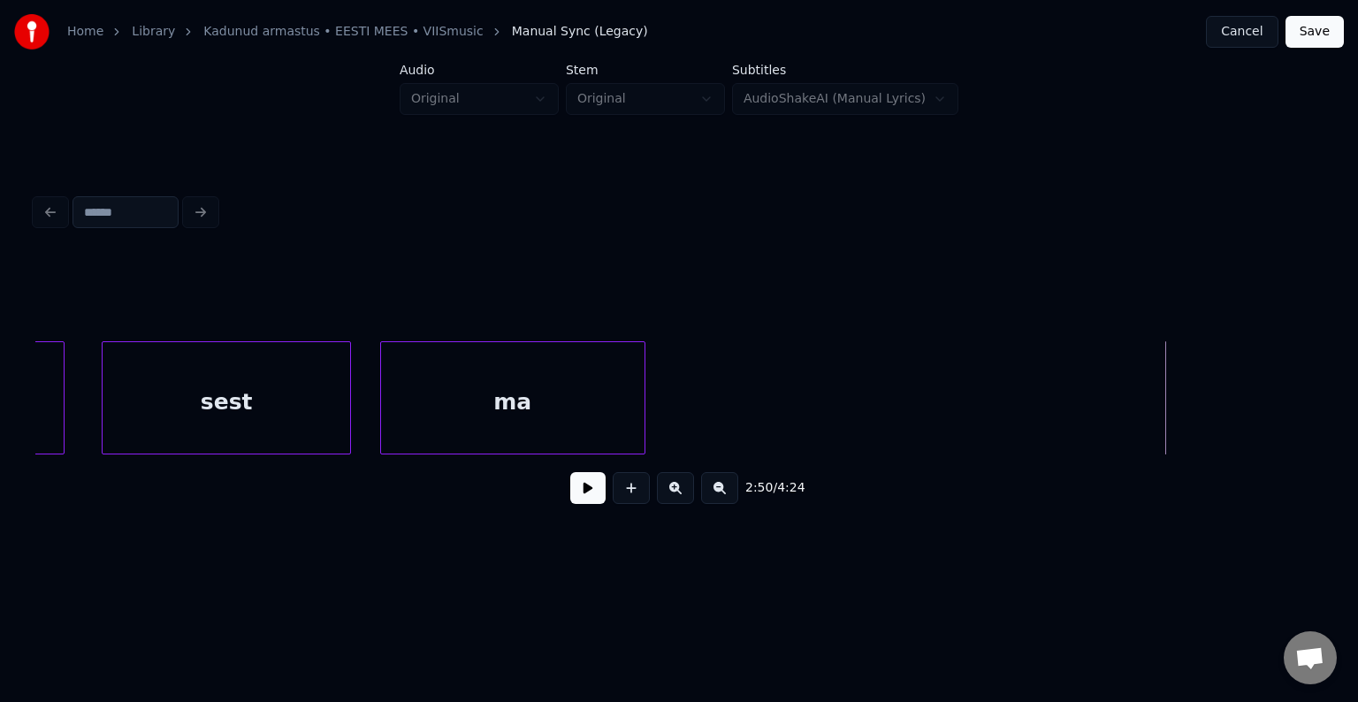
scroll to position [0, 111826]
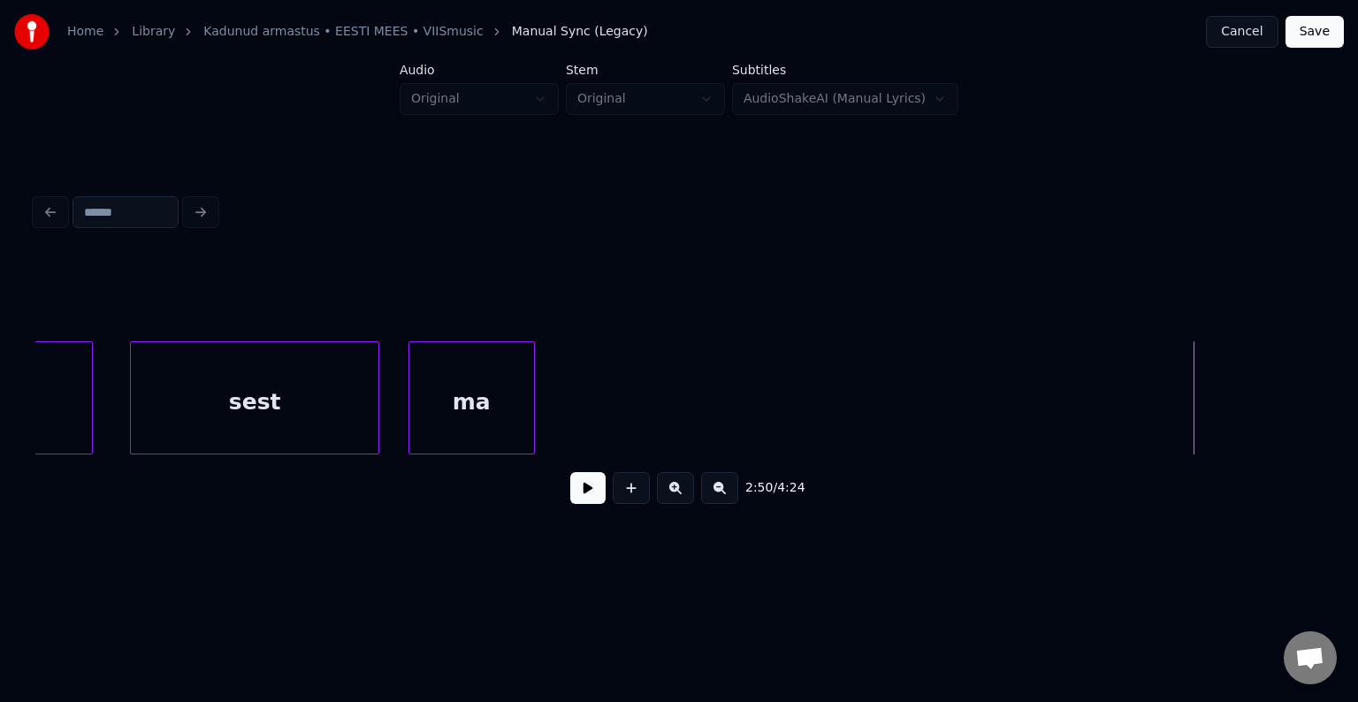
click at [529, 393] on div at bounding box center [531, 397] width 5 height 111
click at [679, 495] on button at bounding box center [675, 488] width 37 height 32
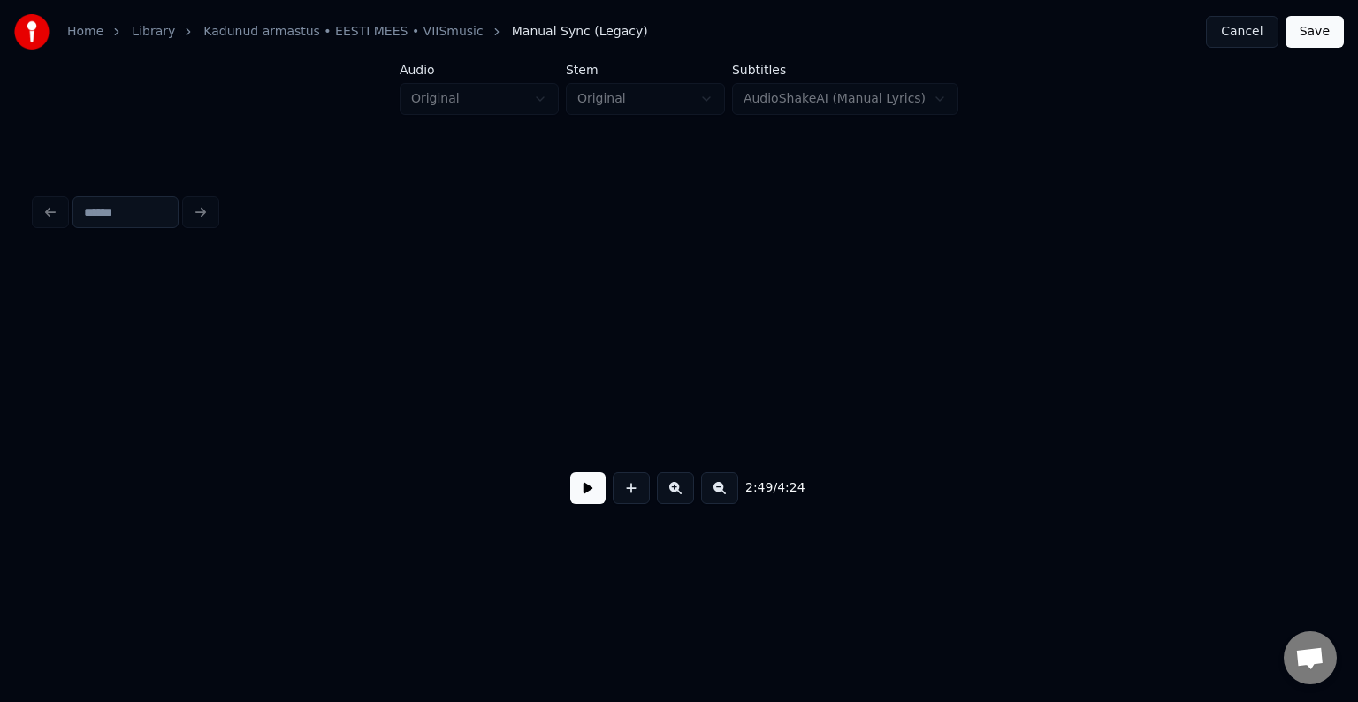
scroll to position [0, 119316]
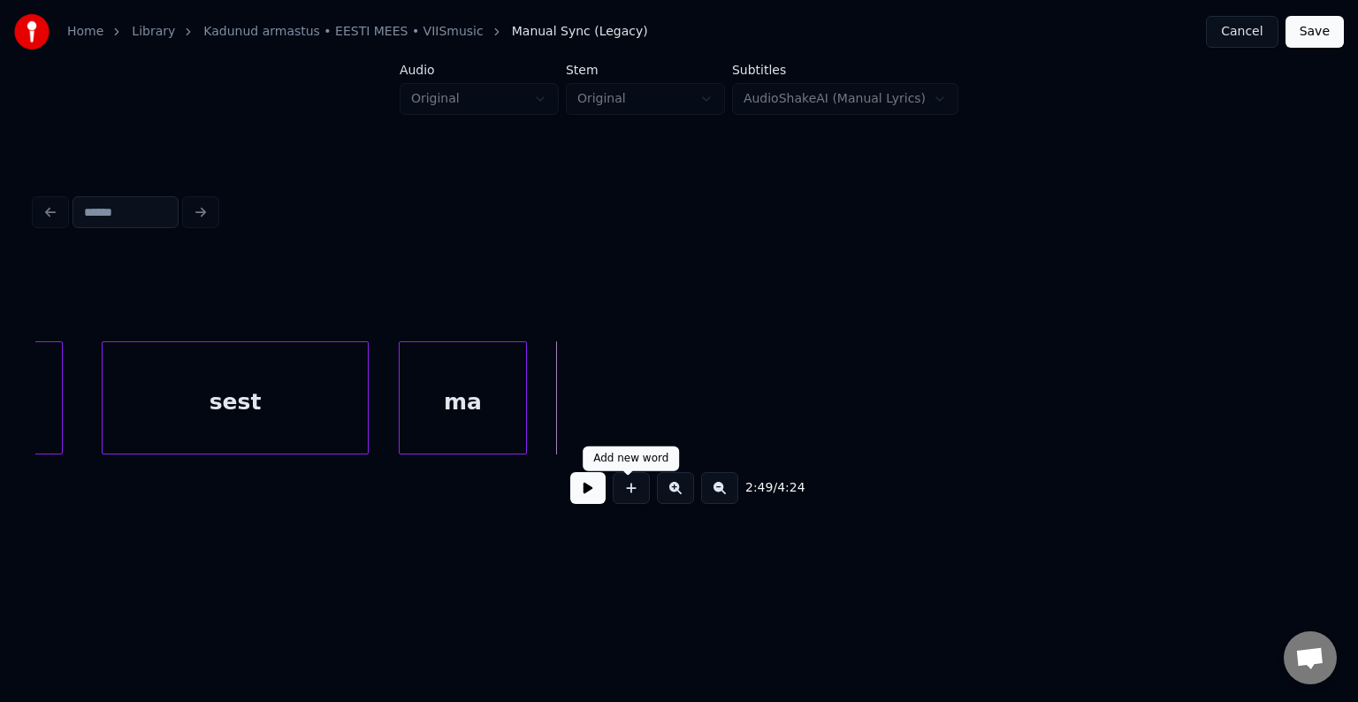
click at [622, 493] on button at bounding box center [631, 488] width 37 height 32
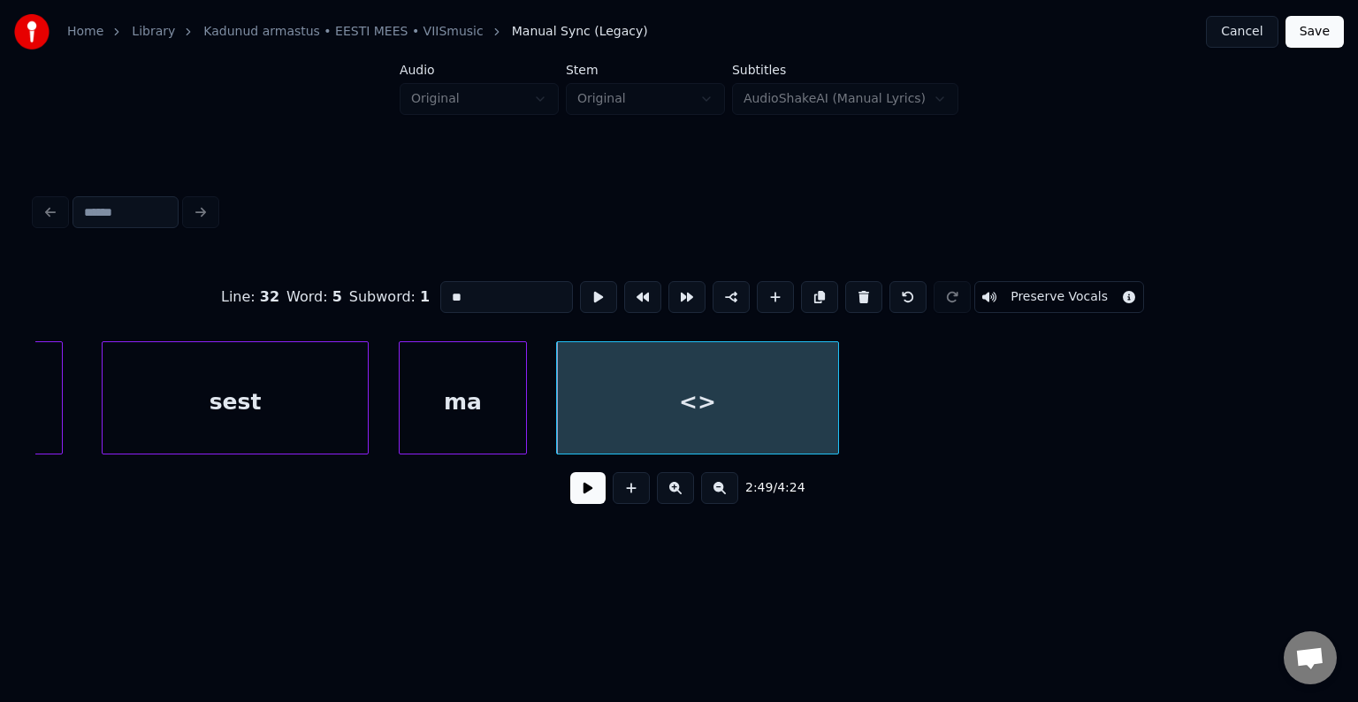
click at [272, 417] on div "sest" at bounding box center [235, 402] width 264 height 120
type input "****"
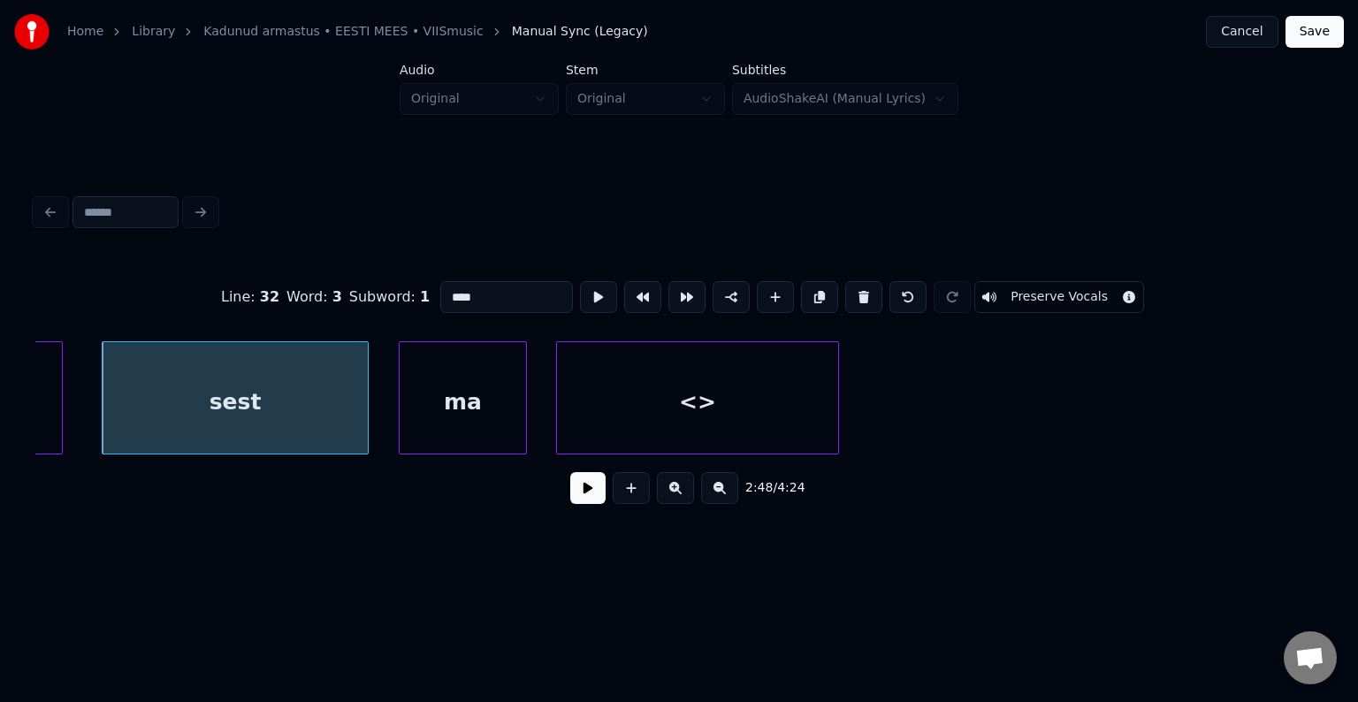
click at [573, 504] on button at bounding box center [587, 488] width 35 height 32
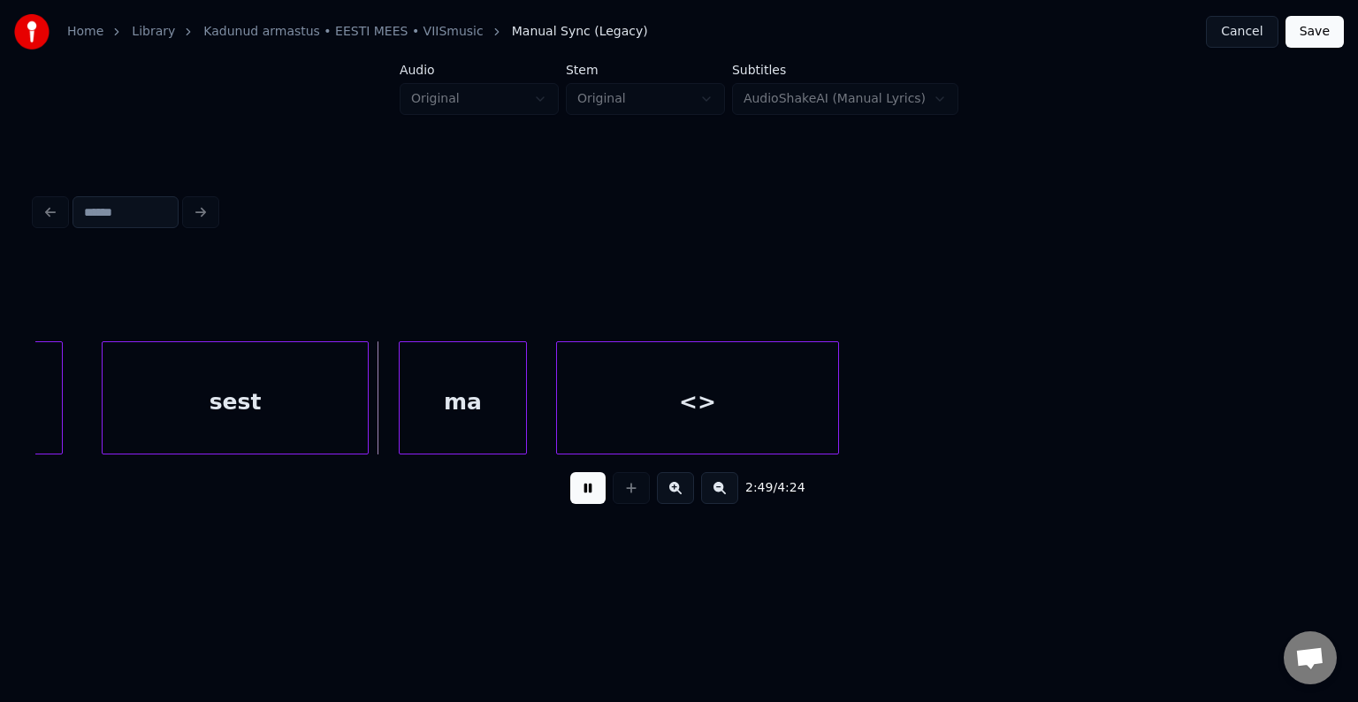
click at [573, 504] on button at bounding box center [587, 488] width 35 height 32
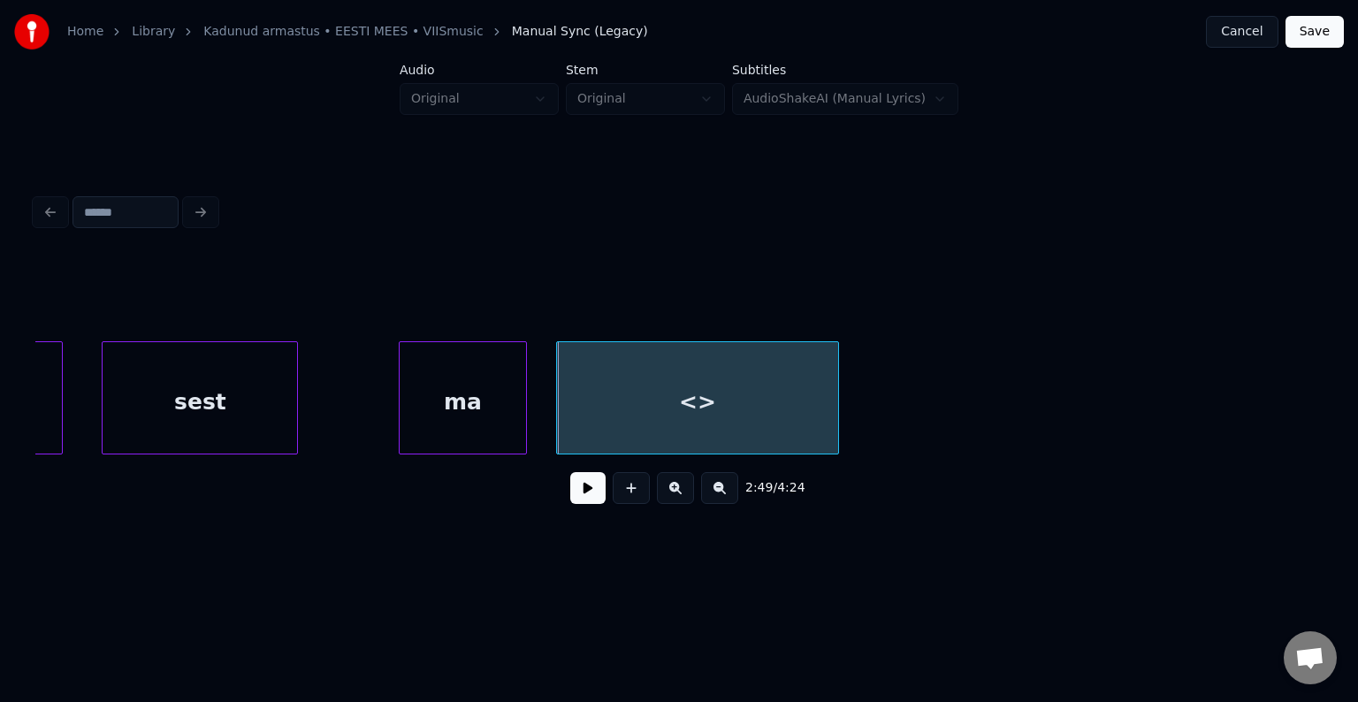
click at [292, 409] on div at bounding box center [294, 397] width 5 height 111
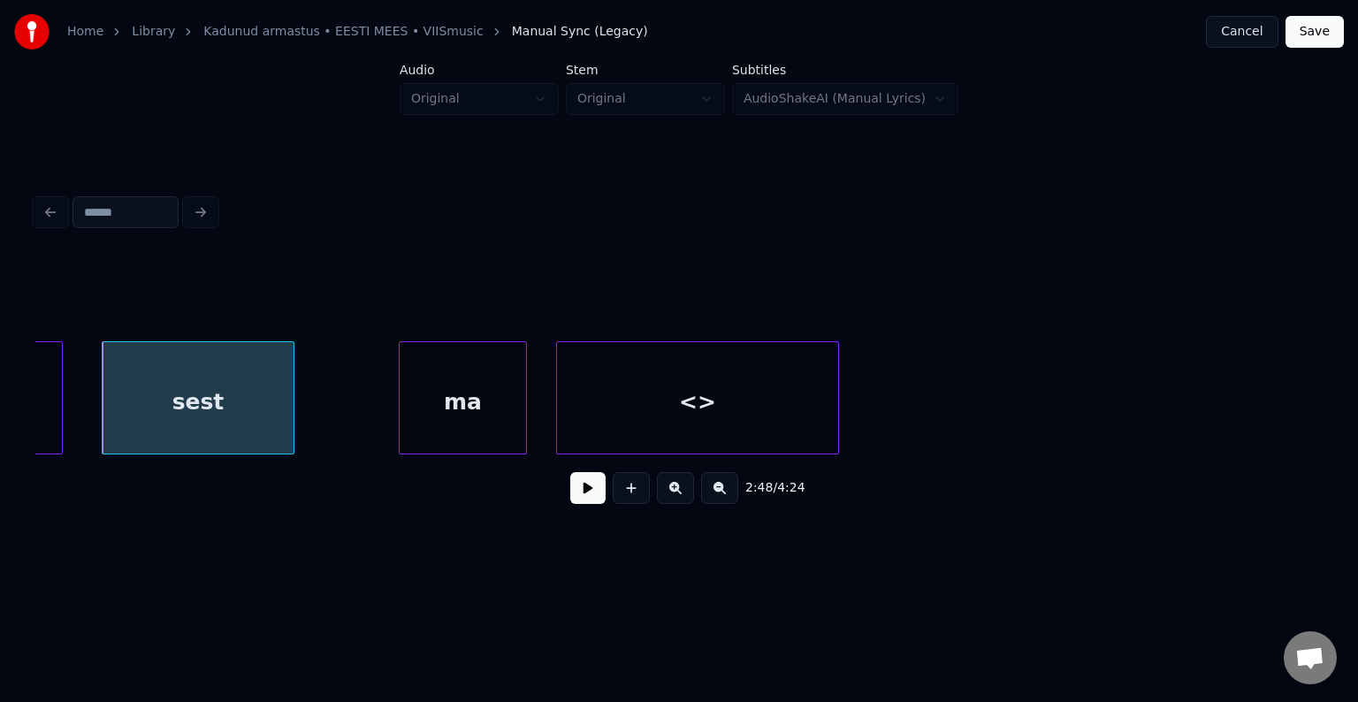
click at [252, 389] on div "sest" at bounding box center [198, 402] width 190 height 120
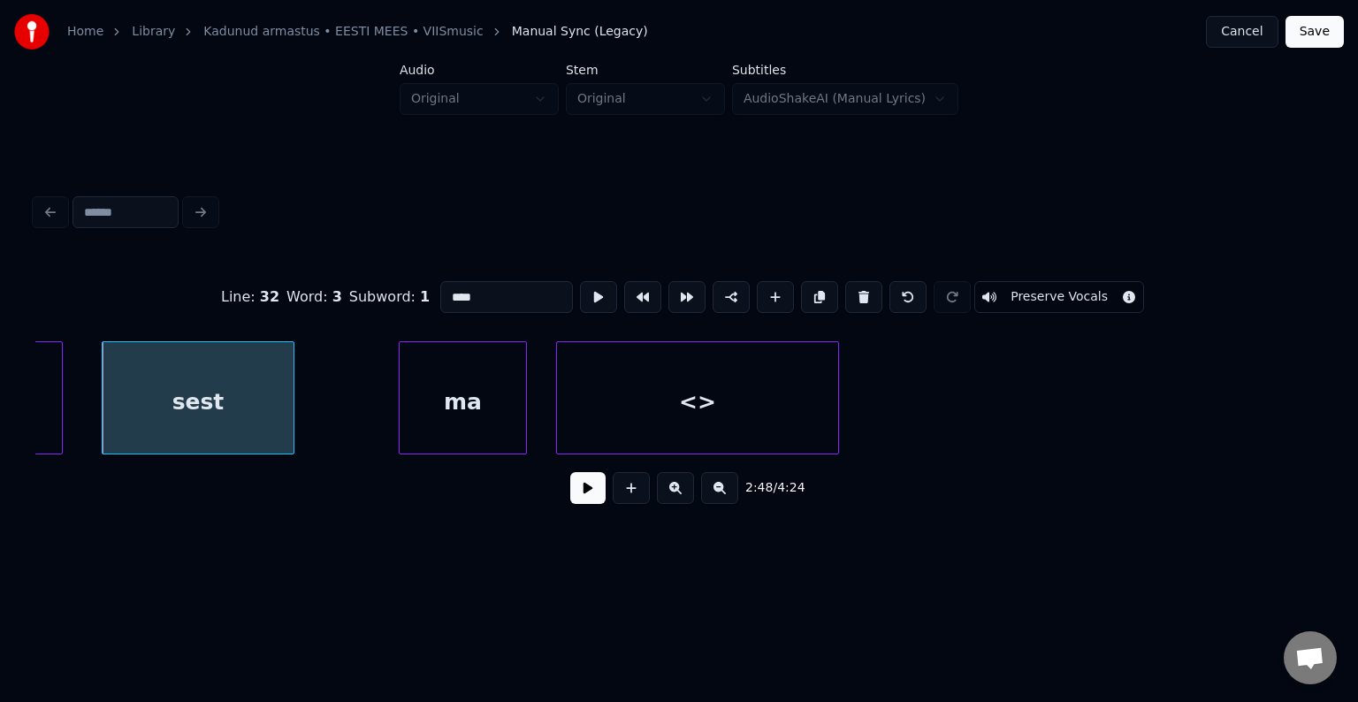
click at [570, 504] on button at bounding box center [587, 488] width 35 height 32
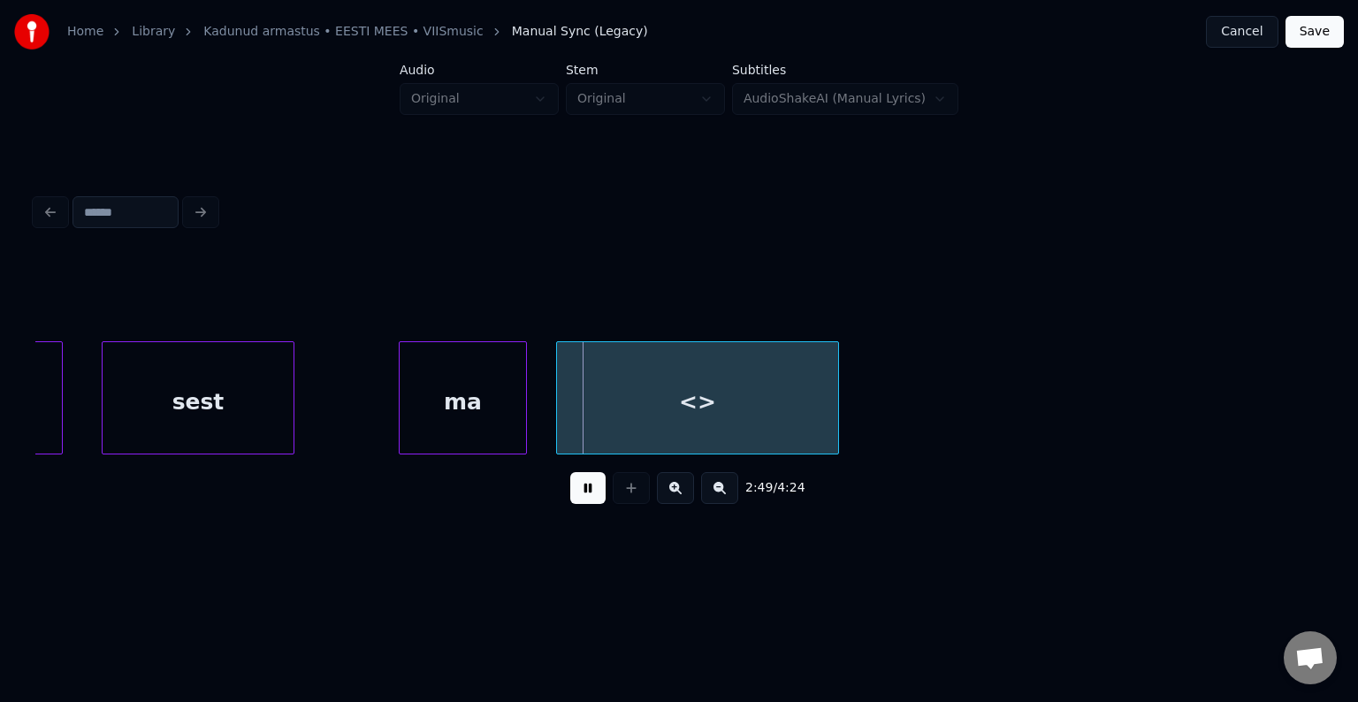
click at [570, 504] on button at bounding box center [587, 488] width 35 height 32
drag, startPoint x: 294, startPoint y: 420, endPoint x: 282, endPoint y: 420, distance: 11.5
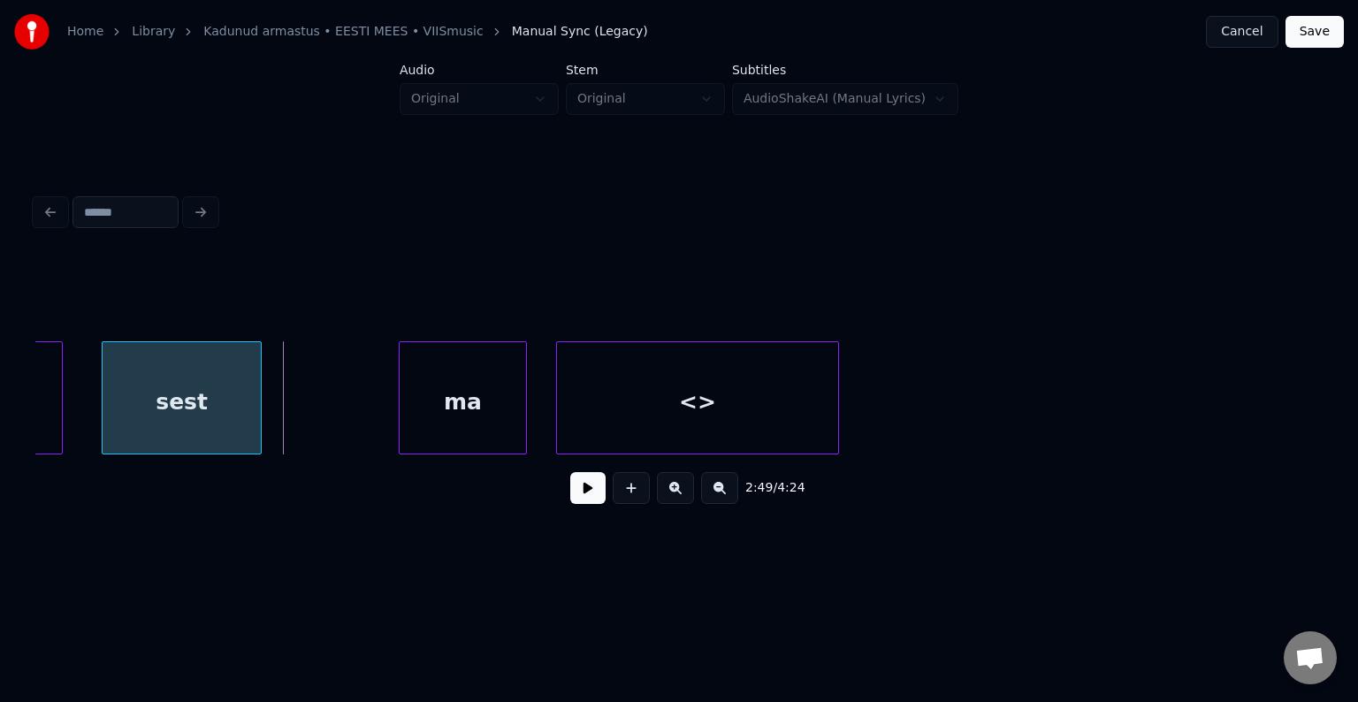
click at [256, 408] on div at bounding box center [258, 397] width 5 height 111
click at [570, 487] on button at bounding box center [587, 488] width 35 height 32
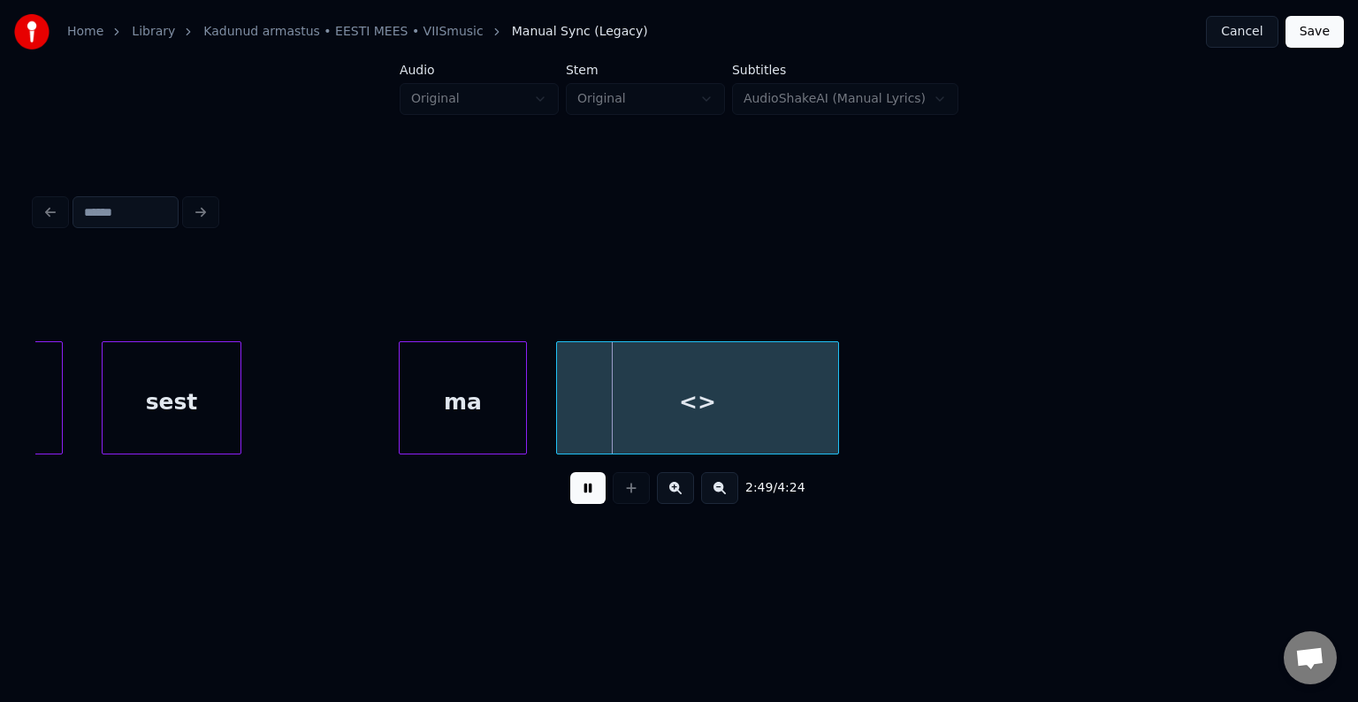
click at [570, 487] on button at bounding box center [587, 488] width 35 height 32
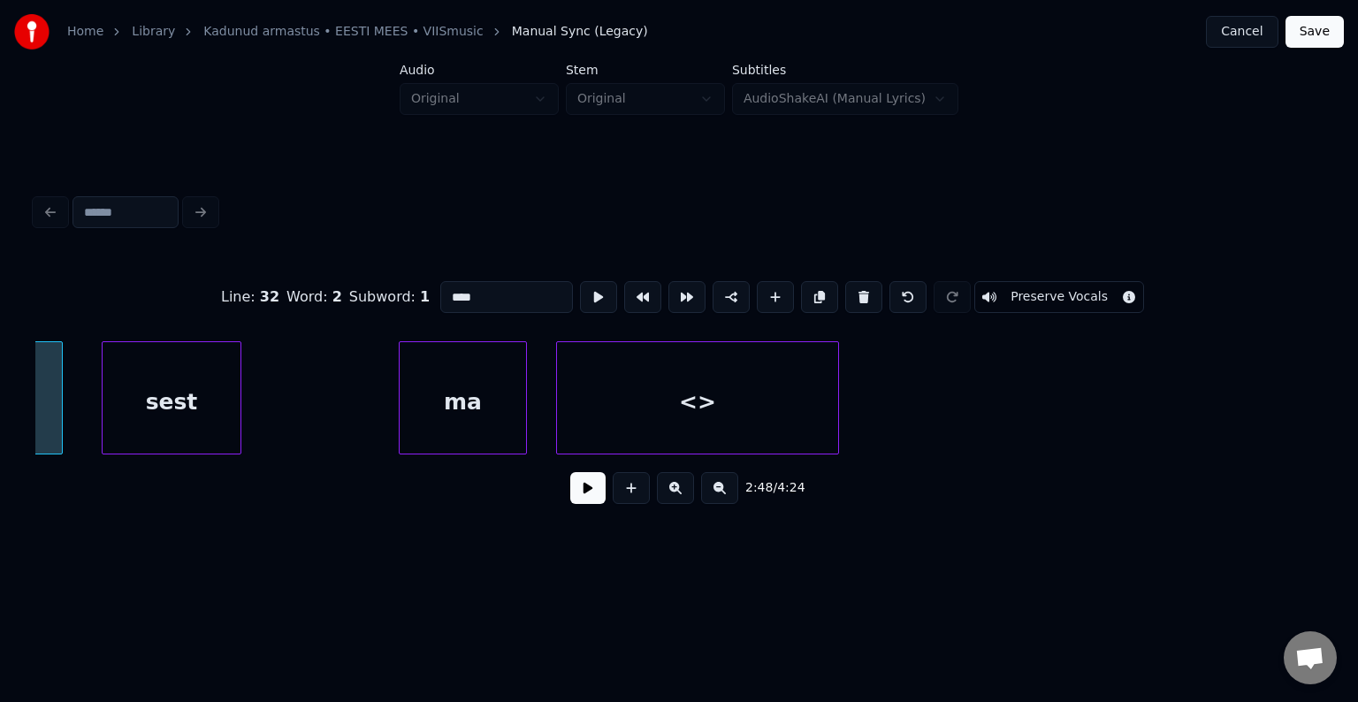
scroll to position [0, 119060]
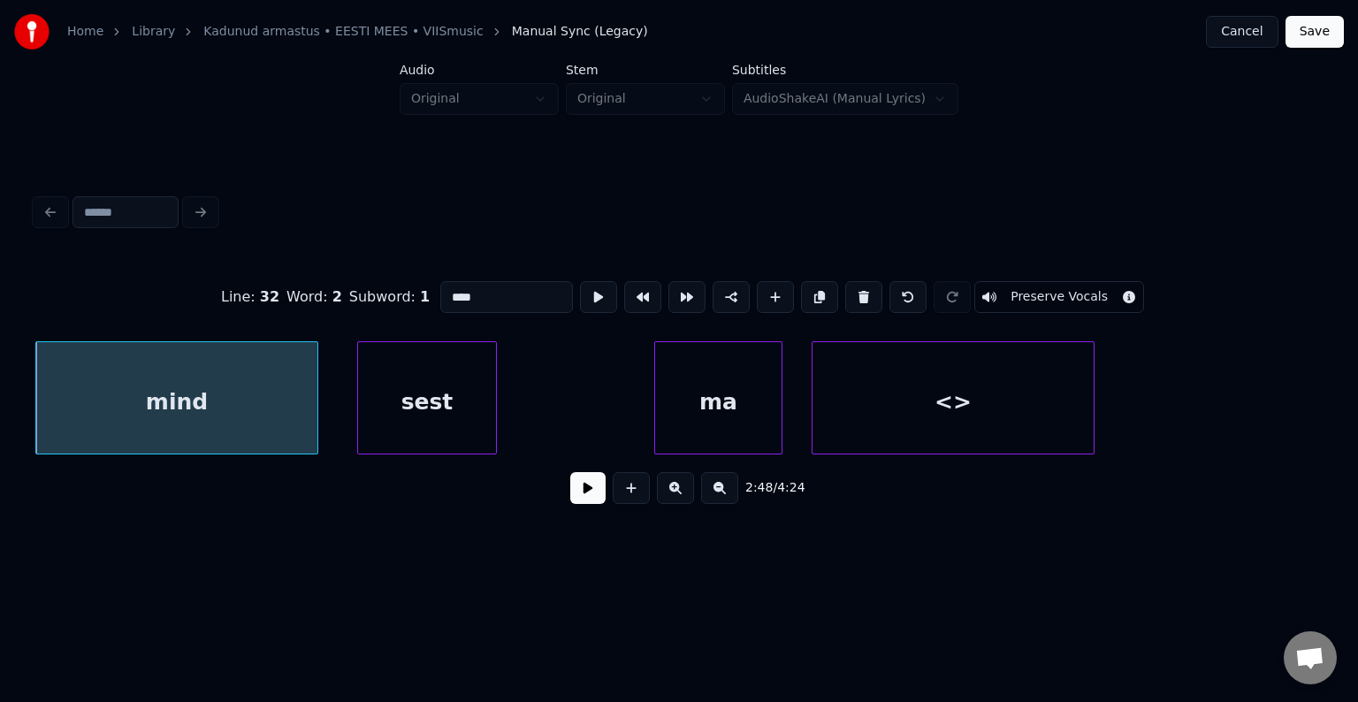
click at [587, 492] on button at bounding box center [587, 488] width 35 height 32
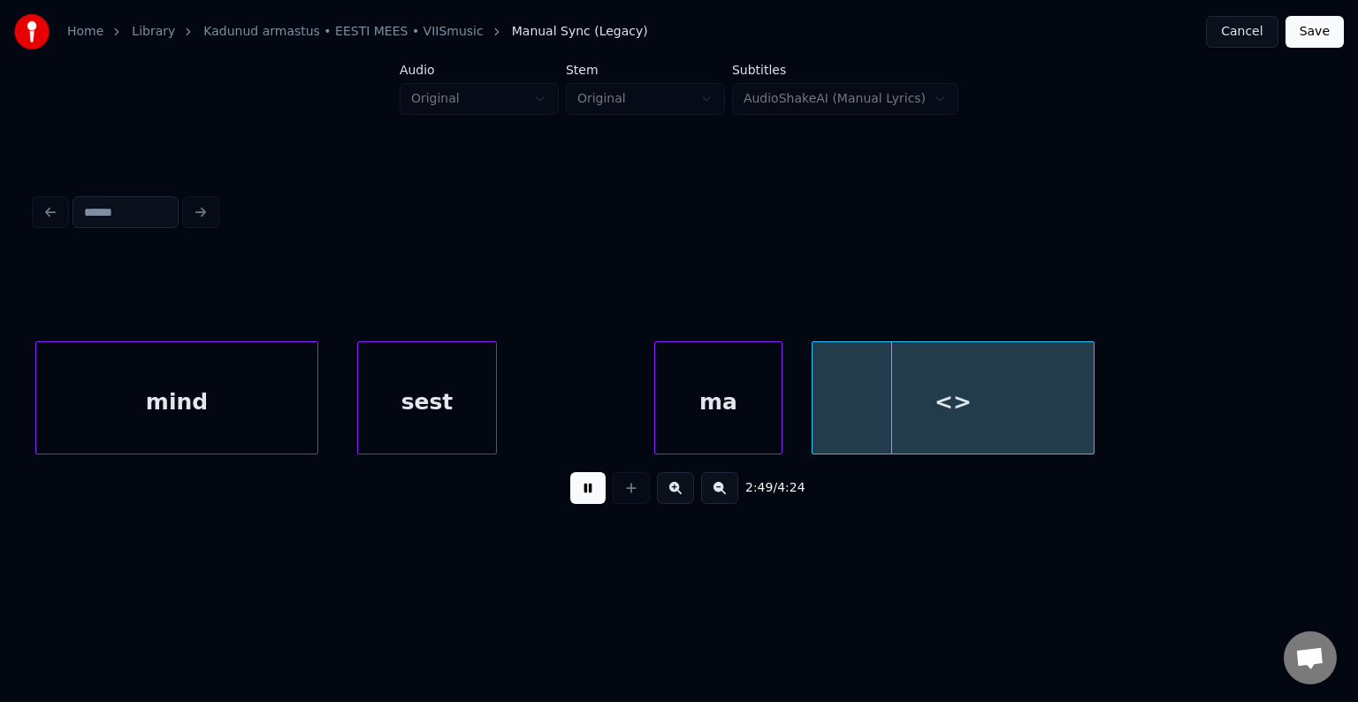
click at [587, 492] on button at bounding box center [587, 488] width 35 height 32
click at [419, 379] on div "sest" at bounding box center [426, 402] width 137 height 120
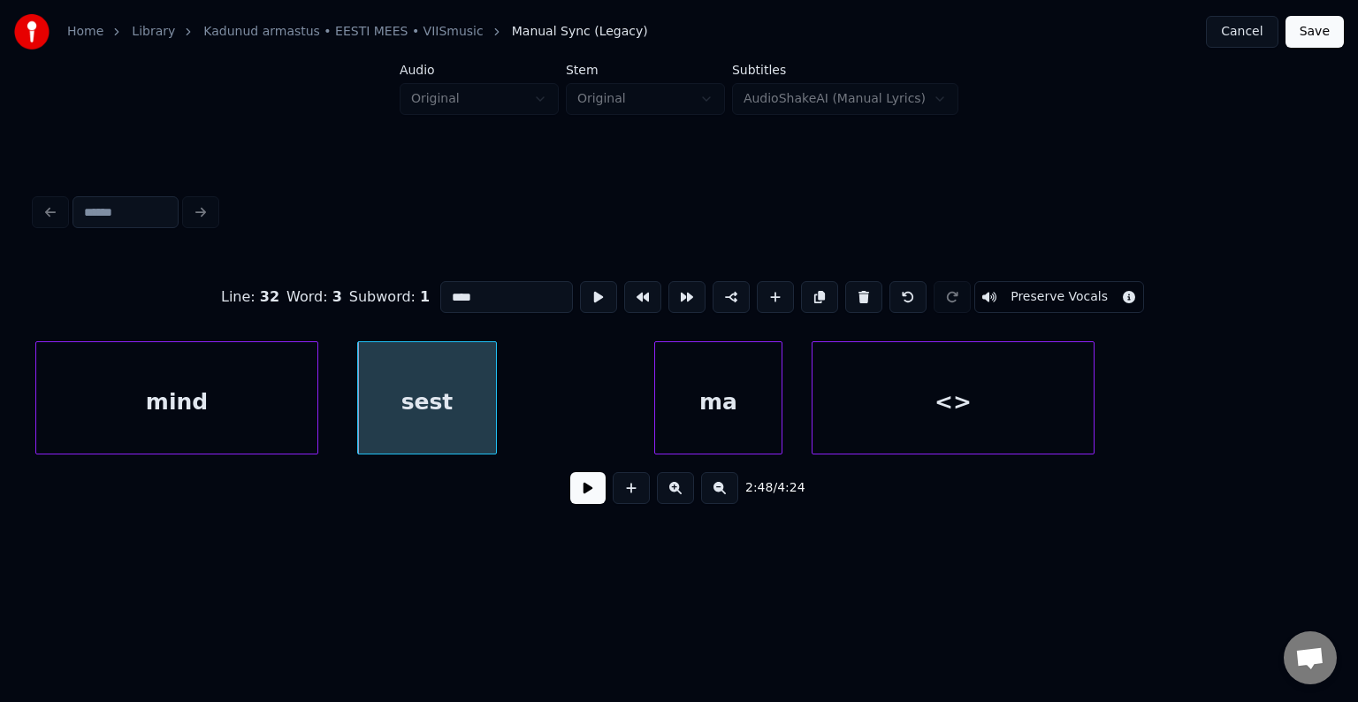
click at [576, 500] on button at bounding box center [587, 488] width 35 height 32
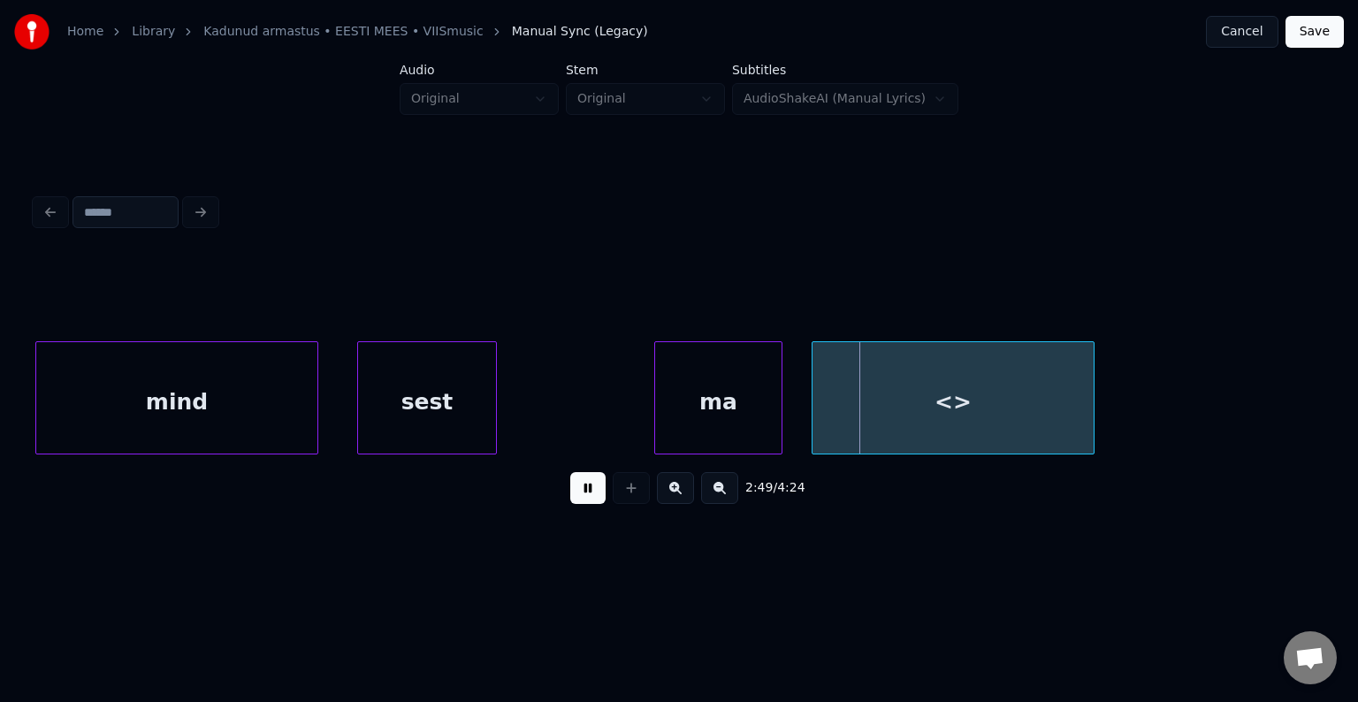
click at [577, 499] on button at bounding box center [587, 488] width 35 height 32
click at [230, 401] on div "mind" at bounding box center [176, 402] width 281 height 120
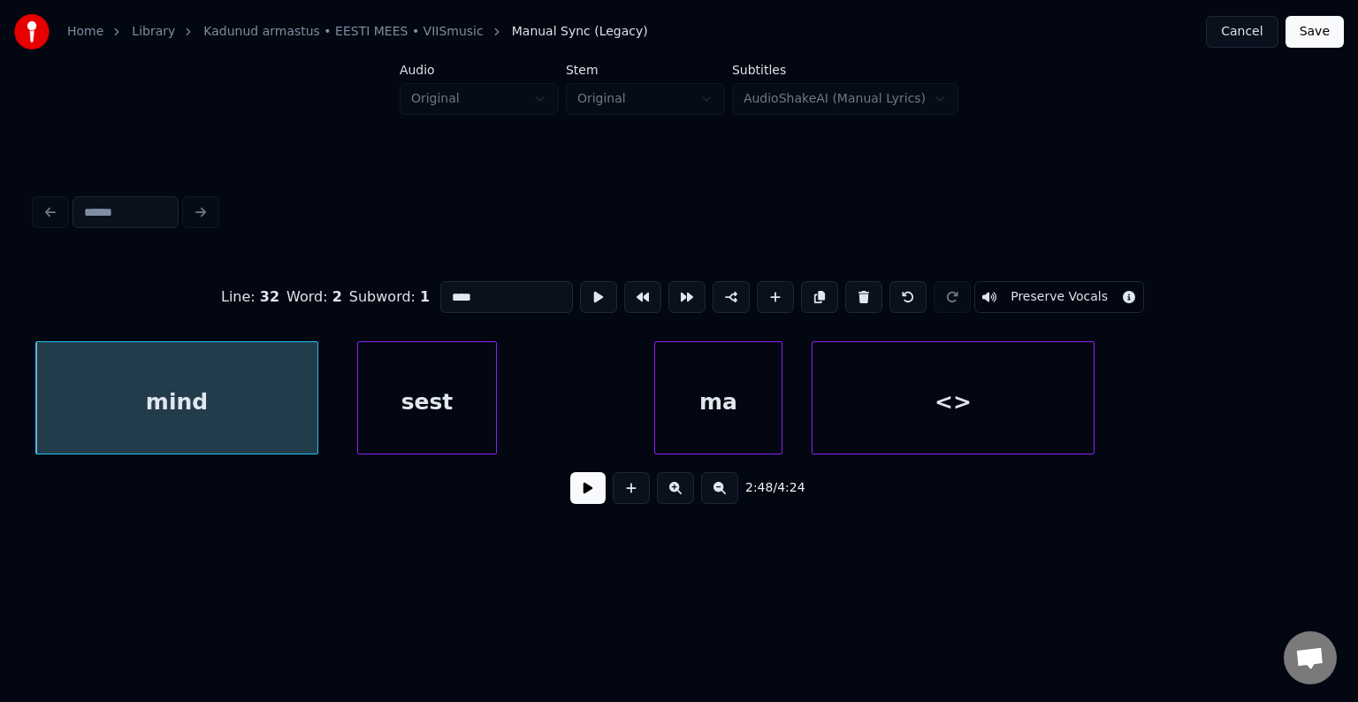
click at [570, 494] on button at bounding box center [587, 488] width 35 height 32
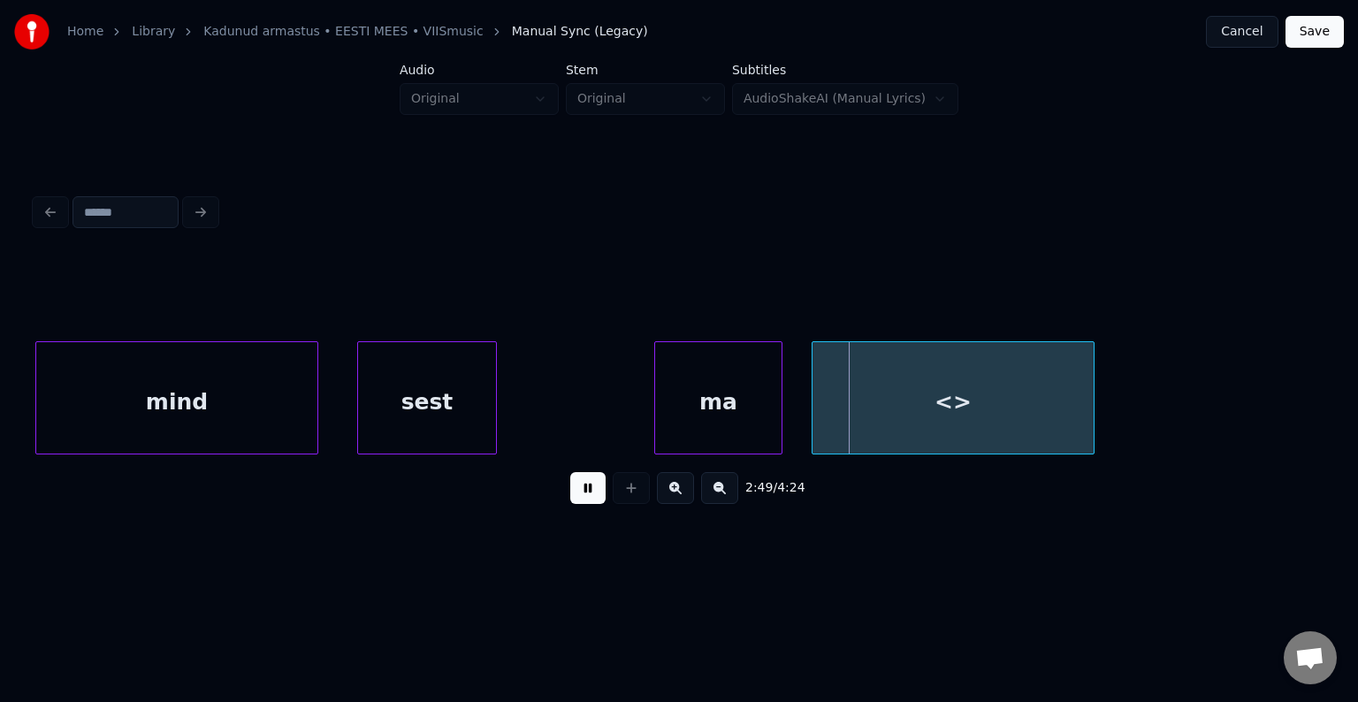
click at [570, 487] on button at bounding box center [587, 488] width 35 height 32
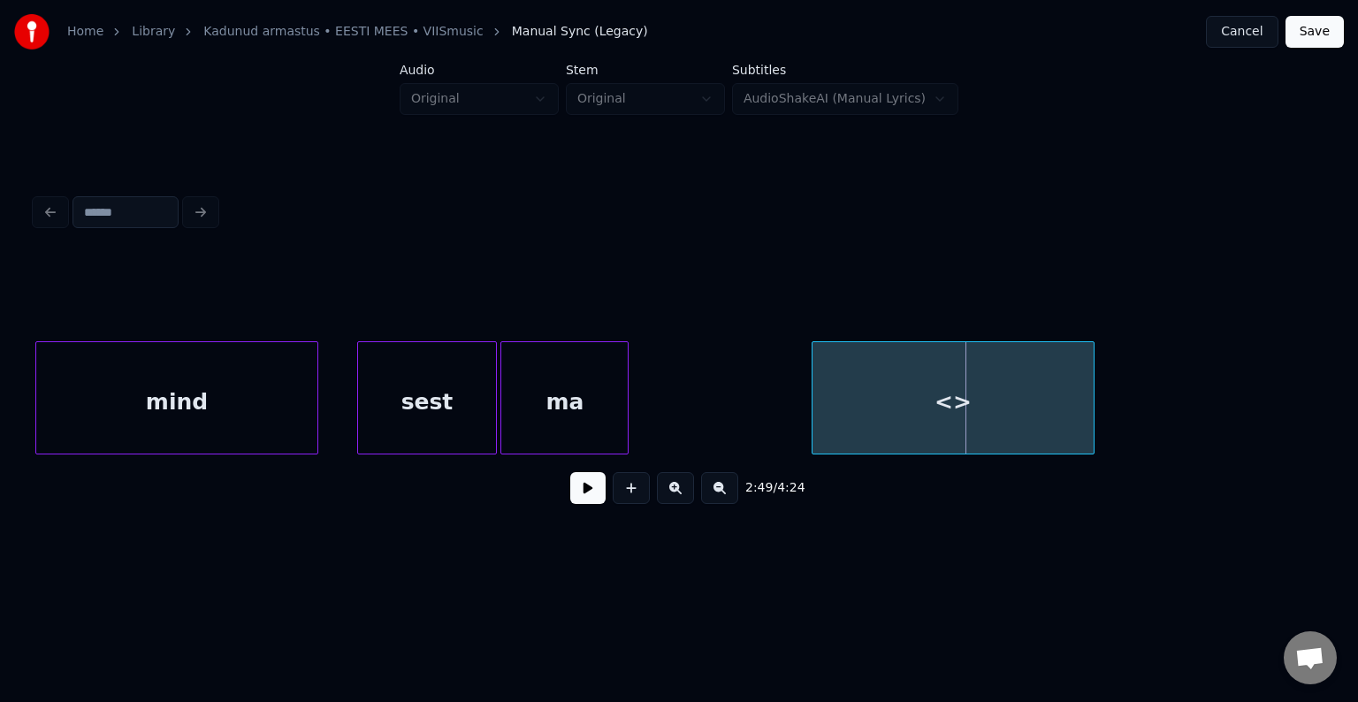
click at [554, 386] on div "ma" at bounding box center [564, 402] width 126 height 120
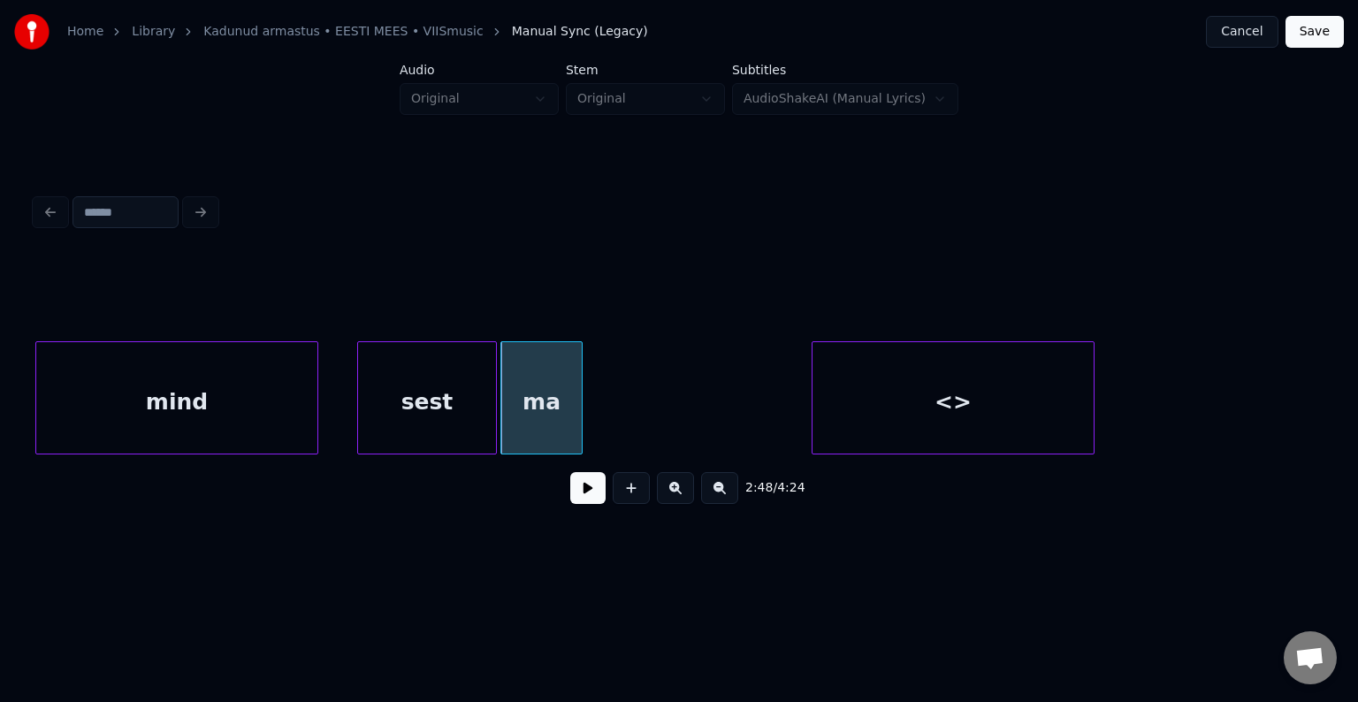
click at [576, 392] on div at bounding box center [578, 397] width 5 height 111
click at [544, 398] on div "ma" at bounding box center [549, 402] width 74 height 120
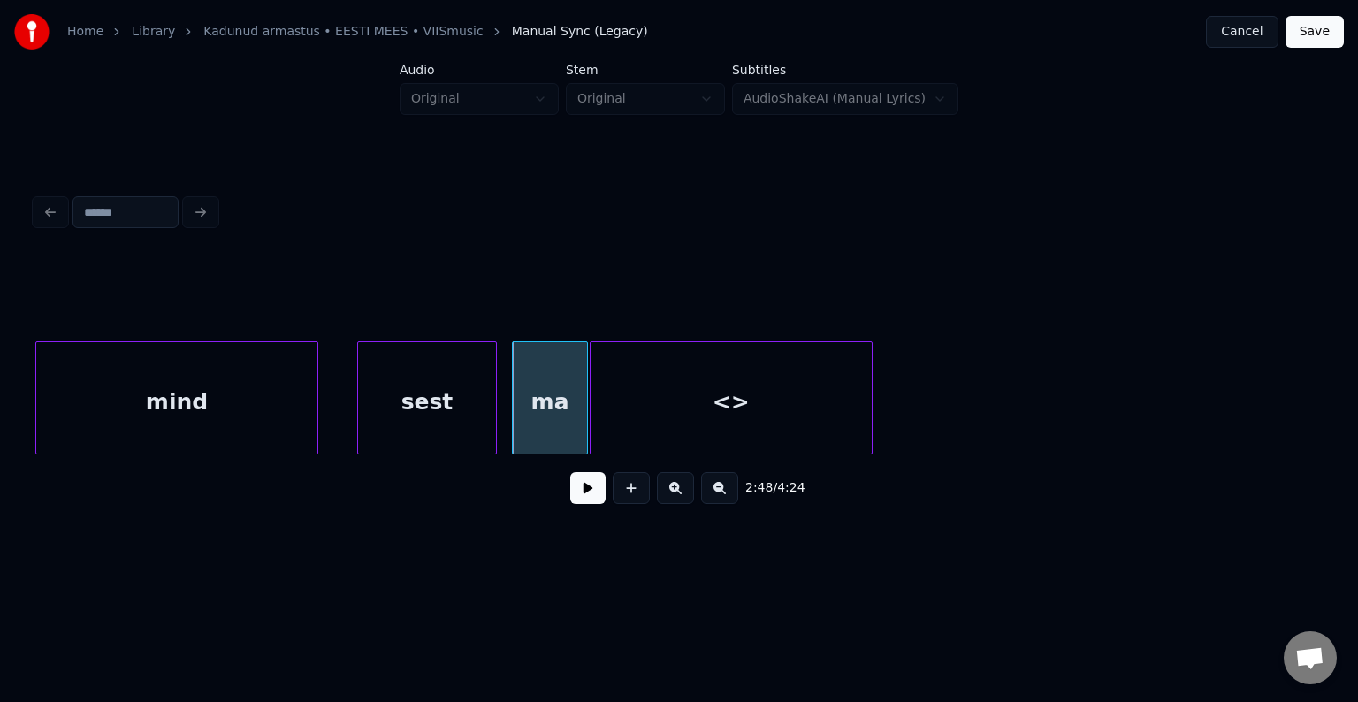
click at [663, 408] on div "<>" at bounding box center [731, 402] width 281 height 120
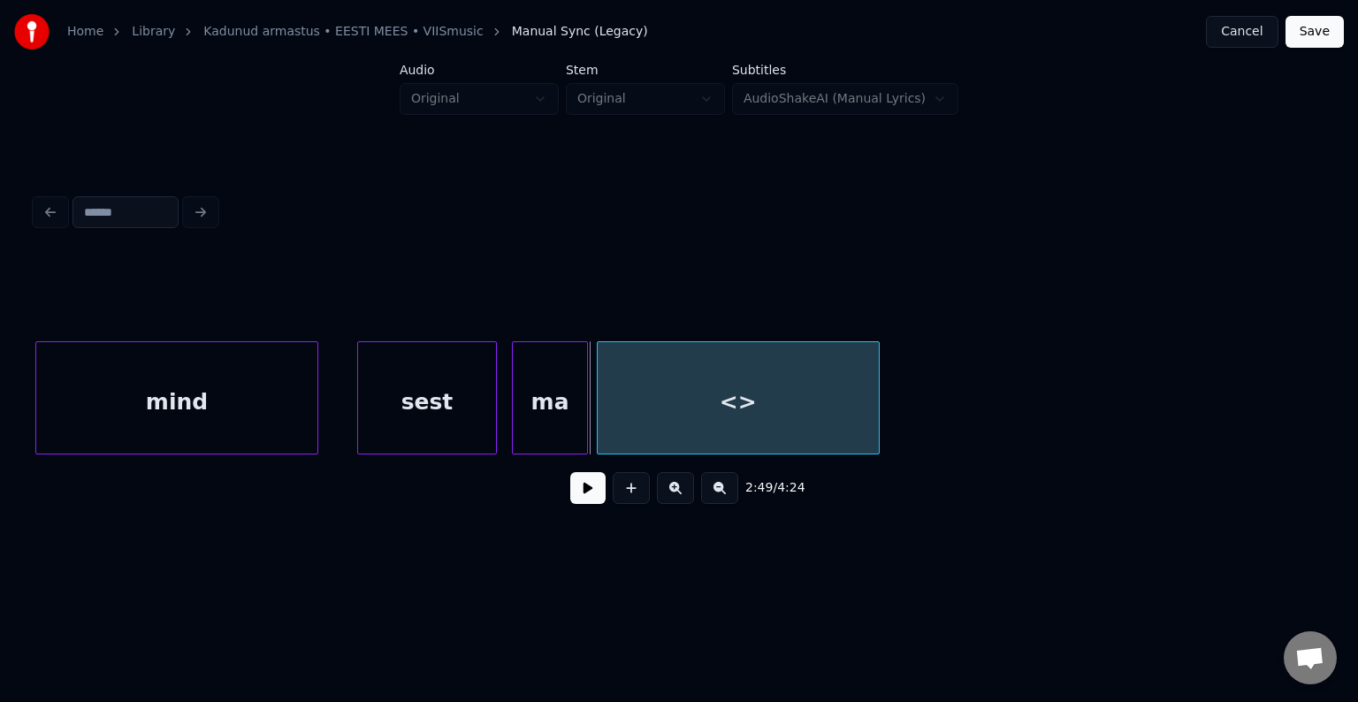
click at [711, 407] on div "<>" at bounding box center [738, 402] width 281 height 120
click at [711, 407] on div "<>" at bounding box center [741, 402] width 281 height 120
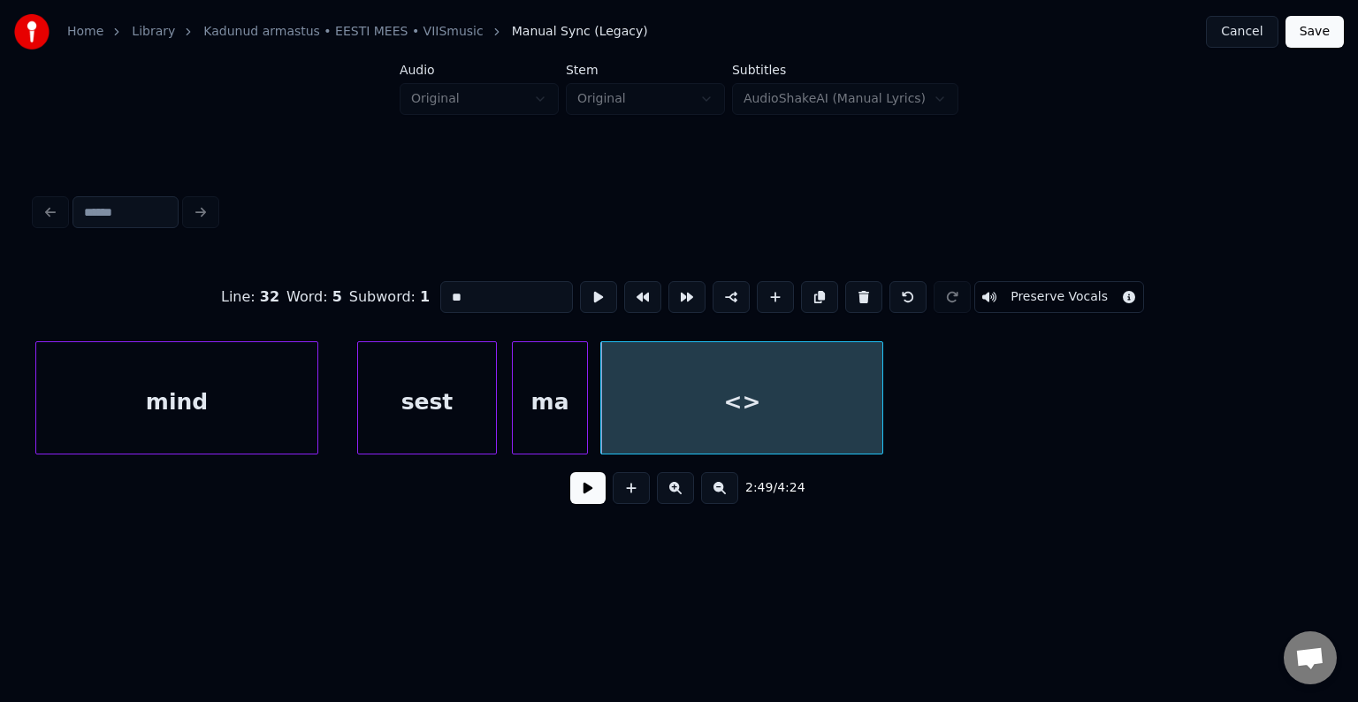
drag, startPoint x: 454, startPoint y: 285, endPoint x: 362, endPoint y: 286, distance: 92.9
click at [362, 286] on div "Line : 32 Word : 5 Subword : 1 ** Preserve Vocals" at bounding box center [678, 297] width 1287 height 88
click at [238, 377] on div "mind" at bounding box center [176, 402] width 281 height 120
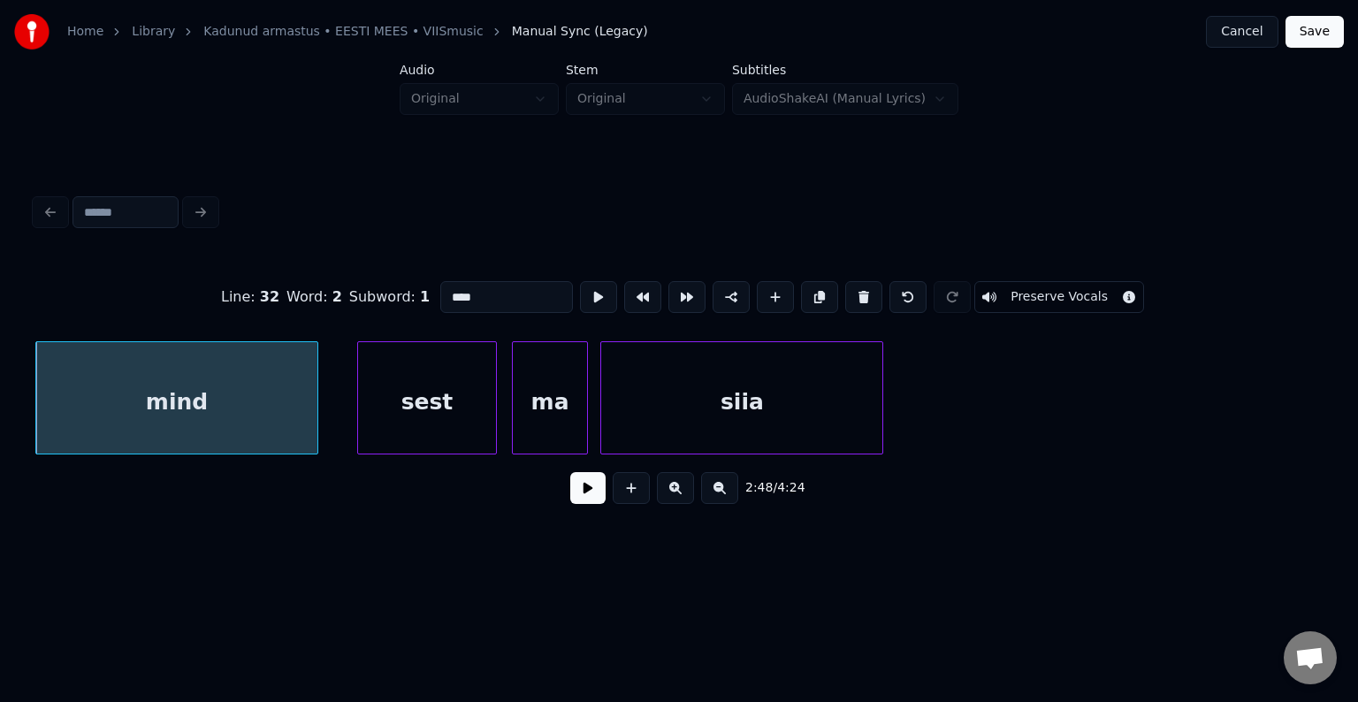
type input "****"
click at [570, 491] on button at bounding box center [587, 488] width 35 height 32
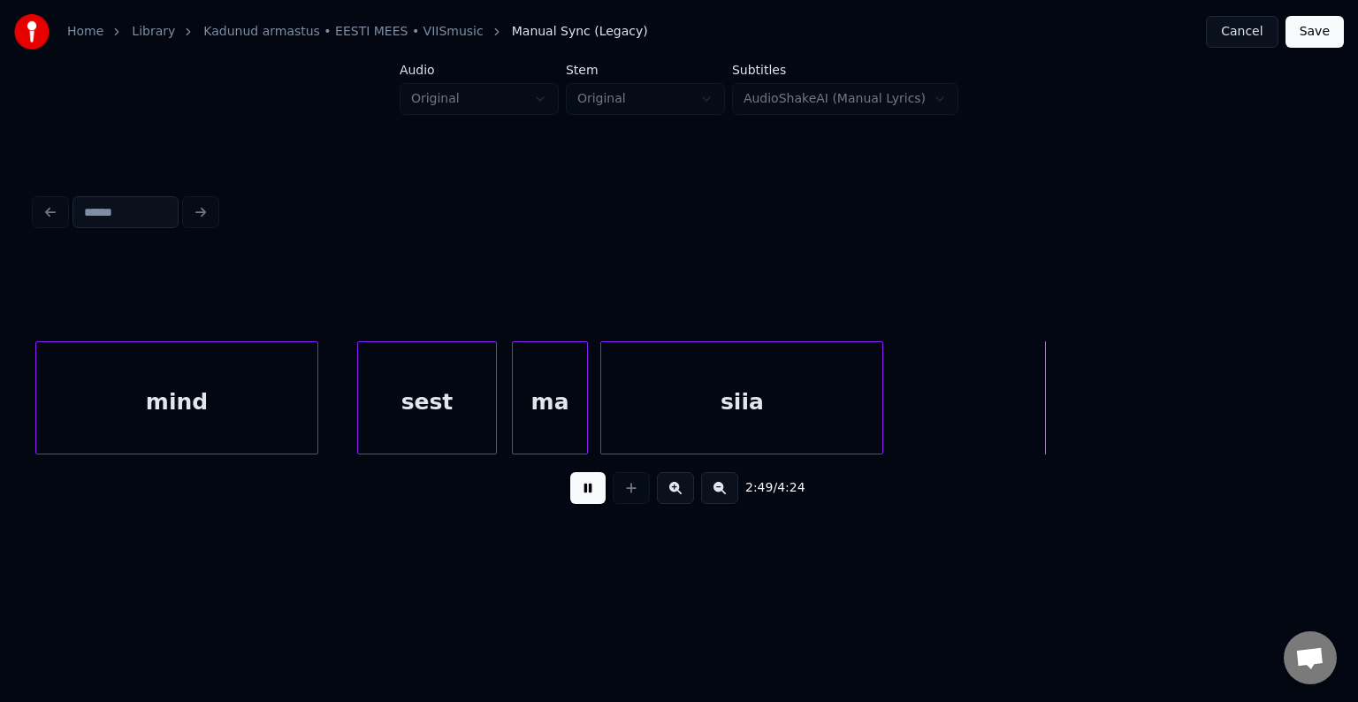
click at [573, 488] on button at bounding box center [587, 488] width 35 height 32
click at [518, 422] on div "ma" at bounding box center [550, 402] width 74 height 120
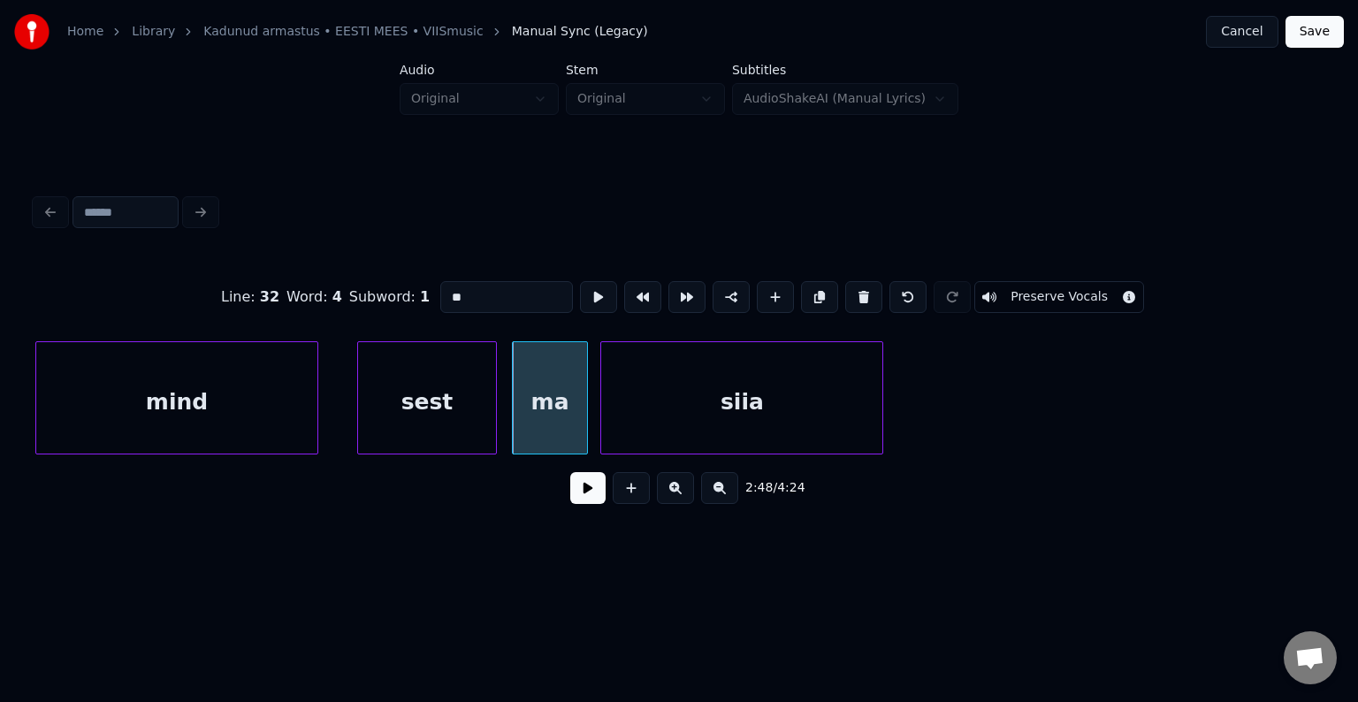
click at [570, 493] on button at bounding box center [587, 488] width 35 height 32
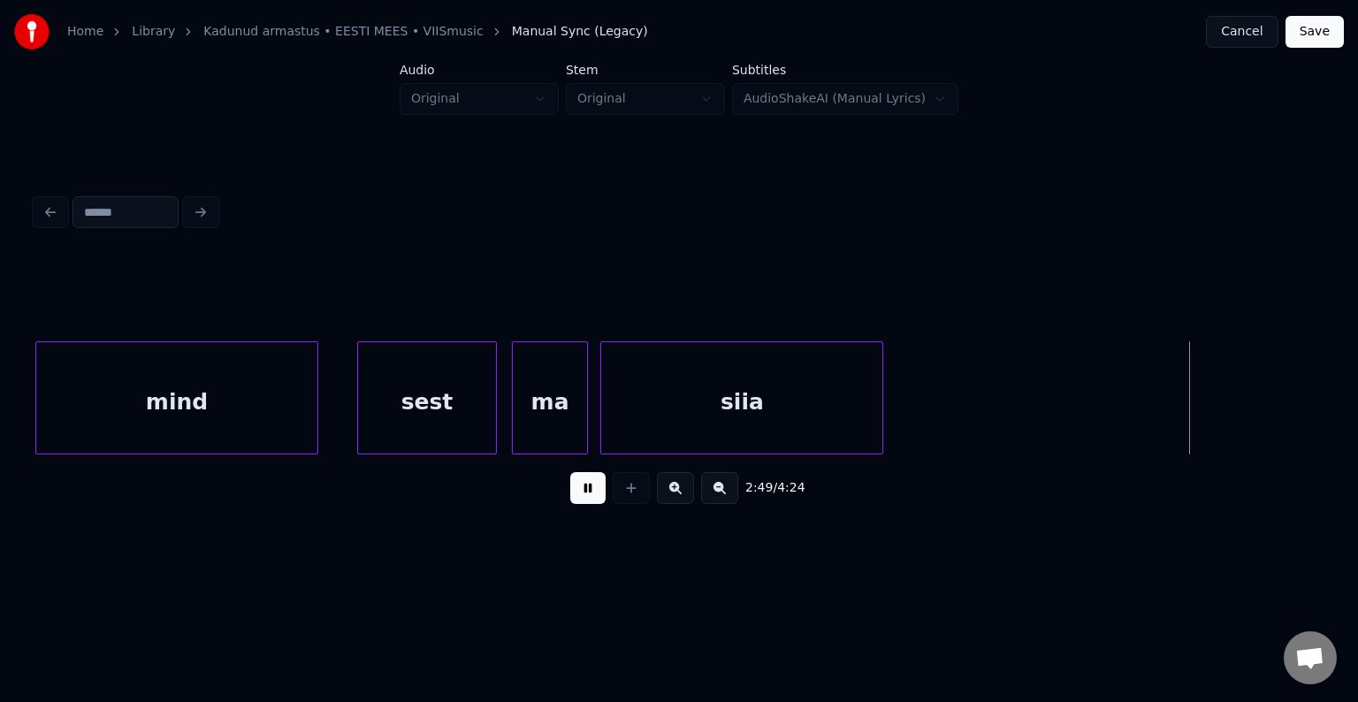
click at [576, 491] on button at bounding box center [587, 488] width 35 height 32
click at [633, 495] on button at bounding box center [631, 488] width 37 height 32
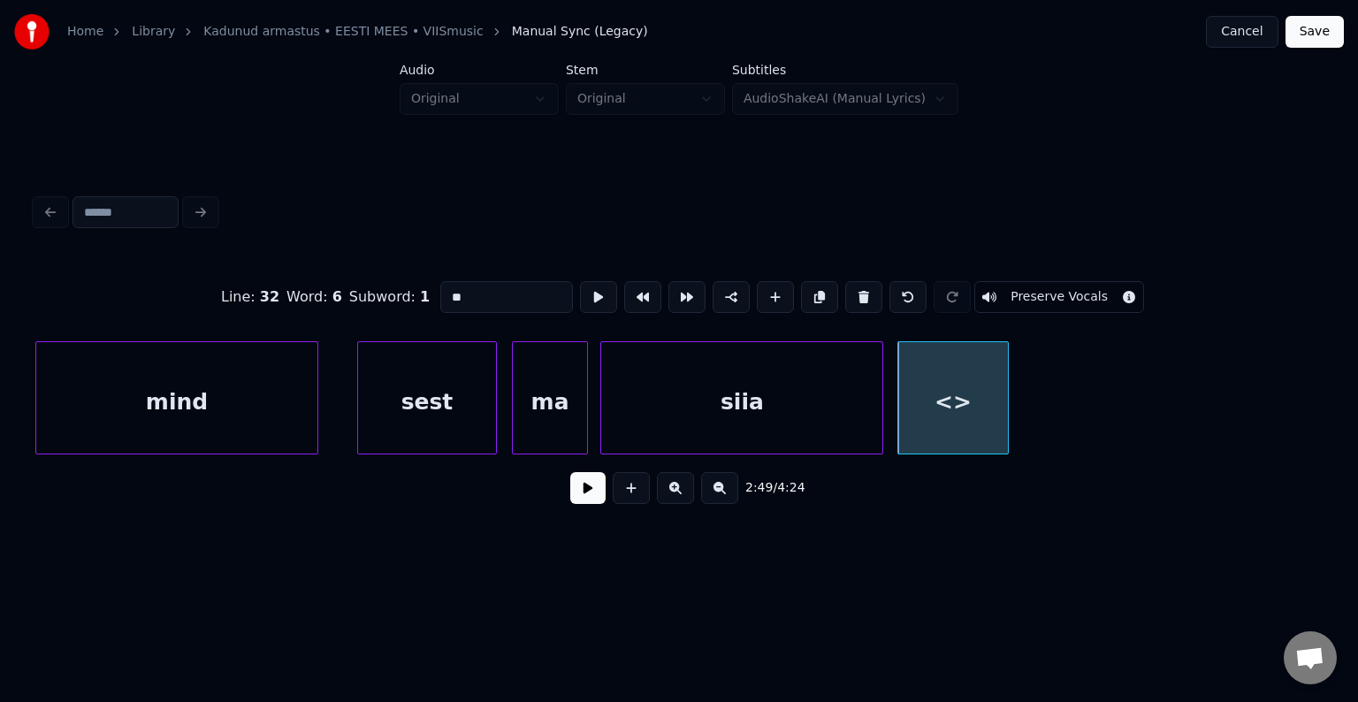
click at [1003, 410] on div at bounding box center [1005, 397] width 5 height 111
click at [925, 409] on div "<>" at bounding box center [939, 402] width 83 height 120
drag, startPoint x: 425, startPoint y: 303, endPoint x: 345, endPoint y: 301, distance: 80.5
click at [346, 301] on div "Line : 32 Word : 6 Subword : 1 ** Preserve Vocals" at bounding box center [678, 297] width 1287 height 88
type input "**"
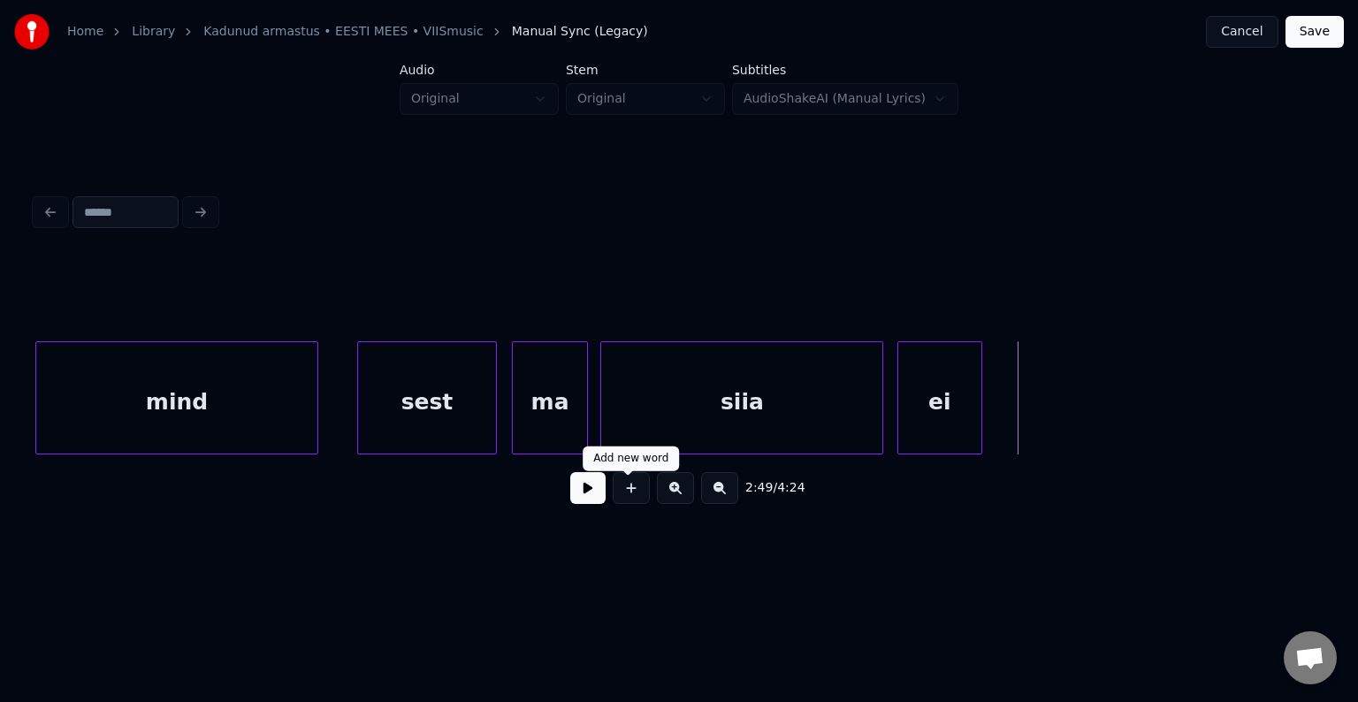
click at [635, 495] on button at bounding box center [631, 488] width 37 height 32
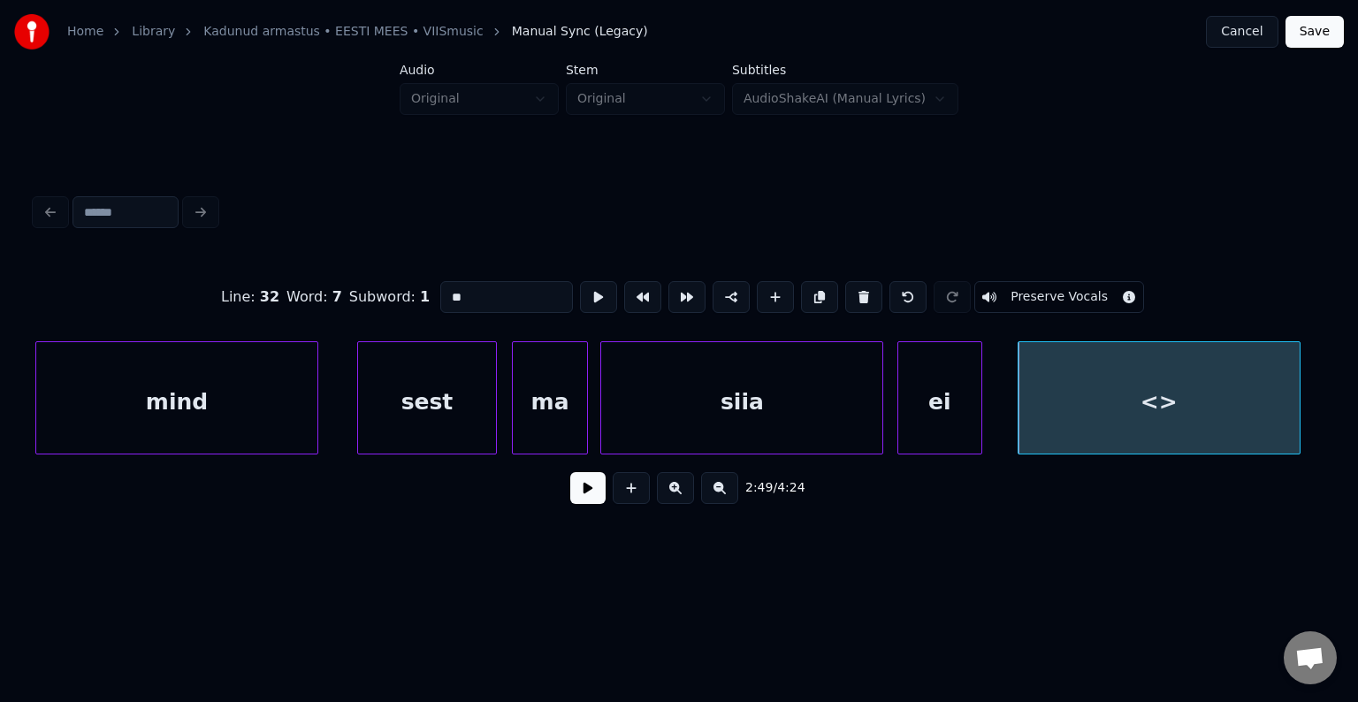
click at [1097, 416] on div "<>" at bounding box center [1159, 402] width 281 height 120
drag, startPoint x: 454, startPoint y: 293, endPoint x: 322, endPoint y: 287, distance: 131.8
click at [322, 289] on div "Line : 32 Word : 7 Subword : 1 ** Preserve Vocals" at bounding box center [678, 297] width 1287 height 88
type input "****"
click at [1323, 455] on div "Line : 32 Word : 7 Subword : 1 **** Preserve Vocals 2:49 / 4:24" at bounding box center [678, 354] width 1301 height 350
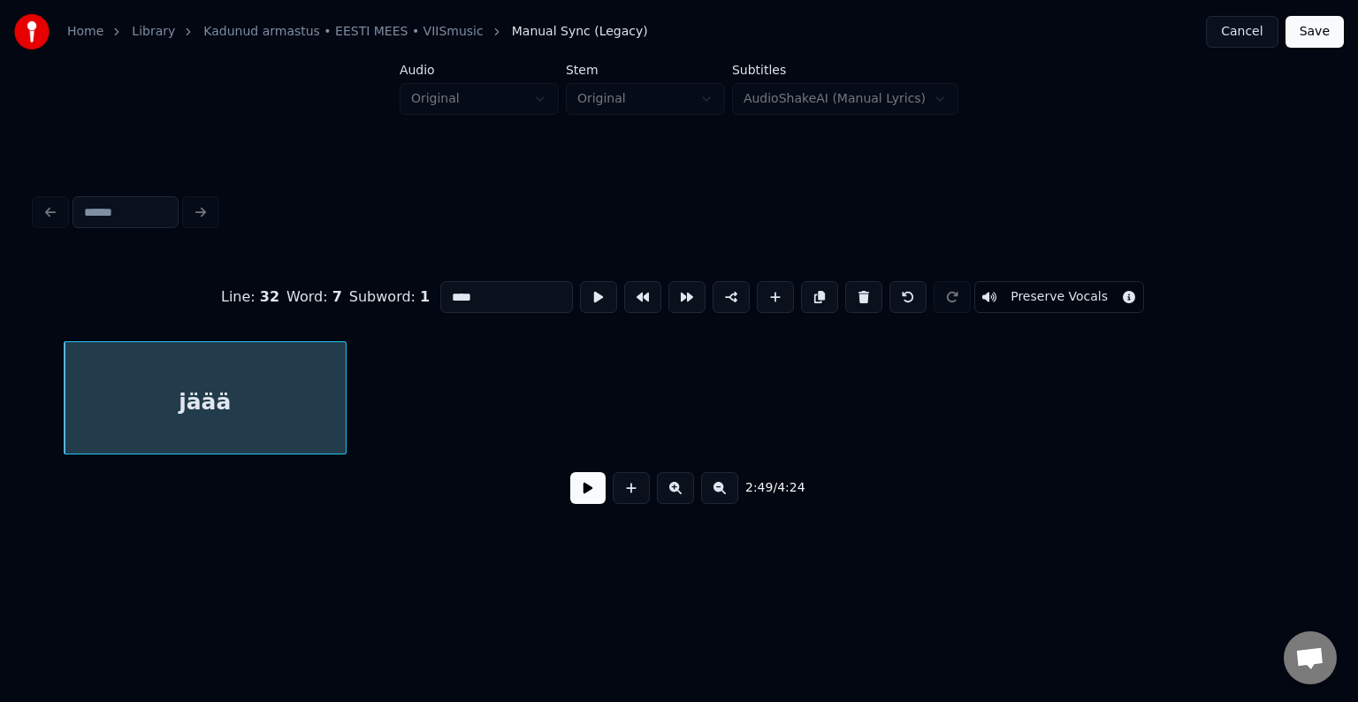
scroll to position [0, 120015]
click at [257, 394] on div "jäää" at bounding box center [204, 402] width 281 height 120
click at [584, 488] on button at bounding box center [587, 488] width 35 height 32
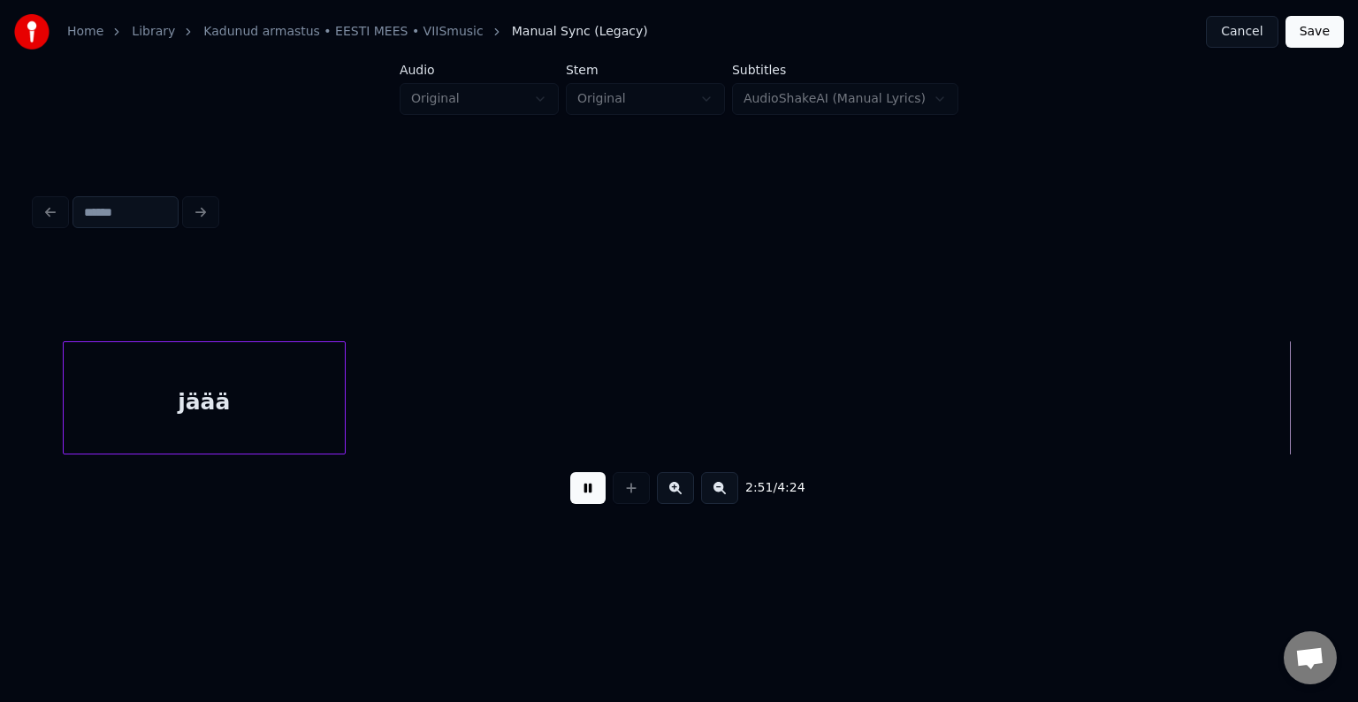
scroll to position [0, 121303]
click at [584, 488] on button at bounding box center [587, 488] width 35 height 32
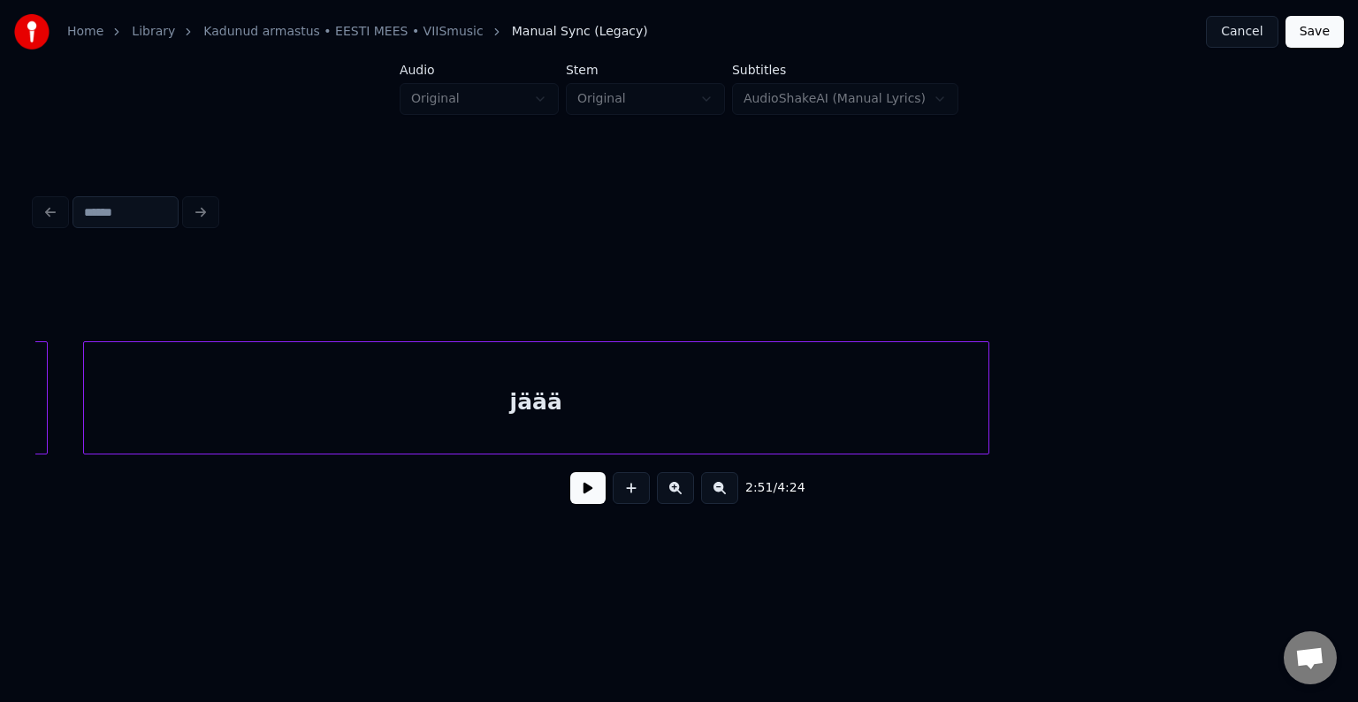
click at [988, 439] on div at bounding box center [985, 397] width 5 height 111
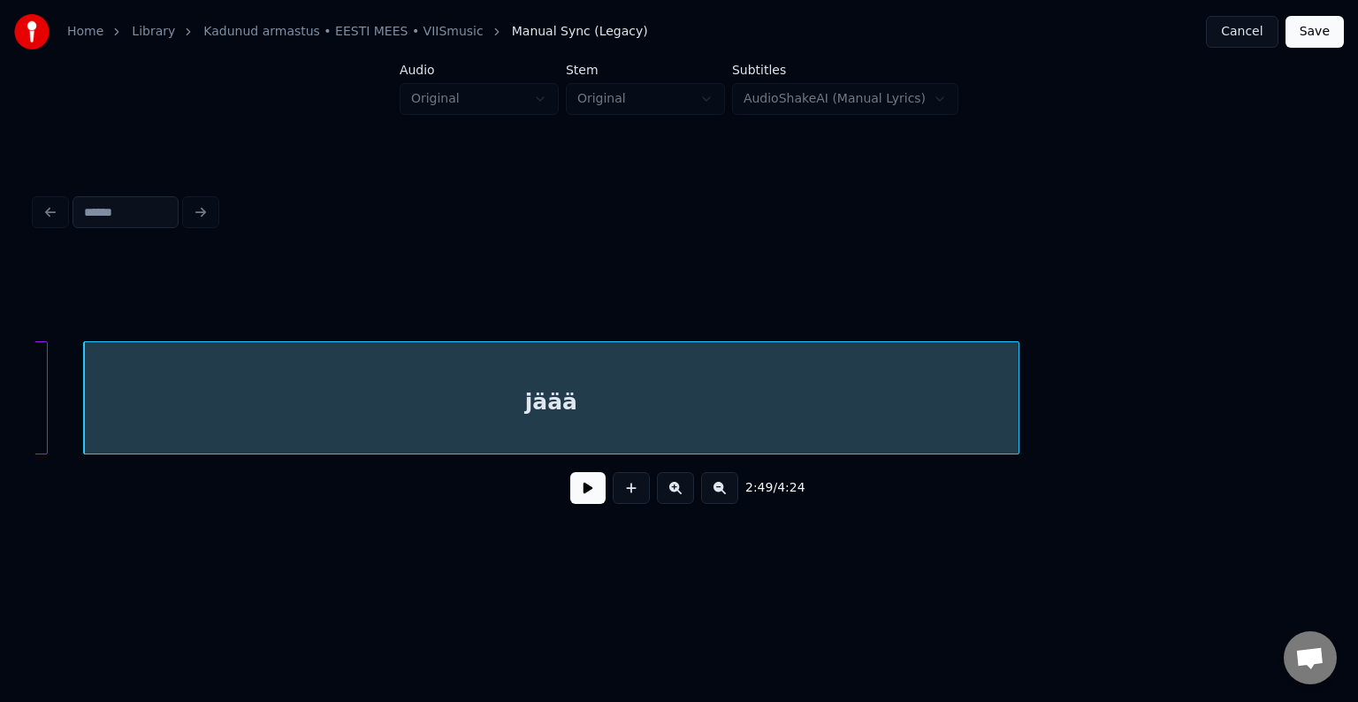
click at [708, 405] on div "jäää" at bounding box center [551, 402] width 935 height 120
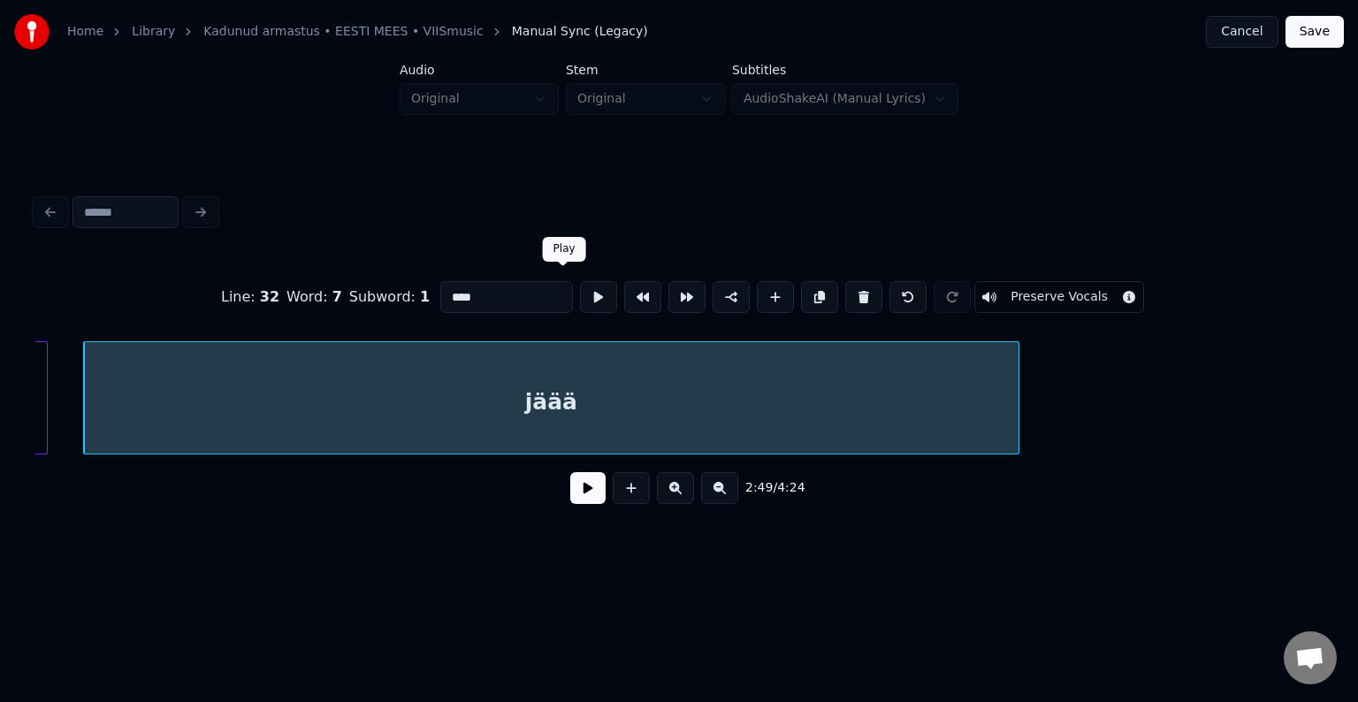
click at [499, 297] on input "****" at bounding box center [506, 297] width 133 height 32
type input "*******"
click at [570, 490] on button at bounding box center [587, 488] width 35 height 32
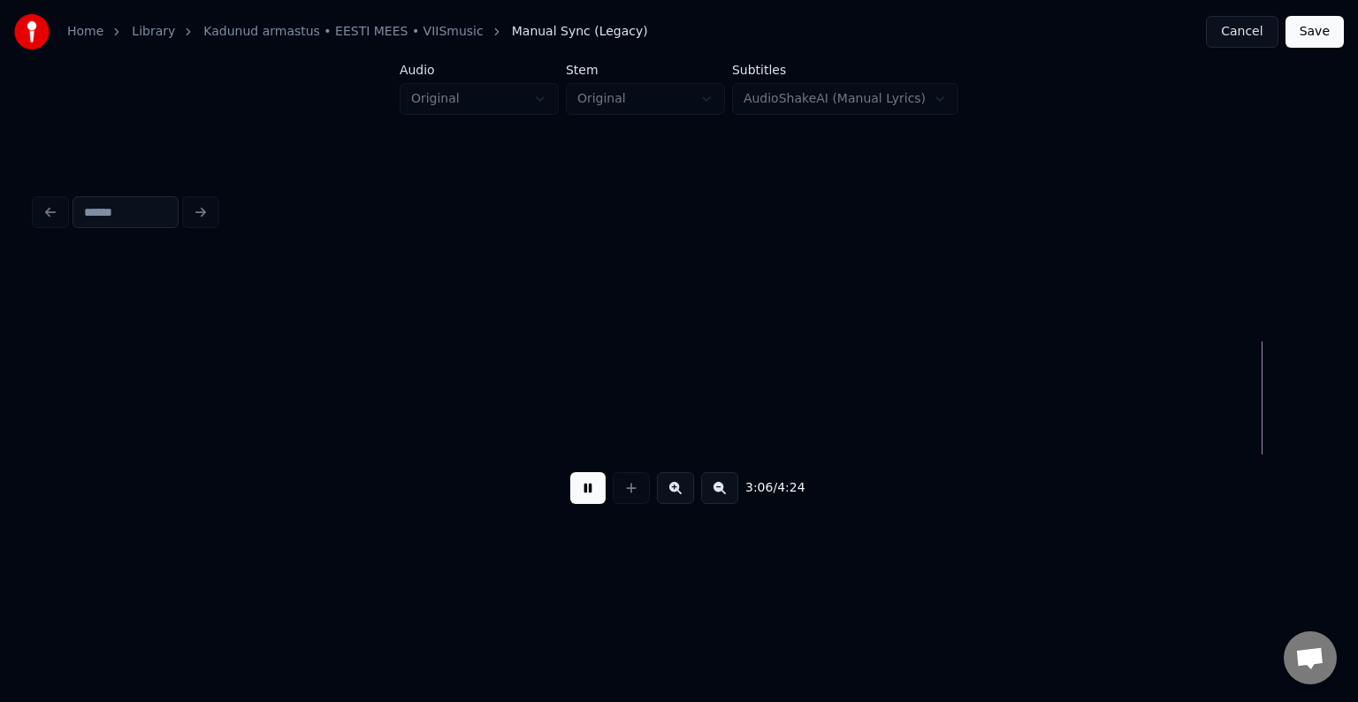
scroll to position [0, 131661]
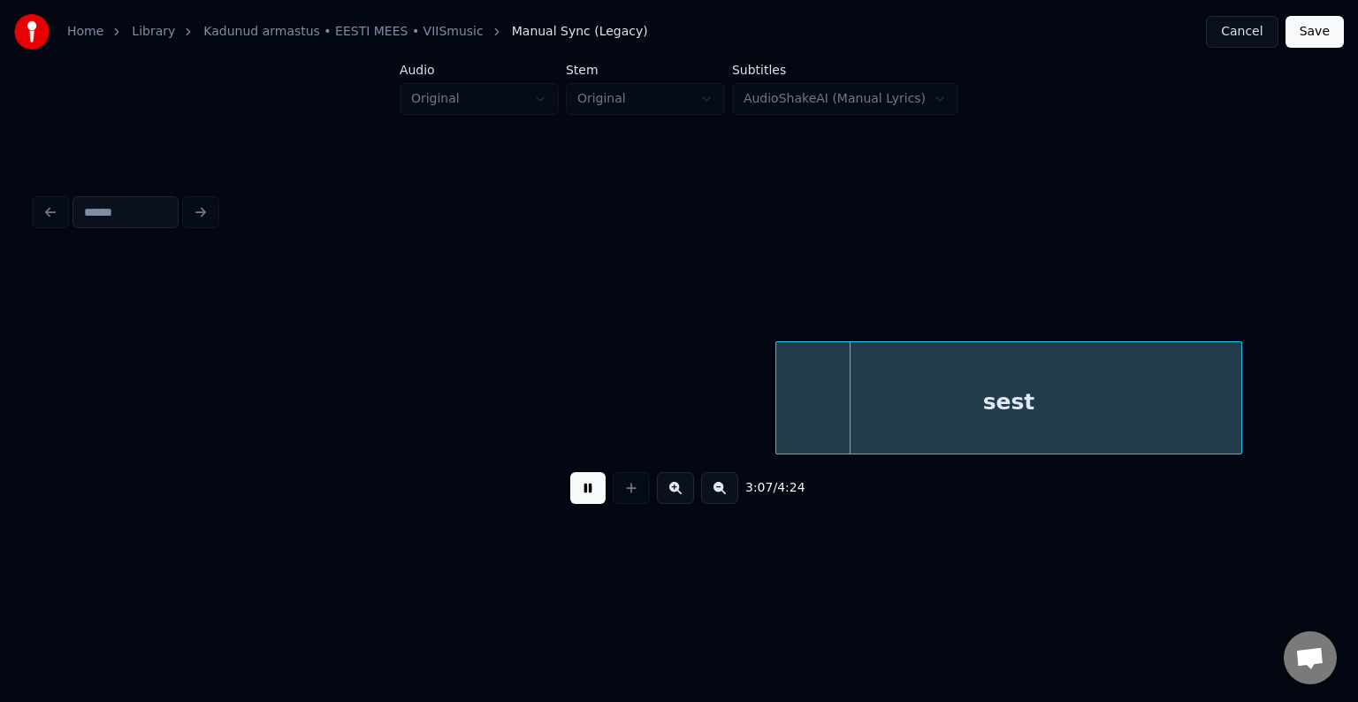
click at [596, 486] on button at bounding box center [587, 488] width 35 height 32
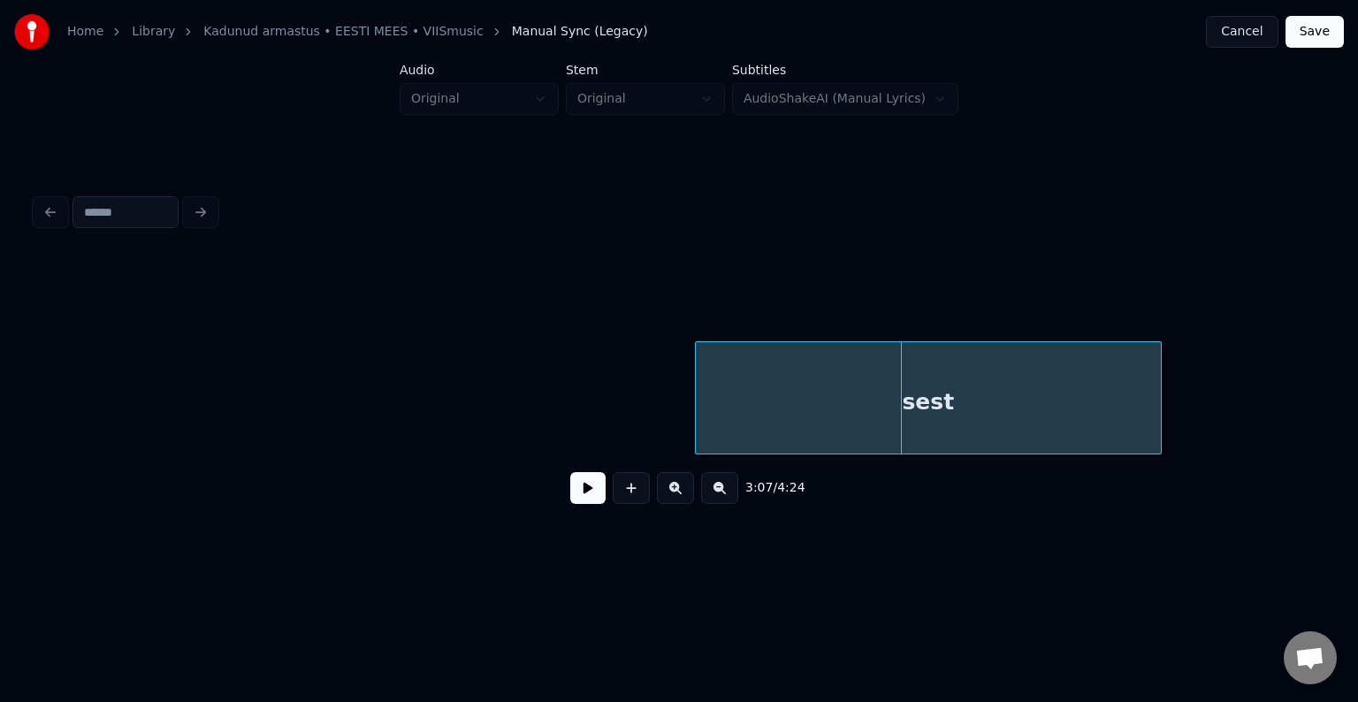
click at [847, 389] on div "sest" at bounding box center [928, 402] width 465 height 120
click at [573, 491] on button at bounding box center [587, 488] width 35 height 32
click at [576, 490] on button at bounding box center [587, 488] width 35 height 32
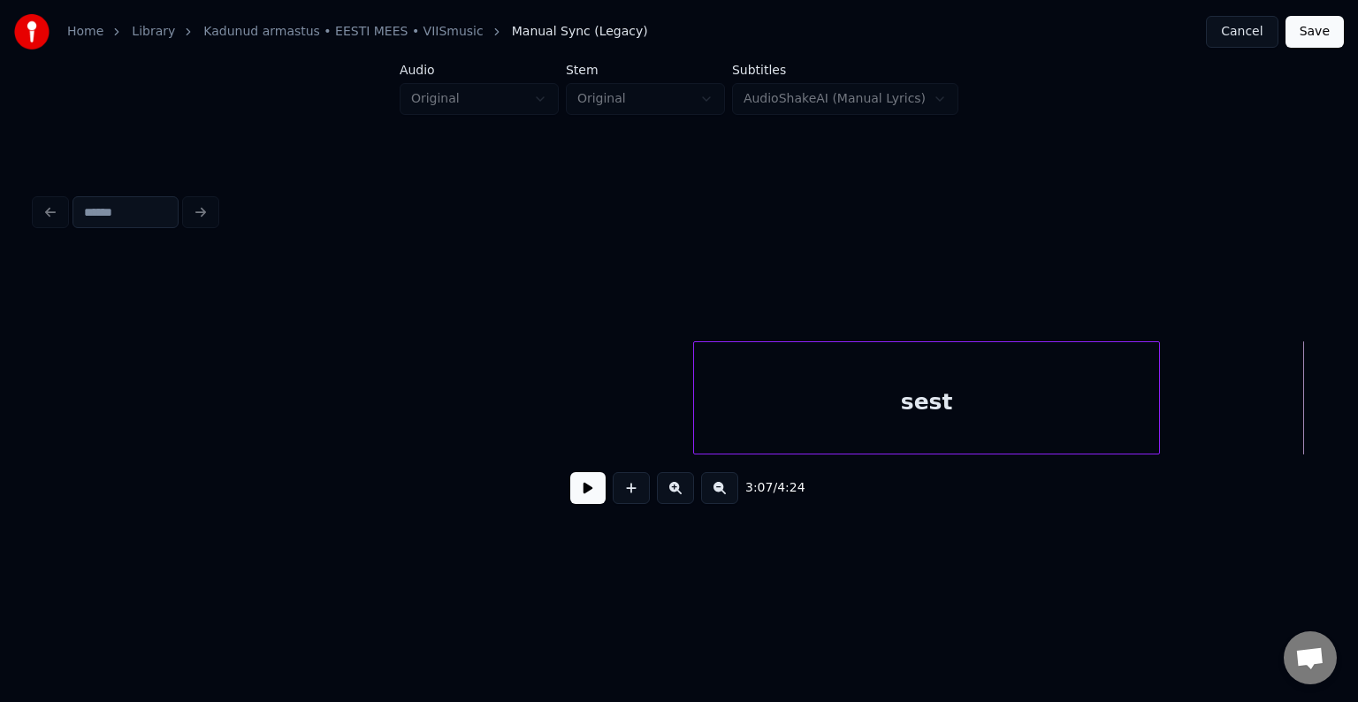
click at [849, 389] on div "sest" at bounding box center [926, 402] width 465 height 120
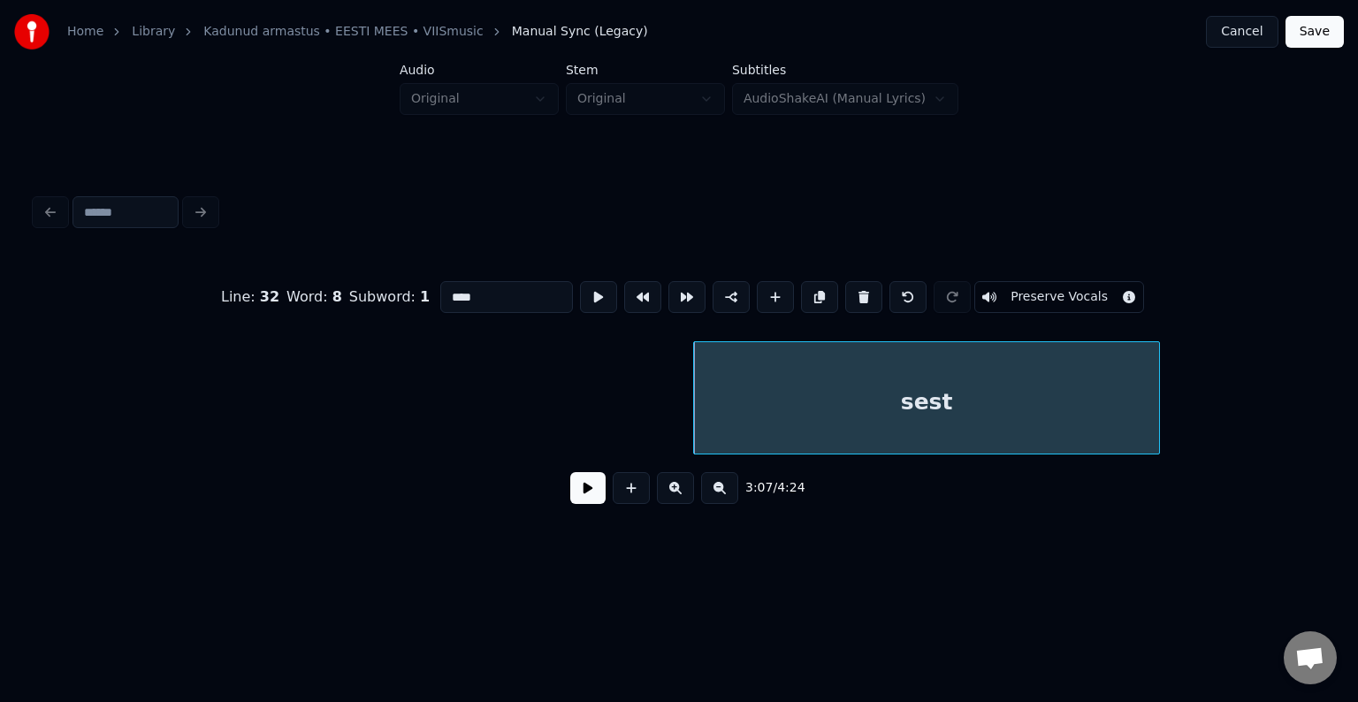
drag, startPoint x: 471, startPoint y: 281, endPoint x: 364, endPoint y: 291, distance: 107.4
click at [364, 291] on div "Line : 32 Word : 8 Subword : 1 **** Preserve Vocals" at bounding box center [678, 297] width 1287 height 88
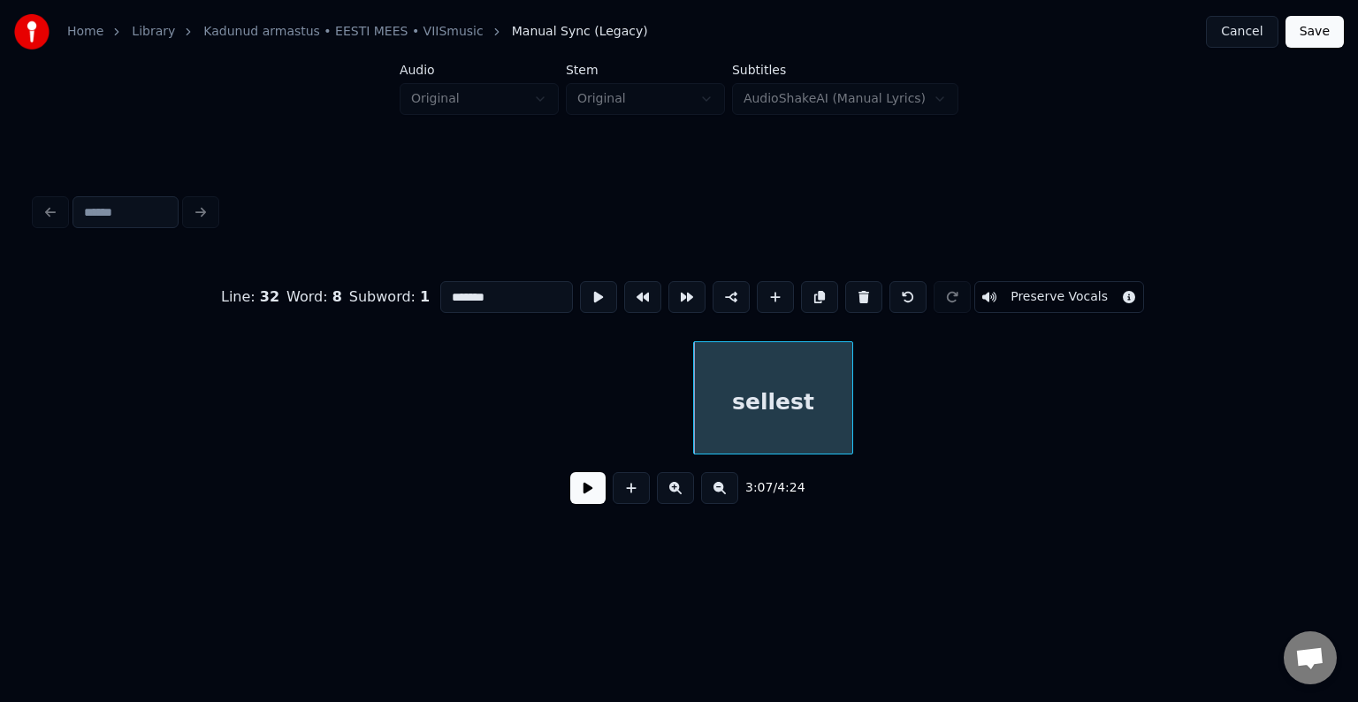
click at [851, 381] on div at bounding box center [849, 397] width 5 height 111
type input "*******"
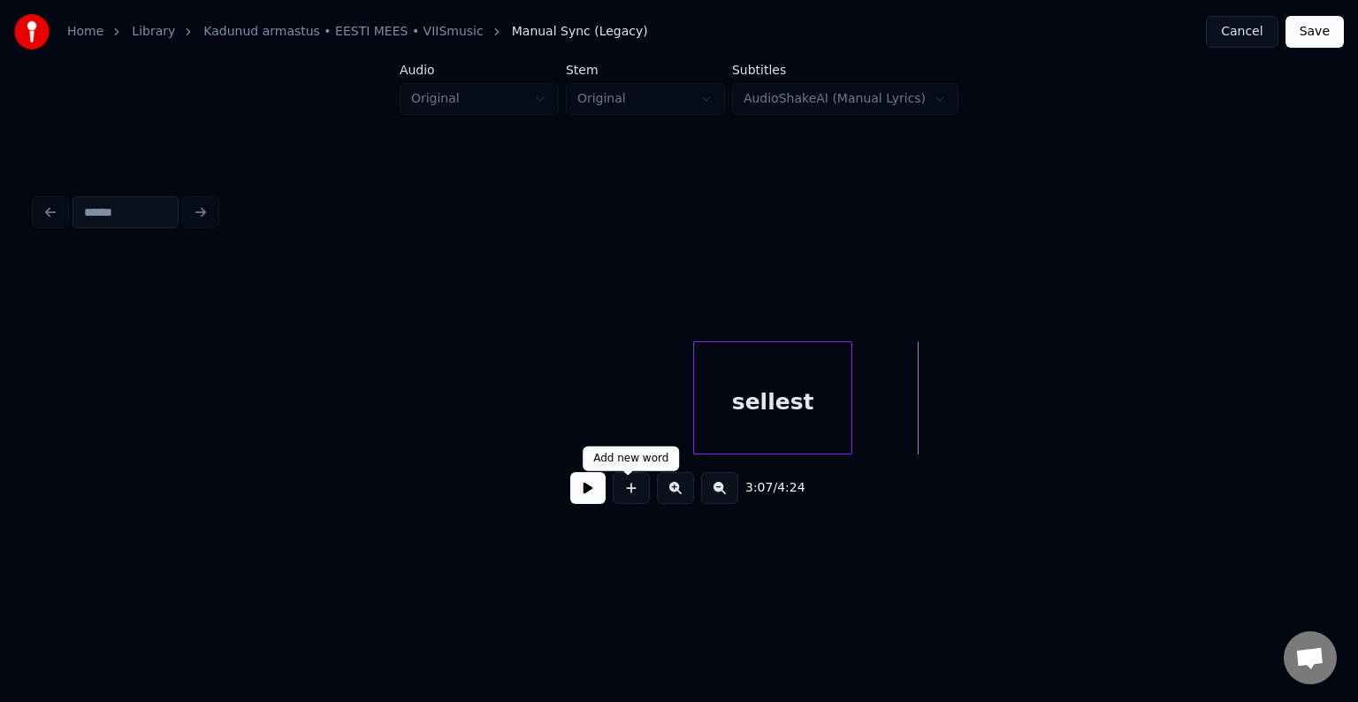
click at [631, 488] on button at bounding box center [631, 488] width 37 height 32
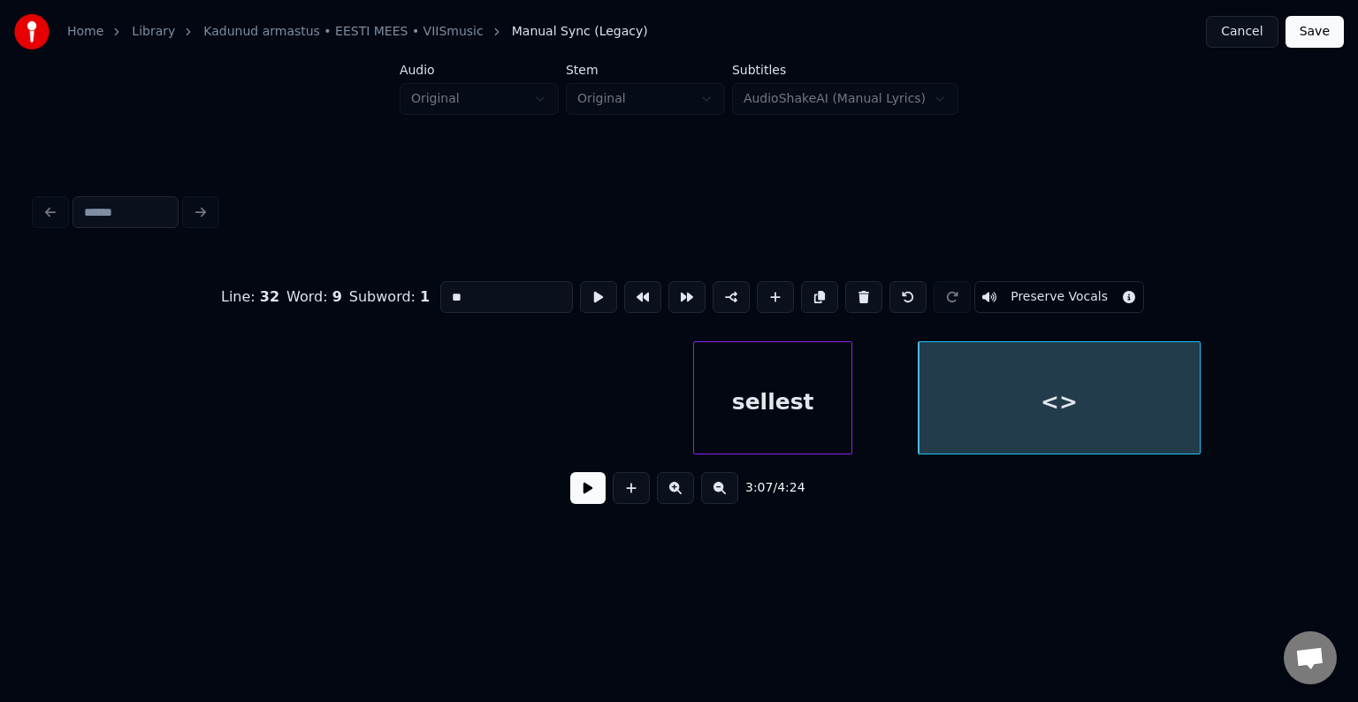
click at [1080, 404] on div "<>" at bounding box center [1059, 402] width 281 height 120
click at [476, 287] on input "**" at bounding box center [506, 297] width 133 height 32
type input "*"
type input "*******"
click at [583, 493] on button at bounding box center [587, 488] width 35 height 32
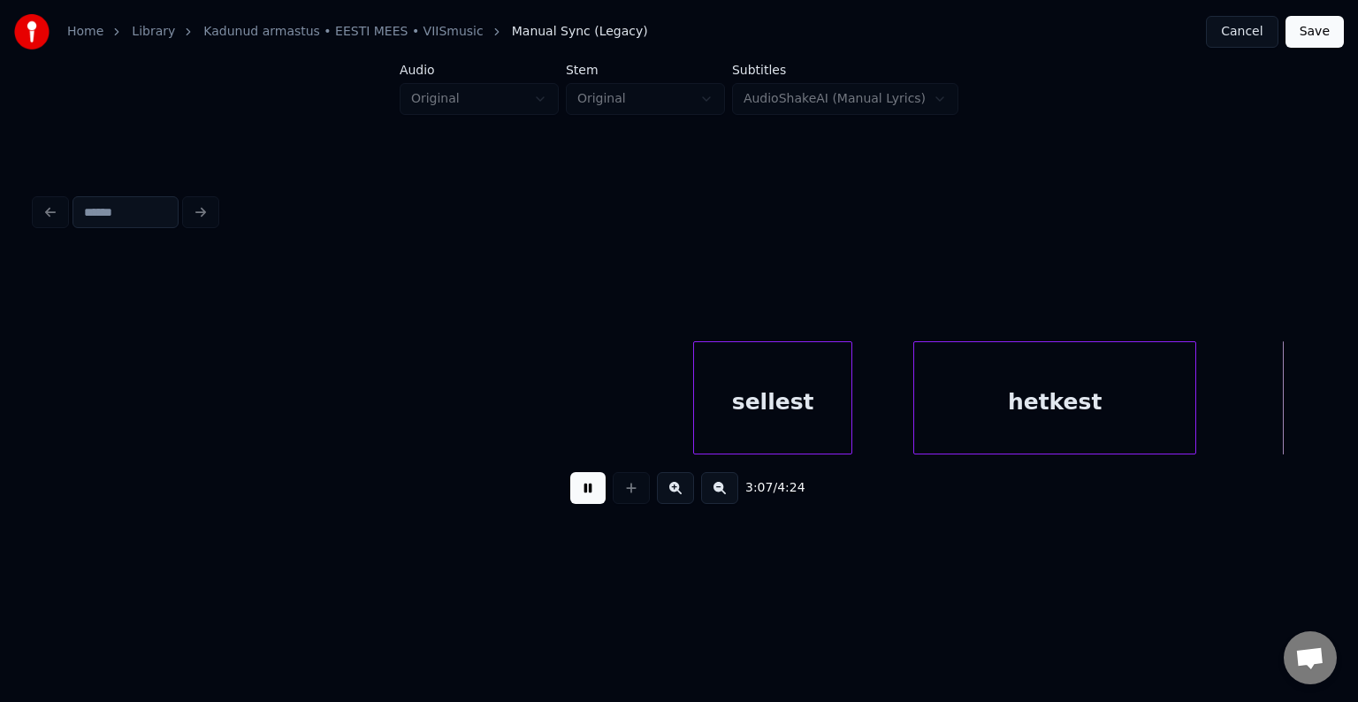
click at [583, 493] on button at bounding box center [587, 488] width 35 height 32
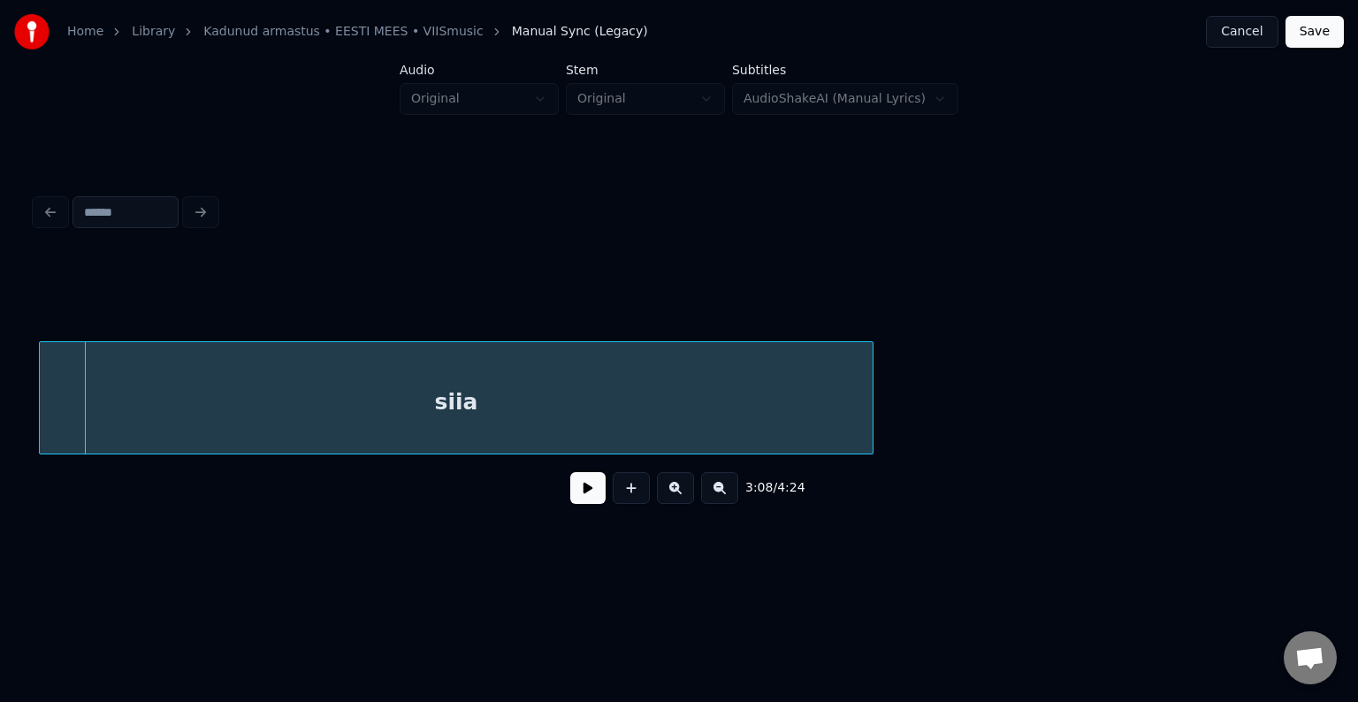
click at [469, 402] on div "siia" at bounding box center [456, 402] width 833 height 120
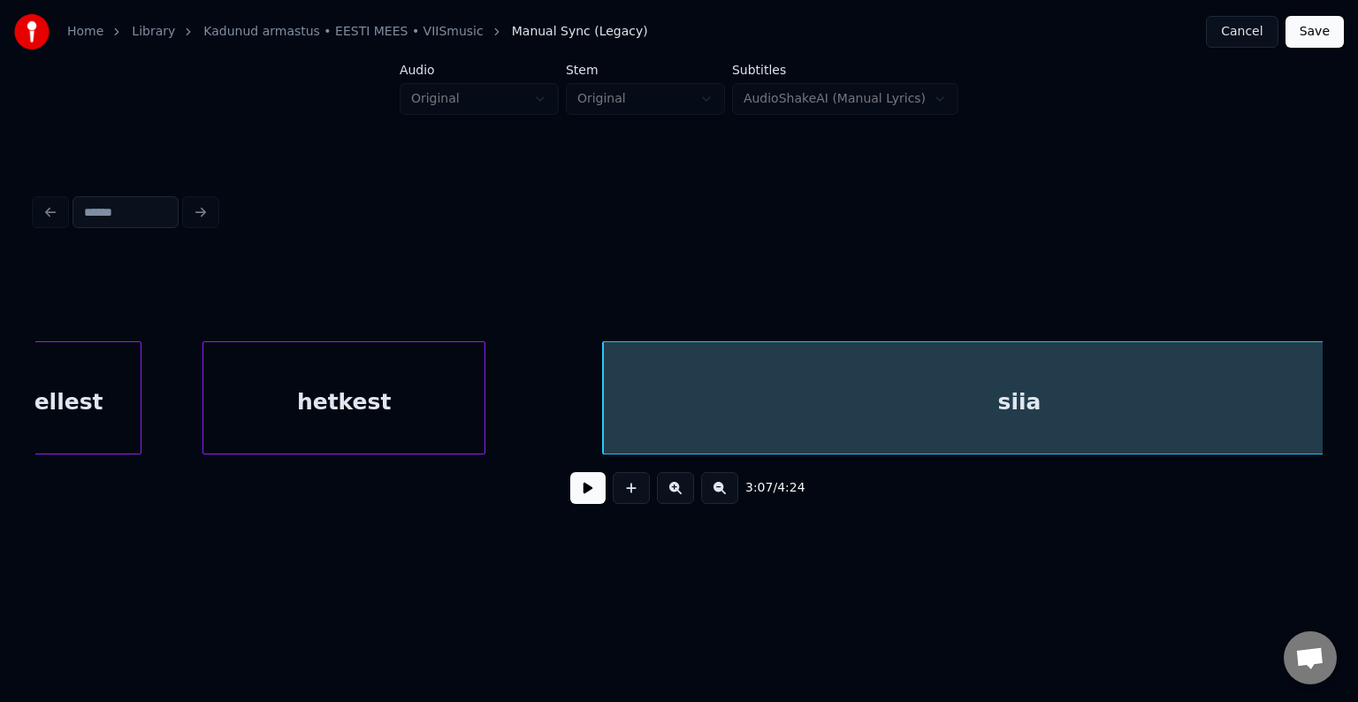
scroll to position [0, 132480]
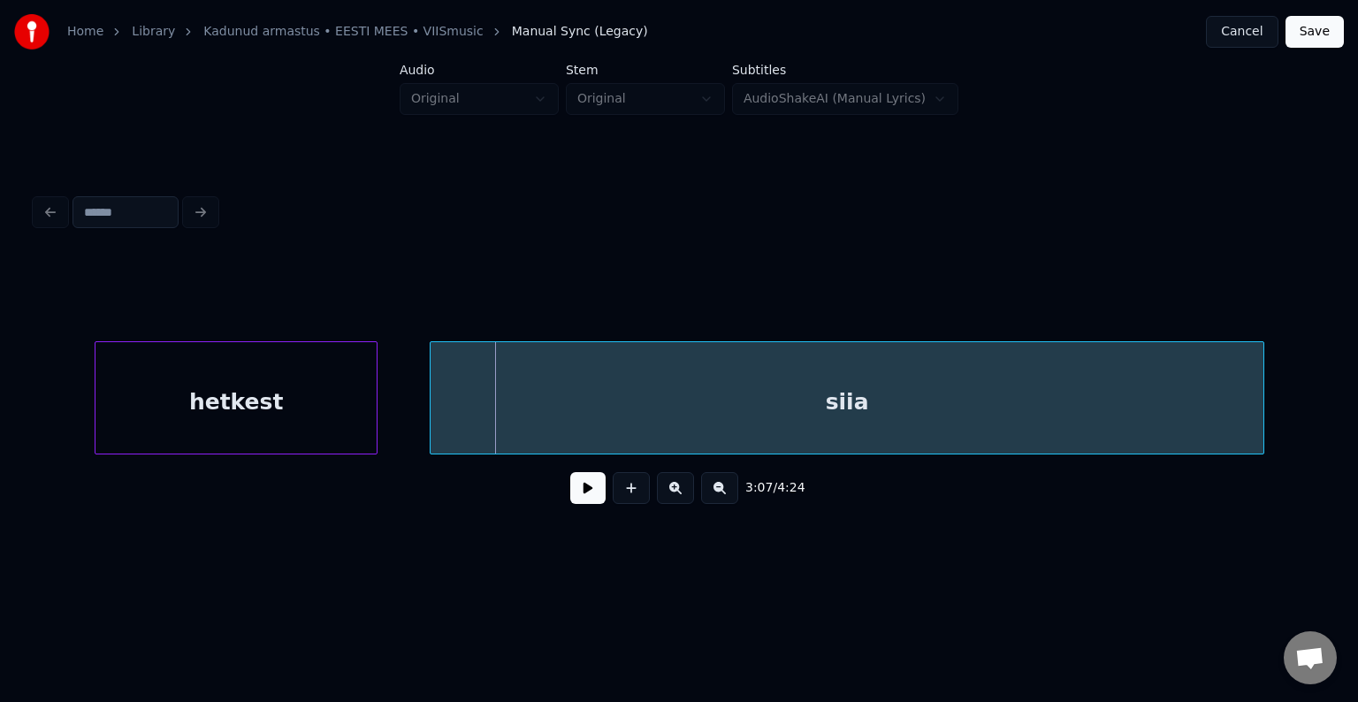
click at [642, 401] on div "siia" at bounding box center [847, 402] width 833 height 120
click at [209, 430] on div "hetkest" at bounding box center [235, 402] width 281 height 120
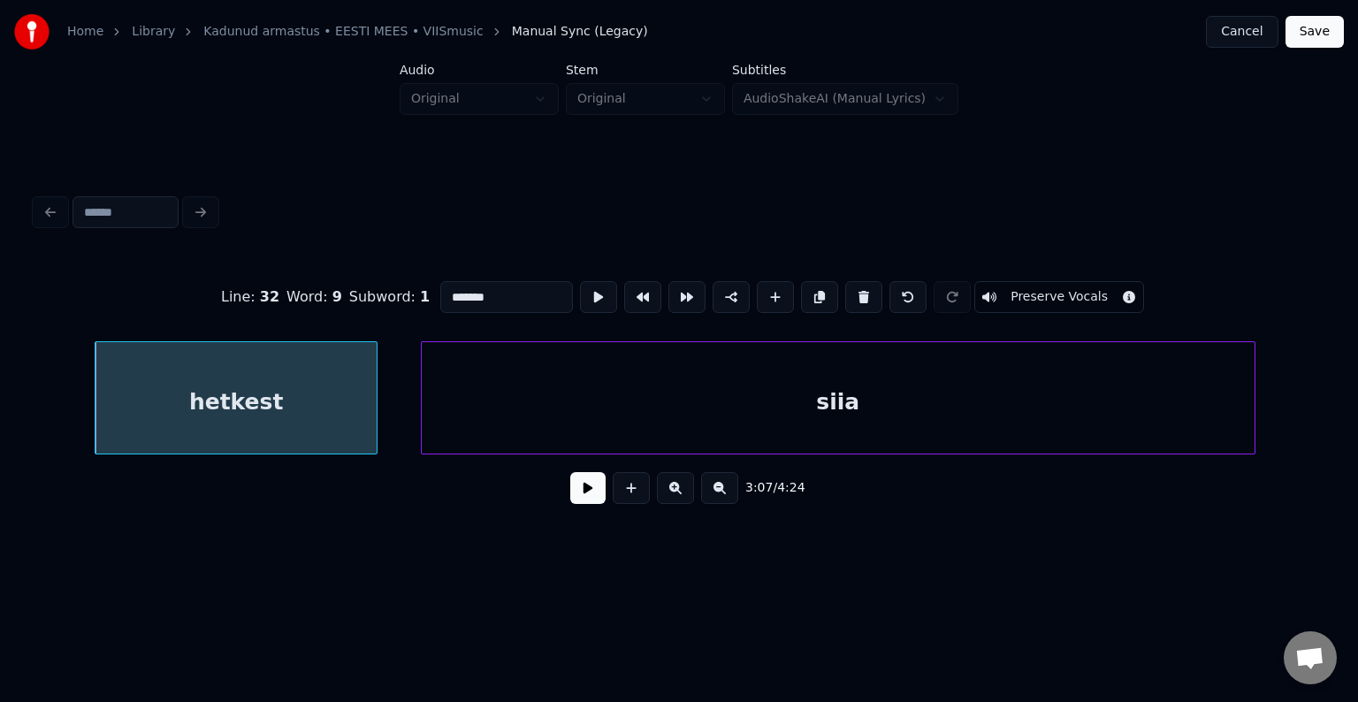
click at [570, 499] on button at bounding box center [587, 488] width 35 height 32
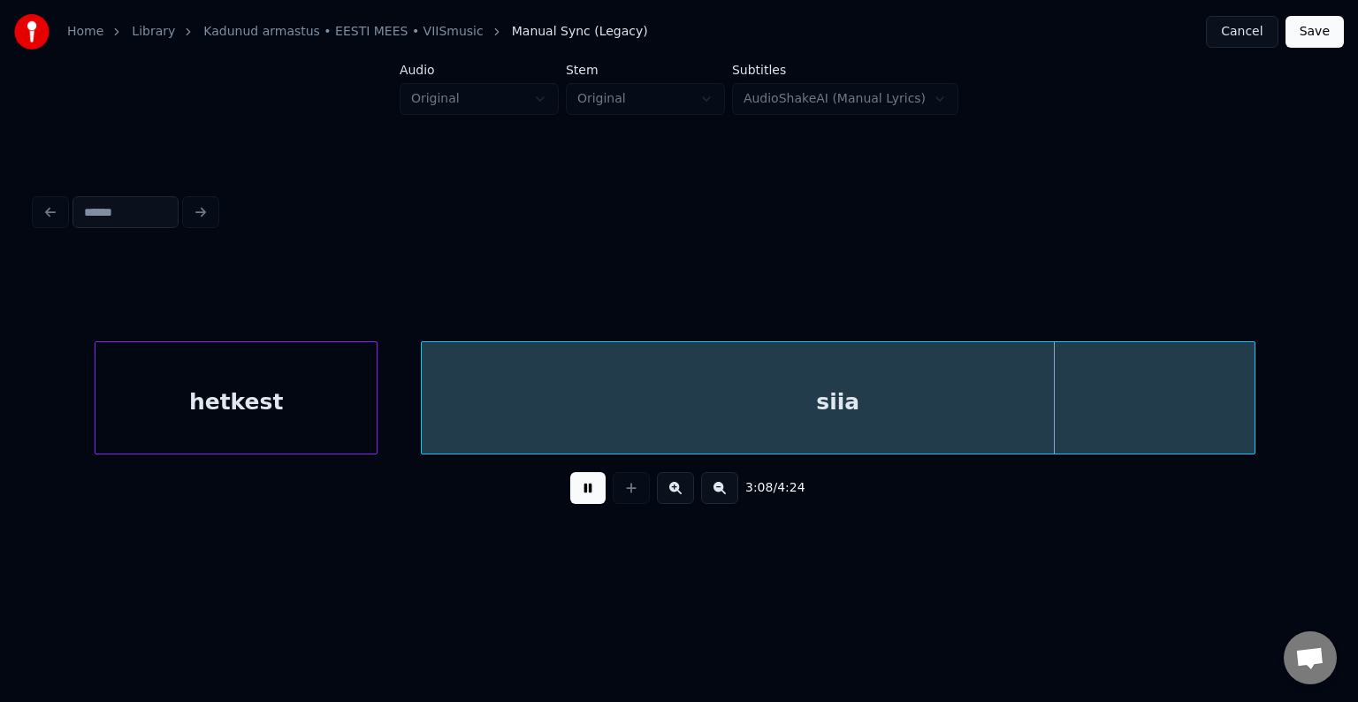
click at [570, 497] on button at bounding box center [587, 488] width 35 height 32
click at [508, 397] on div "siia" at bounding box center [838, 402] width 833 height 120
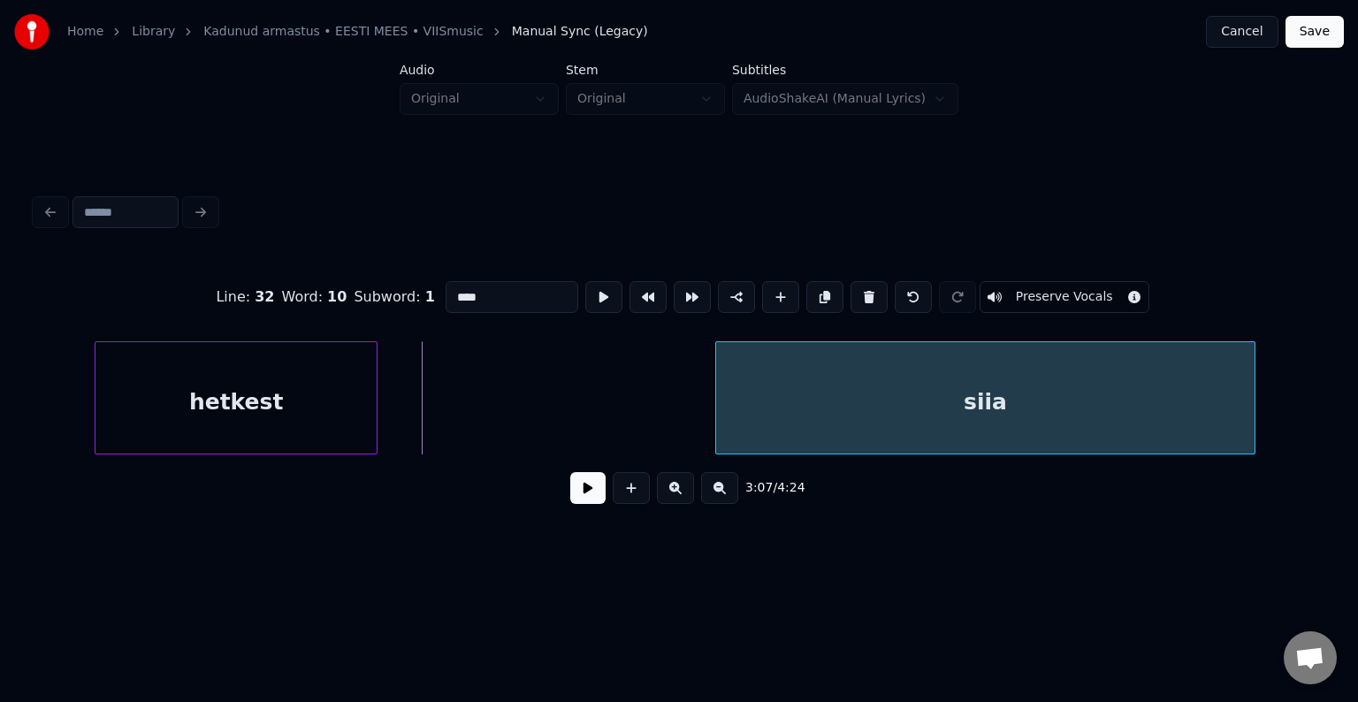
click at [716, 400] on div at bounding box center [718, 397] width 5 height 111
click at [636, 500] on button at bounding box center [631, 488] width 37 height 32
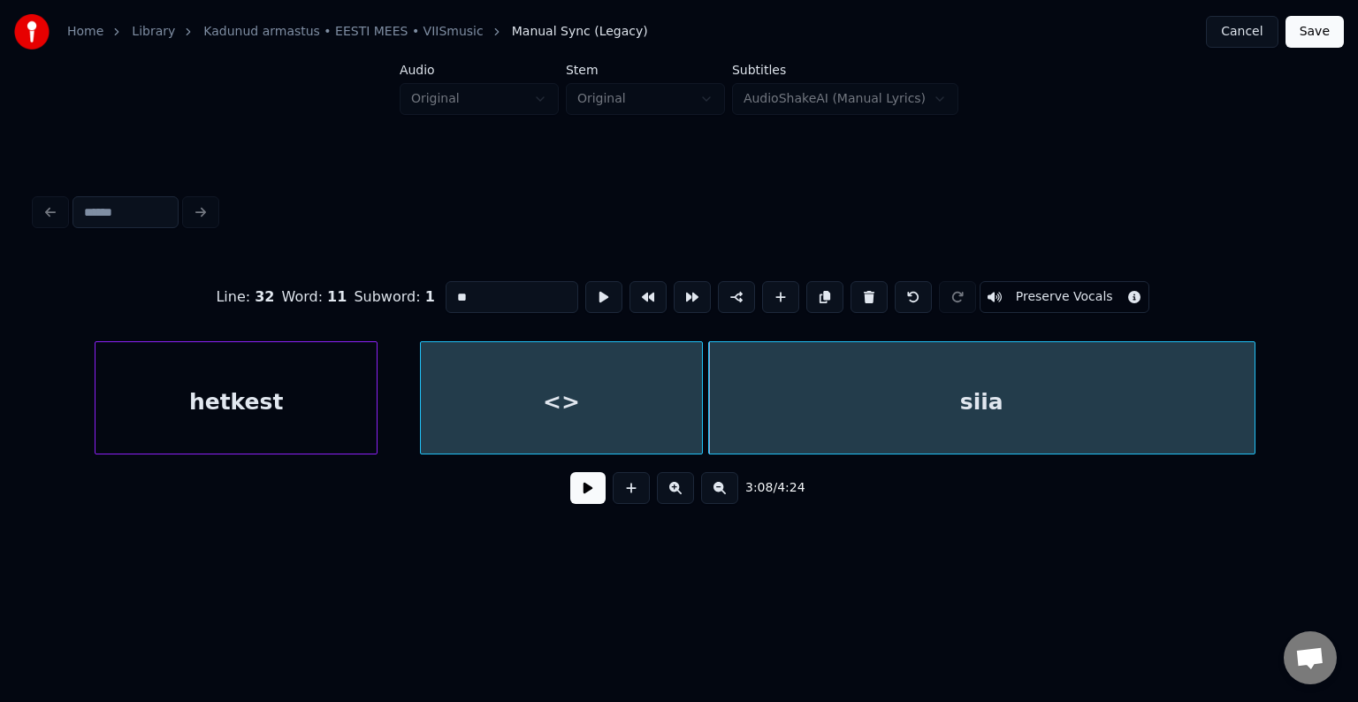
click at [569, 390] on div "<>" at bounding box center [561, 402] width 281 height 120
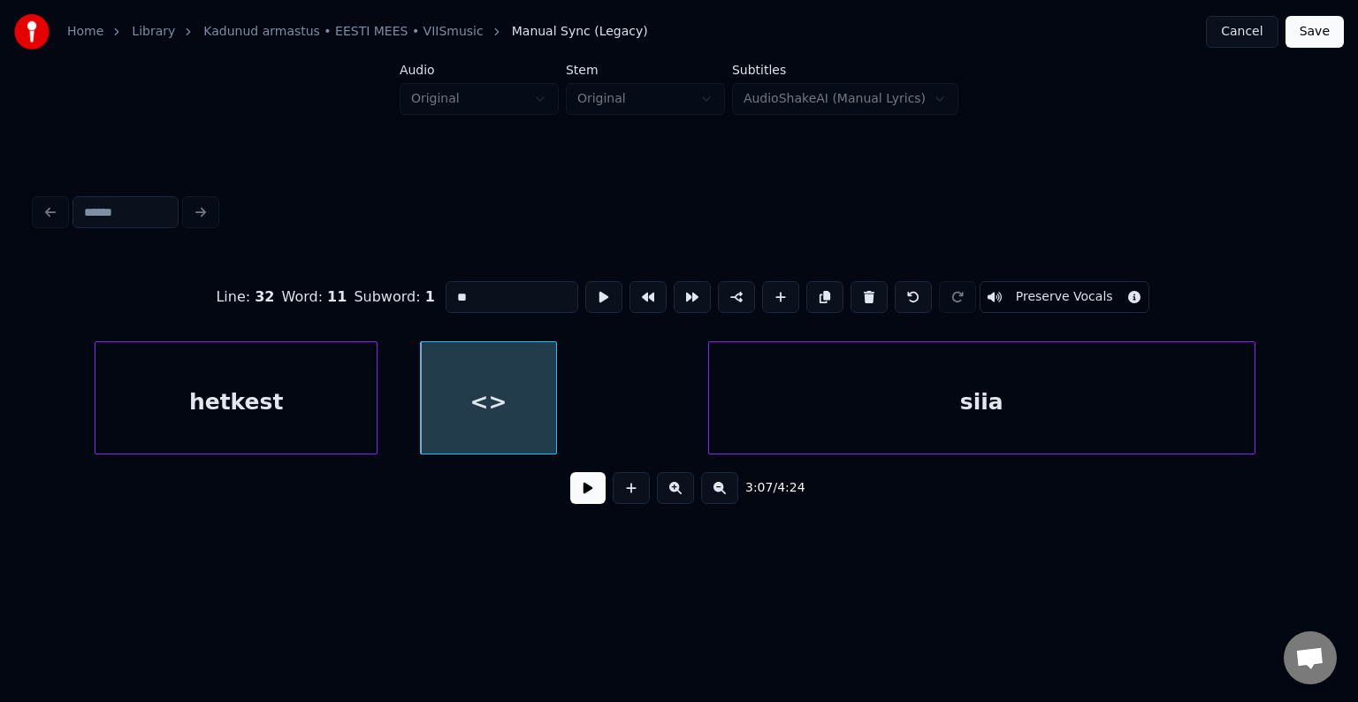
click at [551, 384] on div at bounding box center [553, 397] width 5 height 111
click at [473, 393] on div "<>" at bounding box center [484, 402] width 126 height 120
drag, startPoint x: 445, startPoint y: 290, endPoint x: 384, endPoint y: 291, distance: 61.0
click at [393, 291] on div "Line : 32 Word : 11 Subword : 1 ** Preserve Vocals" at bounding box center [678, 297] width 1287 height 88
click at [456, 286] on input "**" at bounding box center [512, 297] width 133 height 32
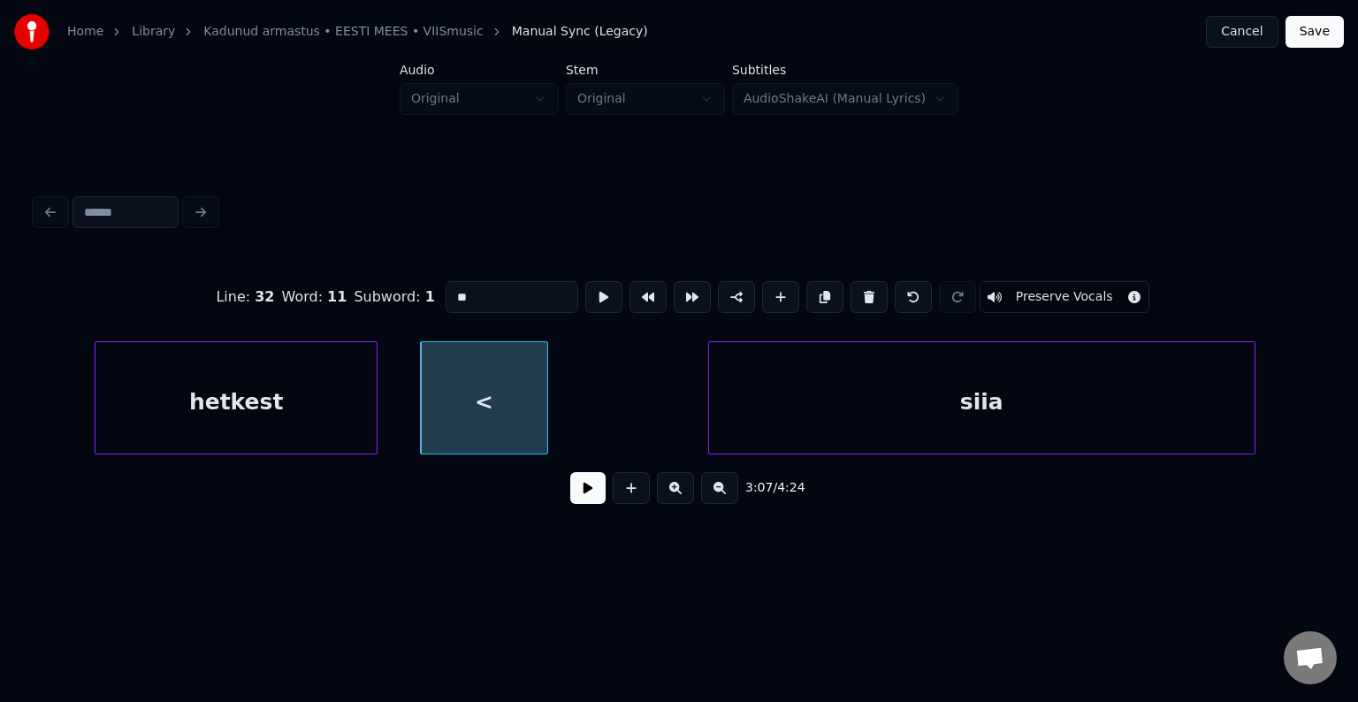
click at [454, 294] on input "**" at bounding box center [512, 297] width 133 height 32
click at [446, 286] on input "**" at bounding box center [512, 297] width 133 height 32
click at [446, 290] on input "**" at bounding box center [512, 297] width 133 height 32
click at [498, 377] on div "<" at bounding box center [484, 402] width 126 height 120
drag, startPoint x: 428, startPoint y: 286, endPoint x: 394, endPoint y: 283, distance: 33.7
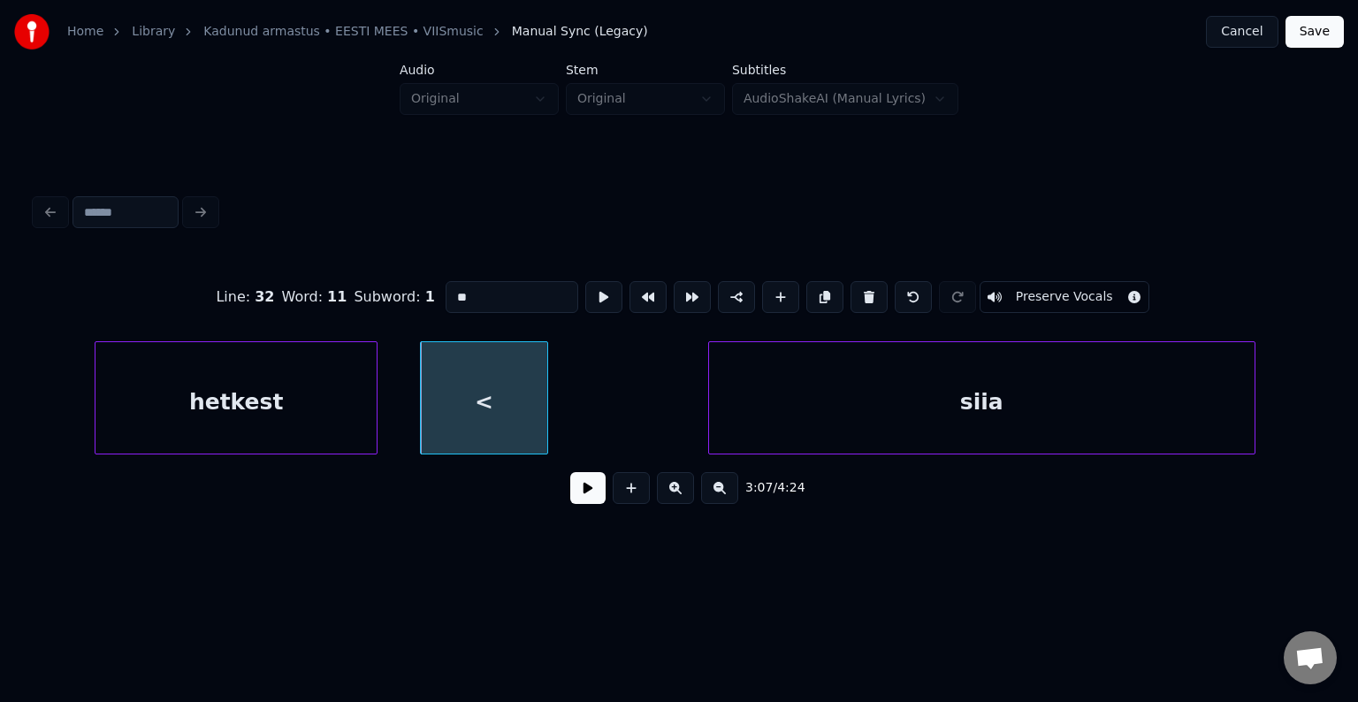
click at [394, 283] on div "Line : 32 Word : 11 Subword : 1 ** Preserve Vocals" at bounding box center [678, 297] width 1287 height 88
drag, startPoint x: 442, startPoint y: 294, endPoint x: 400, endPoint y: 290, distance: 42.6
click at [400, 290] on div "Line : 32 Word : 11 Subword : 1 ** Preserve Vocals" at bounding box center [678, 297] width 1287 height 88
click at [446, 294] on input "**" at bounding box center [512, 297] width 133 height 32
click at [450, 294] on input "**" at bounding box center [512, 297] width 133 height 32
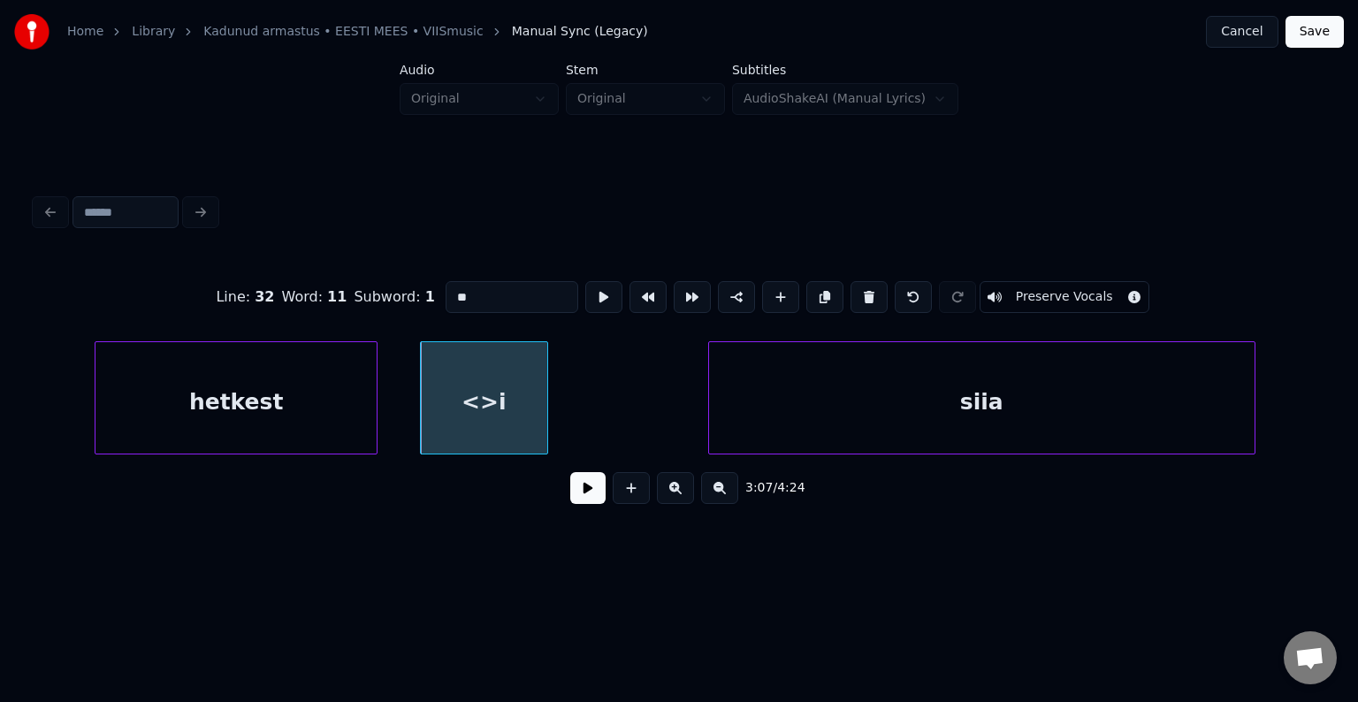
click at [450, 294] on input "**" at bounding box center [512, 297] width 133 height 32
click at [859, 294] on button at bounding box center [869, 297] width 37 height 32
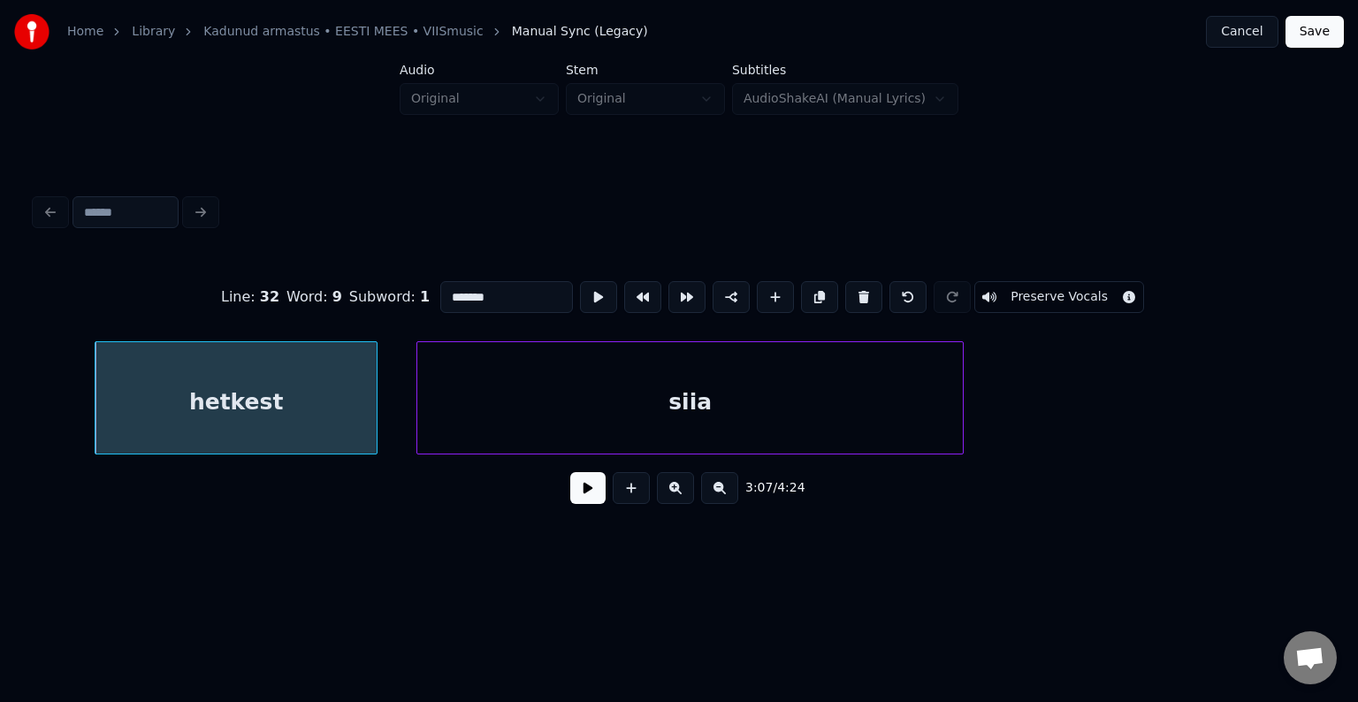
click at [622, 348] on div "siia" at bounding box center [690, 402] width 546 height 120
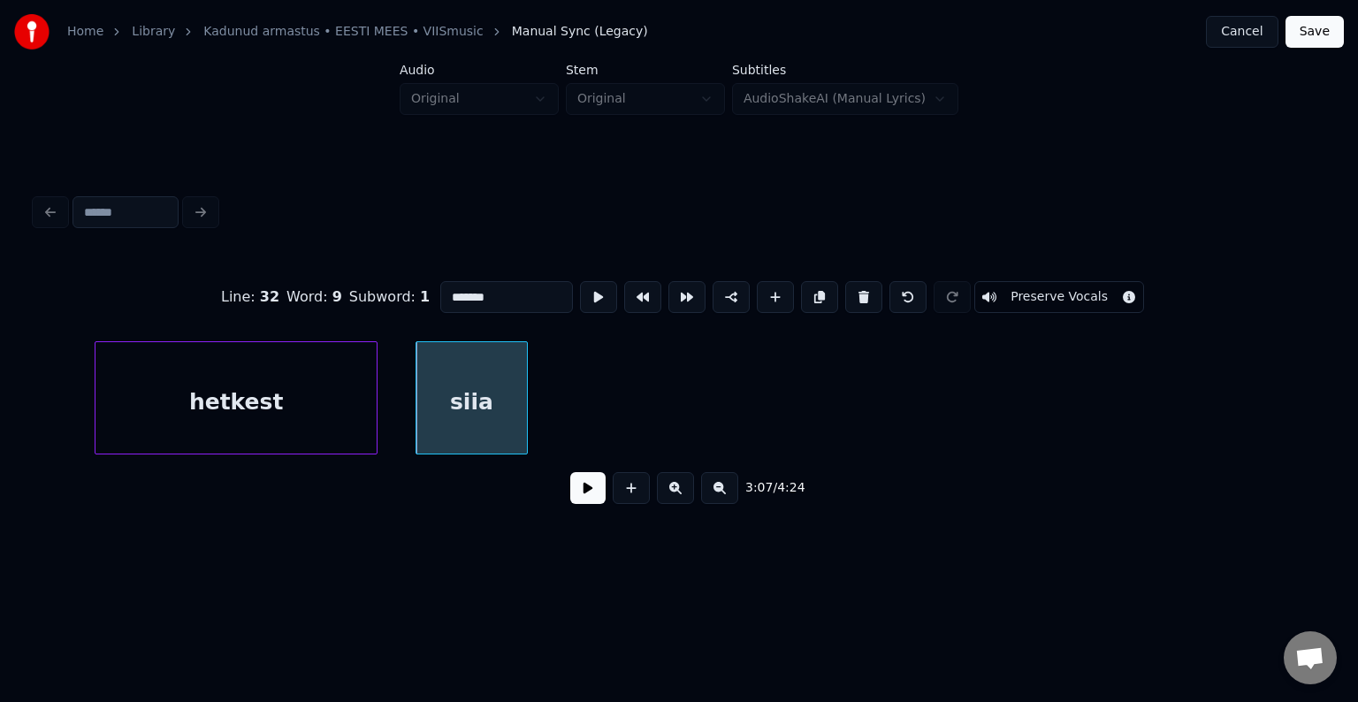
click at [524, 385] on div at bounding box center [524, 397] width 5 height 111
click at [482, 393] on div "siia" at bounding box center [471, 402] width 110 height 120
type input "*"
drag, startPoint x: 478, startPoint y: 292, endPoint x: 382, endPoint y: 286, distance: 96.5
click at [382, 286] on div "Line : 32 Word : 10 Subword : 1 * Preserve Vocals" at bounding box center [678, 297] width 1287 height 88
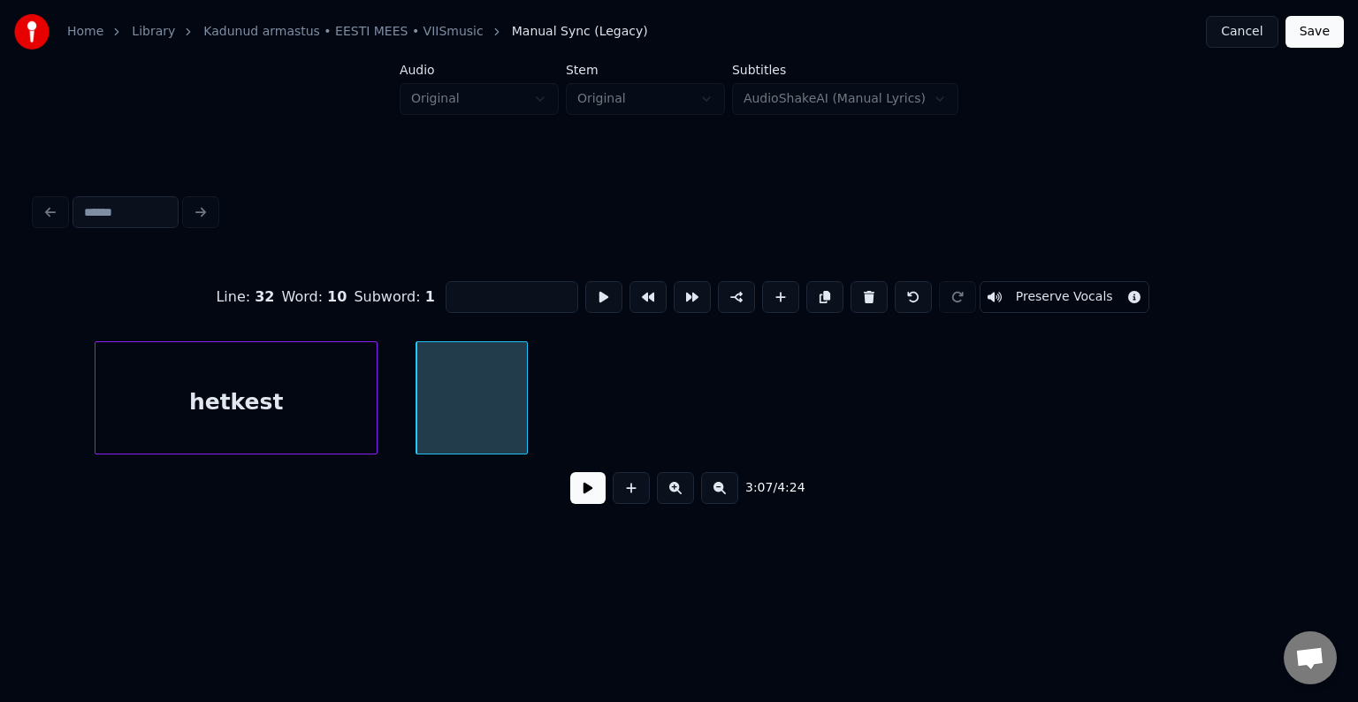
drag, startPoint x: 280, startPoint y: 74, endPoint x: 453, endPoint y: 285, distance: 272.0
click at [453, 285] on input at bounding box center [512, 297] width 133 height 32
click at [478, 396] on div "kui" at bounding box center [471, 402] width 110 height 120
click at [325, 407] on div "hetkest" at bounding box center [235, 402] width 281 height 120
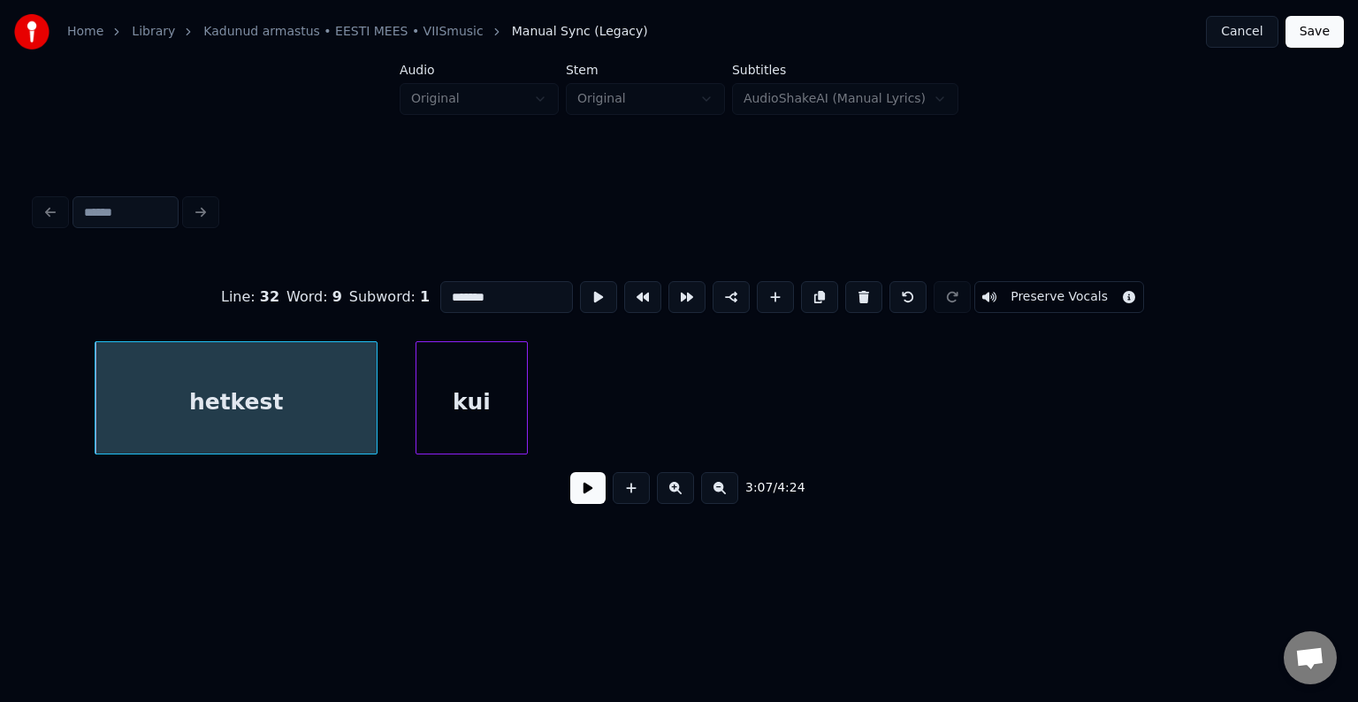
type input "*******"
click at [574, 499] on button at bounding box center [587, 488] width 35 height 32
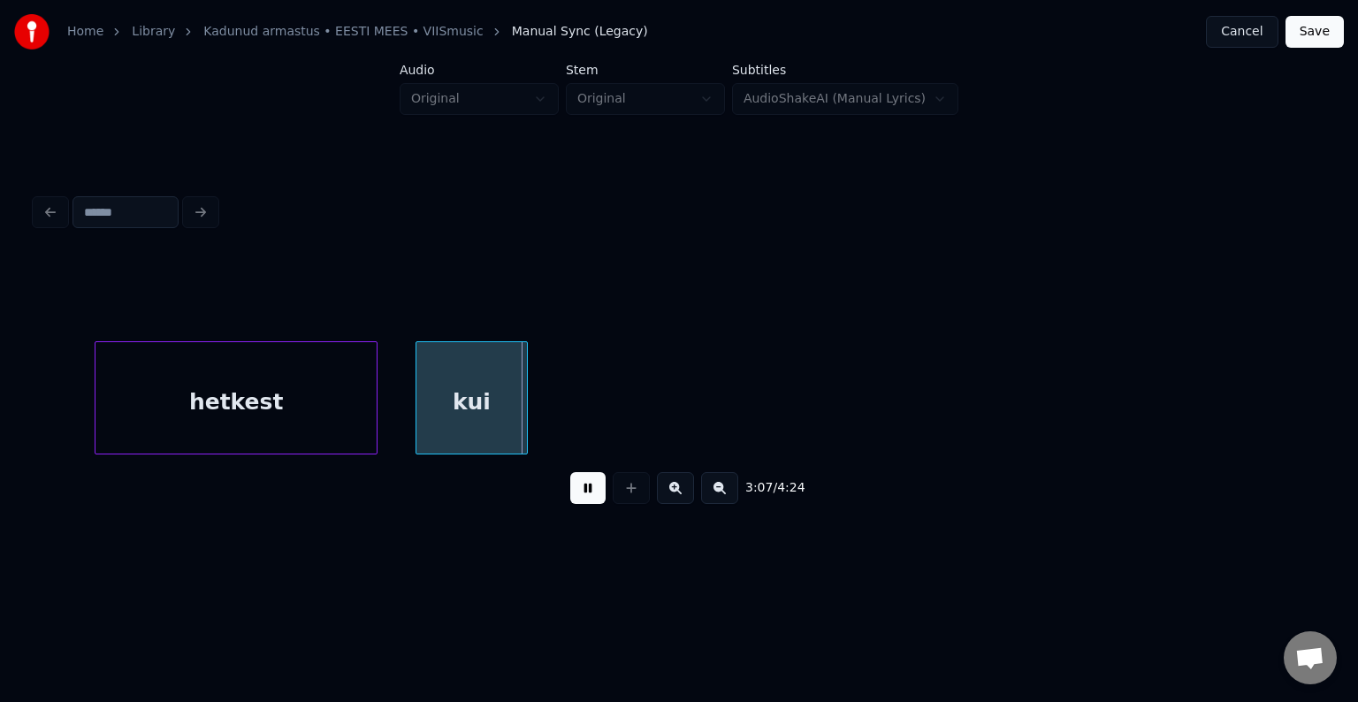
click at [574, 498] on button at bounding box center [587, 488] width 35 height 32
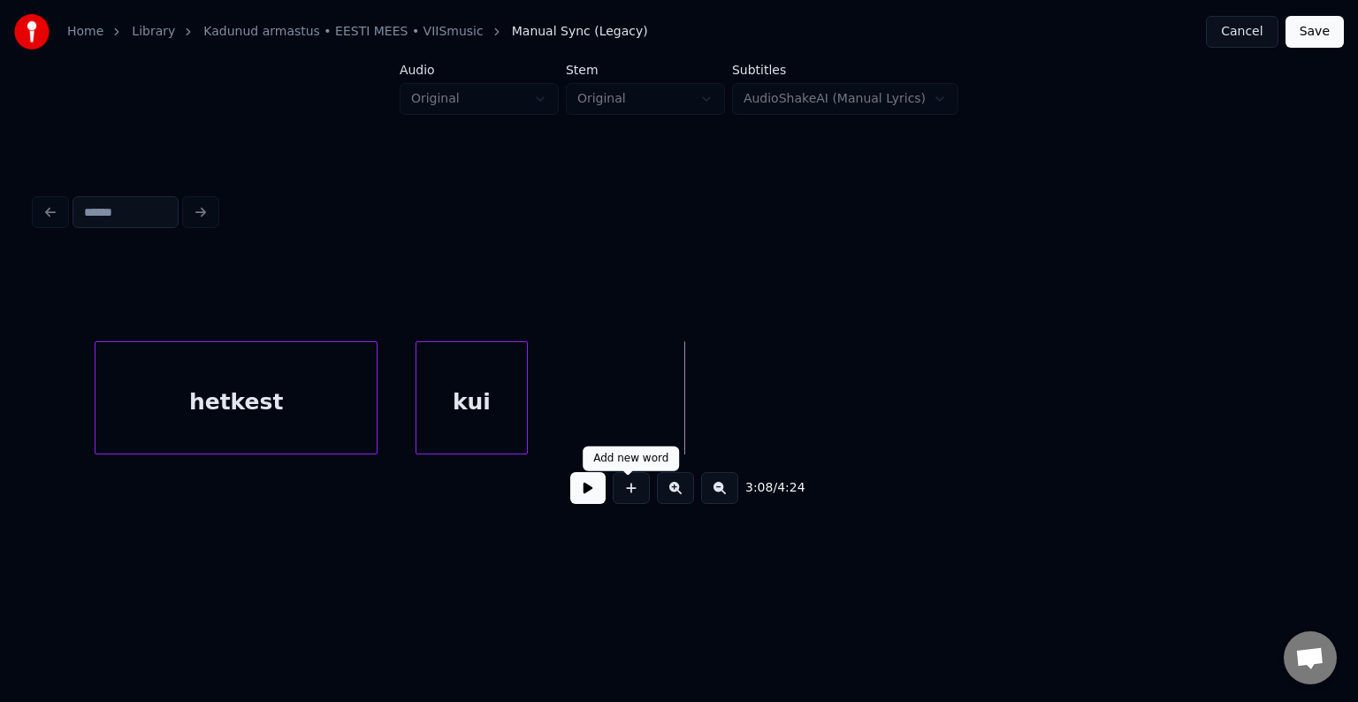
click at [637, 498] on button at bounding box center [631, 488] width 37 height 32
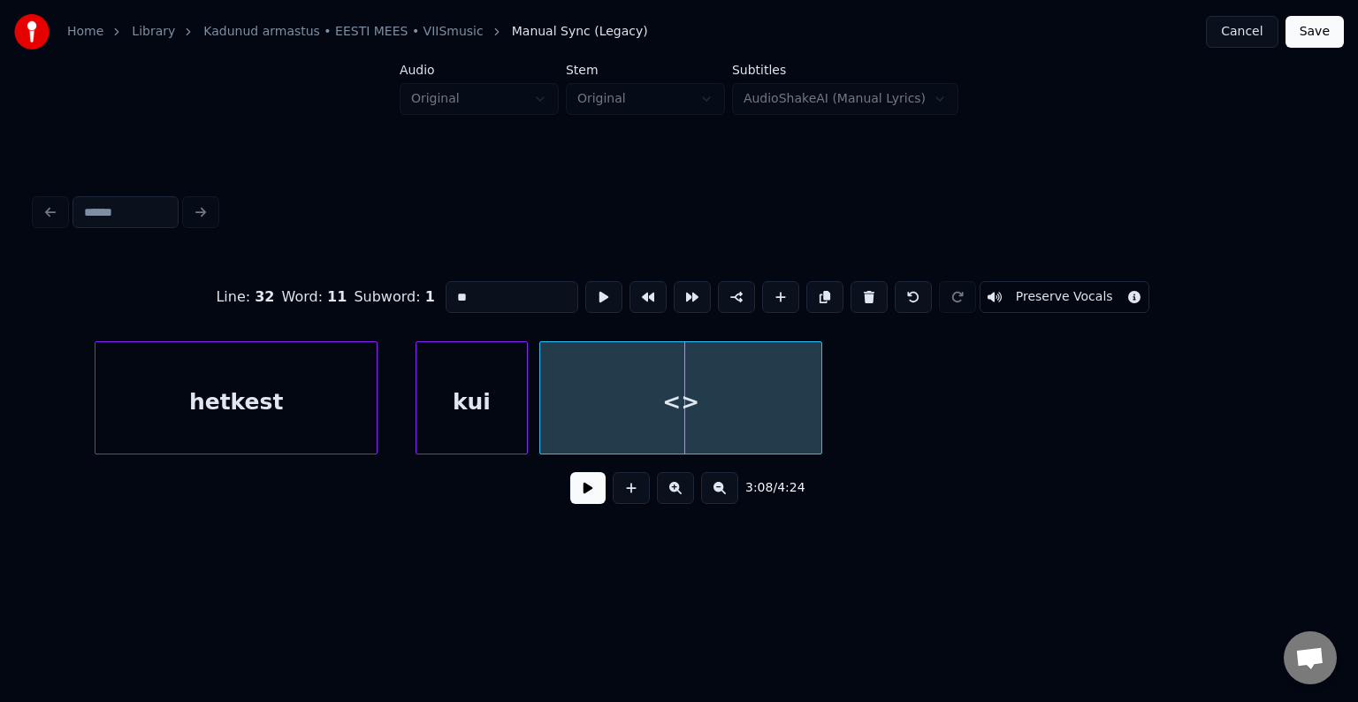
click at [578, 408] on div "<>" at bounding box center [680, 402] width 281 height 120
click at [620, 408] on div "<>" at bounding box center [712, 402] width 281 height 120
click at [652, 394] on div "<>" at bounding box center [712, 402] width 281 height 120
drag, startPoint x: 482, startPoint y: 295, endPoint x: 370, endPoint y: 292, distance: 111.5
click at [380, 296] on div "Line : 32 Word : 11 Subword : 1 ** Preserve Vocals" at bounding box center [678, 297] width 1287 height 88
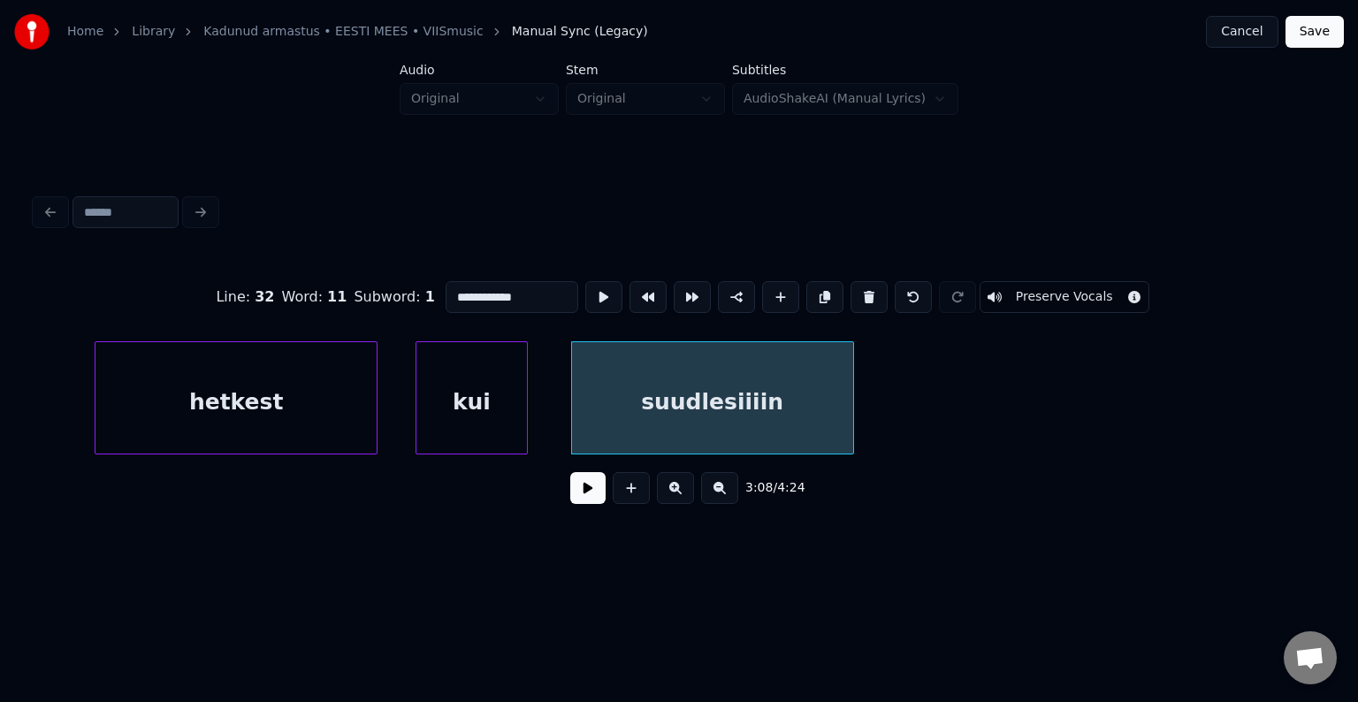
click at [478, 393] on div "kui" at bounding box center [471, 402] width 110 height 120
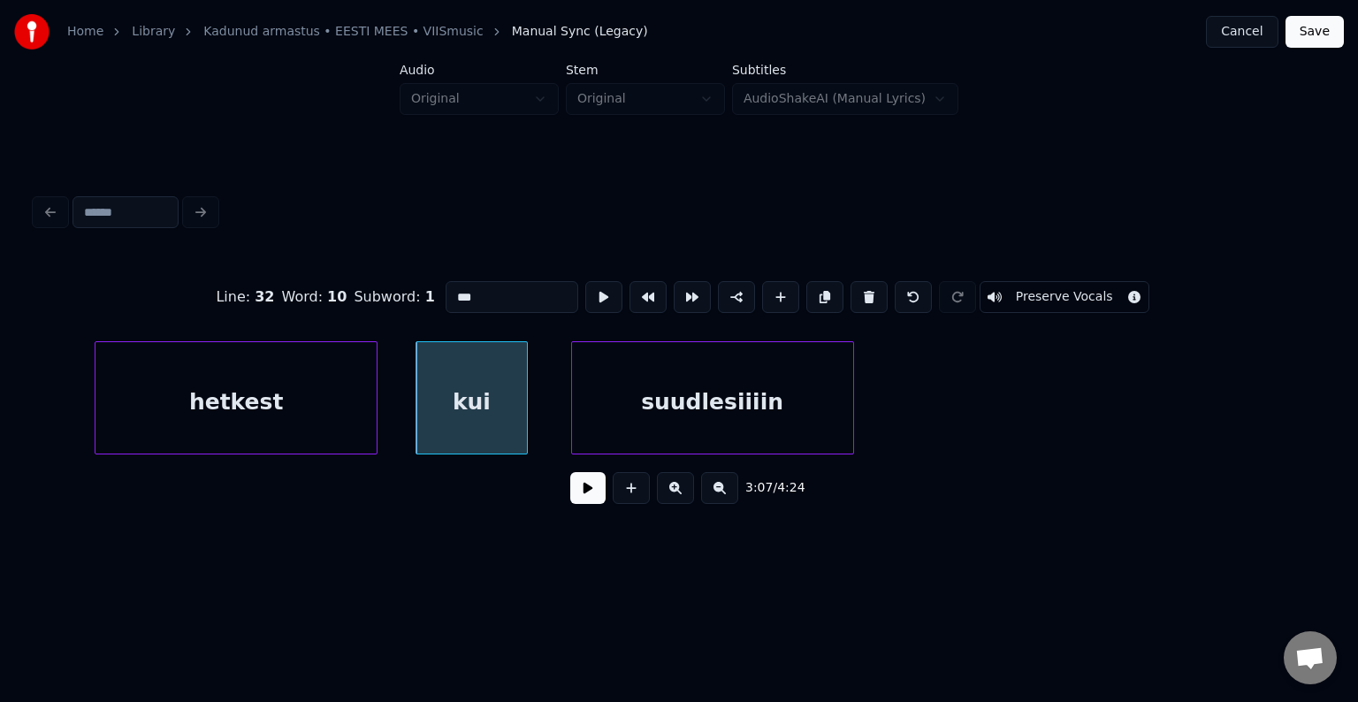
type input "***"
click at [570, 502] on button at bounding box center [587, 488] width 35 height 32
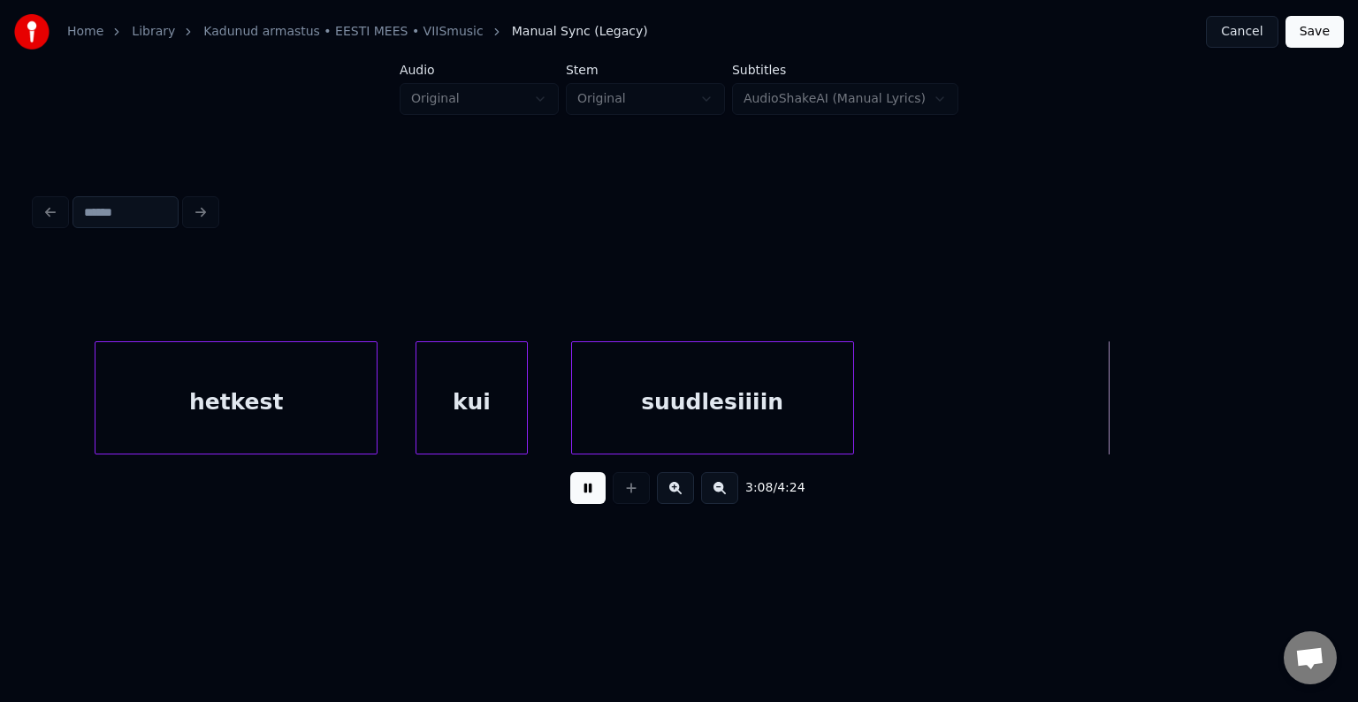
click at [570, 502] on button at bounding box center [587, 488] width 35 height 32
click at [282, 387] on div "hetkest" at bounding box center [235, 402] width 281 height 120
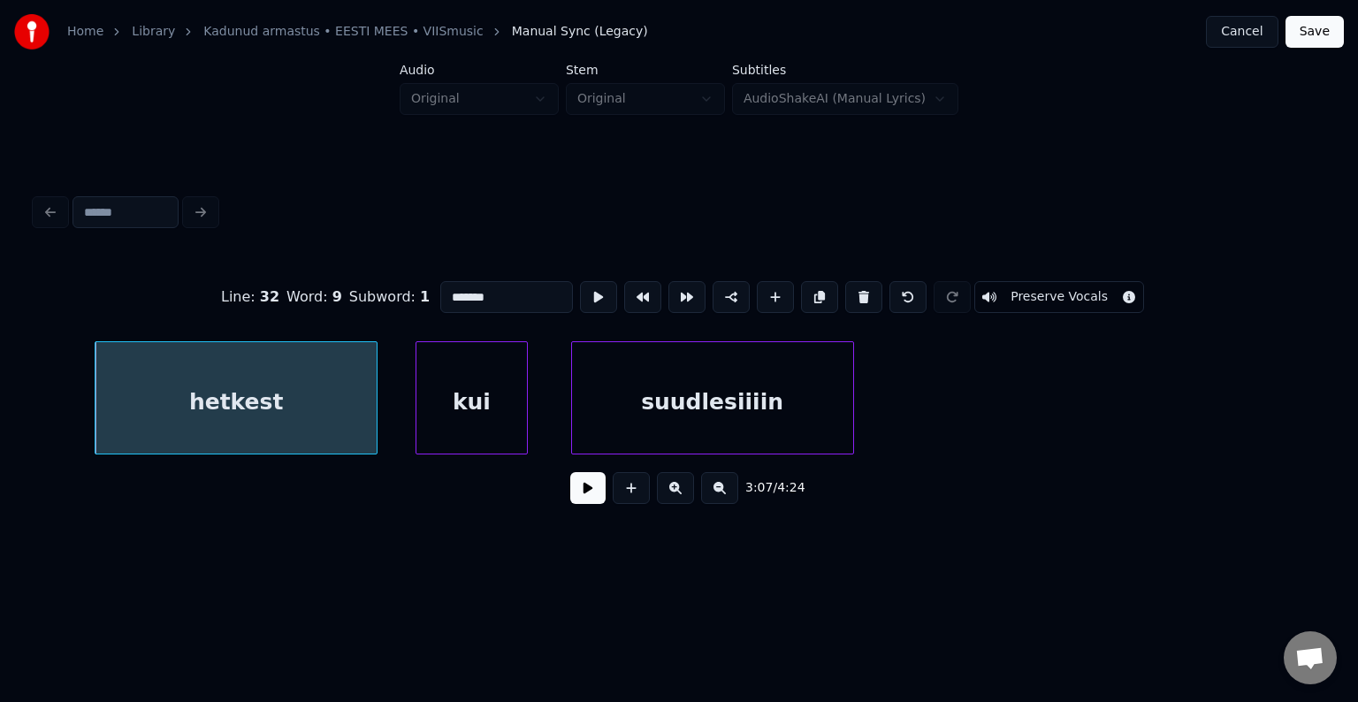
click at [577, 495] on button at bounding box center [587, 488] width 35 height 32
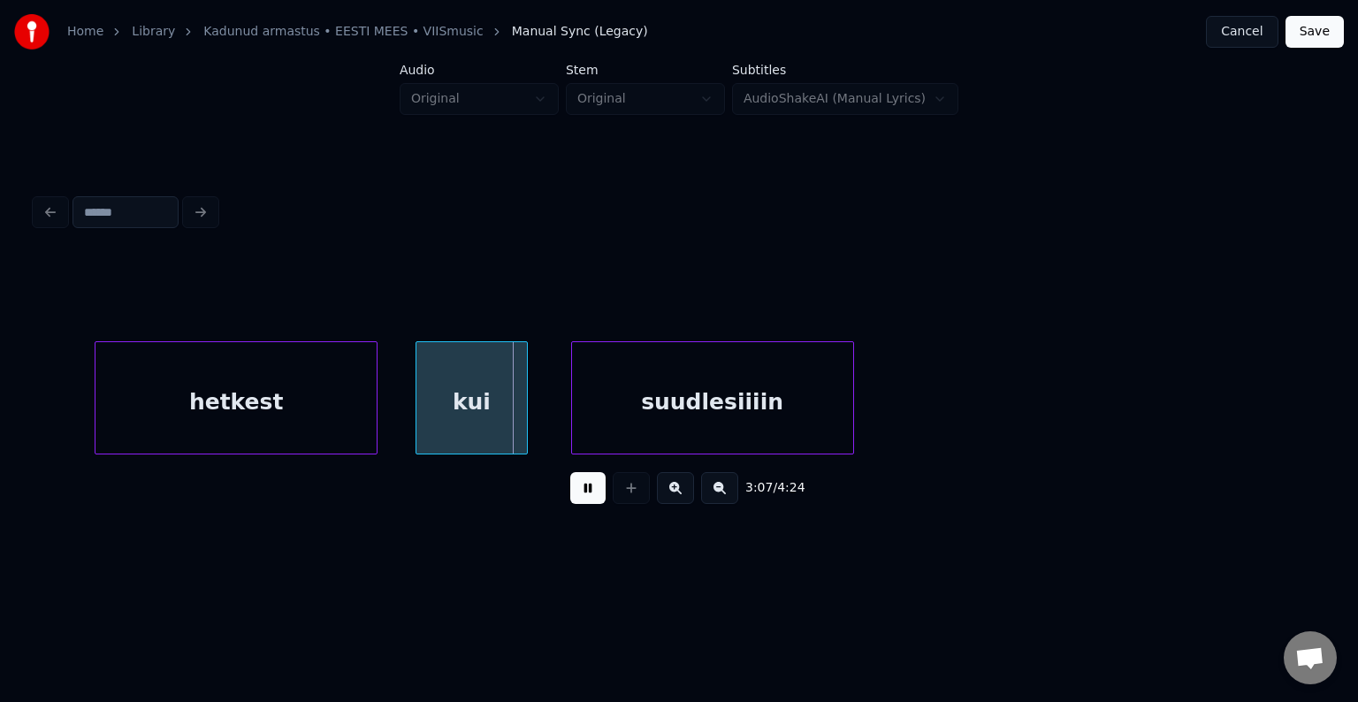
click at [577, 495] on button at bounding box center [587, 488] width 35 height 32
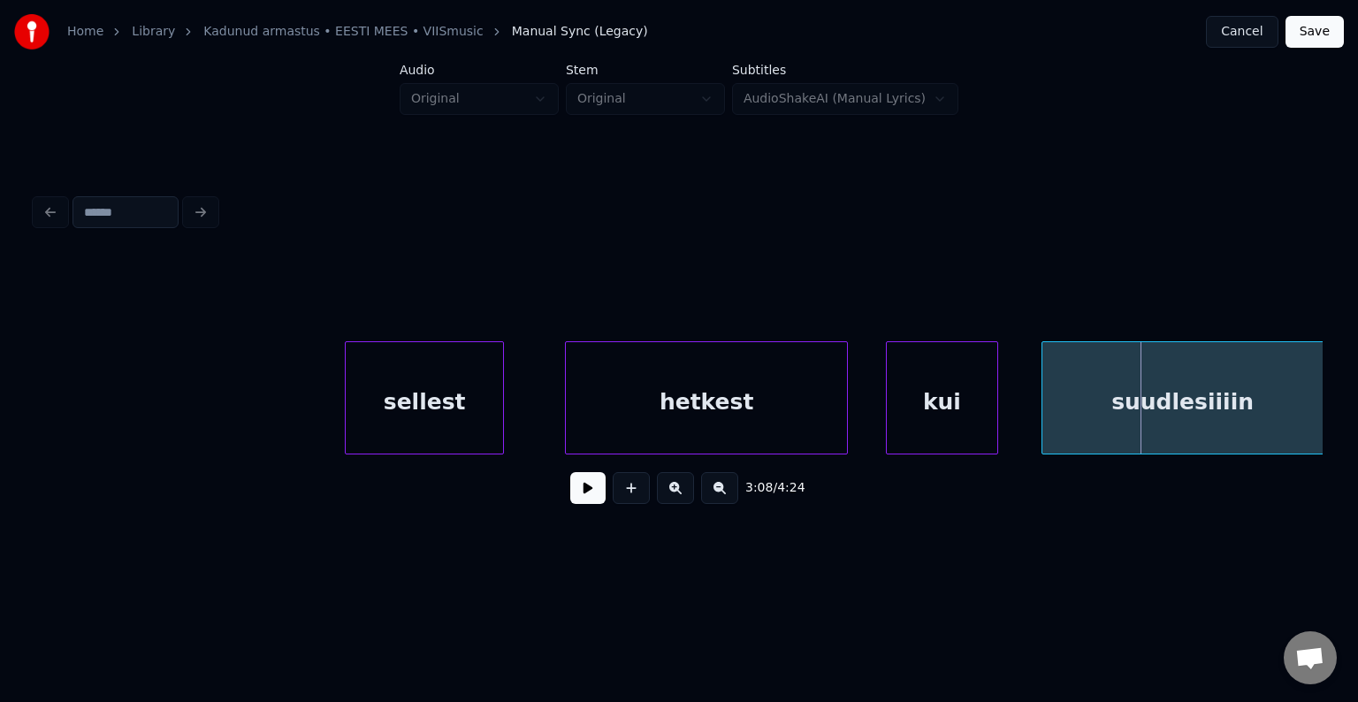
scroll to position [0, 131985]
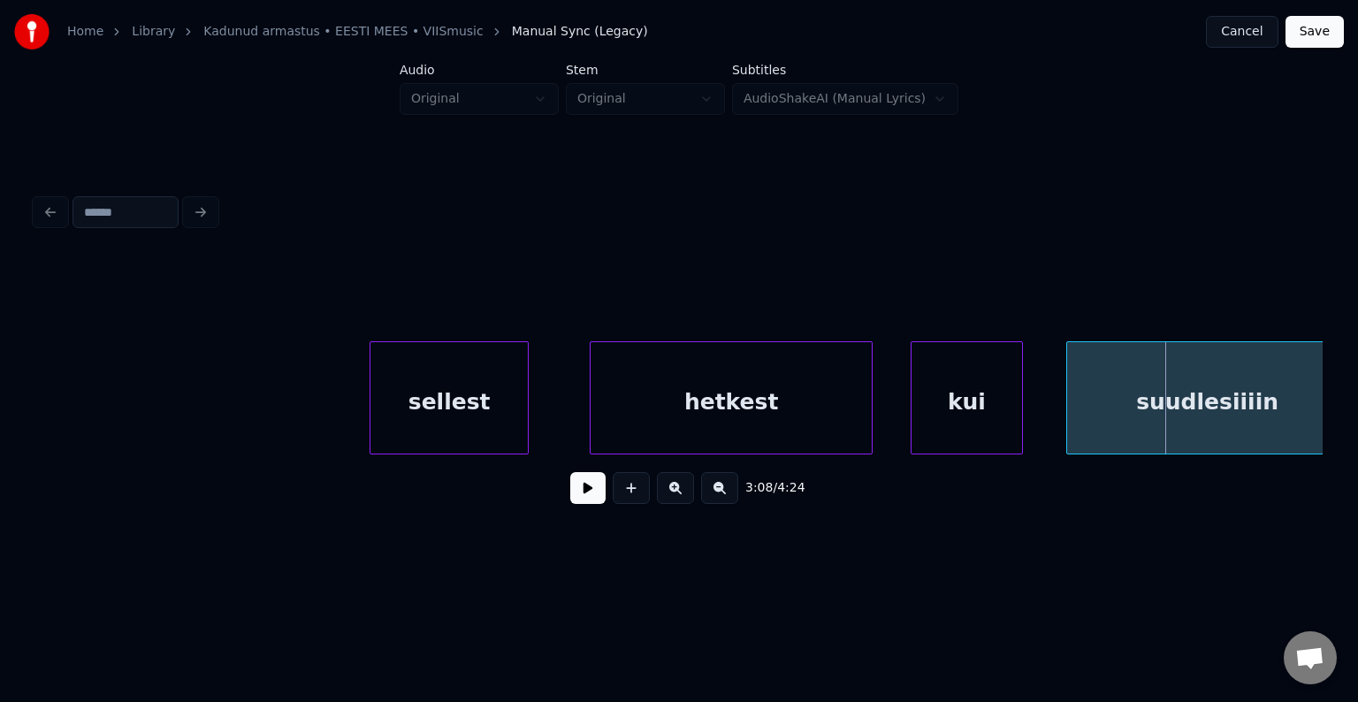
click at [403, 370] on div "sellest" at bounding box center [448, 402] width 157 height 120
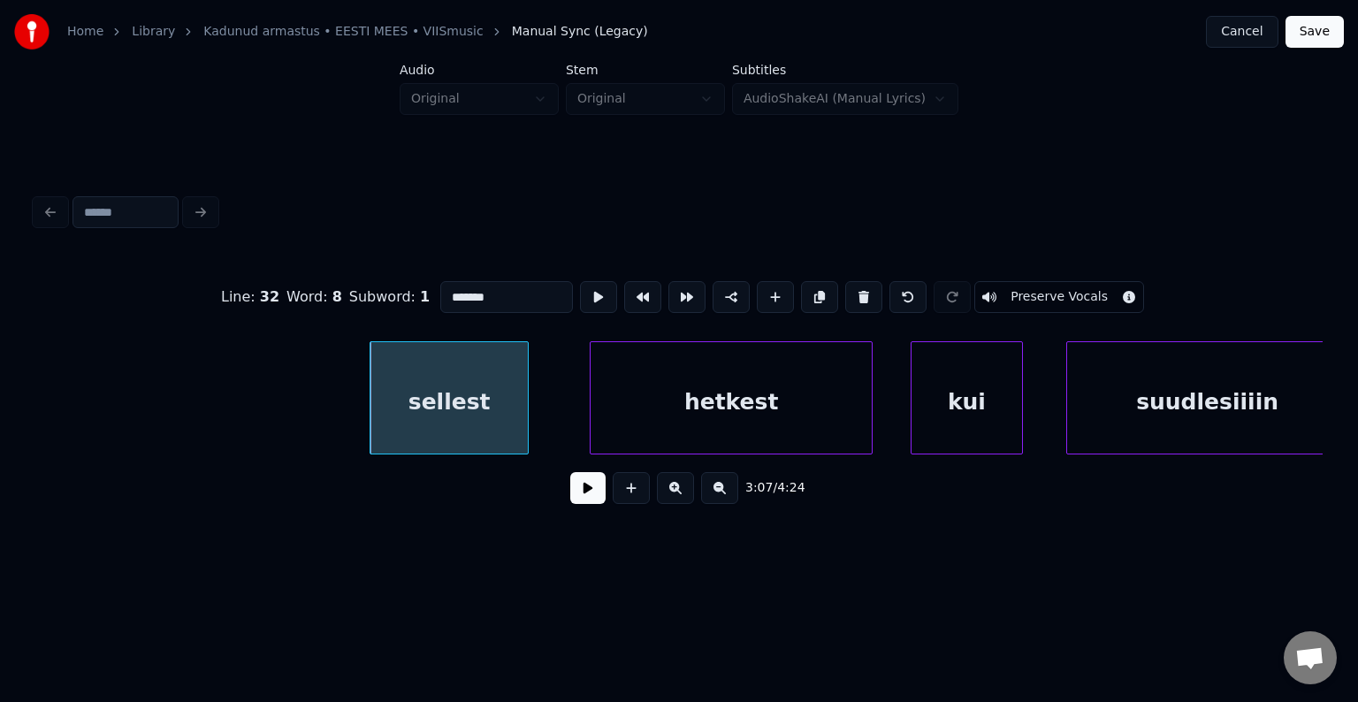
click at [573, 495] on button at bounding box center [587, 488] width 35 height 32
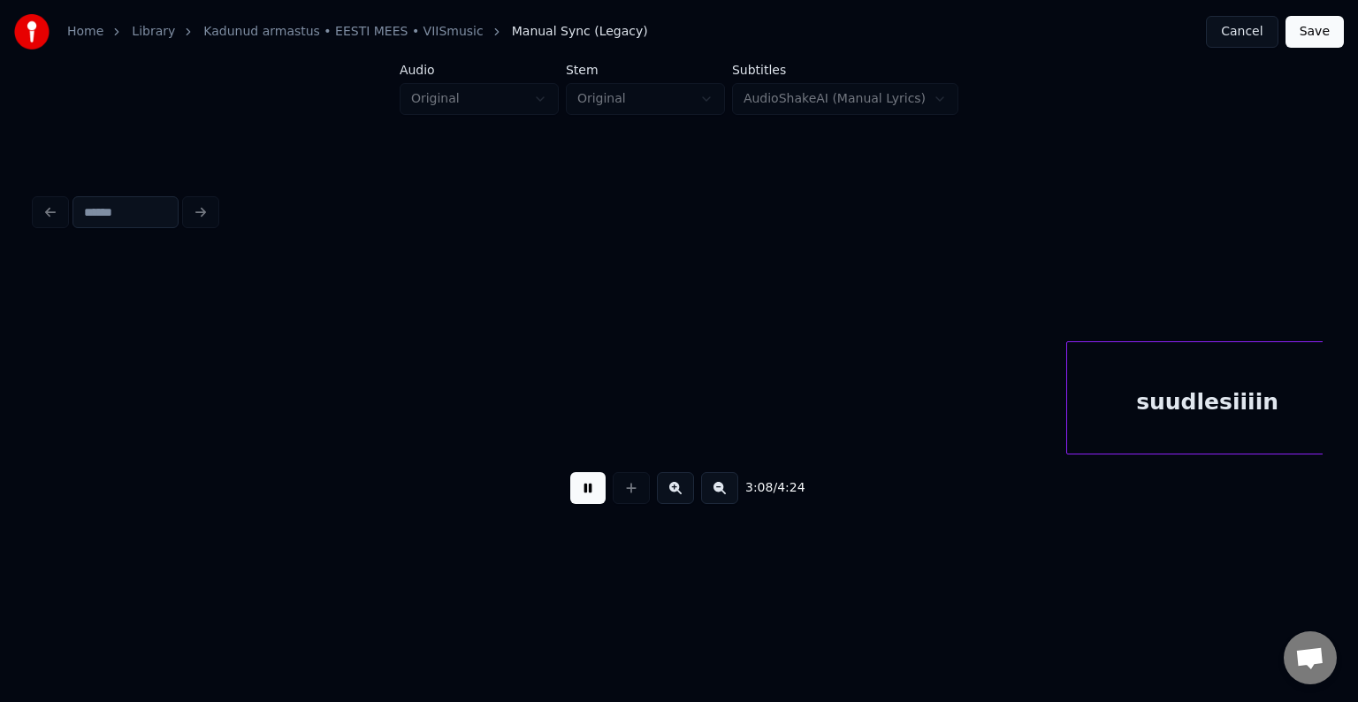
scroll to position [0, 133278]
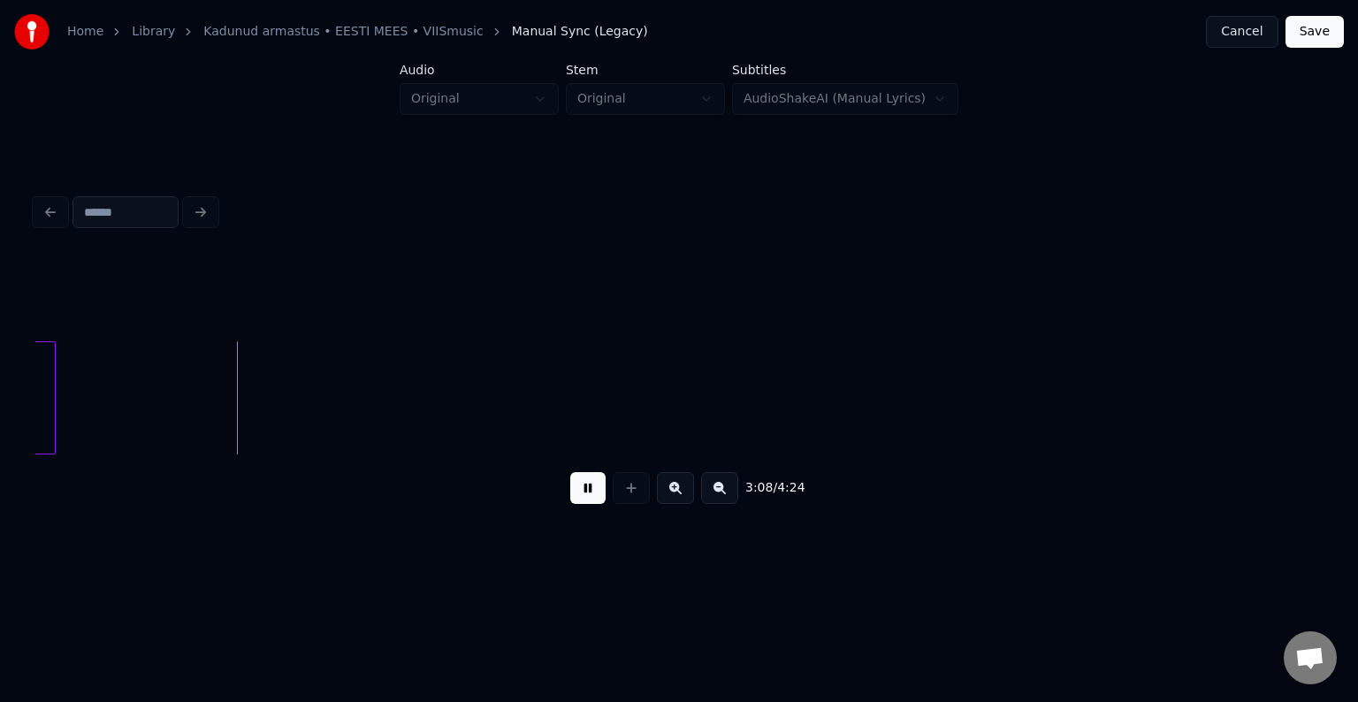
click at [570, 495] on button at bounding box center [587, 488] width 35 height 32
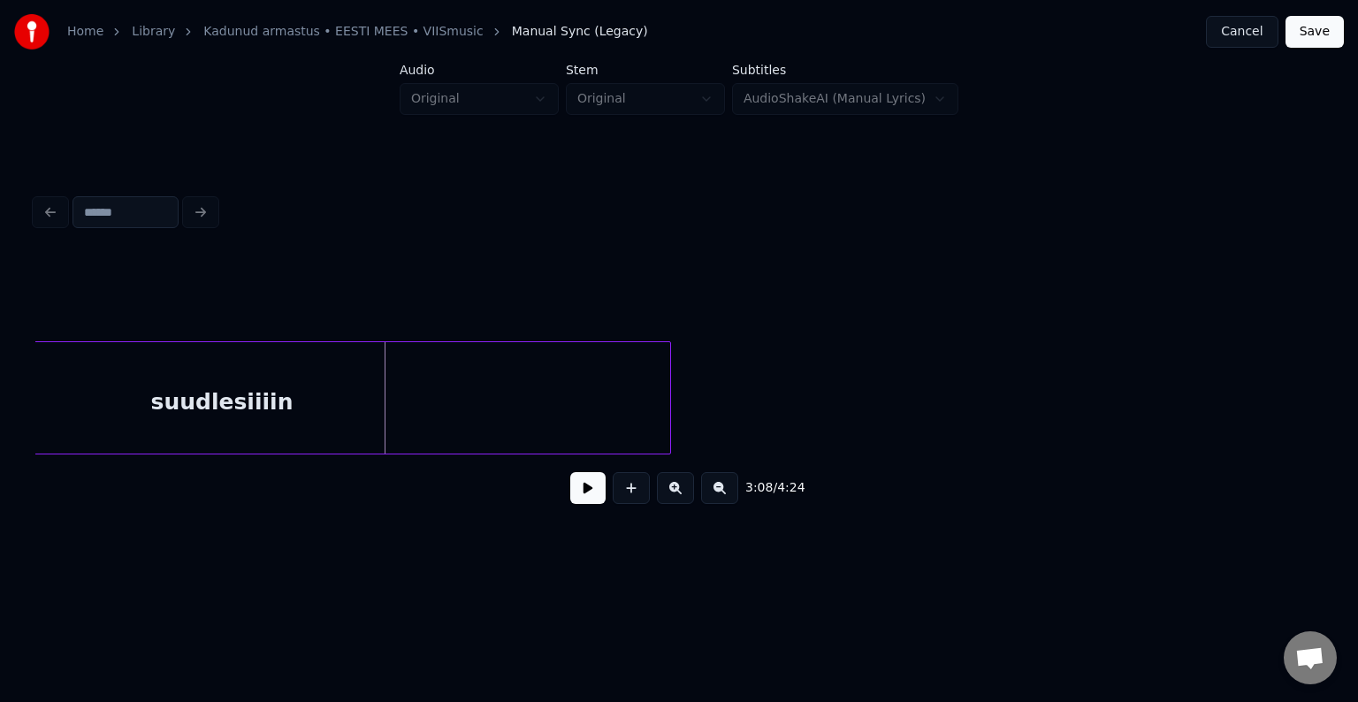
click at [665, 394] on div at bounding box center [667, 397] width 5 height 111
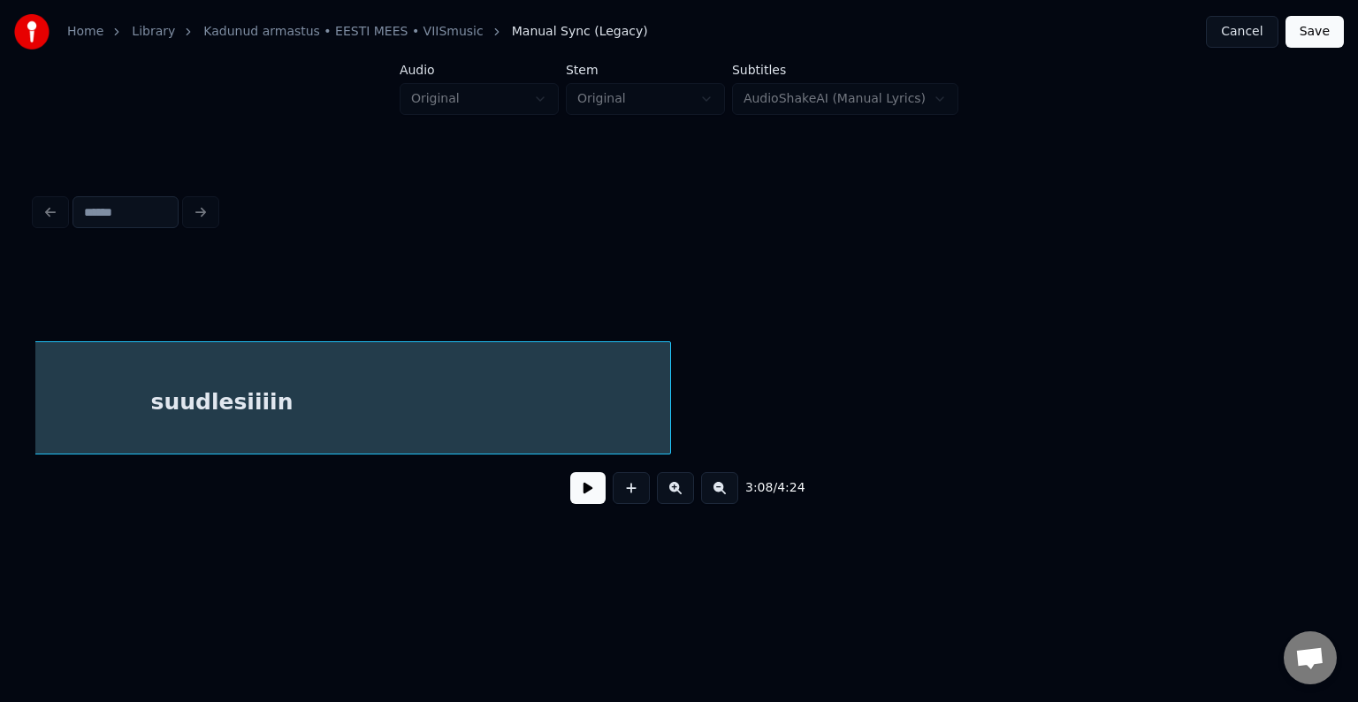
scroll to position [0, 133016]
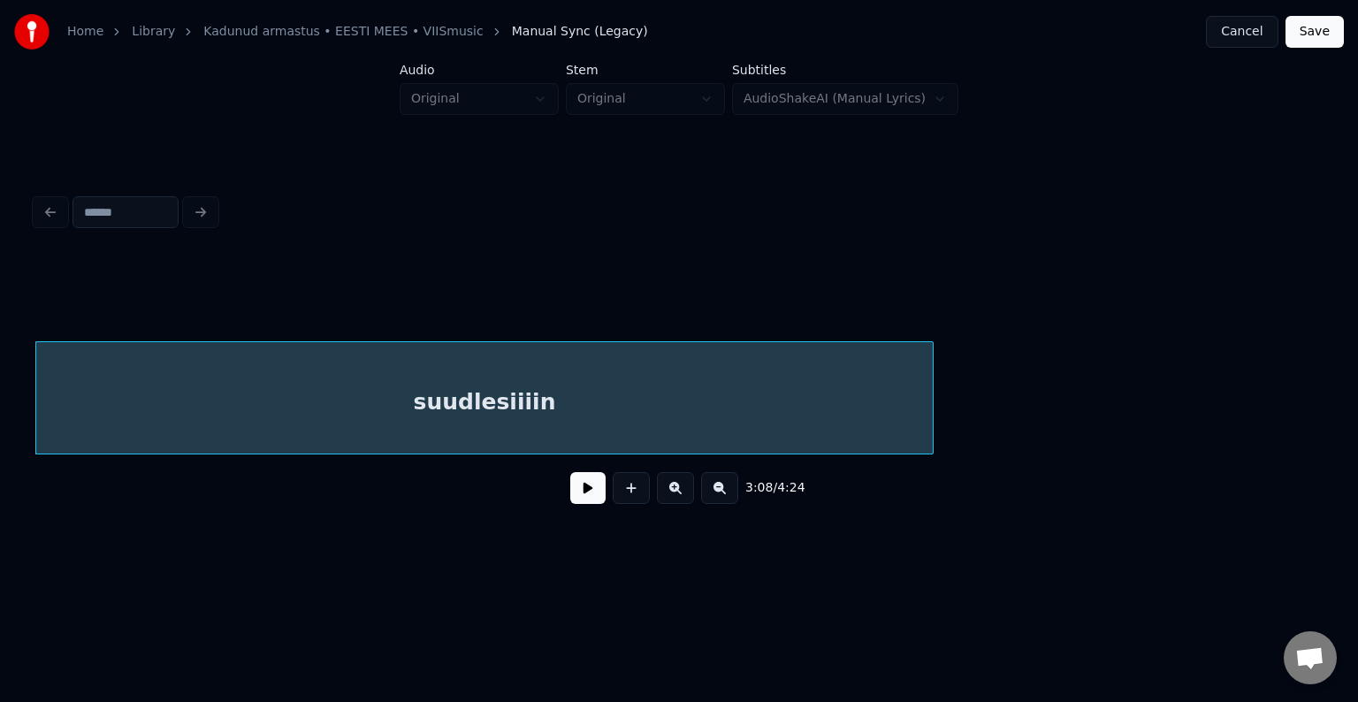
click at [583, 501] on button at bounding box center [587, 488] width 35 height 32
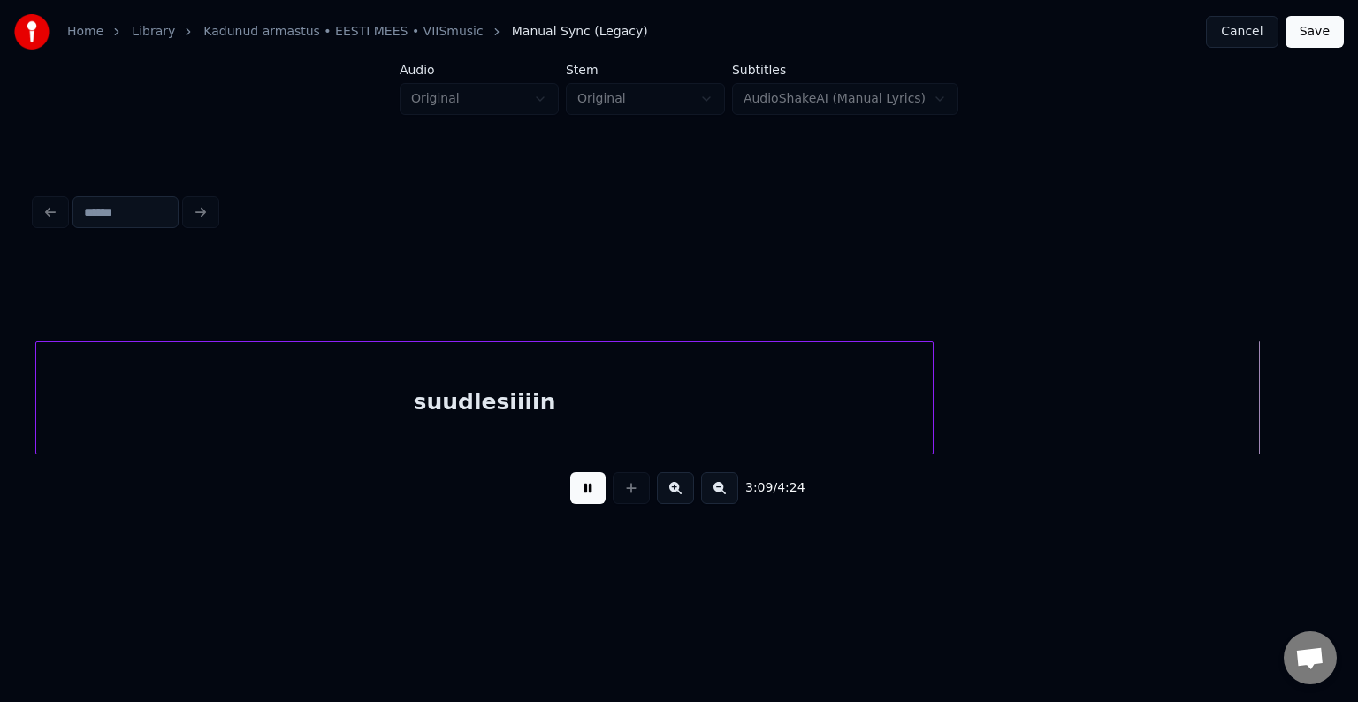
scroll to position [0, 134310]
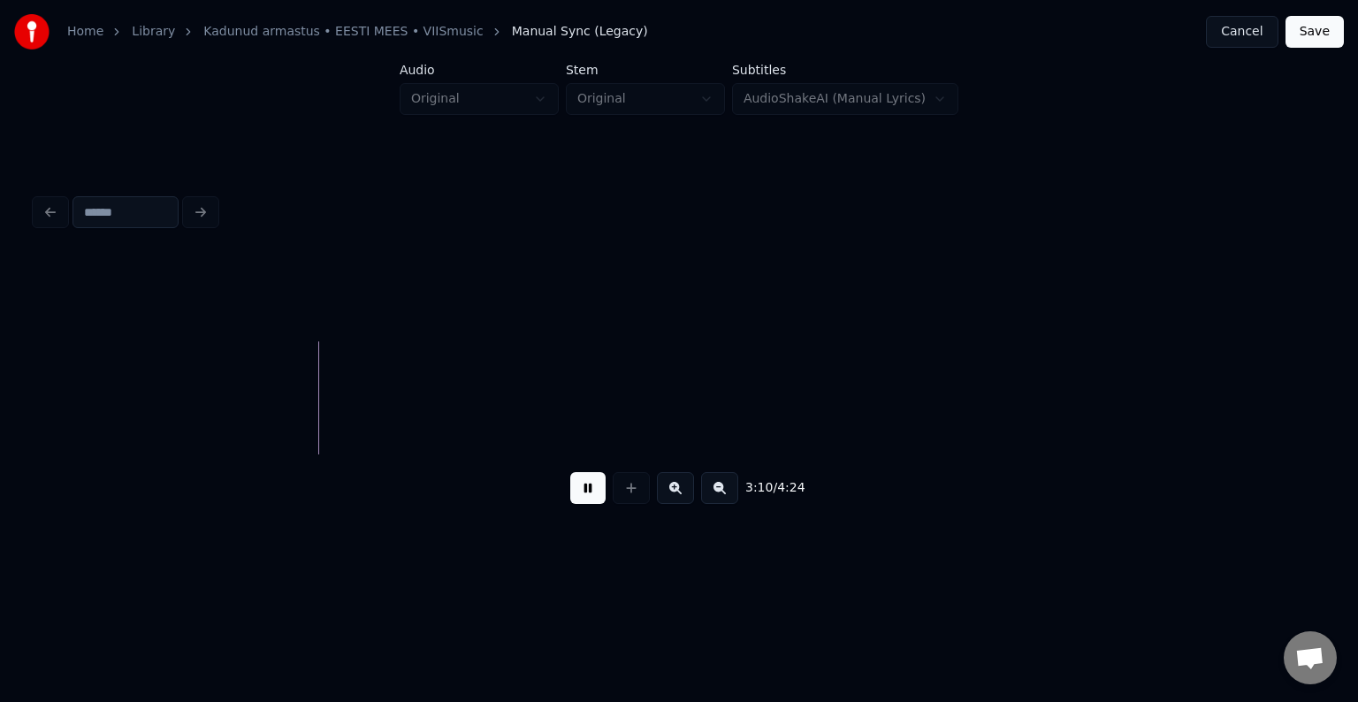
click at [593, 485] on button at bounding box center [587, 488] width 35 height 32
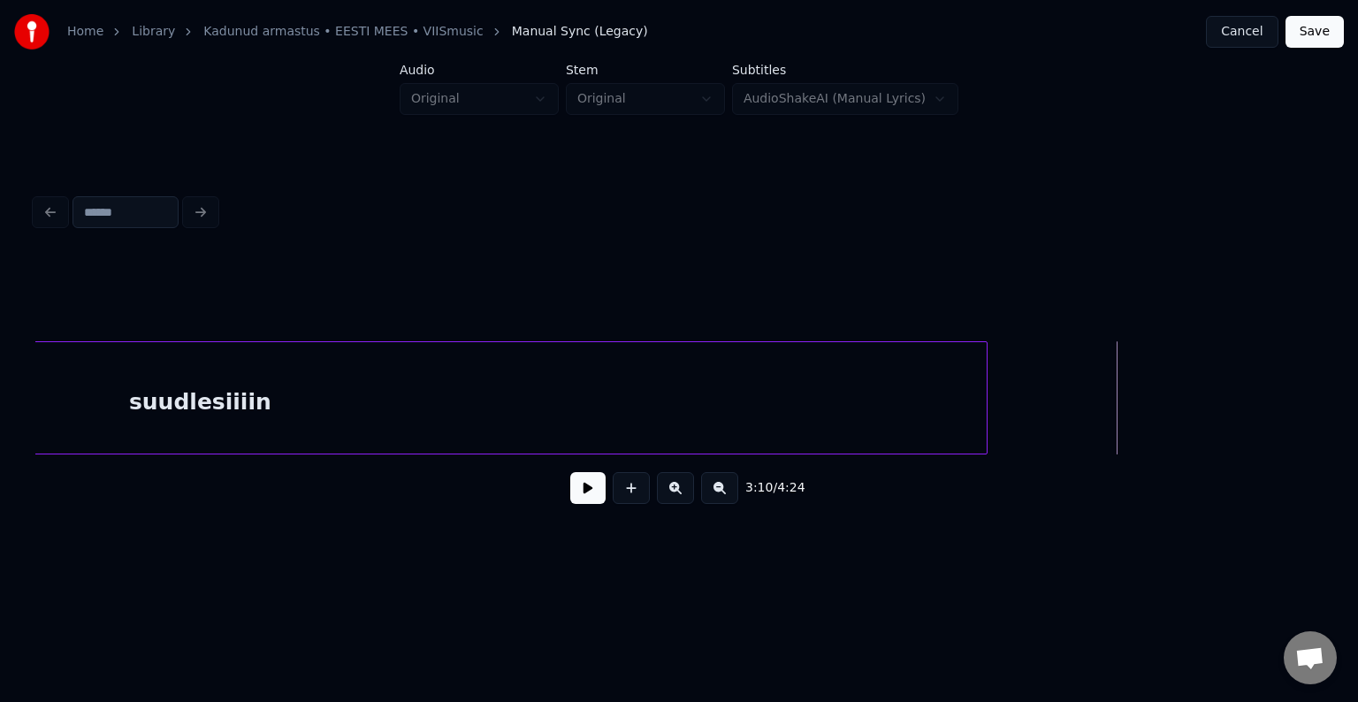
click at [987, 424] on div at bounding box center [983, 397] width 5 height 111
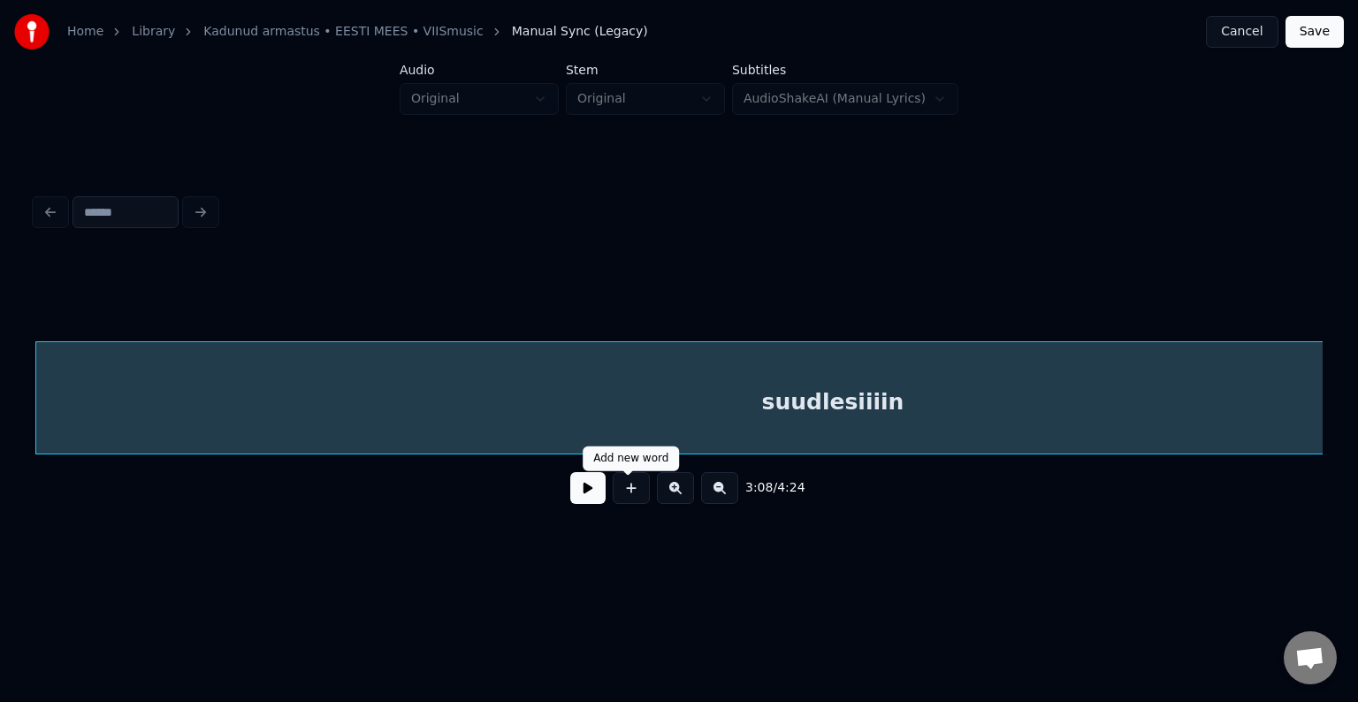
click at [591, 500] on button at bounding box center [587, 488] width 35 height 32
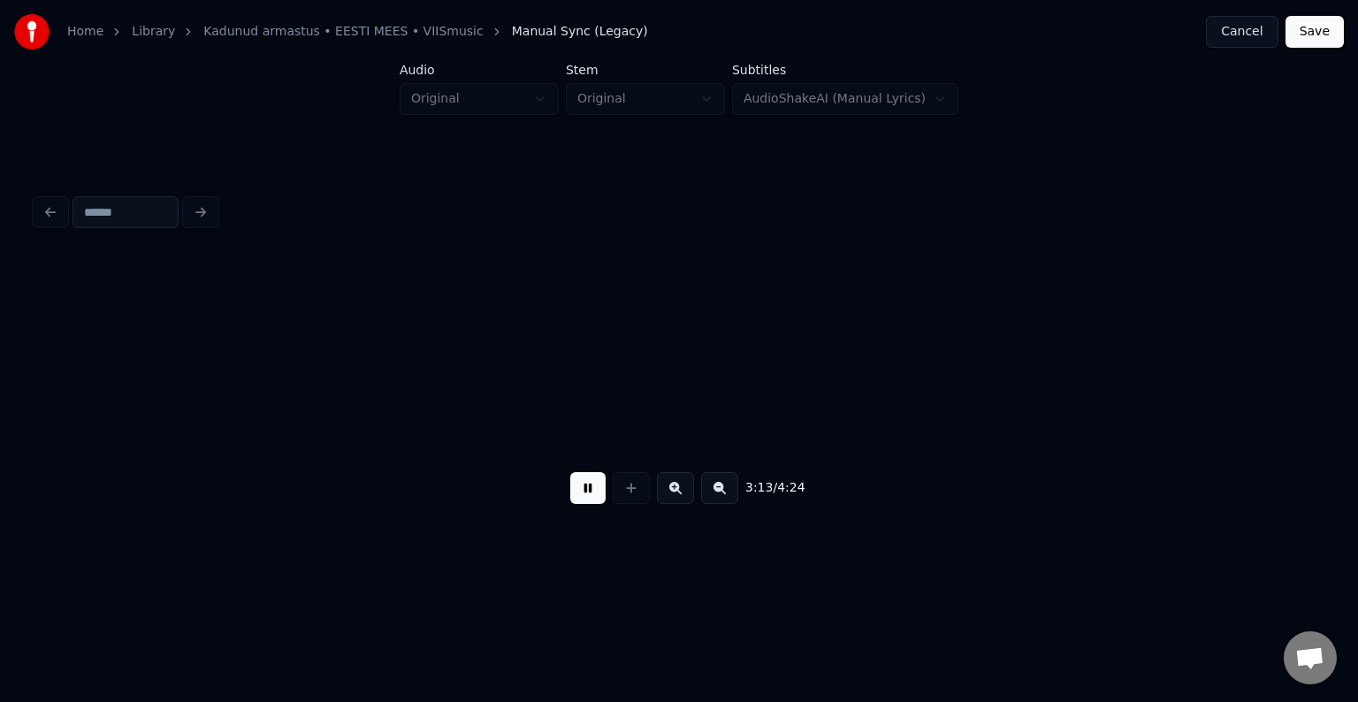
scroll to position [0, 136886]
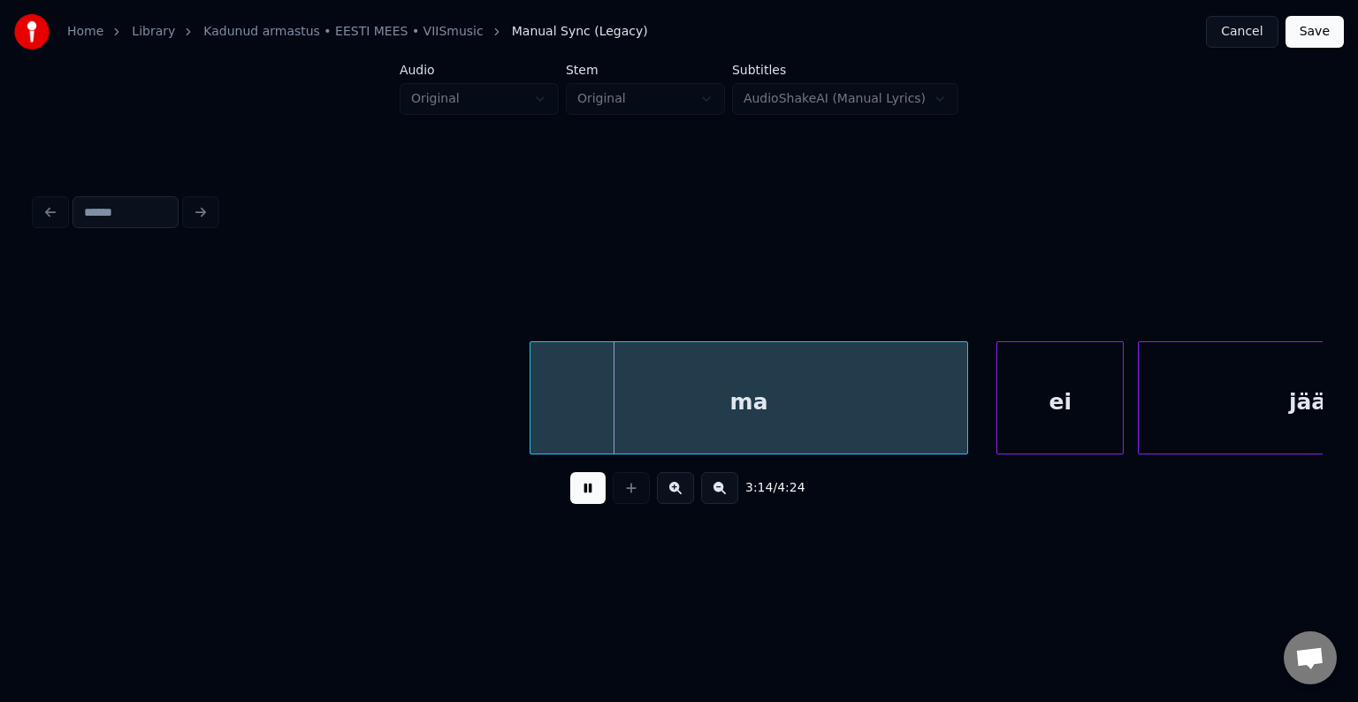
click at [591, 498] on button at bounding box center [587, 488] width 35 height 32
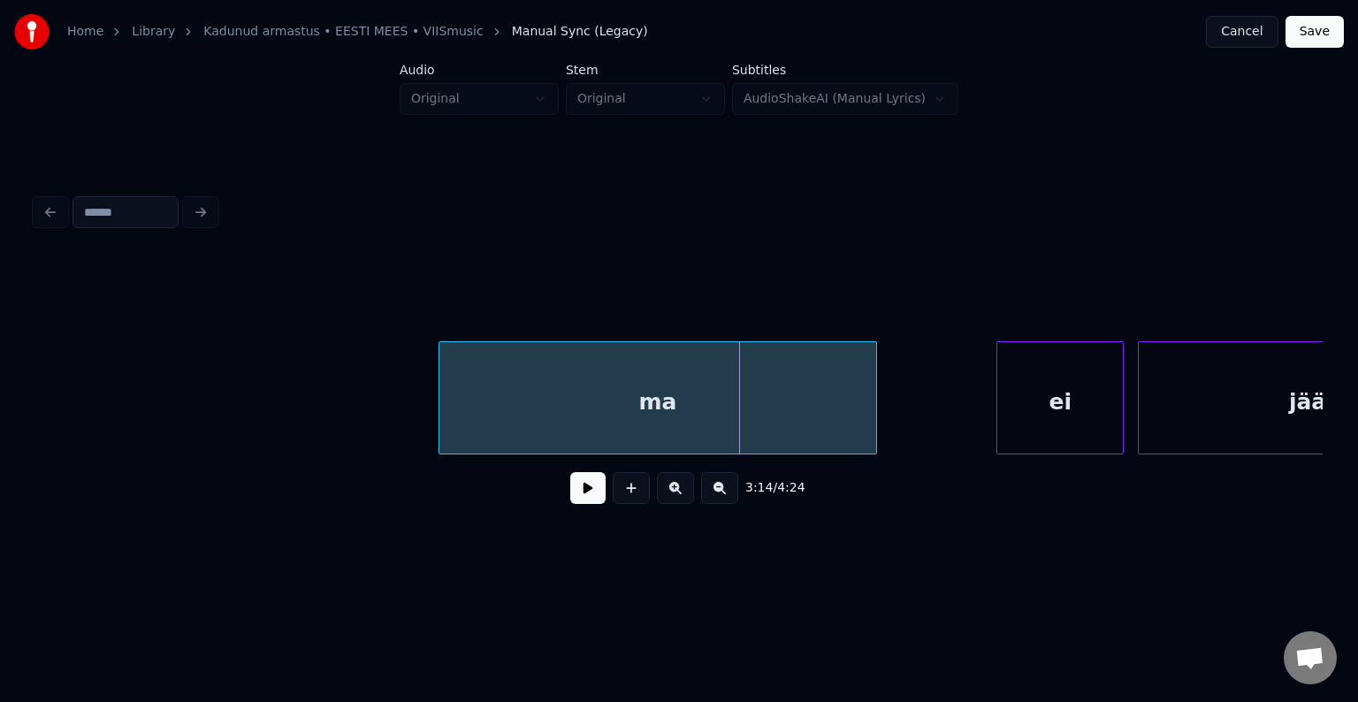
click at [742, 398] on div "ma" at bounding box center [657, 402] width 437 height 120
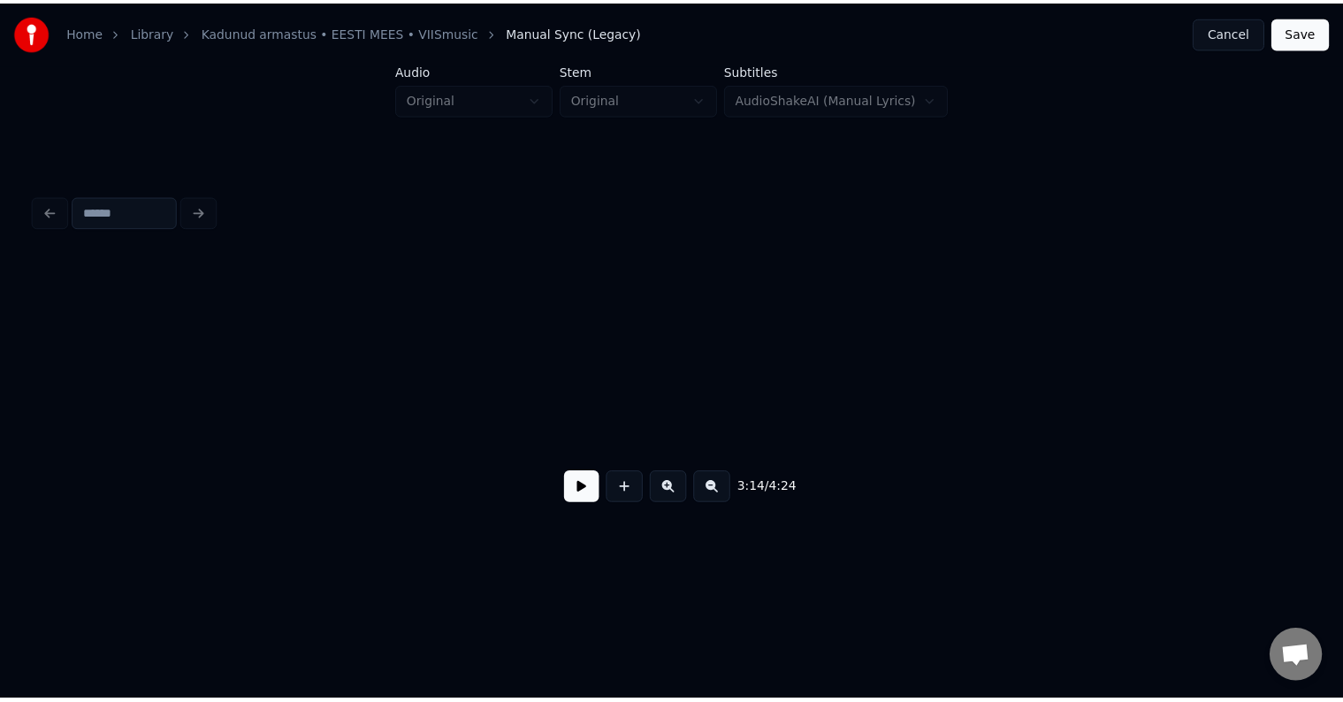
scroll to position [0, 142409]
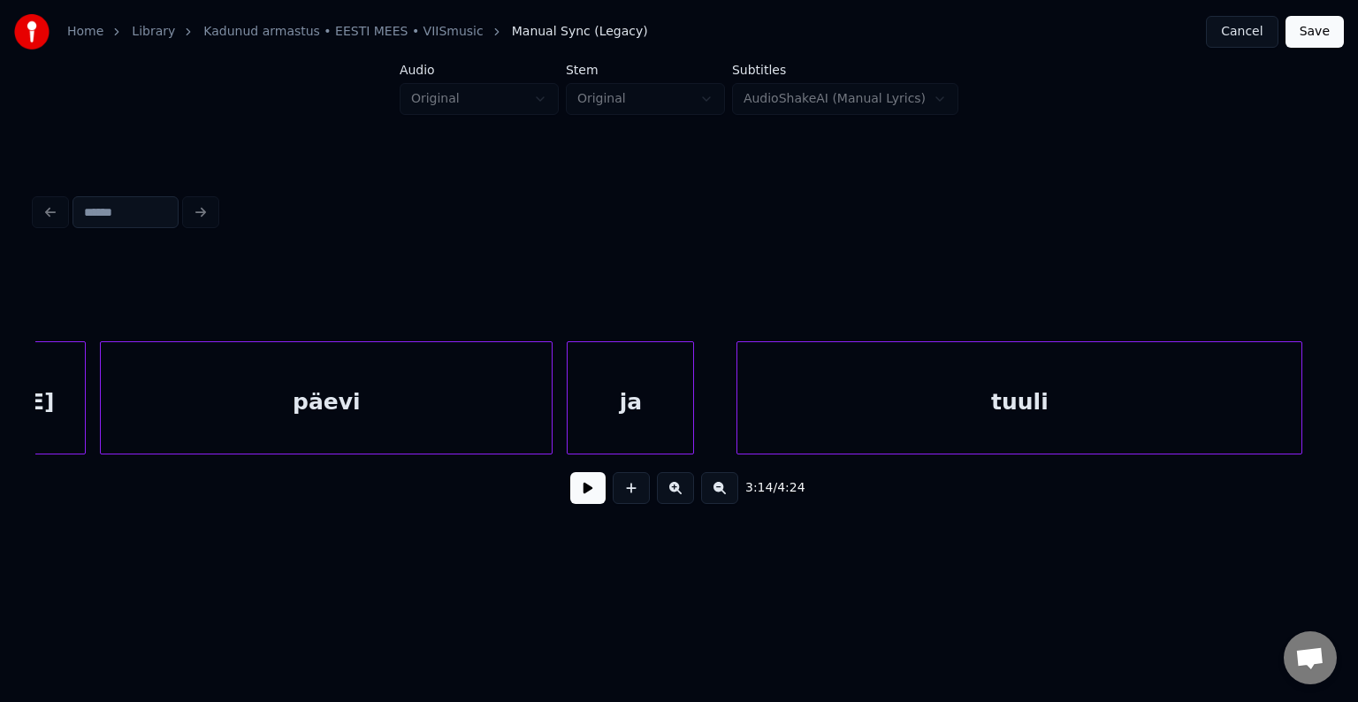
click at [1316, 39] on button "Save" at bounding box center [1315, 32] width 58 height 32
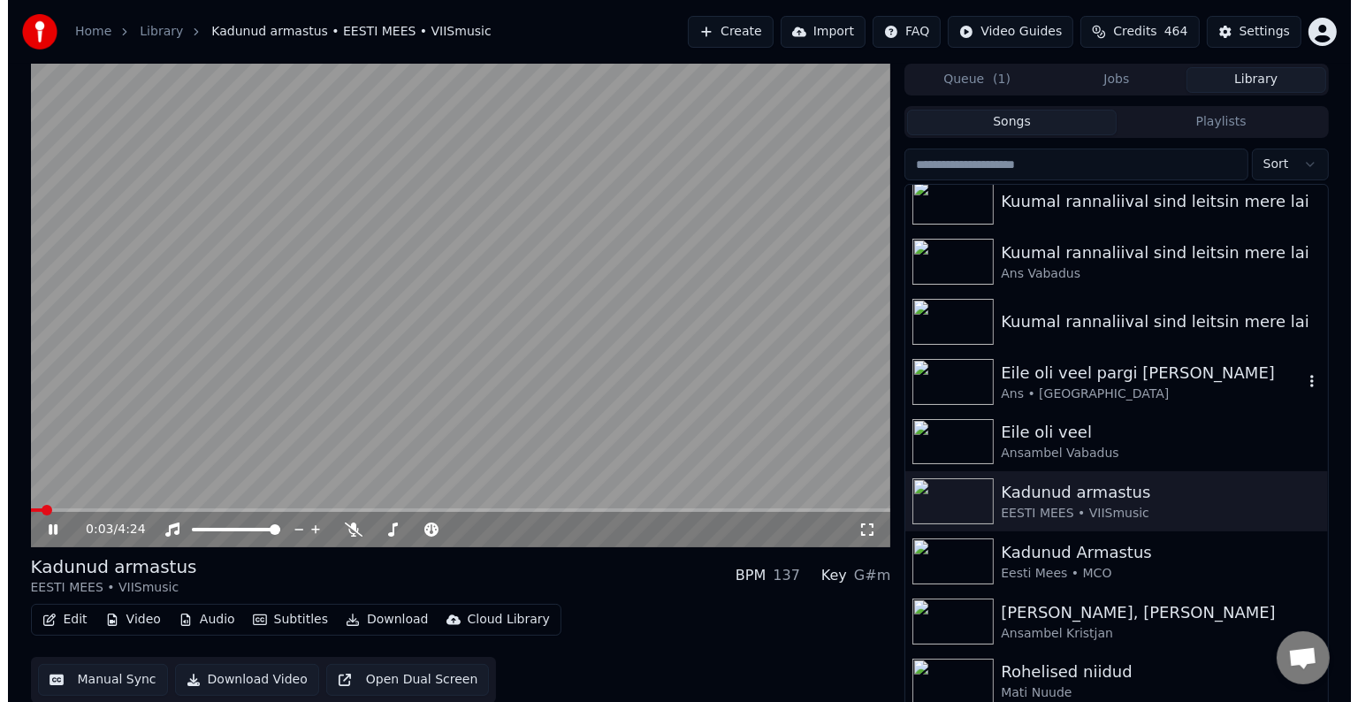
scroll to position [147, 0]
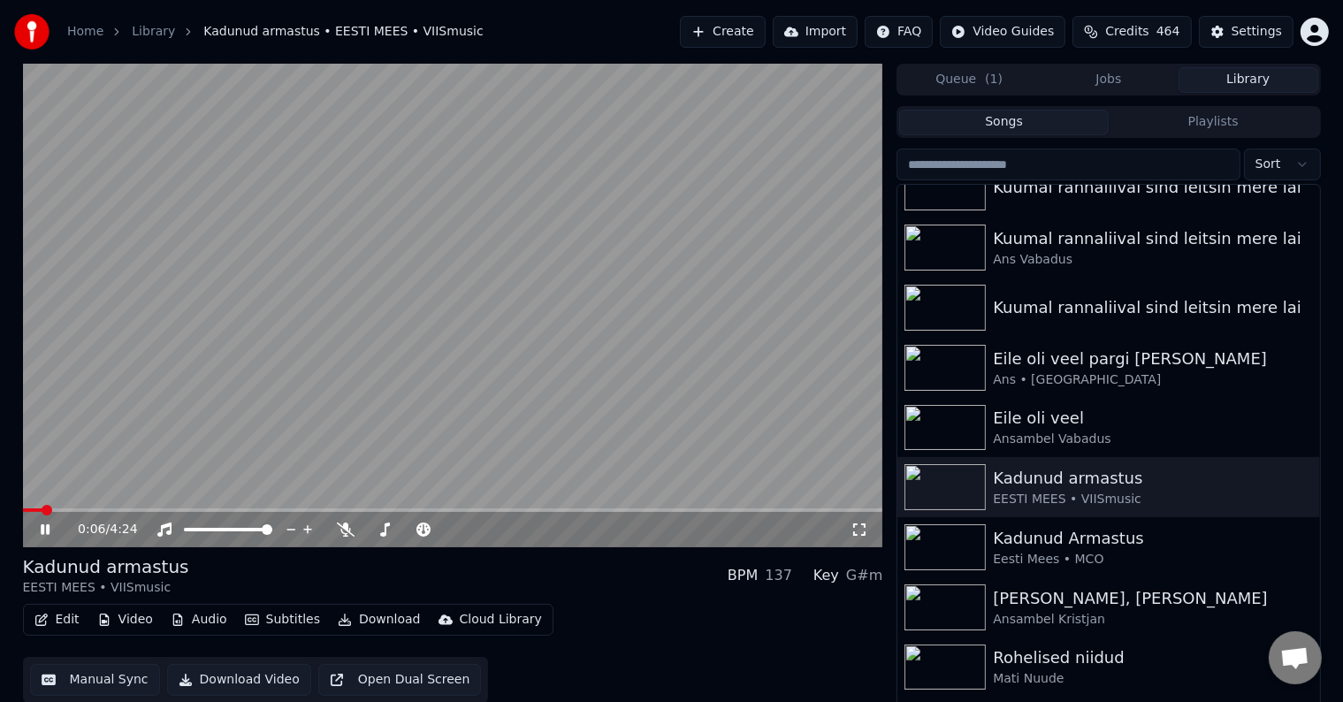
click at [40, 532] on icon at bounding box center [58, 530] width 42 height 14
click at [706, 34] on button "Create" at bounding box center [723, 32] width 86 height 32
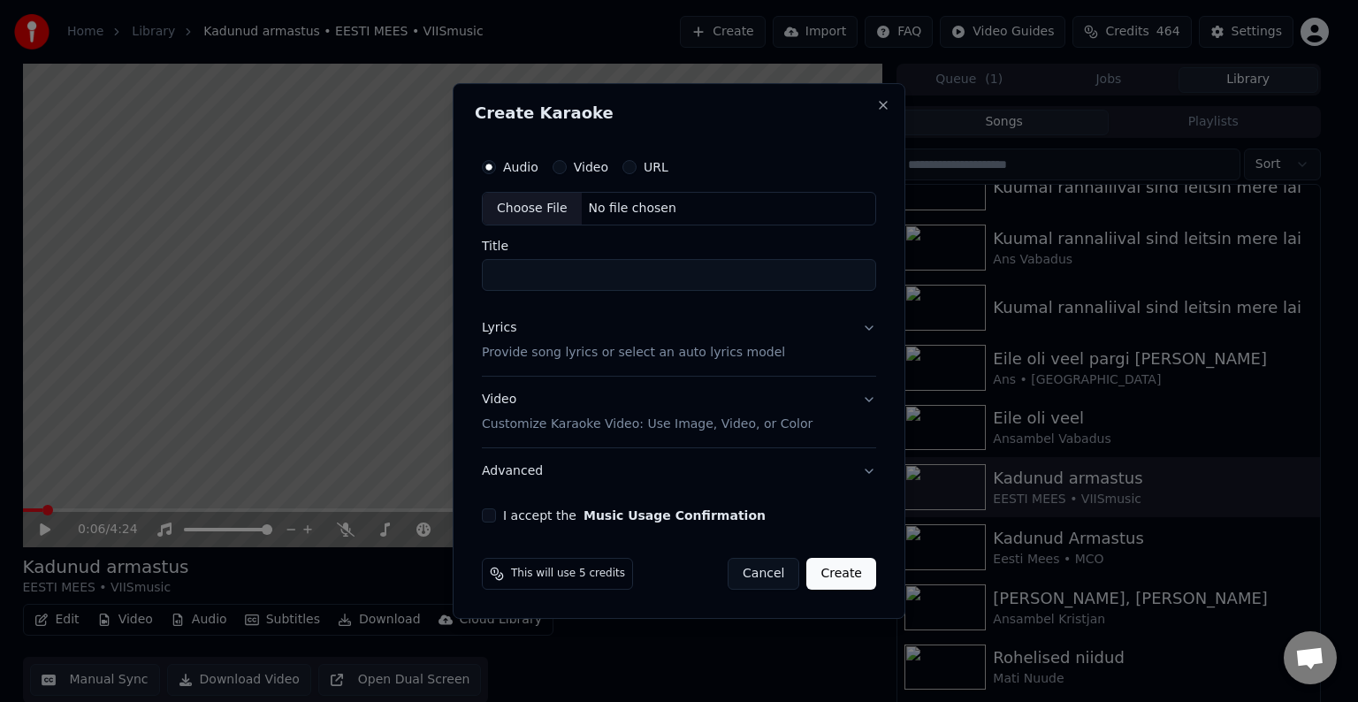
click at [635, 219] on div "Choose File No file chosen" at bounding box center [679, 209] width 394 height 34
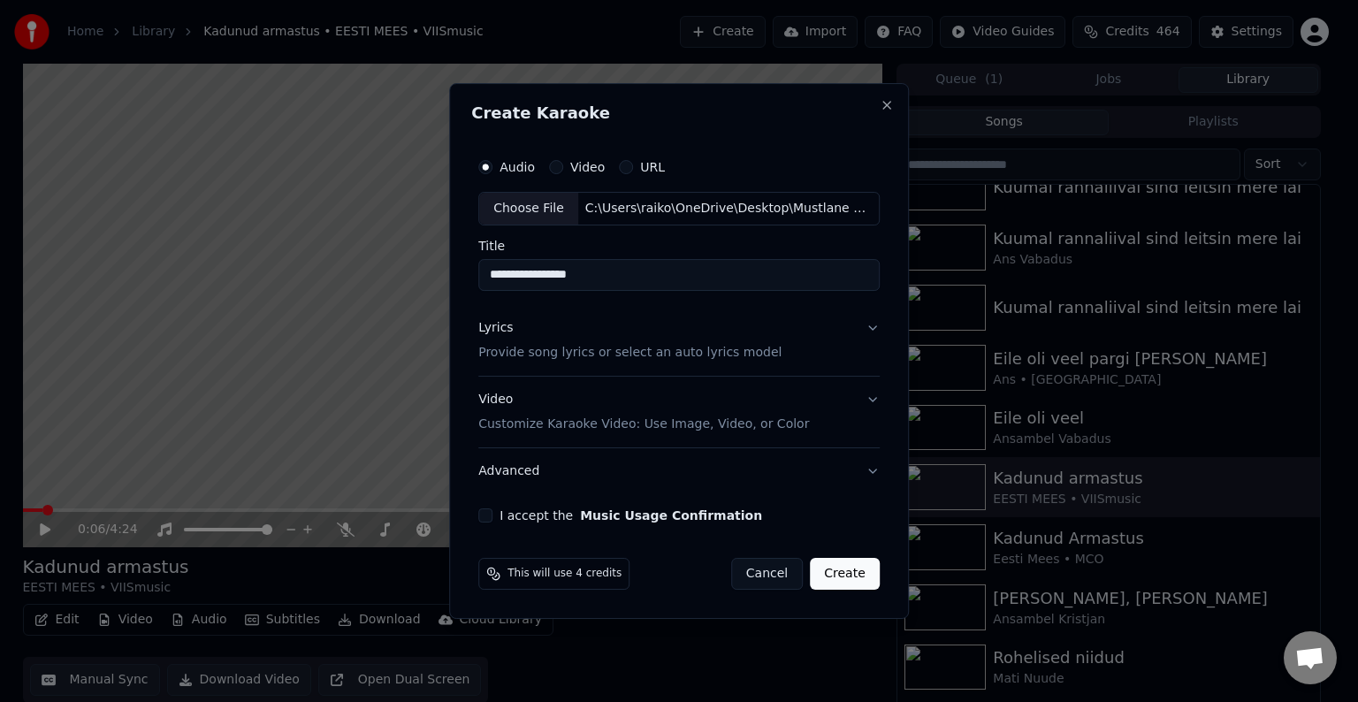
click at [492, 272] on input "**********" at bounding box center [678, 275] width 401 height 32
click at [679, 263] on input "**********" at bounding box center [678, 275] width 401 height 32
type input "**********"
click at [527, 354] on p "Provide song lyrics or select an auto lyrics model" at bounding box center [629, 353] width 303 height 18
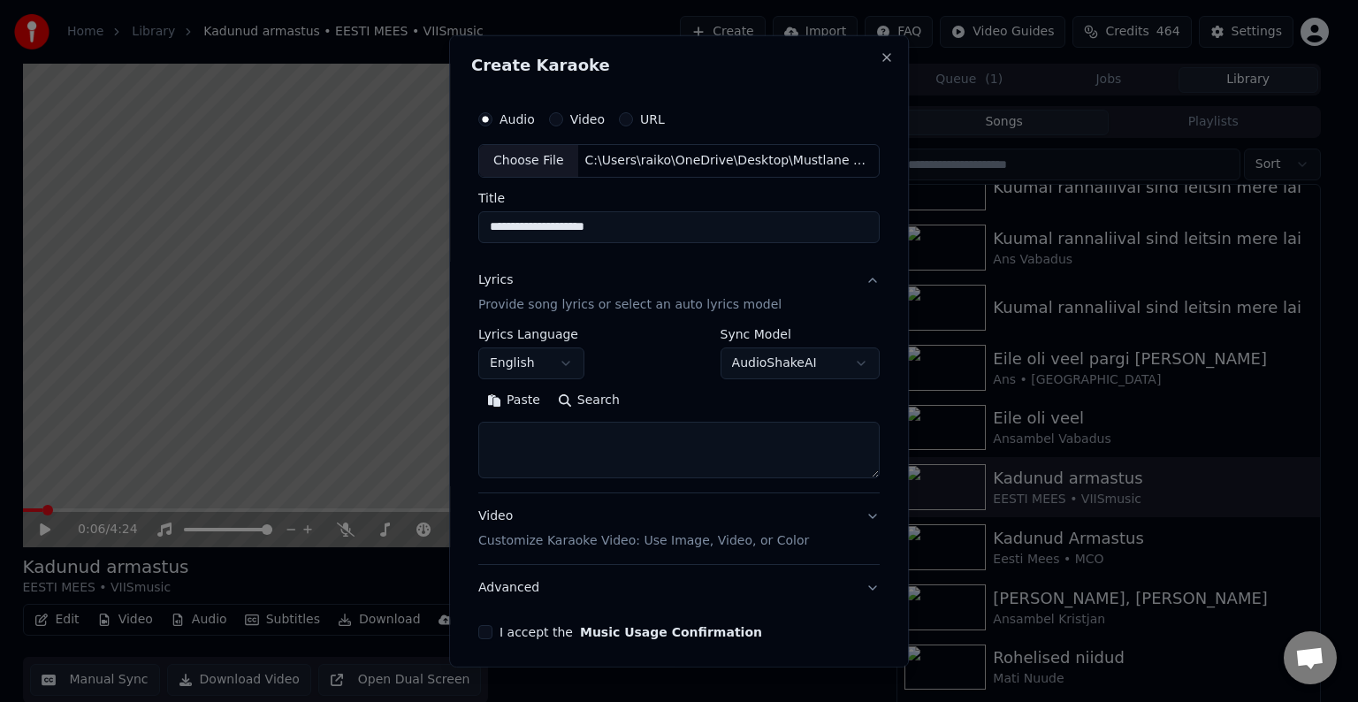
click at [518, 406] on button "Paste" at bounding box center [513, 400] width 71 height 28
click at [562, 362] on button "English" at bounding box center [531, 363] width 106 height 32
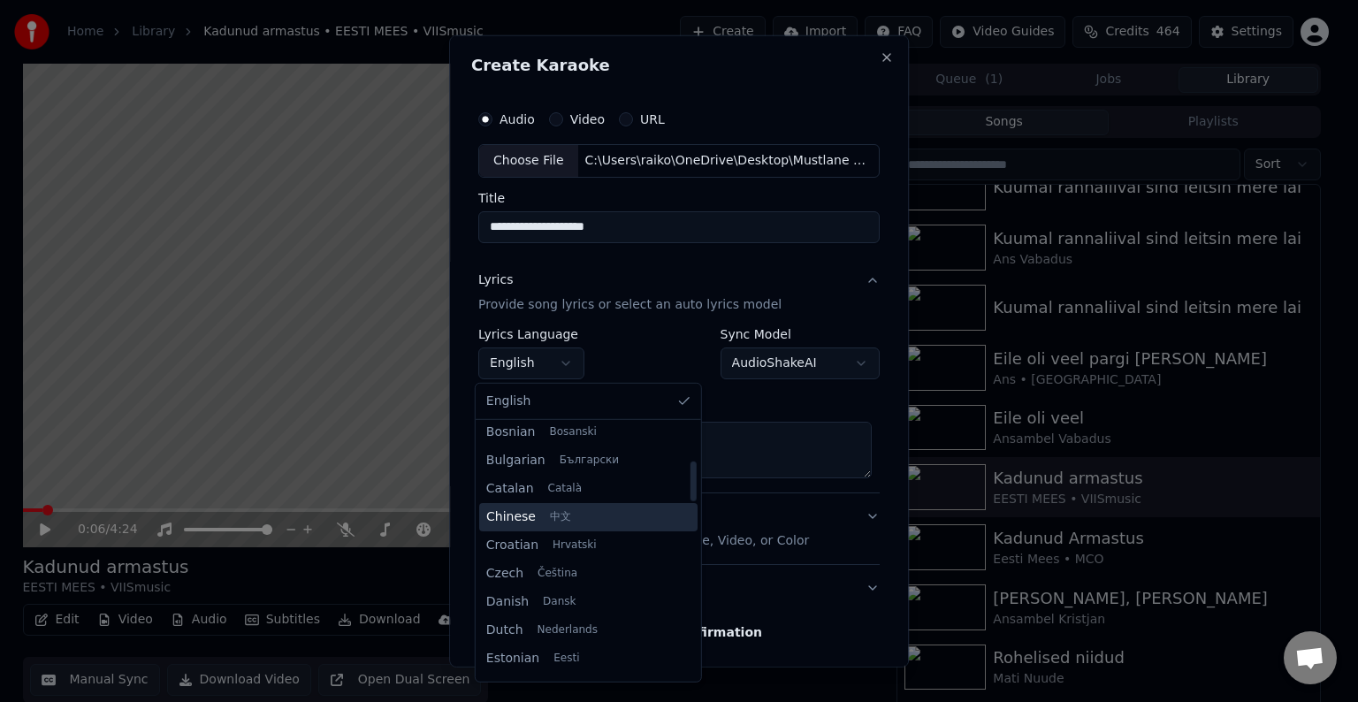
scroll to position [294, 0]
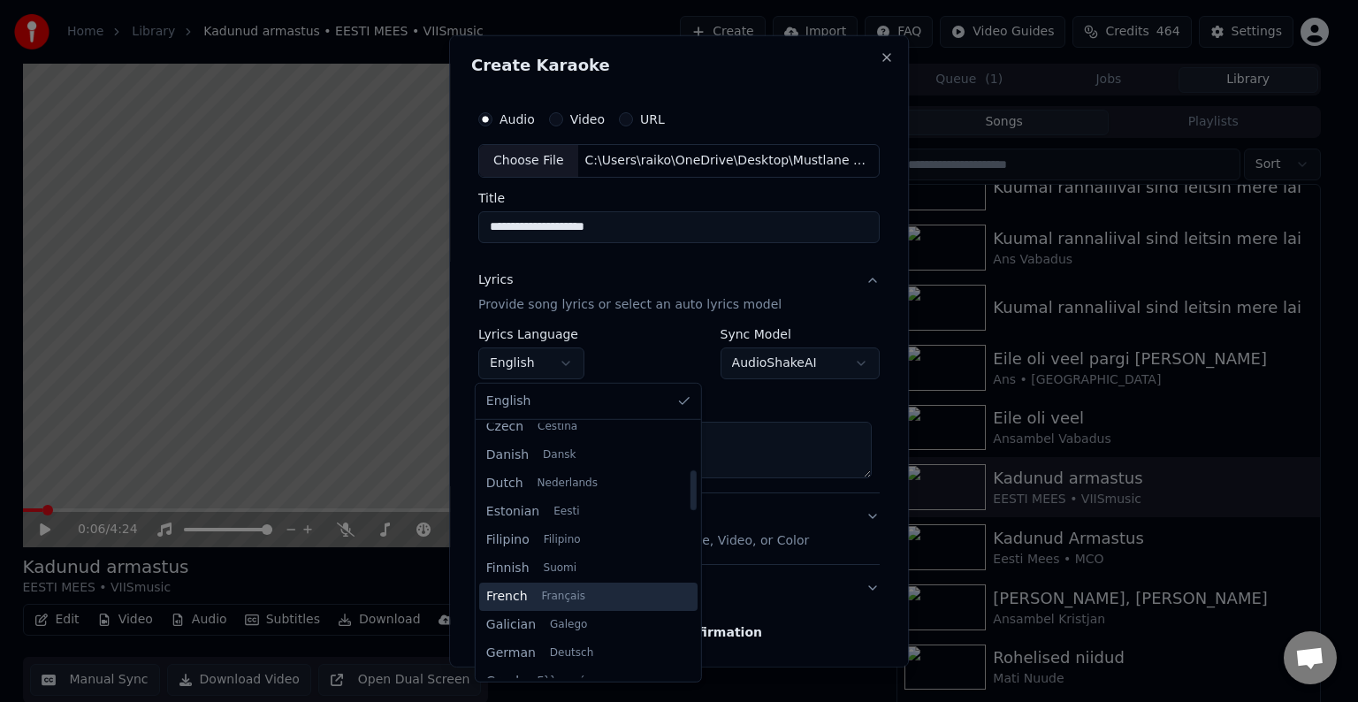
type textarea "**********"
select select "**"
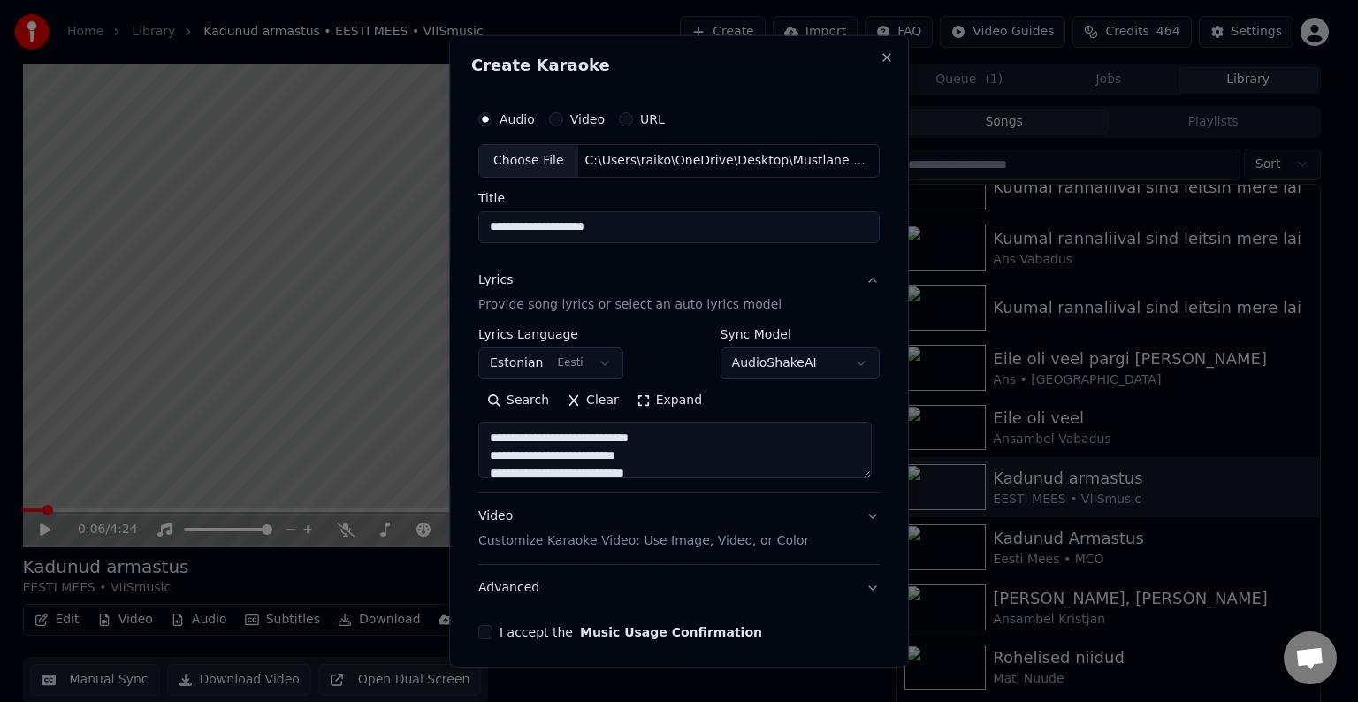
click at [539, 544] on p "Customize Karaoke Video: Use Image, Video, or Color" at bounding box center [643, 541] width 331 height 18
type textarea "**********"
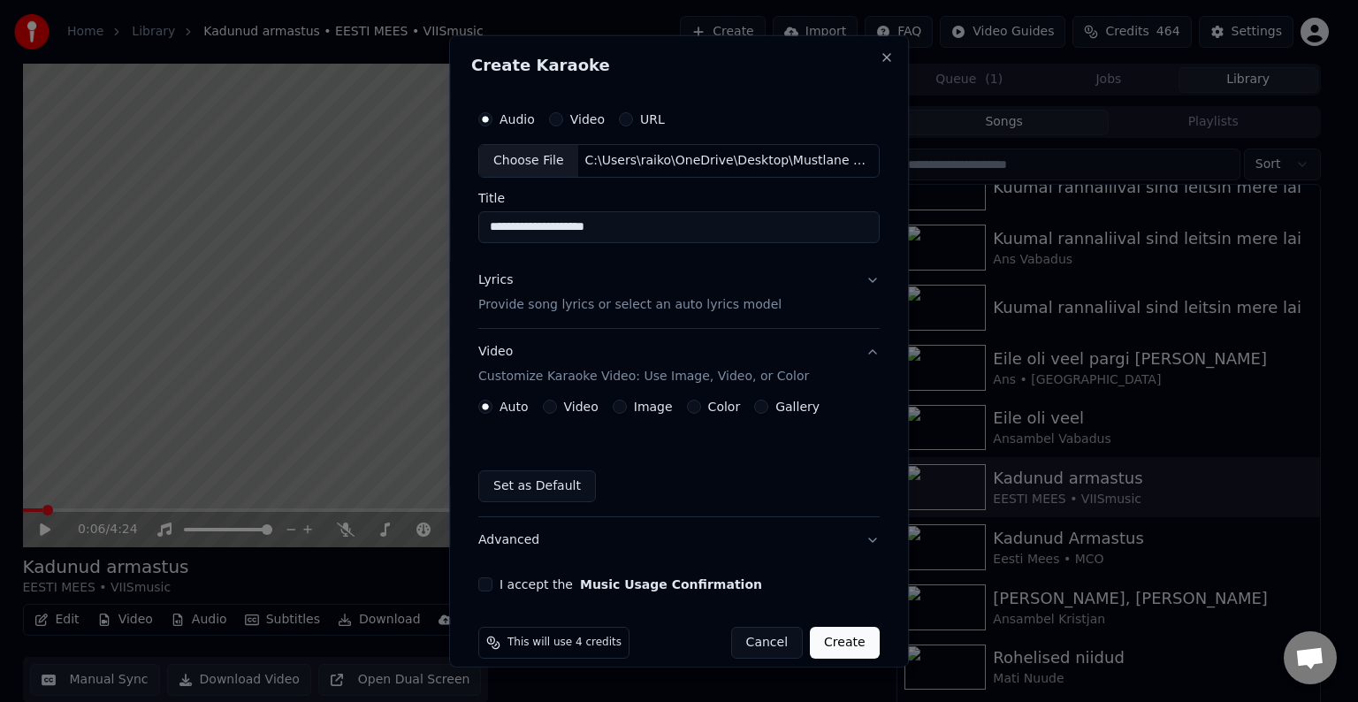
click at [708, 401] on label "Color" at bounding box center [724, 407] width 33 height 12
click at [701, 400] on button "Color" at bounding box center [694, 407] width 14 height 14
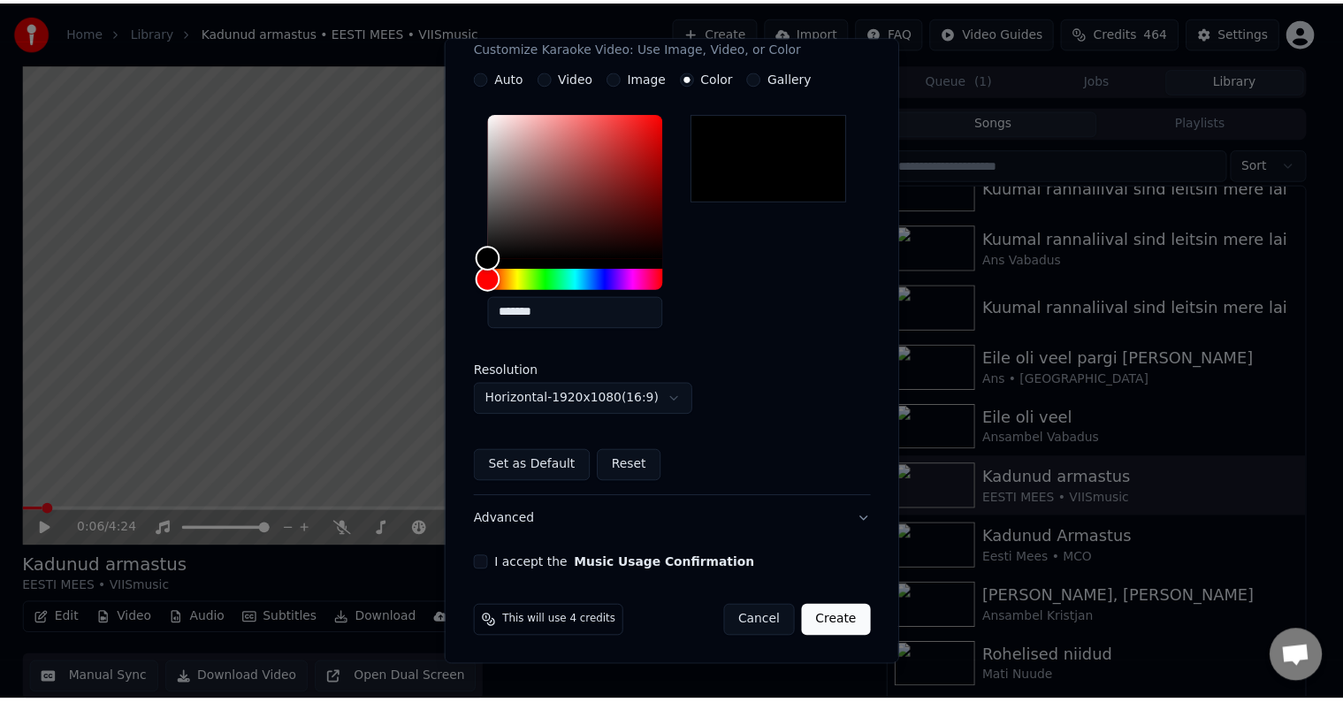
scroll to position [330, 0]
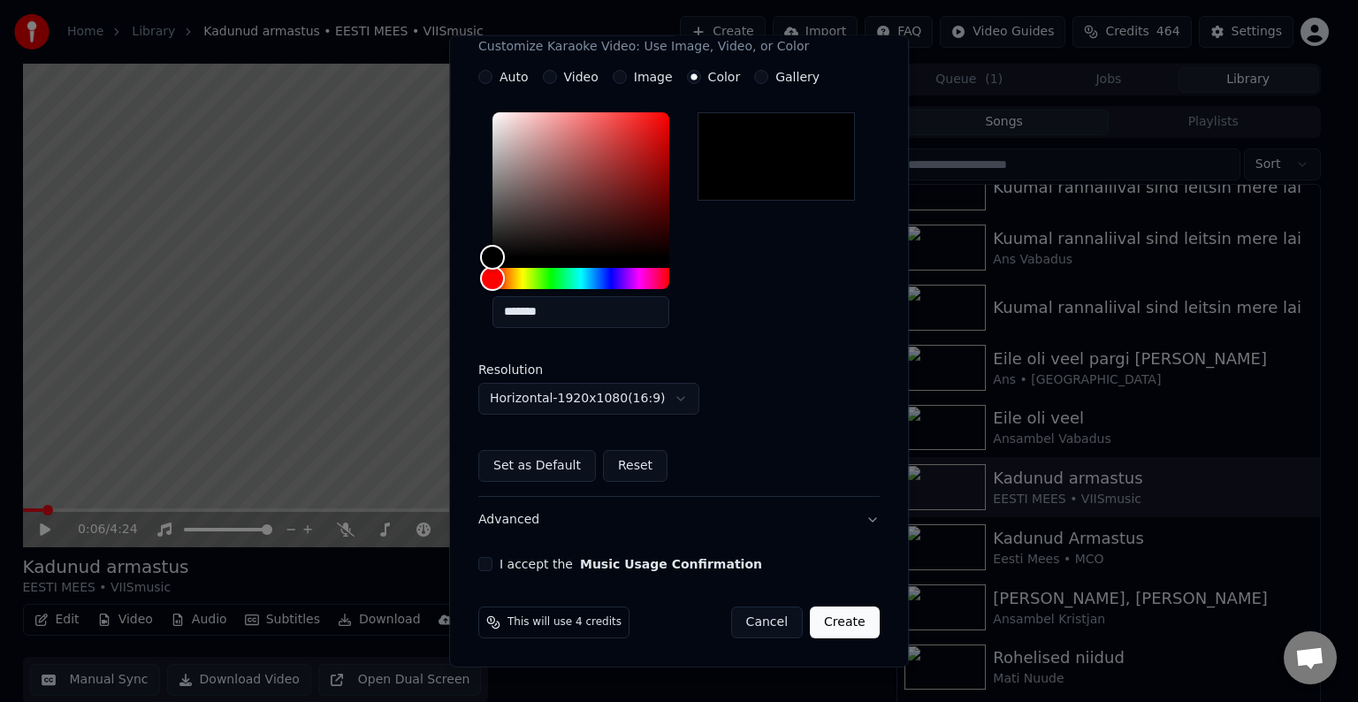
click at [485, 559] on button "I accept the Music Usage Confirmation" at bounding box center [485, 564] width 14 height 14
click at [850, 626] on button "Create" at bounding box center [845, 623] width 70 height 32
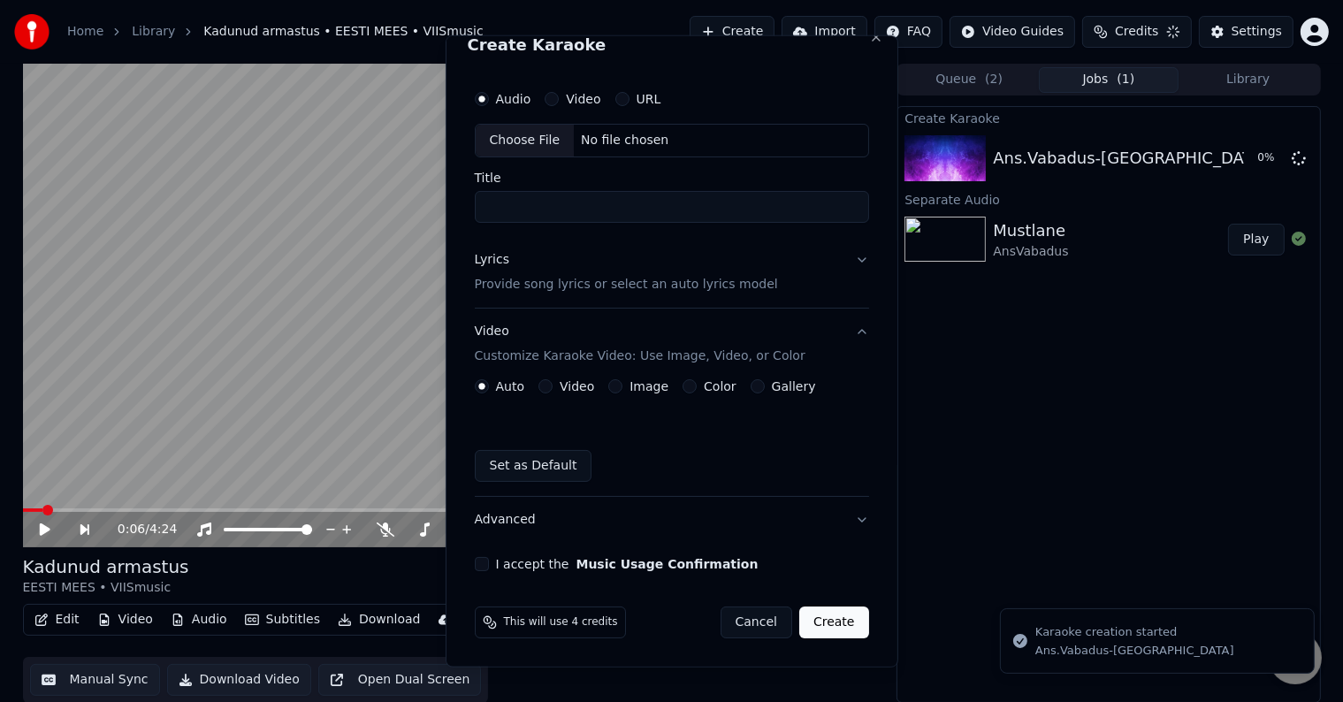
scroll to position [20, 0]
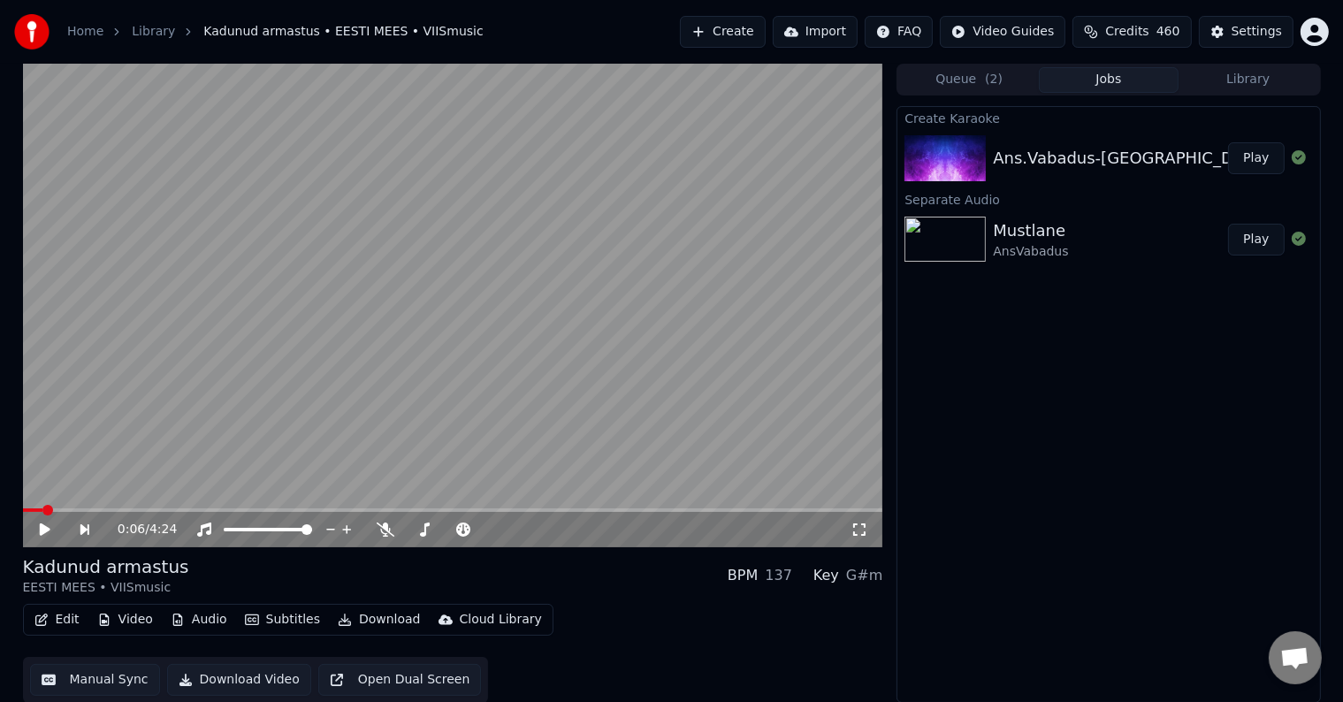
click at [1259, 163] on button "Play" at bounding box center [1256, 158] width 56 height 32
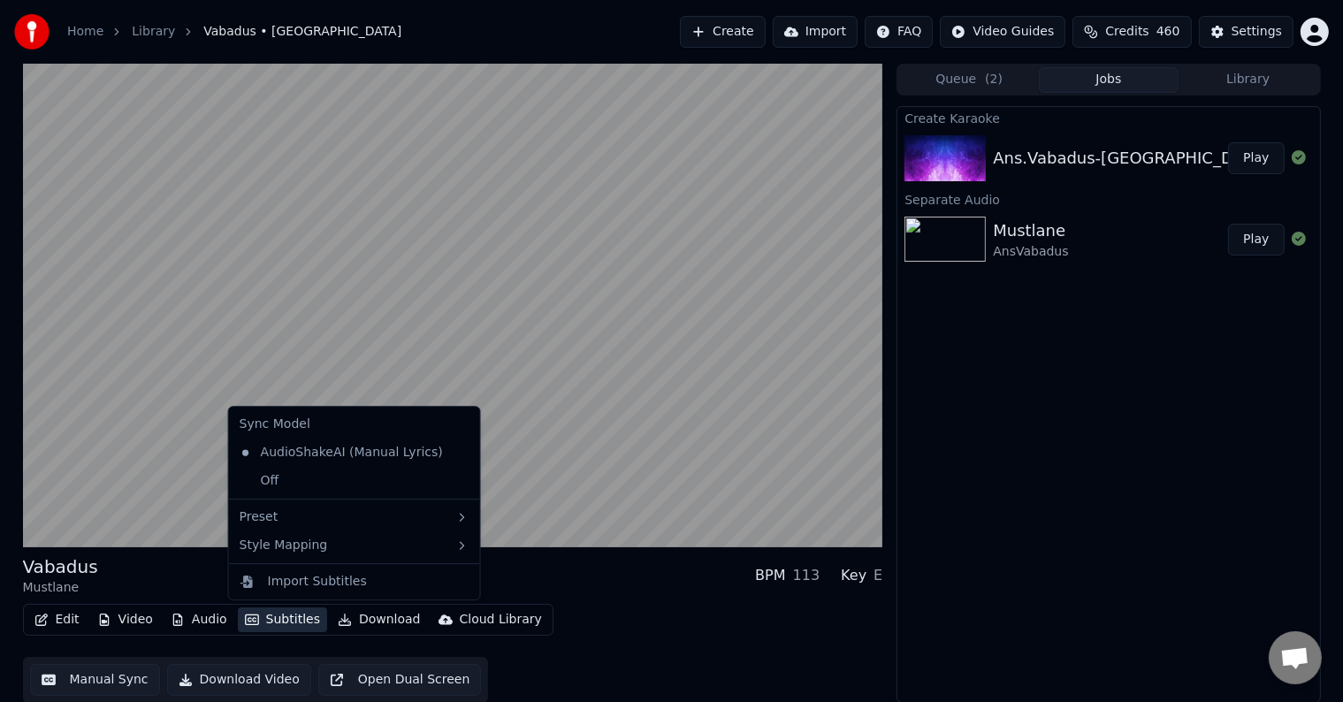
click at [279, 621] on button "Subtitles" at bounding box center [282, 619] width 89 height 25
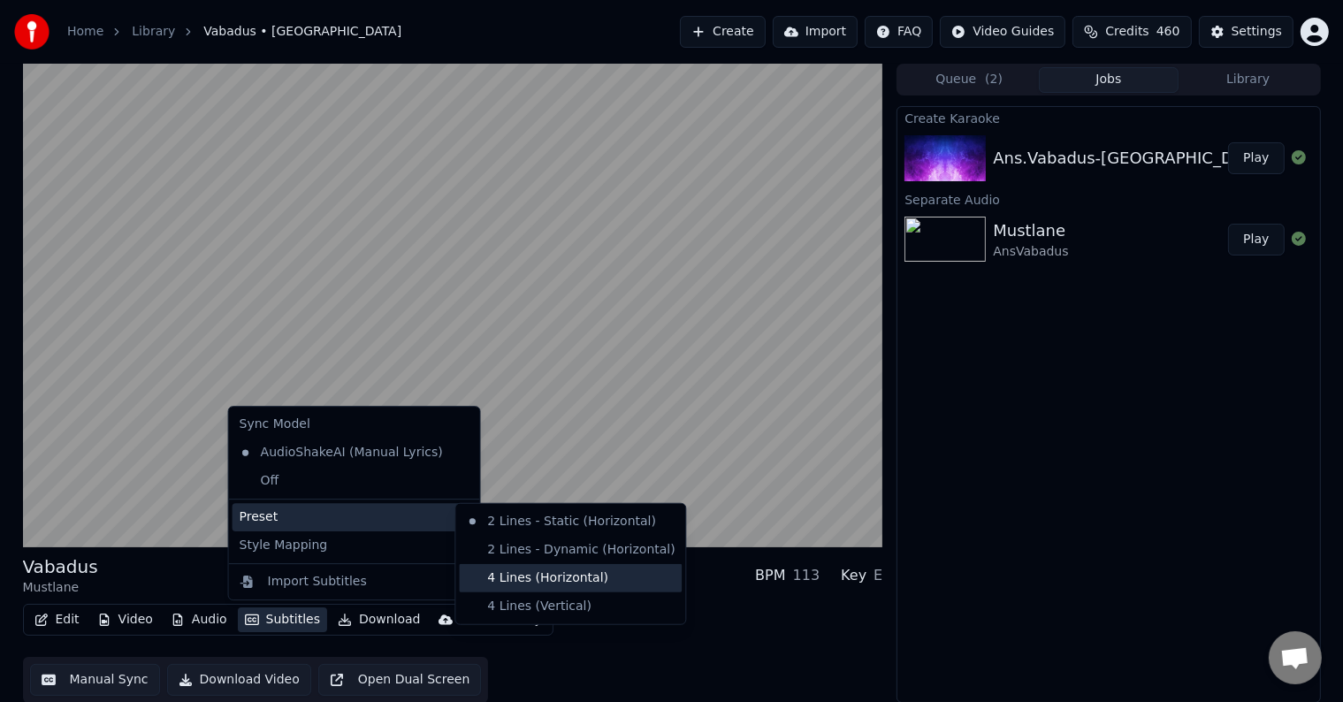
click at [562, 569] on div "4 Lines (Horizontal)" at bounding box center [570, 578] width 223 height 28
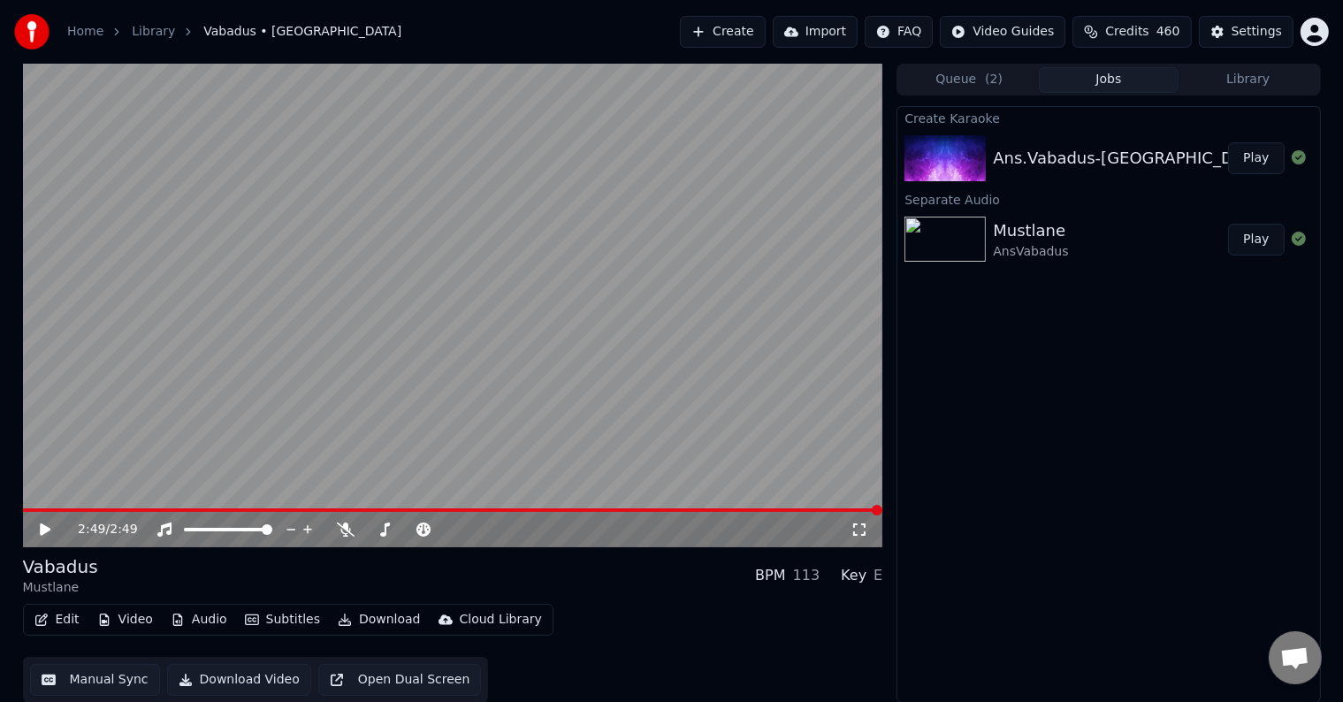
click at [41, 530] on icon at bounding box center [45, 529] width 11 height 12
